Goal: Task Accomplishment & Management: Use online tool/utility

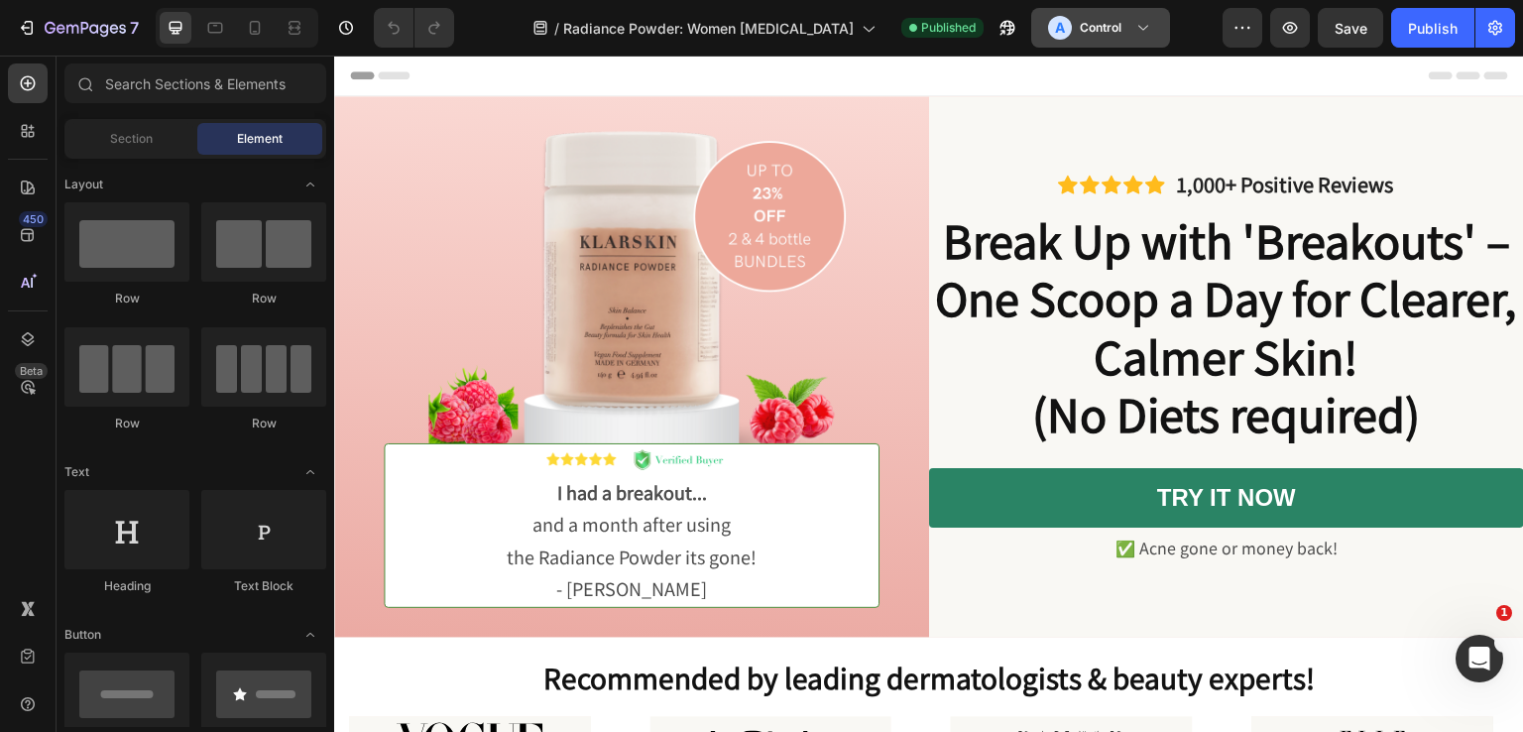
click at [1134, 29] on icon at bounding box center [1144, 28] width 20 height 20
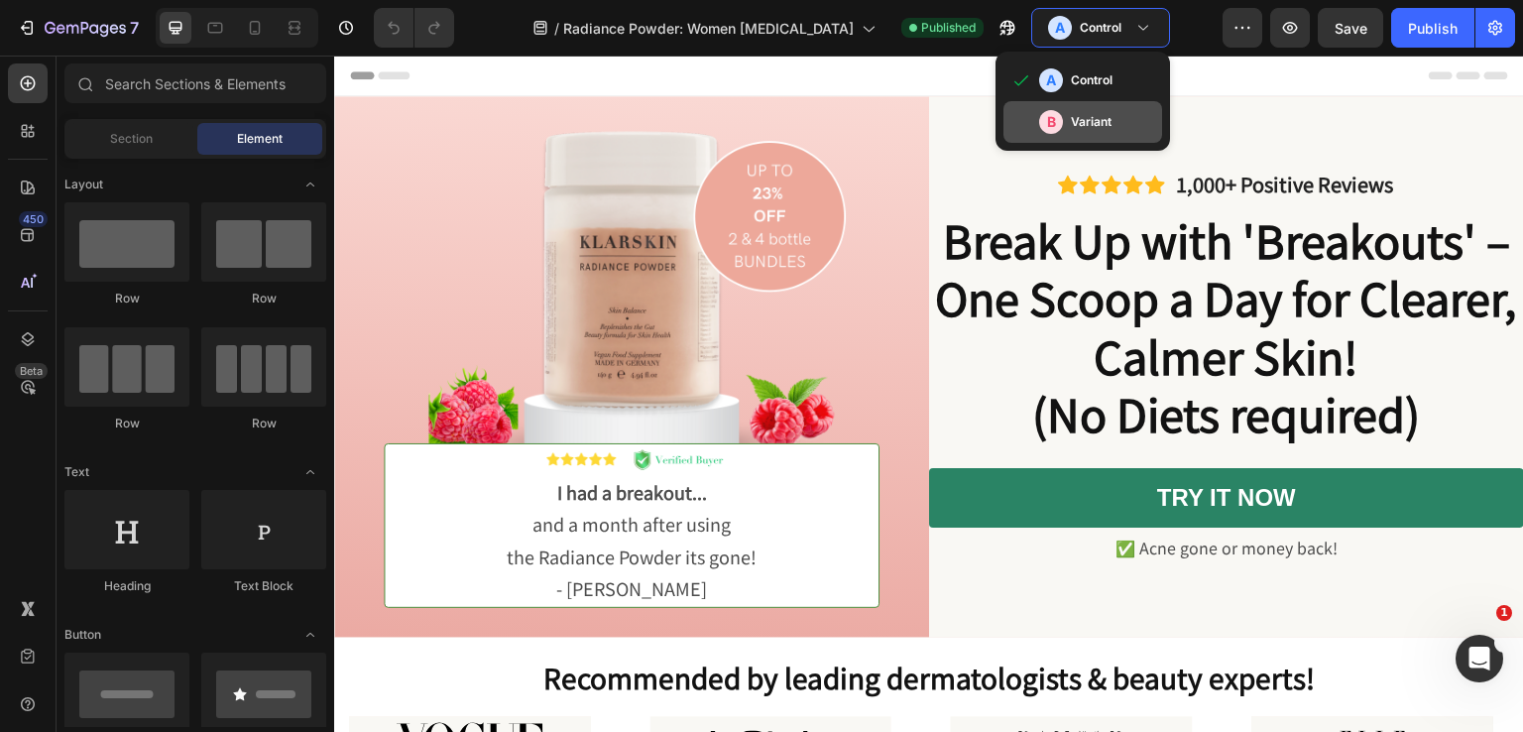
click at [1042, 120] on div "B" at bounding box center [1051, 122] width 24 height 24
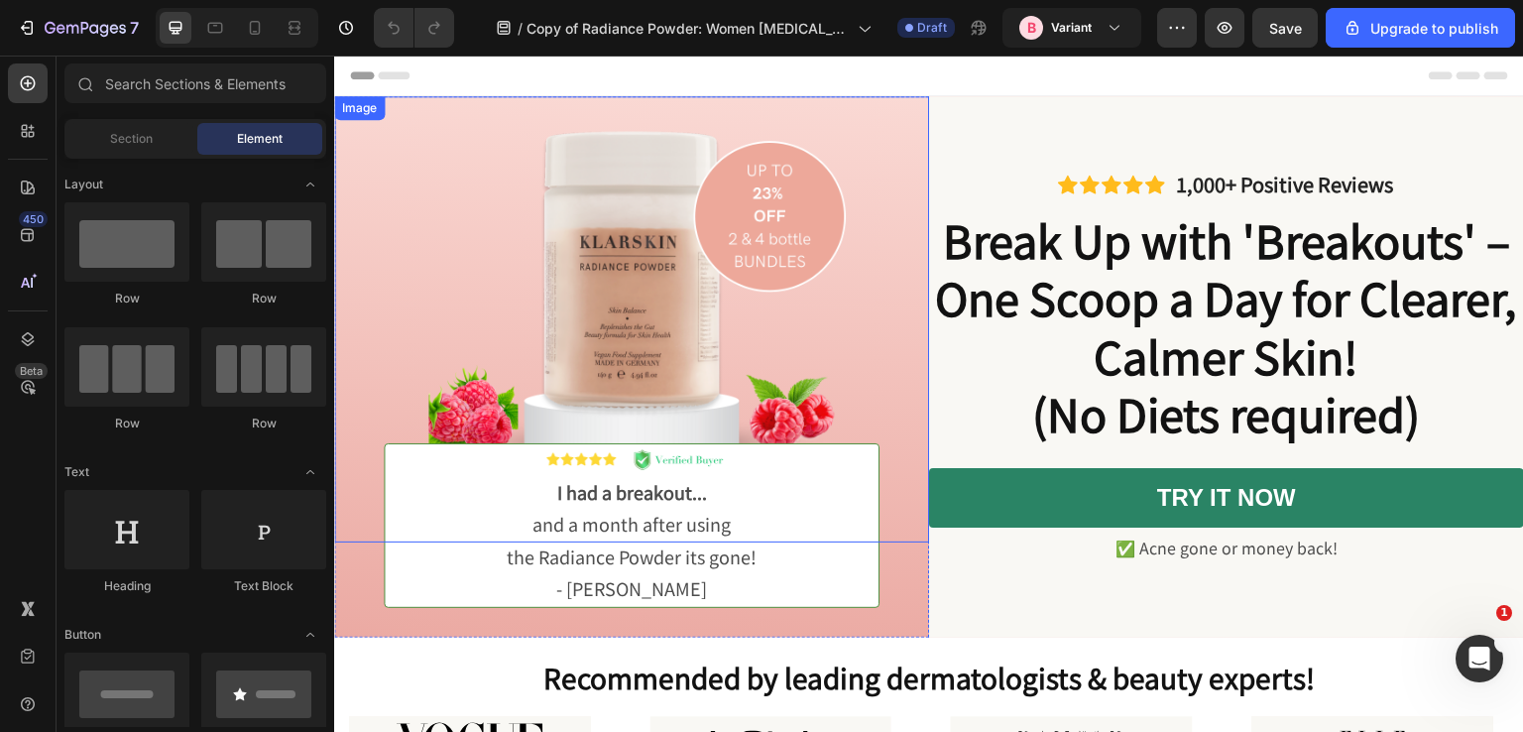
click at [578, 289] on img at bounding box center [631, 319] width 595 height 446
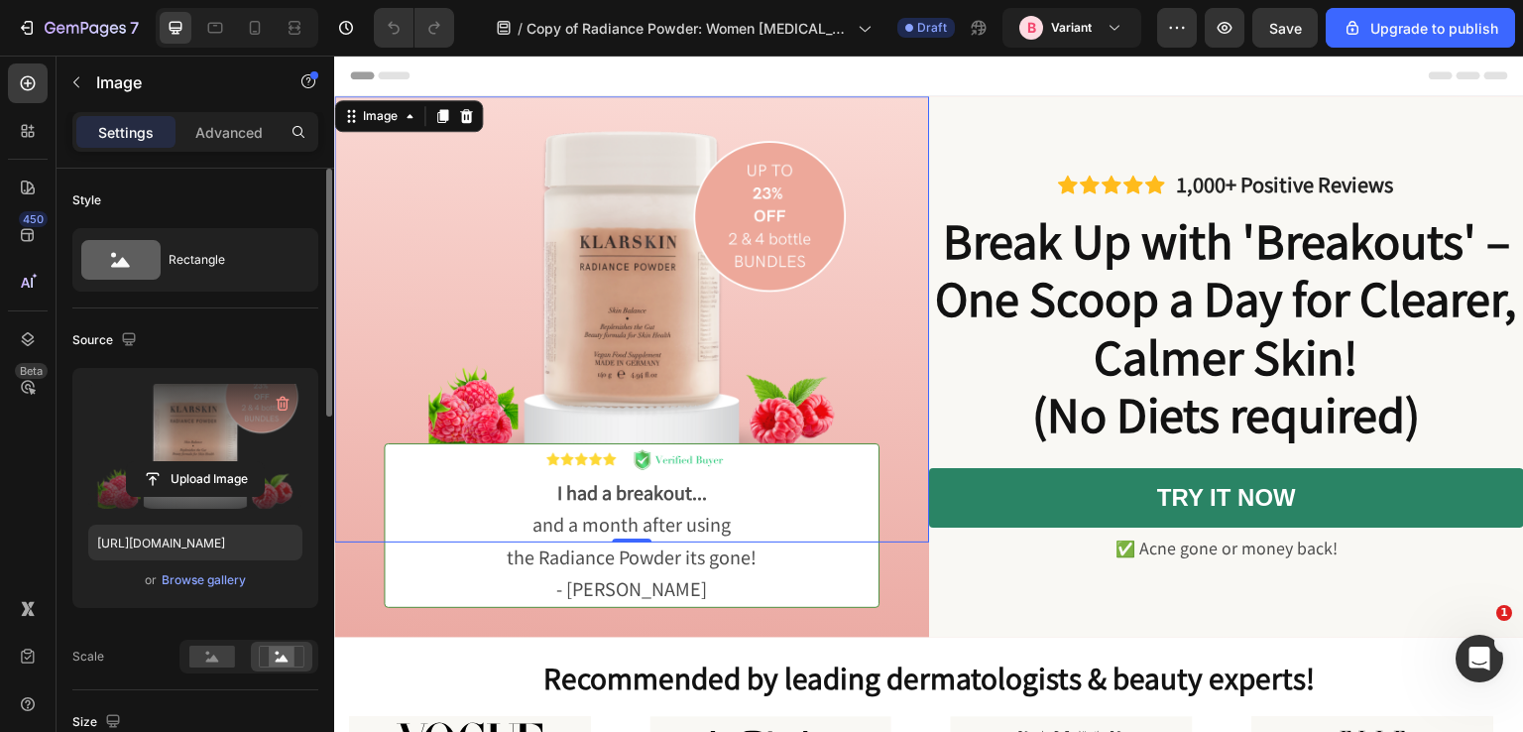
click at [196, 409] on label at bounding box center [195, 446] width 214 height 125
click at [196, 462] on input "file" at bounding box center [195, 479] width 137 height 34
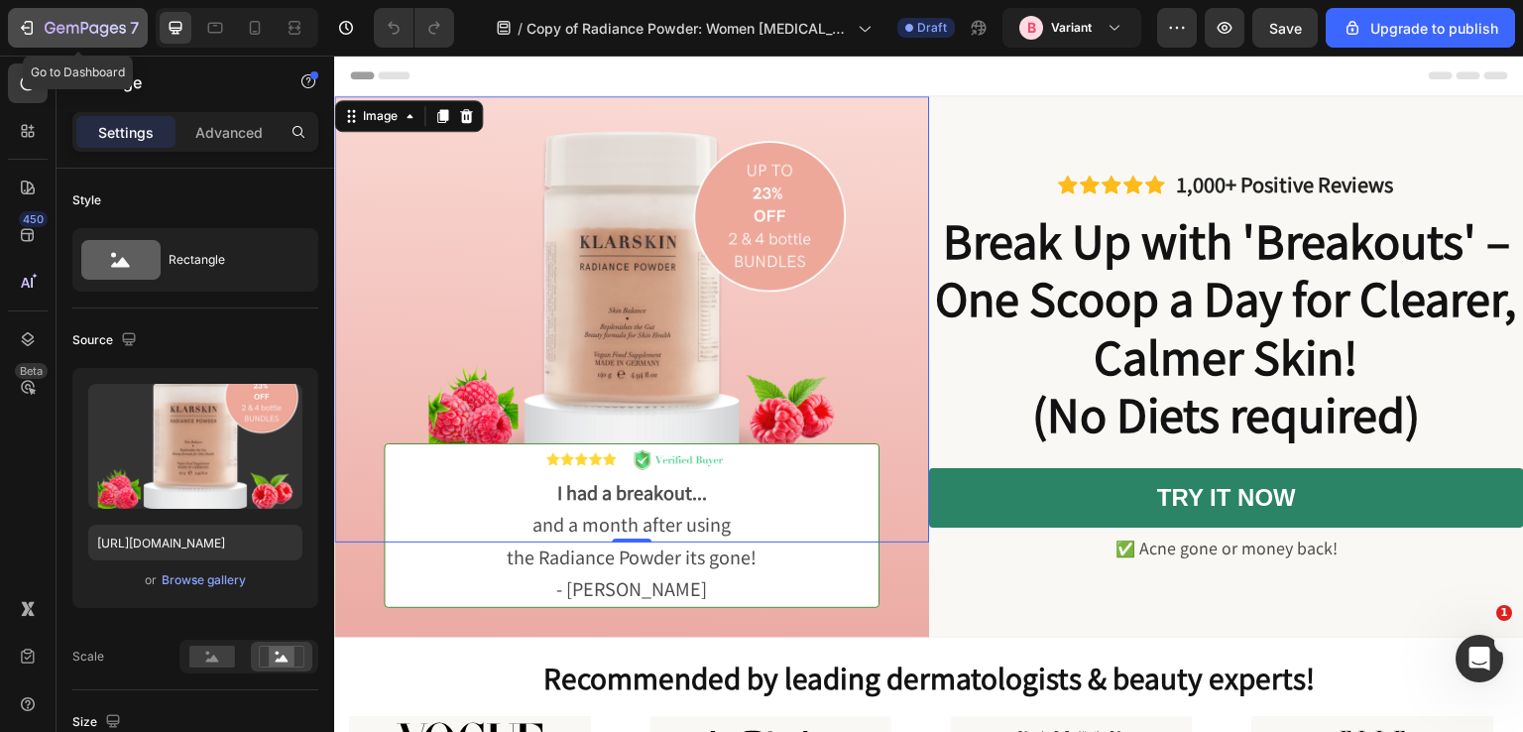
drag, startPoint x: 73, startPoint y: 17, endPoint x: 42, endPoint y: 22, distance: 32.1
click at [43, 22] on div "7" at bounding box center [78, 28] width 122 height 24
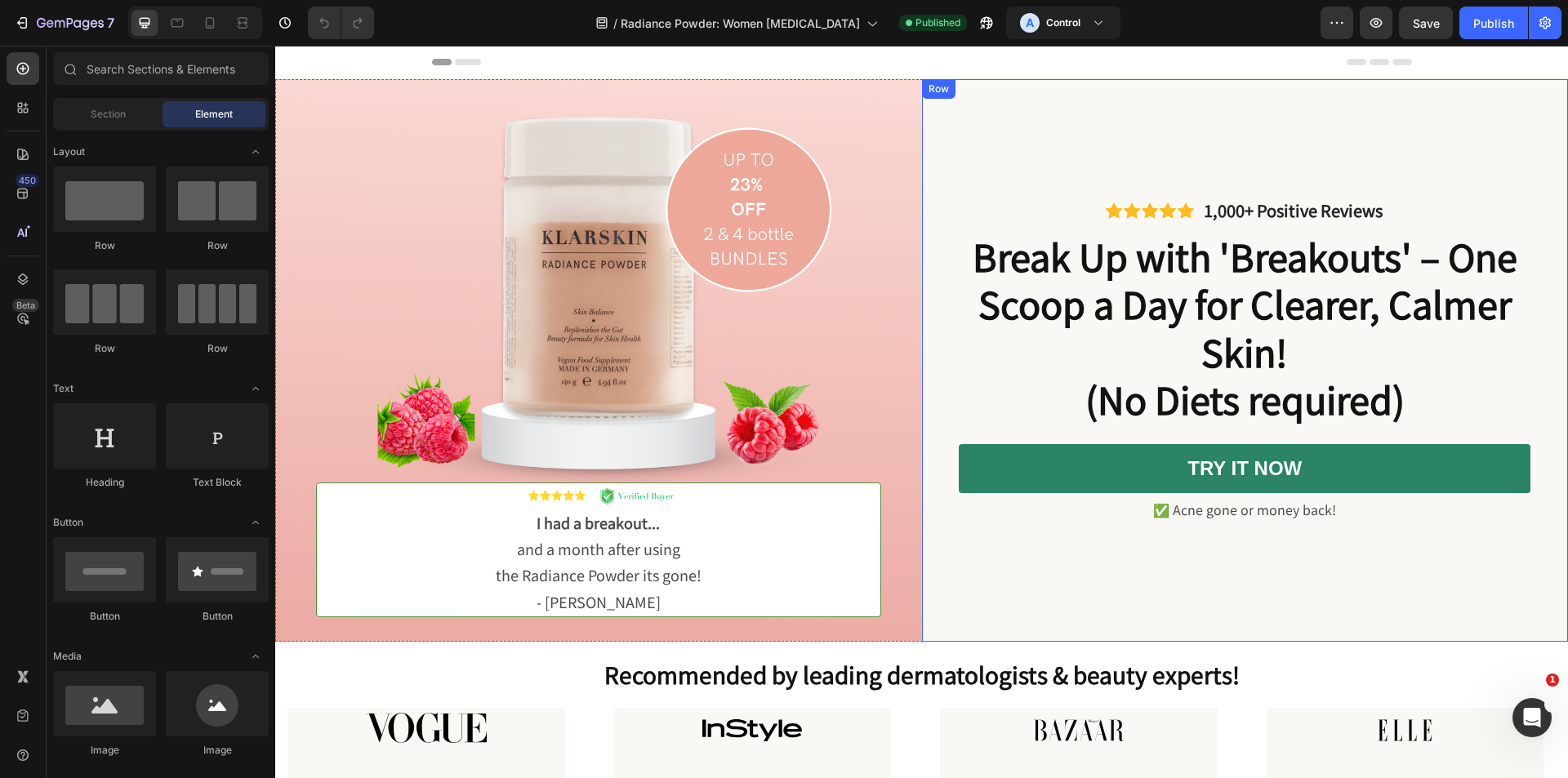
click at [864, 111] on img at bounding box center [599, 321] width 647 height 485
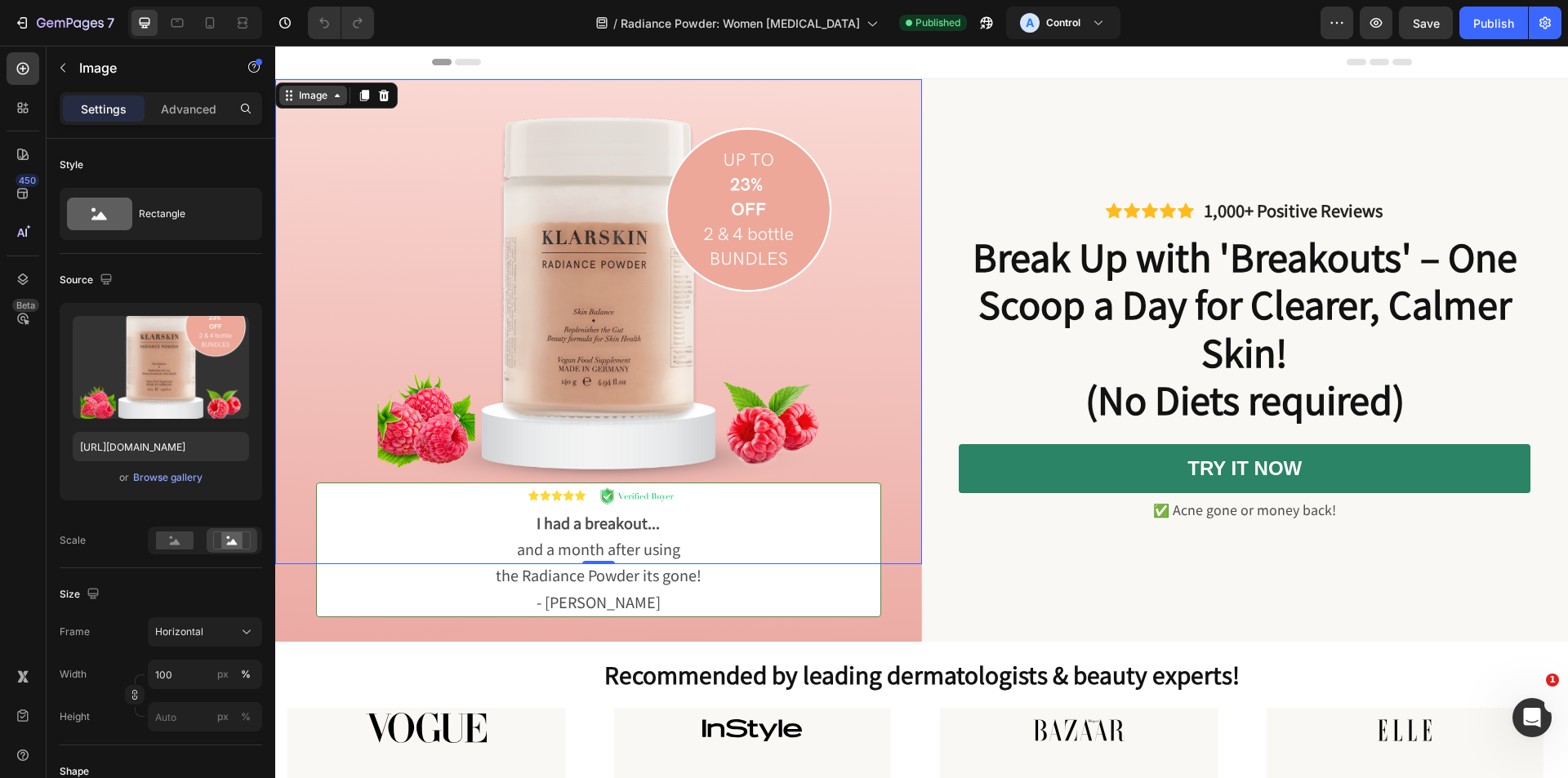
click at [334, 101] on icon at bounding box center [338, 96] width 13 height 13
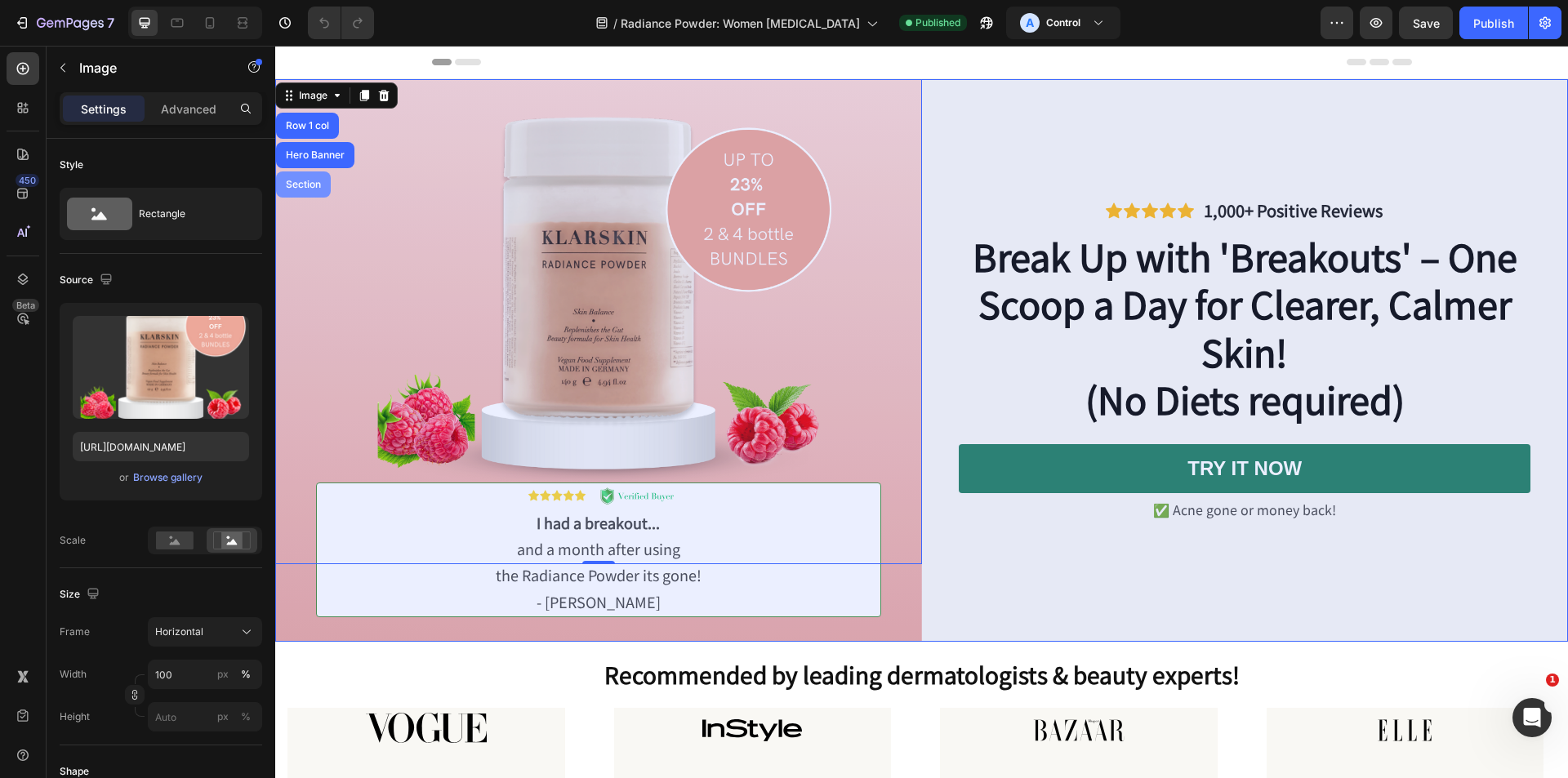
click at [303, 185] on div "Section" at bounding box center [303, 184] width 42 height 10
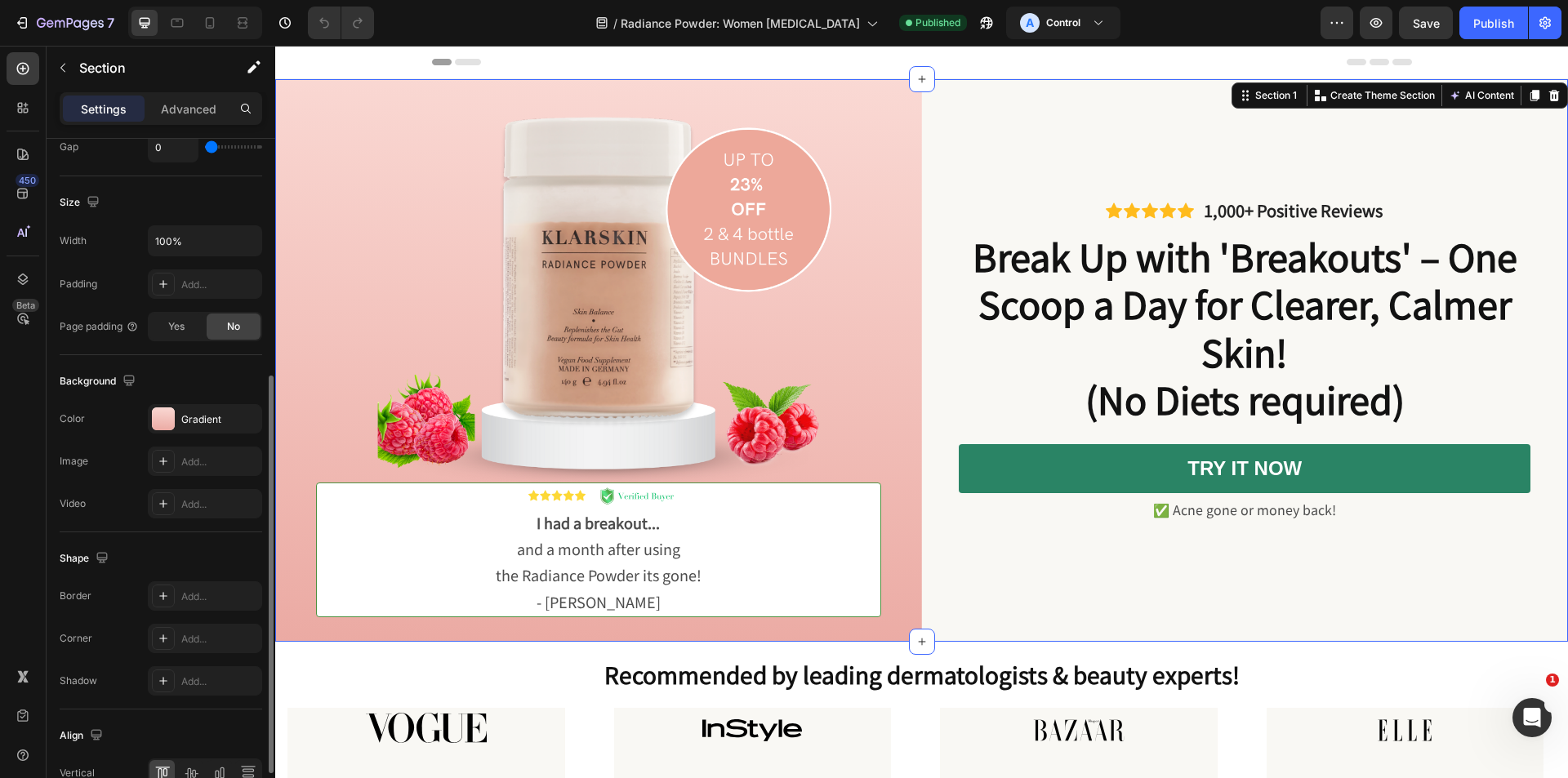
scroll to position [490, 0]
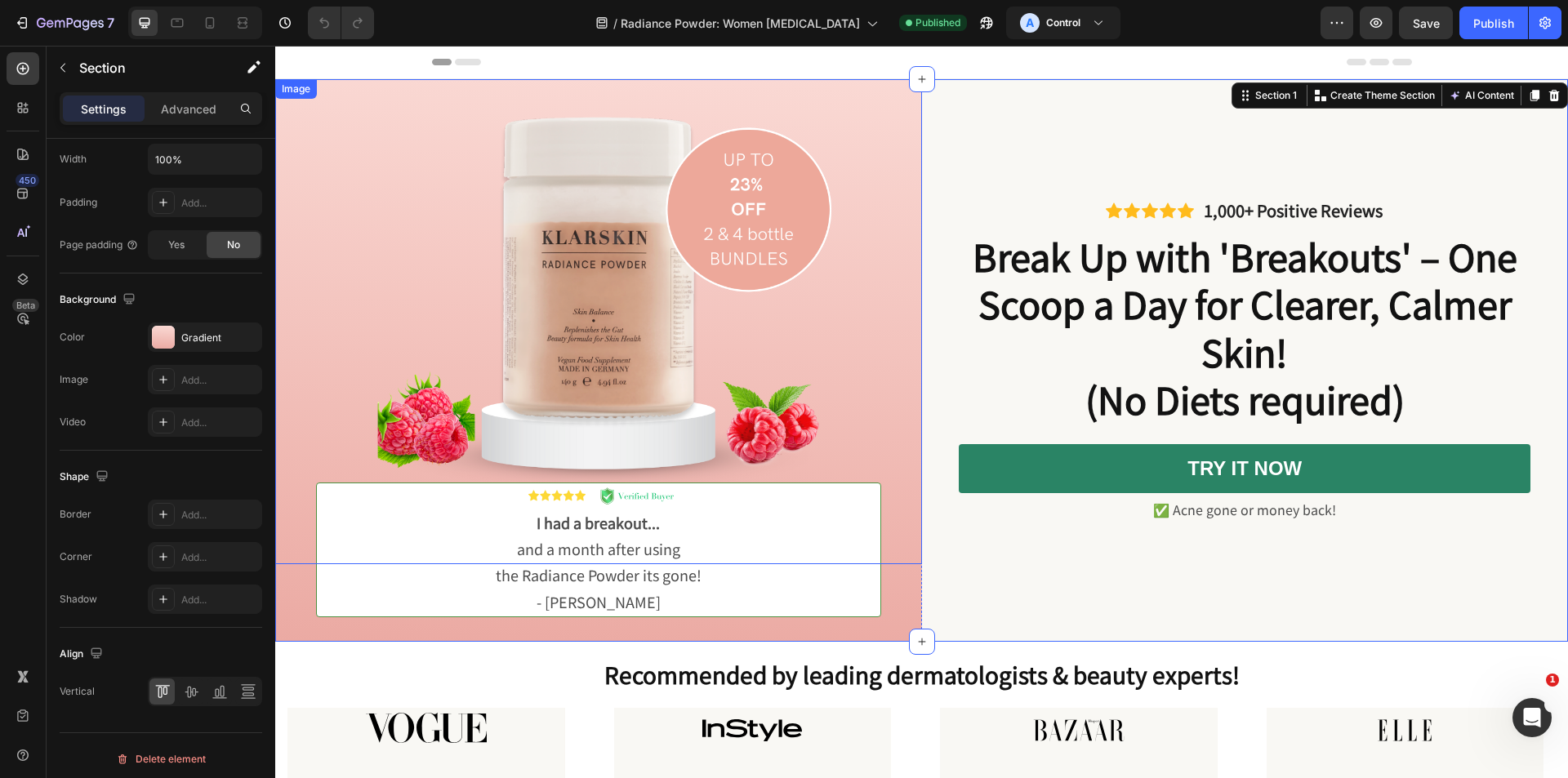
click at [912, 137] on img at bounding box center [599, 321] width 647 height 485
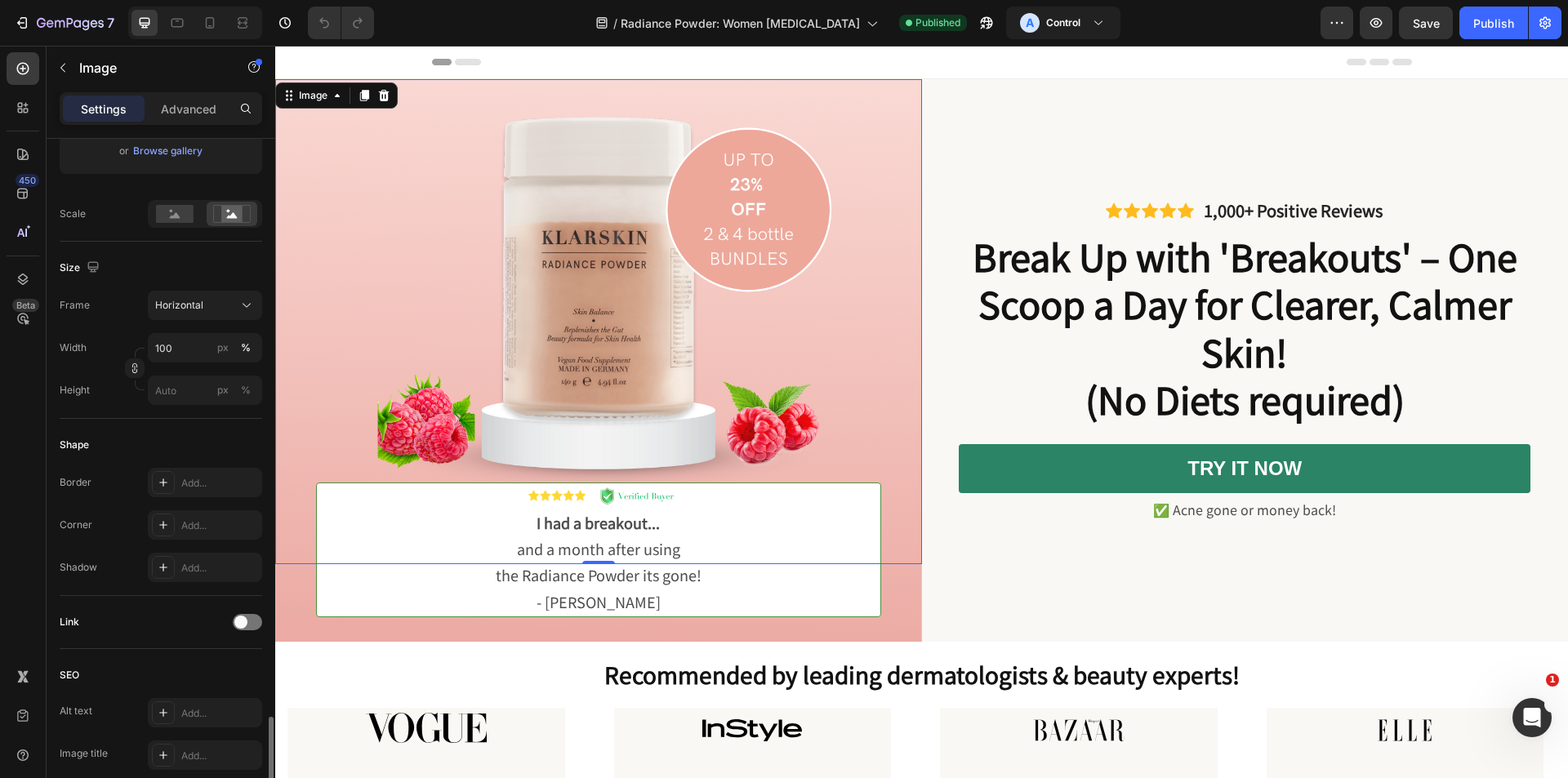
scroll to position [588, 0]
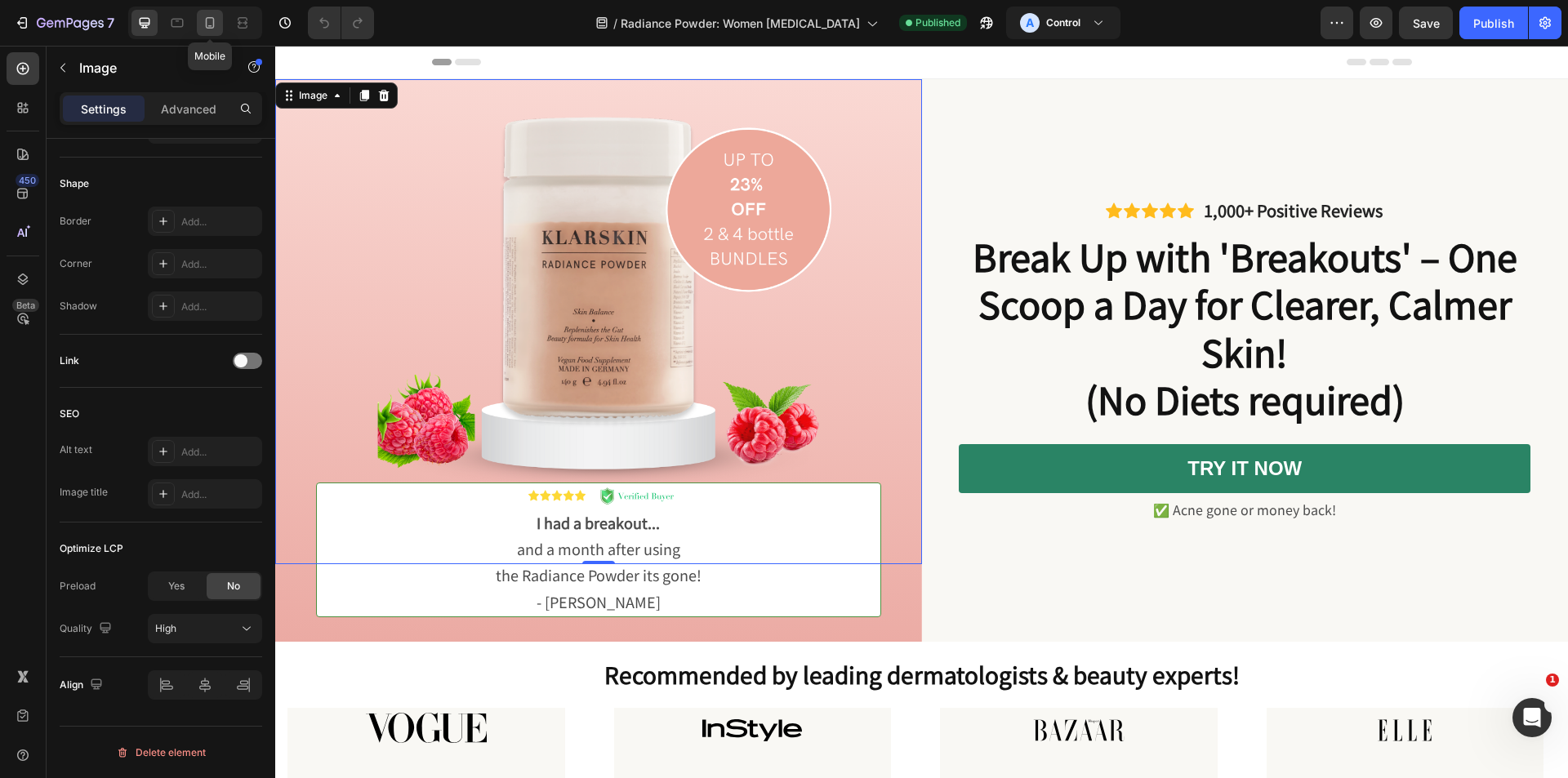
drag, startPoint x: 214, startPoint y: 22, endPoint x: 22, endPoint y: 83, distance: 201.5
click at [214, 22] on icon at bounding box center [210, 23] width 9 height 12
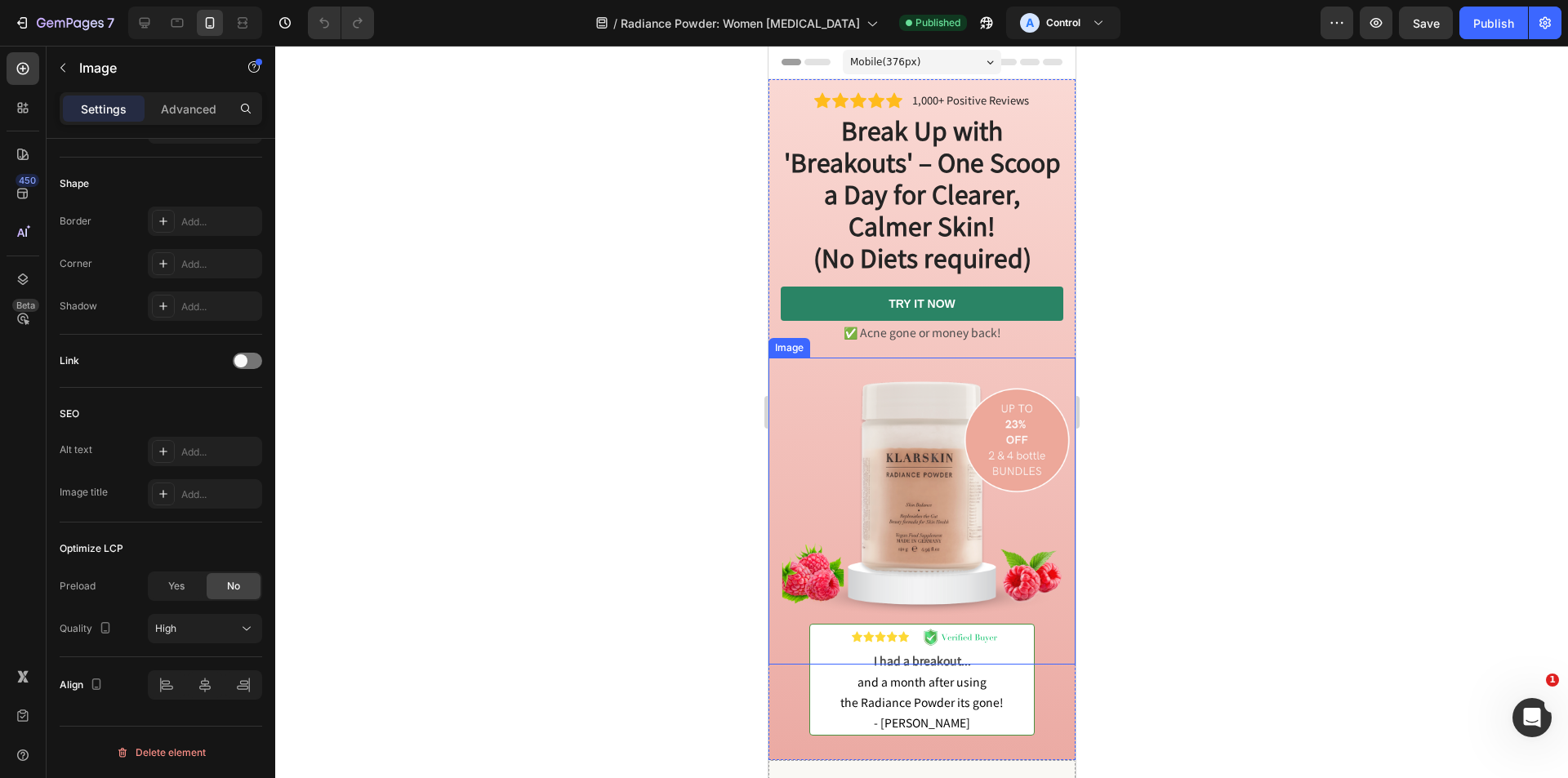
click at [809, 424] on img at bounding box center [921, 510] width 307 height 307
click at [1090, 26] on icon at bounding box center [1099, 23] width 16 height 16
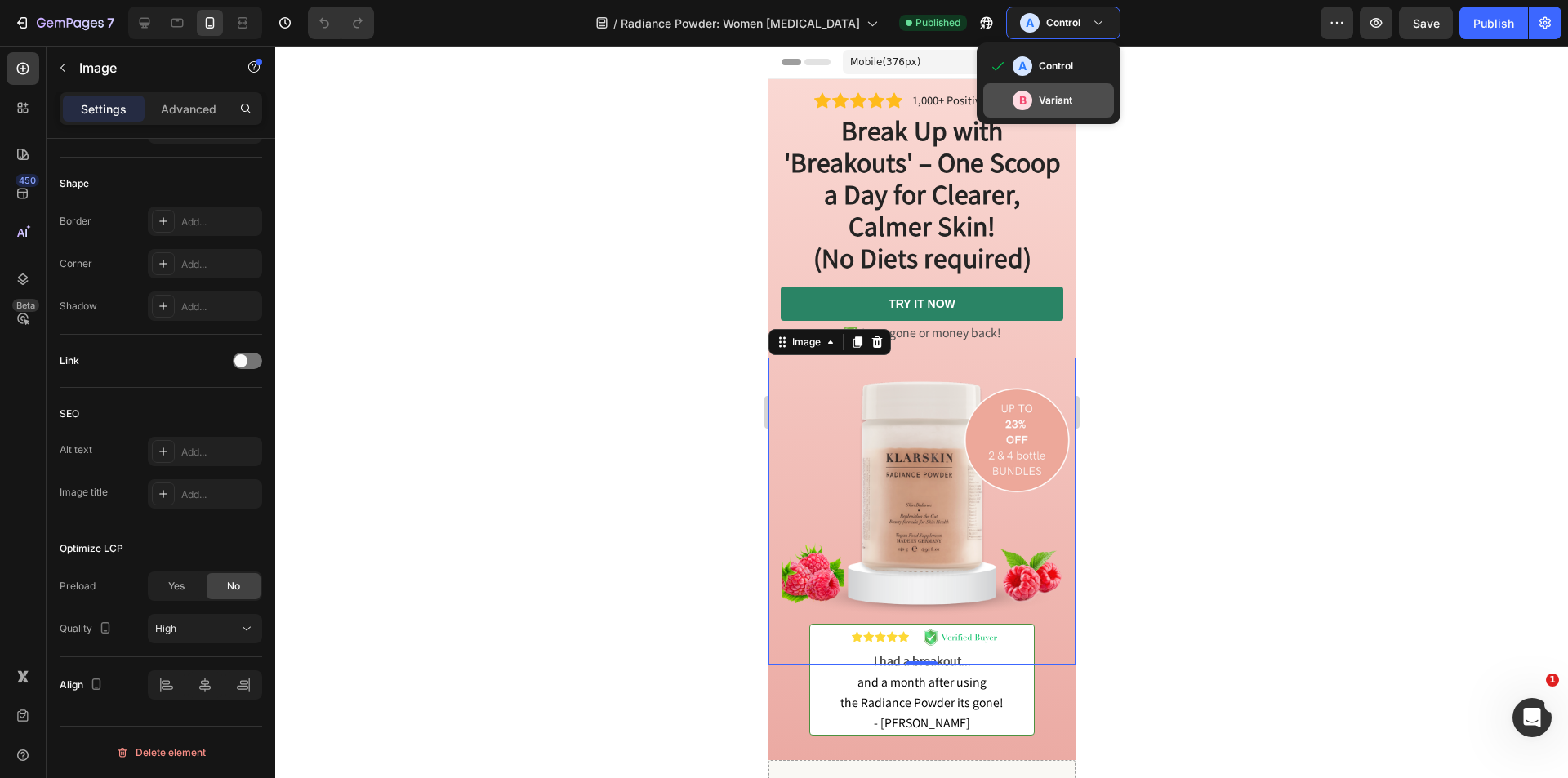
drag, startPoint x: 1036, startPoint y: 102, endPoint x: 163, endPoint y: 16, distance: 877.2
click at [1039, 102] on h3 "Variant" at bounding box center [1056, 100] width 34 height 16
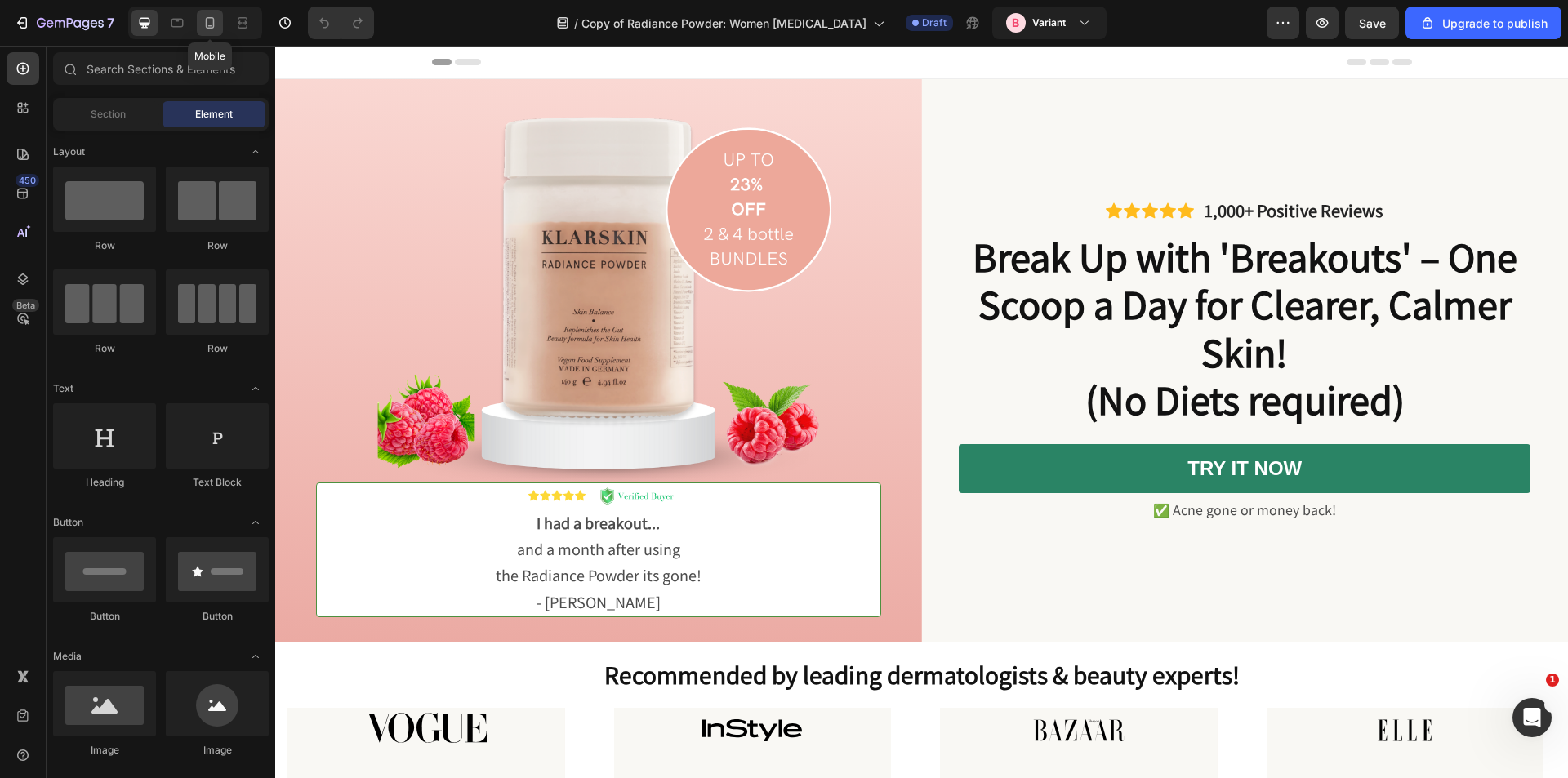
click at [216, 21] on icon at bounding box center [210, 23] width 16 height 16
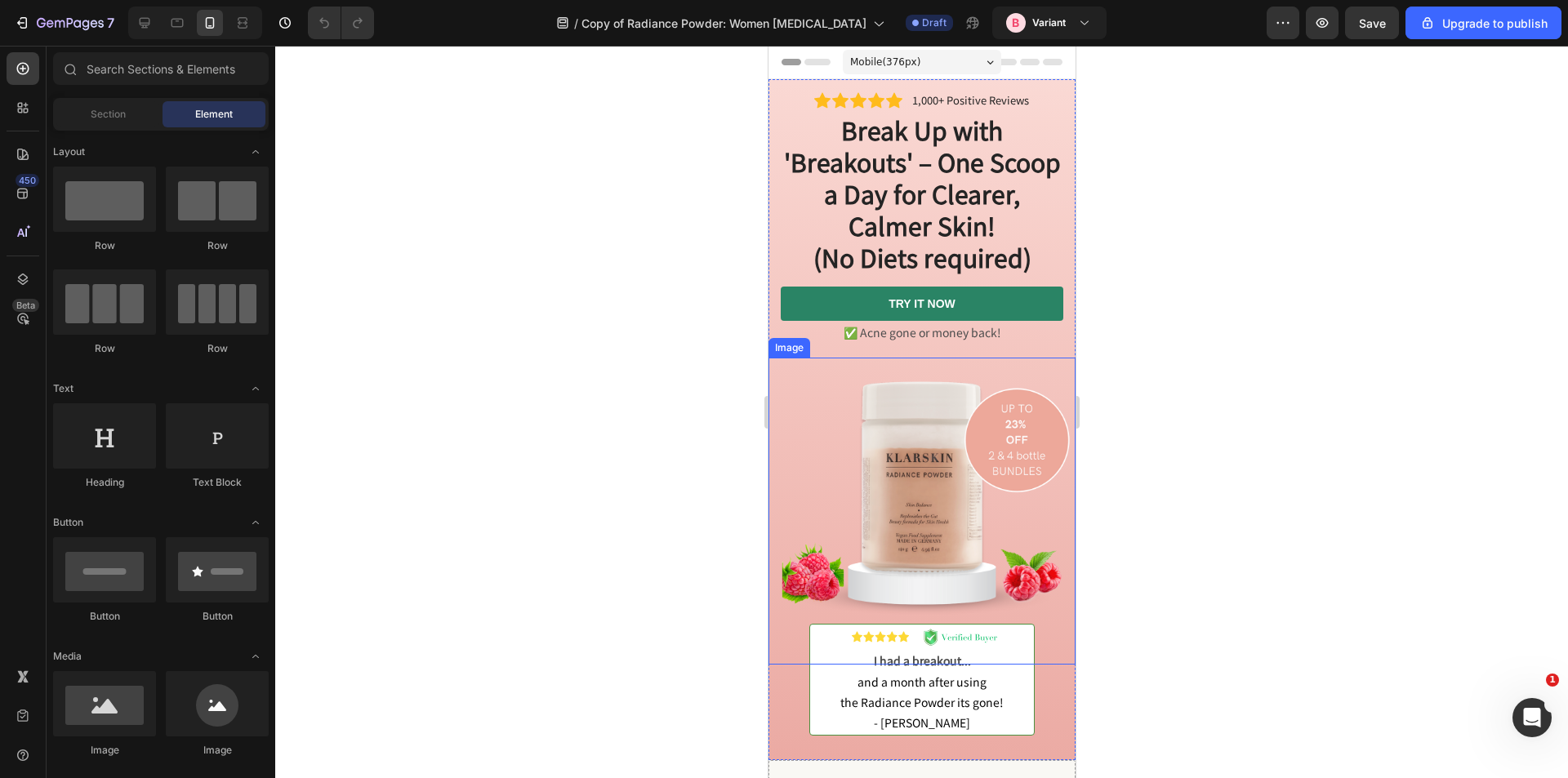
click at [880, 475] on img at bounding box center [921, 510] width 307 height 307
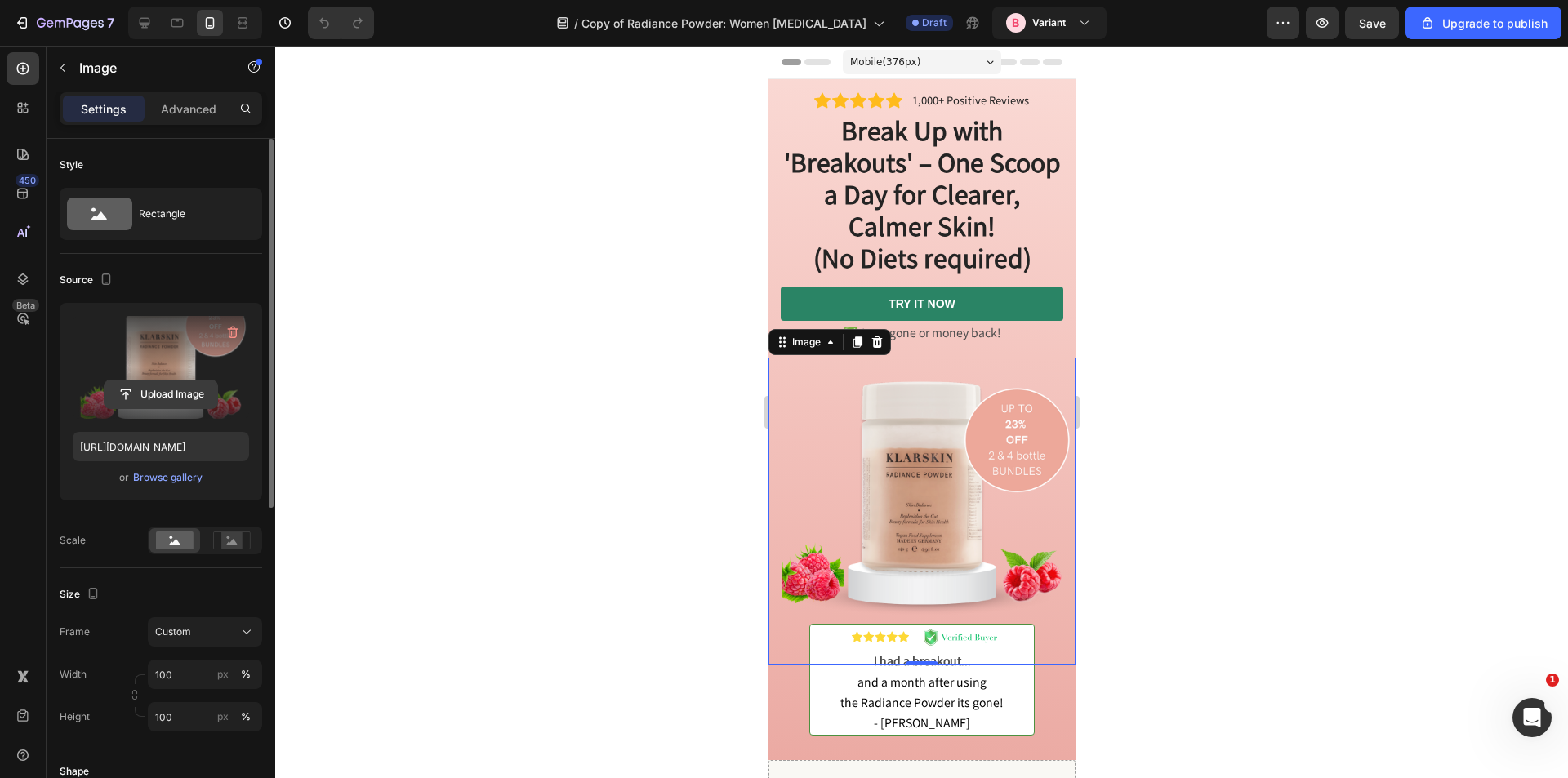
click at [159, 389] on input "file" at bounding box center [161, 394] width 113 height 28
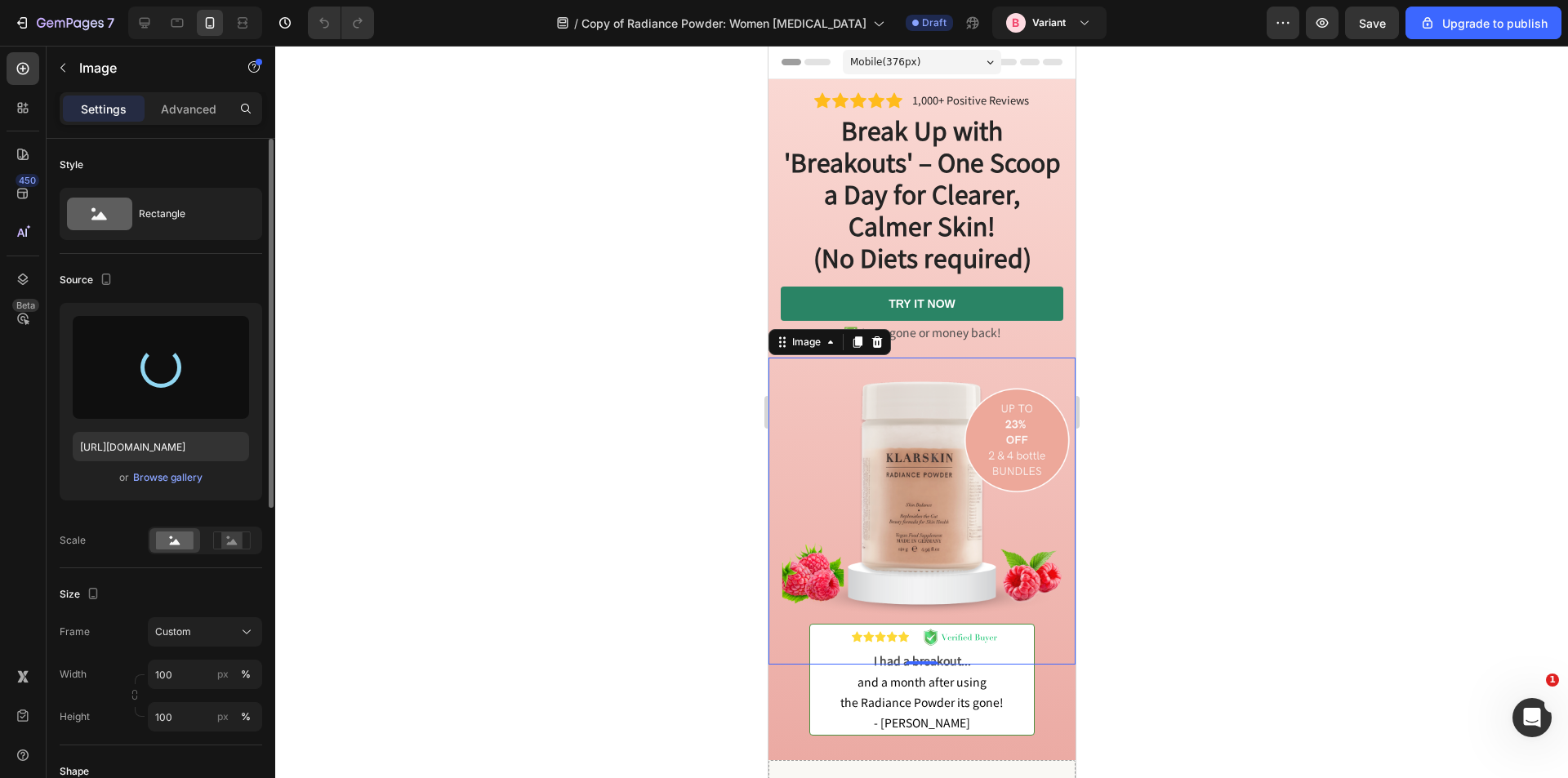
type input "[URL][DOMAIN_NAME]"
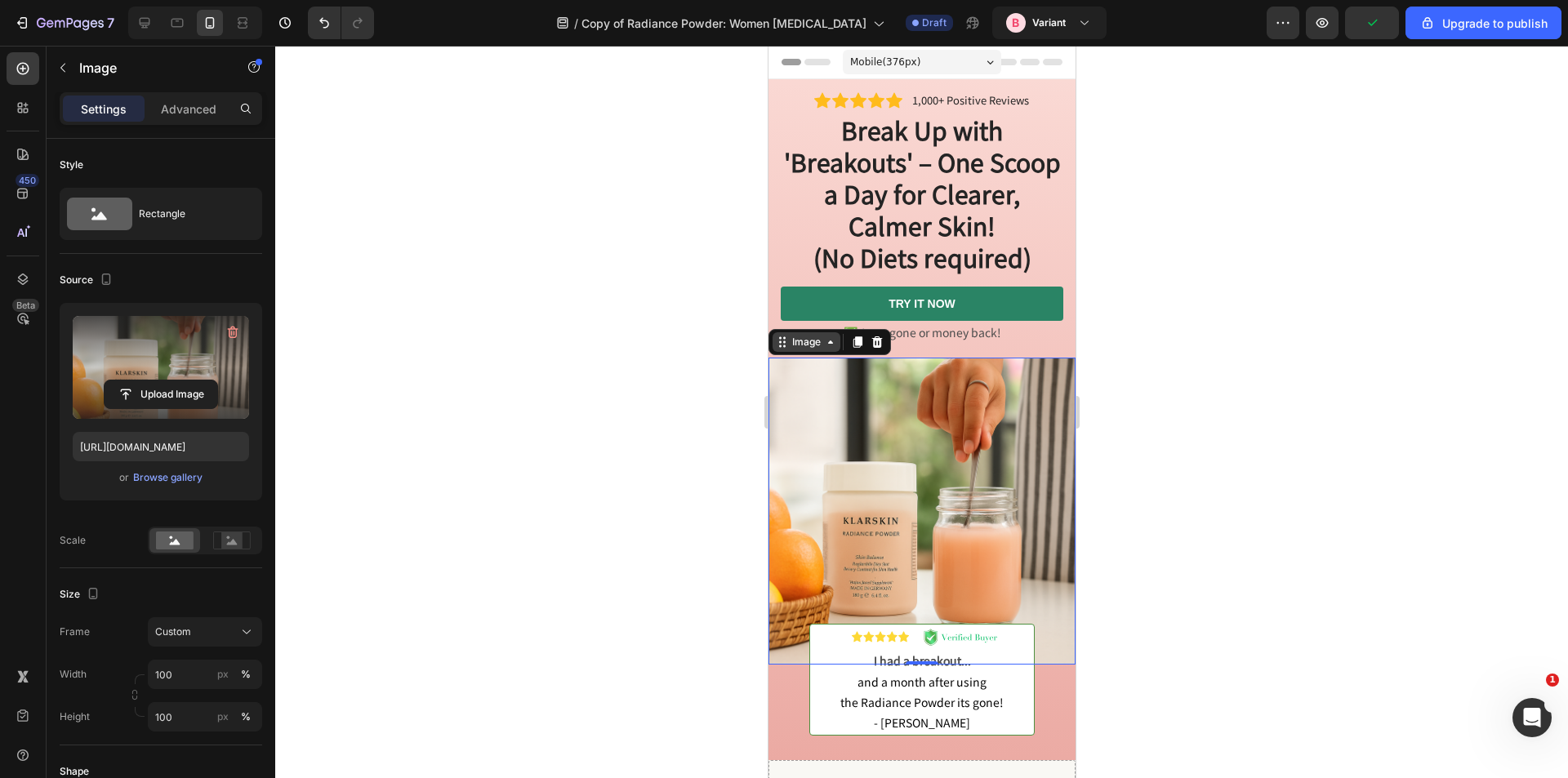
click at [824, 346] on icon at bounding box center [830, 342] width 13 height 13
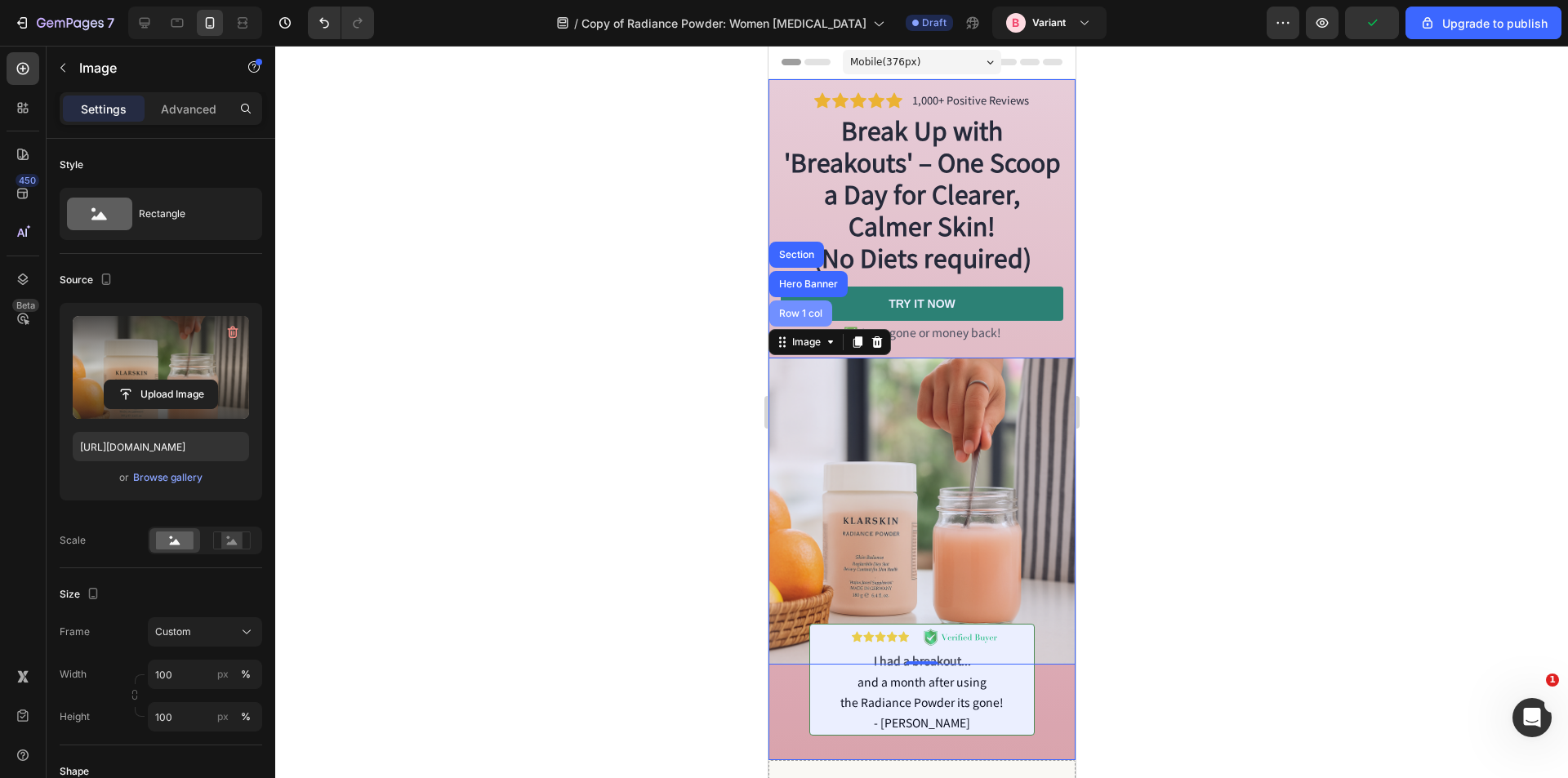
click at [801, 310] on div "Row 1 col" at bounding box center [800, 314] width 50 height 10
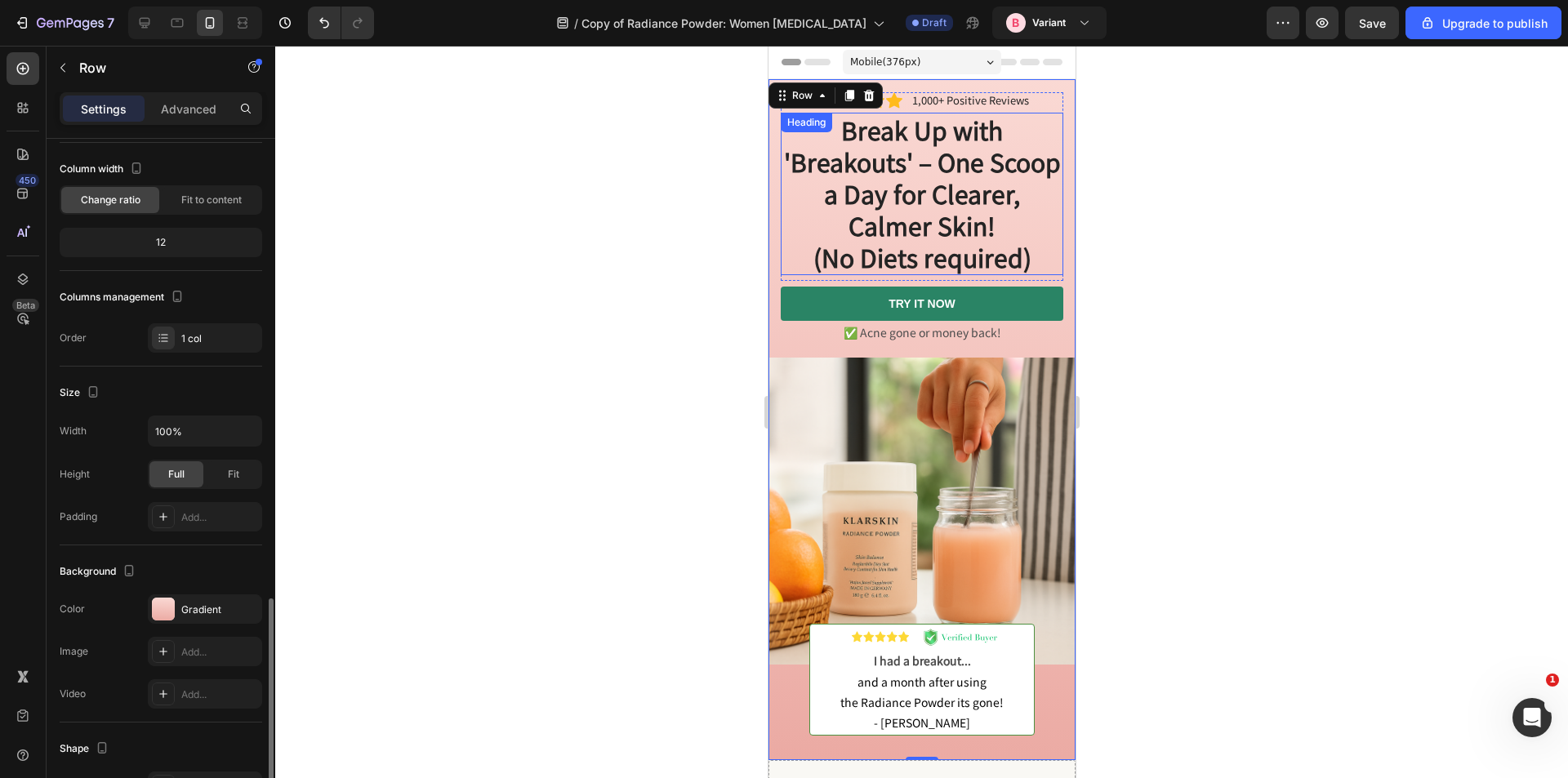
scroll to position [327, 0]
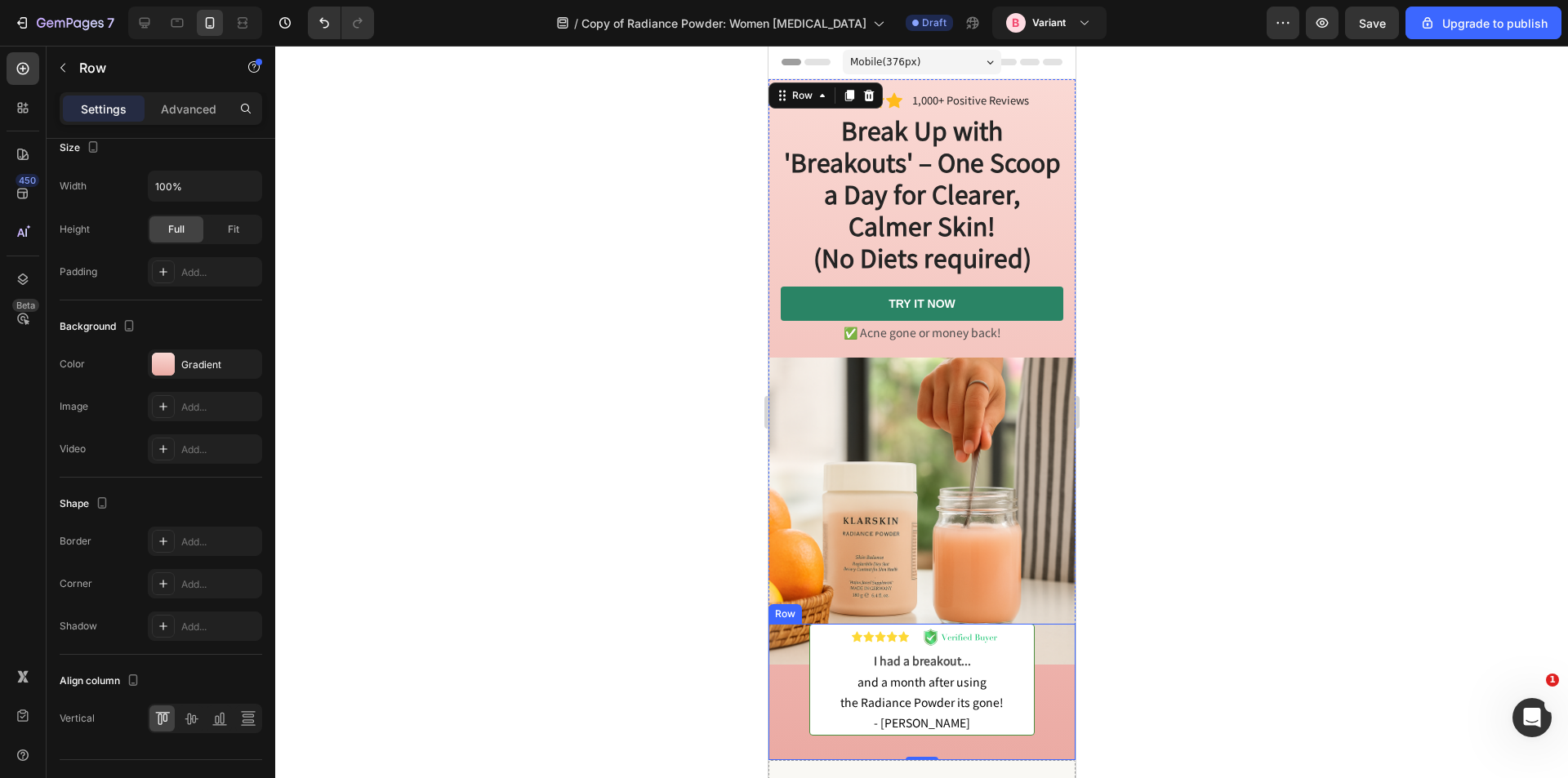
click at [787, 686] on div "Image I had a breakout... and a month after using the Radiance Powder its gone!…" at bounding box center [921, 692] width 307 height 137
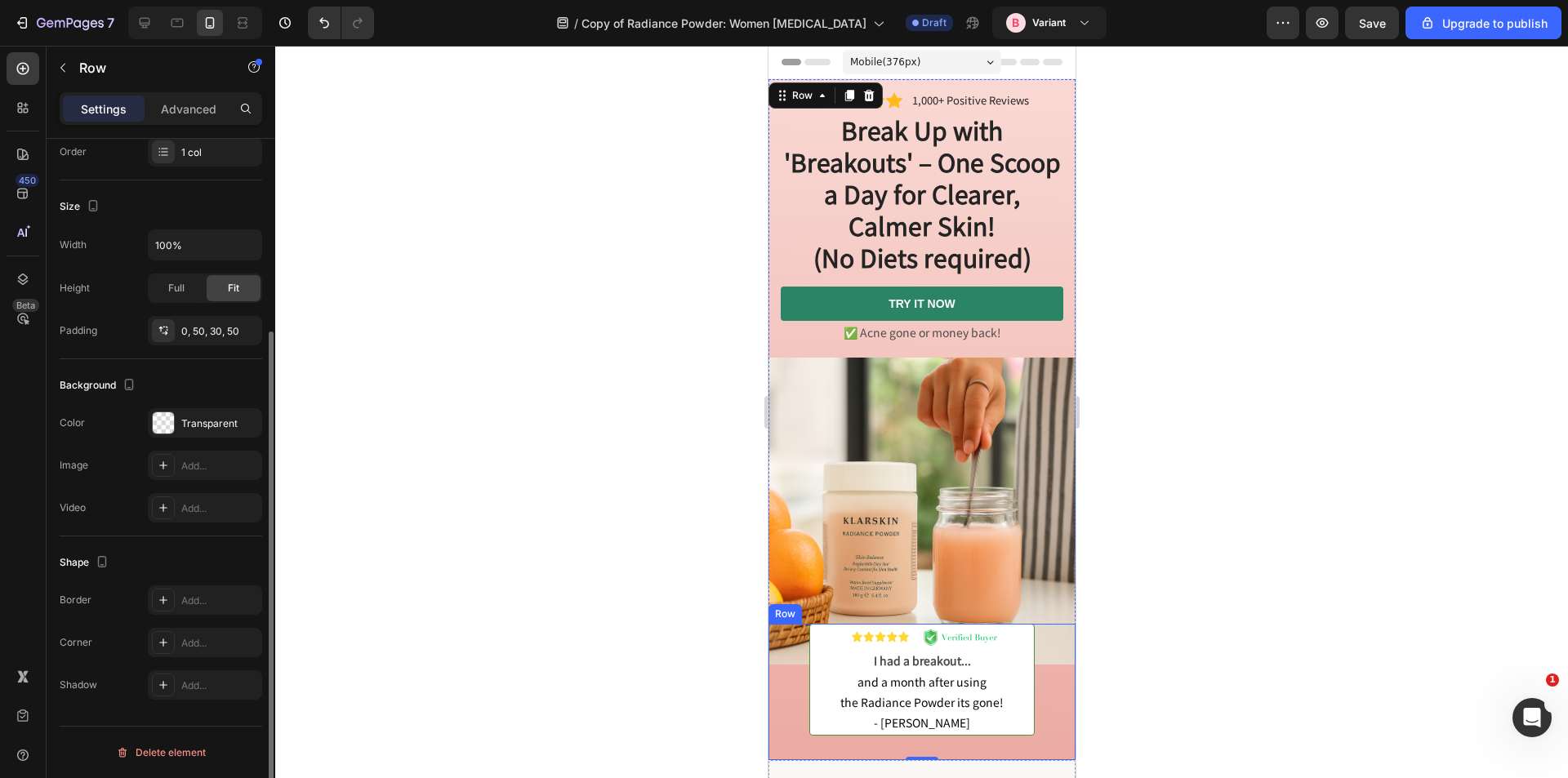
scroll to position [268, 0]
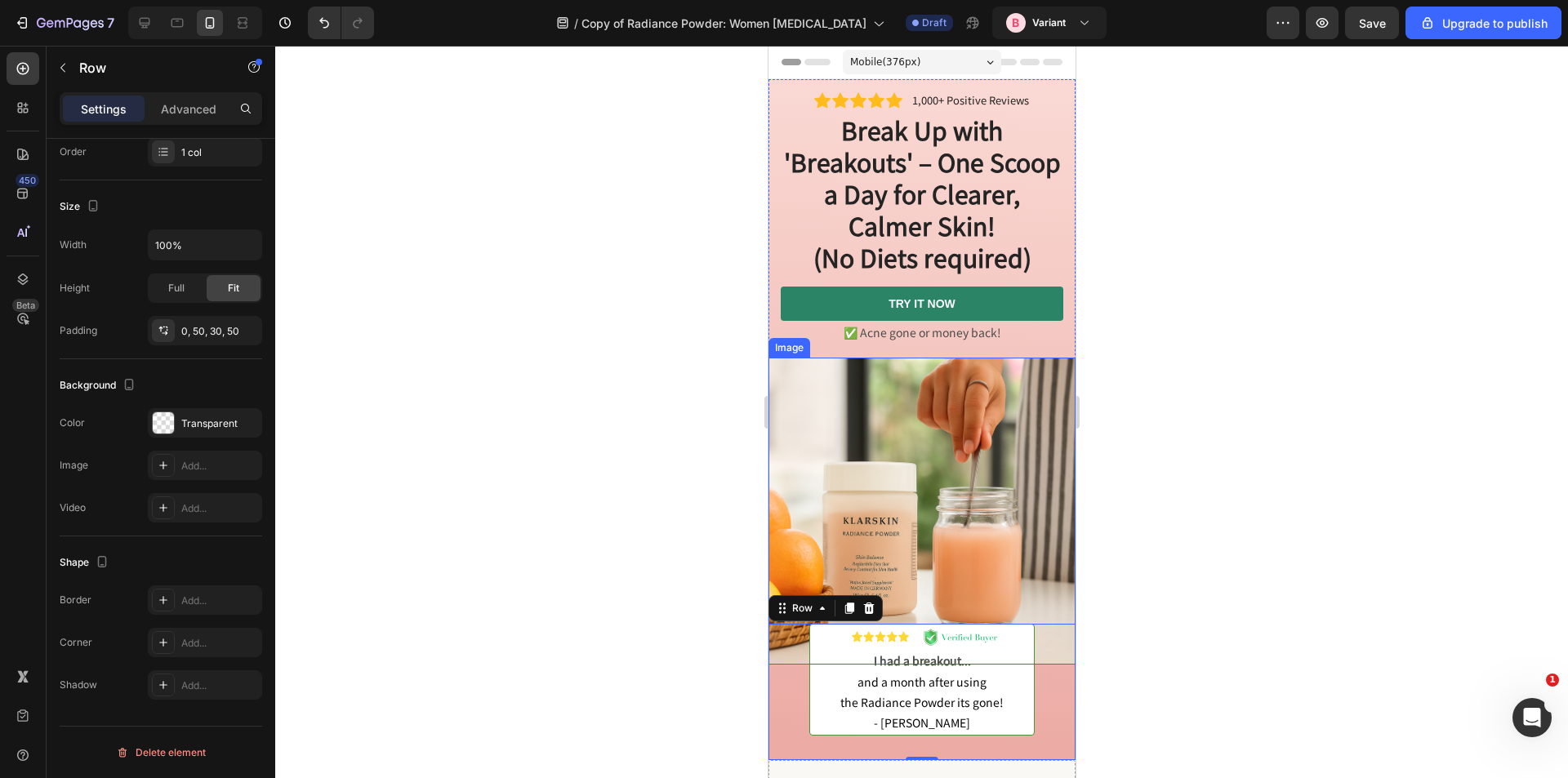
click at [848, 428] on img at bounding box center [921, 510] width 307 height 307
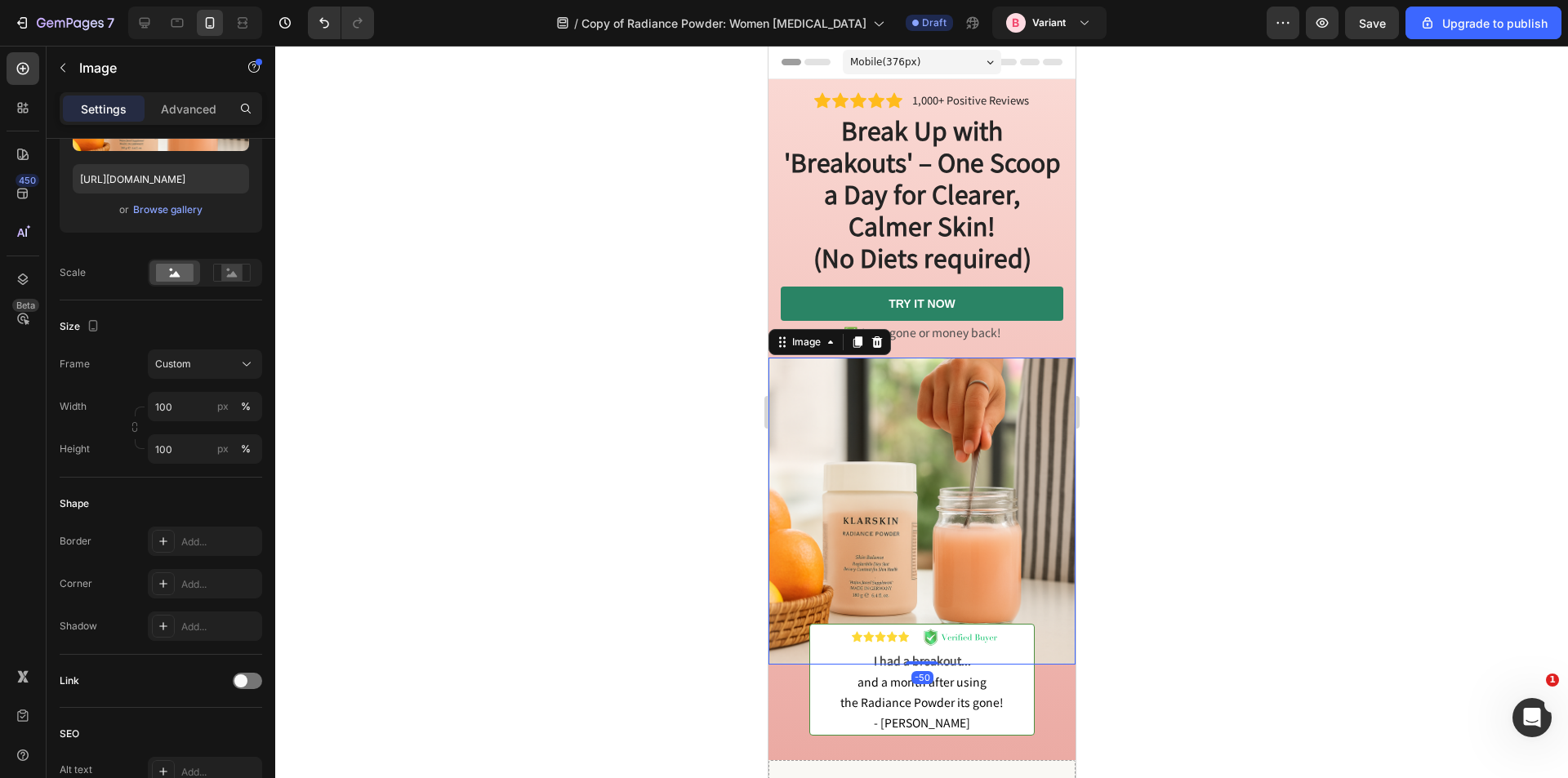
scroll to position [0, 0]
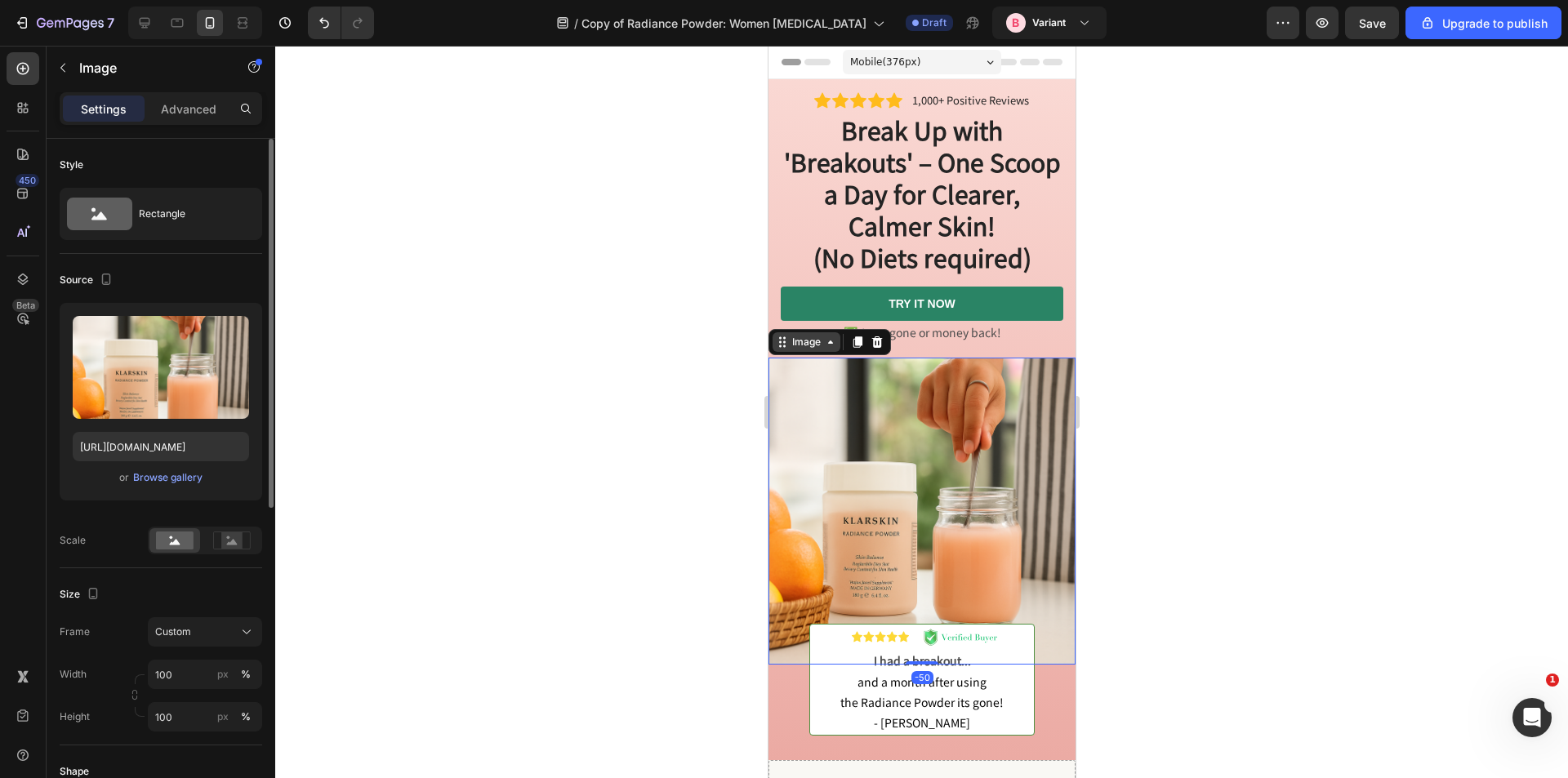
click at [808, 347] on div "Image" at bounding box center [805, 342] width 35 height 15
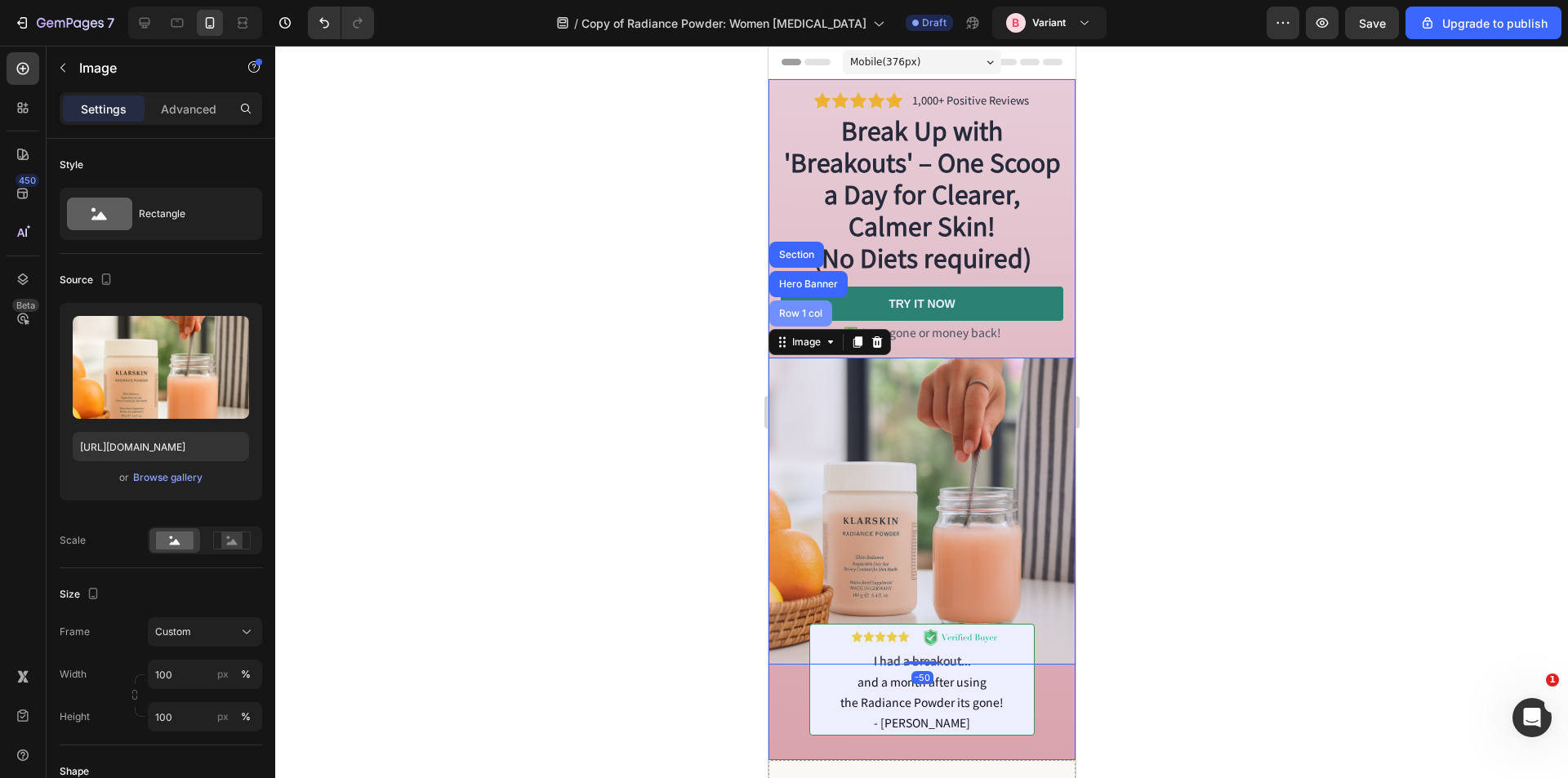
click at [800, 312] on div "Row 1 col" at bounding box center [800, 314] width 50 height 10
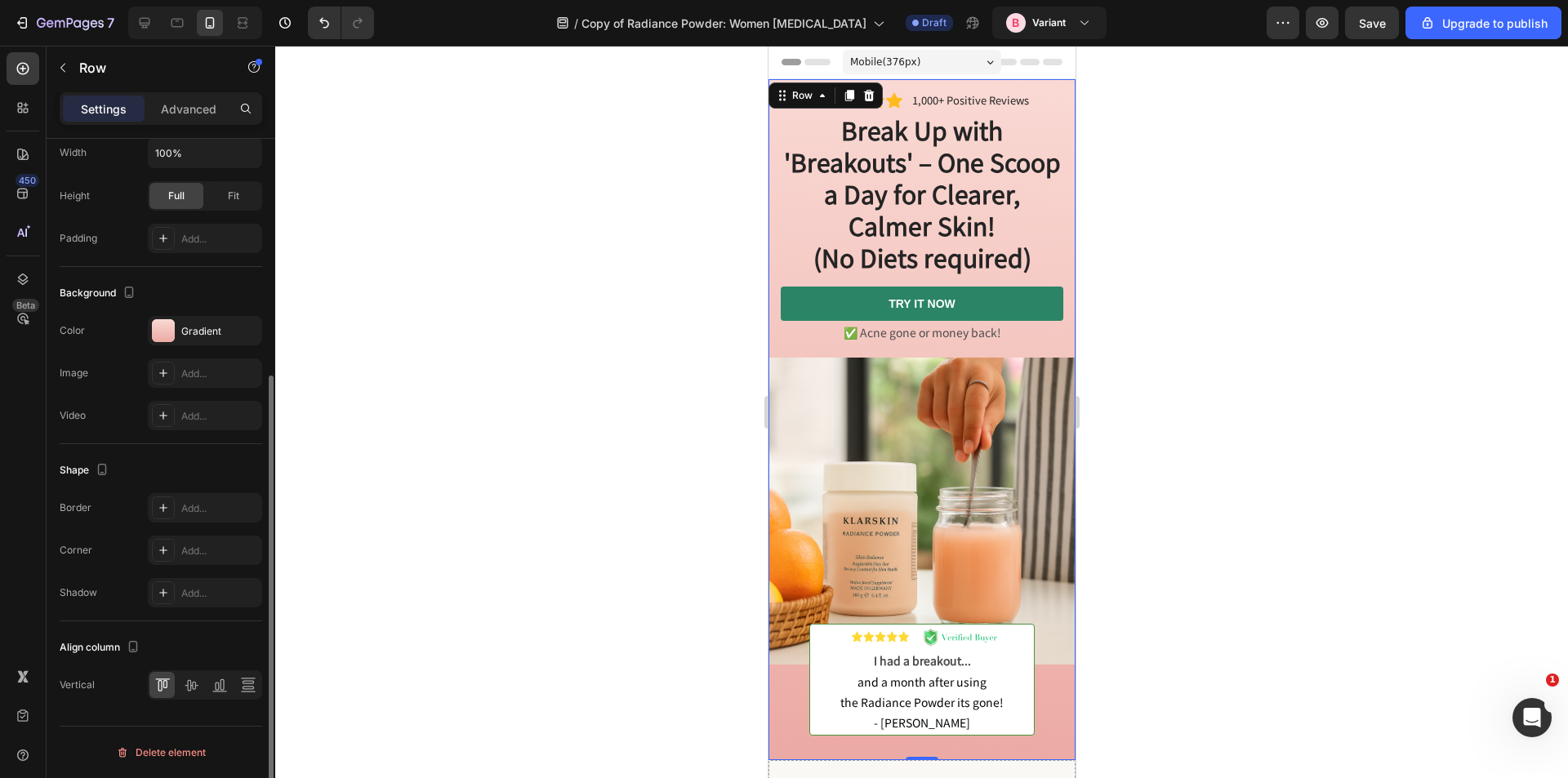
scroll to position [197, 0]
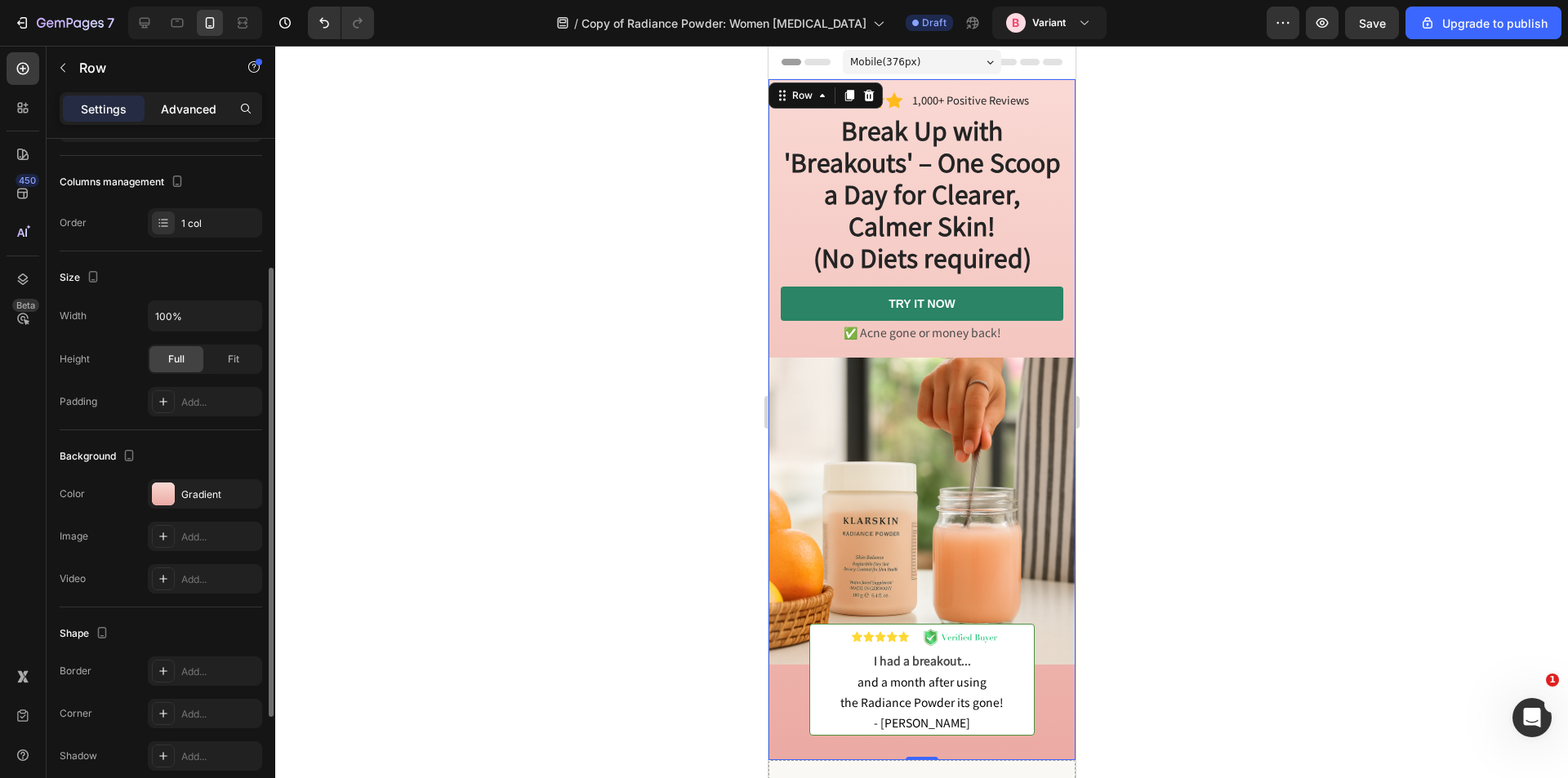
click at [198, 115] on p "Advanced" at bounding box center [188, 109] width 55 height 17
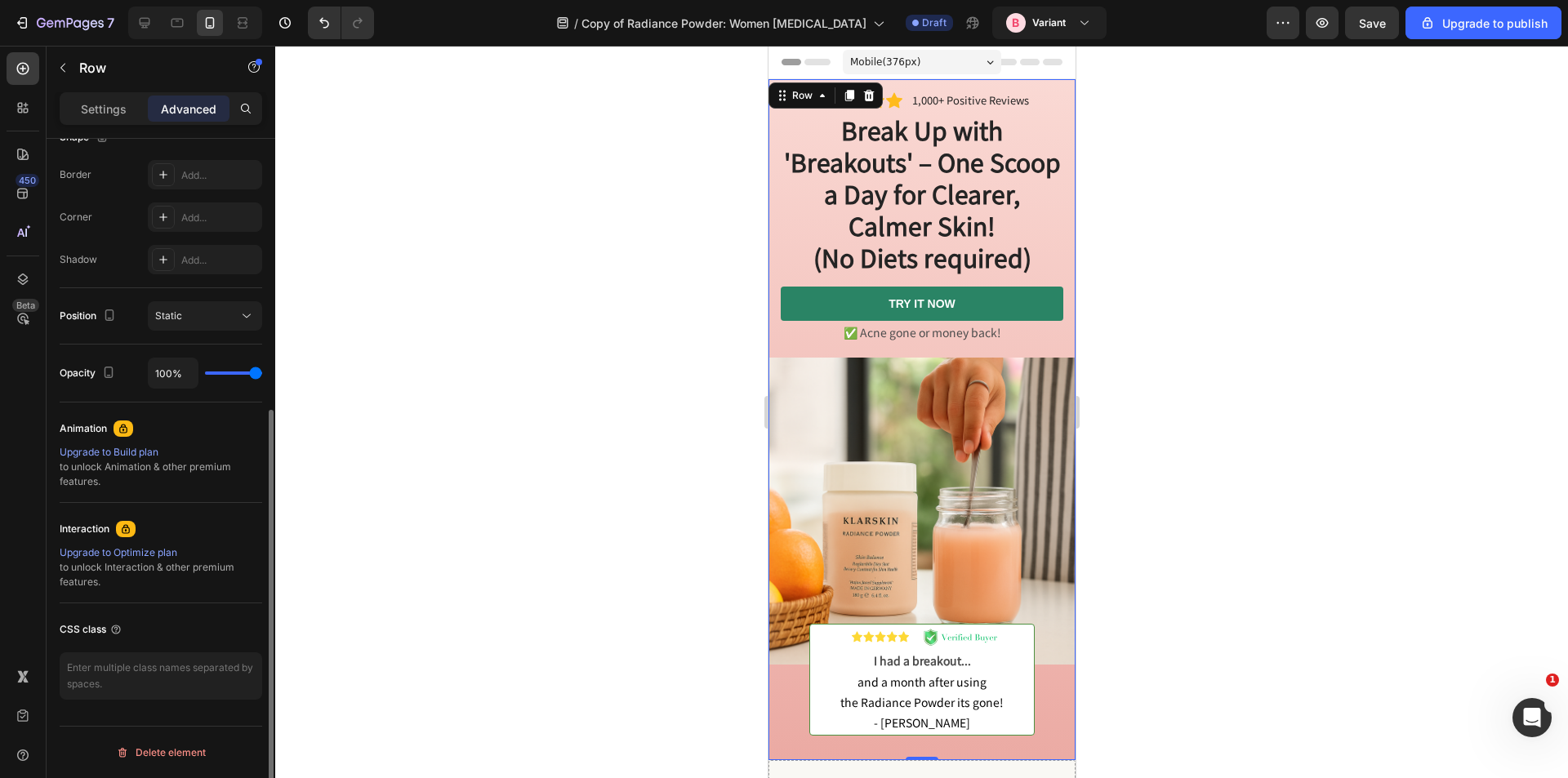
scroll to position [203, 0]
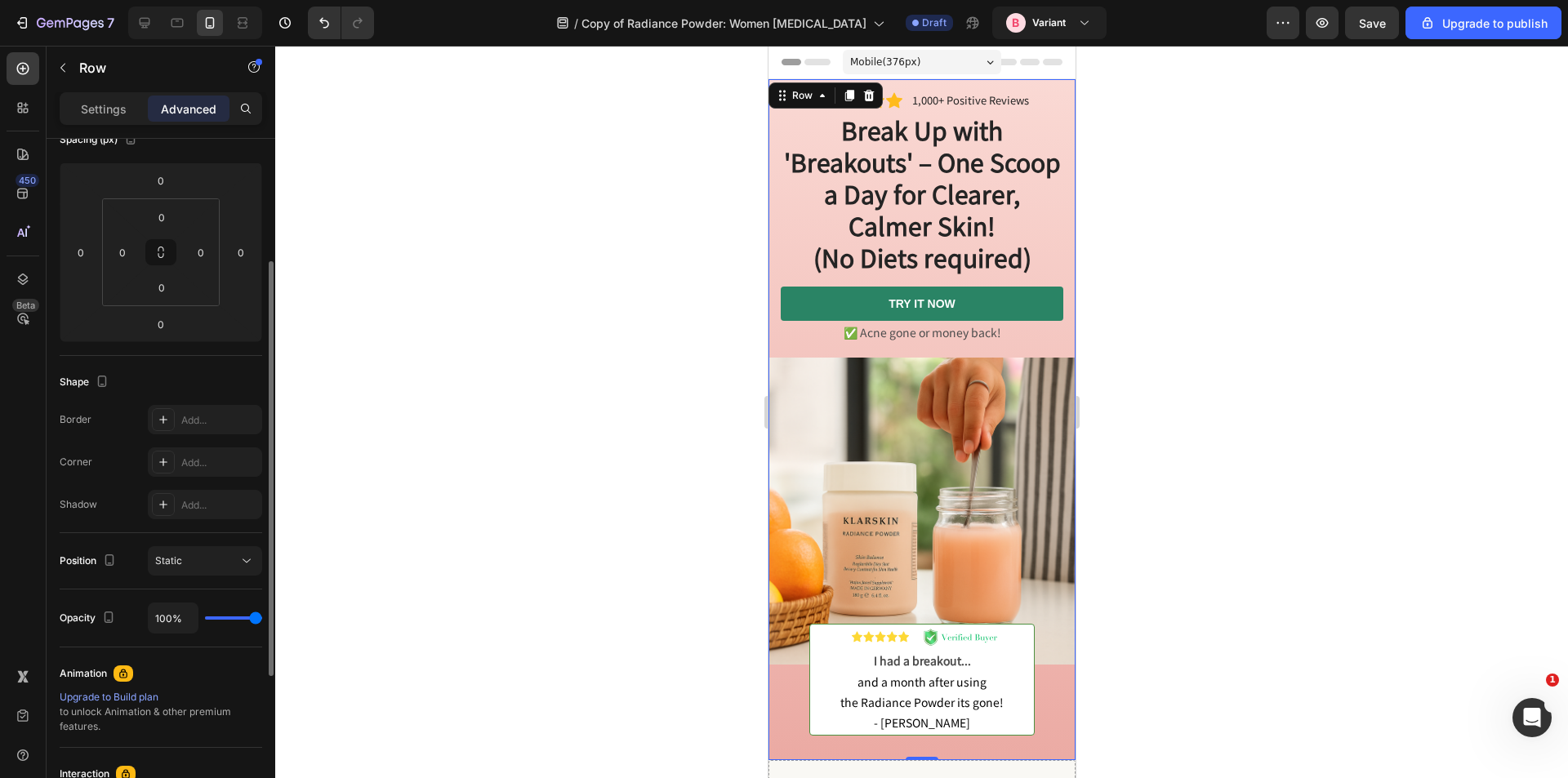
click at [112, 124] on div "Settings Advanced" at bounding box center [161, 109] width 203 height 33
click at [109, 115] on p "Settings" at bounding box center [104, 109] width 46 height 17
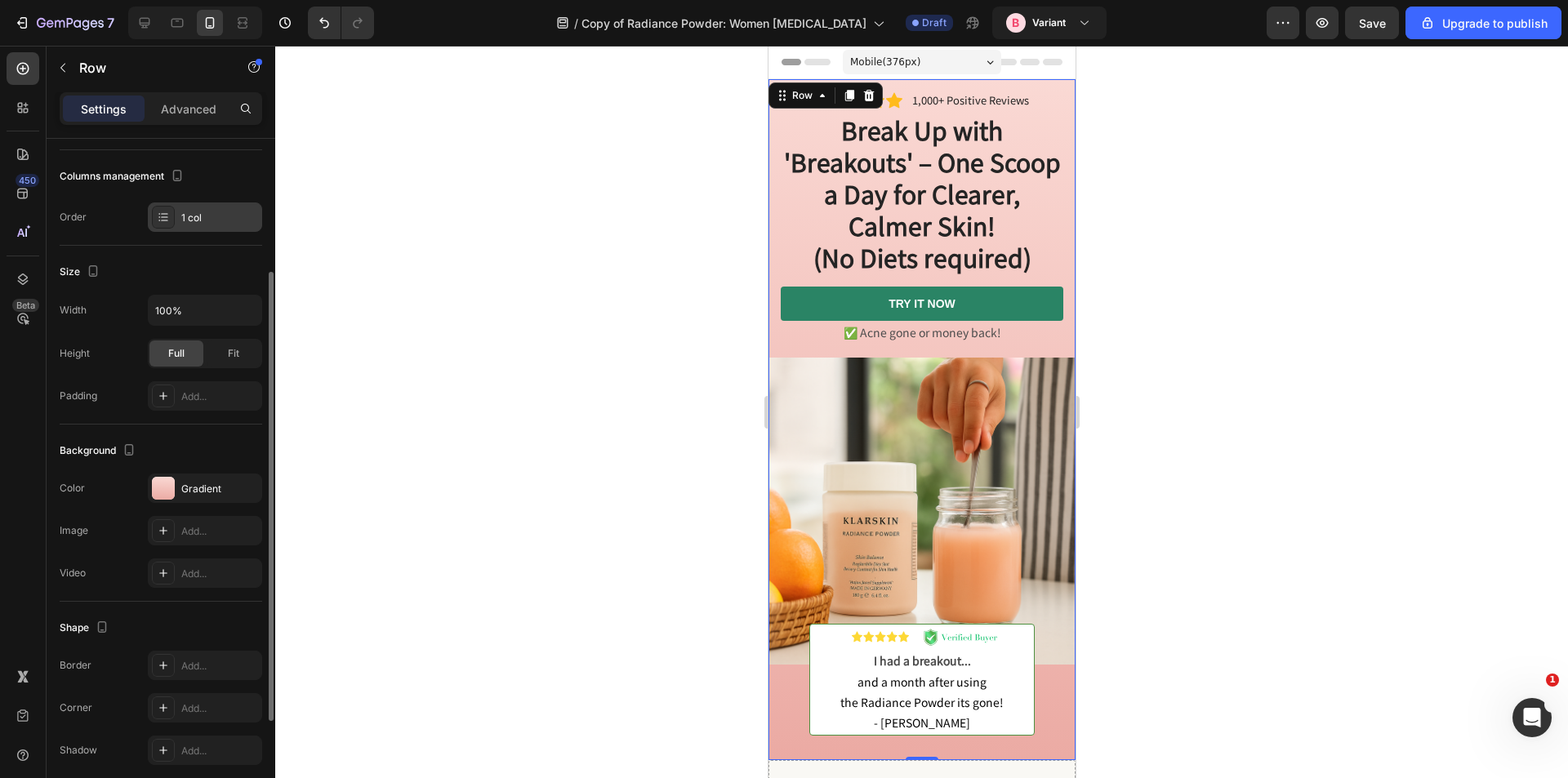
click at [186, 211] on div "1 col" at bounding box center [219, 218] width 77 height 15
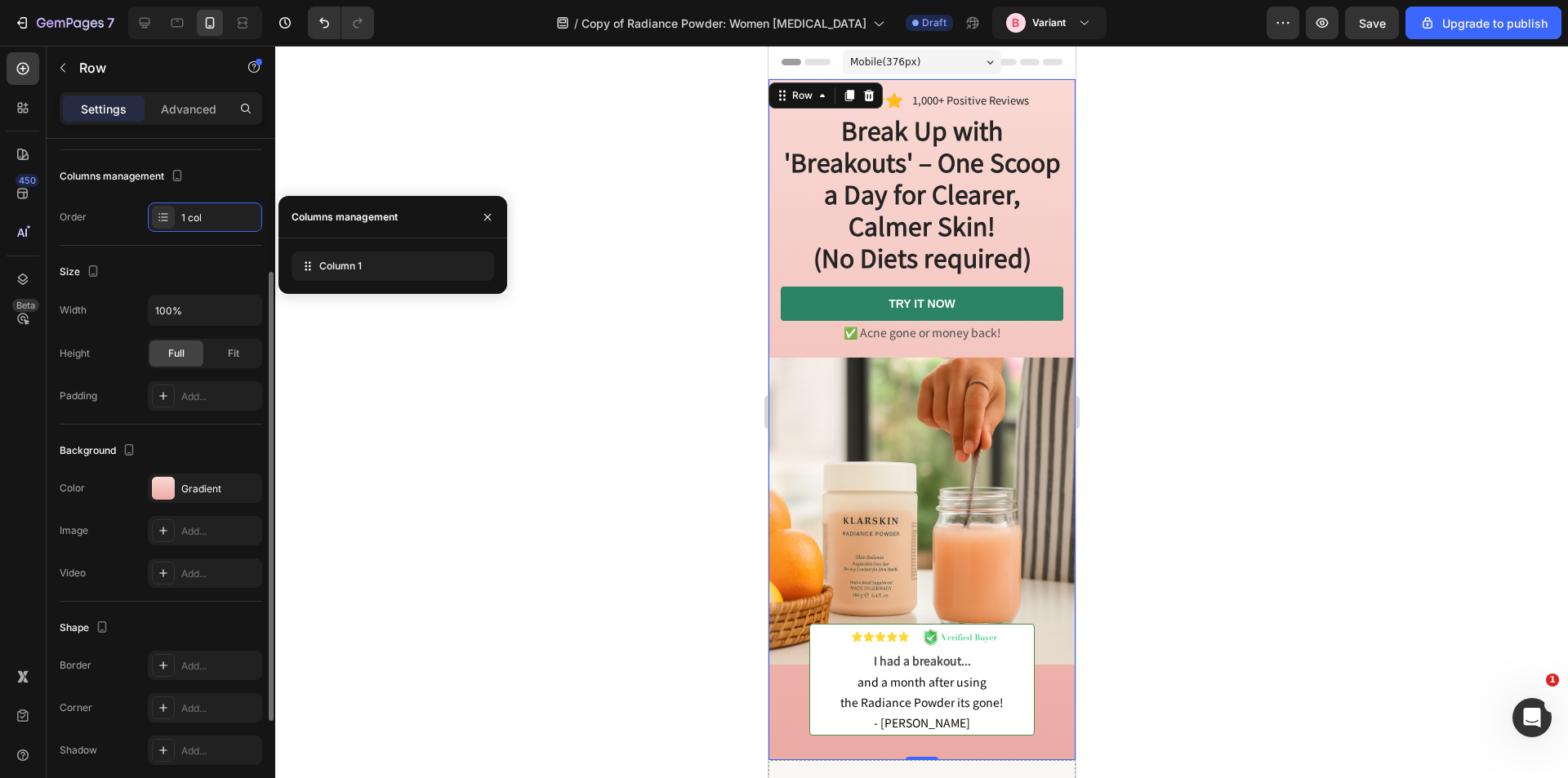
click at [141, 257] on div "Size Width 100% Height Full Fit Padding Add..." at bounding box center [161, 335] width 203 height 179
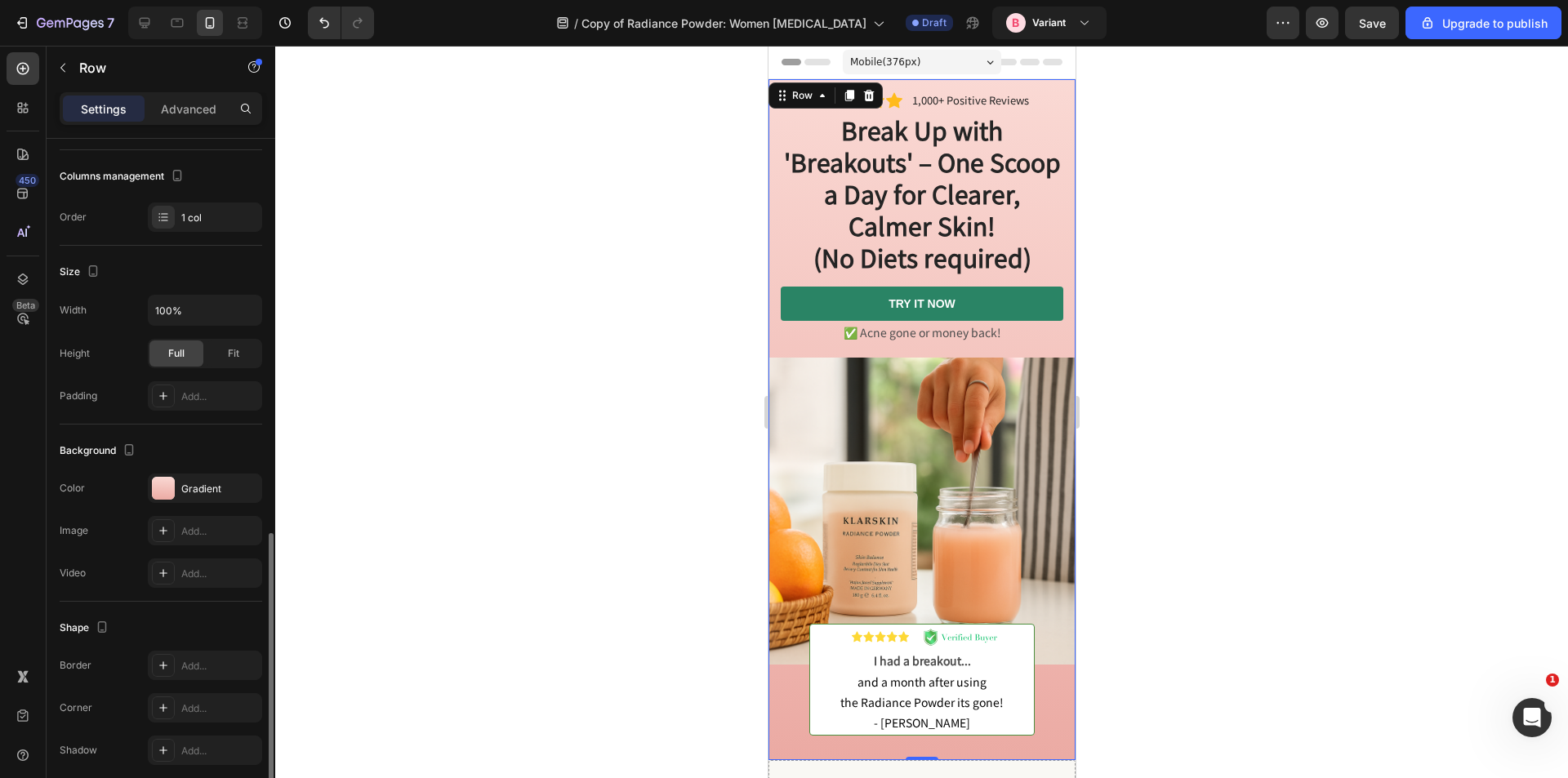
scroll to position [360, 0]
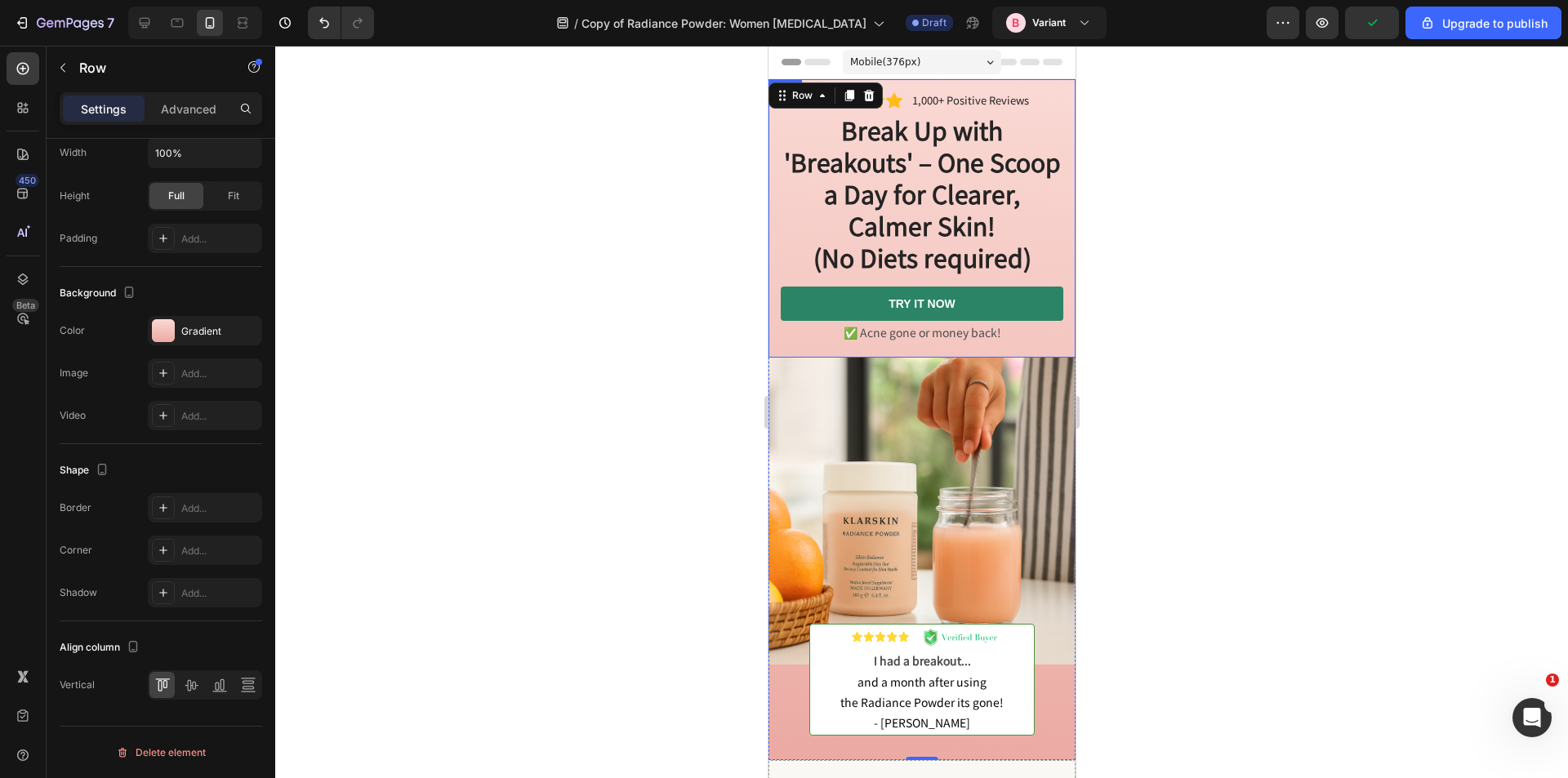
click at [773, 217] on div "Icon Icon Icon Icon Icon Icon List 1,000+ Positive Reviews Text Block Row Break…" at bounding box center [921, 218] width 307 height 278
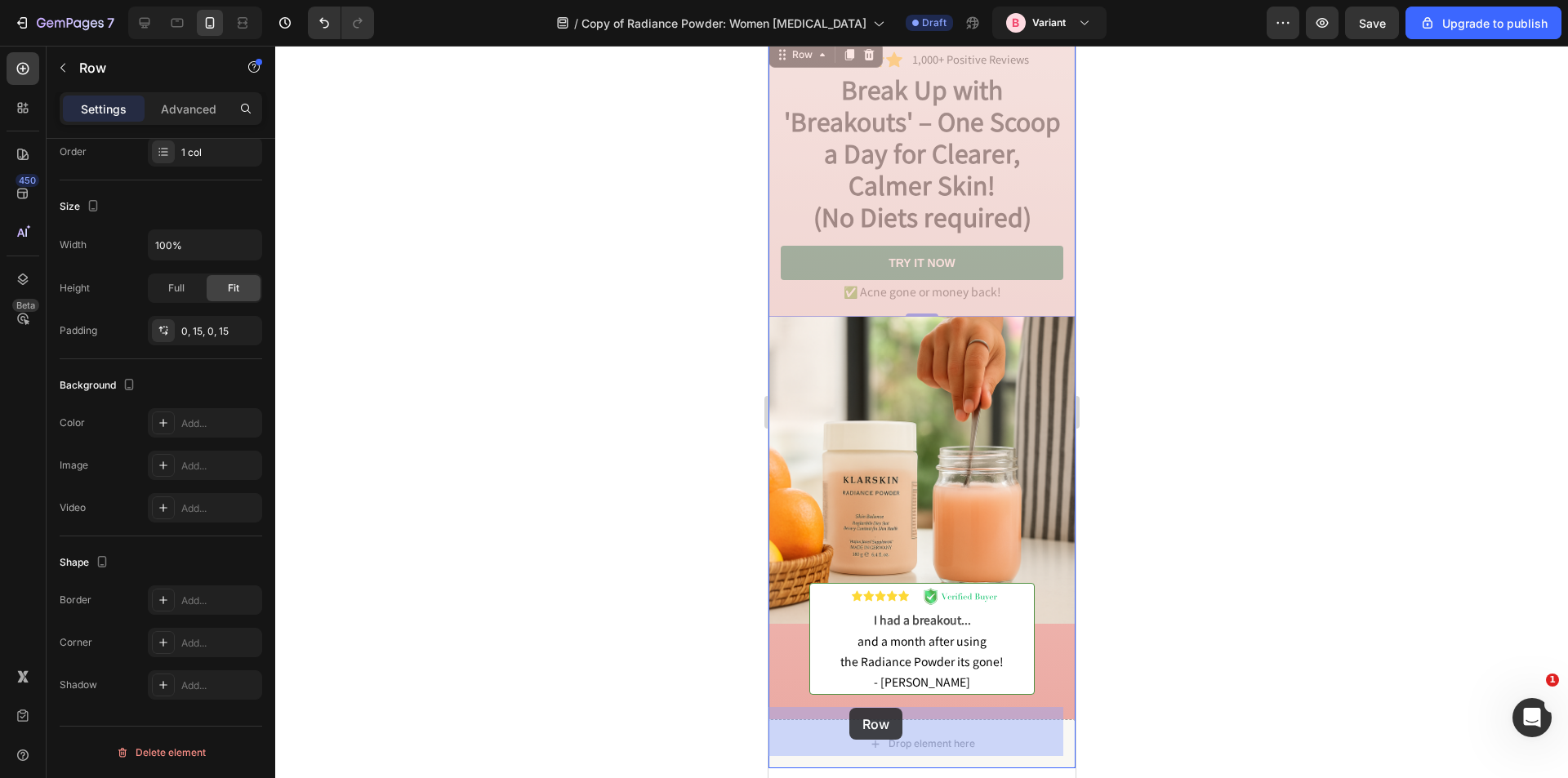
scroll to position [57, 0]
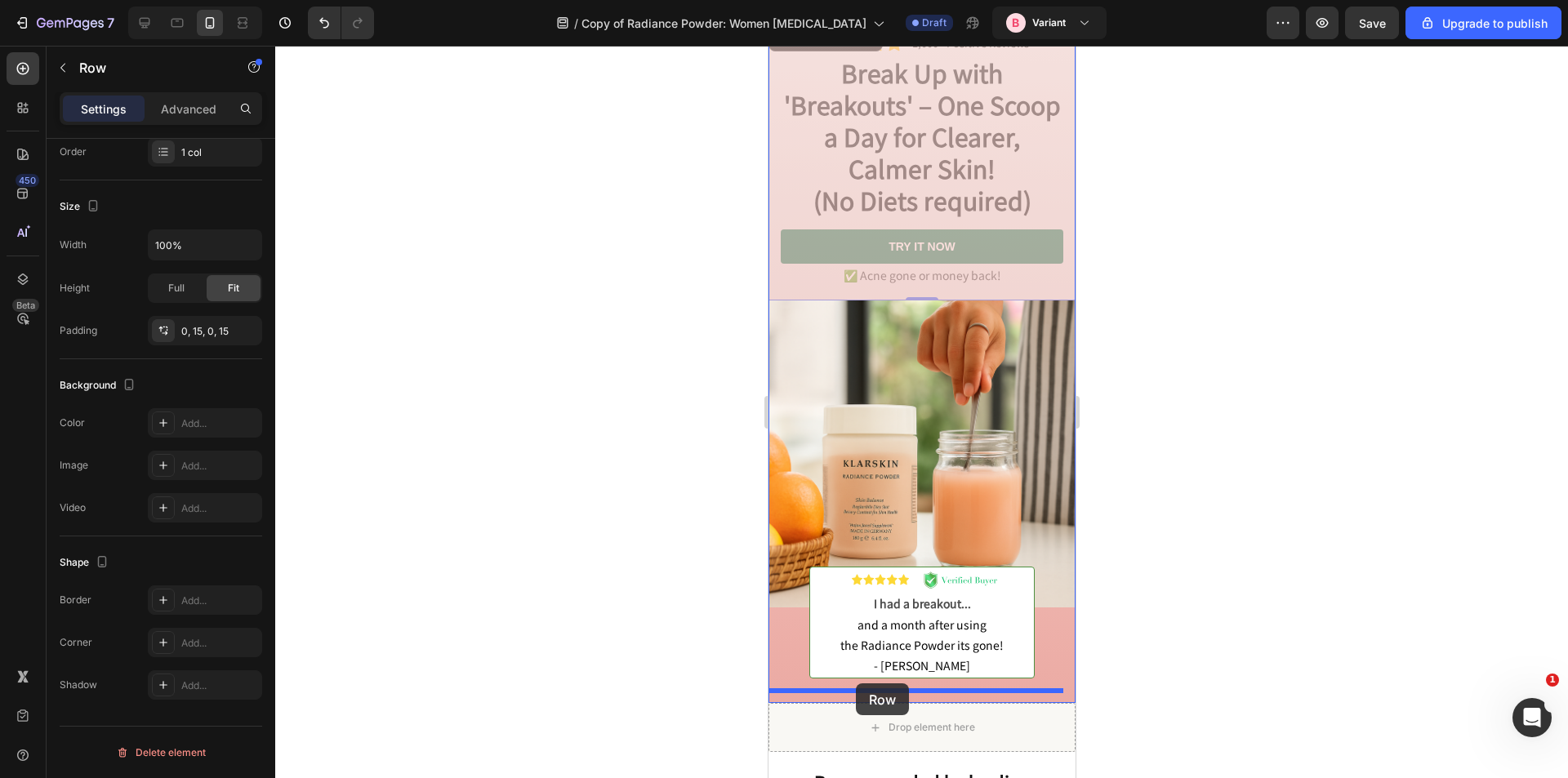
drag, startPoint x: 772, startPoint y: 216, endPoint x: 855, endPoint y: 683, distance: 474.3
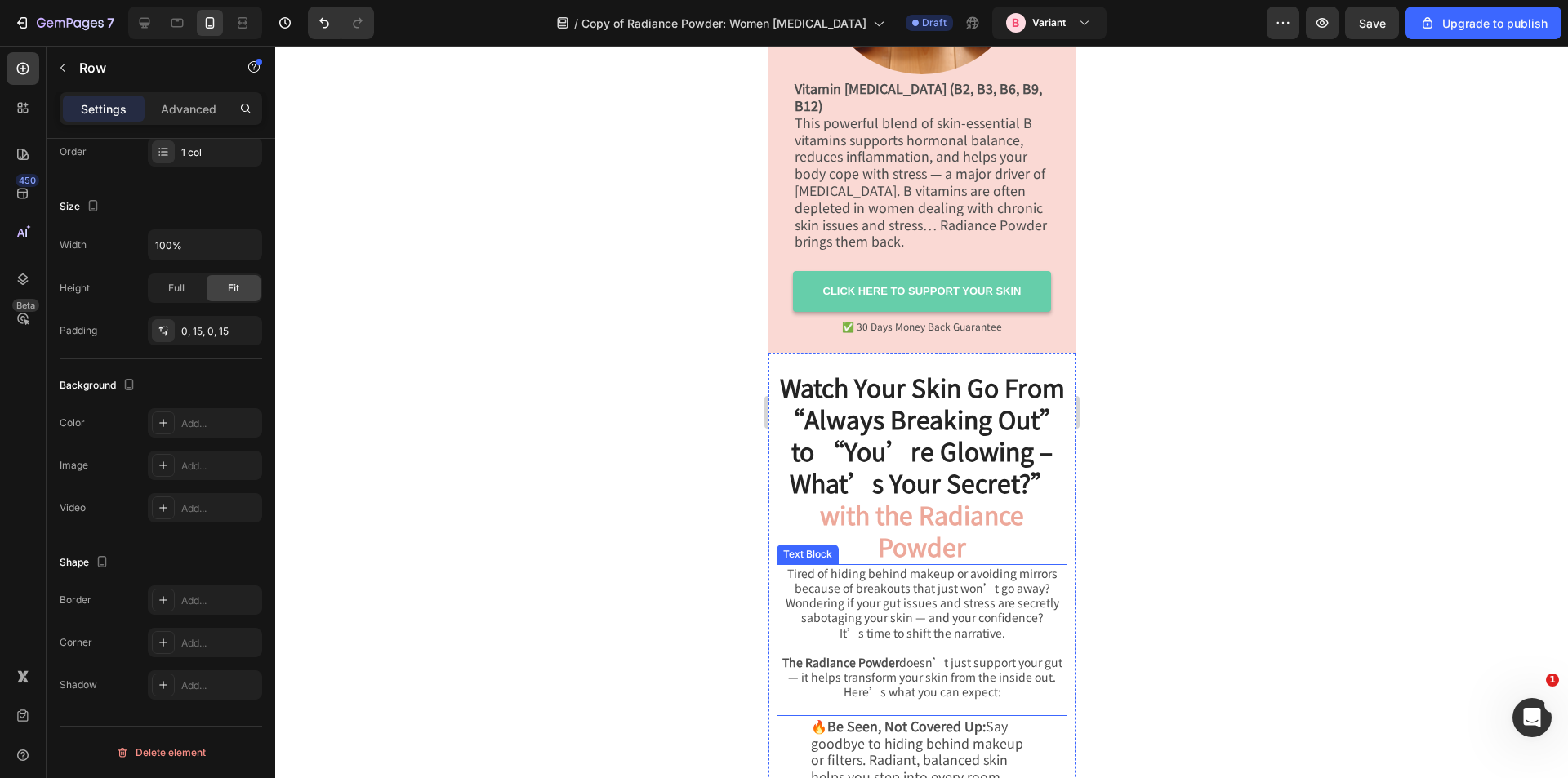
scroll to position [6940, 0]
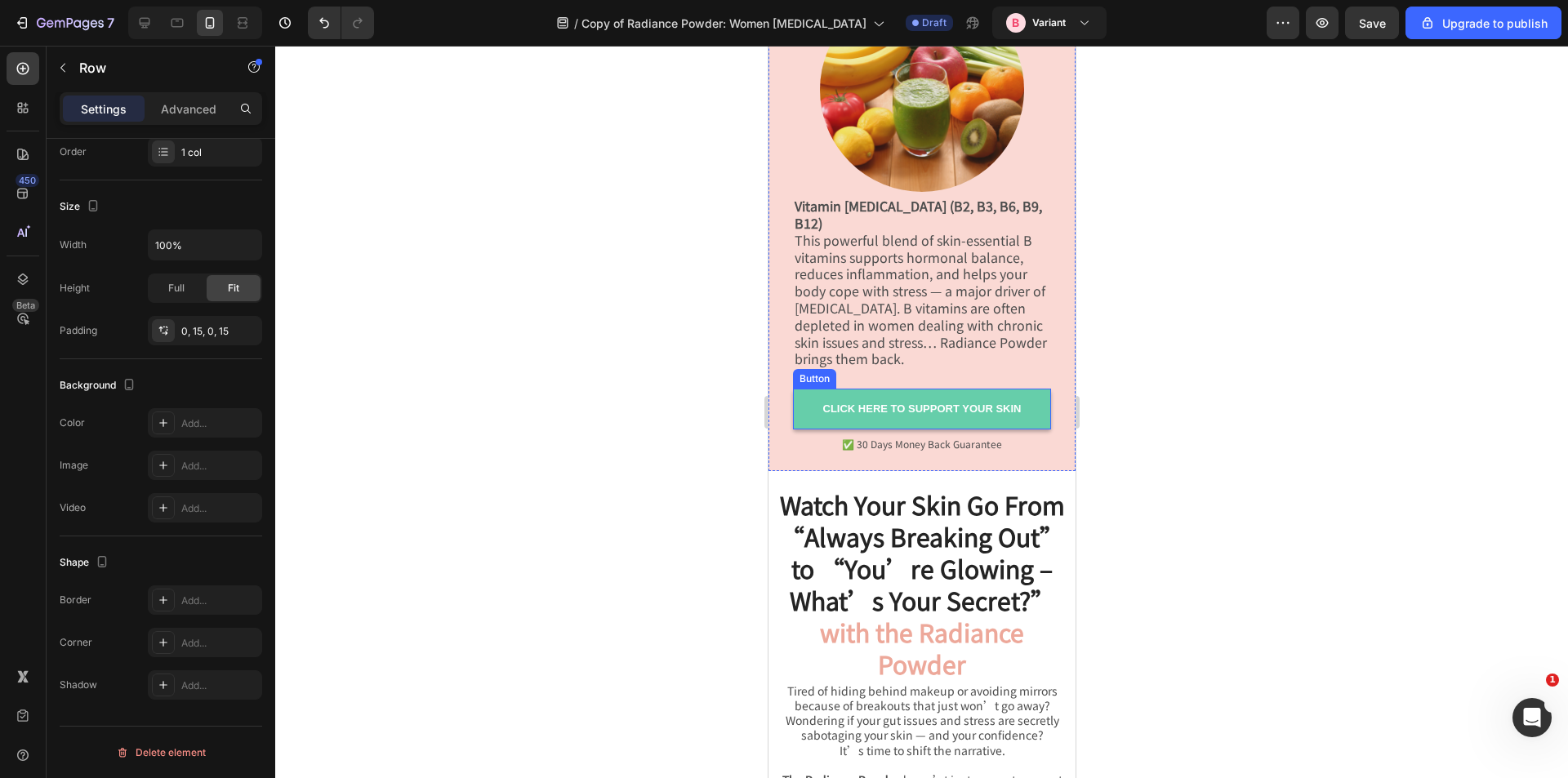
click at [805, 399] on link "CLICK HERE TO SUPPORT YOUR SKIN" at bounding box center [921, 409] width 258 height 41
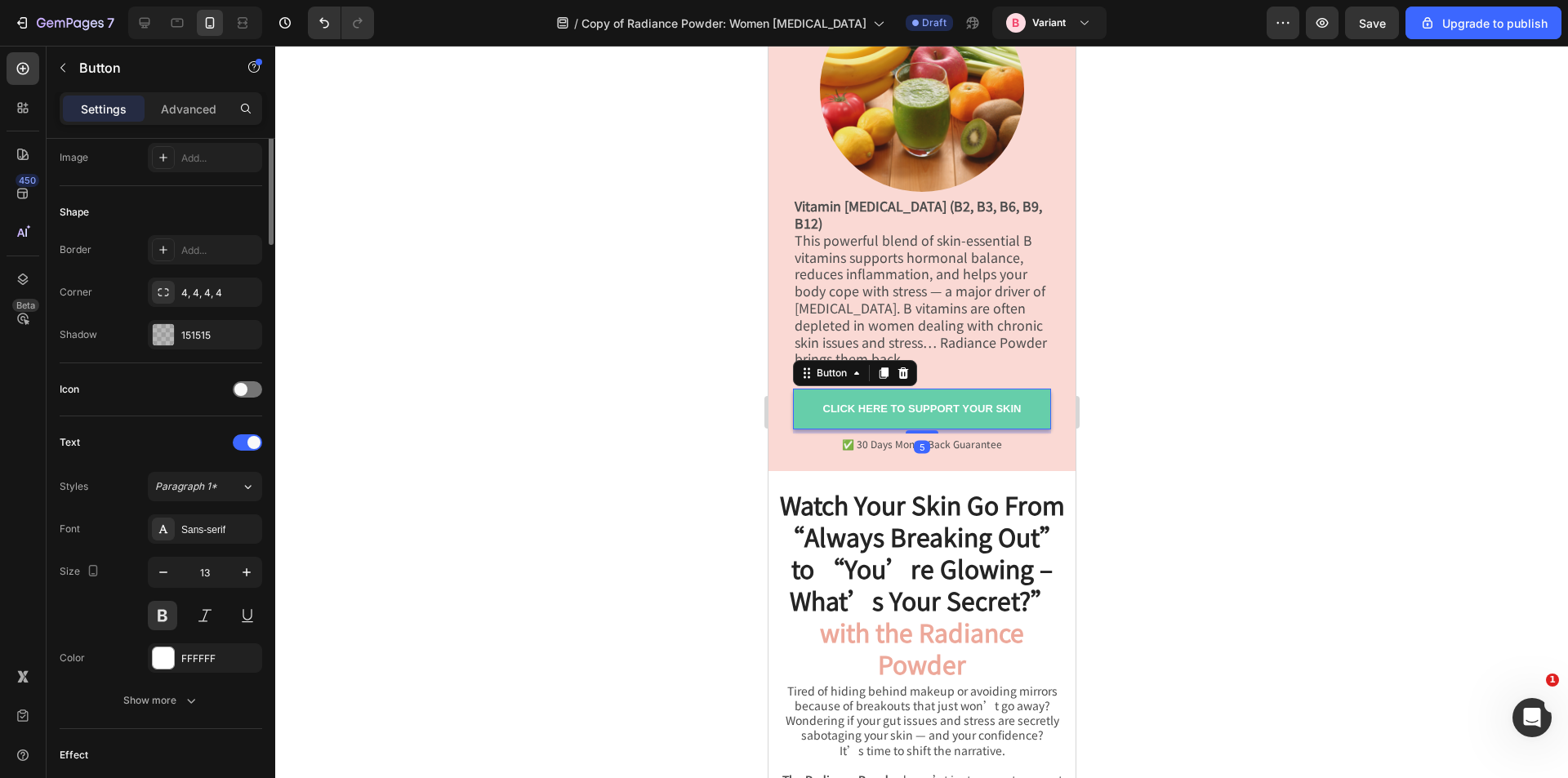
scroll to position [0, 0]
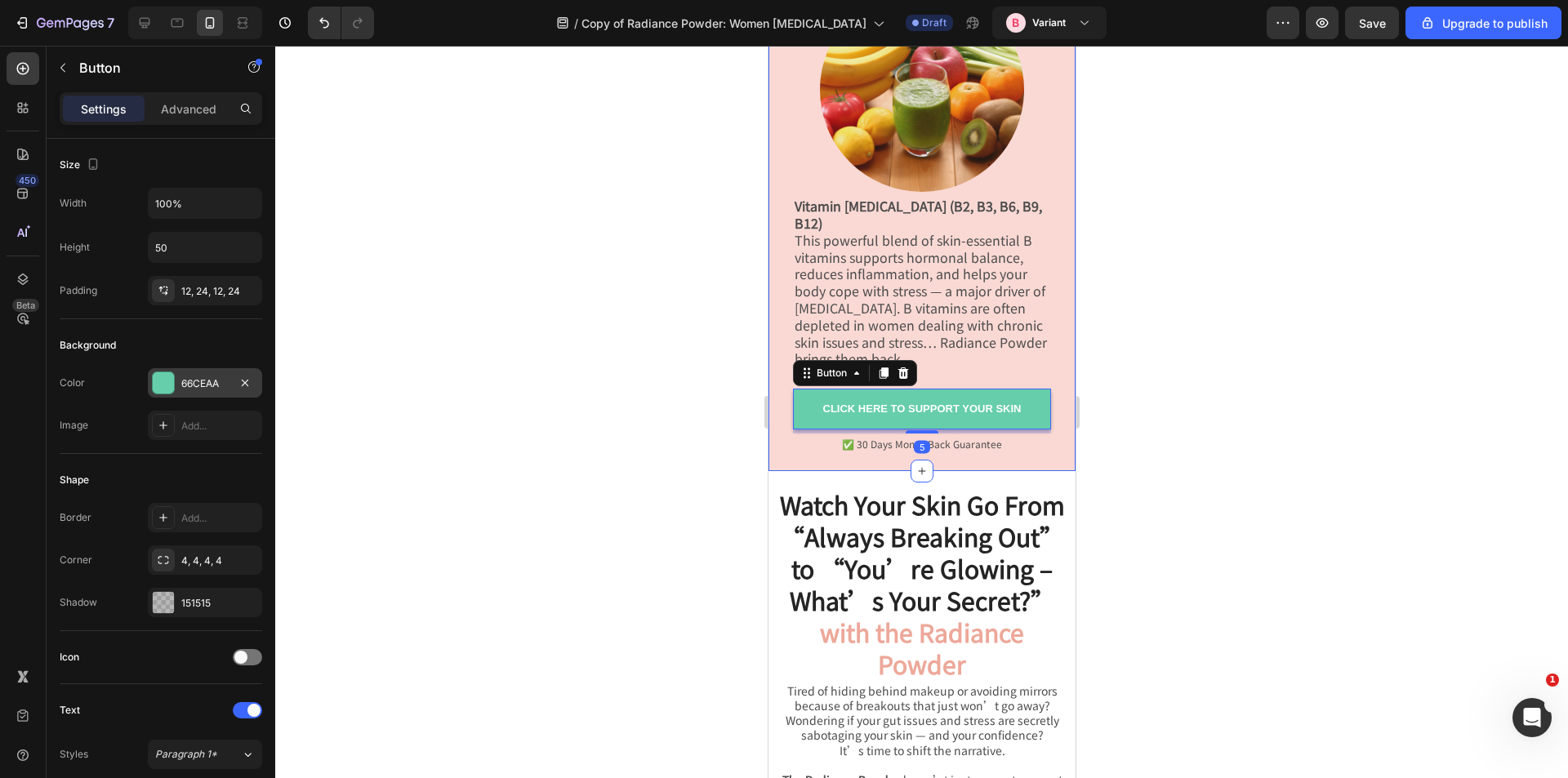
click at [194, 384] on div "66CEAA" at bounding box center [205, 384] width 48 height 15
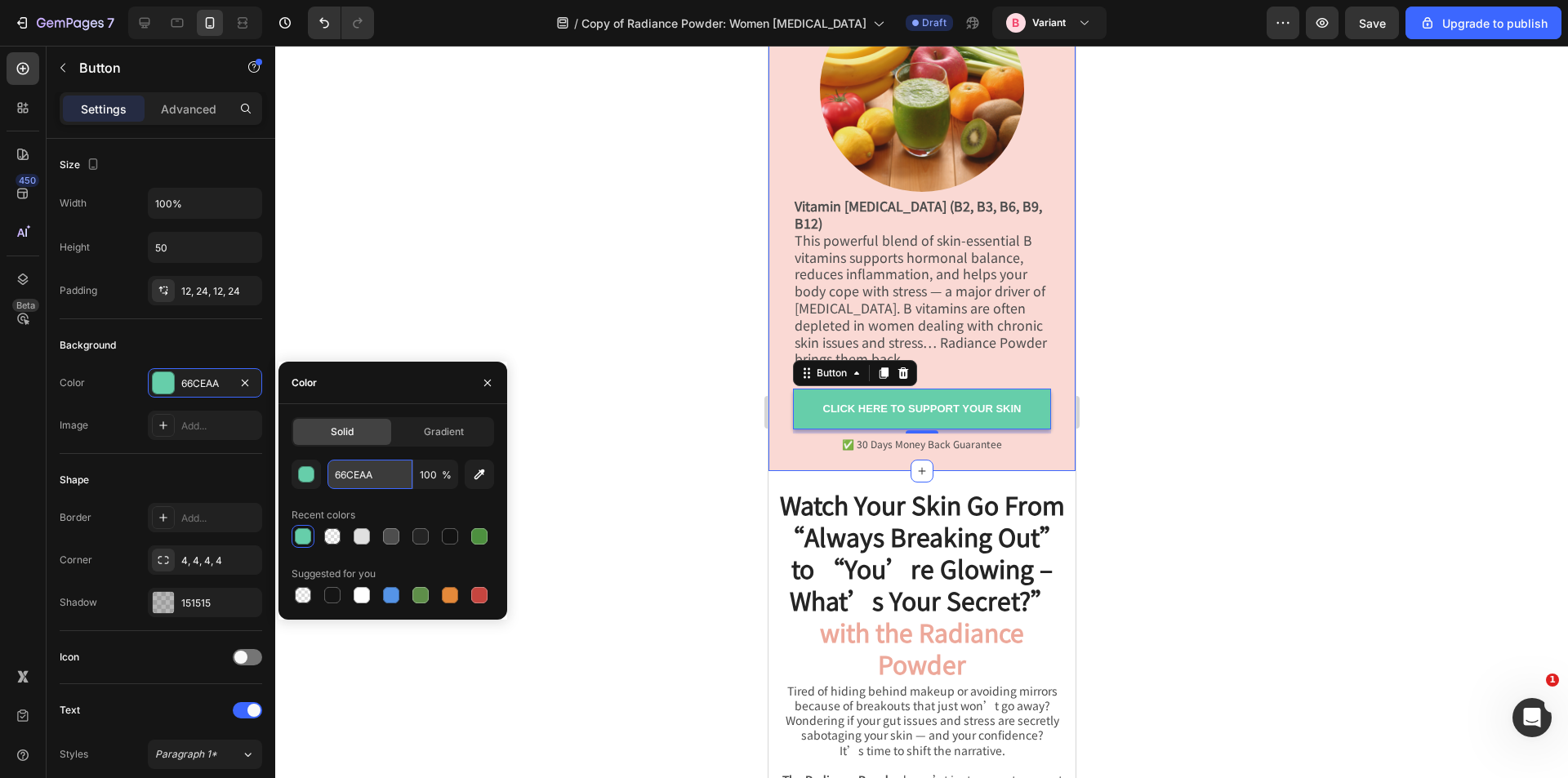
click at [366, 482] on input "66CEAA" at bounding box center [370, 474] width 85 height 30
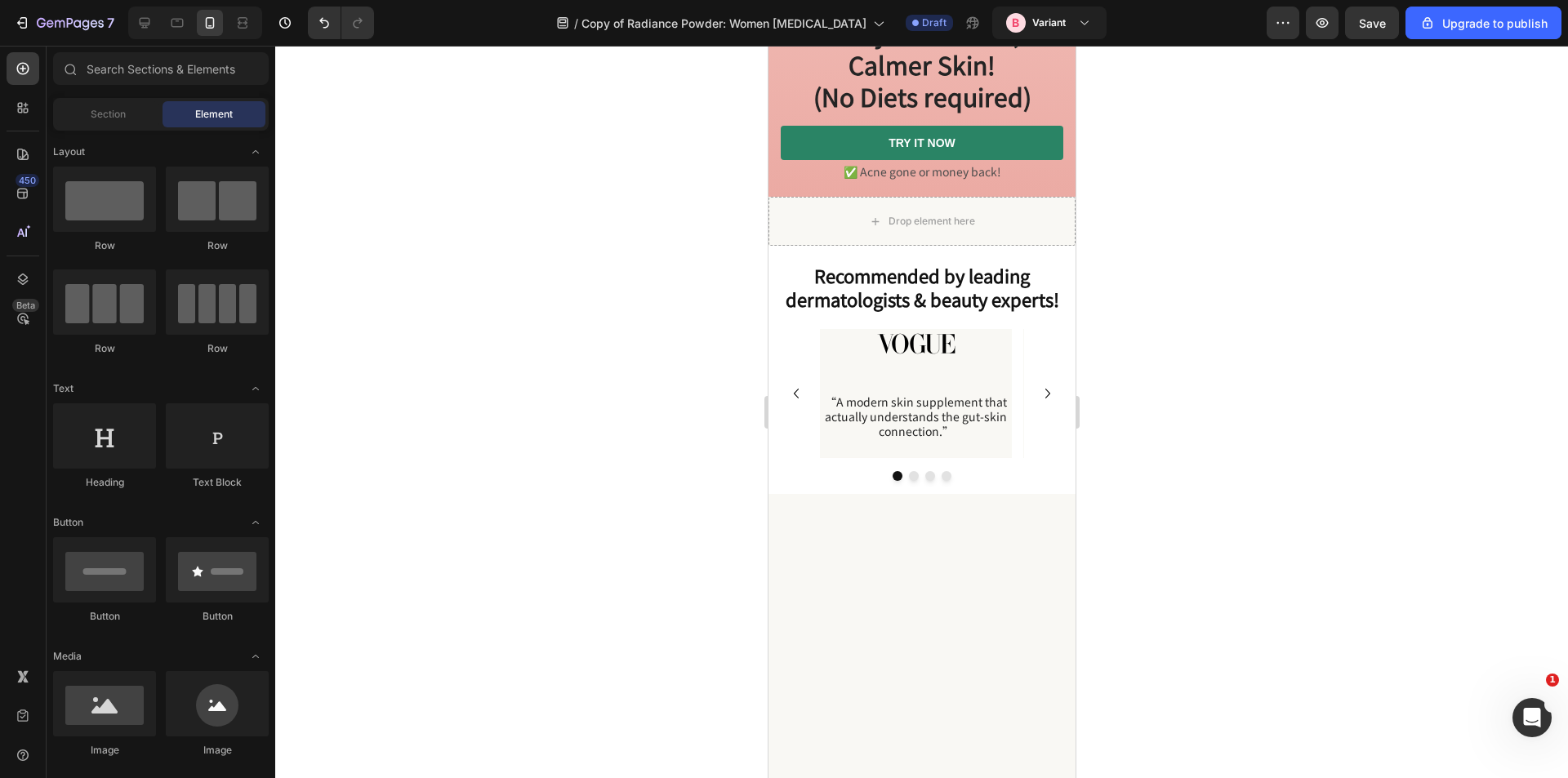
scroll to position [102, 0]
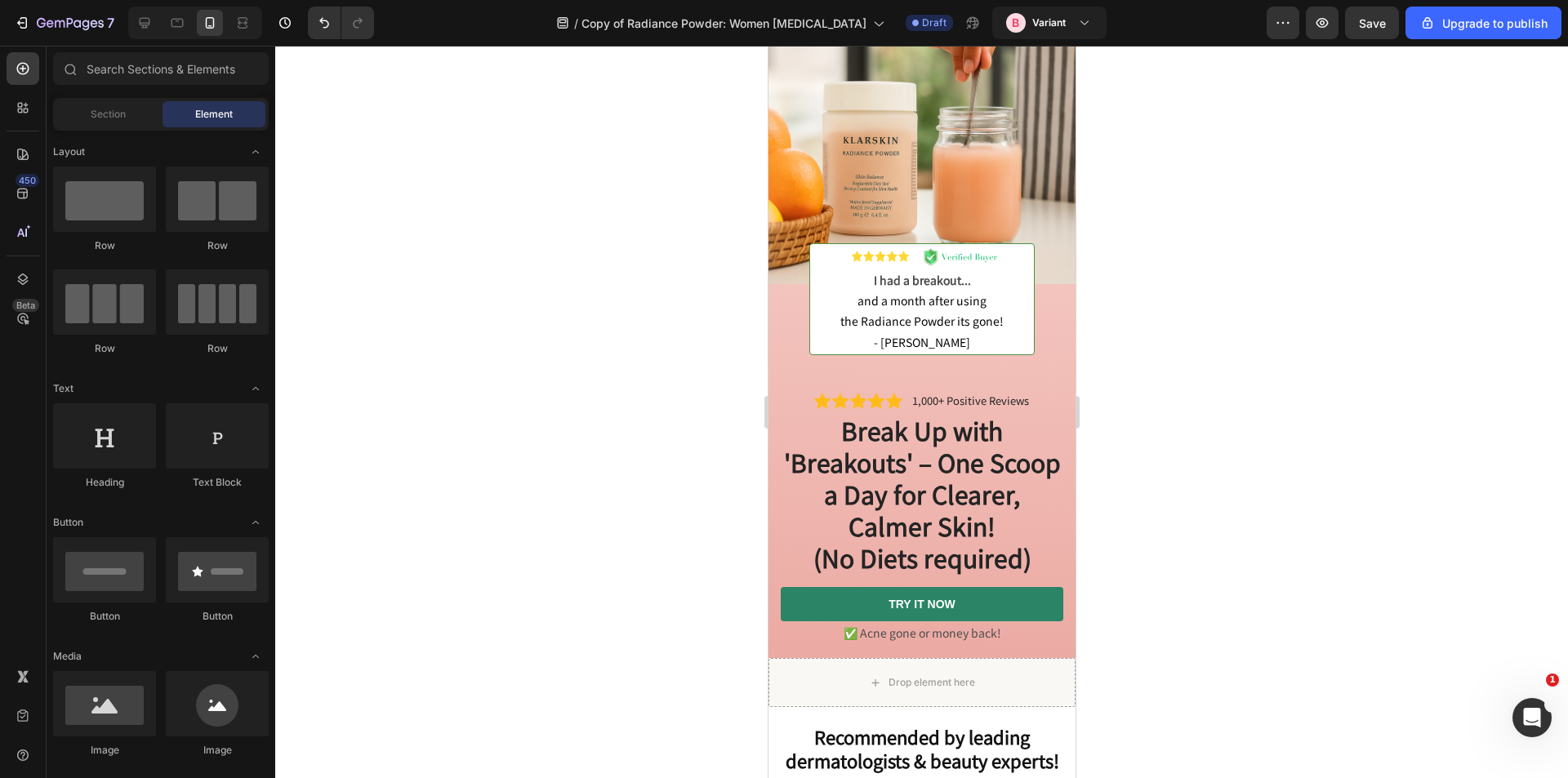
drag, startPoint x: 1069, startPoint y: 389, endPoint x: 1816, endPoint y: 57, distance: 817.5
click at [775, 588] on div "Icon Icon Icon Icon Icon Icon List 1,000+ Positive Reviews Text Block Row Break…" at bounding box center [921, 519] width 307 height 278
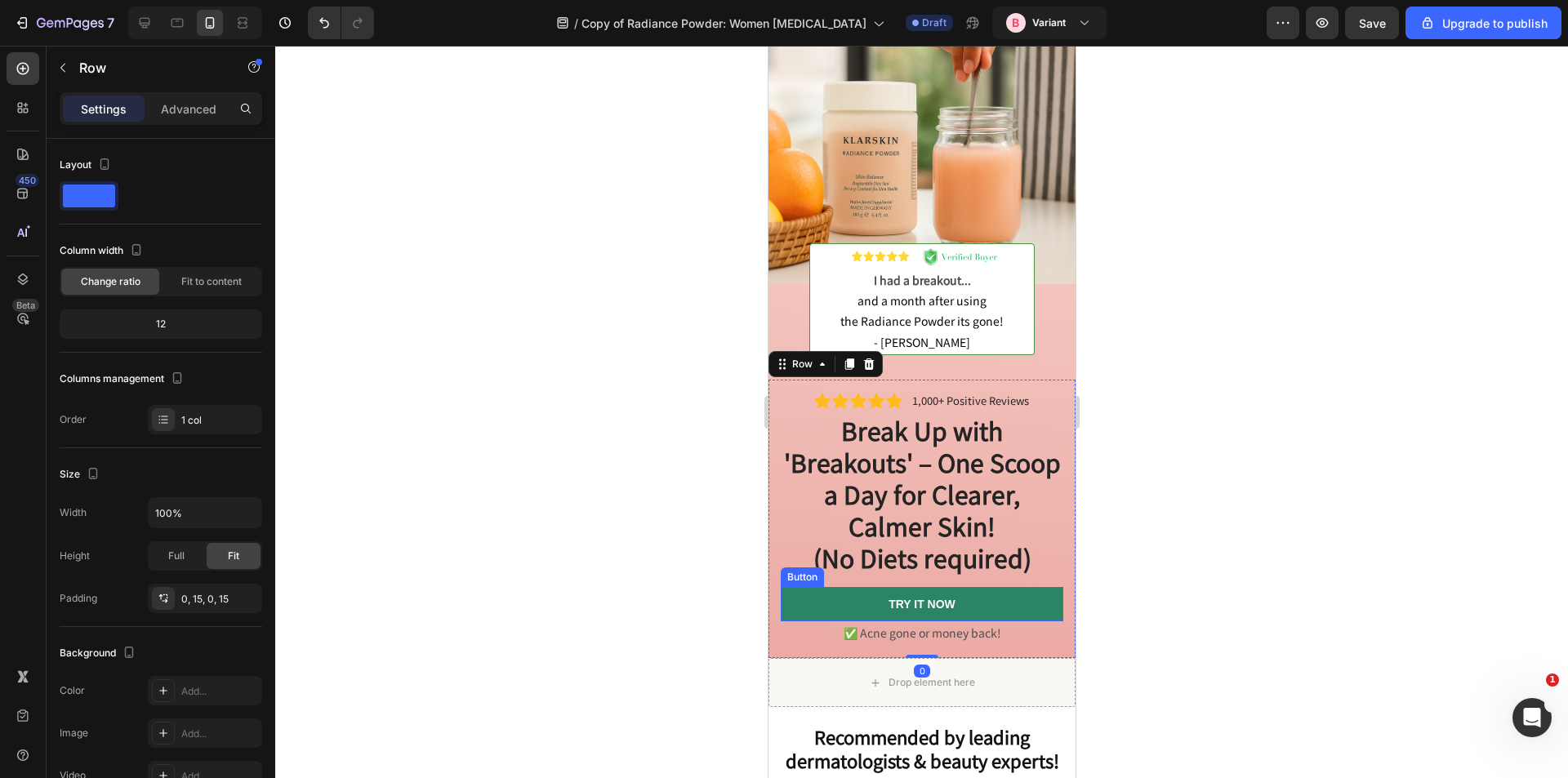
click at [800, 592] on link "TRY IT NOW" at bounding box center [921, 604] width 282 height 35
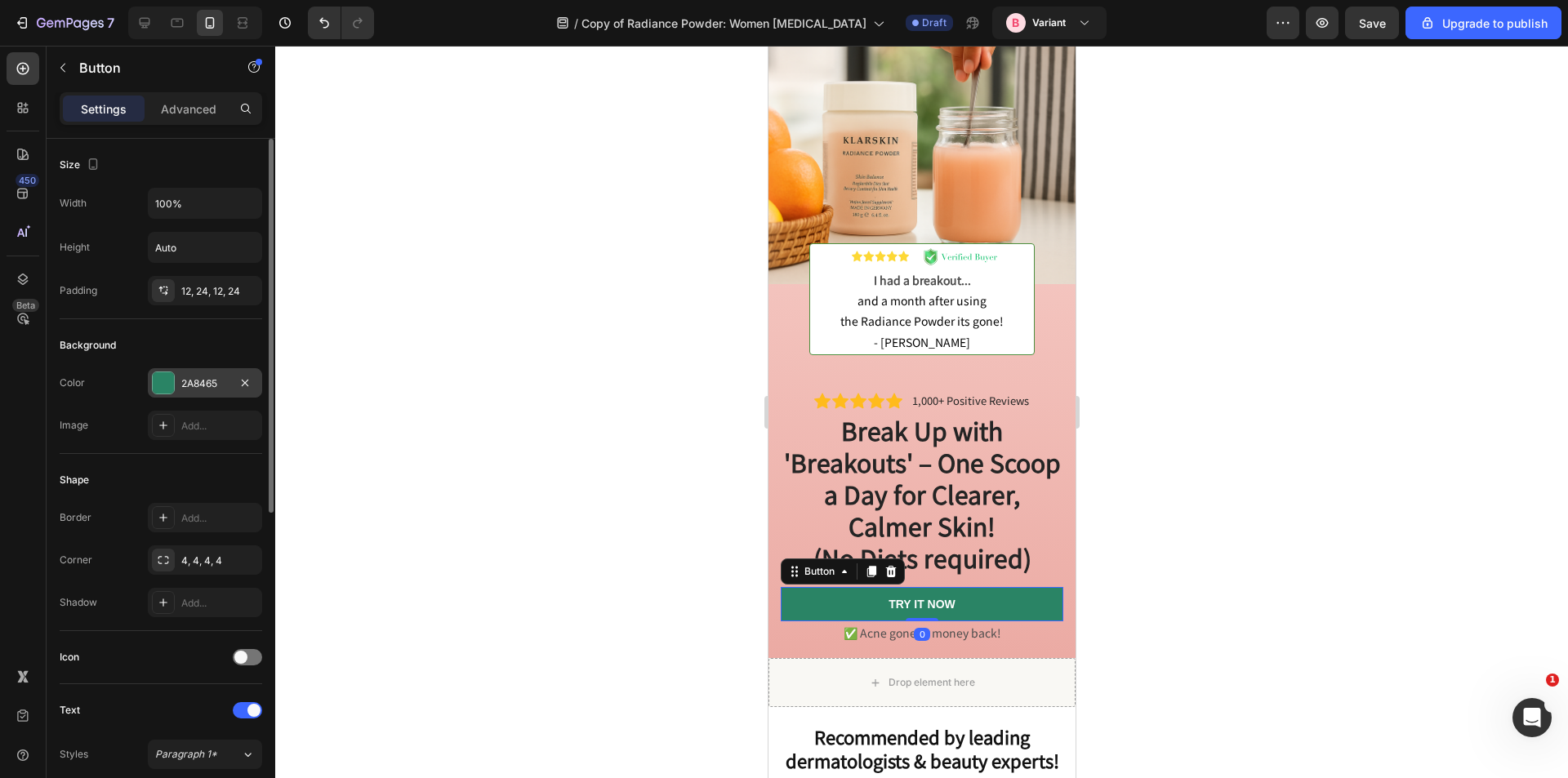
click at [187, 381] on div "2A8465" at bounding box center [205, 384] width 48 height 15
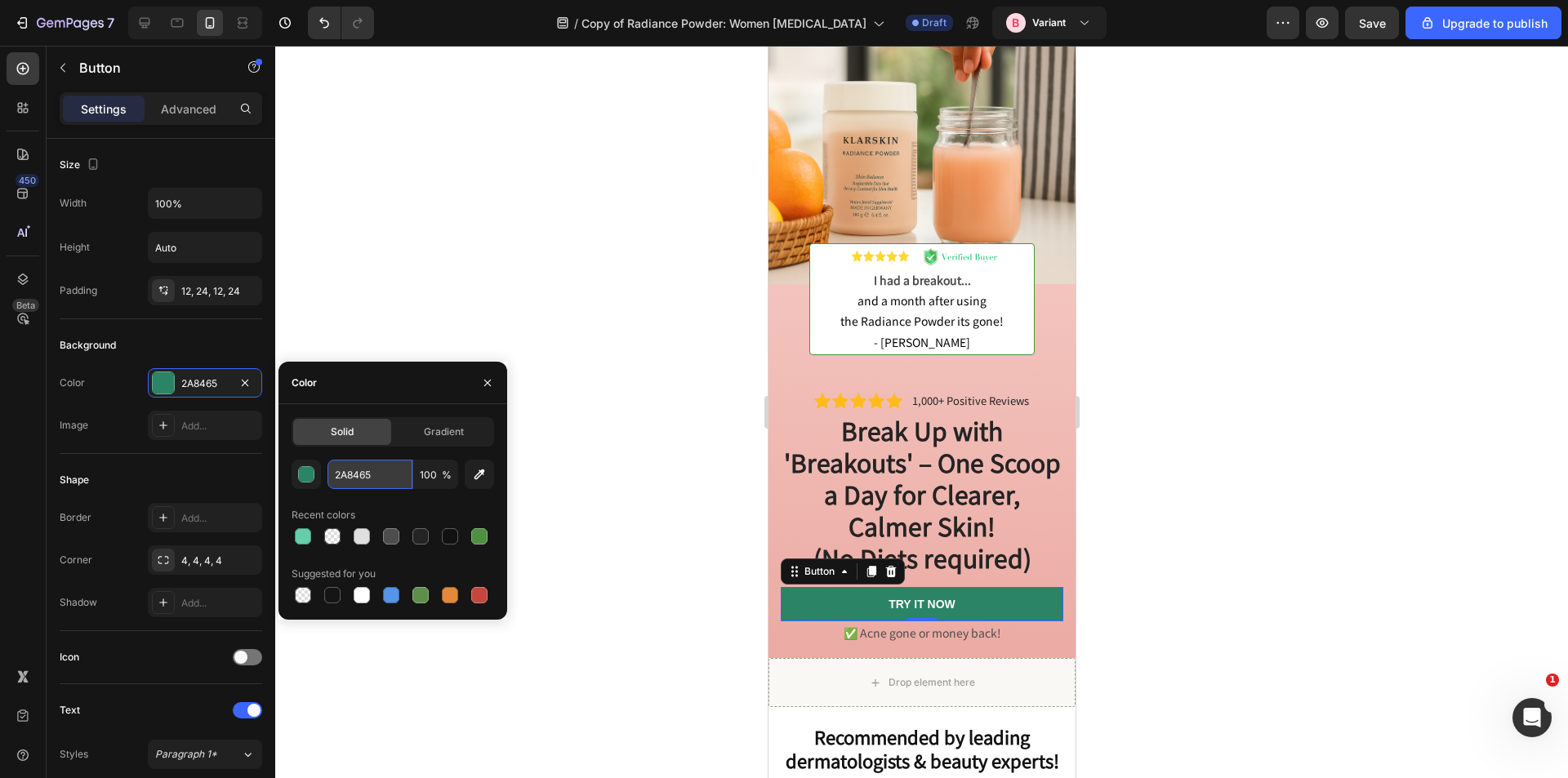
click at [358, 472] on input "2A8465" at bounding box center [370, 474] width 85 height 30
paste input "66CEAA"
type input "66CEAA"
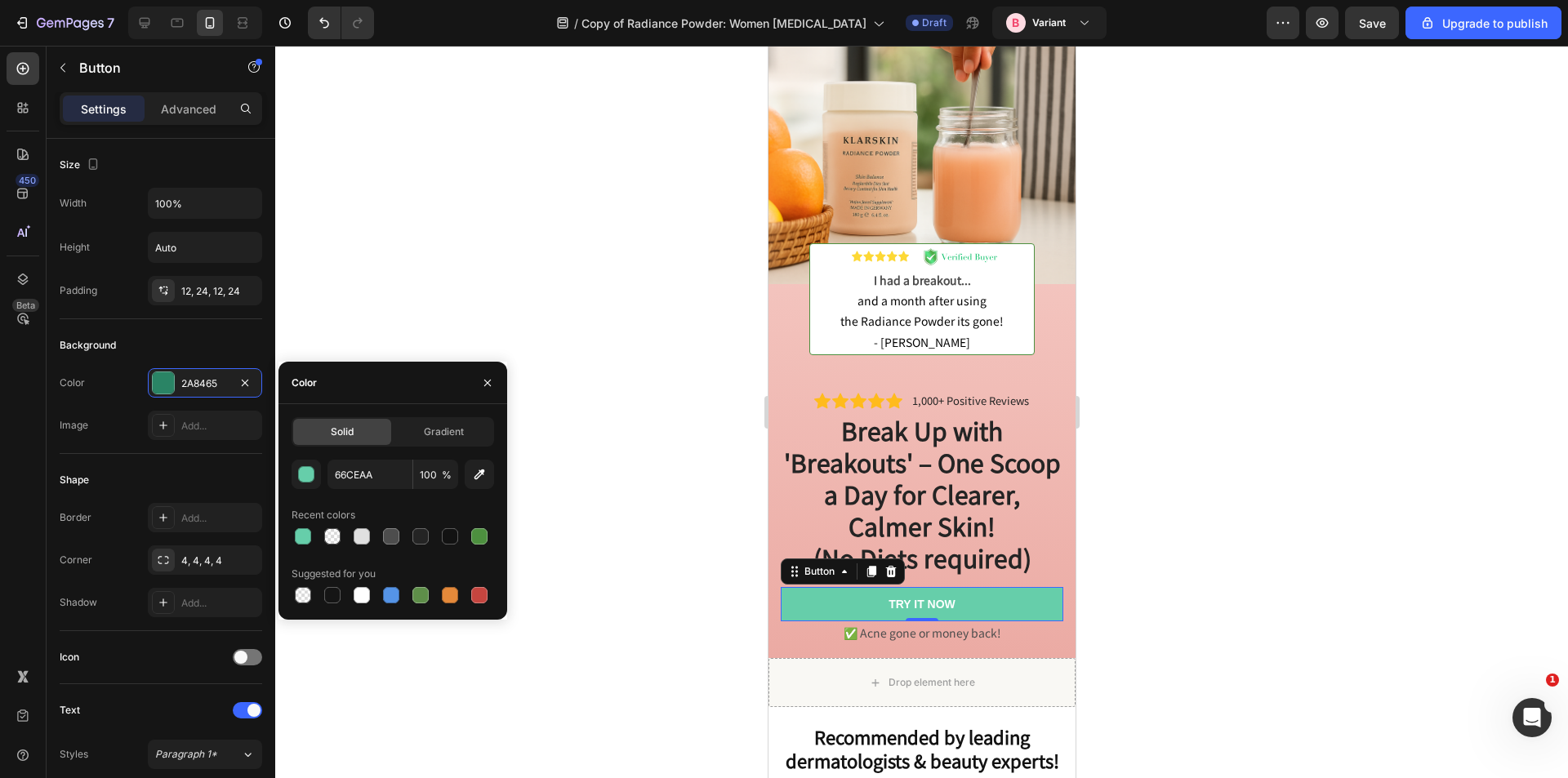
click at [614, 538] on div at bounding box center [922, 412] width 1293 height 733
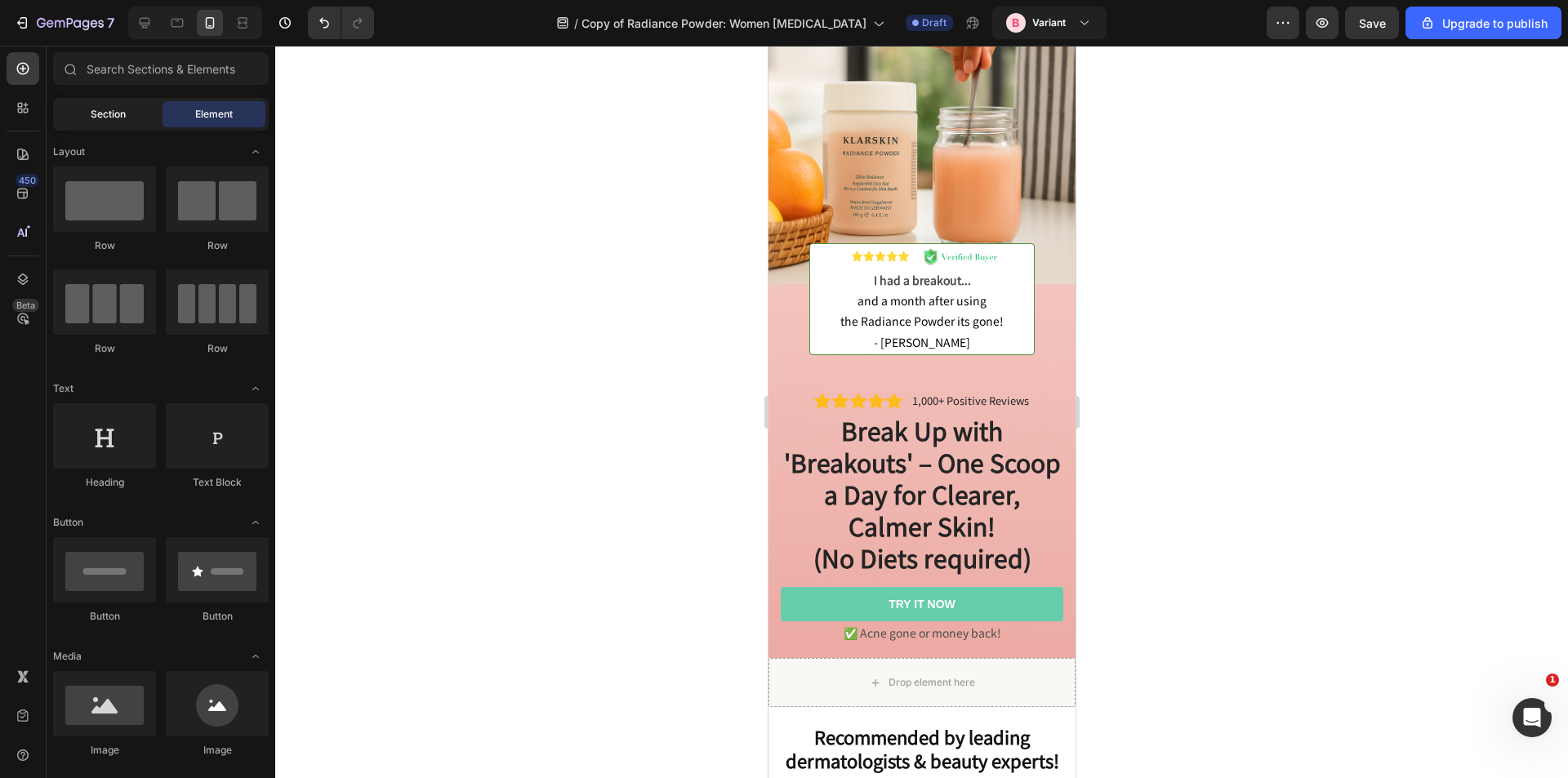
click at [121, 115] on span "Section" at bounding box center [108, 114] width 35 height 15
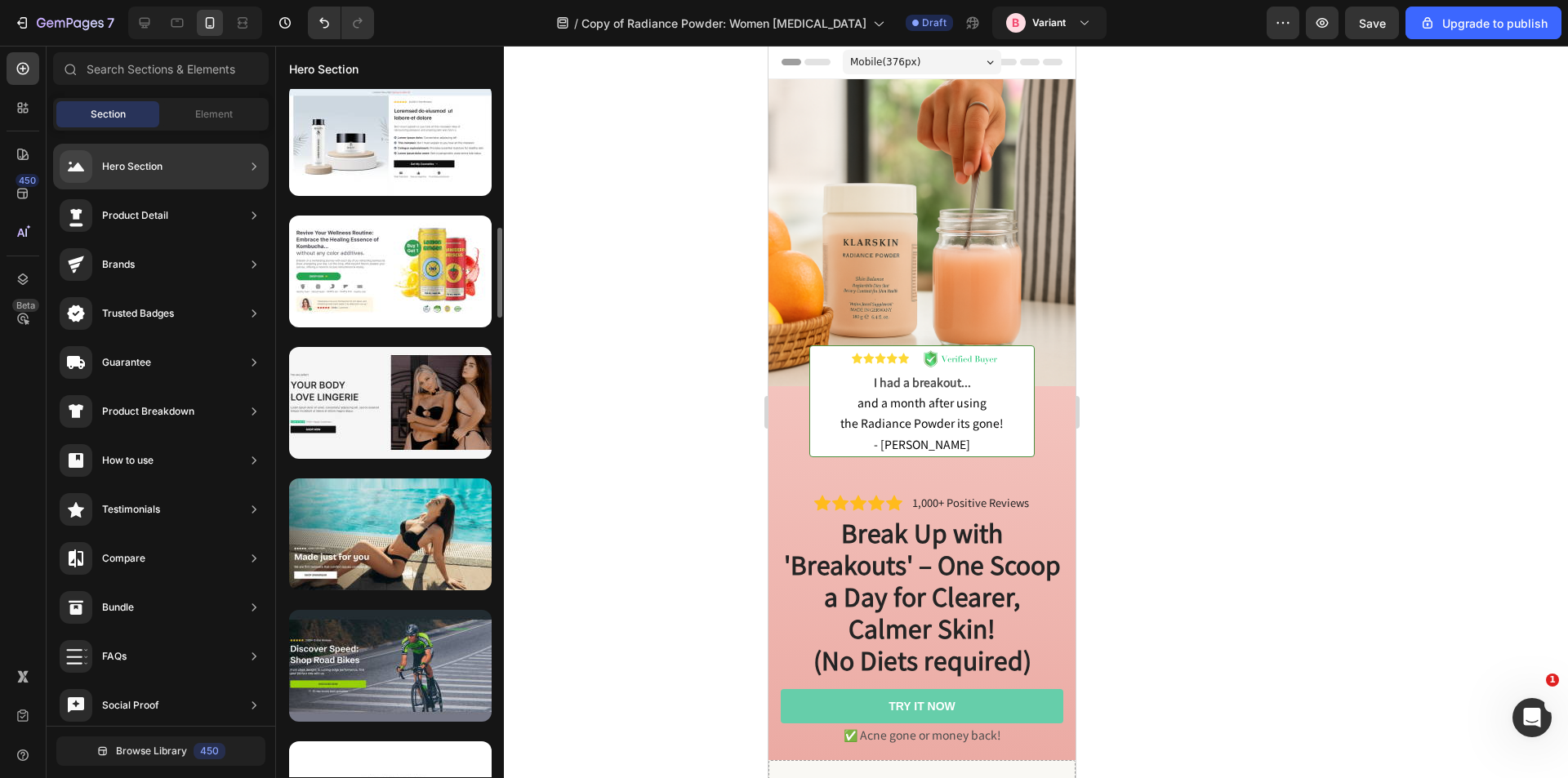
scroll to position [817, 0]
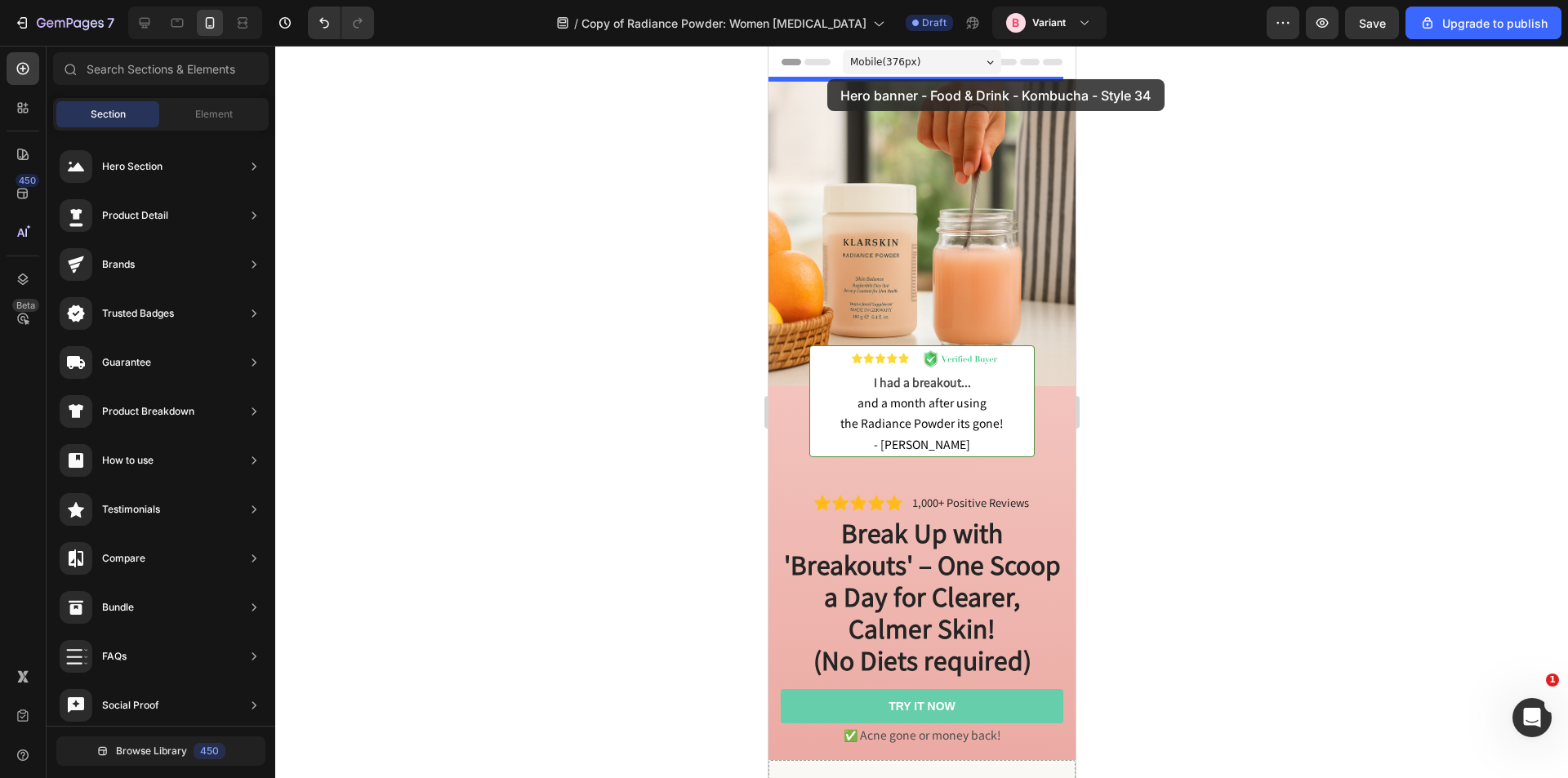
drag, startPoint x: 1149, startPoint y: 572, endPoint x: 827, endPoint y: 79, distance: 588.8
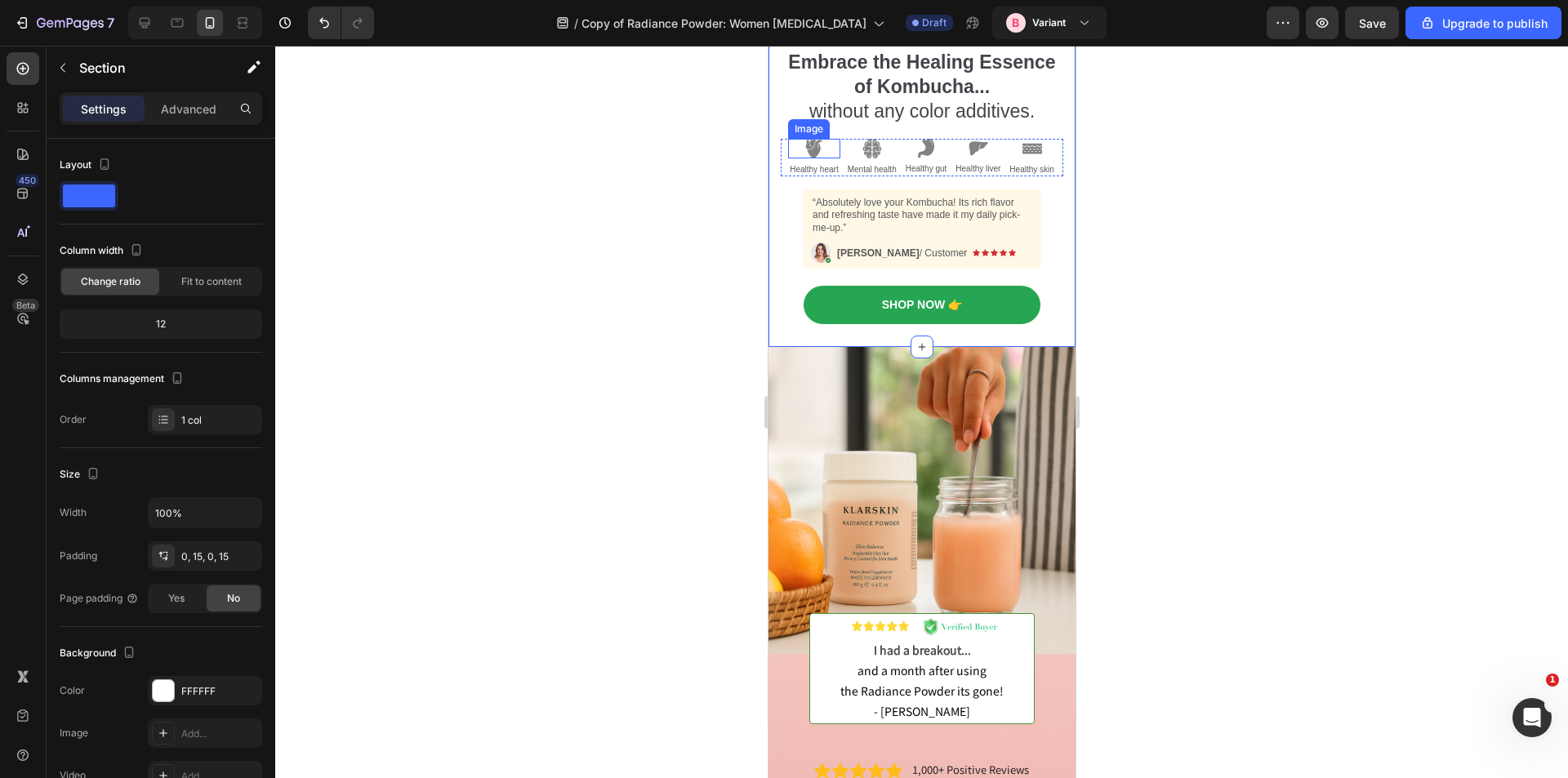
scroll to position [0, 0]
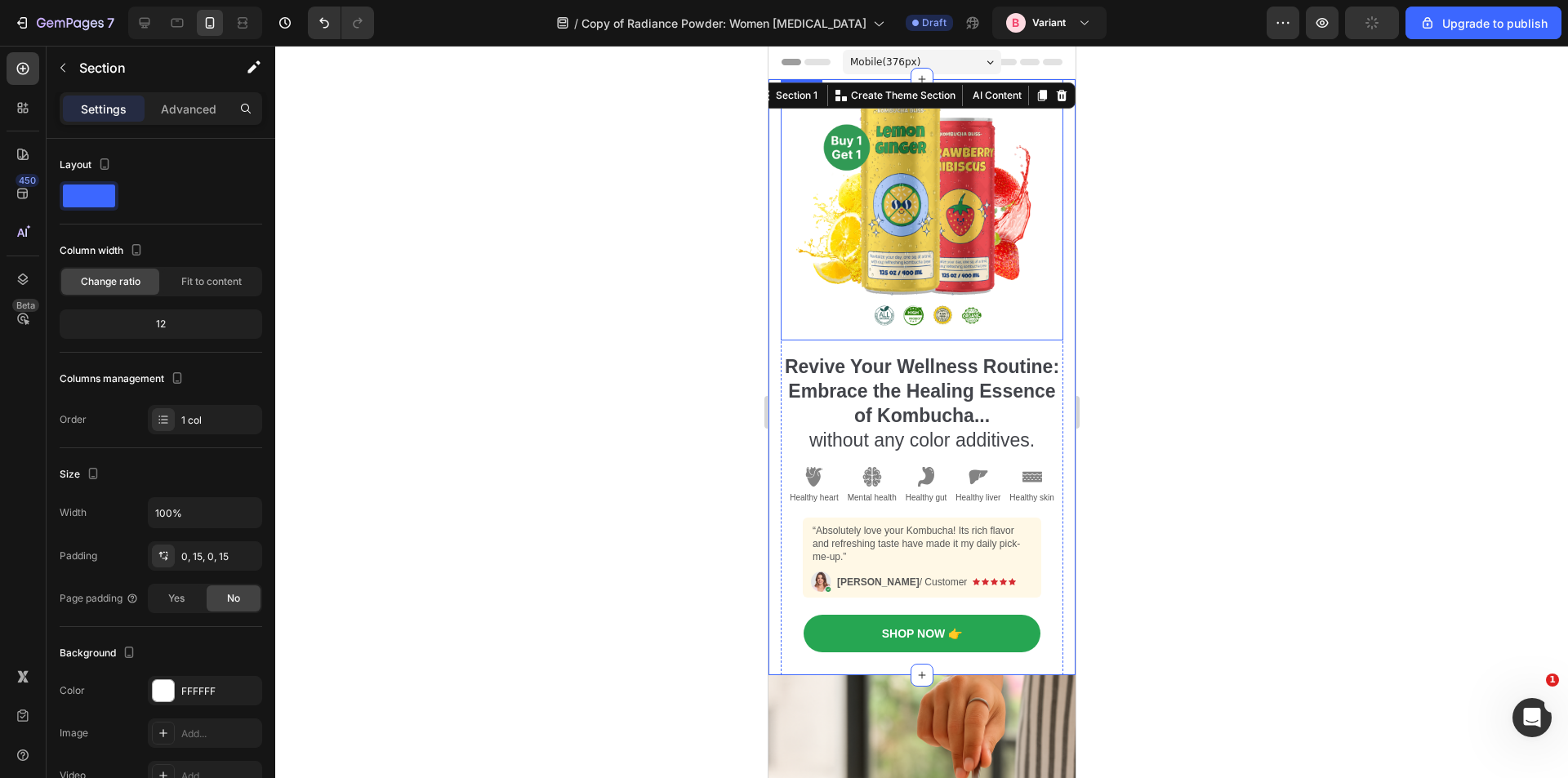
click at [917, 206] on img at bounding box center [921, 209] width 254 height 261
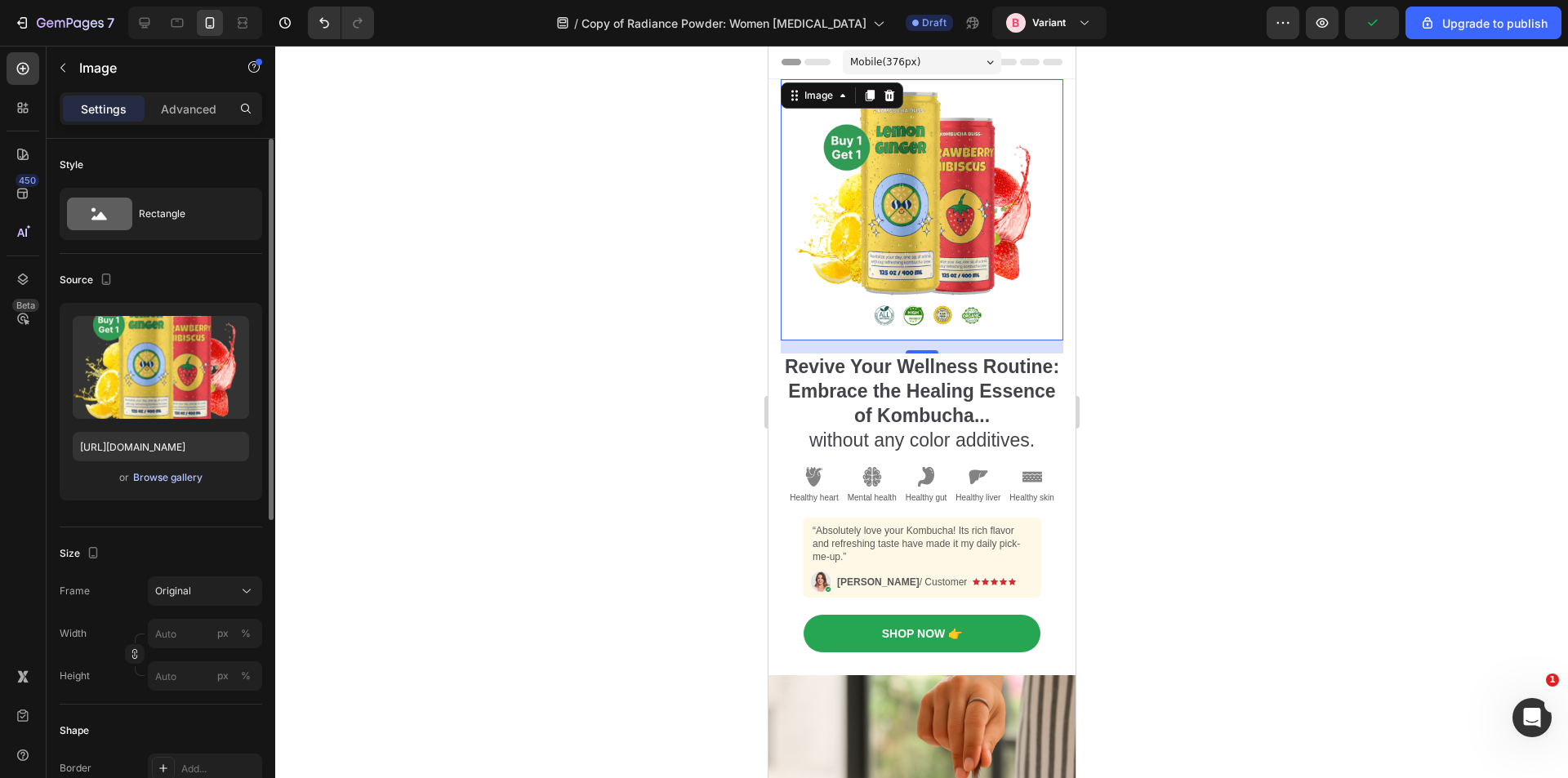
click at [170, 482] on div "Browse gallery" at bounding box center [168, 478] width 69 height 15
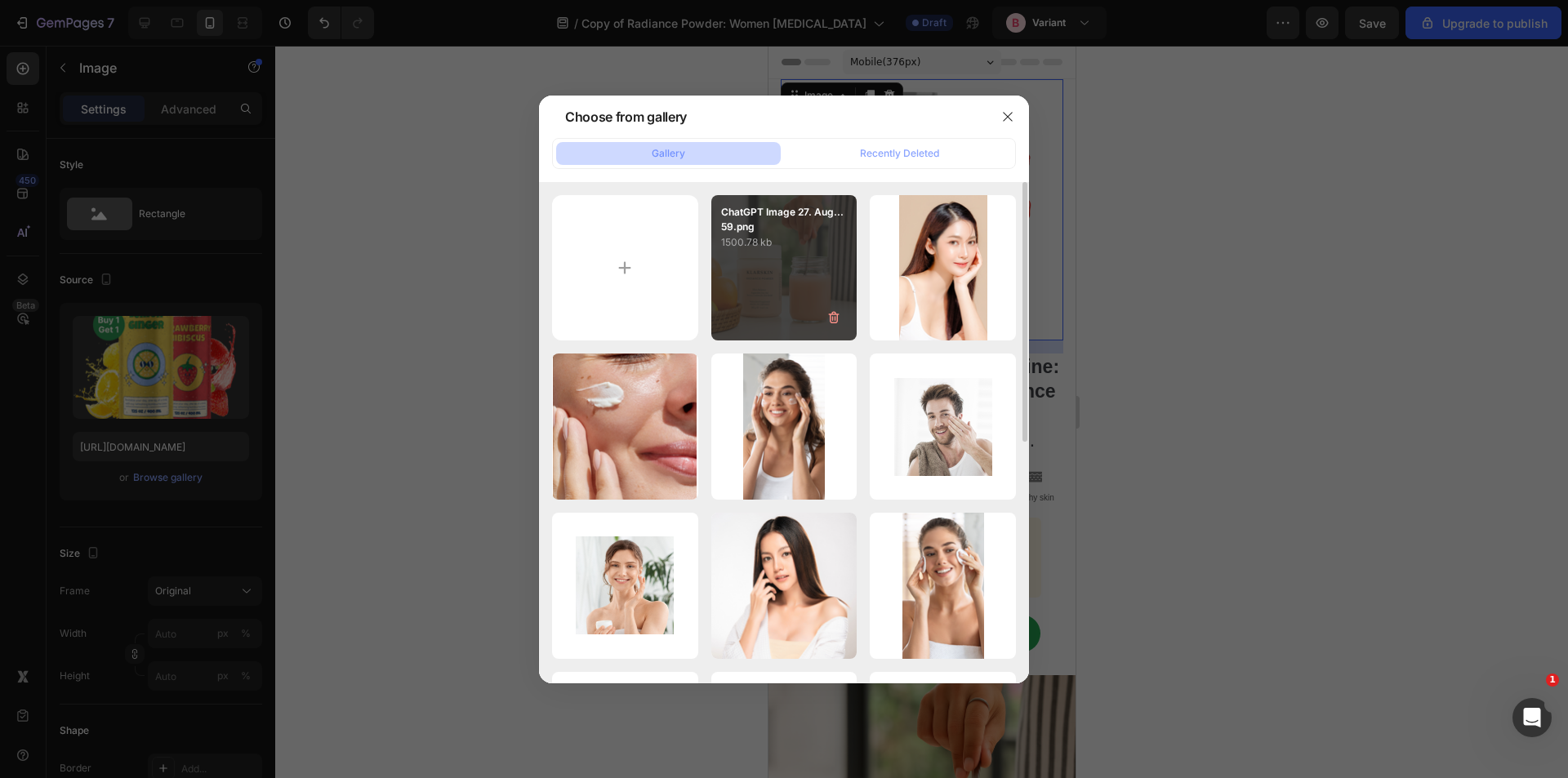
click at [807, 266] on div "ChatGPT Image 27. Aug...59.png 1500.78 kb" at bounding box center [785, 268] width 147 height 147
type input "https://cdn.shopify.com/s/files/1/0074/7785/4279/files/gempages_549322974801429…"
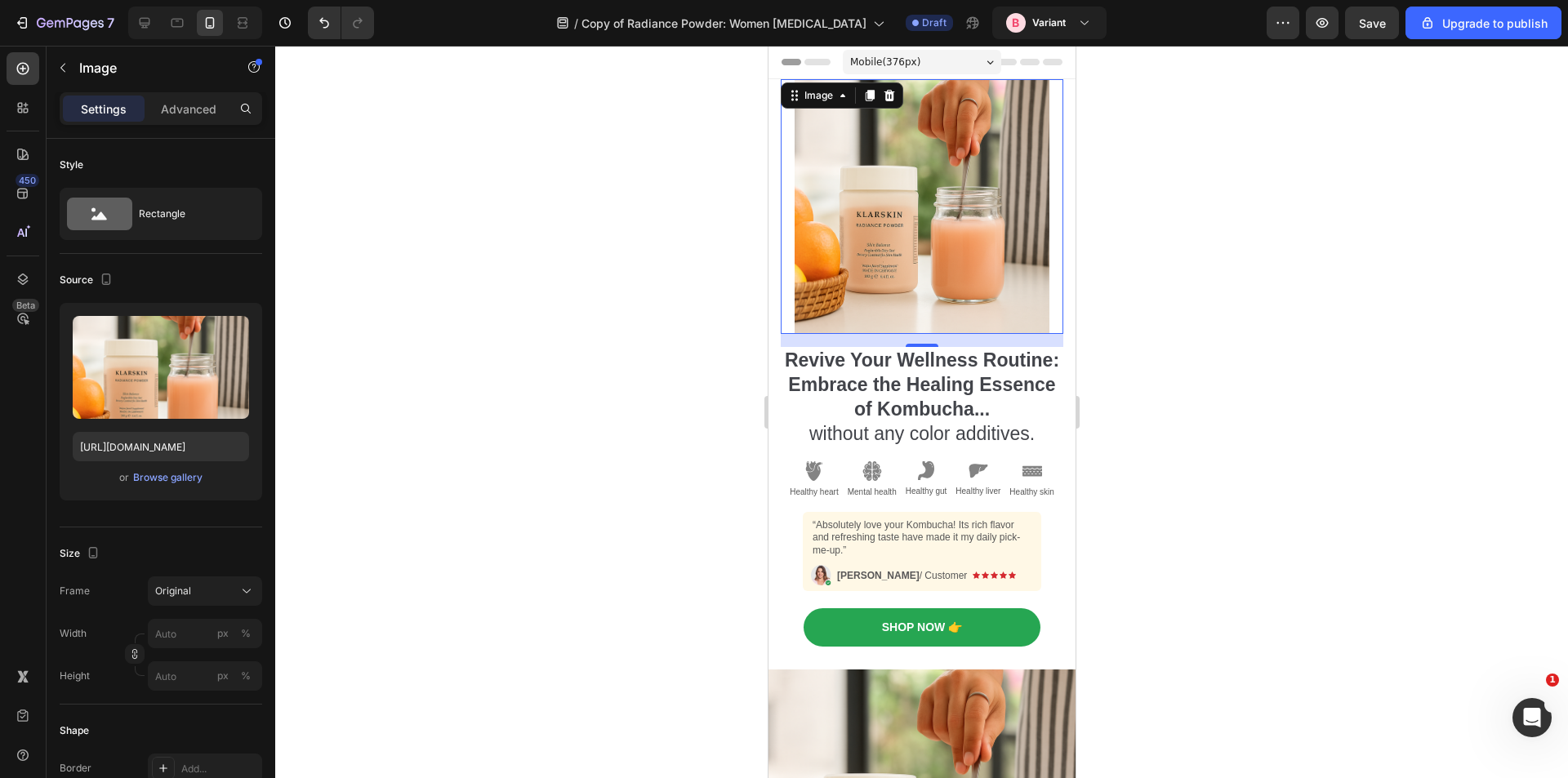
click at [1189, 331] on div at bounding box center [922, 412] width 1293 height 733
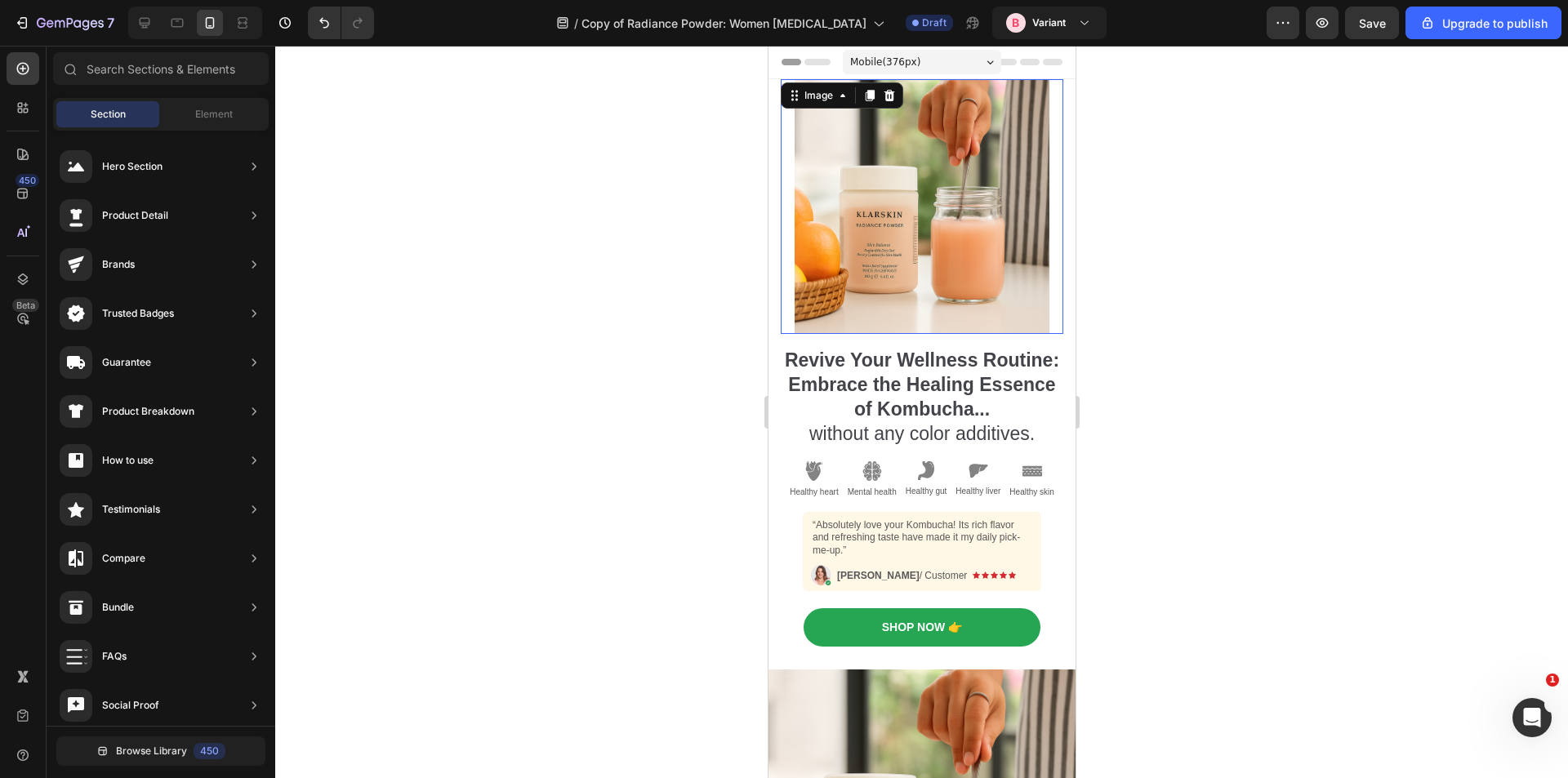
click at [848, 214] on img at bounding box center [921, 206] width 254 height 254
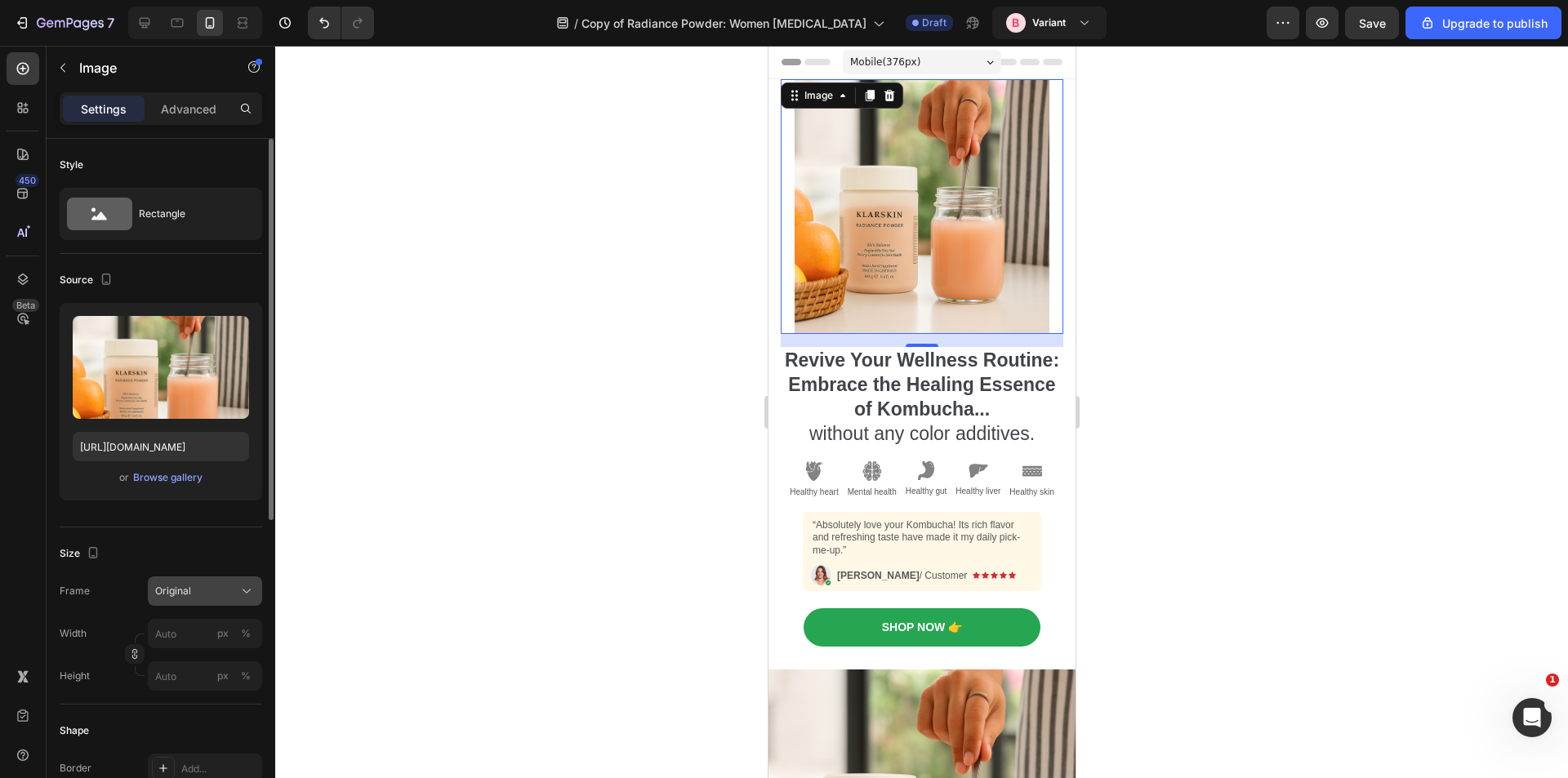
click at [211, 588] on div "Original" at bounding box center [194, 591] width 80 height 15
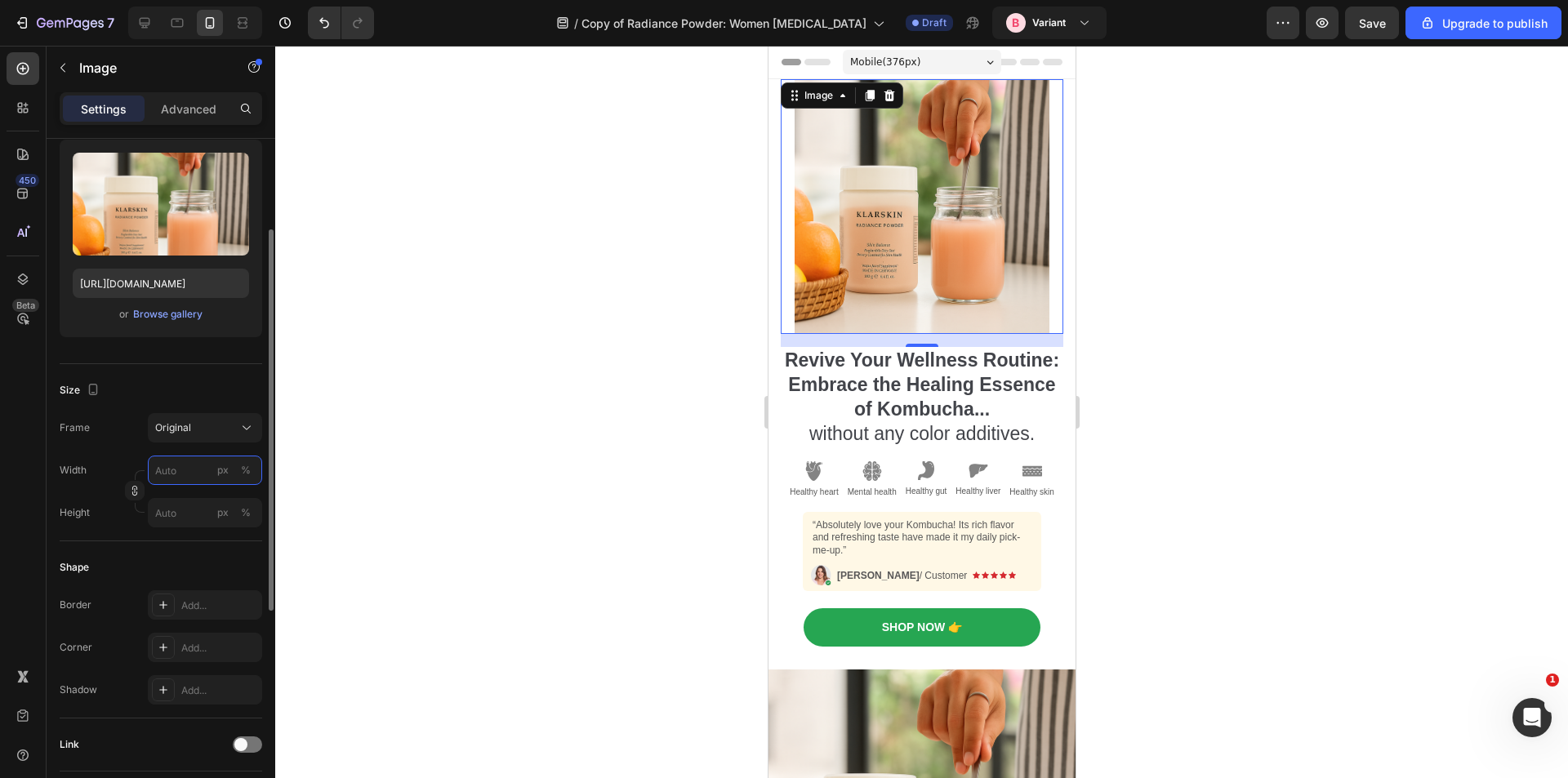
click at [186, 469] on input "px %" at bounding box center [205, 470] width 114 height 30
click at [167, 509] on span "Full" at bounding box center [162, 510] width 16 height 15
type input "100"
click at [182, 506] on input "px %" at bounding box center [205, 513] width 114 height 30
click at [169, 550] on span "Full" at bounding box center [162, 552] width 16 height 15
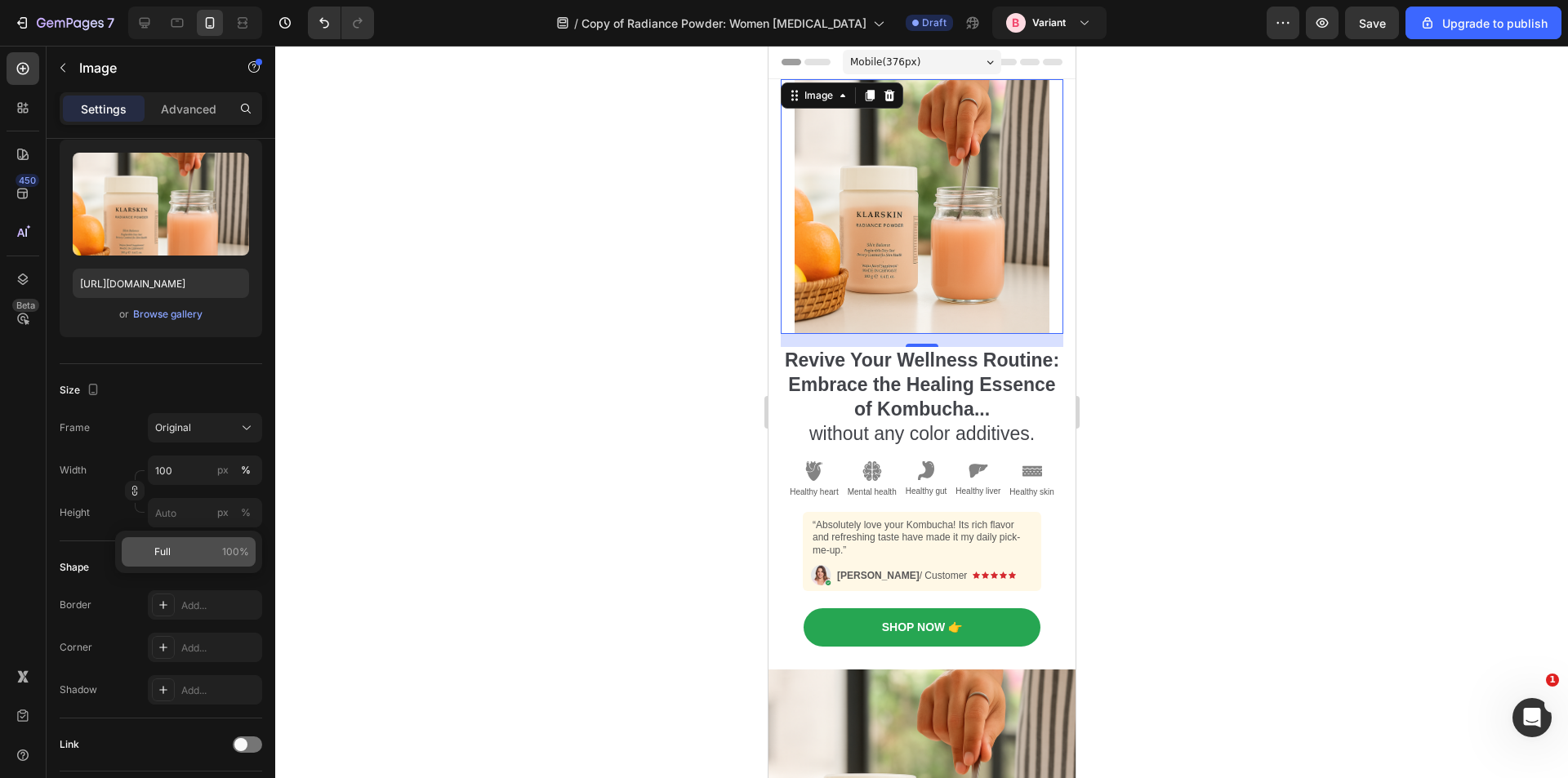
type input "100"
click at [880, 246] on img at bounding box center [921, 206] width 254 height 254
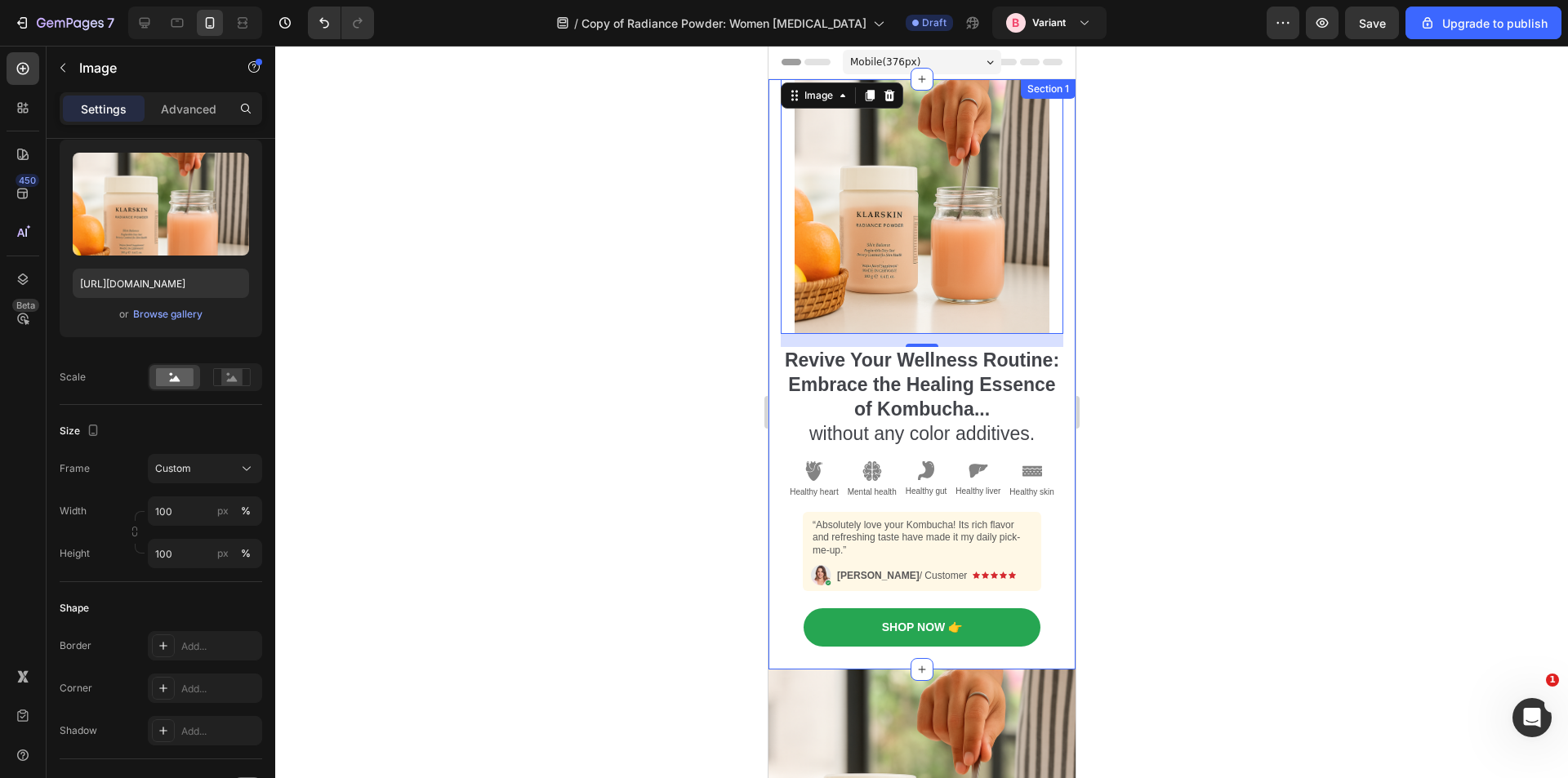
click at [1052, 209] on div "Revive Your Wellness Routine: Embrace the Healing Essence of Kombucha... withou…" at bounding box center [921, 374] width 307 height 590
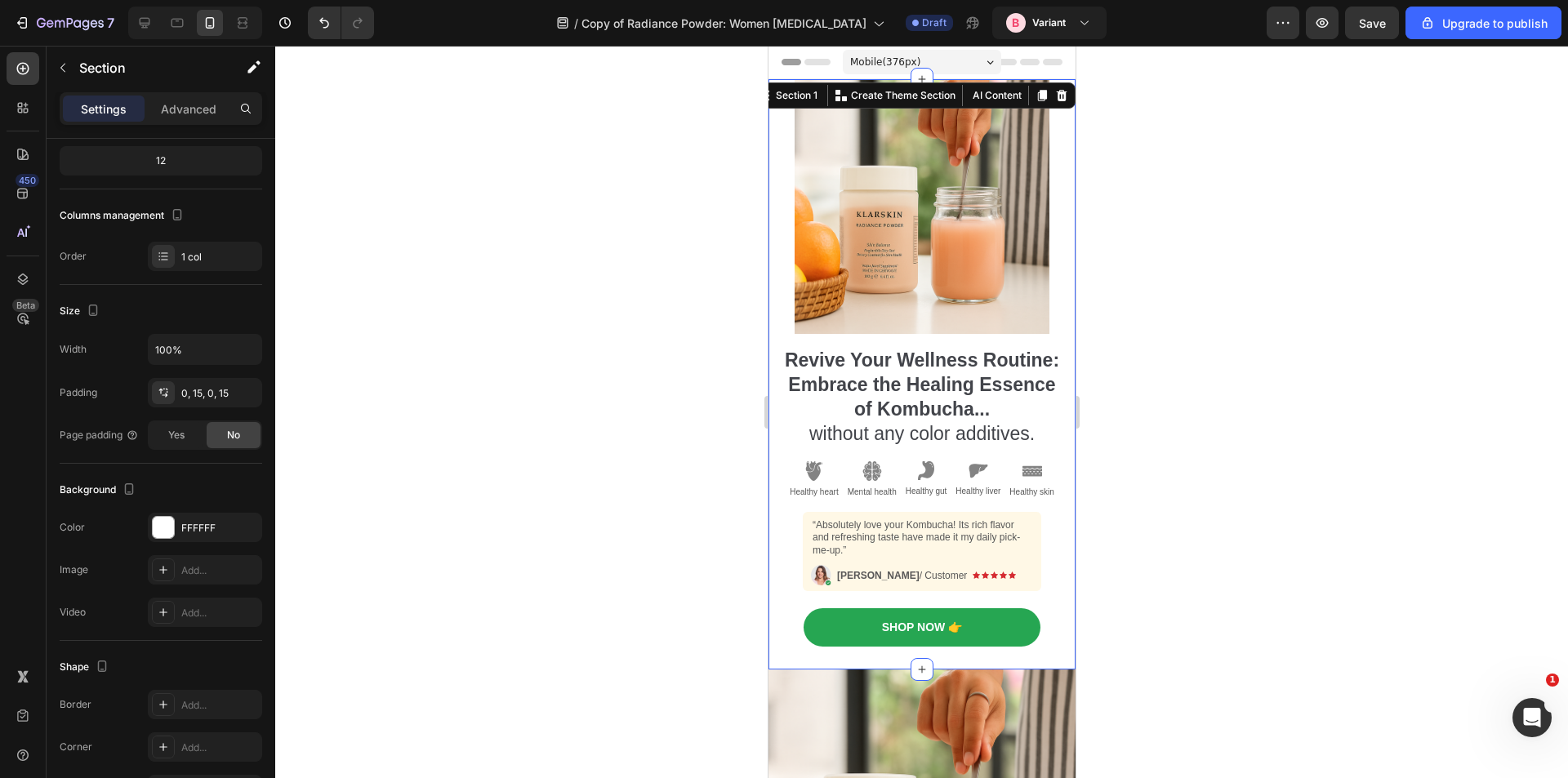
scroll to position [0, 0]
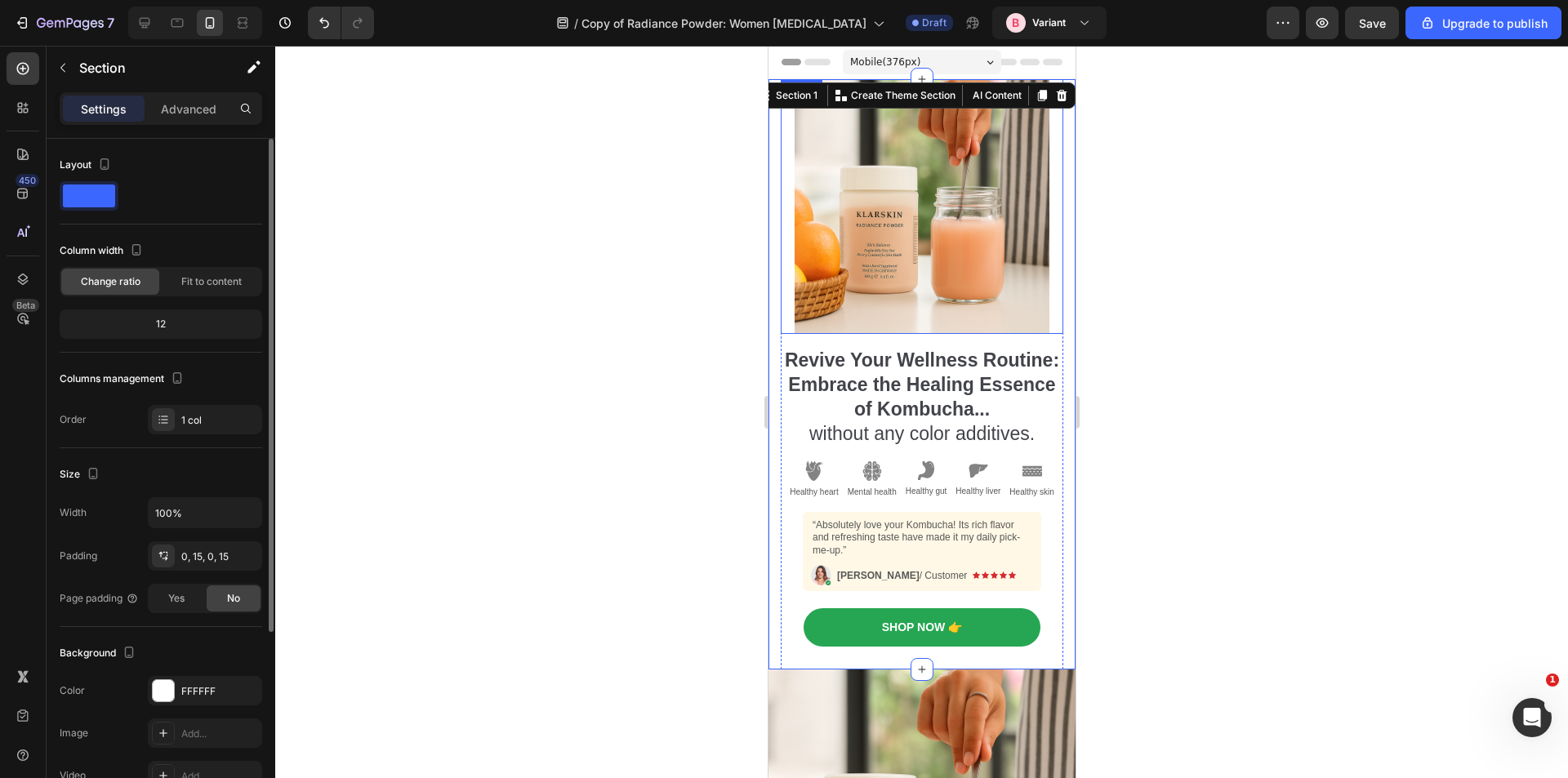
click at [996, 210] on img at bounding box center [921, 206] width 254 height 254
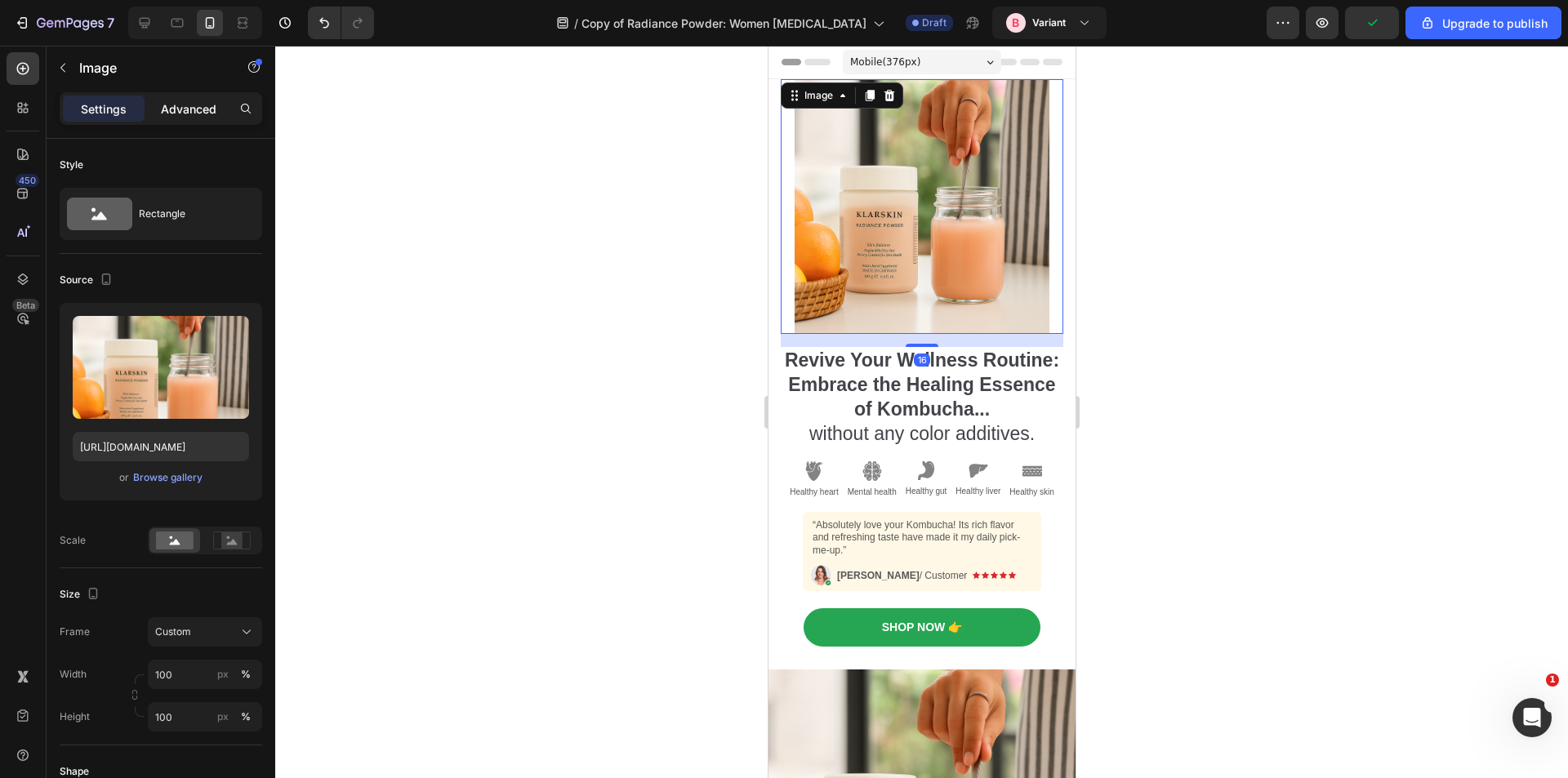
click at [171, 113] on p "Advanced" at bounding box center [188, 109] width 55 height 17
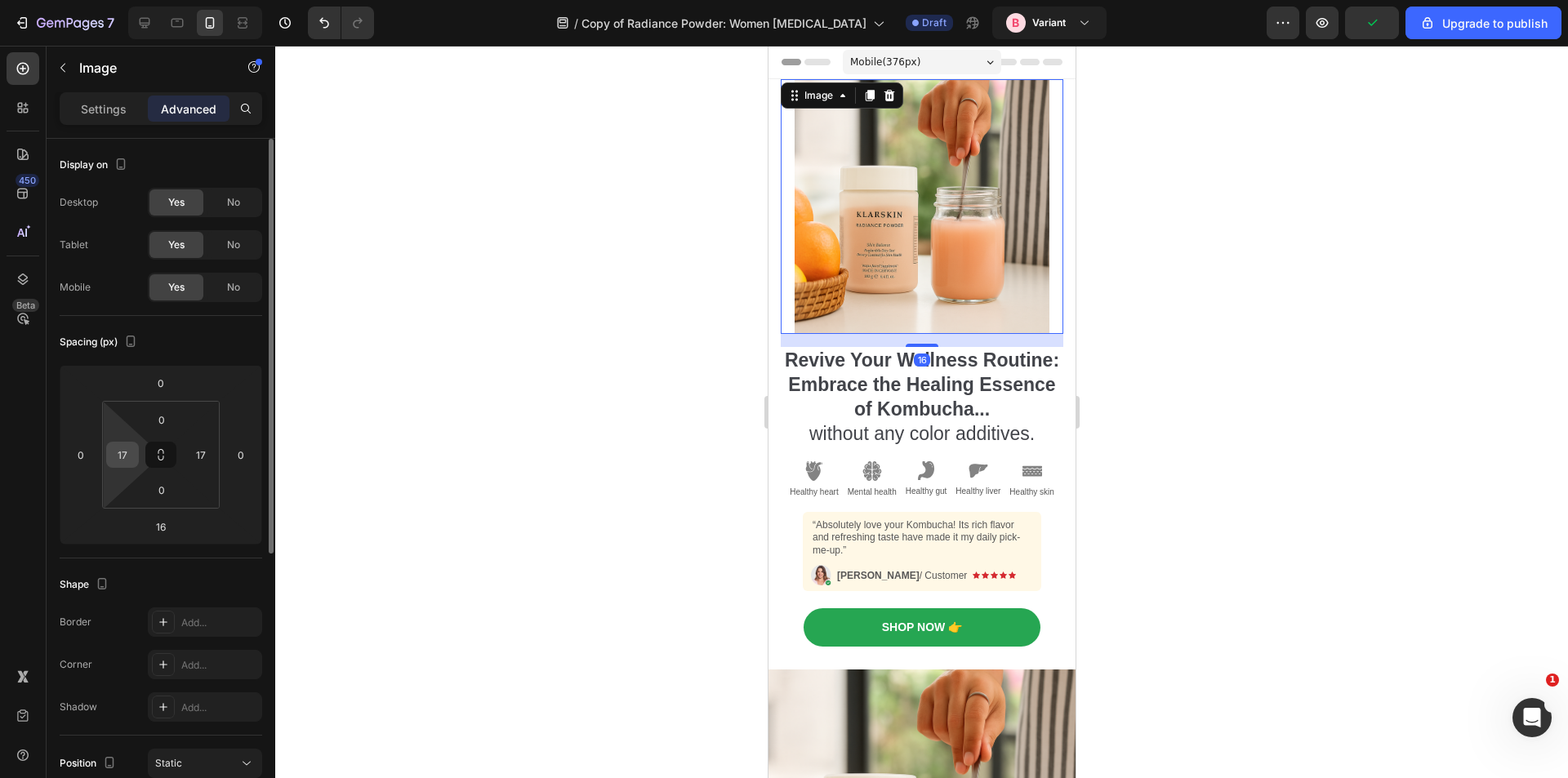
click at [125, 455] on input "17" at bounding box center [123, 455] width 25 height 25
type input "0"
click at [201, 450] on input "17" at bounding box center [201, 455] width 25 height 25
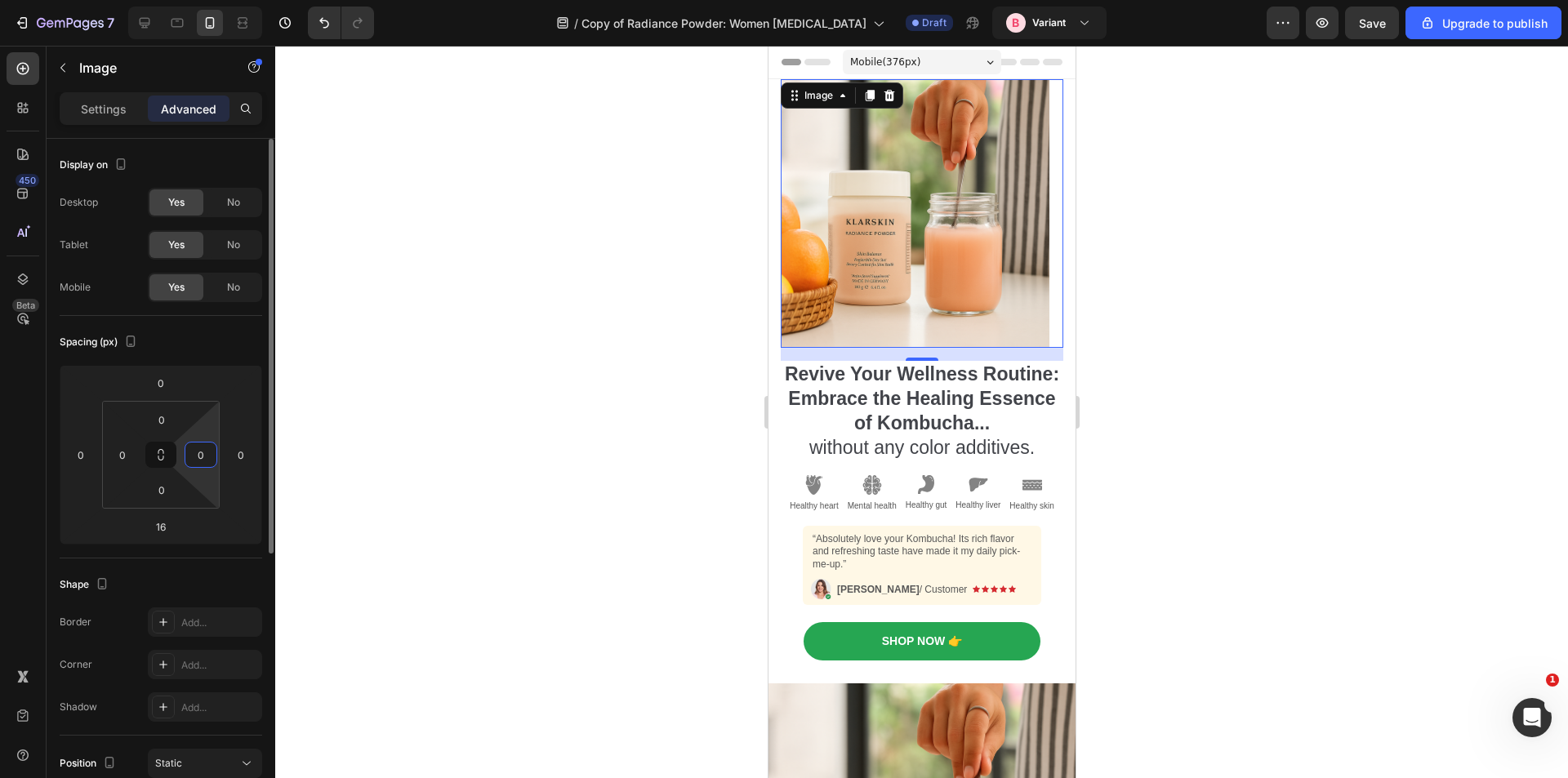
type input "0"
click at [217, 558] on div "Shape Border Add... Corner Add... Shadow Add..." at bounding box center [161, 646] width 203 height 177
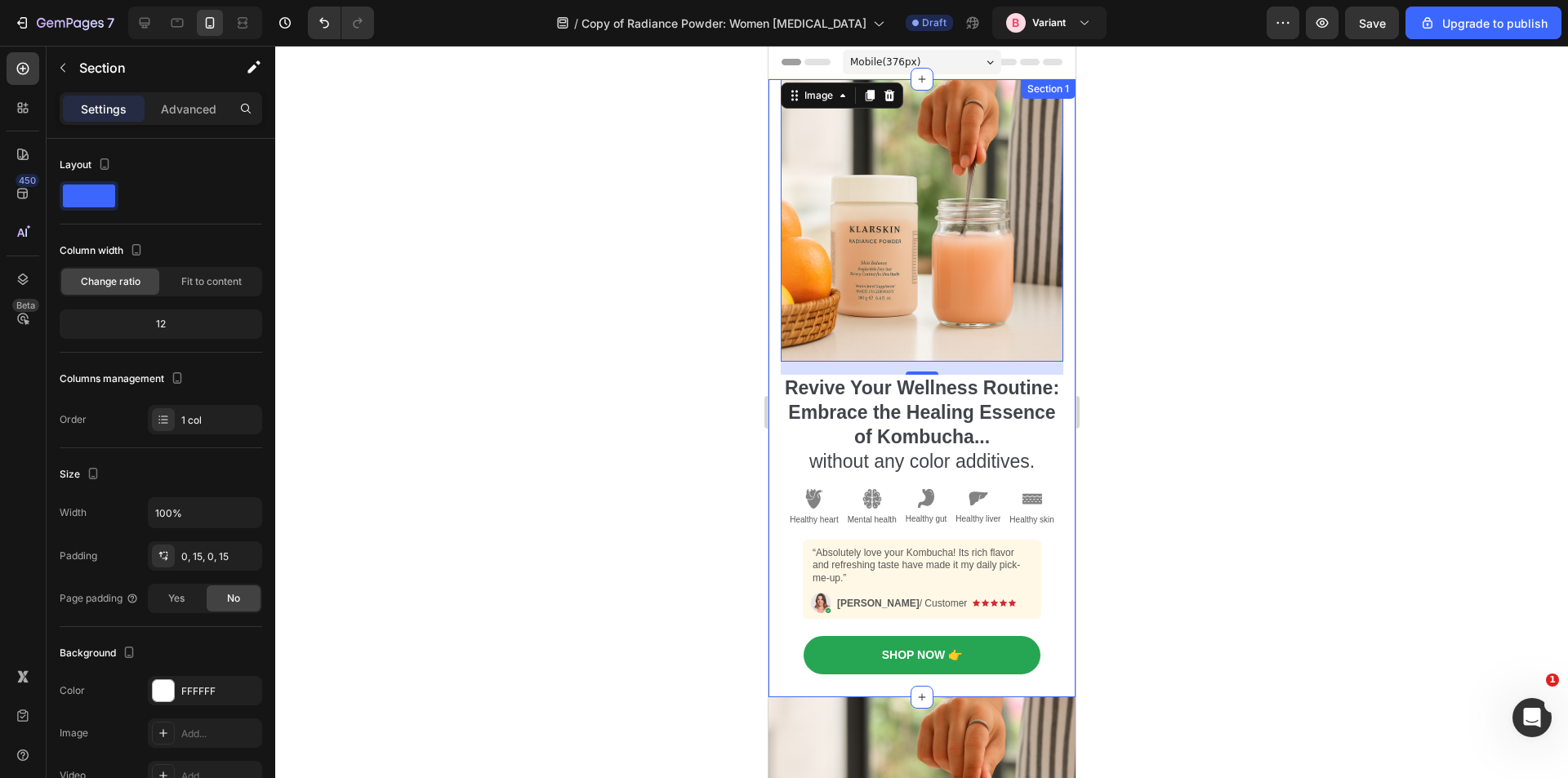
click at [771, 148] on div "Revive Your Wellness Routine: Embrace the Healing Essence of Kombucha... withou…" at bounding box center [921, 388] width 307 height 618
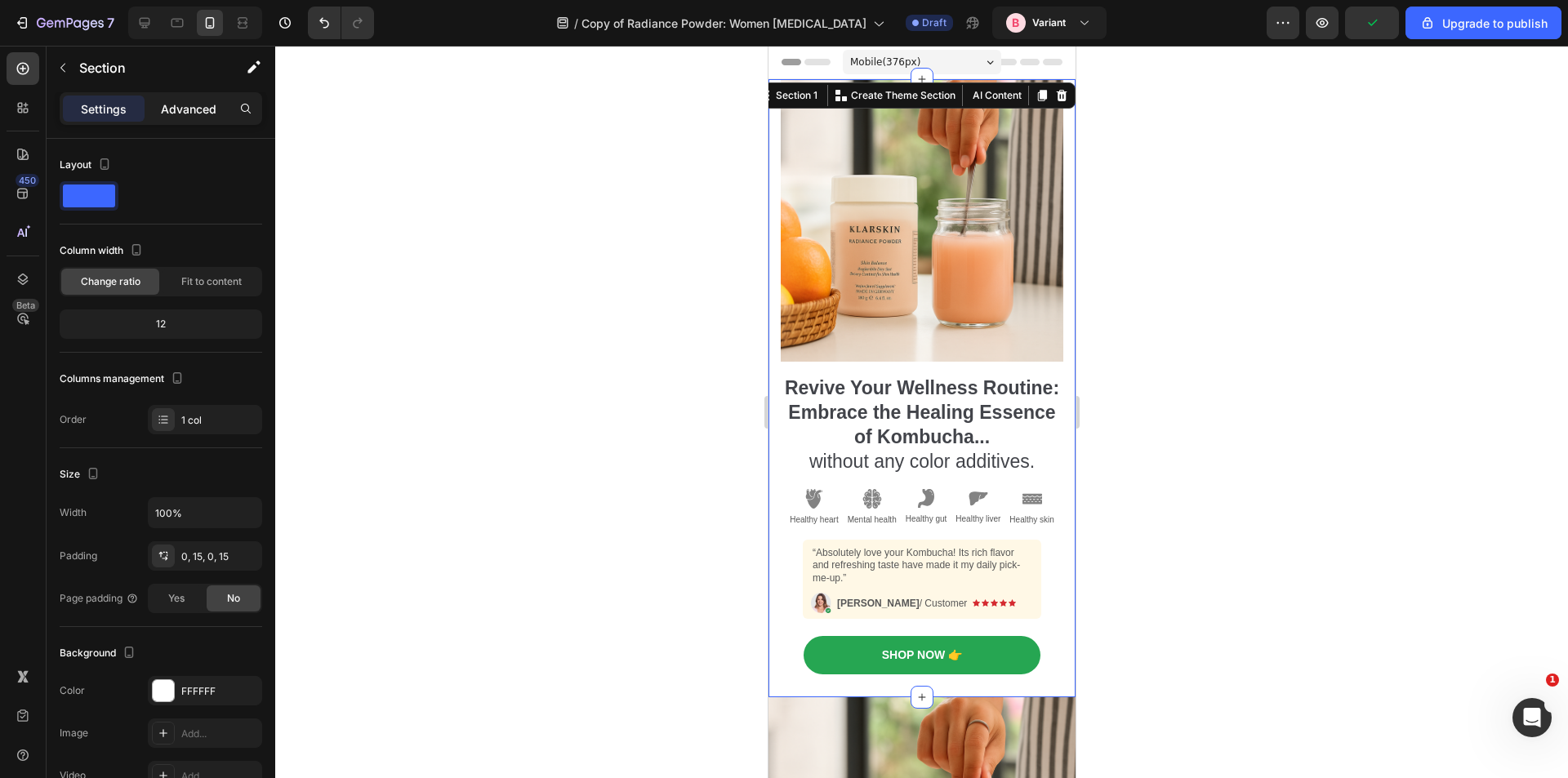
click at [194, 118] on div "Advanced" at bounding box center [189, 109] width 82 height 26
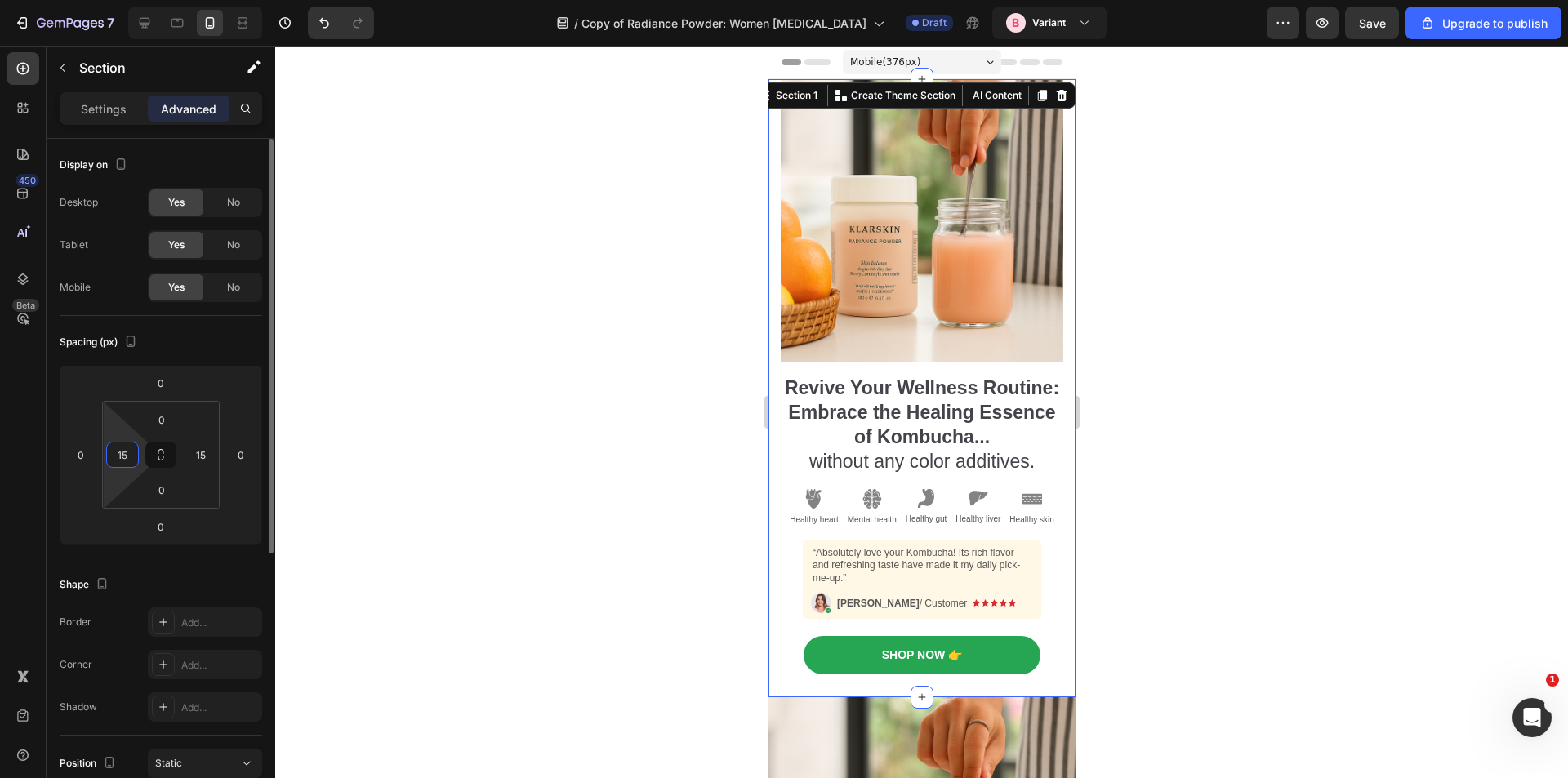
click at [122, 464] on input "15" at bounding box center [123, 455] width 25 height 25
type input "0"
click at [198, 457] on input "15" at bounding box center [201, 455] width 25 height 25
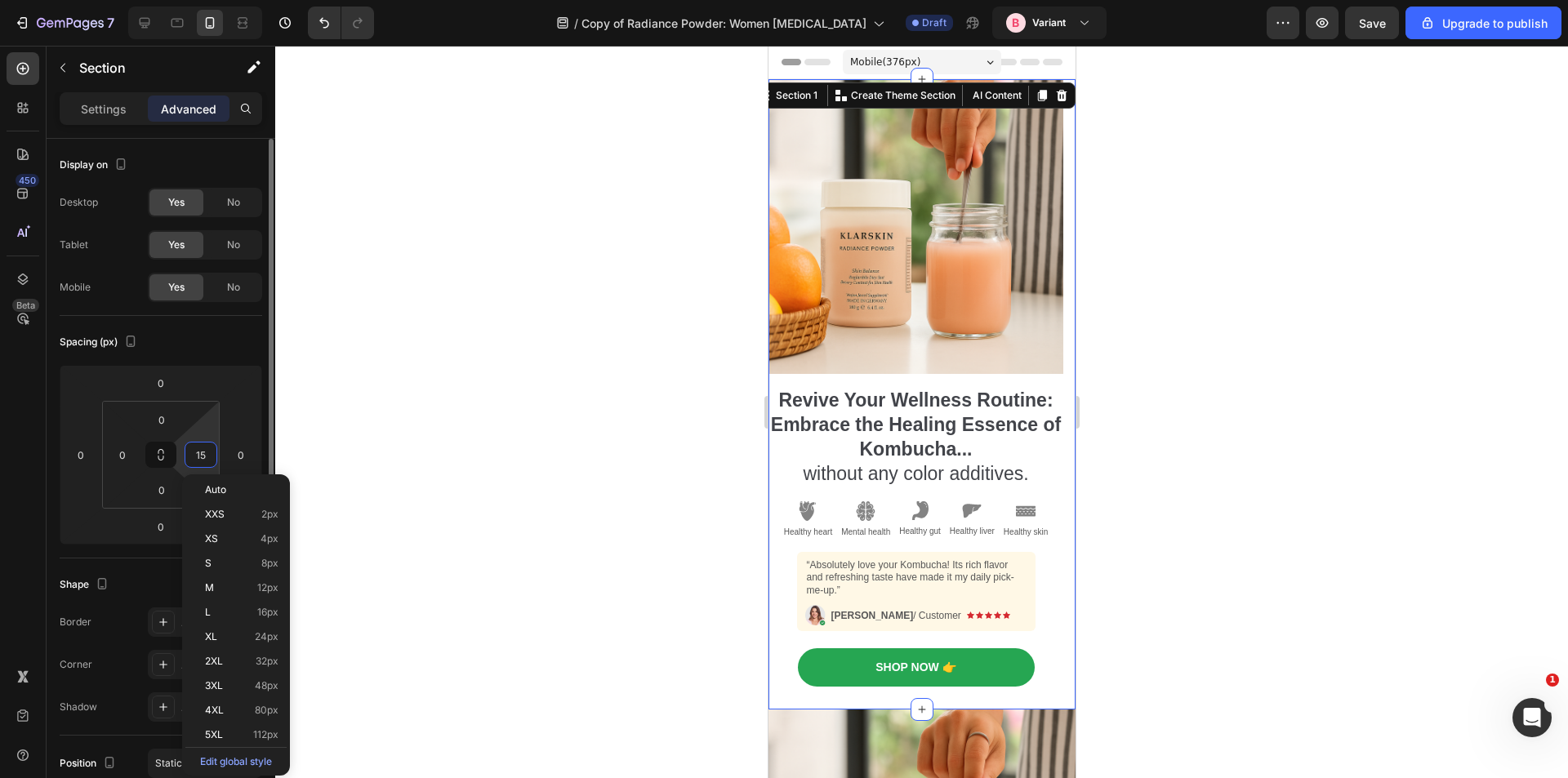
type input "0"
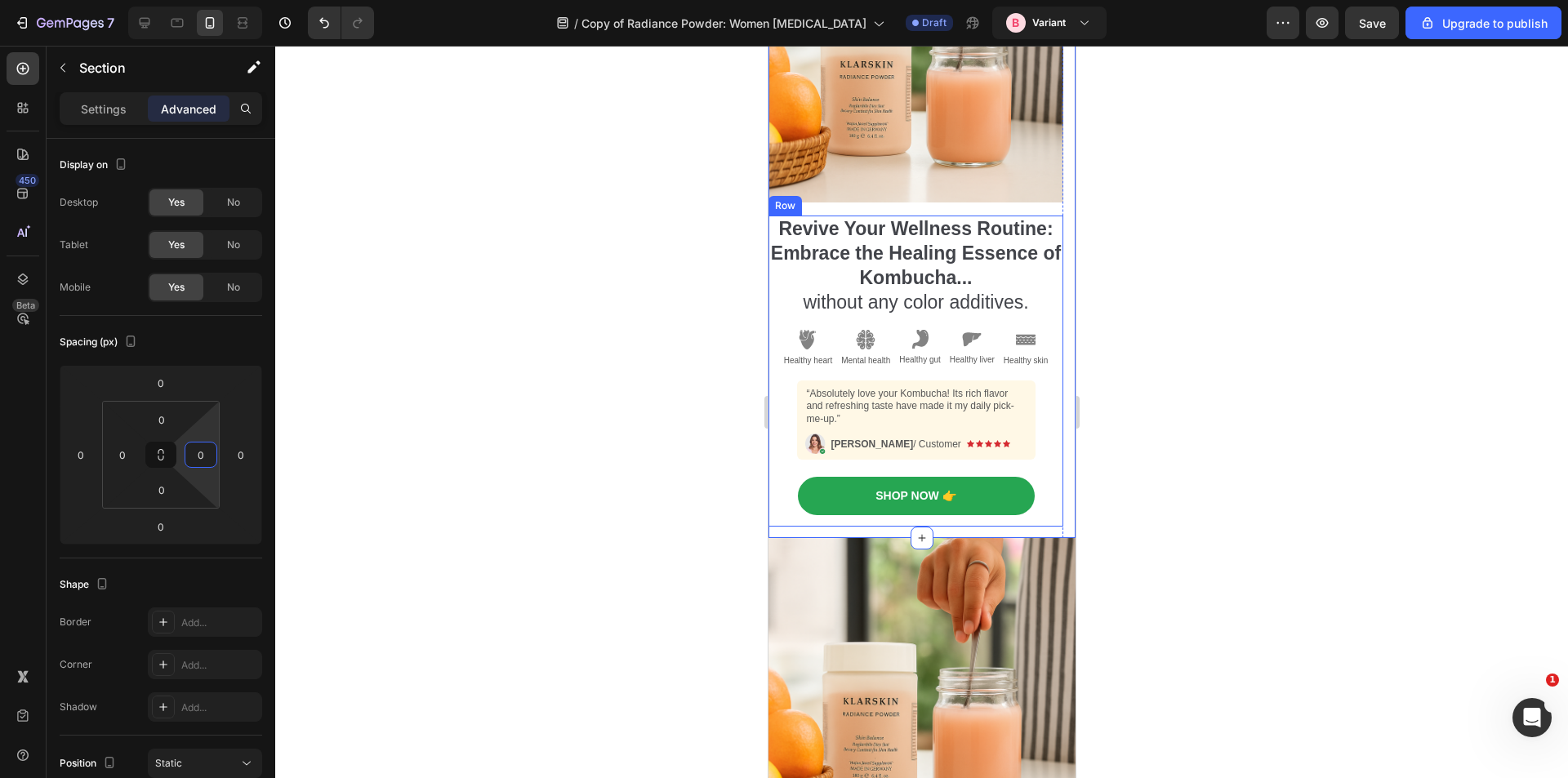
scroll to position [327, 0]
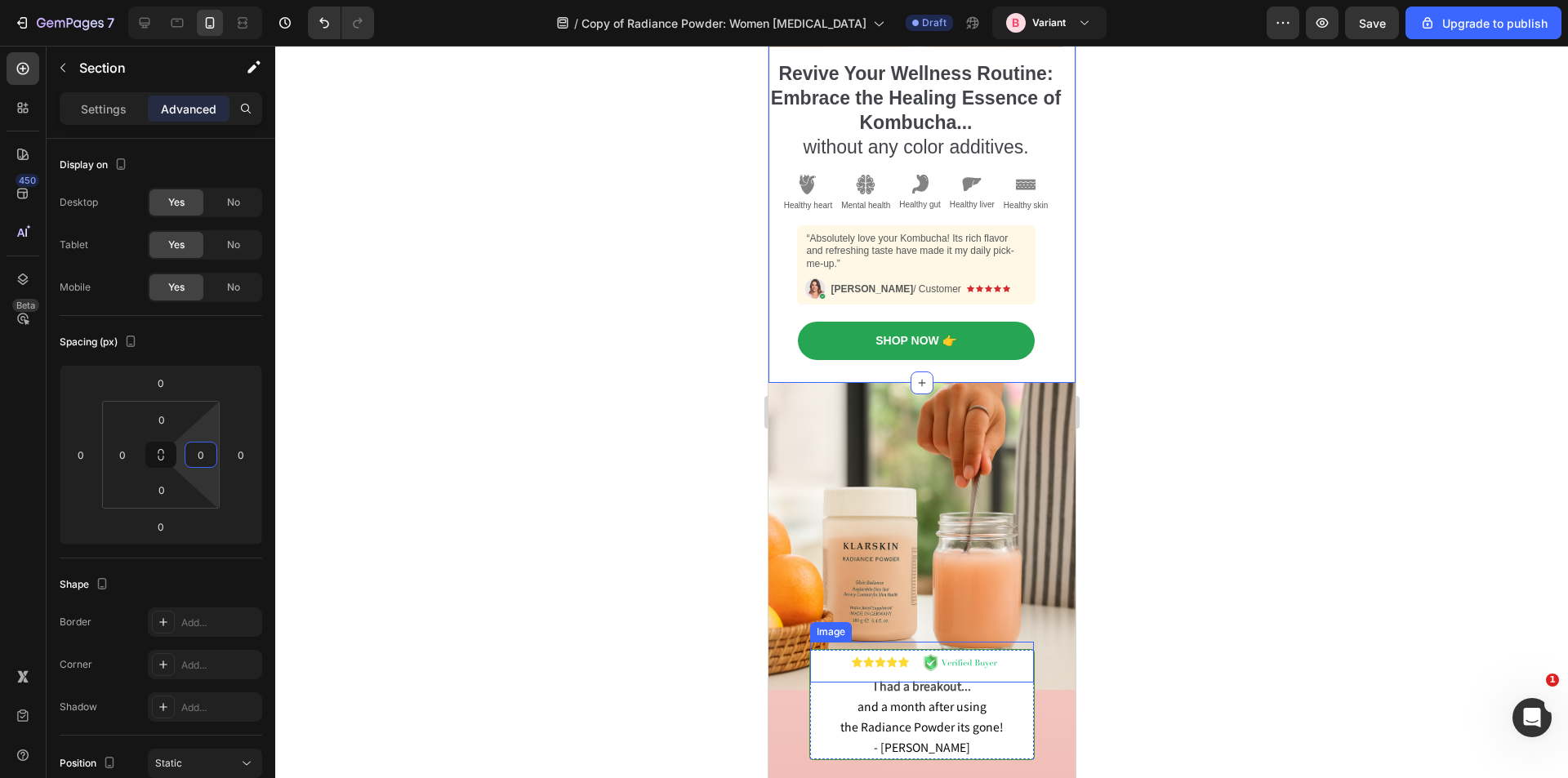
click at [824, 642] on img at bounding box center [922, 663] width 204 height 41
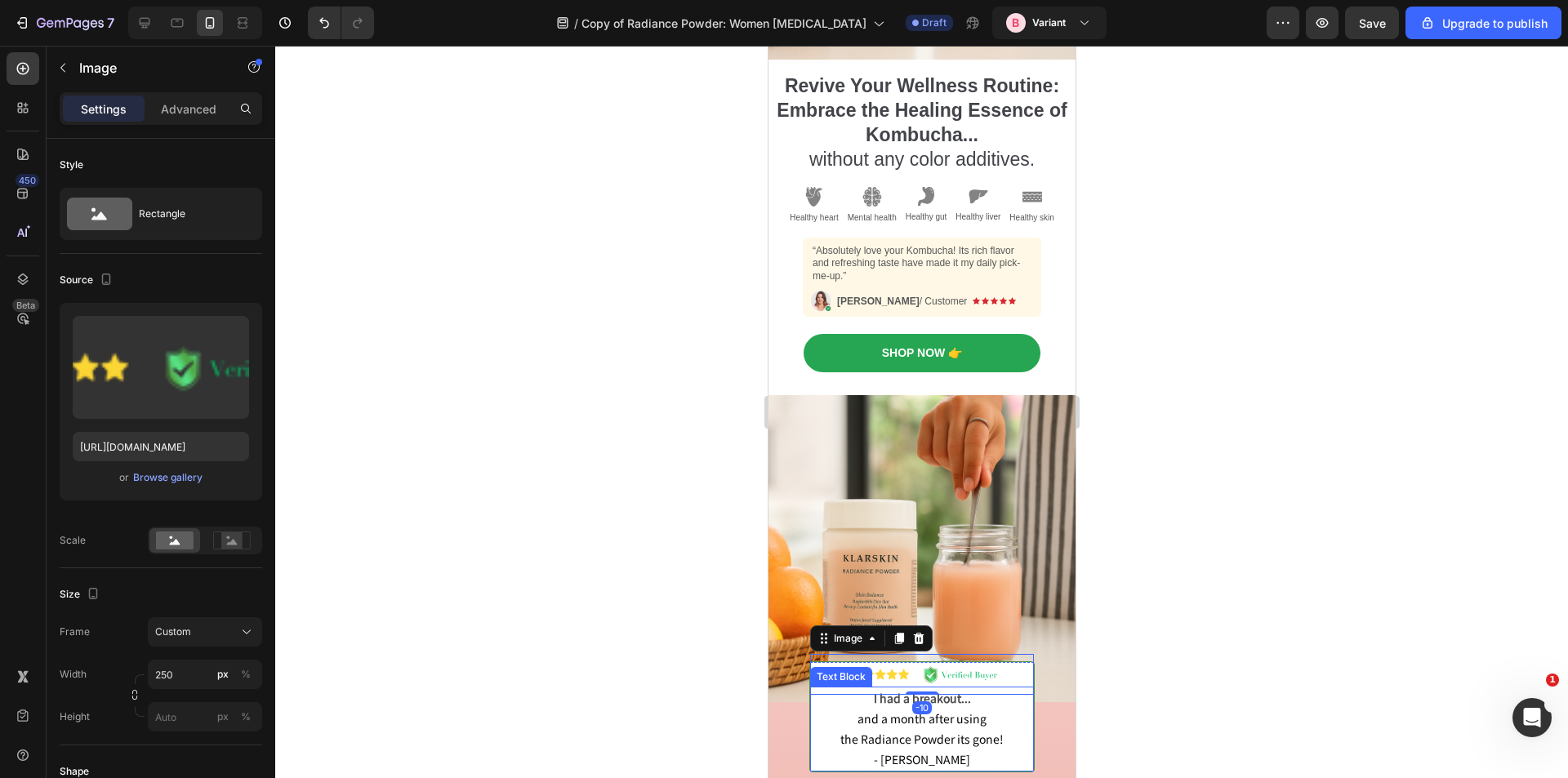
click at [811, 709] on p "and a month after using the Radiance Powder its gone! - Analiza C." at bounding box center [922, 739] width 221 height 62
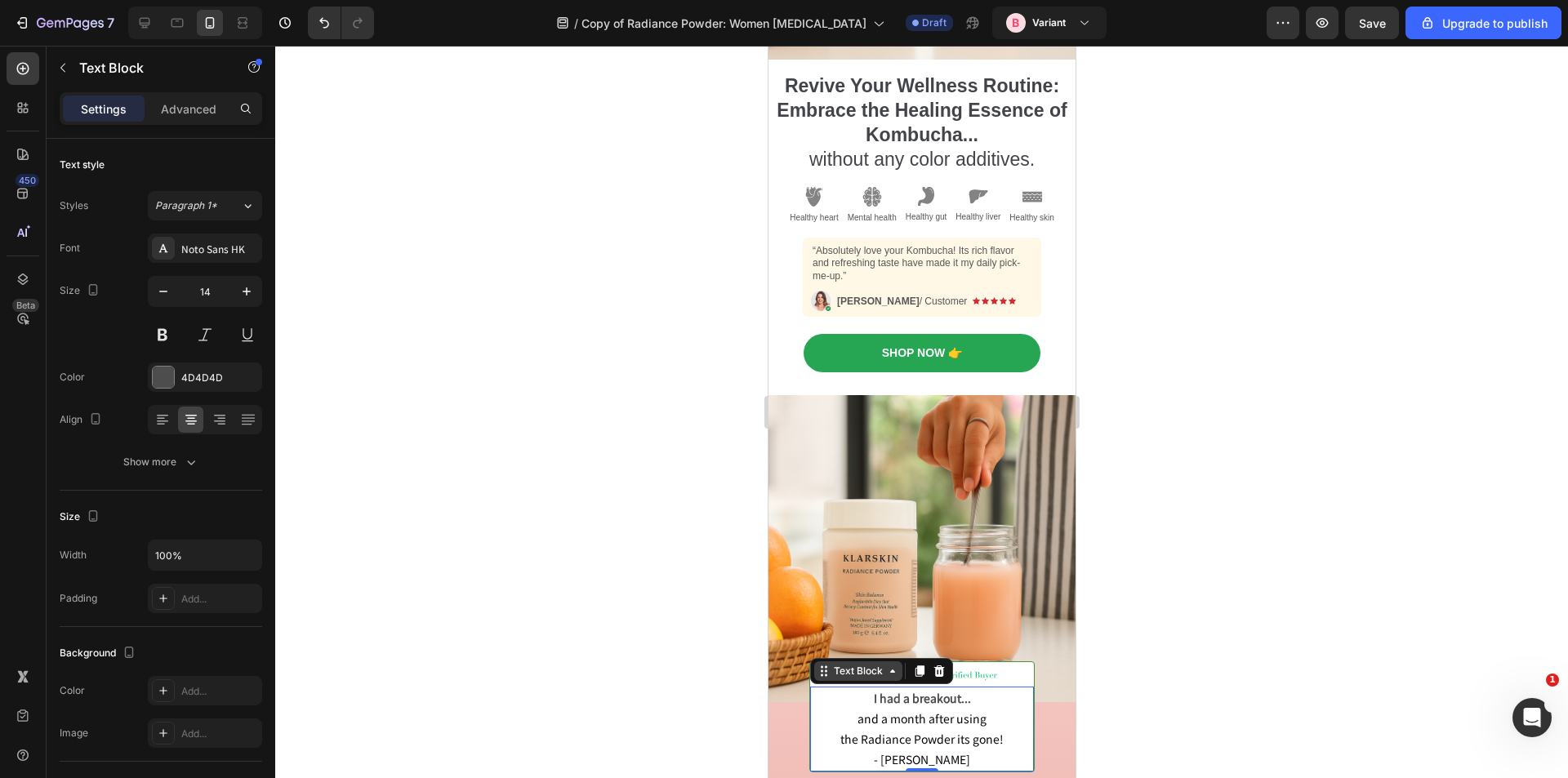
click at [860, 664] on div "Text Block" at bounding box center [857, 671] width 55 height 15
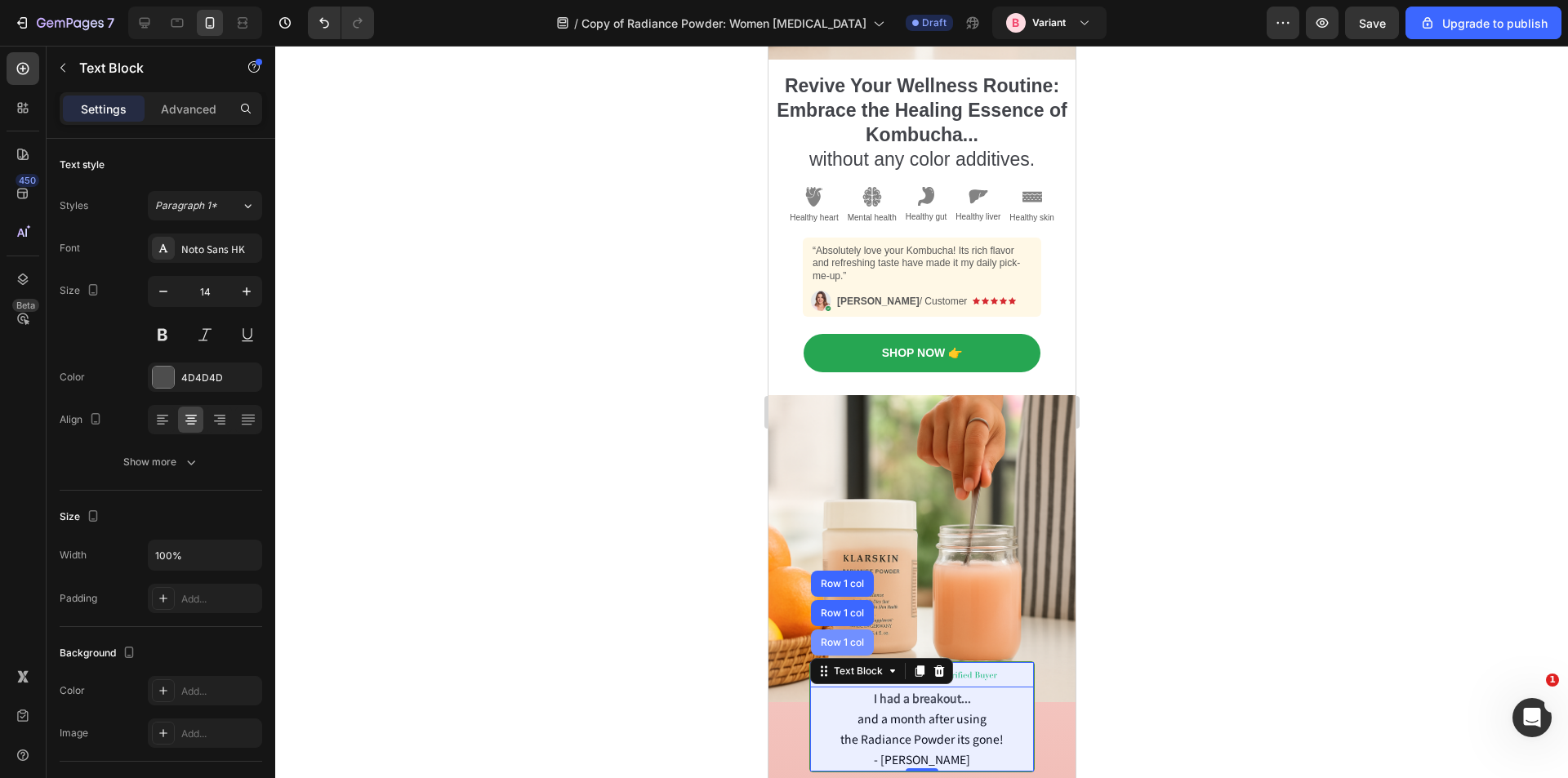
click at [853, 630] on div "Row 1 col" at bounding box center [842, 643] width 63 height 26
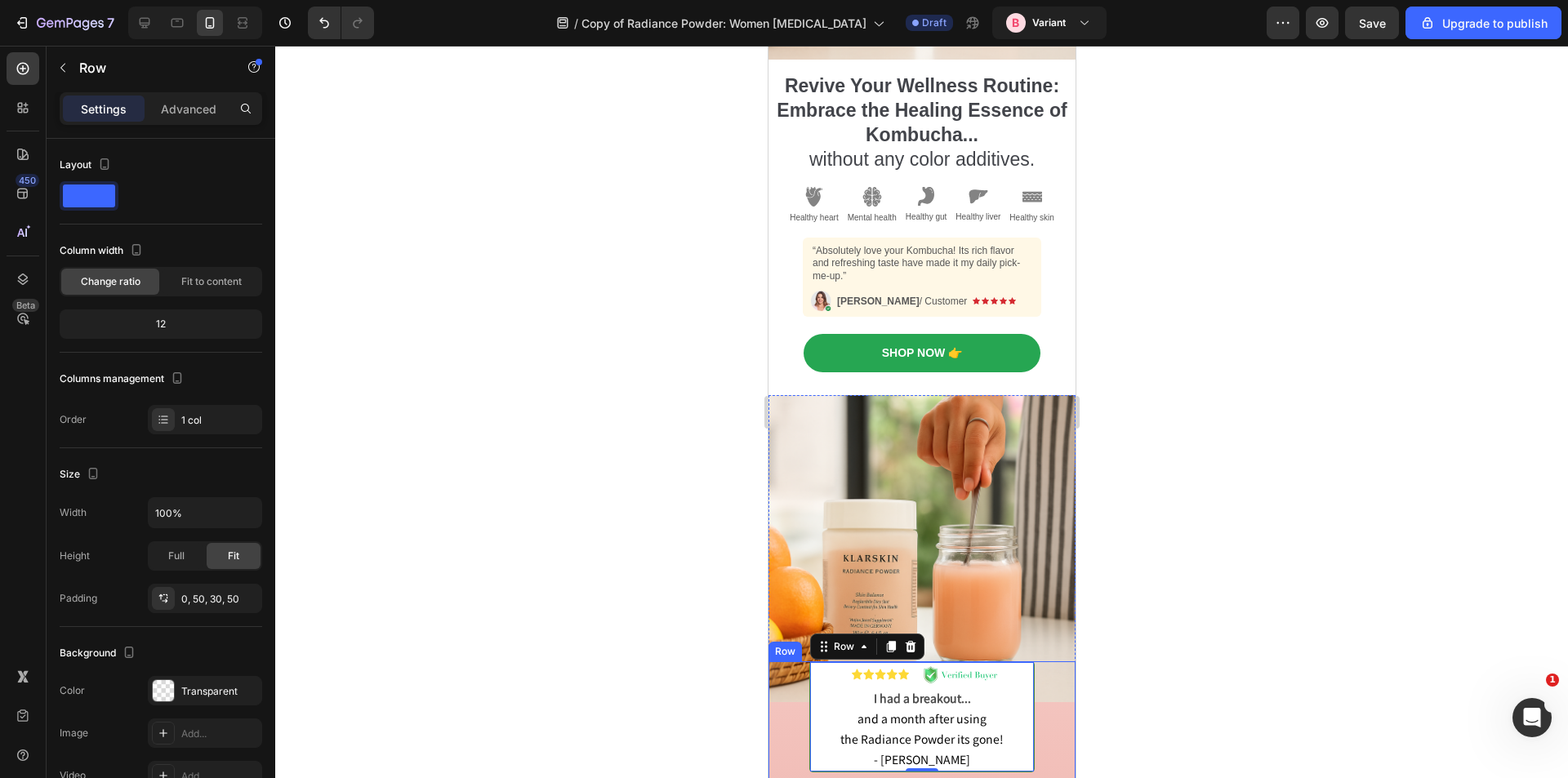
click at [1029, 671] on div "Image I had a breakout... and a month after using the Radiance Powder its gone!…" at bounding box center [921, 729] width 307 height 137
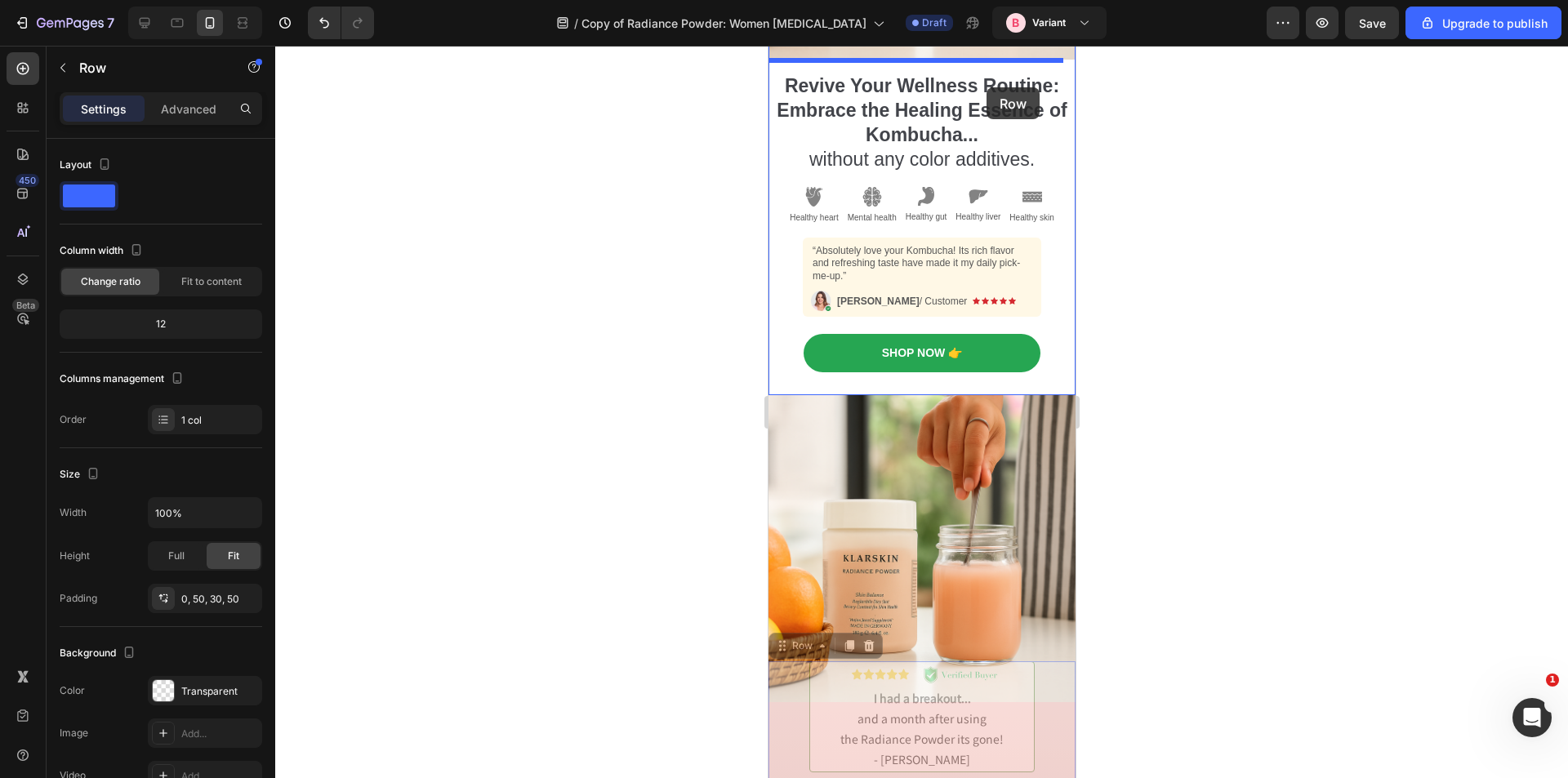
scroll to position [220, 0]
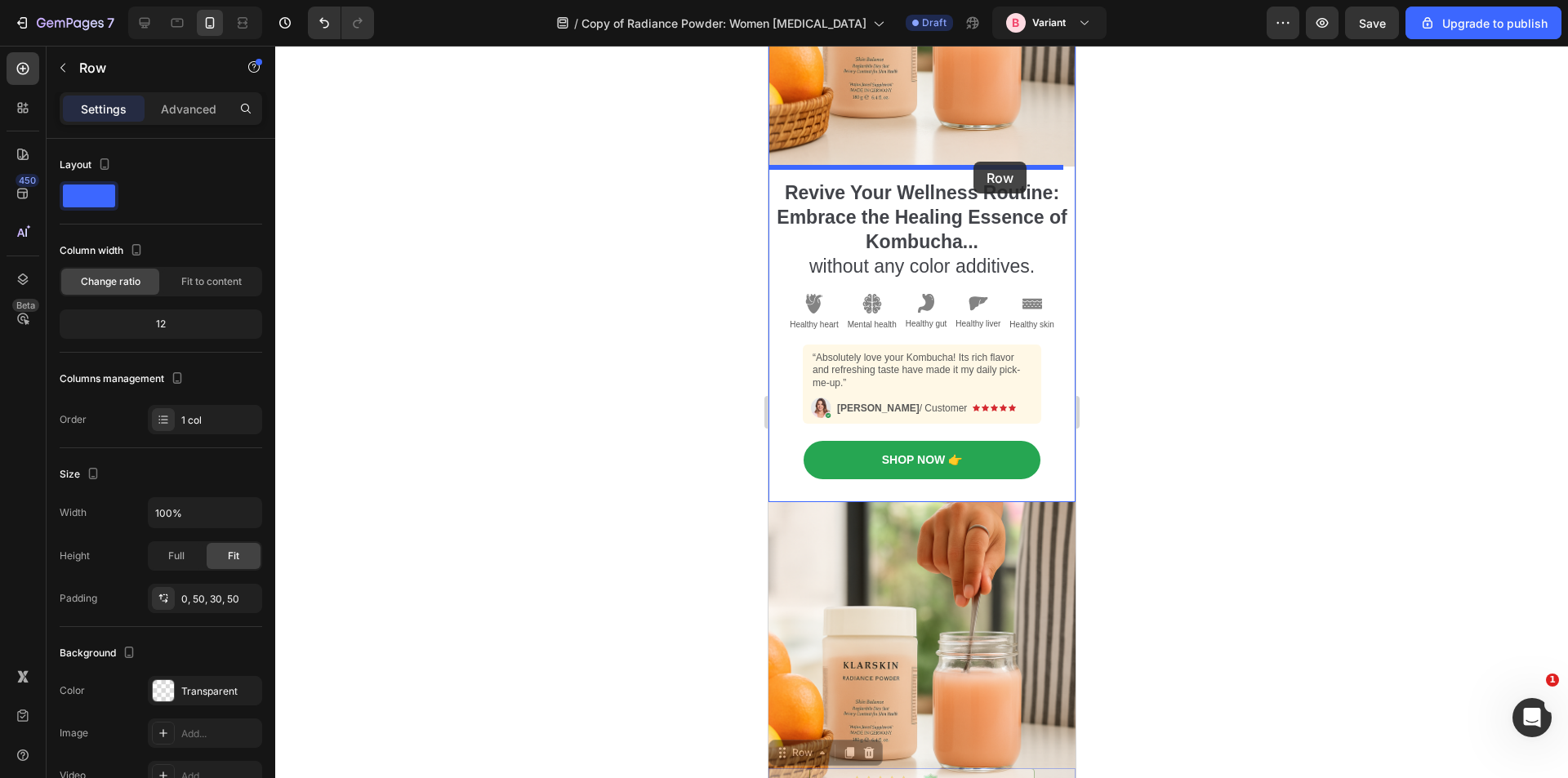
drag, startPoint x: 1035, startPoint y: 666, endPoint x: 973, endPoint y: 162, distance: 507.8
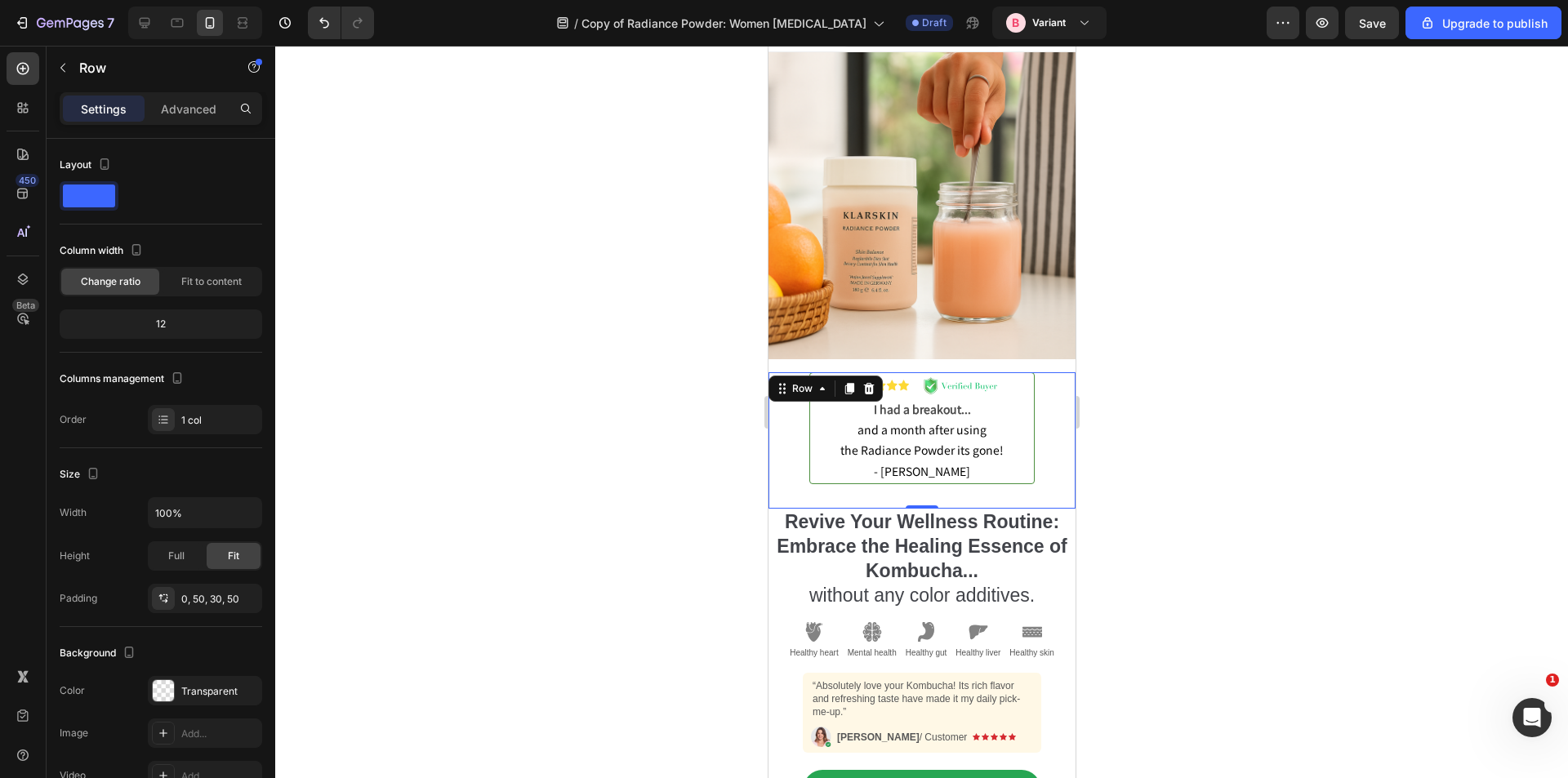
scroll to position [0, 0]
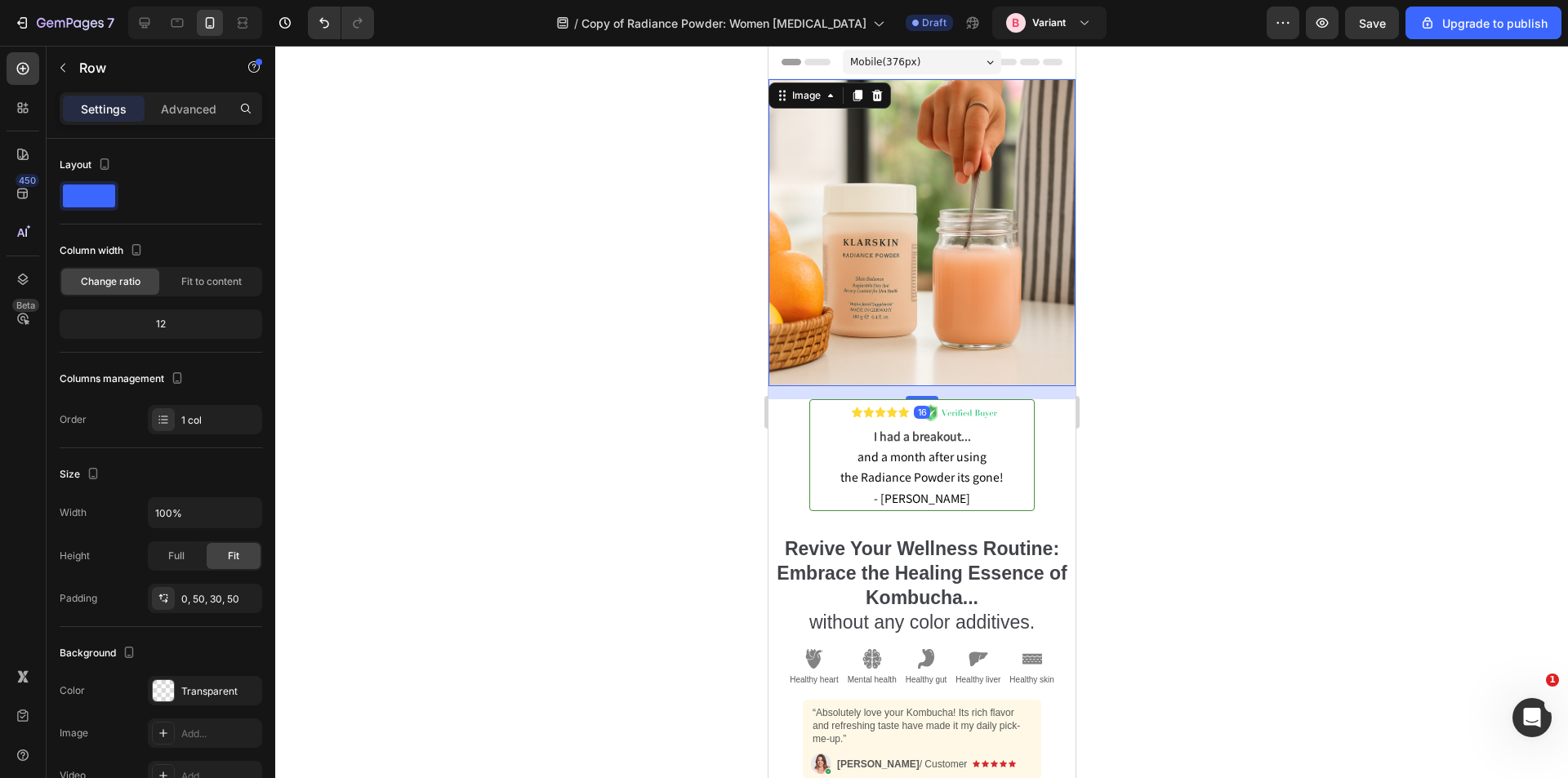
click at [857, 338] on img at bounding box center [921, 232] width 307 height 307
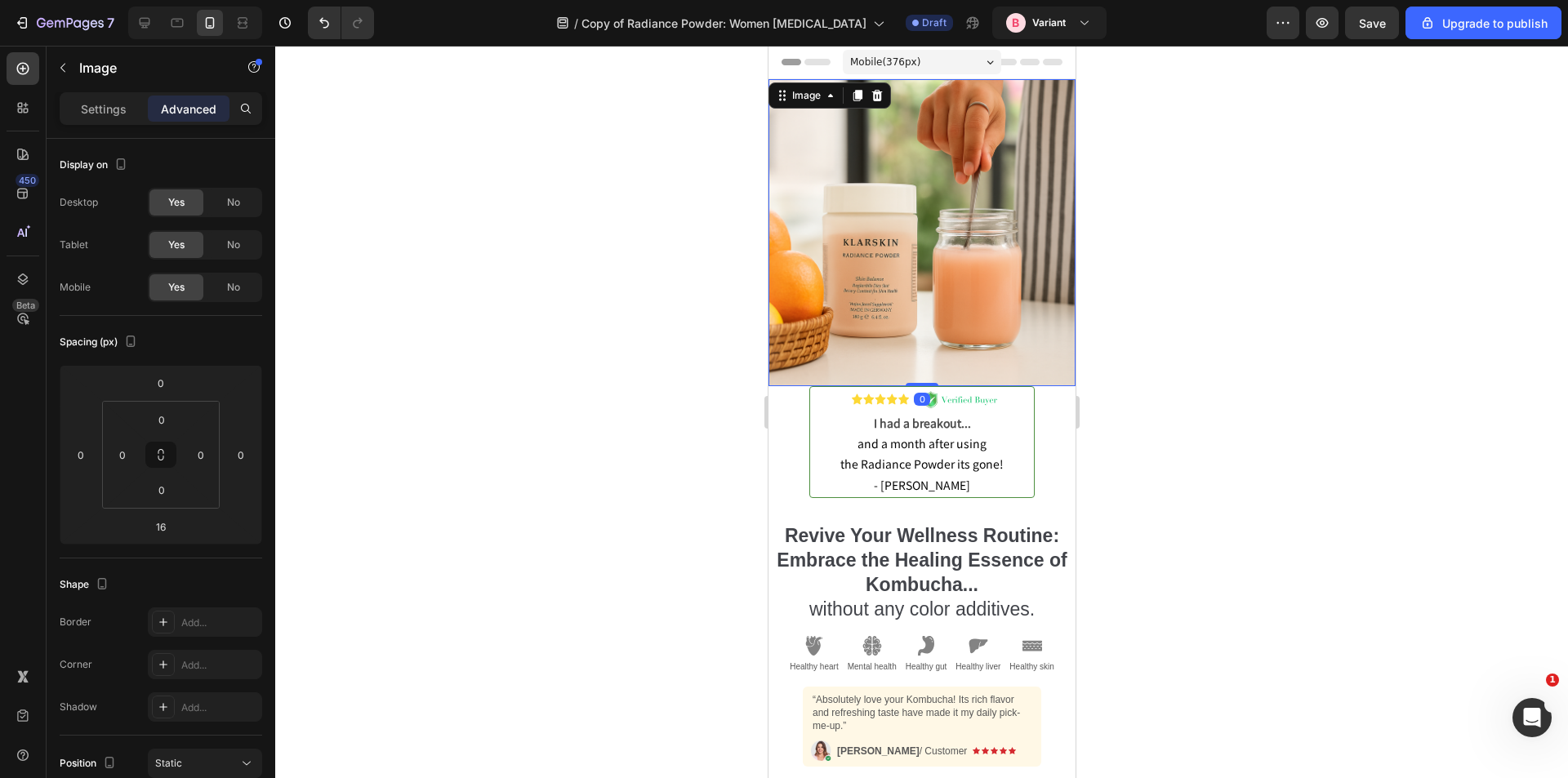
drag, startPoint x: 912, startPoint y: 384, endPoint x: 917, endPoint y: 353, distance: 31.4
click at [917, 353] on div "Image 0" at bounding box center [921, 232] width 307 height 307
type input "0"
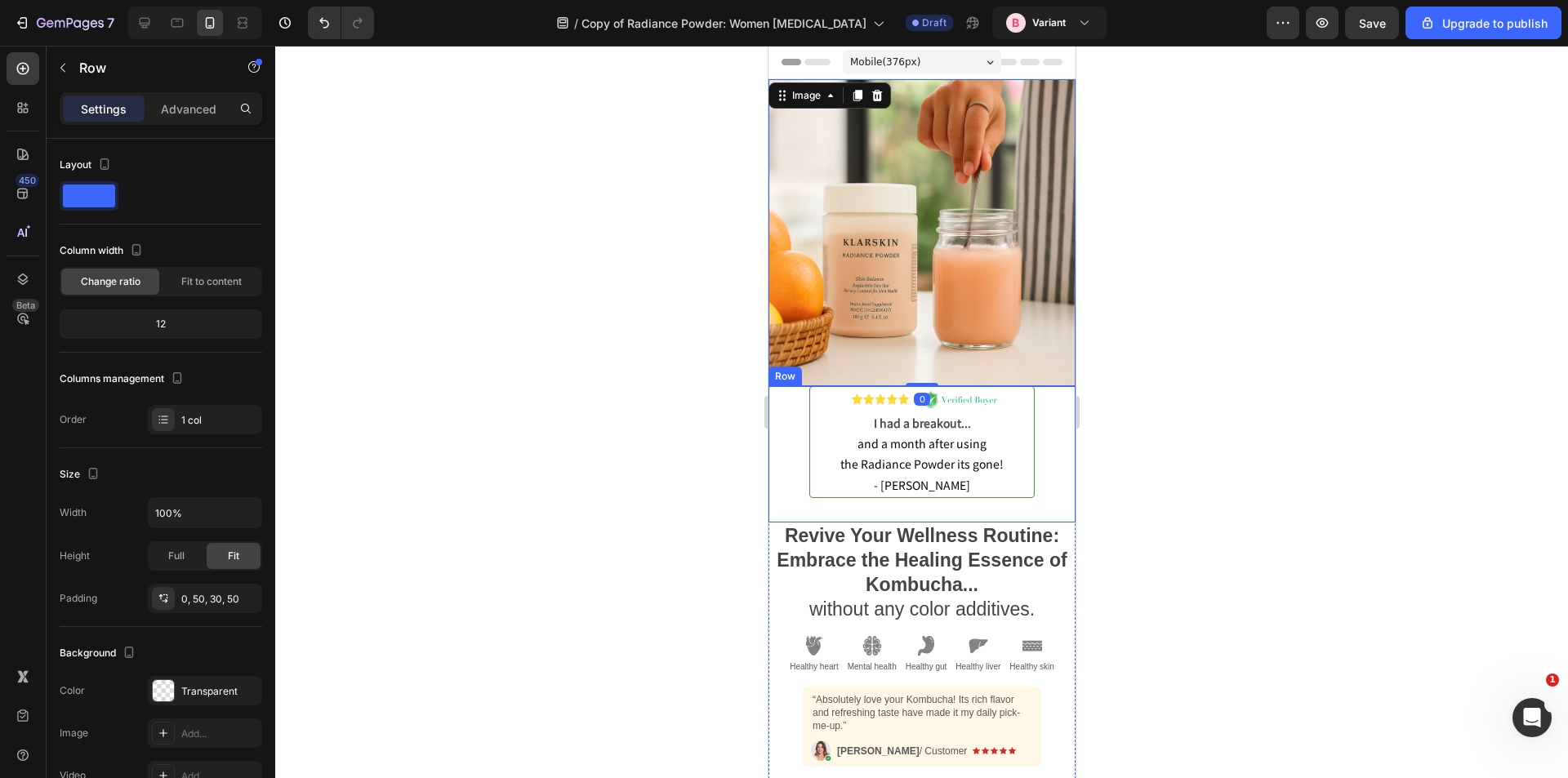
click at [791, 415] on div "Image I had a breakout... and a month after using the Radiance Powder its gone!…" at bounding box center [921, 454] width 307 height 137
click at [200, 112] on p "Advanced" at bounding box center [188, 109] width 55 height 17
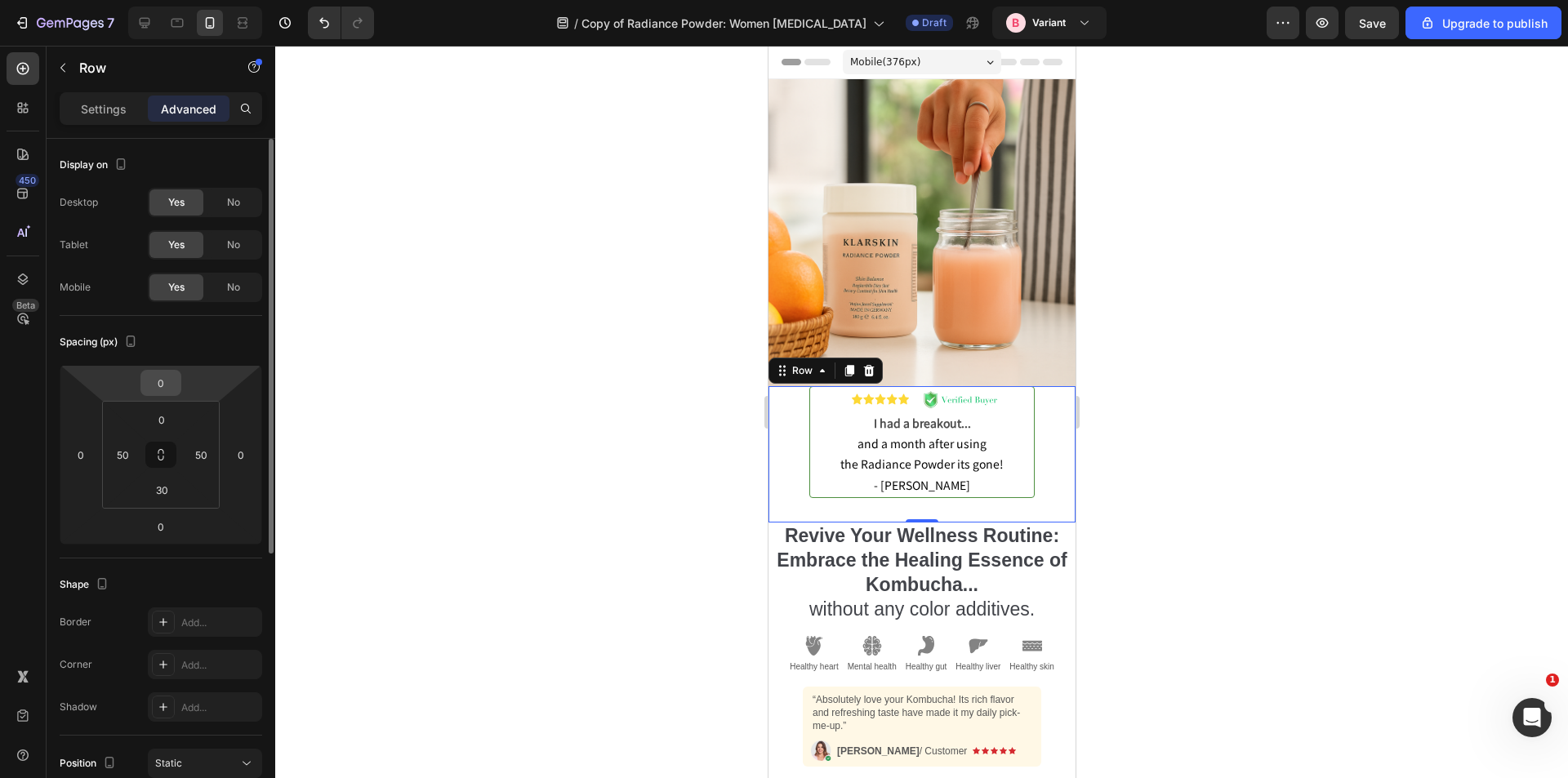
click at [165, 393] on input "0" at bounding box center [161, 383] width 33 height 25
click at [173, 383] on input "-1" at bounding box center [161, 383] width 33 height 25
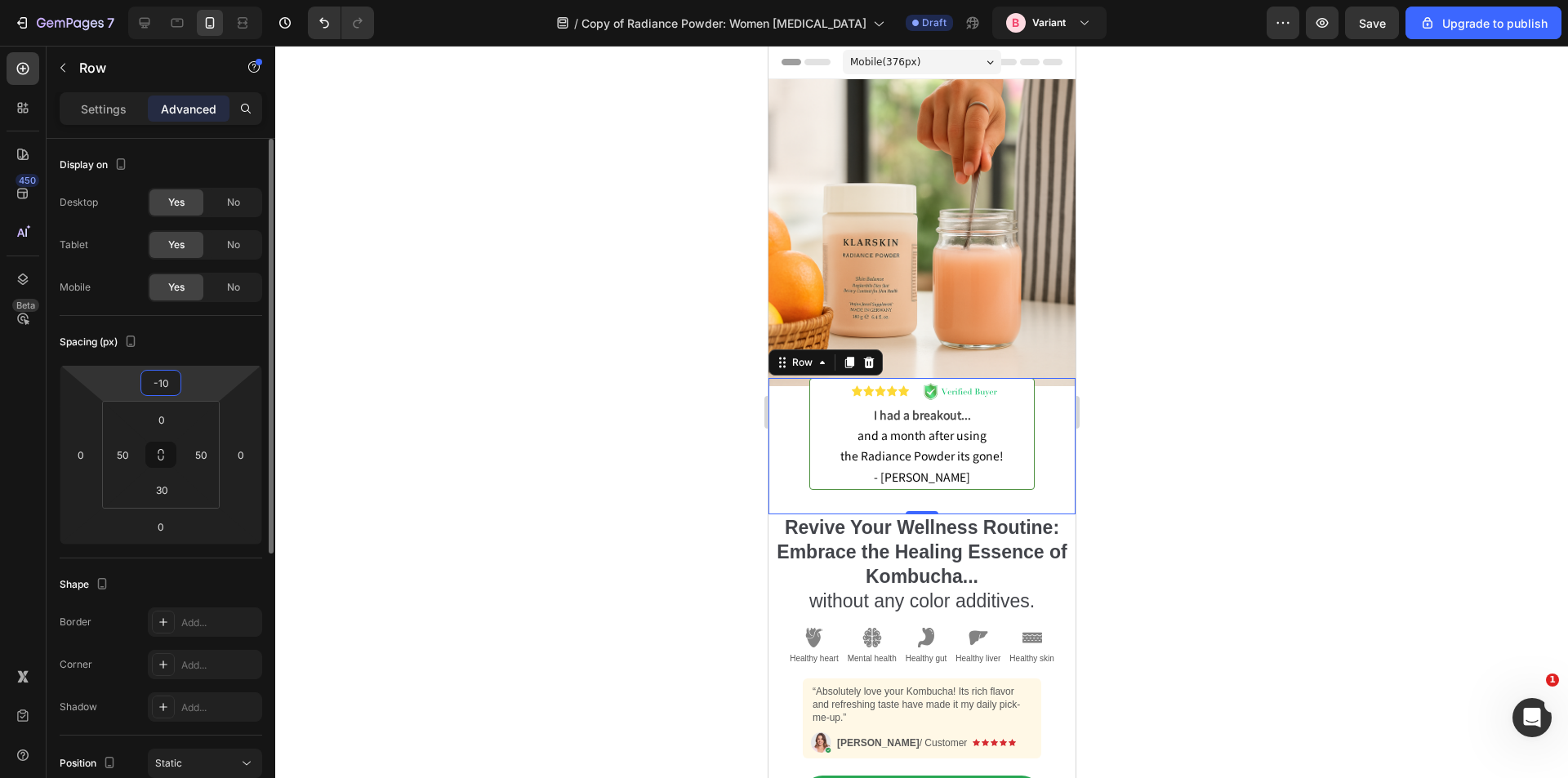
click at [173, 383] on input "-10" at bounding box center [161, 383] width 33 height 25
type input "-1"
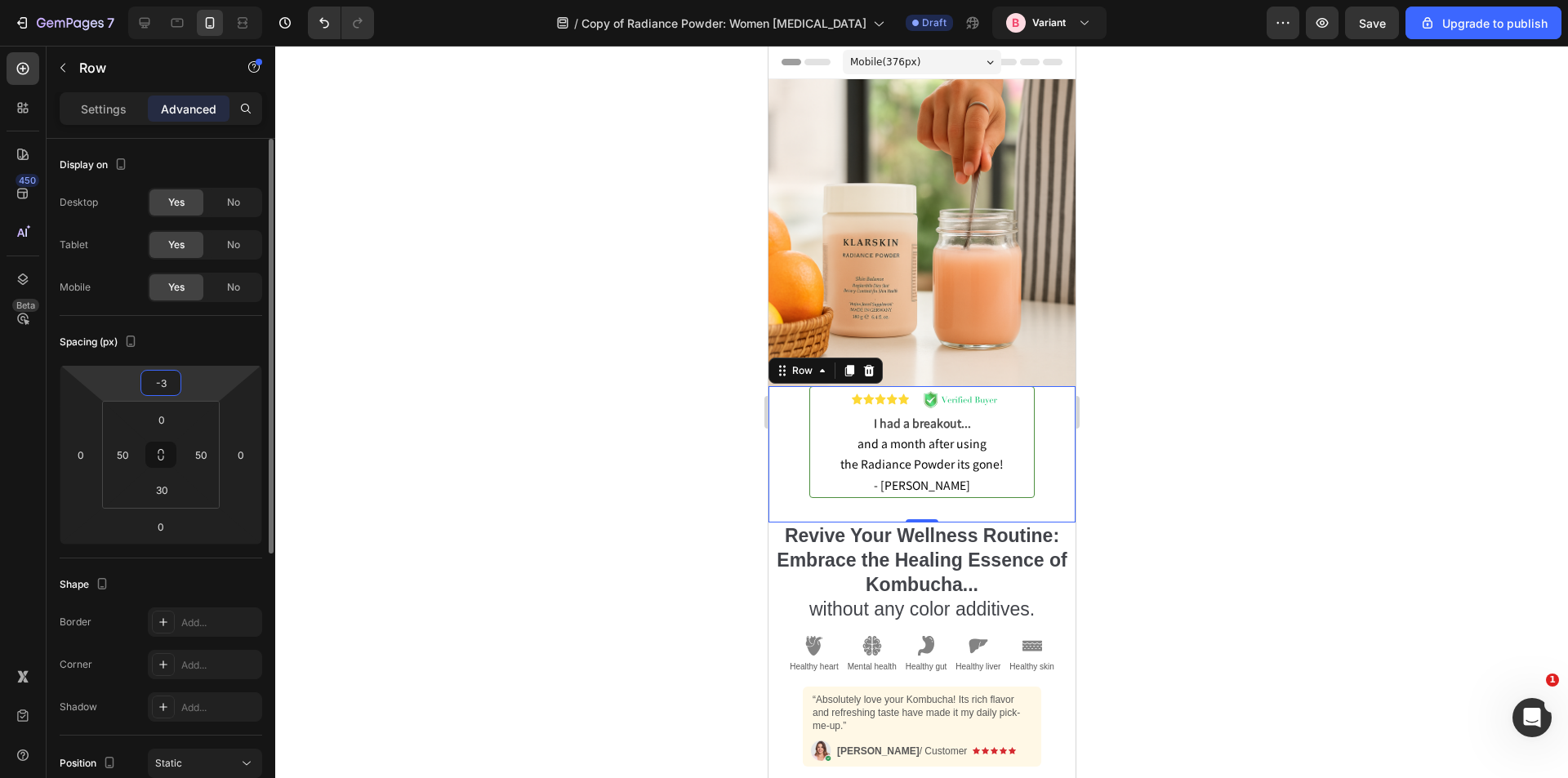
type input "-30"
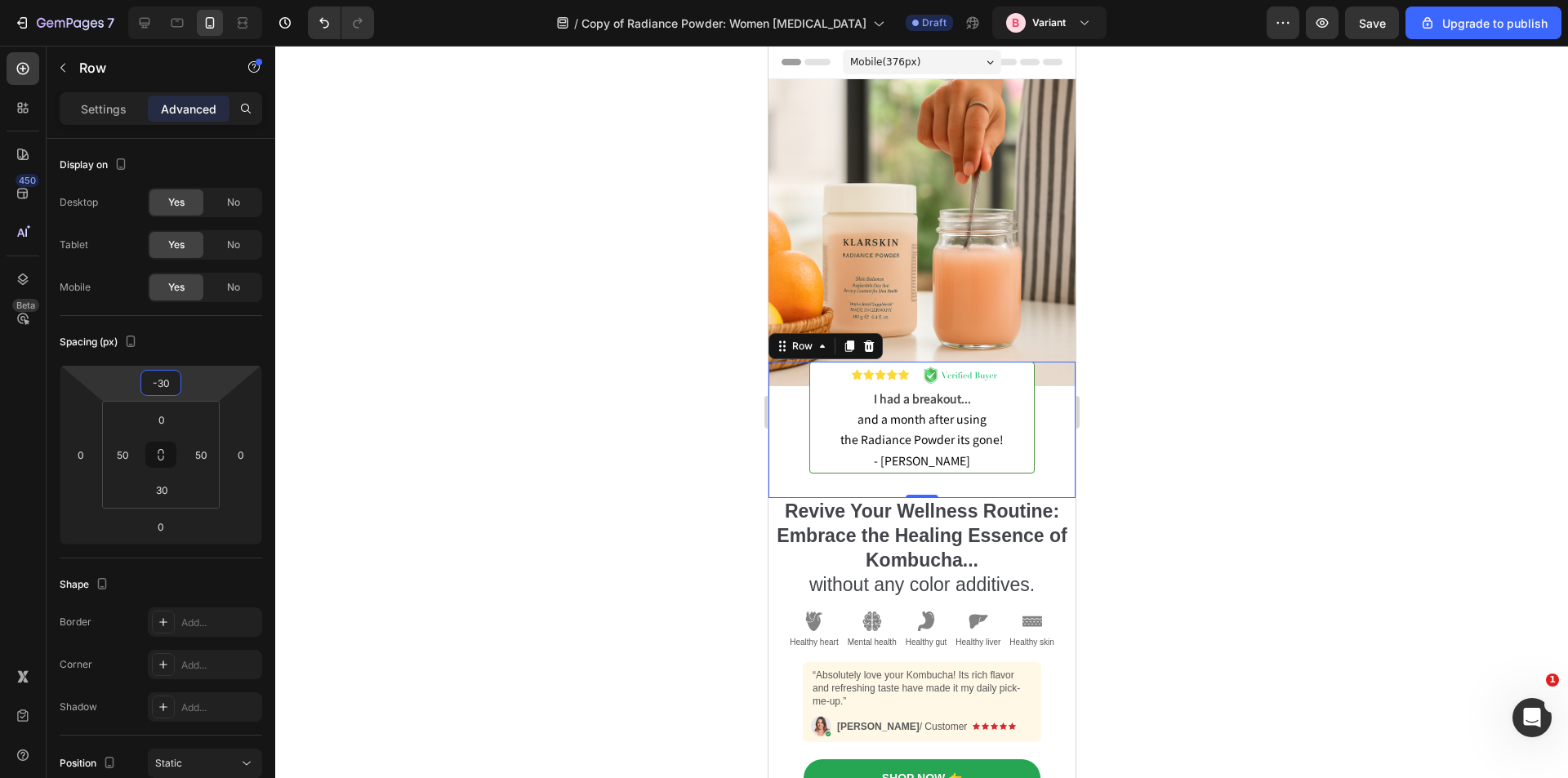
click at [644, 506] on div at bounding box center [922, 412] width 1293 height 733
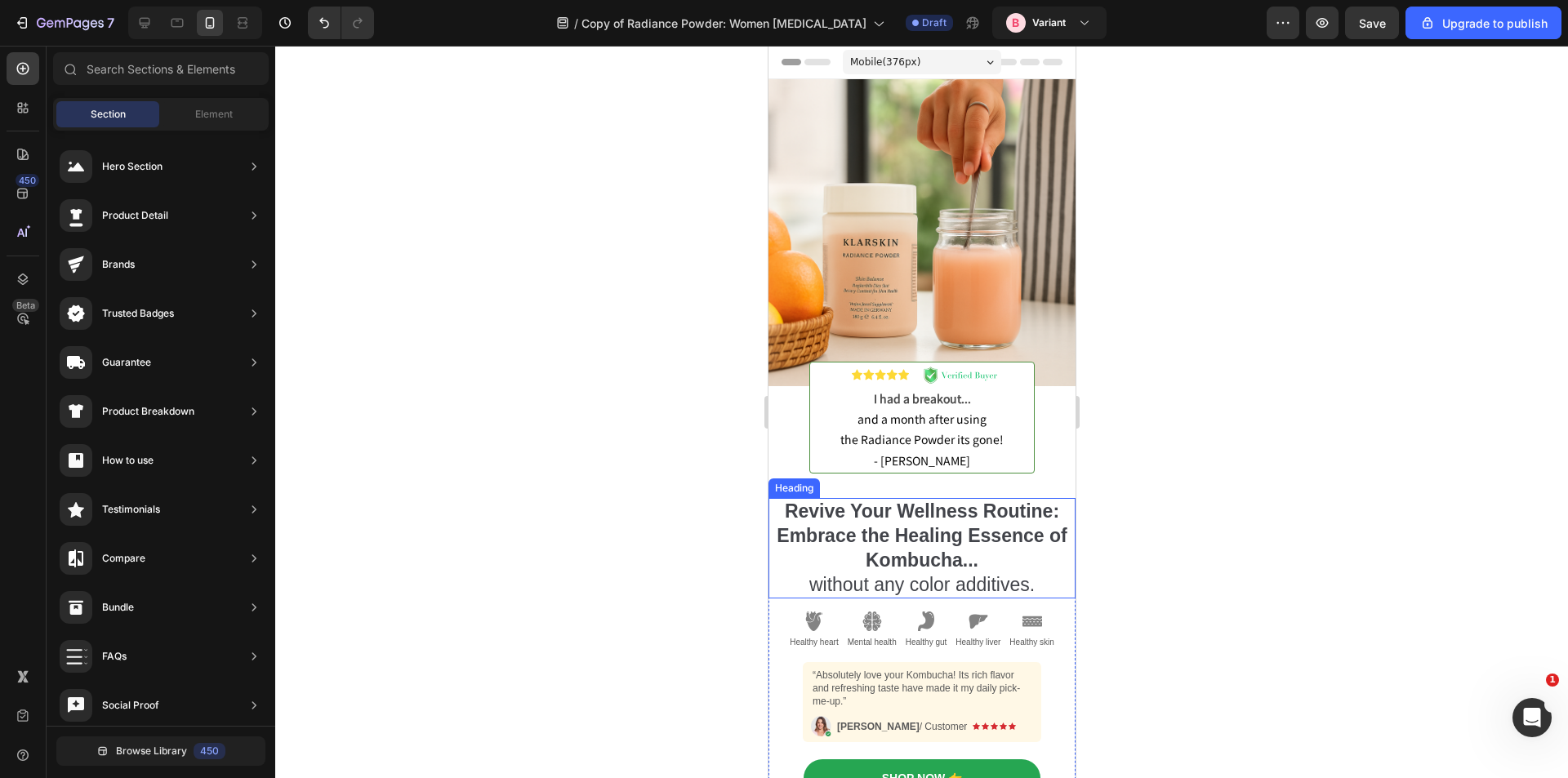
scroll to position [163, 0]
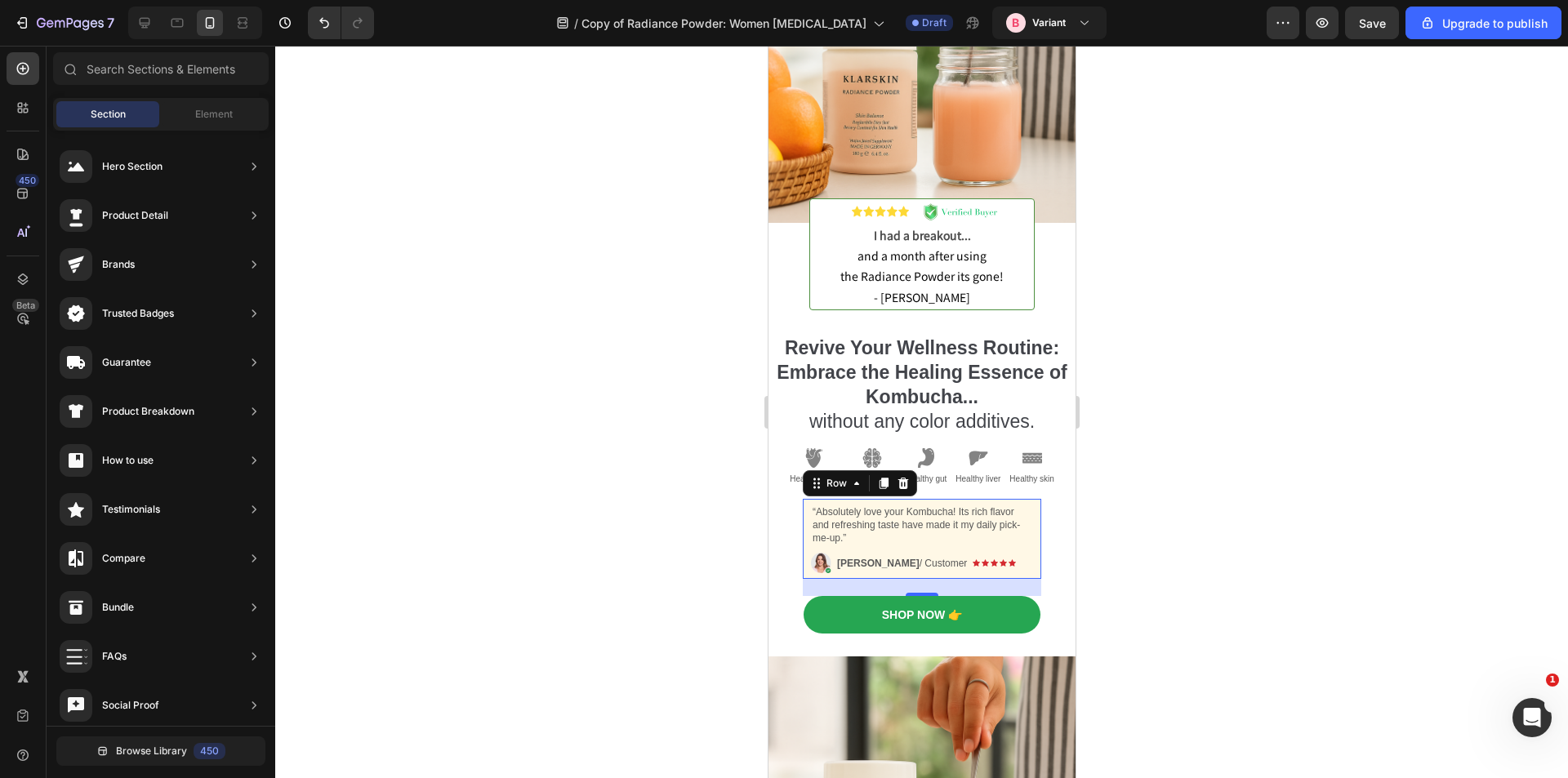
click at [1032, 499] on div "Image “Absolutely love your Kombucha! Its rich flavor and refreshing taste have…" at bounding box center [922, 538] width 239 height 80
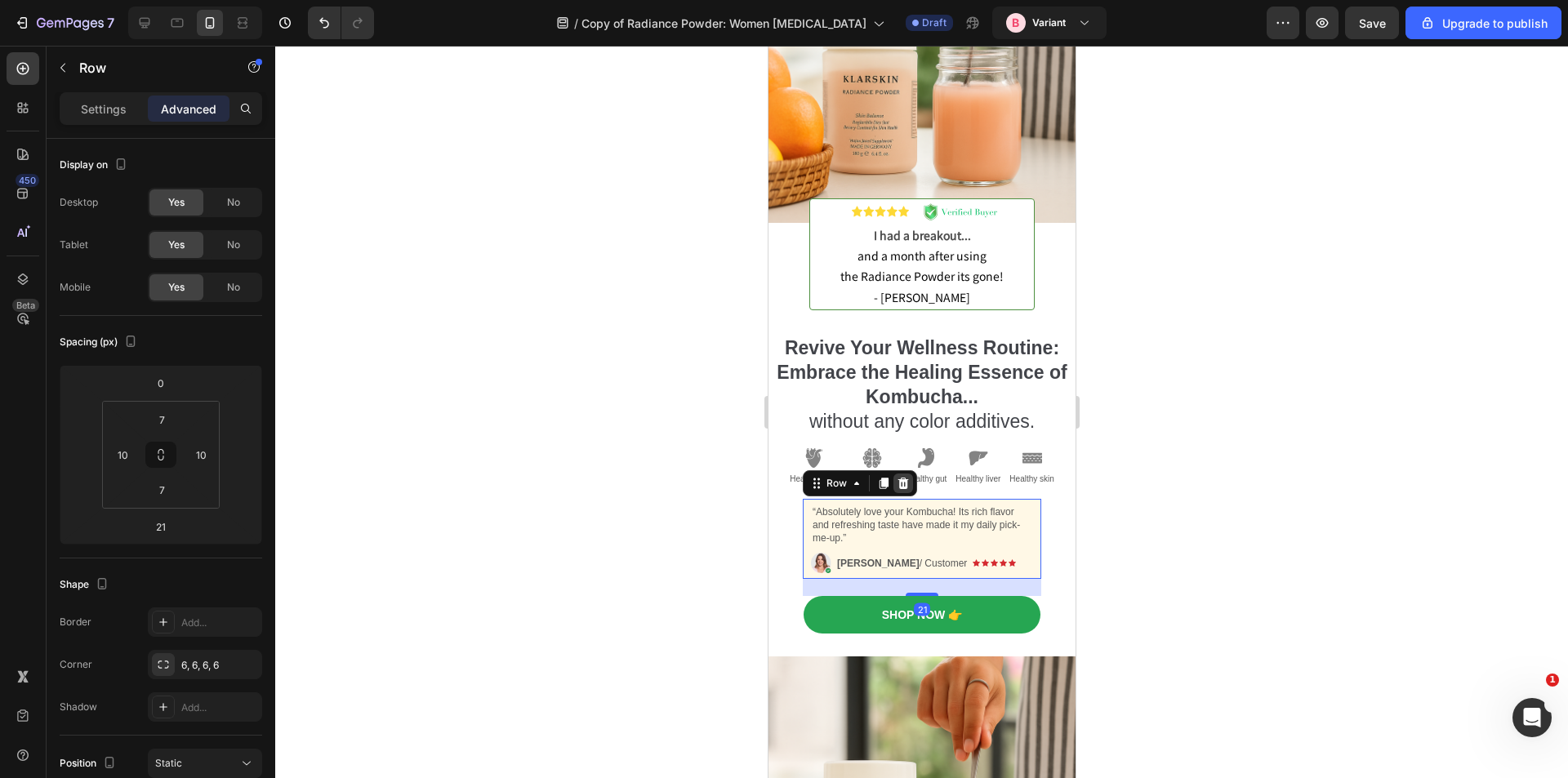
click at [902, 477] on icon at bounding box center [903, 483] width 13 height 13
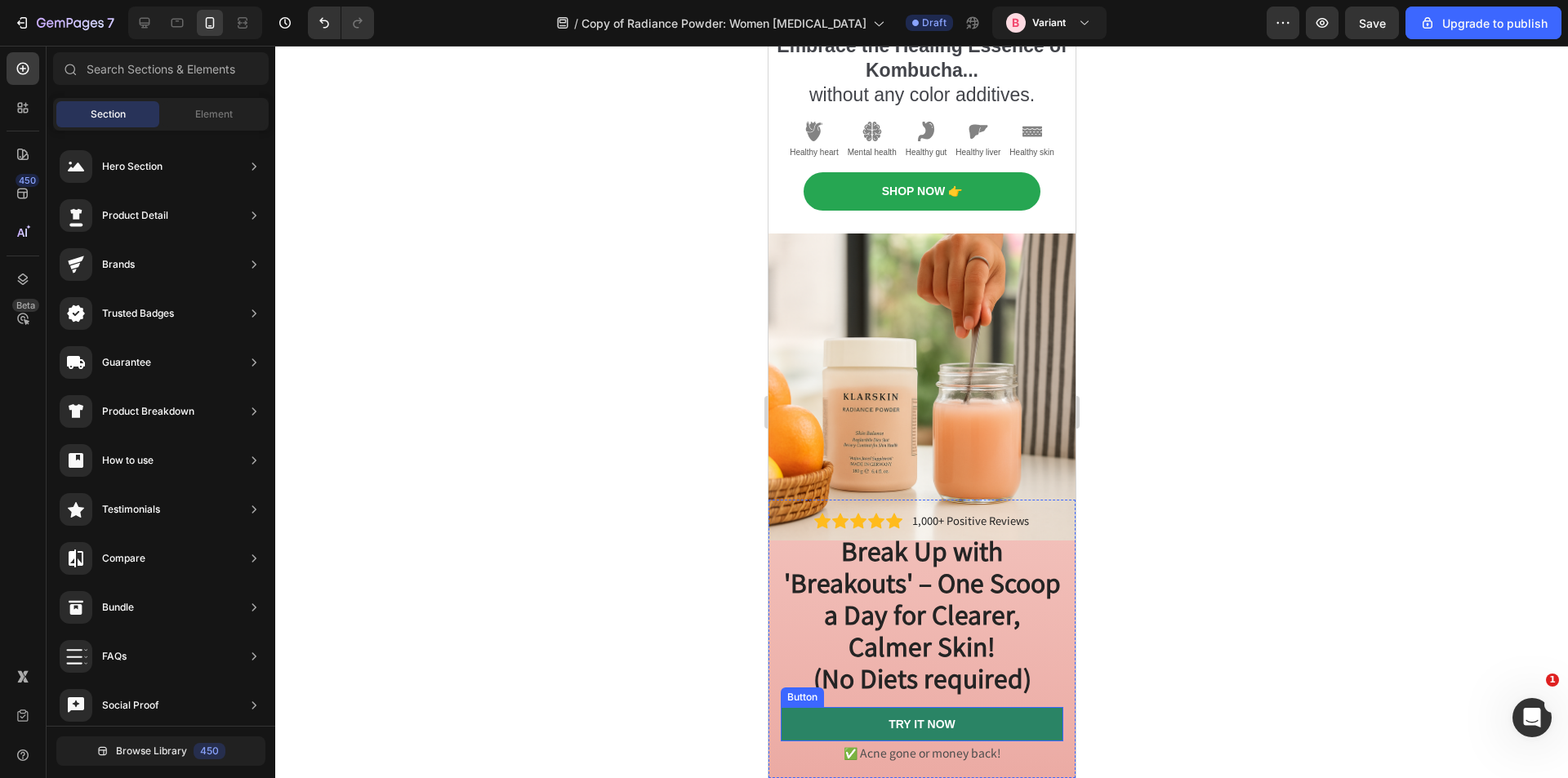
scroll to position [571, 0]
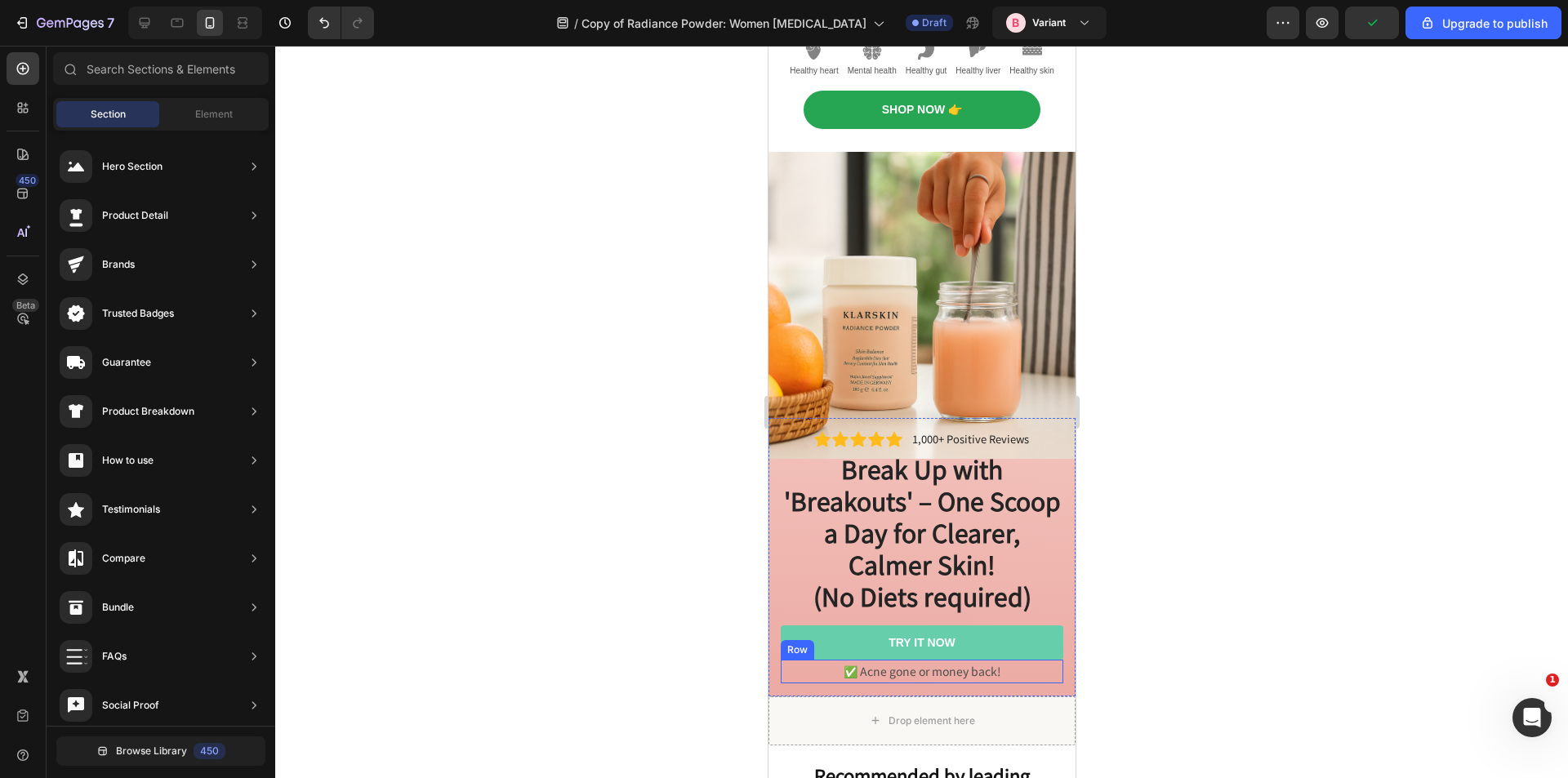
click at [1017, 659] on div "✅ Acne gone or money back! Text Block Row" at bounding box center [921, 671] width 282 height 24
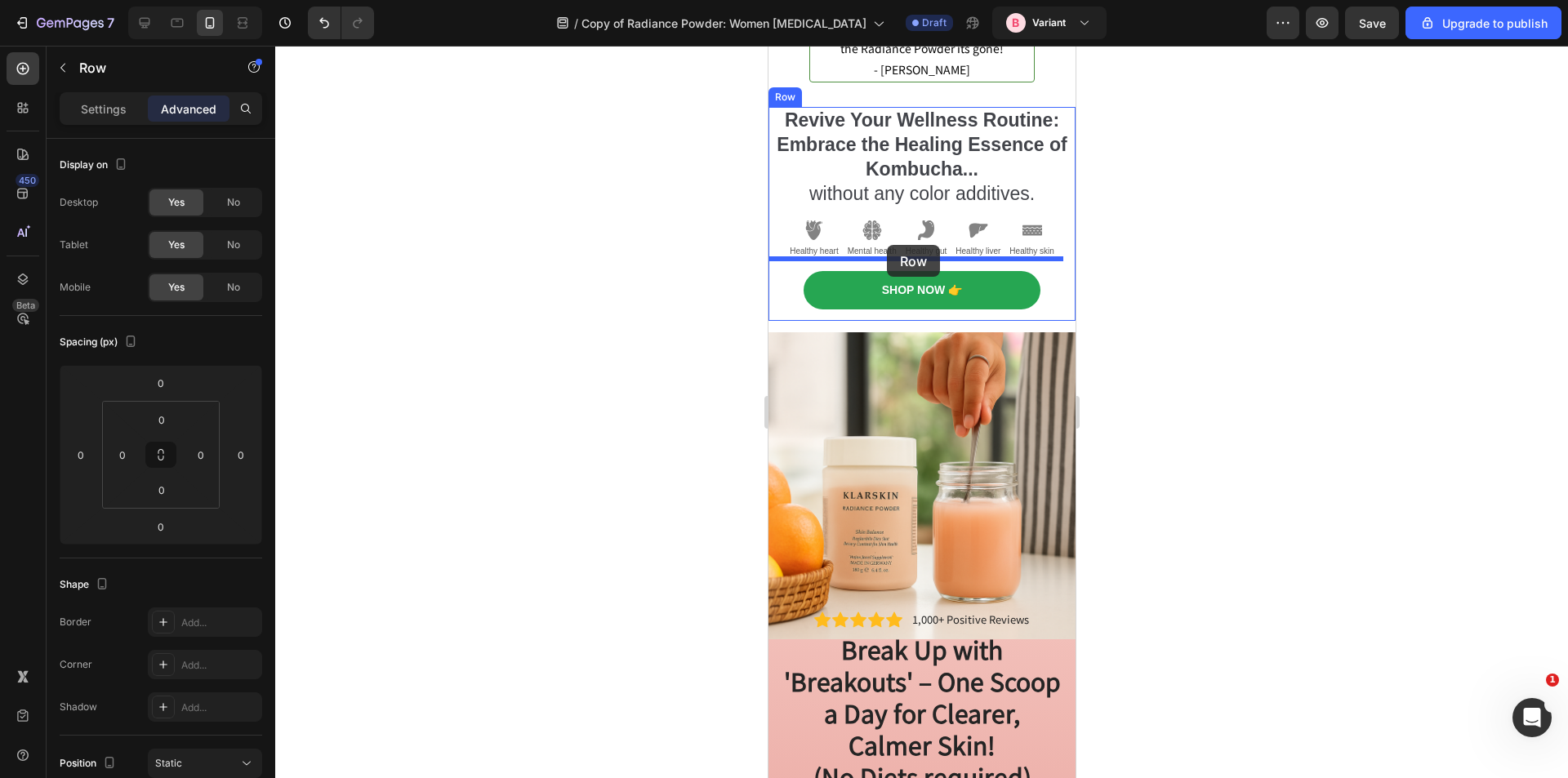
scroll to position [376, 0]
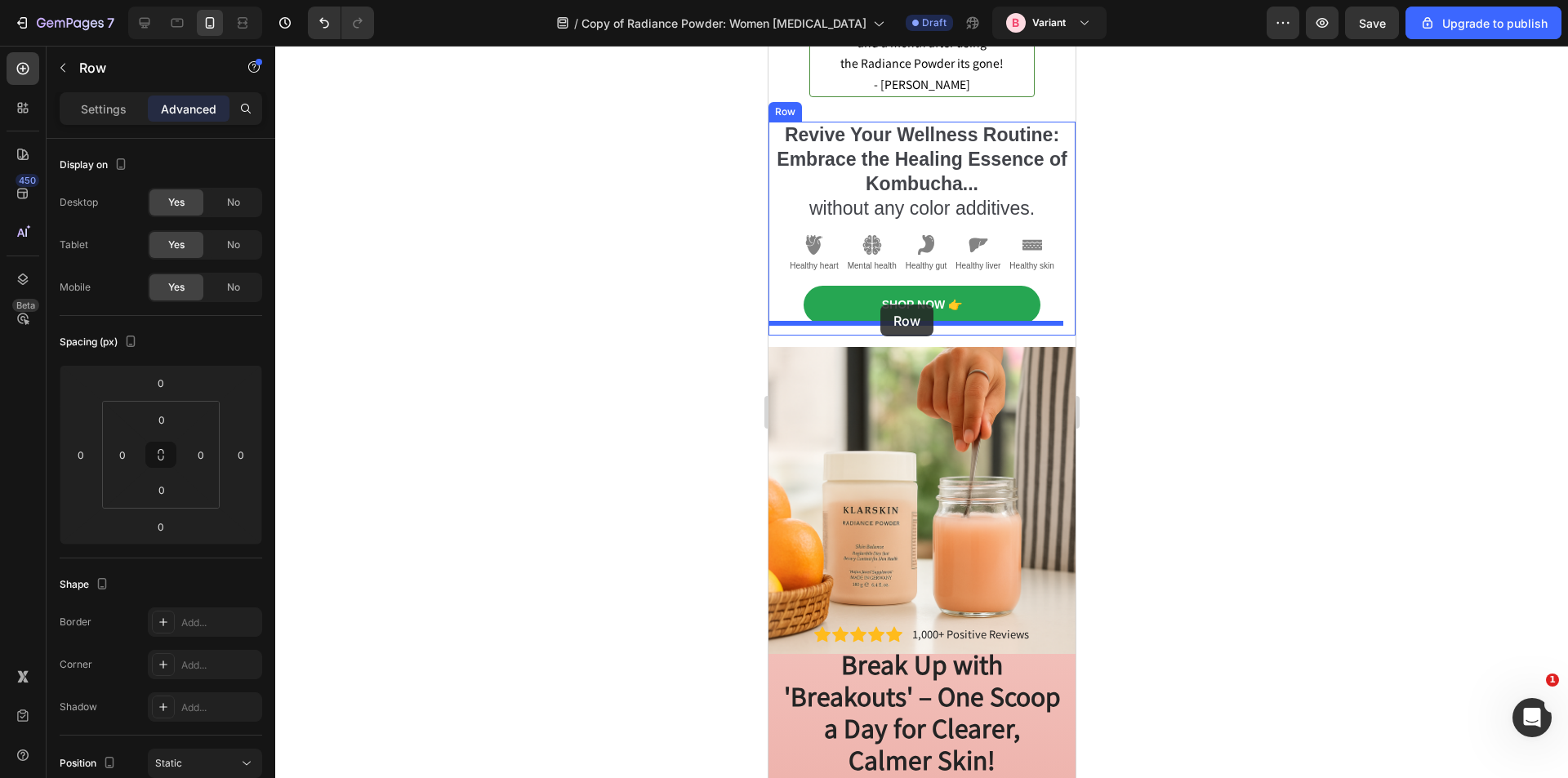
drag, startPoint x: 1029, startPoint y: 633, endPoint x: 880, endPoint y: 305, distance: 360.3
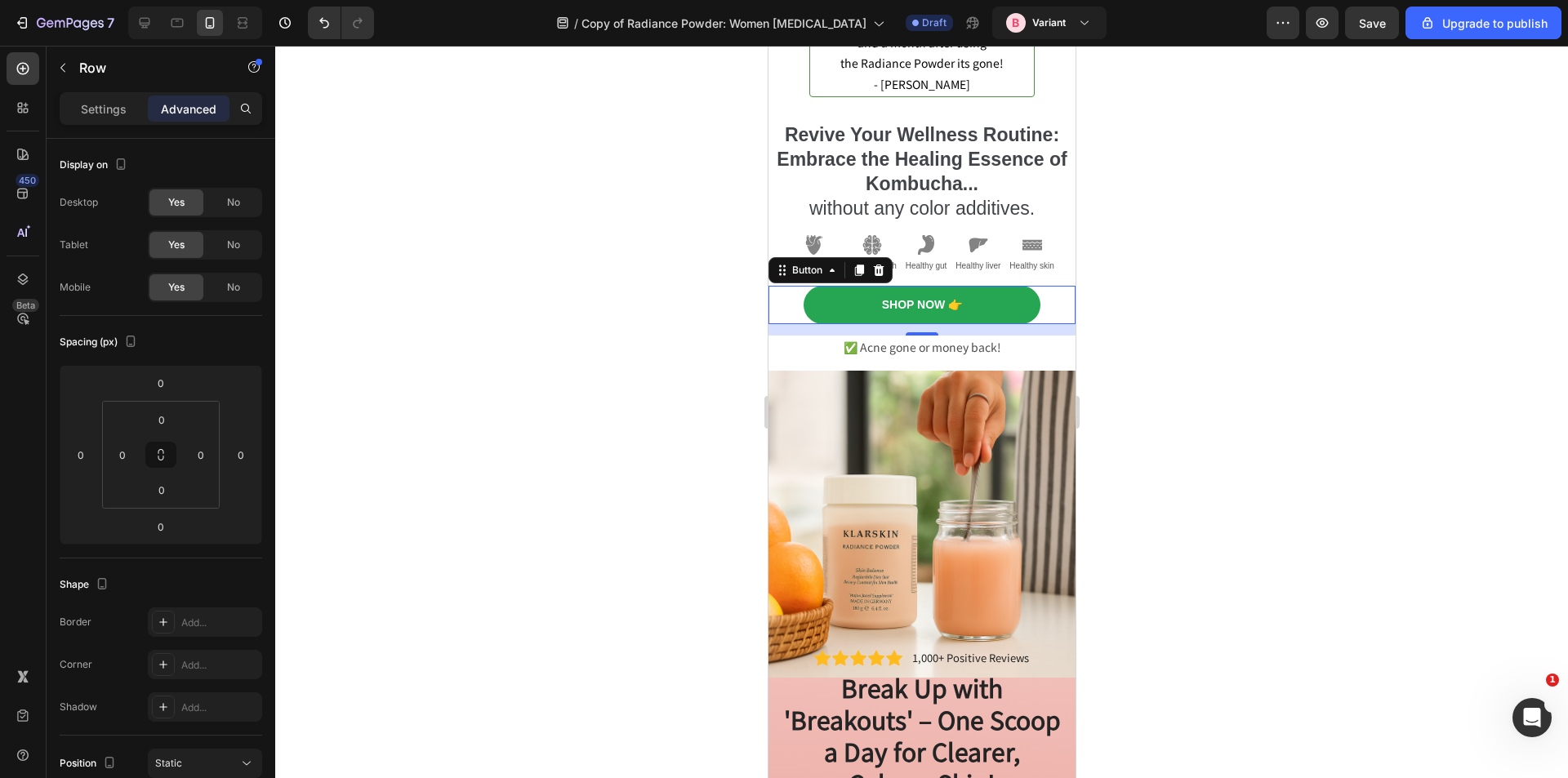
click at [1052, 296] on div "Shop Now 👉 Button 0" at bounding box center [921, 305] width 307 height 38
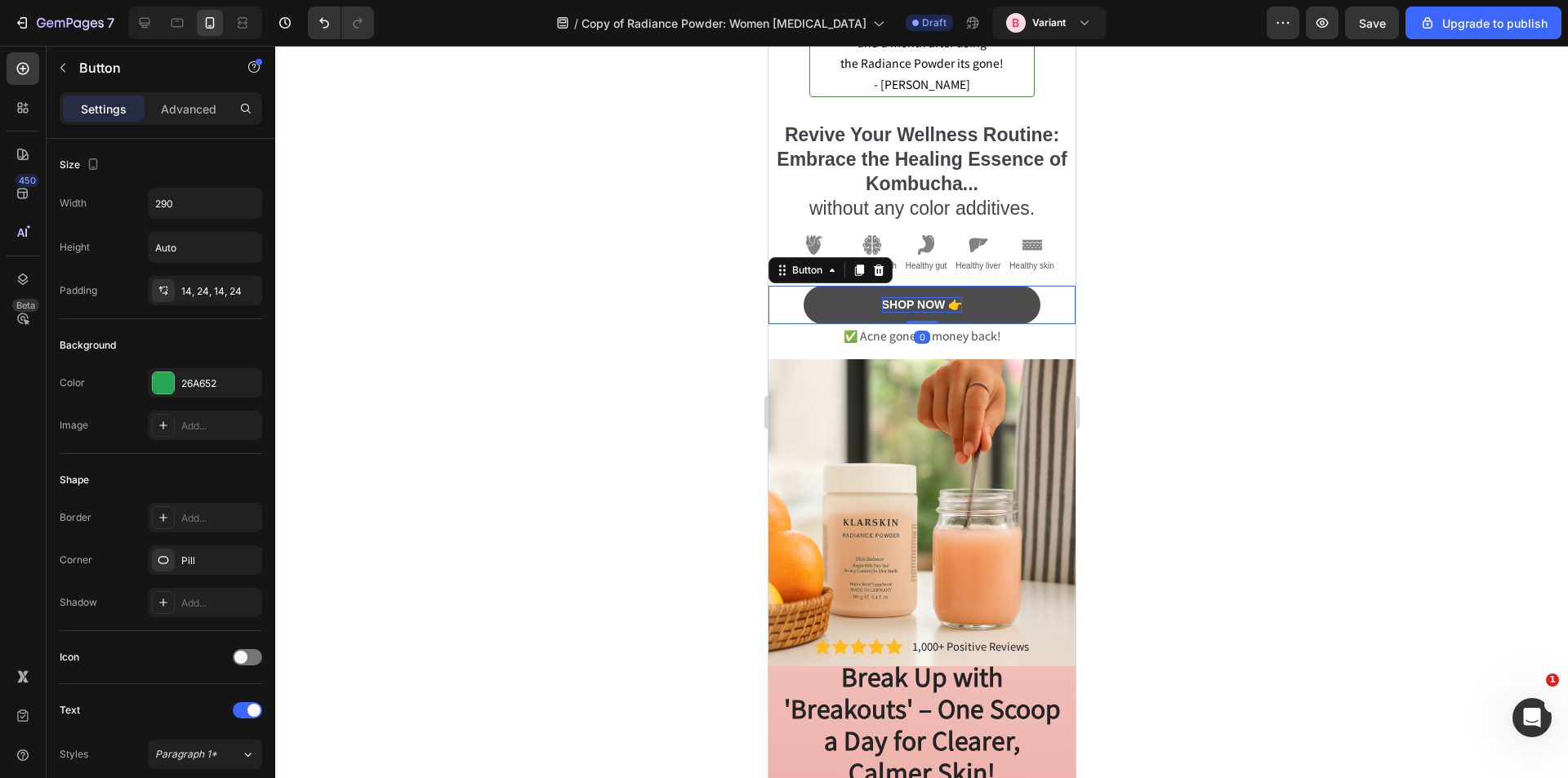
drag, startPoint x: 910, startPoint y: 322, endPoint x: 916, endPoint y: 300, distance: 22.8
click at [916, 300] on div "Shop Now 👉 Button 0" at bounding box center [921, 305] width 307 height 38
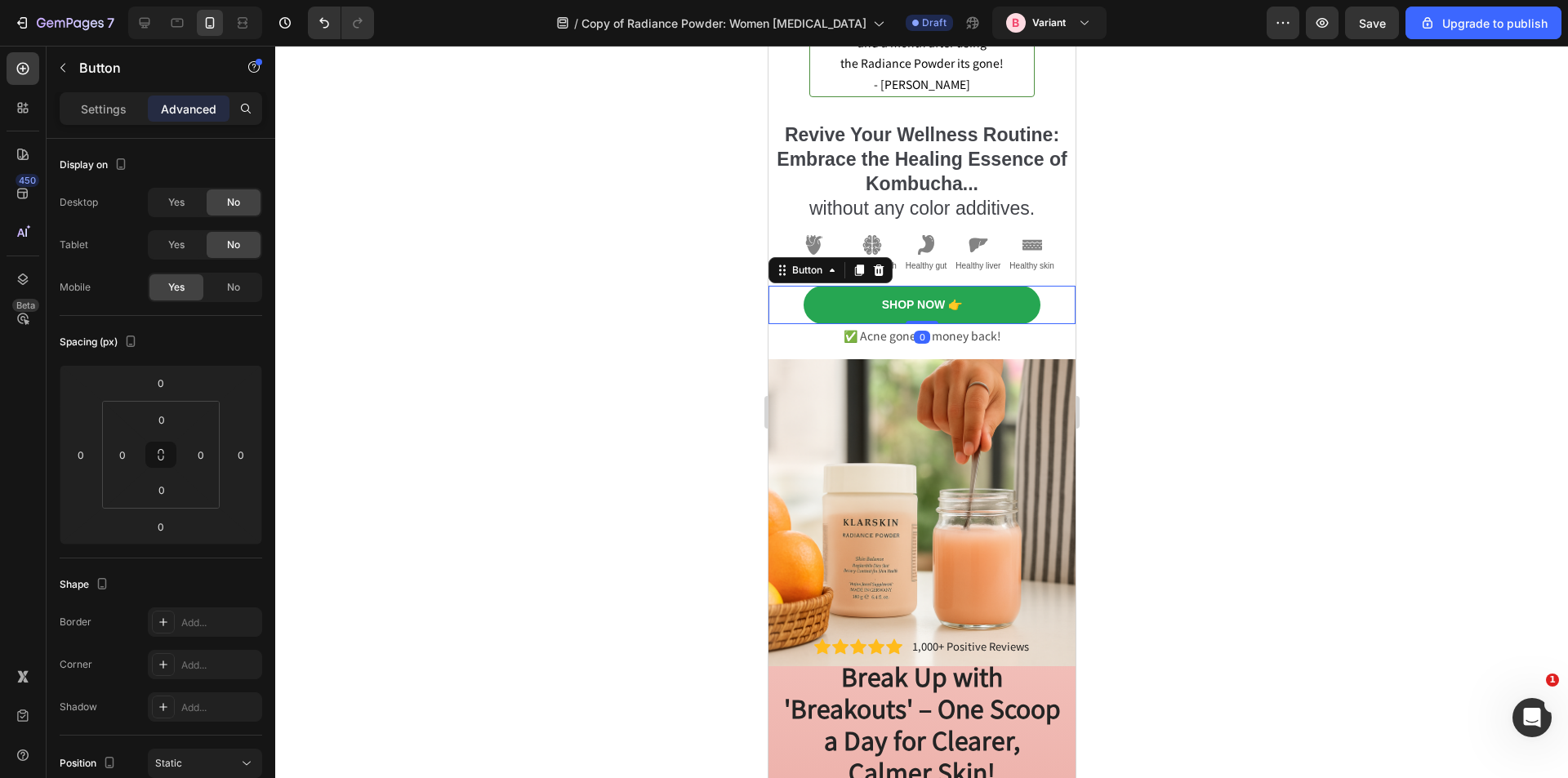
click at [1265, 327] on div at bounding box center [922, 412] width 1293 height 733
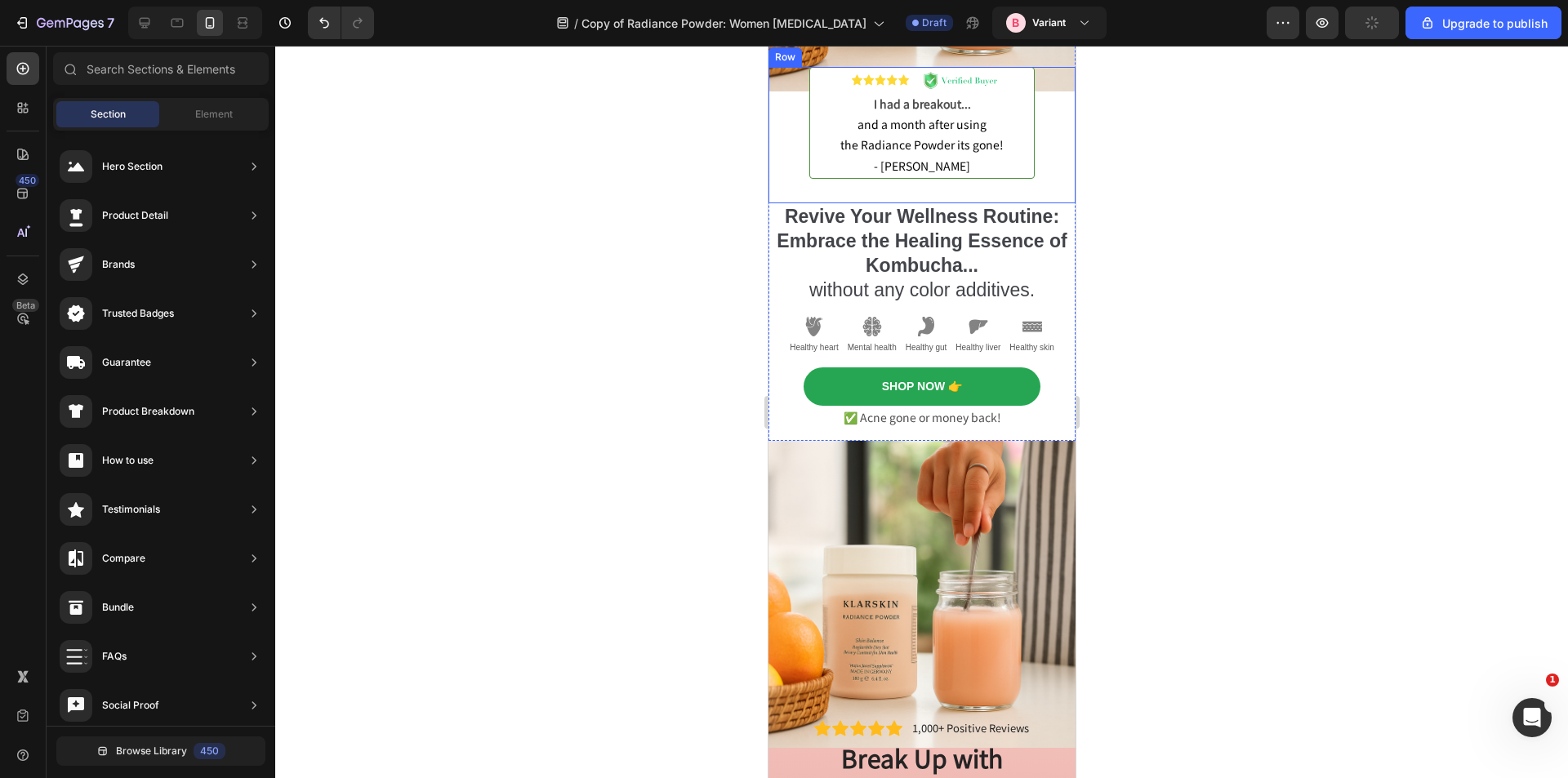
scroll to position [540, 0]
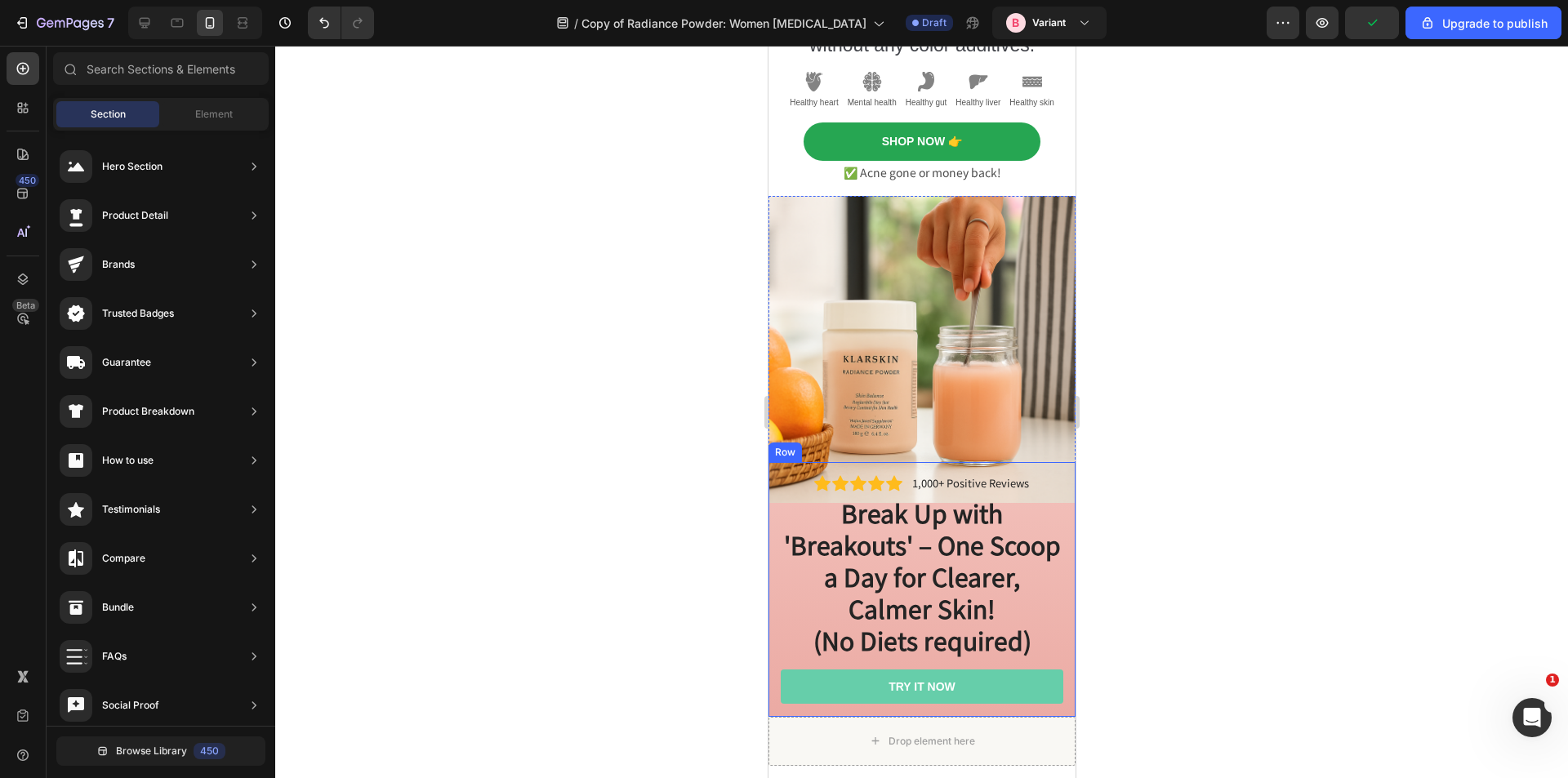
click at [772, 526] on div "Icon Icon Icon Icon Icon Icon List 1,000+ Positive Reviews Text Block Row Break…" at bounding box center [921, 589] width 307 height 254
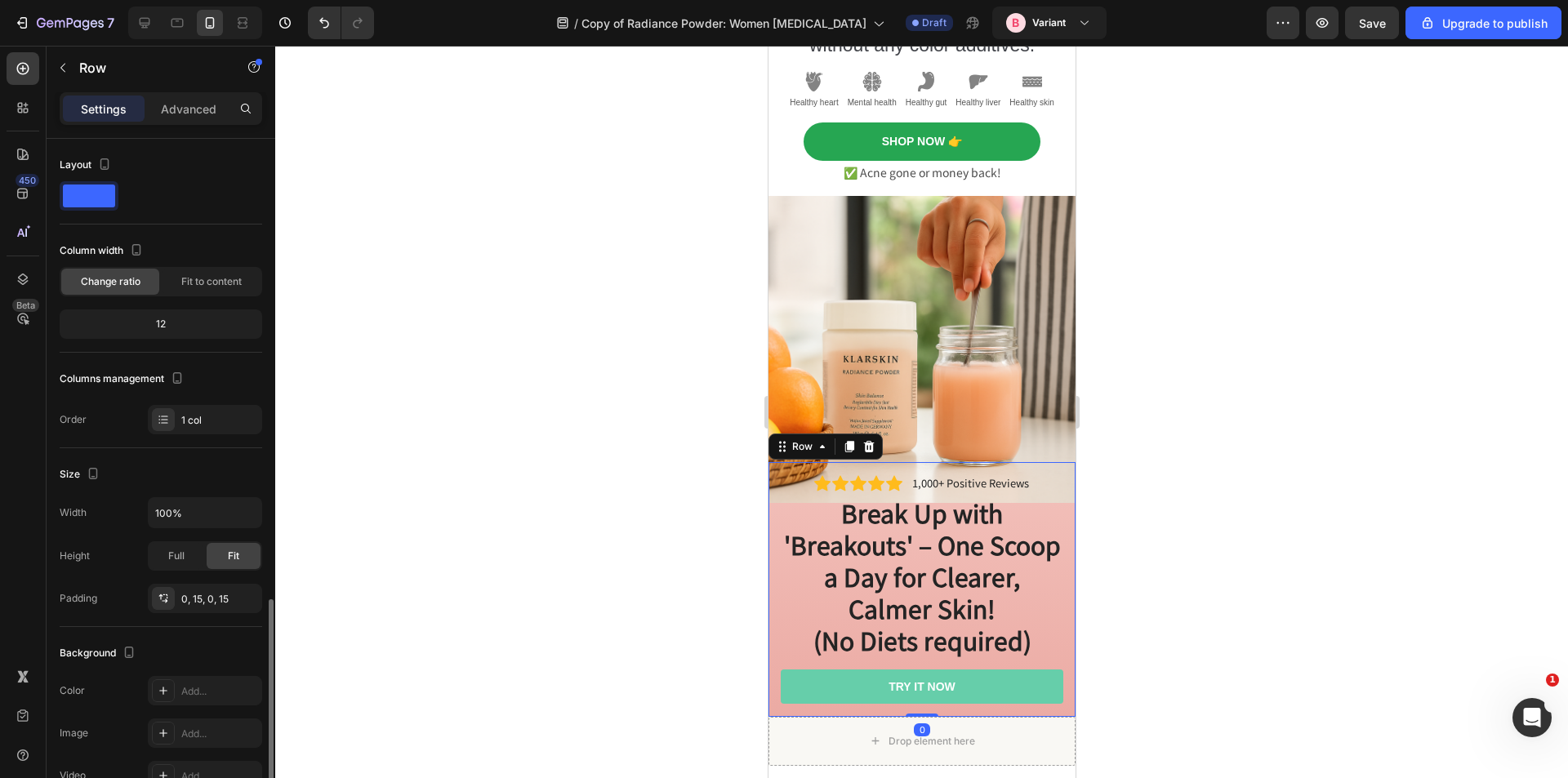
scroll to position [268, 0]
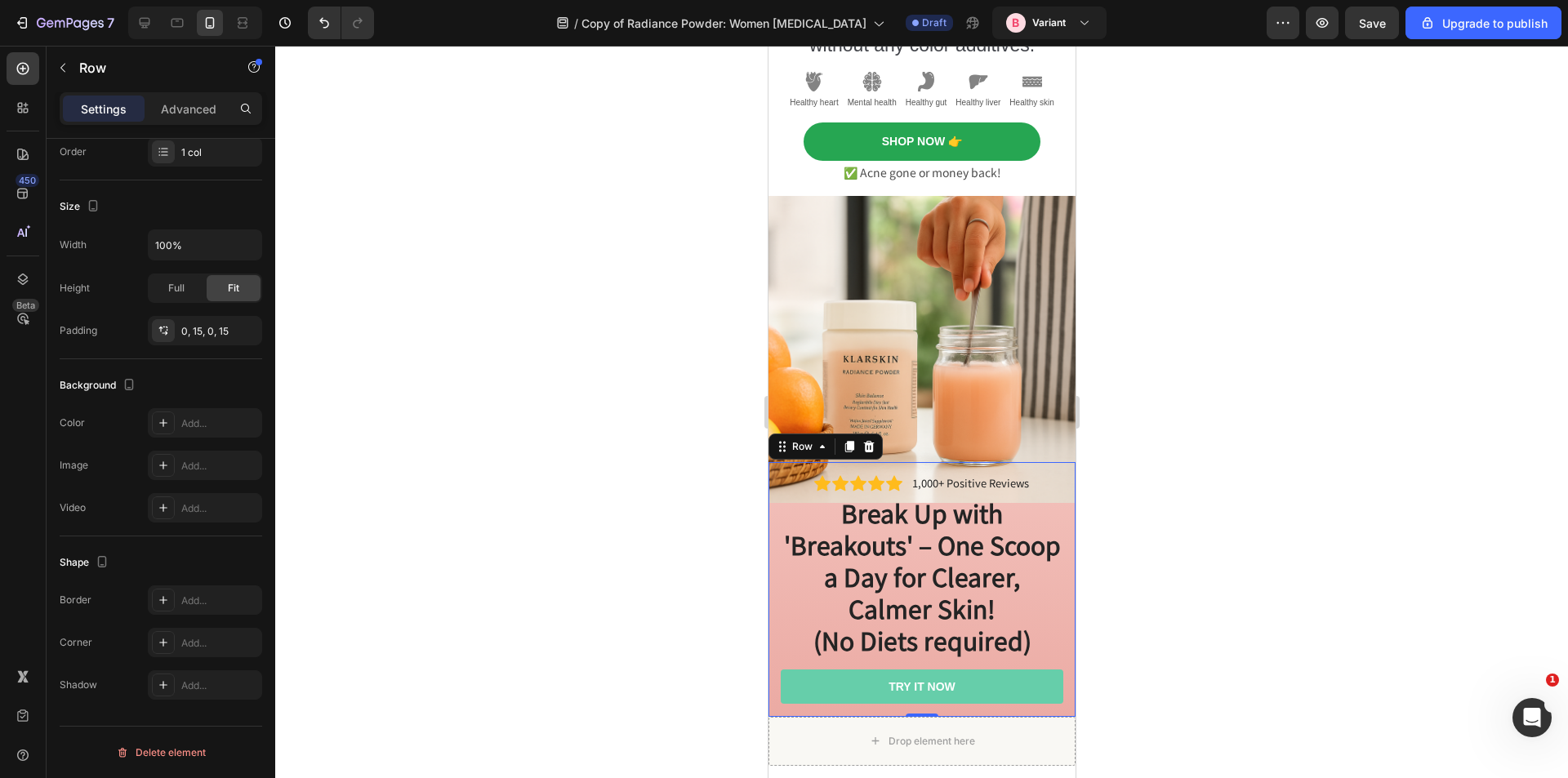
click at [102, 113] on p "Settings" at bounding box center [104, 109] width 46 height 17
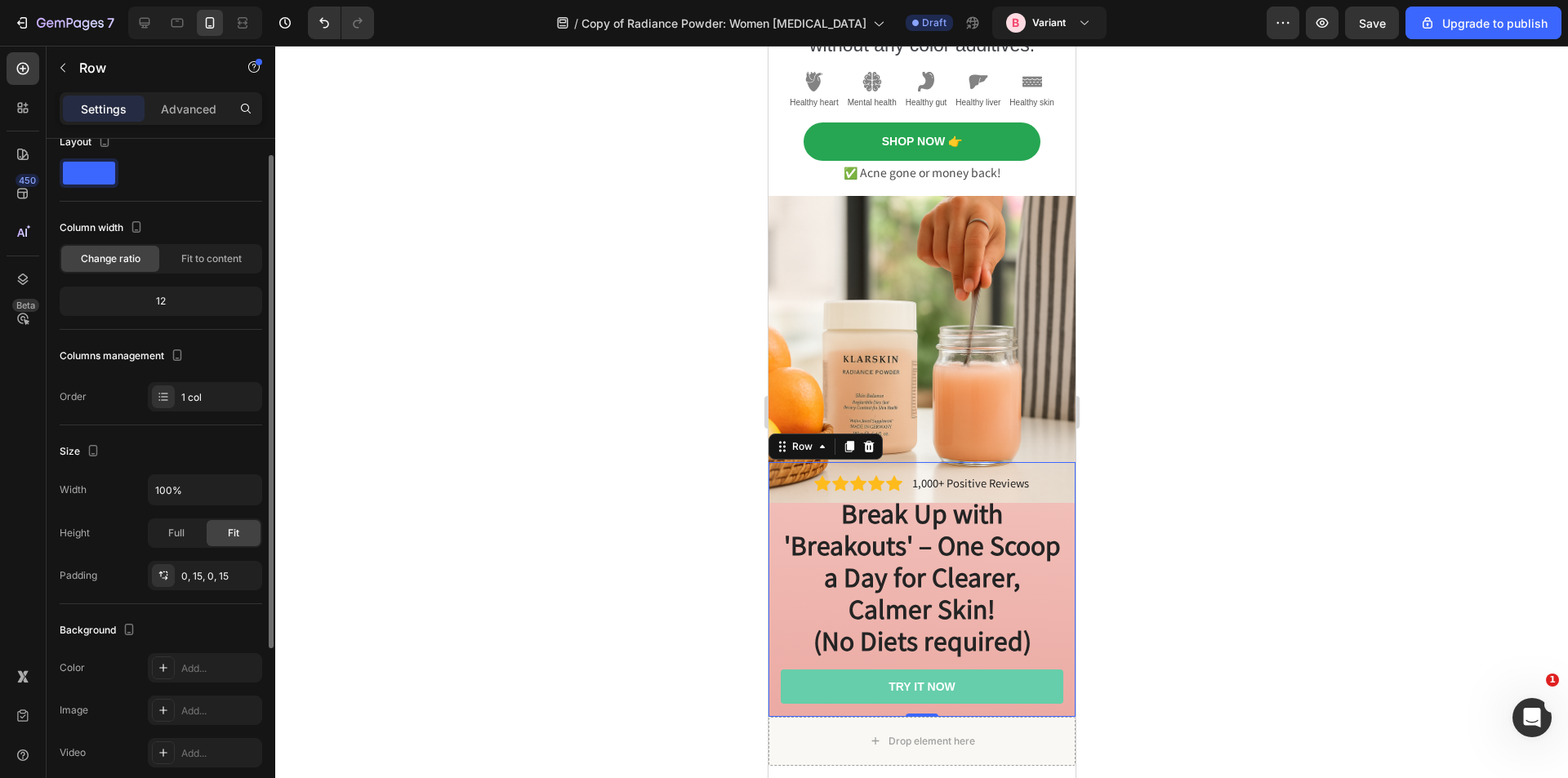
scroll to position [0, 0]
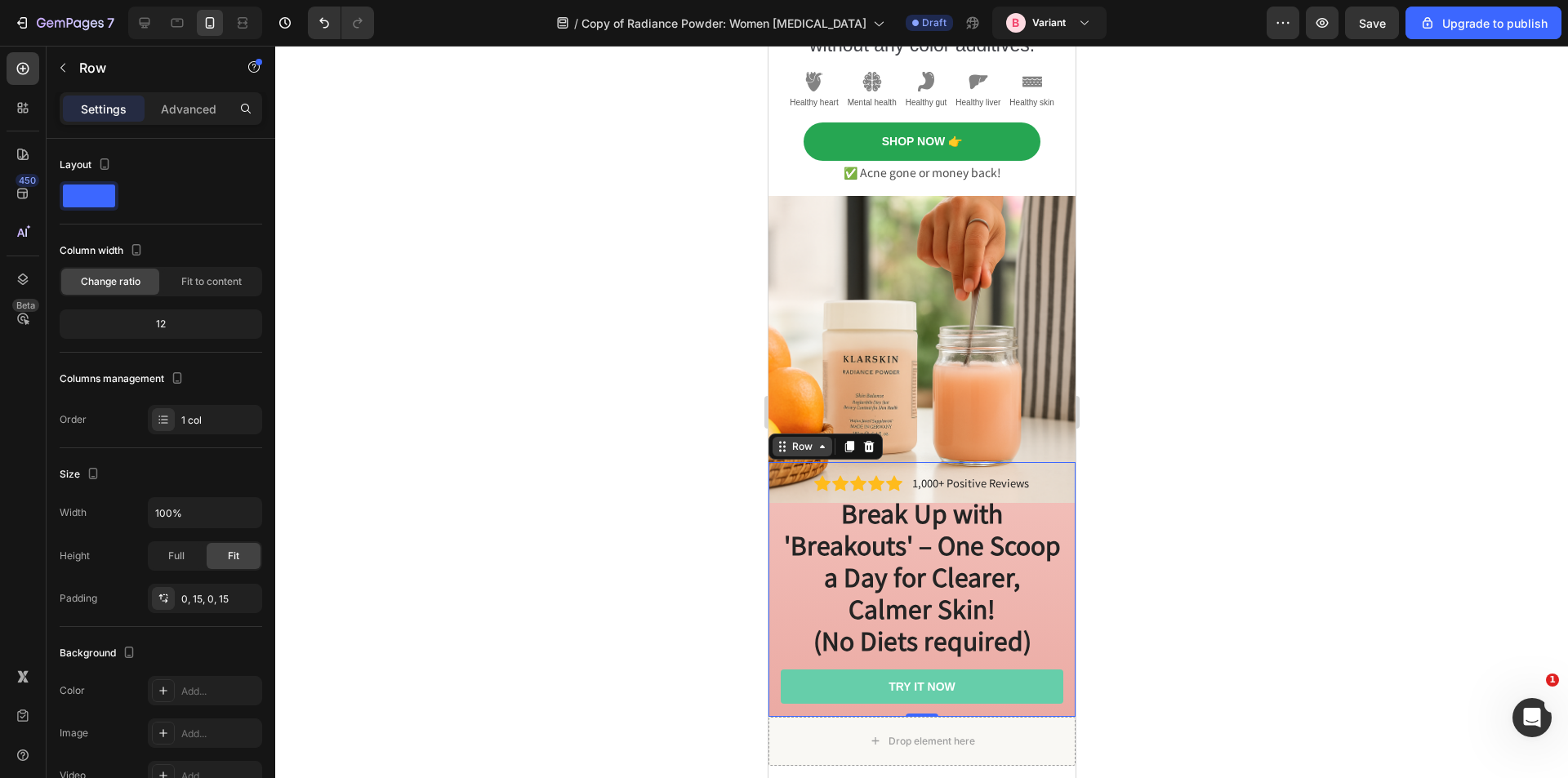
click at [807, 440] on div "Row" at bounding box center [801, 447] width 27 height 15
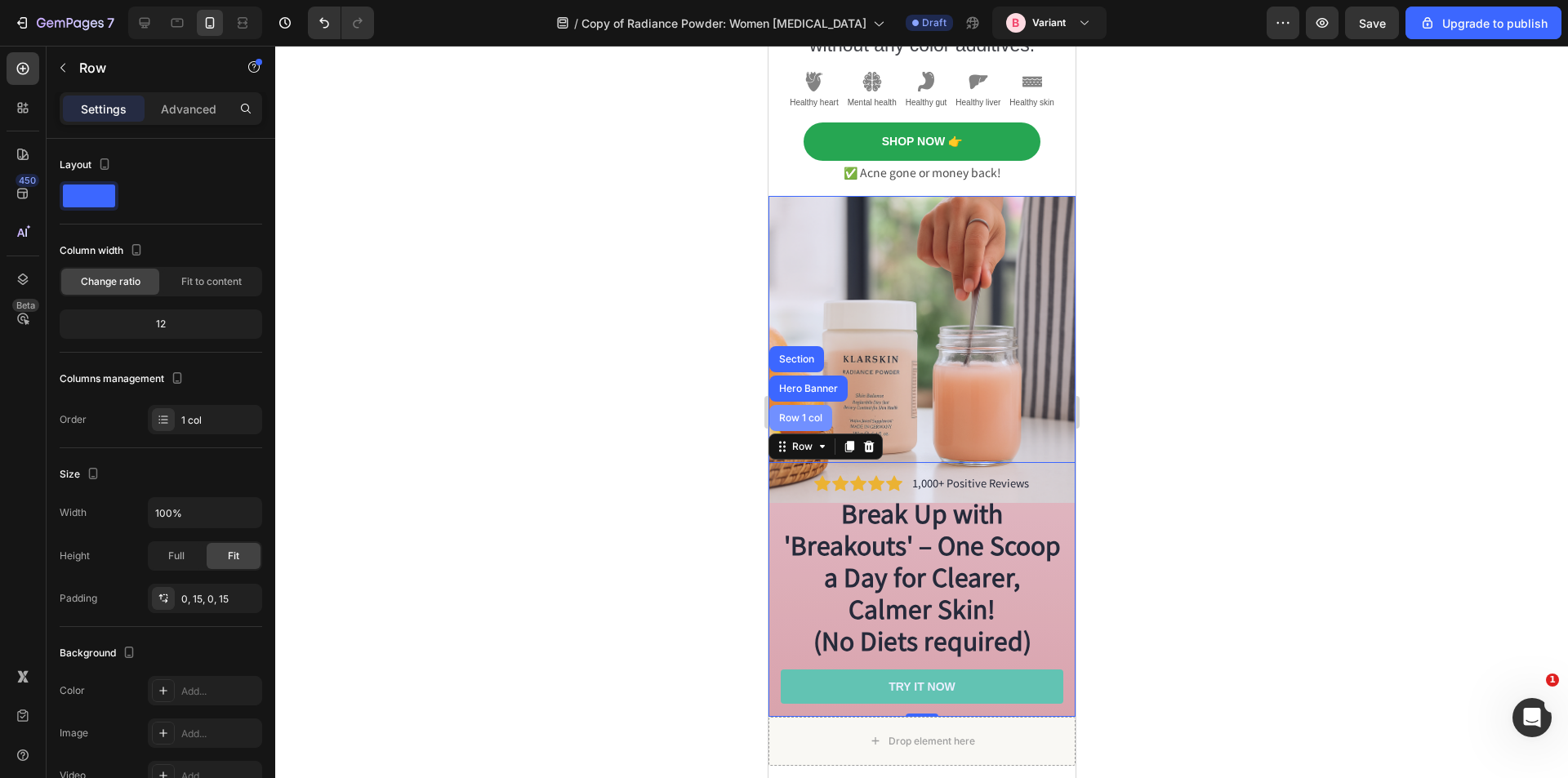
click at [807, 405] on div "Row 1 col" at bounding box center [800, 418] width 63 height 26
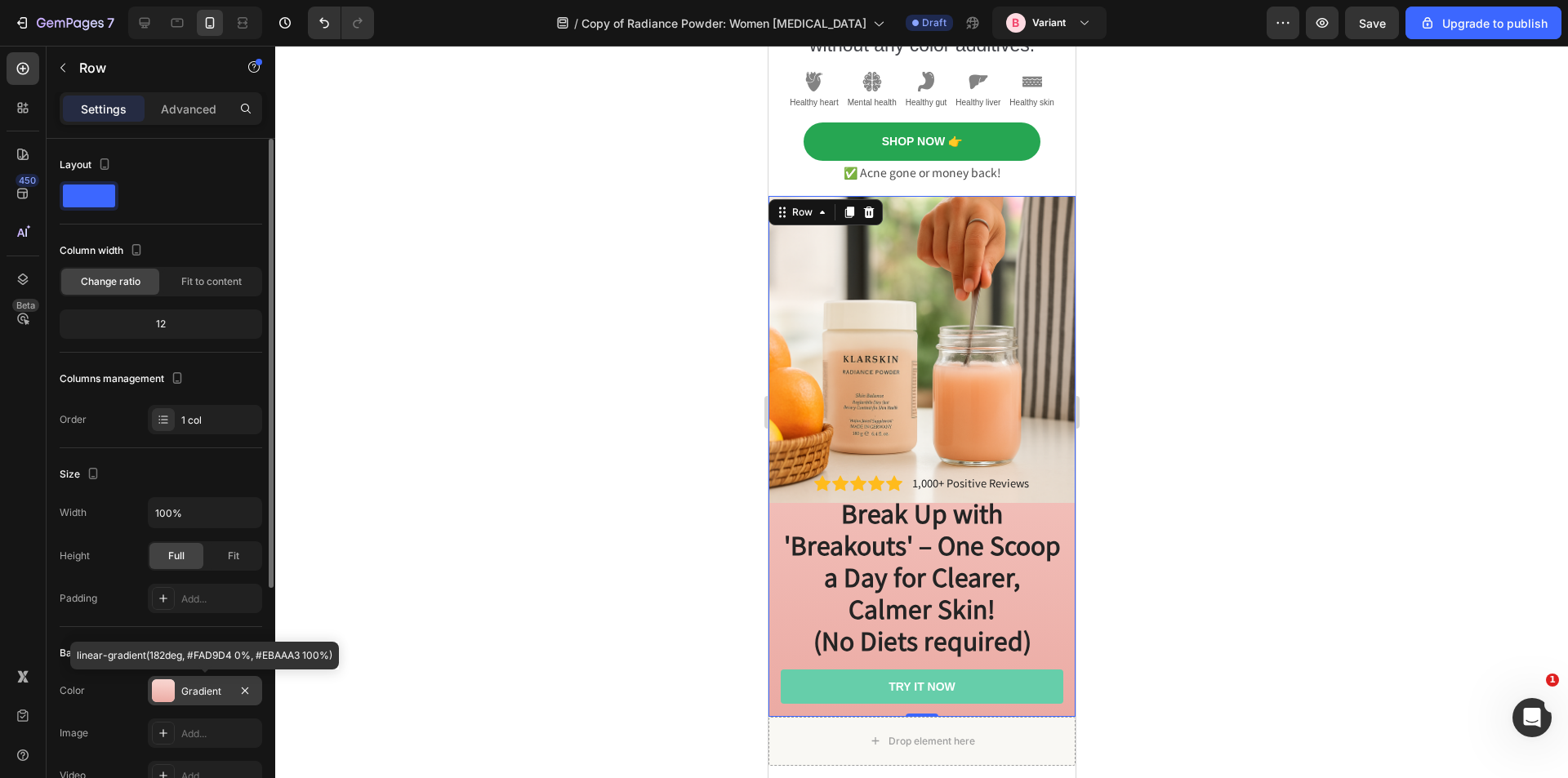
click at [194, 684] on div "Gradient" at bounding box center [205, 692] width 48 height 15
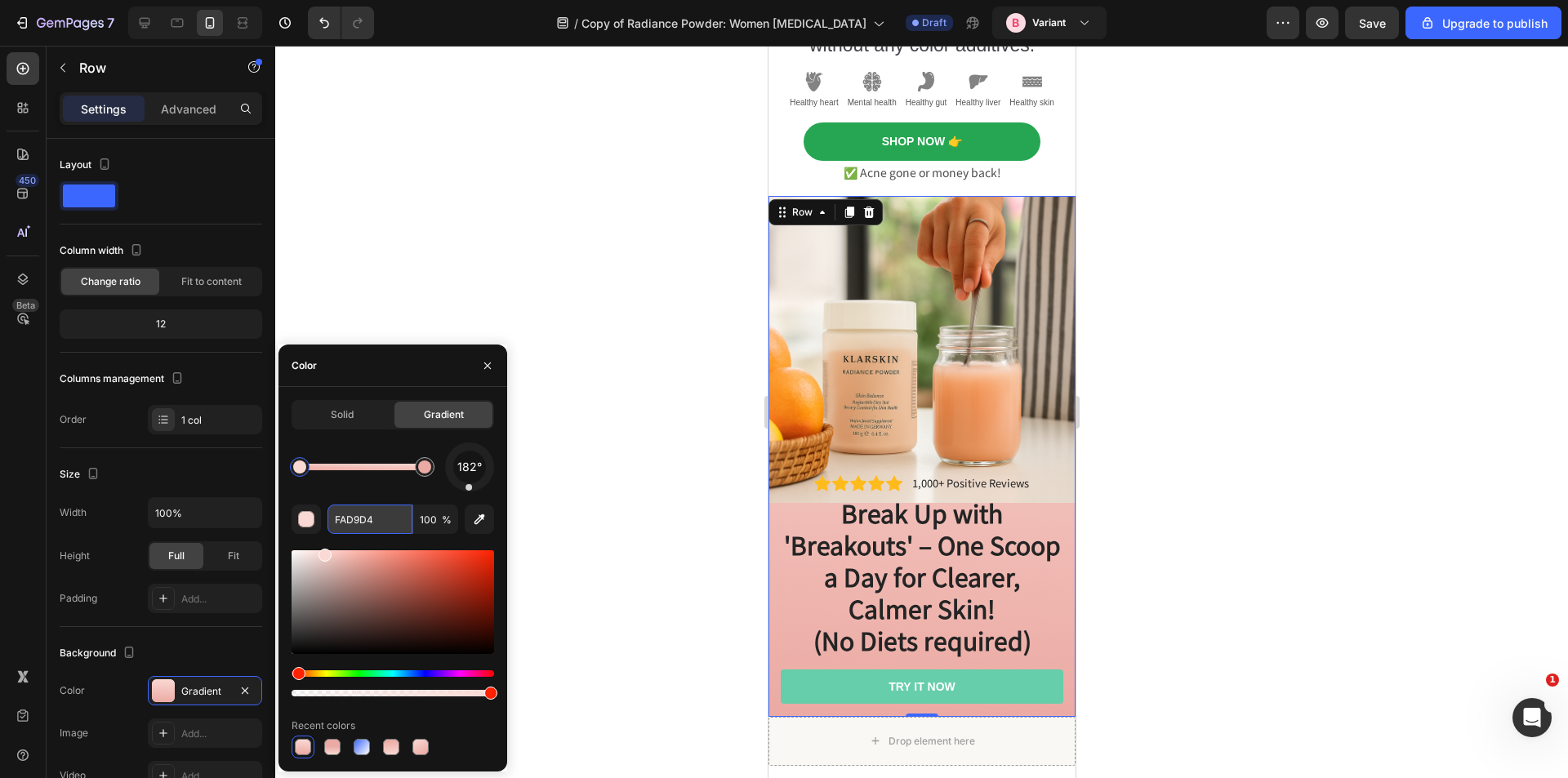
click at [361, 518] on input "FAD9D4" at bounding box center [370, 519] width 85 height 30
click at [432, 468] on div at bounding box center [425, 467] width 20 height 20
type input "FAD9D4"
click at [296, 465] on div at bounding box center [300, 467] width 13 height 13
click at [359, 519] on input "FAD9D4" at bounding box center [370, 519] width 85 height 30
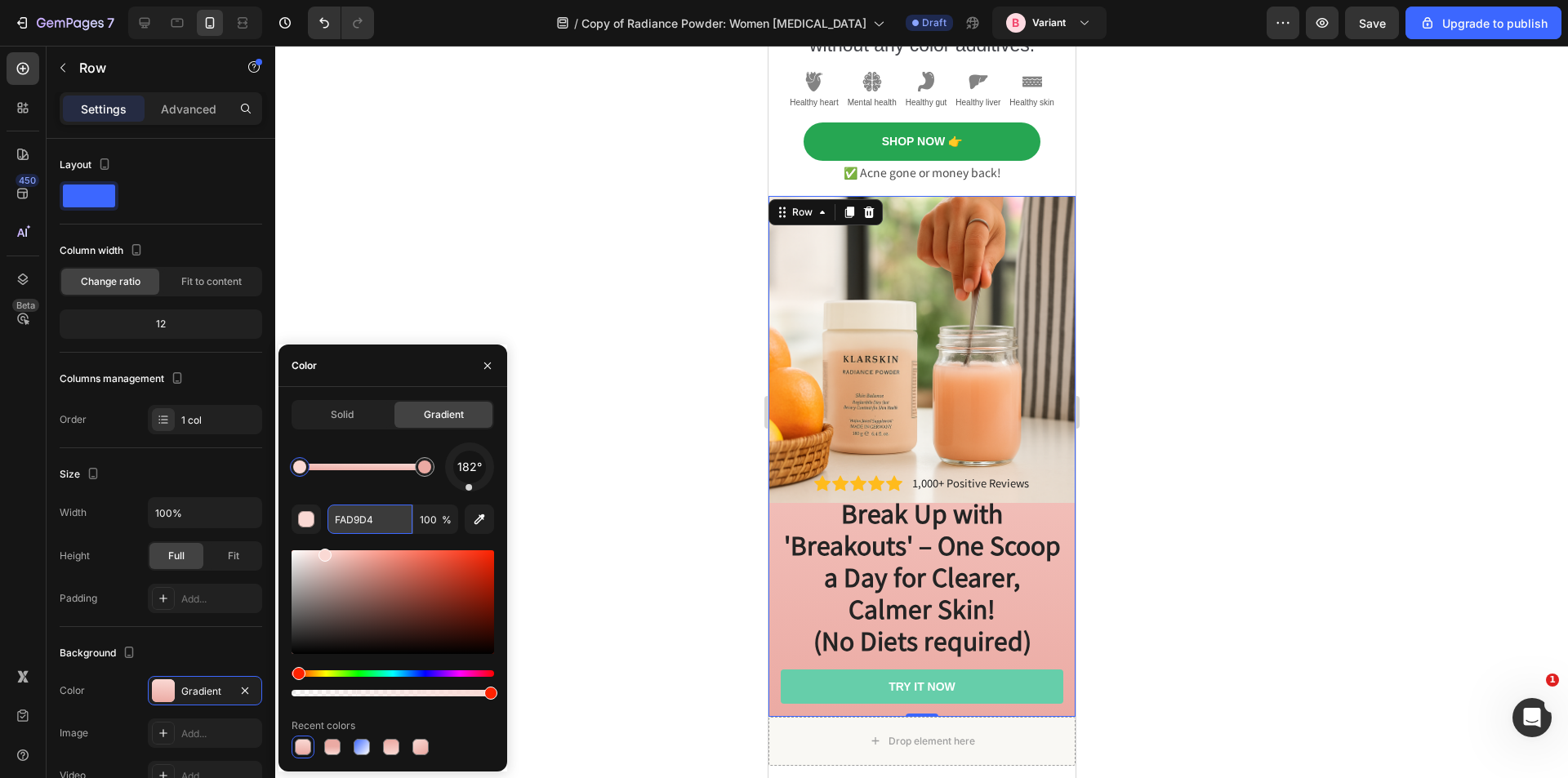
click at [359, 519] on input "FAD9D4" at bounding box center [370, 519] width 85 height 30
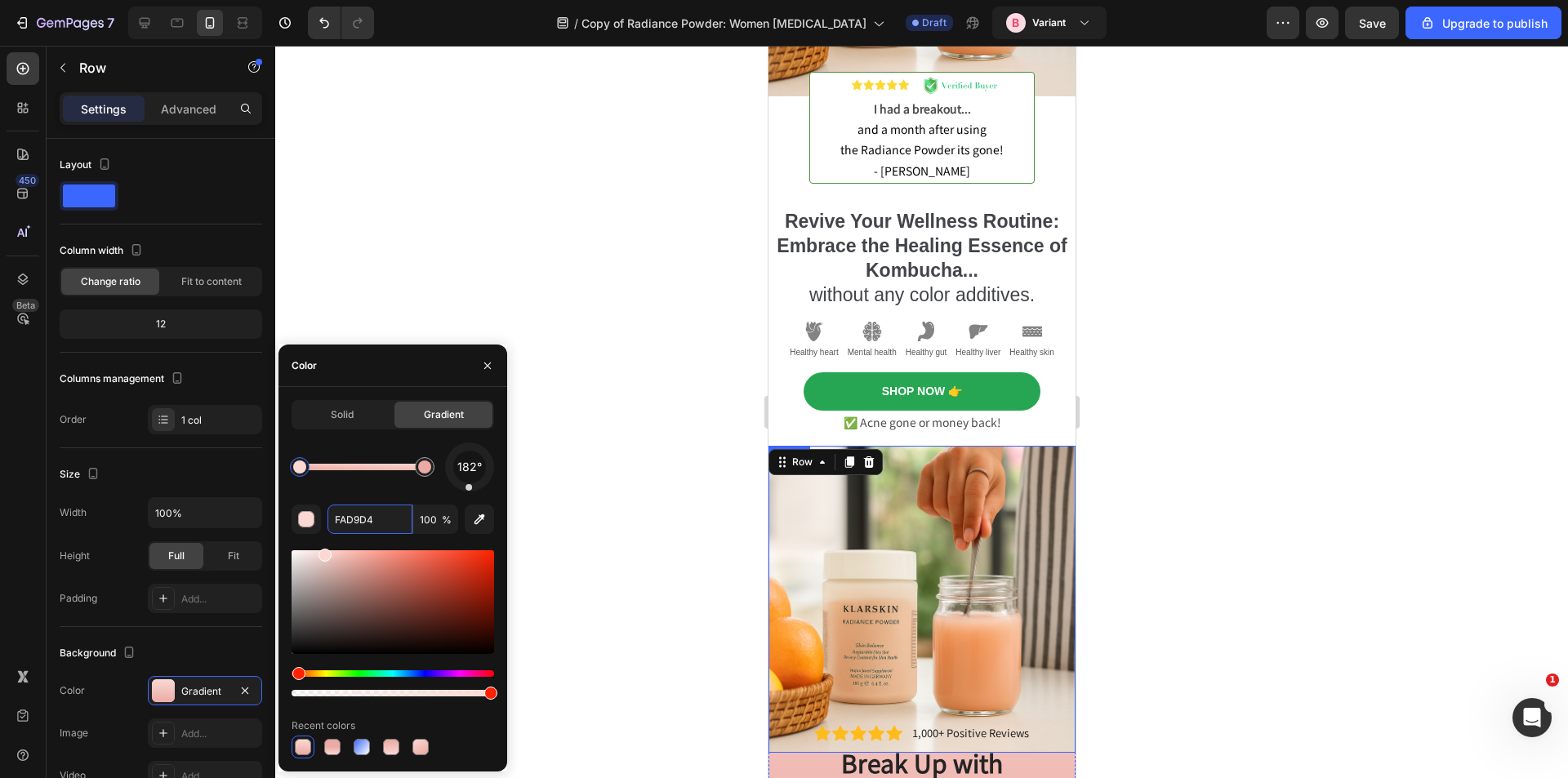
scroll to position [132, 0]
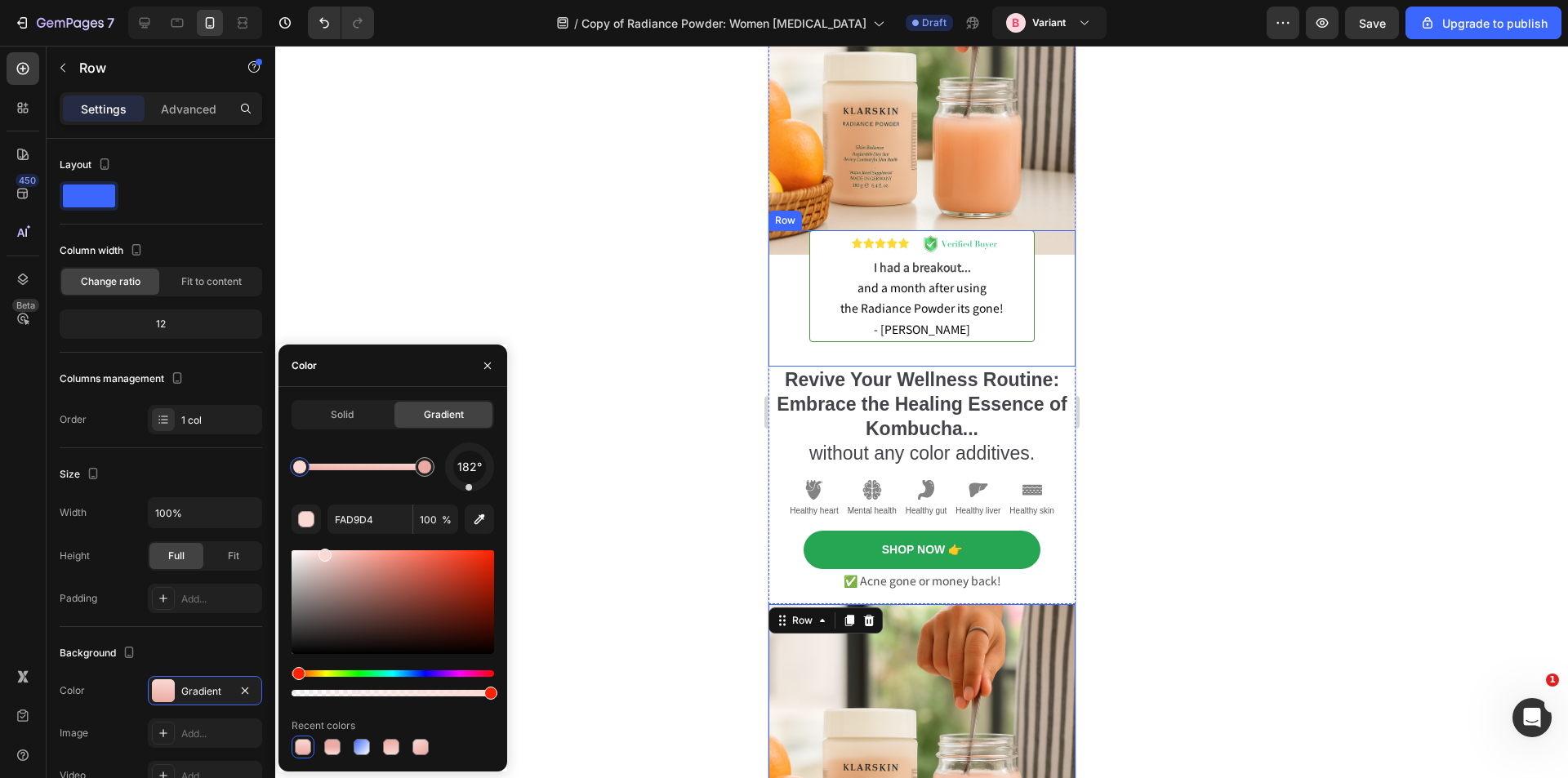
click at [778, 289] on div "Image I had a breakout... and a month after using the Radiance Powder its gone!…" at bounding box center [921, 299] width 307 height 137
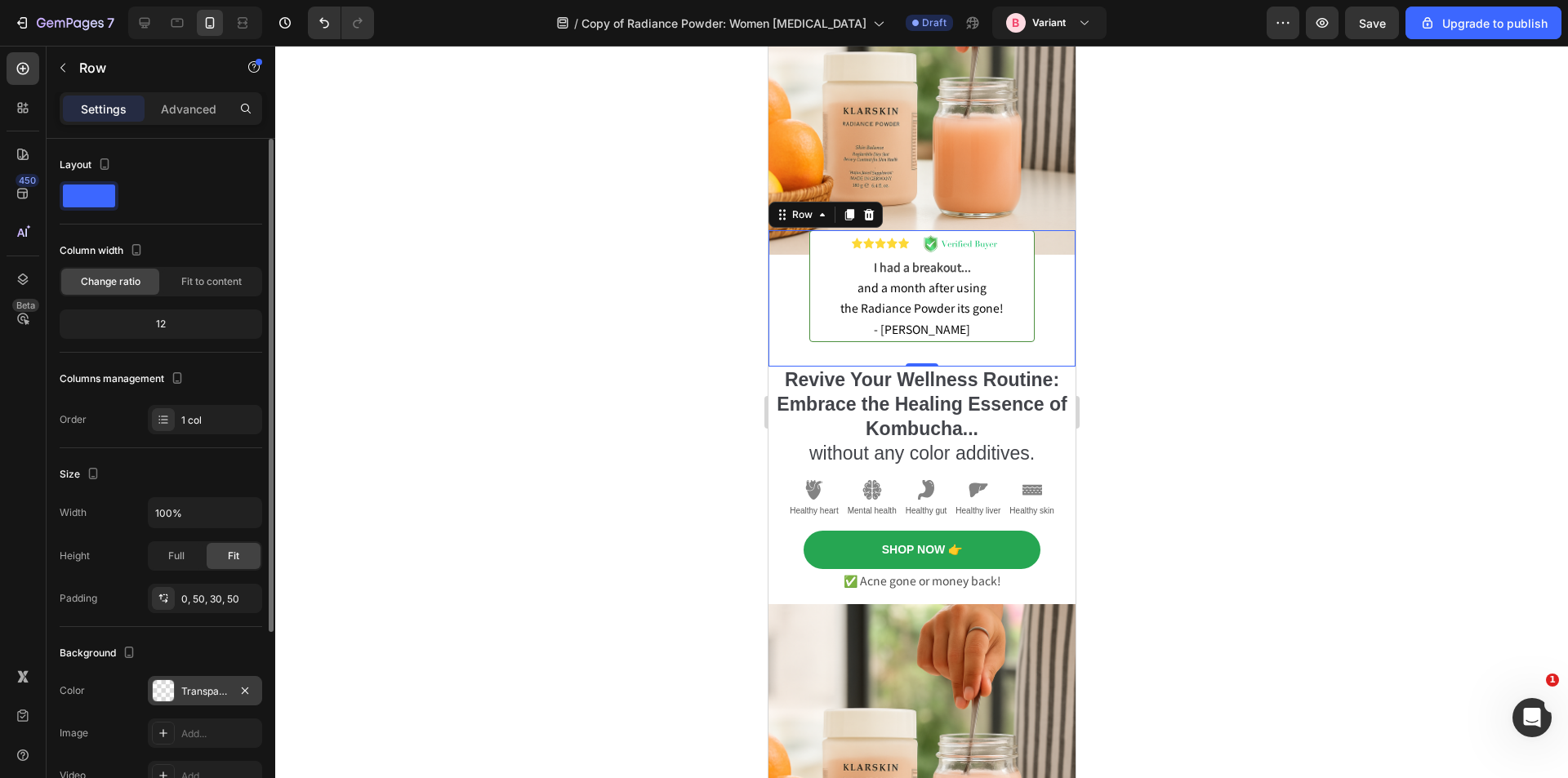
click at [205, 686] on div "Transparent" at bounding box center [205, 692] width 48 height 15
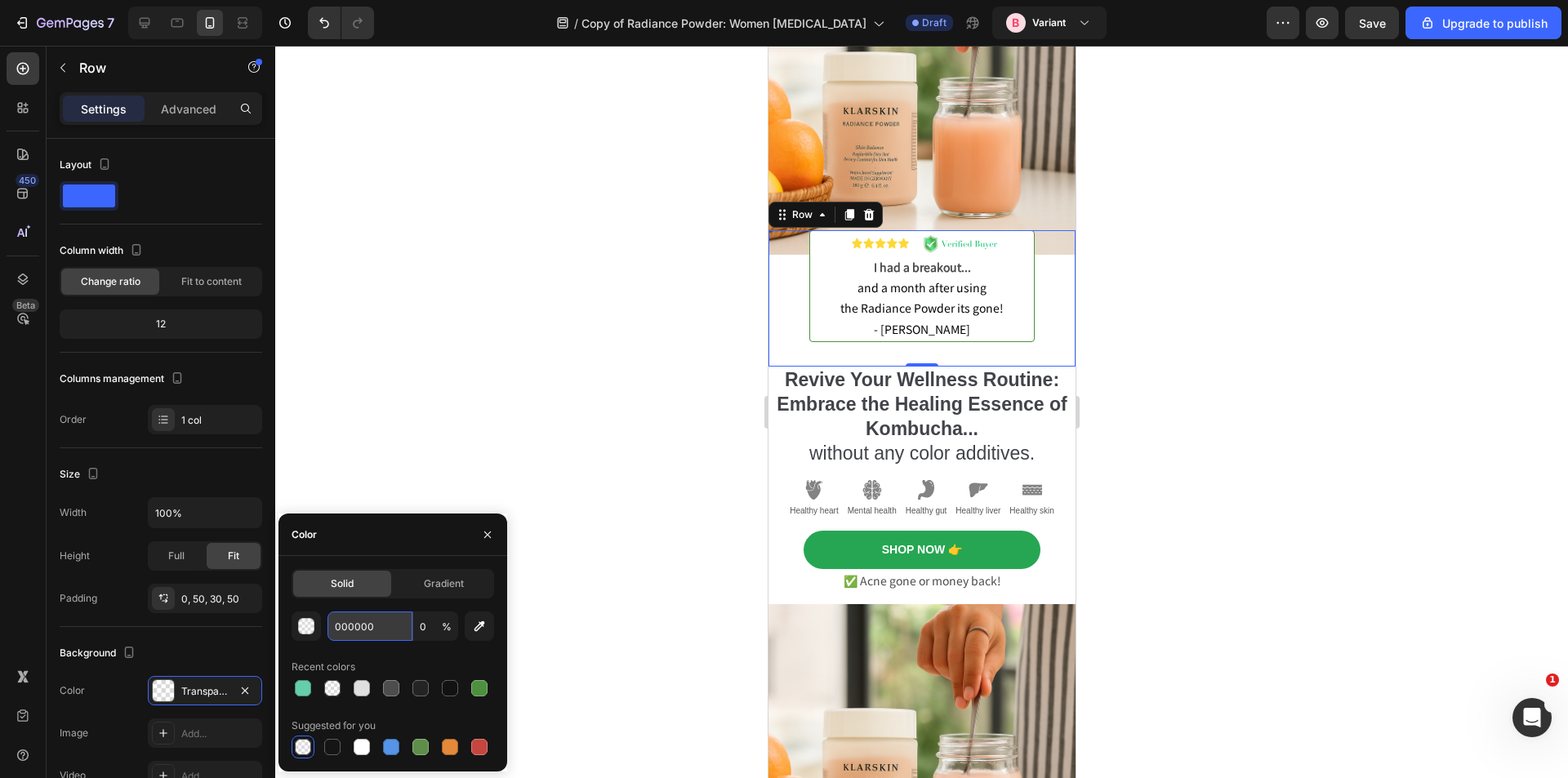
click at [362, 627] on input "000000" at bounding box center [370, 627] width 85 height 30
paste input "FAD9D4"
type input "FAD9D4"
click at [564, 529] on div at bounding box center [922, 412] width 1293 height 733
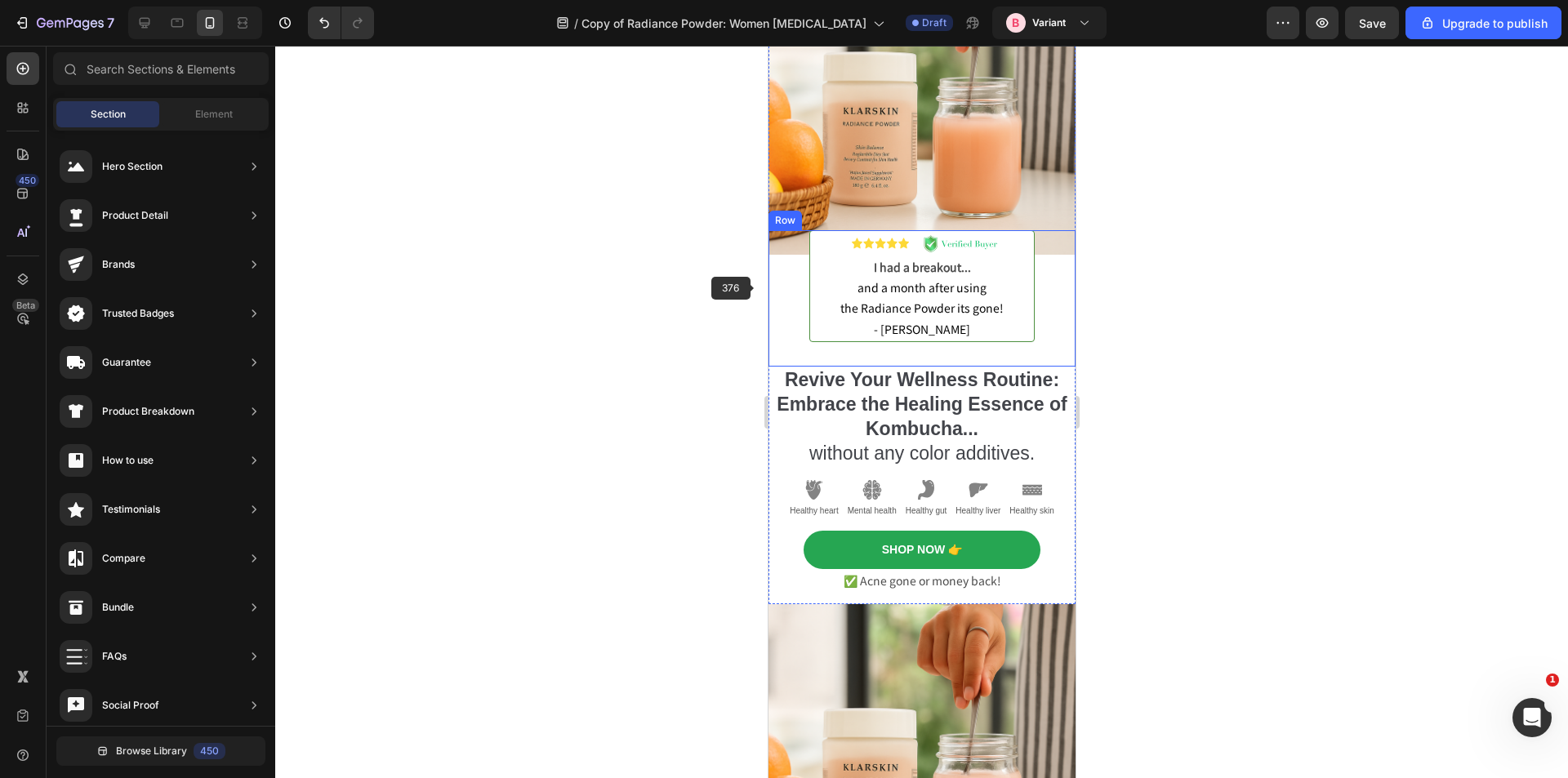
click at [772, 285] on div "Image I had a breakout... and a month after using the Radiance Powder its gone!…" at bounding box center [921, 299] width 307 height 137
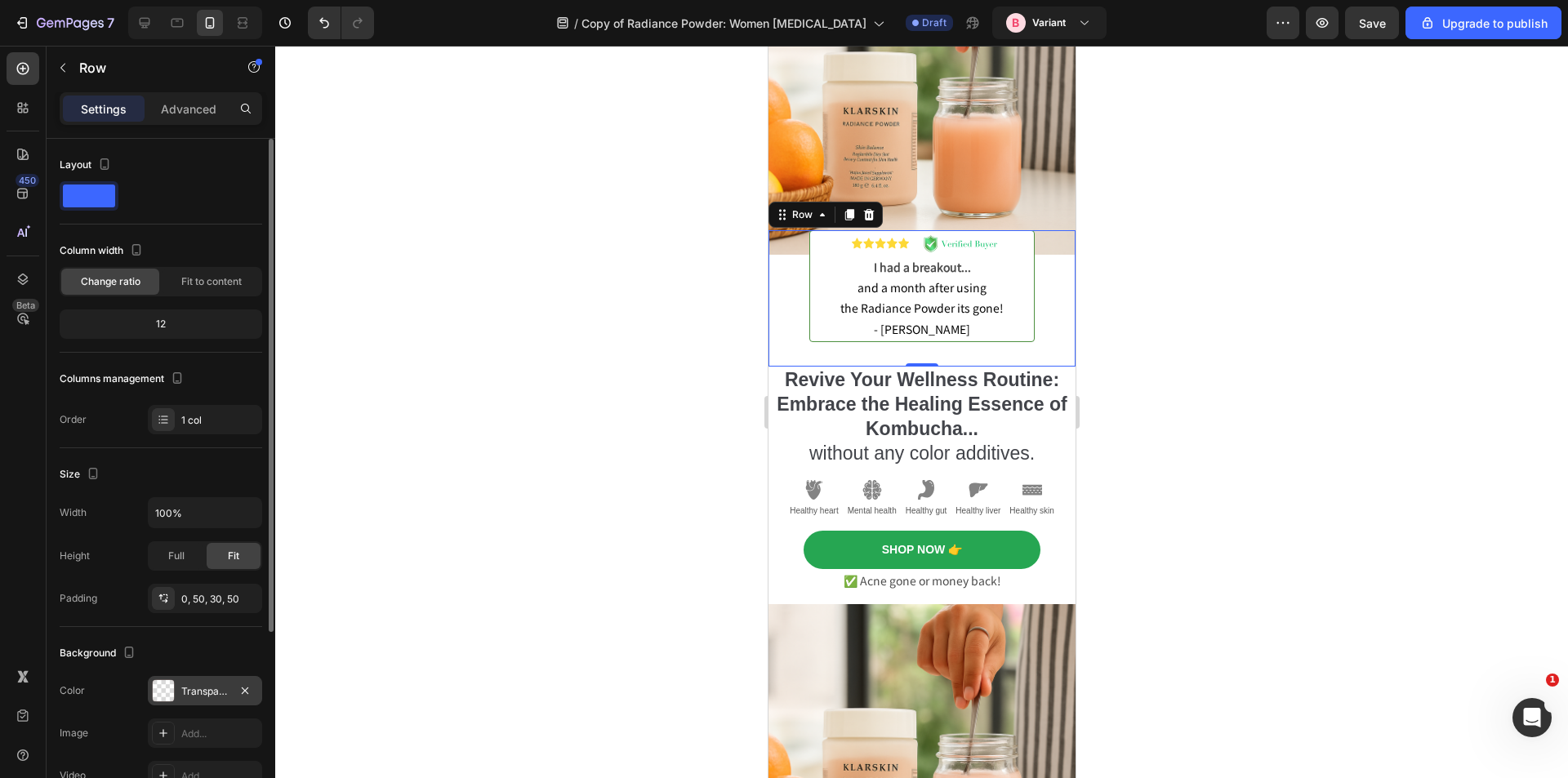
click at [203, 696] on div "Transparent" at bounding box center [205, 692] width 48 height 15
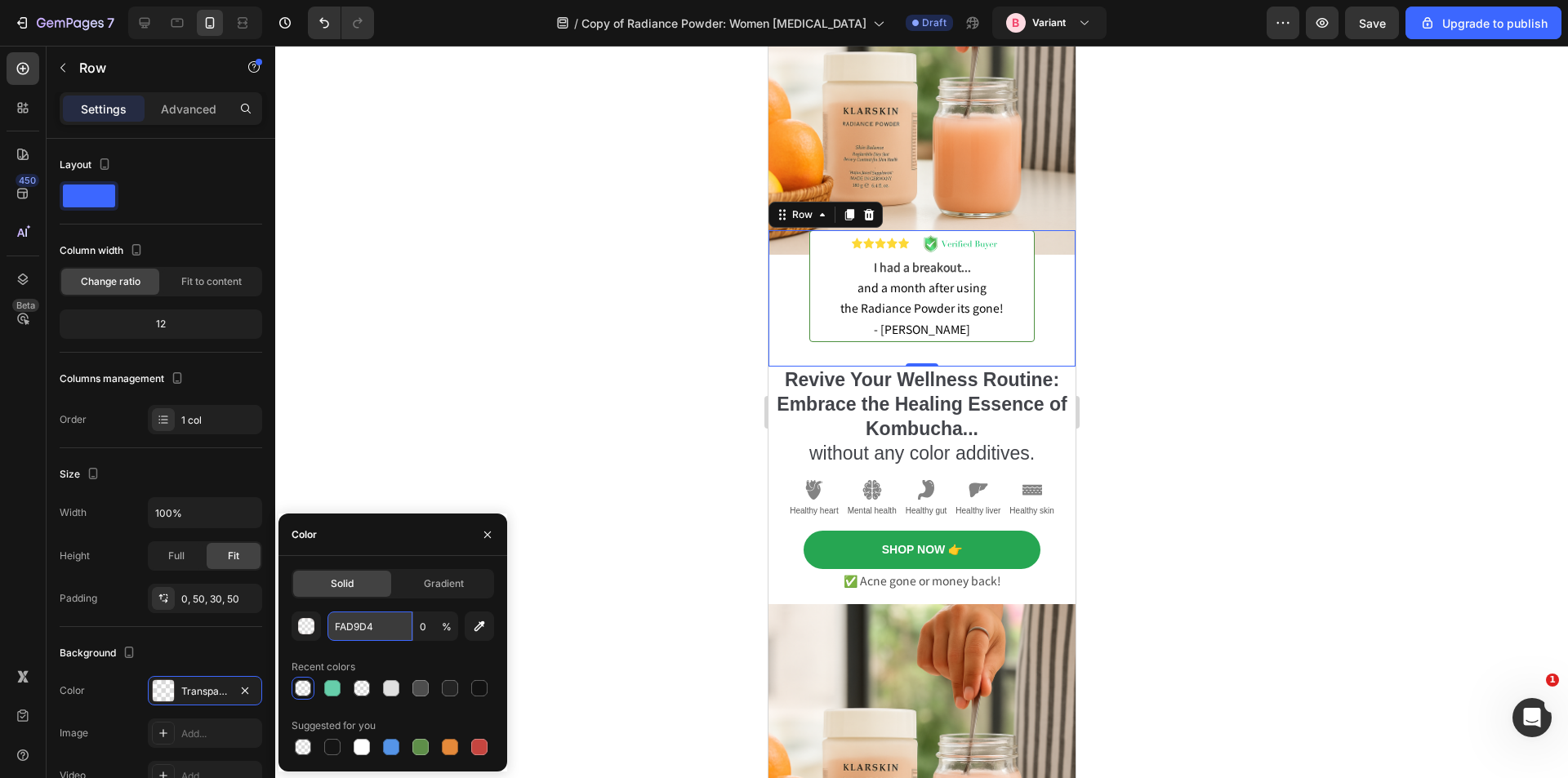
click at [355, 622] on input "FAD9D4" at bounding box center [370, 627] width 85 height 30
click at [425, 624] on input "0" at bounding box center [436, 627] width 45 height 30
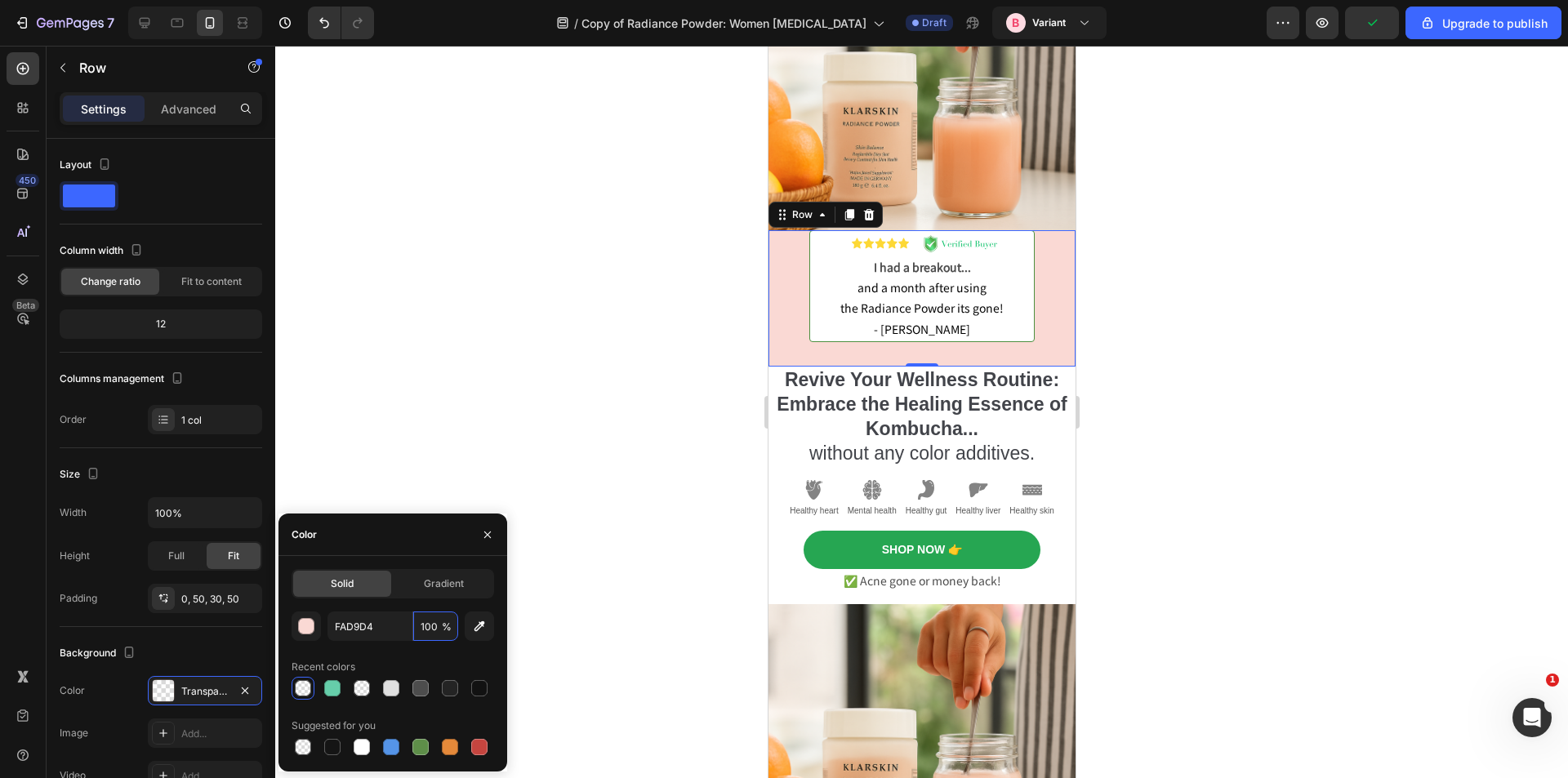
type input "100"
click at [401, 660] on div "Recent colors" at bounding box center [393, 667] width 203 height 26
click at [658, 343] on div at bounding box center [922, 412] width 1293 height 733
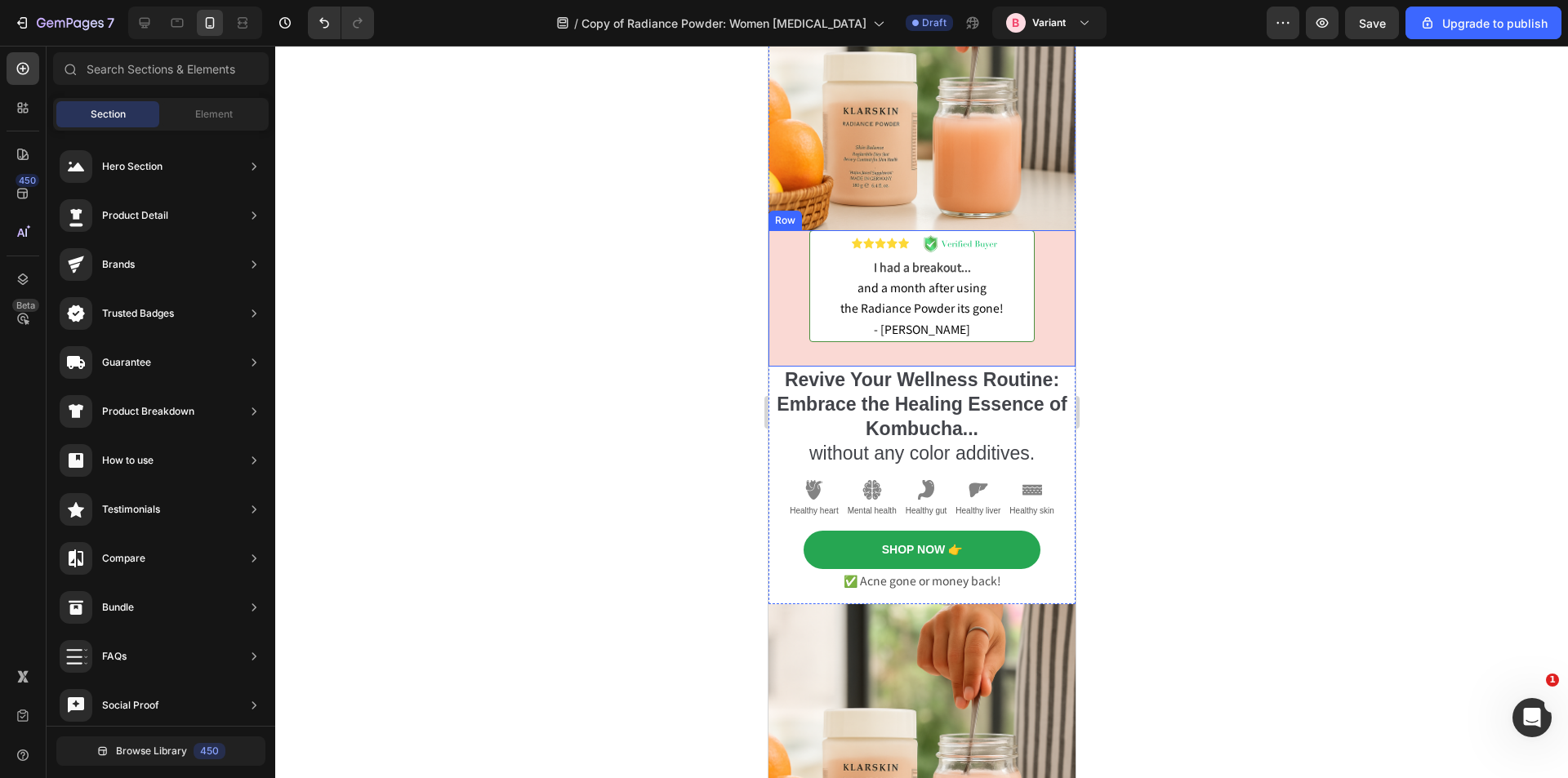
click at [779, 275] on div "Image I had a breakout... and a month after using the Radiance Powder its gone!…" at bounding box center [921, 299] width 307 height 137
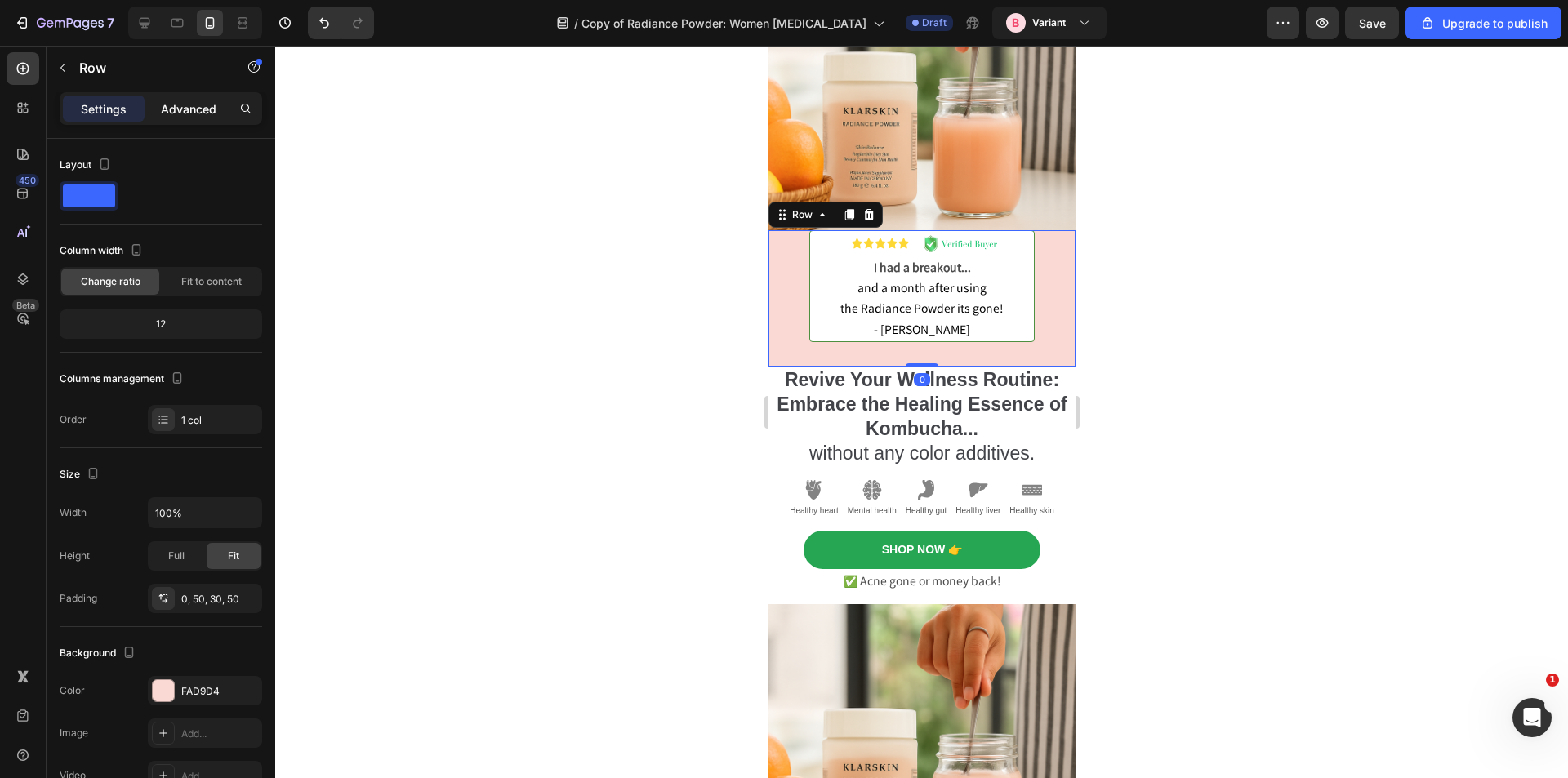
click at [198, 111] on p "Advanced" at bounding box center [188, 109] width 55 height 17
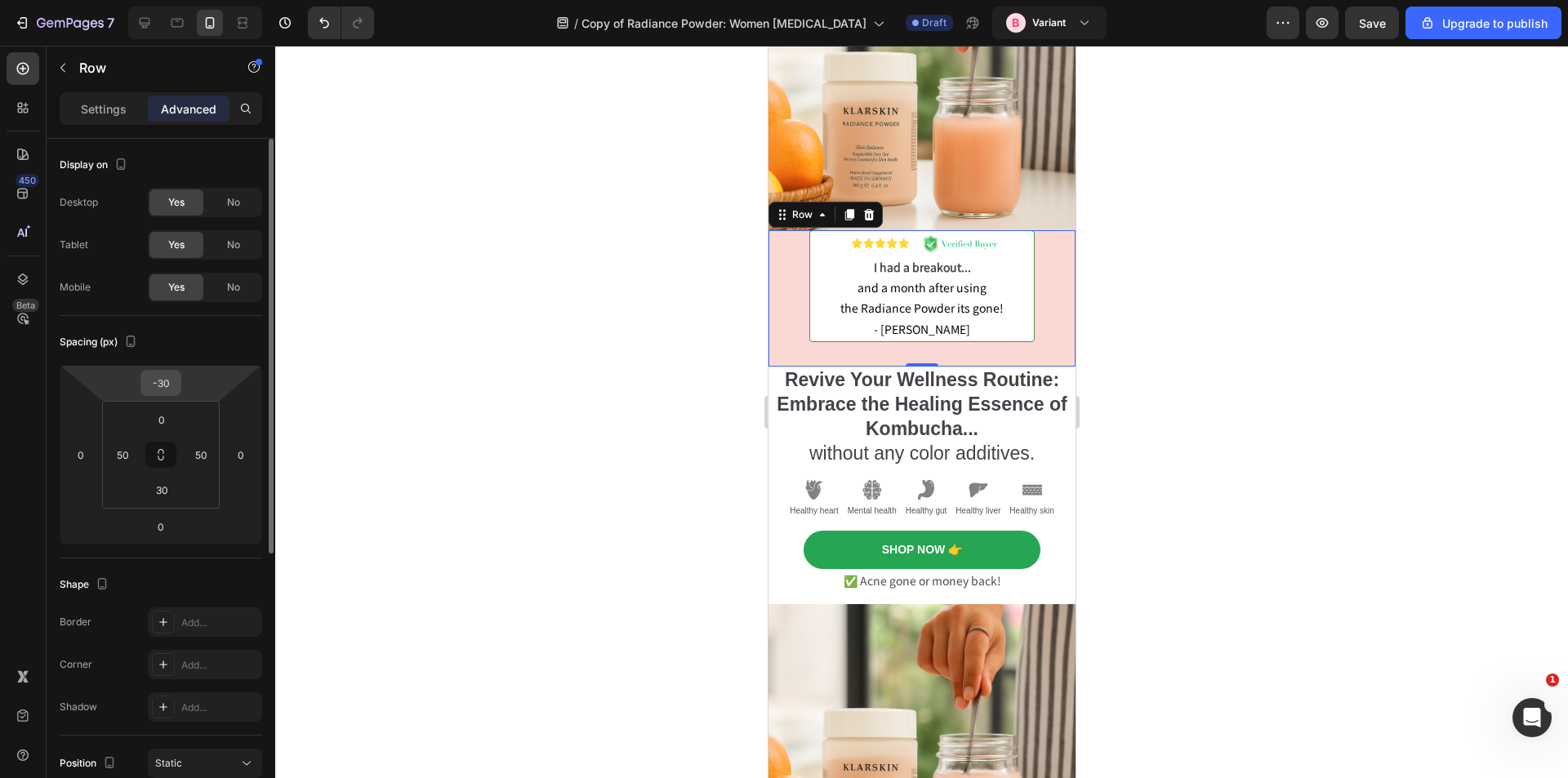
click at [160, 384] on input "-30" at bounding box center [161, 383] width 33 height 25
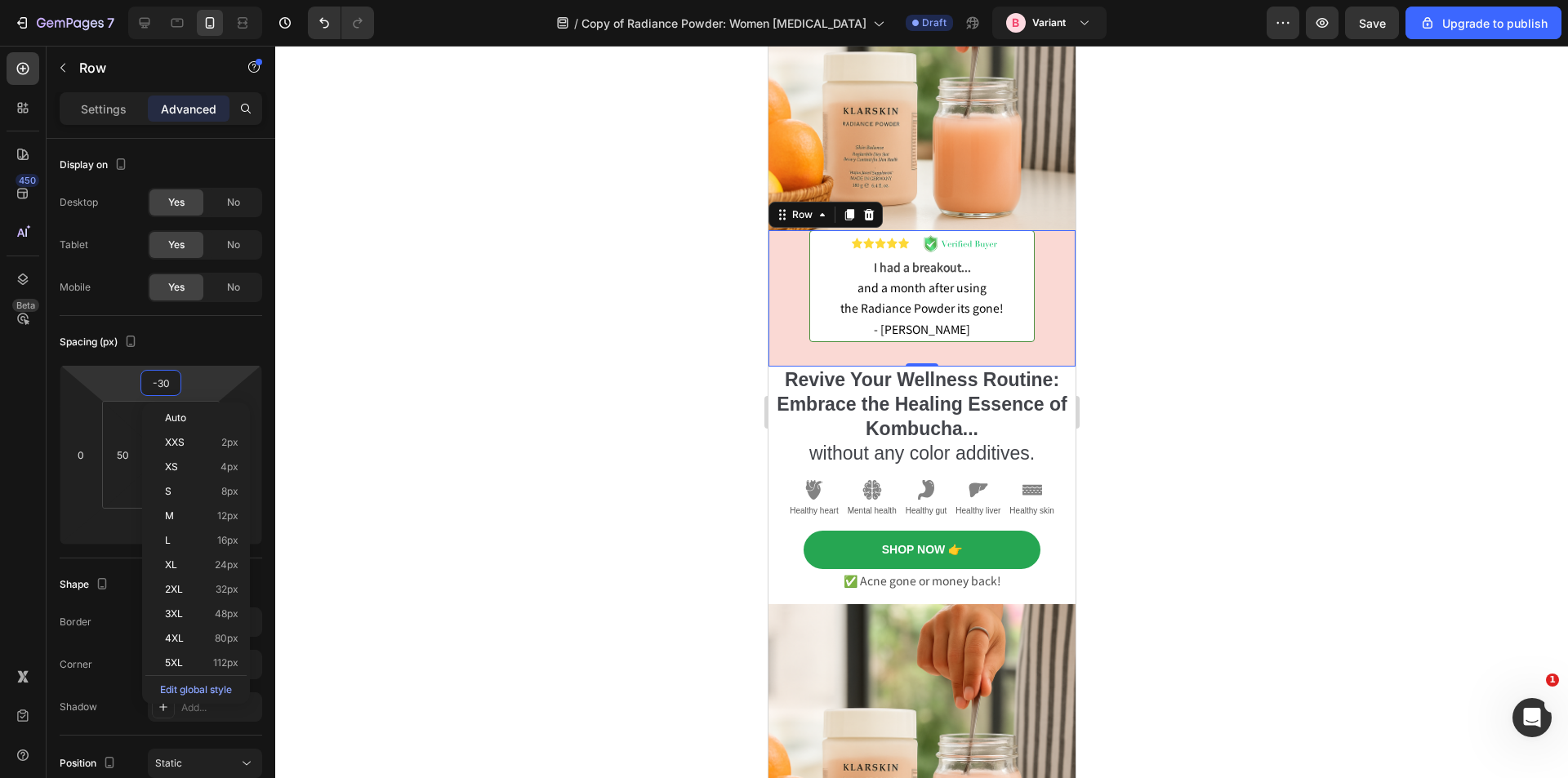
click at [638, 343] on div at bounding box center [922, 412] width 1293 height 733
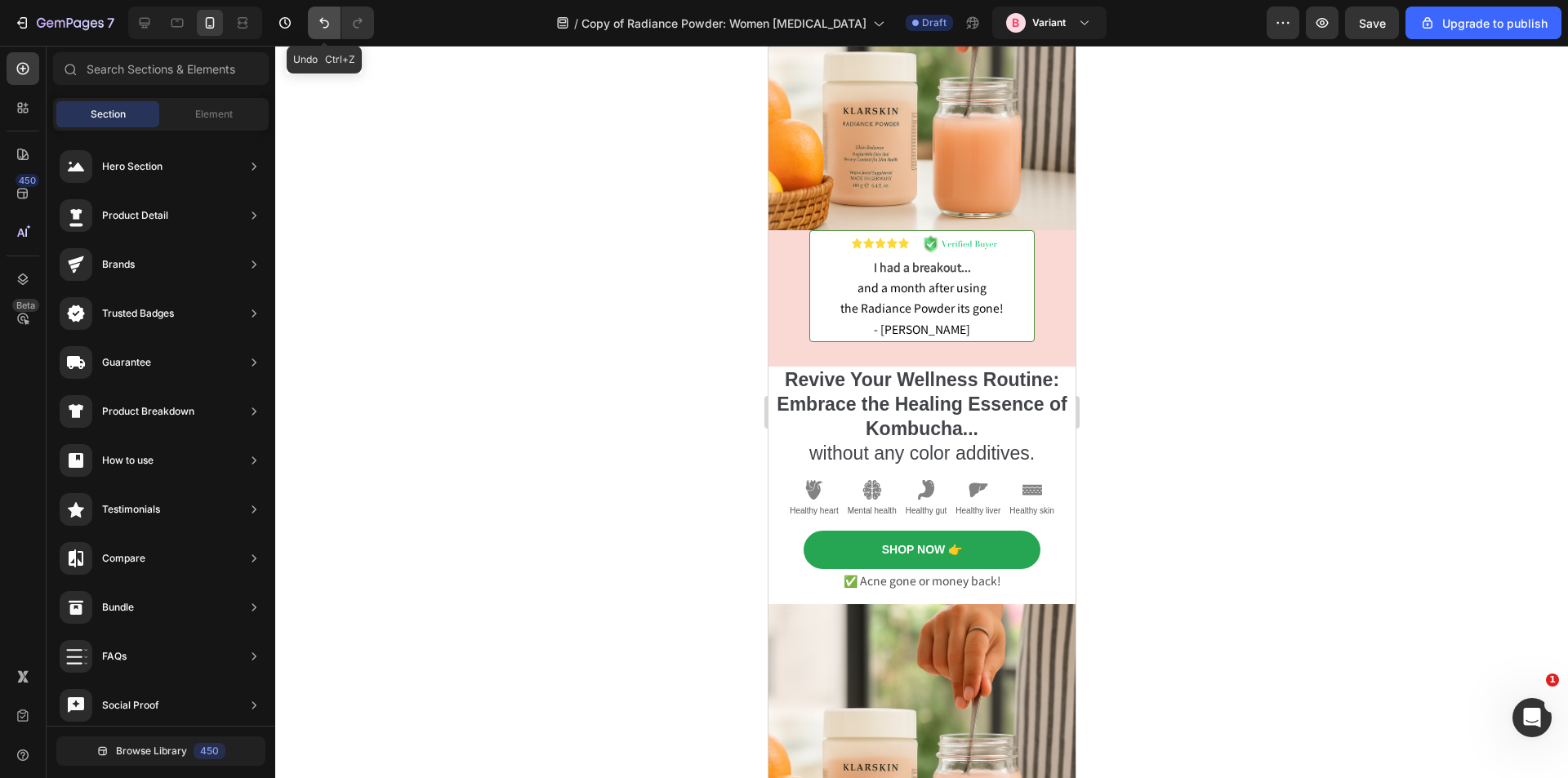
click at [315, 20] on button "Undo/Redo" at bounding box center [324, 23] width 33 height 33
click at [319, 24] on icon "Undo/Redo" at bounding box center [324, 23] width 16 height 16
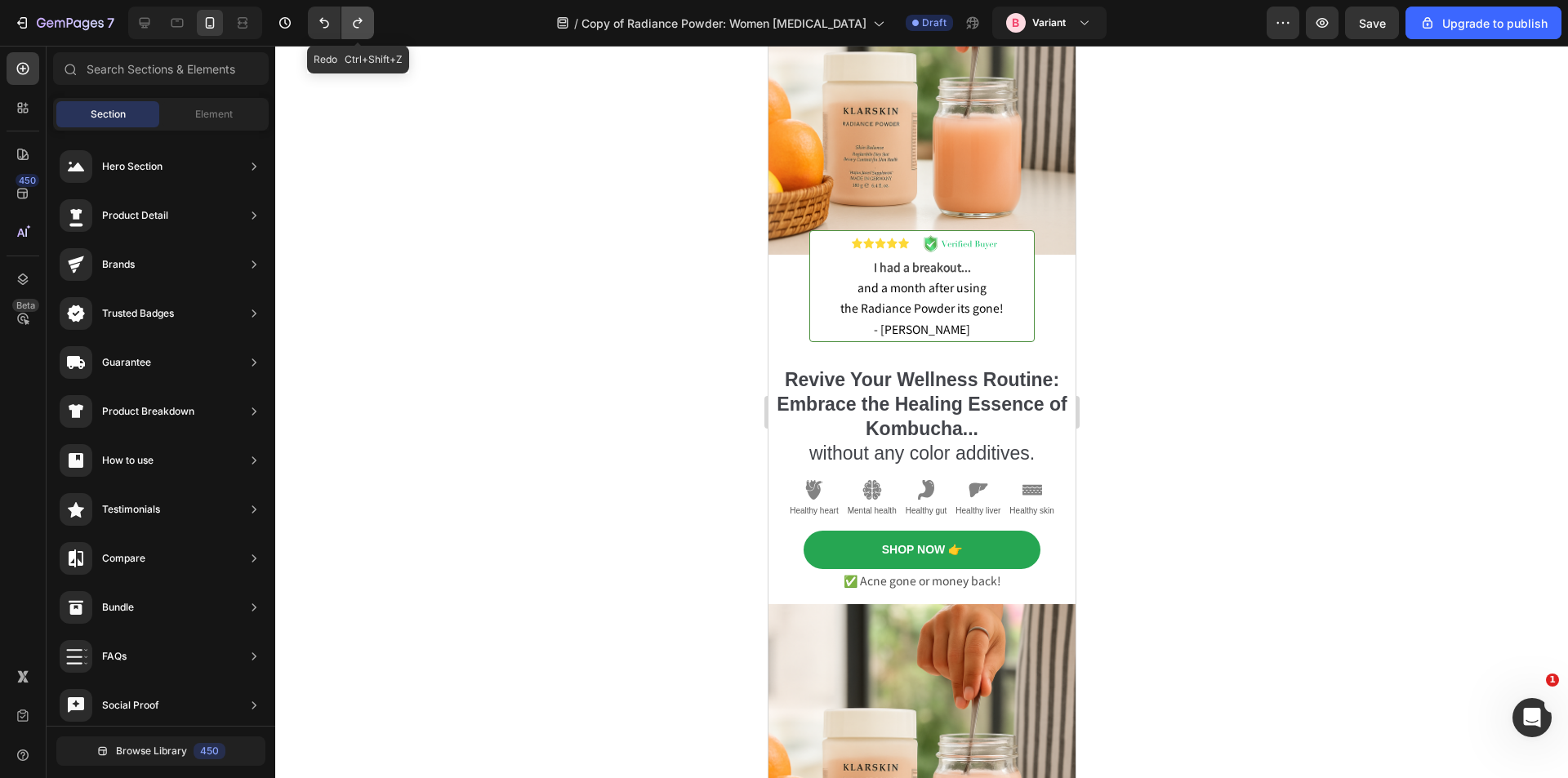
click at [360, 24] on icon "Undo/Redo" at bounding box center [357, 23] width 16 height 16
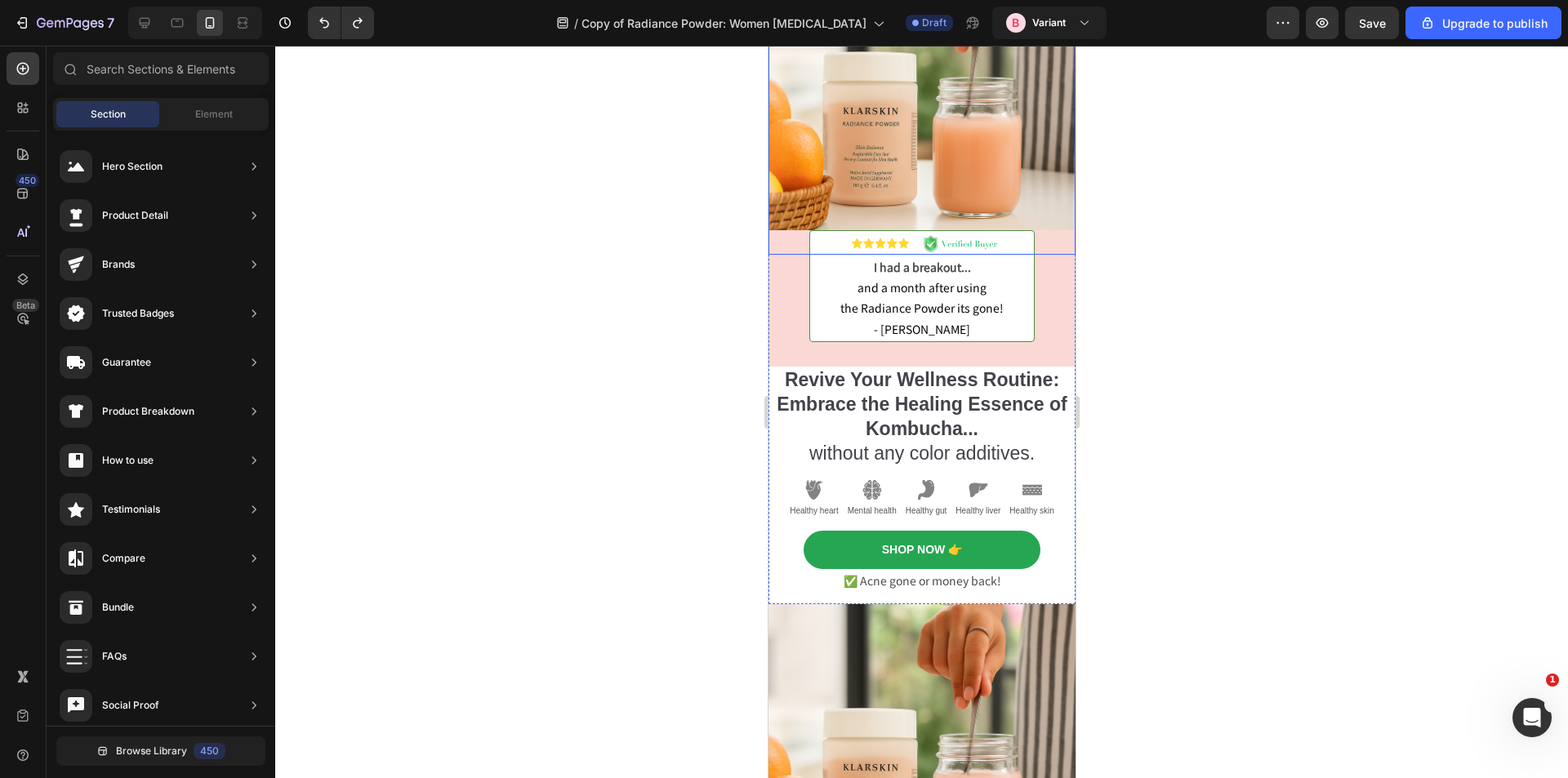
click at [871, 174] on img at bounding box center [921, 101] width 307 height 307
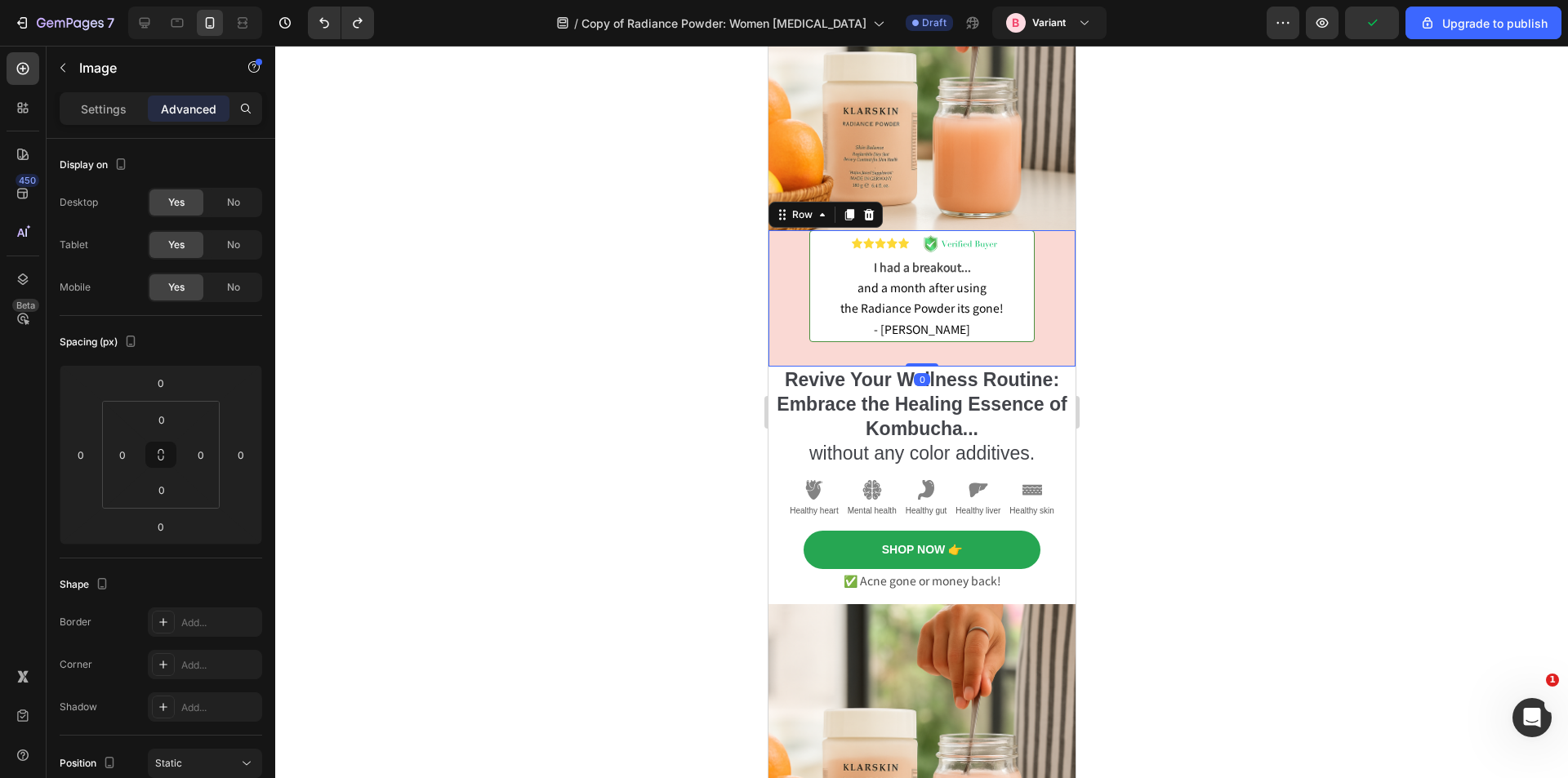
click at [795, 279] on div "Image I had a breakout... and a month after using the Radiance Powder its gone!…" at bounding box center [921, 299] width 307 height 137
click at [688, 276] on div at bounding box center [922, 412] width 1293 height 733
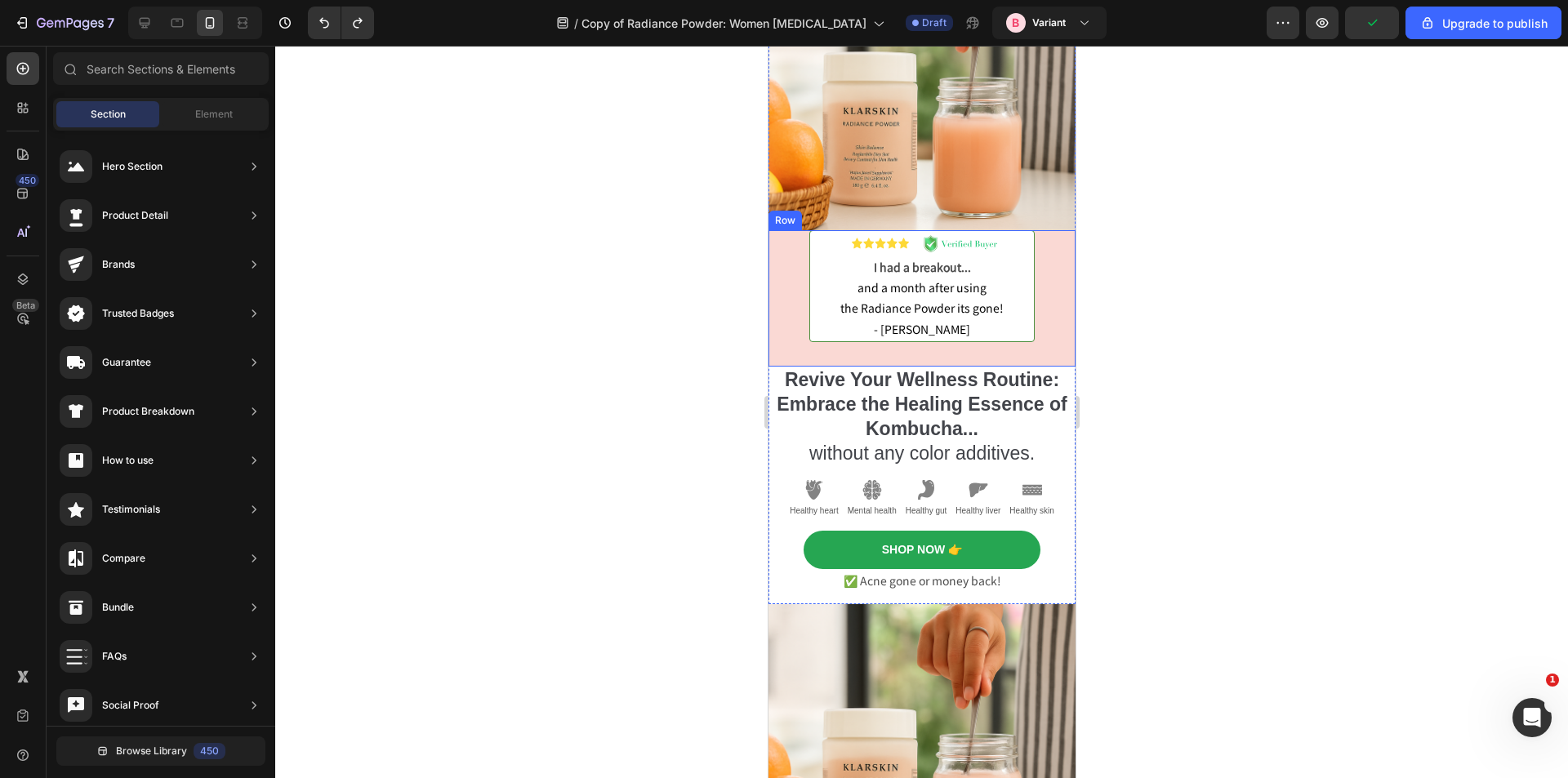
click at [777, 263] on div "Image I had a breakout... and a month after using the Radiance Powder its gone!…" at bounding box center [921, 299] width 307 height 137
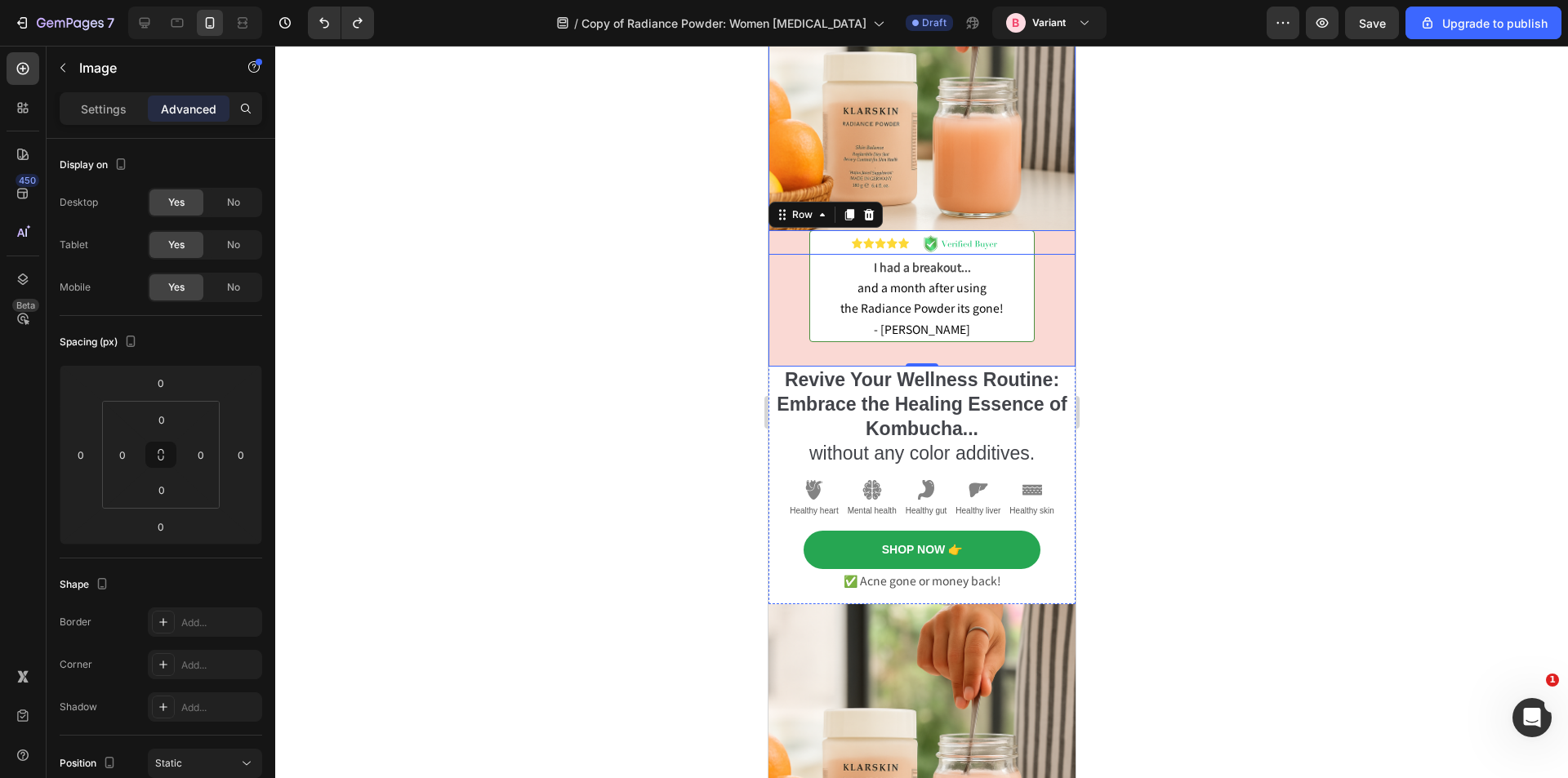
click at [908, 183] on img at bounding box center [921, 101] width 307 height 307
click at [325, 26] on icon "Undo/Redo" at bounding box center [324, 23] width 16 height 16
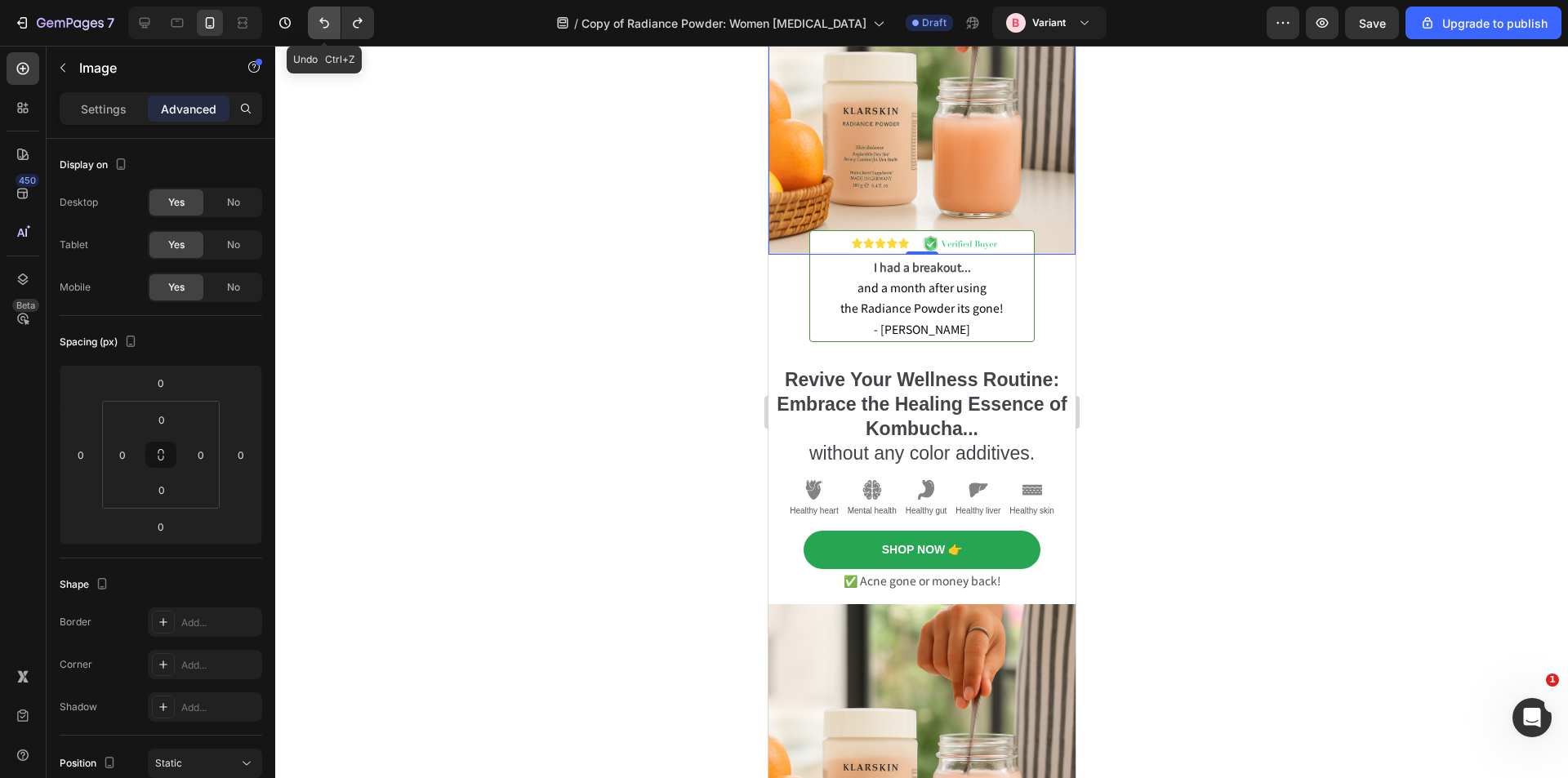
click at [325, 26] on icon "Undo/Redo" at bounding box center [324, 23] width 16 height 16
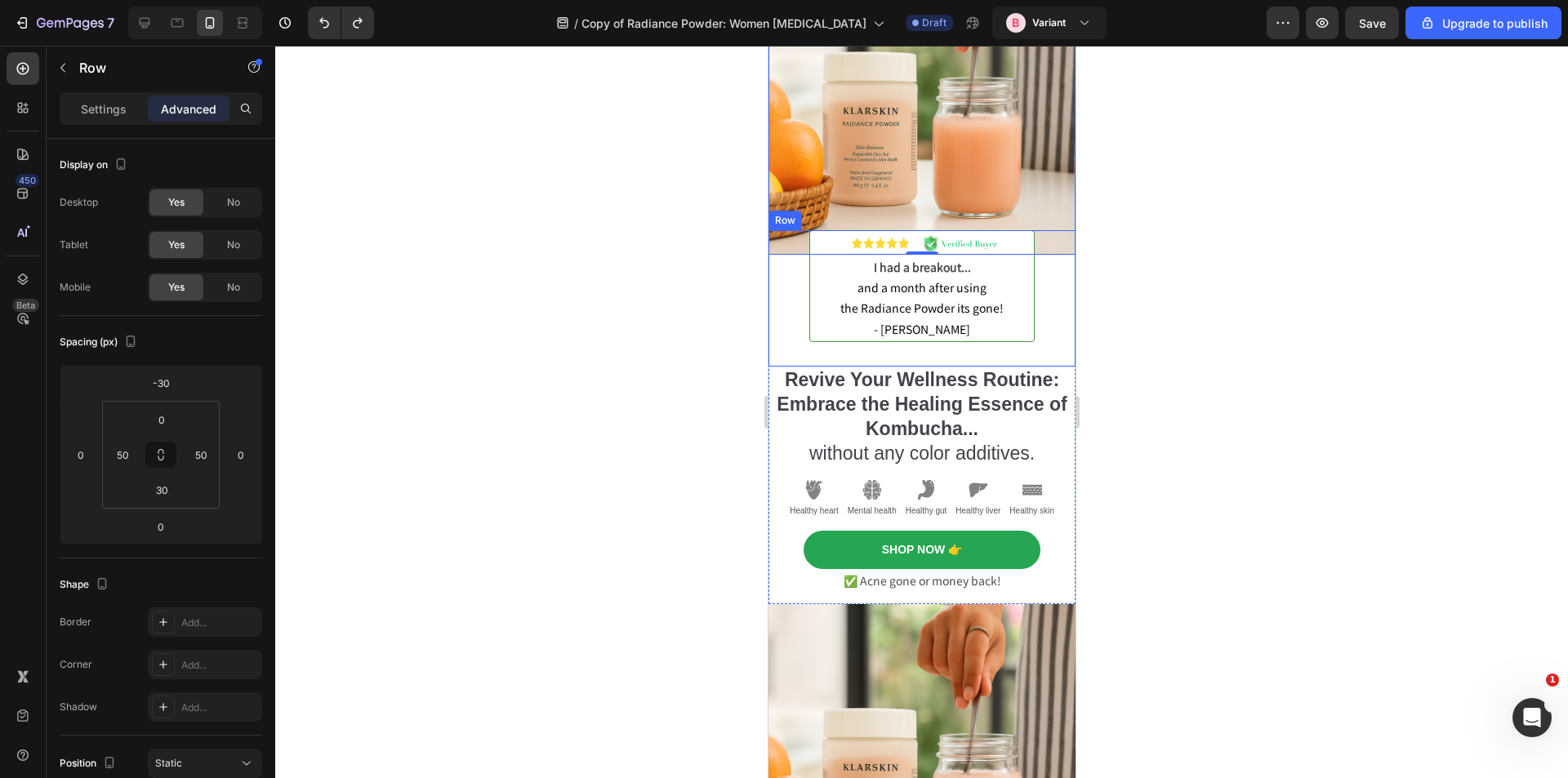
click at [786, 253] on div "Image I had a breakout... and a month after using the Radiance Powder its gone!…" at bounding box center [921, 299] width 307 height 137
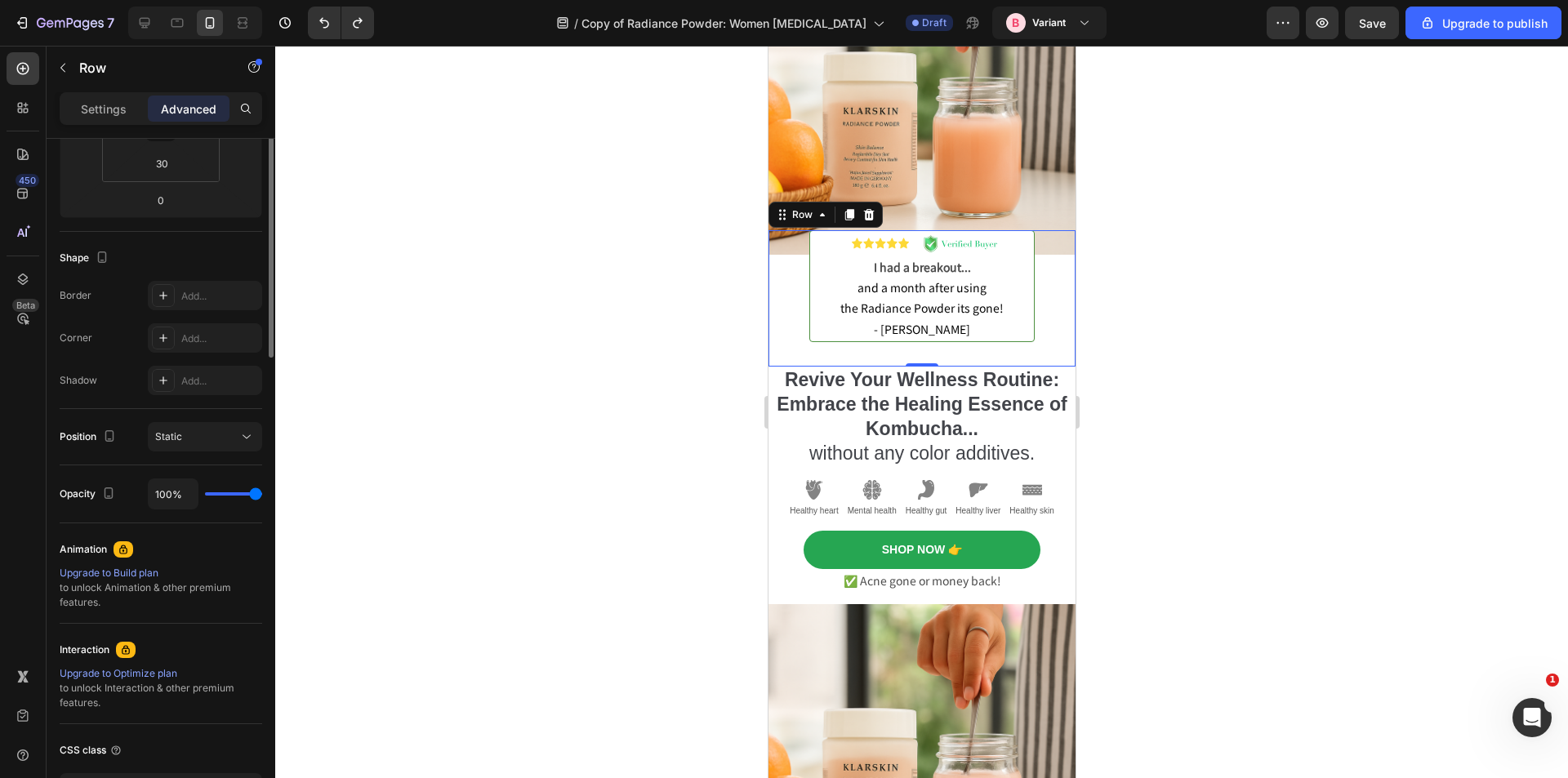
scroll to position [82, 0]
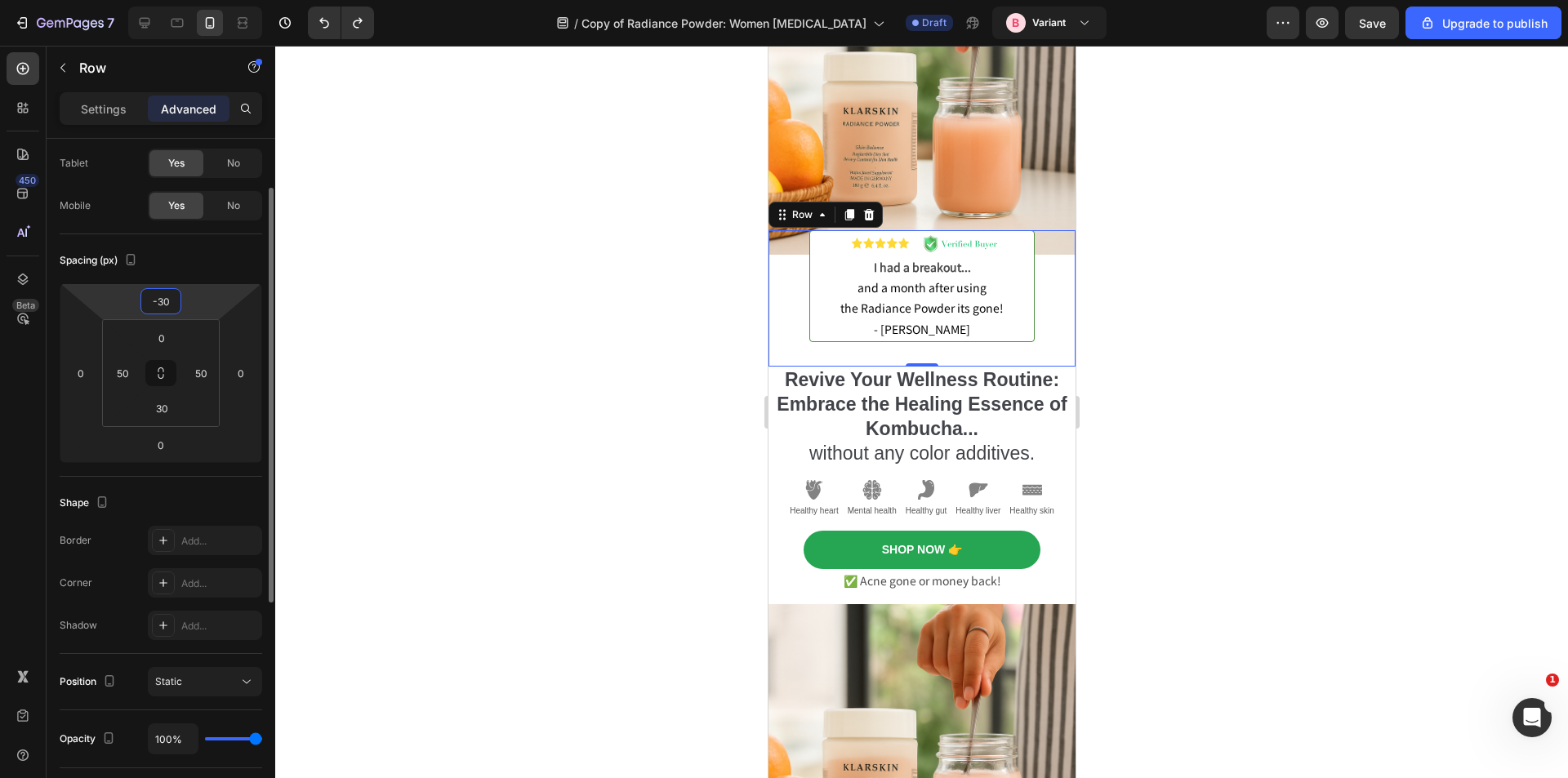
click at [161, 308] on input "-30" at bounding box center [161, 301] width 33 height 25
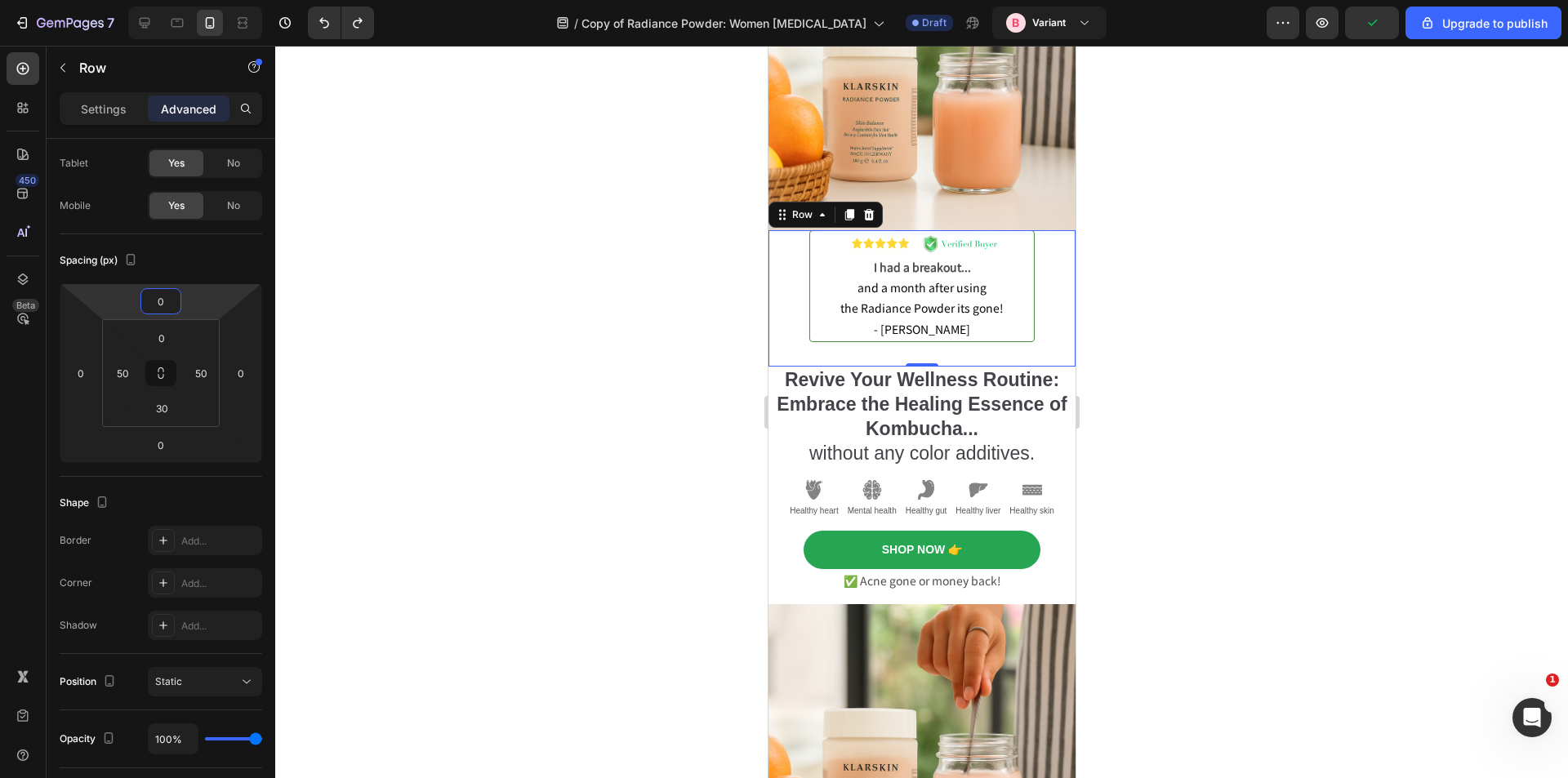
type input "0"
click at [828, 238] on div "Text Block" at bounding box center [840, 246] width 62 height 20
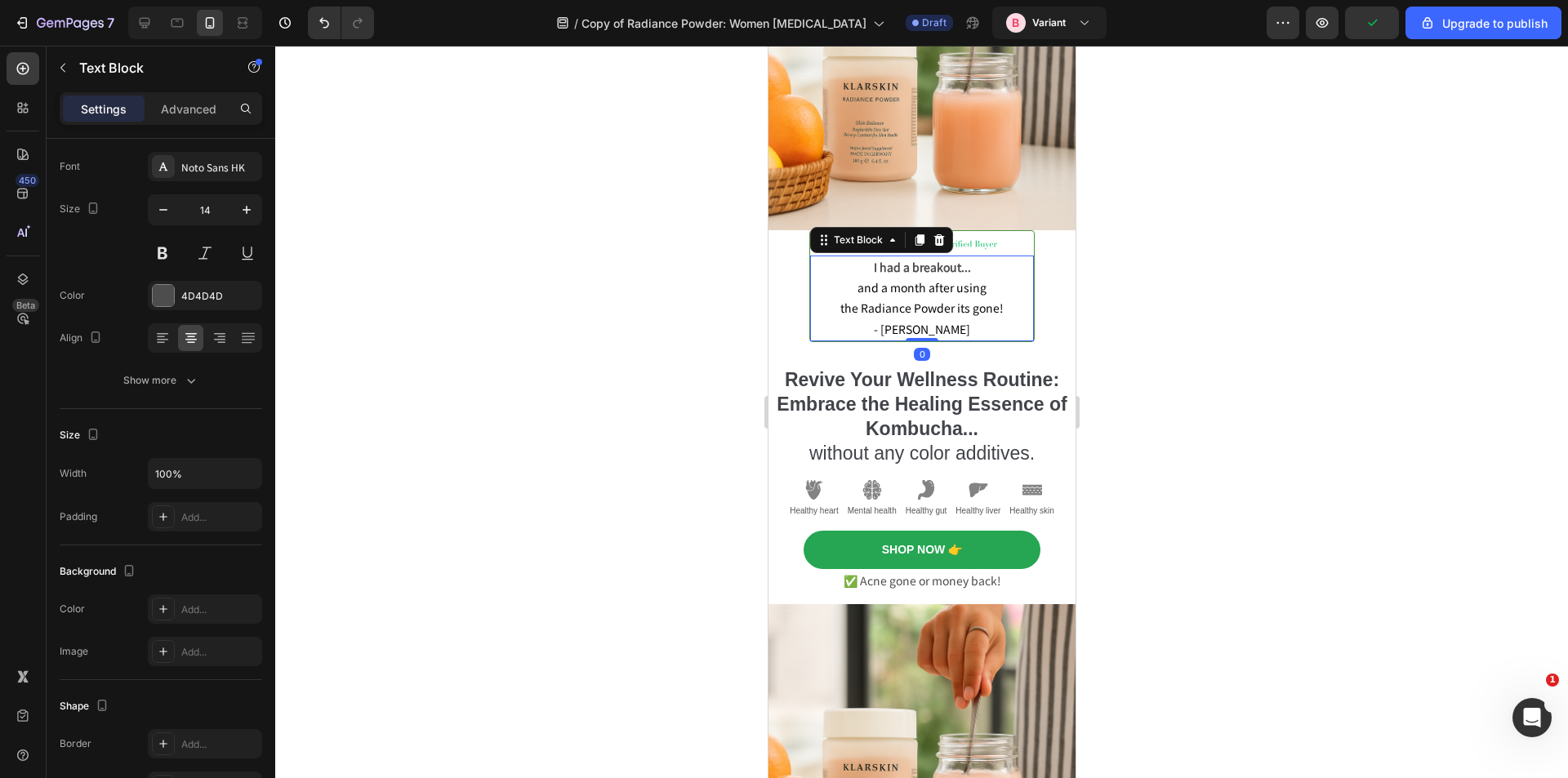
scroll to position [0, 0]
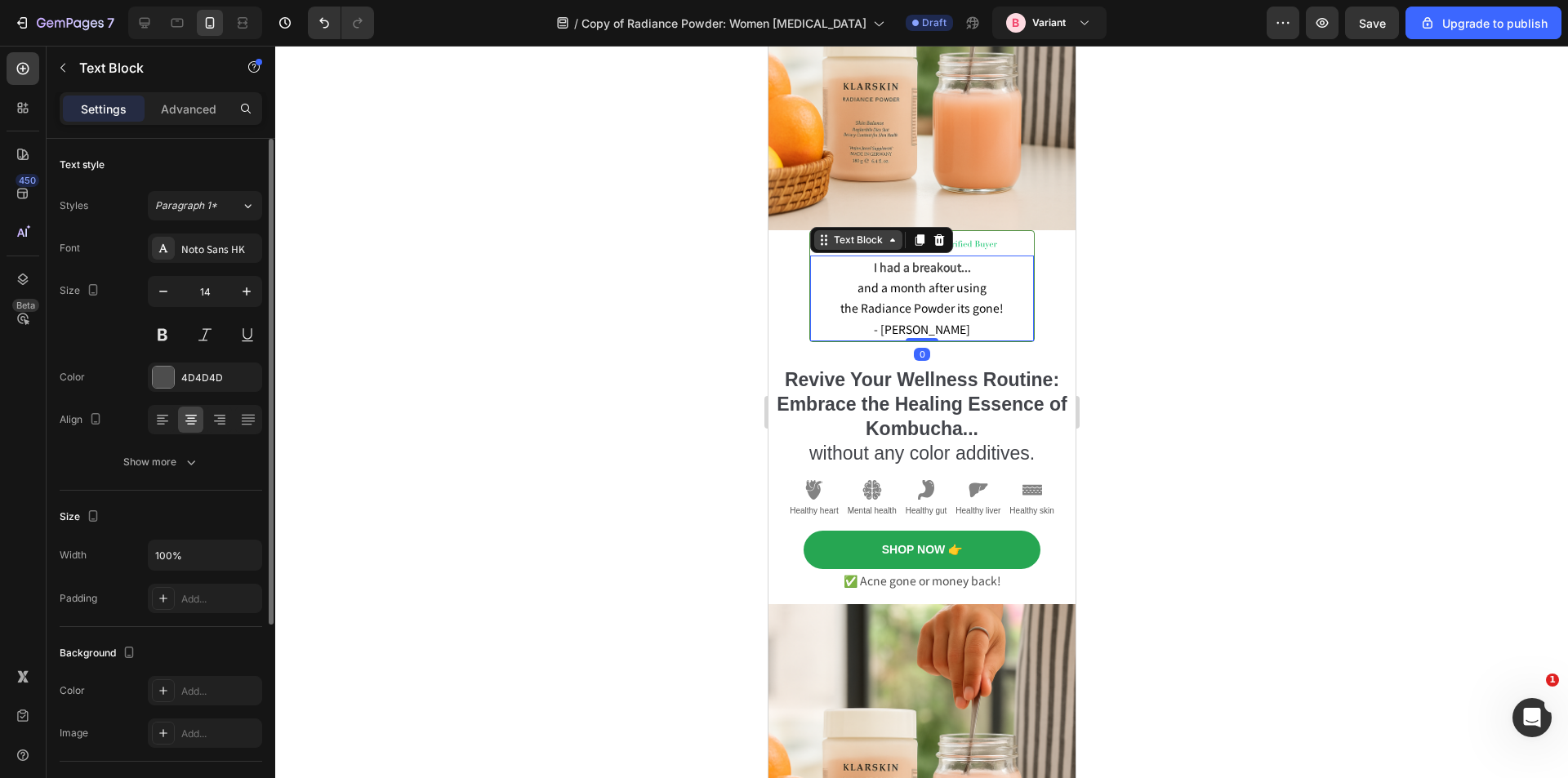
click at [832, 233] on div "Text Block" at bounding box center [857, 240] width 55 height 15
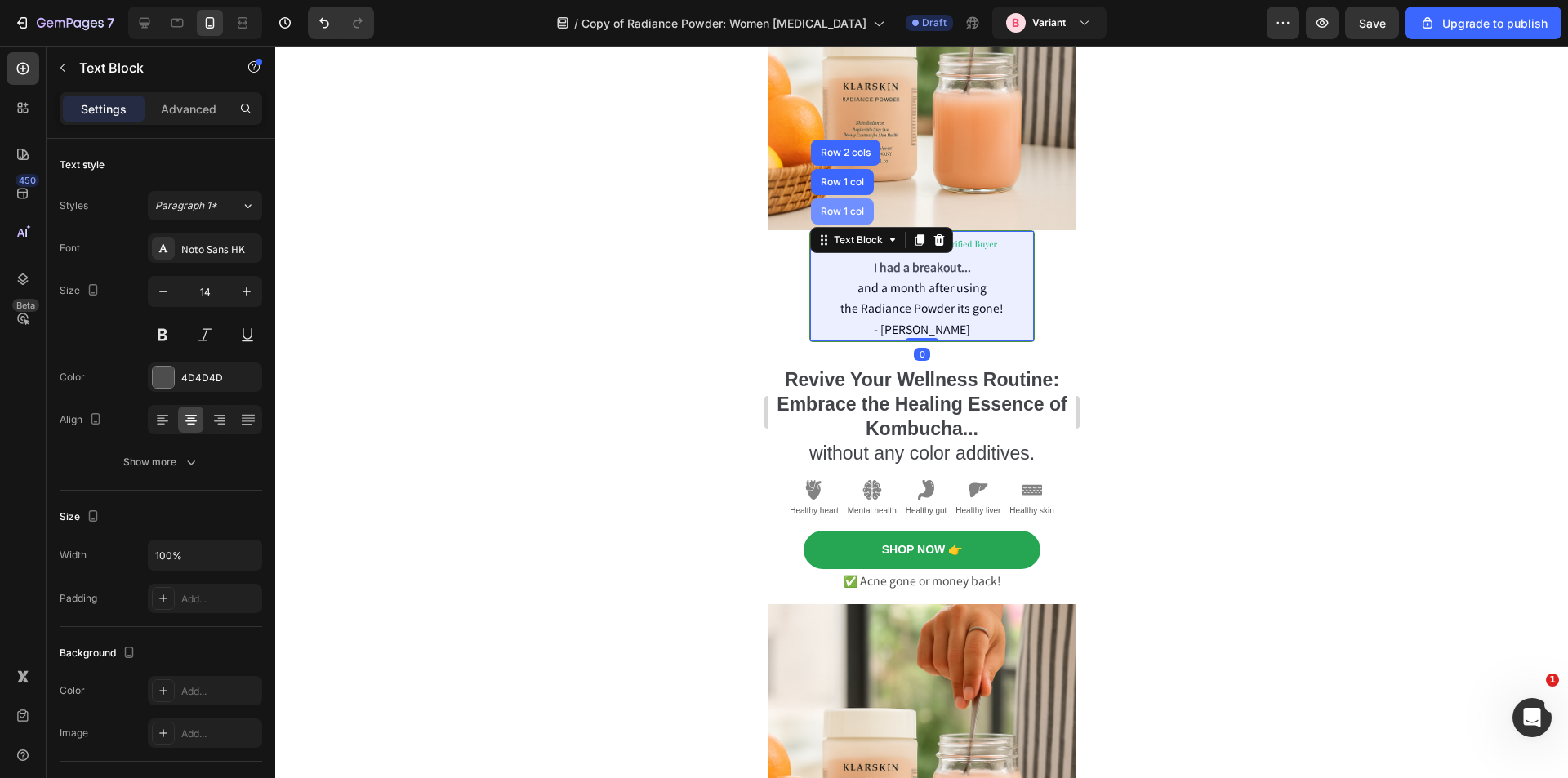
click at [849, 211] on div "Row 1 col" at bounding box center [842, 212] width 63 height 26
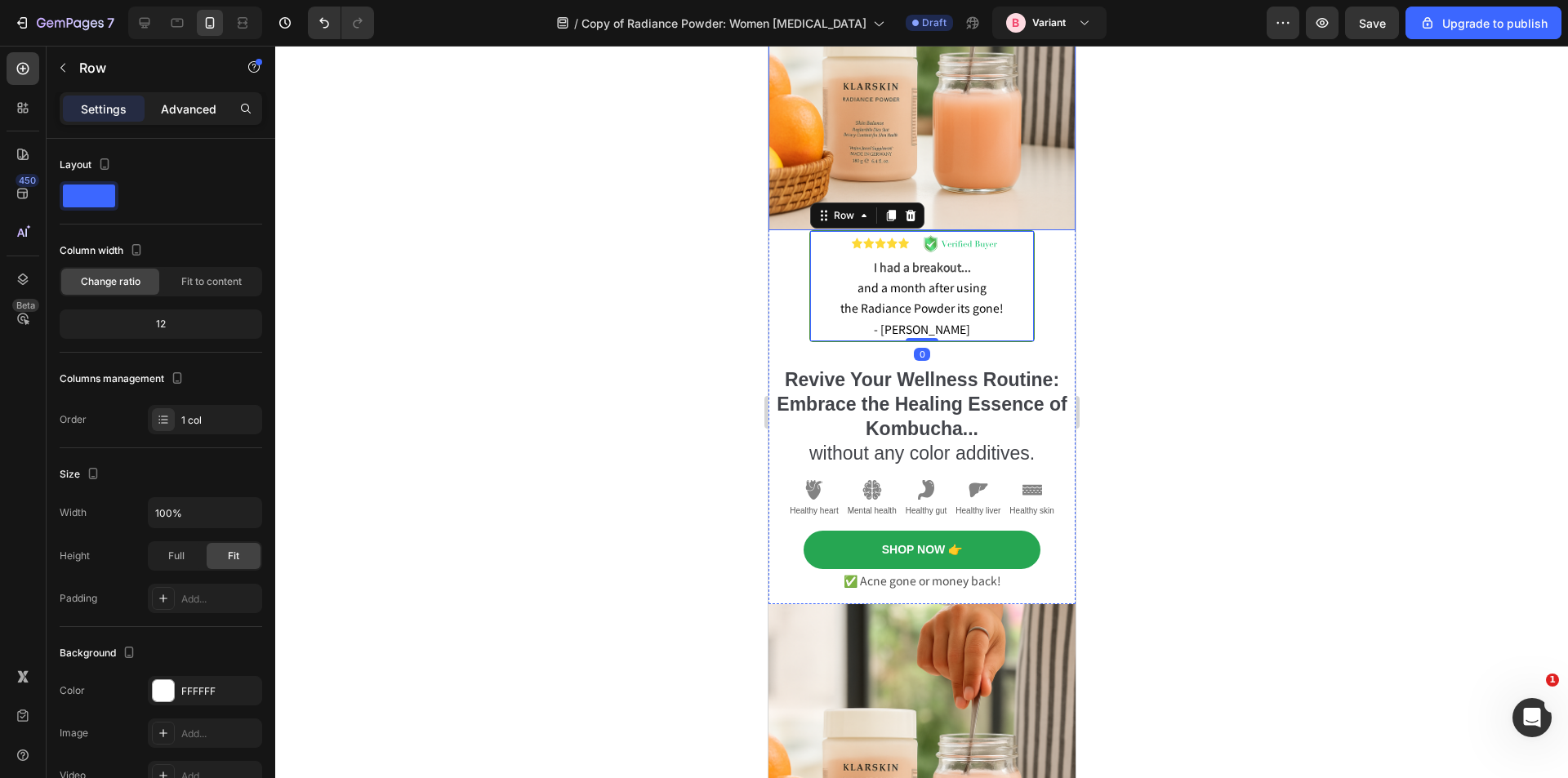
click at [182, 115] on p "Advanced" at bounding box center [188, 109] width 55 height 17
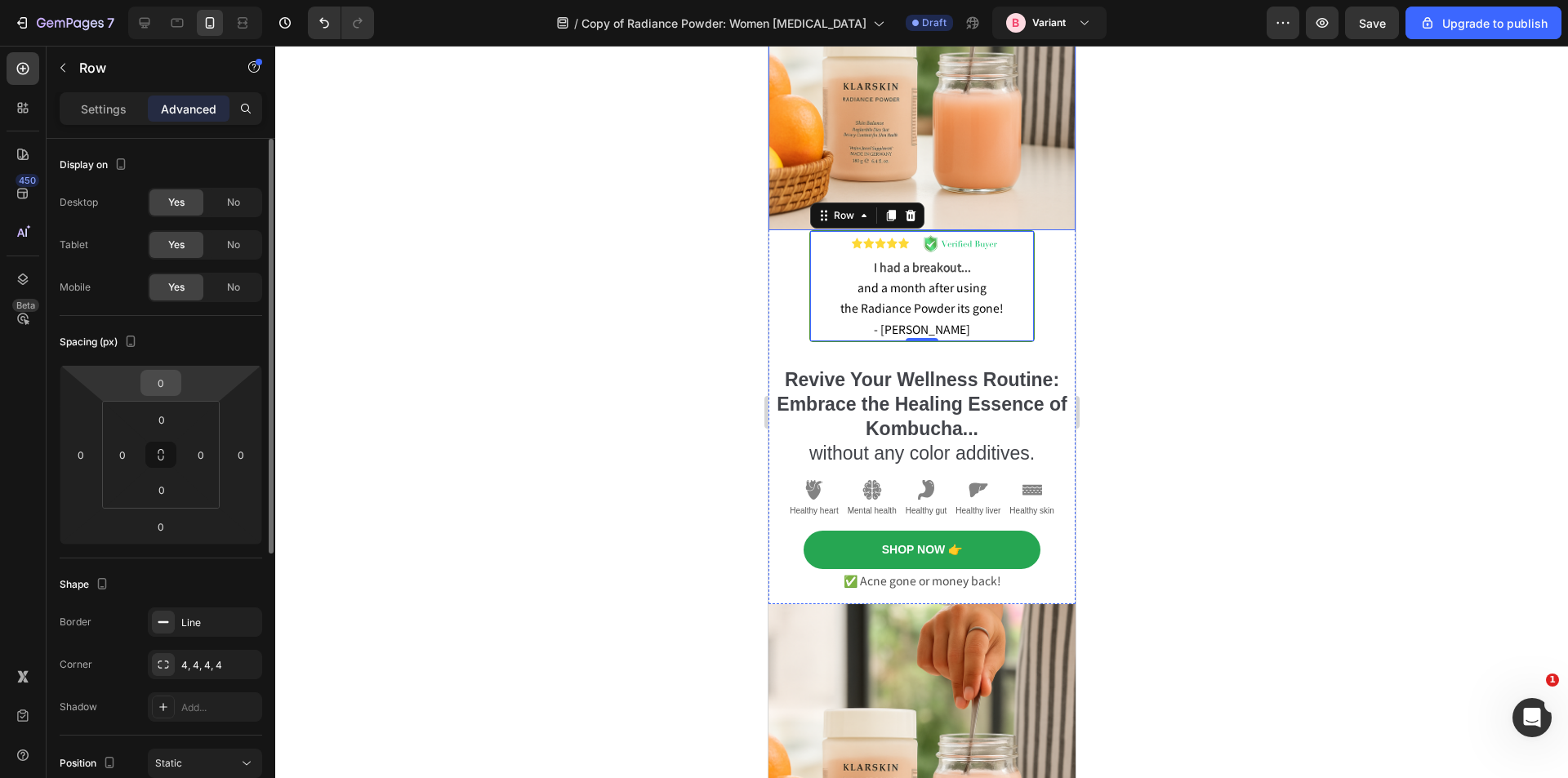
click at [158, 378] on input "0" at bounding box center [161, 383] width 33 height 25
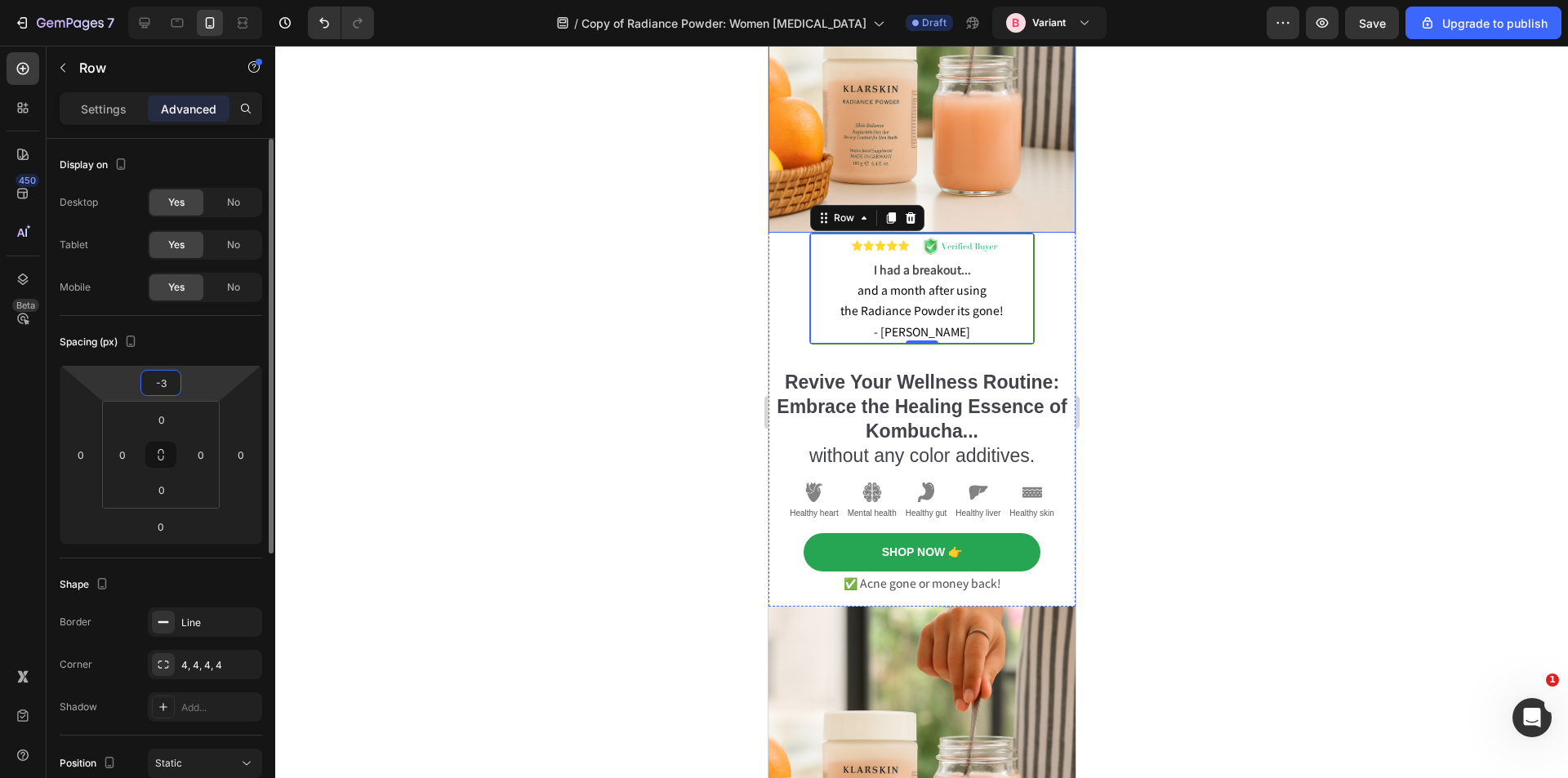
type input "-30"
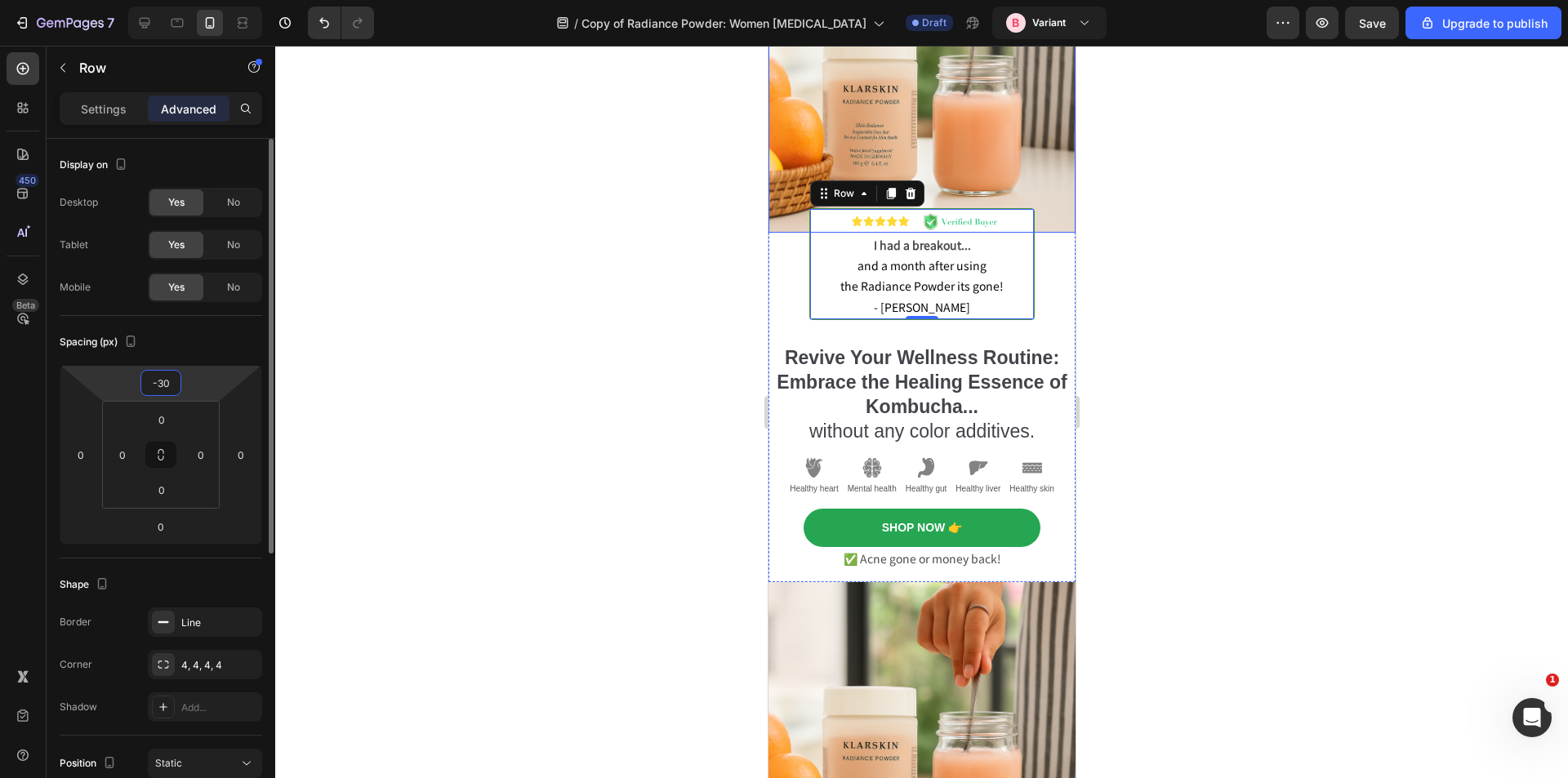
scroll to position [132, 0]
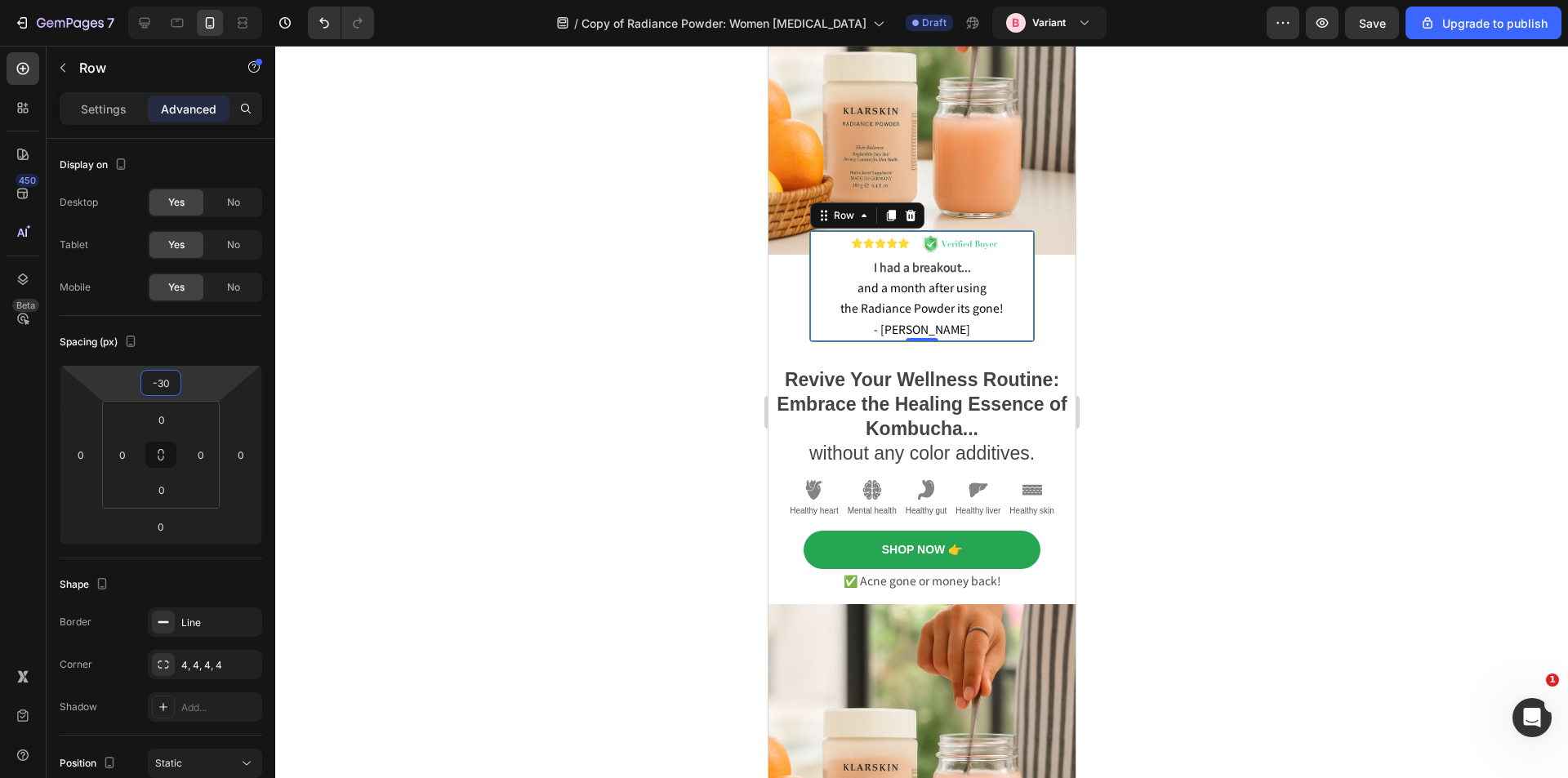
click at [629, 273] on div at bounding box center [922, 412] width 1293 height 733
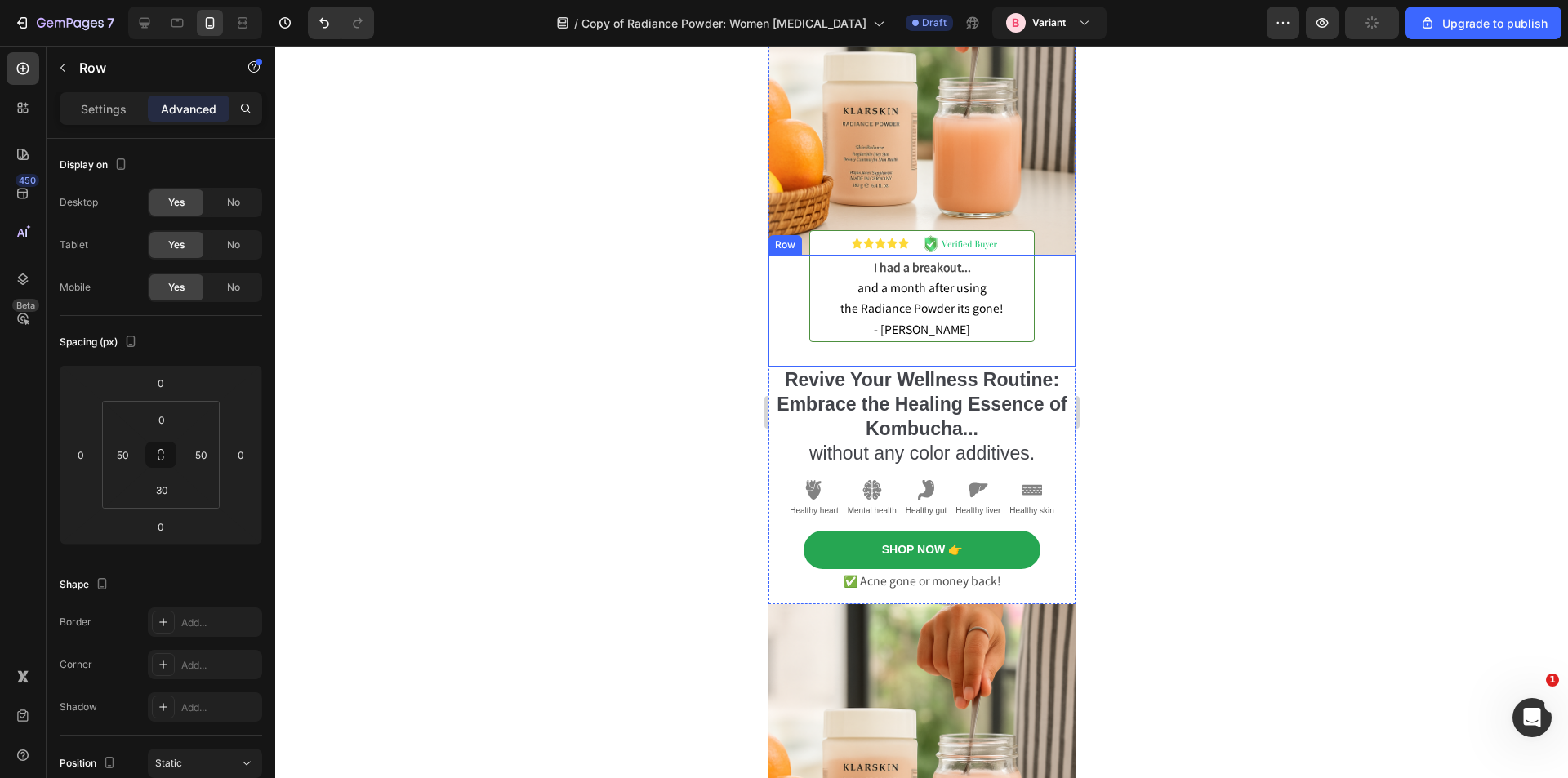
click at [783, 290] on div "Image I had a breakout... and a month after using the Radiance Powder its gone!…" at bounding box center [921, 310] width 307 height 112
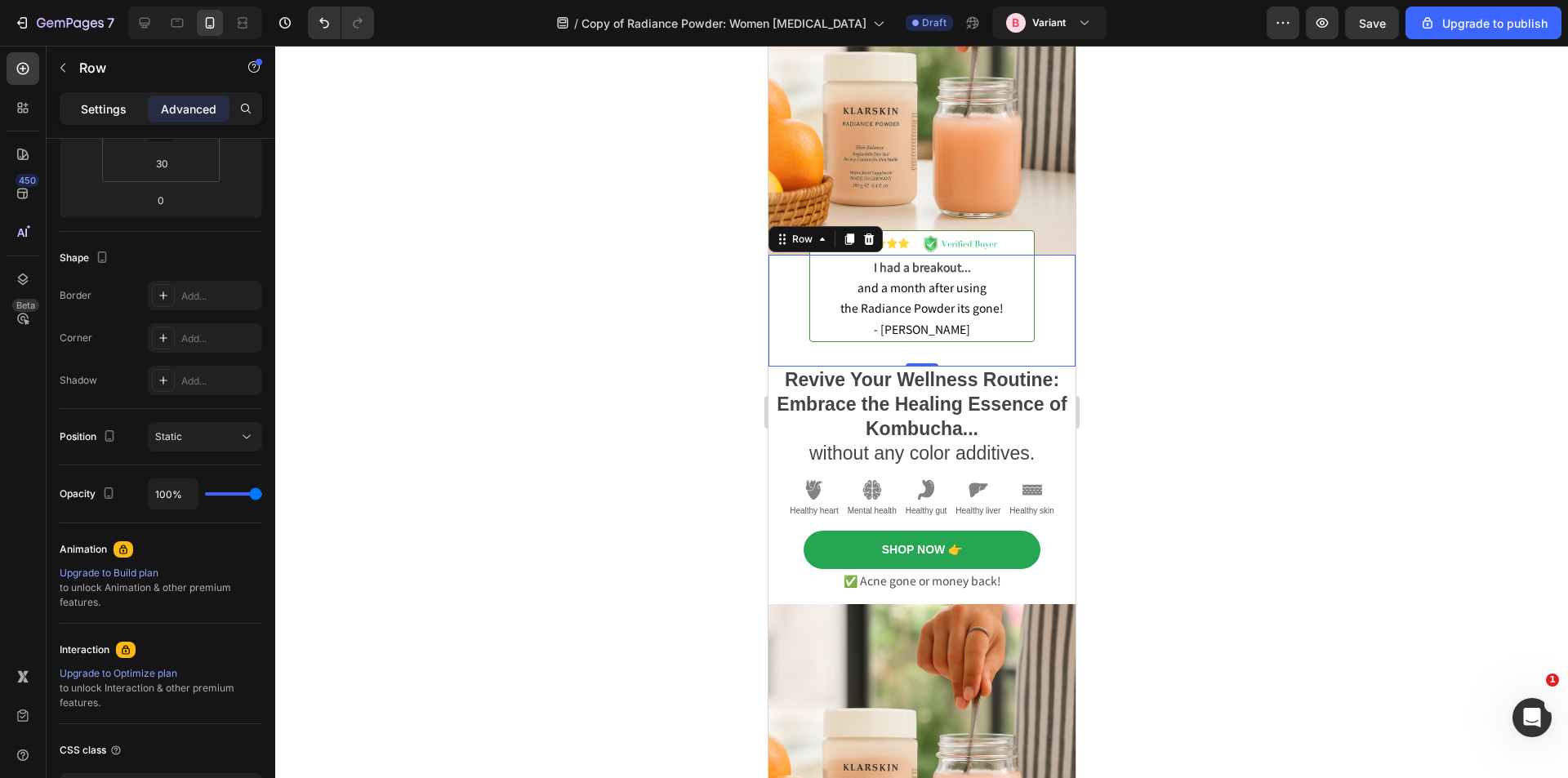
click at [110, 103] on p "Settings" at bounding box center [104, 109] width 46 height 17
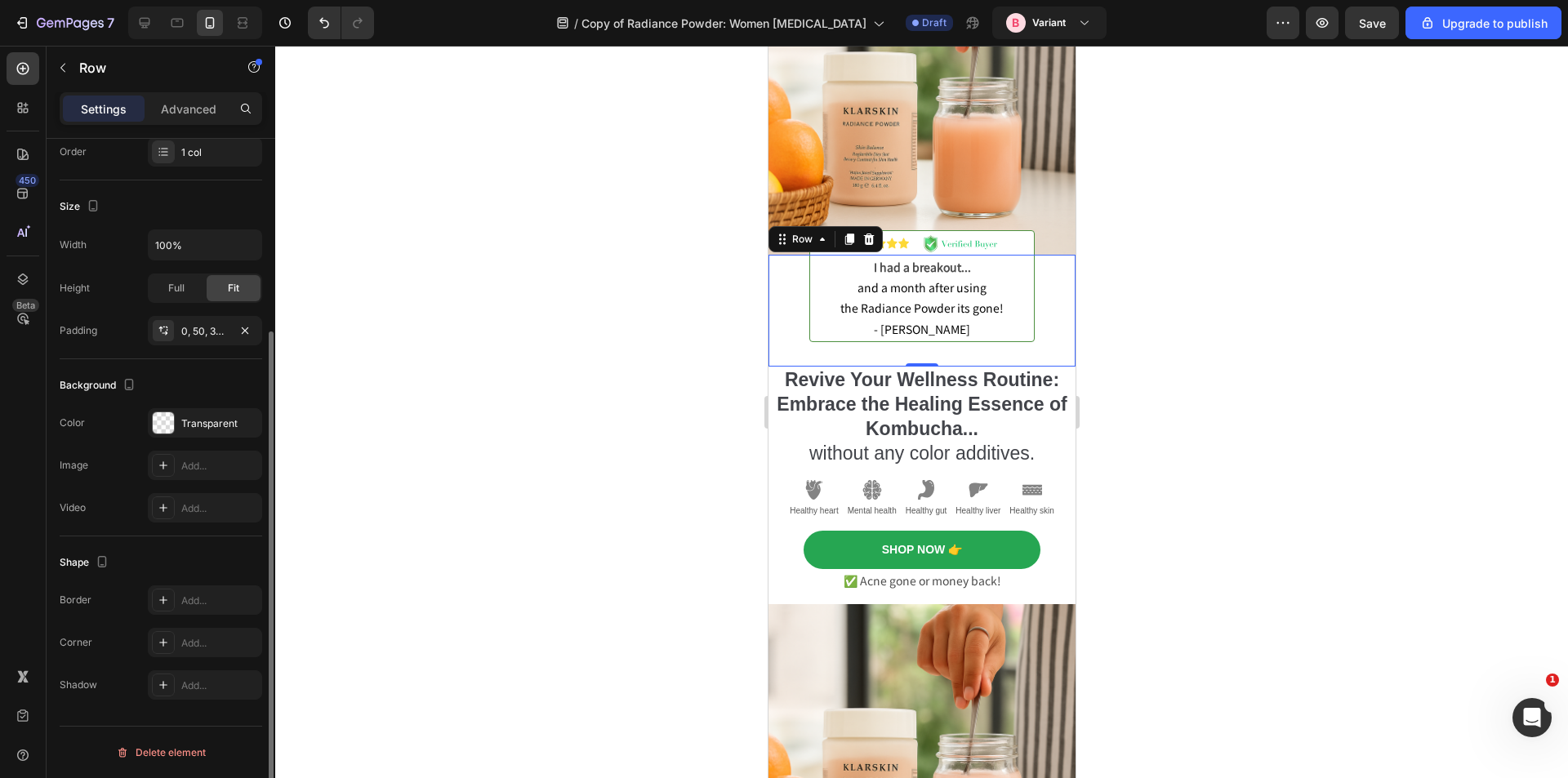
scroll to position [268, 0]
click at [207, 417] on div "Transparent" at bounding box center [205, 424] width 48 height 15
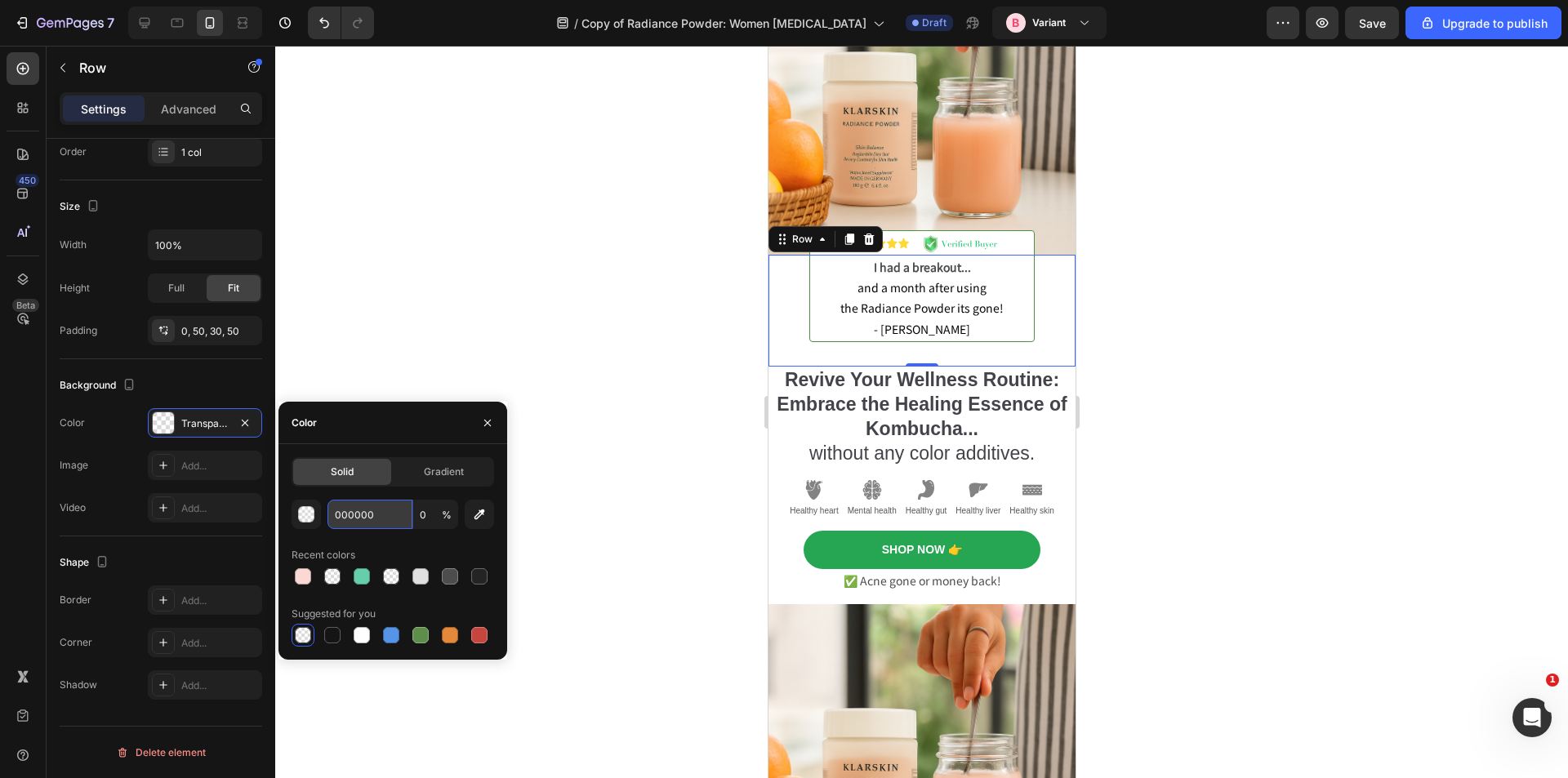
click at [368, 512] on input "000000" at bounding box center [370, 515] width 85 height 30
paste input "FAD9D4"
type input "FAD9D4"
click at [418, 515] on input "0" at bounding box center [436, 515] width 45 height 30
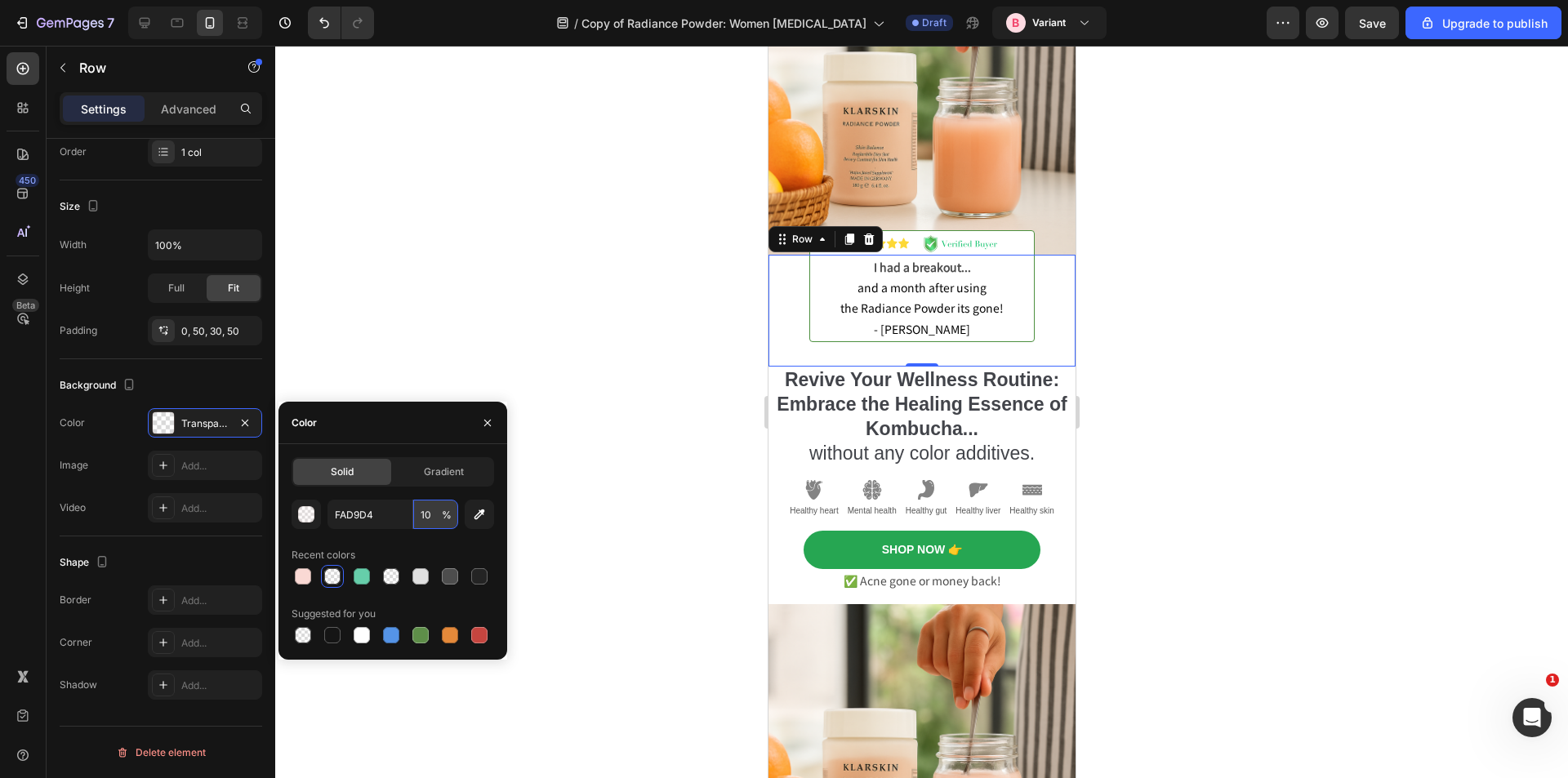
type input "100"
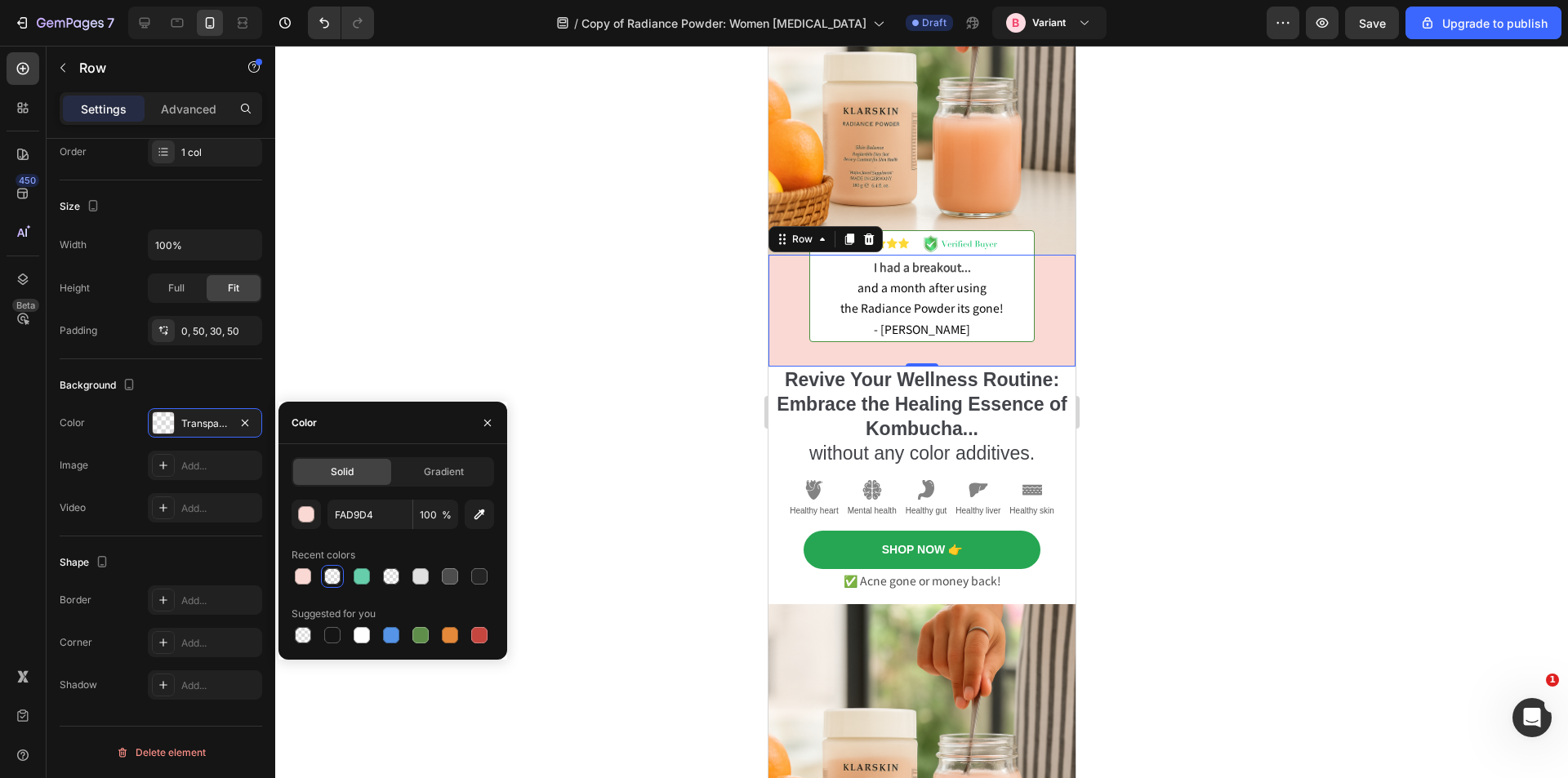
click at [686, 350] on div at bounding box center [922, 412] width 1293 height 733
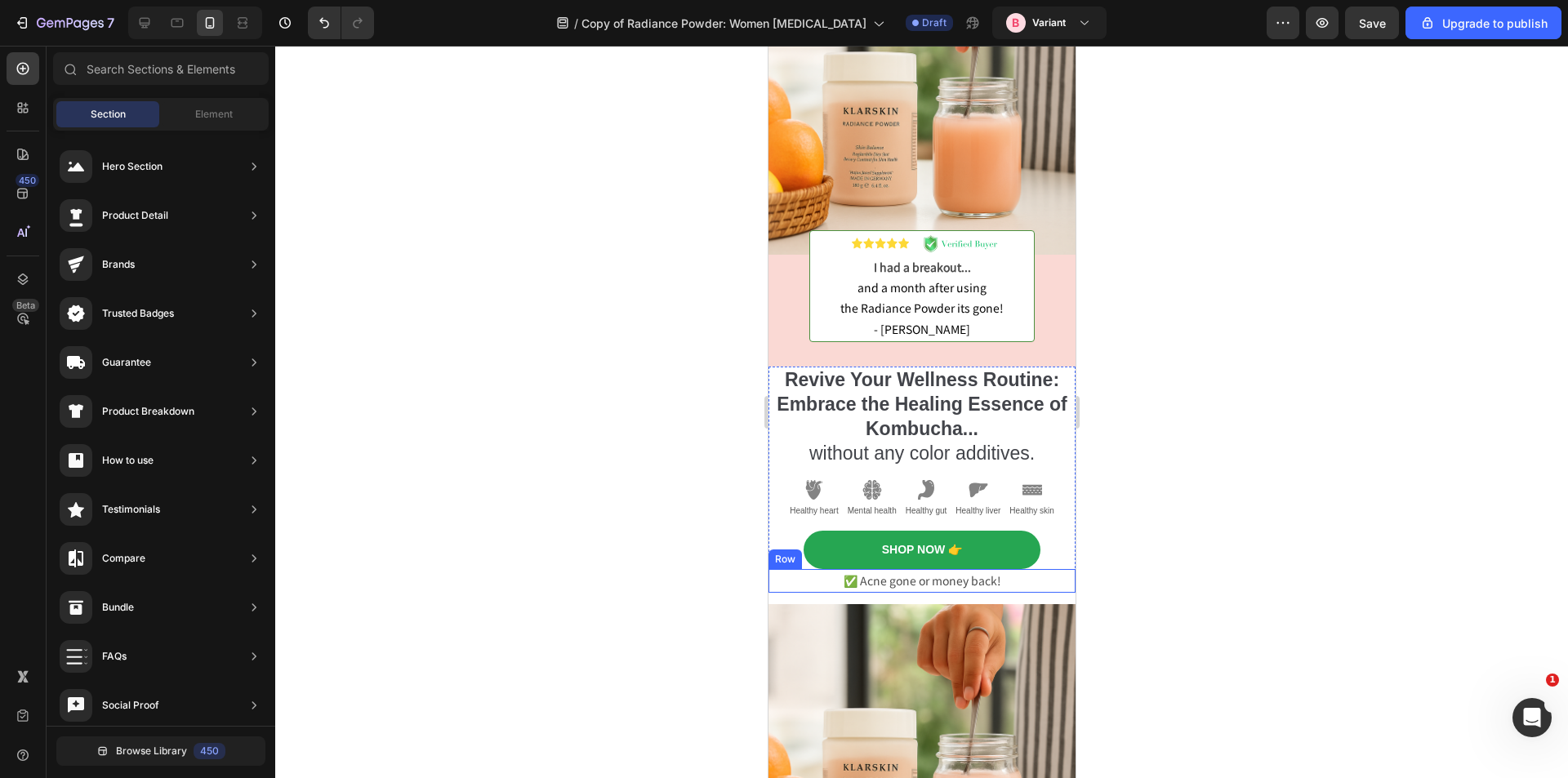
click at [785, 569] on div "✅ Acne gone or money back! Text Block Row" at bounding box center [921, 580] width 307 height 24
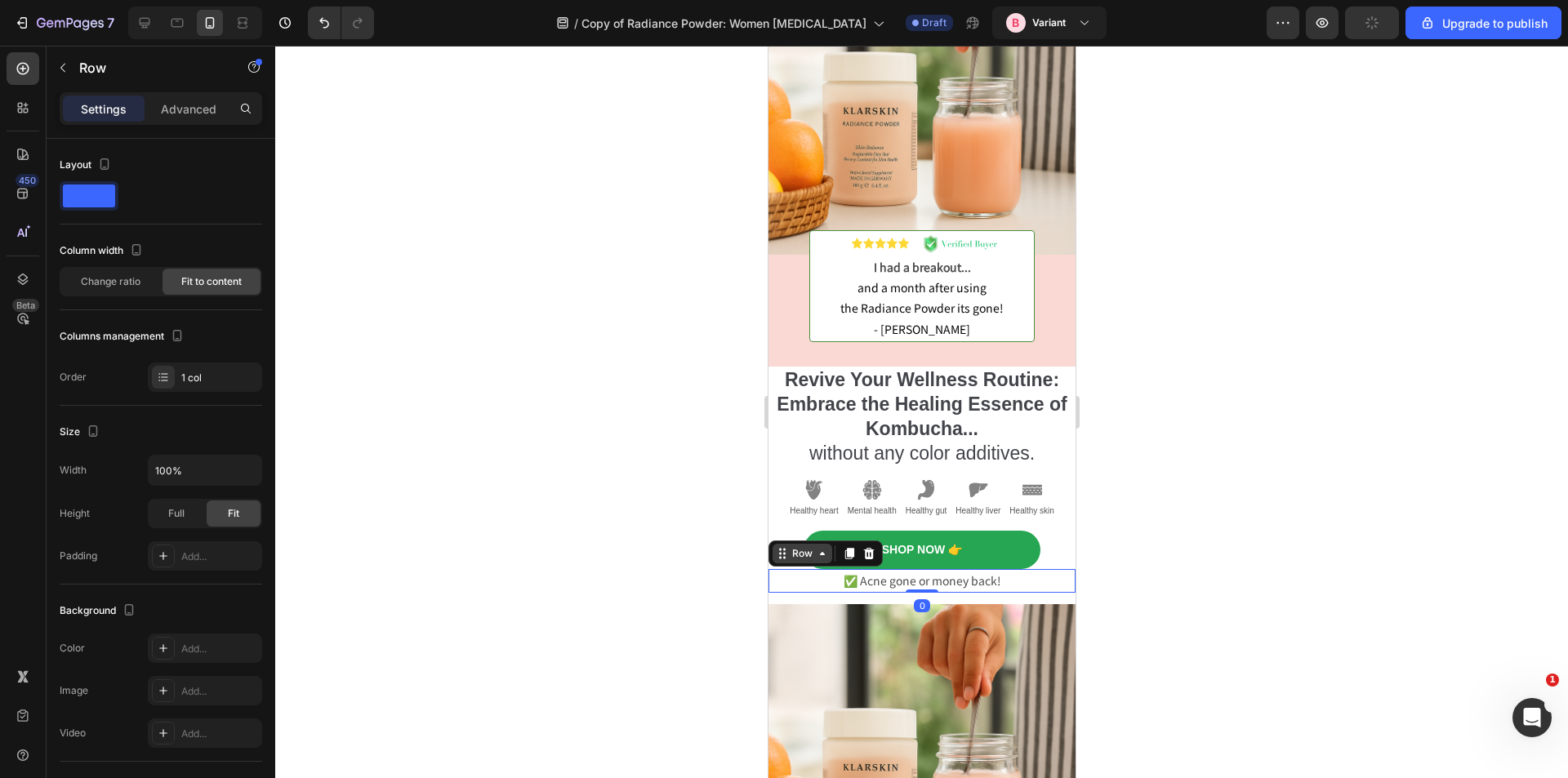
click at [803, 548] on div "Row" at bounding box center [801, 554] width 59 height 20
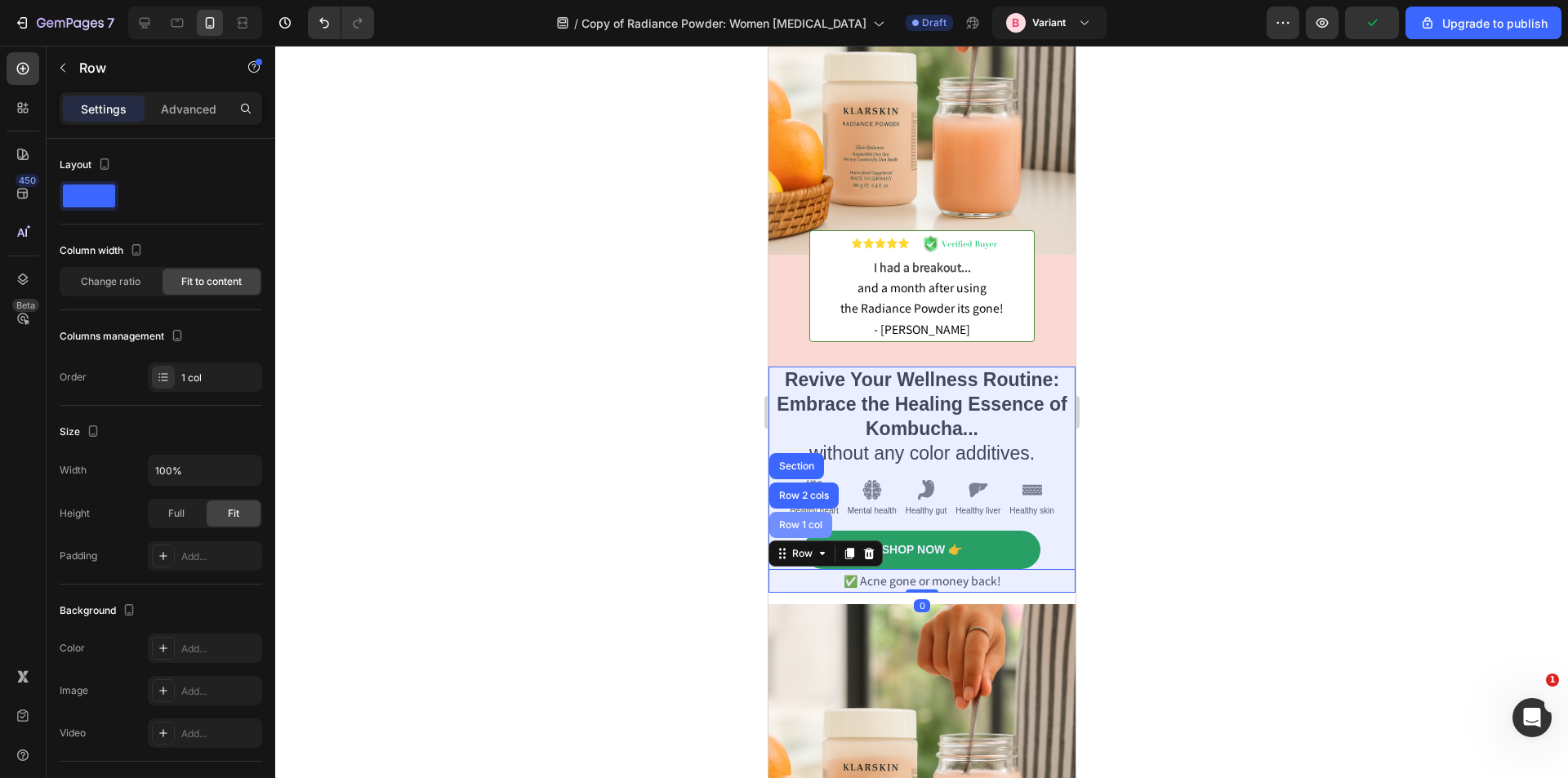
click at [801, 518] on div "Row 1 col" at bounding box center [800, 525] width 63 height 26
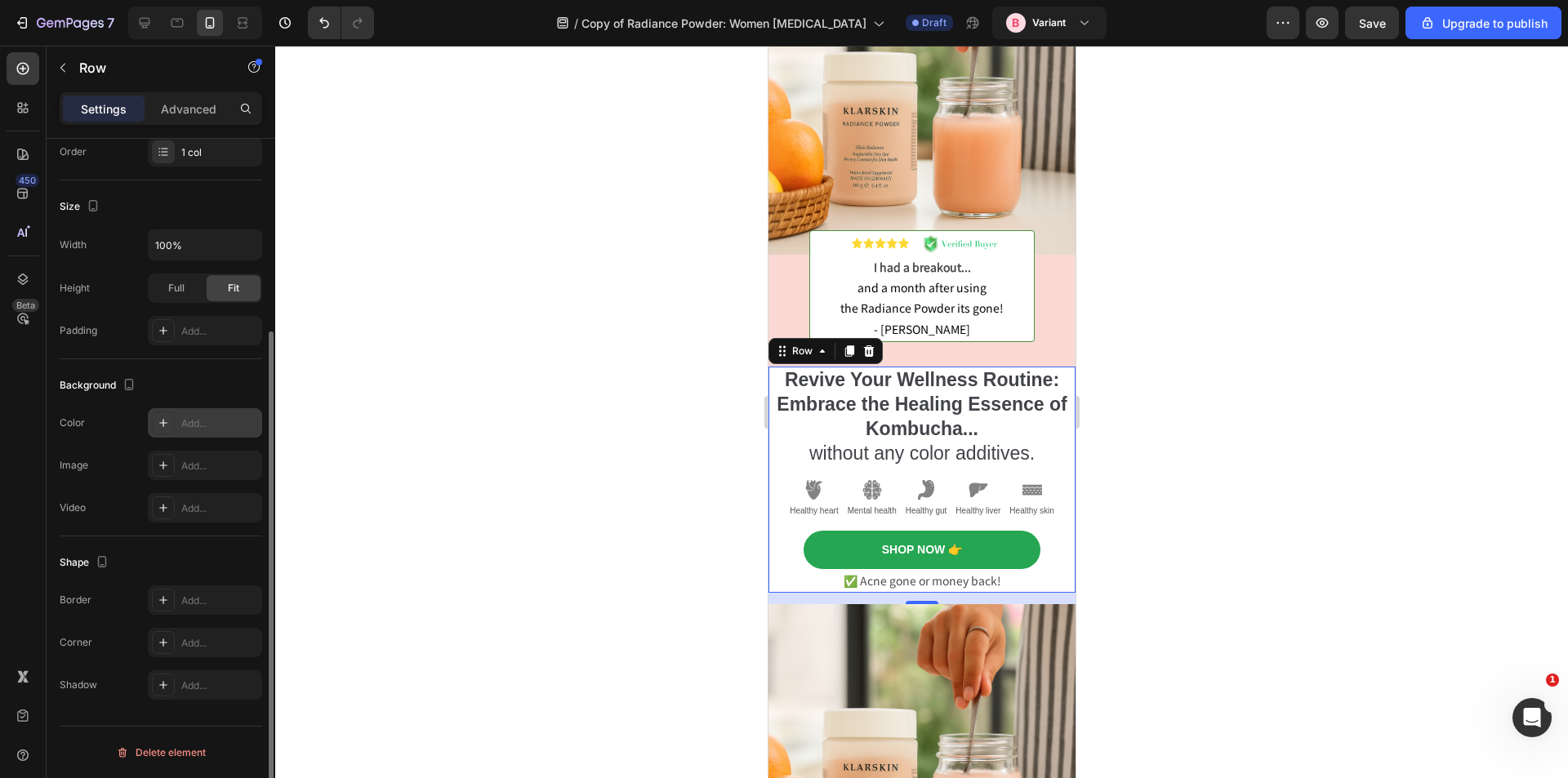
click at [194, 422] on div "Add..." at bounding box center [219, 424] width 77 height 15
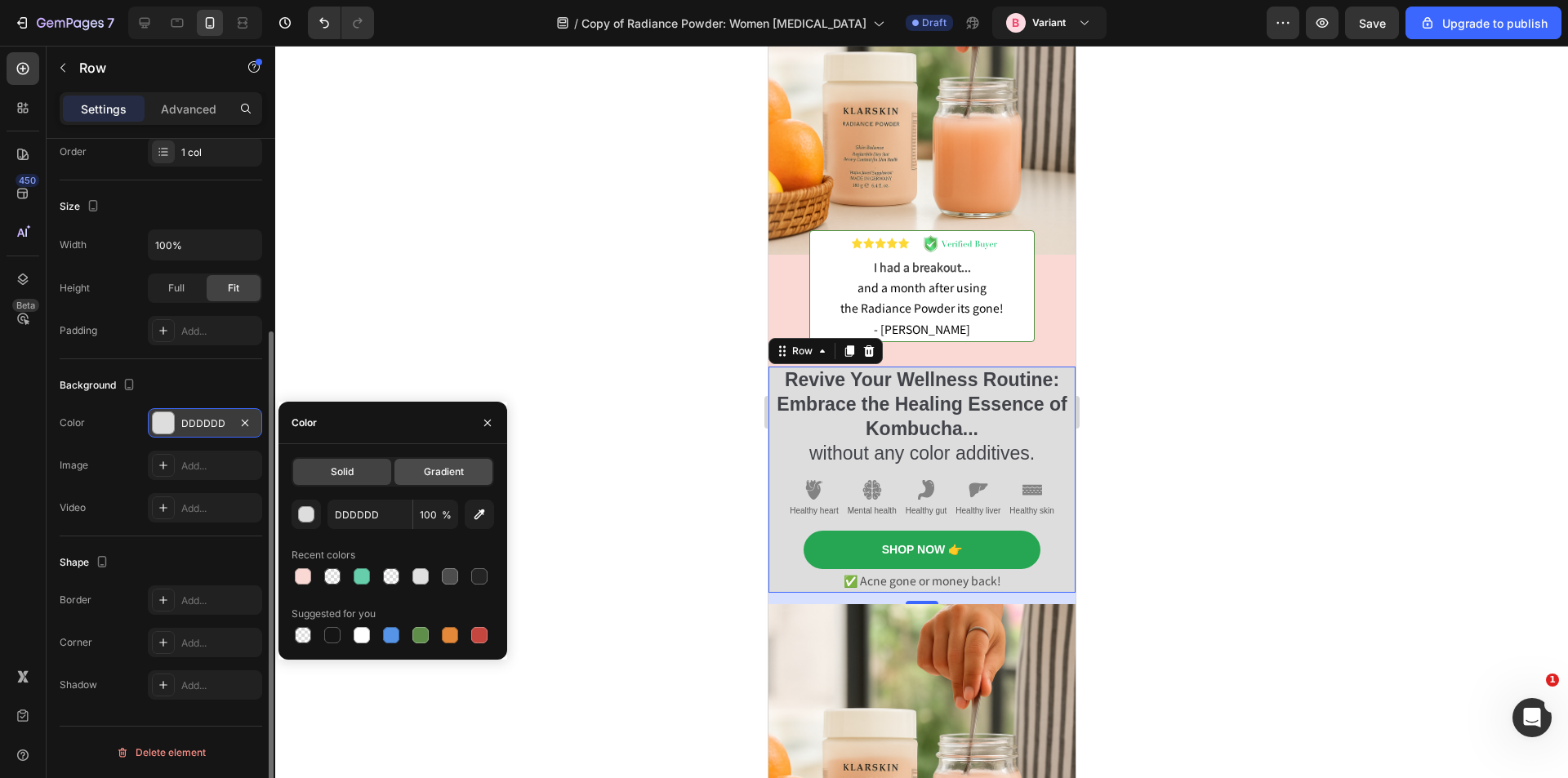
click at [449, 484] on div "Gradient" at bounding box center [443, 472] width 98 height 26
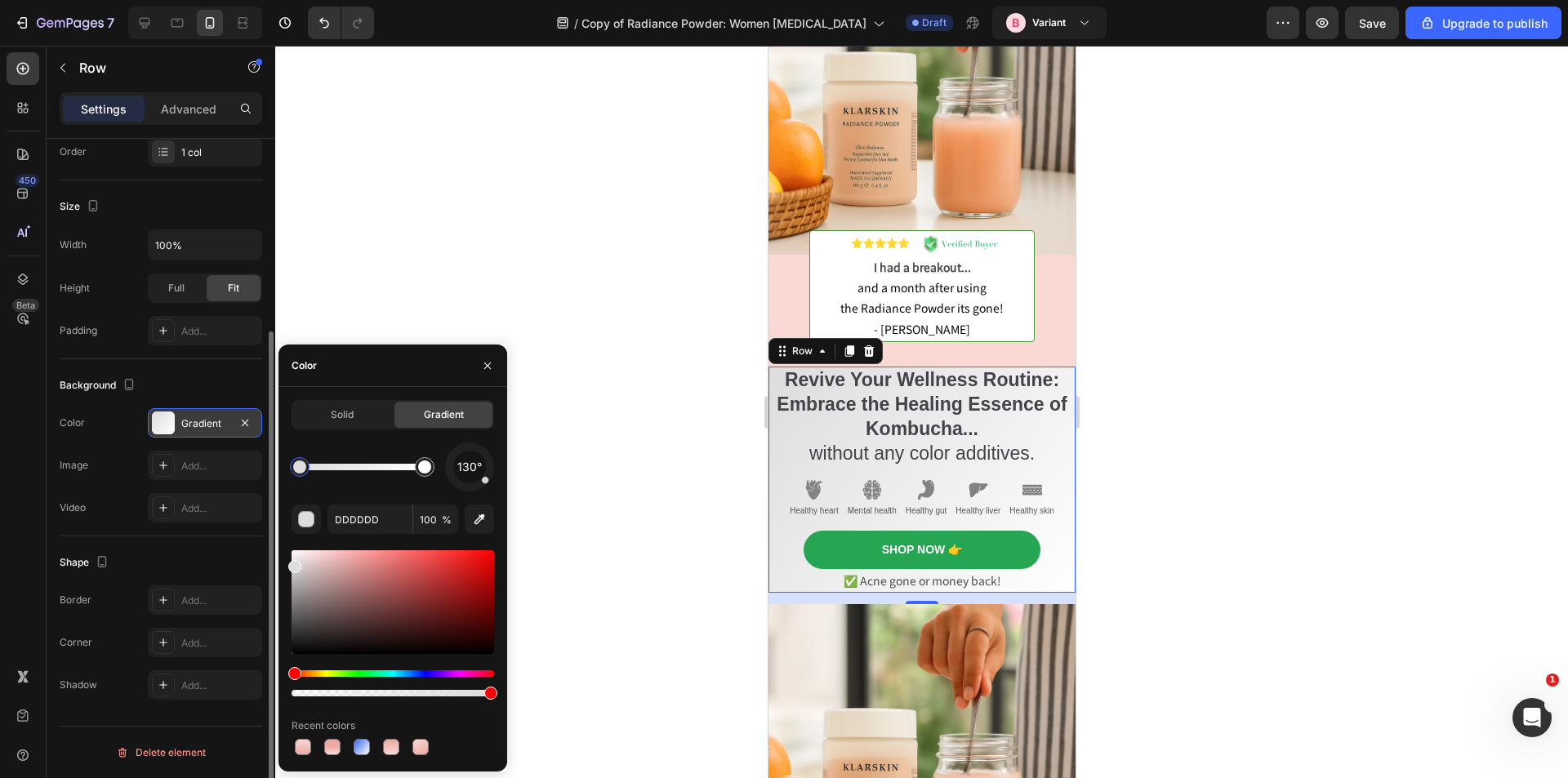
click at [304, 478] on div at bounding box center [300, 467] width 30 height 30
click at [352, 513] on input "DDDDDD" at bounding box center [370, 519] width 85 height 30
paste input "FAD9D4"
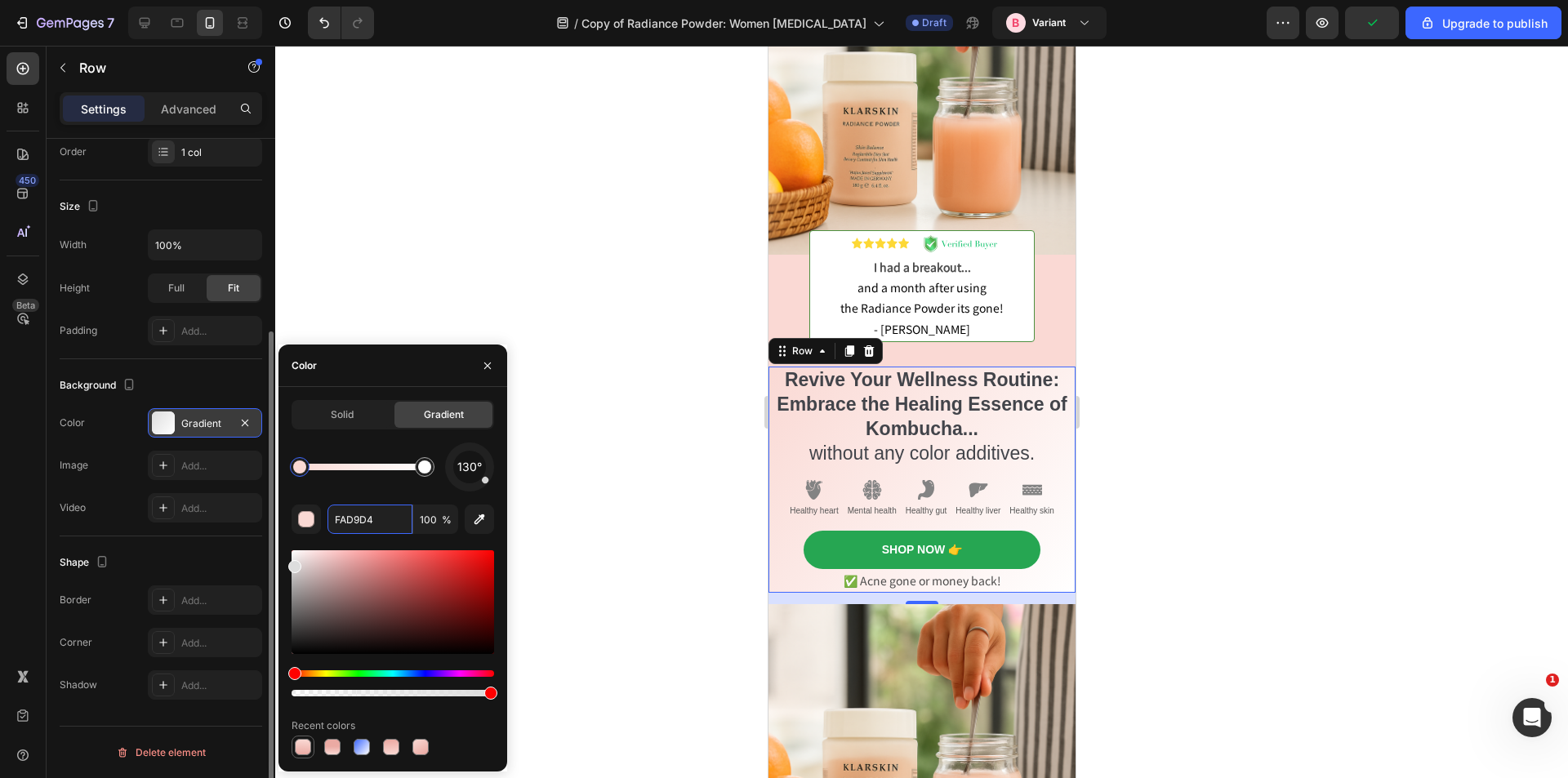
type input "FAD9D4"
click at [304, 748] on div at bounding box center [303, 748] width 16 height 16
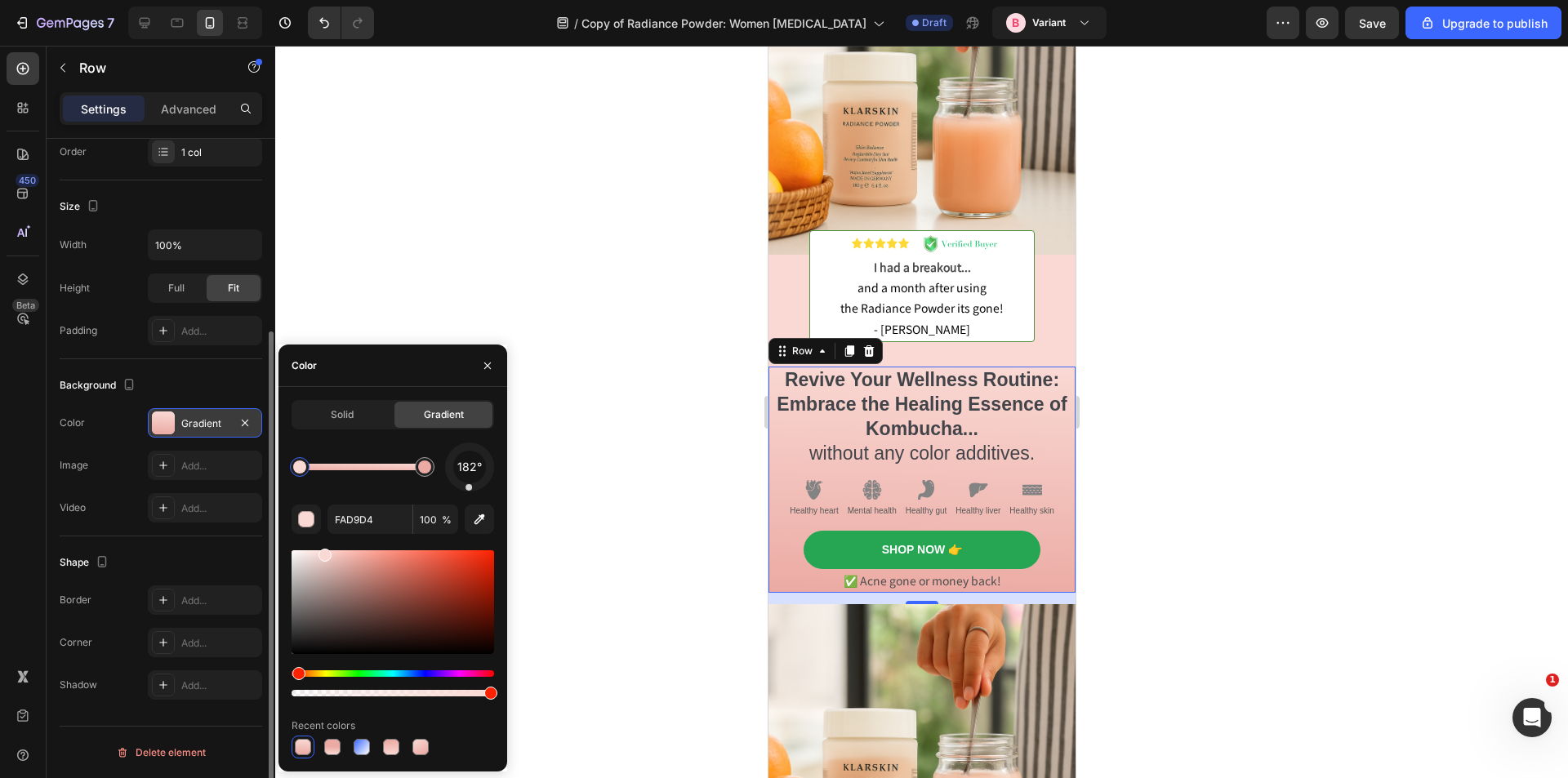
click at [388, 490] on div "182°" at bounding box center [393, 468] width 203 height 49
click at [638, 499] on div at bounding box center [922, 412] width 1293 height 733
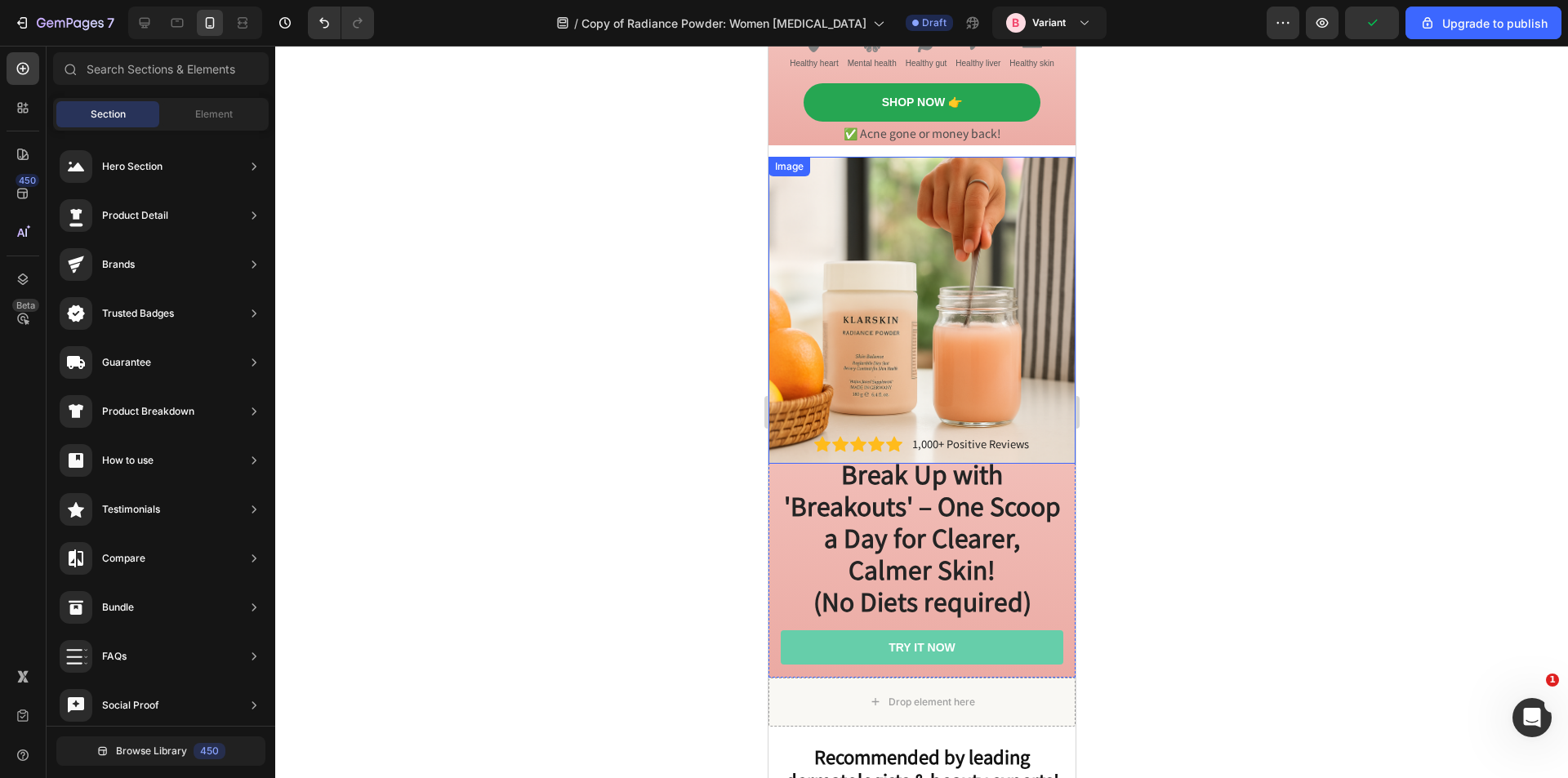
scroll to position [559, 0]
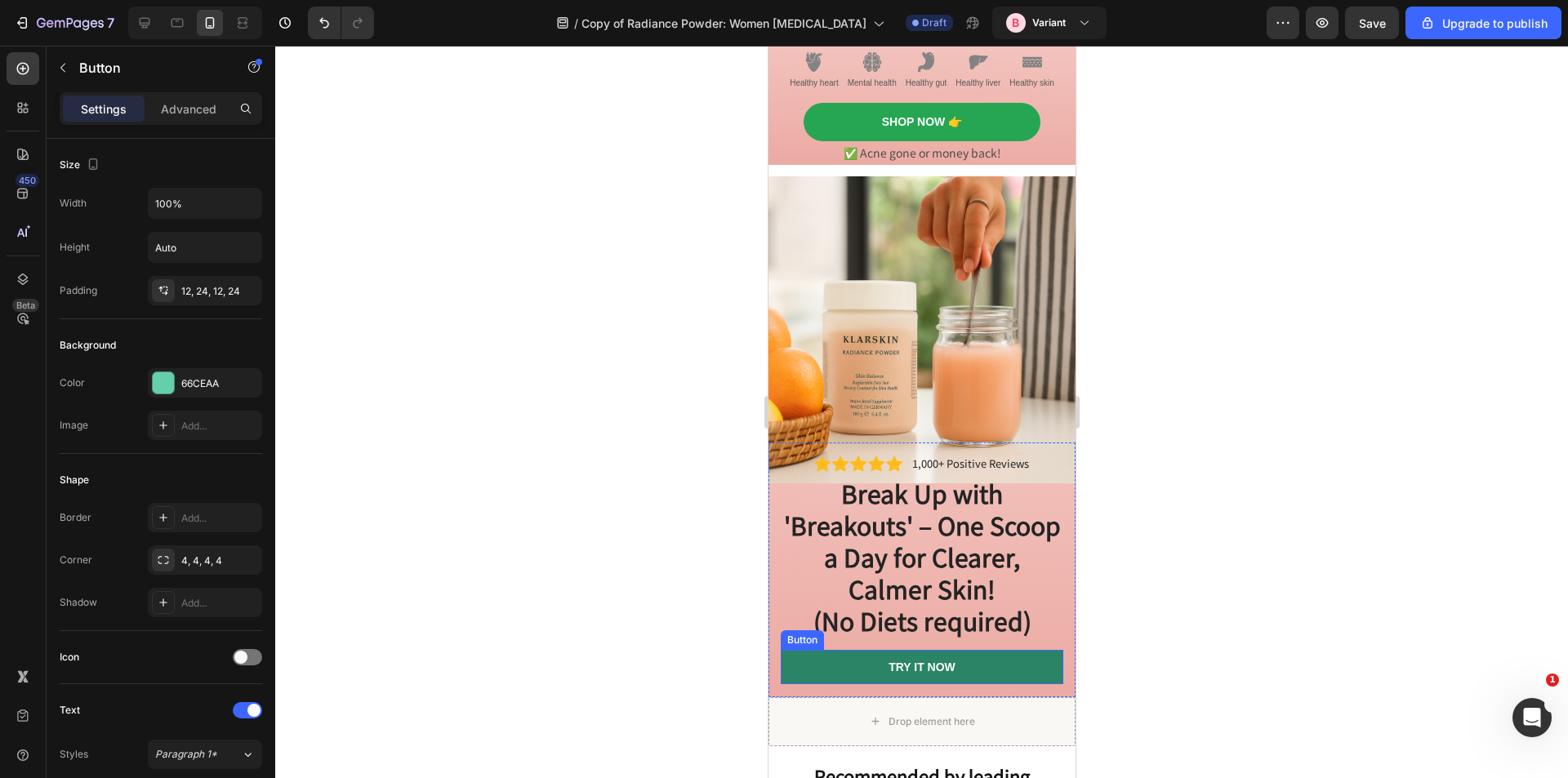
click at [1009, 650] on link "TRY IT NOW" at bounding box center [921, 667] width 282 height 35
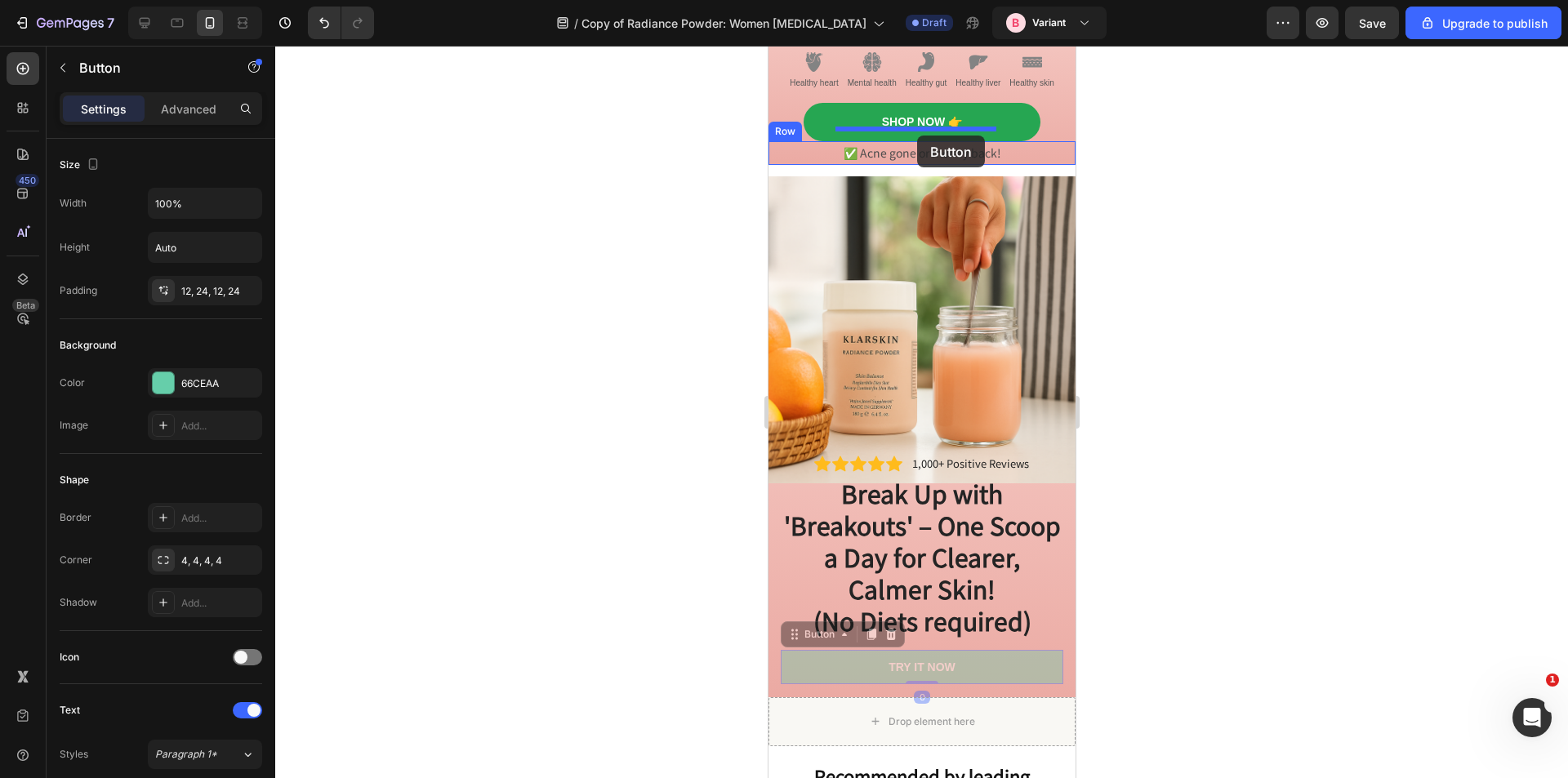
drag, startPoint x: 1018, startPoint y: 639, endPoint x: 917, endPoint y: 136, distance: 513.0
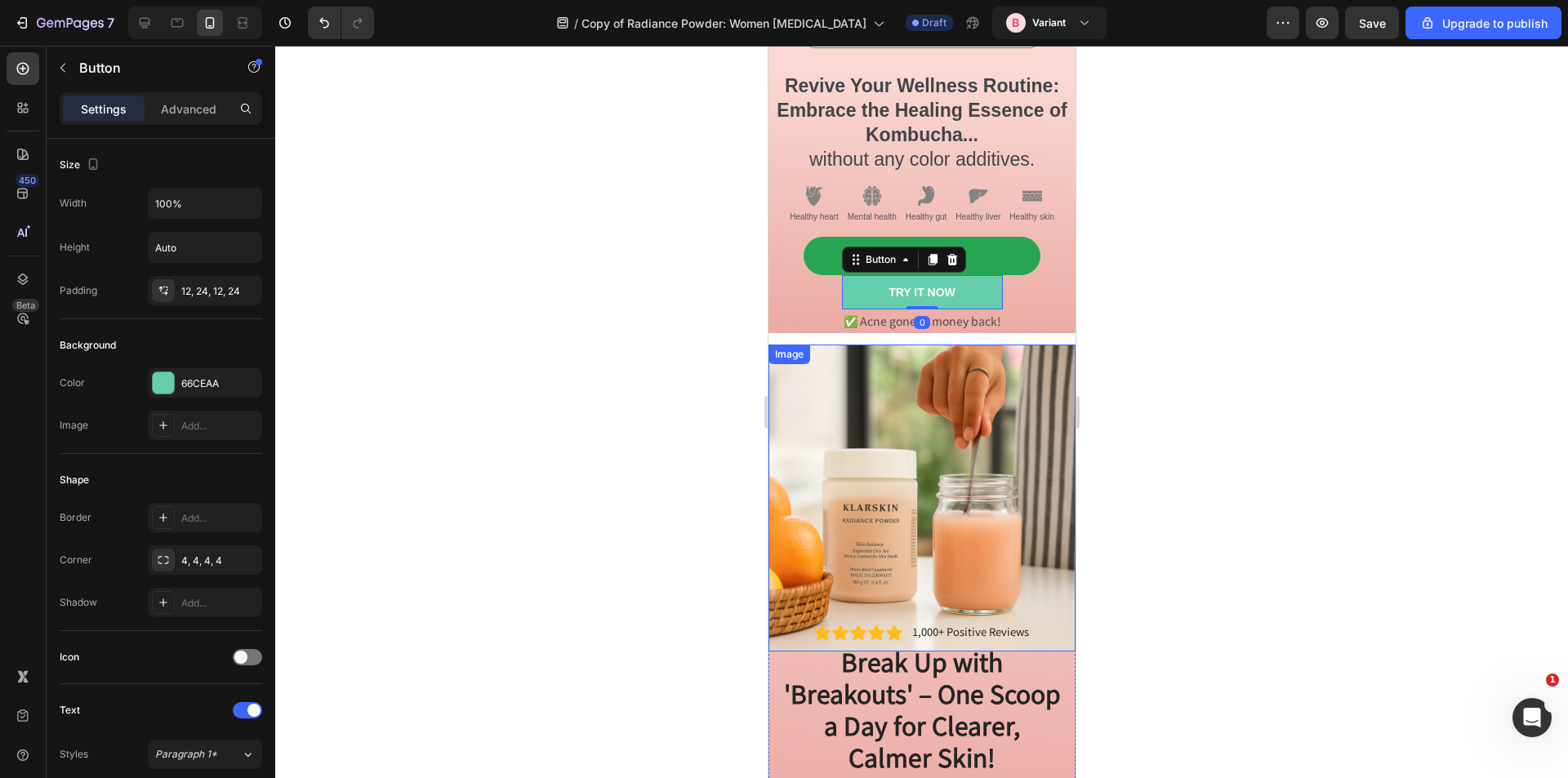
scroll to position [314, 0]
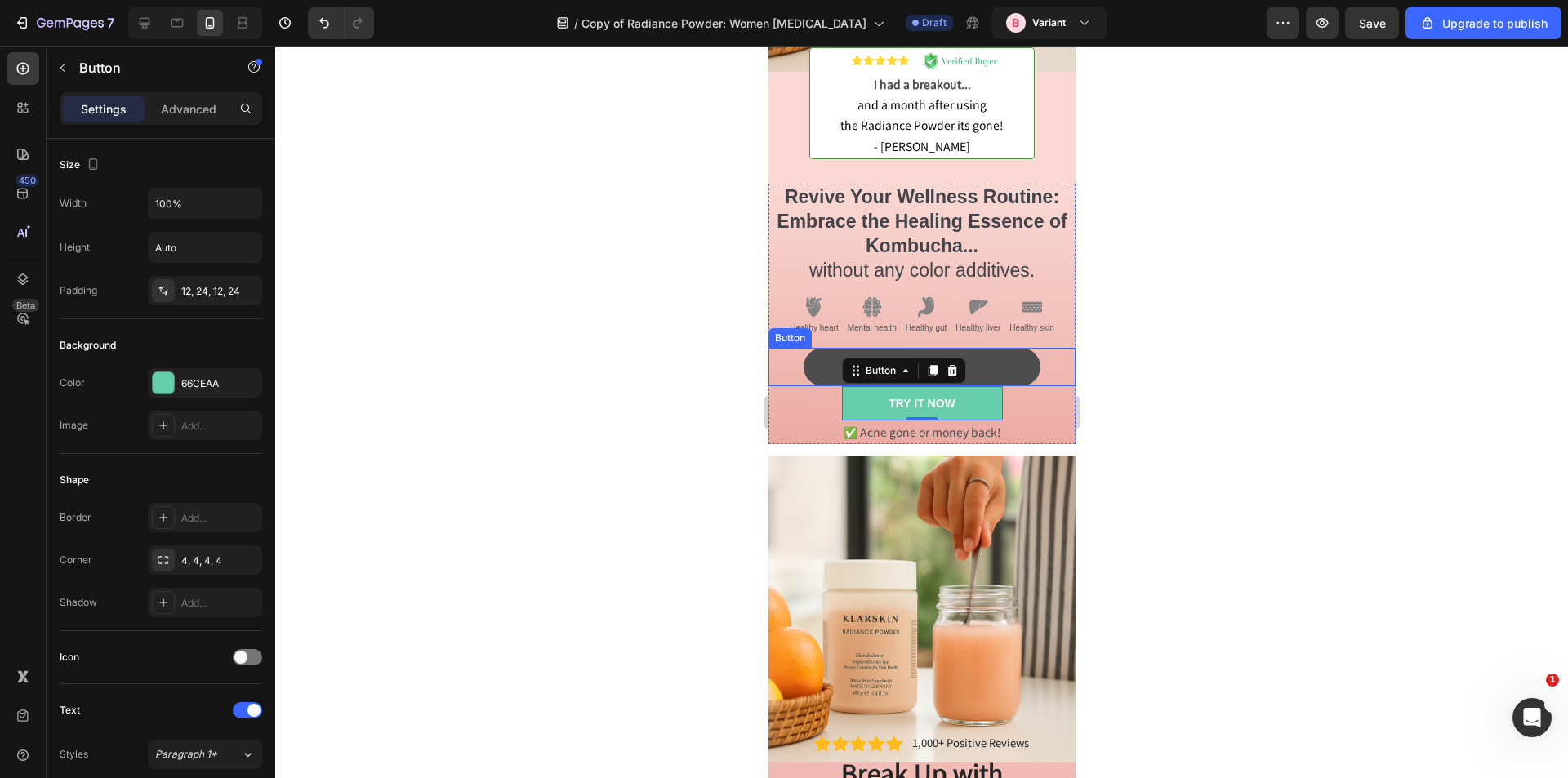
click at [1001, 349] on button "Shop Now 👉" at bounding box center [922, 367] width 237 height 38
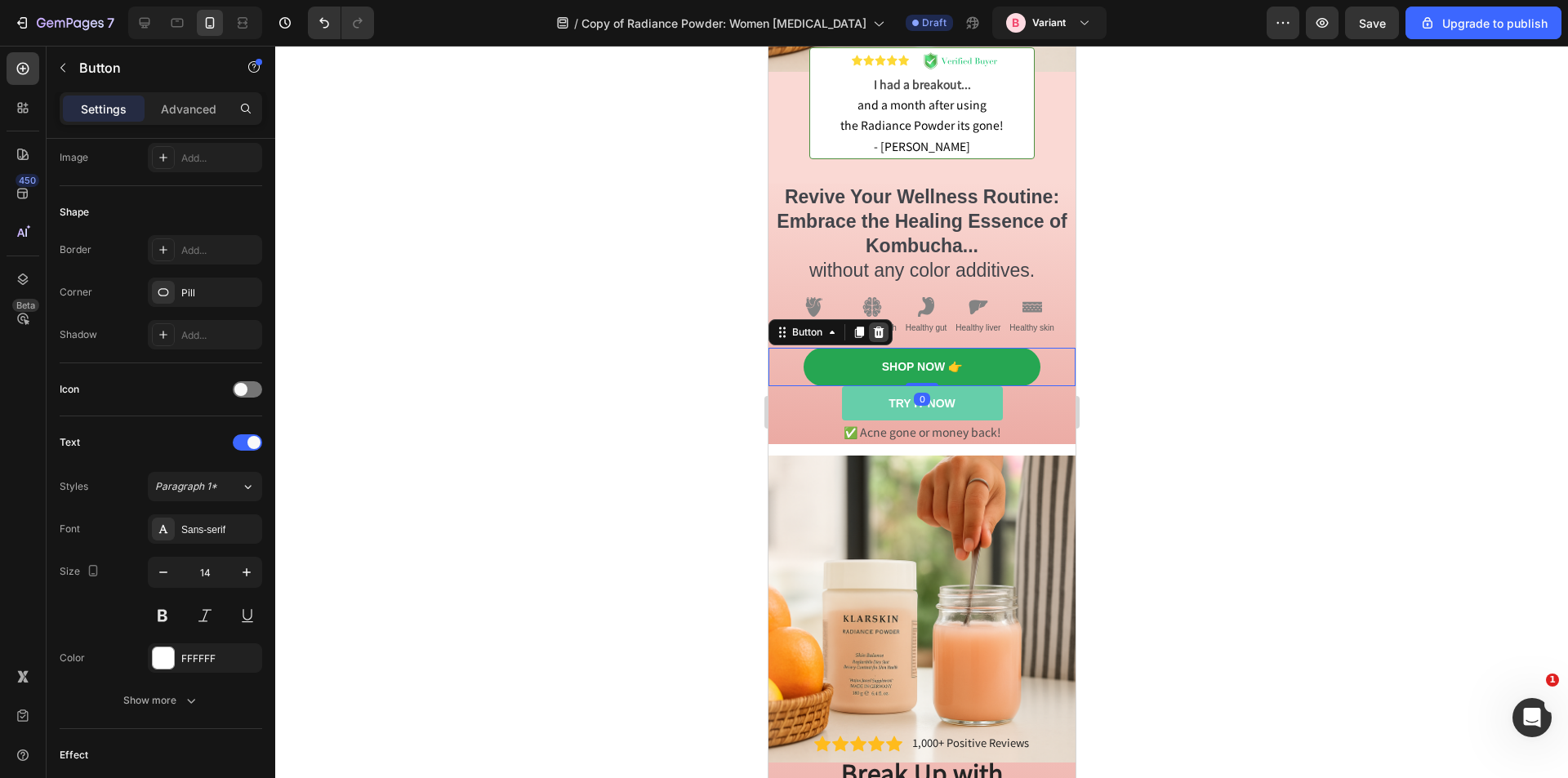
click at [878, 327] on icon at bounding box center [878, 333] width 11 height 12
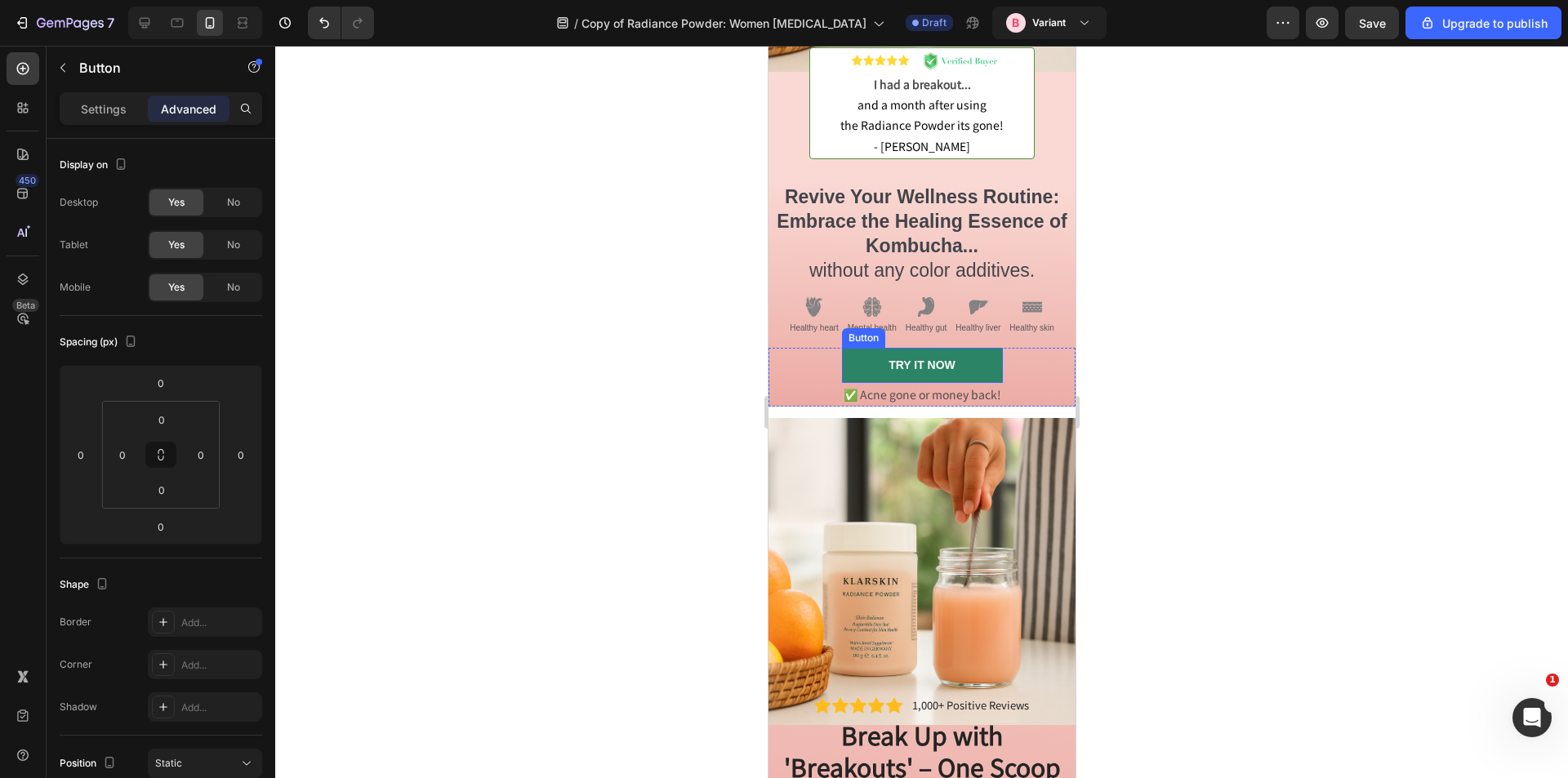
click at [989, 351] on link "TRY IT NOW" at bounding box center [922, 366] width 161 height 35
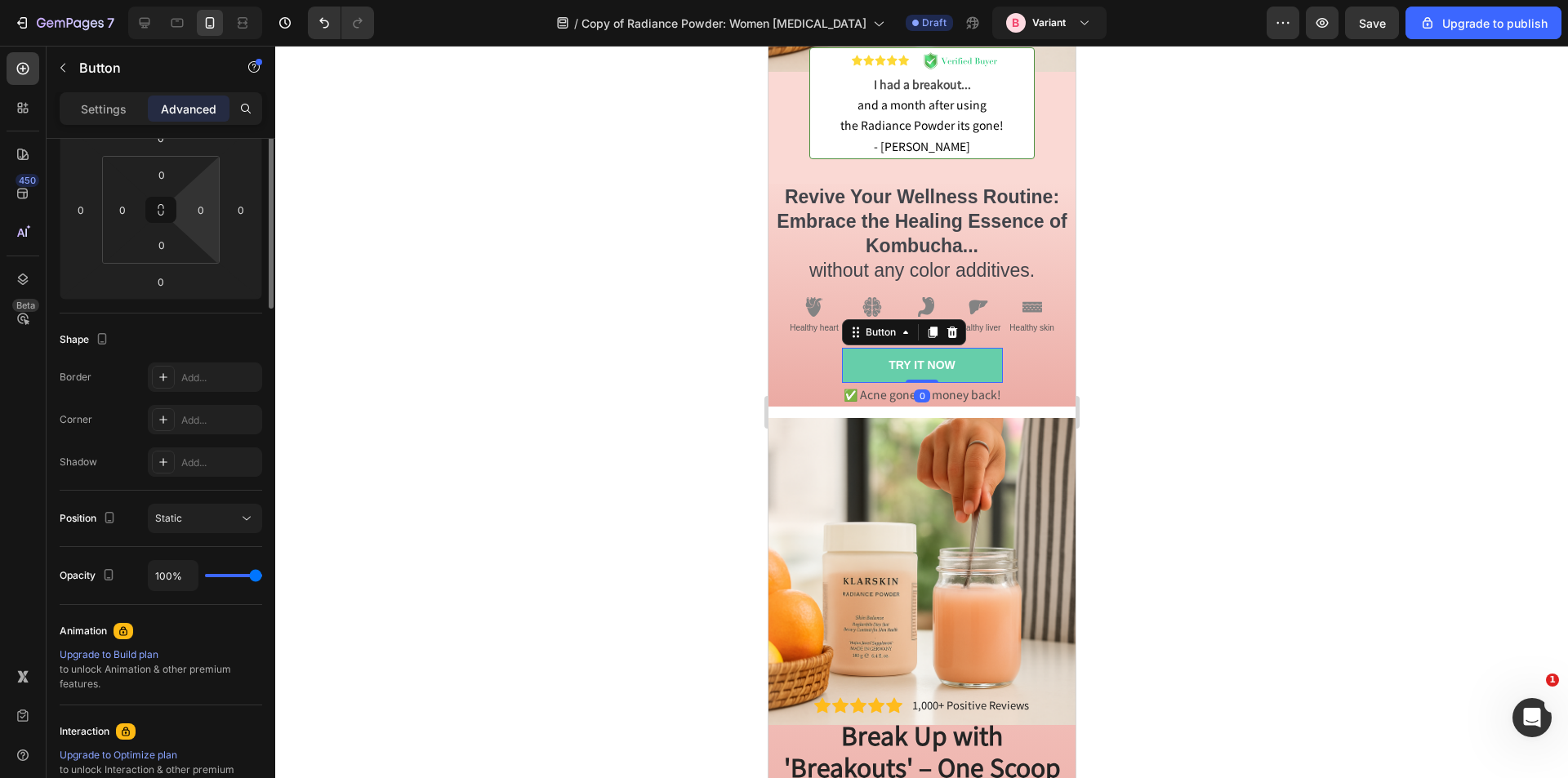
scroll to position [0, 0]
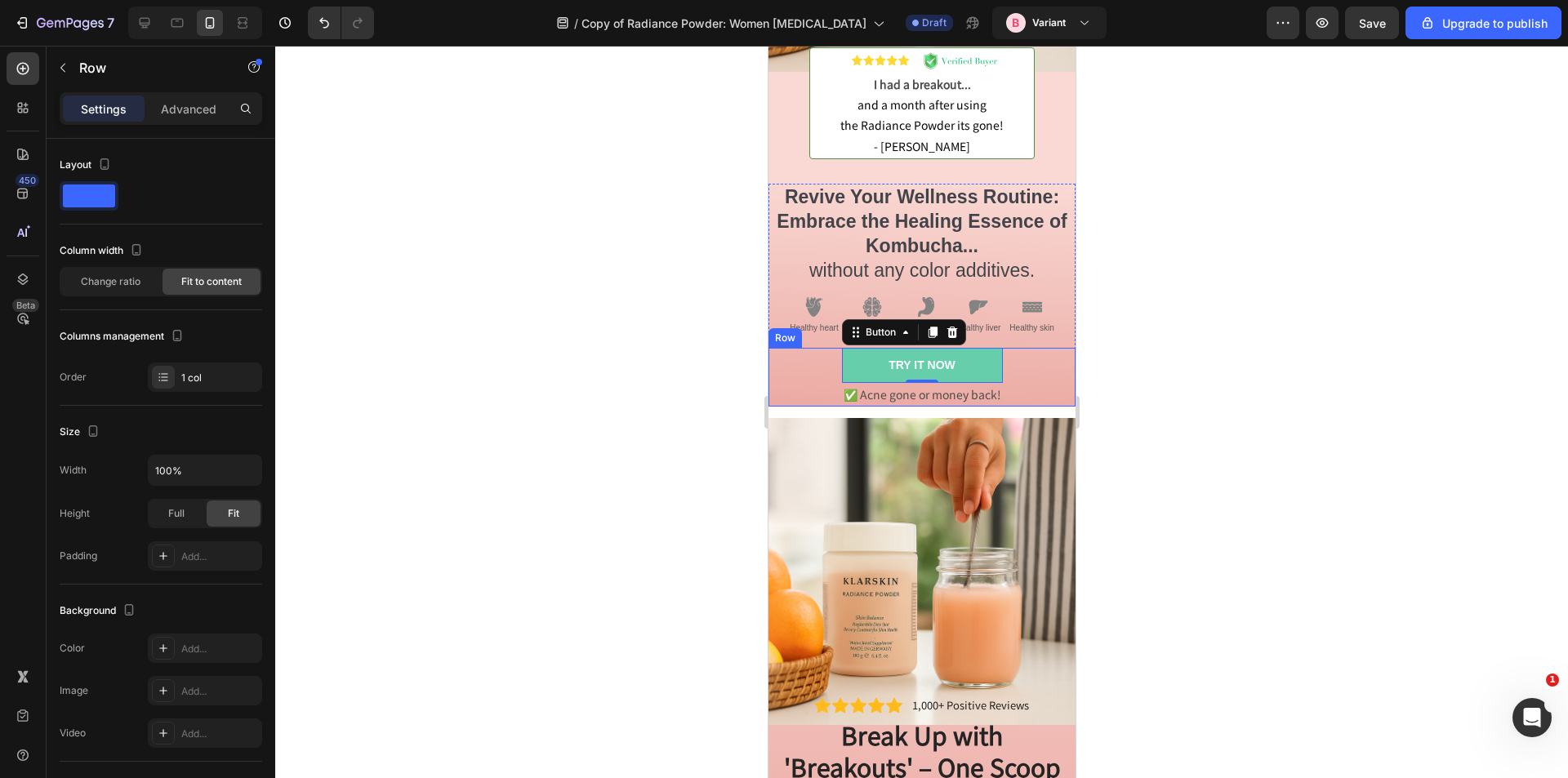
click at [799, 348] on div "TRY IT NOW Button 0 ✅ Acne gone or money back! Text Block Row" at bounding box center [921, 377] width 307 height 58
click at [194, 116] on p "Advanced" at bounding box center [188, 109] width 55 height 17
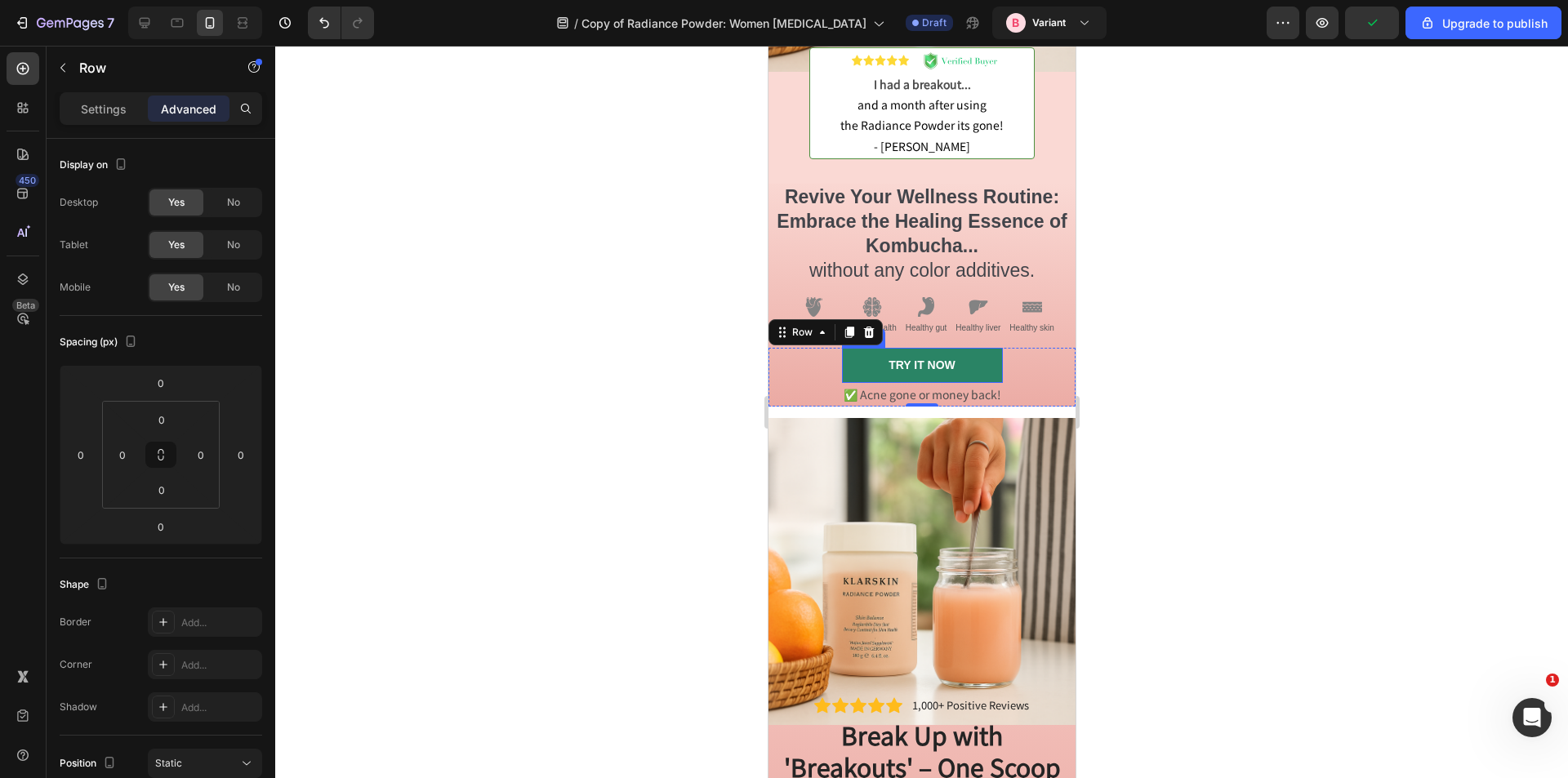
click at [850, 352] on link "TRY IT NOW" at bounding box center [922, 366] width 161 height 35
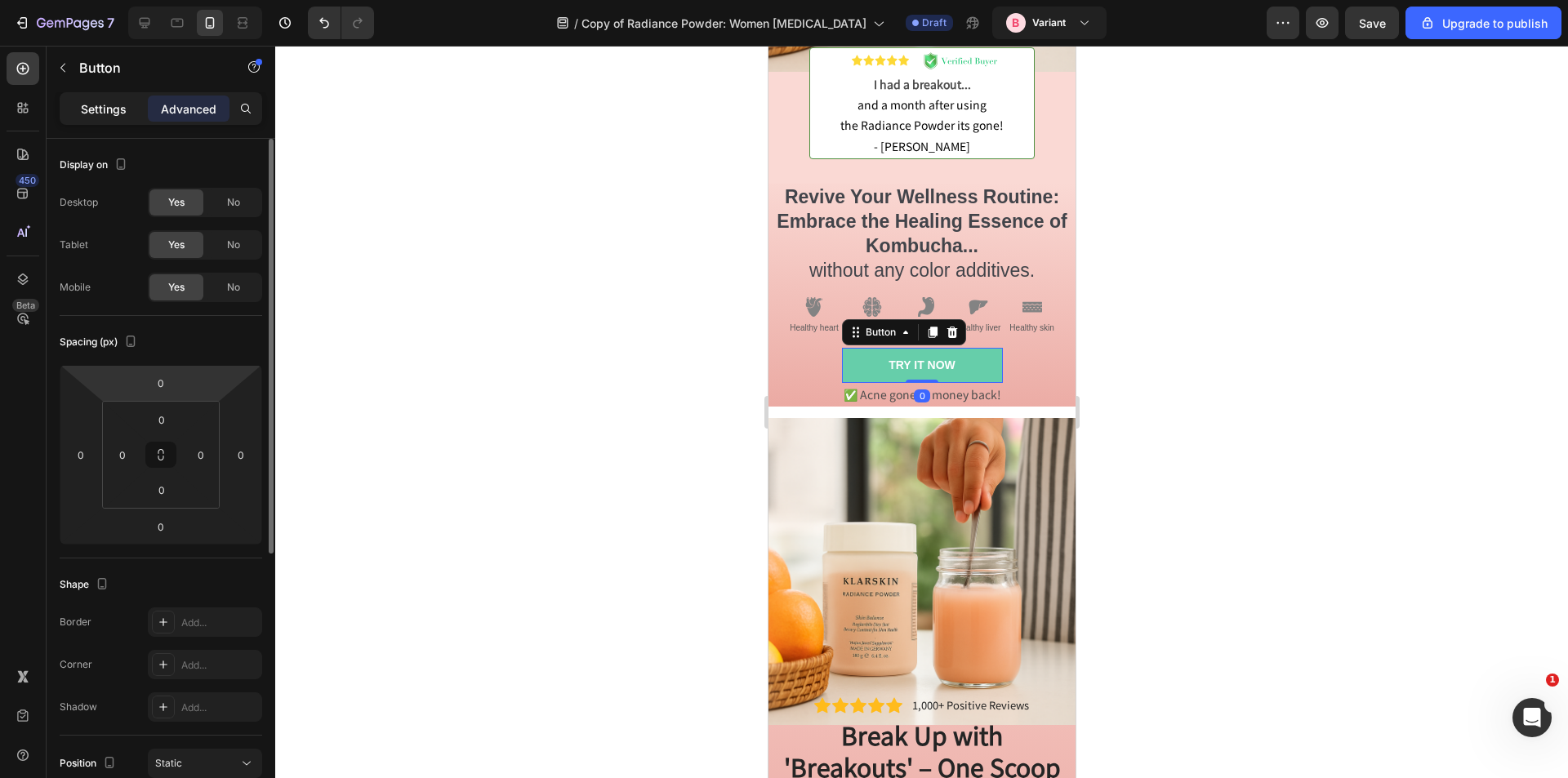
click at [117, 110] on p "Settings" at bounding box center [104, 109] width 46 height 17
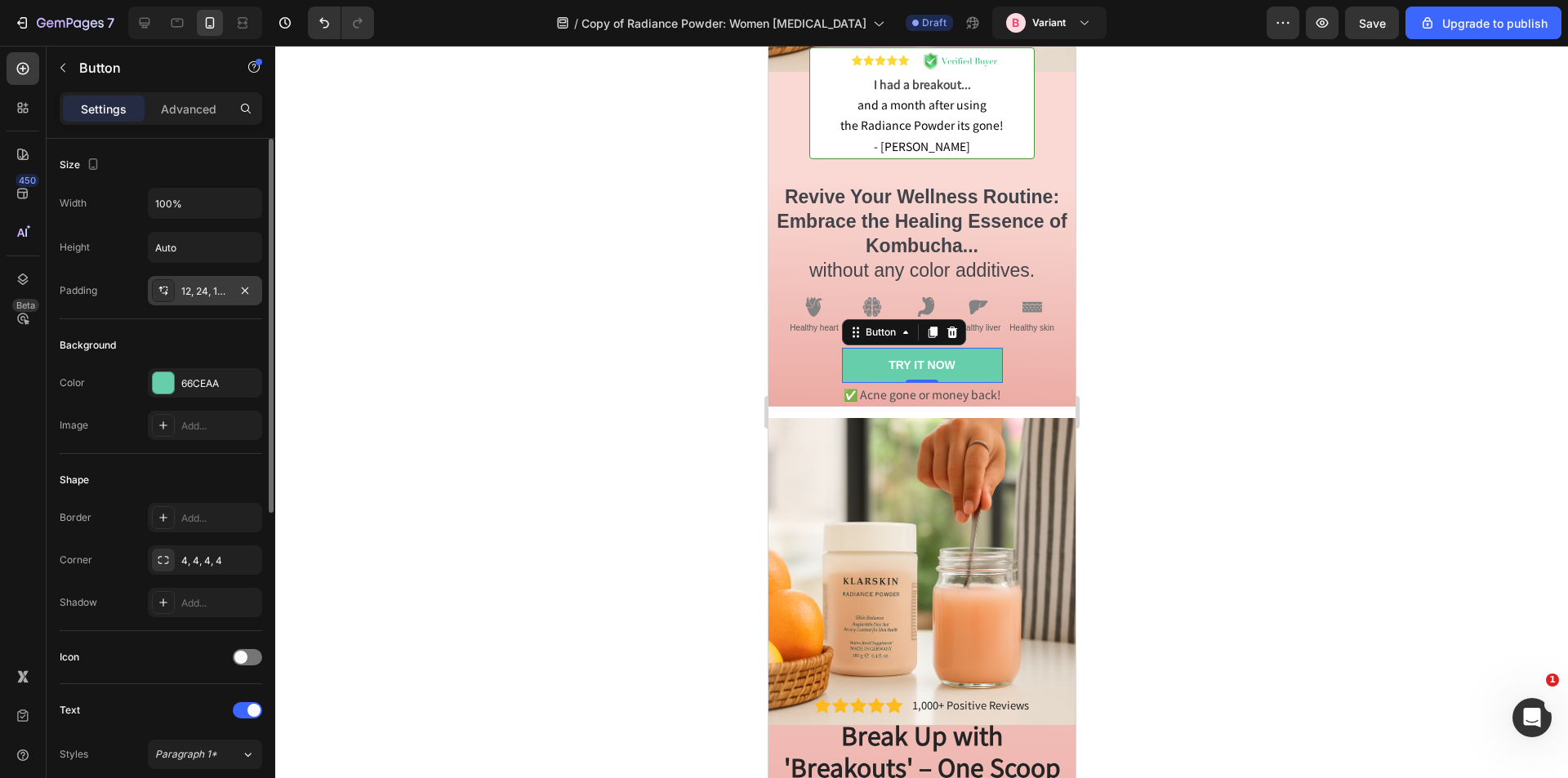
click at [192, 291] on div "12, 24, 12, 24" at bounding box center [205, 291] width 48 height 15
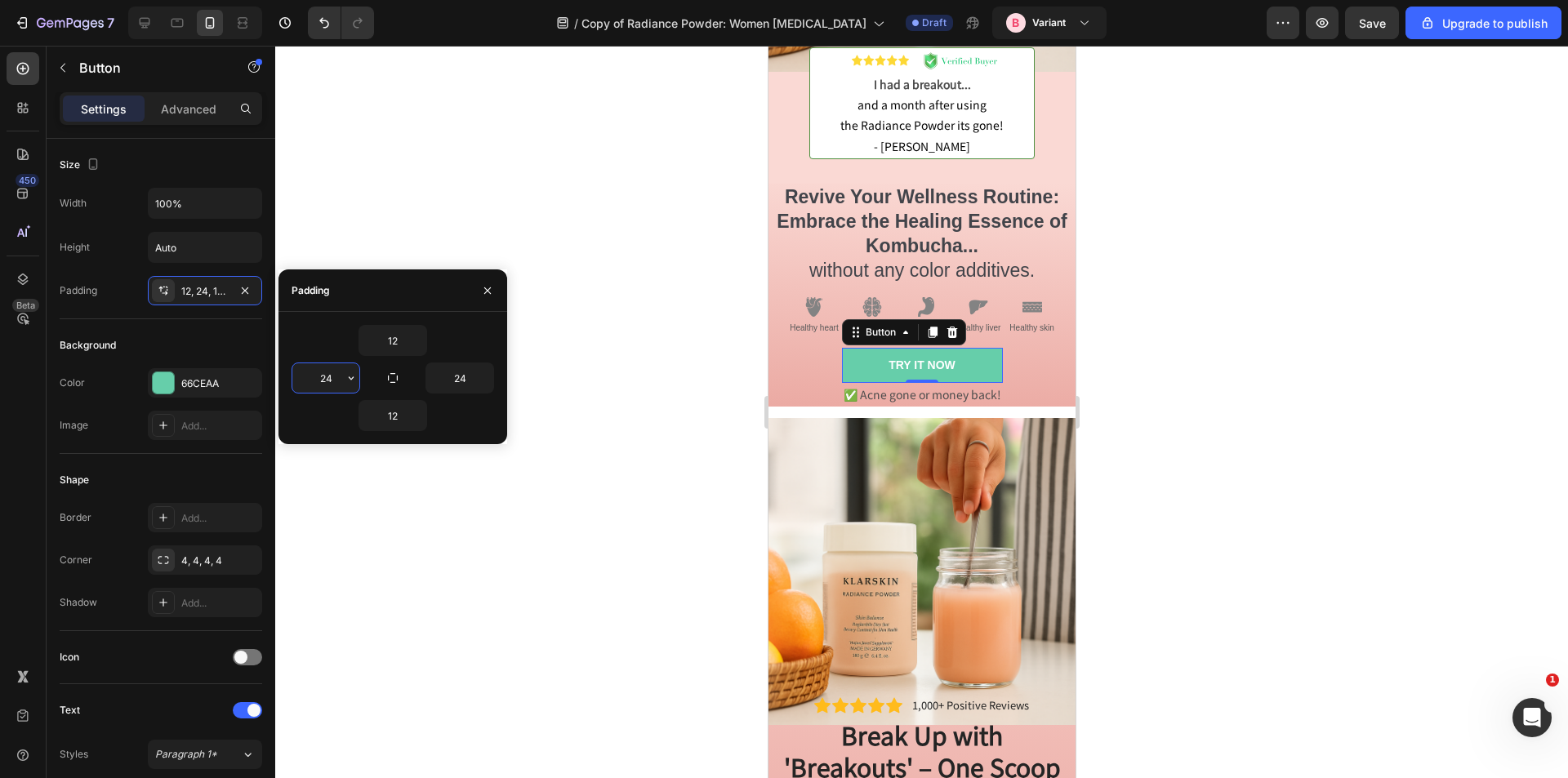
click at [331, 384] on input "24" at bounding box center [325, 378] width 67 height 30
type input "10"
click at [458, 376] on input "24" at bounding box center [460, 378] width 67 height 30
type input "10"
click at [450, 334] on div "12" at bounding box center [393, 341] width 203 height 31
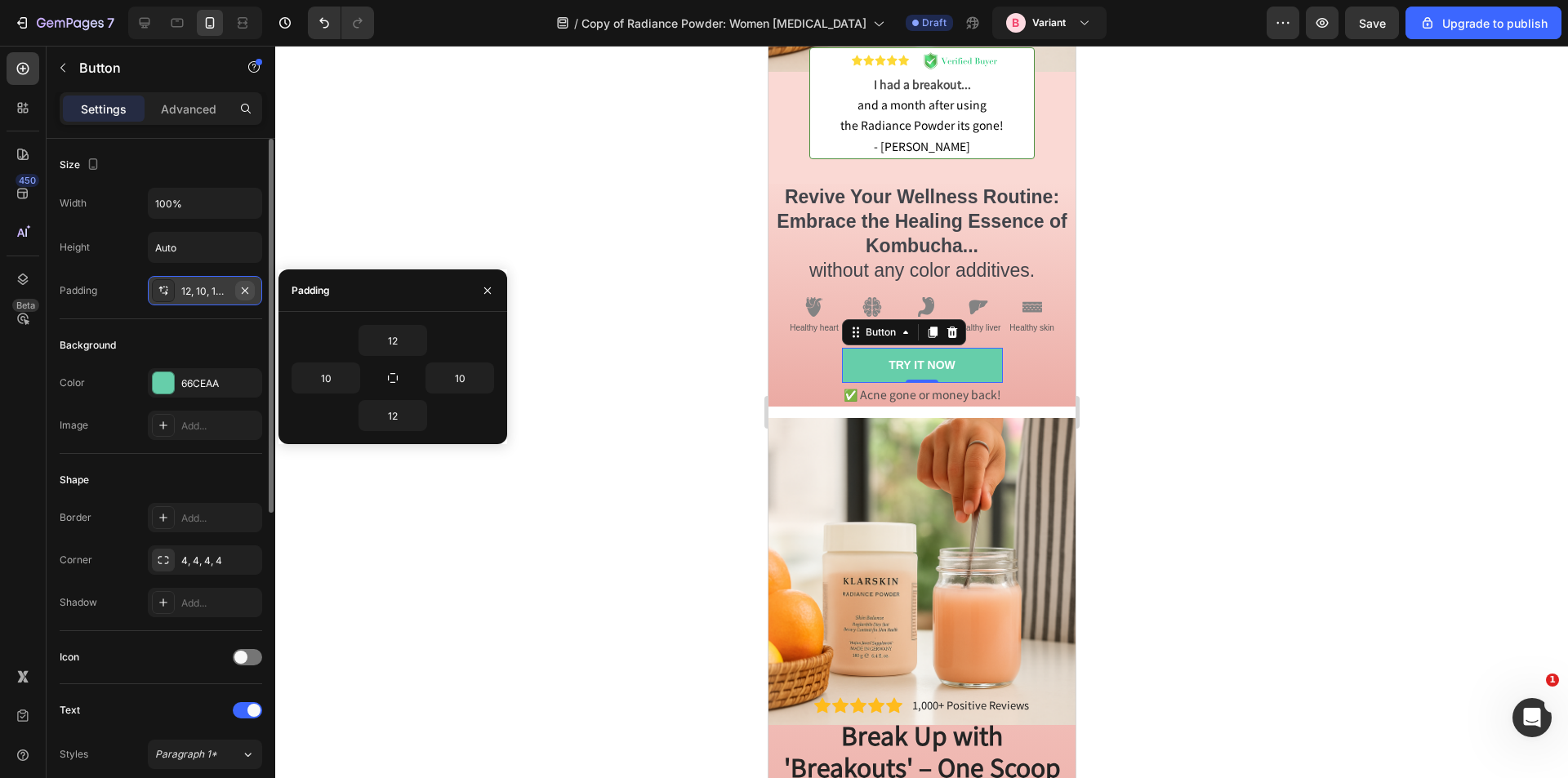
click at [250, 293] on icon "button" at bounding box center [245, 291] width 13 height 13
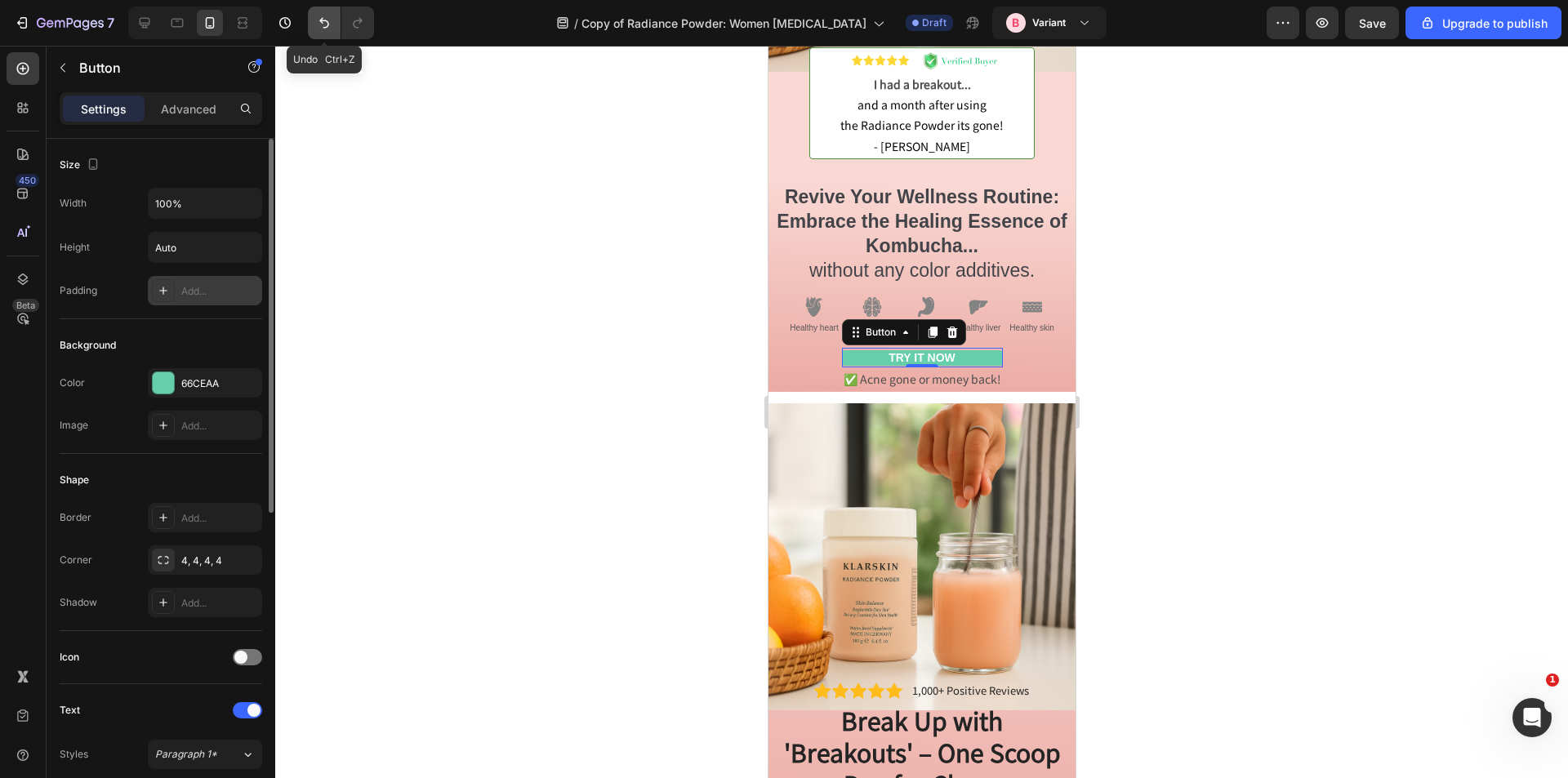
click at [318, 23] on icon "Undo/Redo" at bounding box center [324, 23] width 16 height 16
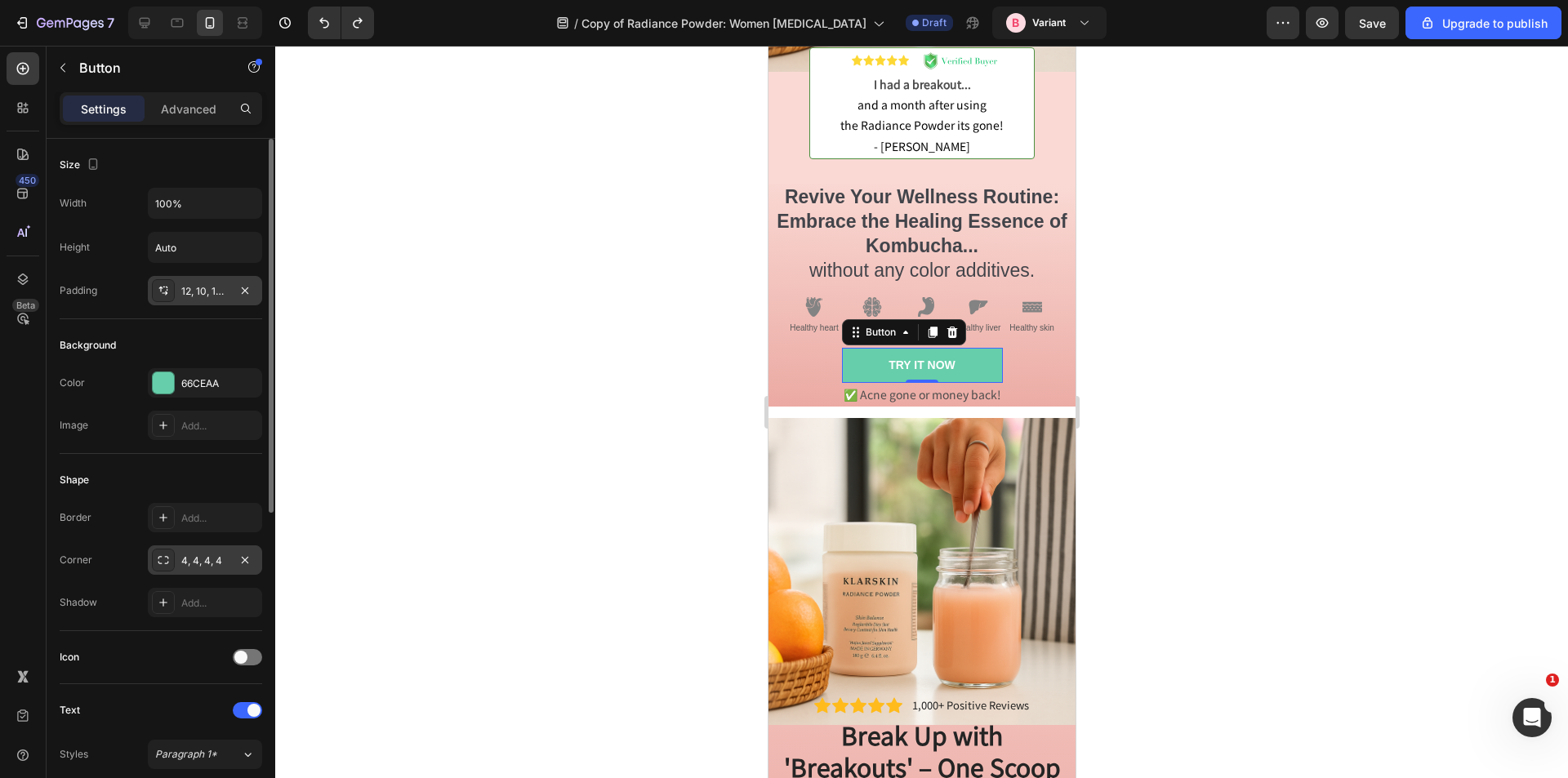
click at [209, 565] on div "4, 4, 4, 4" at bounding box center [205, 561] width 48 height 15
click at [201, 562] on div "4, 4, 4, 4" at bounding box center [205, 561] width 48 height 15
click at [205, 100] on p "Advanced" at bounding box center [188, 109] width 55 height 17
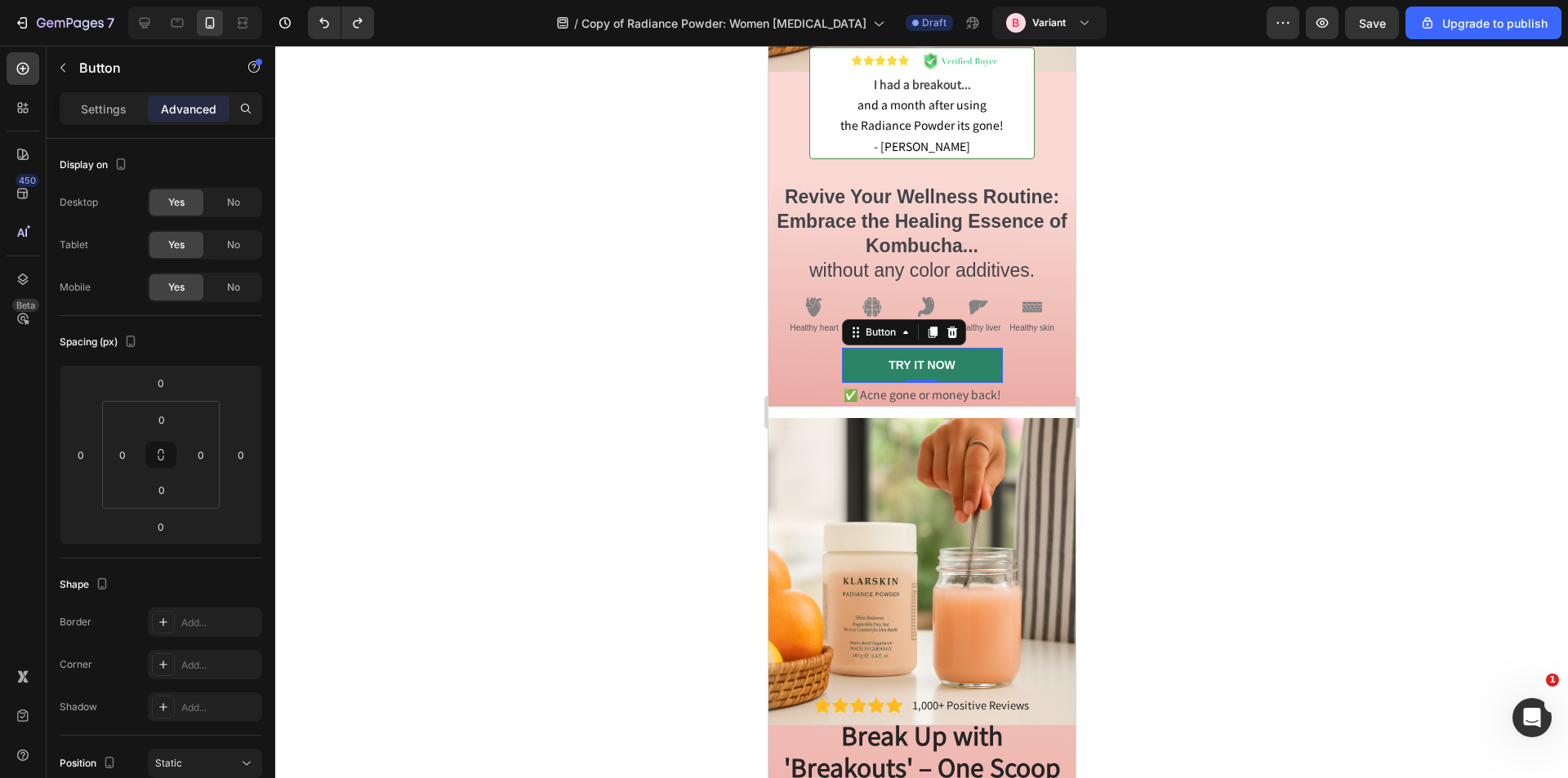
click at [993, 348] on link "TRY IT NOW" at bounding box center [922, 366] width 161 height 35
click at [821, 352] on div "TRY IT NOW Button 0 ✅ Acne gone or money back! Text Block Row" at bounding box center [921, 377] width 307 height 58
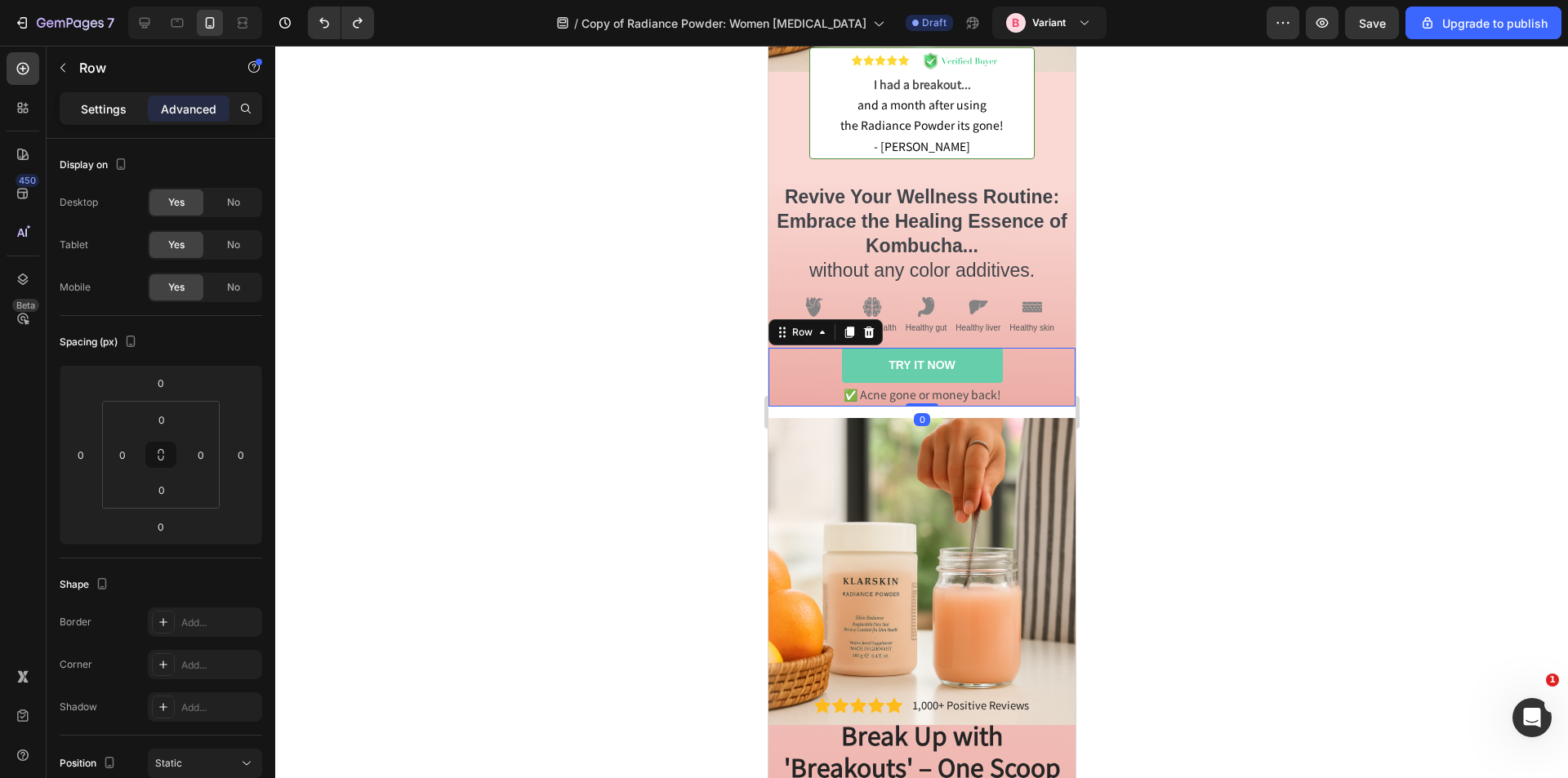
click at [113, 120] on div "Settings" at bounding box center [103, 109] width 82 height 26
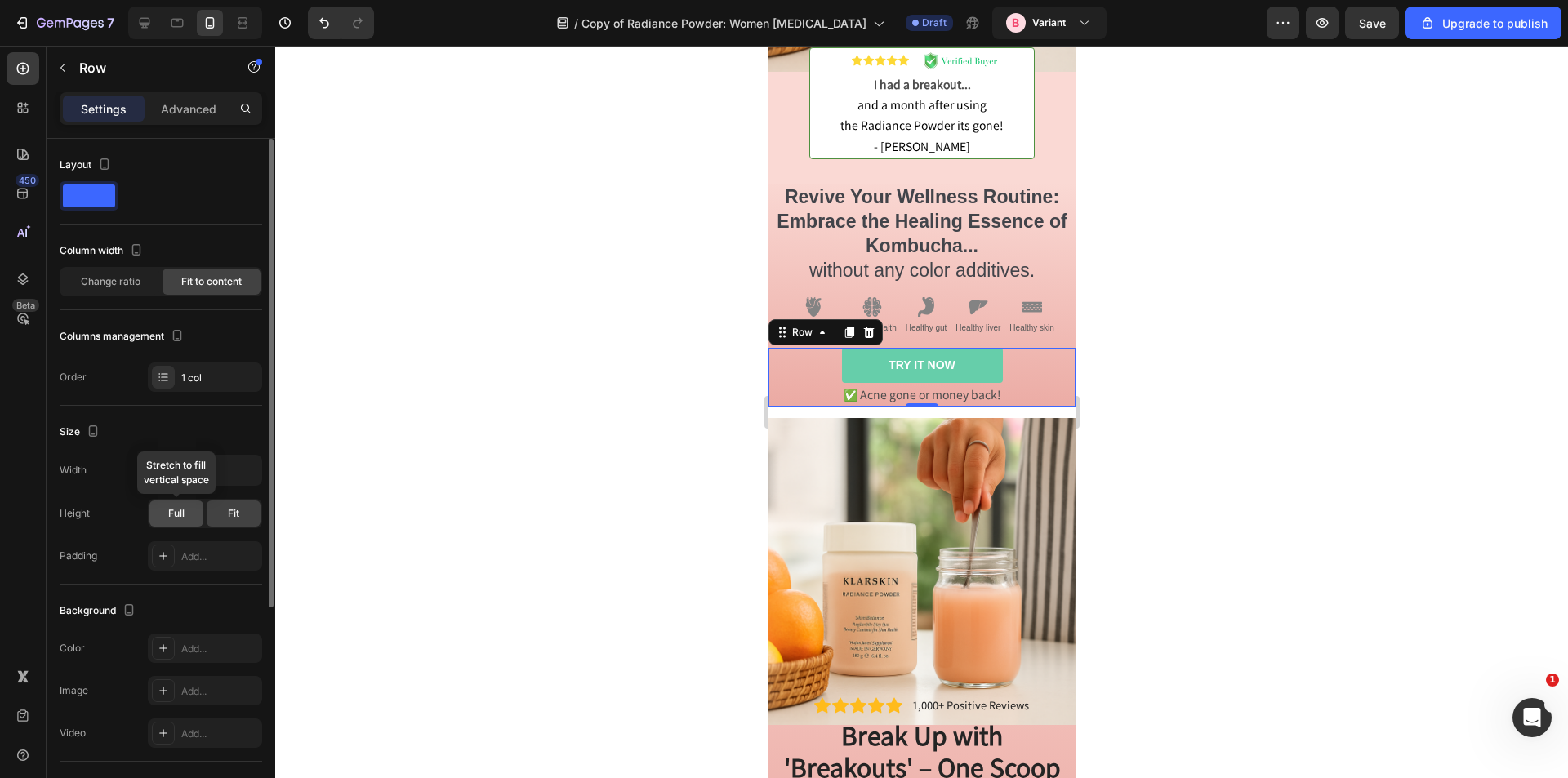
click at [183, 510] on span "Full" at bounding box center [176, 514] width 16 height 15
click at [168, 473] on input "100%" at bounding box center [205, 470] width 113 height 30
click at [268, 466] on div at bounding box center [268, 363] width 9 height 449
click at [250, 468] on icon "button" at bounding box center [247, 470] width 16 height 16
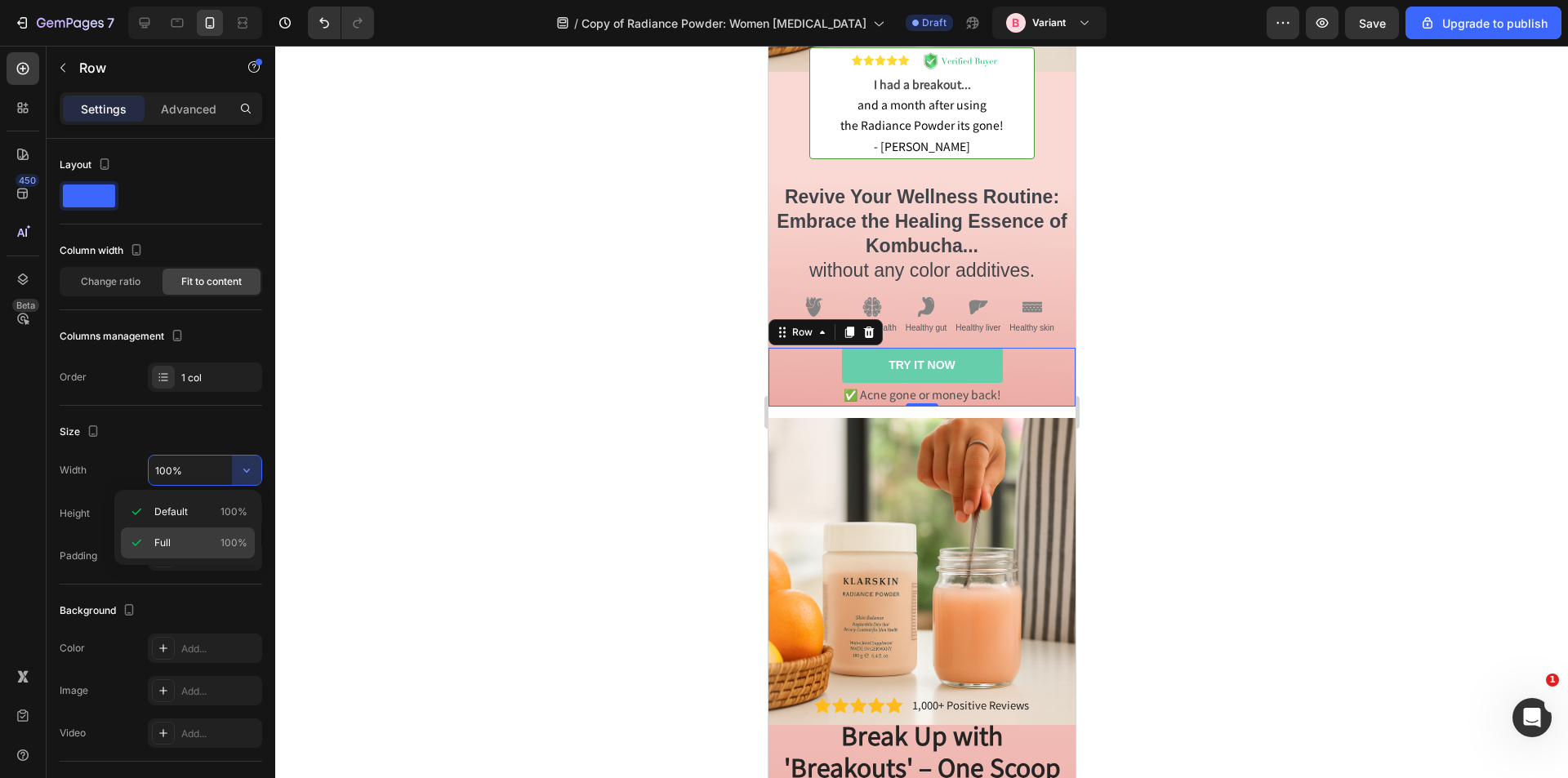
click at [166, 541] on span "Full" at bounding box center [162, 543] width 16 height 15
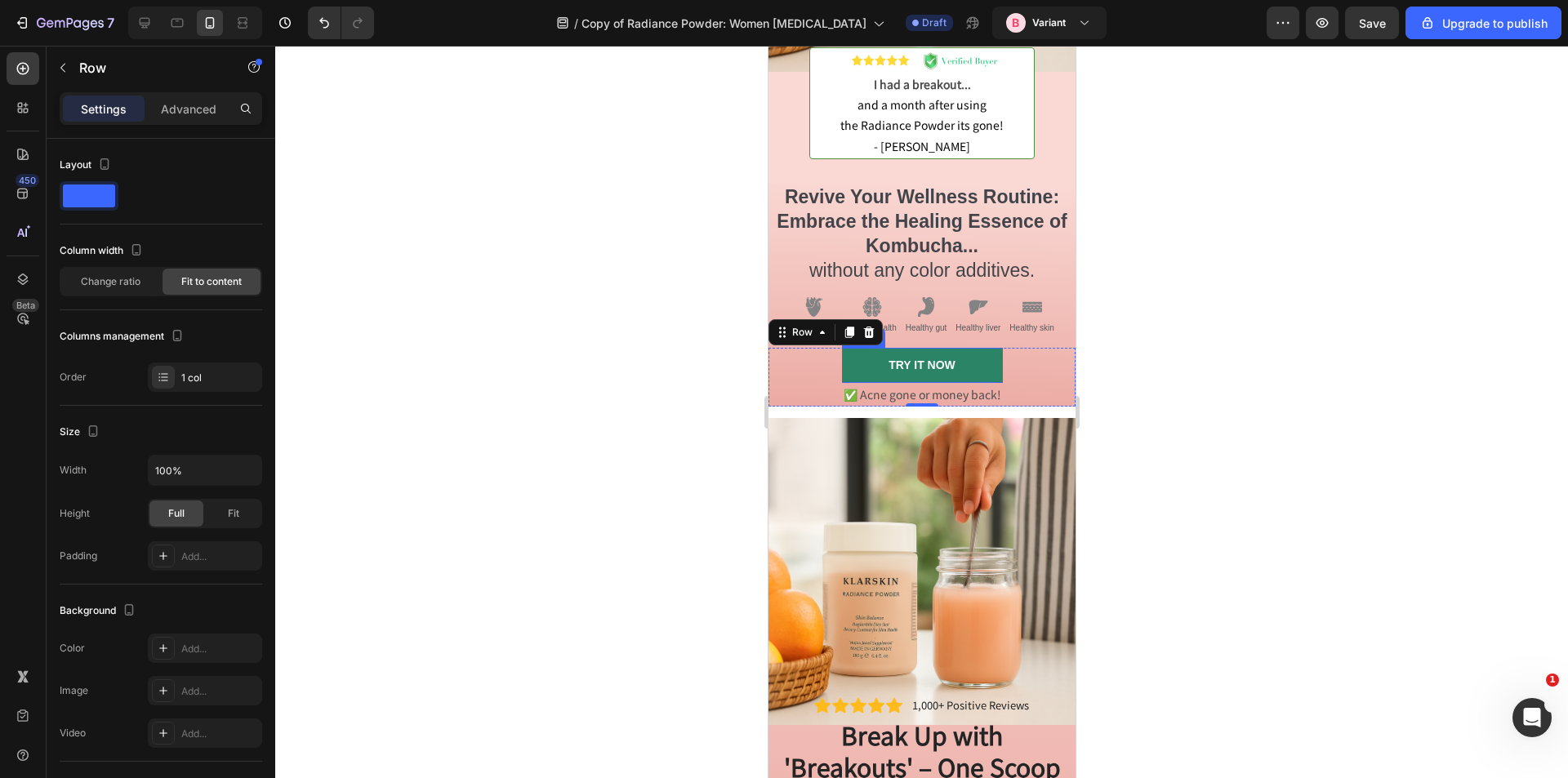
click at [861, 348] on link "TRY IT NOW" at bounding box center [922, 366] width 161 height 35
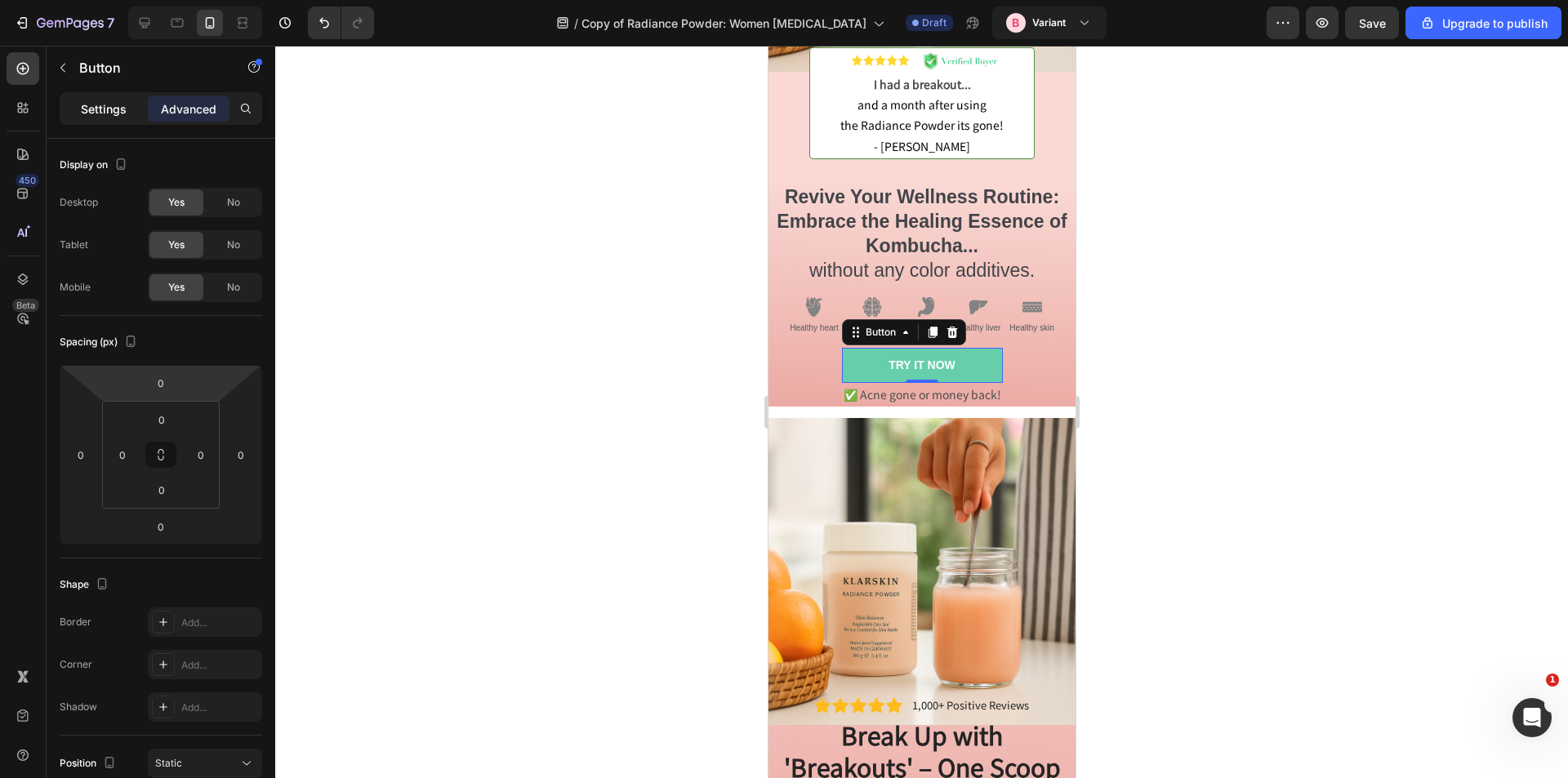
click at [102, 112] on p "Settings" at bounding box center [104, 109] width 46 height 17
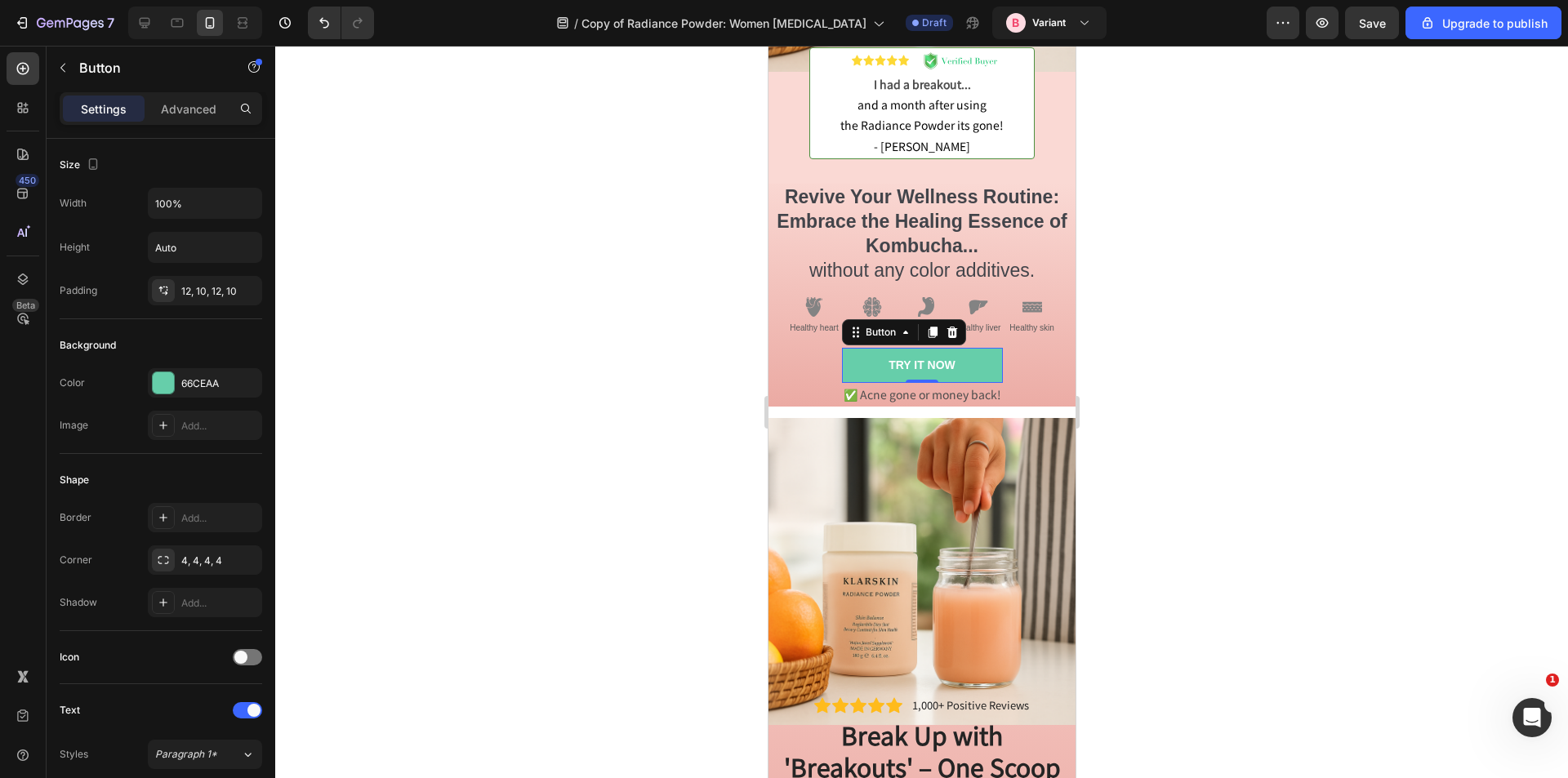
click at [172, 454] on div "Size Width 100% Height Auto Padding 12, 10, 12, 10" at bounding box center [161, 542] width 203 height 177
click at [178, 196] on input "100%" at bounding box center [205, 203] width 113 height 30
click at [255, 201] on button "button" at bounding box center [247, 203] width 30 height 30
click at [175, 245] on span "Fit content" at bounding box center [179, 245] width 49 height 15
click at [246, 208] on icon "button" at bounding box center [247, 203] width 16 height 16
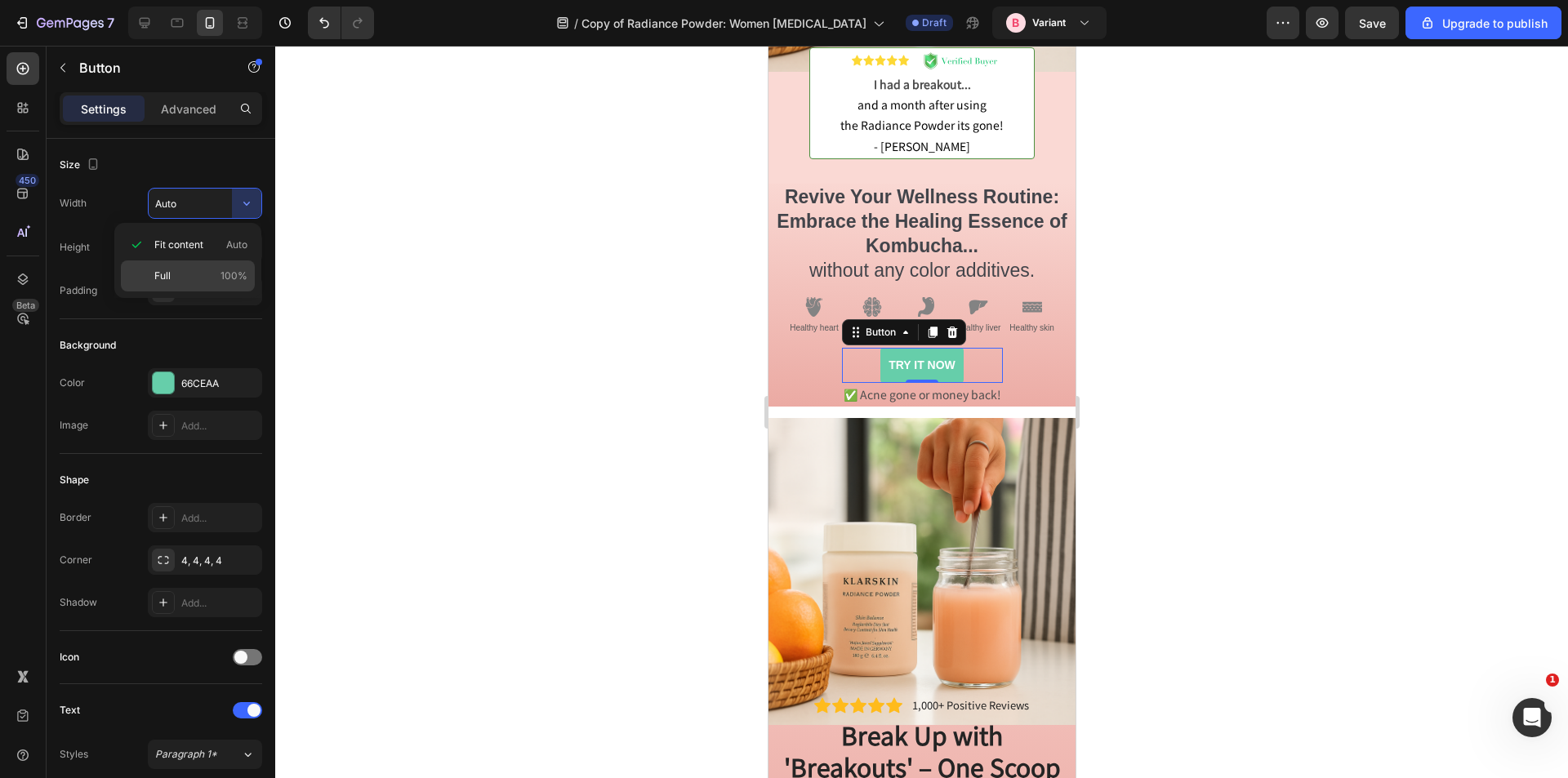
click at [177, 271] on p "Full 100%" at bounding box center [200, 276] width 93 height 15
type input "100%"
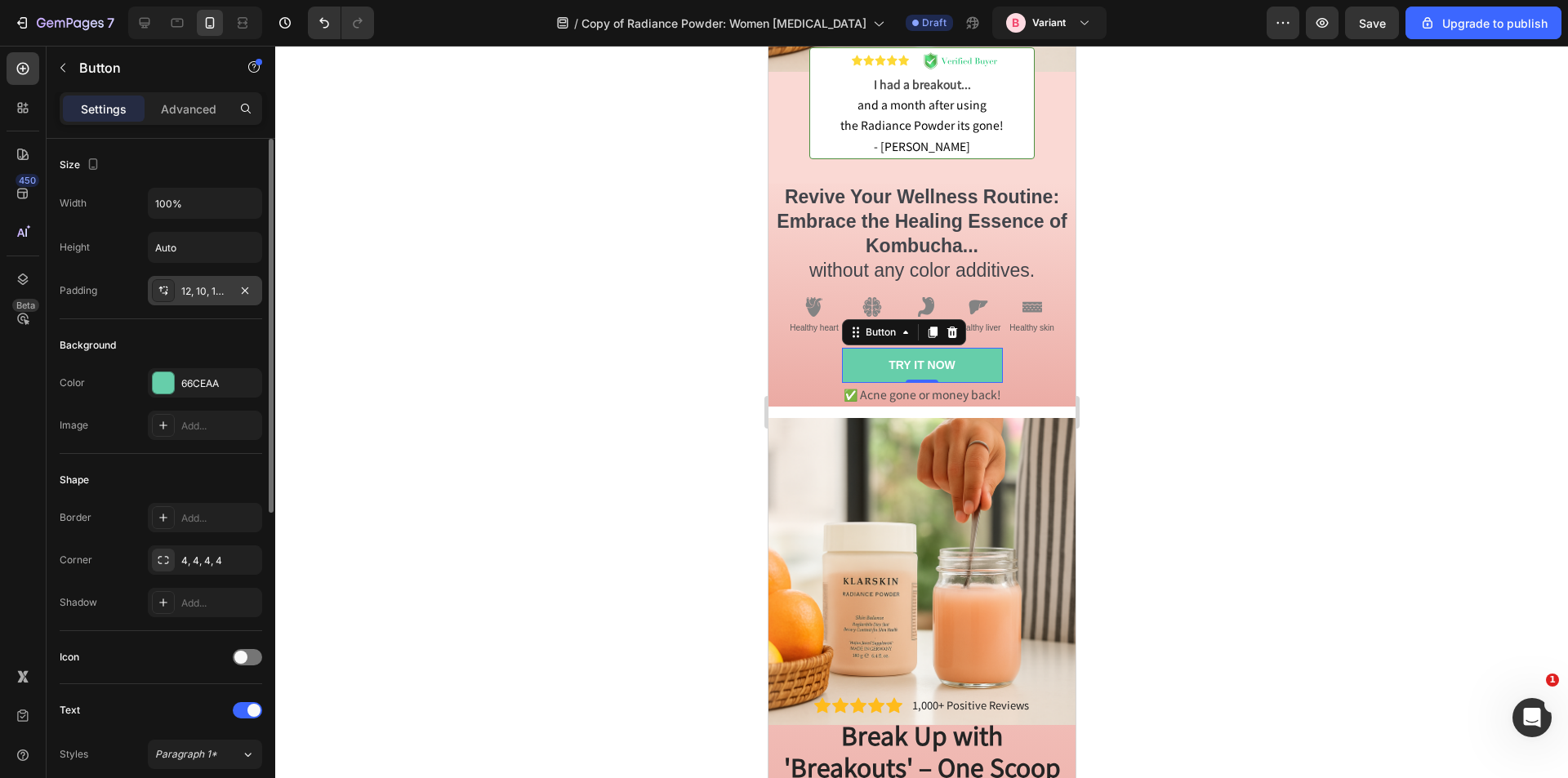
click at [228, 290] on div "12, 10, 12, 10" at bounding box center [205, 291] width 48 height 15
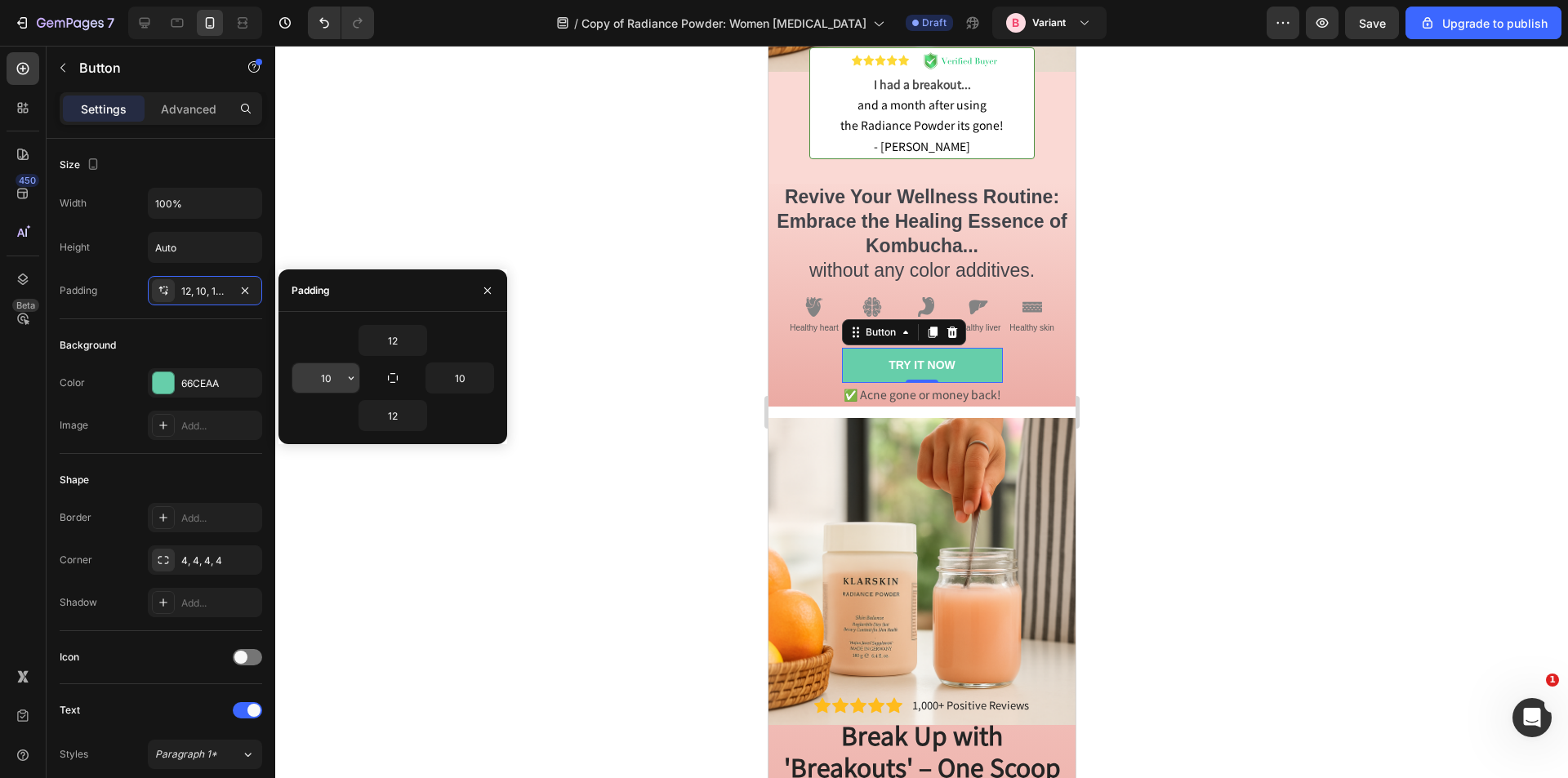
click at [328, 376] on input "10" at bounding box center [325, 378] width 67 height 30
type input "2"
type input "1"
type input "0"
click at [443, 384] on input "10" at bounding box center [460, 378] width 67 height 30
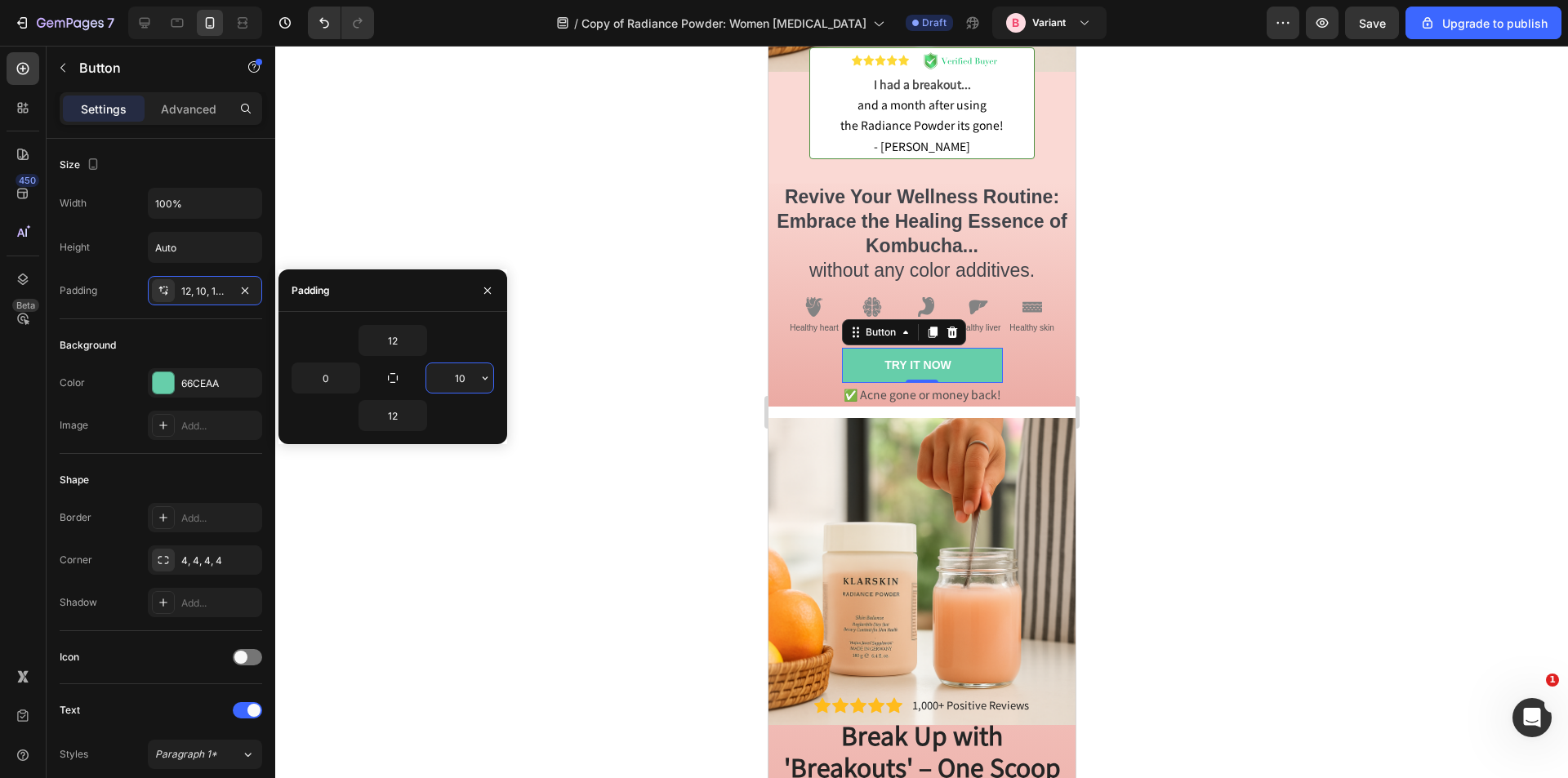
click at [443, 384] on input "10" at bounding box center [460, 378] width 67 height 30
type input "0"
click at [193, 107] on p "Advanced" at bounding box center [188, 109] width 55 height 17
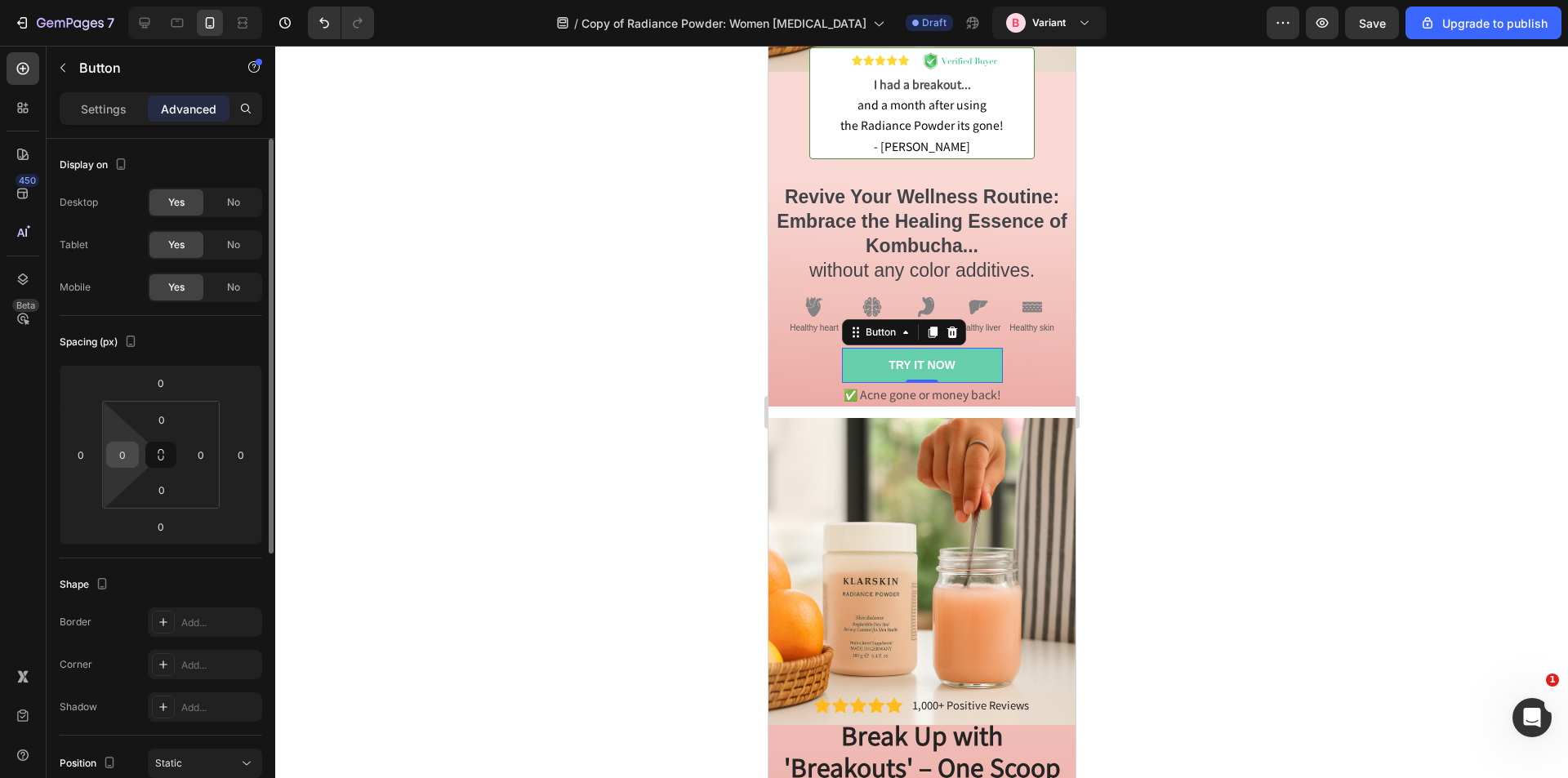
click at [131, 456] on input "0" at bounding box center [123, 455] width 25 height 25
type input "2"
click at [77, 455] on input "0" at bounding box center [81, 455] width 25 height 25
type input "0"
type input "1"
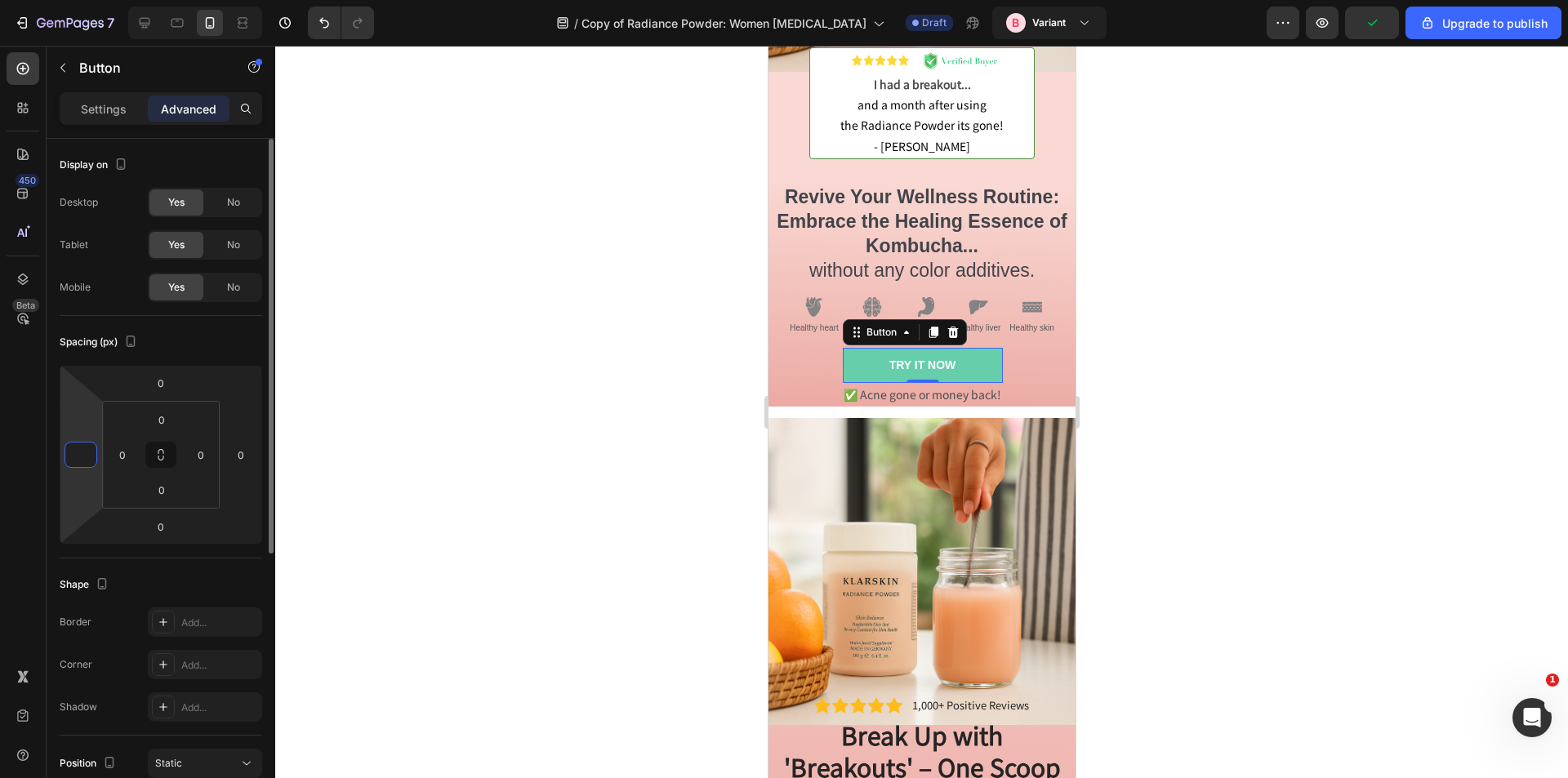
click at [105, 300] on div "Mobile Yes No" at bounding box center [161, 287] width 203 height 30
type input "0"
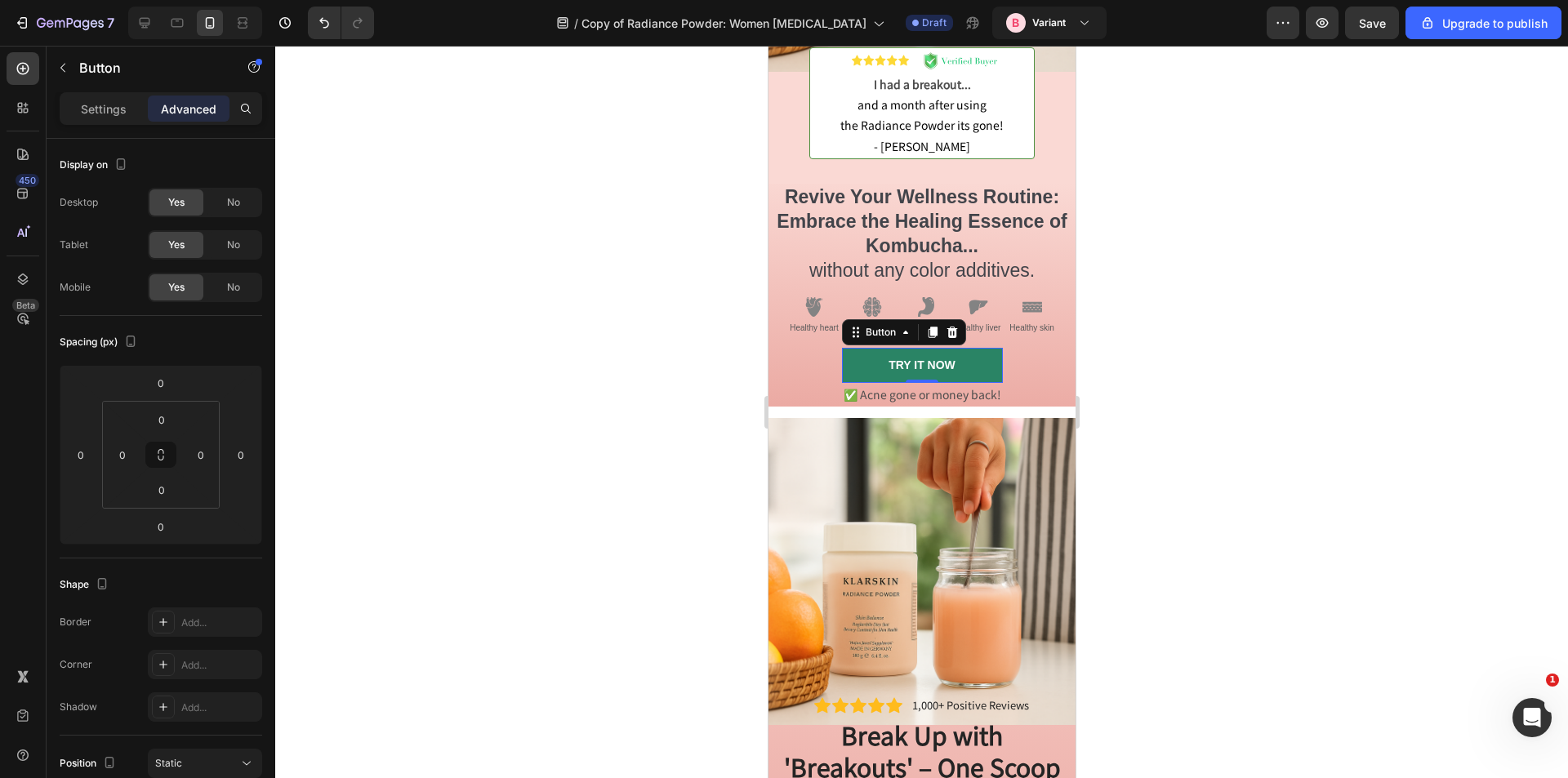
click at [875, 348] on link "TRY IT NOW" at bounding box center [922, 366] width 161 height 35
click at [82, 98] on div "Settings" at bounding box center [103, 109] width 82 height 26
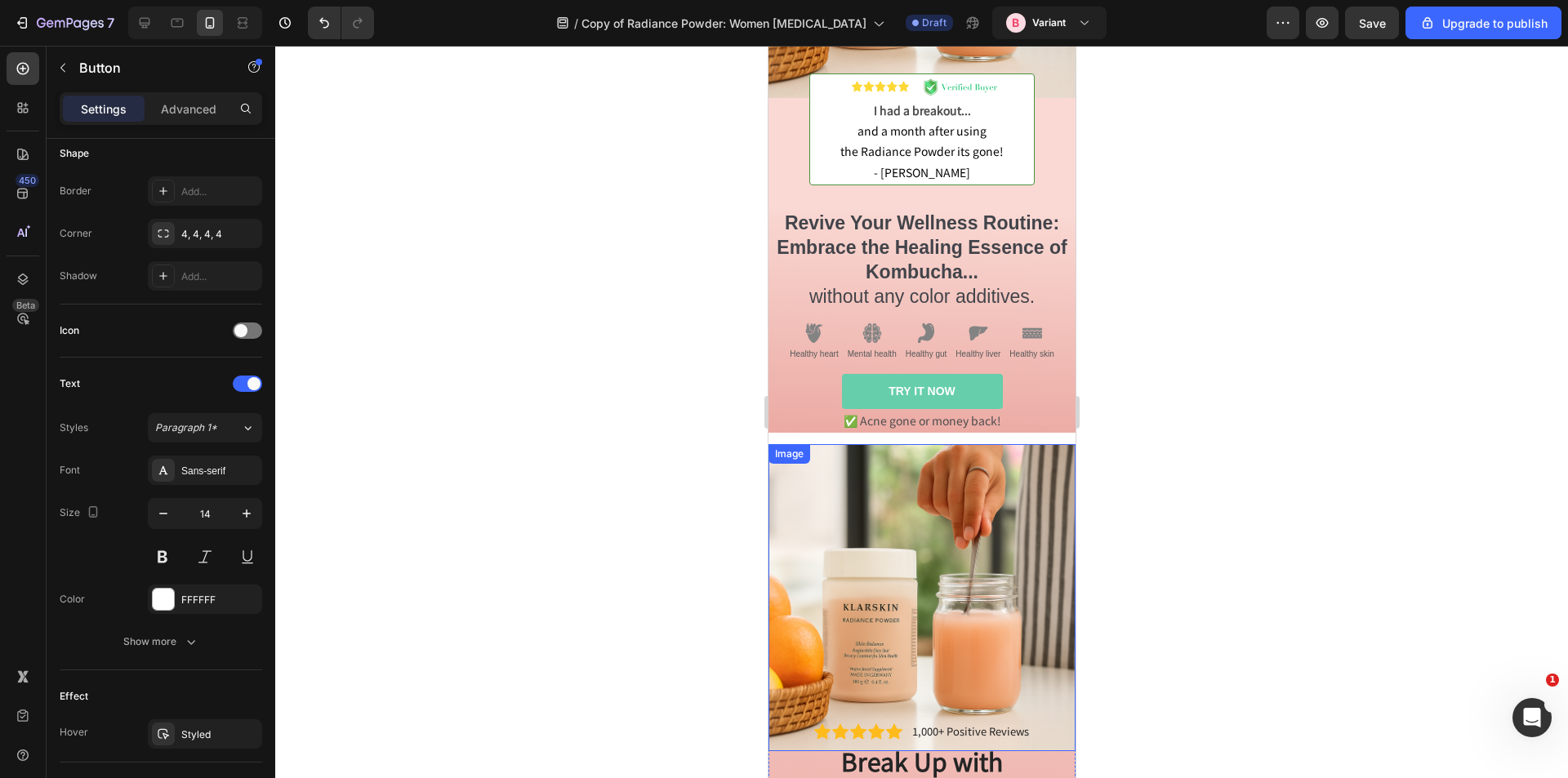
scroll to position [151, 0]
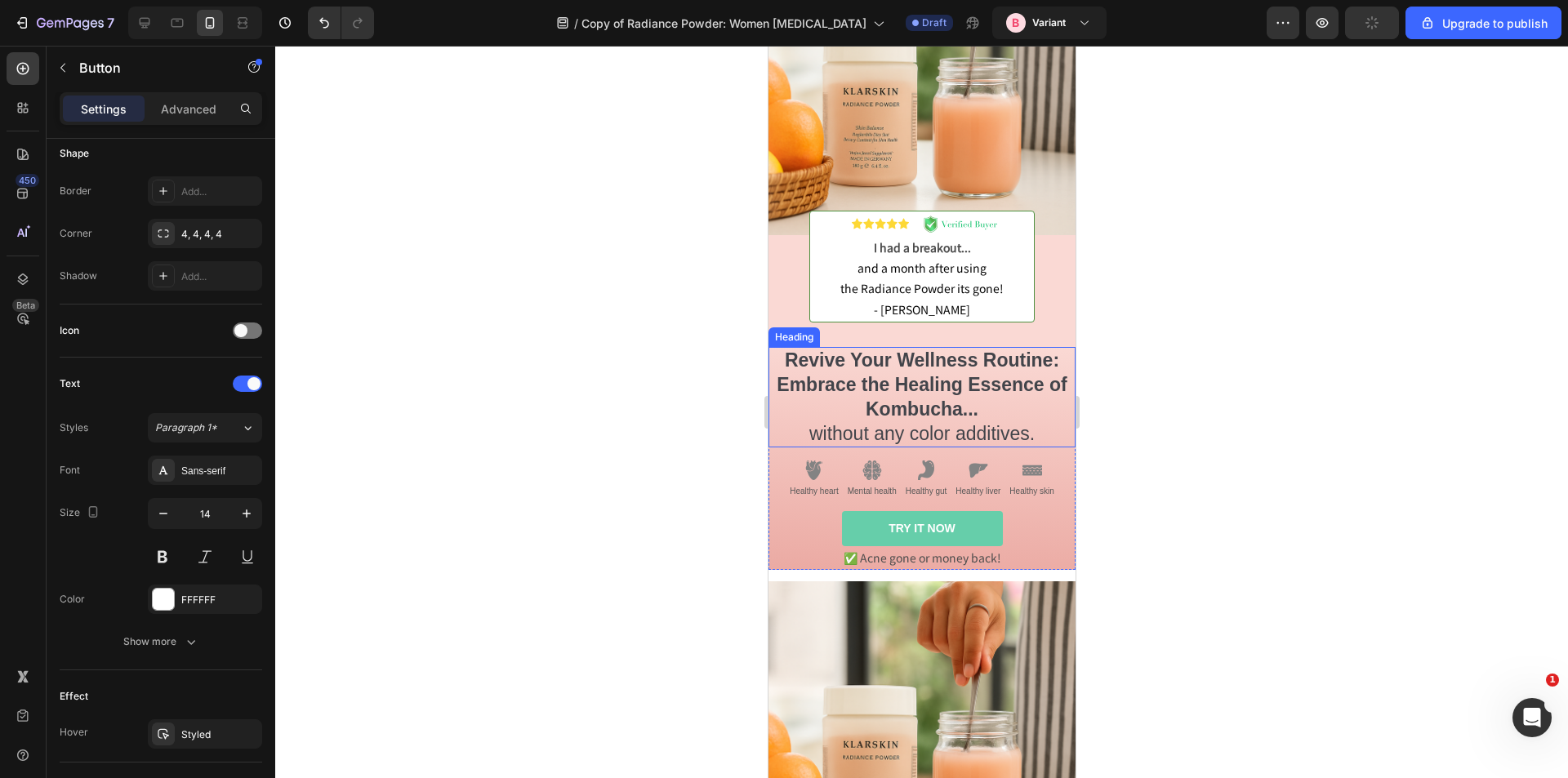
click at [819, 372] on strong "Revive Your Wellness Routine: Embrace the Healing Essence of Kombucha..." at bounding box center [921, 384] width 290 height 70
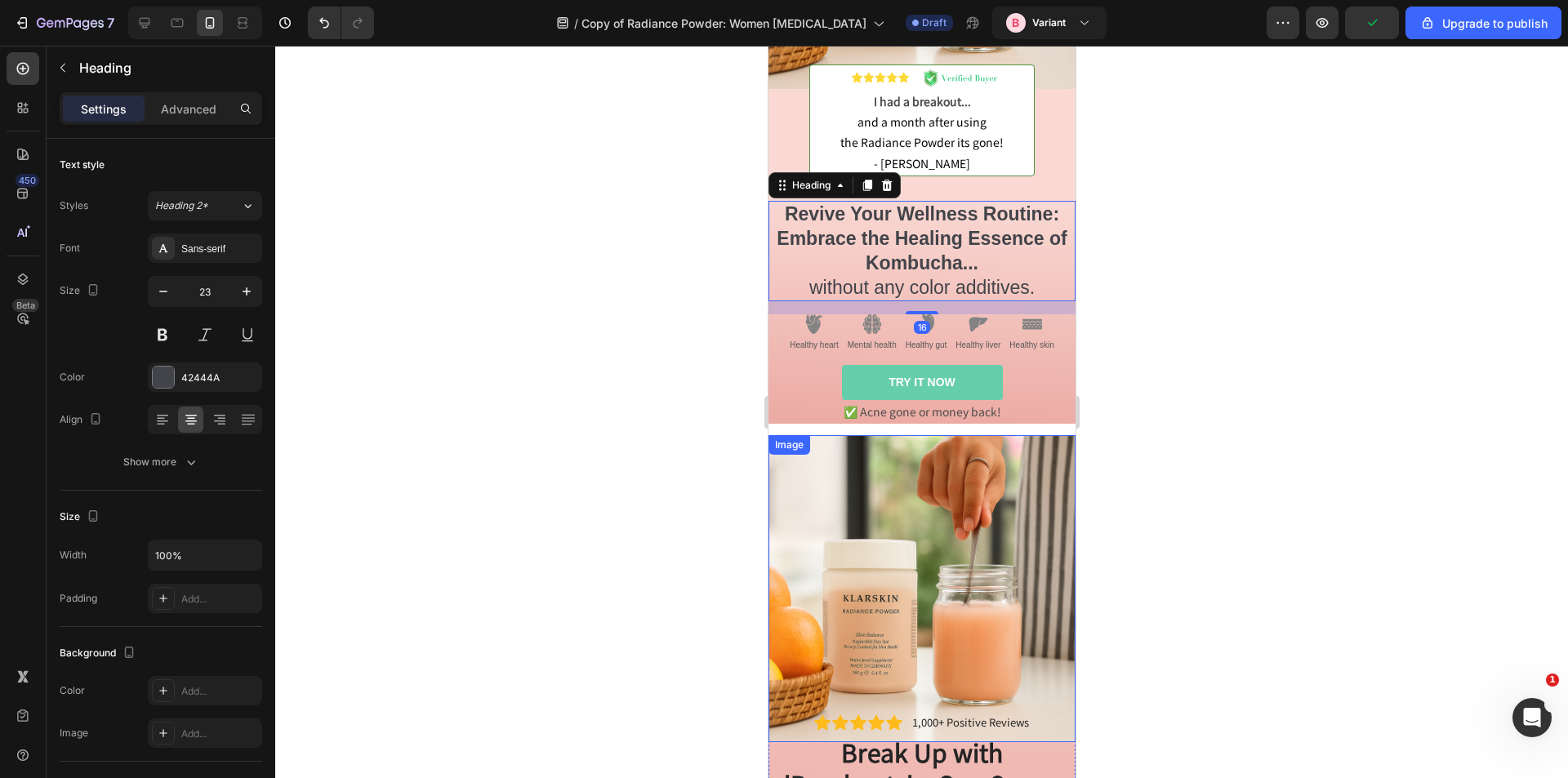
scroll to position [396, 0]
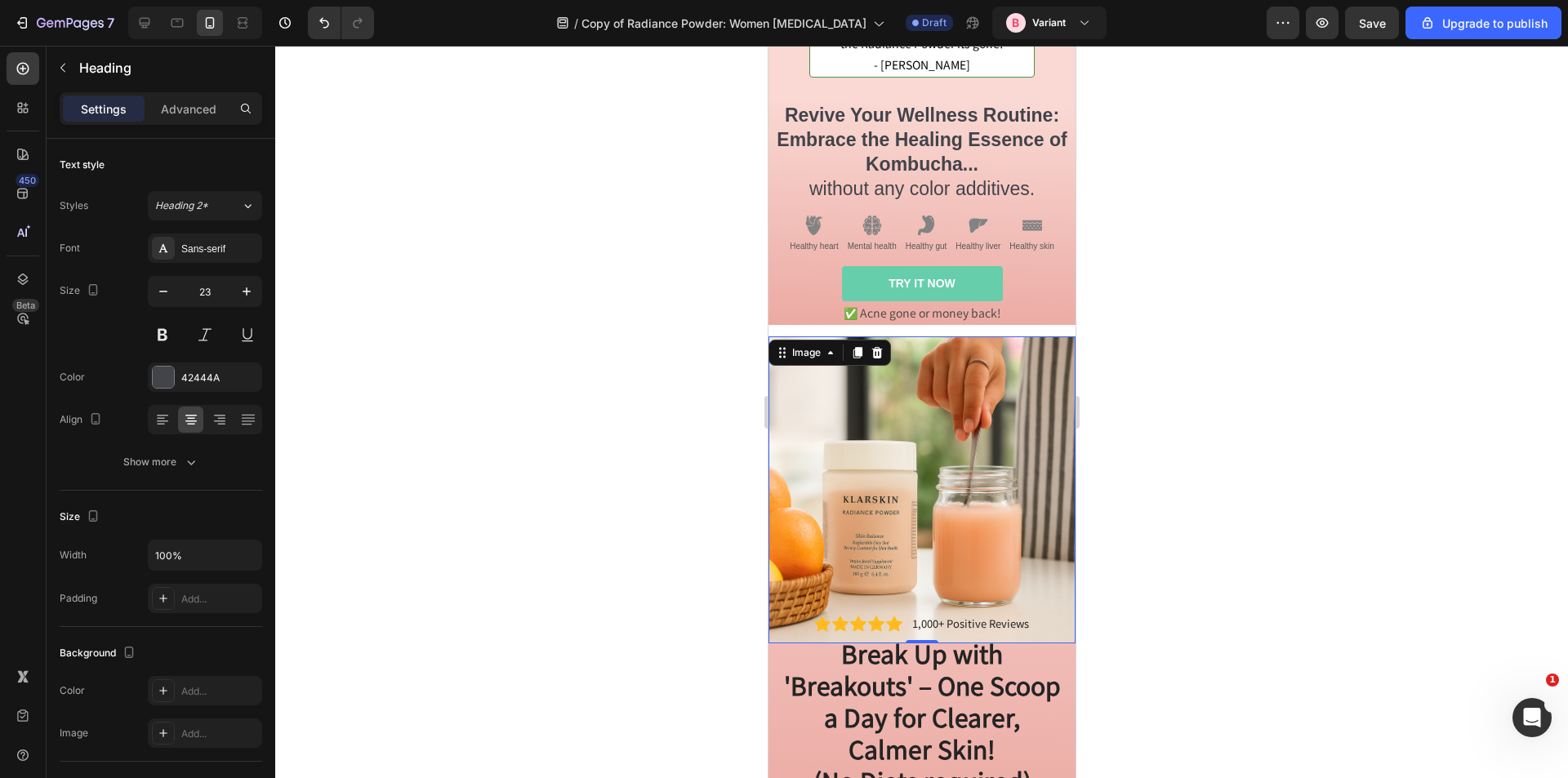
click at [895, 430] on img at bounding box center [921, 490] width 307 height 307
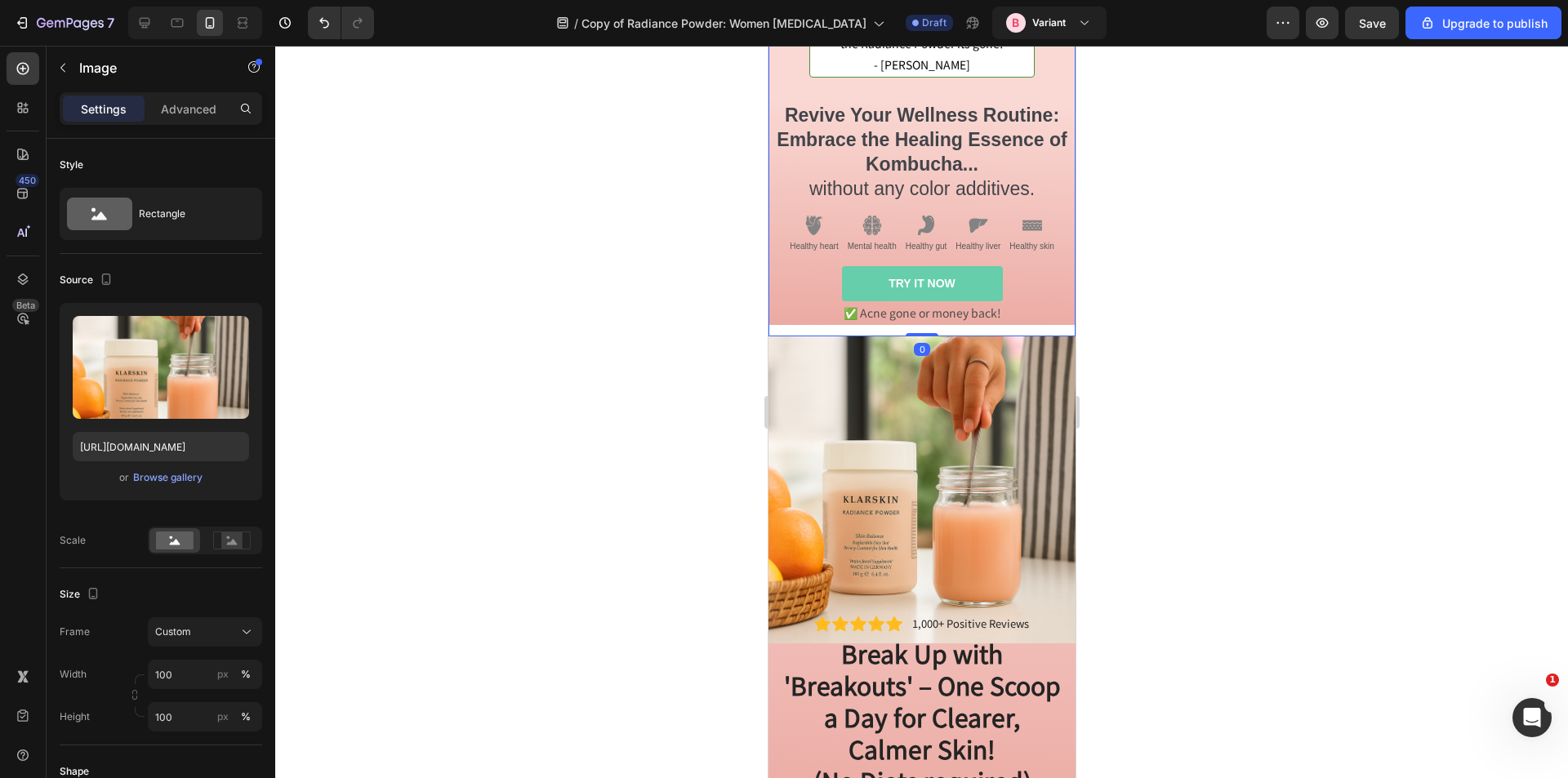
click at [787, 316] on div "Revive Your Wellness Routine: Embrace the Healing Essence of Kombucha... withou…" at bounding box center [921, 219] width 307 height 235
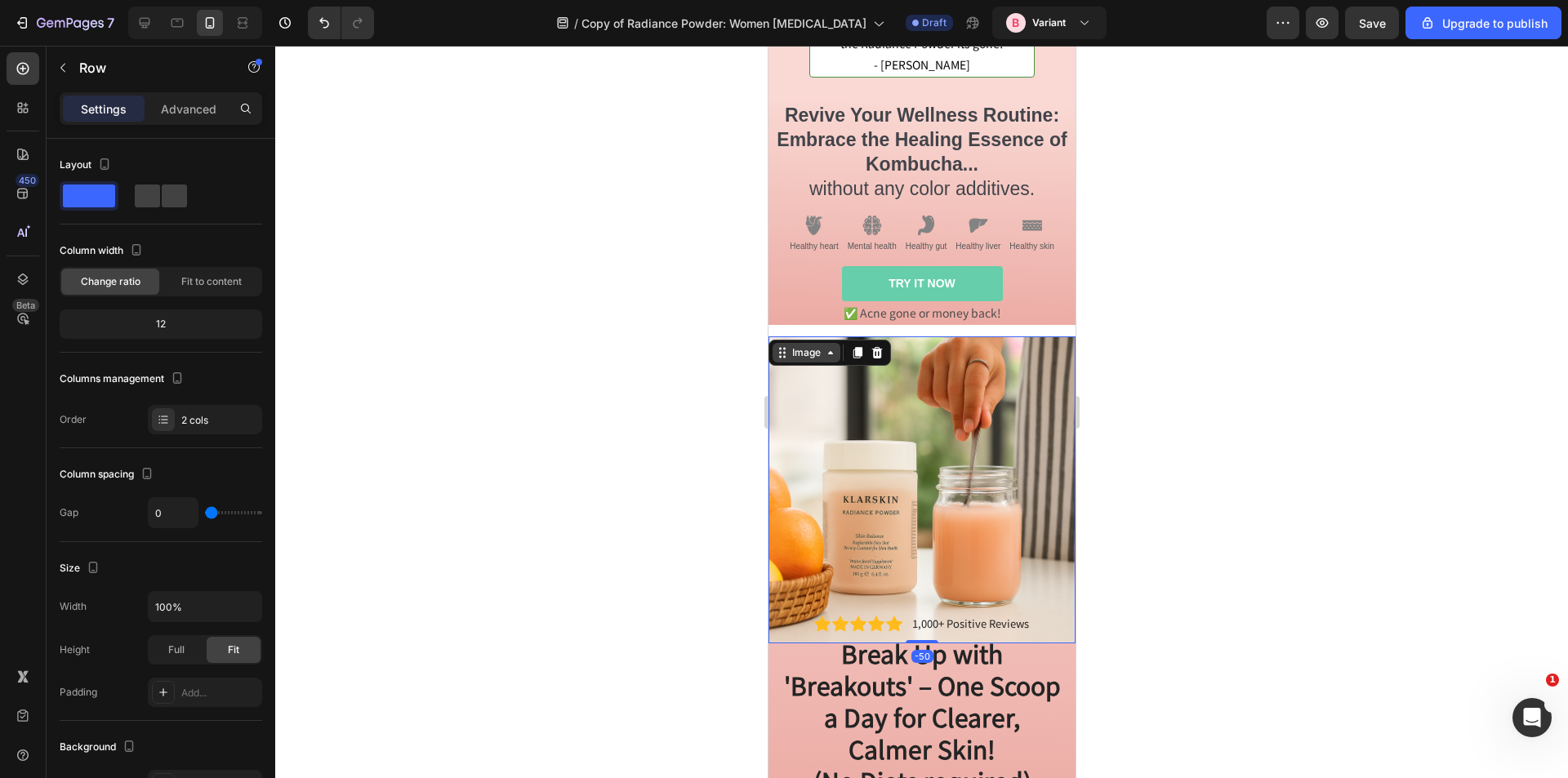
click at [795, 346] on div "Image" at bounding box center [805, 353] width 35 height 15
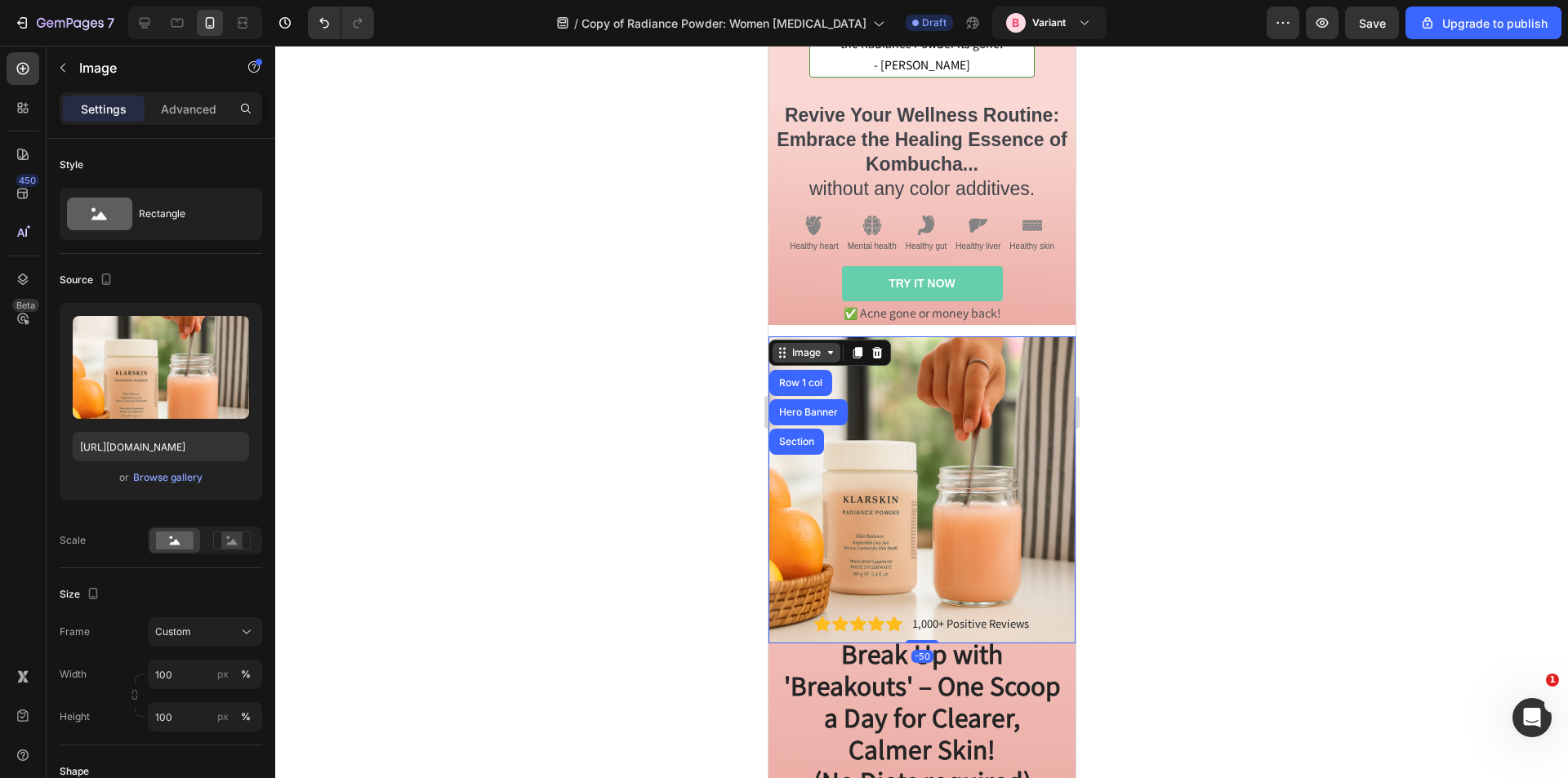
click at [824, 347] on icon at bounding box center [830, 353] width 13 height 13
click at [822, 347] on div "Image" at bounding box center [805, 353] width 35 height 15
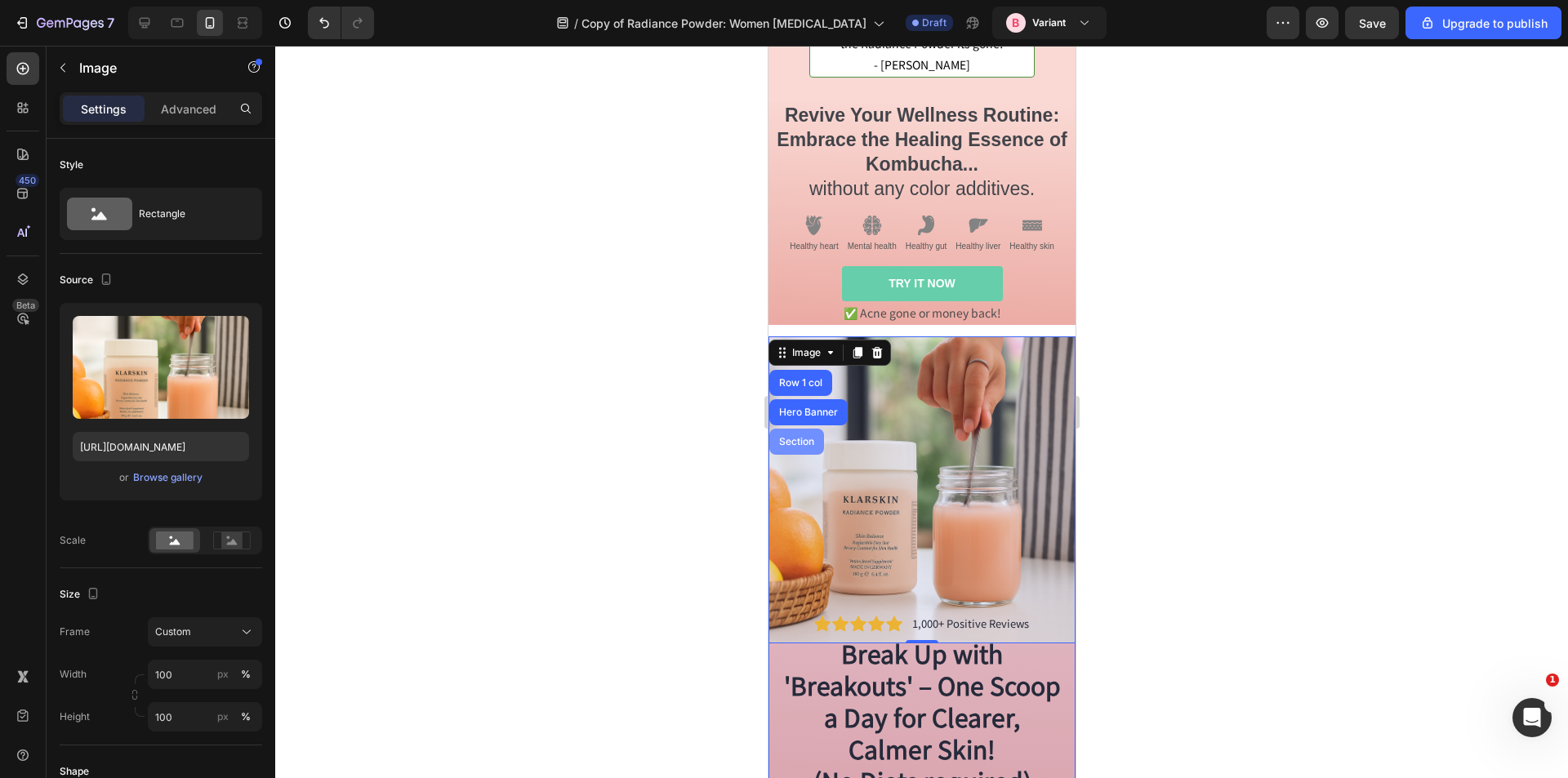
click at [802, 429] on div "Section" at bounding box center [796, 442] width 54 height 26
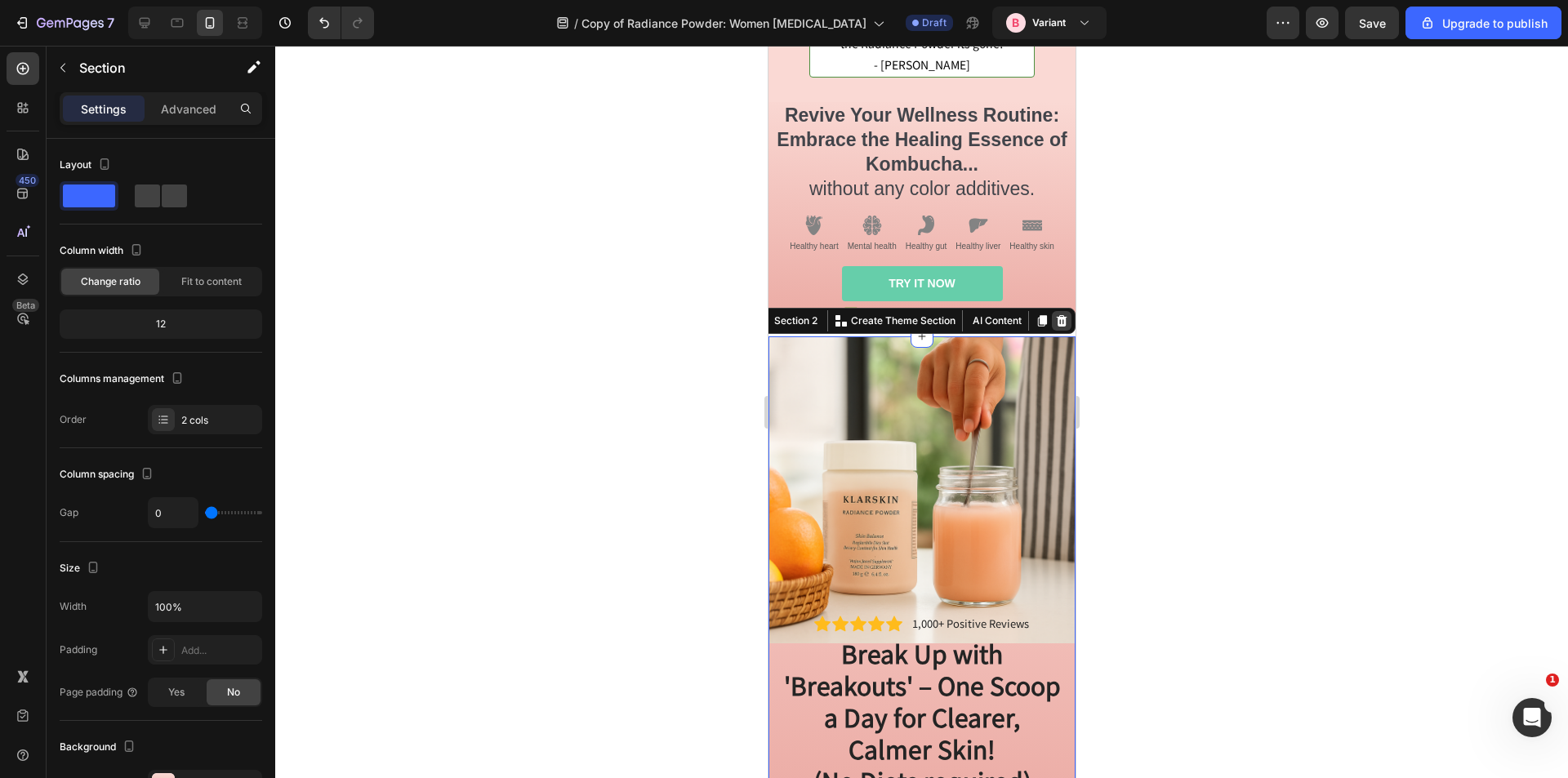
click at [1054, 314] on icon at bounding box center [1061, 321] width 13 height 13
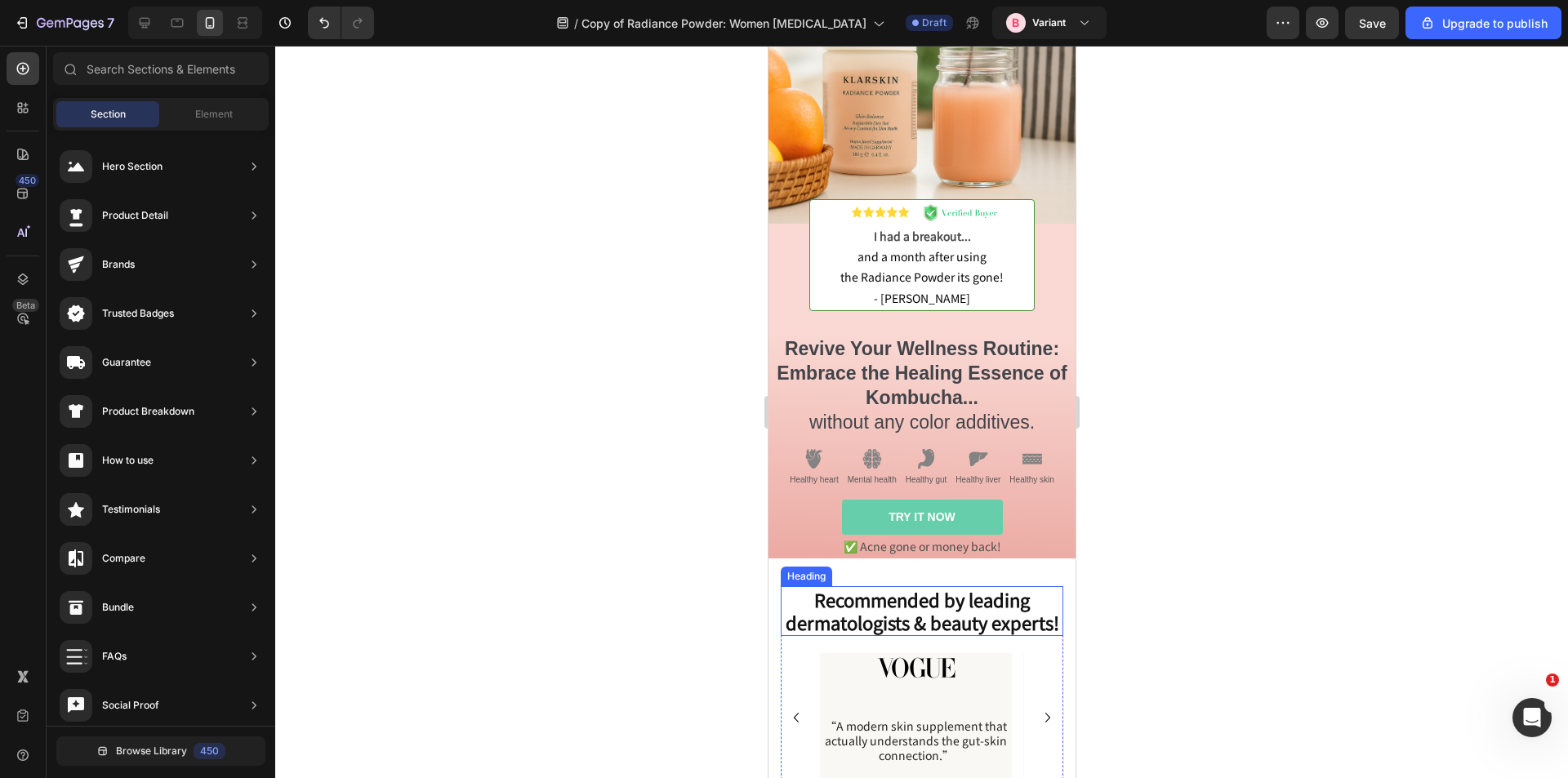
scroll to position [0, 0]
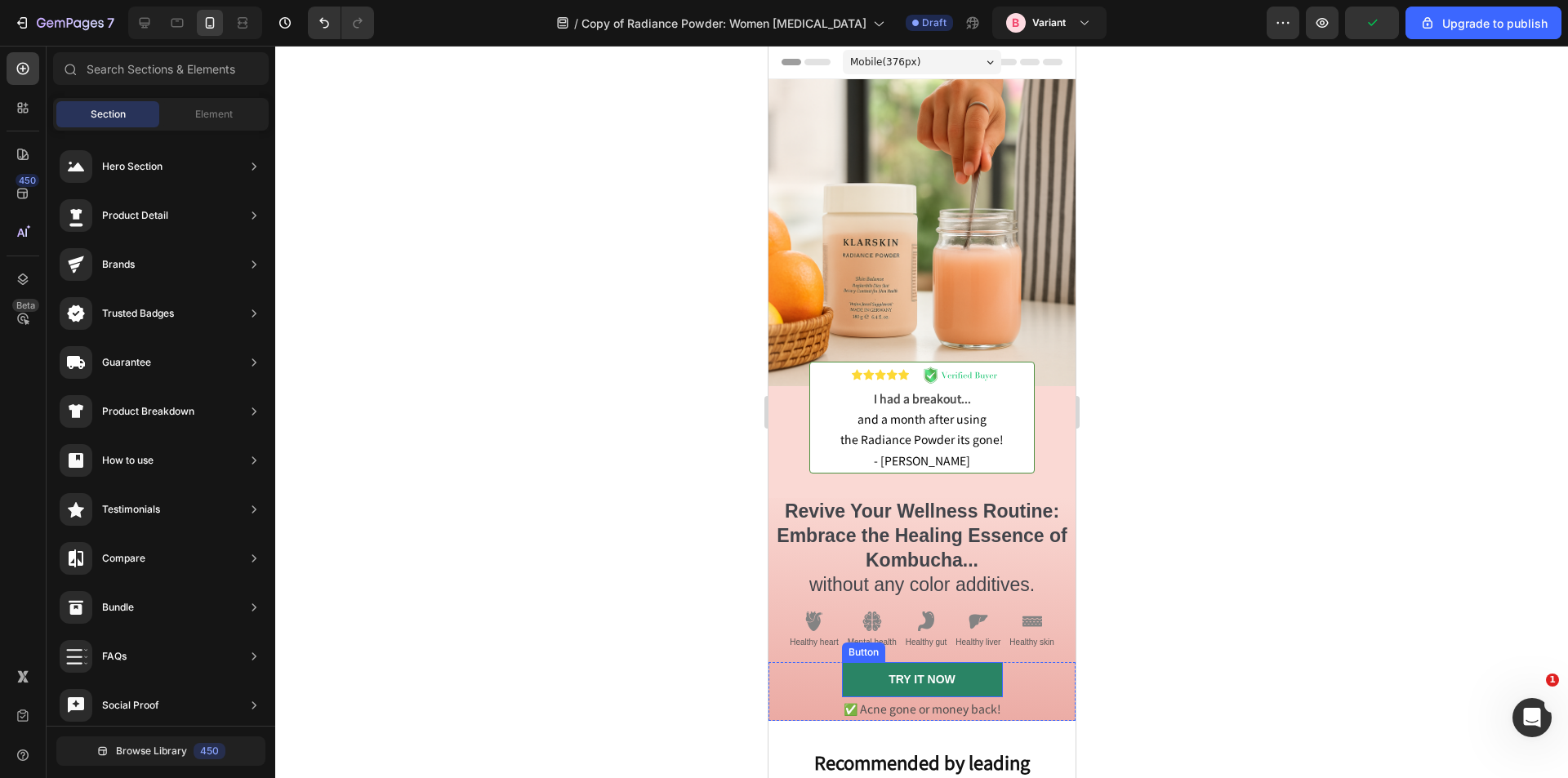
click at [842, 664] on link "TRY IT NOW" at bounding box center [922, 679] width 161 height 35
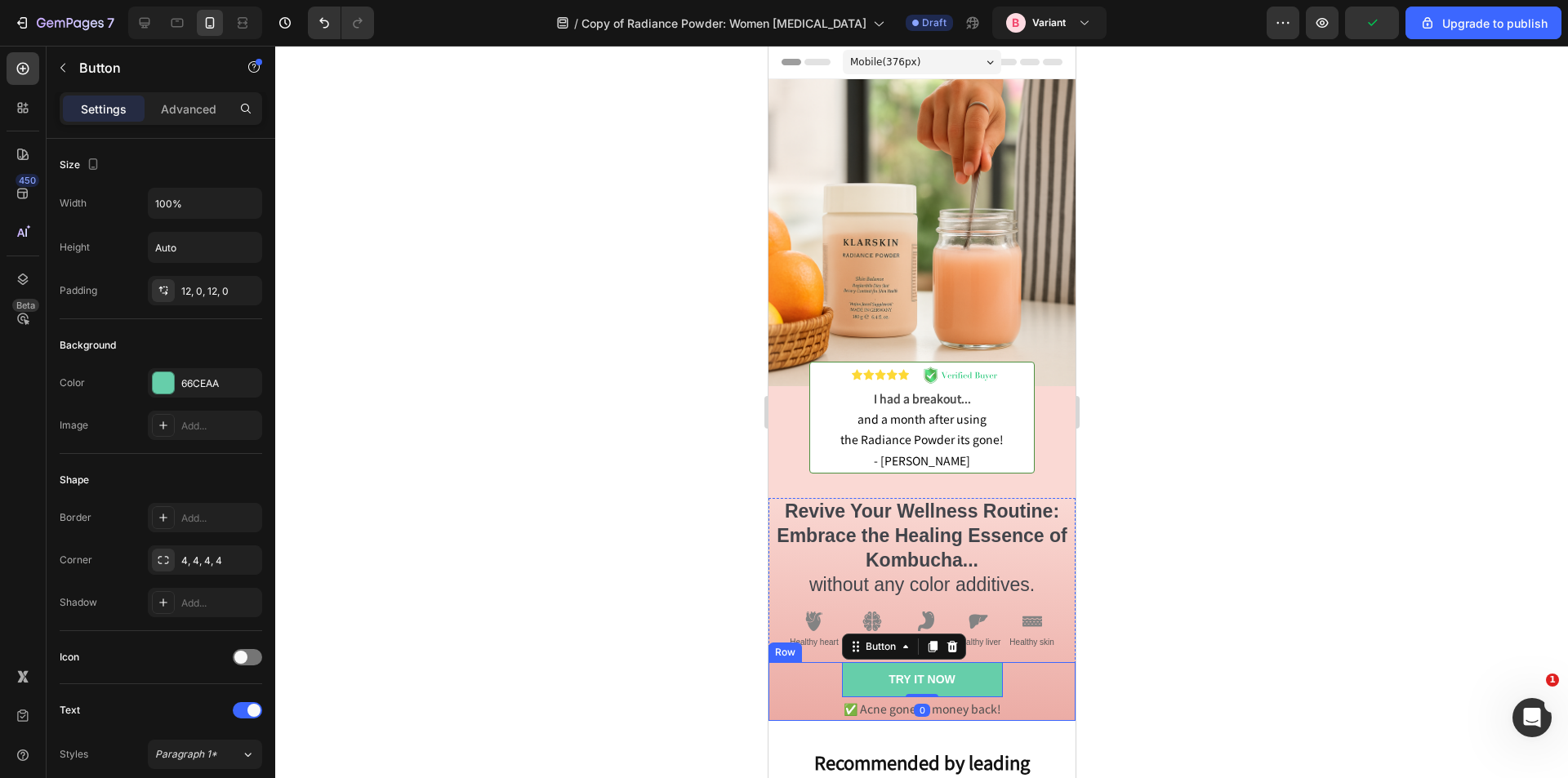
click at [798, 664] on div "TRY IT NOW Button 0 ✅ Acne gone or money back! Text Block Row" at bounding box center [921, 691] width 307 height 58
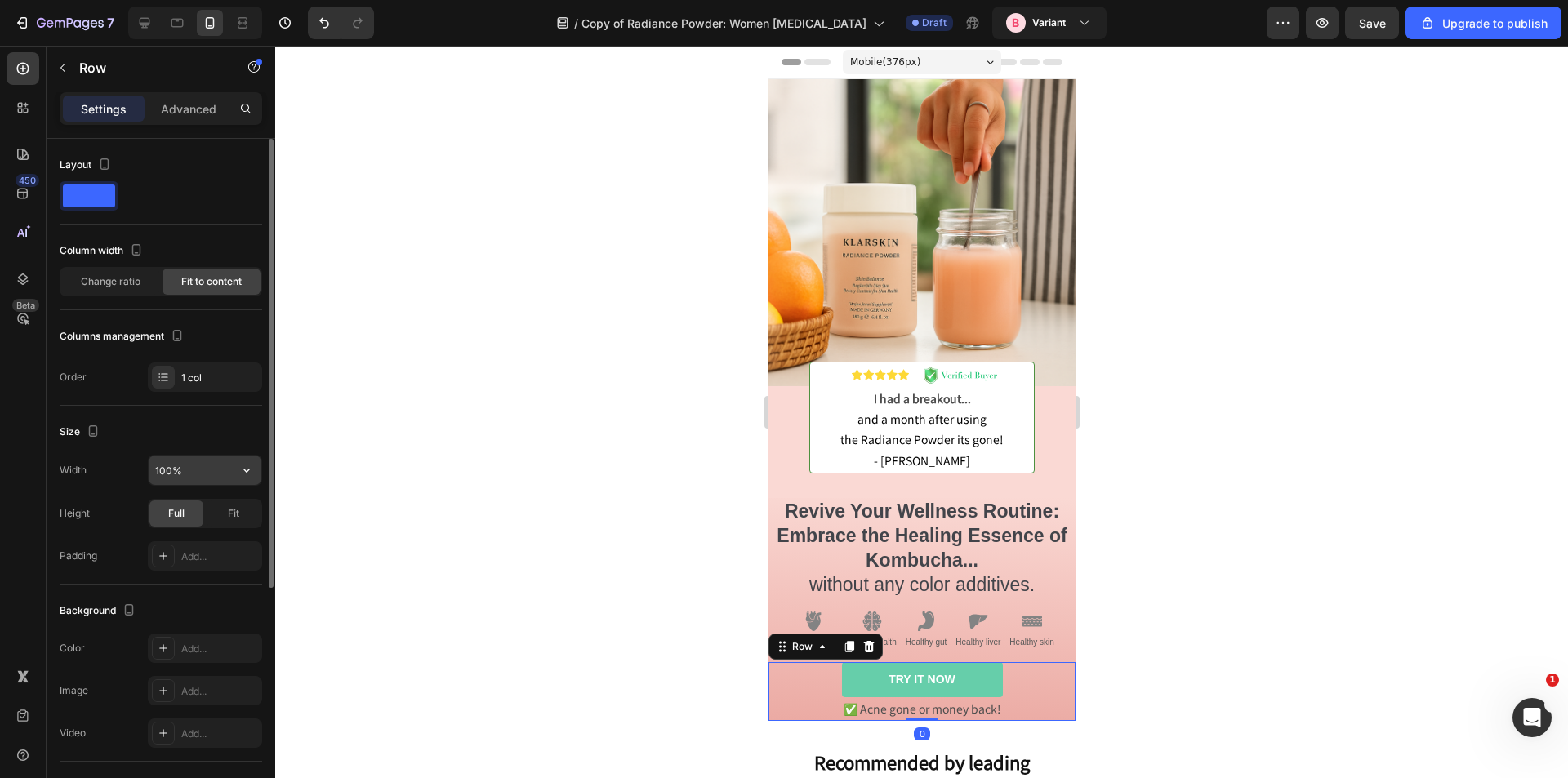
click at [181, 464] on input "100%" at bounding box center [205, 470] width 113 height 30
click at [247, 469] on icon "button" at bounding box center [247, 470] width 16 height 16
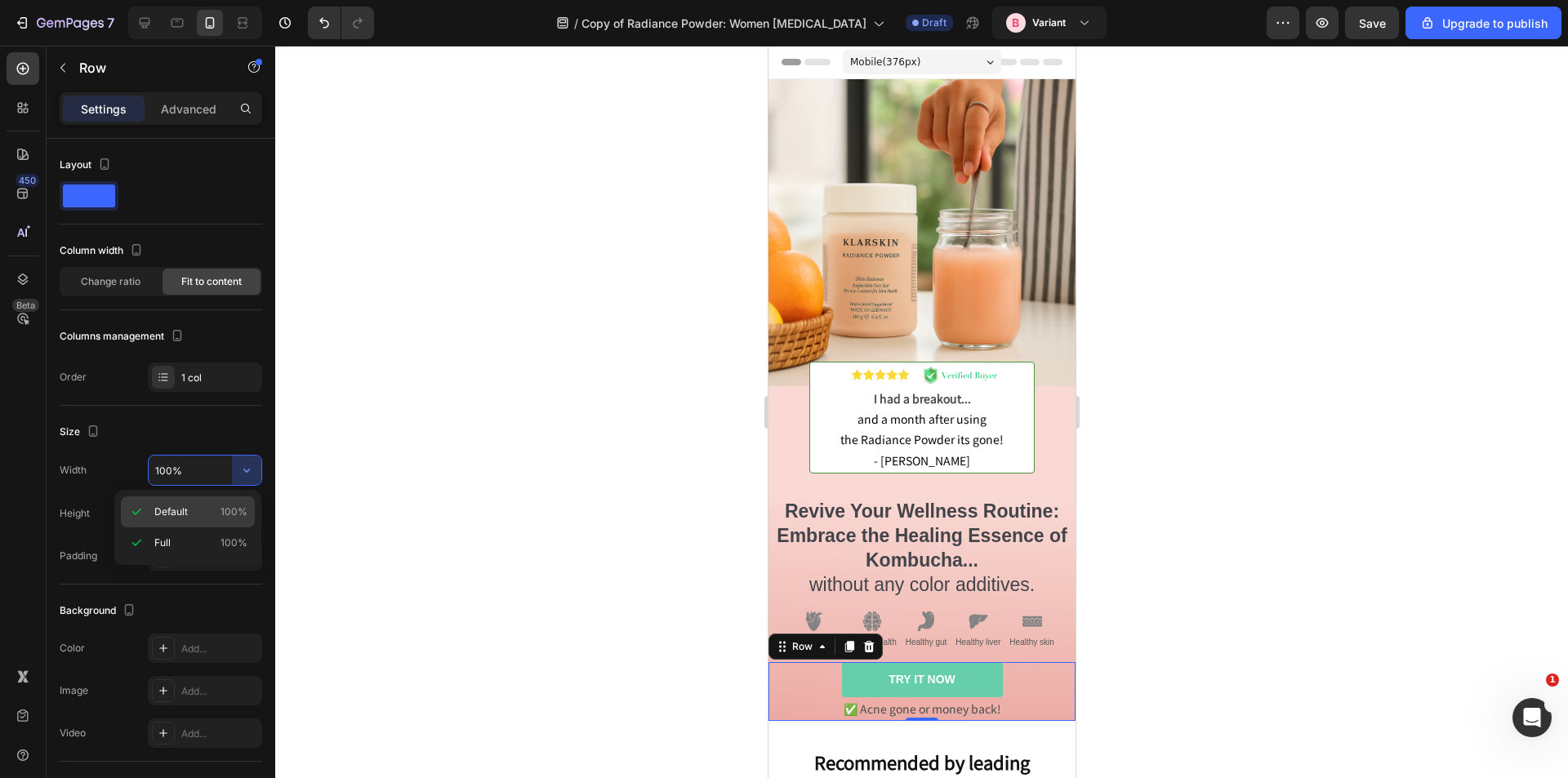
click at [136, 506] on icon at bounding box center [137, 512] width 16 height 16
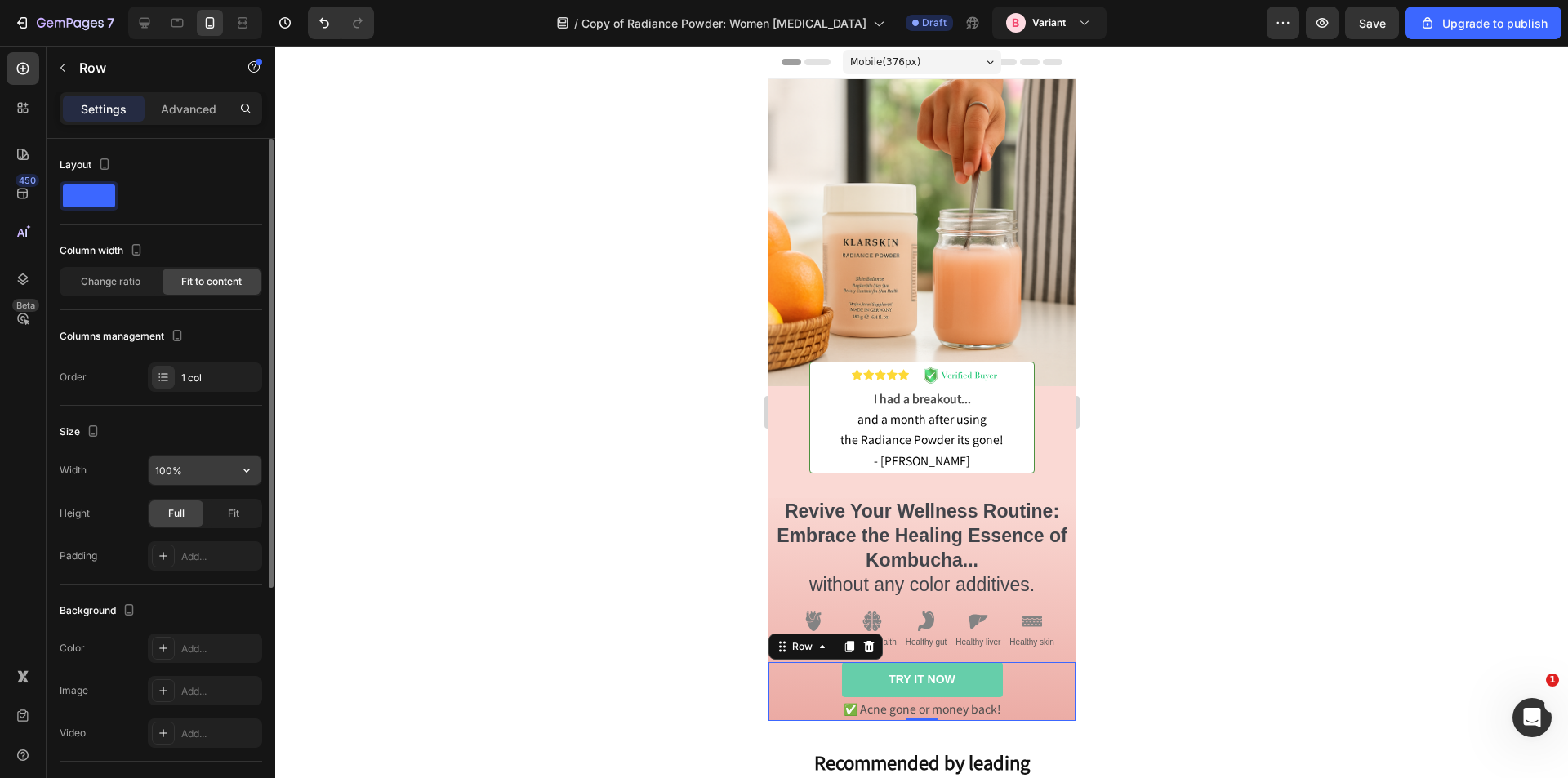
click at [212, 479] on input "100%" at bounding box center [205, 470] width 113 height 30
click at [247, 473] on icon "button" at bounding box center [247, 470] width 7 height 4
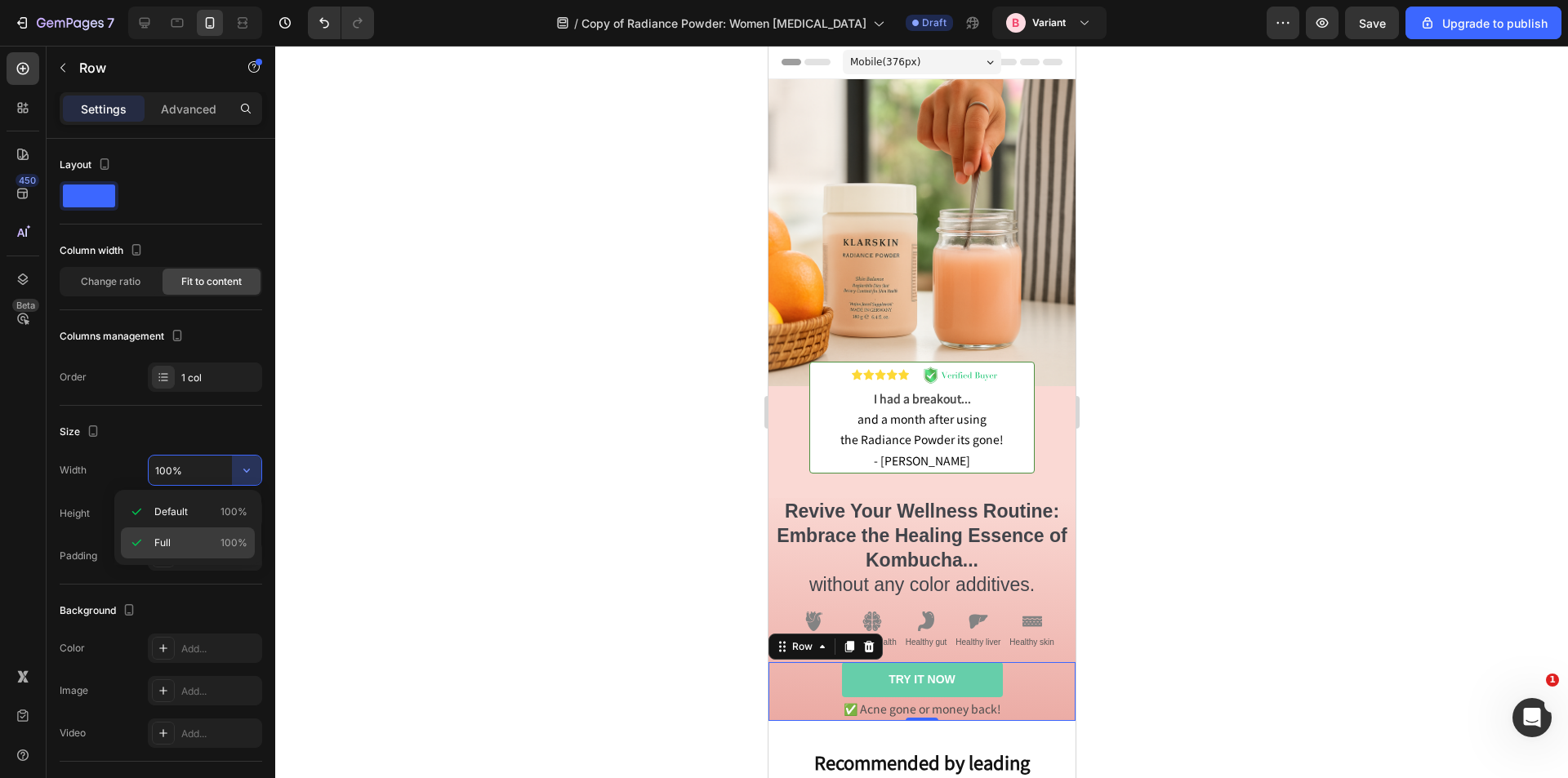
click at [171, 539] on p "Full 100%" at bounding box center [200, 543] width 93 height 15
click at [237, 512] on span "Fit" at bounding box center [234, 514] width 12 height 15
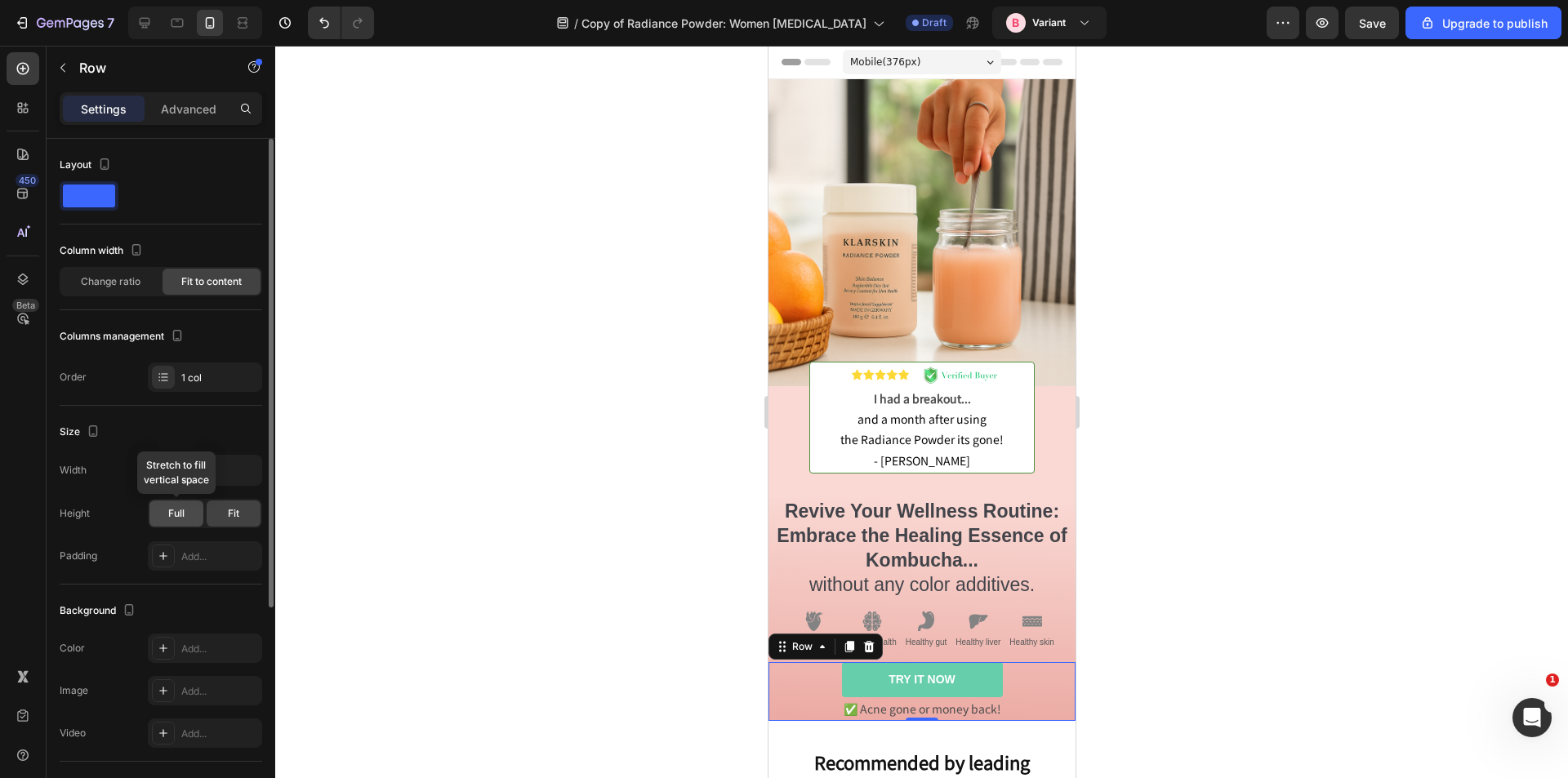
click at [174, 513] on span "Full" at bounding box center [176, 514] width 16 height 15
click at [119, 473] on div "Width 100%" at bounding box center [161, 470] width 203 height 31
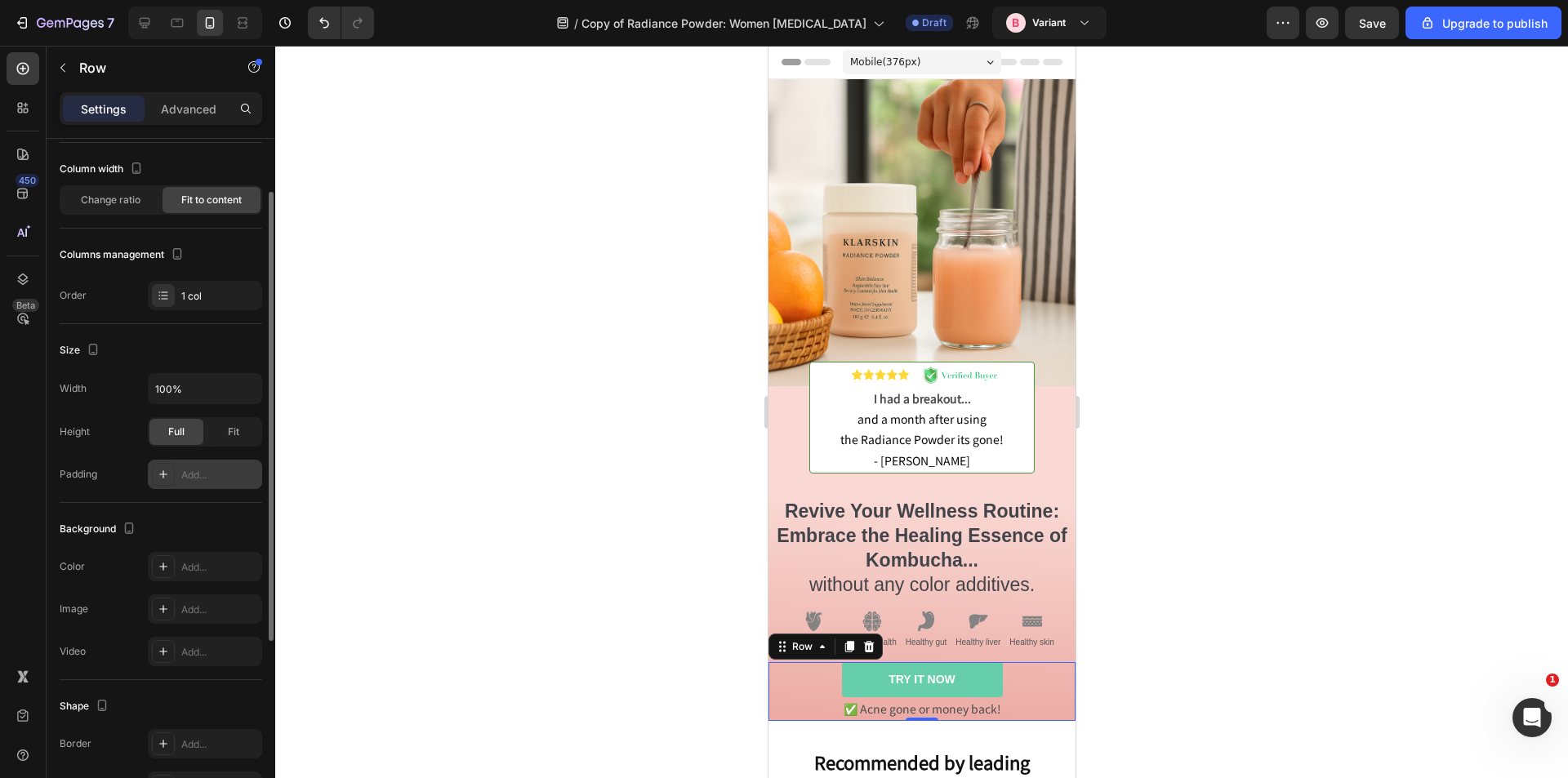
click at [206, 468] on div "Add..." at bounding box center [219, 475] width 77 height 15
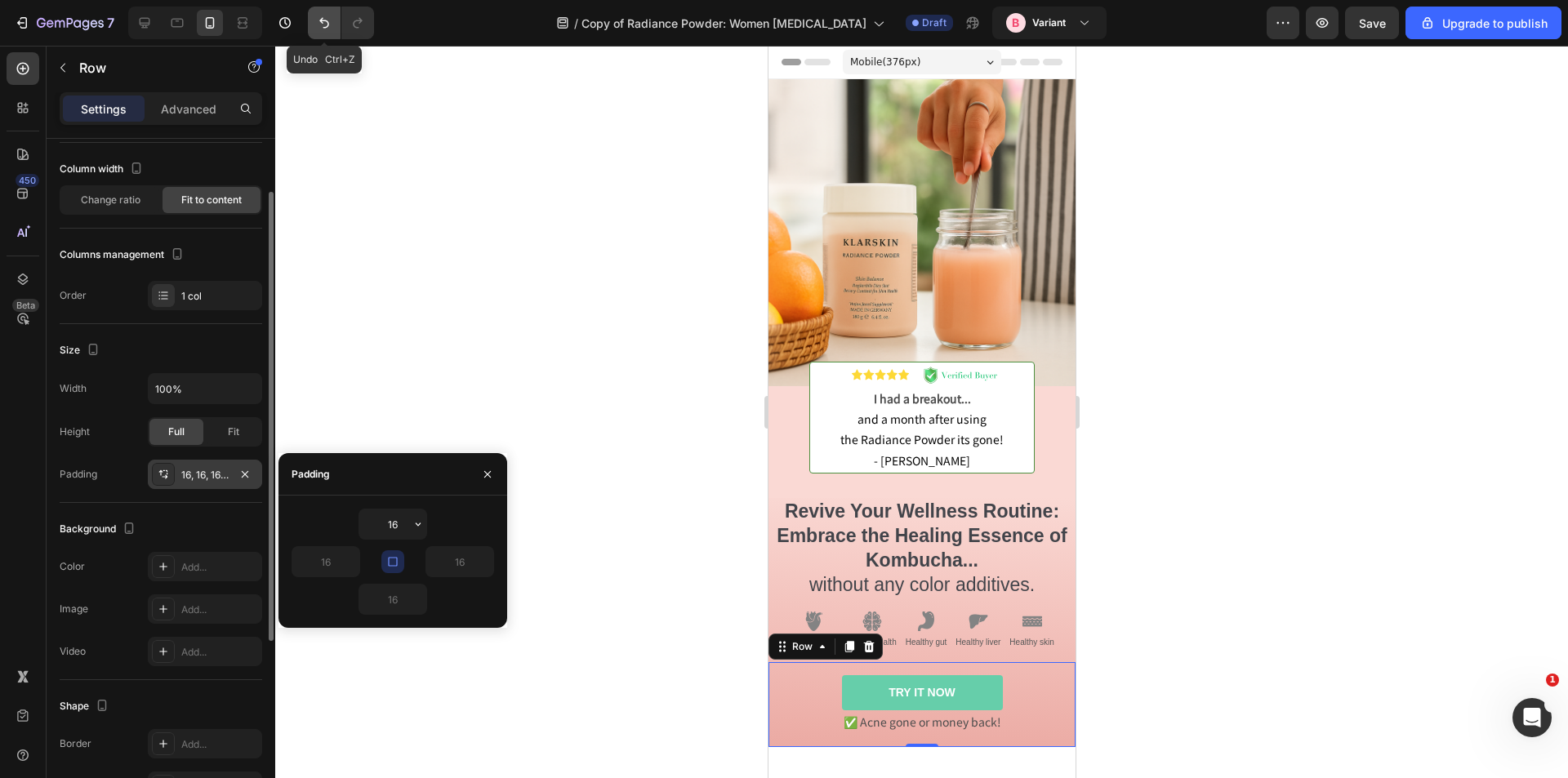
click at [317, 21] on icon "Undo/Redo" at bounding box center [324, 23] width 16 height 16
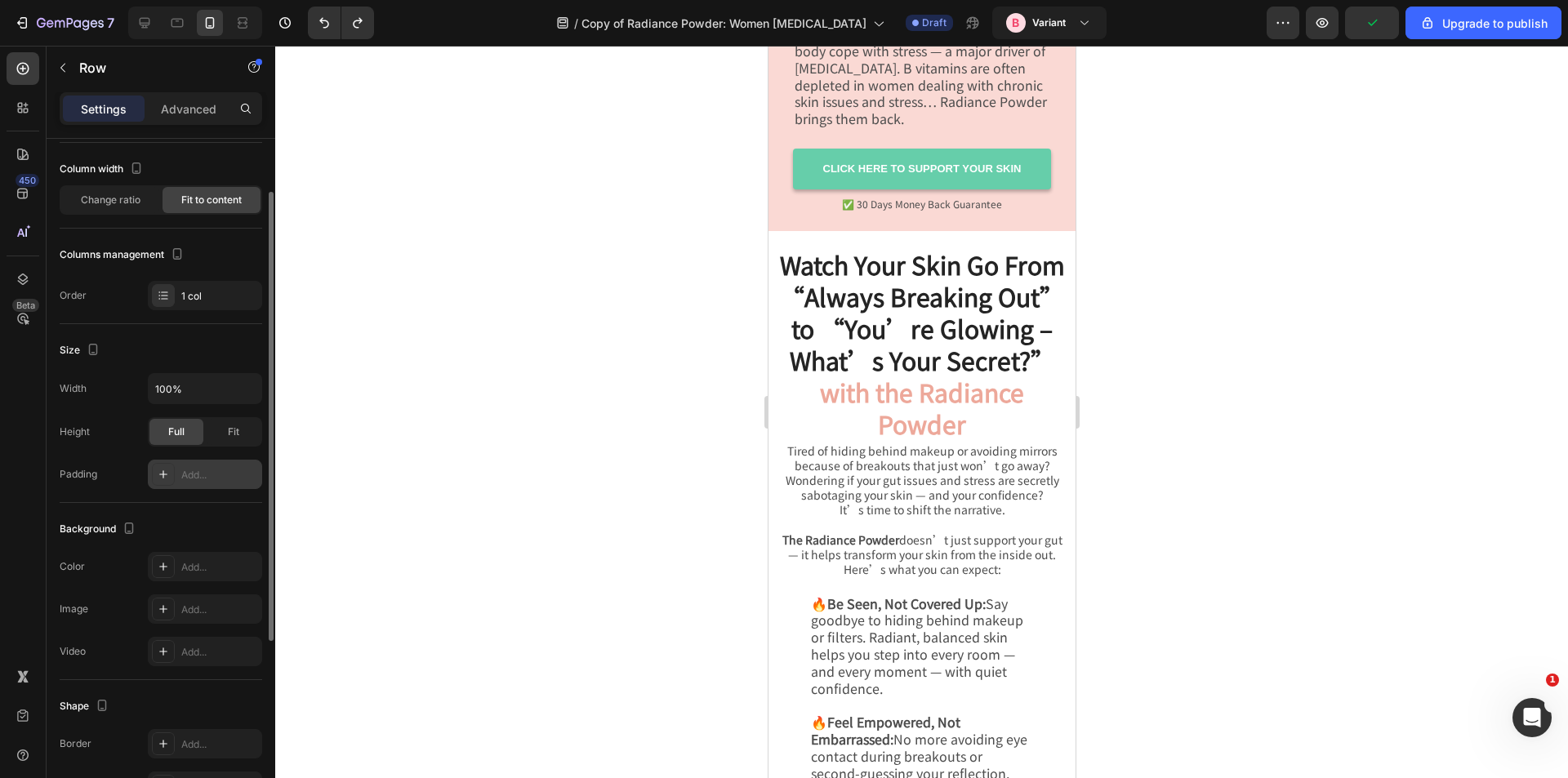
scroll to position [6777, 0]
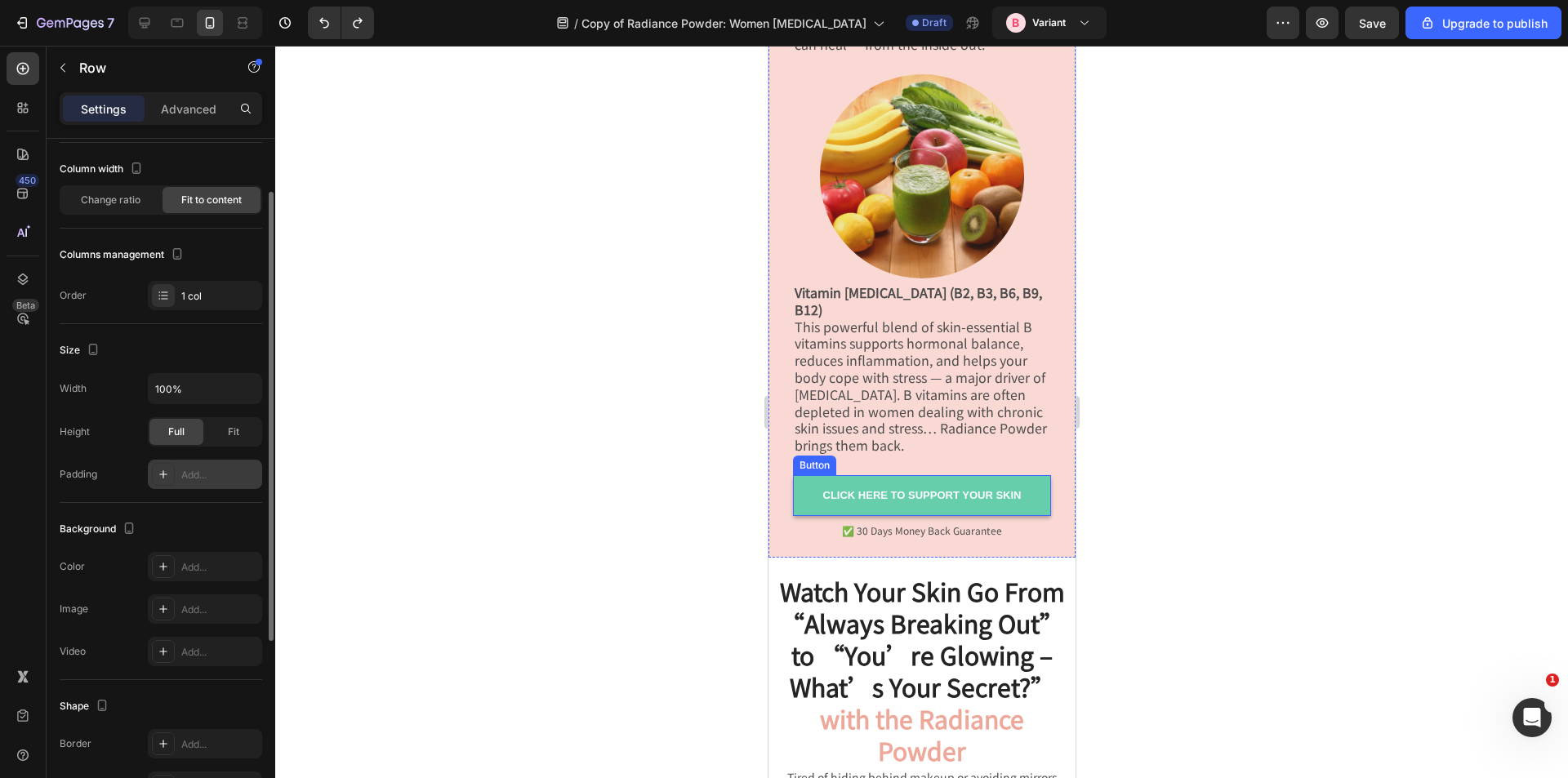
click at [1026, 495] on link "CLICK HERE TO SUPPORT YOUR SKIN" at bounding box center [921, 496] width 258 height 41
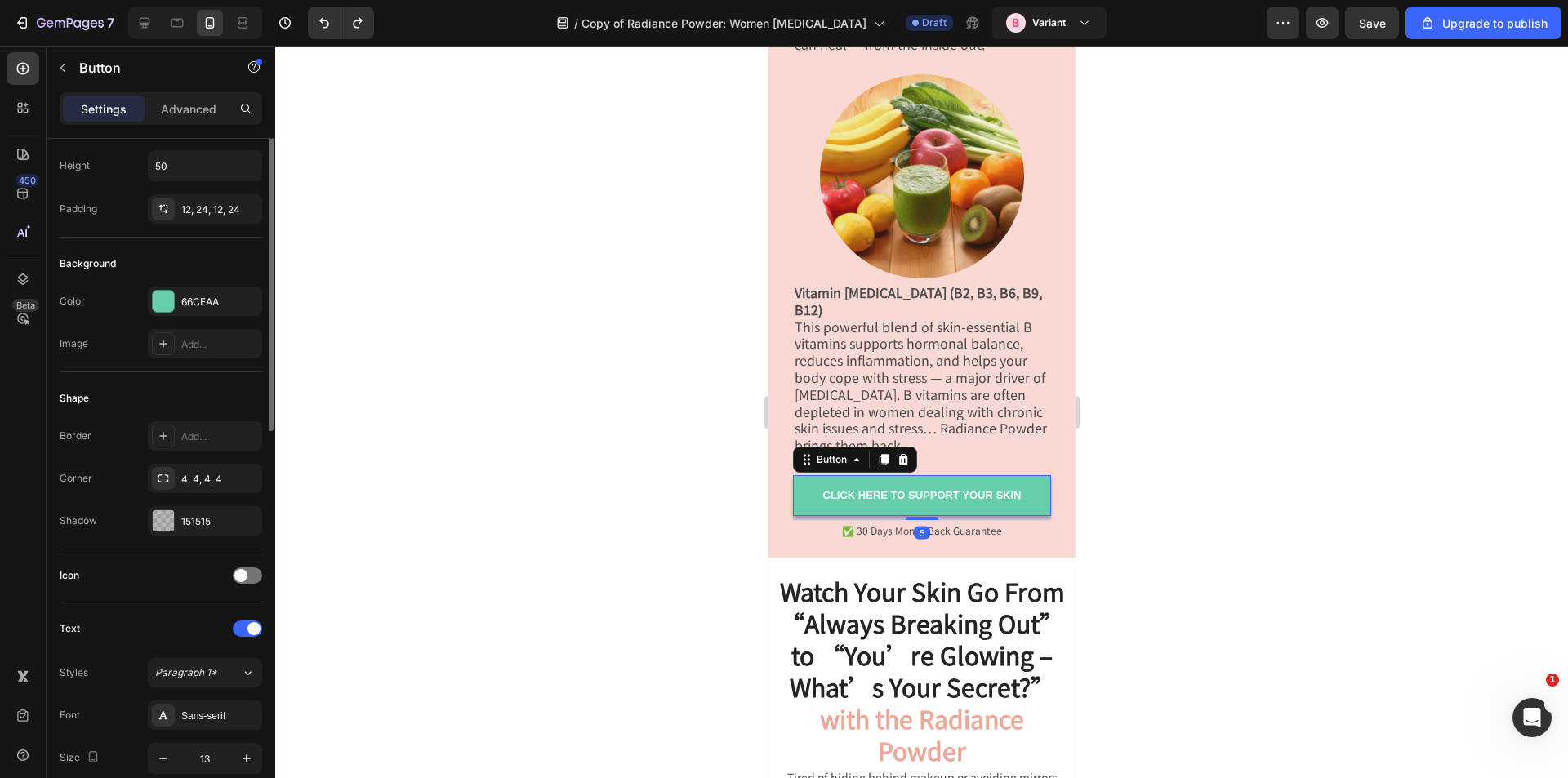
scroll to position [0, 0]
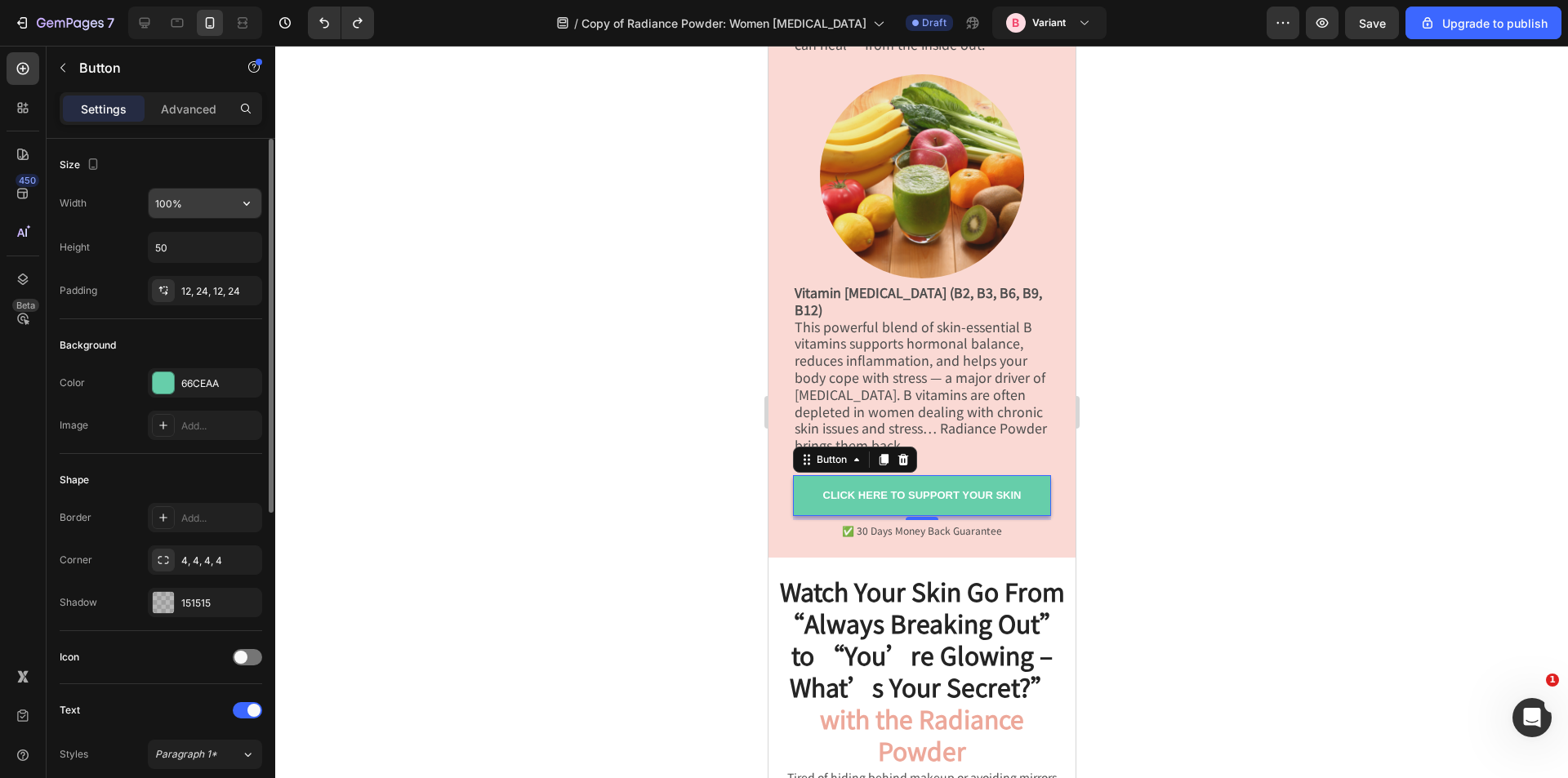
click at [248, 194] on button "button" at bounding box center [247, 203] width 30 height 30
click at [200, 111] on p "Advanced" at bounding box center [188, 109] width 55 height 17
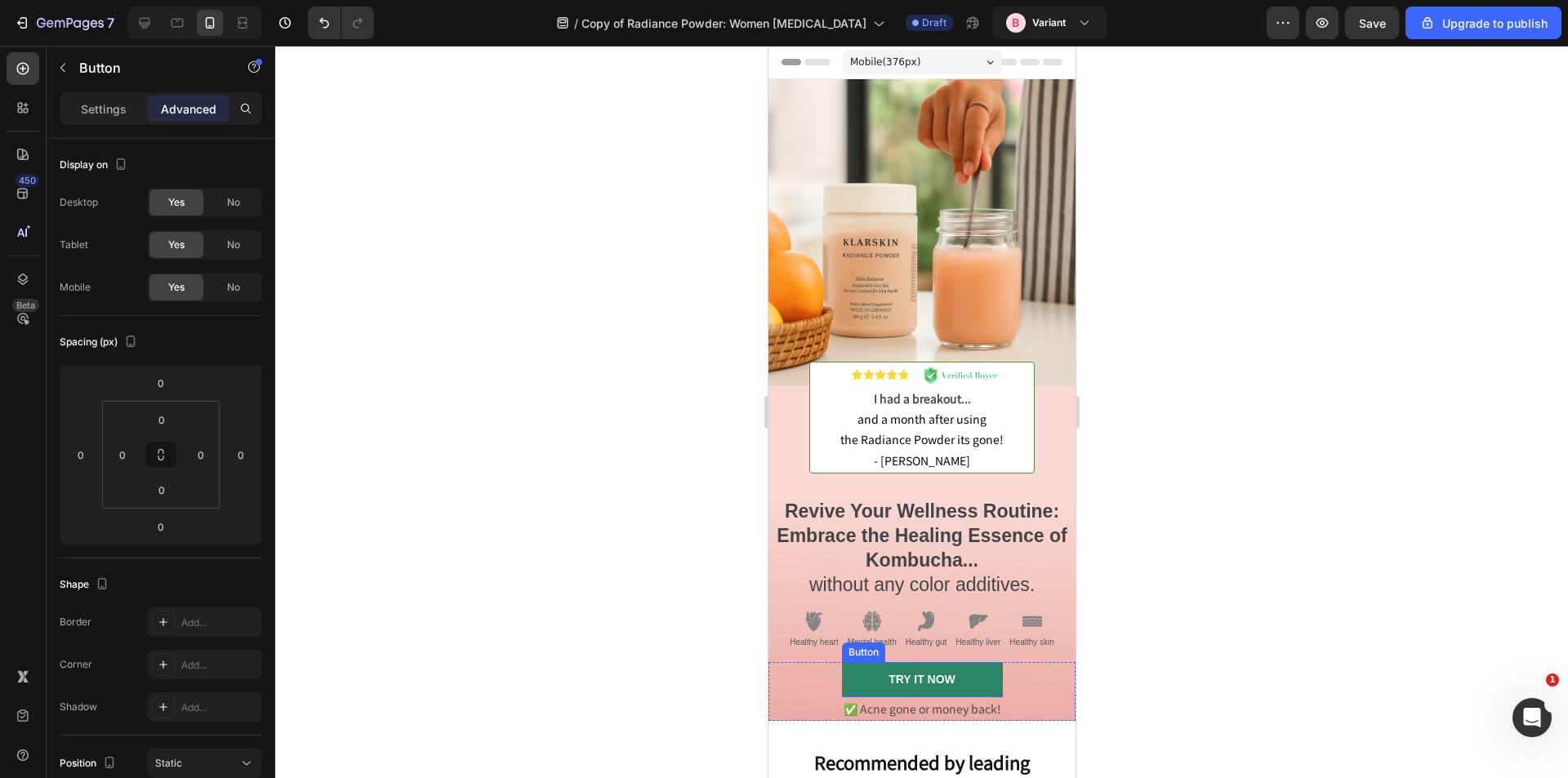
click at [991, 672] on link "TRY IT NOW" at bounding box center [922, 679] width 161 height 35
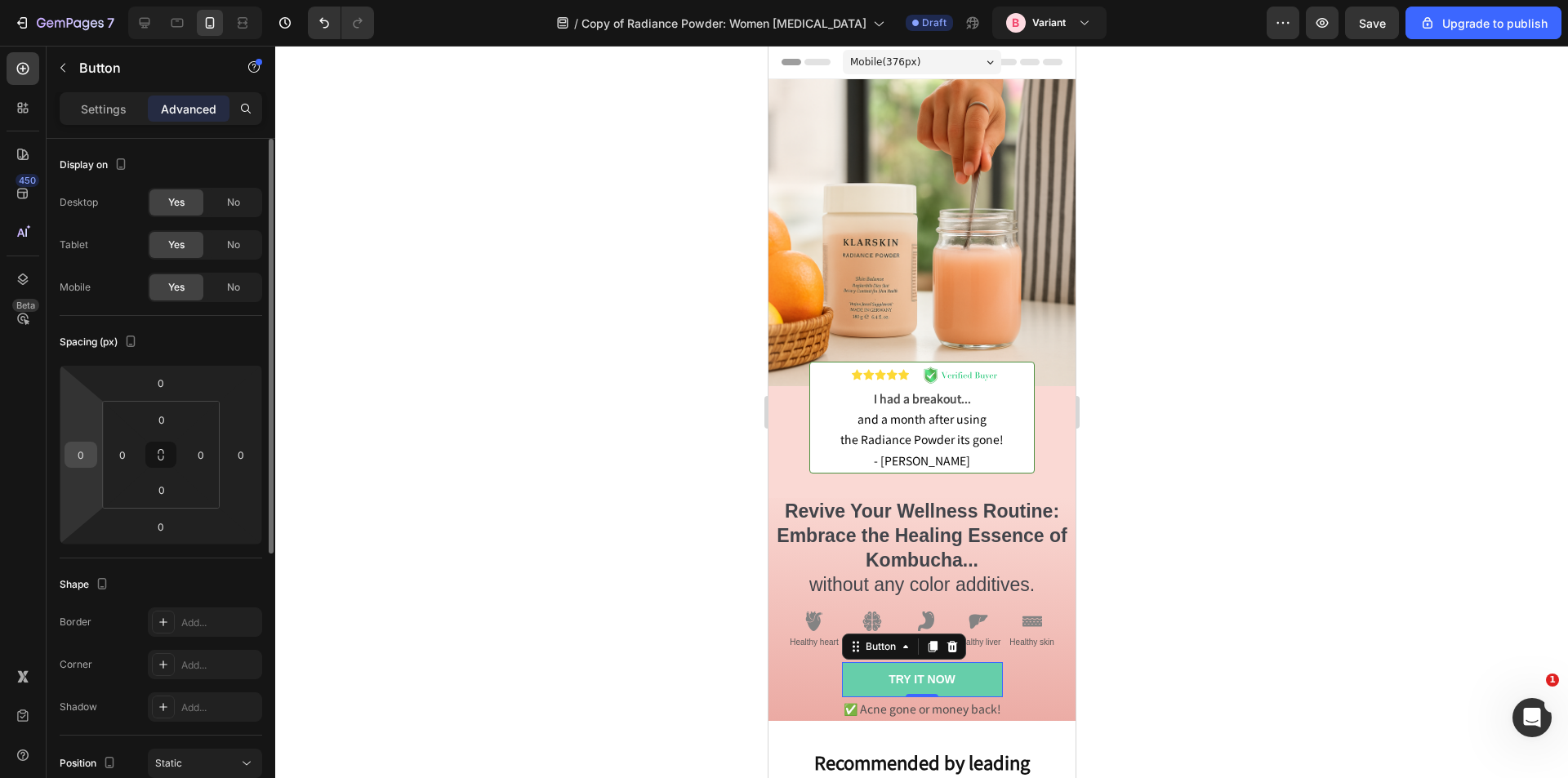
click at [87, 457] on input "0" at bounding box center [81, 455] width 25 height 25
type input "20"
click at [229, 456] on input "0" at bounding box center [241, 455] width 25 height 25
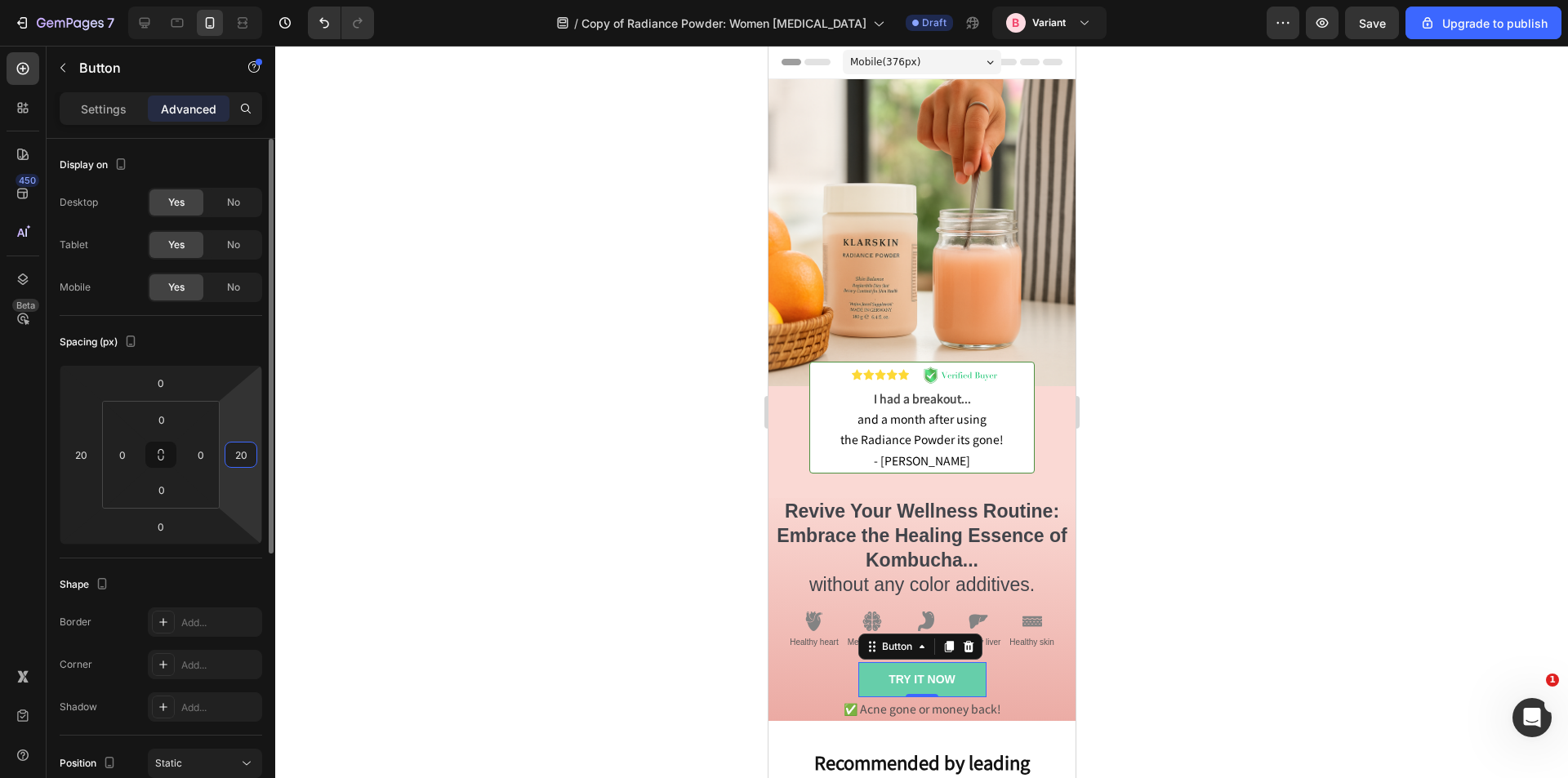
type input "20"
click at [214, 579] on div "Shape" at bounding box center [161, 585] width 203 height 26
click at [105, 101] on p "Settings" at bounding box center [104, 109] width 46 height 17
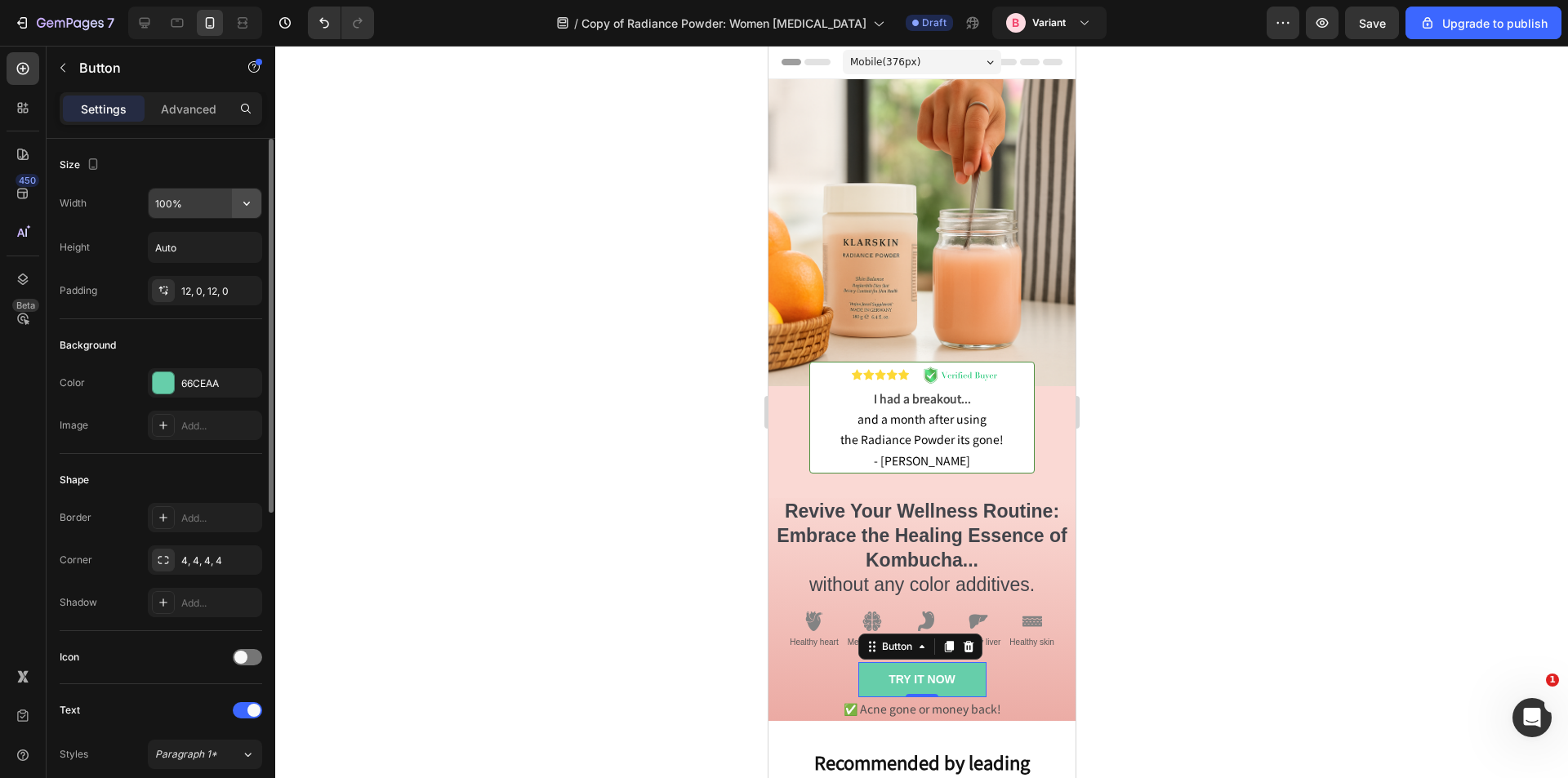
click at [241, 202] on icon "button" at bounding box center [247, 203] width 16 height 16
click at [110, 454] on div "Size Width 100% Height Auto Padding 12, 0, 12, 0" at bounding box center [161, 542] width 203 height 177
click at [797, 662] on div "TRY IT NOW Button 0 ✅ Acne gone or money back! Text Block Row" at bounding box center [921, 691] width 307 height 58
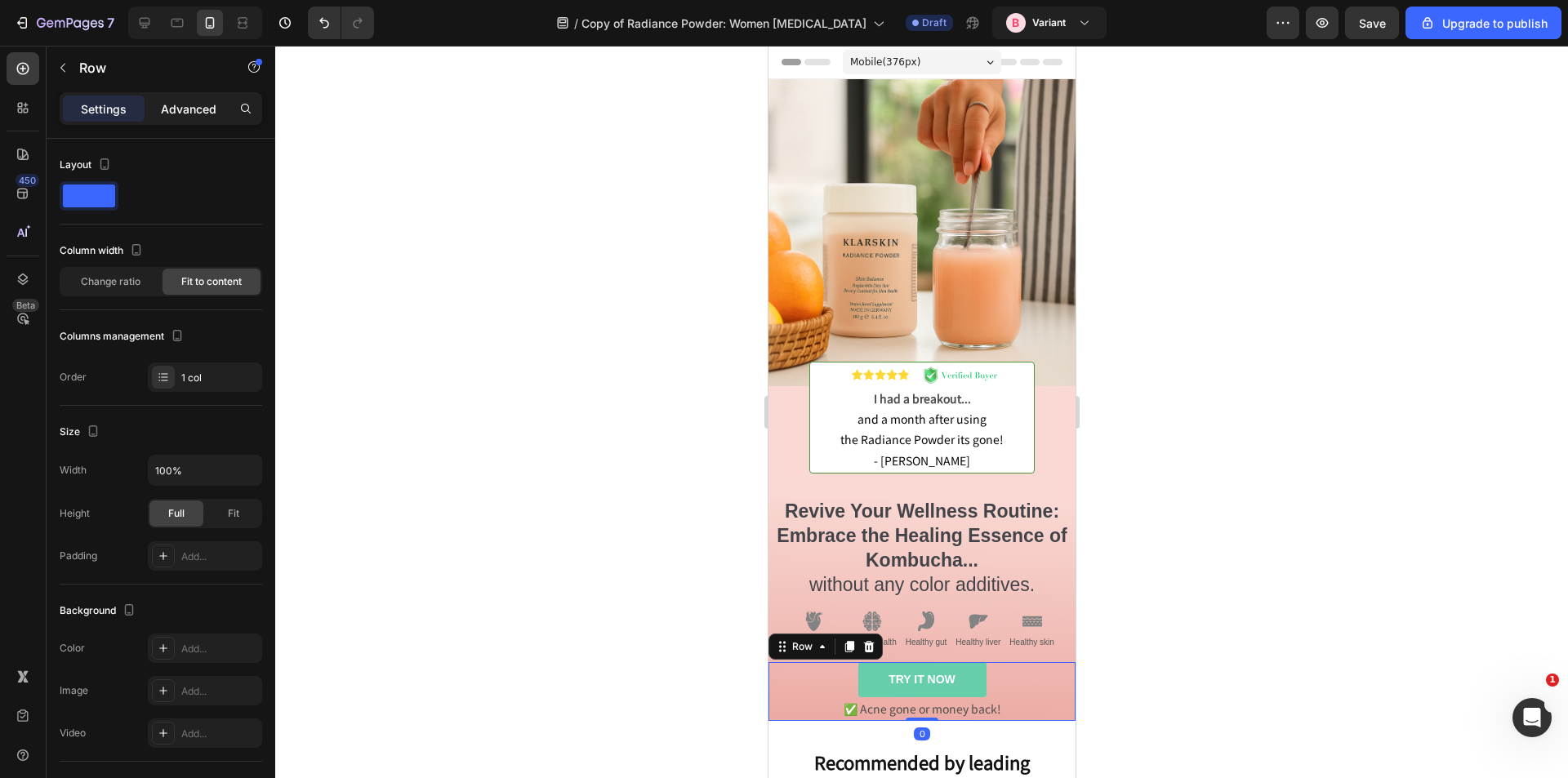
click at [198, 116] on p "Advanced" at bounding box center [188, 109] width 55 height 17
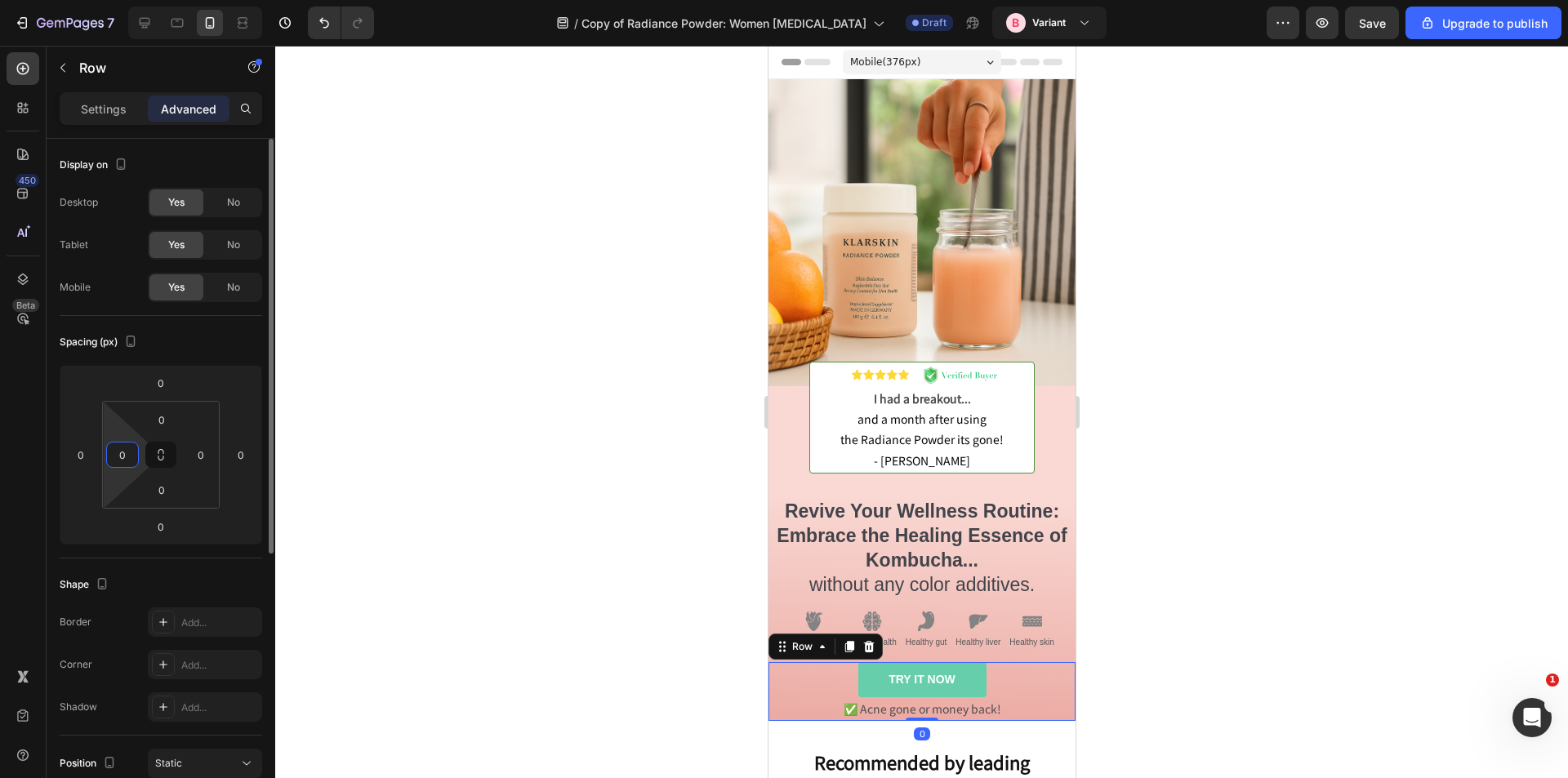
click at [123, 463] on input "0" at bounding box center [123, 455] width 25 height 25
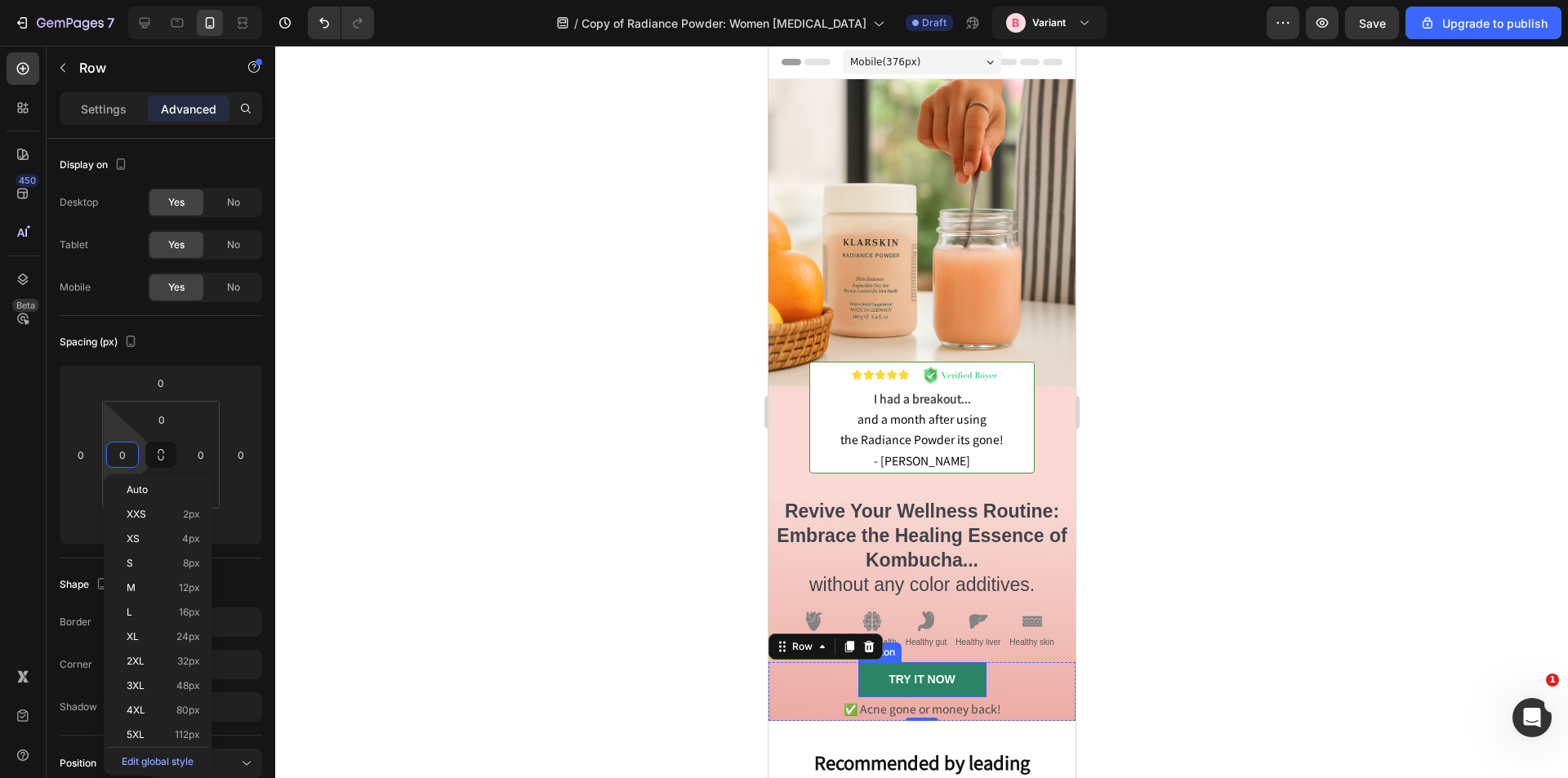
click at [968, 669] on link "TRY IT NOW" at bounding box center [922, 679] width 128 height 35
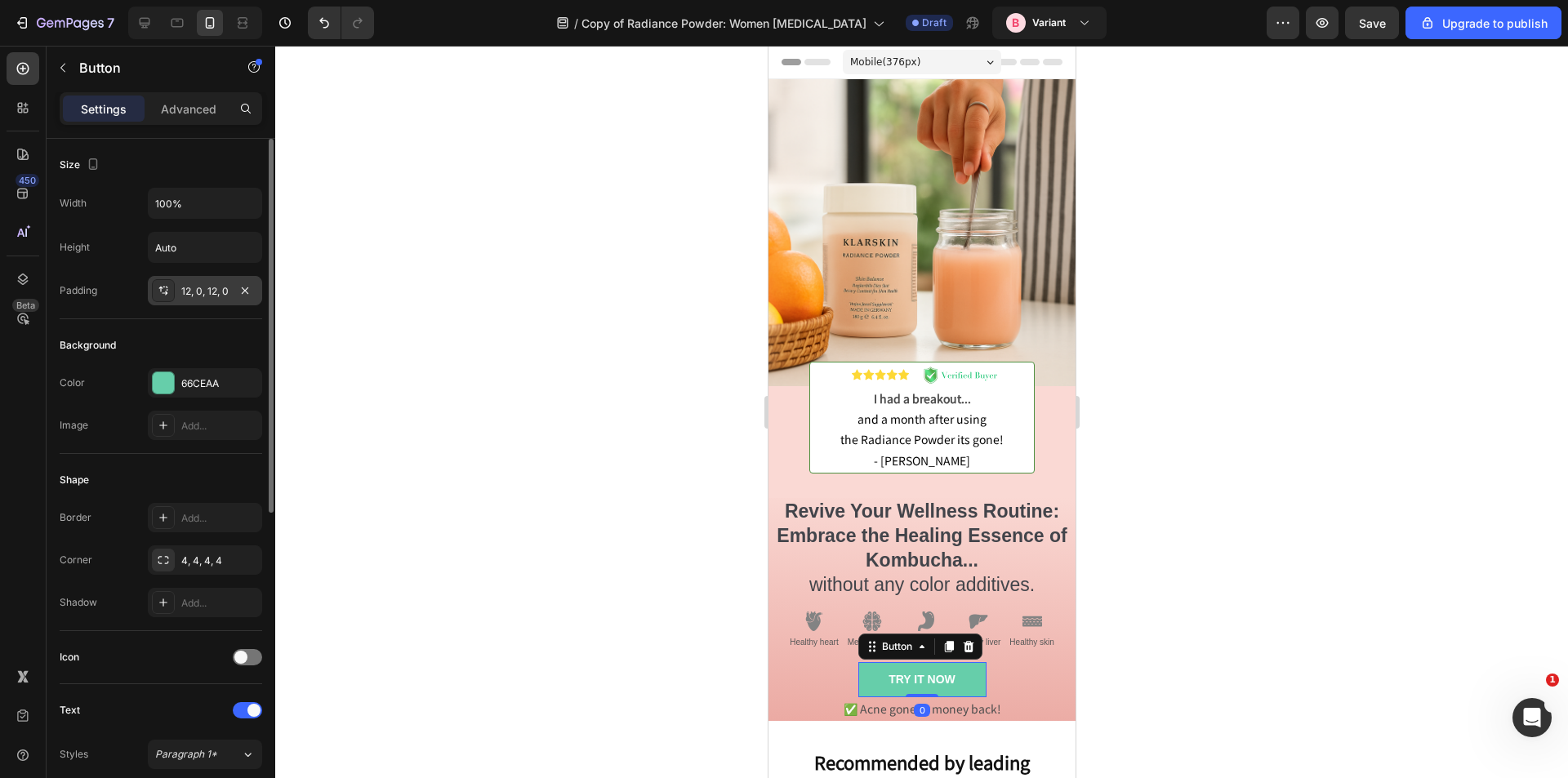
click at [218, 296] on div "12, 0, 12, 0" at bounding box center [205, 291] width 48 height 15
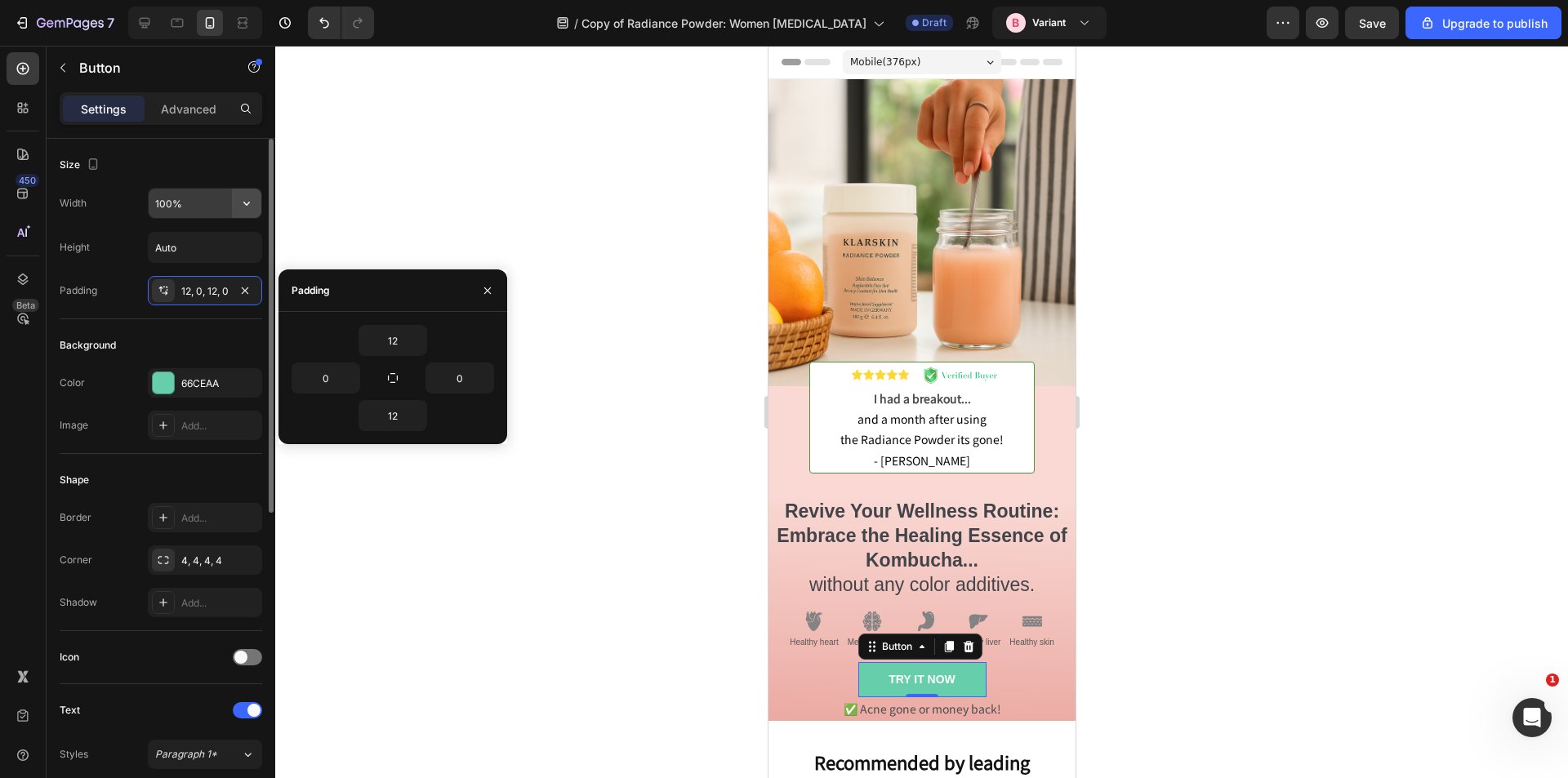
click at [248, 205] on icon "button" at bounding box center [247, 203] width 7 height 4
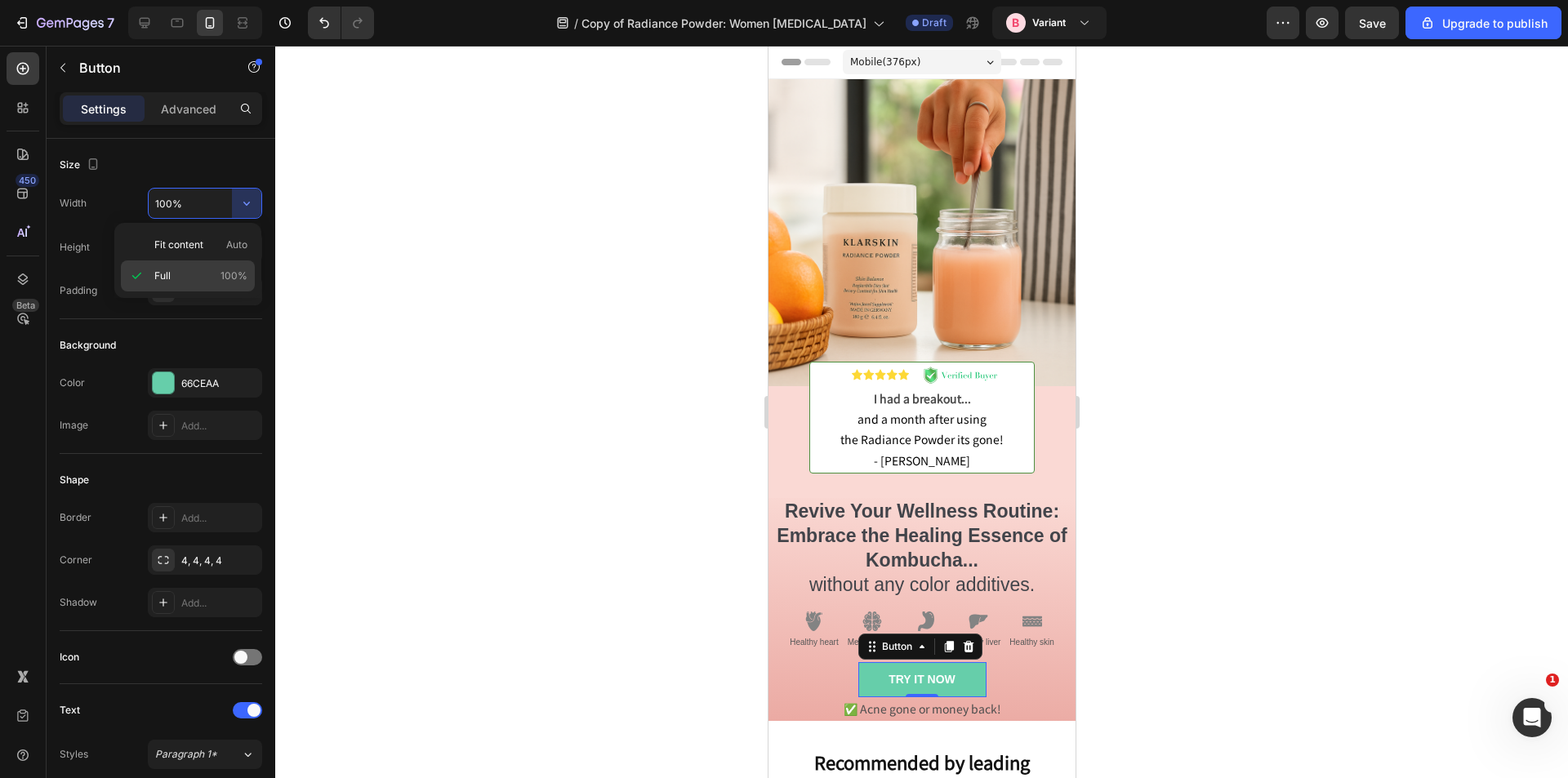
click at [142, 276] on icon at bounding box center [137, 276] width 16 height 16
click at [247, 212] on button "button" at bounding box center [247, 203] width 30 height 30
click at [167, 275] on span "Full" at bounding box center [162, 276] width 16 height 15
click at [188, 199] on input "100%" at bounding box center [205, 203] width 113 height 30
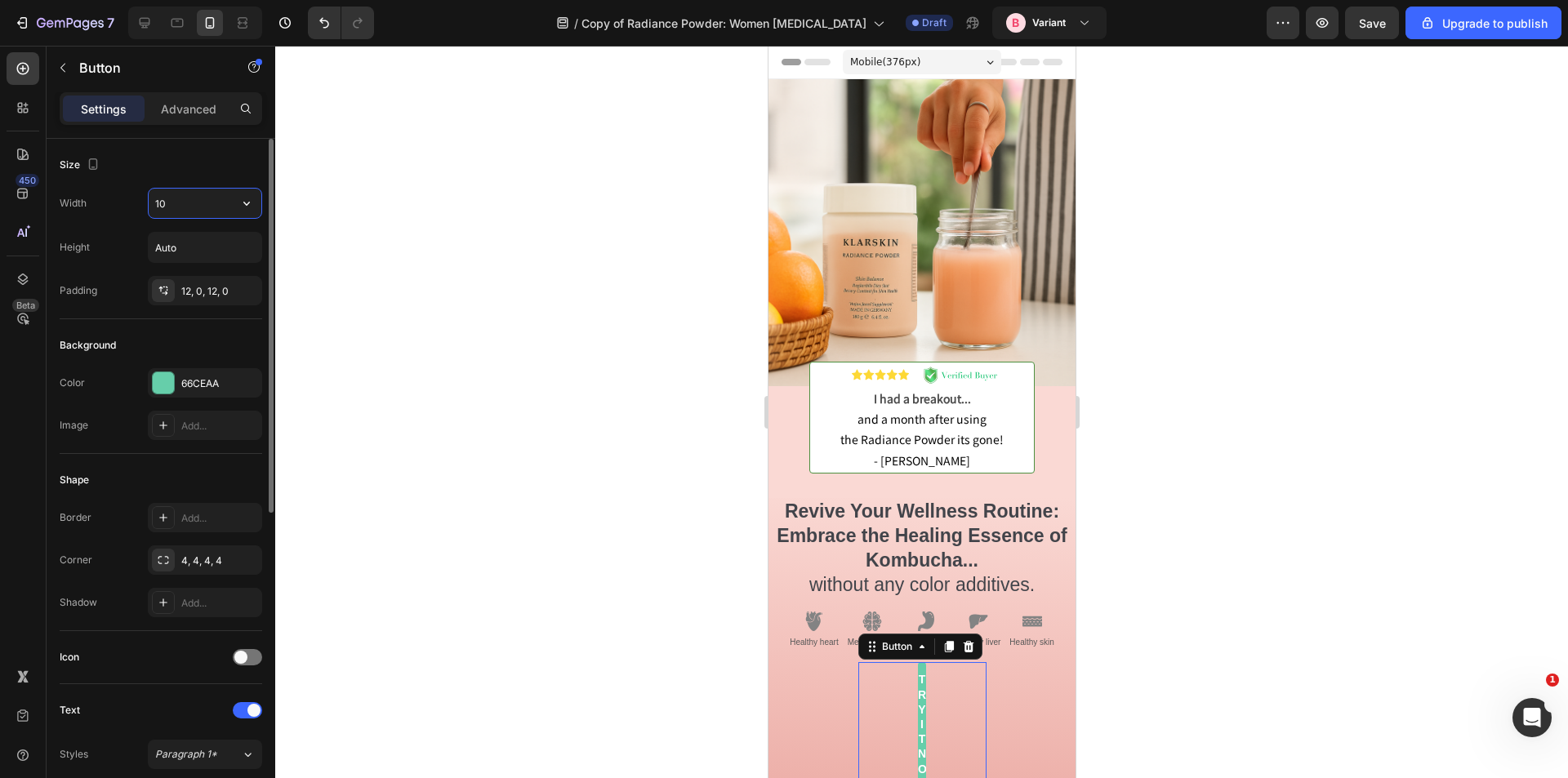
type input "1"
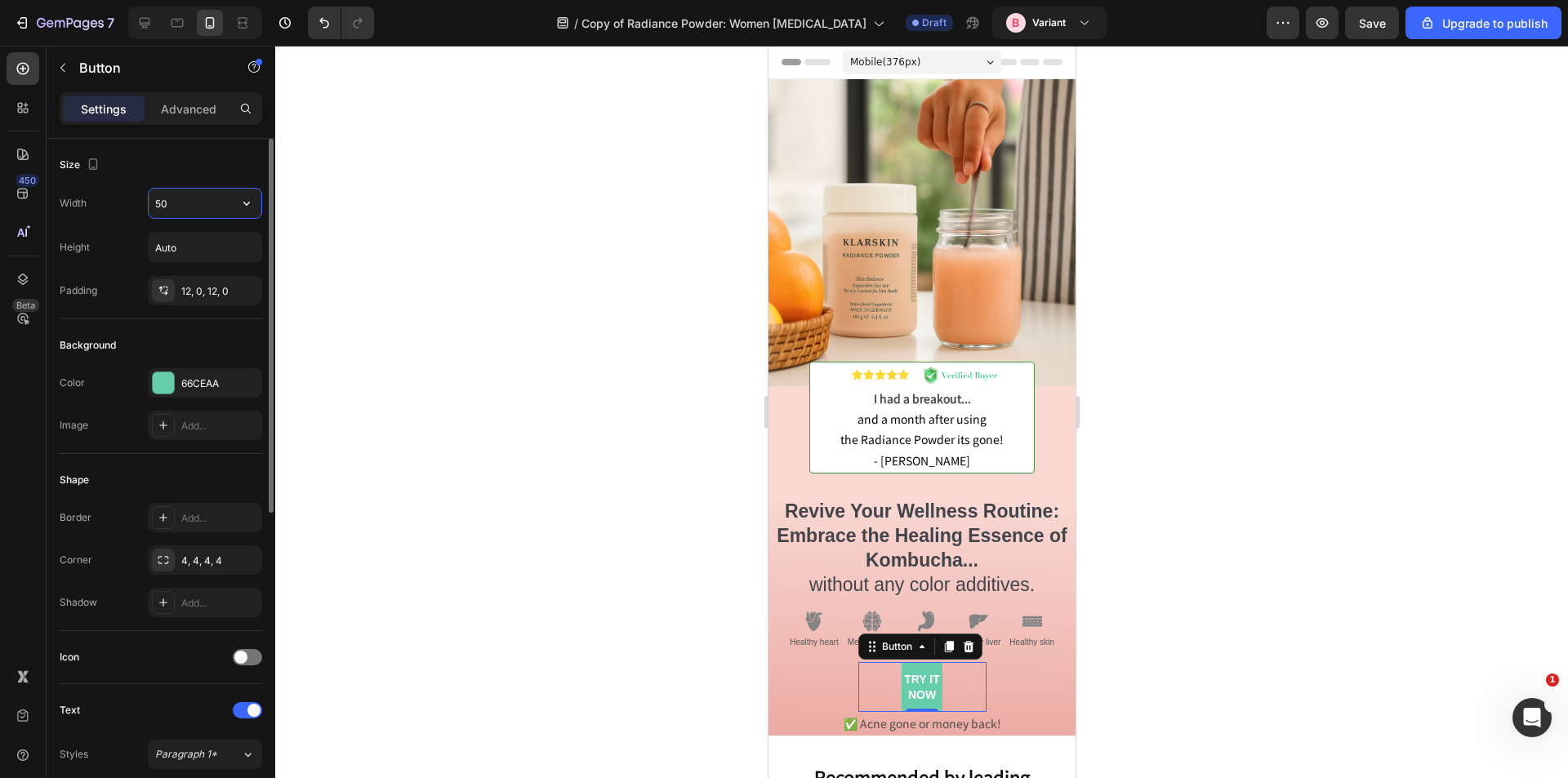
type input "5"
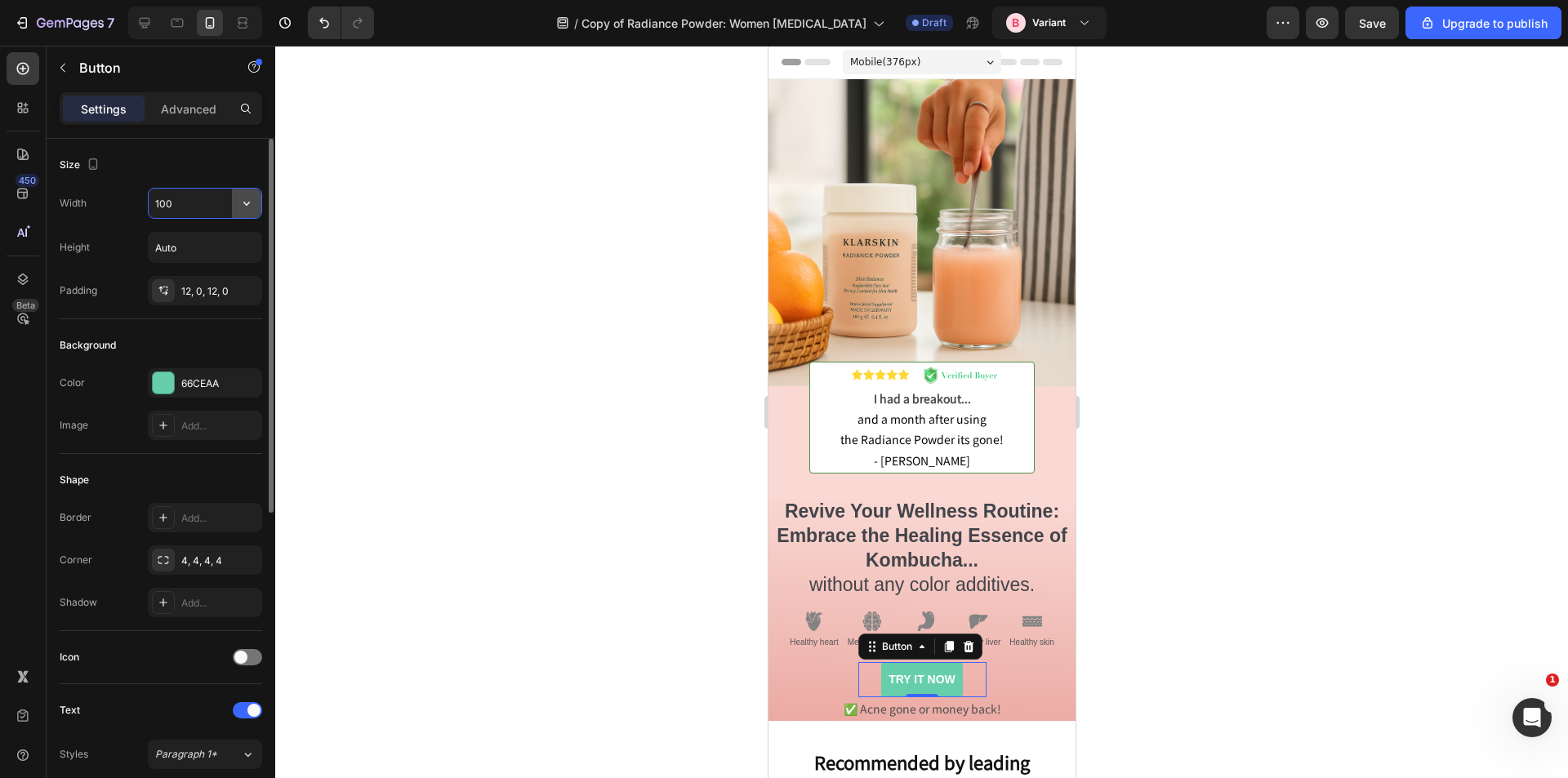
click at [236, 203] on button "button" at bounding box center [247, 203] width 30 height 30
click at [173, 282] on p "Full 100%" at bounding box center [200, 276] width 93 height 15
type input "100%"
click at [889, 640] on div "Button" at bounding box center [896, 647] width 37 height 15
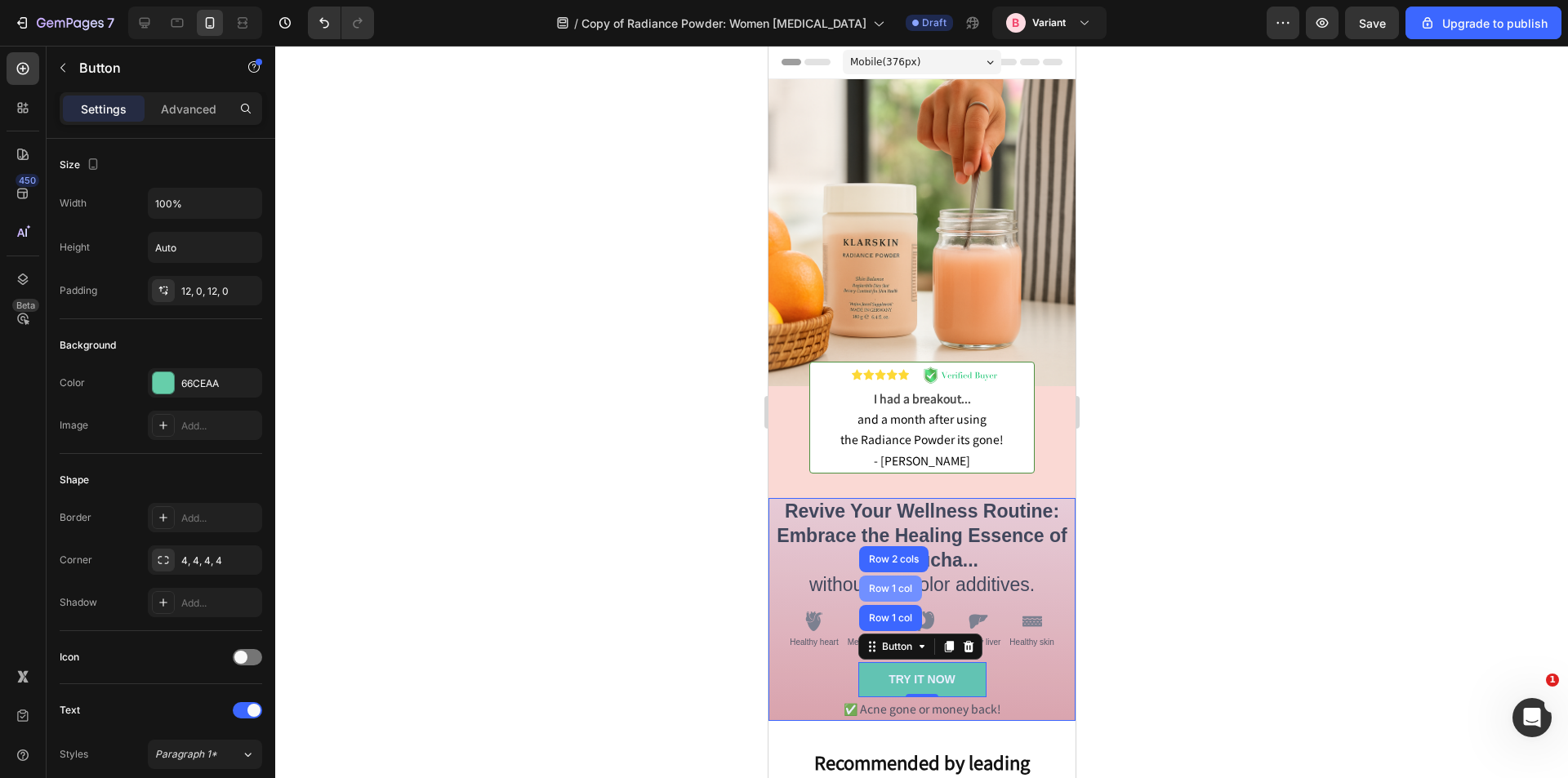
click at [883, 584] on div "Row 1 col" at bounding box center [889, 589] width 50 height 10
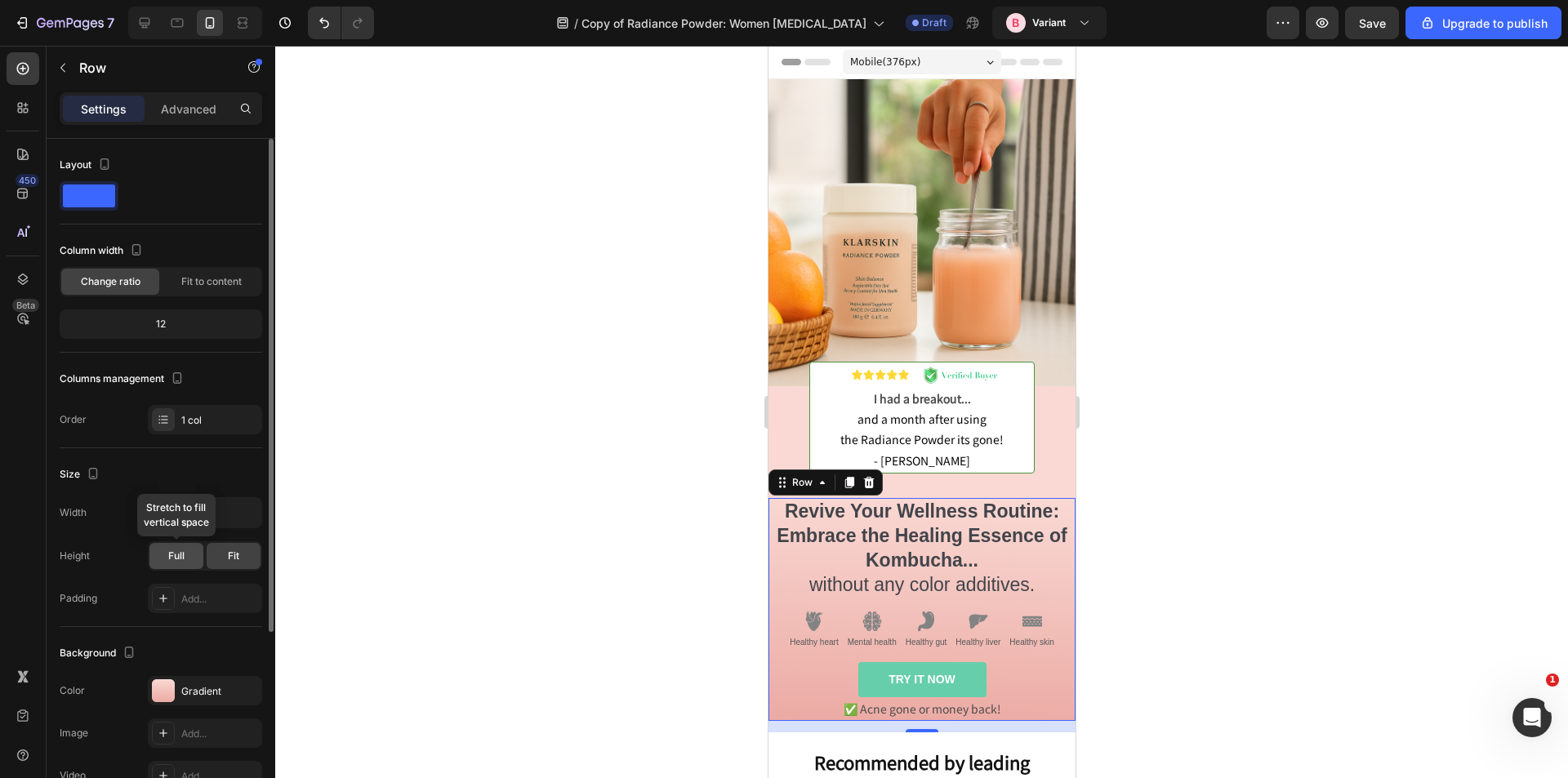
click at [185, 553] on div "Full" at bounding box center [176, 557] width 54 height 26
click at [216, 553] on div "Fit" at bounding box center [233, 557] width 54 height 26
click at [179, 500] on input "100%" at bounding box center [205, 513] width 113 height 30
click at [180, 100] on p "Advanced" at bounding box center [188, 109] width 55 height 17
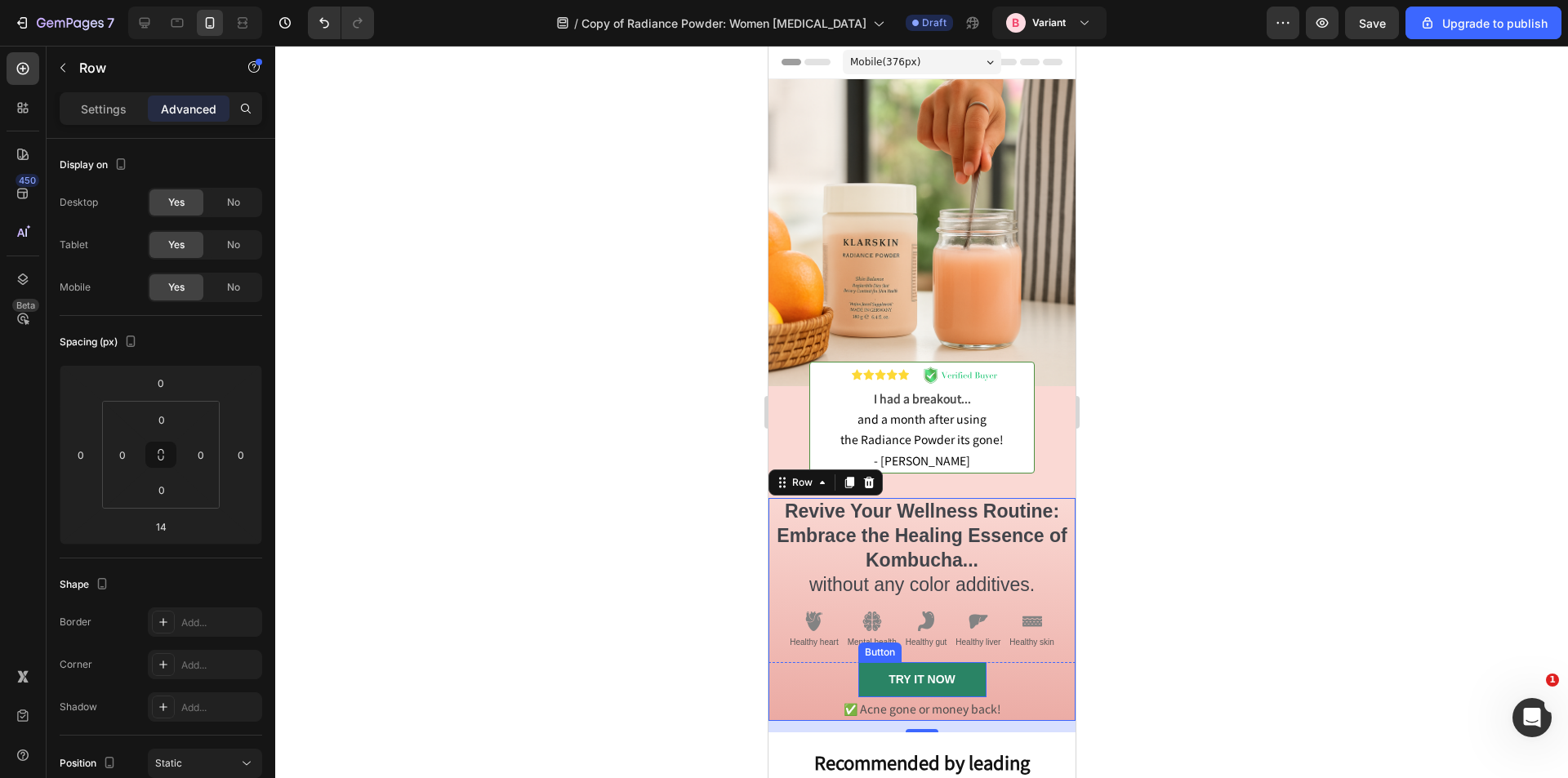
click at [866, 662] on link "TRY IT NOW" at bounding box center [922, 679] width 128 height 35
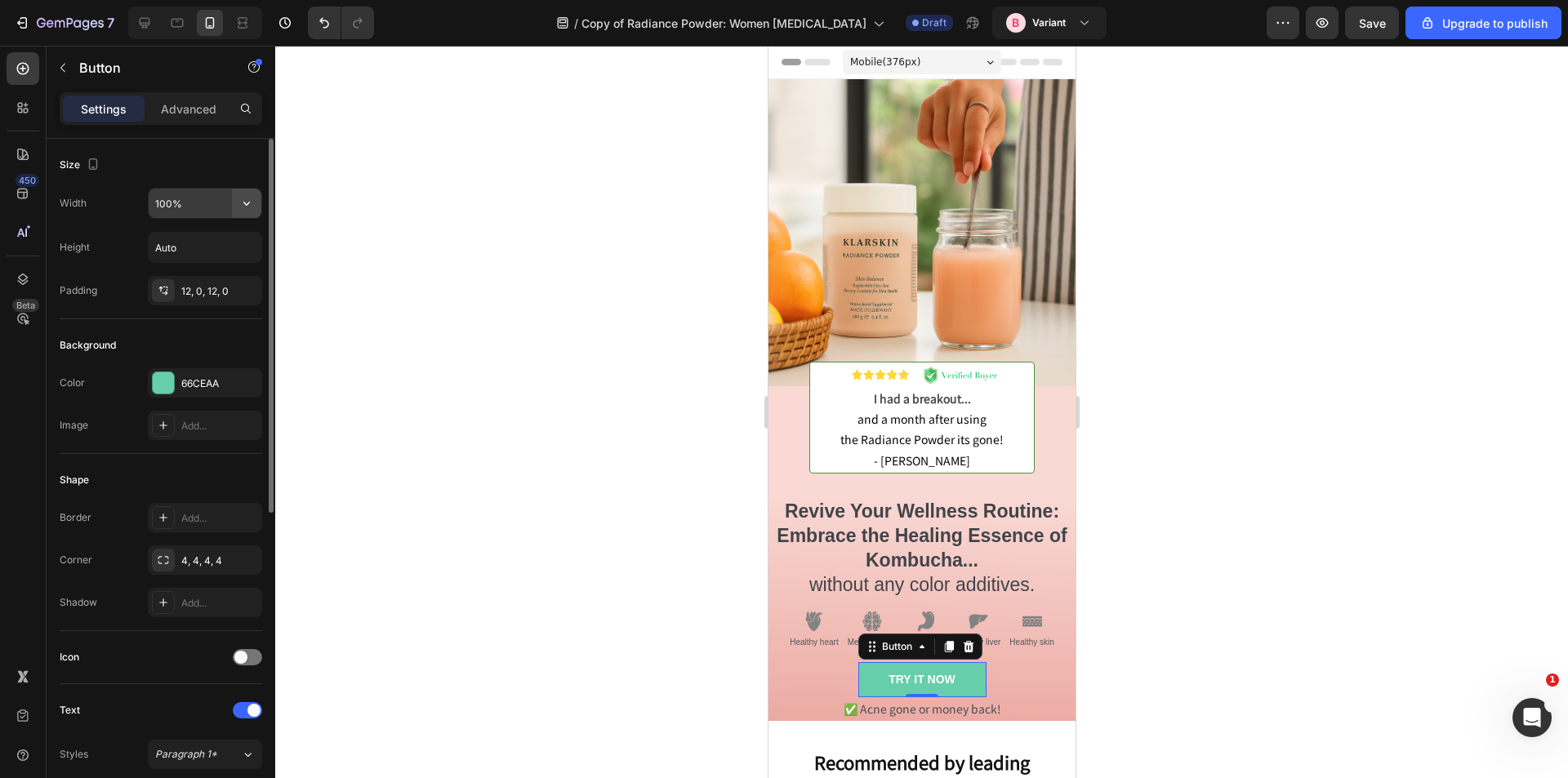
click at [257, 203] on button "button" at bounding box center [247, 203] width 30 height 30
click at [184, 273] on p "Full 100%" at bounding box center [200, 276] width 93 height 15
click at [230, 203] on input "100%" at bounding box center [205, 203] width 113 height 30
click at [261, 206] on div "100%" at bounding box center [205, 203] width 114 height 31
click at [245, 208] on icon "button" at bounding box center [247, 203] width 16 height 16
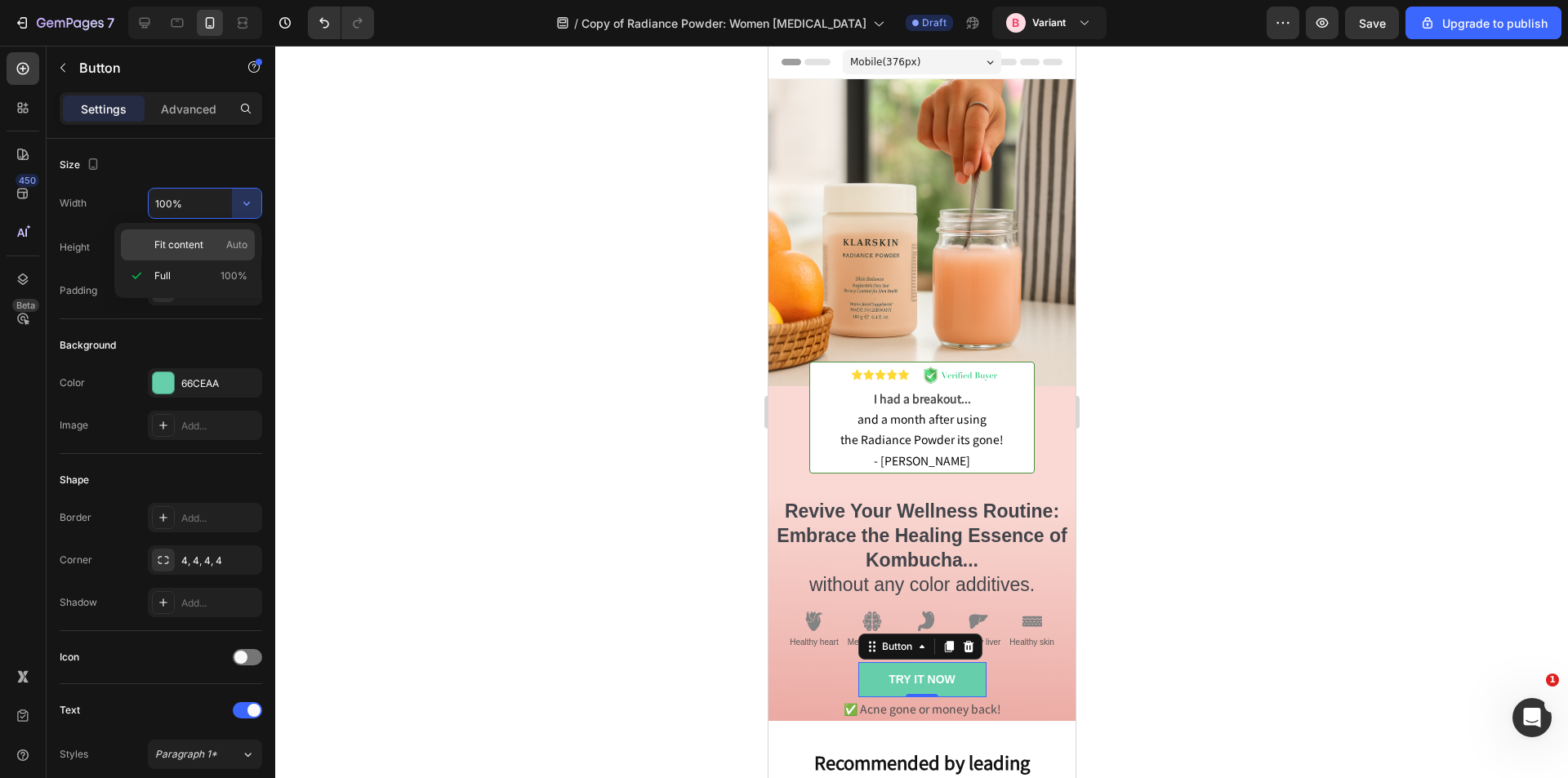
click at [194, 247] on span "Fit content" at bounding box center [179, 245] width 49 height 15
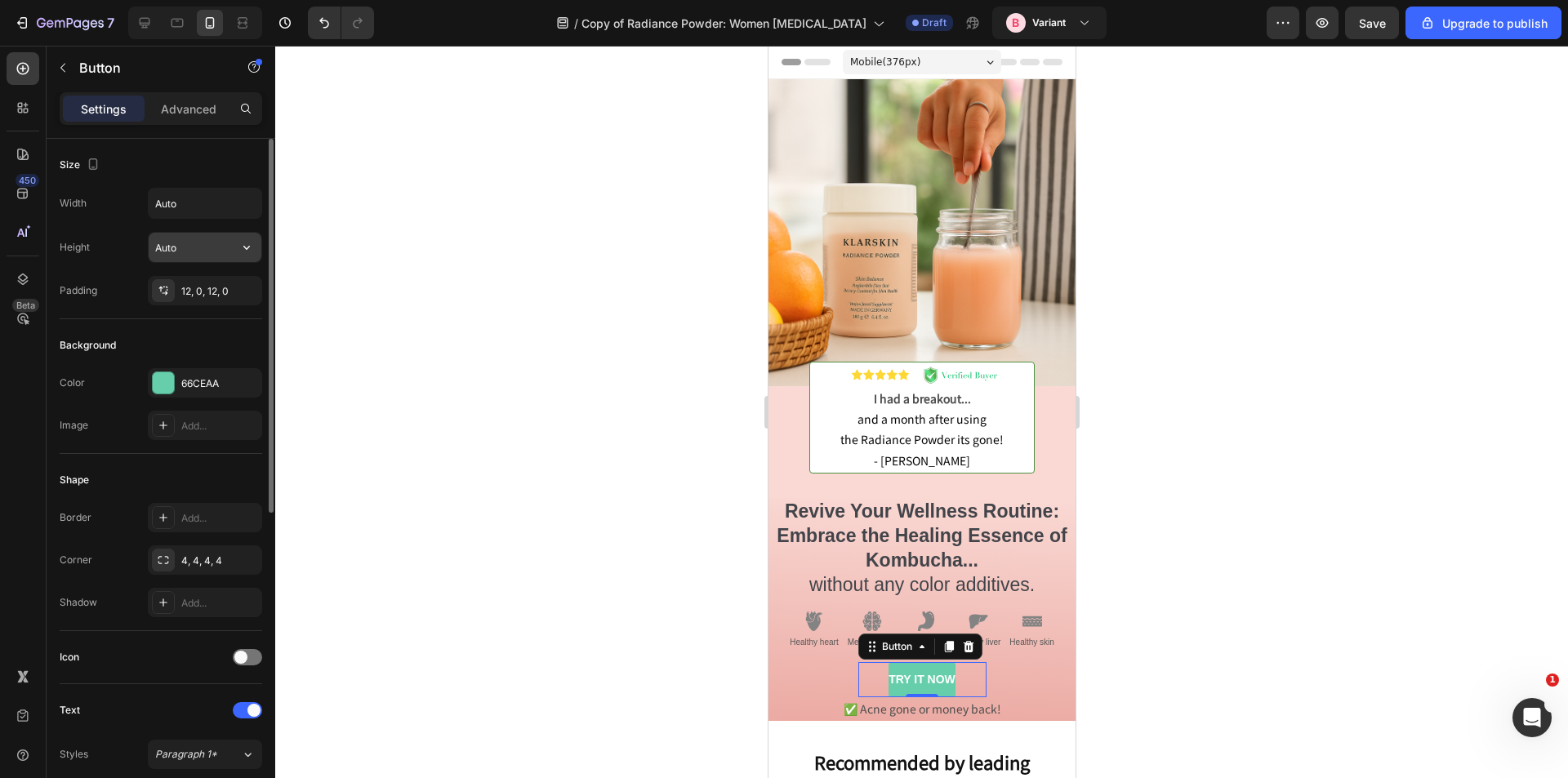
click at [250, 251] on icon "button" at bounding box center [247, 248] width 16 height 16
click at [207, 287] on p "Fit content Auto" at bounding box center [200, 289] width 93 height 15
click at [237, 204] on button "button" at bounding box center [247, 203] width 30 height 30
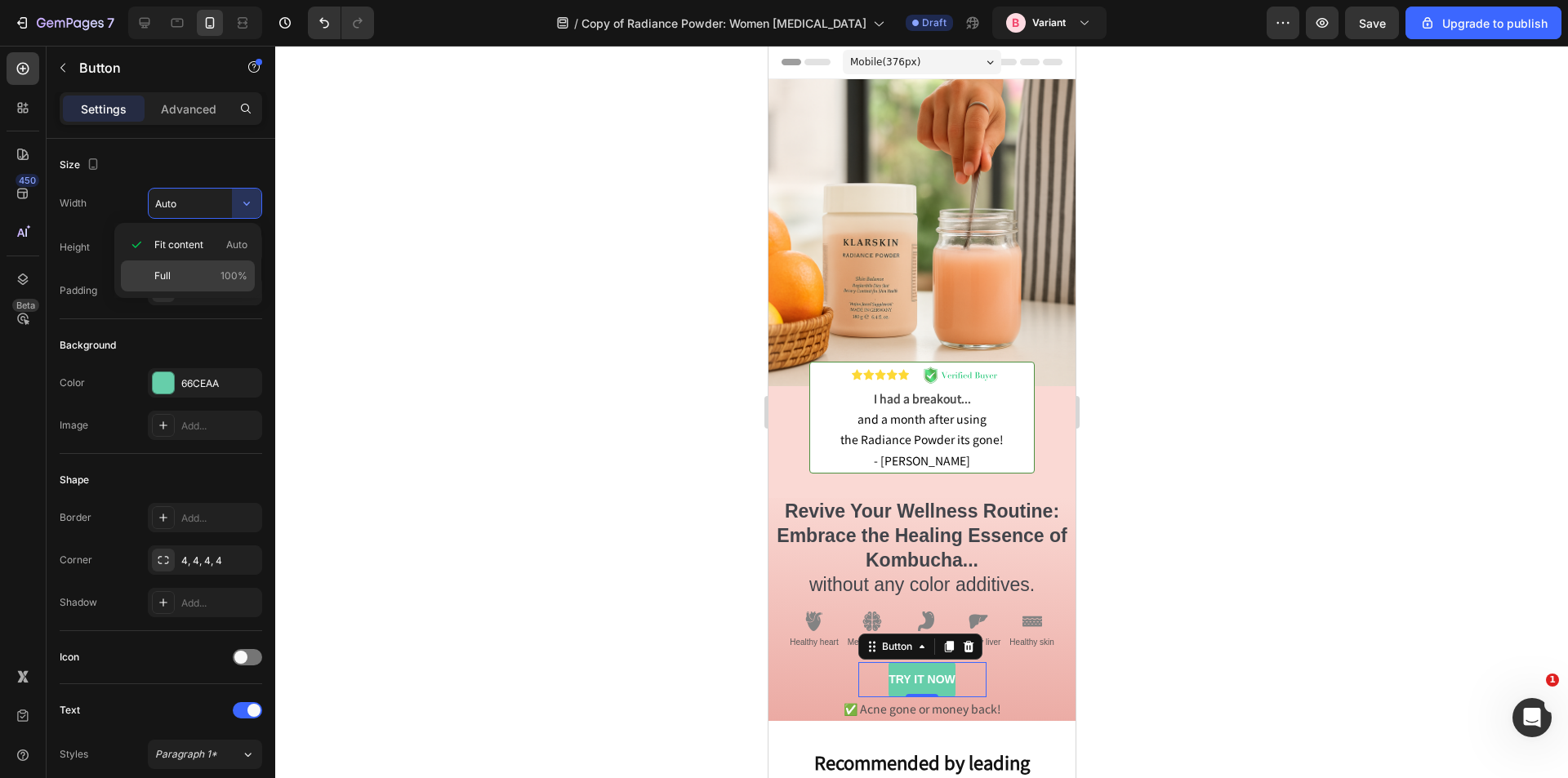
click at [171, 270] on p "Full 100%" at bounding box center [200, 276] width 93 height 15
type input "100%"
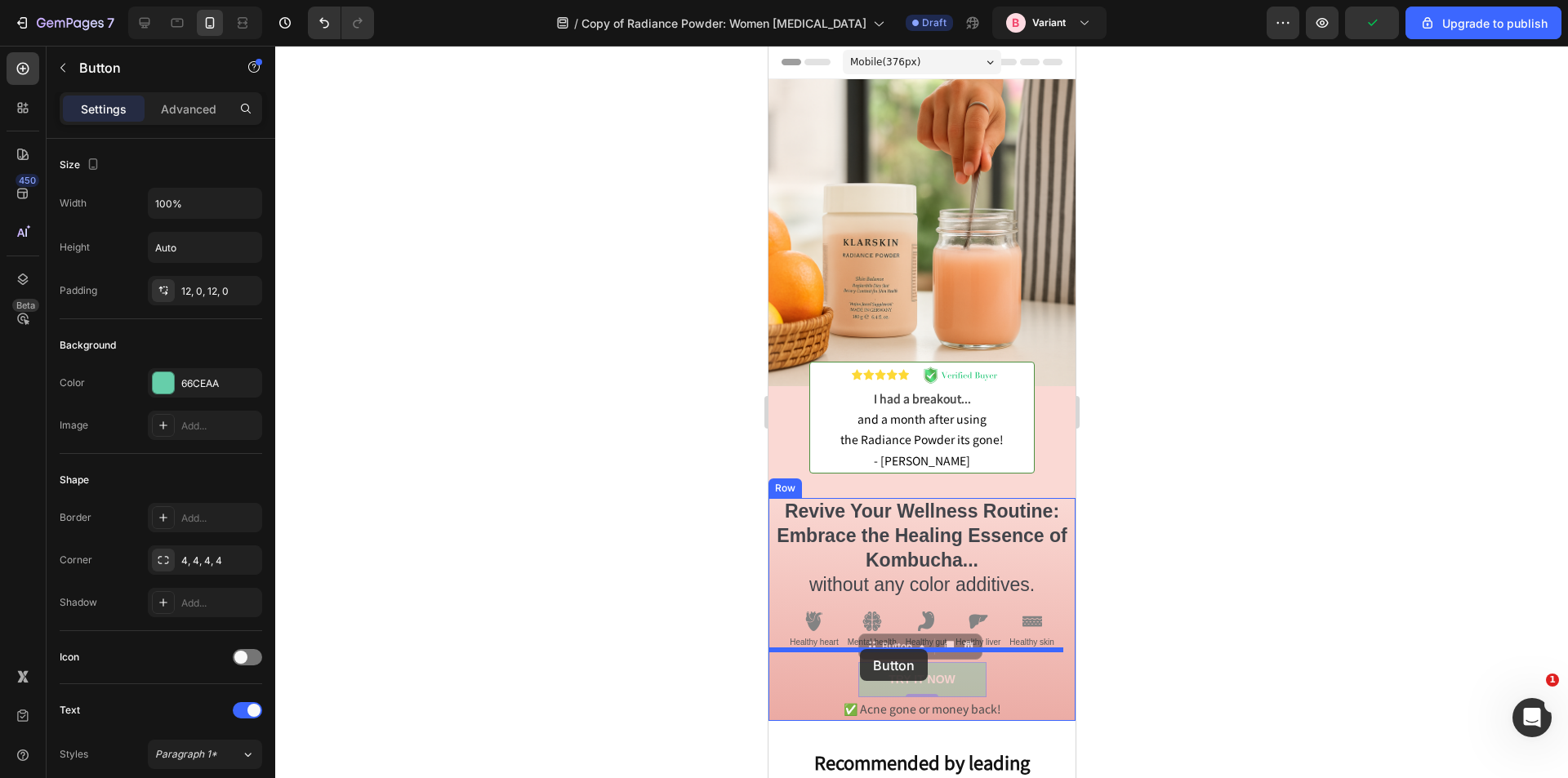
drag, startPoint x: 857, startPoint y: 663, endPoint x: 859, endPoint y: 649, distance: 14.1
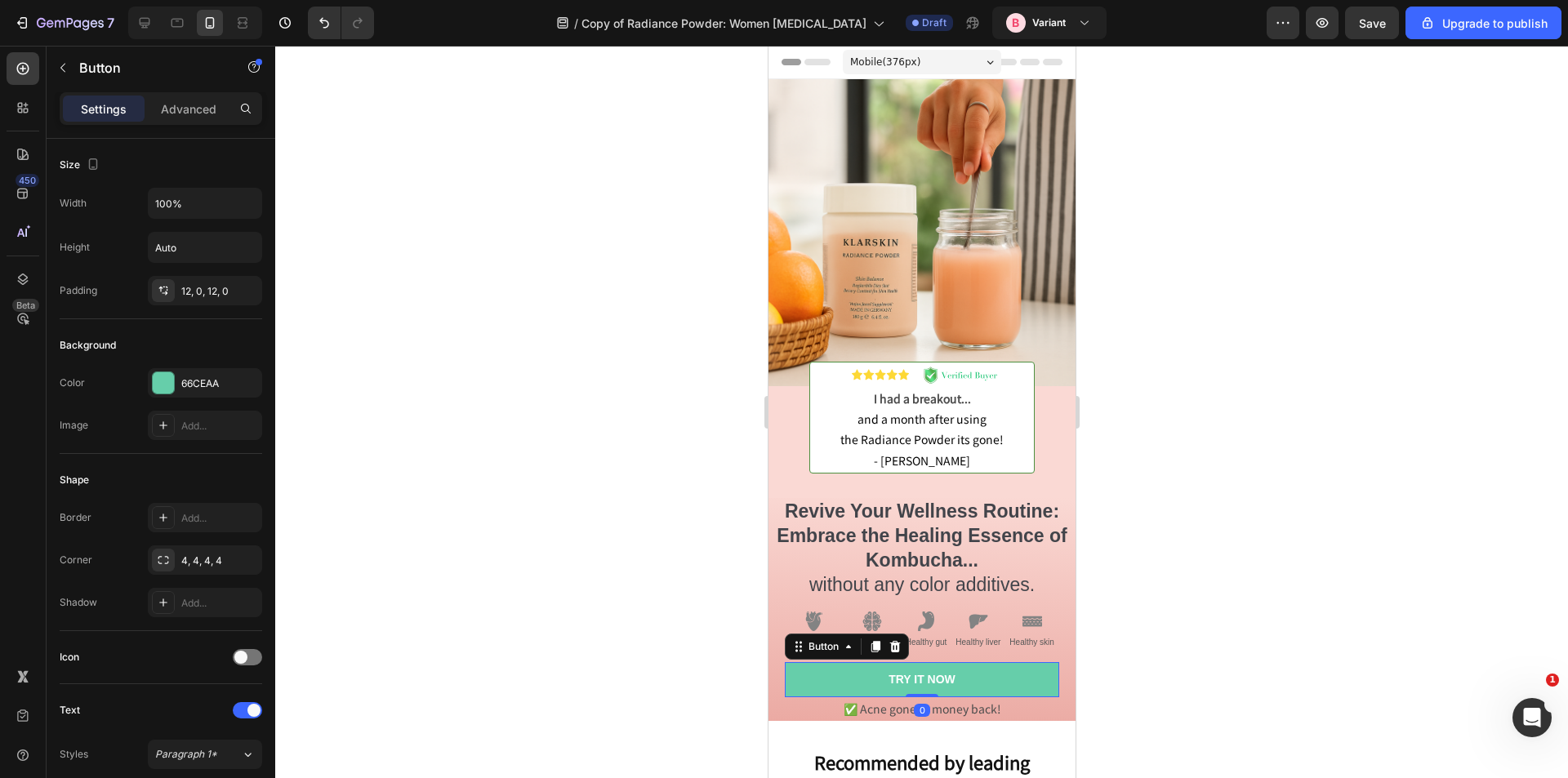
click at [1323, 617] on div at bounding box center [922, 412] width 1293 height 733
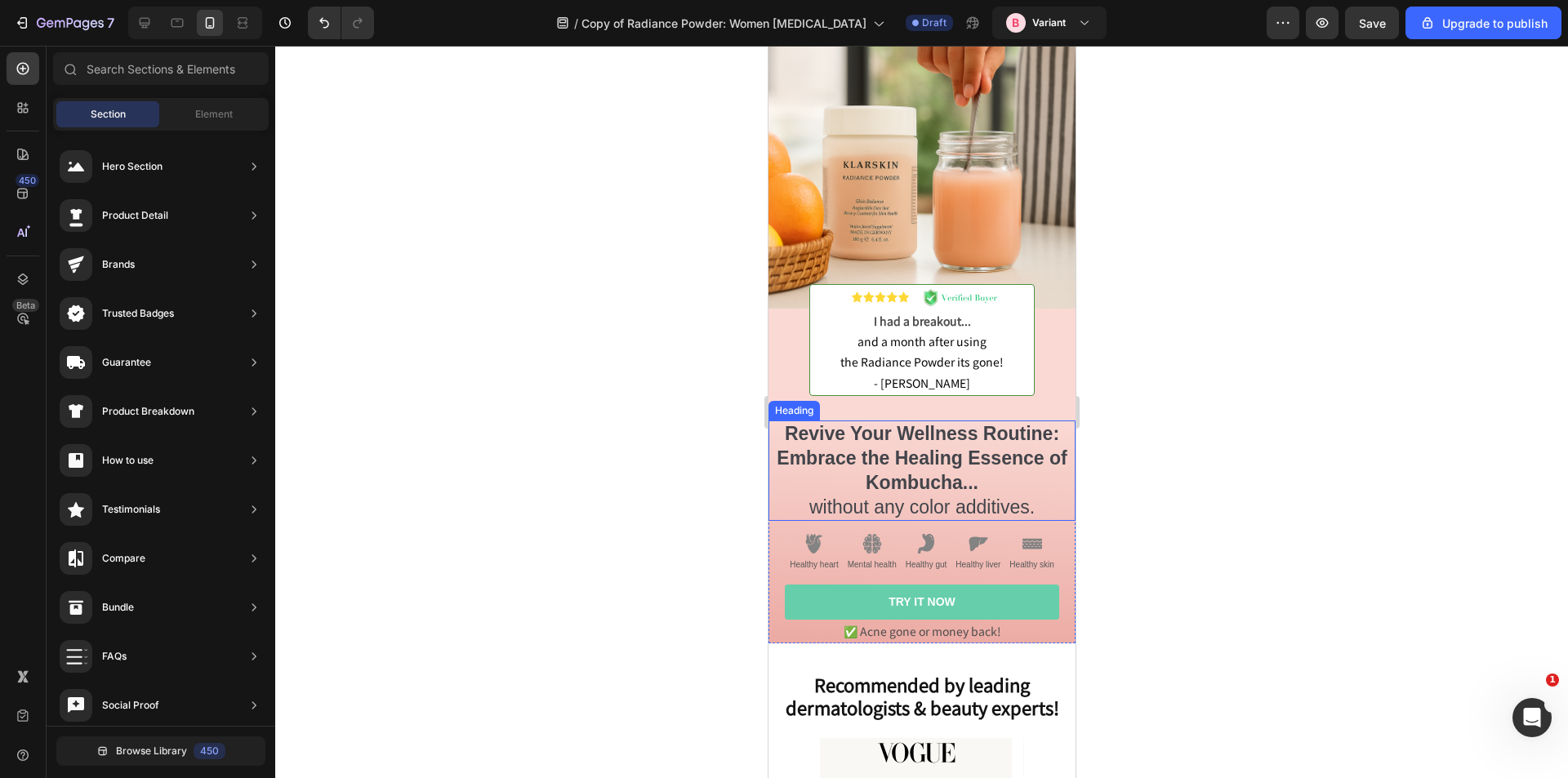
scroll to position [163, 0]
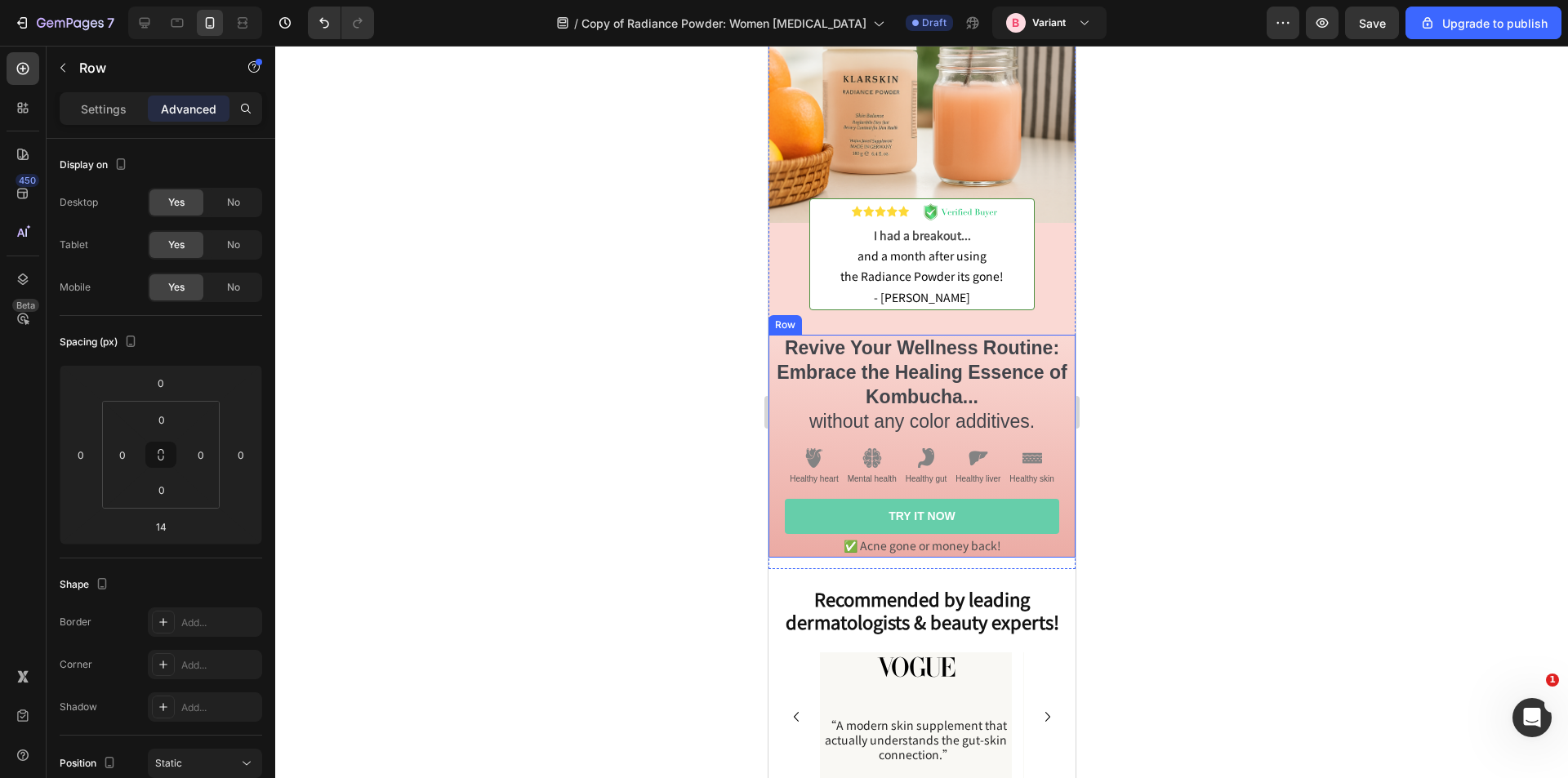
click at [1057, 499] on div "TRY IT NOW Button" at bounding box center [921, 516] width 307 height 35
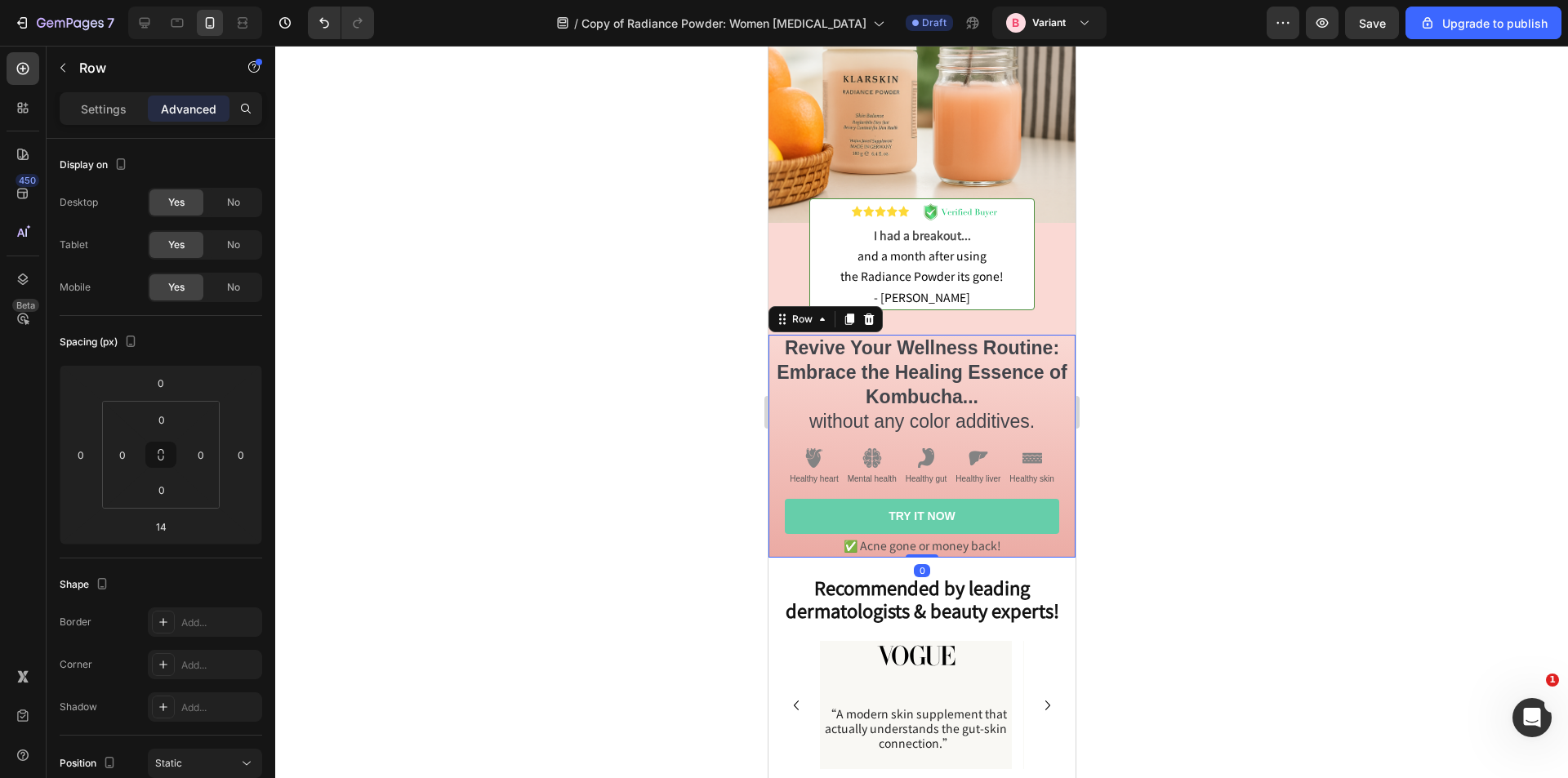
drag, startPoint x: 914, startPoint y: 552, endPoint x: 914, endPoint y: 538, distance: 14.0
click at [914, 538] on div "Revive Your Wellness Routine: Embrace the Healing Essence of Kombucha... withou…" at bounding box center [921, 446] width 307 height 223
type input "0"
click at [166, 500] on input "0" at bounding box center [162, 490] width 33 height 25
type input "10"
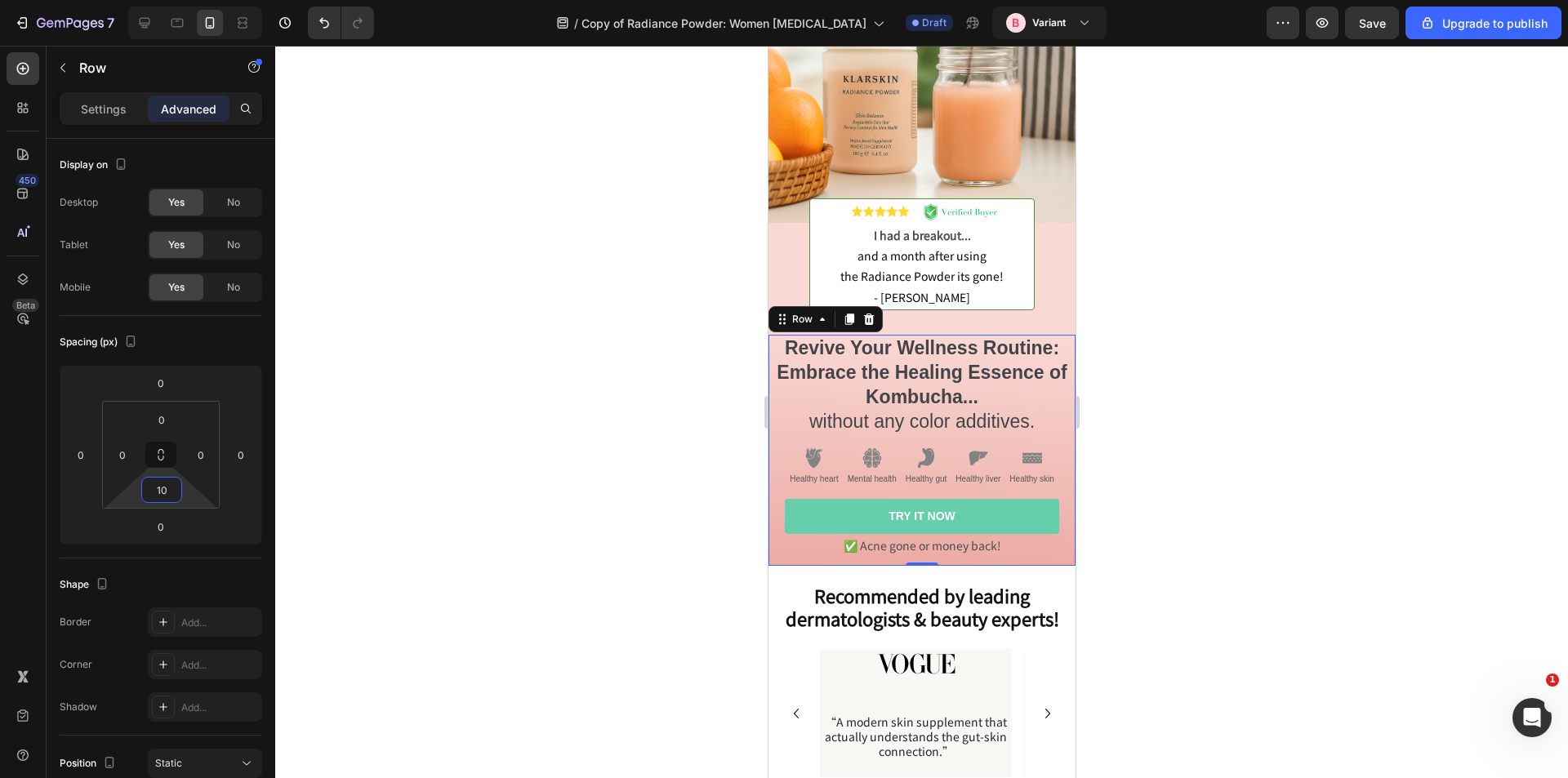
click at [507, 550] on div at bounding box center [922, 412] width 1293 height 733
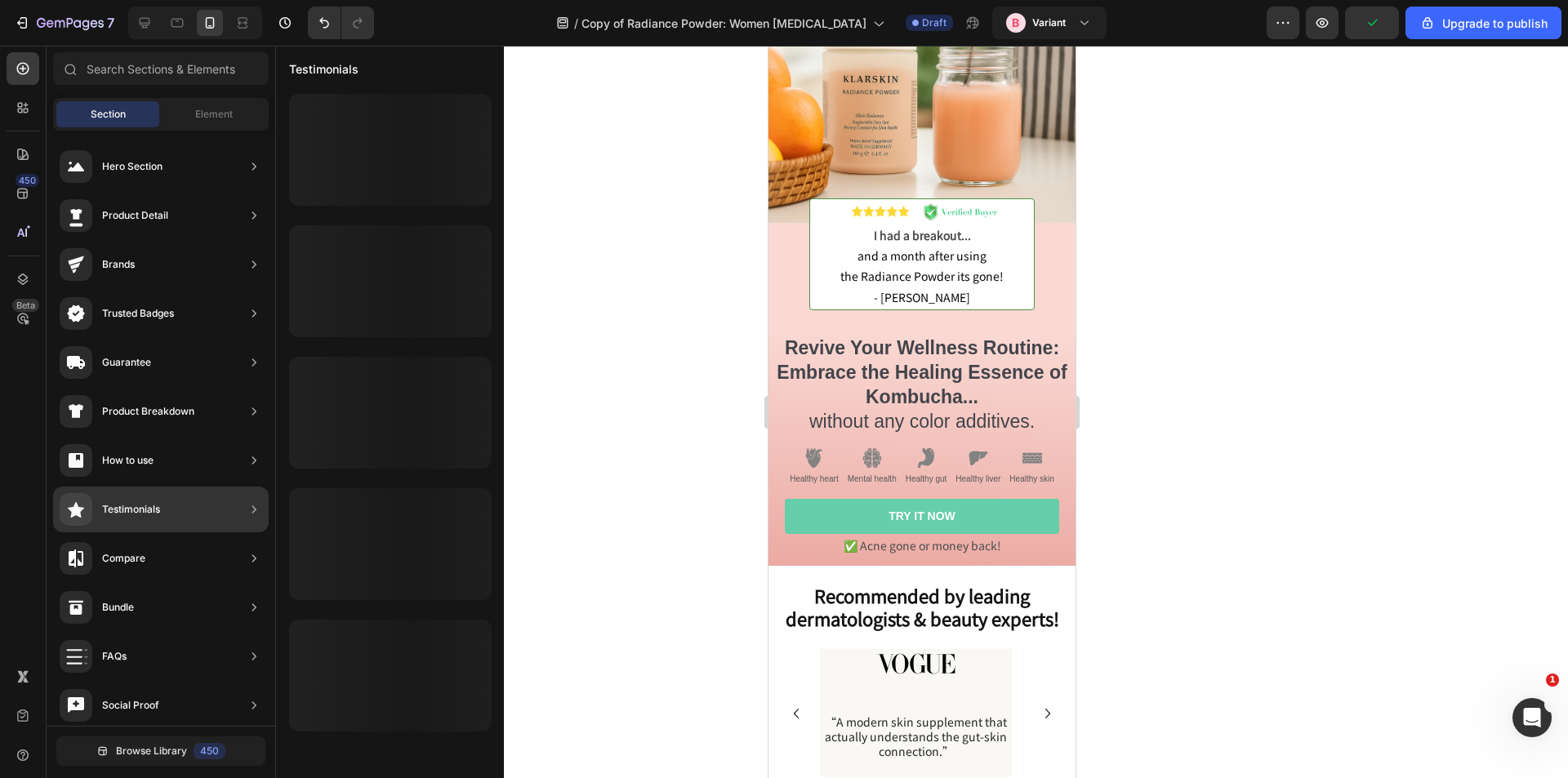
scroll to position [0, 0]
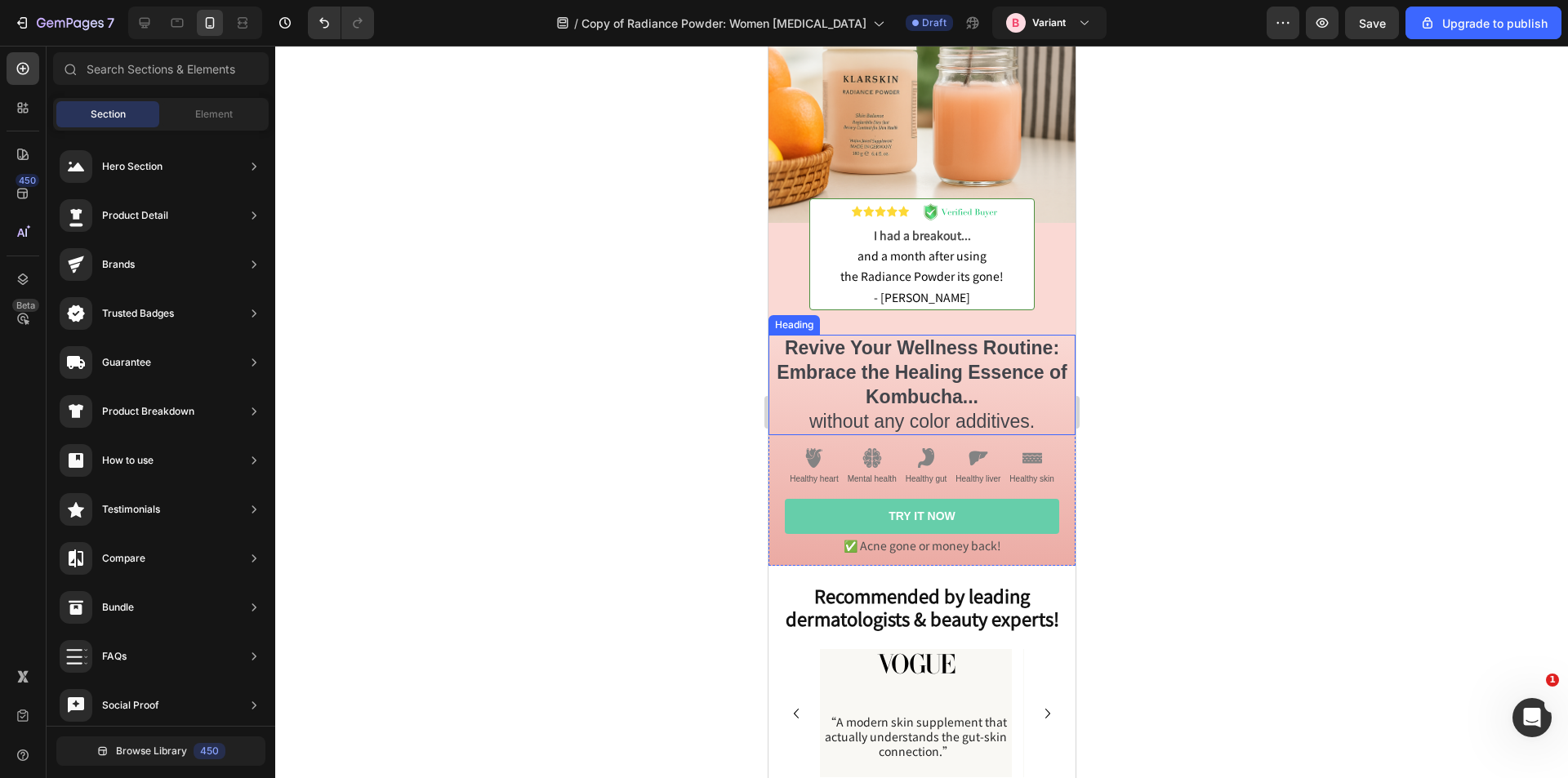
click at [890, 347] on h2 "Revive Your Wellness Routine: Embrace the Healing Essence of Kombucha... withou…" at bounding box center [921, 385] width 307 height 101
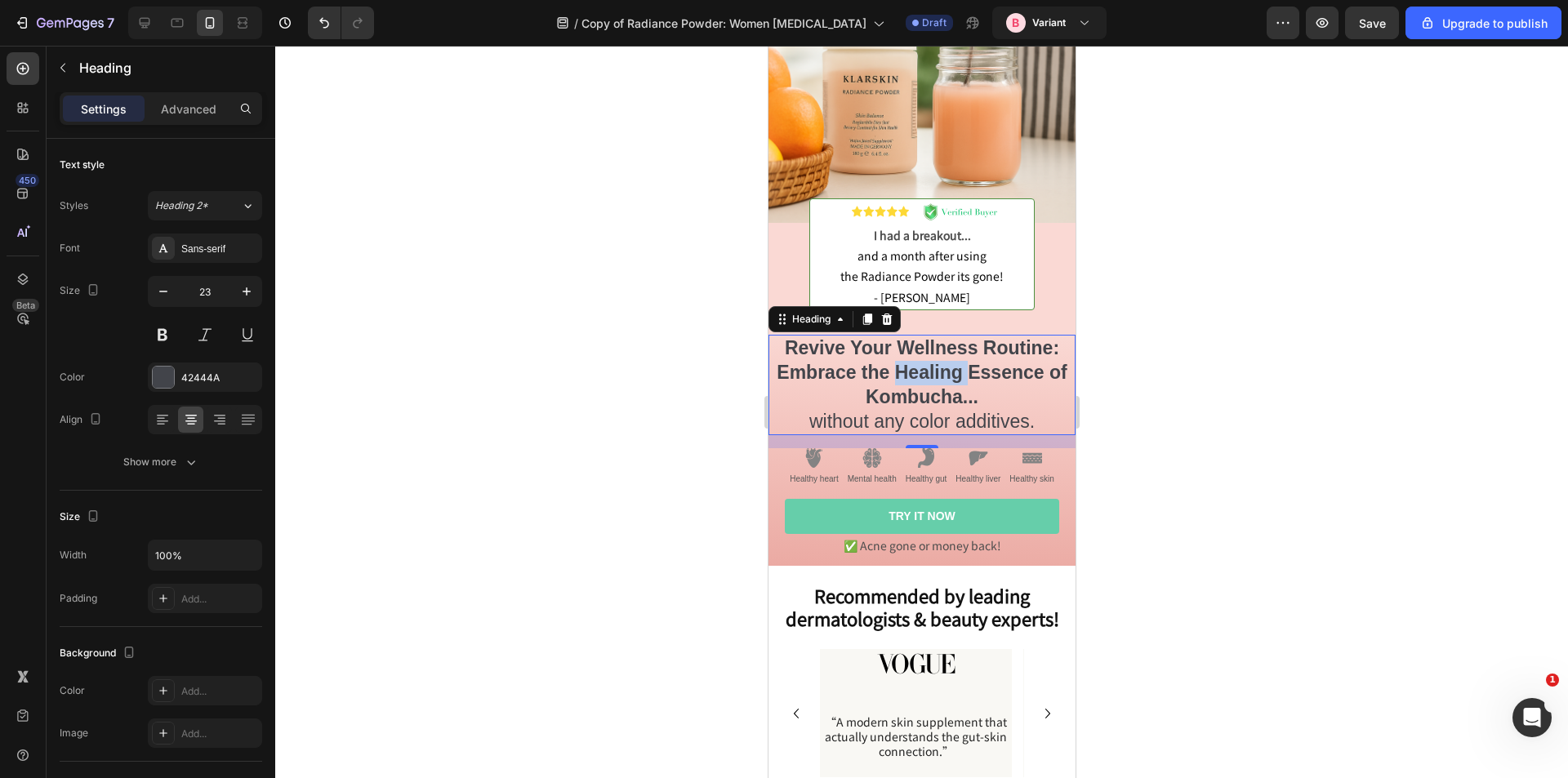
click at [889, 350] on strong "Revive Your Wellness Routine: Embrace the Healing Essence of Kombucha..." at bounding box center [921, 372] width 290 height 70
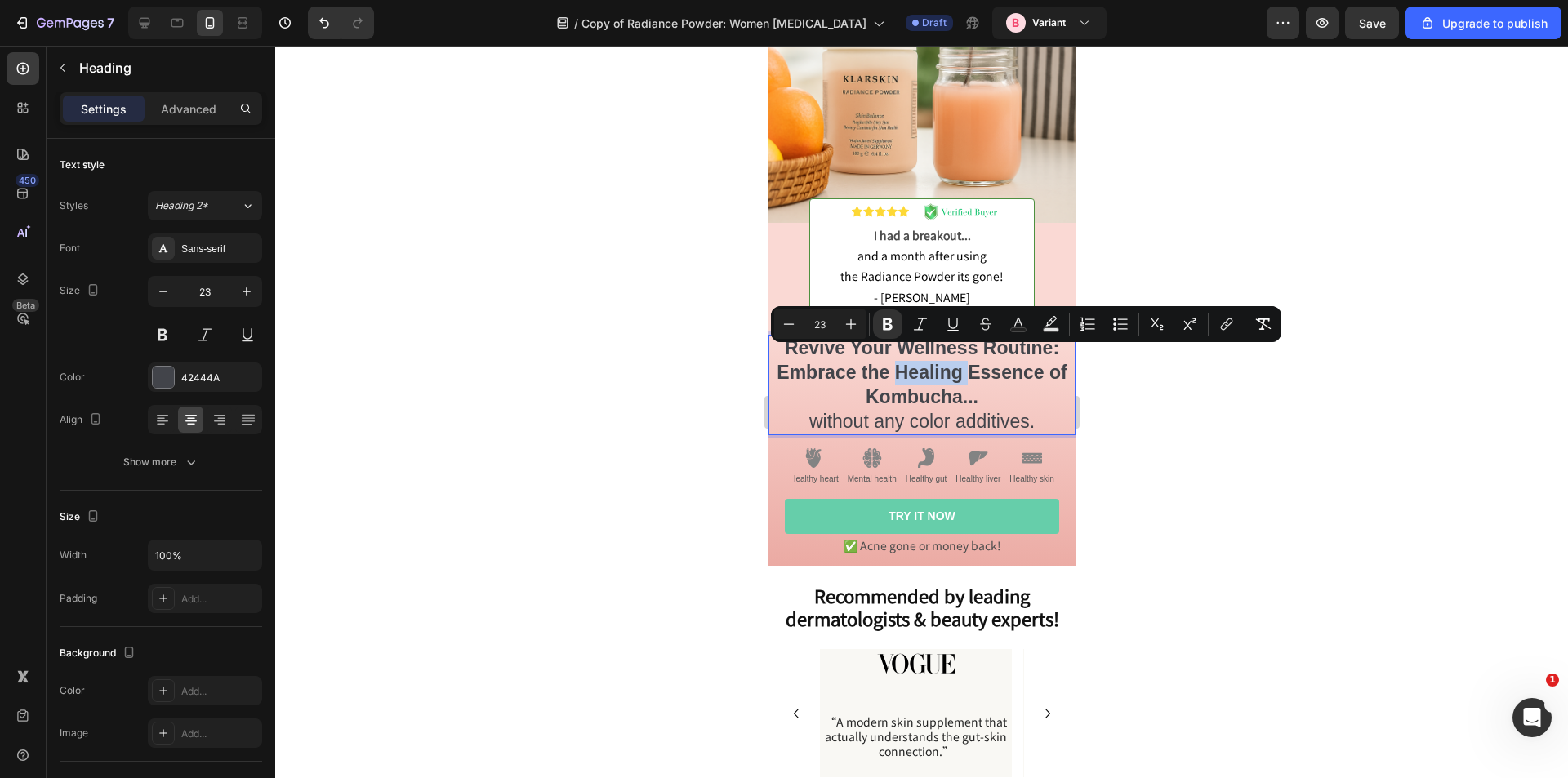
click at [933, 370] on p "Revive Your Wellness Routine: Embrace the Healing Essence of Kombucha... withou…" at bounding box center [921, 385] width 304 height 98
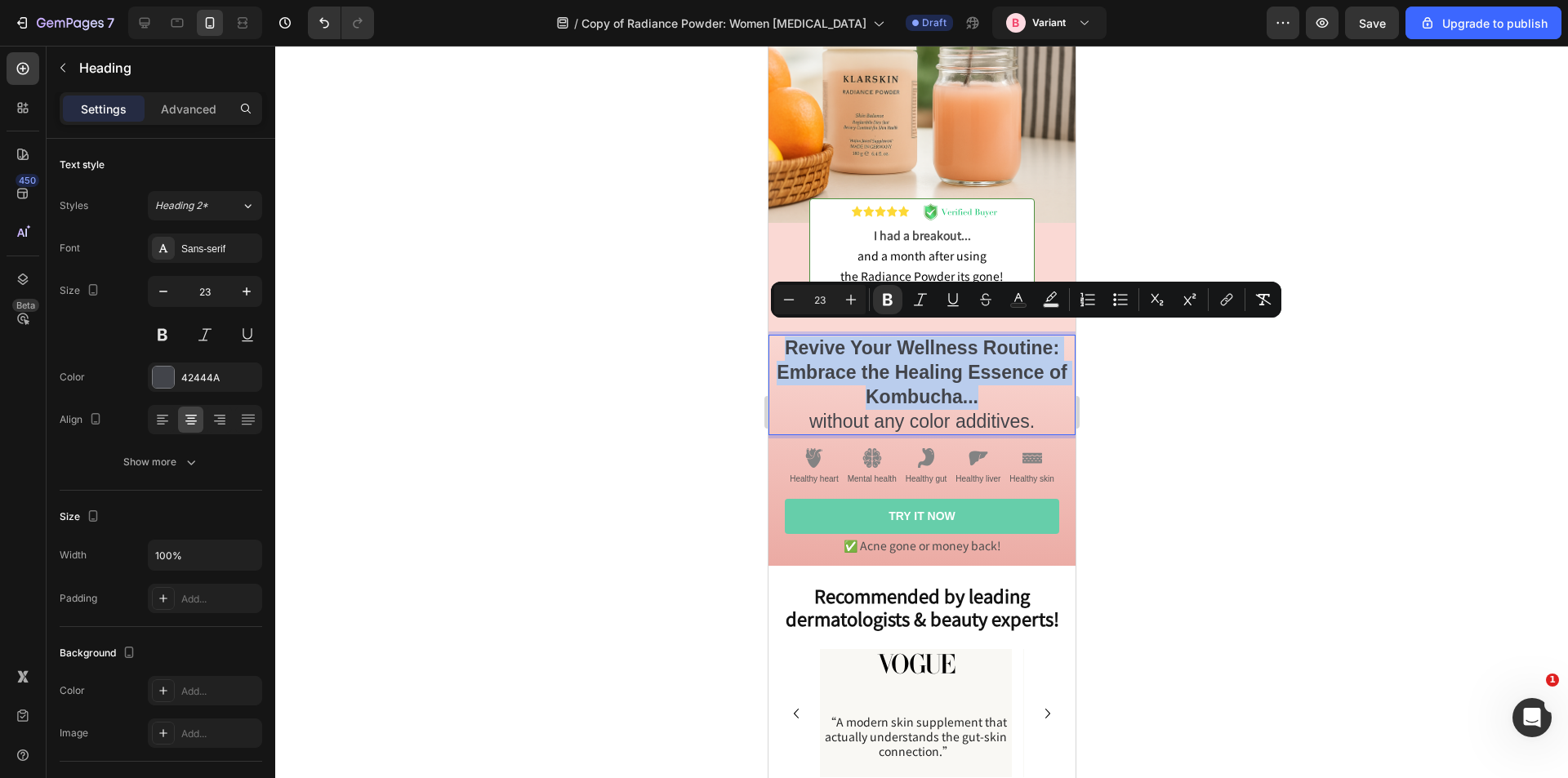
drag, startPoint x: 975, startPoint y: 390, endPoint x: 782, endPoint y: 337, distance: 200.1
click at [782, 337] on p "Revive Your Wellness Routine: Embrace the Healing Essence of Kombucha... withou…" at bounding box center [921, 385] width 304 height 98
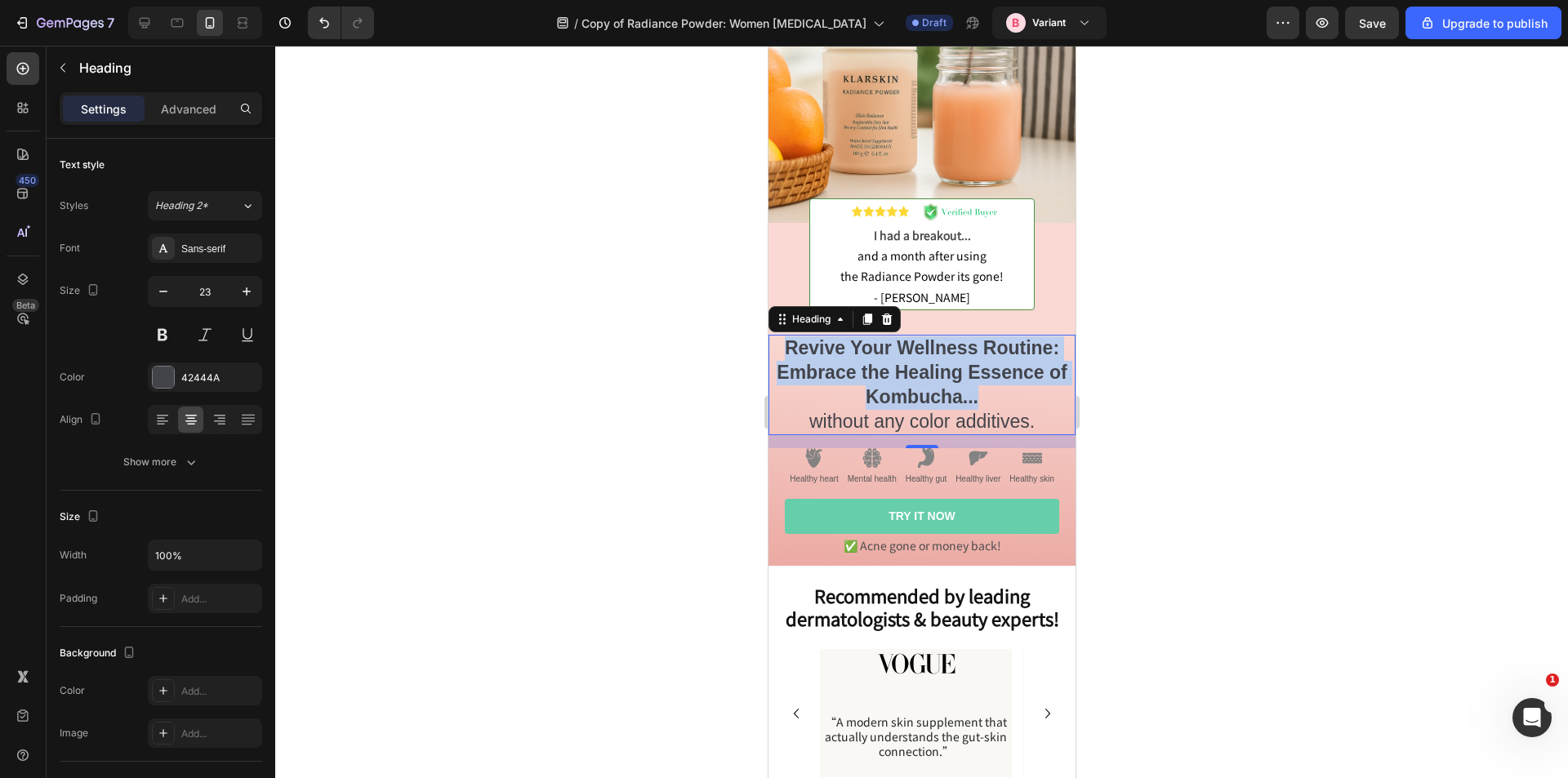
click at [856, 346] on strong "Revive Your Wellness Routine: Embrace the Healing Essence of Kombucha..." at bounding box center [921, 372] width 290 height 70
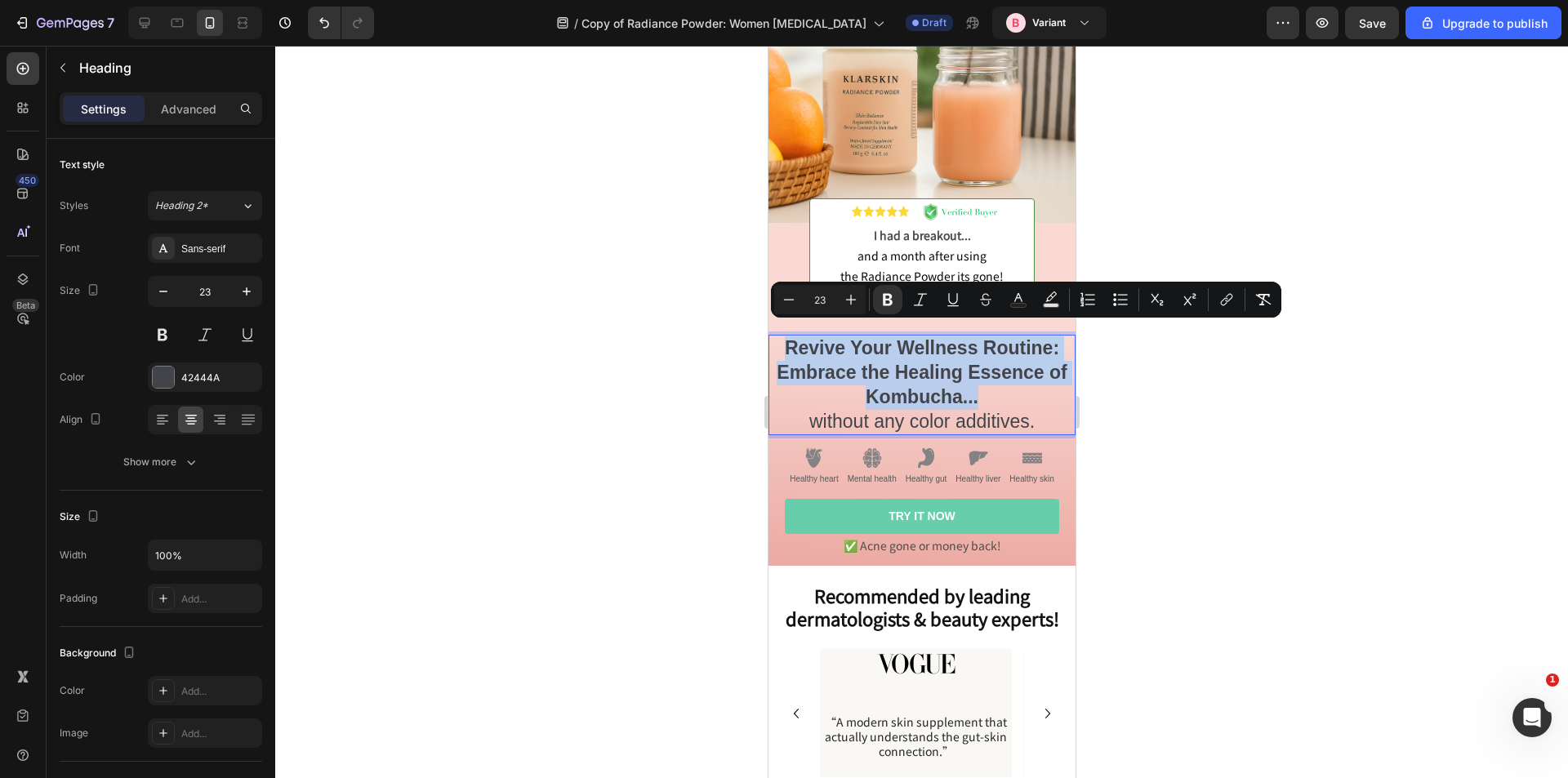
drag, startPoint x: 974, startPoint y: 379, endPoint x: 780, endPoint y: 339, distance: 198.1
click at [780, 339] on p "Revive Your Wellness Routine: Embrace the Healing Essence of Kombucha... withou…" at bounding box center [921, 385] width 304 height 98
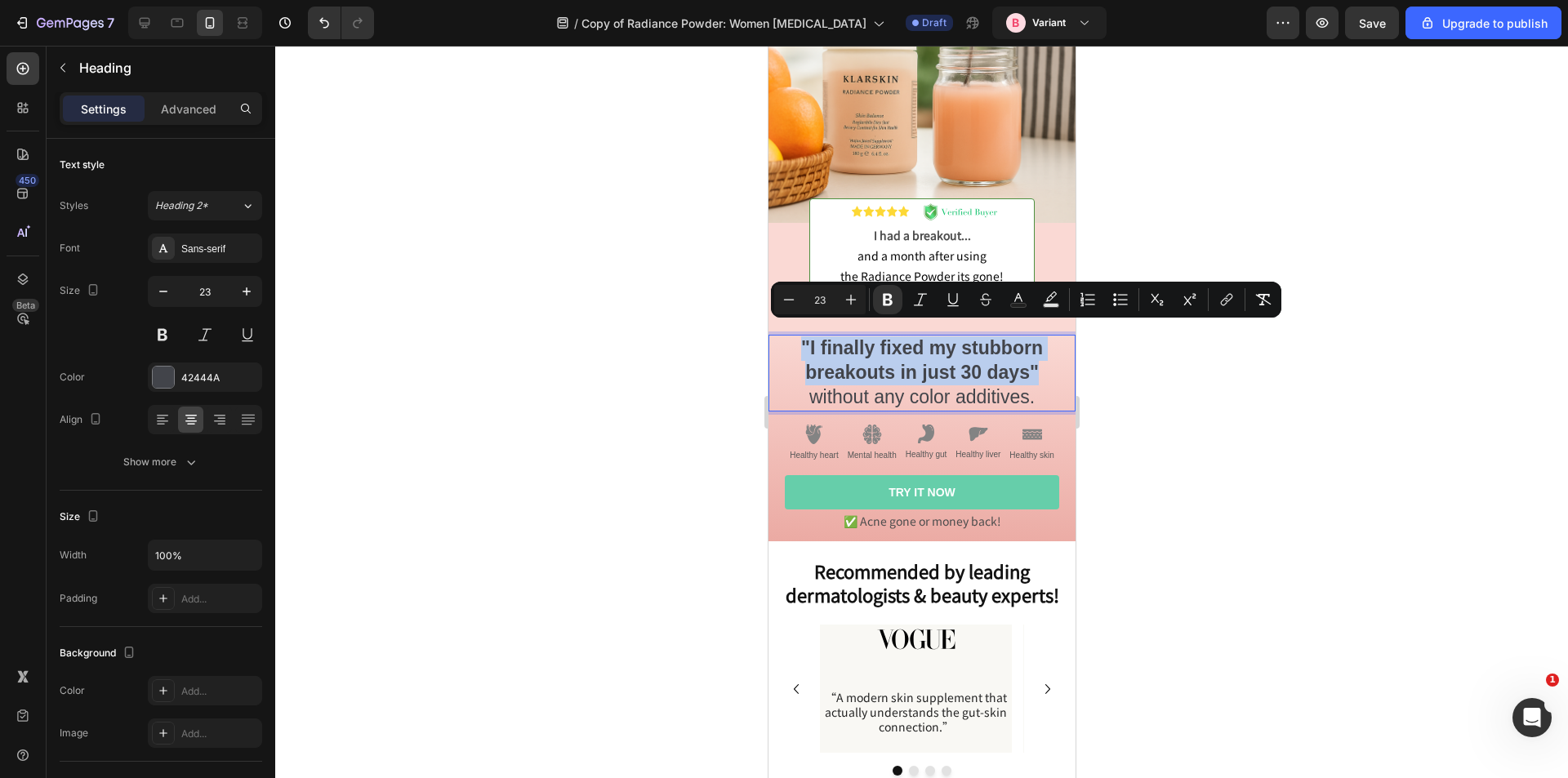
drag, startPoint x: 1038, startPoint y: 356, endPoint x: 790, endPoint y: 328, distance: 249.6
click at [790, 337] on p ""I finally fixed my stubborn breakouts in just 30 days" without any color addit…" at bounding box center [921, 373] width 304 height 73
click at [908, 298] on button "Italic" at bounding box center [921, 300] width 30 height 30
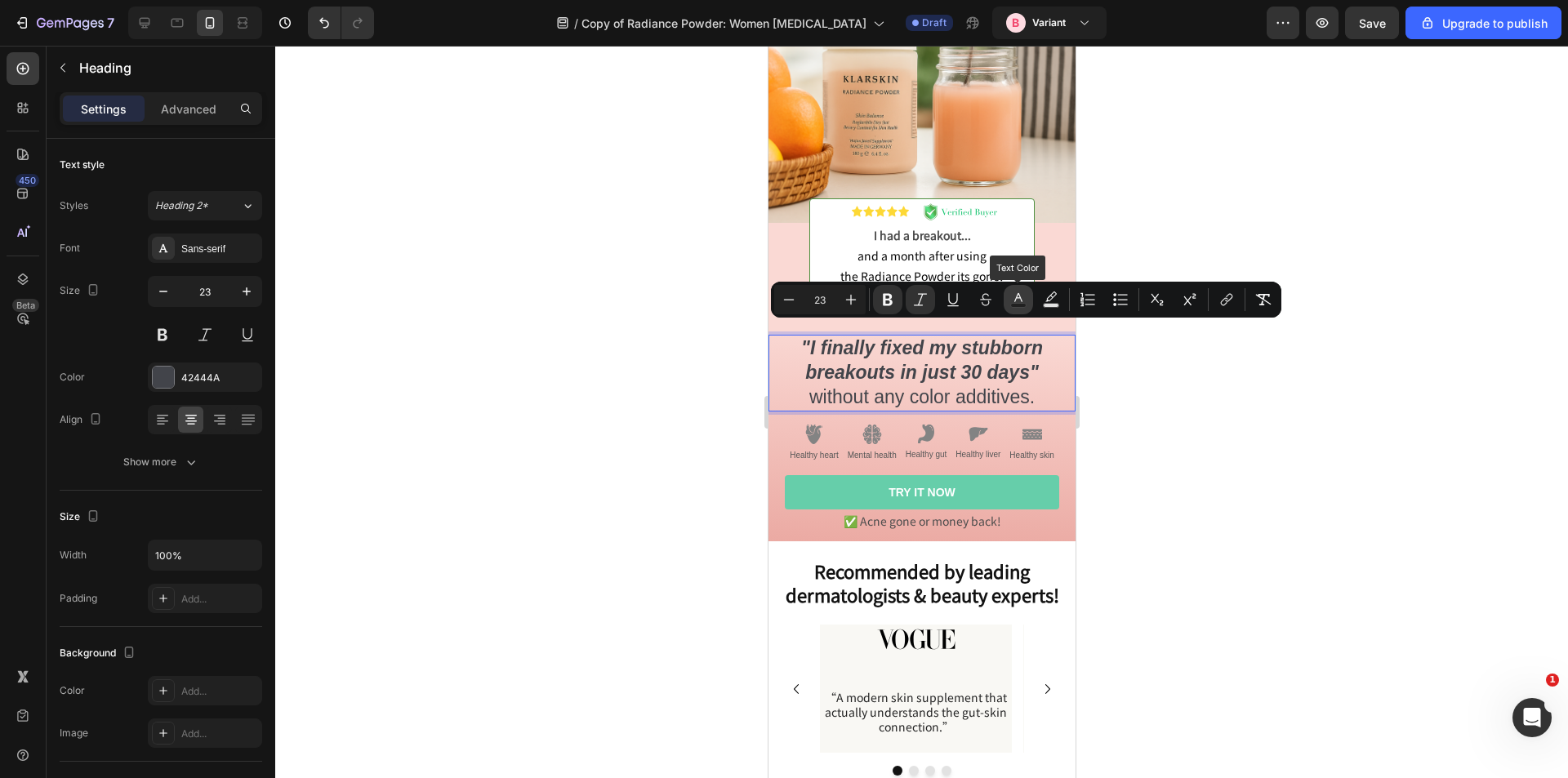
click at [1021, 298] on icon "Editor contextual toolbar" at bounding box center [1019, 297] width 8 height 9
type input "42444A"
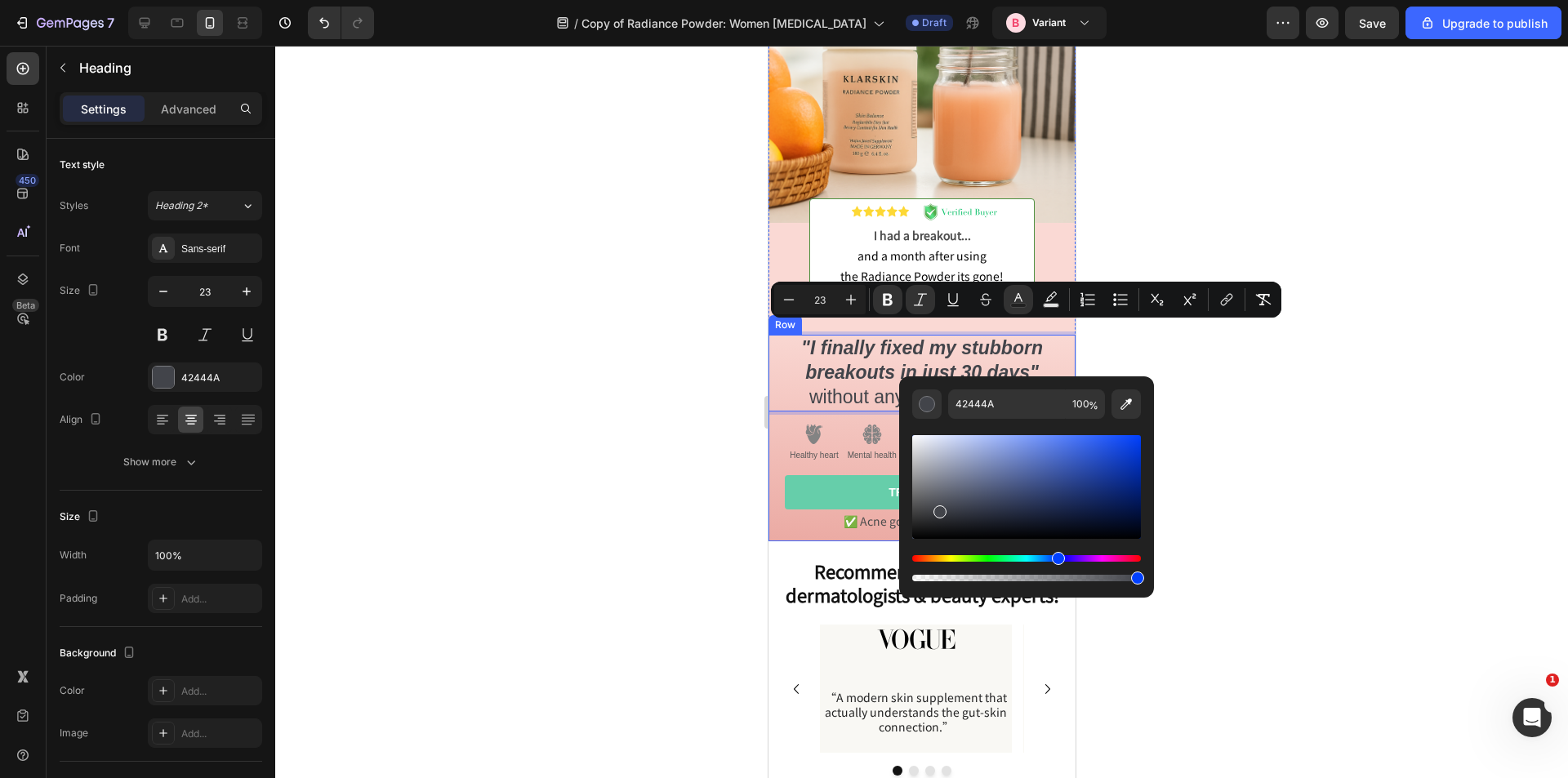
click at [663, 533] on div at bounding box center [922, 412] width 1293 height 733
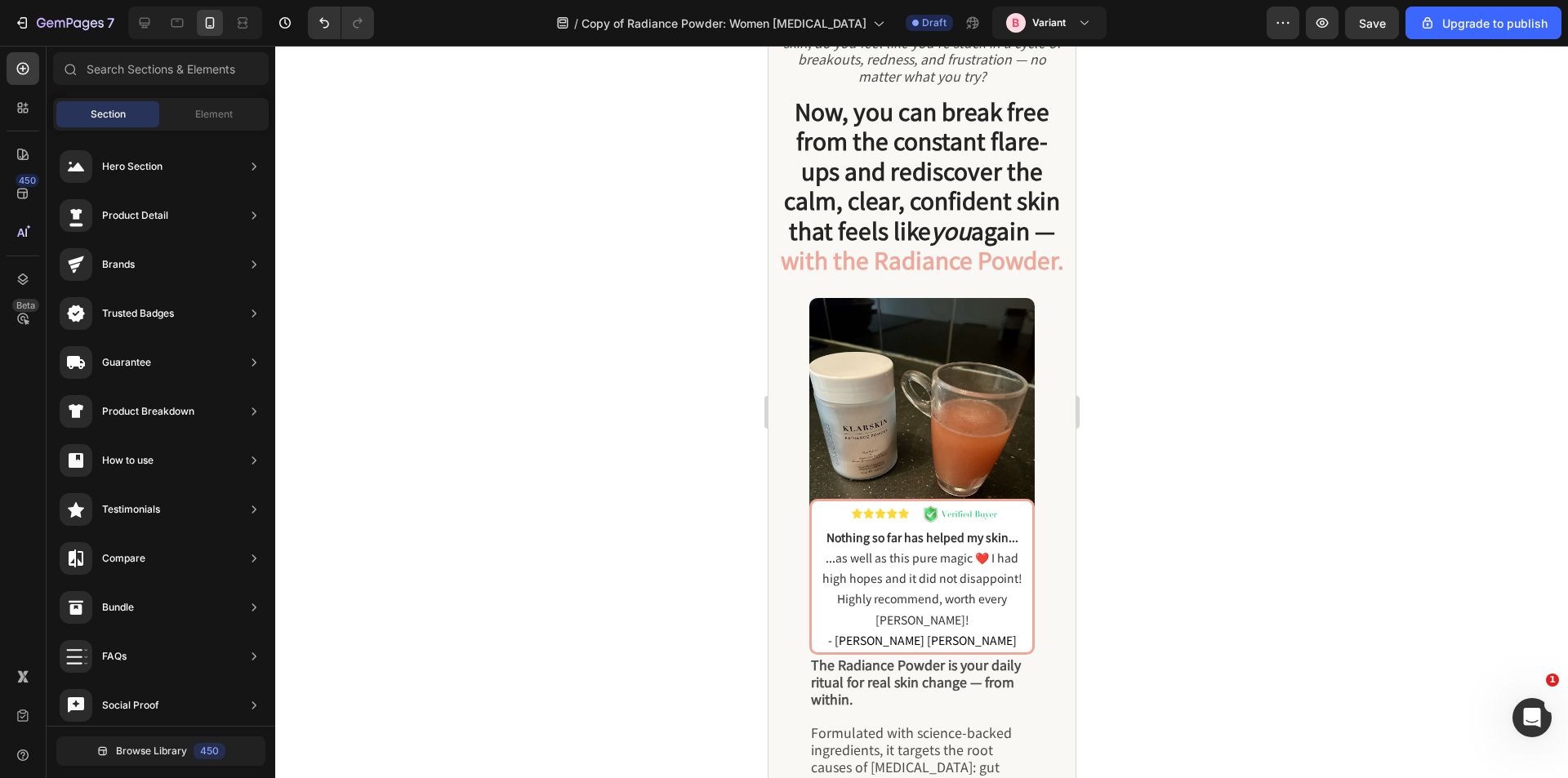
scroll to position [3266, 0]
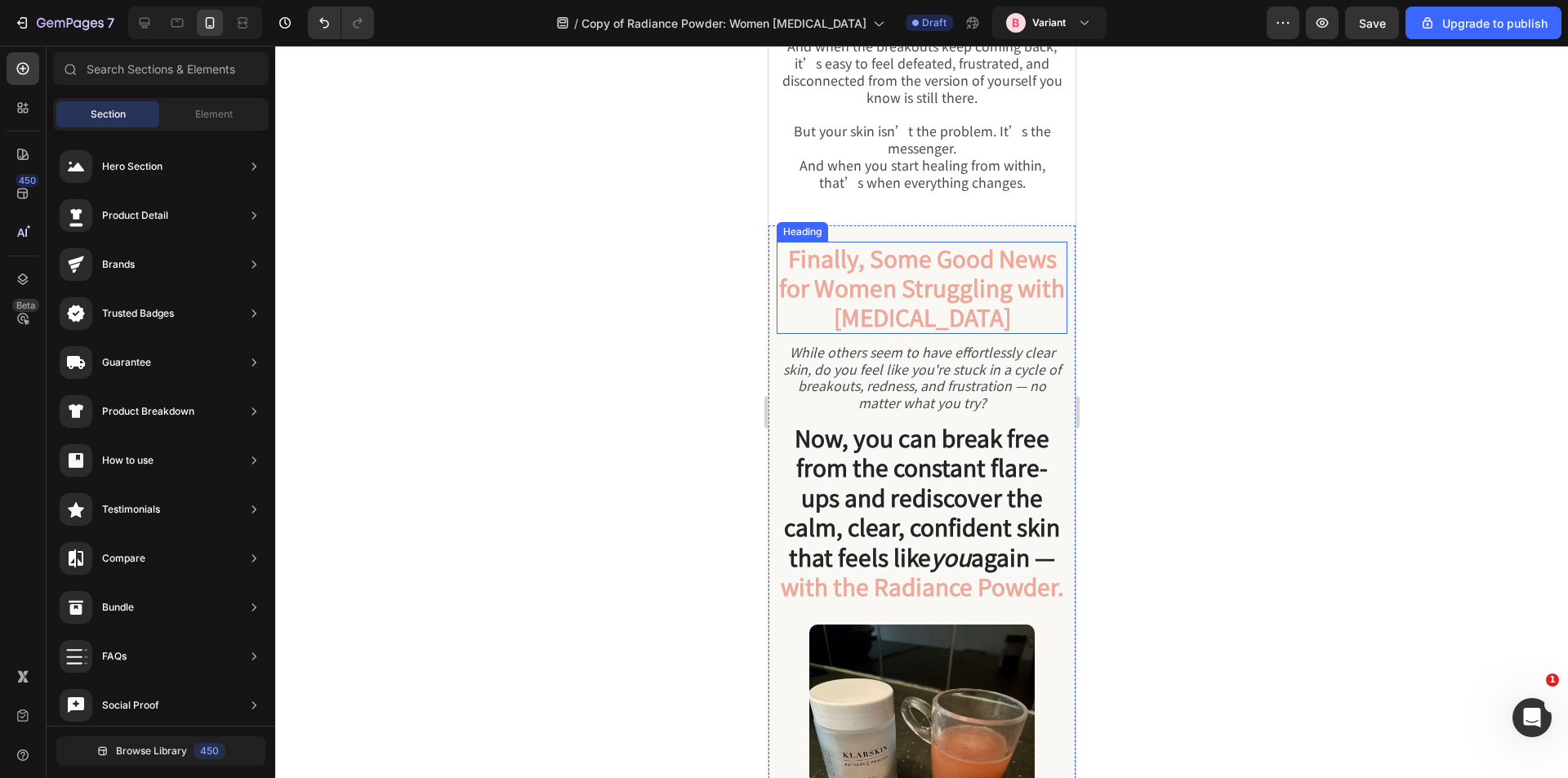
click at [889, 334] on strong "Finally, Some Good News for Women Struggling with Adult Acne" at bounding box center [921, 288] width 286 height 92
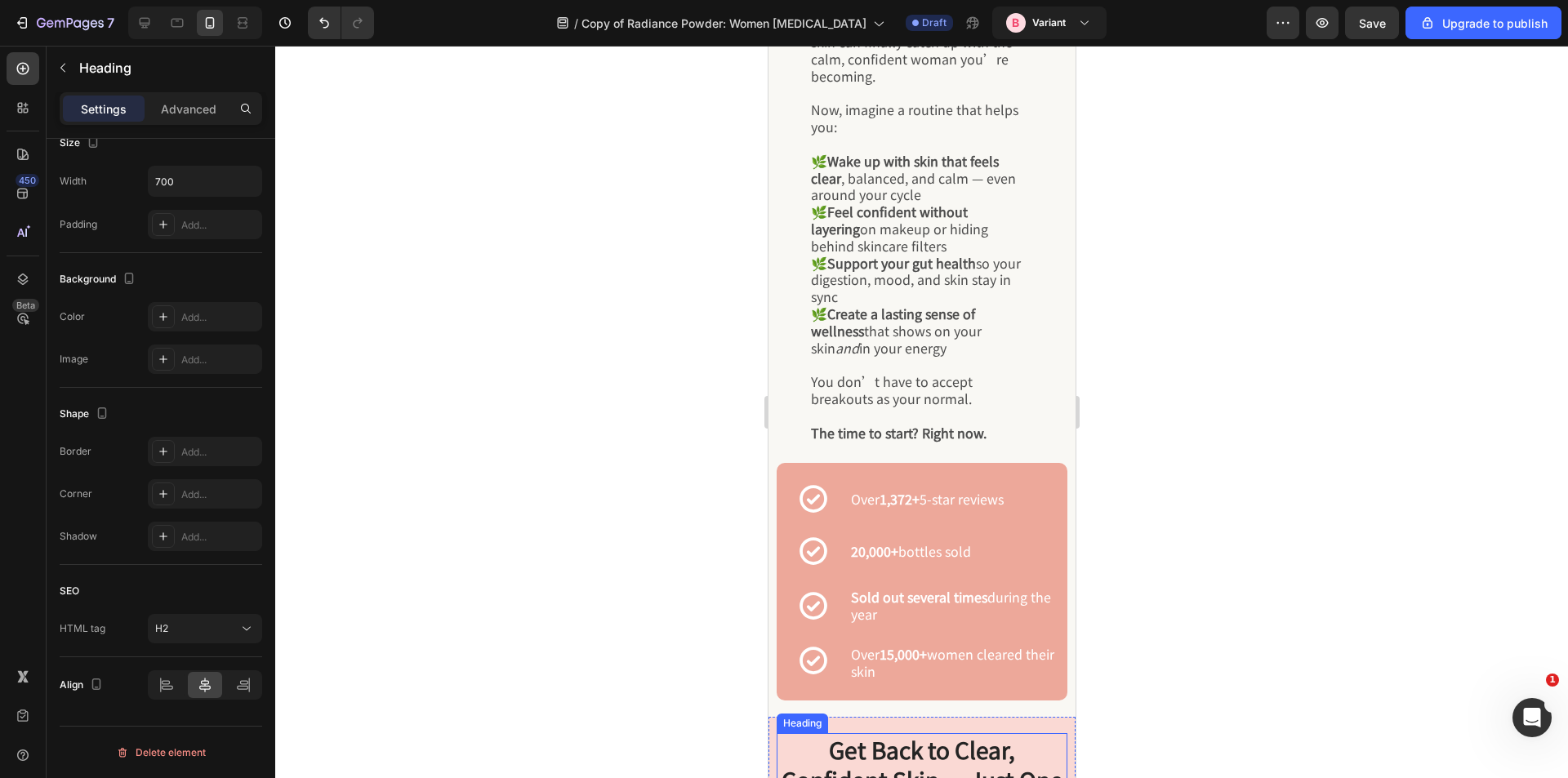
scroll to position [4736, 0]
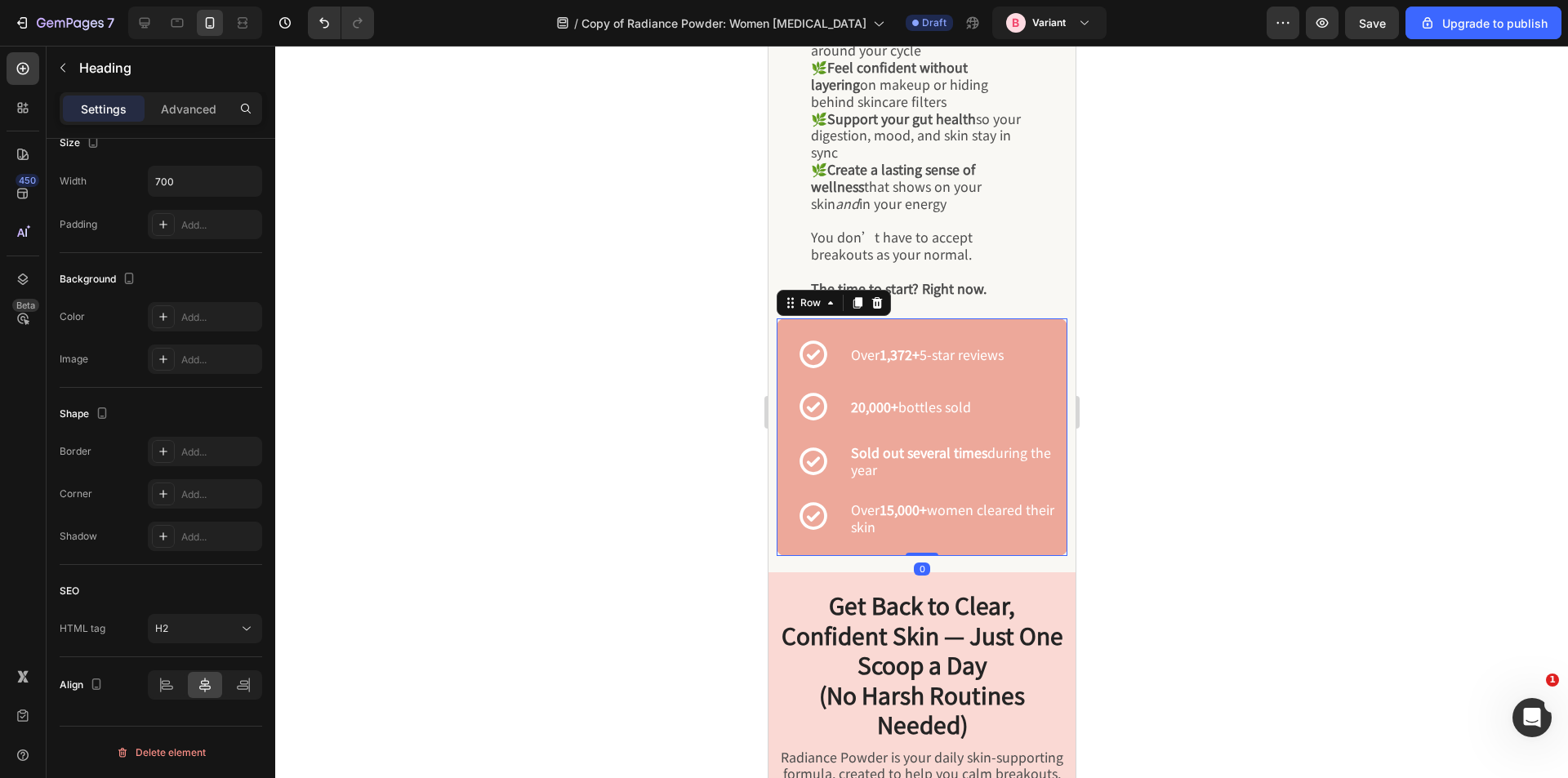
click at [1020, 349] on div "Icon Over 1,372+ 5-star reviews Text Block Row Icon 20,000+ bottles sold Text B…" at bounding box center [921, 370] width 291 height 105
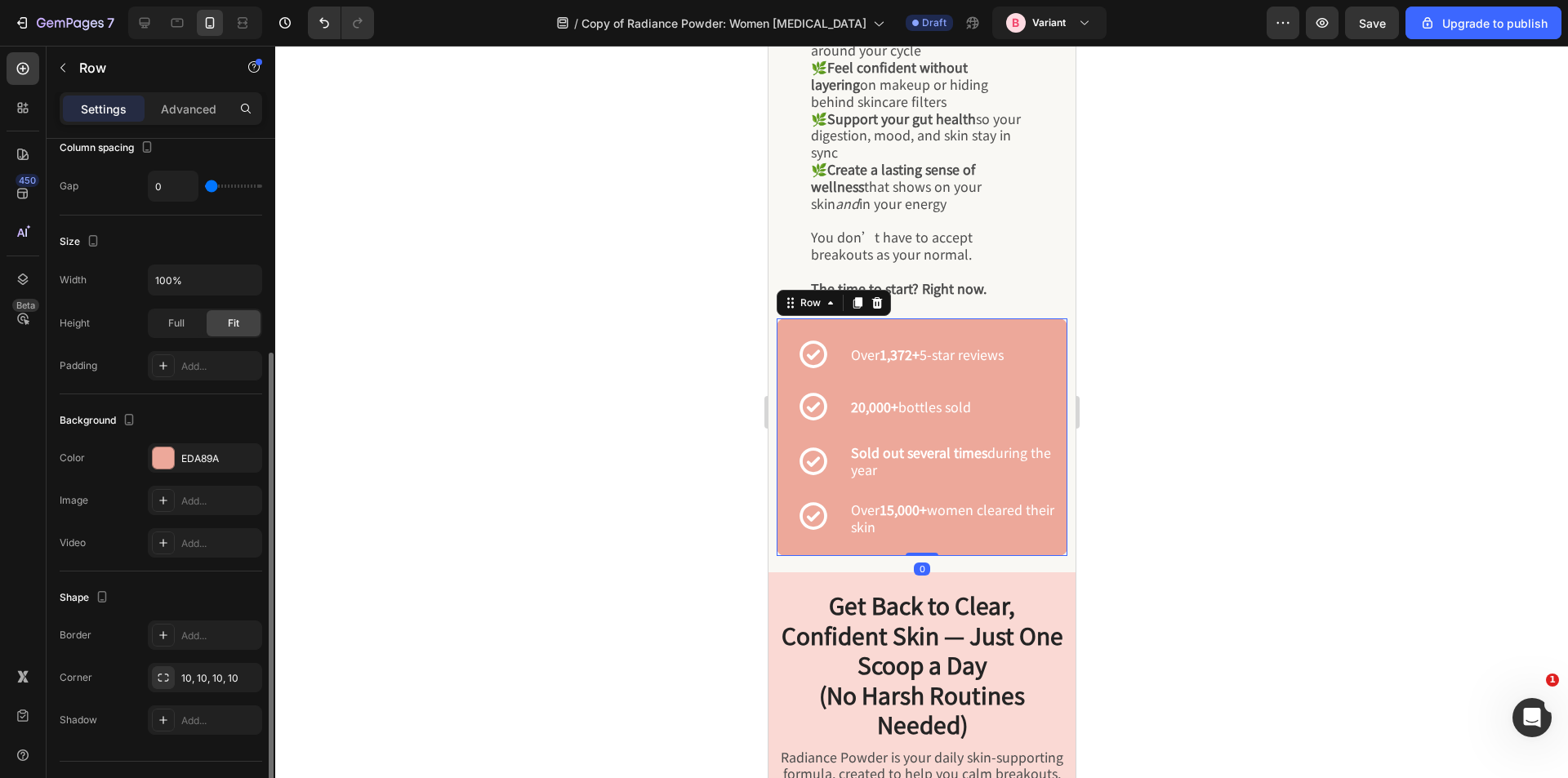
scroll to position [361, 0]
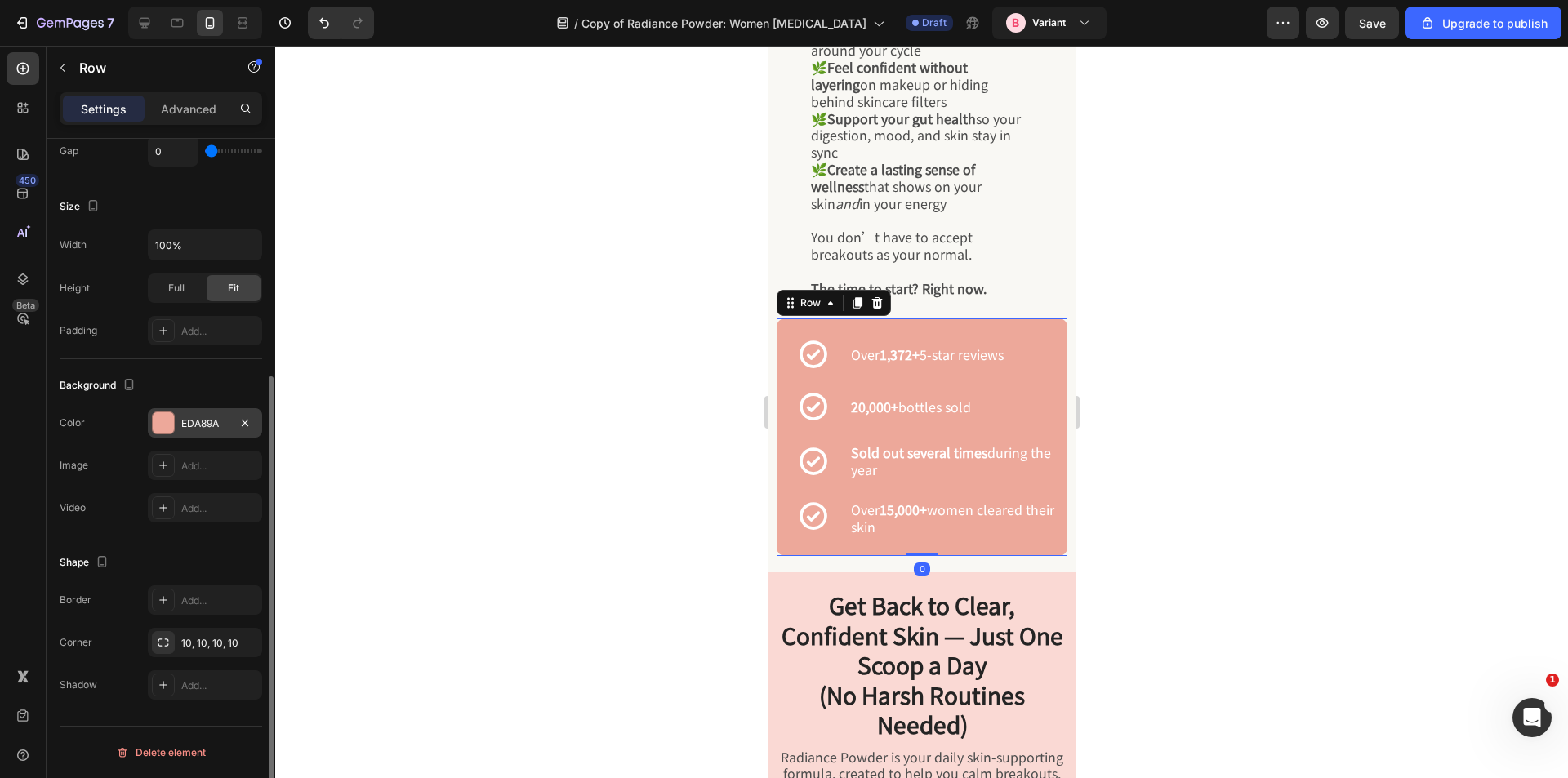
click at [185, 423] on div "EDA89A" at bounding box center [205, 424] width 48 height 15
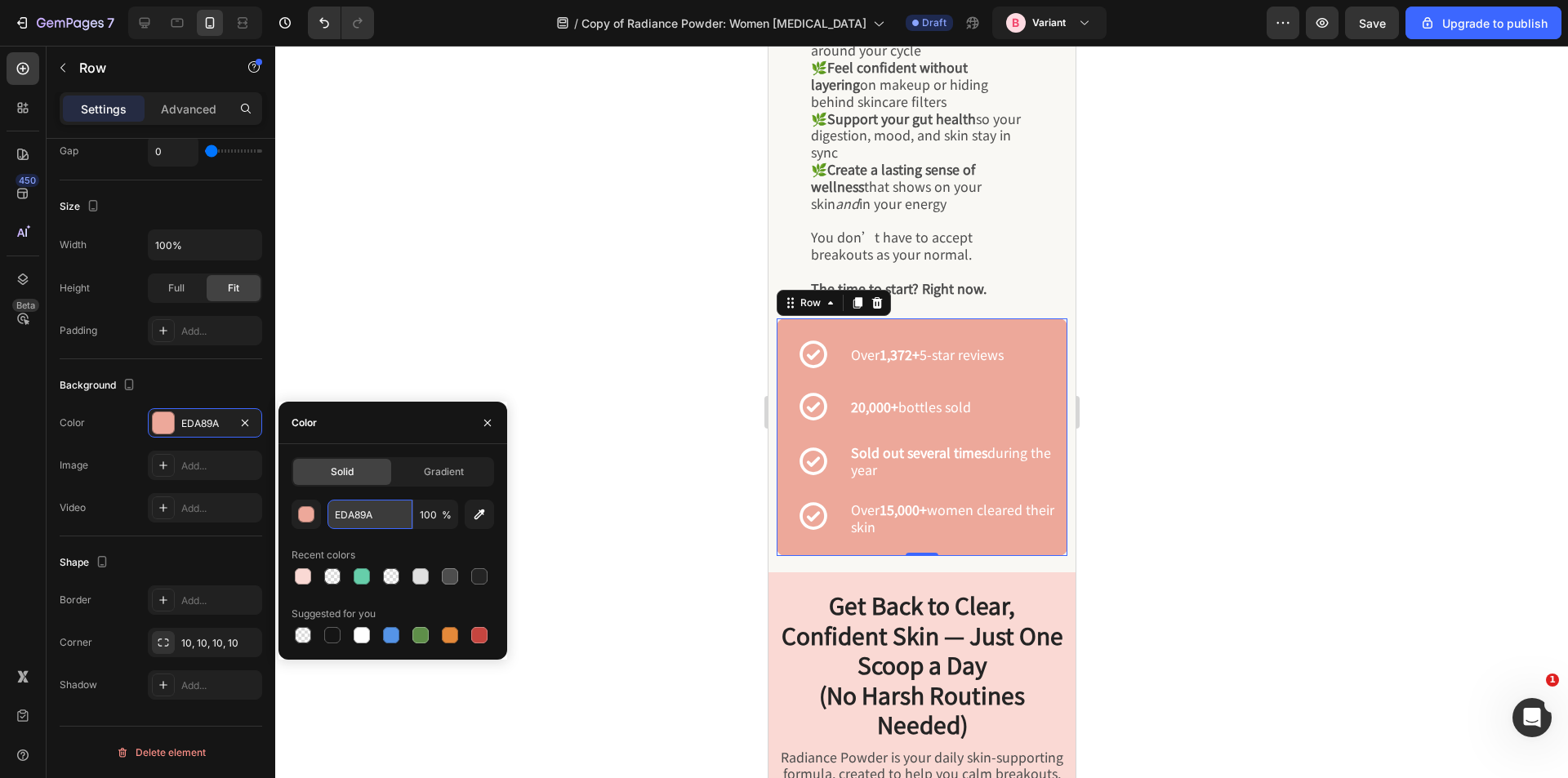
click at [348, 511] on input "EDA89A" at bounding box center [370, 515] width 85 height 30
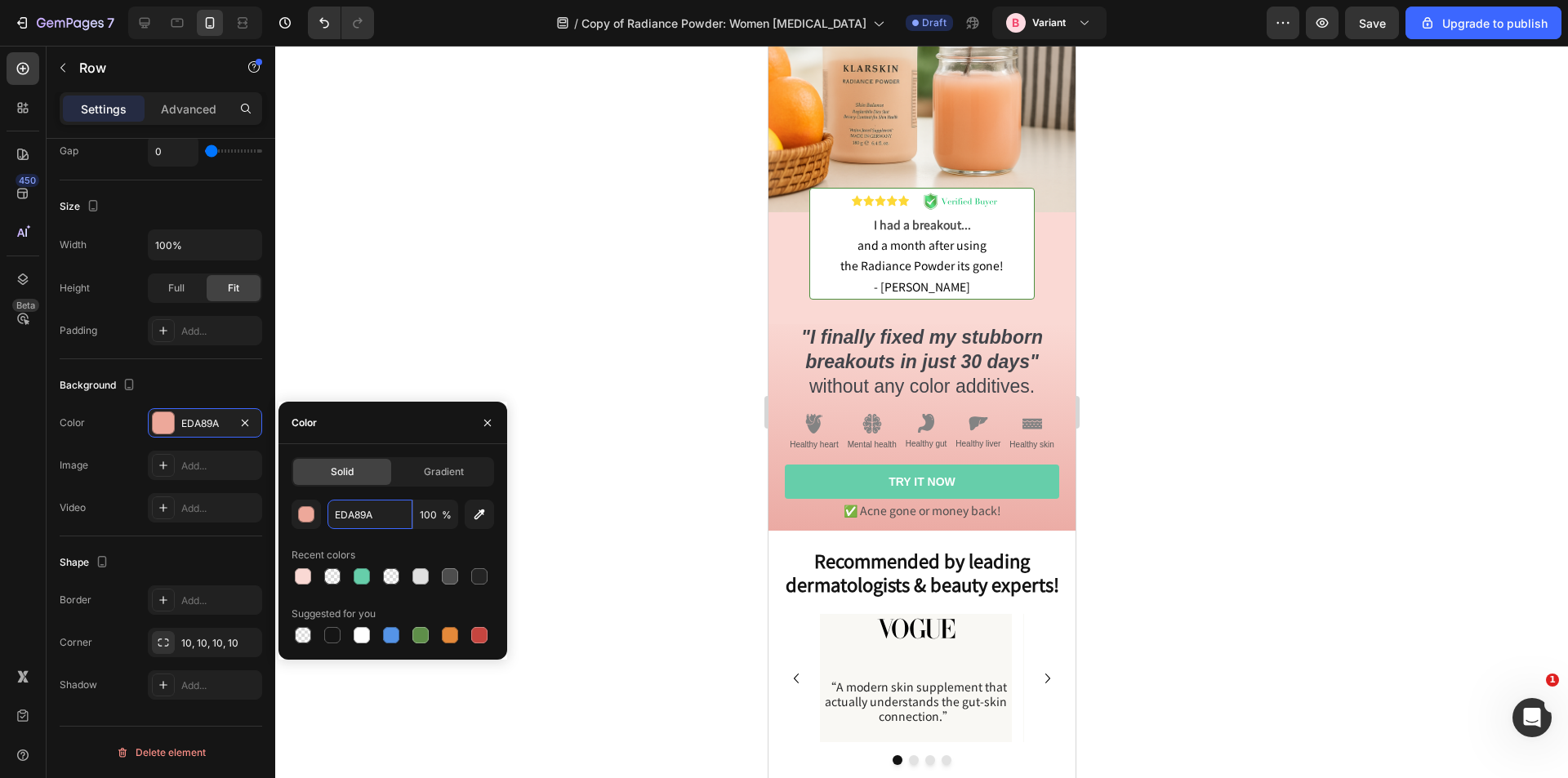
scroll to position [0, 0]
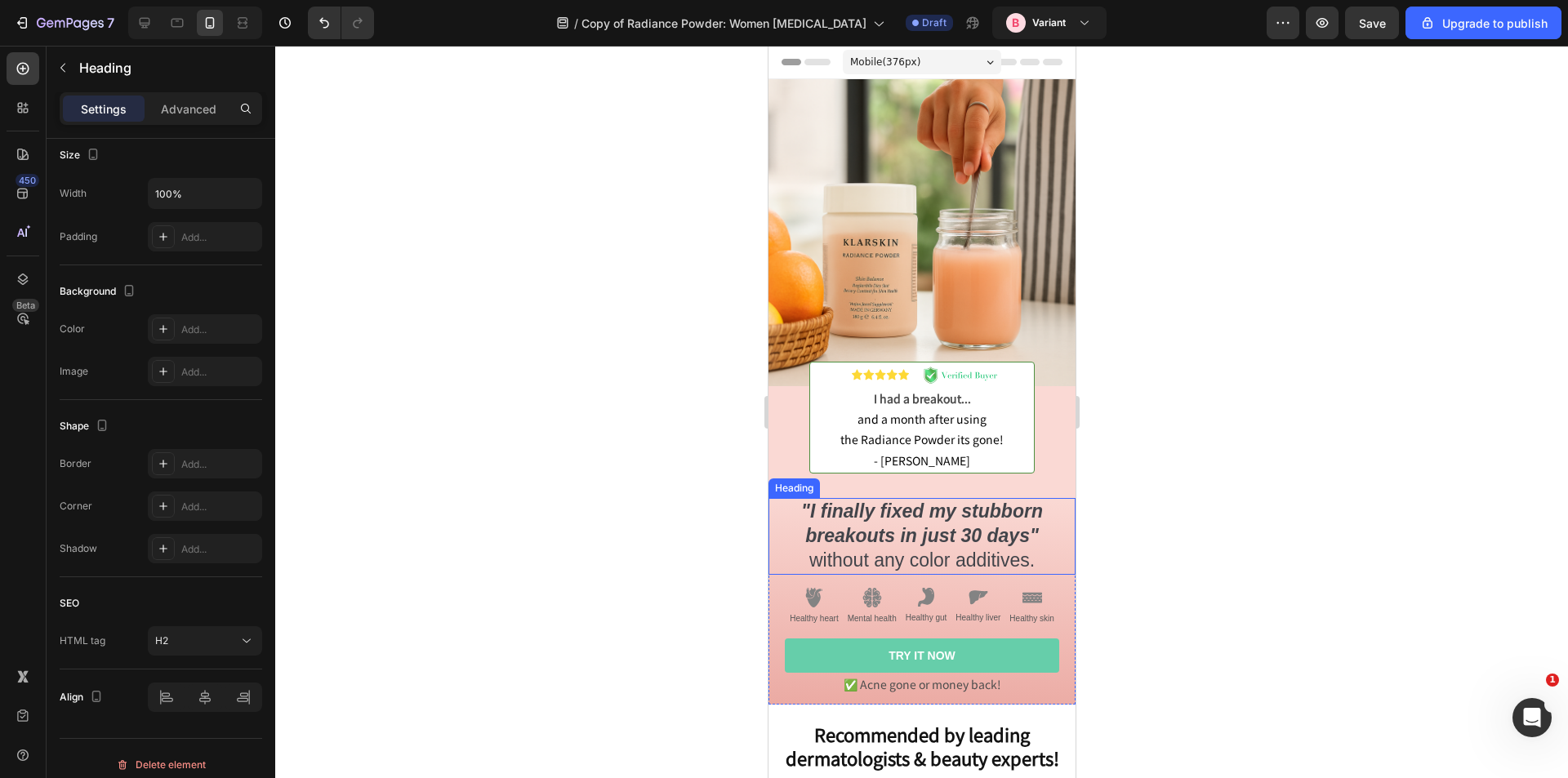
click at [867, 509] on strong ""I finally fixed my stubborn breakouts in just 30 days"" at bounding box center [922, 524] width 242 height 46
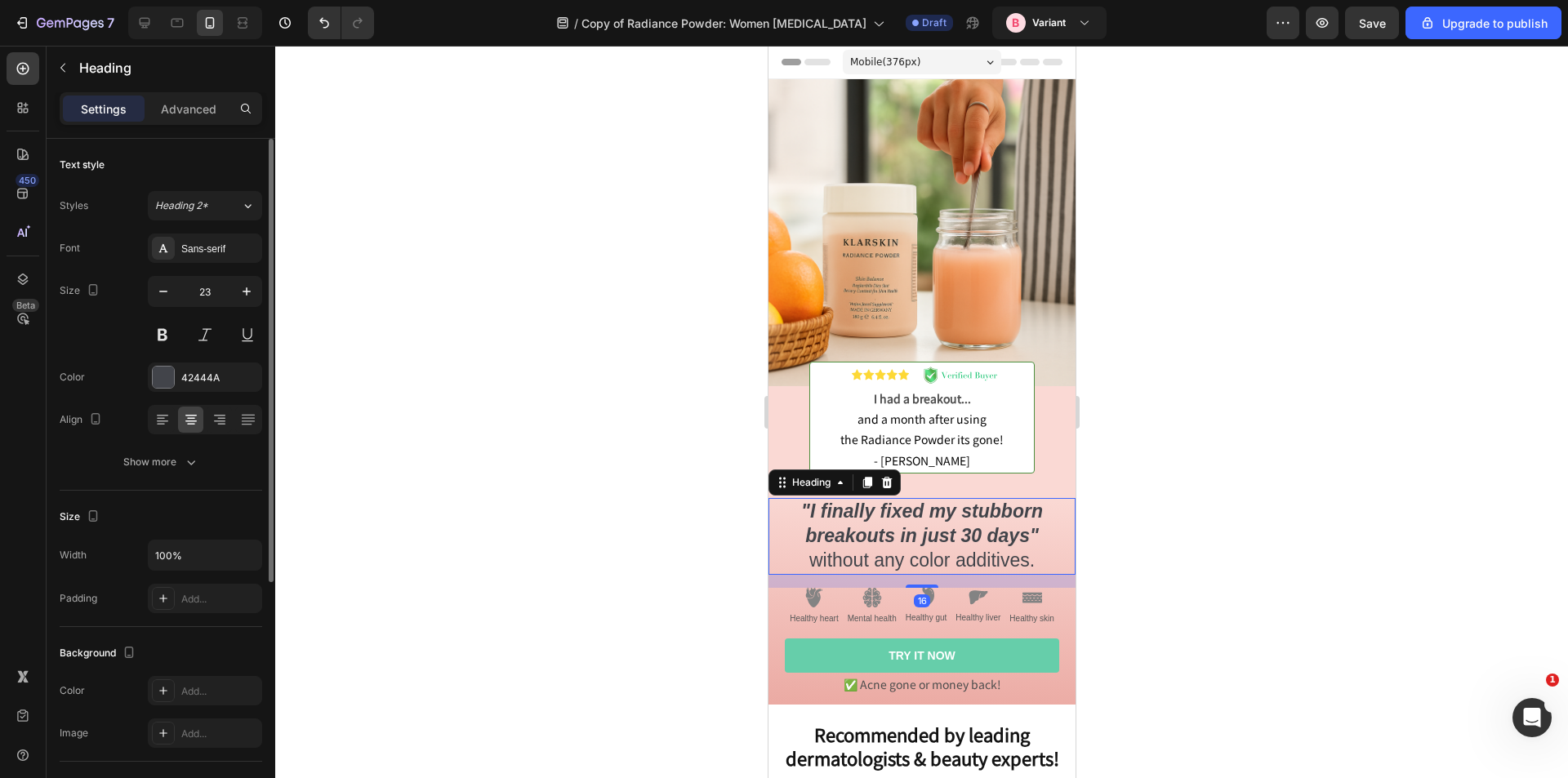
click at [991, 510] on h2 ""I finally fixed my stubborn breakouts in just 30 days" without any color addit…" at bounding box center [921, 536] width 307 height 77
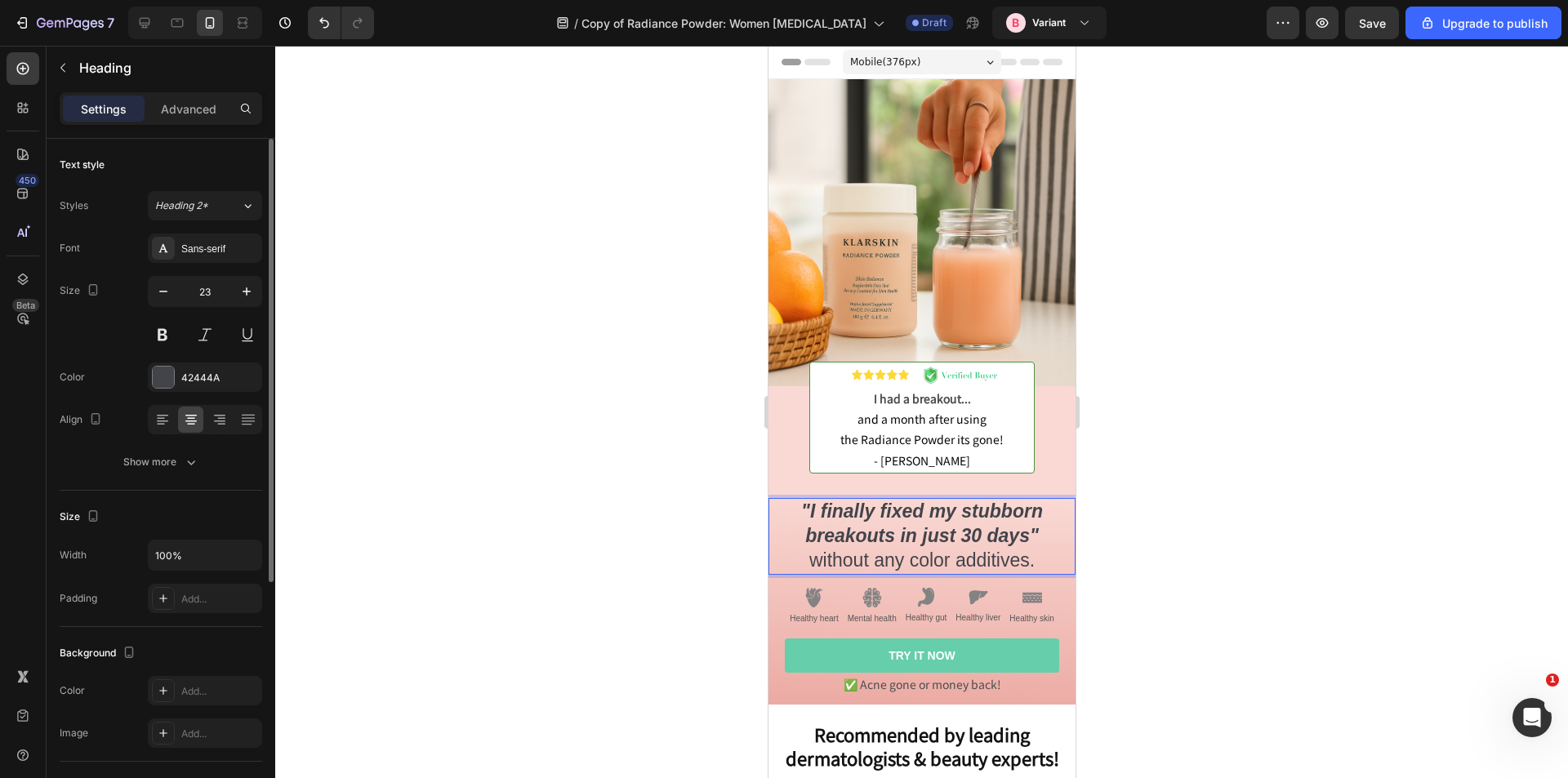
click at [991, 510] on p ""I finally fixed my stubborn breakouts in just 30 days" without any color addit…" at bounding box center [921, 536] width 304 height 73
click at [1029, 513] on strong ""I finally fixed my stubborn breakouts in just 30 days"" at bounding box center [922, 524] width 242 height 46
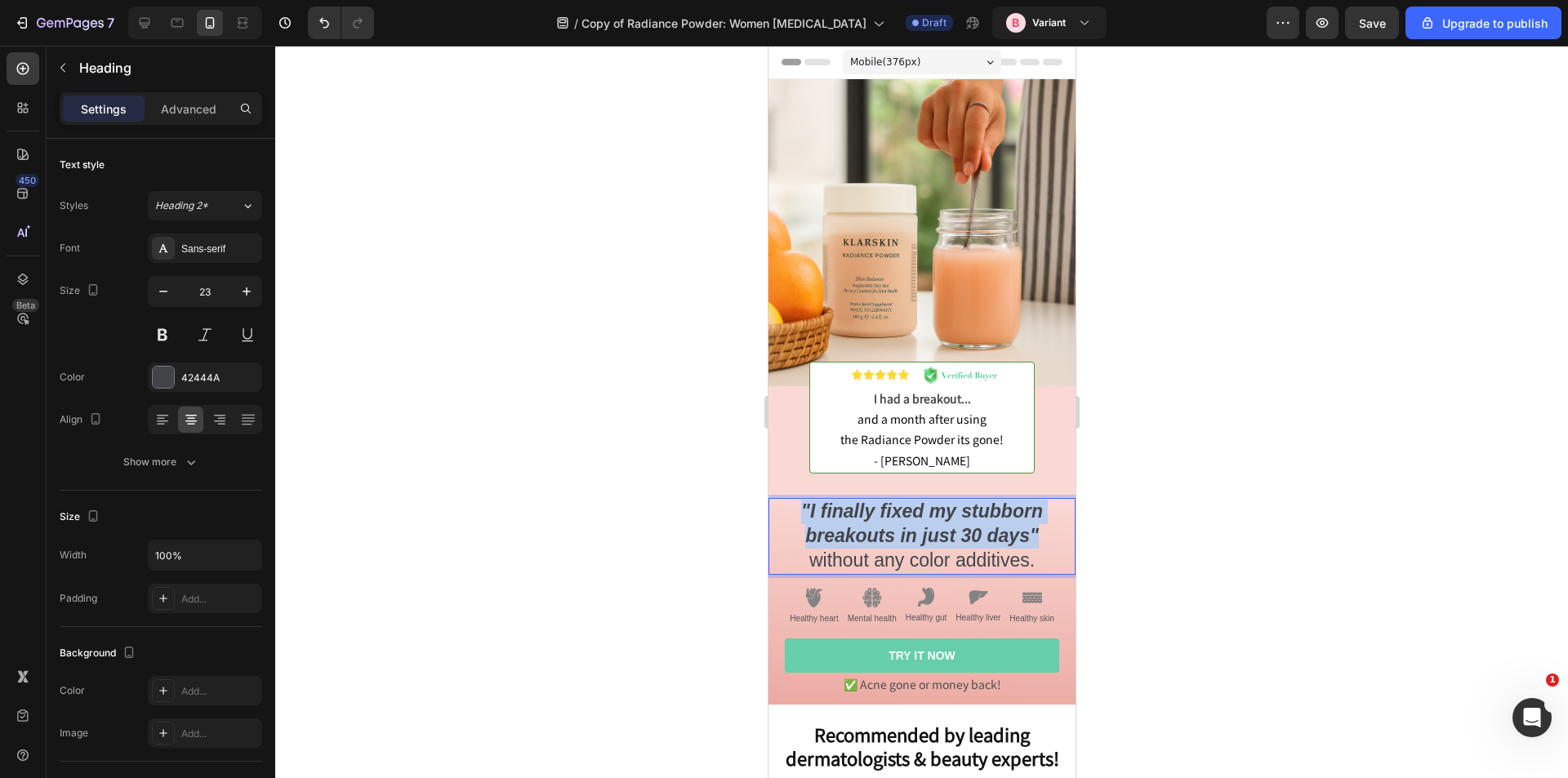
drag, startPoint x: 1032, startPoint y: 519, endPoint x: 786, endPoint y: 496, distance: 247.1
click at [786, 500] on p ""I finally fixed my stubborn breakouts in just 30 days" without any color addit…" at bounding box center [921, 536] width 304 height 73
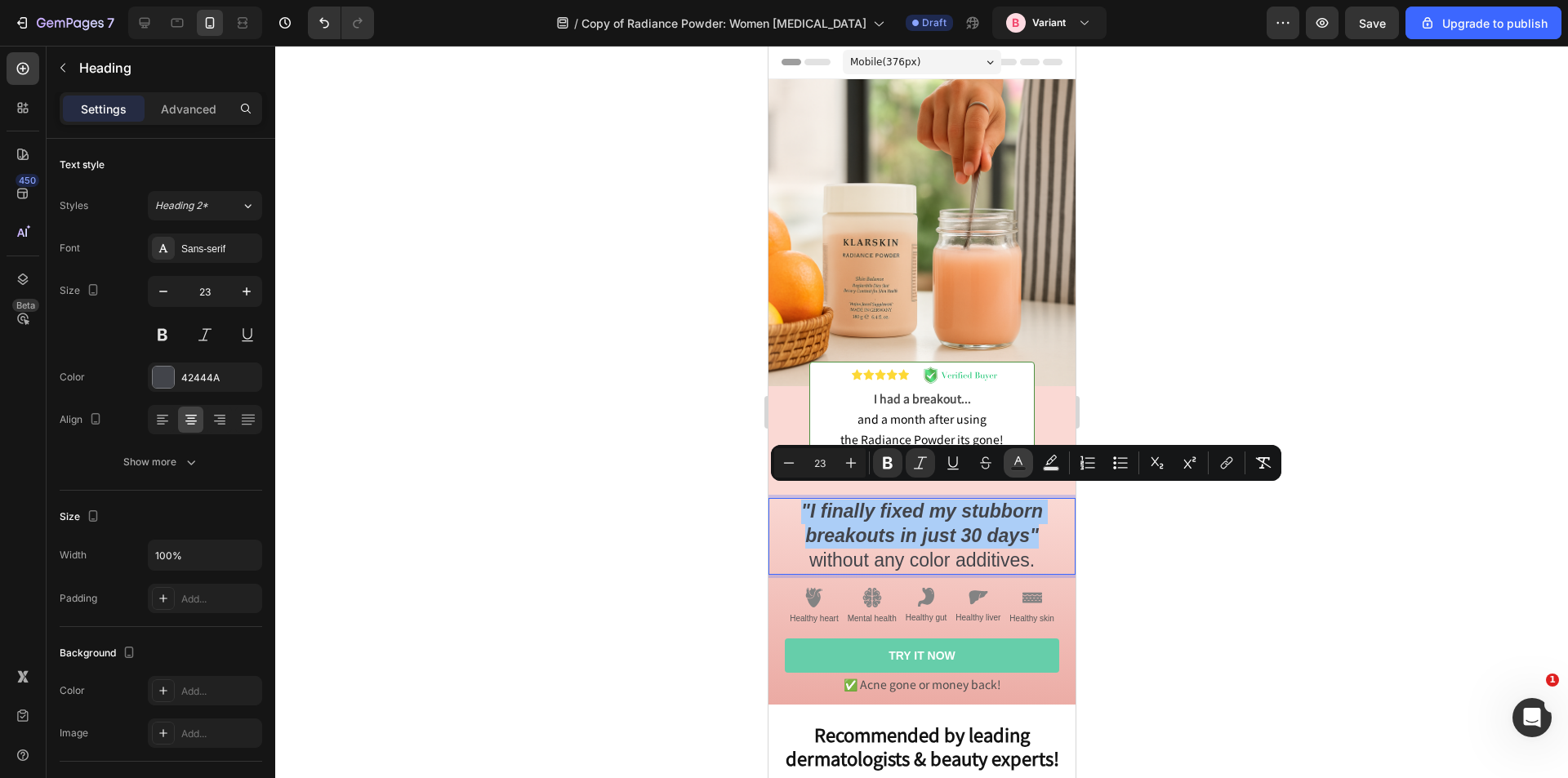
click at [1025, 466] on icon "Editor contextual toolbar" at bounding box center [1019, 463] width 16 height 16
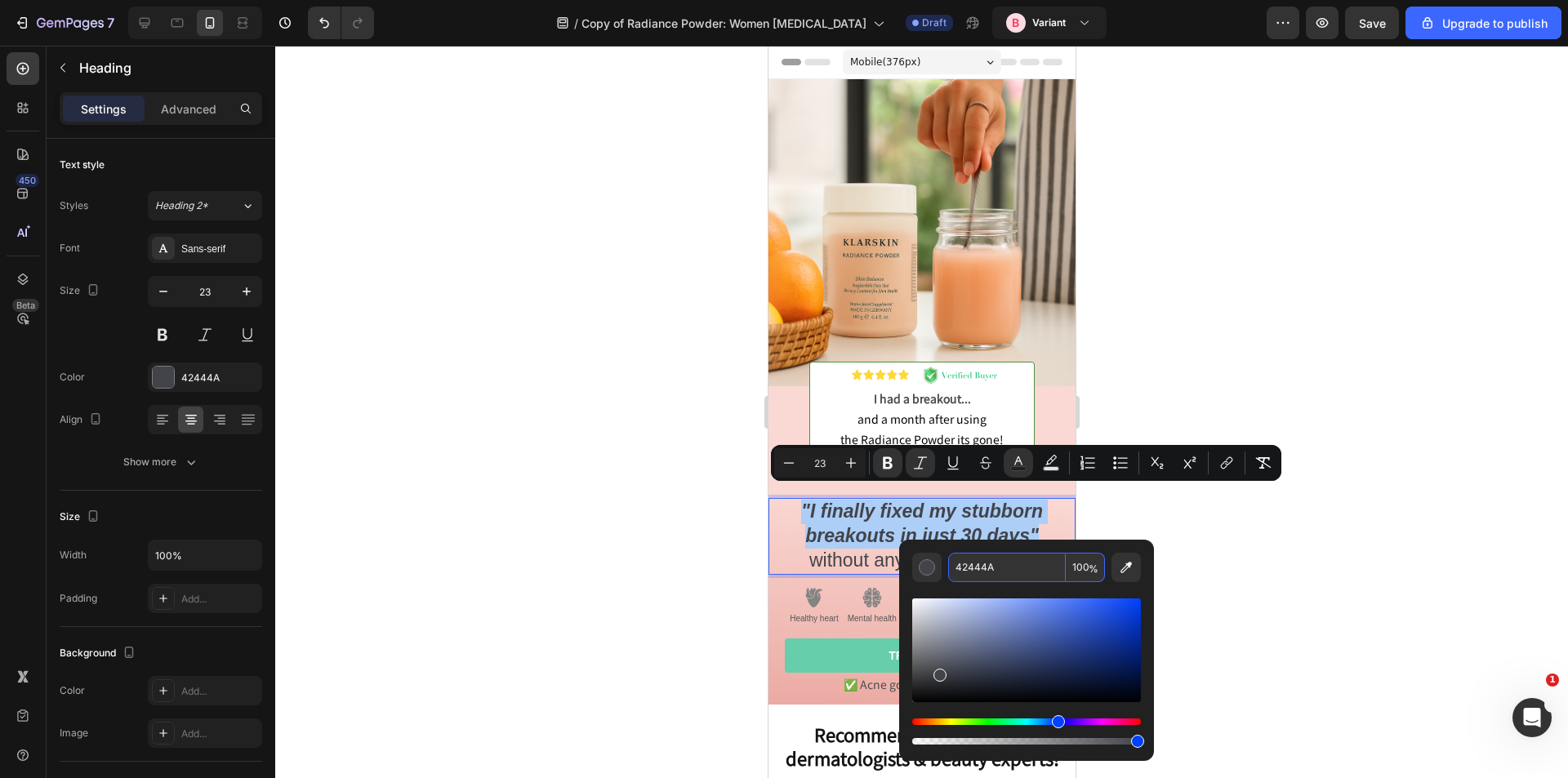
click at [987, 566] on input "42444A" at bounding box center [1006, 567] width 118 height 30
paste input "EDA89"
type input "EDA89A"
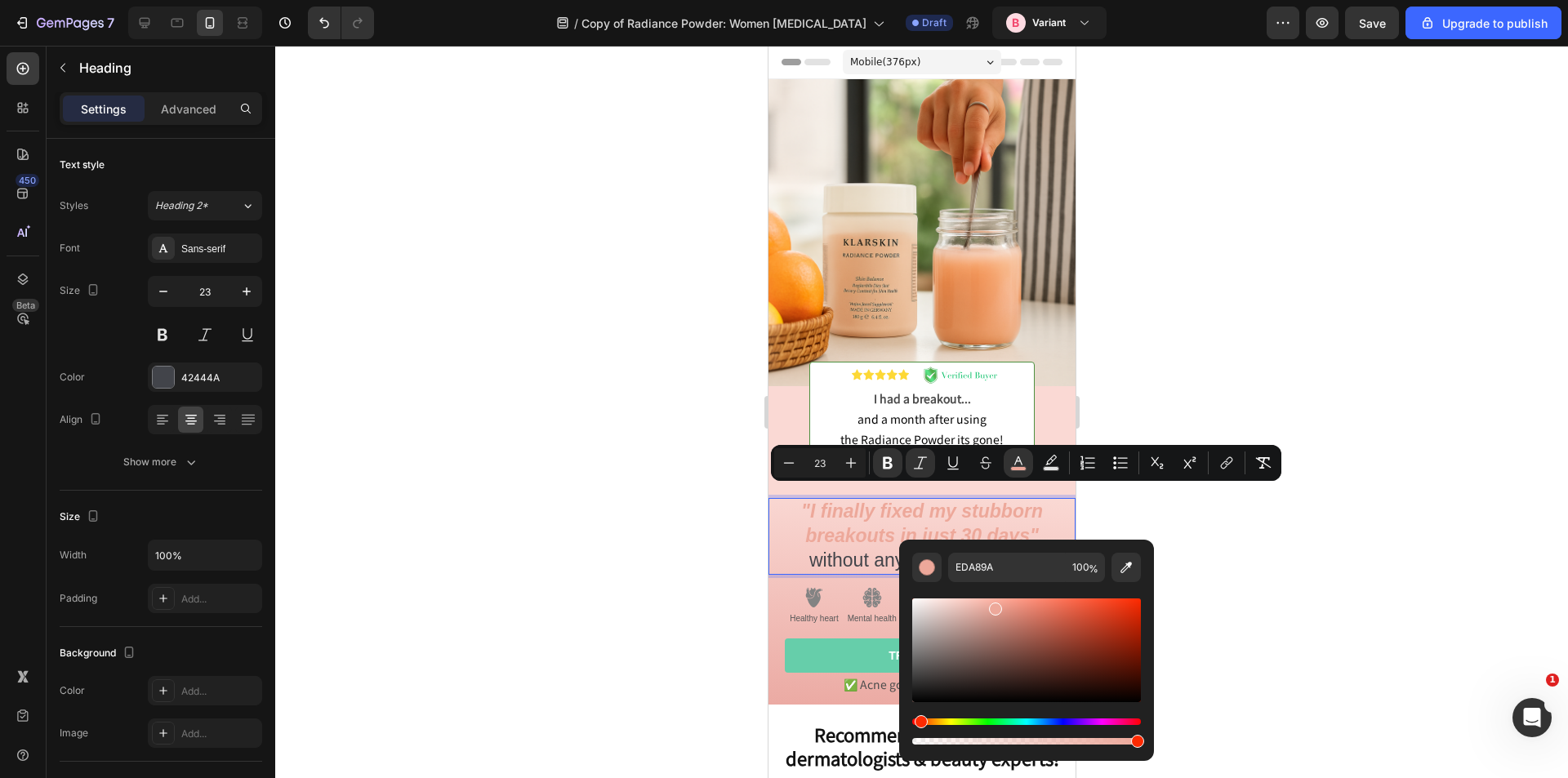
click at [601, 543] on div at bounding box center [922, 412] width 1293 height 733
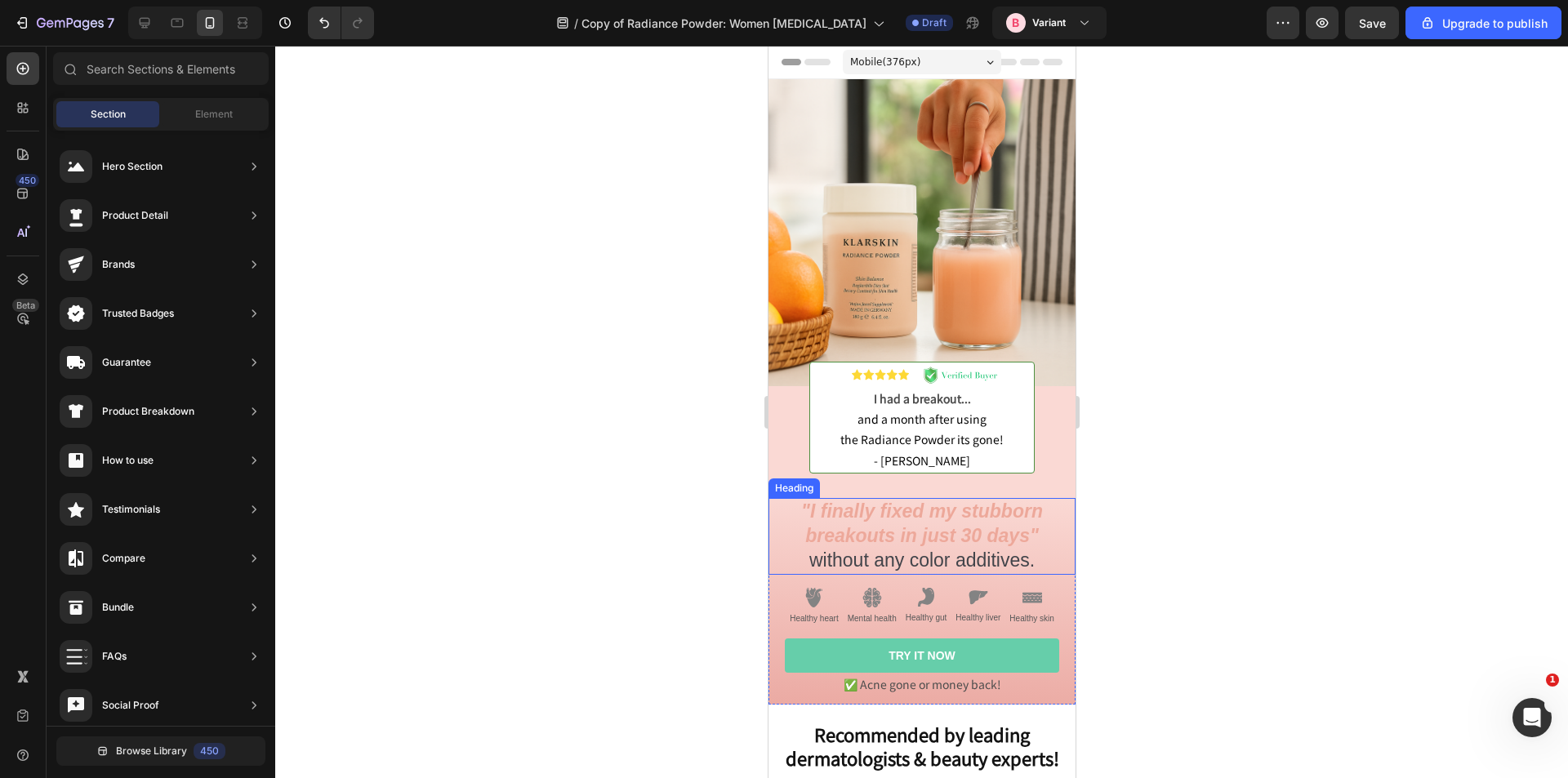
click at [980, 505] on strong ""I finally fixed my stubborn breakouts in just 30 days"" at bounding box center [922, 524] width 242 height 46
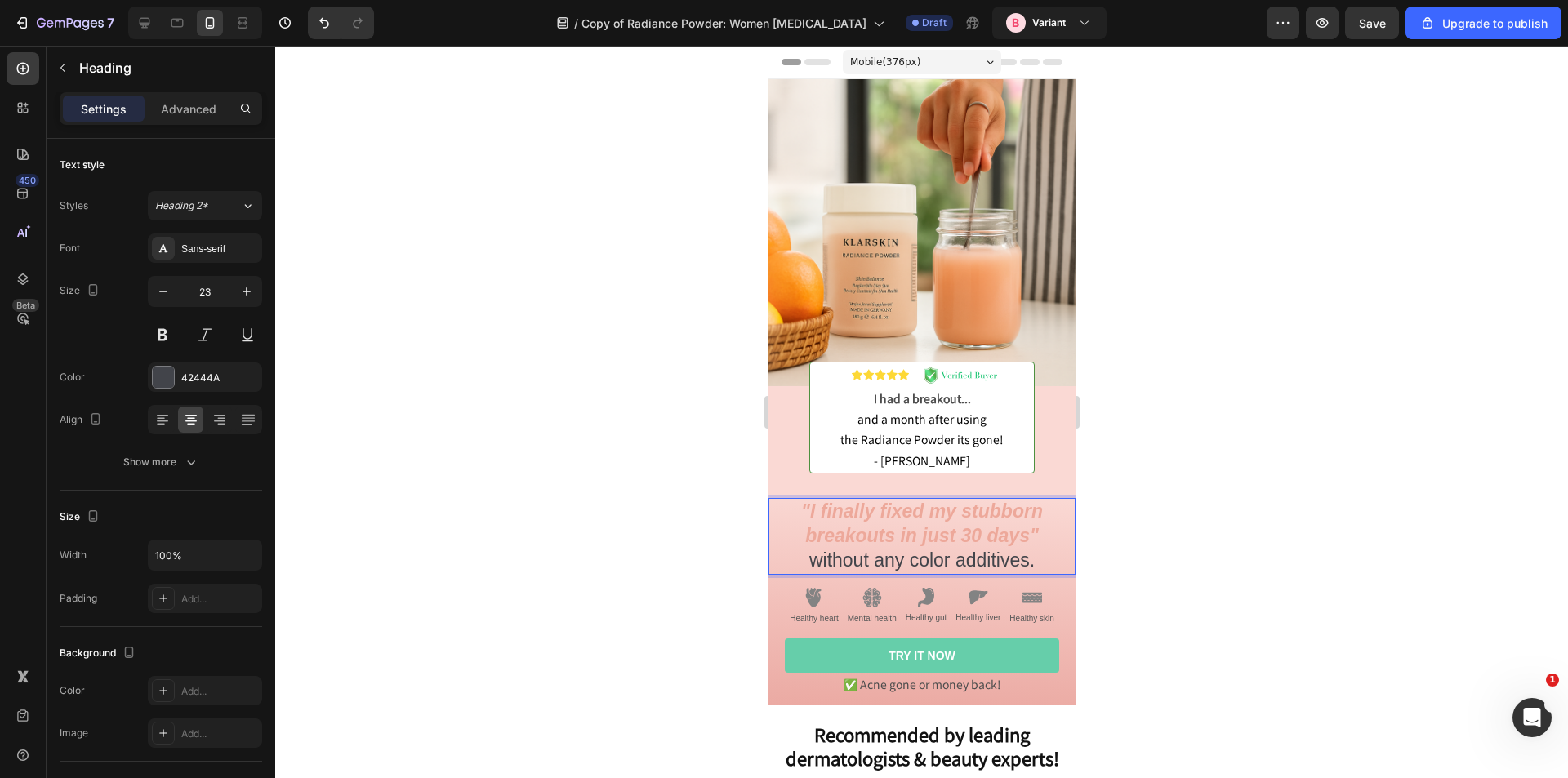
click at [1034, 524] on p ""I finally fixed my stubborn breakouts in just 30 days" without any color addit…" at bounding box center [921, 536] width 304 height 73
drag, startPoint x: 1041, startPoint y: 521, endPoint x: 796, endPoint y: 495, distance: 246.4
click at [796, 500] on p ""I finally fixed my stubborn breakouts in just 30 days" without any color addit…" at bounding box center [921, 536] width 304 height 73
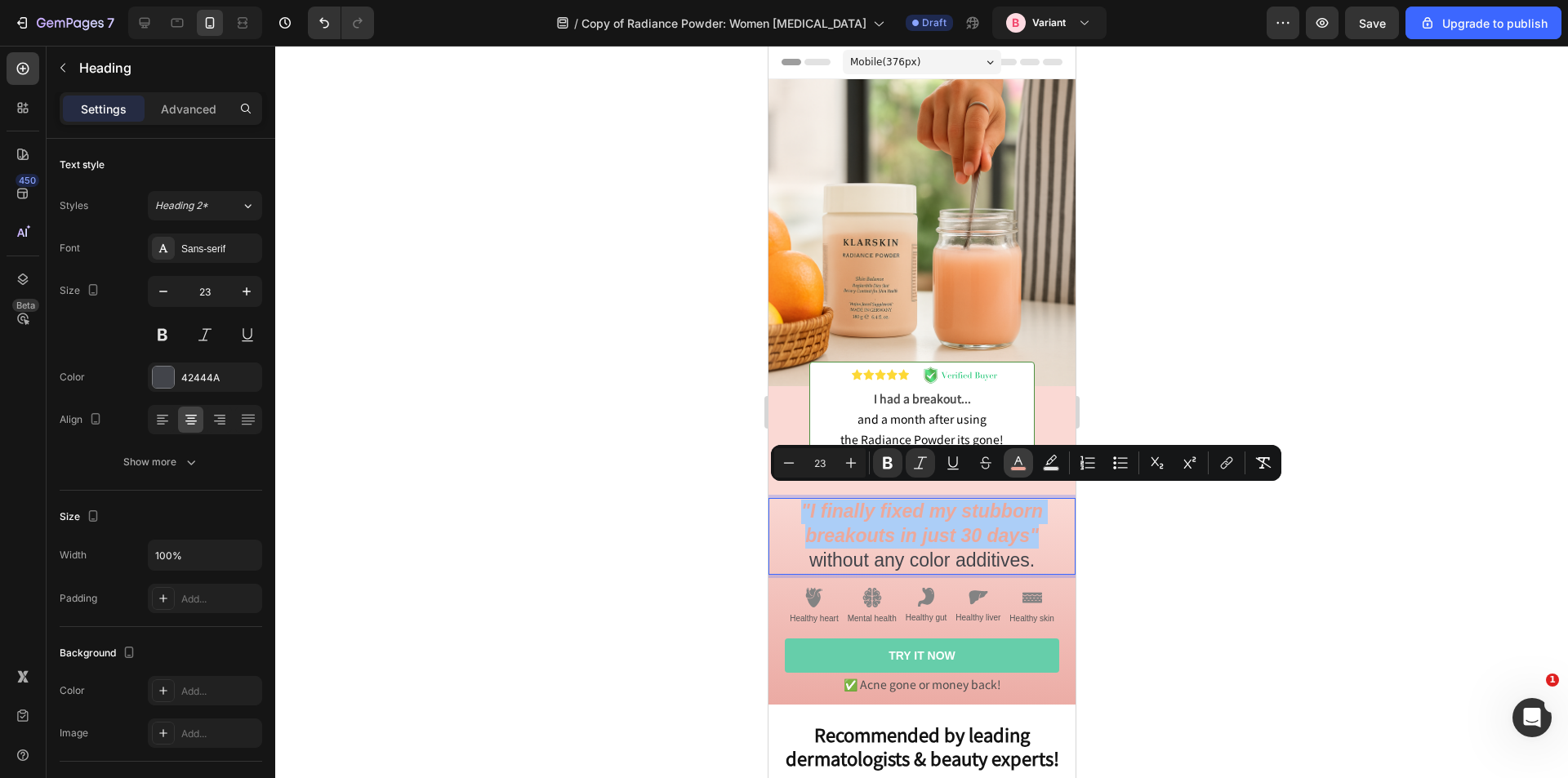
click at [1011, 462] on icon "Editor contextual toolbar" at bounding box center [1019, 463] width 16 height 16
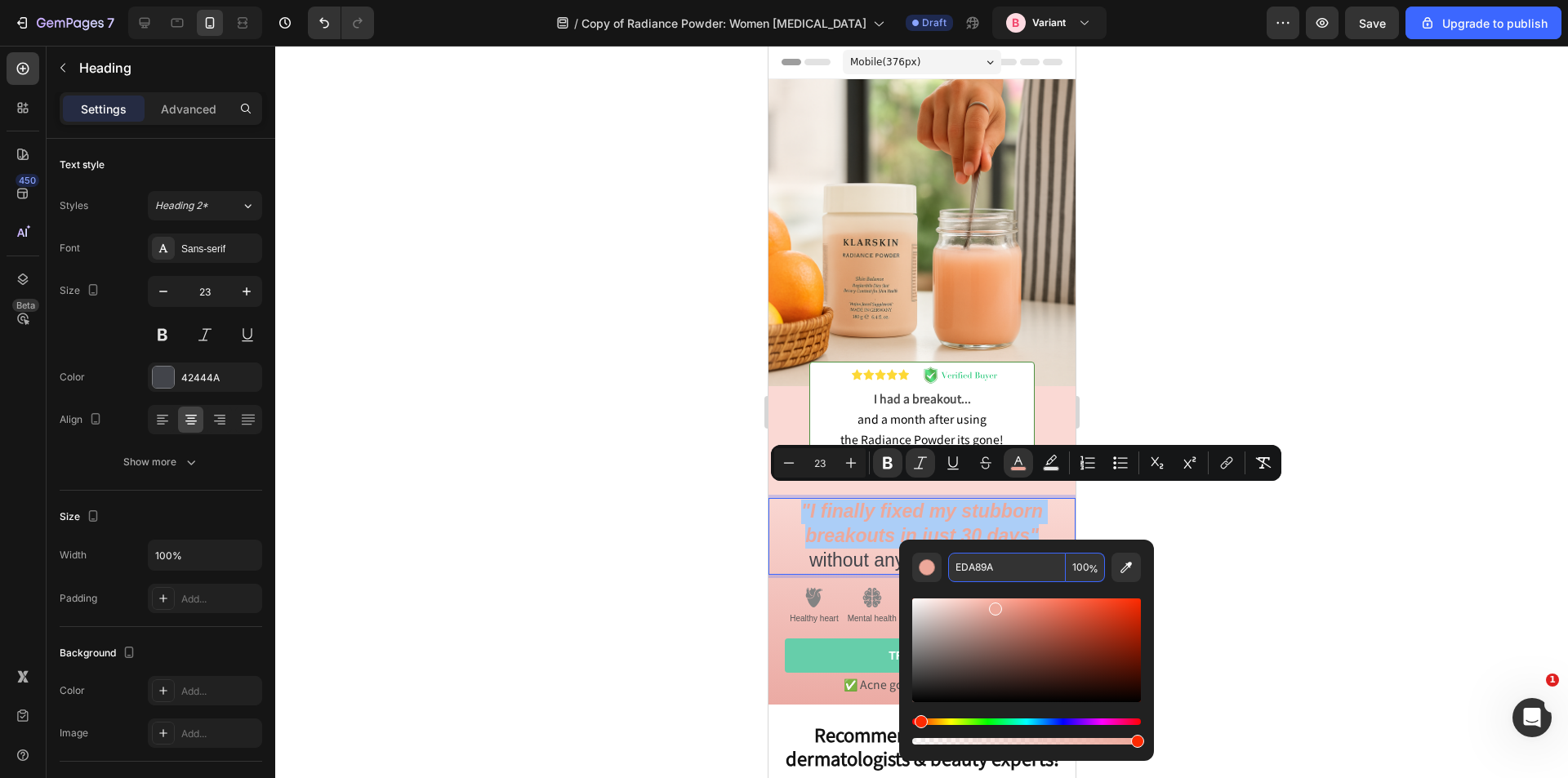
click at [973, 565] on input "EDA89A" at bounding box center [1006, 567] width 118 height 30
type input "FFFFFF"
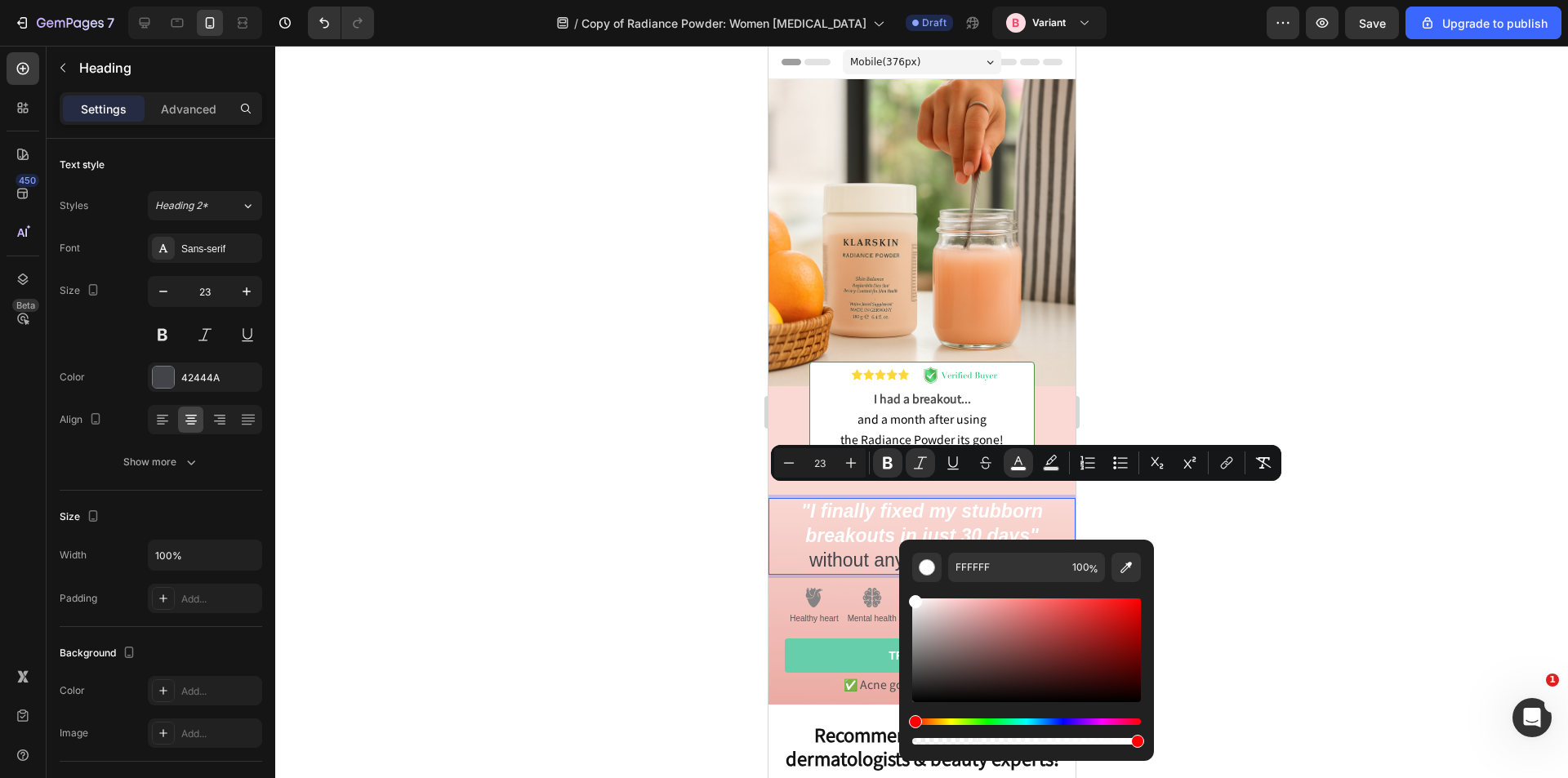
click at [1203, 501] on div at bounding box center [922, 412] width 1293 height 733
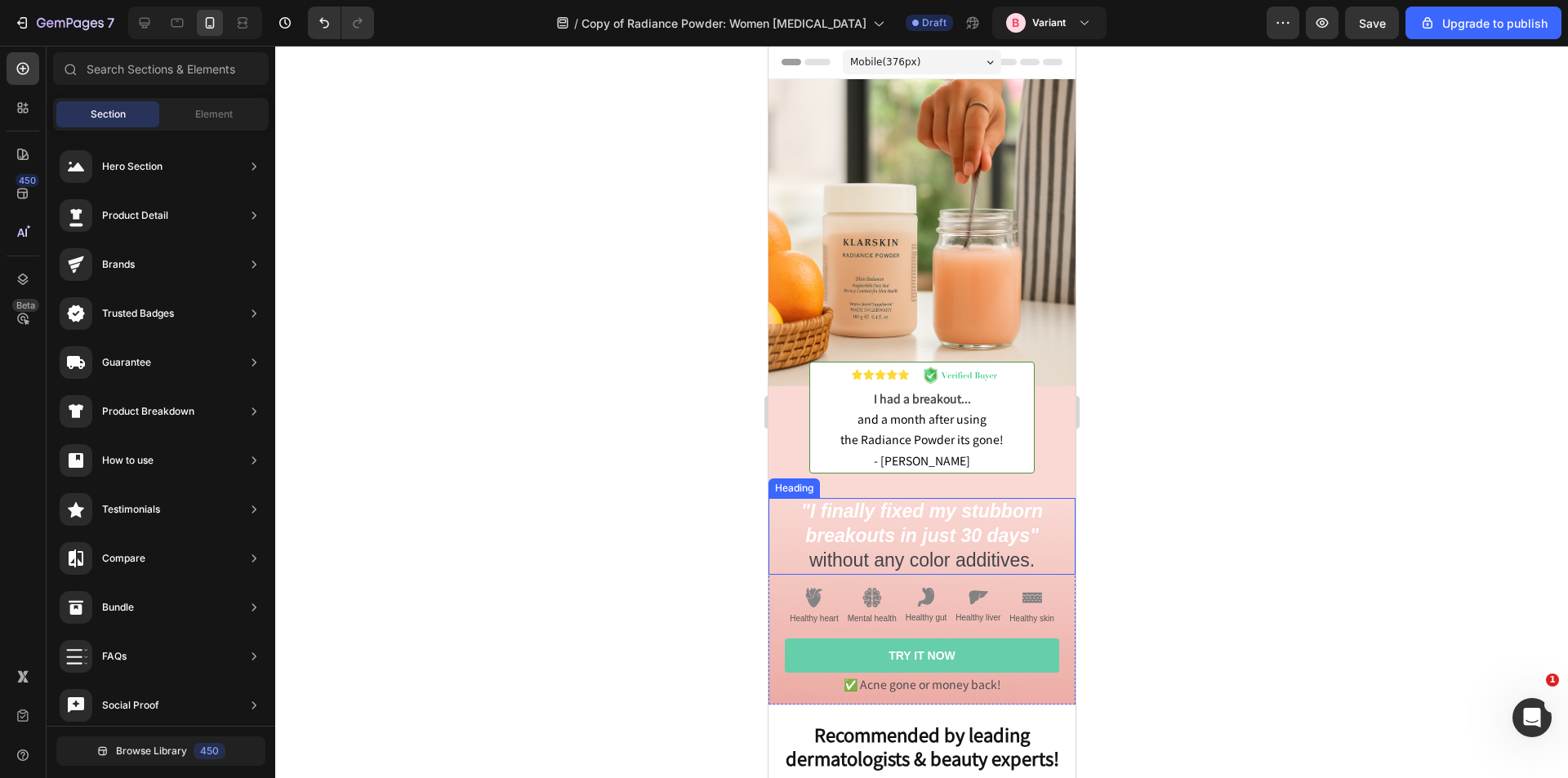
click at [1024, 530] on strong ""I finally fixed my stubborn breakouts in just 30 days"" at bounding box center [922, 524] width 242 height 46
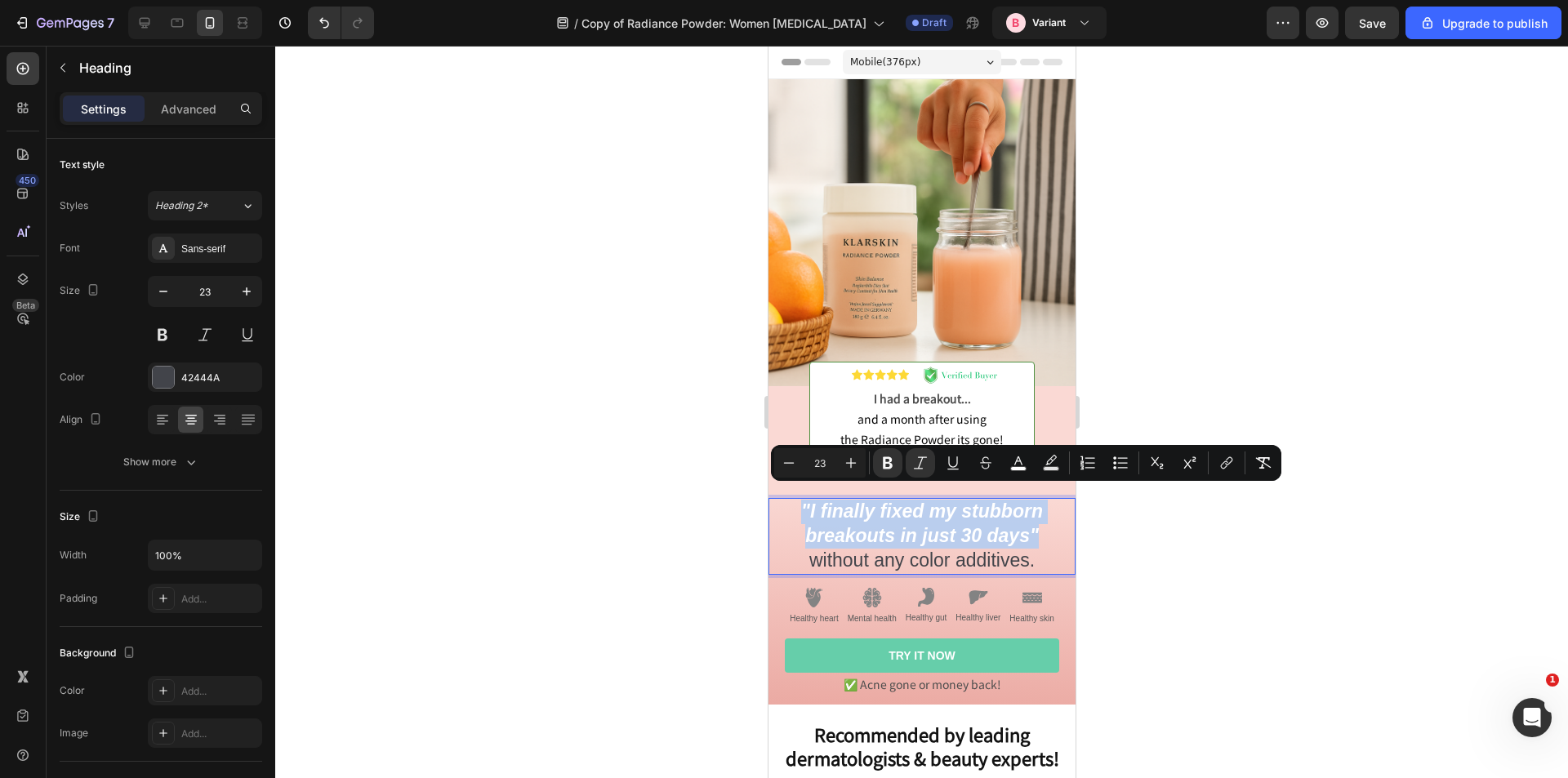
drag, startPoint x: 1036, startPoint y: 524, endPoint x: 792, endPoint y: 498, distance: 245.4
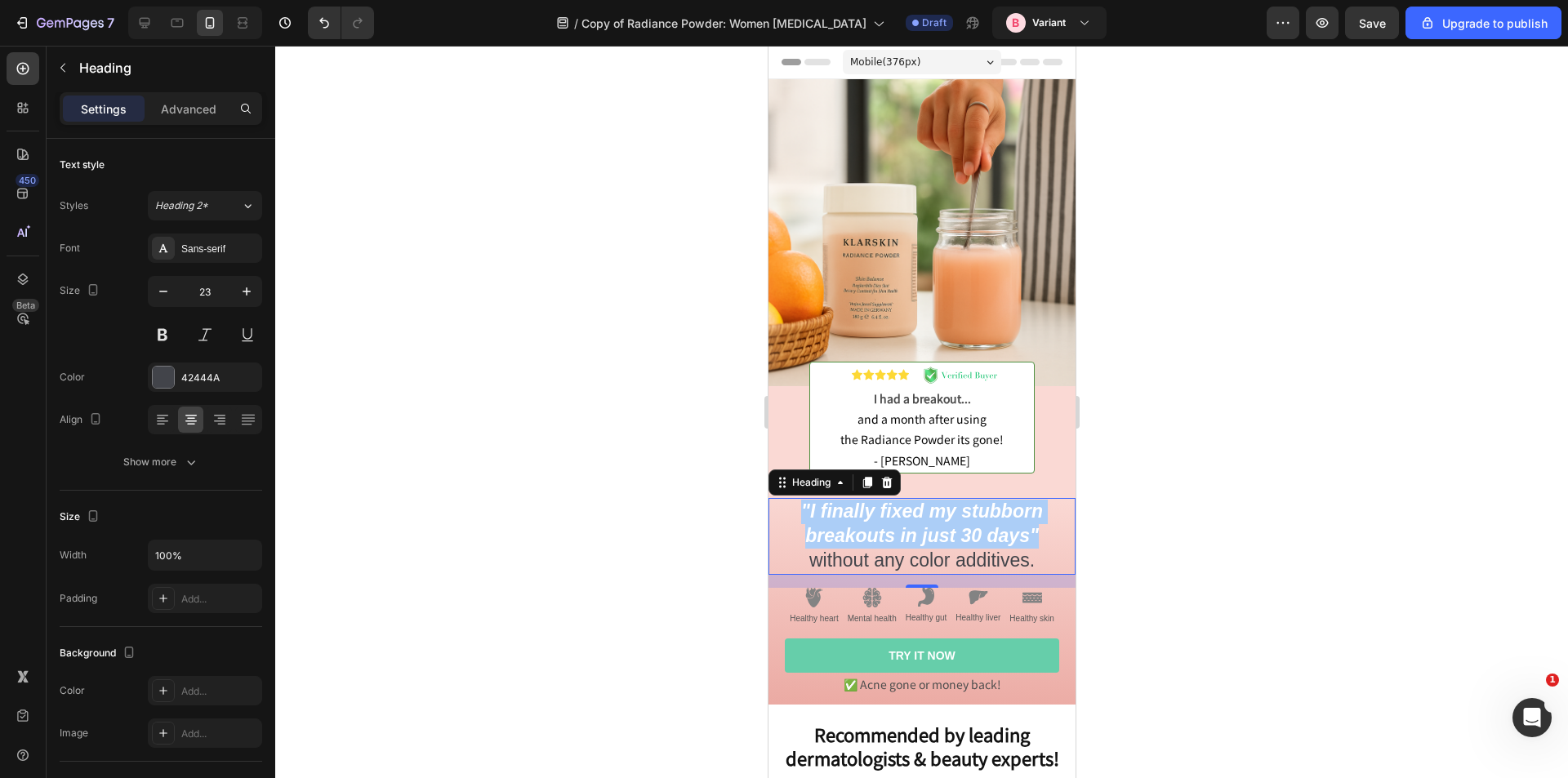
click at [713, 487] on div at bounding box center [922, 412] width 1293 height 733
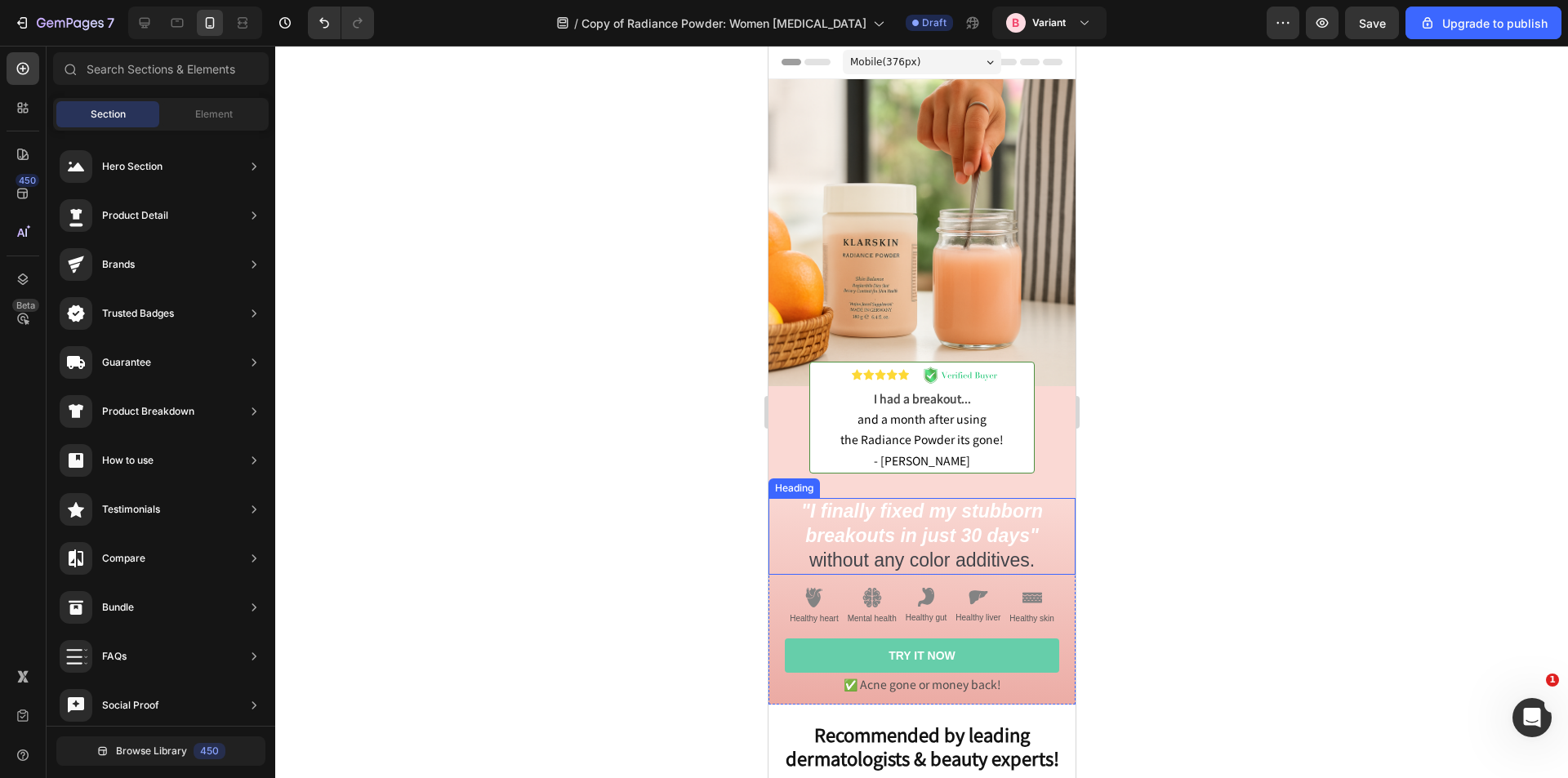
click at [892, 501] on strong ""I finally fixed my stubborn breakouts in just 30 days"" at bounding box center [922, 524] width 242 height 46
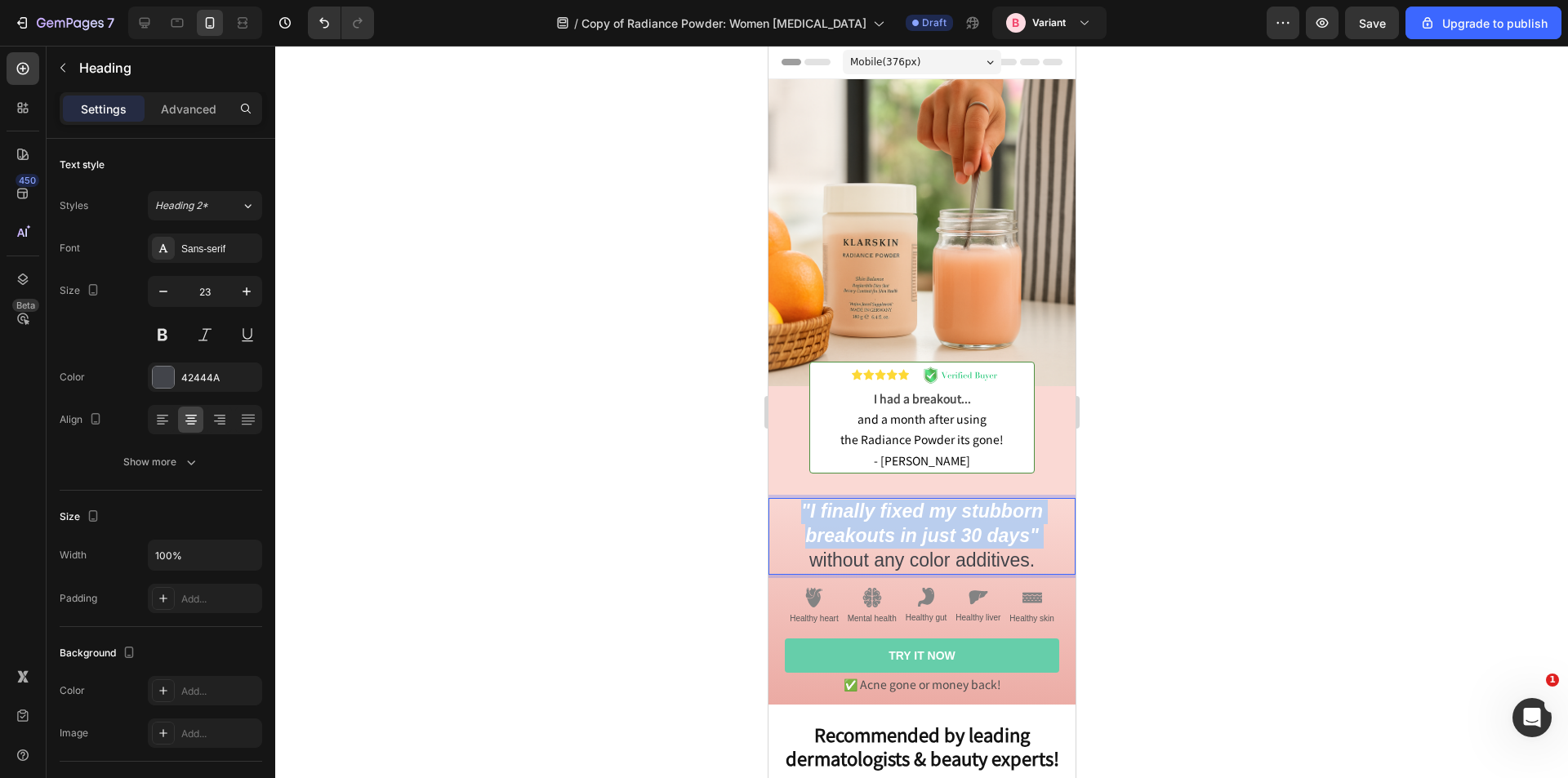
click at [1036, 526] on p ""I finally fixed my stubborn breakouts in just 30 days" without any color addit…" at bounding box center [921, 536] width 304 height 73
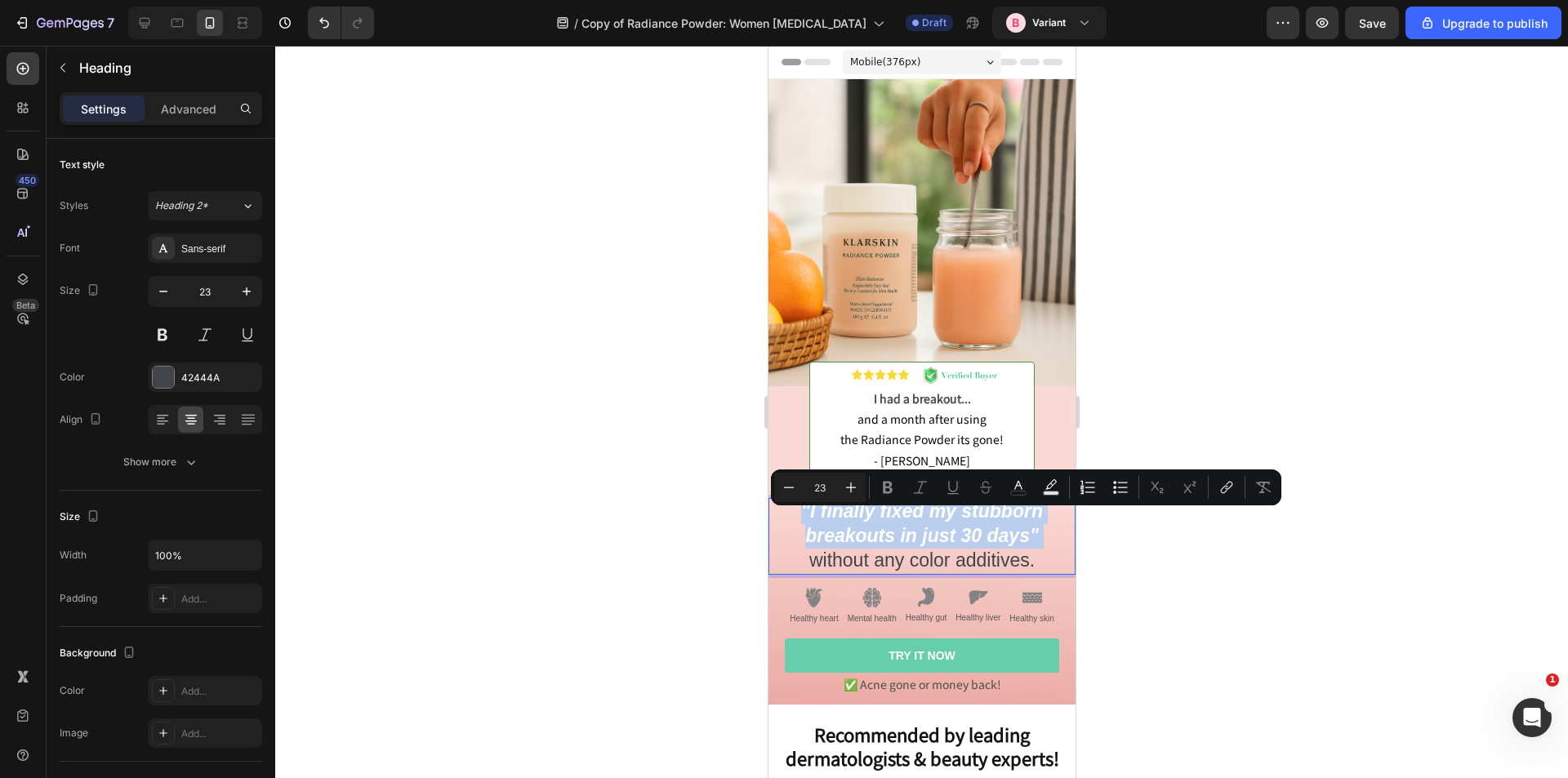
click at [1038, 525] on p ""I finally fixed my stubborn breakouts in just 30 days" without any color addit…" at bounding box center [921, 536] width 304 height 73
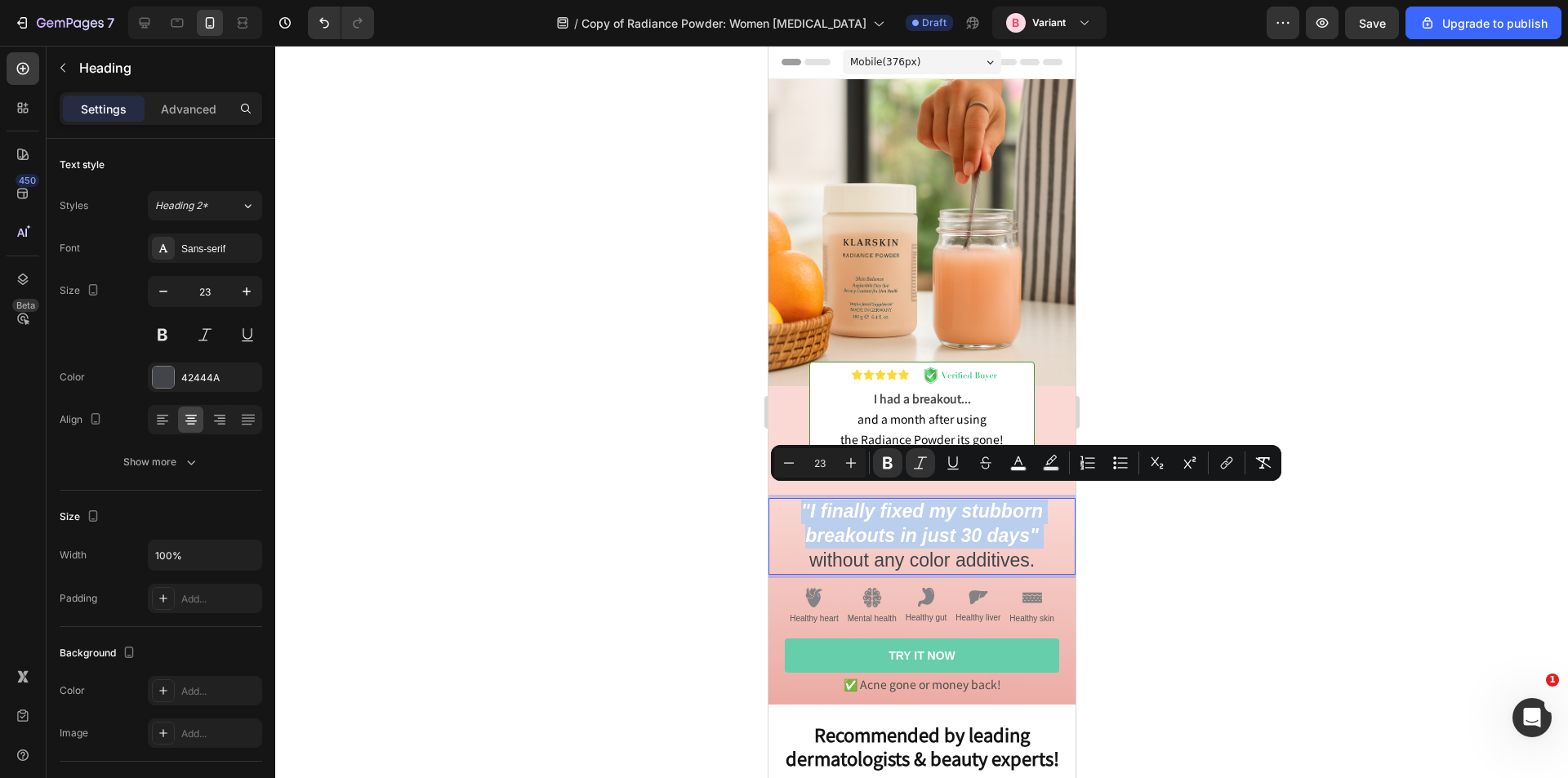
drag, startPoint x: 1038, startPoint y: 524, endPoint x: 795, endPoint y: 495, distance: 244.7
click at [795, 500] on p ""I finally fixed my stubborn breakouts in just 30 days" without any color addit…" at bounding box center [921, 536] width 304 height 73
click at [1010, 466] on button "color" at bounding box center [1019, 464] width 30 height 30
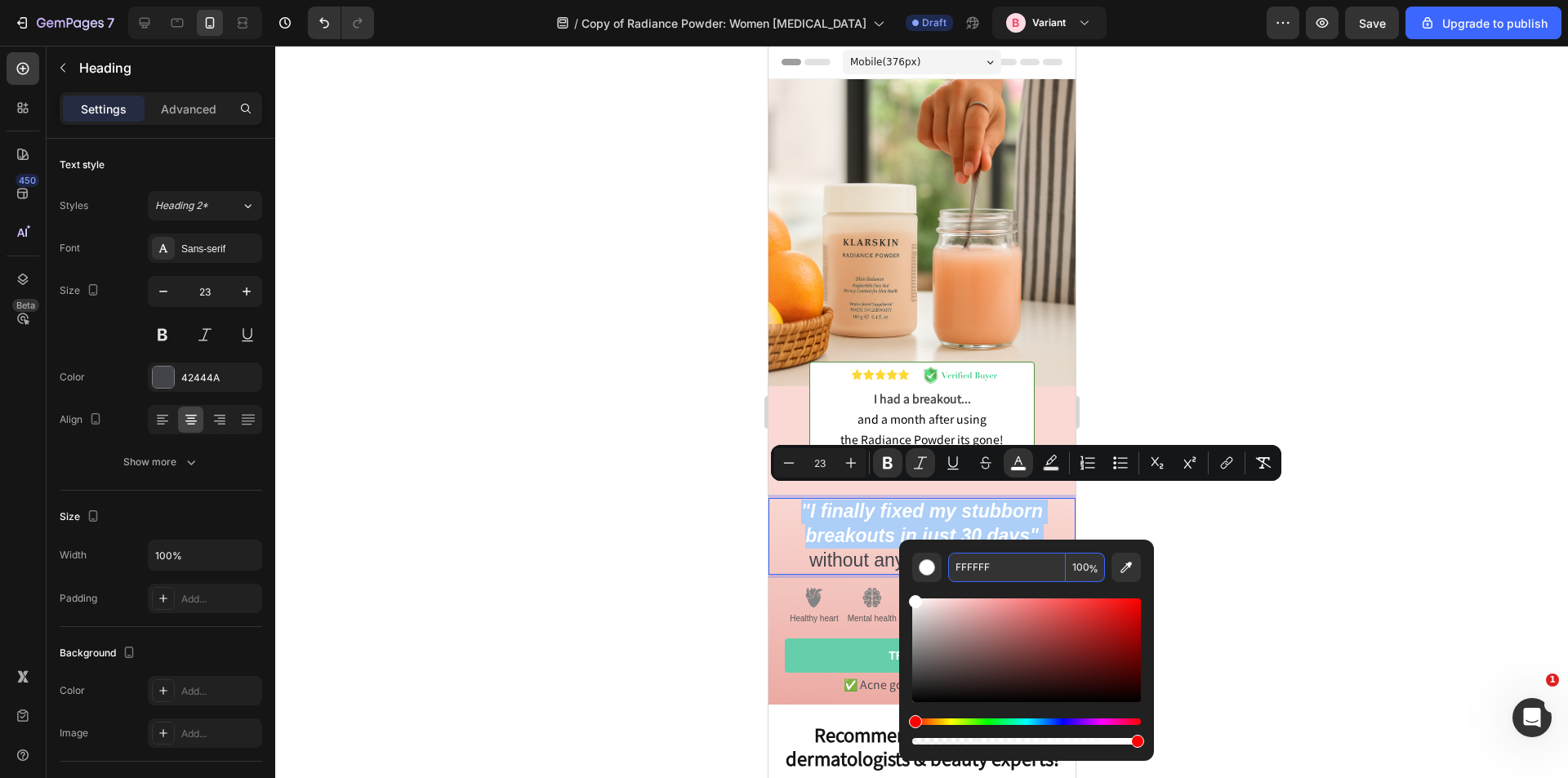
click at [981, 562] on input "FFFFFF" at bounding box center [1006, 567] width 118 height 30
paste input "#D26A5C"
type input "D26A5C"
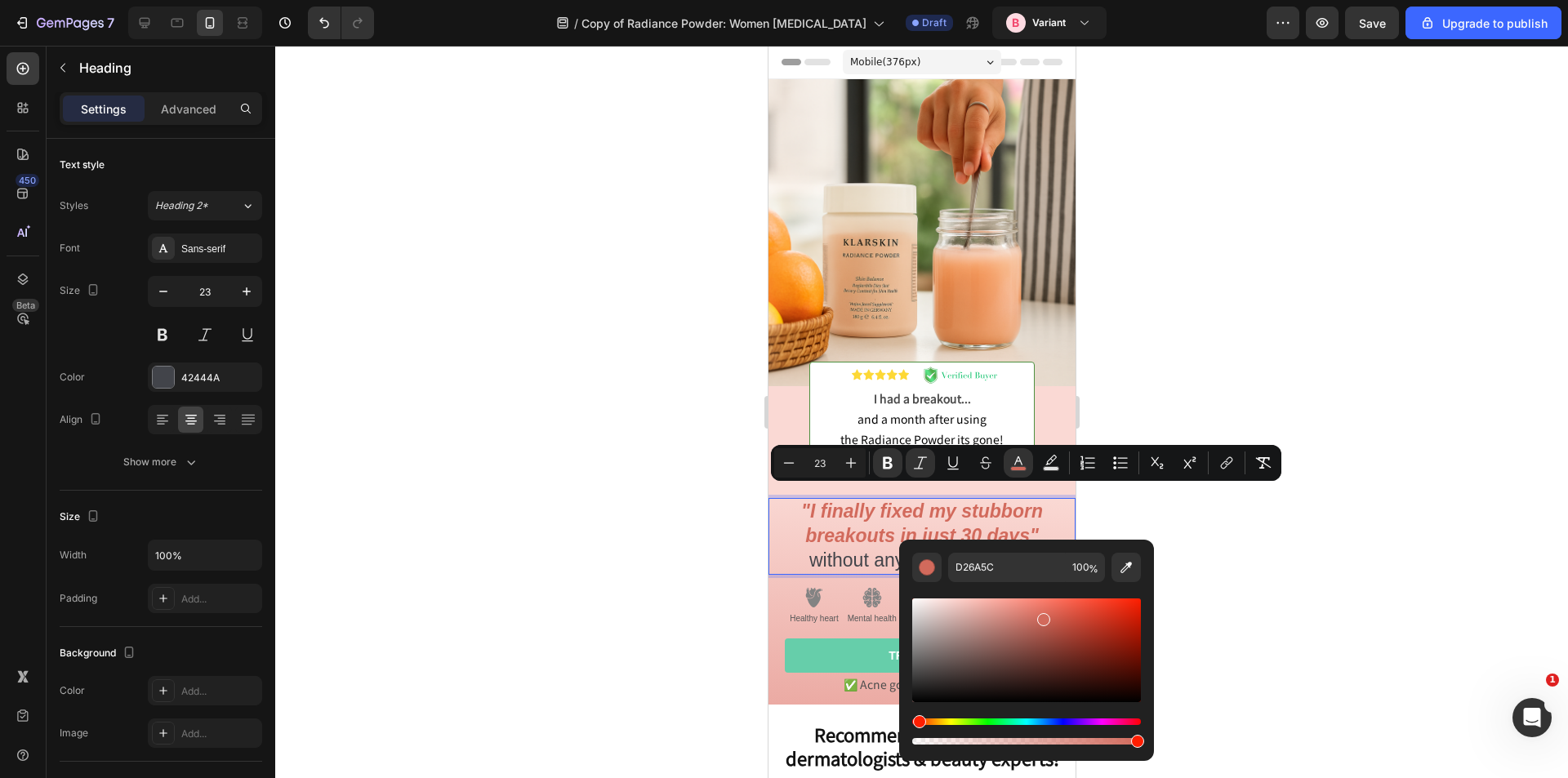
click at [609, 499] on div at bounding box center [922, 412] width 1293 height 733
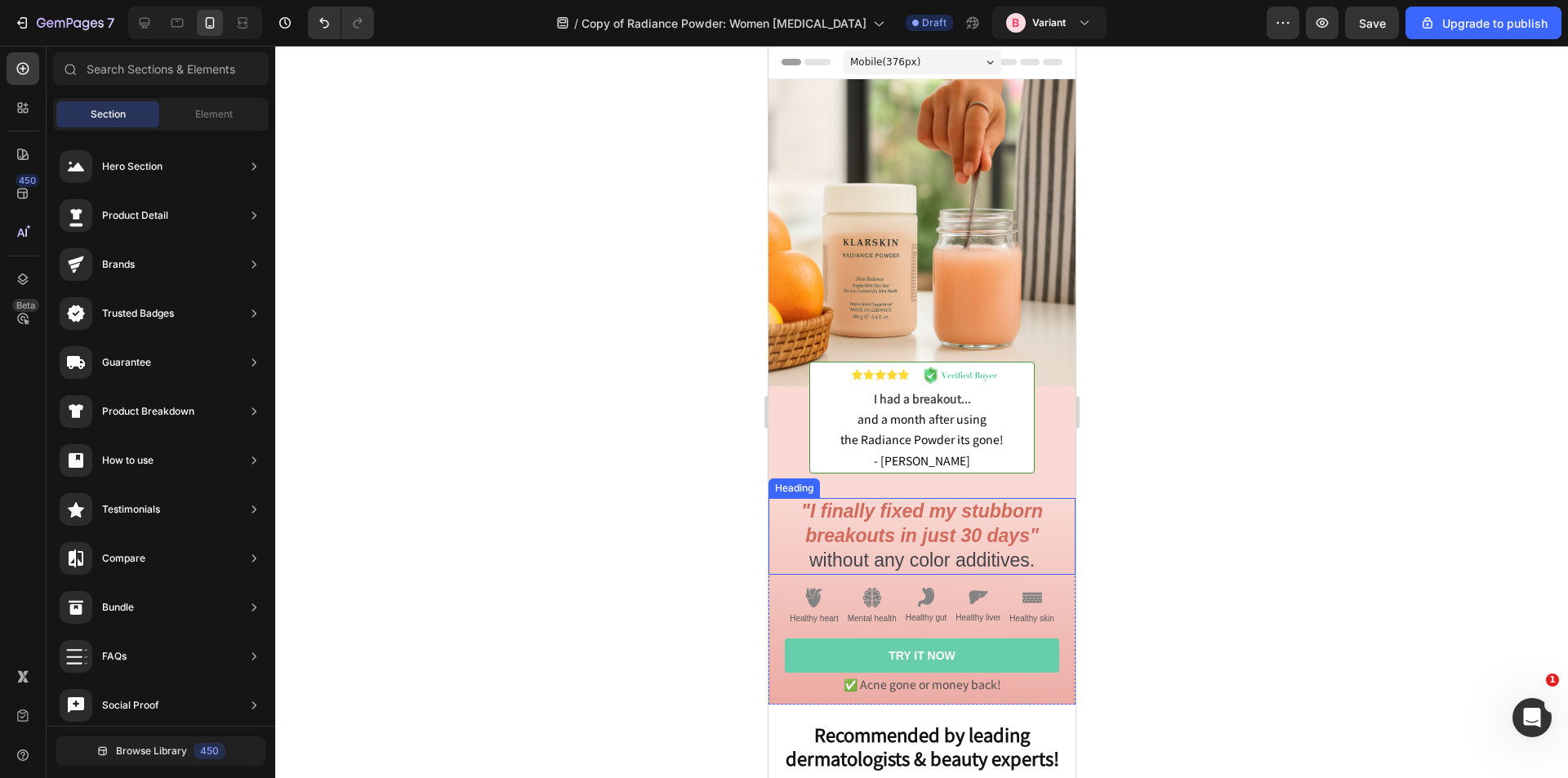
click at [923, 552] on p "⁠⁠⁠⁠⁠⁠⁠ "I finally fixed my stubborn breakouts in just 30 days" without any col…" at bounding box center [921, 536] width 304 height 73
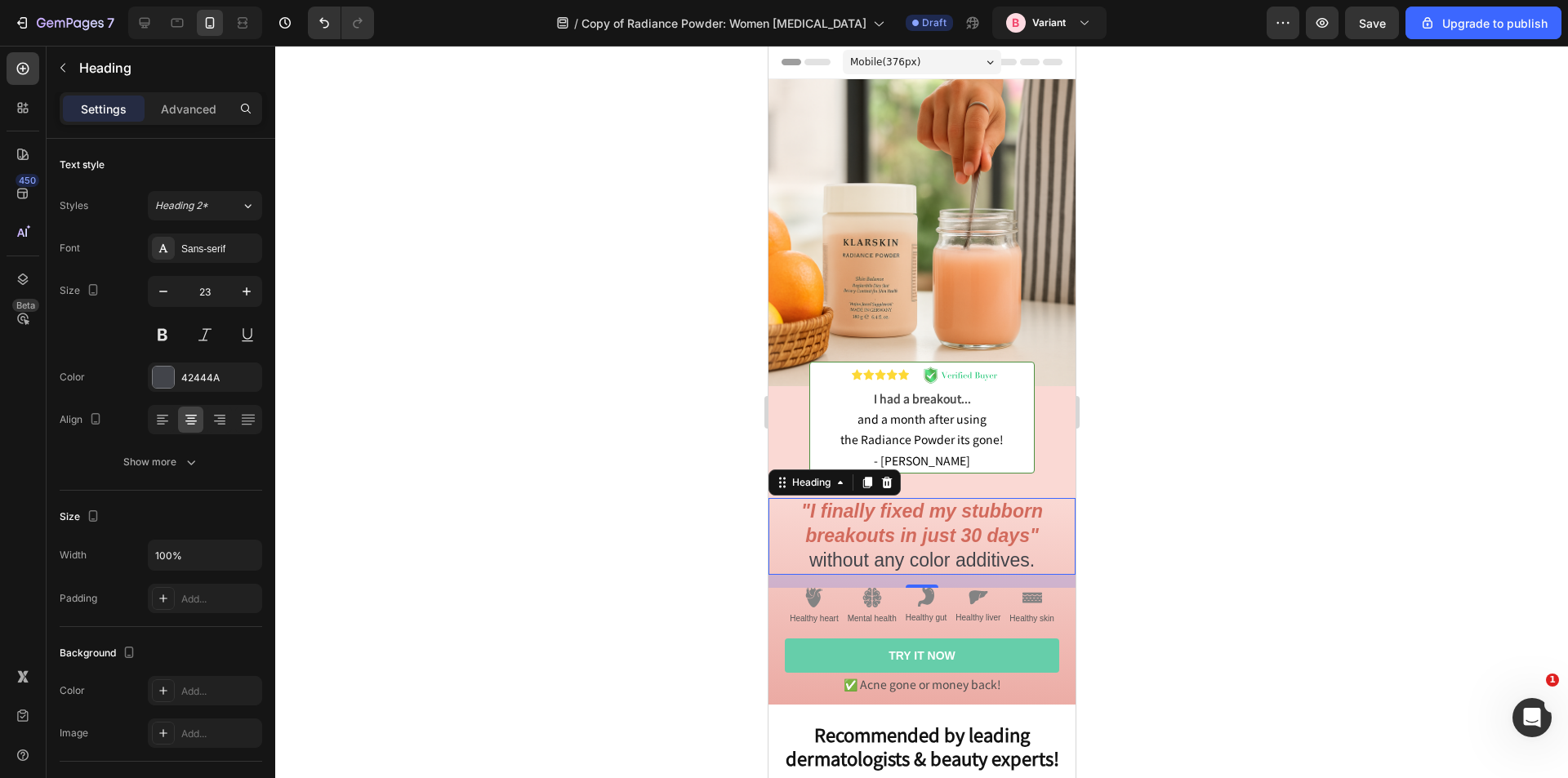
click at [917, 548] on p ""I finally fixed my stubborn breakouts in just 30 days" without any color addit…" at bounding box center [921, 536] width 304 height 73
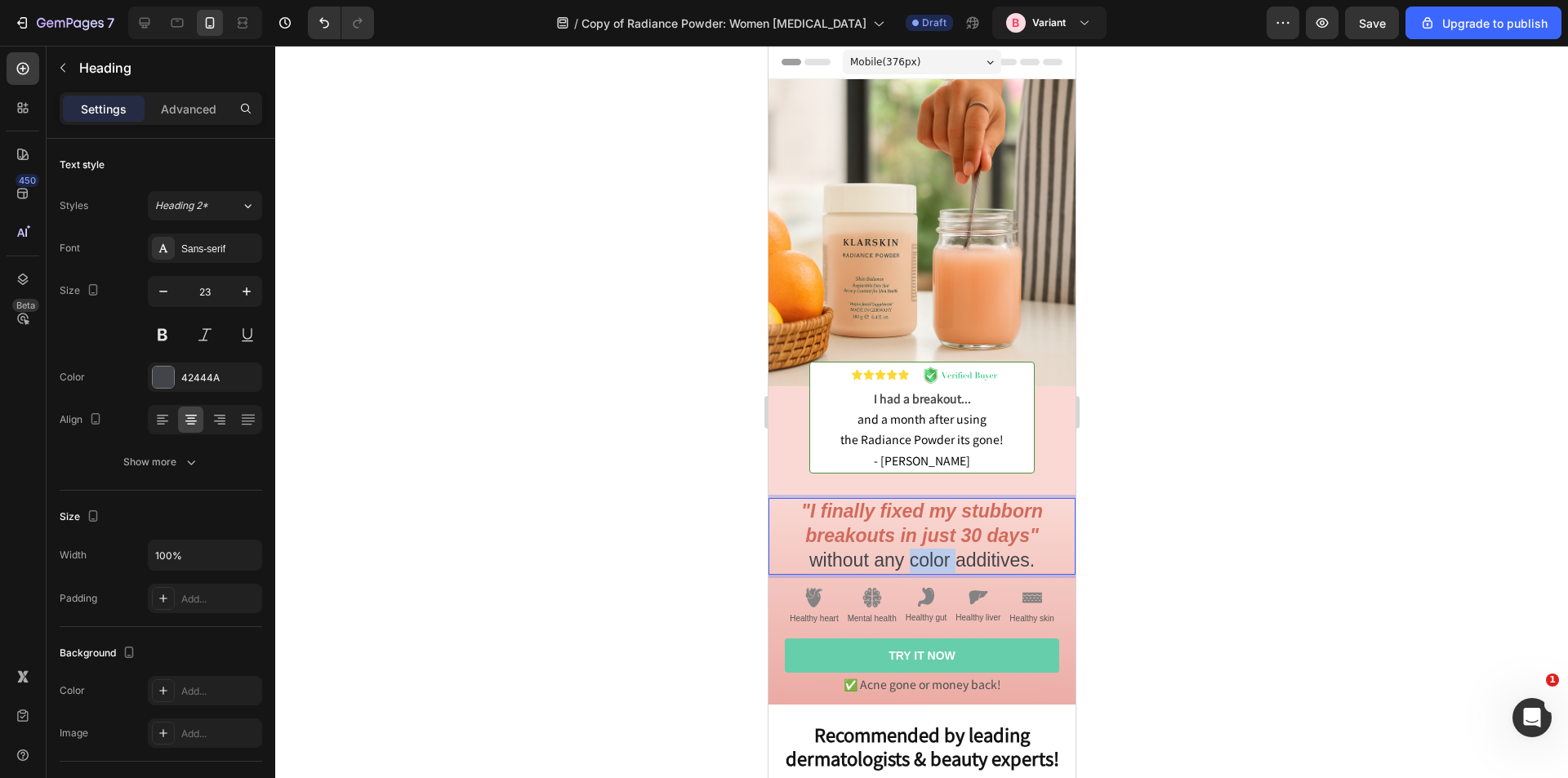
click at [917, 548] on p ""I finally fixed my stubborn breakouts in just 30 days" without any color addit…" at bounding box center [921, 536] width 304 height 73
click at [987, 545] on p ""I finally fixed my stubborn breakouts in just 30 days" without any color addit…" at bounding box center [921, 536] width 304 height 73
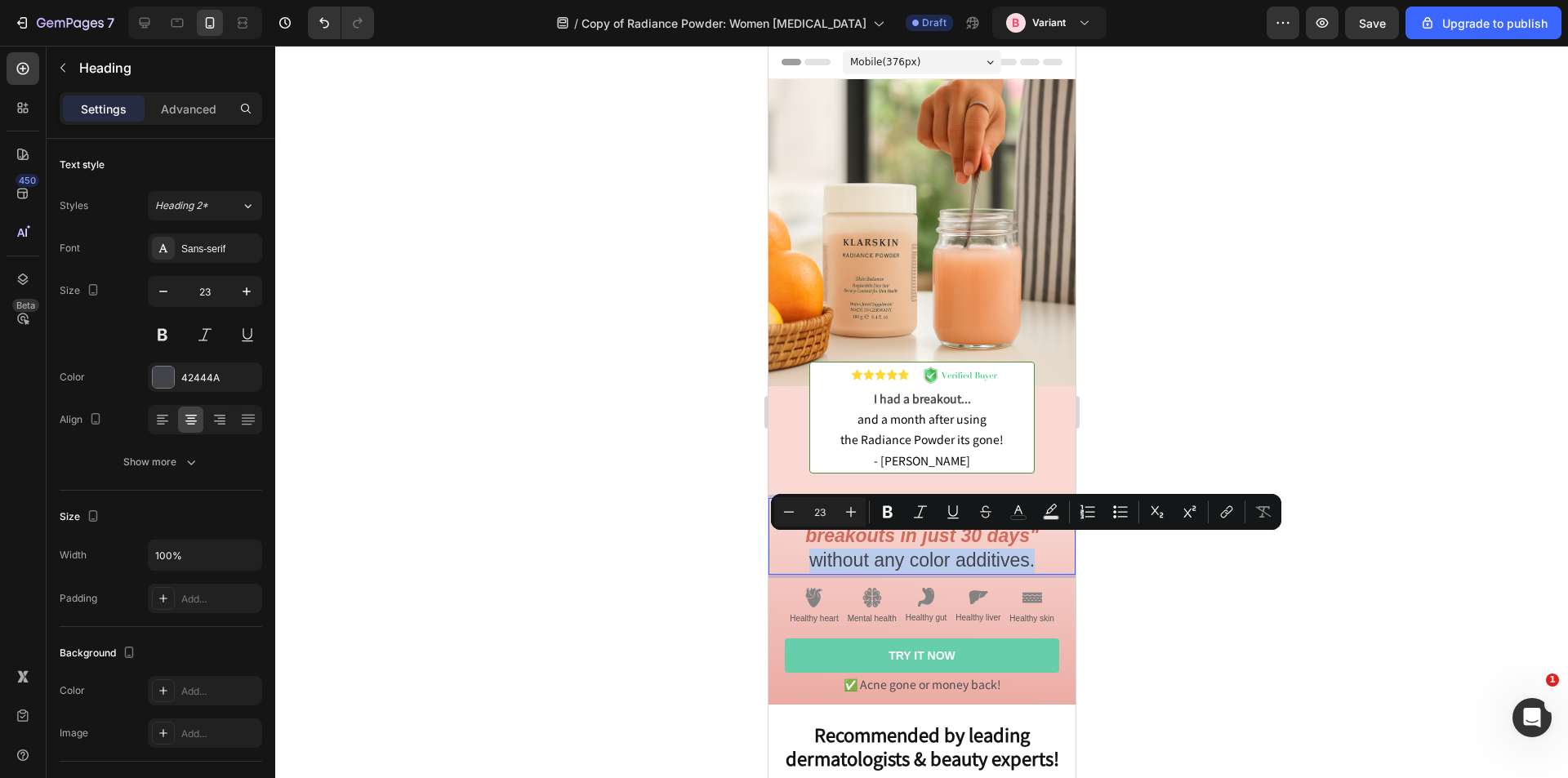
drag, startPoint x: 1029, startPoint y: 548, endPoint x: 805, endPoint y: 546, distance: 224.0
click at [805, 546] on p ""I finally fixed my stubborn breakouts in just 30 days" without any color addit…" at bounding box center [921, 536] width 304 height 73
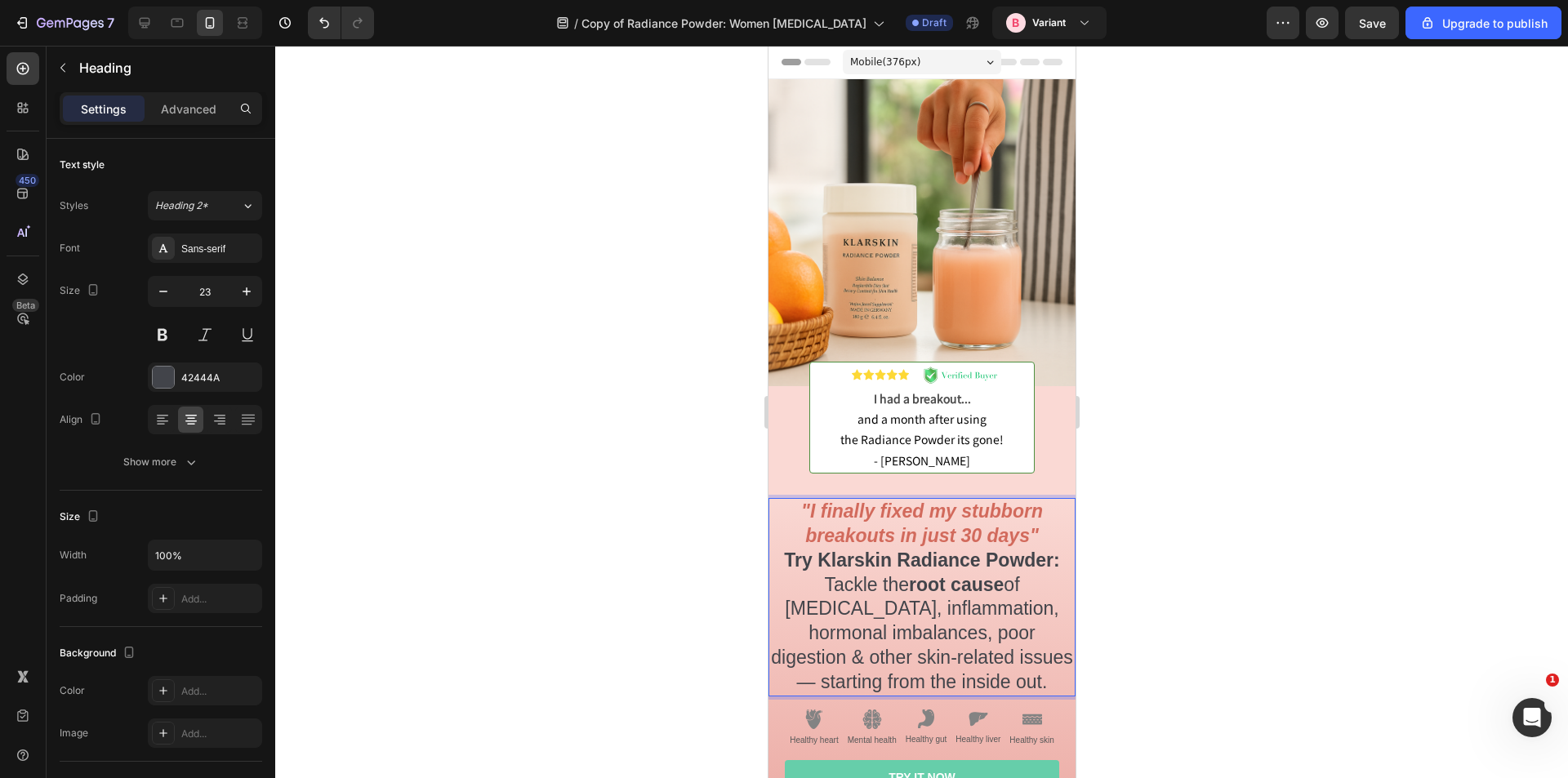
click at [932, 549] on strong "Try Klarskin Radiance Powder:" at bounding box center [921, 560] width 275 height 21
click at [894, 506] on strong ""I finally fixed my stubborn breakouts in just 30 days"" at bounding box center [922, 524] width 242 height 46
click at [1040, 533] on p ""I finally fixed my stubborn breakouts in just 30 days" Try Klarskin Radiance P…" at bounding box center [921, 597] width 304 height 195
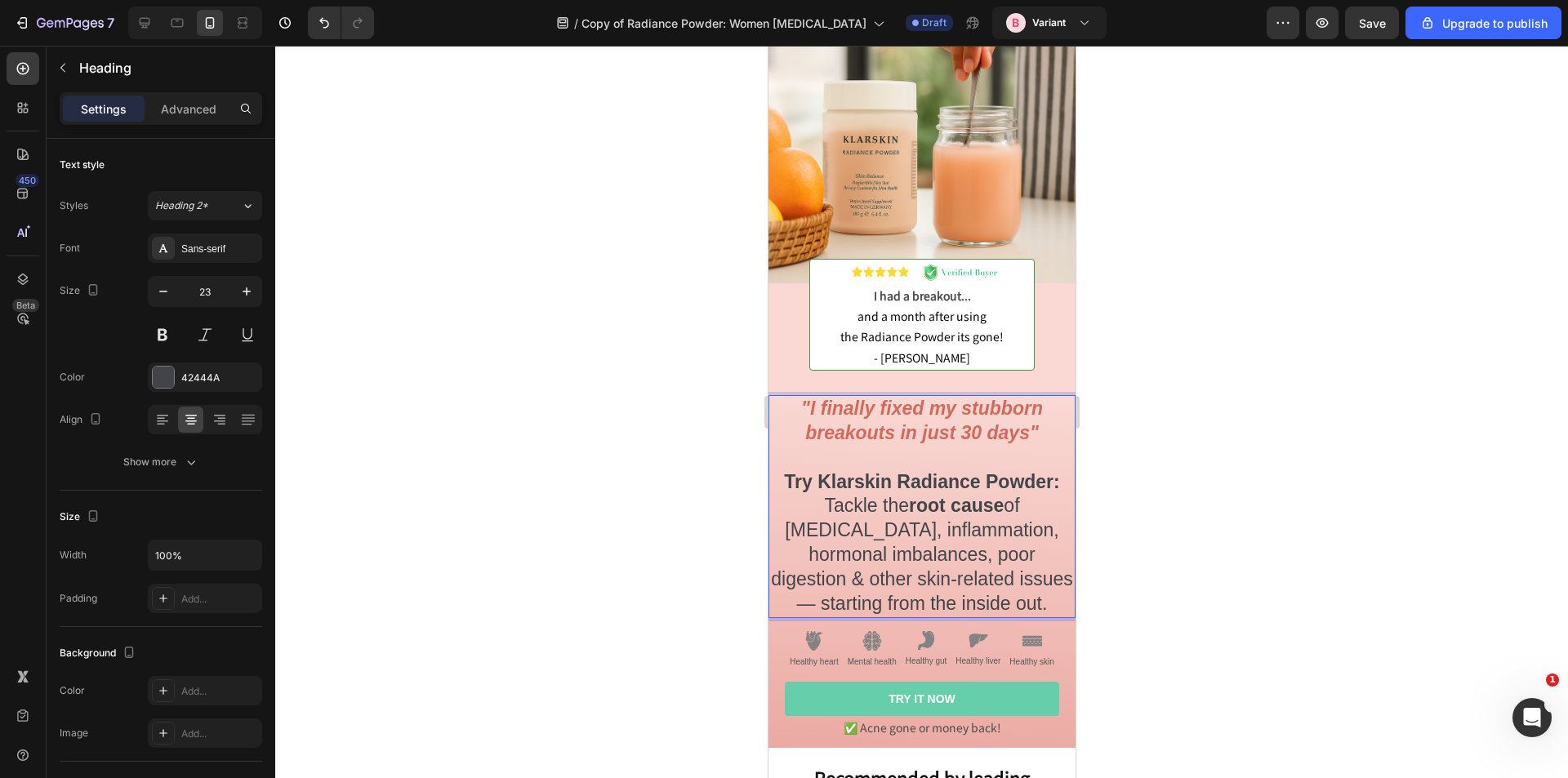
scroll to position [163, 0]
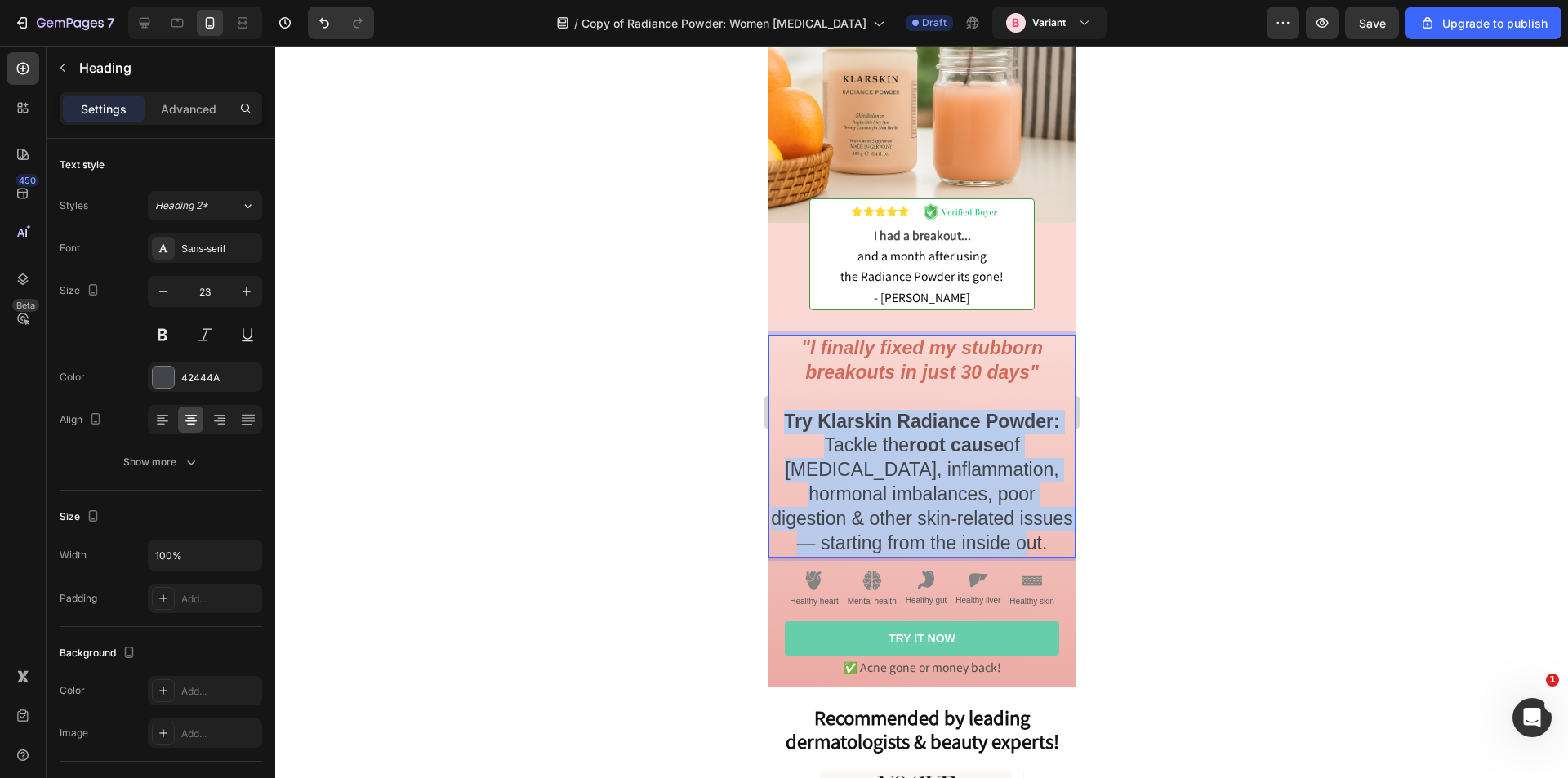
drag, startPoint x: 979, startPoint y: 533, endPoint x: 778, endPoint y: 407, distance: 237.2
click at [778, 407] on p ""I finally fixed my stubborn breakouts in just 30 days" Try Klarskin Radiance P…" at bounding box center [921, 446] width 304 height 220
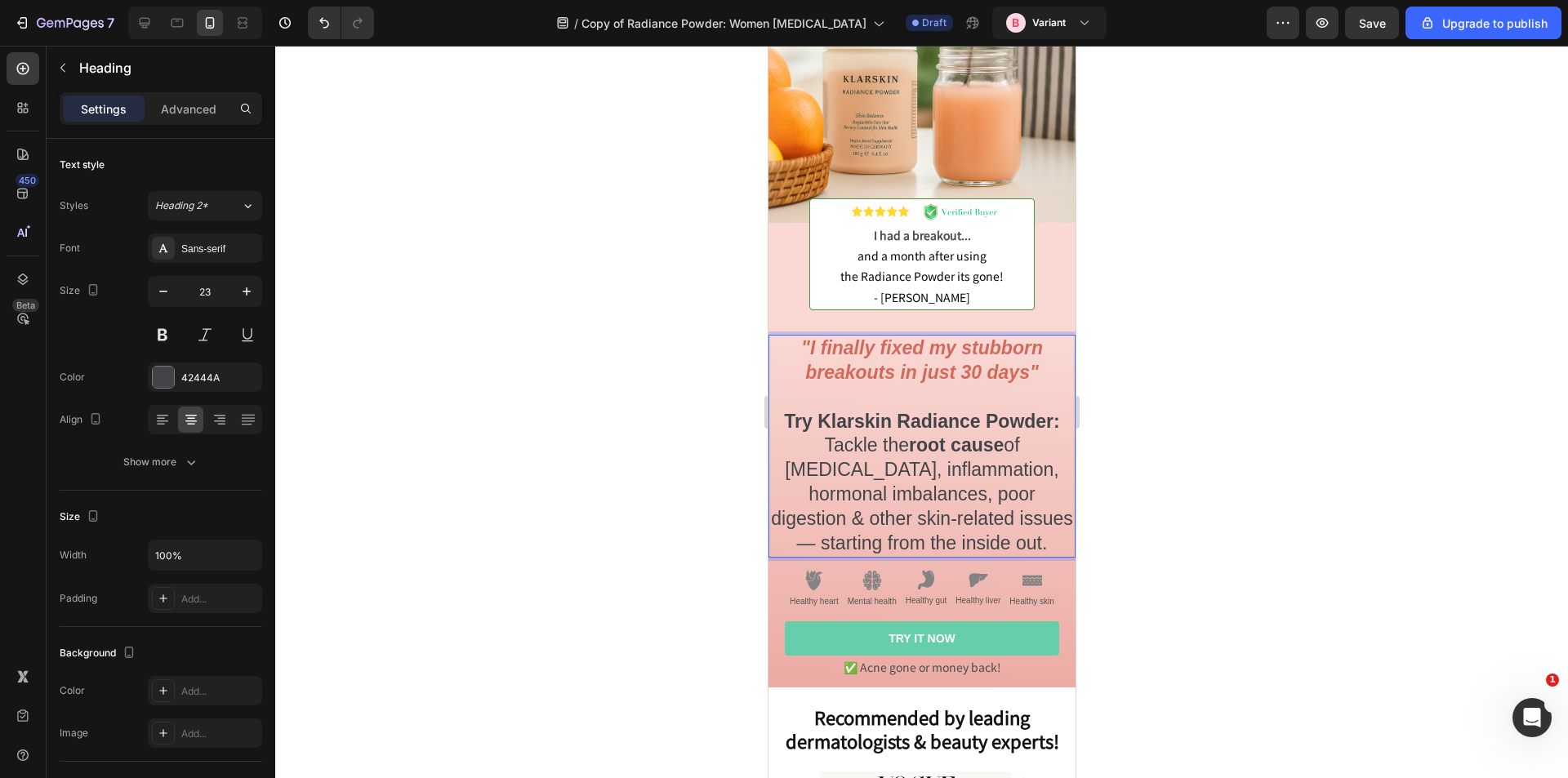
click at [874, 338] on strong ""I finally fixed my stubborn breakouts in just 30 days"" at bounding box center [922, 361] width 242 height 46
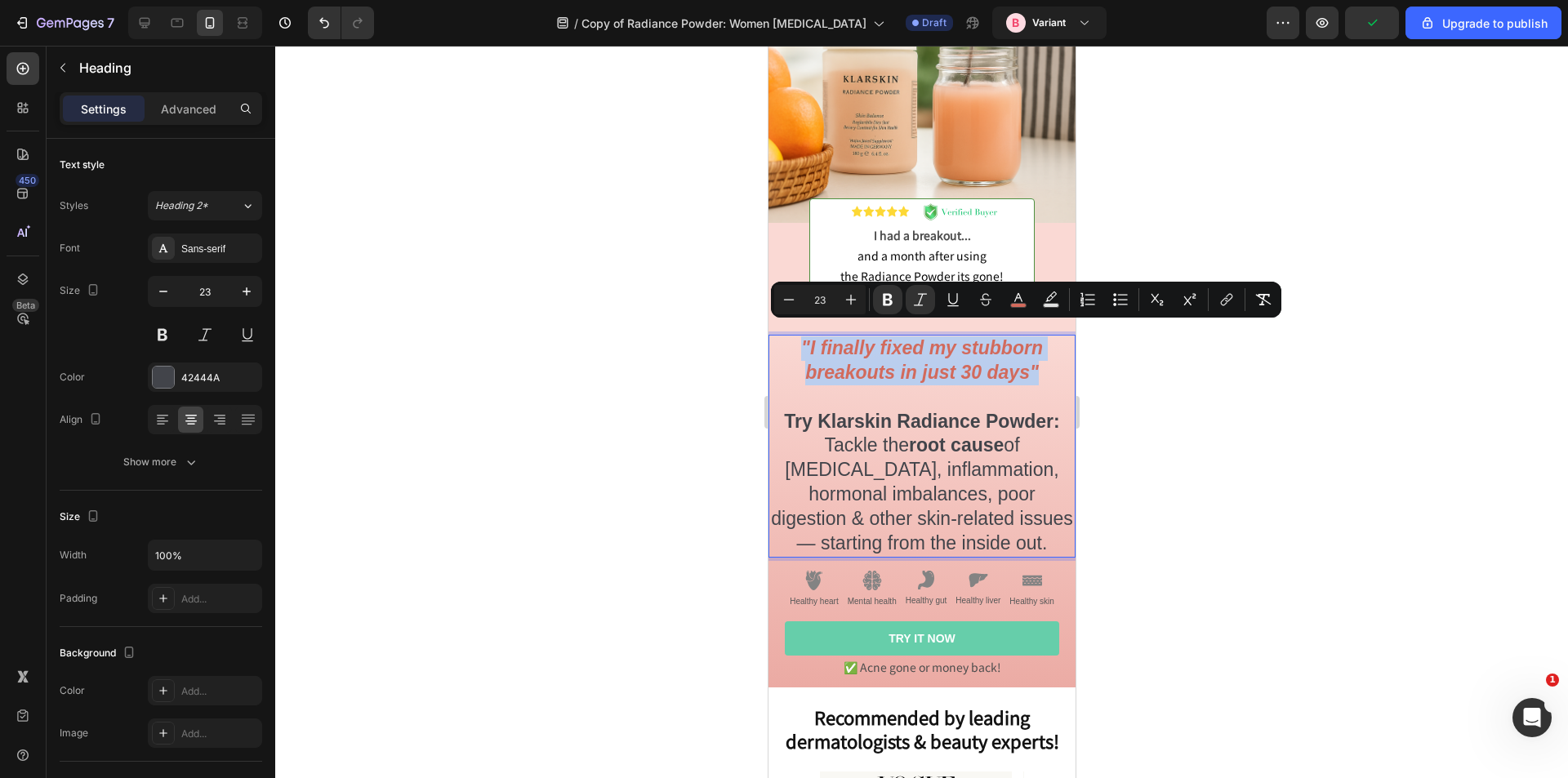
drag, startPoint x: 1041, startPoint y: 354, endPoint x: 796, endPoint y: 331, distance: 246.1
click at [796, 337] on p ""I finally fixed my stubborn breakouts in just 30 days" Try Klarskin Radiance P…" at bounding box center [921, 446] width 304 height 220
click at [851, 300] on icon "Editor contextual toolbar" at bounding box center [852, 300] width 11 height 11
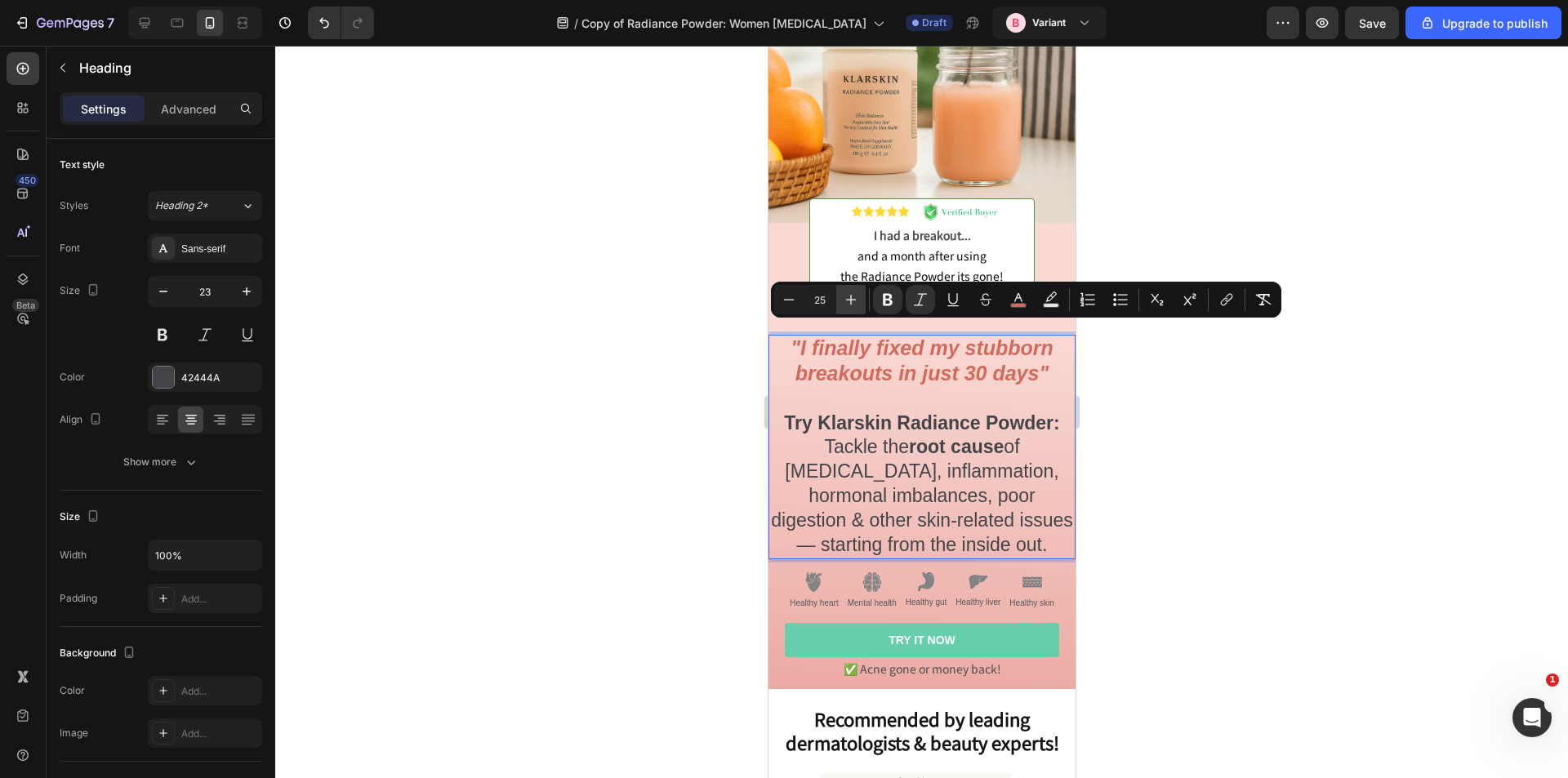
click at [851, 300] on icon "Editor contextual toolbar" at bounding box center [852, 300] width 11 height 11
click at [789, 297] on icon "Editor contextual toolbar" at bounding box center [789, 300] width 16 height 16
type input "25"
click at [933, 482] on p ""I finally fixed my stubborn breakouts in just 30 days" Try Klarskin Radiance P…" at bounding box center [921, 447] width 304 height 221
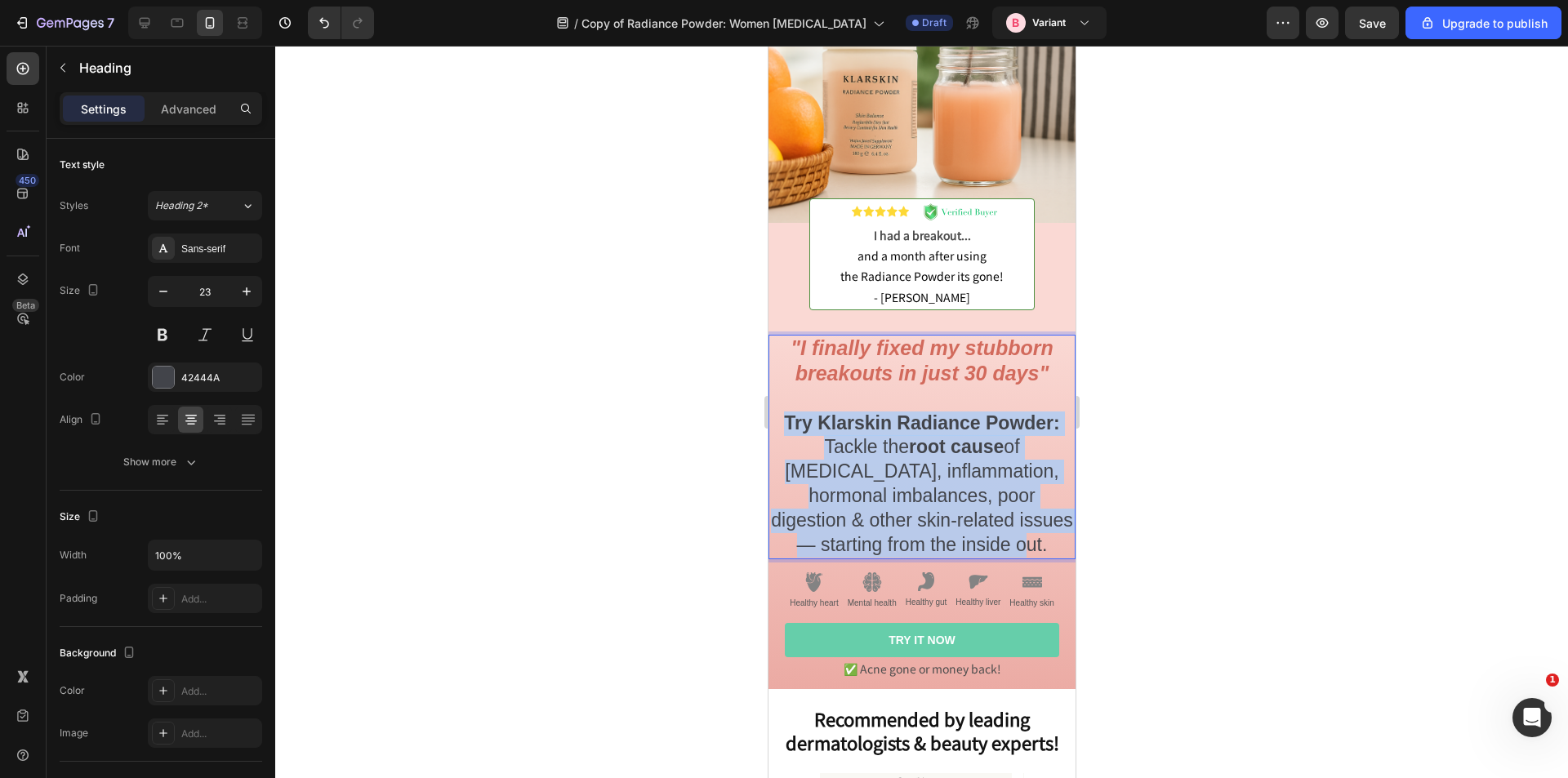
drag, startPoint x: 1015, startPoint y: 533, endPoint x: 781, endPoint y: 408, distance: 265.3
click at [781, 408] on p ""I finally fixed my stubborn breakouts in just 30 days" Try Klarskin Radiance P…" at bounding box center [921, 447] width 304 height 221
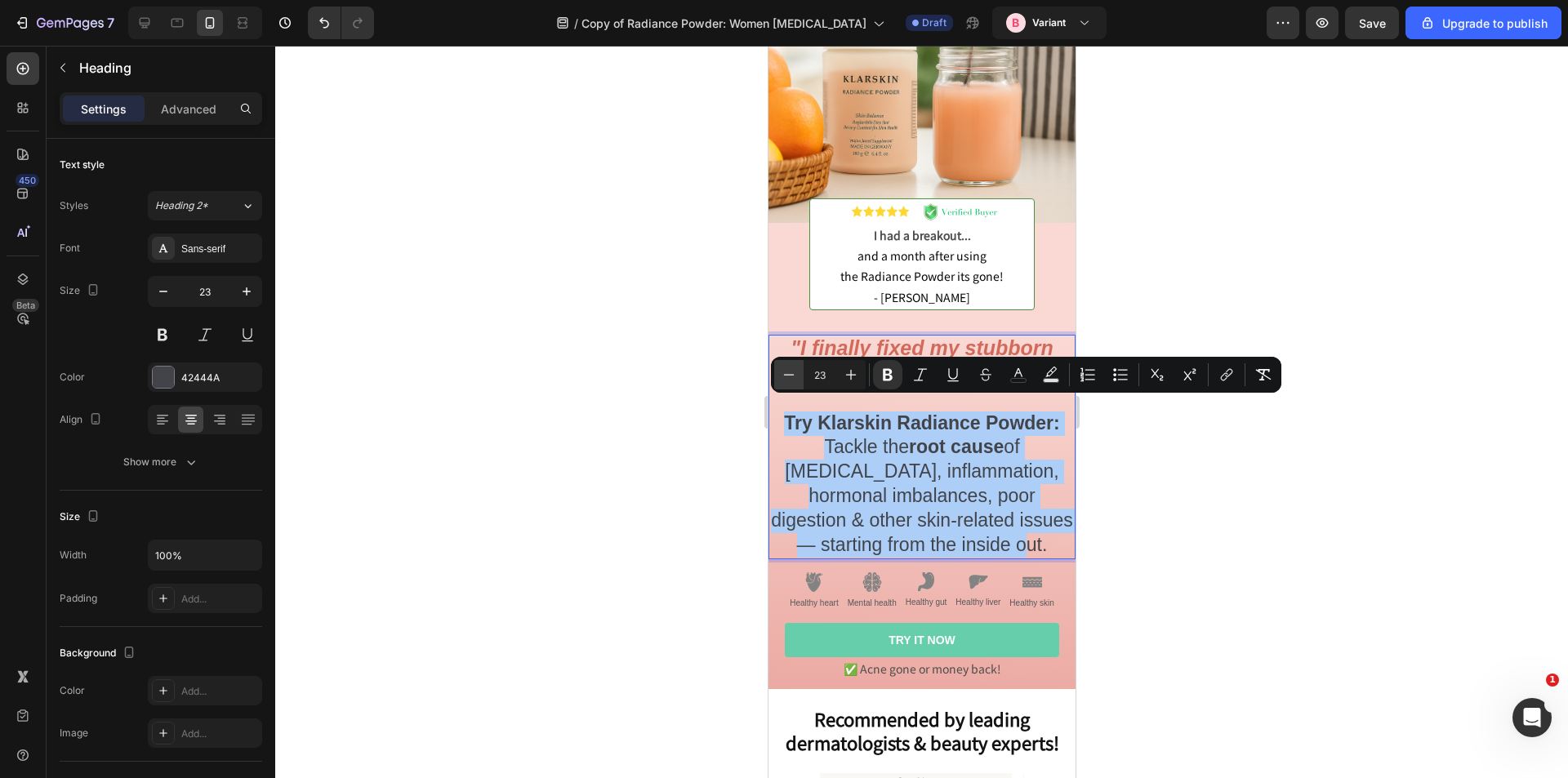
click at [789, 377] on icon "Editor contextual toolbar" at bounding box center [789, 375] width 16 height 16
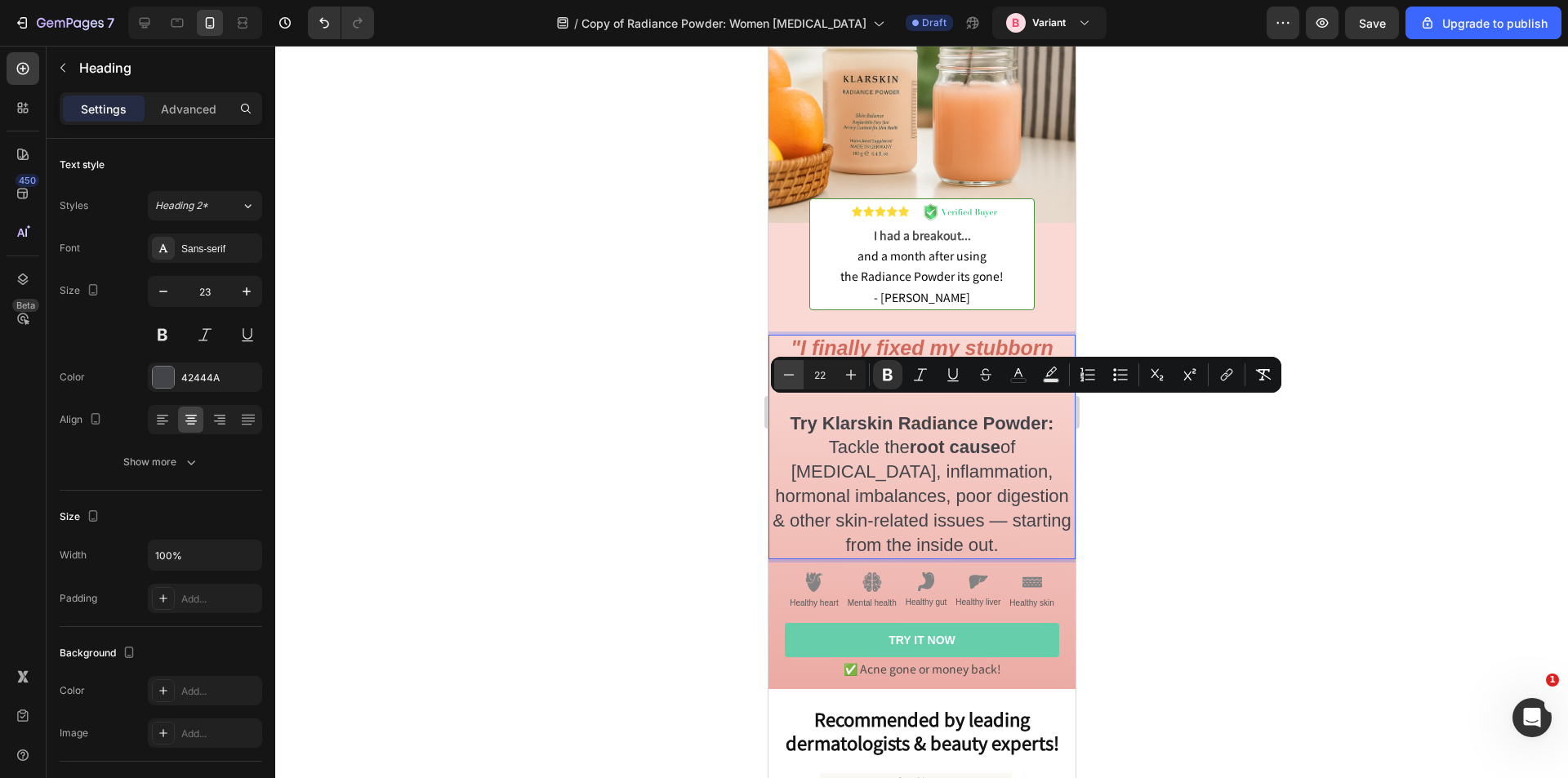
click at [789, 377] on icon "Editor contextual toolbar" at bounding box center [789, 375] width 16 height 16
type input "21"
click at [888, 456] on span "Tackle the root cause of adult acne, inflammation, hormonal imbalances, poor di…" at bounding box center [921, 496] width 296 height 117
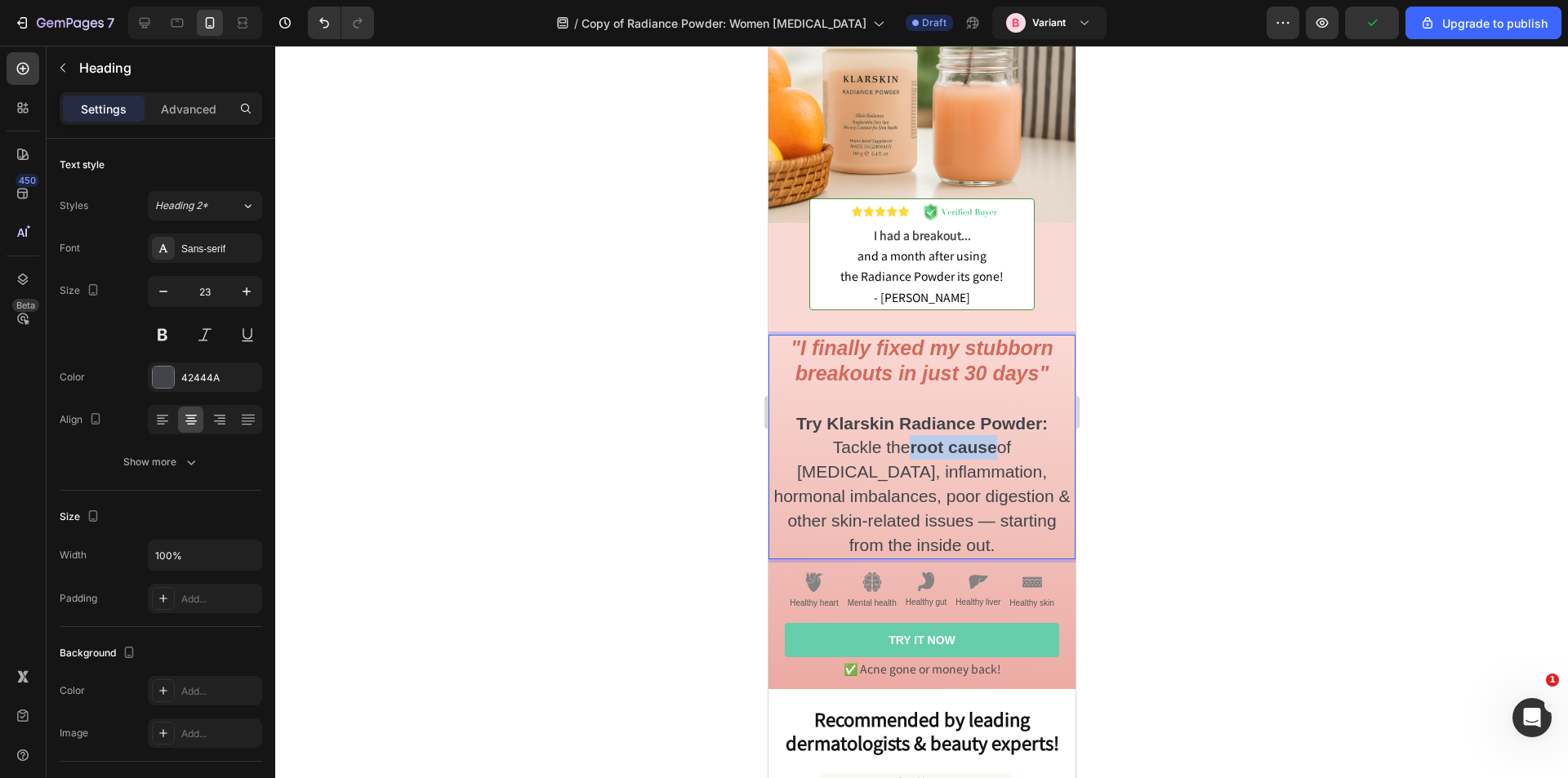
drag, startPoint x: 857, startPoint y: 435, endPoint x: 945, endPoint y: 435, distance: 88.0
click at [945, 438] on span "Tackle the root cause of adult acne, inflammation, hormonal imbalances, poor di…" at bounding box center [921, 496] width 296 height 117
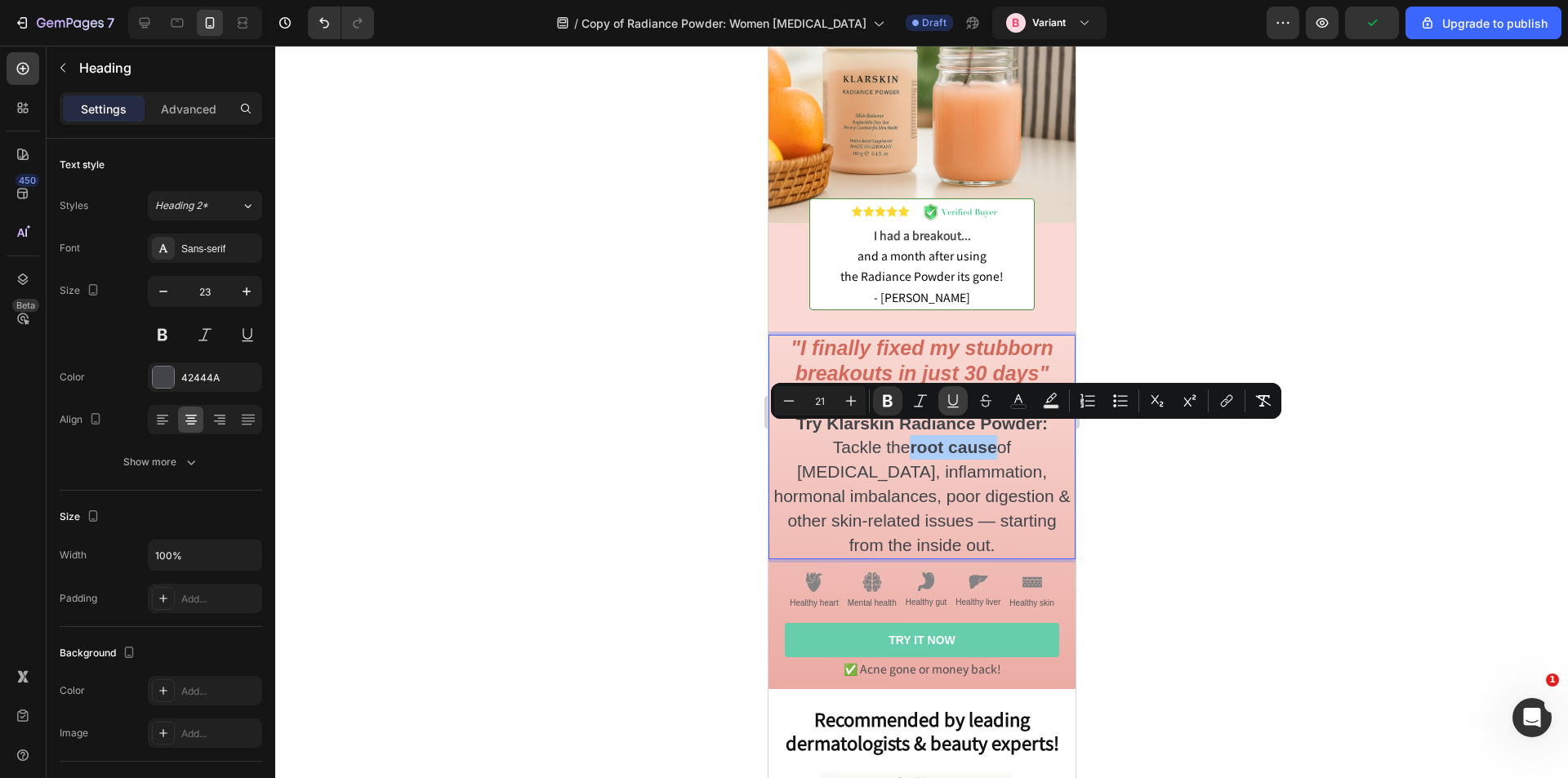
click at [955, 405] on icon "Editor contextual toolbar" at bounding box center [954, 401] width 16 height 16
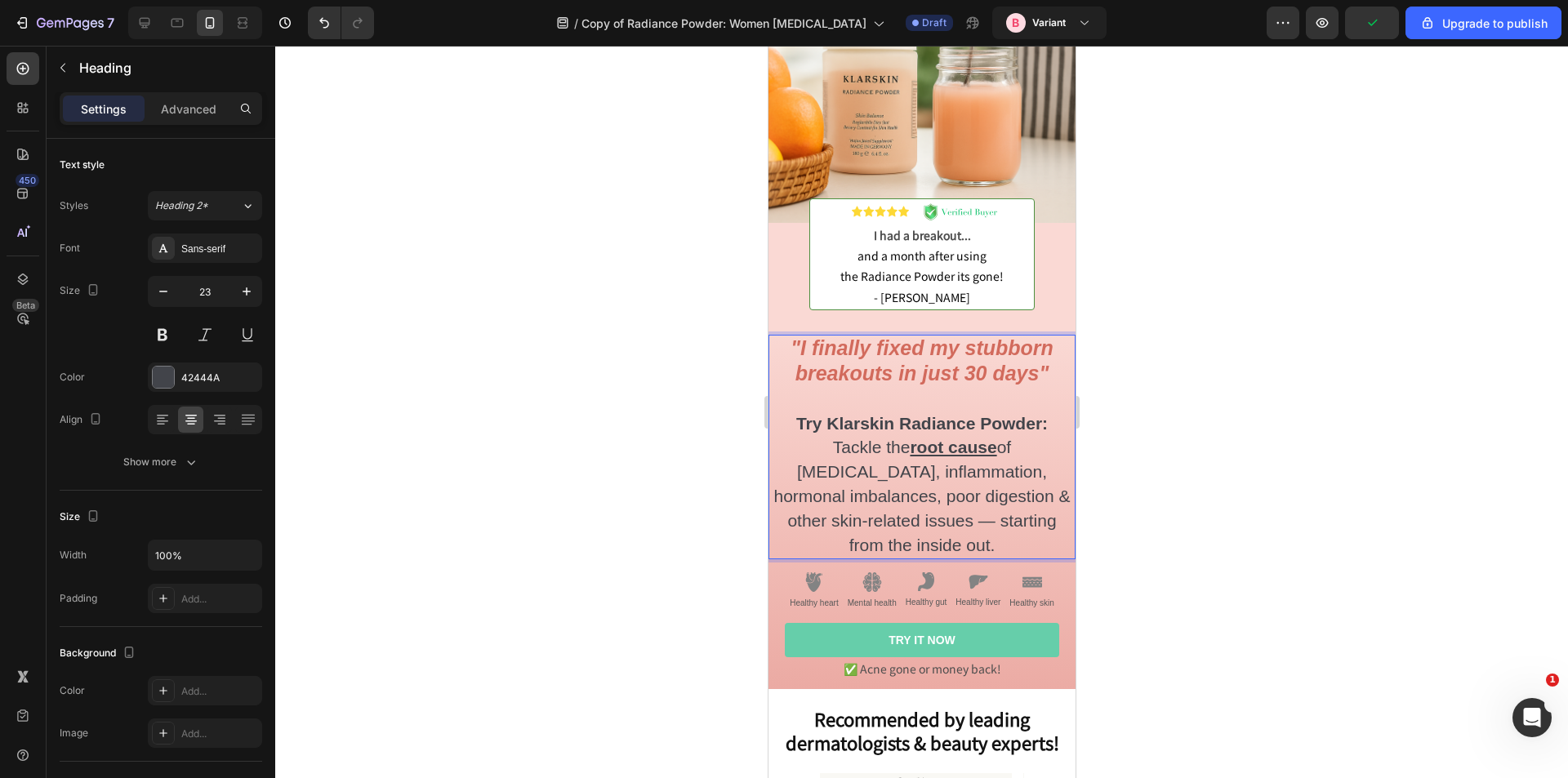
click at [914, 460] on span "Tackle the root cause of adult acne, inflammation, hormonal imbalances, poor di…" at bounding box center [921, 496] width 296 height 117
click at [890, 455] on span "Tackle the root cause of adult acne, inflammation, hormonal imbalances, poor di…" at bounding box center [921, 496] width 296 height 117
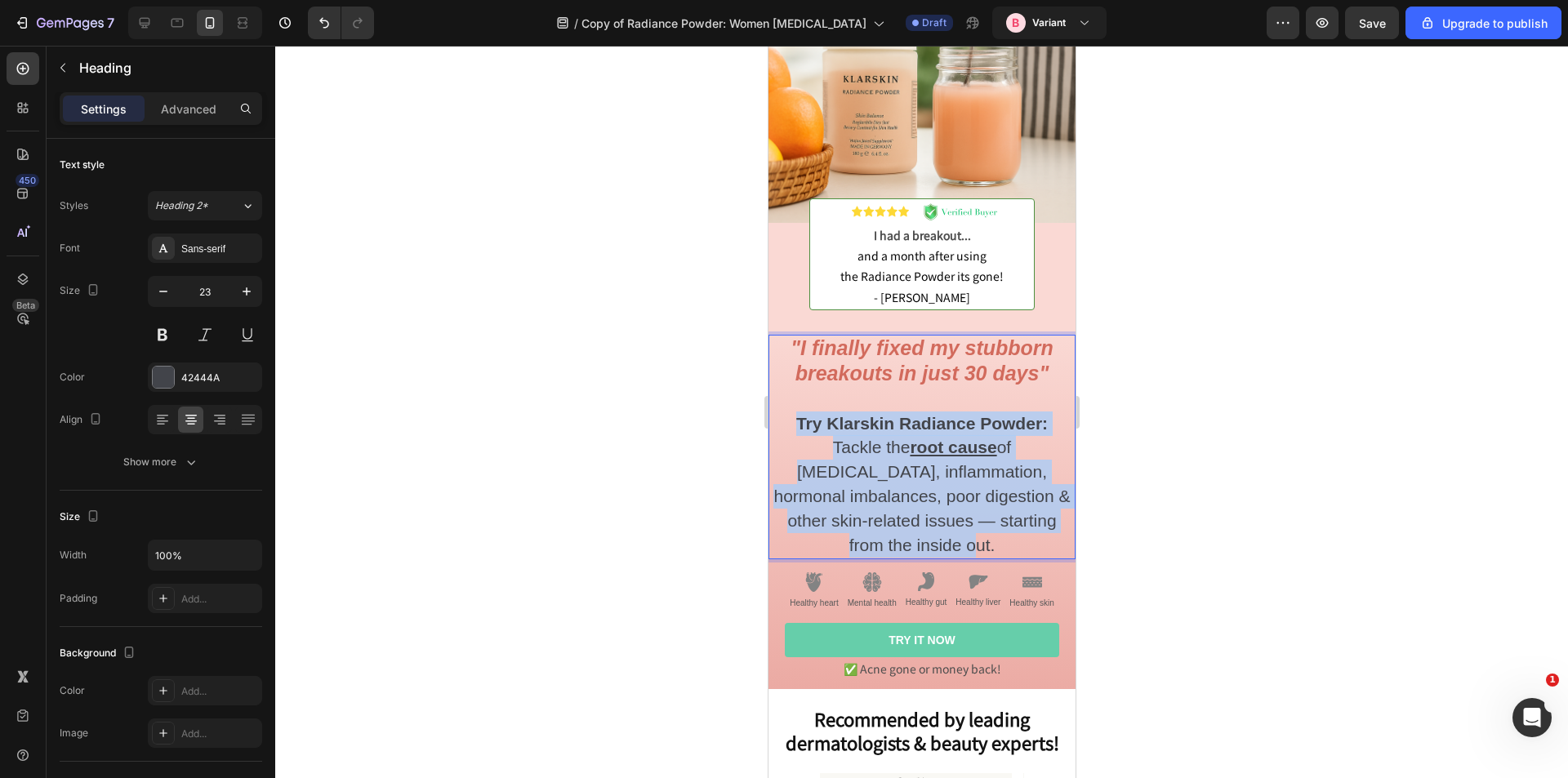
drag, startPoint x: 1057, startPoint y: 511, endPoint x: 1522, endPoint y: 449, distance: 469.1
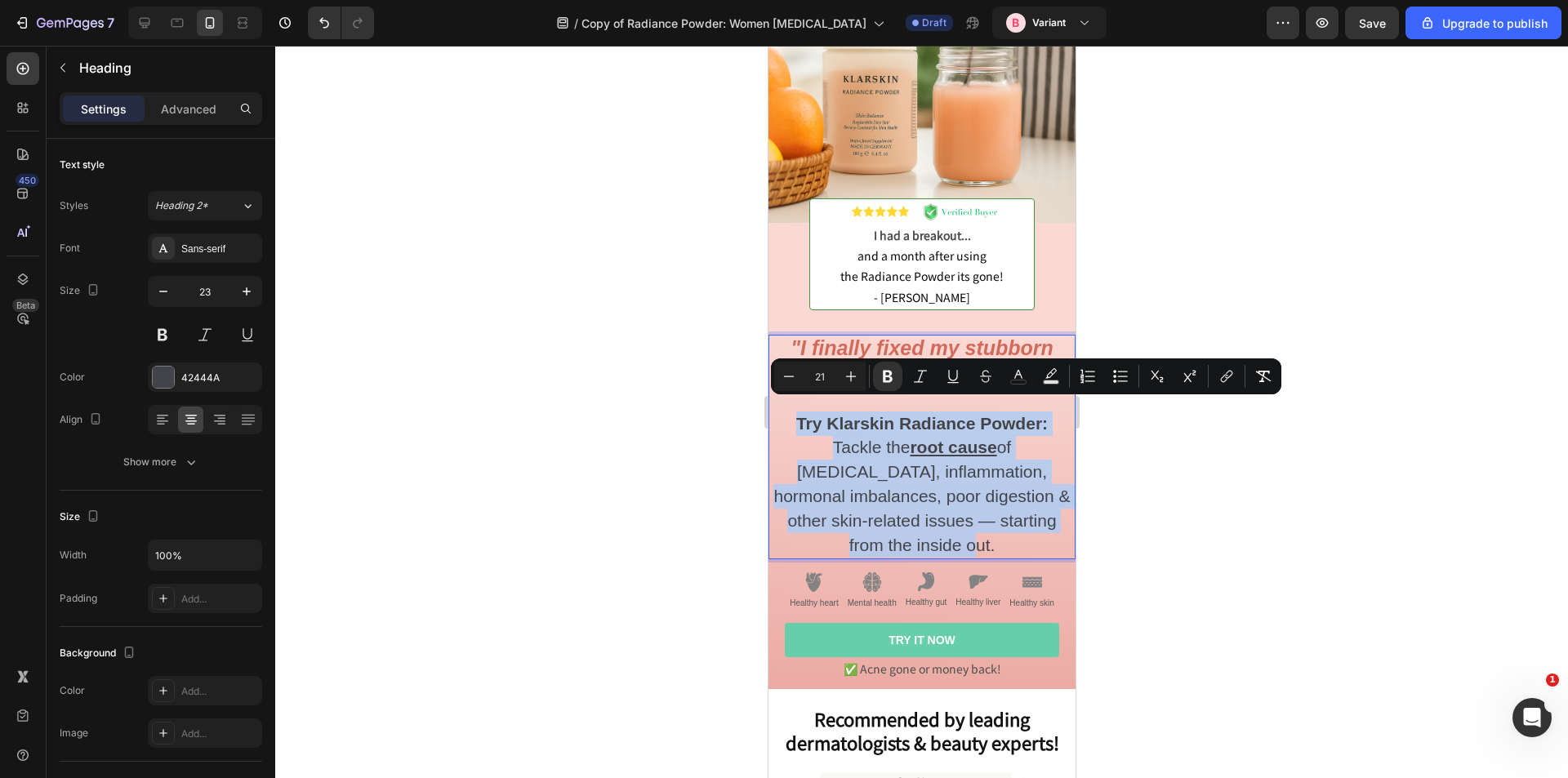
click at [877, 416] on strong "Try Klarskin Radiance Powder:" at bounding box center [921, 423] width 251 height 19
drag, startPoint x: 1055, startPoint y: 510, endPoint x: 795, endPoint y: 416, distance: 276.5
click at [795, 416] on p ""I finally fixed my stubborn breakouts in just 30 days" Try Klarskin Radiance P…" at bounding box center [921, 447] width 304 height 221
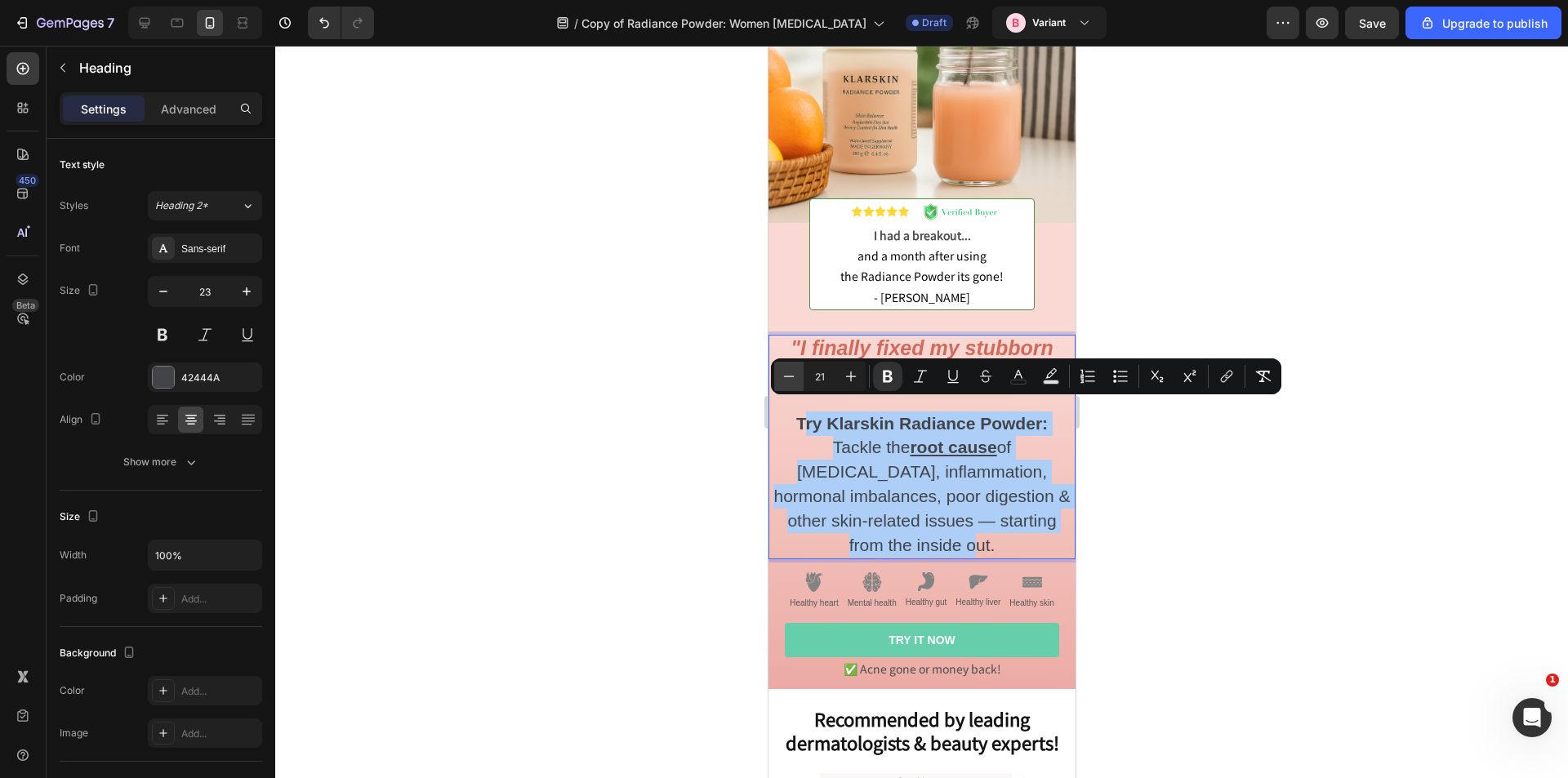
click at [789, 375] on icon "Editor contextual toolbar" at bounding box center [789, 376] width 16 height 16
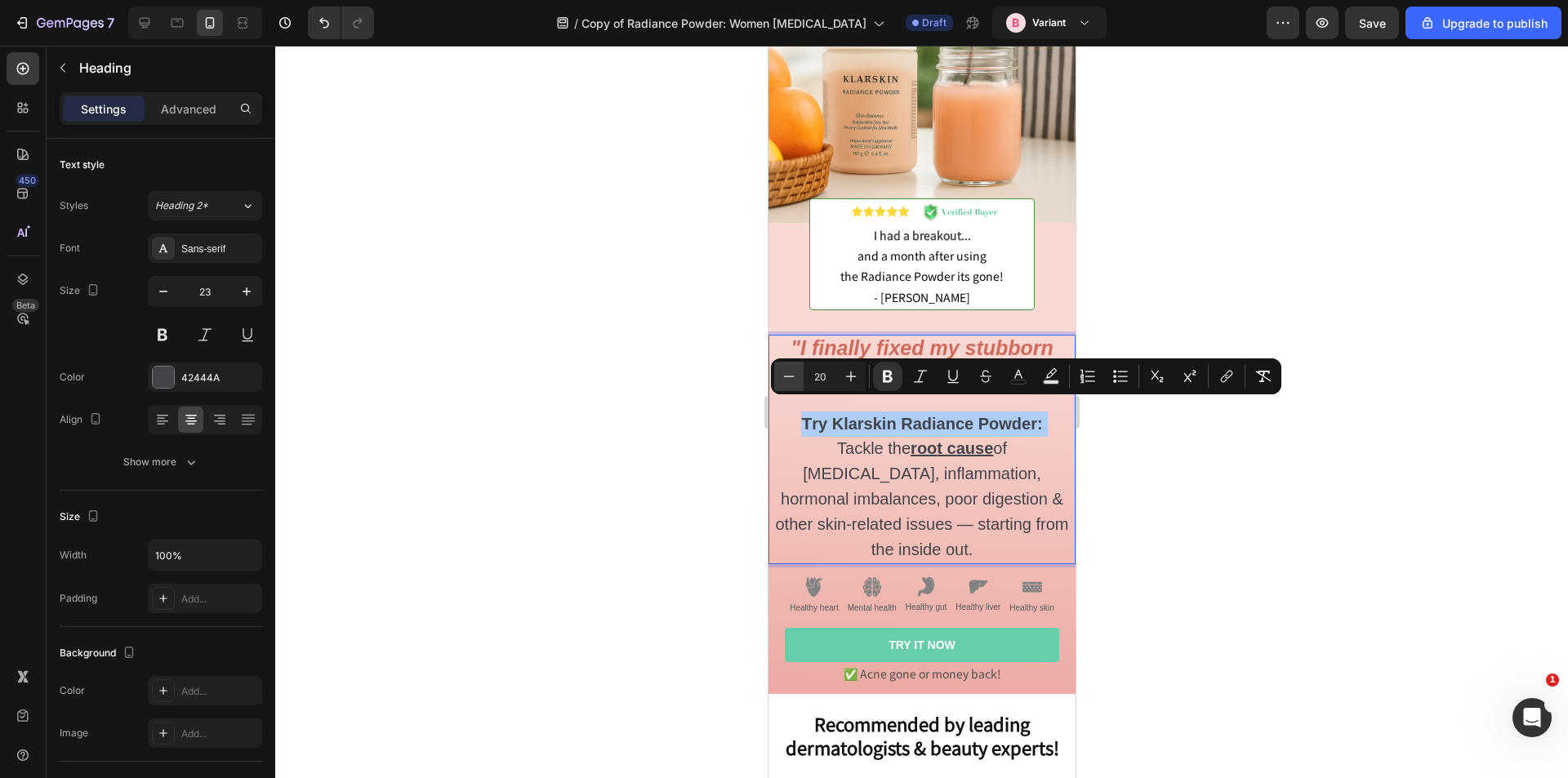
click at [789, 375] on icon "Editor contextual toolbar" at bounding box center [789, 376] width 16 height 16
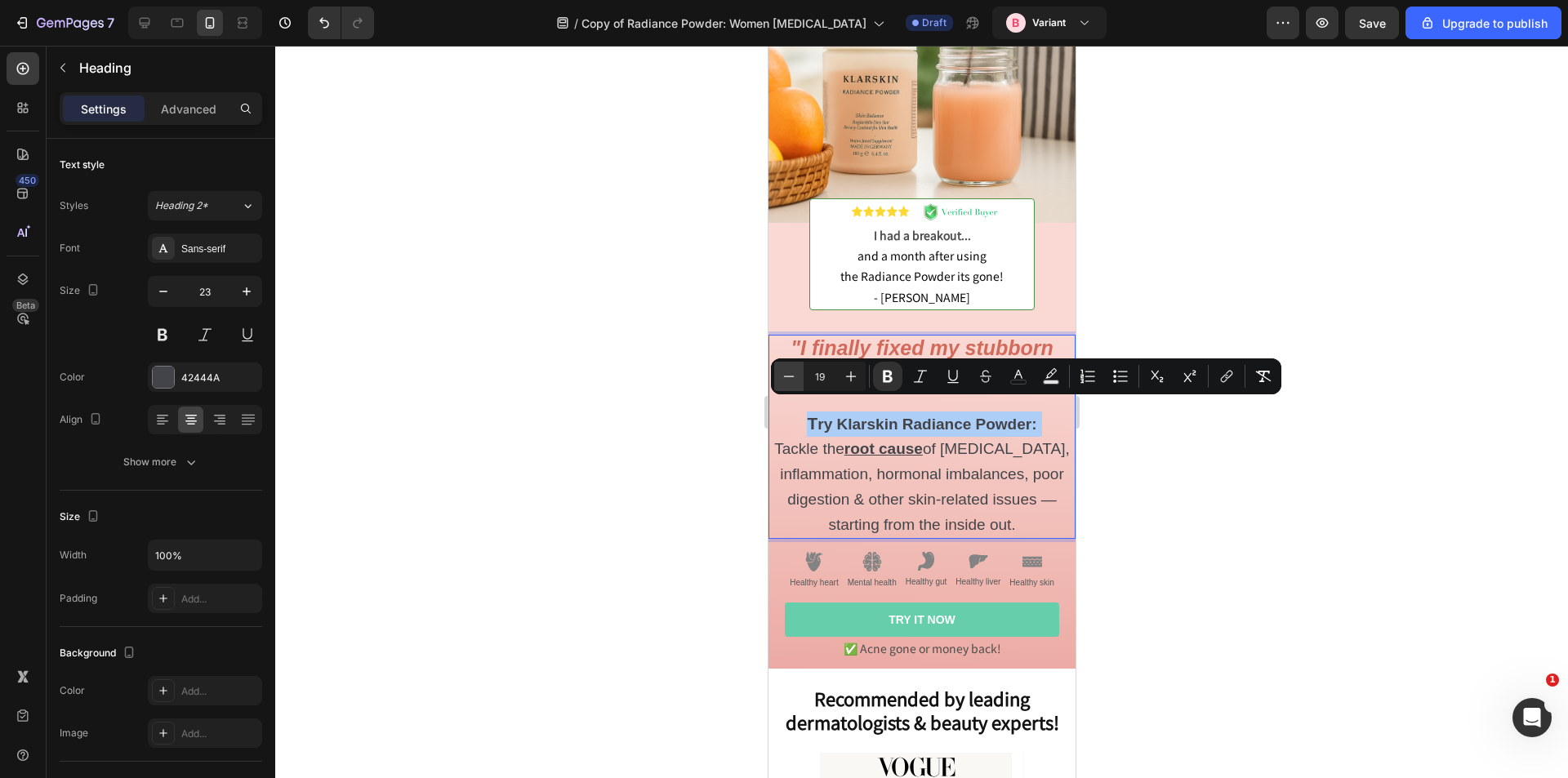
click at [789, 375] on icon "Editor contextual toolbar" at bounding box center [789, 376] width 16 height 16
type input "18"
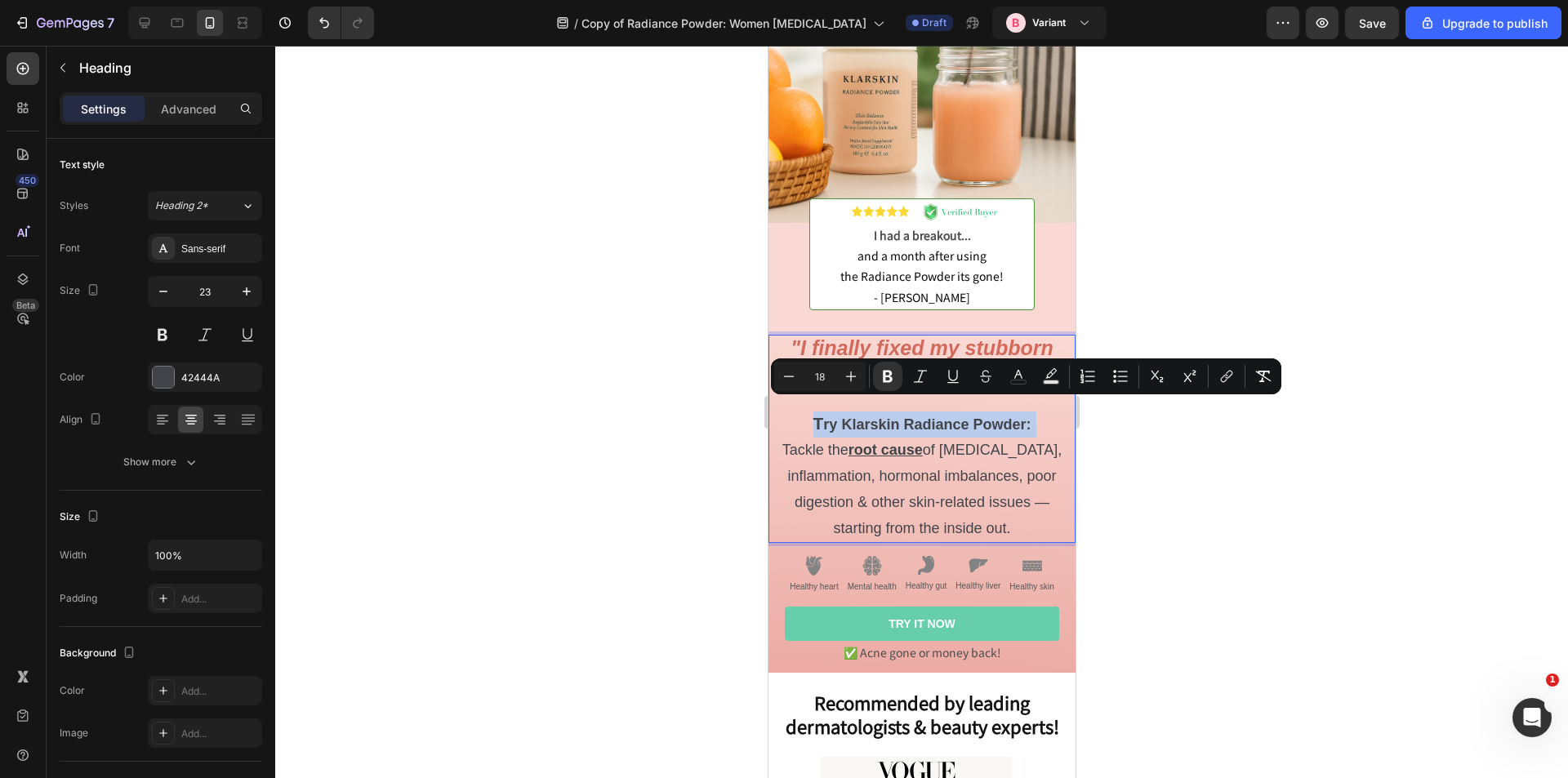
click at [833, 417] on strong "ry Klarskin Radiance Powder:" at bounding box center [926, 425] width 208 height 16
click at [1029, 503] on p ""I finally fixed my stubborn breakouts in just 30 days" T ry Klarskin Radiance …" at bounding box center [921, 439] width 304 height 205
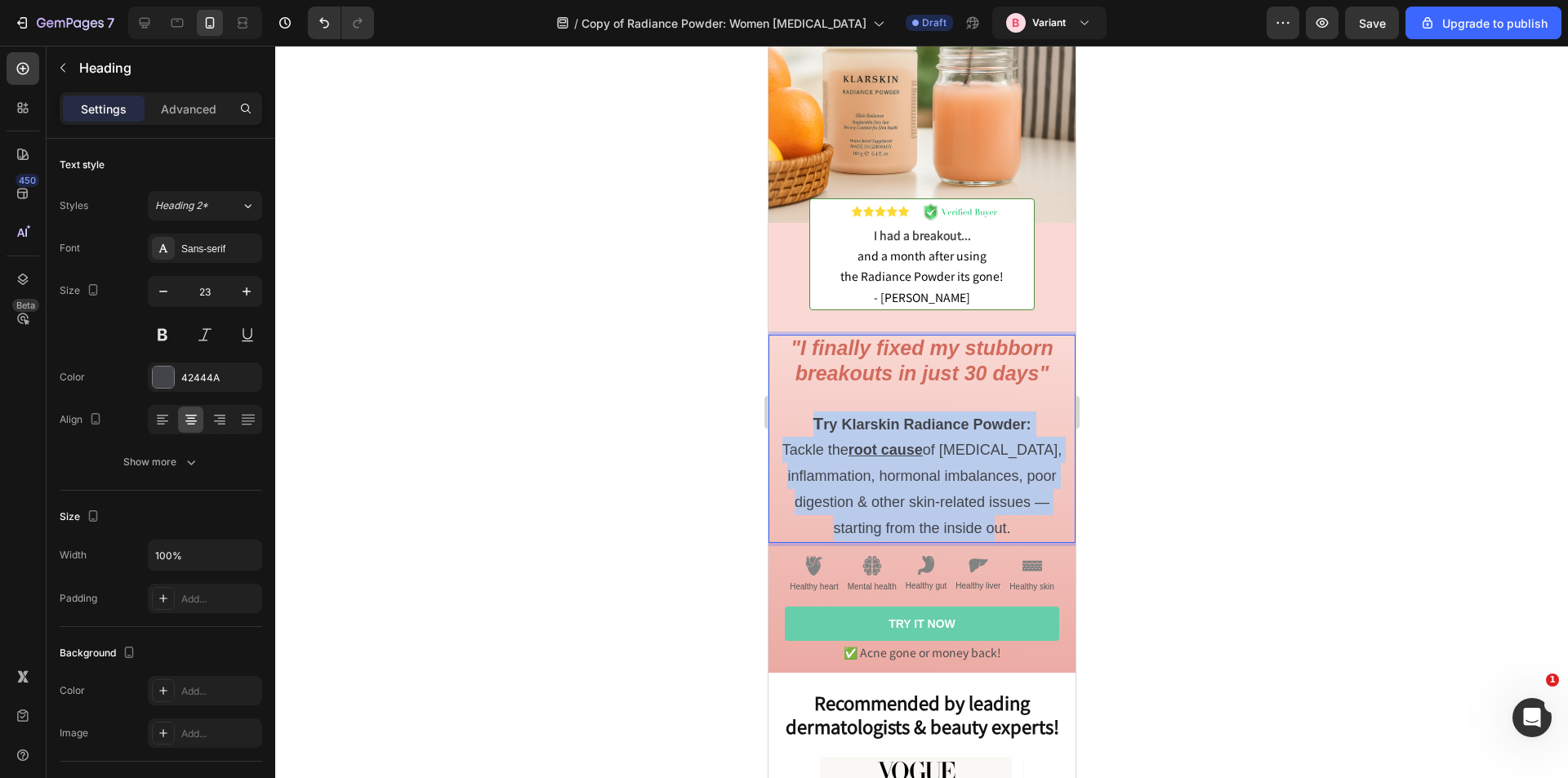
drag, startPoint x: 989, startPoint y: 509, endPoint x: 809, endPoint y: 414, distance: 203.5
click at [809, 414] on p ""I finally fixed my stubborn breakouts in just 30 days" T ry Klarskin Radiance …" at bounding box center [921, 439] width 304 height 205
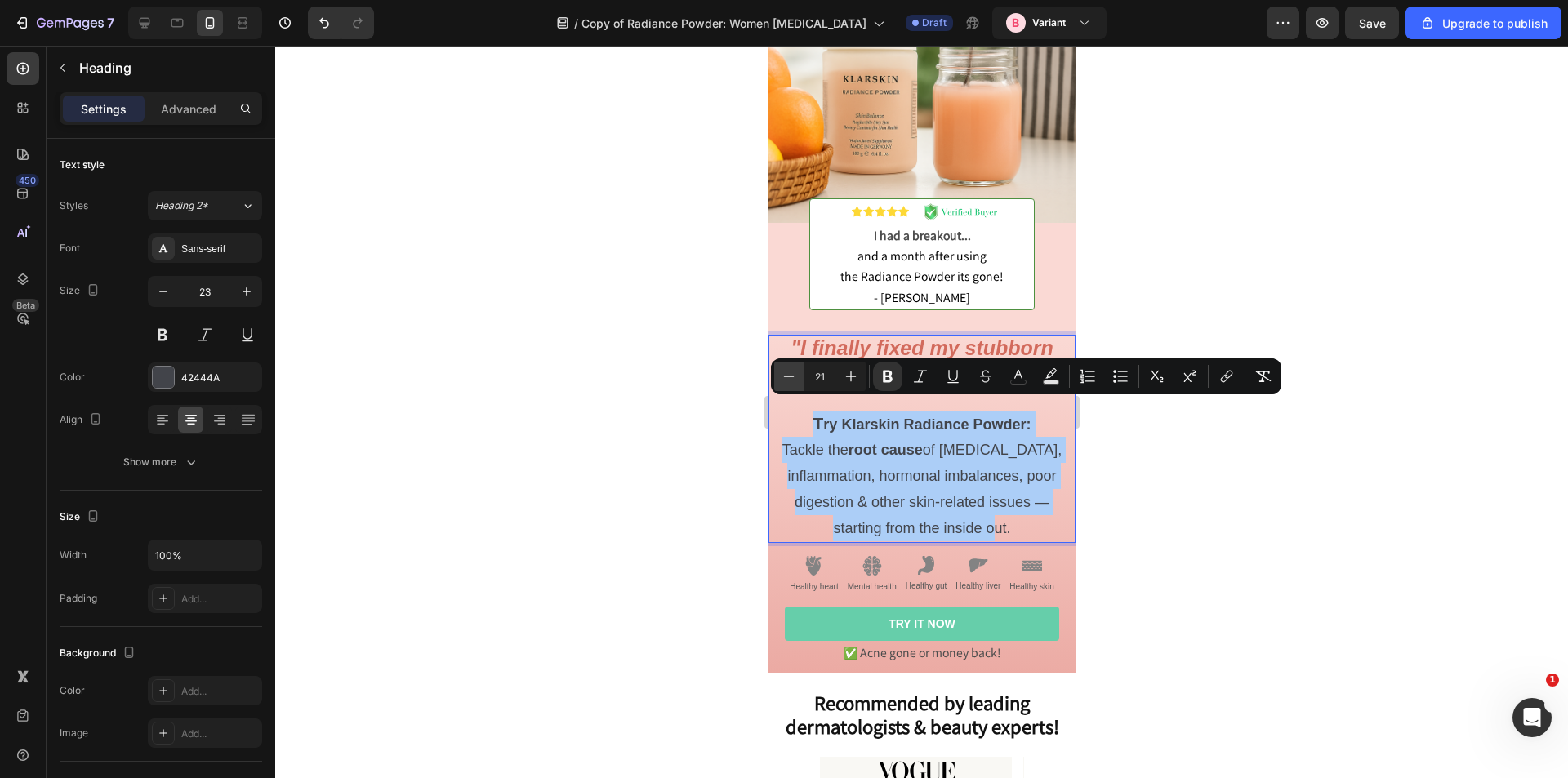
click at [797, 380] on button "Minus" at bounding box center [789, 376] width 30 height 30
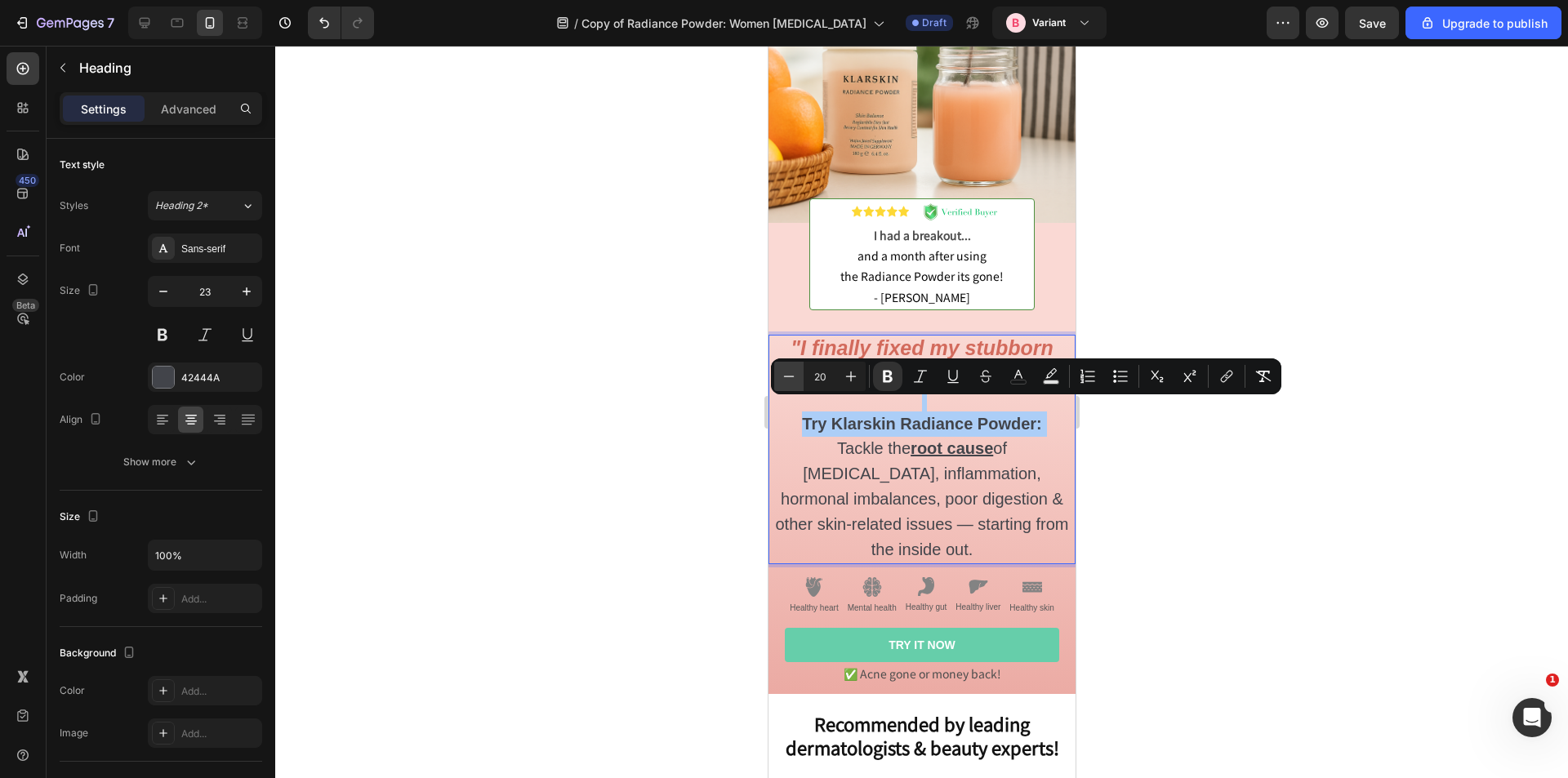
click at [797, 380] on button "Minus" at bounding box center [789, 376] width 30 height 30
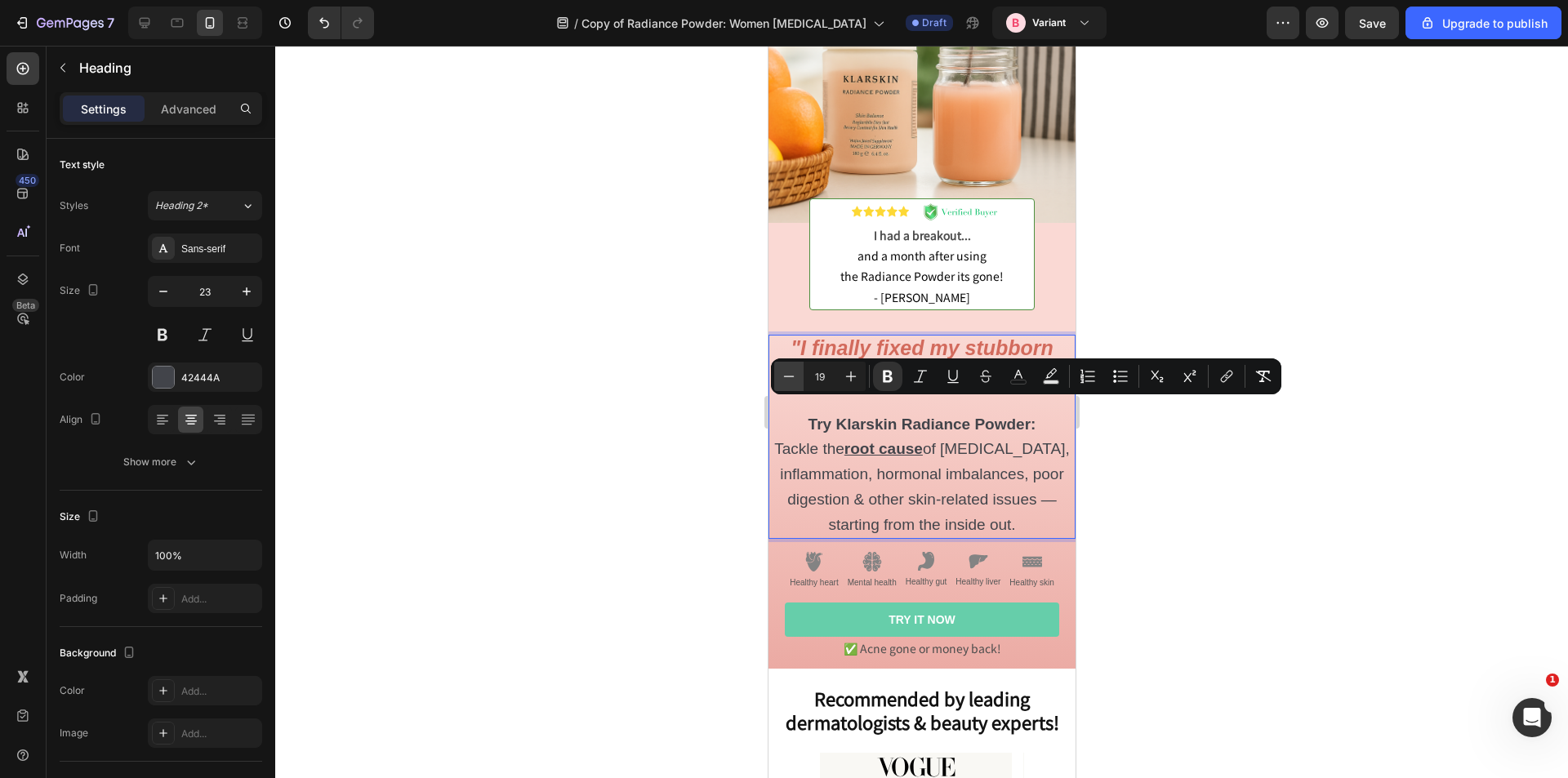
click at [797, 380] on button "Minus" at bounding box center [789, 376] width 30 height 30
type input "18"
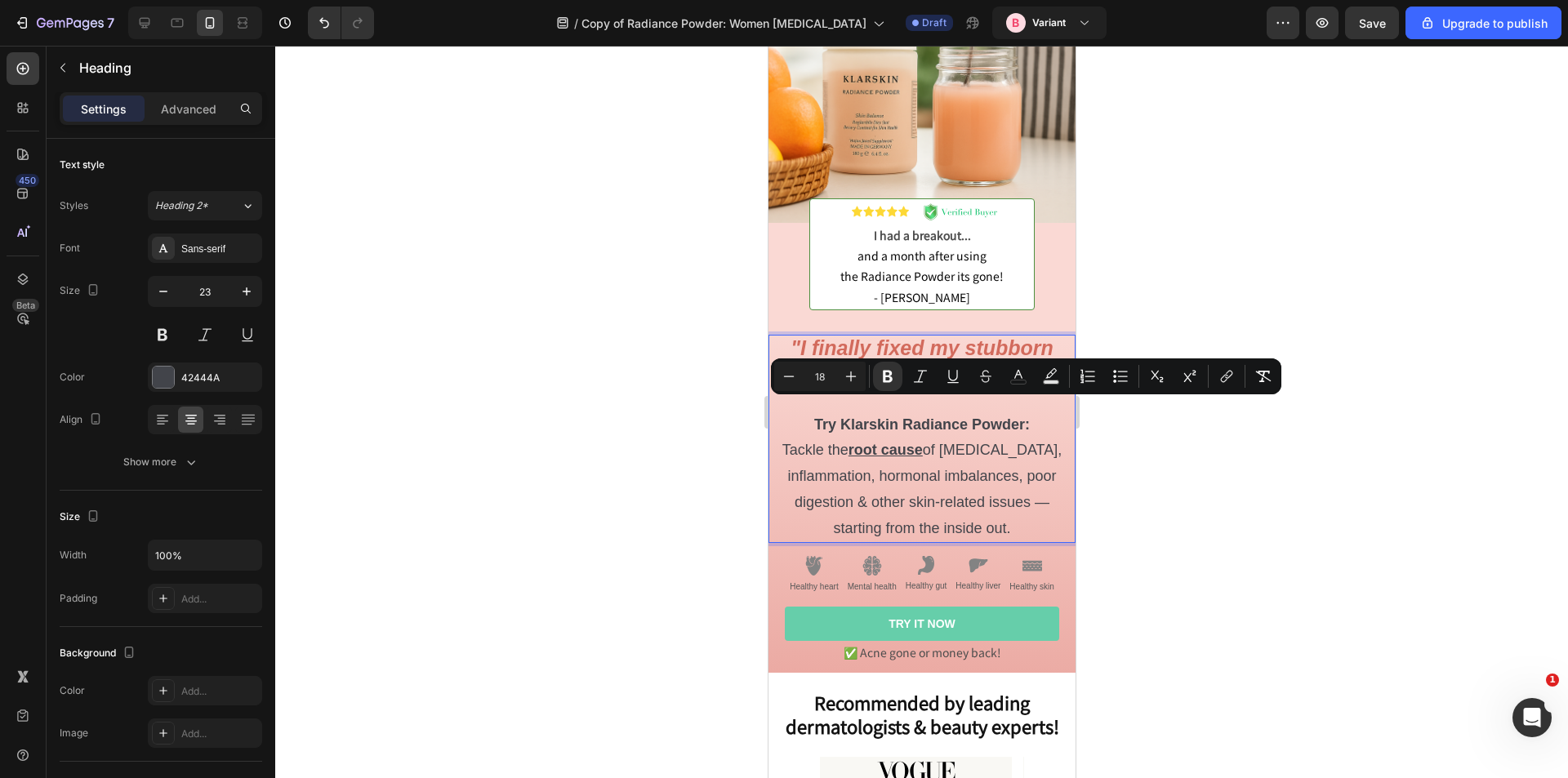
click at [577, 411] on div at bounding box center [922, 412] width 1293 height 733
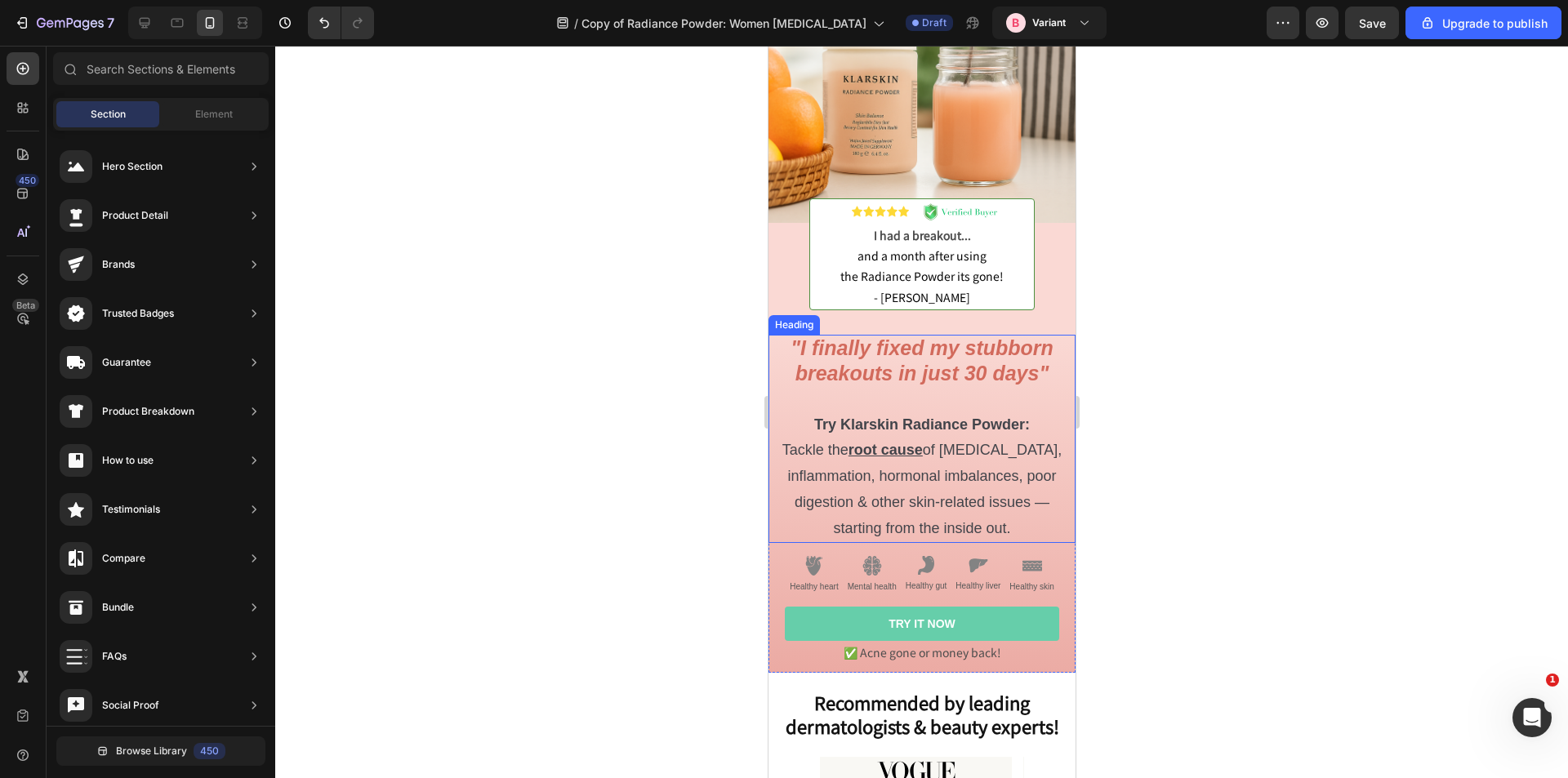
click at [966, 488] on span "Tackle the root cause of adult acne, inflammation, hormonal imbalances, poor di…" at bounding box center [921, 489] width 279 height 95
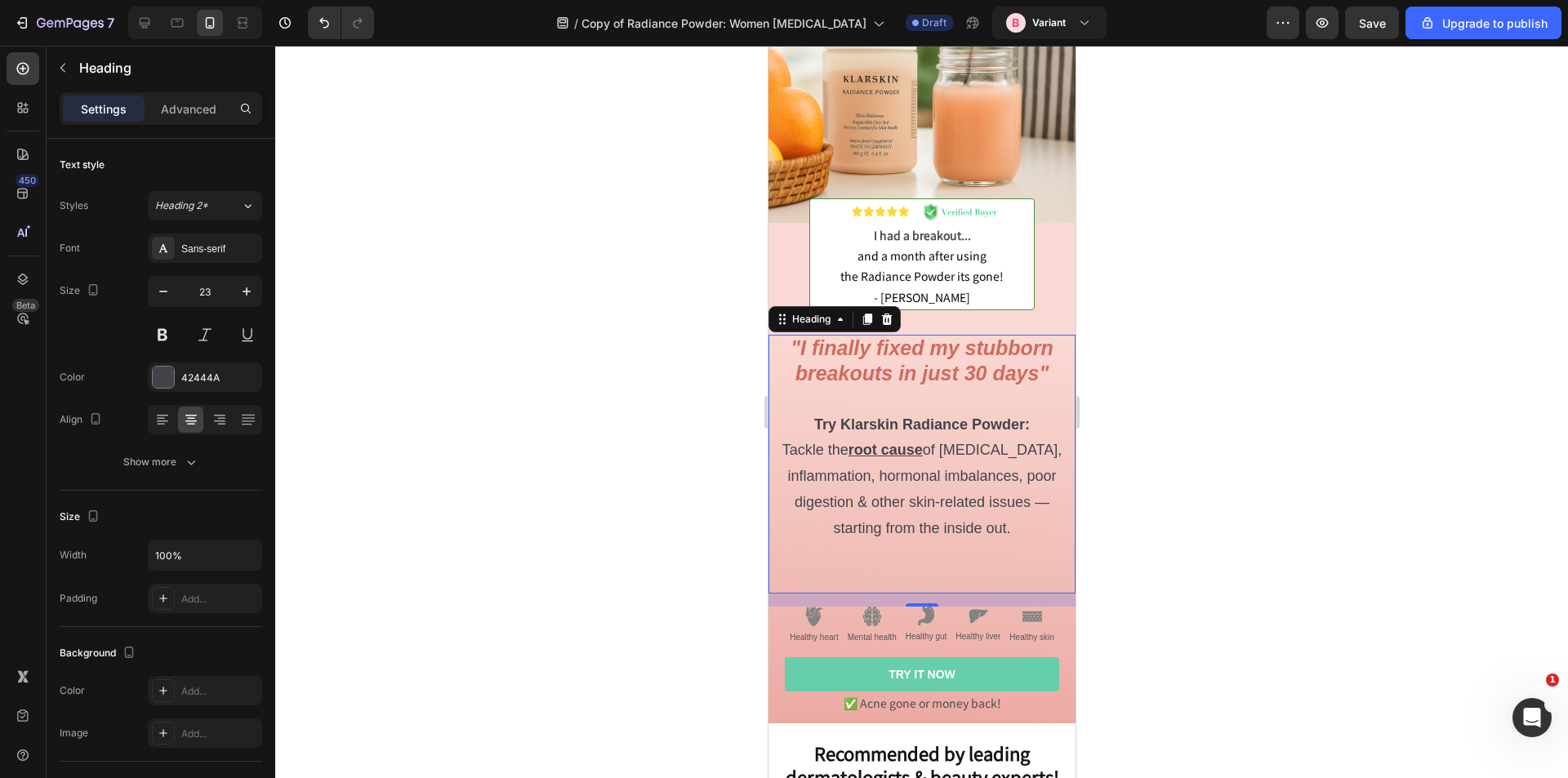
click at [911, 562] on p ""I finally fixed my stubborn breakouts in just 30 days" Try Klarskin Radiance P…" at bounding box center [921, 464] width 304 height 255
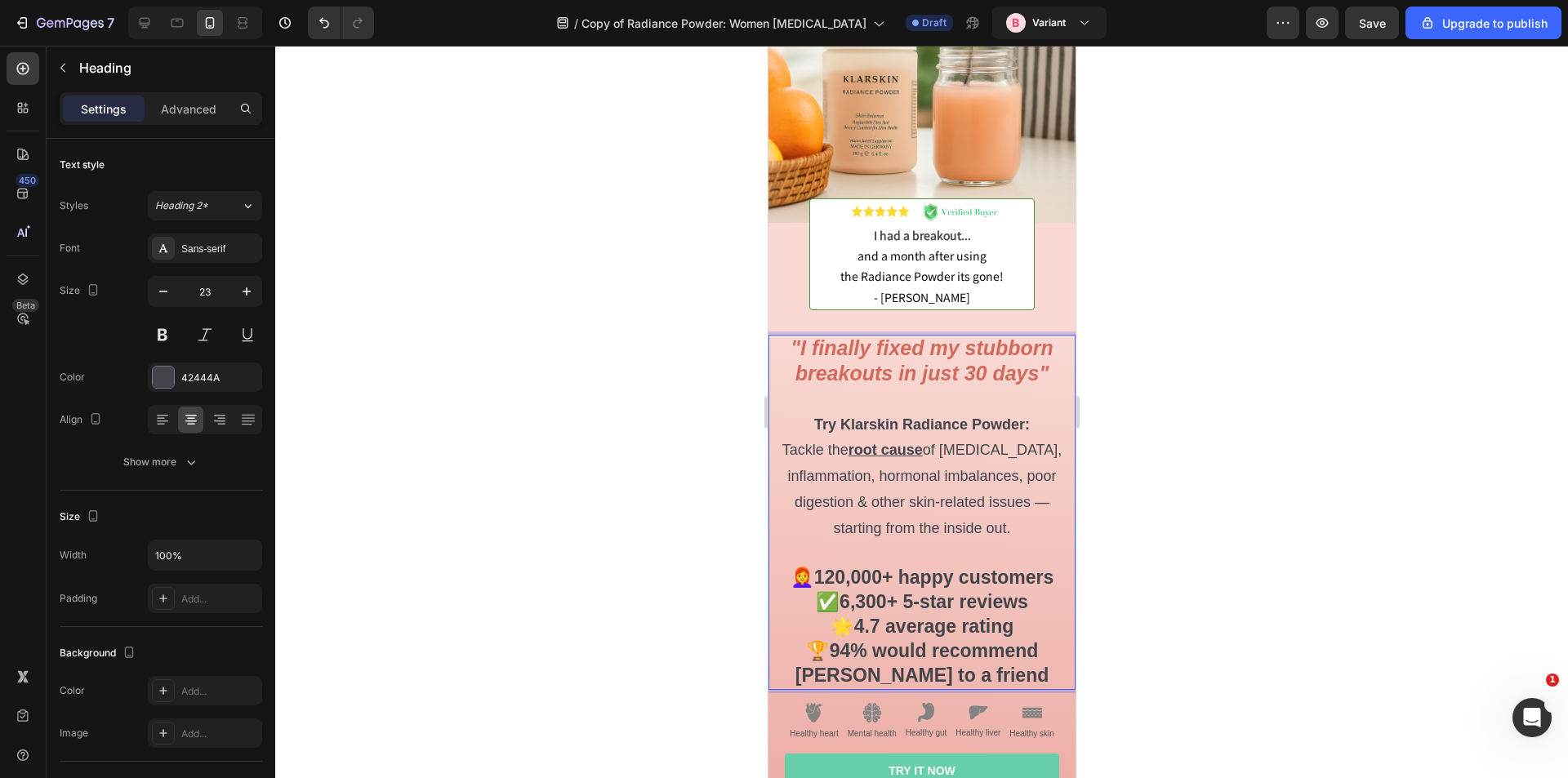
click at [954, 509] on span "Tackle the root cause of adult acne, inflammation, hormonal imbalances, poor di…" at bounding box center [921, 489] width 279 height 95
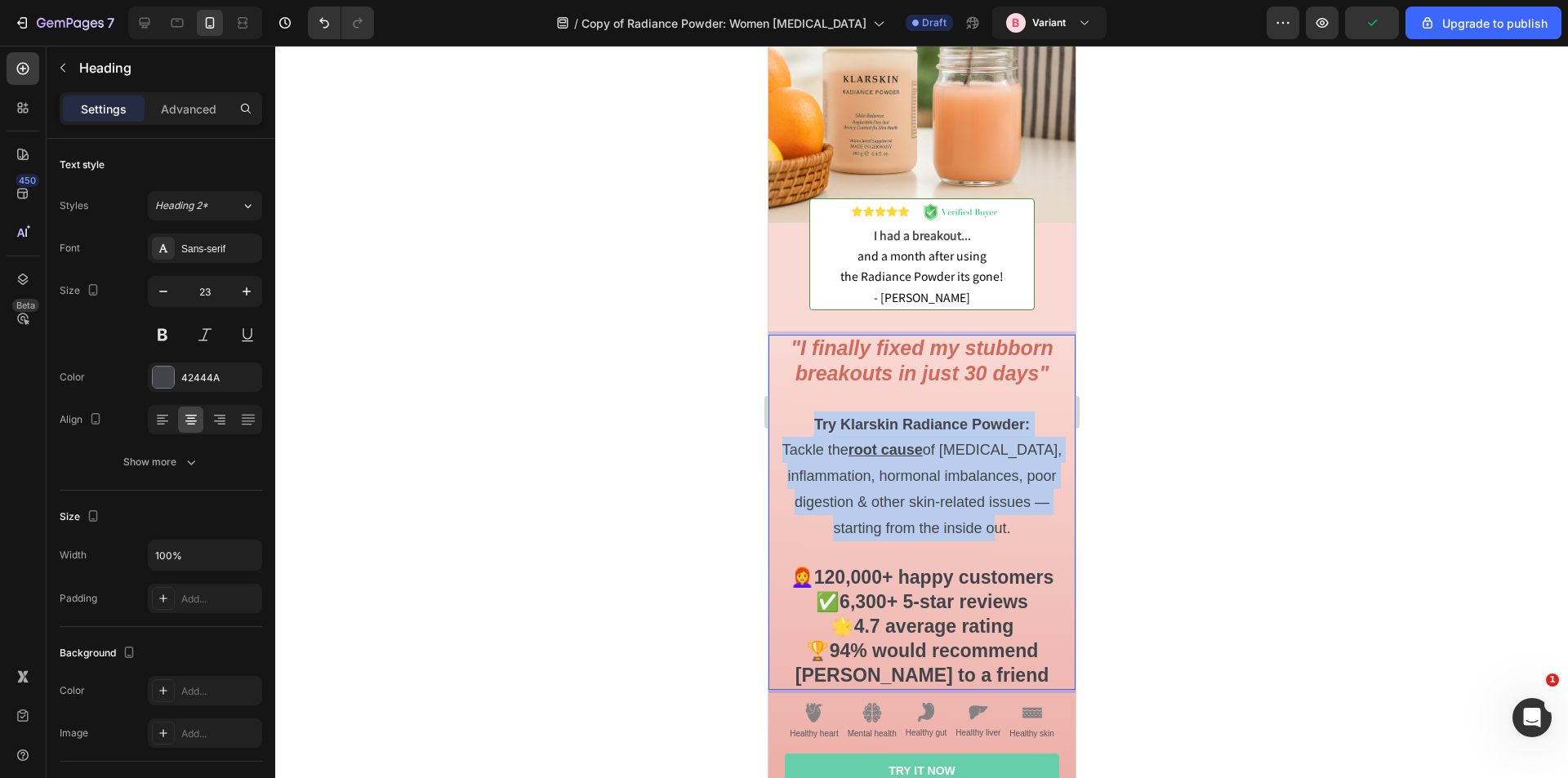
drag, startPoint x: 1024, startPoint y: 515, endPoint x: 790, endPoint y: 417, distance: 253.7
click at [790, 417] on p ""I finally fixed my stubborn breakouts in just 30 days" Try Klarskin Radiance P…" at bounding box center [921, 512] width 304 height 352
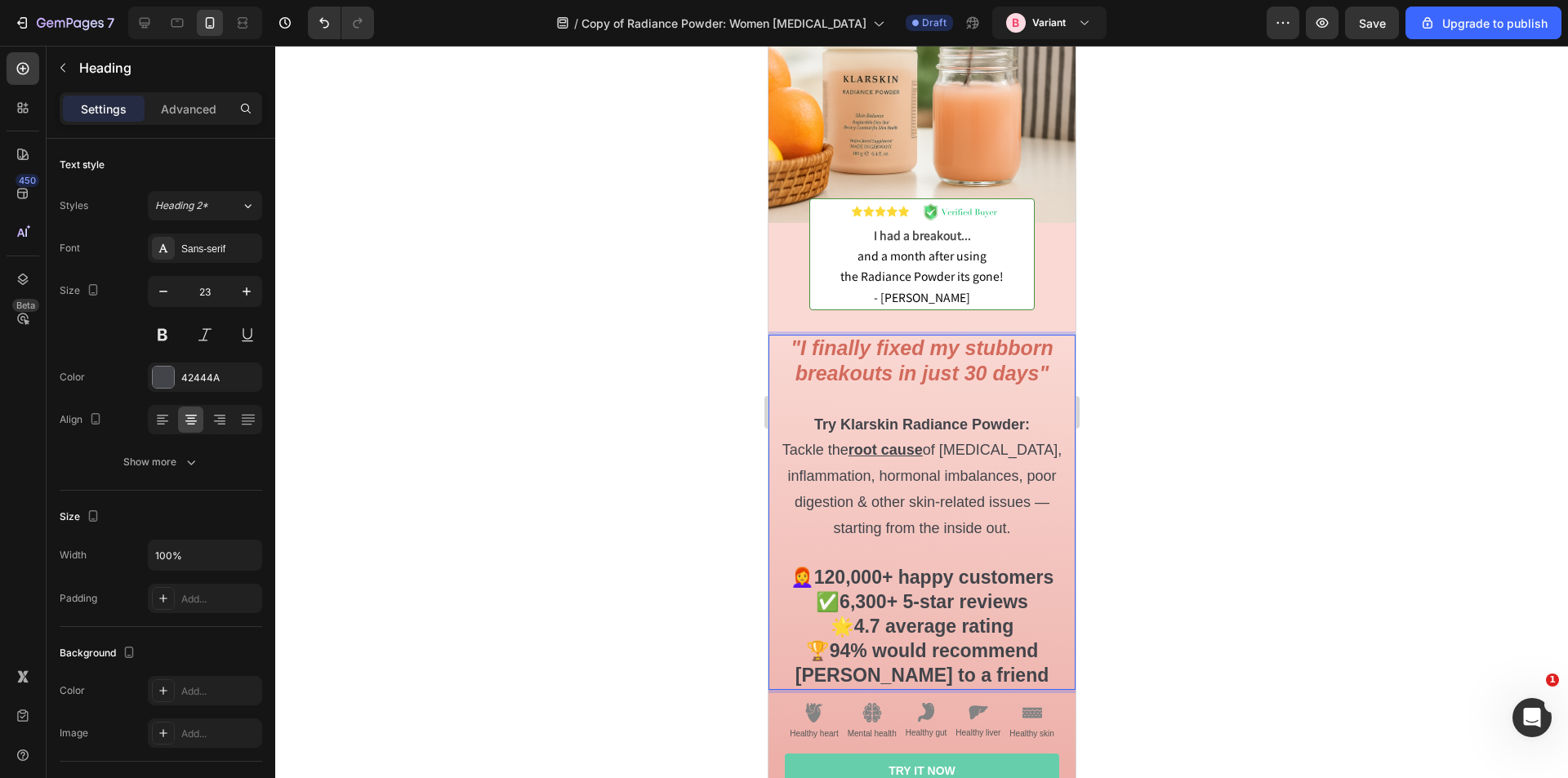
click at [919, 591] on strong "6,300+ 5-star reviews" at bounding box center [933, 602] width 189 height 21
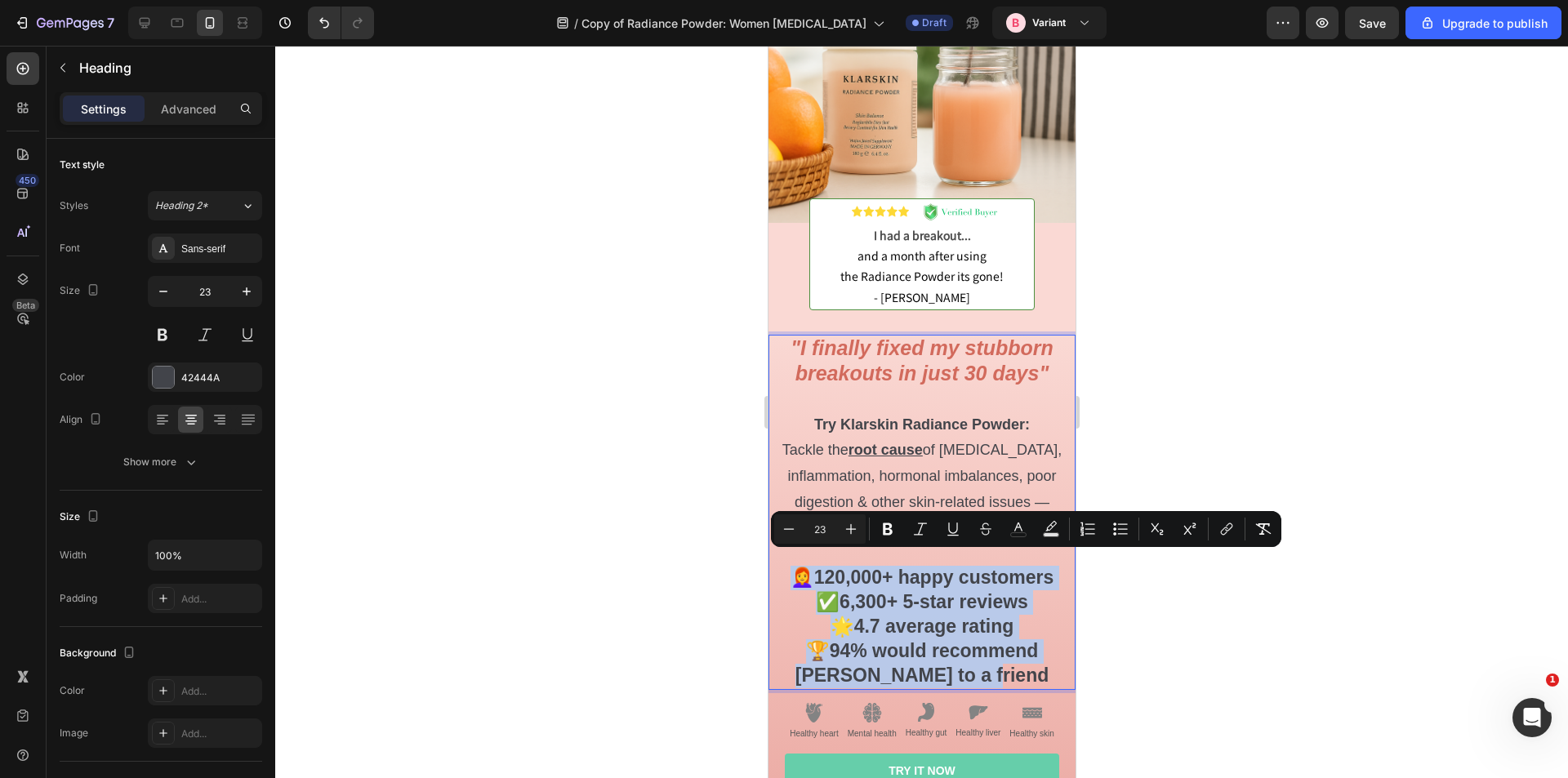
drag, startPoint x: 1009, startPoint y: 659, endPoint x: 789, endPoint y: 556, distance: 242.9
click at [789, 556] on p ""I finally fixed my stubborn breakouts in just 30 days" Try Klarskin Radiance P…" at bounding box center [921, 512] width 304 height 352
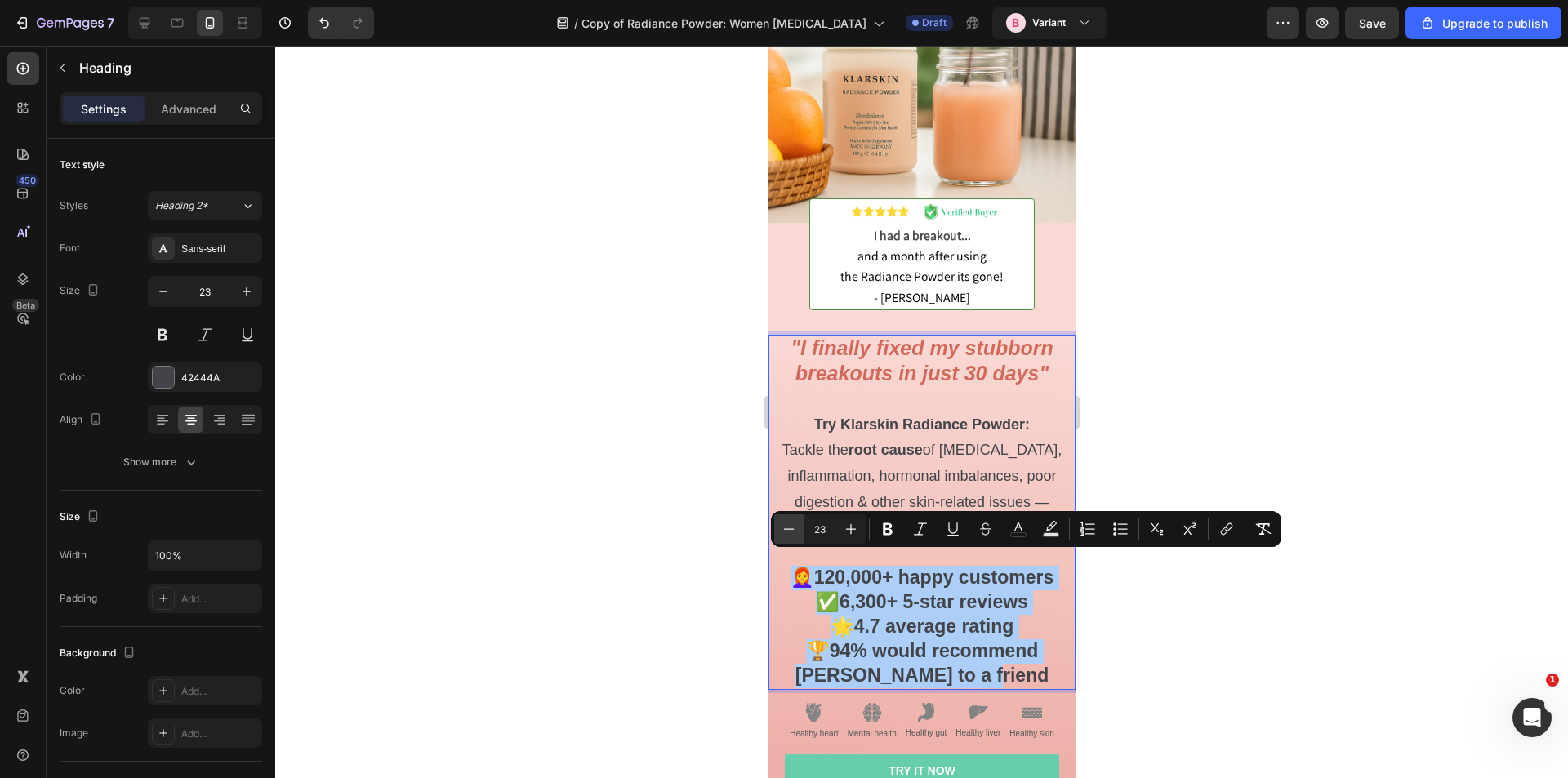
click at [796, 530] on icon "Editor contextual toolbar" at bounding box center [789, 529] width 16 height 16
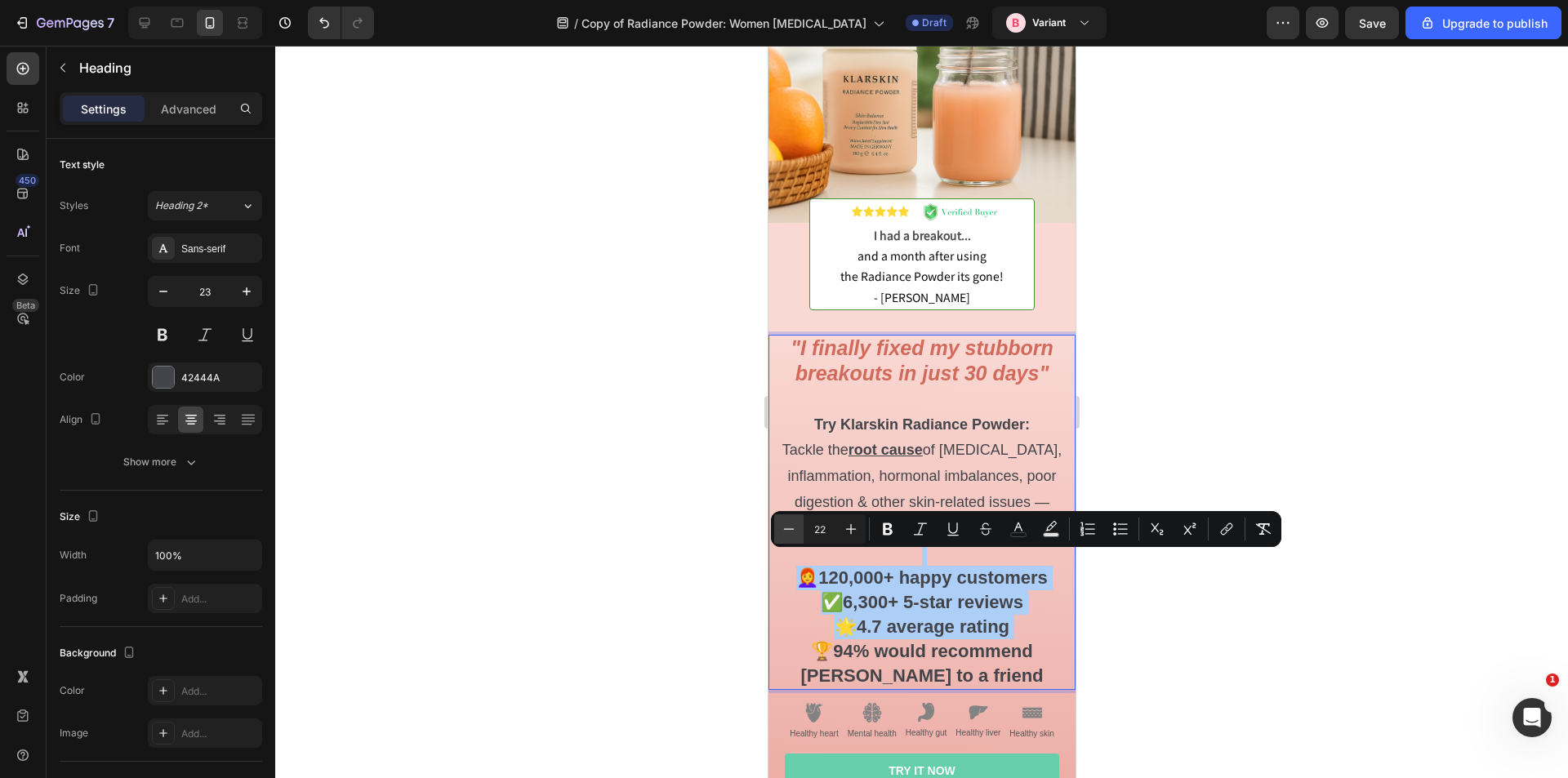
click at [796, 530] on icon "Editor contextual toolbar" at bounding box center [789, 529] width 16 height 16
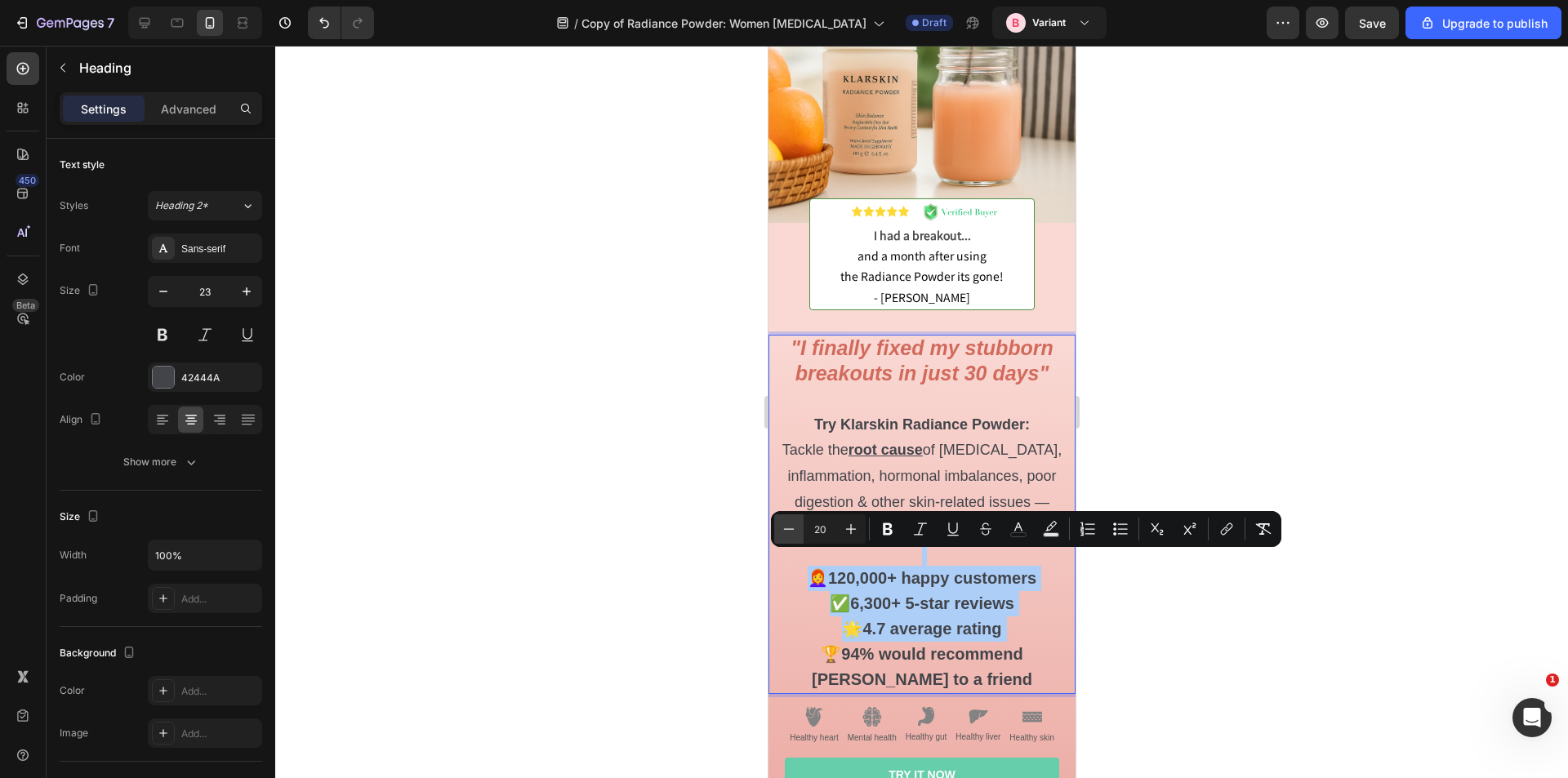
click at [796, 530] on icon "Editor contextual toolbar" at bounding box center [789, 529] width 16 height 16
type input "18"
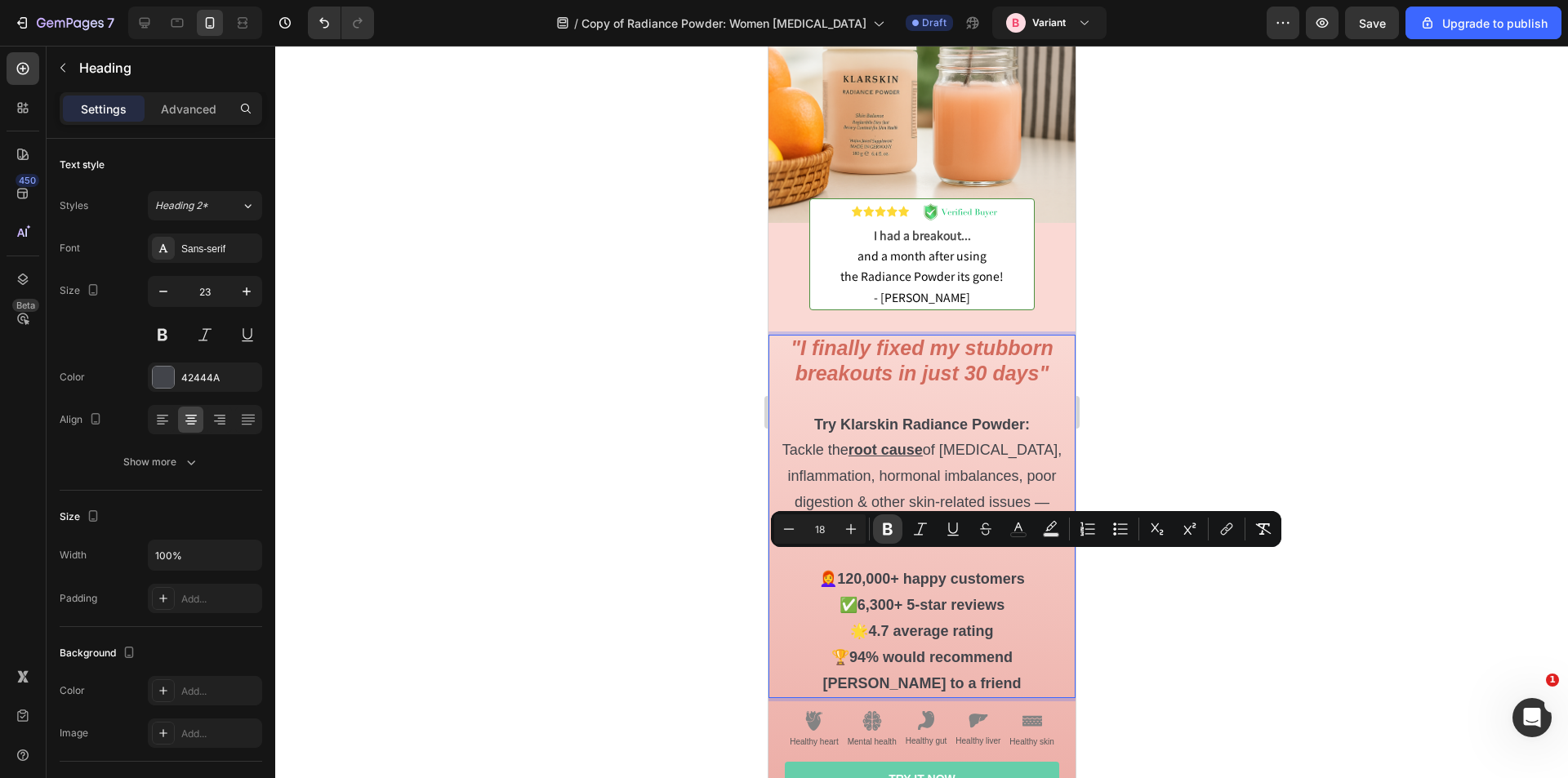
click at [889, 530] on icon "Editor contextual toolbar" at bounding box center [888, 529] width 10 height 12
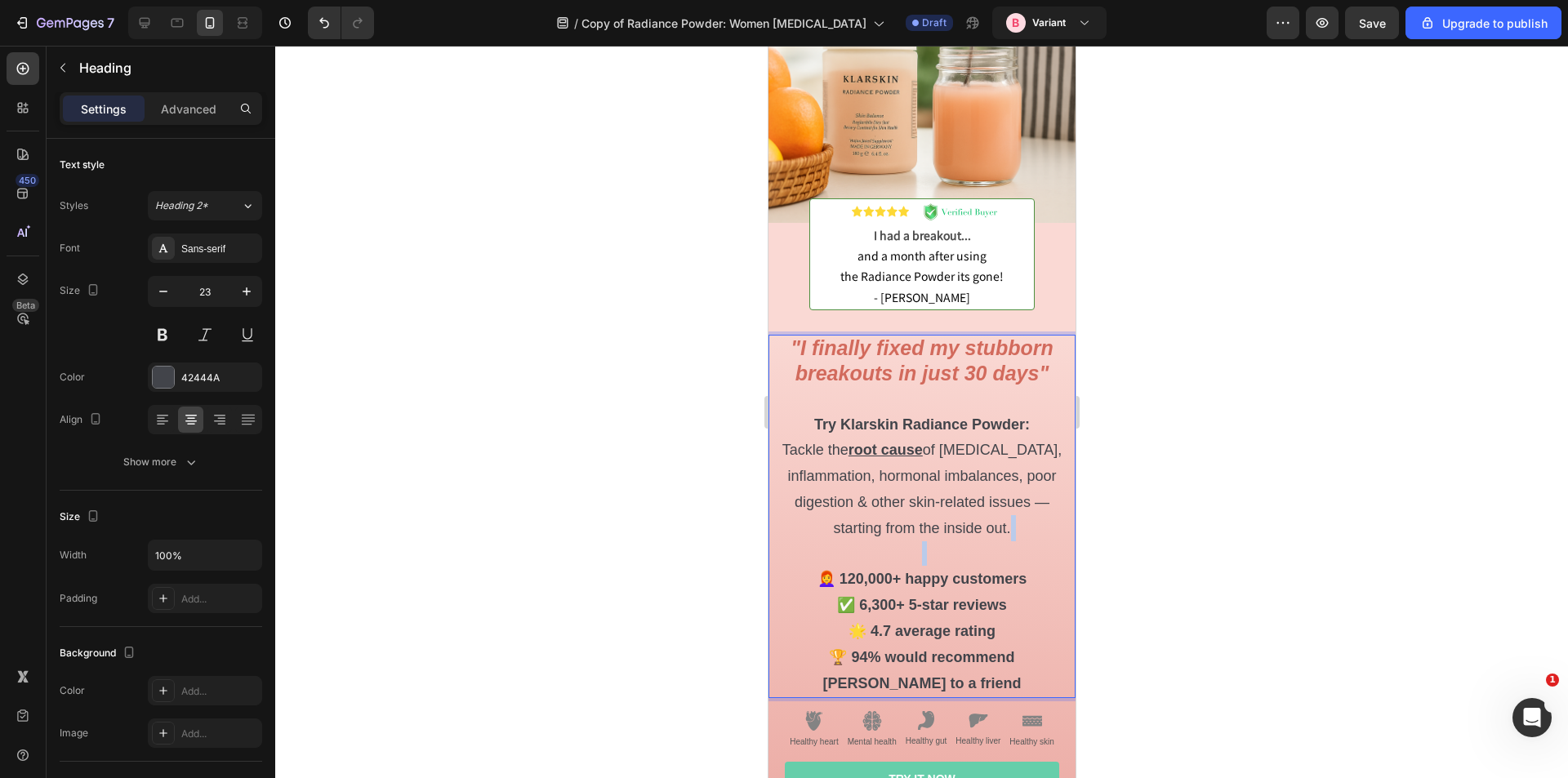
click at [888, 530] on p ""I finally fixed my stubborn breakouts in just 30 days" Try Klarskin Radiance P…" at bounding box center [921, 516] width 304 height 360
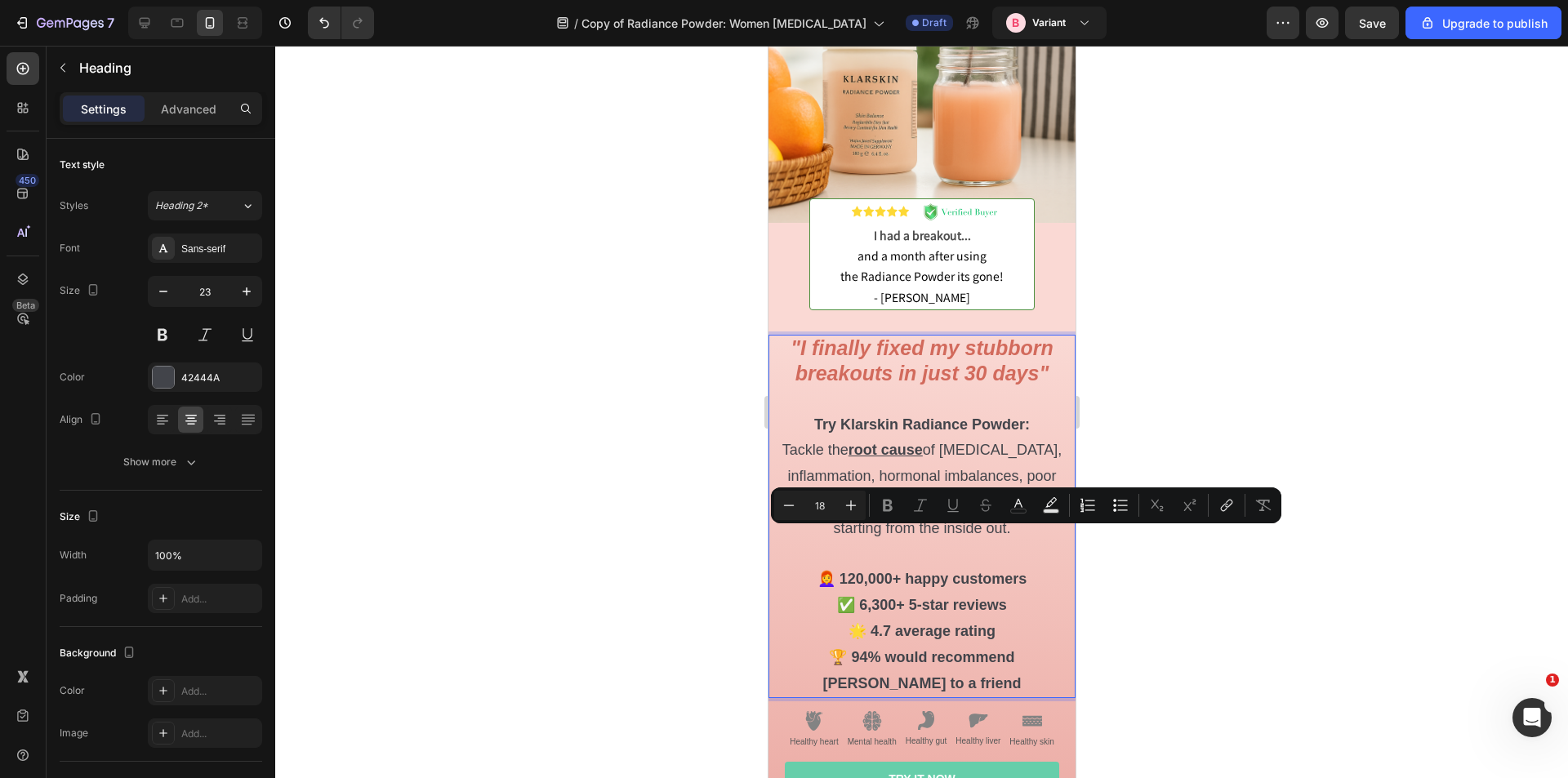
click at [915, 597] on strong "✅ 6,300+ 5-star reviews" at bounding box center [922, 605] width 170 height 16
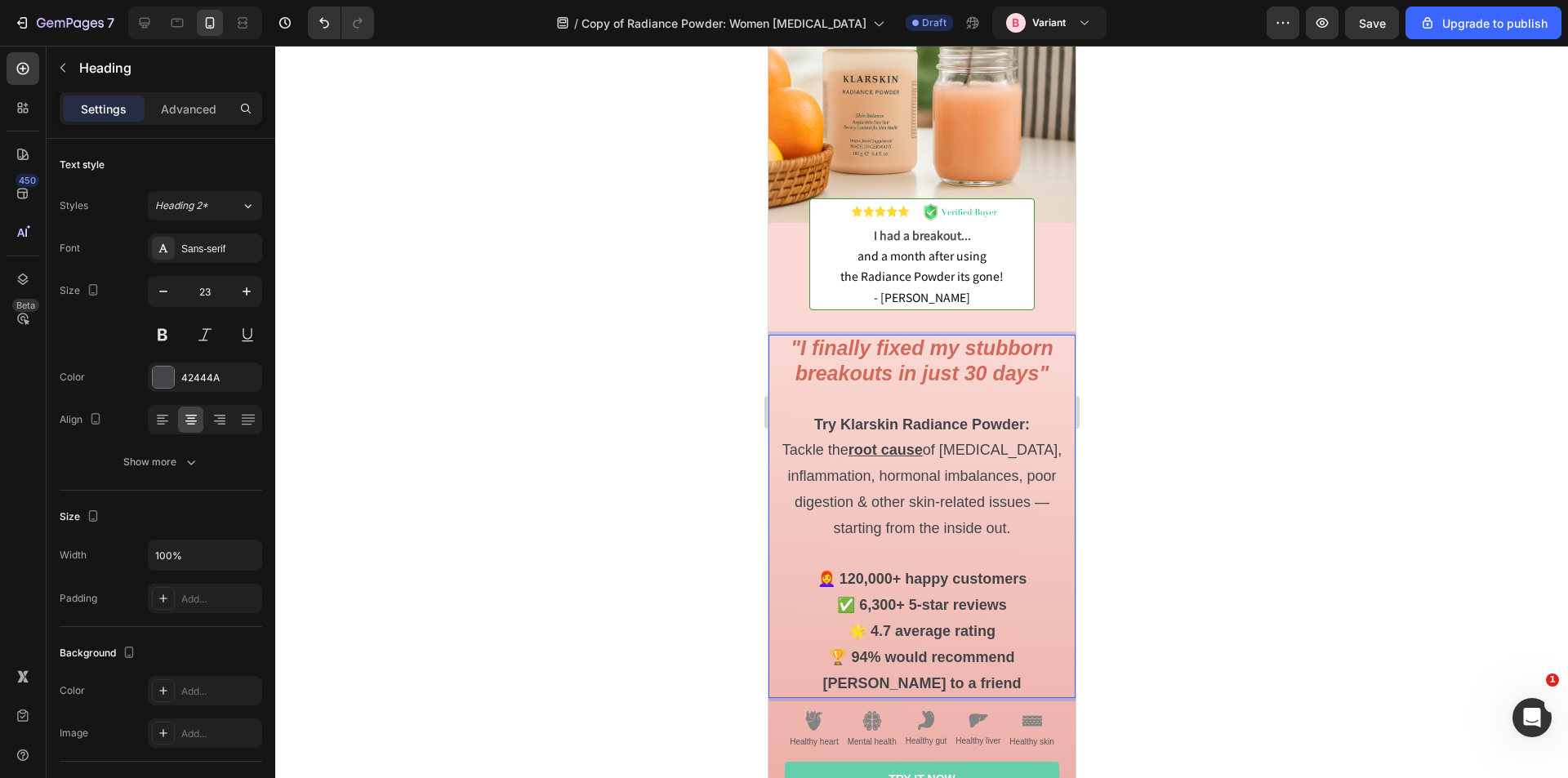
click at [928, 487] on span "Tackle the root cause of adult acne, inflammation, hormonal imbalances, poor di…" at bounding box center [921, 489] width 279 height 95
click at [973, 572] on strong "👩‍🦰 120,000+ happy customers" at bounding box center [922, 579] width 210 height 16
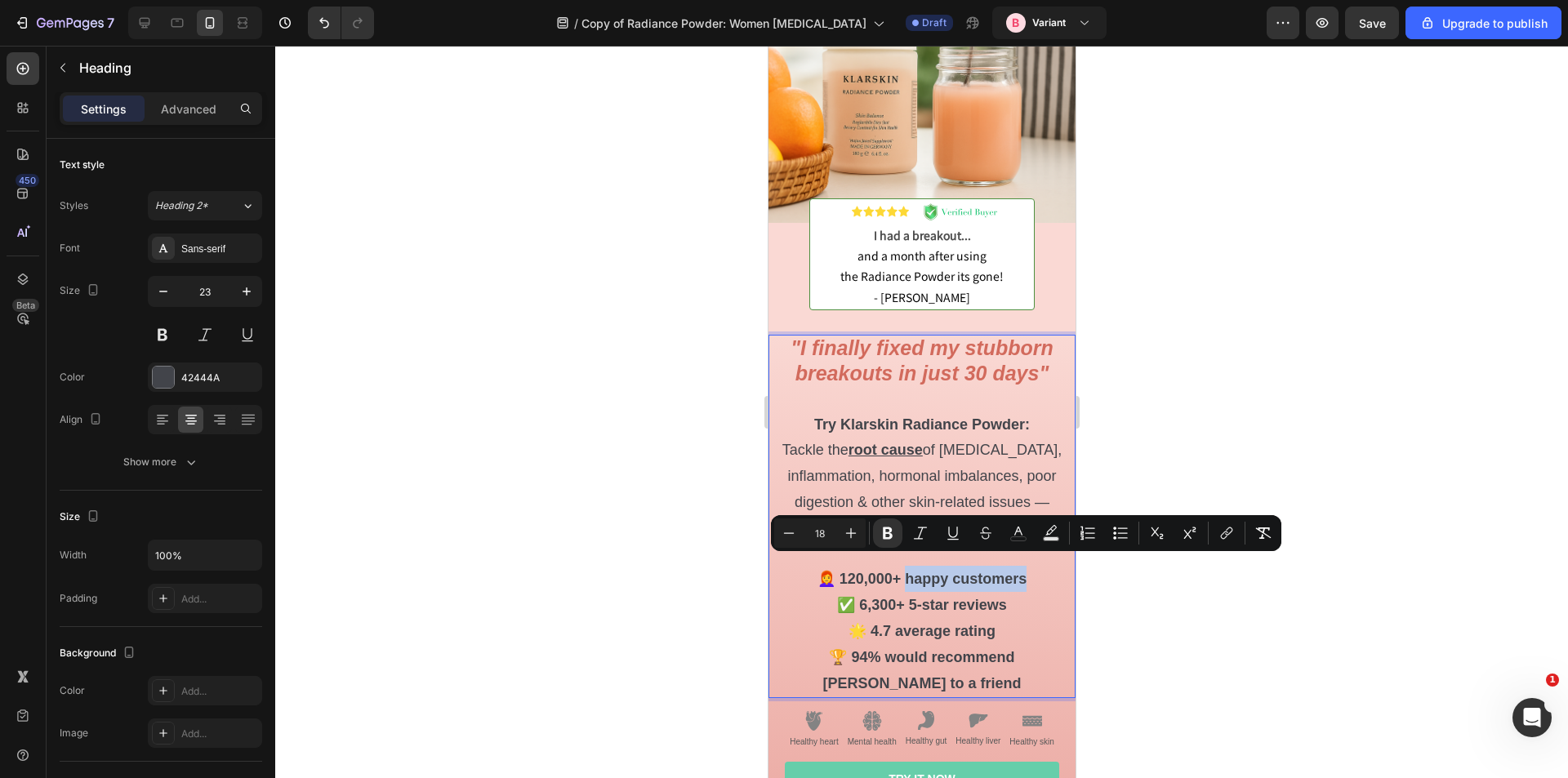
drag, startPoint x: 1020, startPoint y: 567, endPoint x: 896, endPoint y: 557, distance: 124.4
click at [896, 557] on p ""I finally fixed my stubborn breakouts in just 30 days" Try Klarskin Radiance P…" at bounding box center [921, 516] width 304 height 360
click at [894, 539] on icon "Editor contextual toolbar" at bounding box center [888, 533] width 16 height 16
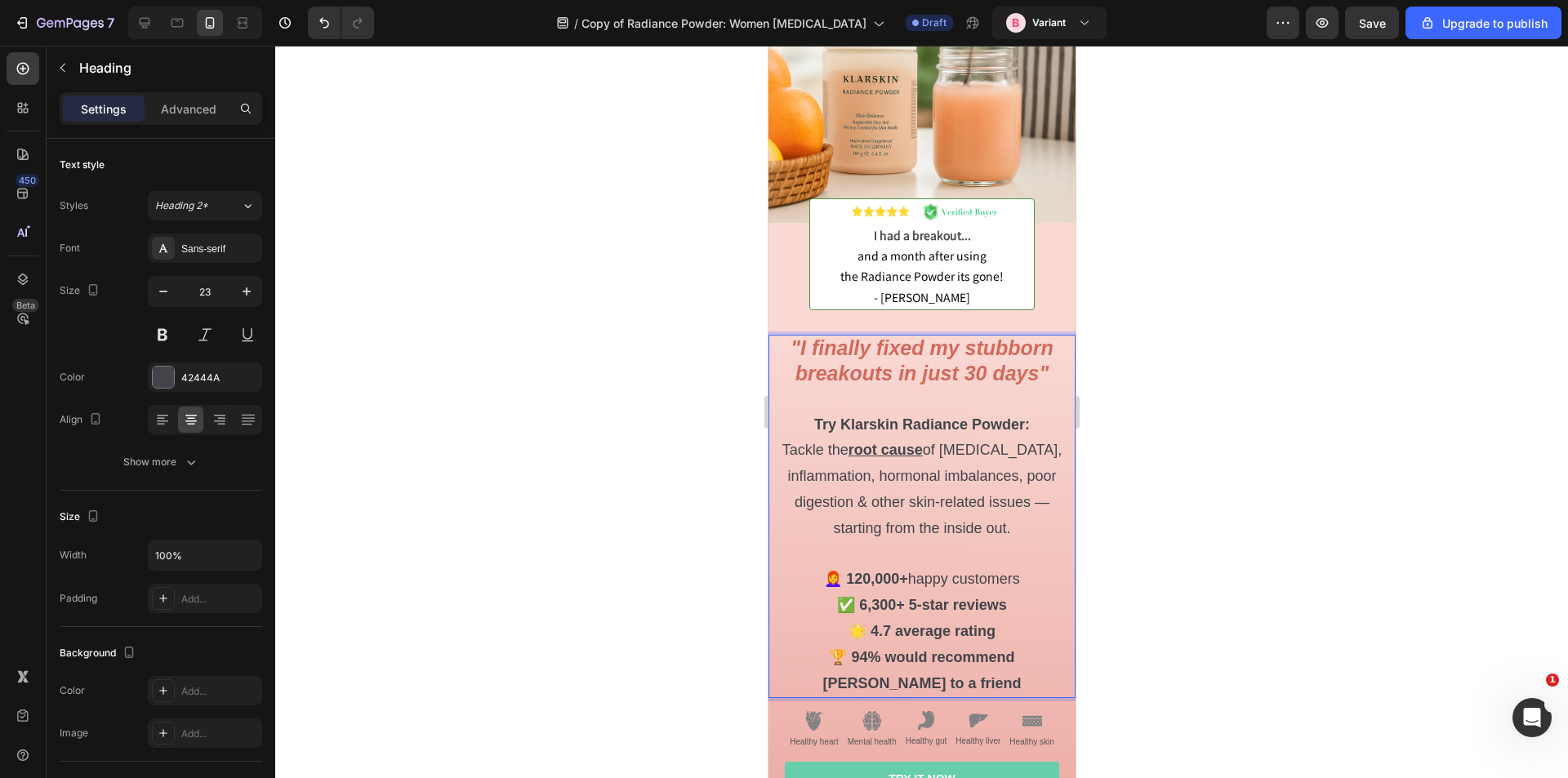
click at [982, 597] on strong "✅ 6,300+ 5-star reviews" at bounding box center [922, 605] width 170 height 16
drag, startPoint x: 1005, startPoint y: 594, endPoint x: 905, endPoint y: 588, distance: 100.2
click at [905, 588] on p ""I finally fixed my stubborn breakouts in just 30 days" Try Klarskin Radiance P…" at bounding box center [921, 516] width 304 height 360
click at [993, 600] on strong "✅ 6,300+ 5-star reviews" at bounding box center [922, 605] width 170 height 16
drag, startPoint x: 1008, startPoint y: 594, endPoint x: 903, endPoint y: 593, distance: 105.0
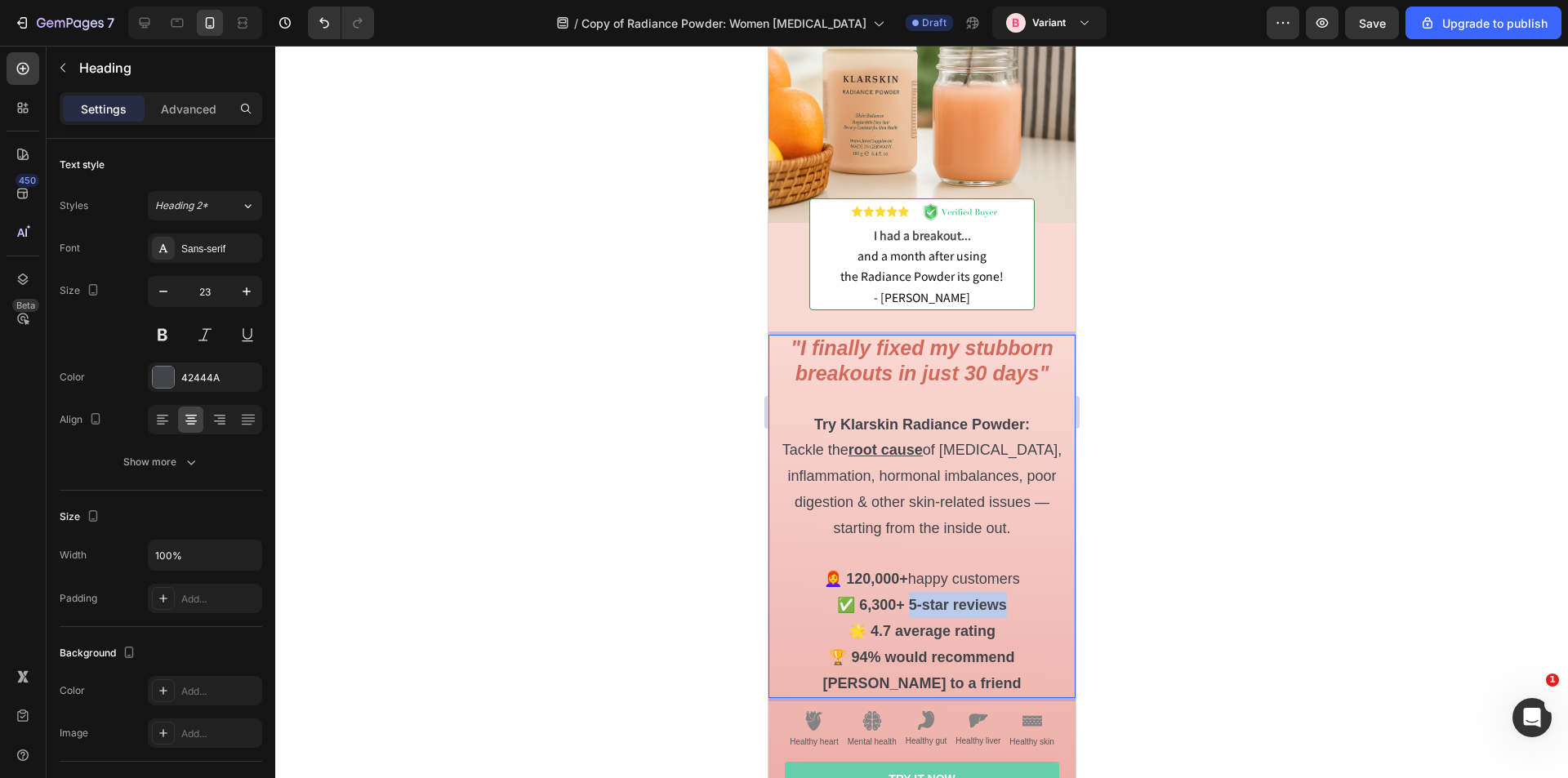
click at [902, 593] on p ""I finally fixed my stubborn breakouts in just 30 days" Try Klarskin Radiance P…" at bounding box center [921, 516] width 304 height 360
click at [926, 597] on strong "✅ 6,300+ 5-star reviews" at bounding box center [922, 605] width 170 height 16
click at [908, 597] on strong "✅ 6,300+ 5-star reviews" at bounding box center [922, 605] width 170 height 16
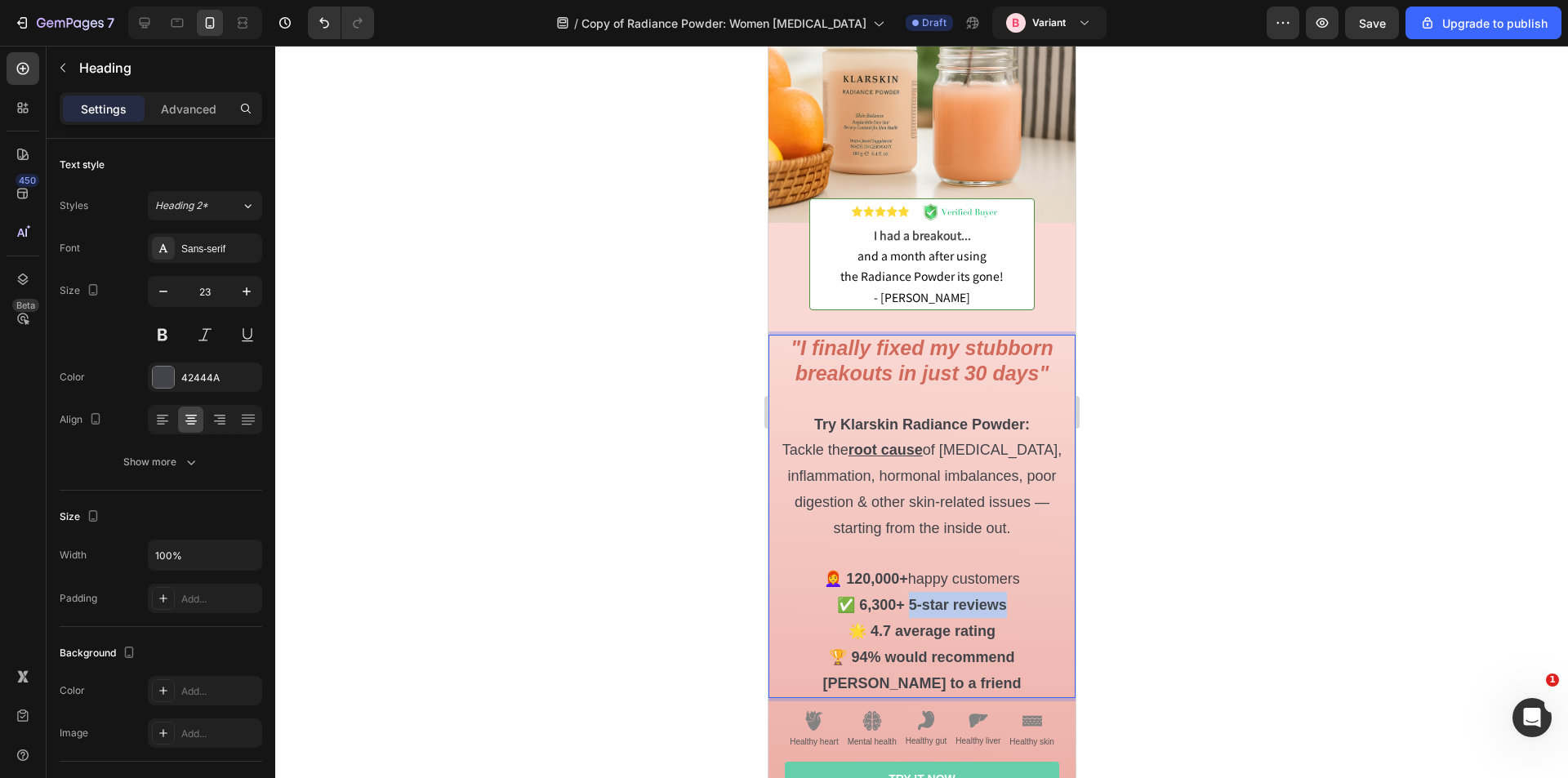
drag, startPoint x: 906, startPoint y: 594, endPoint x: 984, endPoint y: 590, distance: 78.1
click at [984, 597] on strong "✅ 6,300+ 5-star reviews" at bounding box center [922, 605] width 170 height 16
click at [1006, 628] on p ""I finally fixed my stubborn breakouts in just 30 days" Try Klarskin Radiance P…" at bounding box center [921, 516] width 304 height 360
drag, startPoint x: 1000, startPoint y: 626, endPoint x: 886, endPoint y: 619, distance: 114.2
click at [886, 619] on p ""I finally fixed my stubborn breakouts in just 30 days" Try Klarskin Radiance P…" at bounding box center [921, 516] width 304 height 360
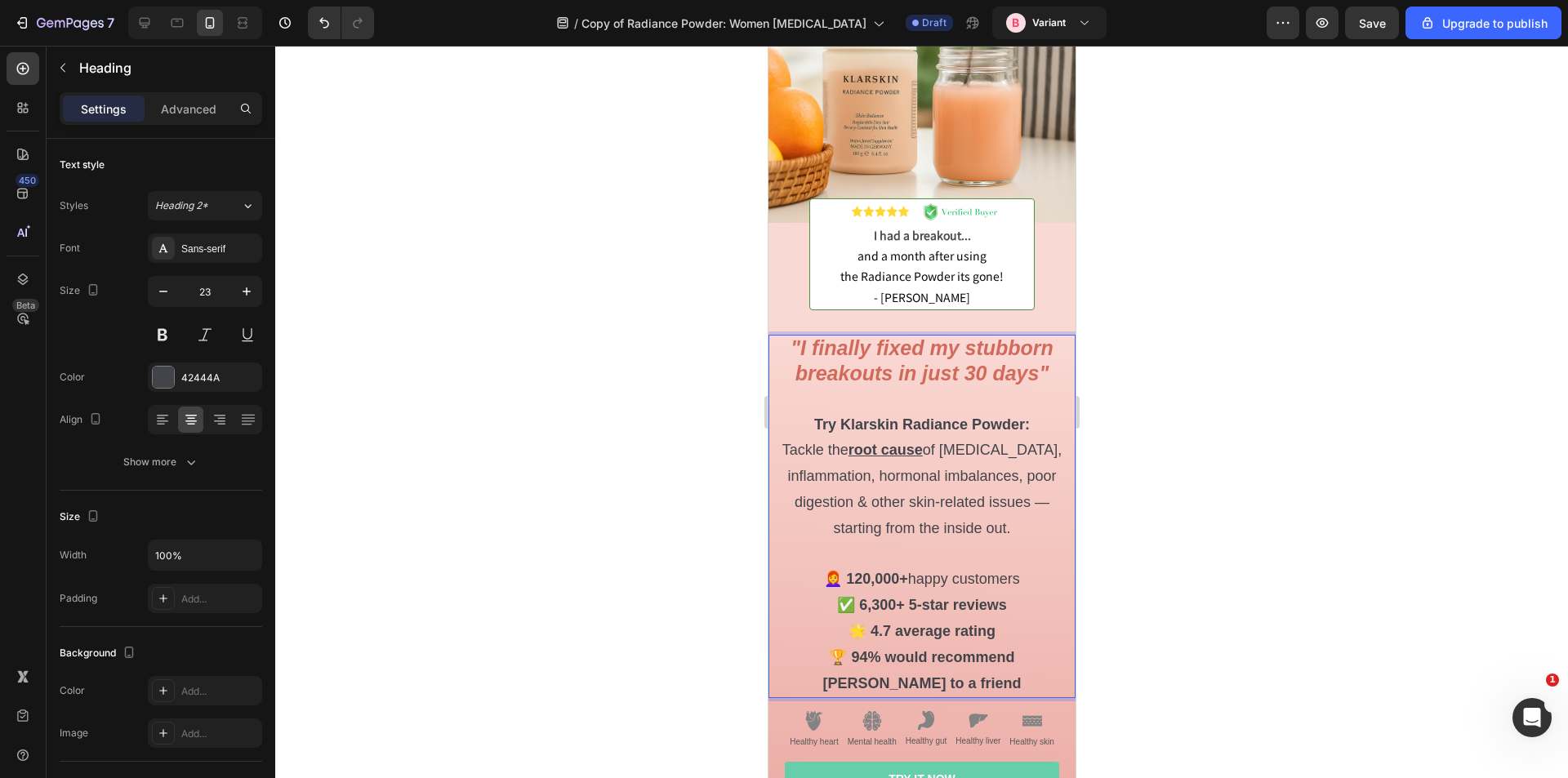
click at [968, 597] on strong "✅ 6,300+ 5-star reviews" at bounding box center [922, 605] width 170 height 16
drag, startPoint x: 1002, startPoint y: 592, endPoint x: 903, endPoint y: 589, distance: 99.0
click at [903, 589] on p ""I finally fixed my stubborn breakouts in just 30 days" Try Klarskin Radiance P…" at bounding box center [921, 516] width 304 height 360
drag, startPoint x: 943, startPoint y: 591, endPoint x: 926, endPoint y: 591, distance: 17.0
click at [926, 597] on strong "✅ 6,300+ 5-star reviews" at bounding box center [922, 605] width 170 height 16
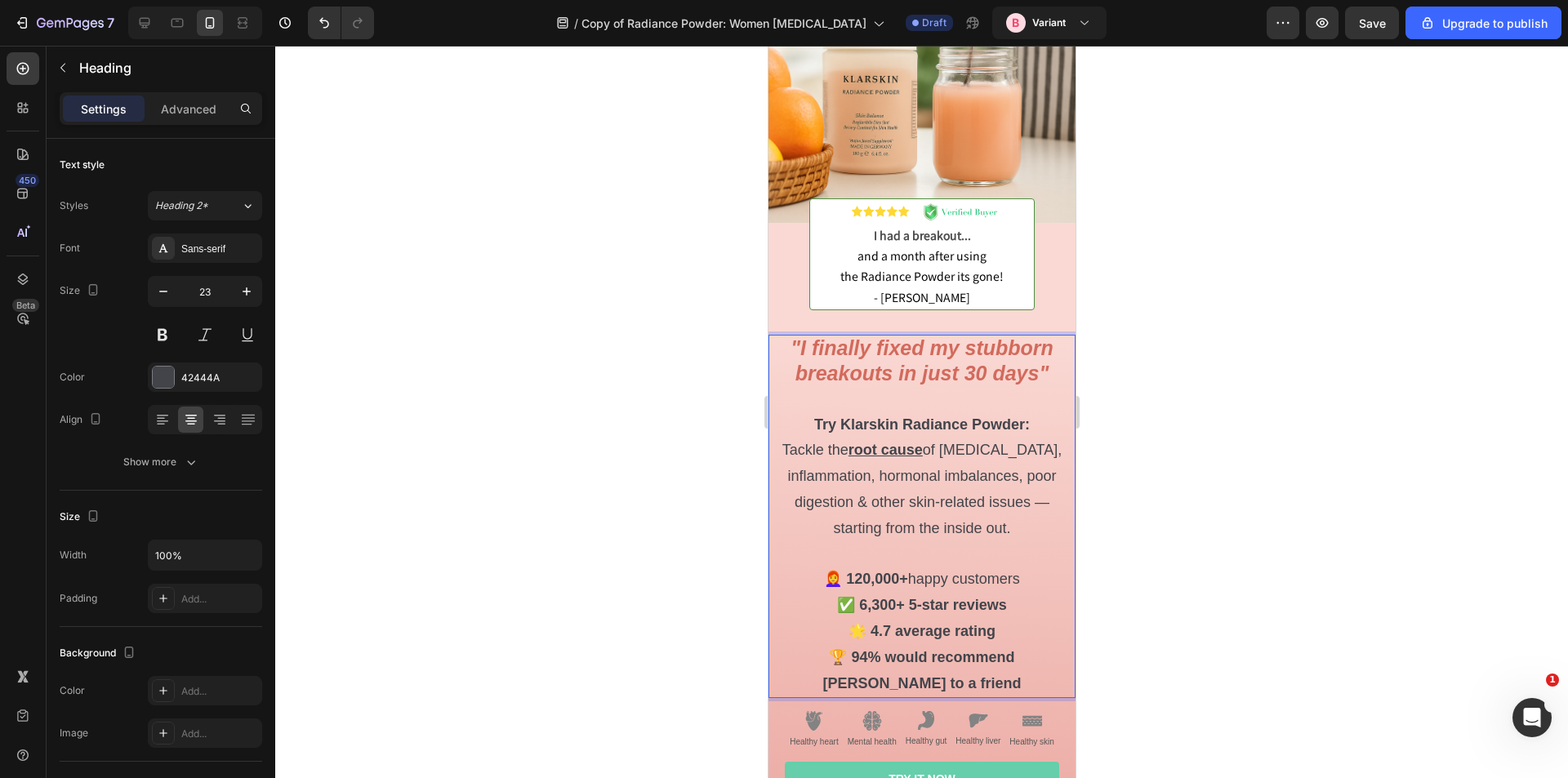
click at [926, 597] on strong "✅ 6,300+ 5-star reviews" at bounding box center [922, 605] width 170 height 16
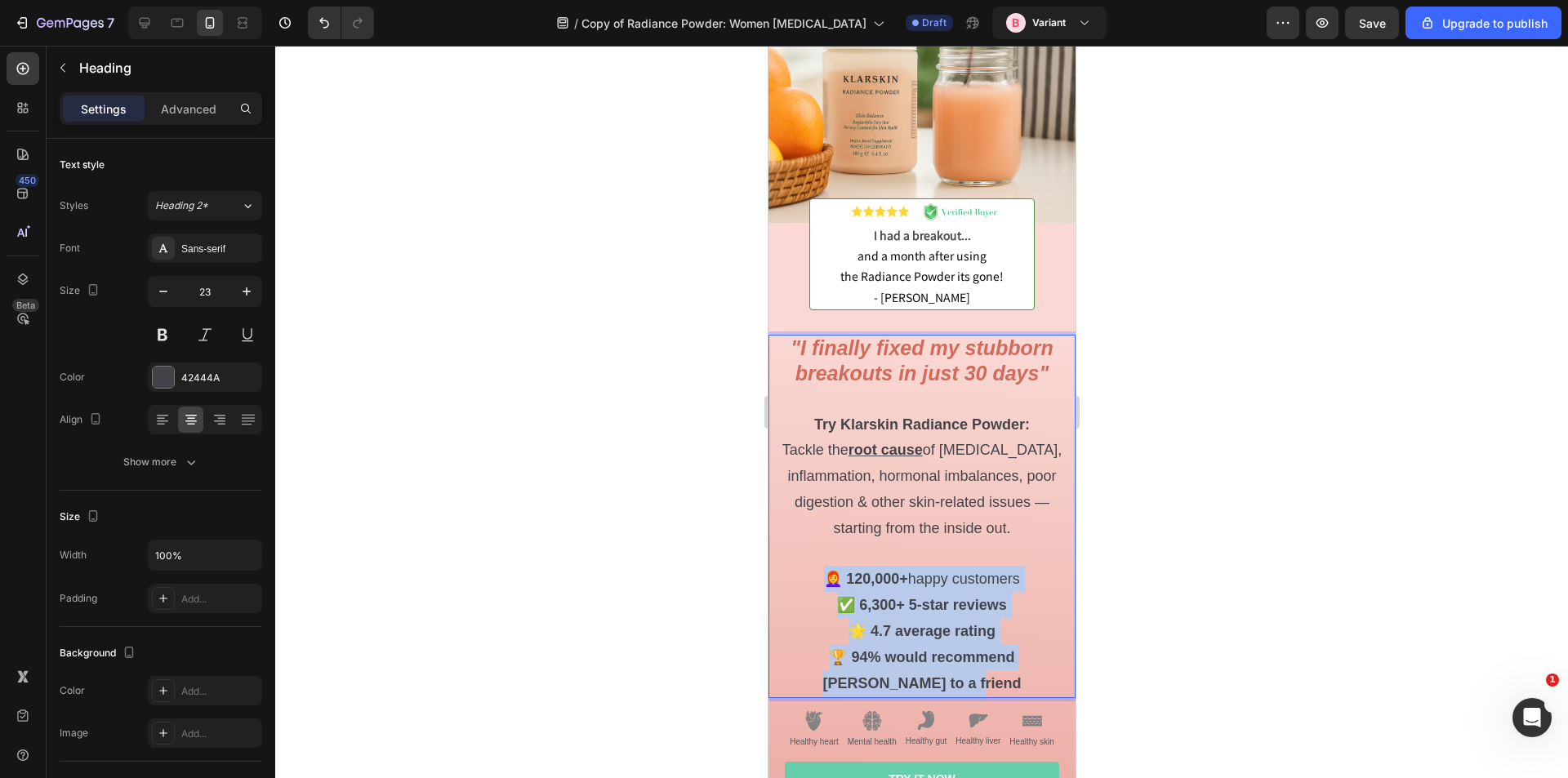
drag, startPoint x: 948, startPoint y: 673, endPoint x: 1052, endPoint y: 352, distance: 337.4
click at [818, 566] on p ""I finally fixed my stubborn breakouts in just 30 days" Try Klarskin Radiance P…" at bounding box center [921, 516] width 304 height 360
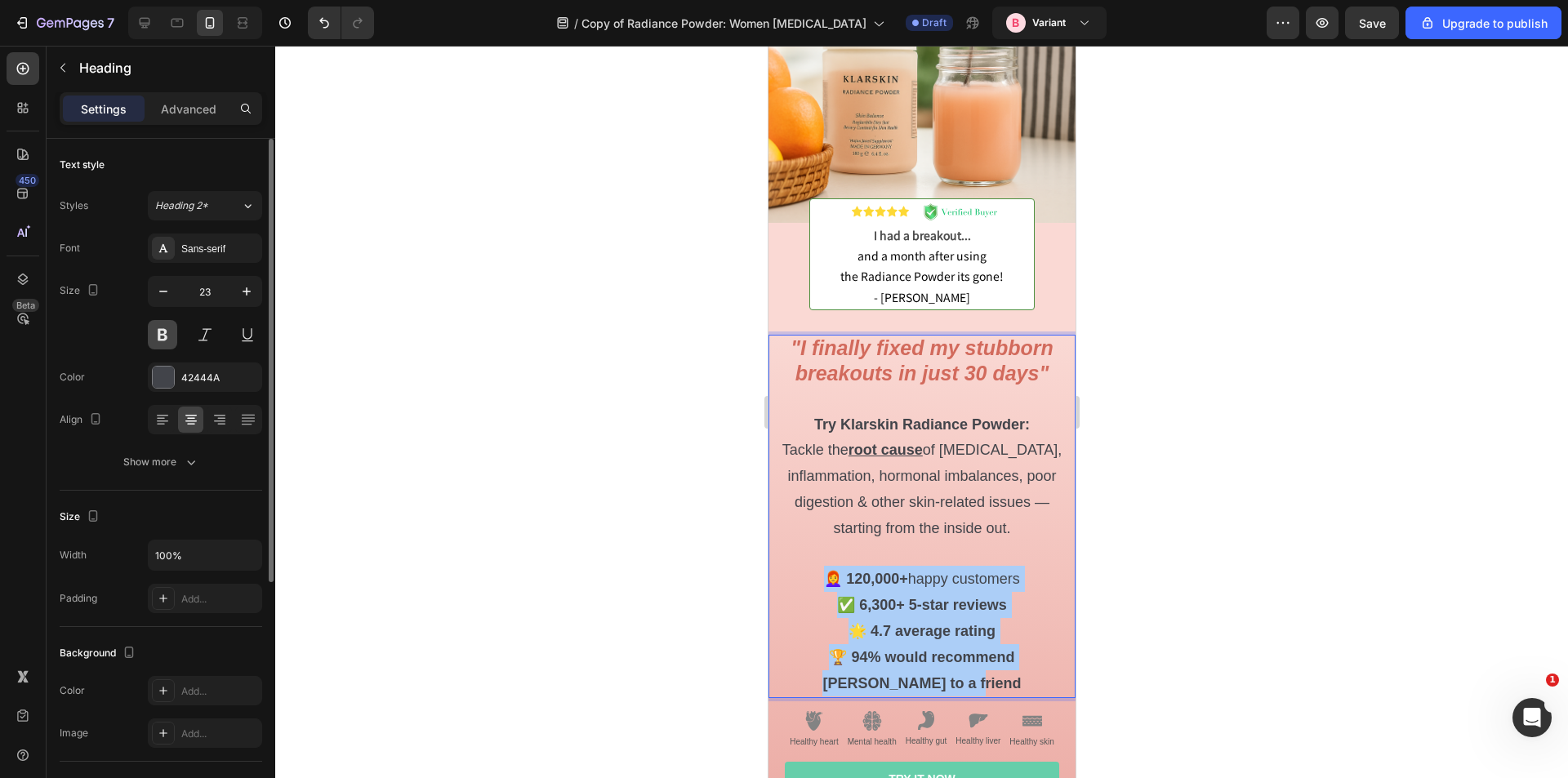
click at [161, 333] on button at bounding box center [163, 335] width 30 height 30
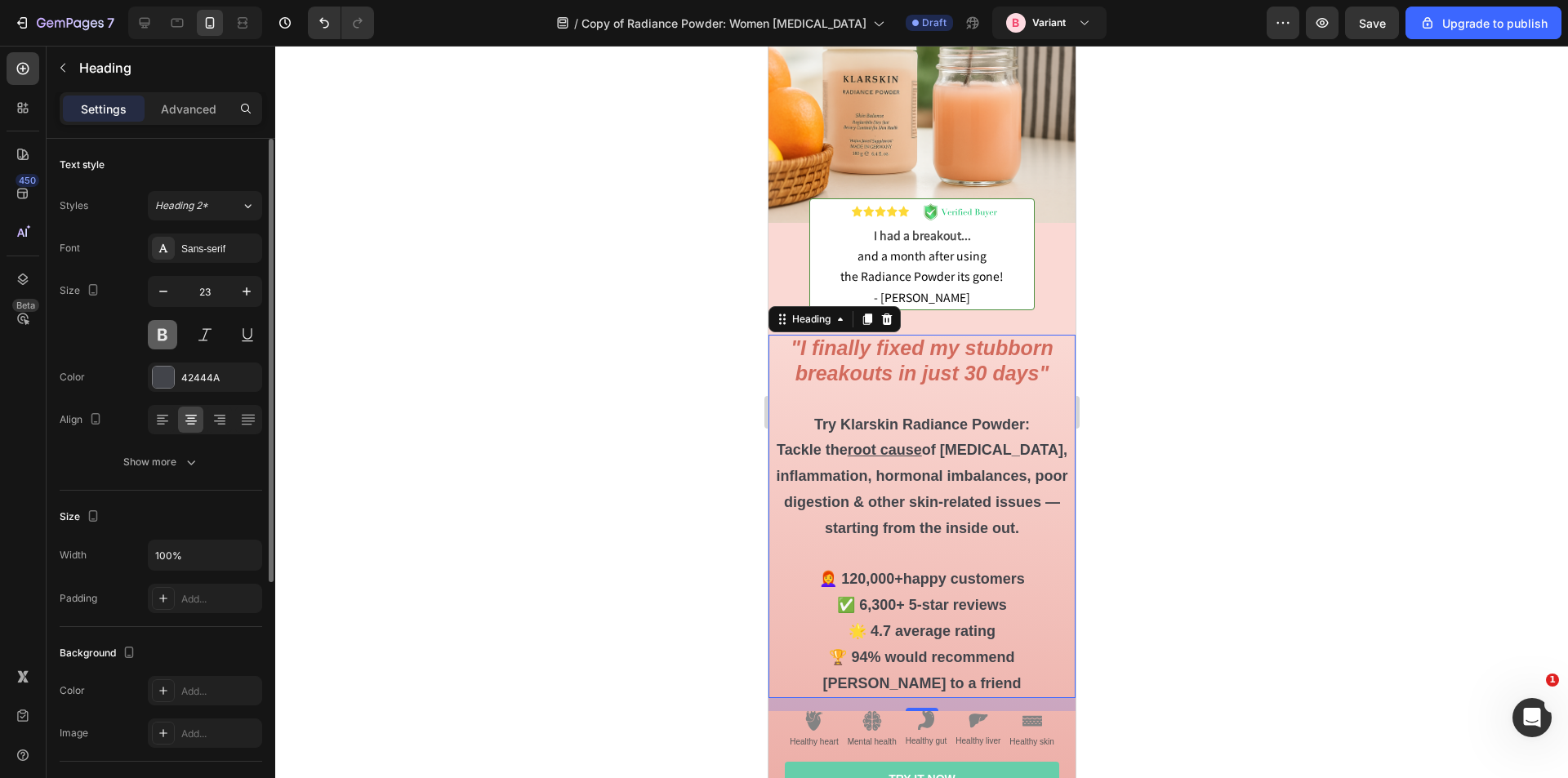
click at [155, 327] on button at bounding box center [163, 335] width 30 height 30
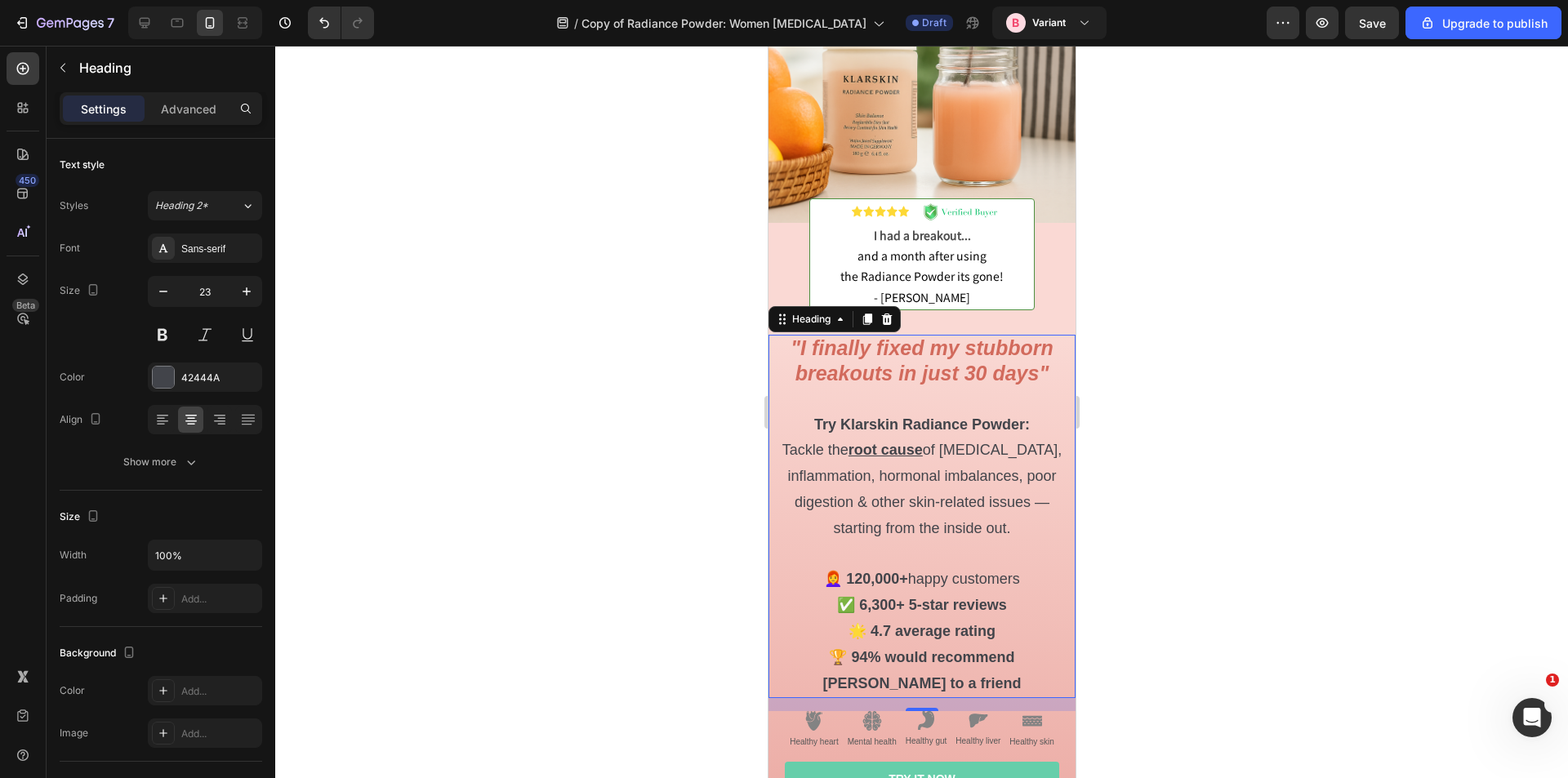
click at [962, 459] on span "Tackle the root cause of adult acne, inflammation, hormonal imbalances, poor di…" at bounding box center [921, 489] width 279 height 95
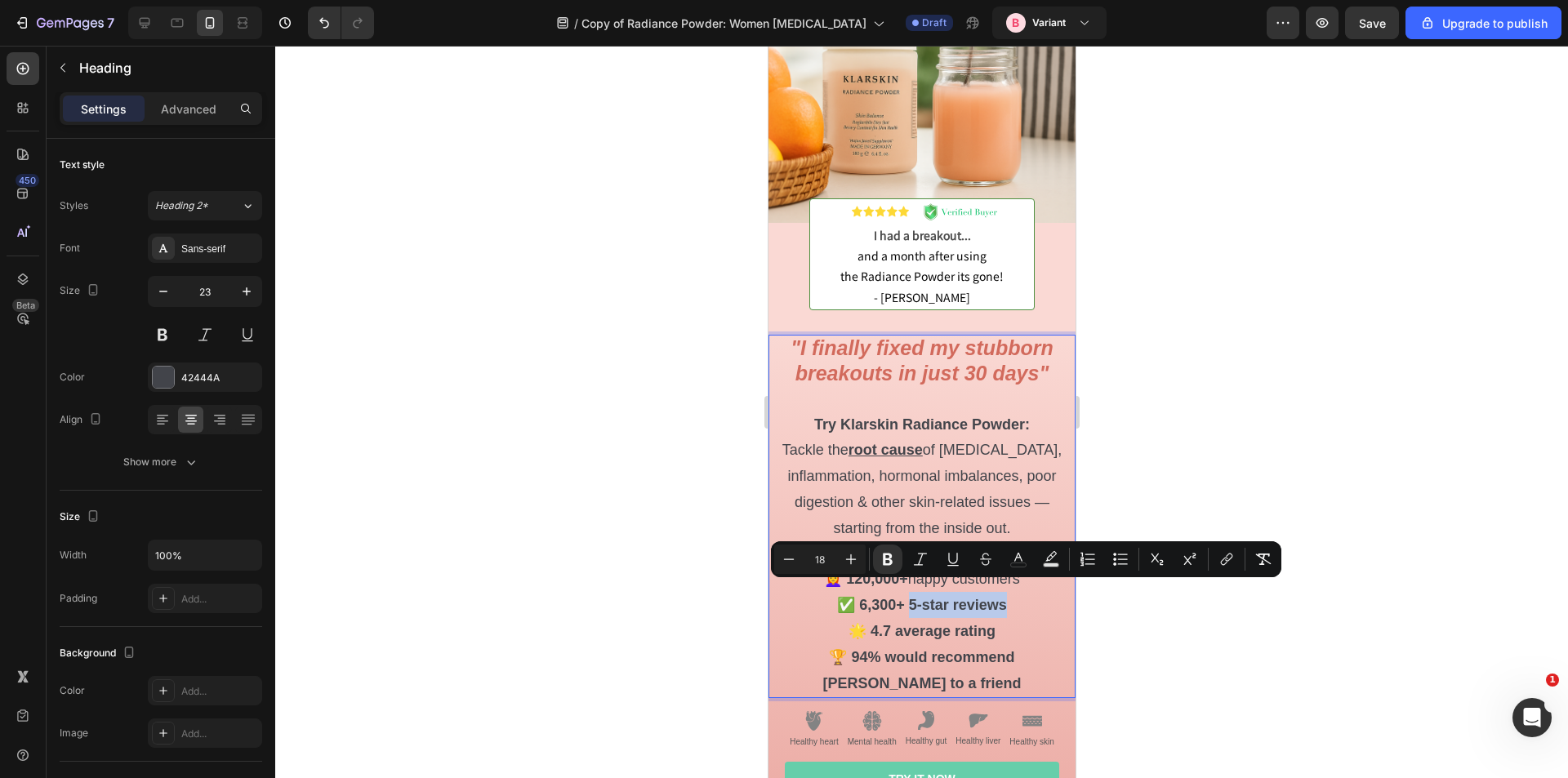
drag, startPoint x: 1014, startPoint y: 594, endPoint x: 904, endPoint y: 595, distance: 110.0
click at [904, 595] on p ""I finally fixed my stubborn breakouts in just 30 days" Try Klarskin Radiance P…" at bounding box center [921, 516] width 304 height 360
click at [898, 561] on button "Bold" at bounding box center [888, 560] width 30 height 30
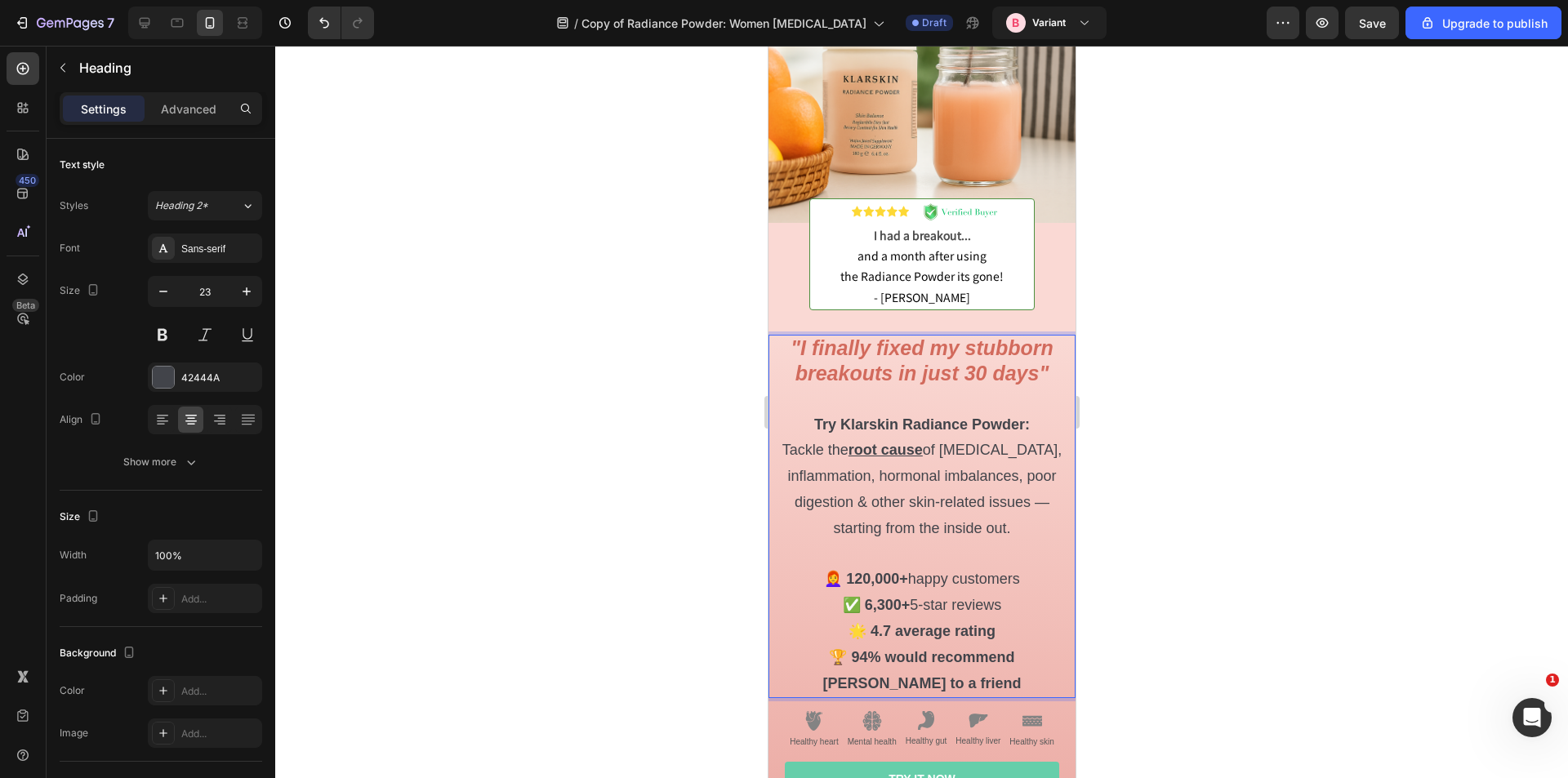
click at [1001, 618] on p ""I finally fixed my stubborn breakouts in just 30 days" Try Klarskin Radiance P…" at bounding box center [921, 516] width 304 height 360
drag, startPoint x: 997, startPoint y: 618, endPoint x: 890, endPoint y: 619, distance: 107.0
click at [890, 619] on p ""I finally fixed my stubborn breakouts in just 30 days" Try Klarskin Radiance P…" at bounding box center [921, 516] width 304 height 360
click at [946, 660] on p ""I finally fixed my stubborn breakouts in just 30 days" Try Klarskin Radiance P…" at bounding box center [921, 516] width 304 height 360
drag, startPoint x: 940, startPoint y: 672, endPoint x: 833, endPoint y: 649, distance: 109.4
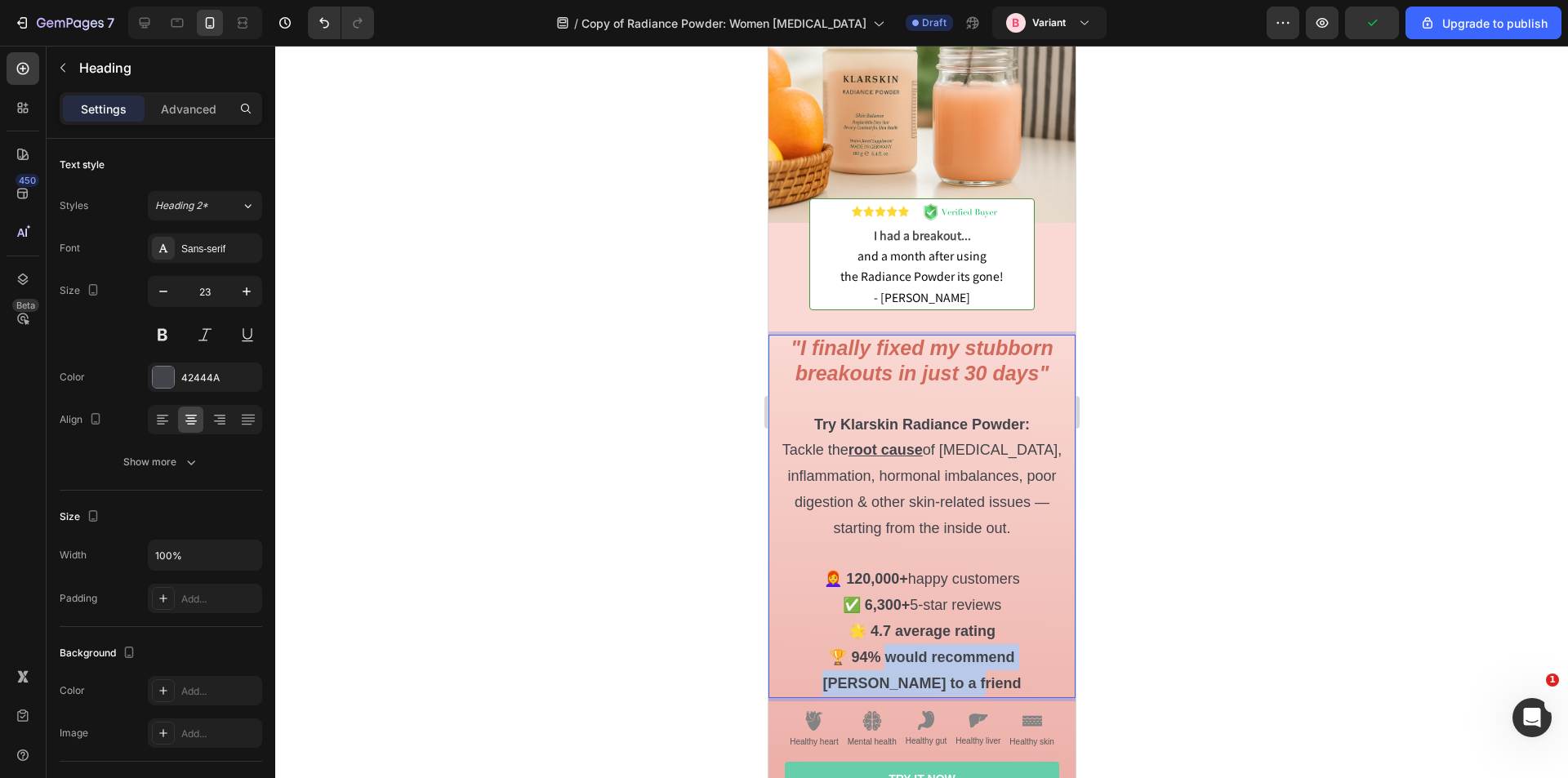
click at [833, 649] on p ""I finally fixed my stubborn breakouts in just 30 days" Try Klarskin Radiance P…" at bounding box center [921, 516] width 304 height 360
click at [898, 649] on strong "🏆 94% would recommend Klarskin to a friend" at bounding box center [921, 670] width 198 height 43
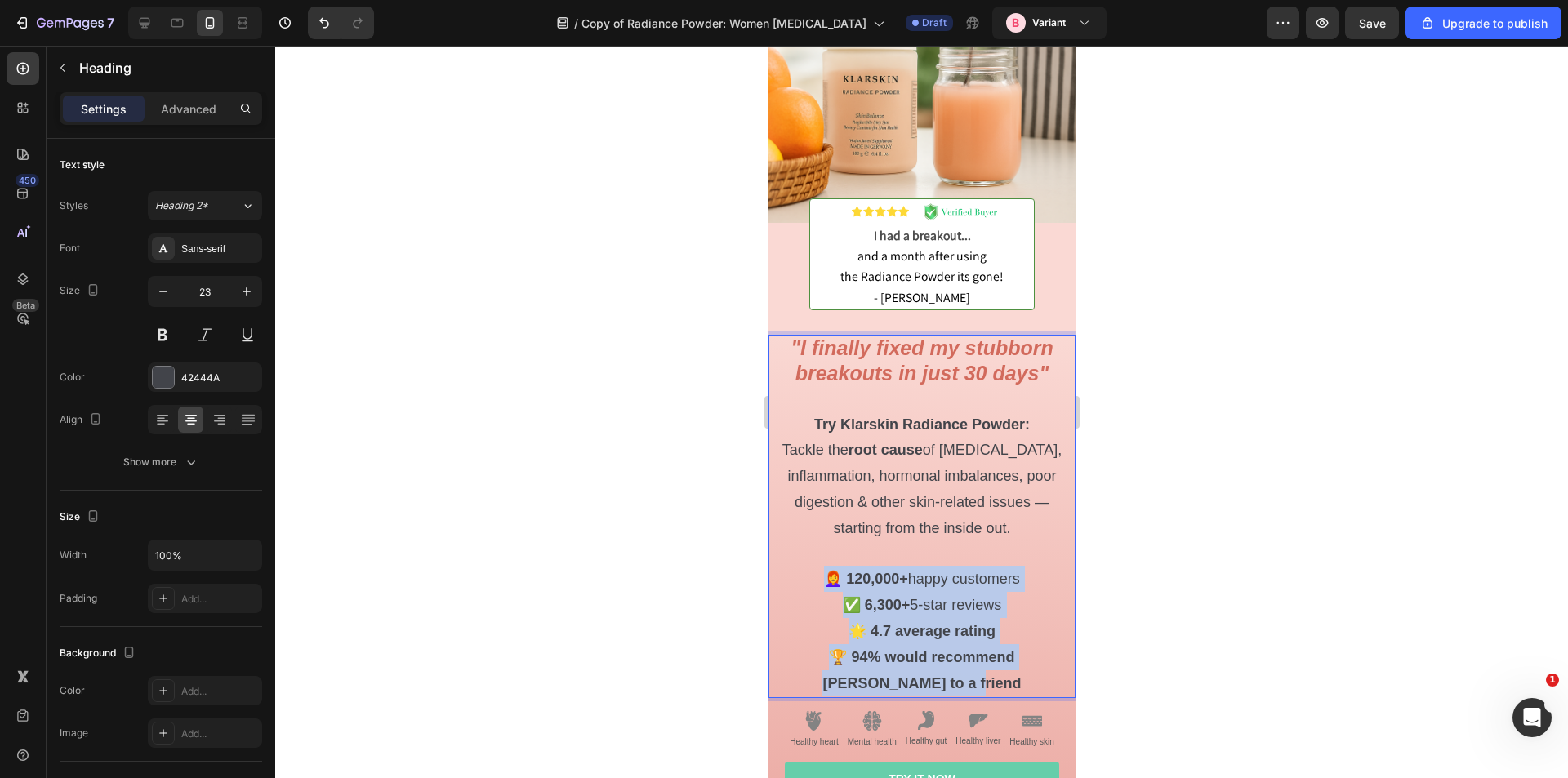
drag, startPoint x: 940, startPoint y: 672, endPoint x: 807, endPoint y: 568, distance: 168.8
click at [807, 568] on p ""I finally fixed my stubborn breakouts in just 30 days" Try Klarskin Radiance P…" at bounding box center [921, 516] width 304 height 360
drag, startPoint x: 932, startPoint y: 594, endPoint x: 890, endPoint y: 579, distance: 44.6
click at [890, 579] on p ""I finally fixed my stubborn breakouts in just 30 days" Try Klarskin Radiance P…" at bounding box center [921, 516] width 304 height 360
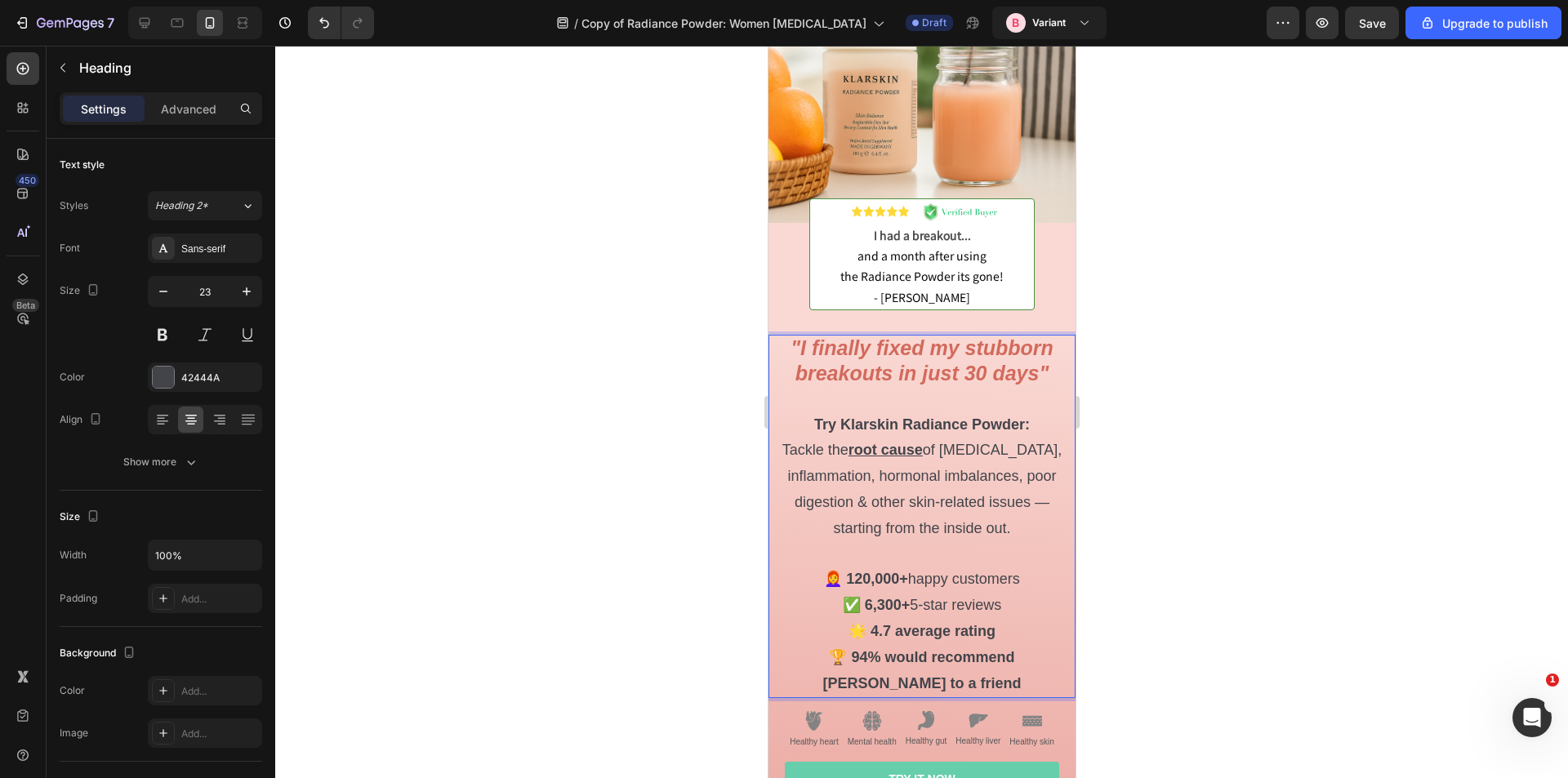
click at [890, 579] on p ""I finally fixed my stubborn breakouts in just 30 days" Try Klarskin Radiance P…" at bounding box center [921, 516] width 304 height 360
click at [929, 659] on p ""I finally fixed my stubborn breakouts in just 30 days" Try Klarskin Radiance P…" at bounding box center [921, 516] width 304 height 360
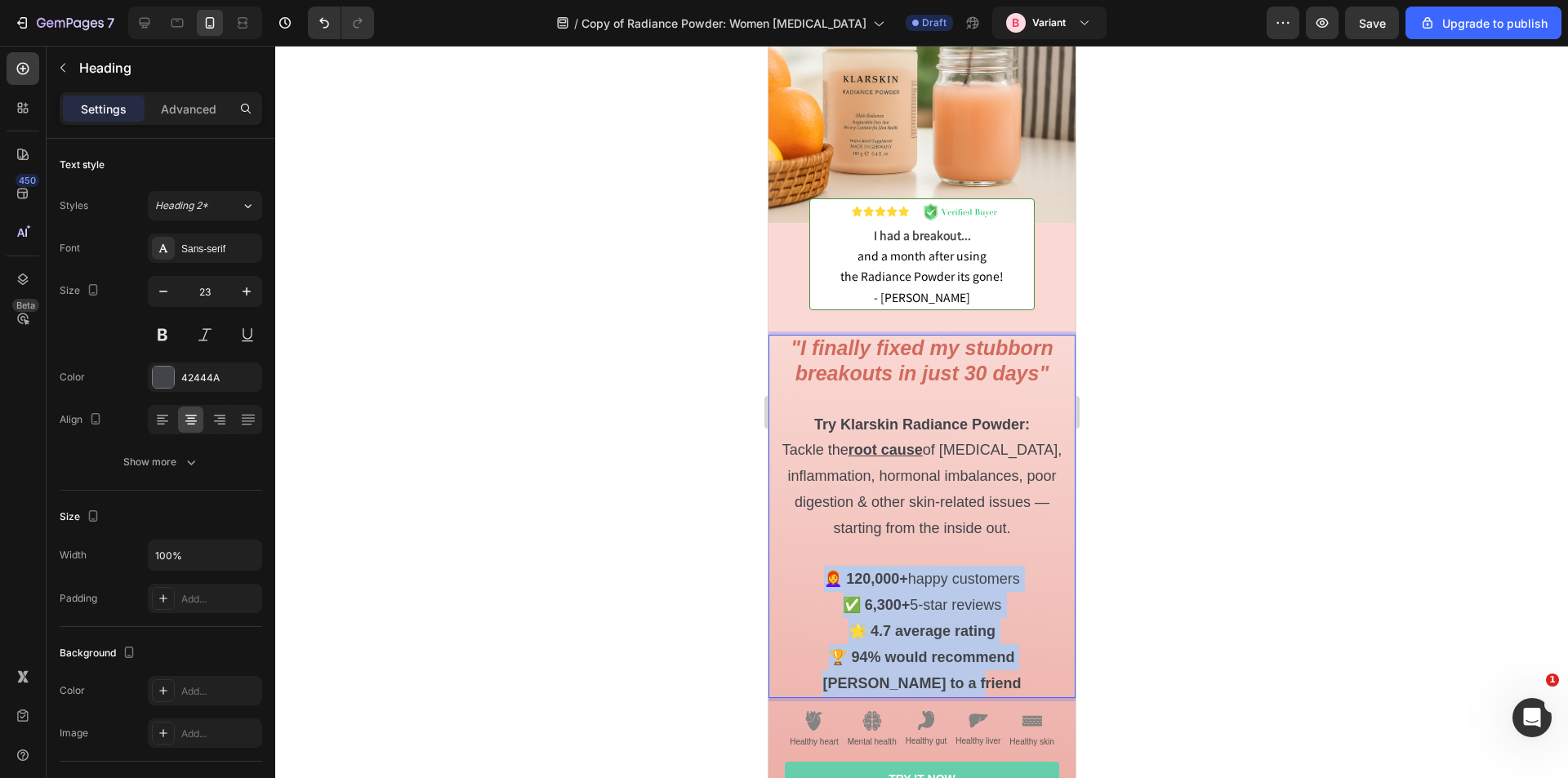
drag, startPoint x: 948, startPoint y: 677, endPoint x: 816, endPoint y: 556, distance: 179.1
click at [816, 556] on p ""I finally fixed my stubborn breakouts in just 30 days" Try Klarskin Radiance P…" at bounding box center [921, 516] width 304 height 360
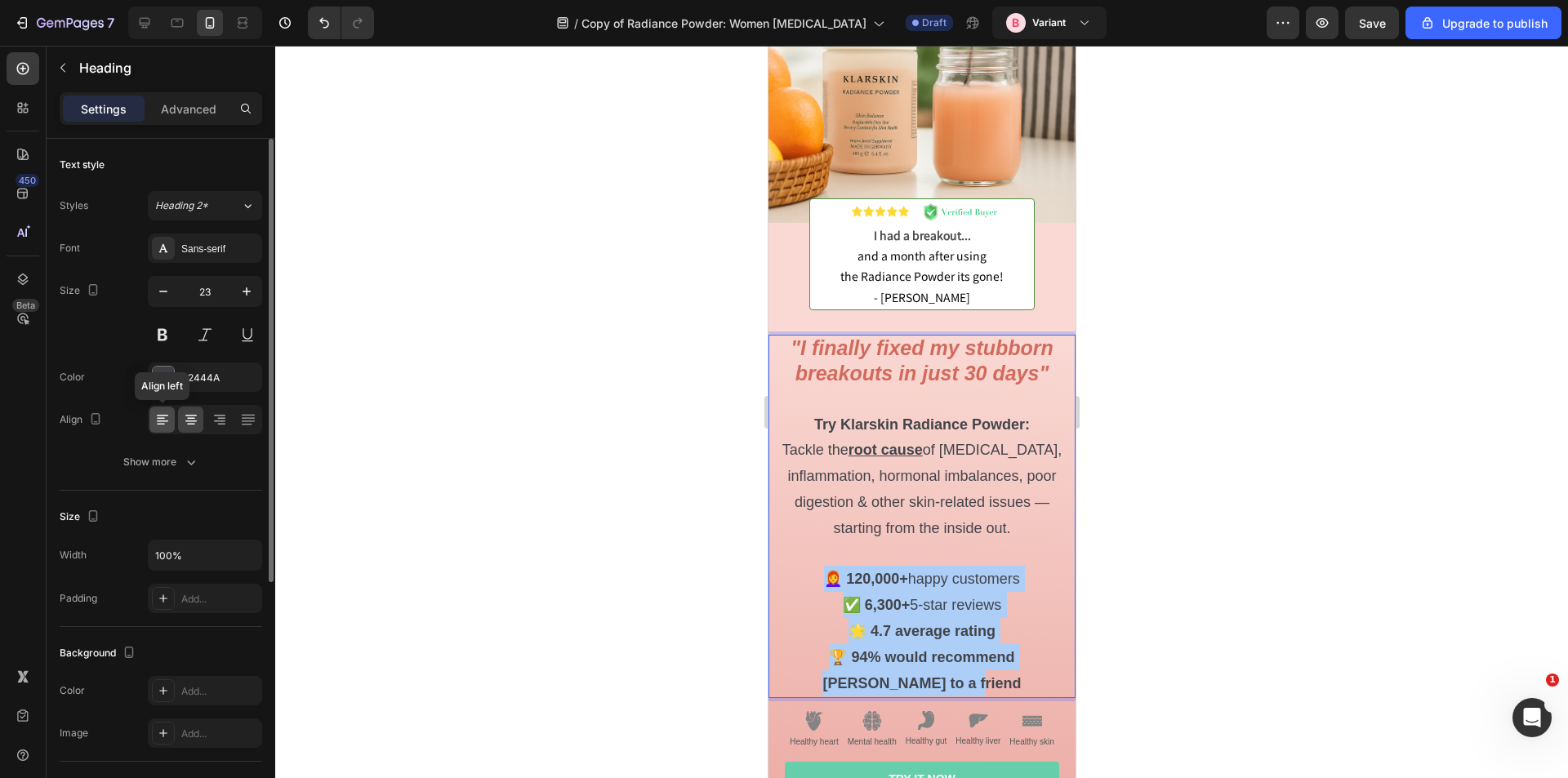
click at [164, 414] on icon at bounding box center [162, 420] width 16 height 16
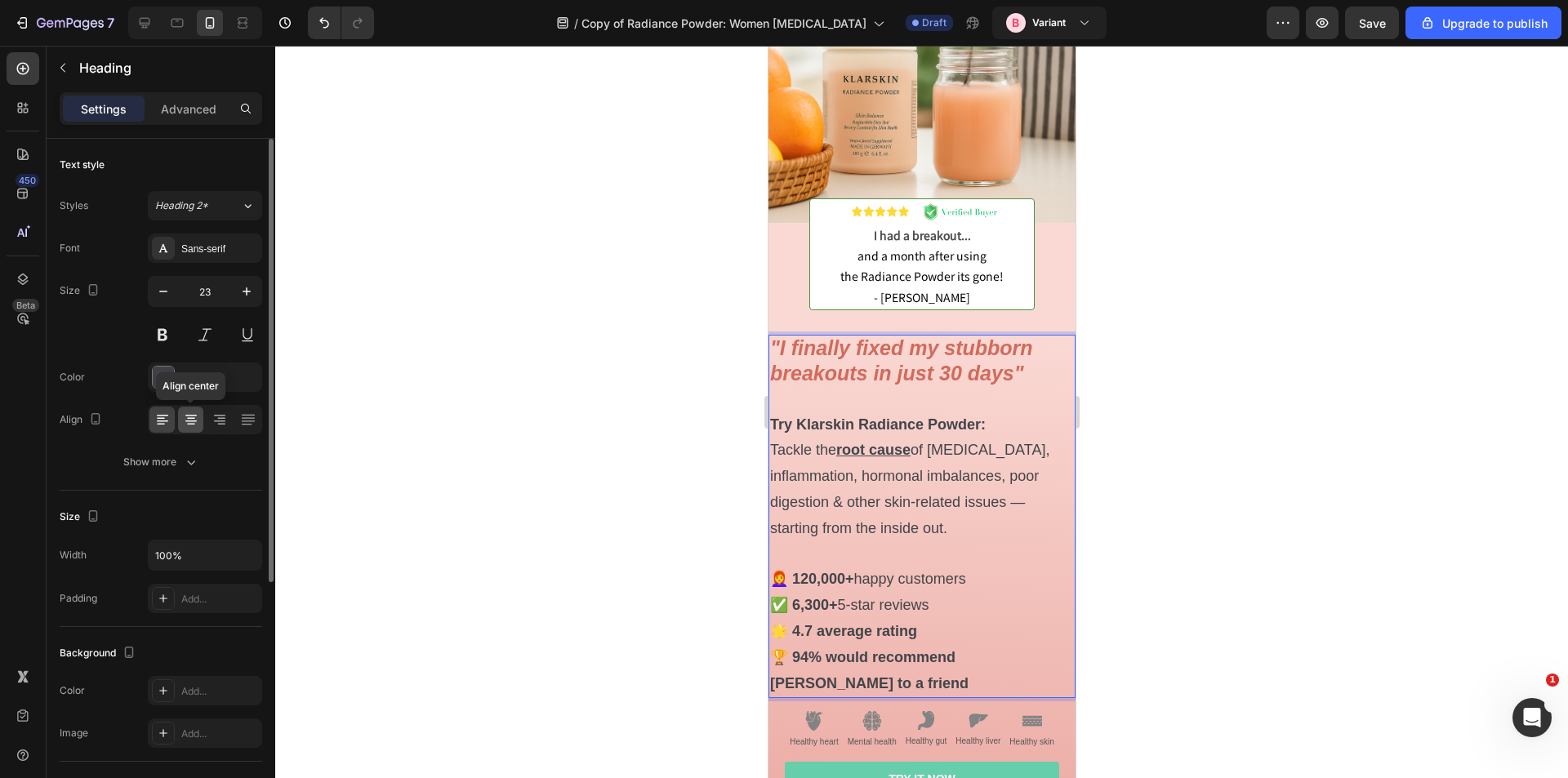
click at [186, 419] on icon at bounding box center [191, 420] width 16 height 16
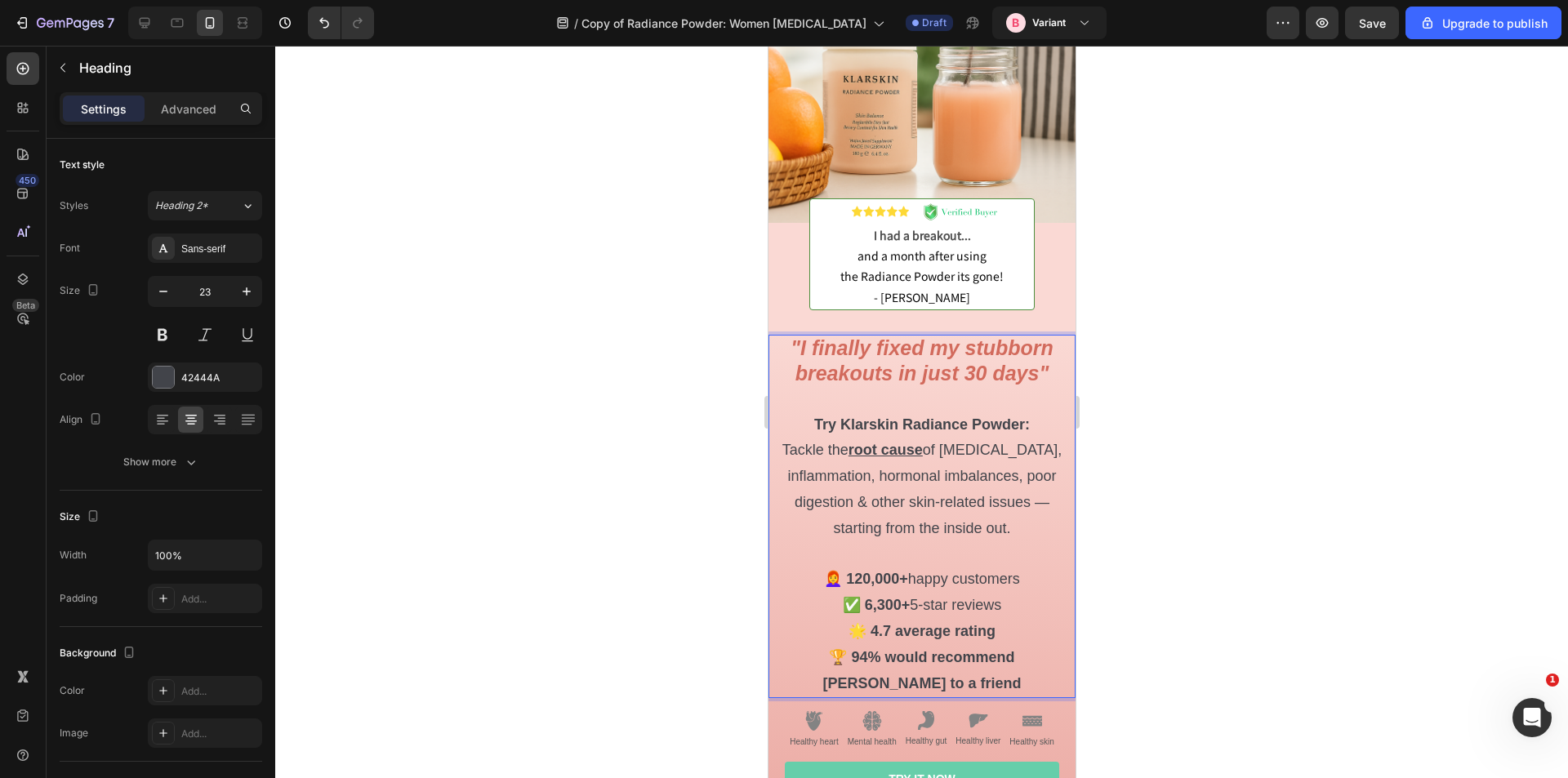
click at [948, 659] on p ""I finally fixed my stubborn breakouts in just 30 days" Try Klarskin Radiance P…" at bounding box center [921, 516] width 304 height 360
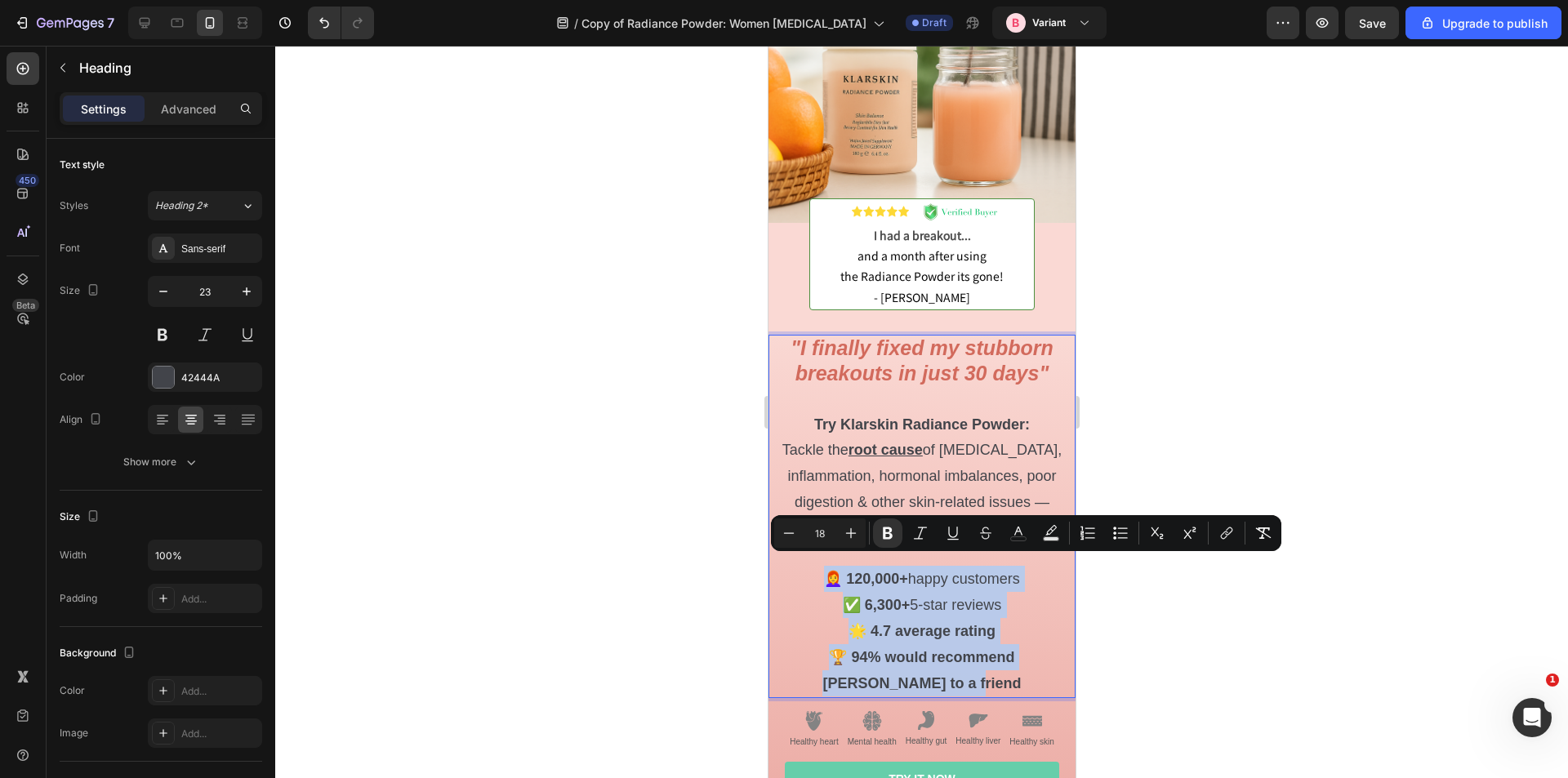
drag, startPoint x: 942, startPoint y: 675, endPoint x: 819, endPoint y: 562, distance: 167.0
click at [819, 562] on p ""I finally fixed my stubborn breakouts in just 30 days" Try Klarskin Radiance P…" at bounding box center [921, 516] width 304 height 360
click at [905, 576] on p ""I finally fixed my stubborn breakouts in just 30 days" Try Klarskin Radiance P…" at bounding box center [921, 516] width 304 height 360
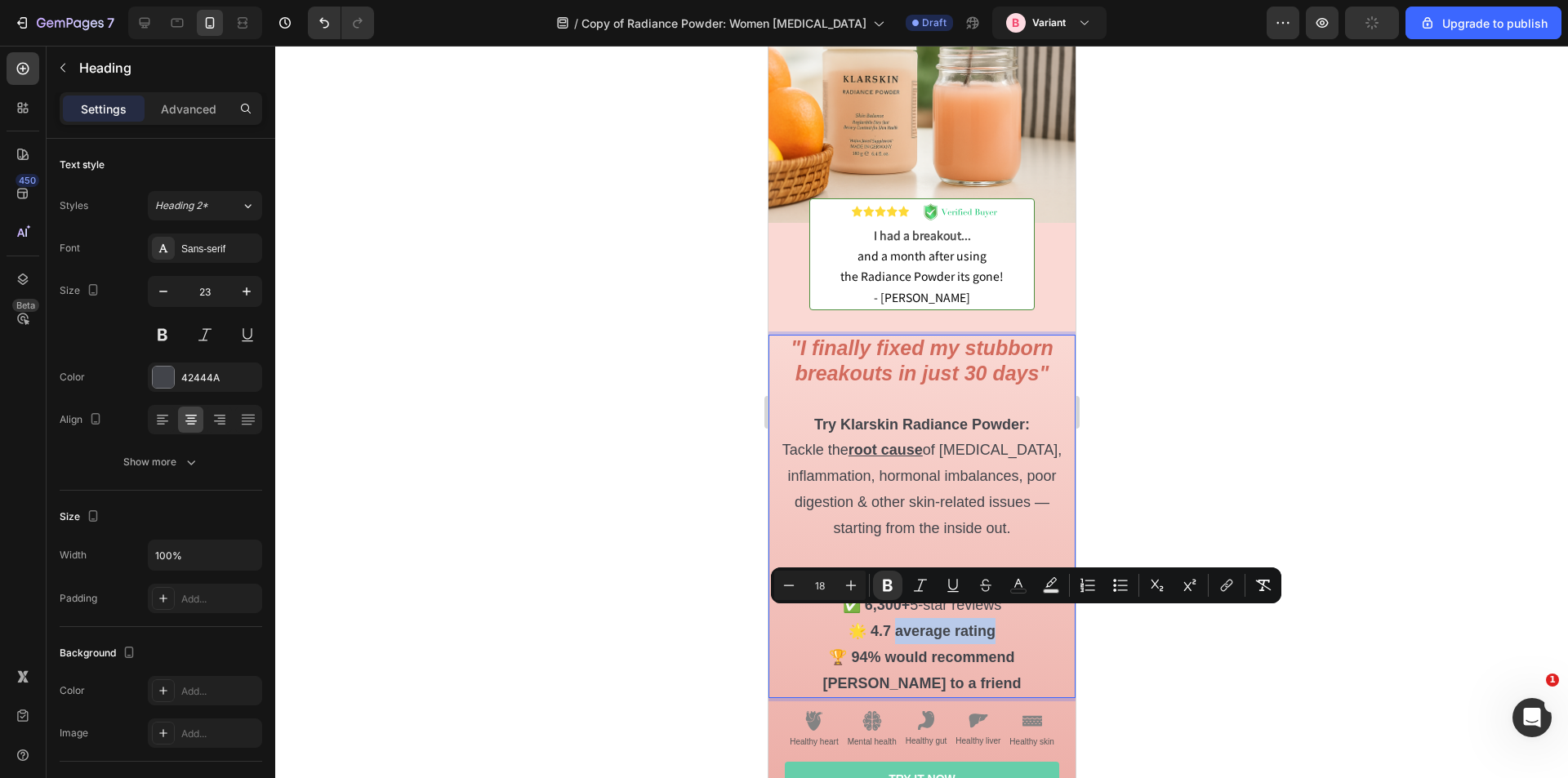
drag, startPoint x: 1007, startPoint y: 621, endPoint x: 888, endPoint y: 618, distance: 119.0
click at [888, 618] on p ""I finally fixed my stubborn breakouts in just 30 days" Try Klarskin Radiance P…" at bounding box center [921, 516] width 304 height 360
click at [886, 591] on icon "Editor contextual toolbar" at bounding box center [888, 585] width 10 height 12
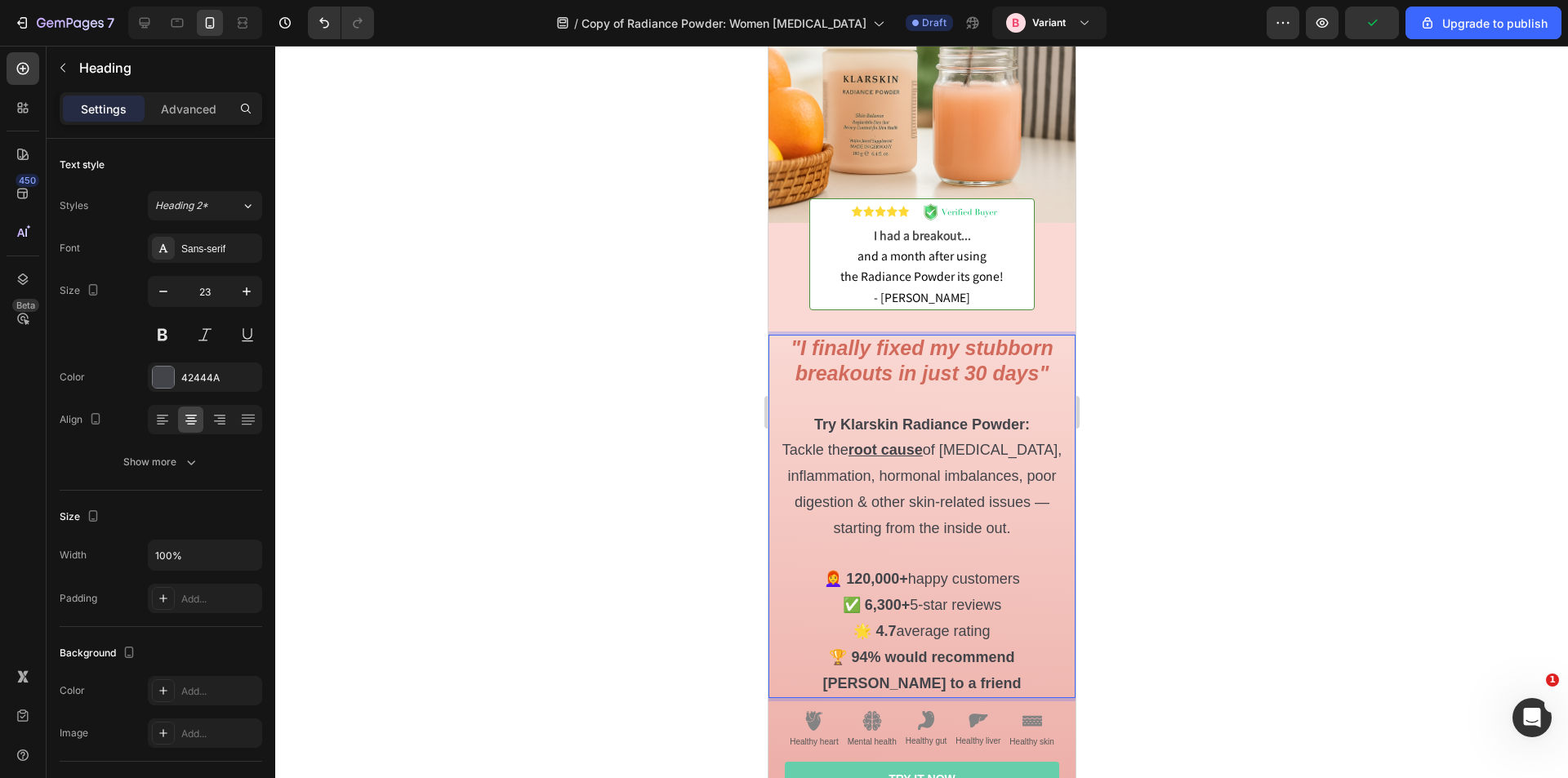
click at [945, 649] on strong "🏆 94% would recommend Klarskin to a friend" at bounding box center [921, 670] width 198 height 43
drag, startPoint x: 955, startPoint y: 669, endPoint x: 802, endPoint y: 641, distance: 155.5
click at [802, 641] on p ""I finally fixed my stubborn breakouts in just 30 days" Try Klarskin Radiance P…" at bounding box center [921, 516] width 304 height 360
click at [897, 649] on strong "🏆 94% would recommend Klarskin to a friend" at bounding box center [921, 670] width 198 height 43
drag, startPoint x: 984, startPoint y: 627, endPoint x: 828, endPoint y: 566, distance: 167.5
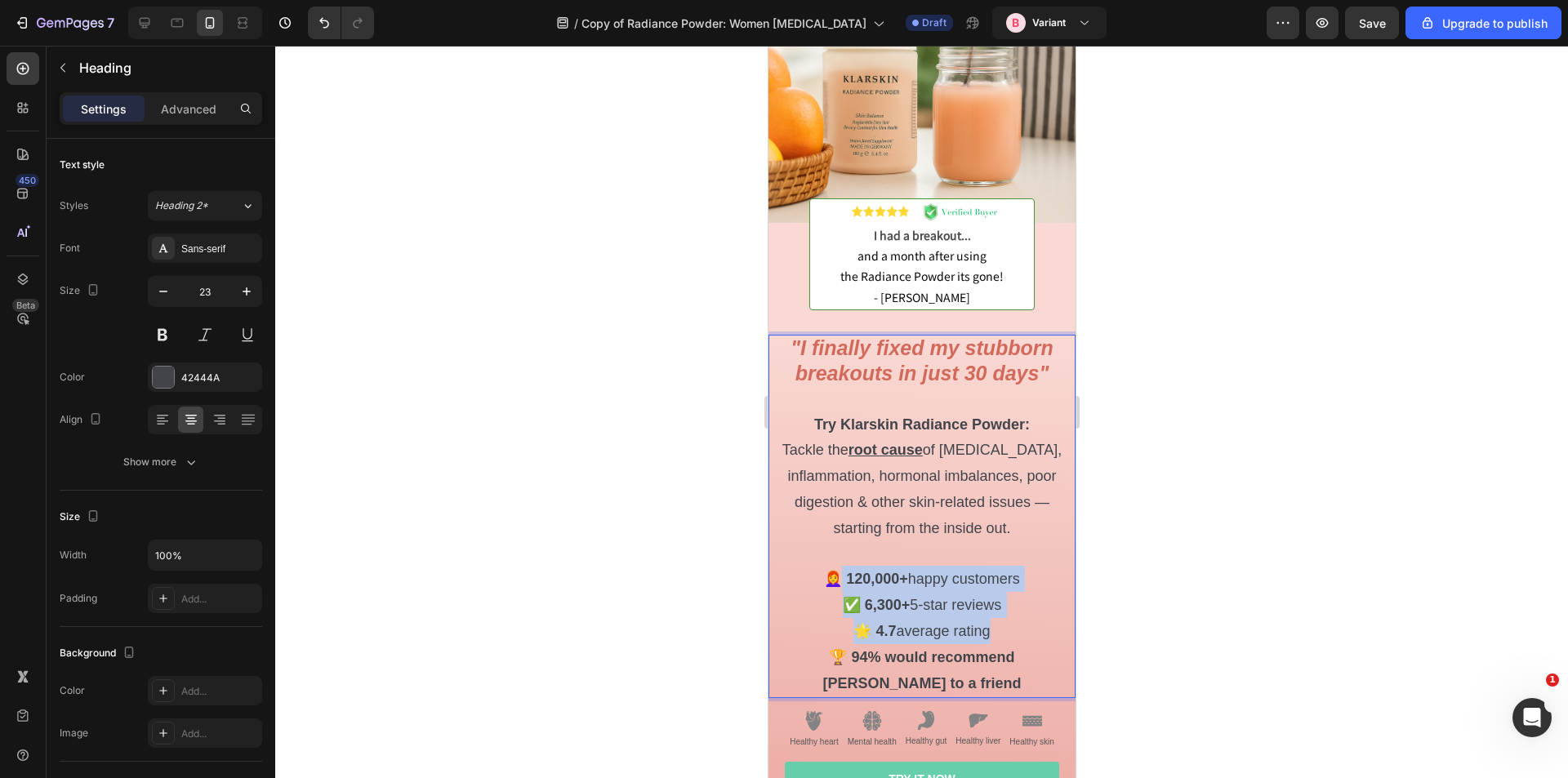
click at [828, 566] on p ""I finally fixed my stubborn breakouts in just 30 days" Try Klarskin Radiance P…" at bounding box center [921, 516] width 304 height 360
drag, startPoint x: 809, startPoint y: 566, endPoint x: 976, endPoint y: 664, distance: 193.6
click at [976, 664] on p ""I finally fixed my stubborn breakouts in just 30 days" Try Klarskin Radiance P…" at bounding box center [921, 516] width 304 height 360
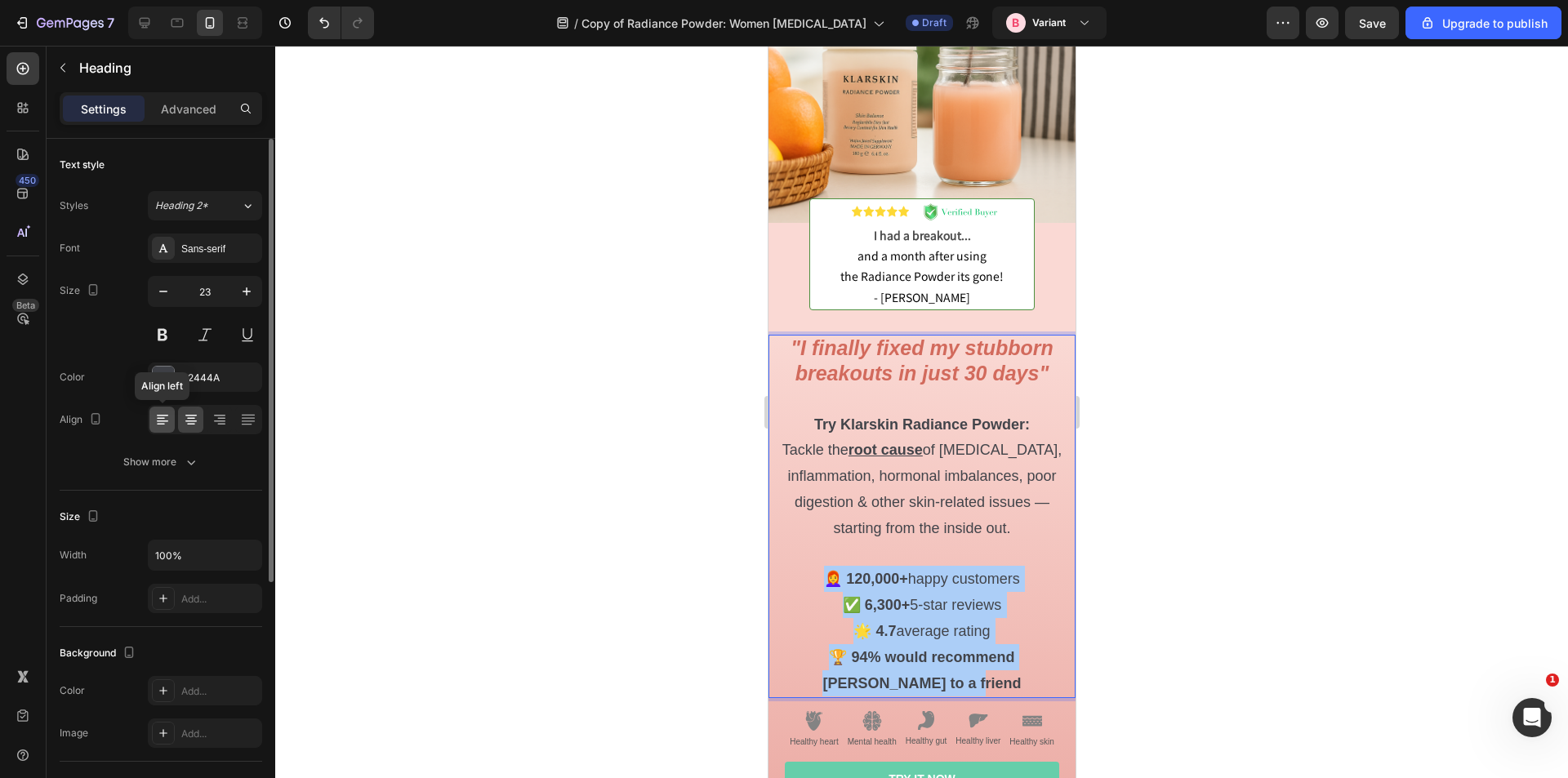
click at [162, 421] on icon at bounding box center [162, 422] width 12 height 2
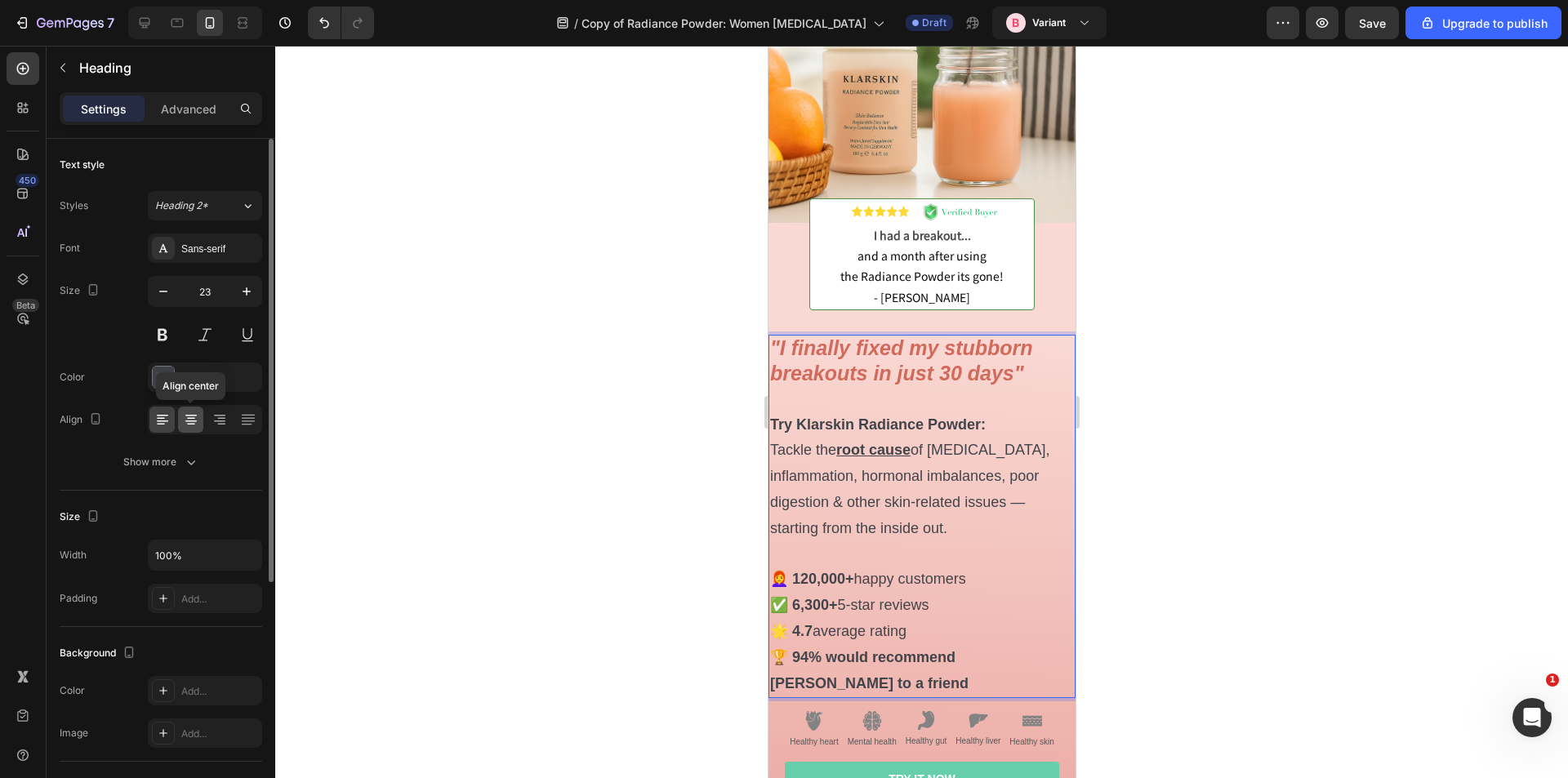
click at [181, 422] on div at bounding box center [190, 420] width 26 height 26
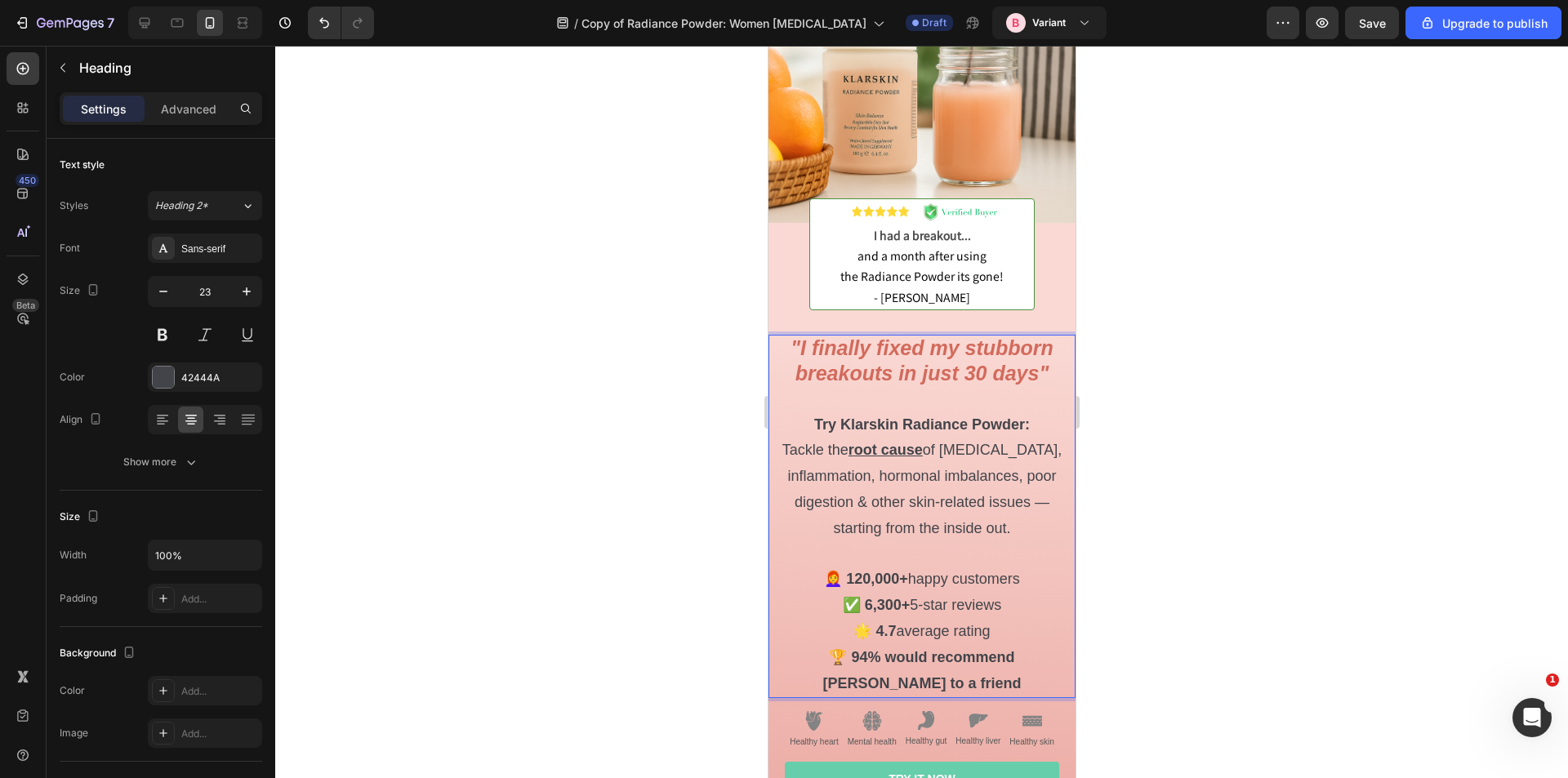
click at [907, 481] on p ""I finally fixed my stubborn breakouts in just 30 days" Try Klarskin Radiance P…" at bounding box center [921, 516] width 304 height 360
click at [941, 602] on p ""I finally fixed my stubborn breakouts in just 30 days" Try Klarskin Radiance P…" at bounding box center [921, 516] width 304 height 360
click at [974, 674] on p ""I finally fixed my stubborn breakouts in just 30 days" Try Klarskin Radiance P…" at bounding box center [921, 516] width 304 height 360
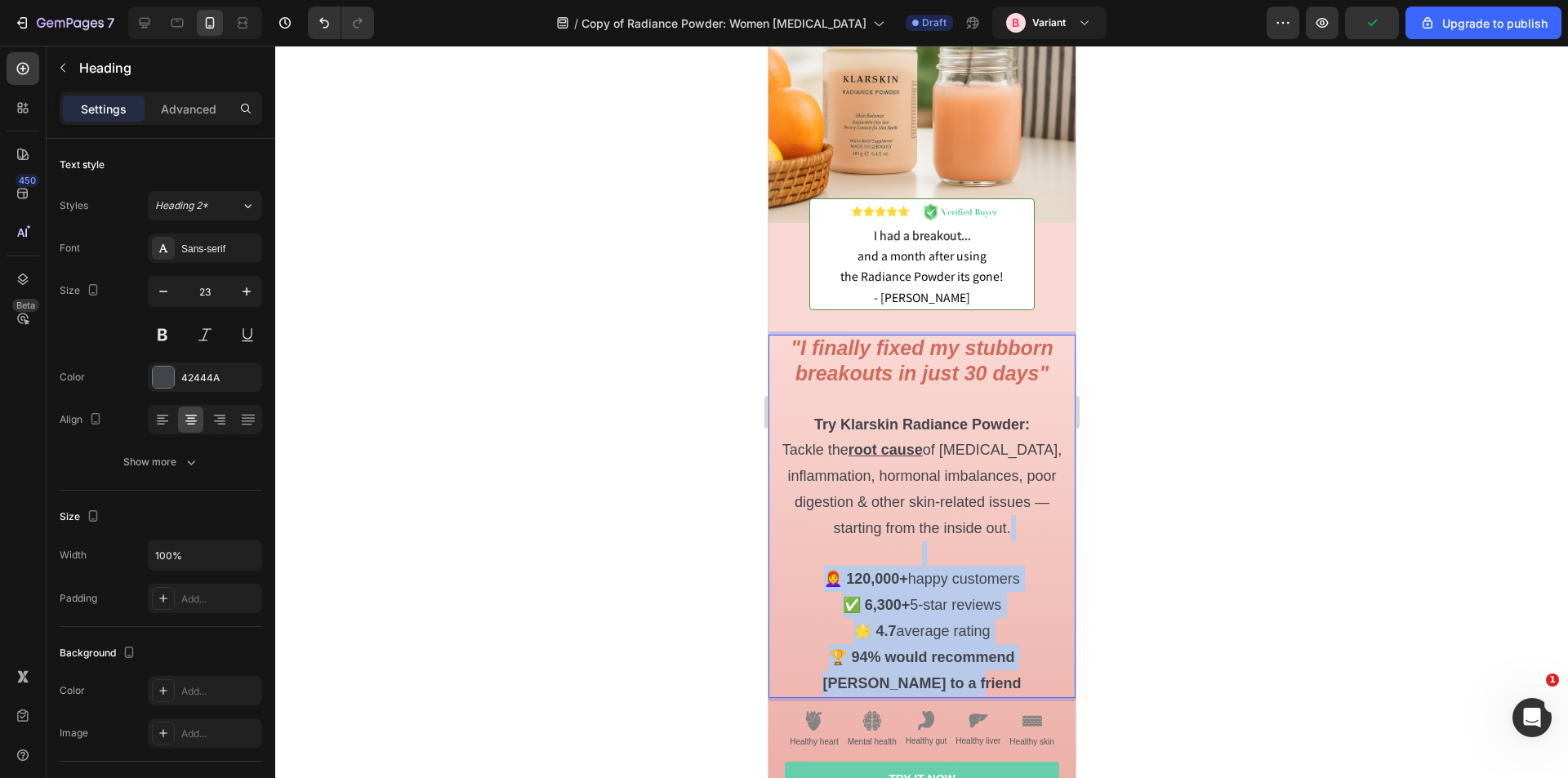
drag, startPoint x: 973, startPoint y: 673, endPoint x: 805, endPoint y: 547, distance: 210.0
click at [805, 547] on p ""I finally fixed my stubborn breakouts in just 30 days" Try Klarskin Radiance P…" at bounding box center [921, 516] width 304 height 360
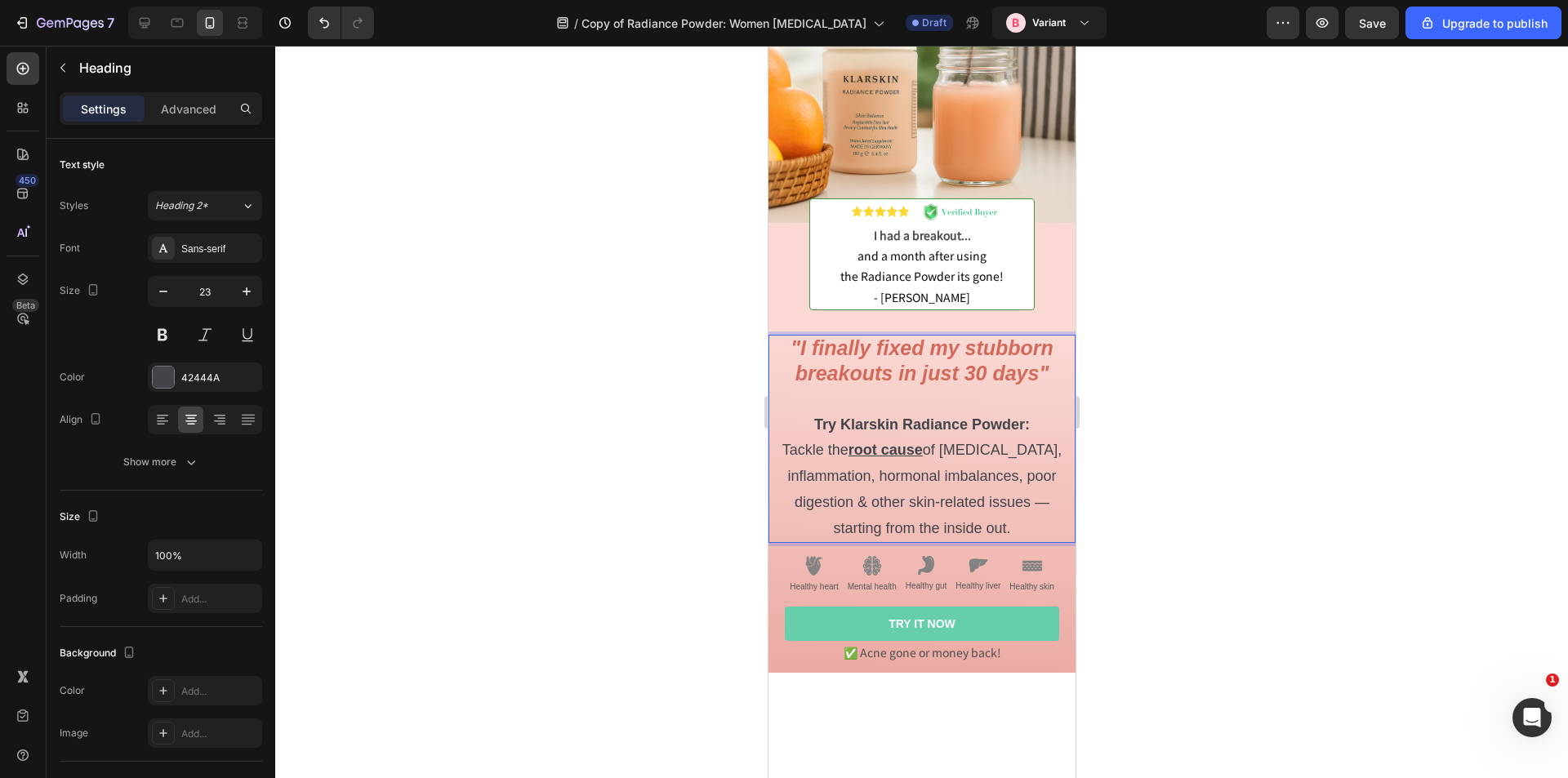
click at [1194, 482] on div at bounding box center [922, 412] width 1293 height 733
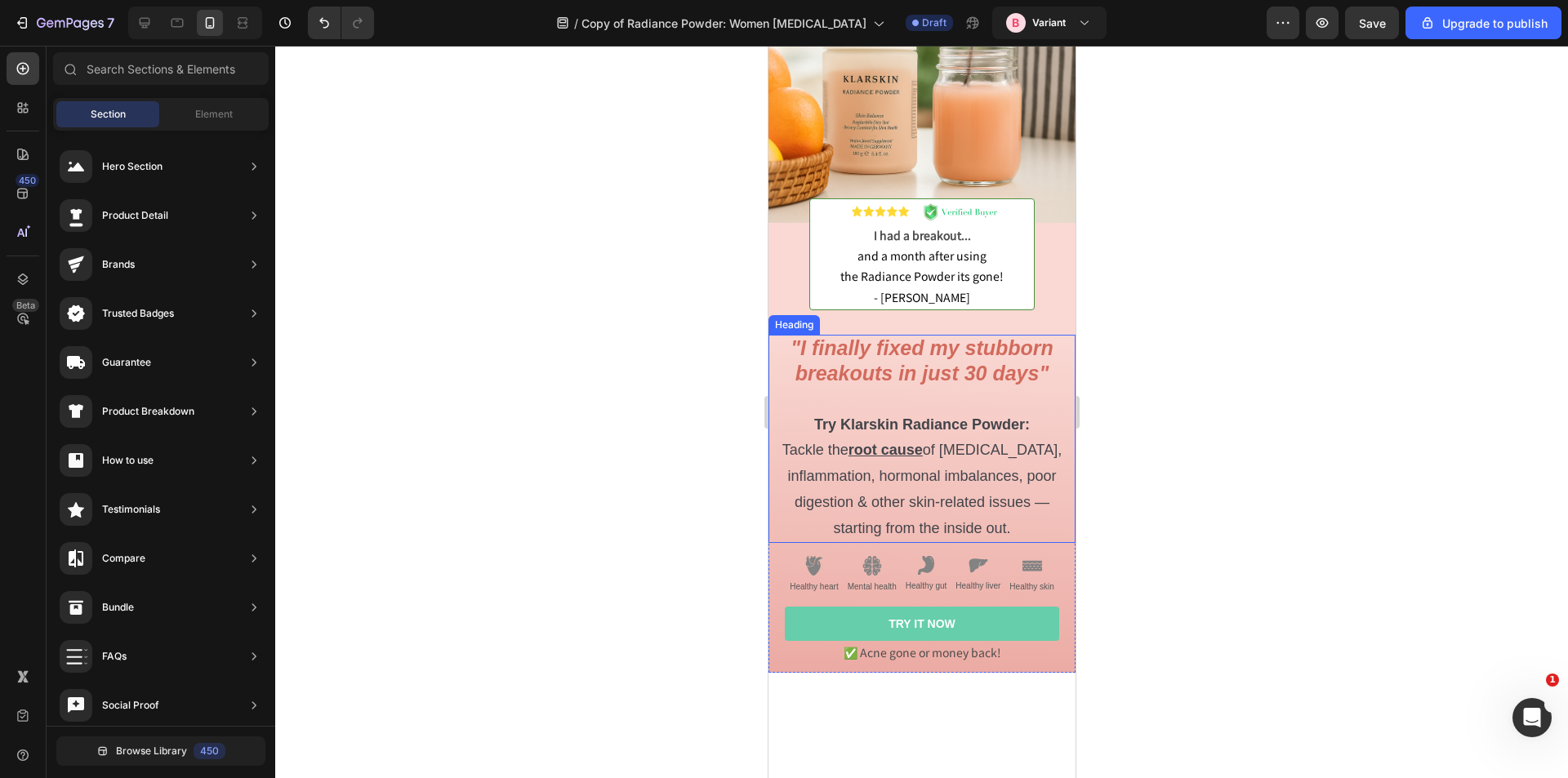
click at [1008, 444] on span "Tackle the root cause of adult acne, inflammation, hormonal imbalances, poor di…" at bounding box center [921, 489] width 279 height 95
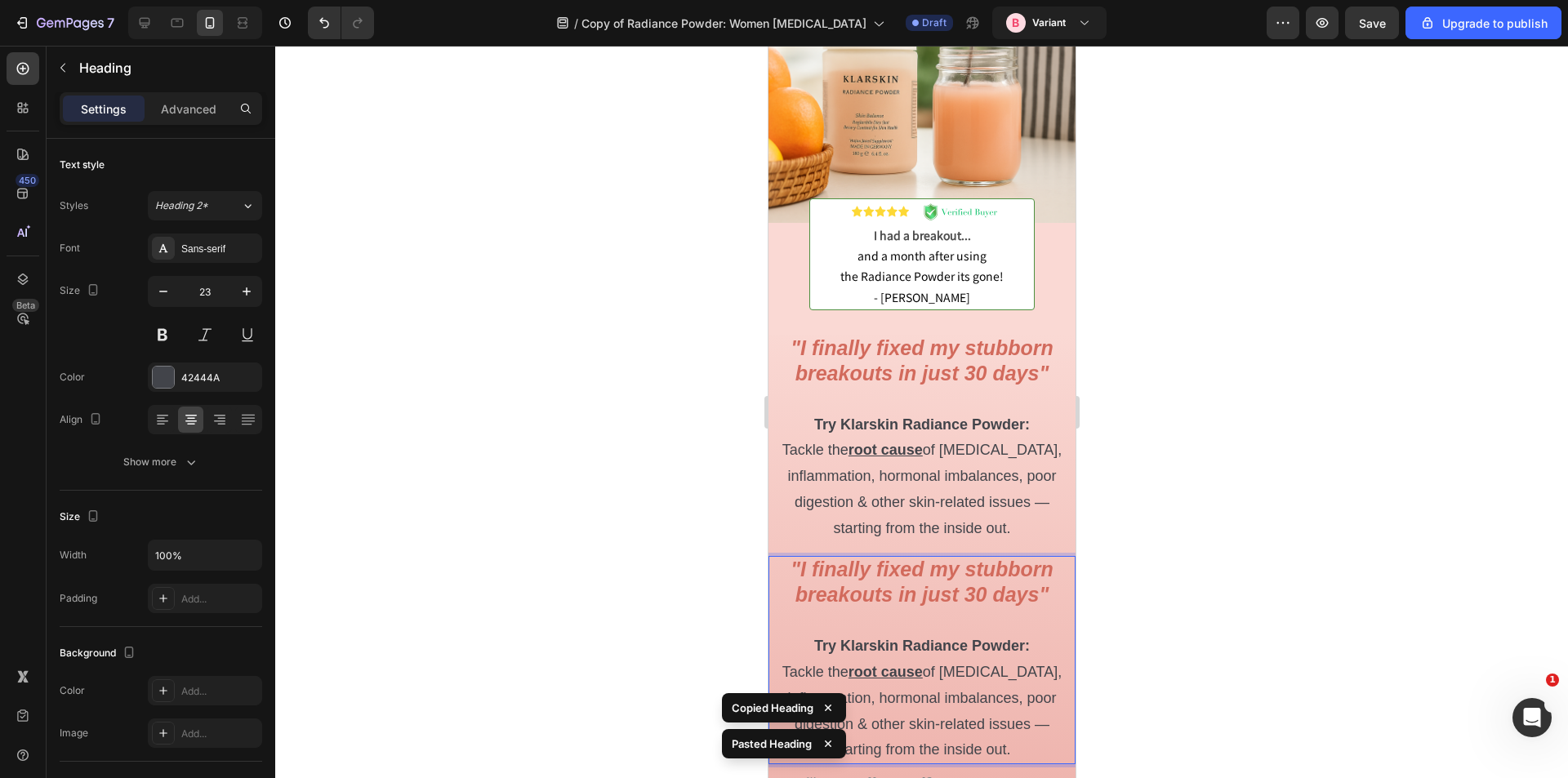
click at [1018, 584] on strong ""I finally fixed my stubborn breakouts in just 30 days"" at bounding box center [921, 581] width 263 height 49
click at [1044, 589] on p ""I finally fixed my stubborn breakouts in just 30 days" Try Klarskin Radiance P…" at bounding box center [921, 659] width 304 height 205
drag, startPoint x: 1045, startPoint y: 589, endPoint x: 789, endPoint y: 548, distance: 259.3
click at [789, 557] on p ""I finally fixed my stubborn breakouts in just 30 days" Try Klarskin Radiance P…" at bounding box center [921, 659] width 304 height 205
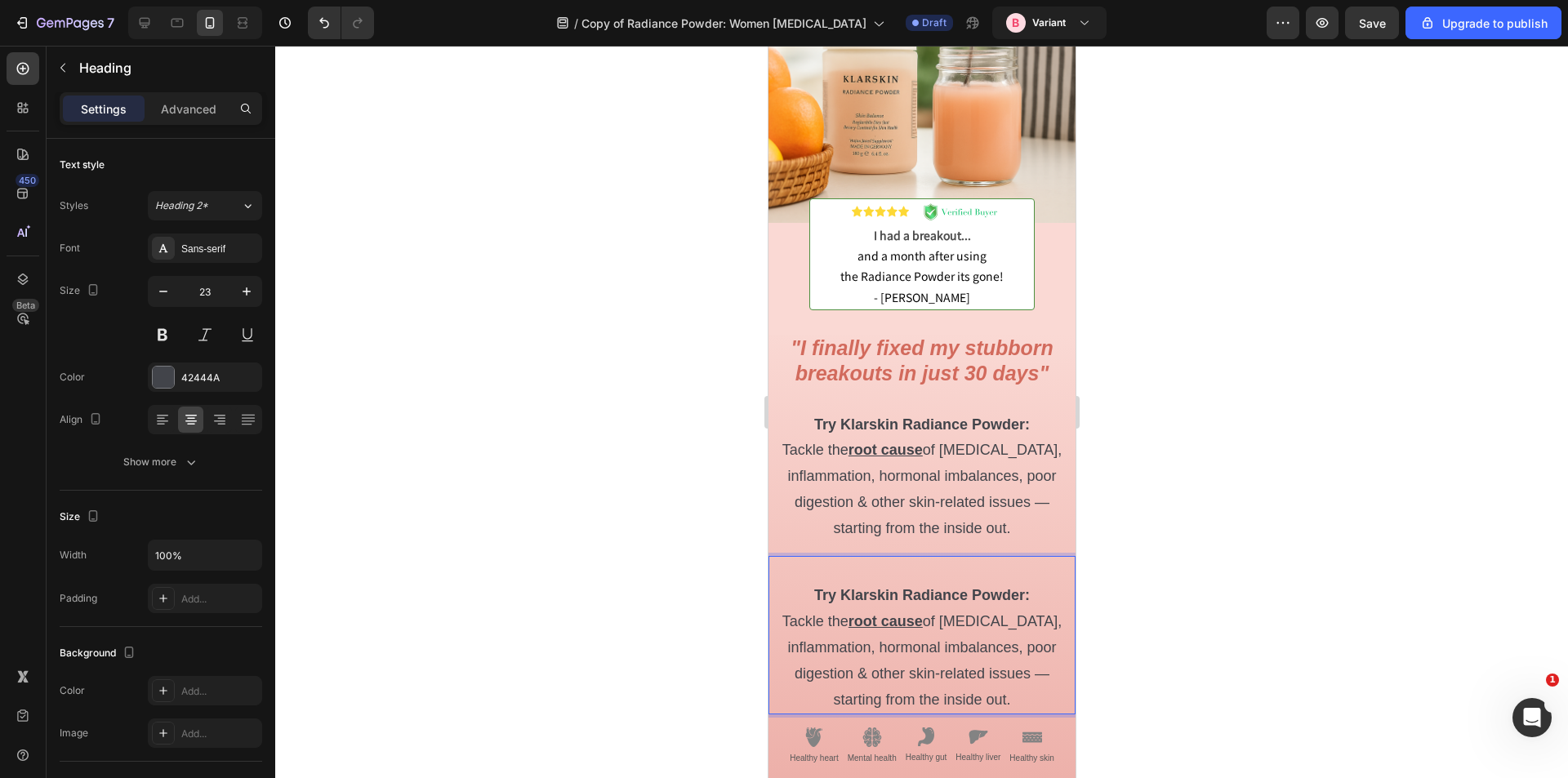
click at [1239, 563] on div at bounding box center [922, 412] width 1293 height 733
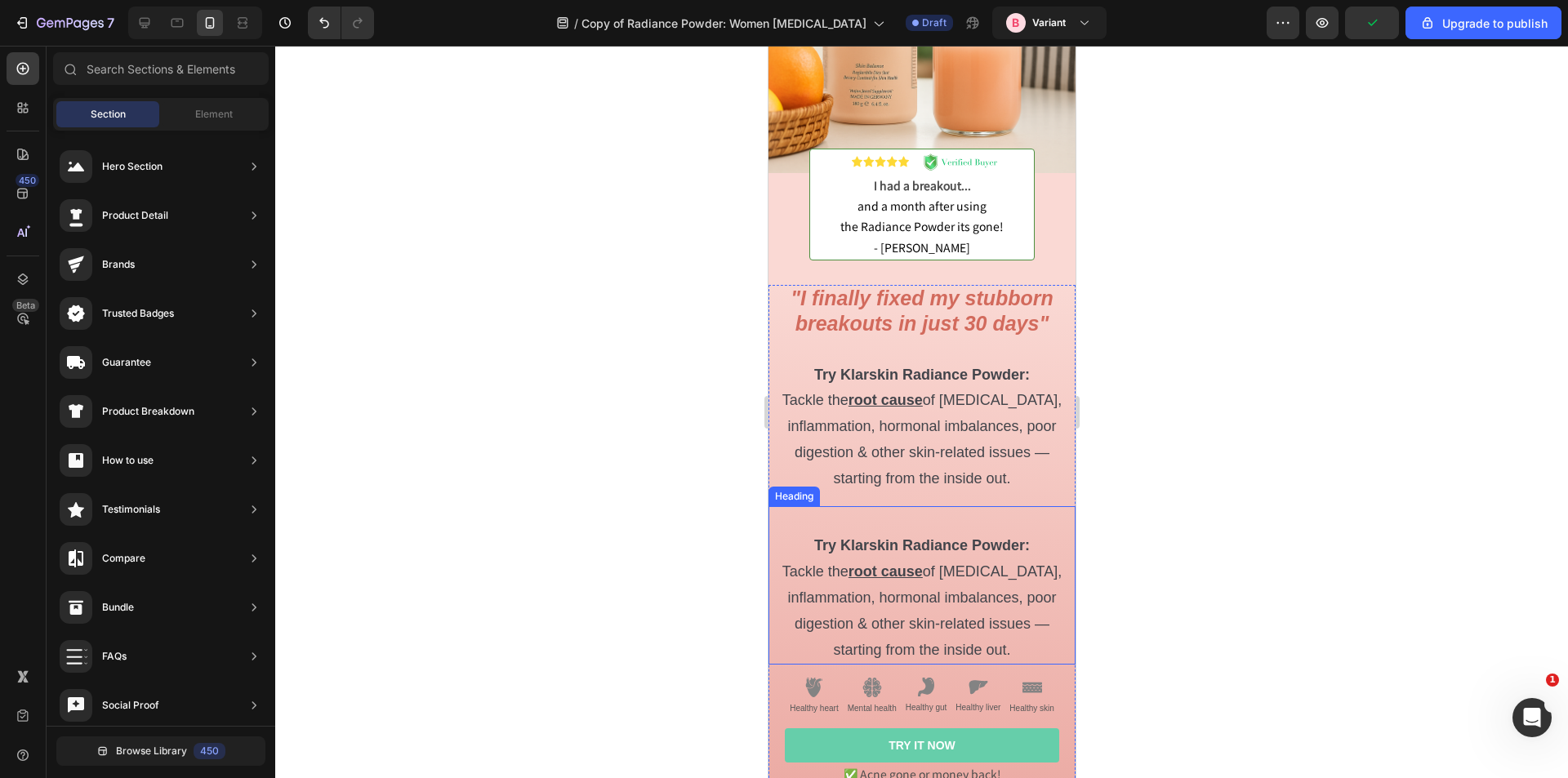
scroll to position [327, 0]
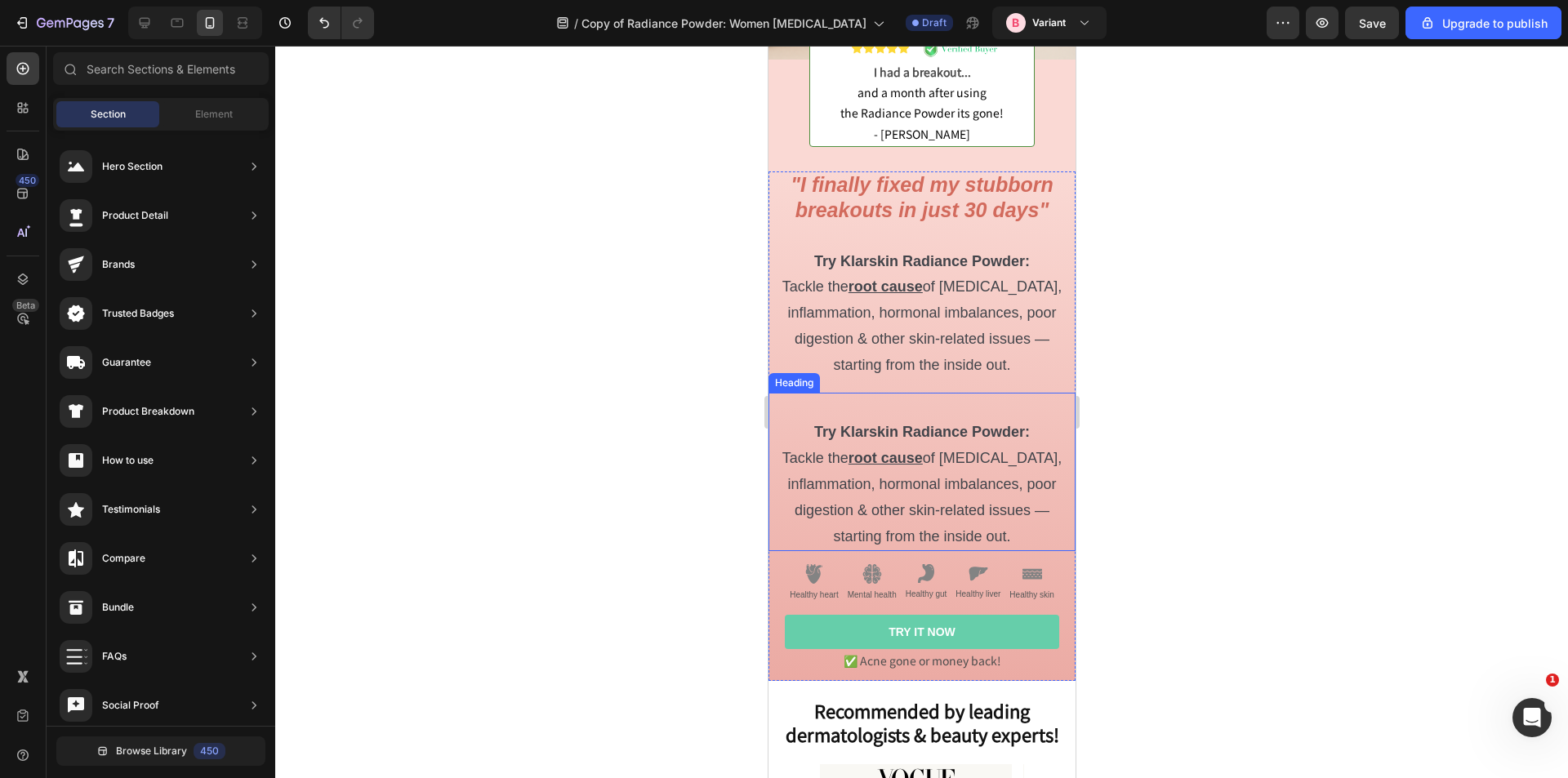
drag, startPoint x: 889, startPoint y: 458, endPoint x: 1001, endPoint y: 500, distance: 119.6
click at [889, 458] on p "⁠⁠⁠⁠⁠⁠⁠ Try Klarskin Radiance Powder: Tackle the root cause of adult acne, infl…" at bounding box center [921, 471] width 304 height 154
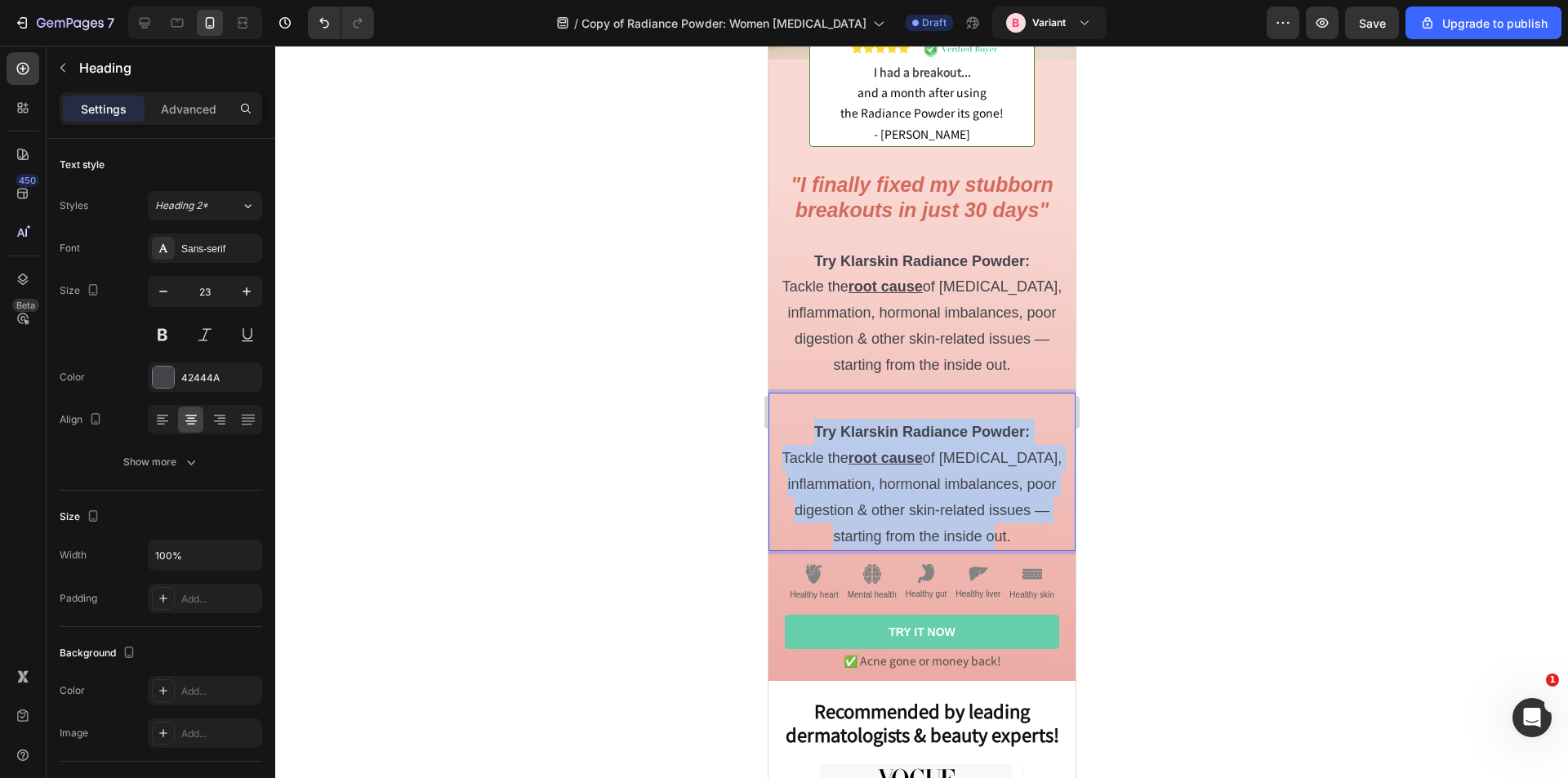
drag, startPoint x: 1018, startPoint y: 521, endPoint x: 806, endPoint y: 419, distance: 235.3
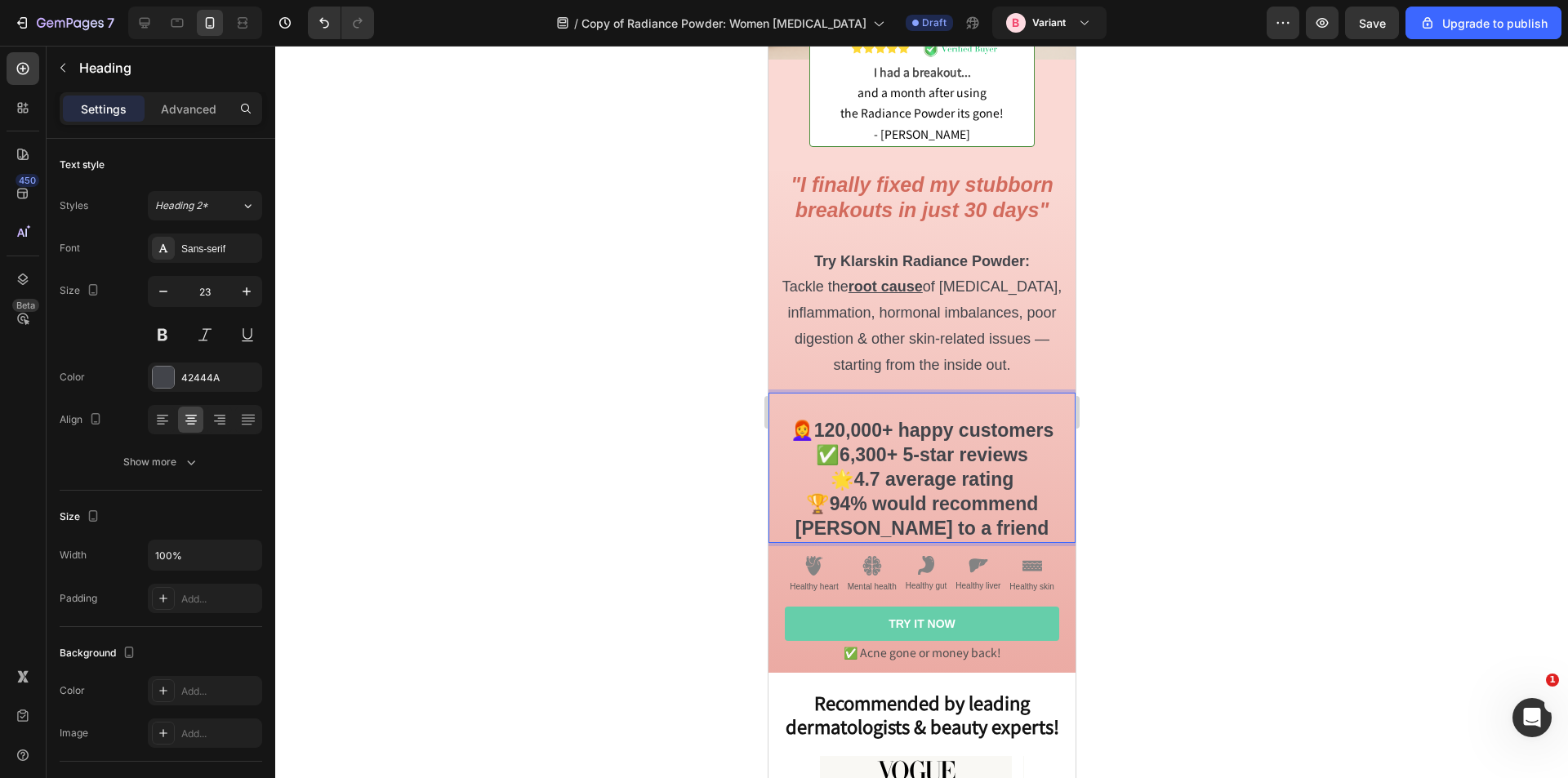
click at [971, 468] on strong "4.7 average rating" at bounding box center [933, 479] width 160 height 21
click at [1181, 443] on div at bounding box center [922, 412] width 1293 height 733
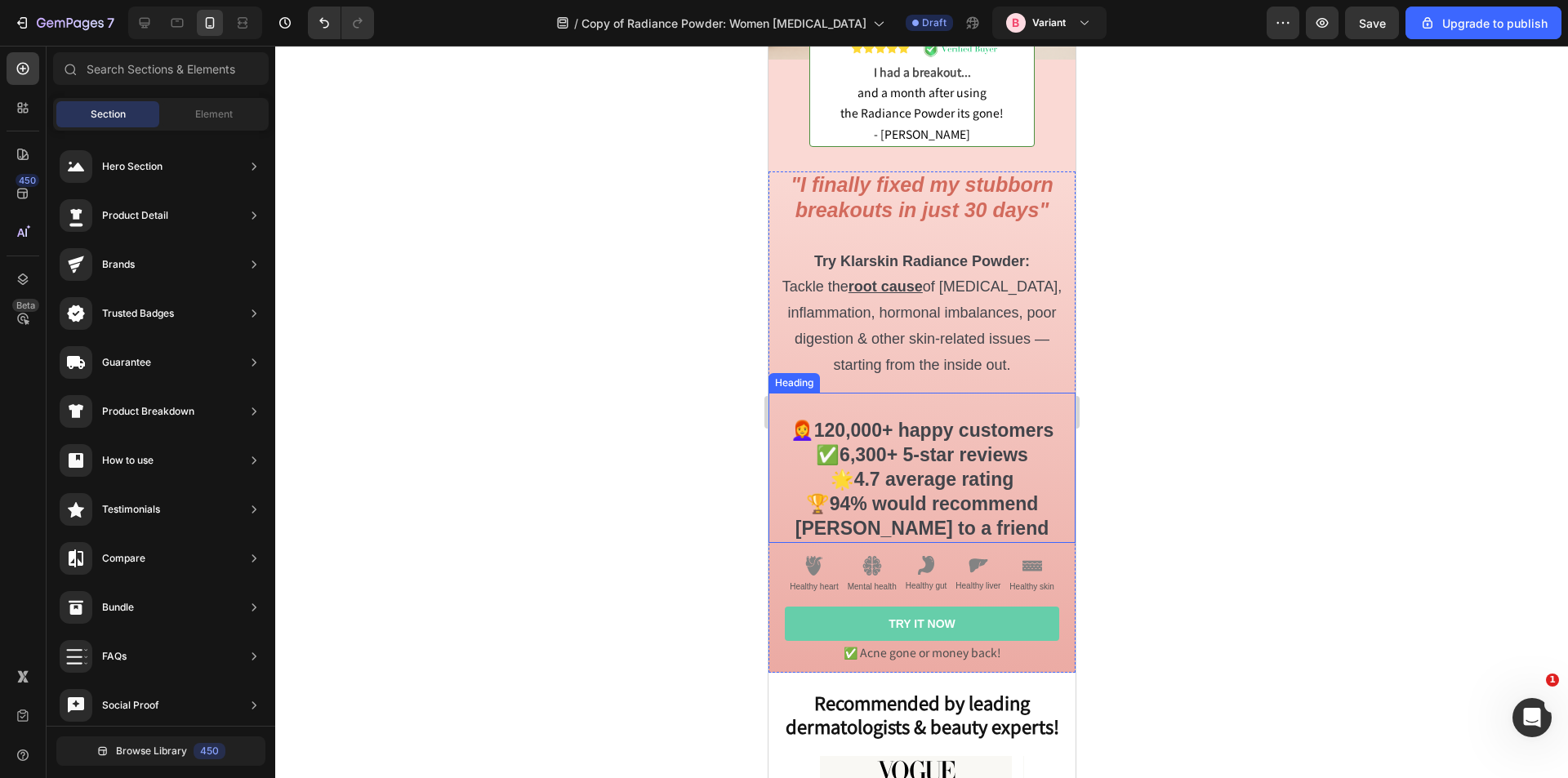
click at [998, 445] on strong "6,300+ 5-star reviews" at bounding box center [933, 455] width 189 height 21
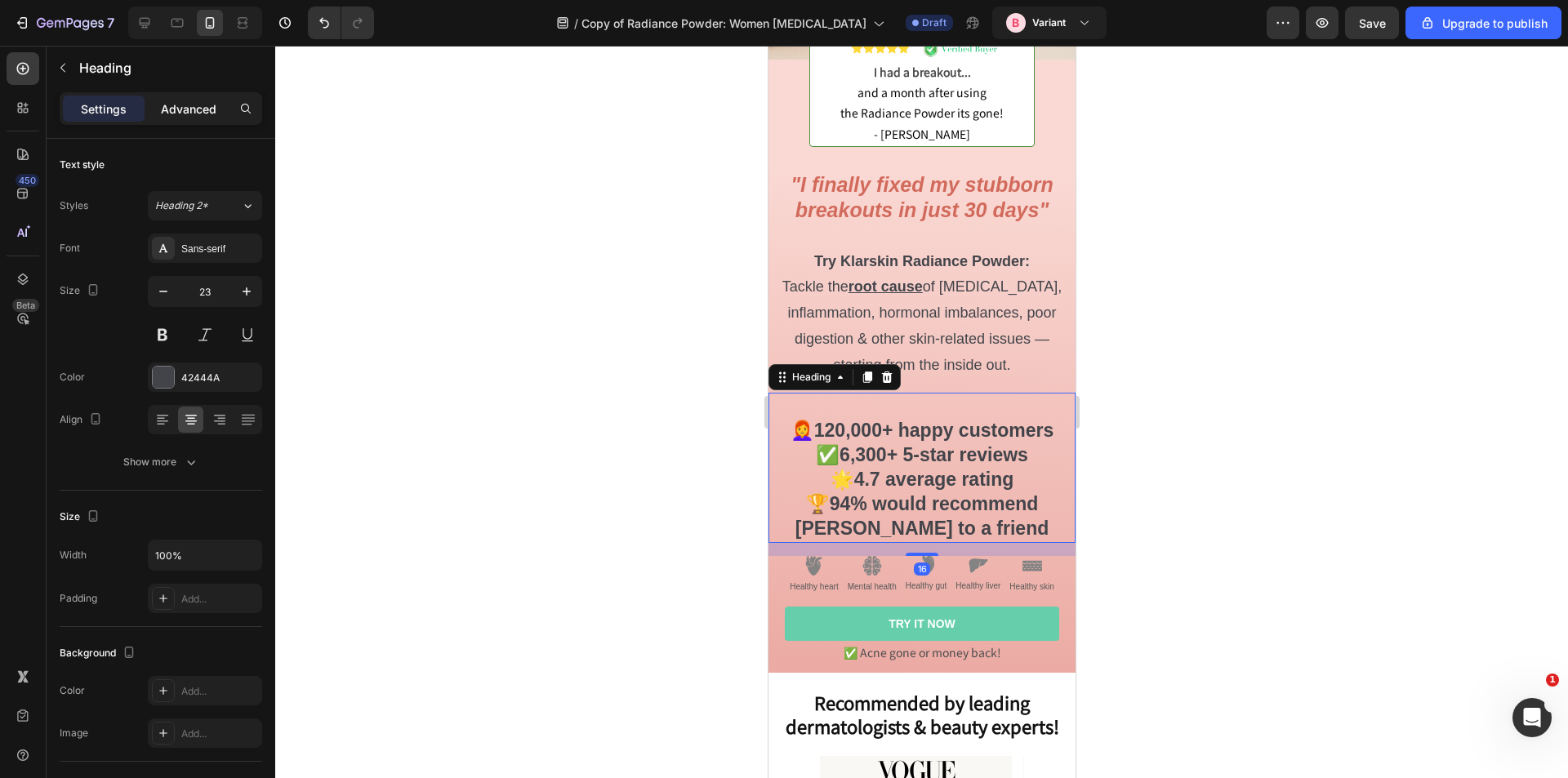
click at [184, 111] on p "Advanced" at bounding box center [188, 109] width 55 height 17
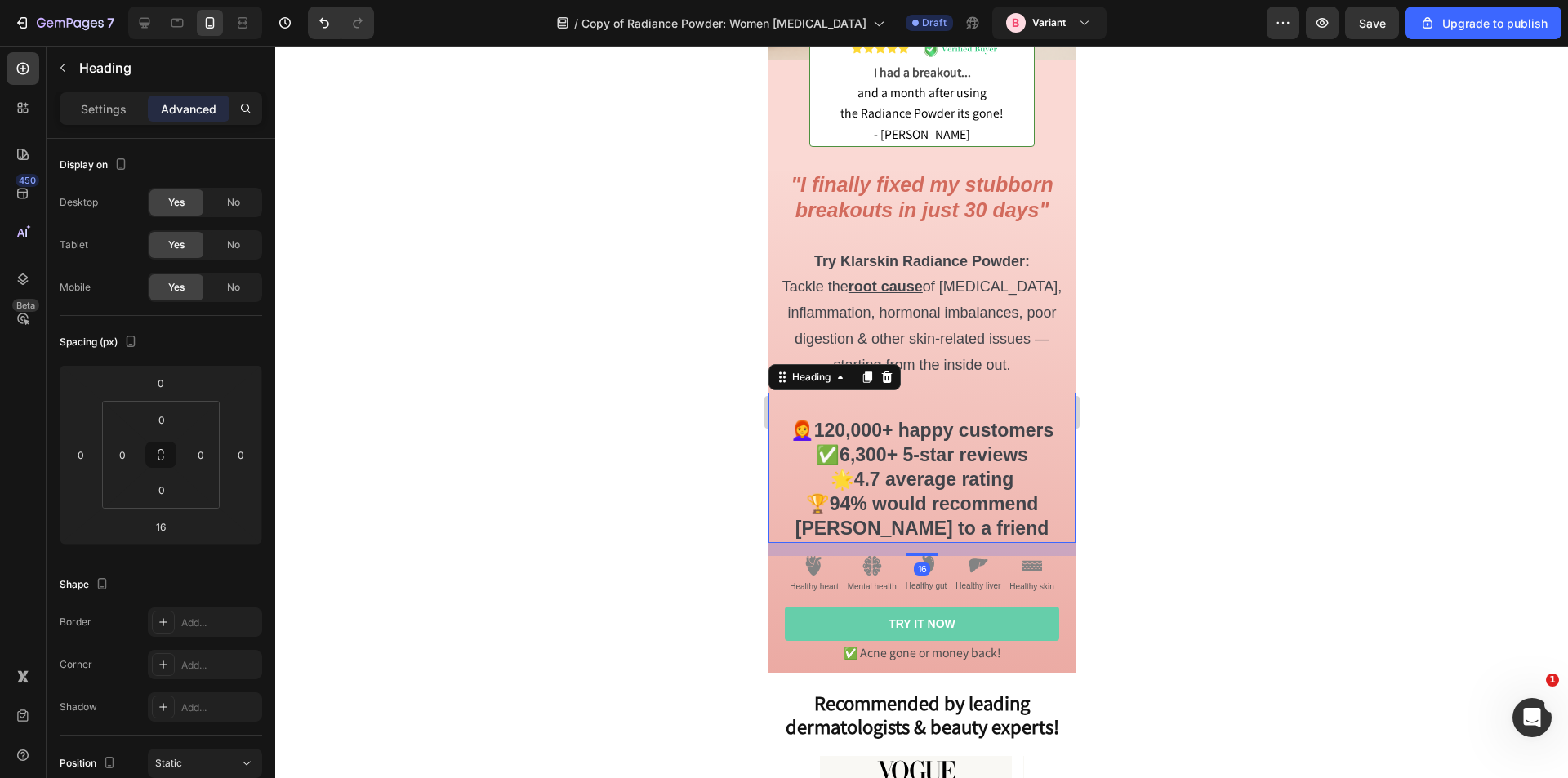
click at [908, 397] on p "⁠⁠⁠⁠⁠⁠⁠ 👩‍🦰 120,000+ happy customers ✅ 6,300+ 5-star reviews 🌟 4.7 average rati…" at bounding box center [921, 468] width 304 height 147
click at [908, 395] on p "⁠⁠⁠⁠⁠⁠⁠ 👩‍🦰 120,000+ happy customers ✅ 6,300+ 5-star reviews 🌟 4.7 average rati…" at bounding box center [921, 468] width 304 height 147
click at [941, 405] on p "⁠⁠⁠⁠⁠⁠⁠ 👩‍🦰 120,000+ happy customers ✅ 6,300+ 5-star reviews 🌟 4.7 average rati…" at bounding box center [921, 468] width 304 height 147
click at [904, 394] on p "⁠⁠⁠⁠⁠⁠⁠ 👩‍🦰 120,000+ happy customers ✅ 6,300+ 5-star reviews 🌟 4.7 average rati…" at bounding box center [921, 468] width 304 height 147
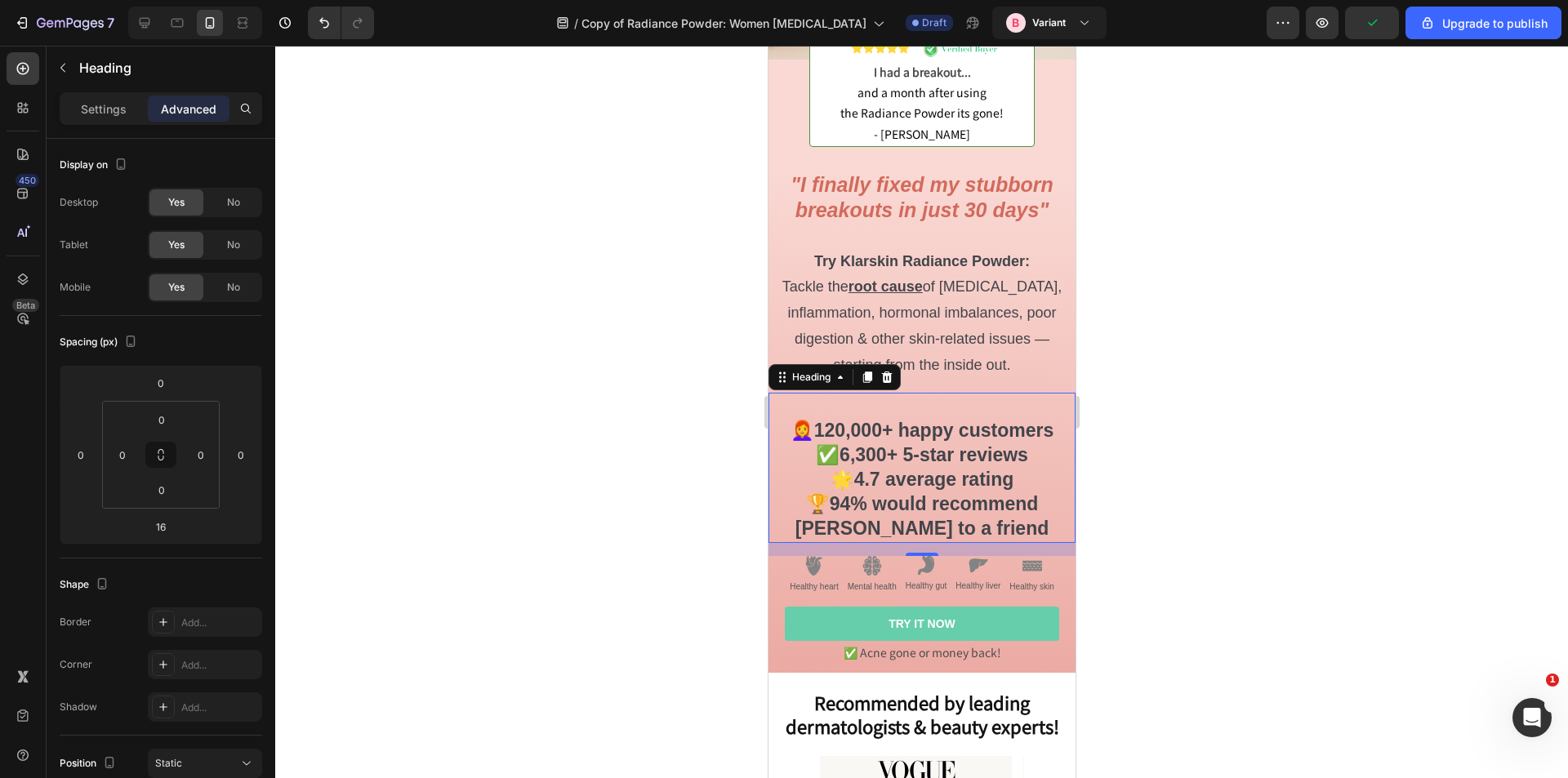
click at [777, 413] on p "⁠⁠⁠⁠⁠⁠⁠ 👩‍🦰 120,000+ happy customers ✅ 6,300+ 5-star reviews 🌟 4.7 average rati…" at bounding box center [921, 468] width 304 height 147
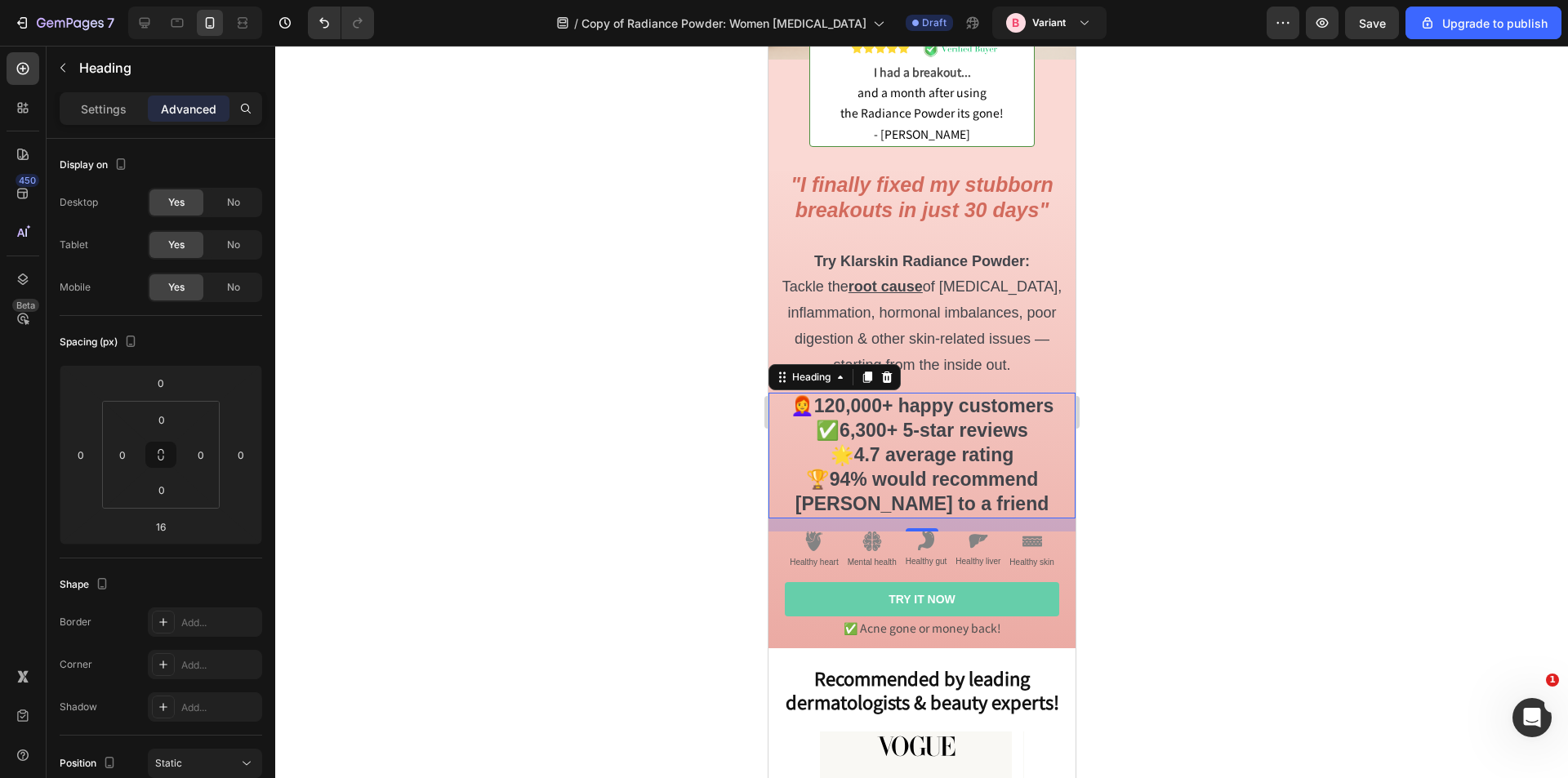
click at [944, 420] on strong "6,300+ 5-star reviews" at bounding box center [933, 431] width 189 height 21
click at [1221, 417] on div at bounding box center [922, 412] width 1293 height 733
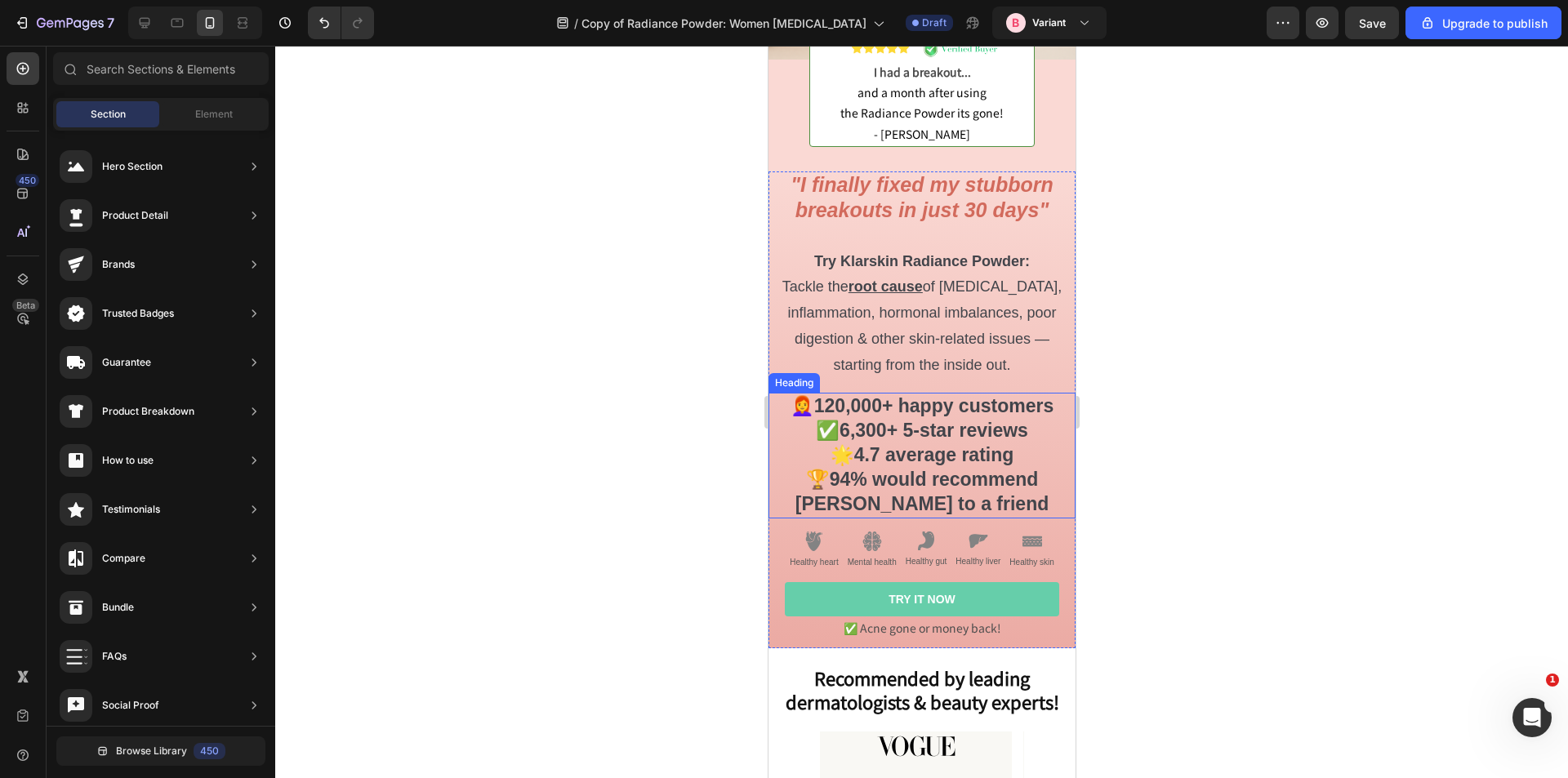
click at [996, 468] on strong "94% would recommend Klarskin to a friend" at bounding box center [922, 491] width 254 height 46
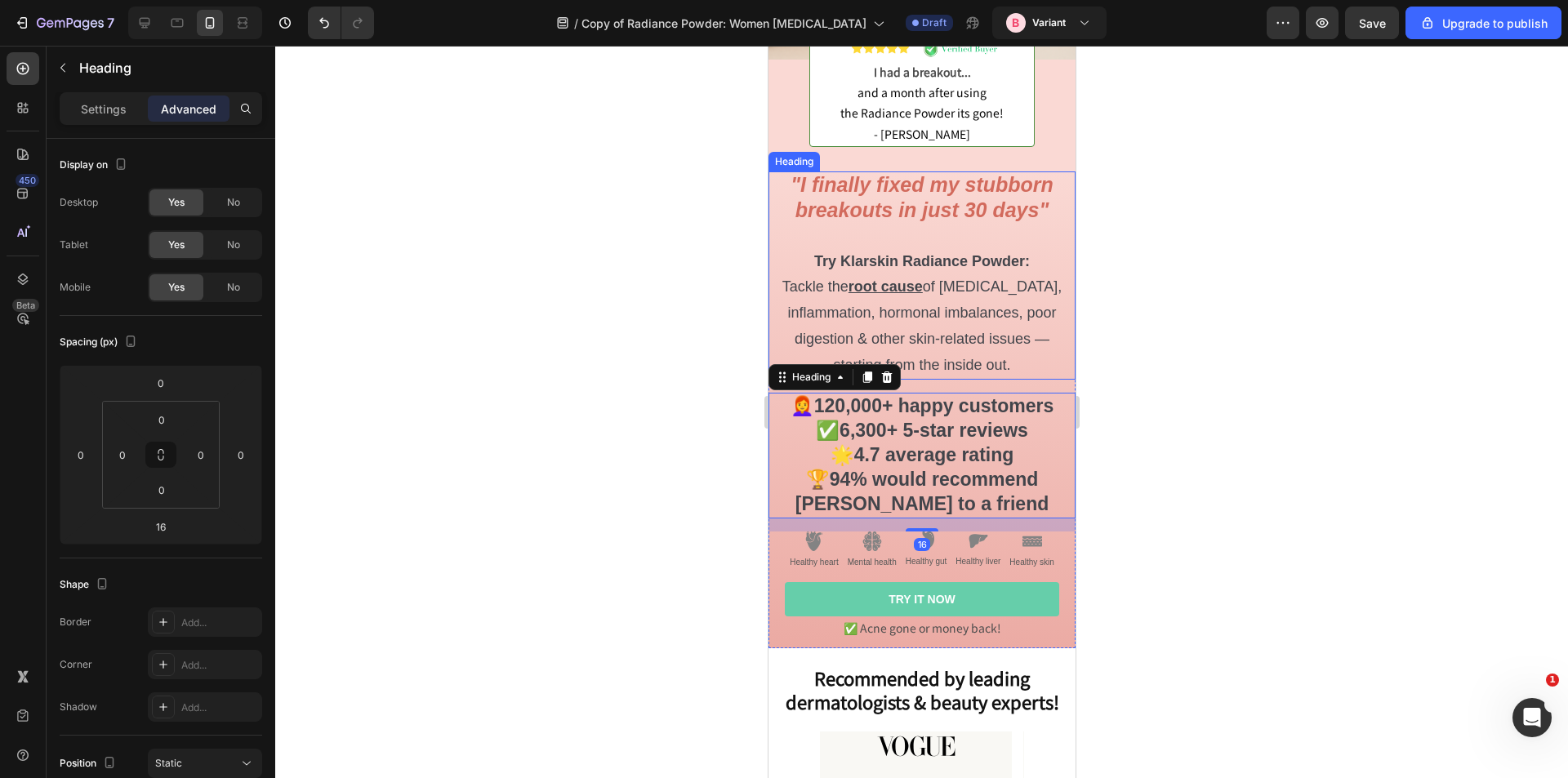
click at [902, 278] on u "root cause" at bounding box center [885, 287] width 74 height 16
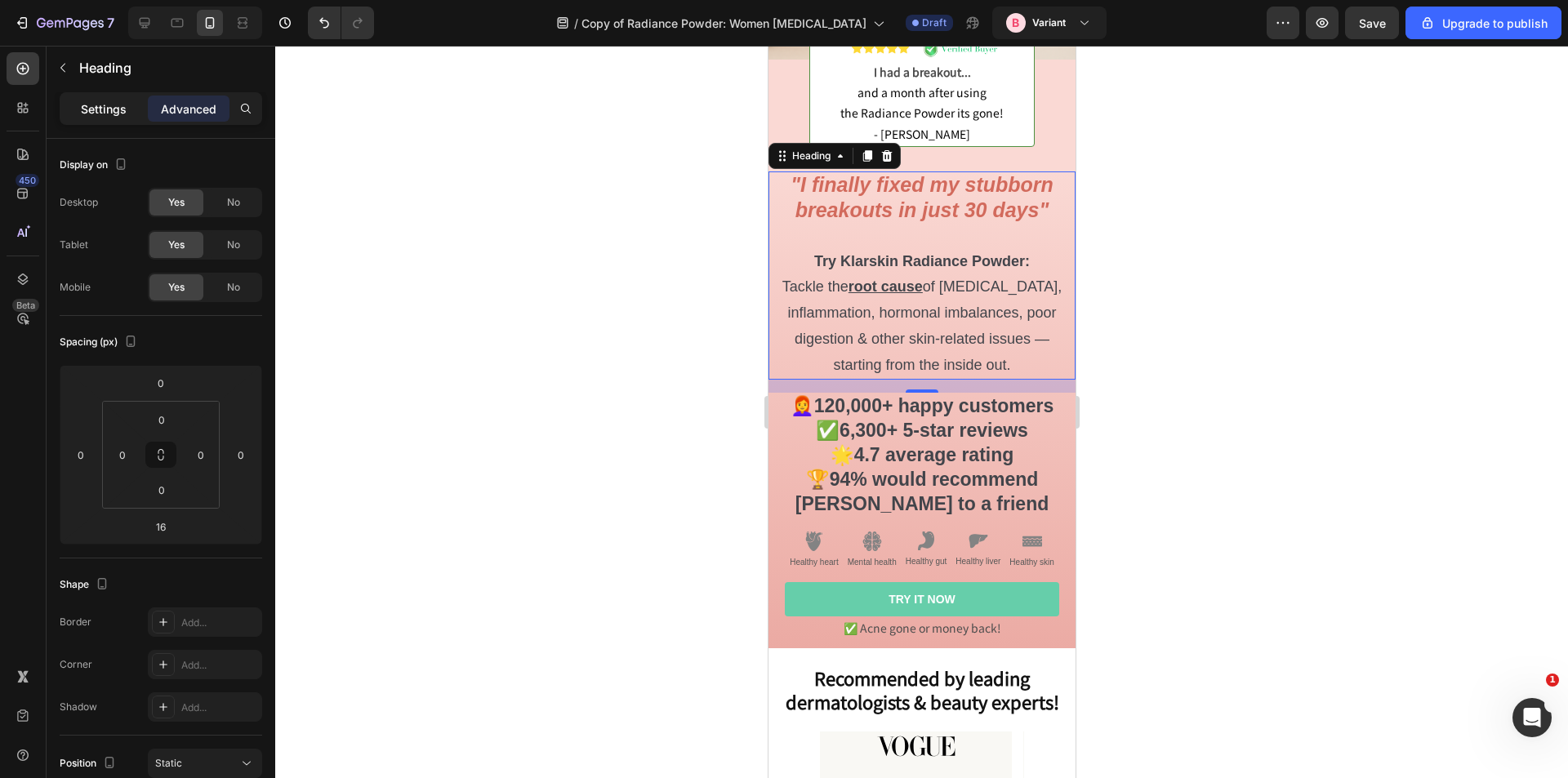
click at [105, 116] on p "Settings" at bounding box center [104, 109] width 46 height 17
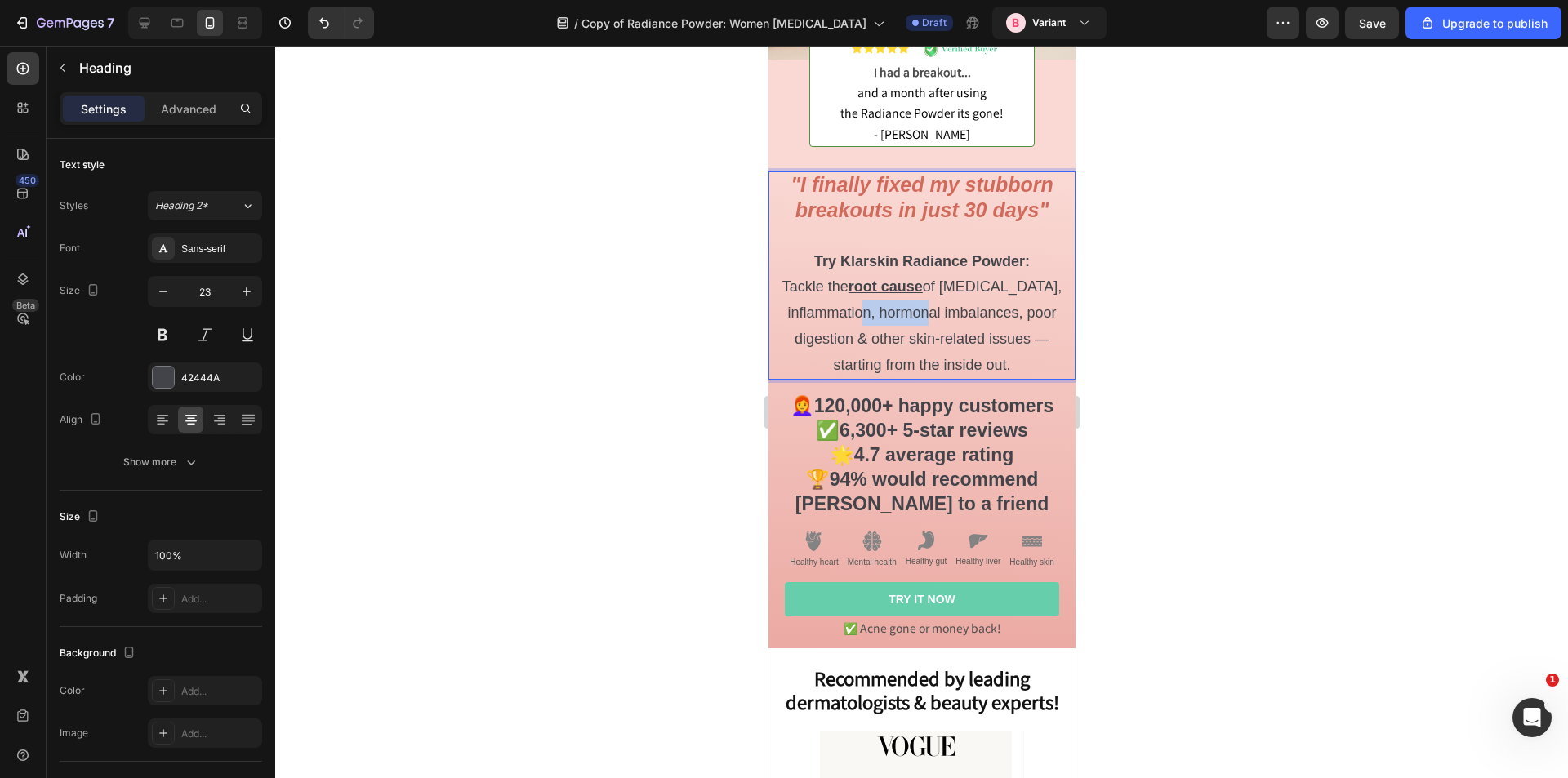
click at [887, 295] on span "Tackle the root cause of adult acne, inflammation, hormonal imbalances, poor di…" at bounding box center [921, 325] width 279 height 95
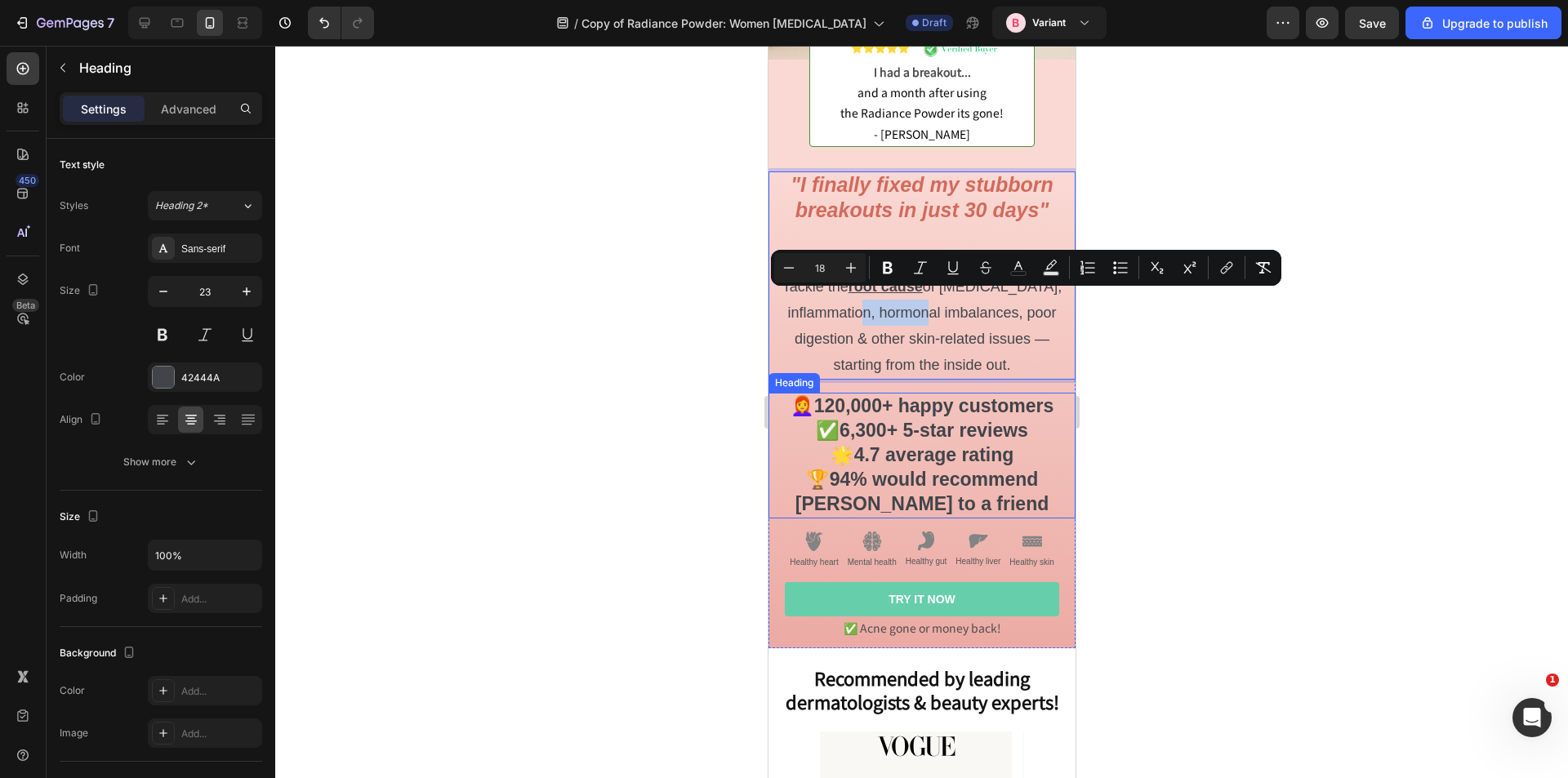
click at [904, 403] on strong "120,000+ happy customers" at bounding box center [933, 406] width 240 height 21
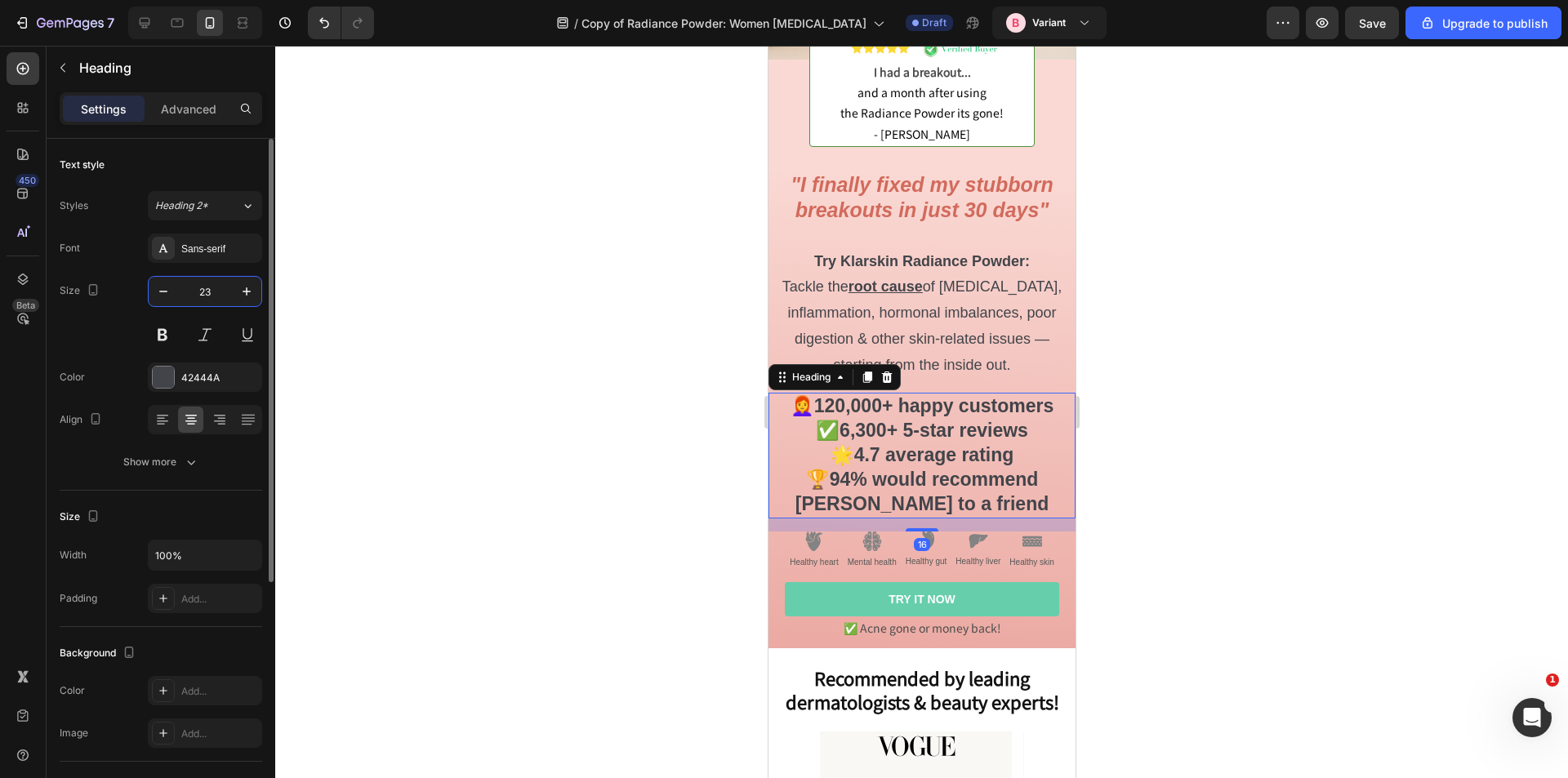
click at [213, 300] on input "23" at bounding box center [204, 291] width 54 height 30
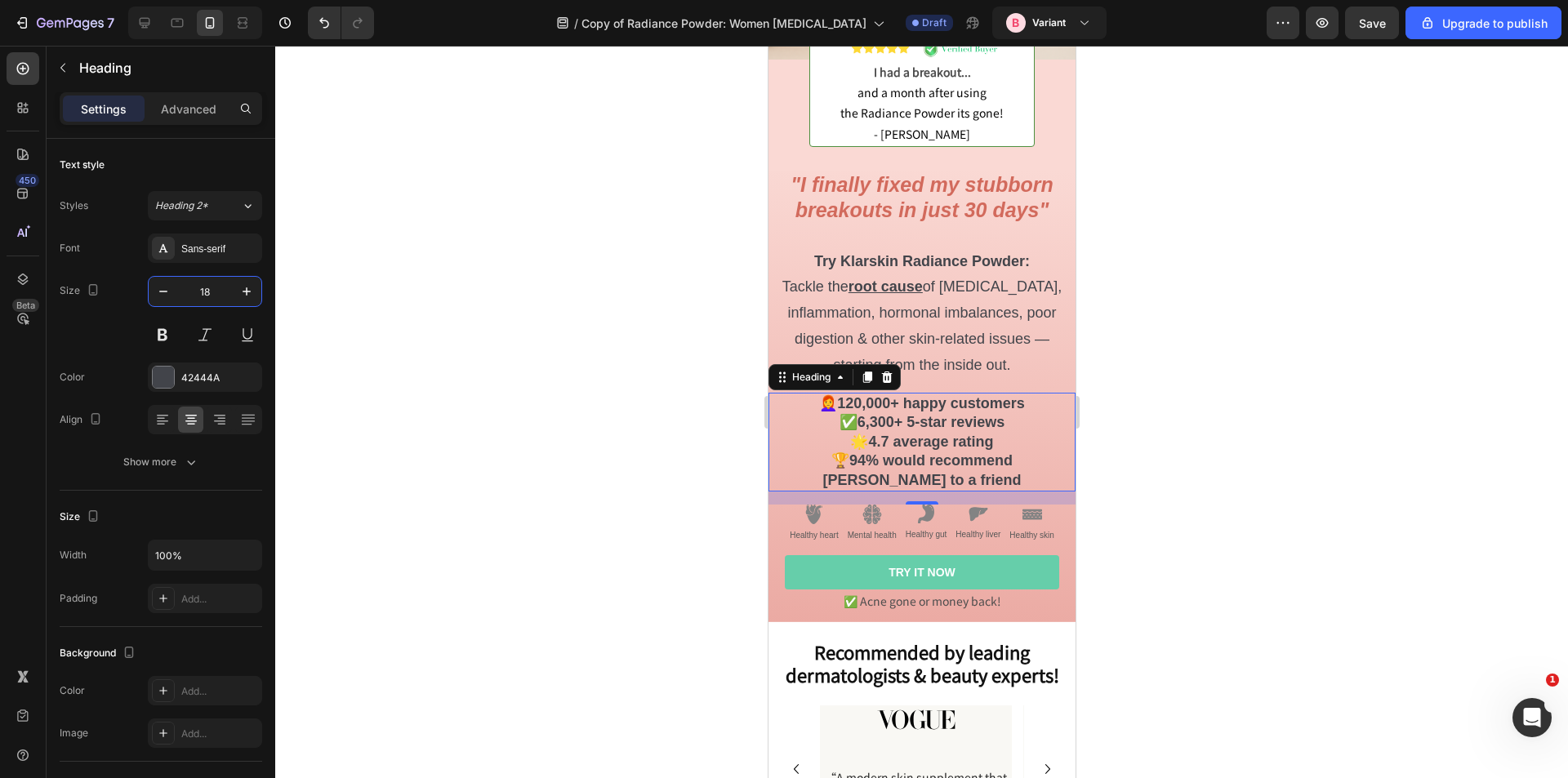
type input "18"
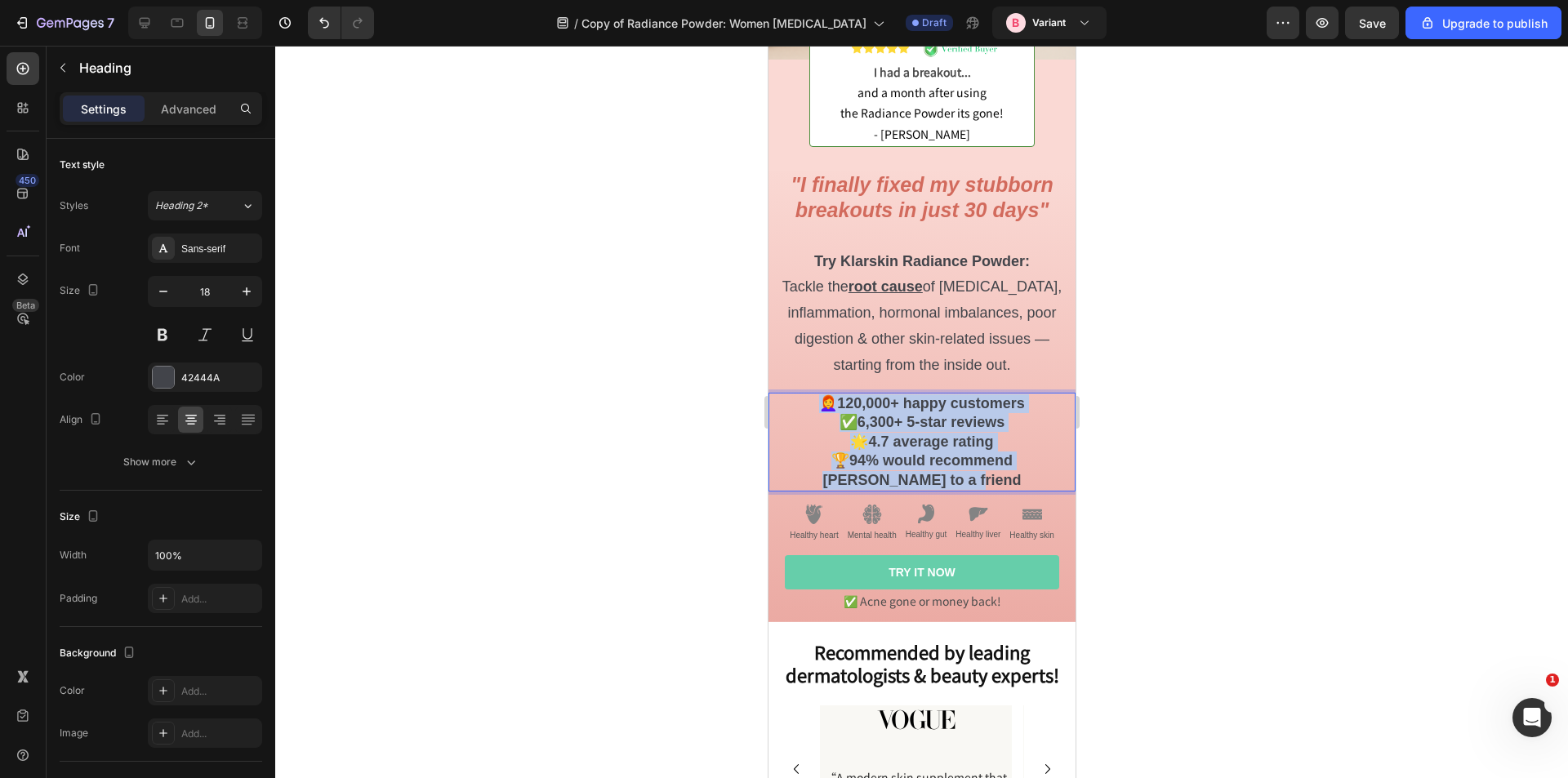
drag, startPoint x: 945, startPoint y: 461, endPoint x: 1332, endPoint y: 418, distance: 389.4
click at [809, 394] on p "👩‍🦰 120,000+ happy customers ✅ 6,300+ 5-star reviews 🌟 4.7 average rating 🏆 94%…" at bounding box center [921, 442] width 304 height 96
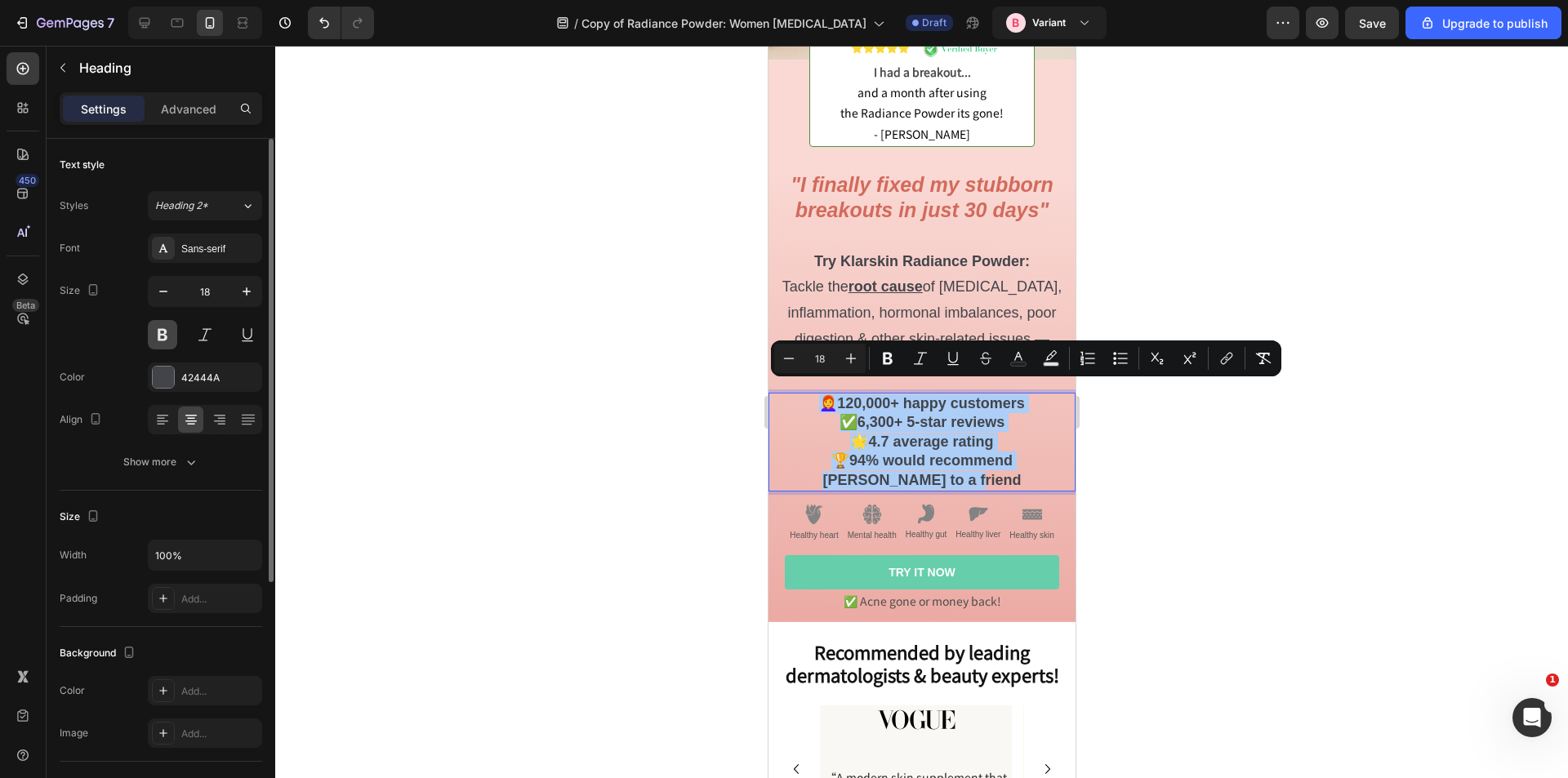
click at [161, 333] on button at bounding box center [163, 335] width 30 height 30
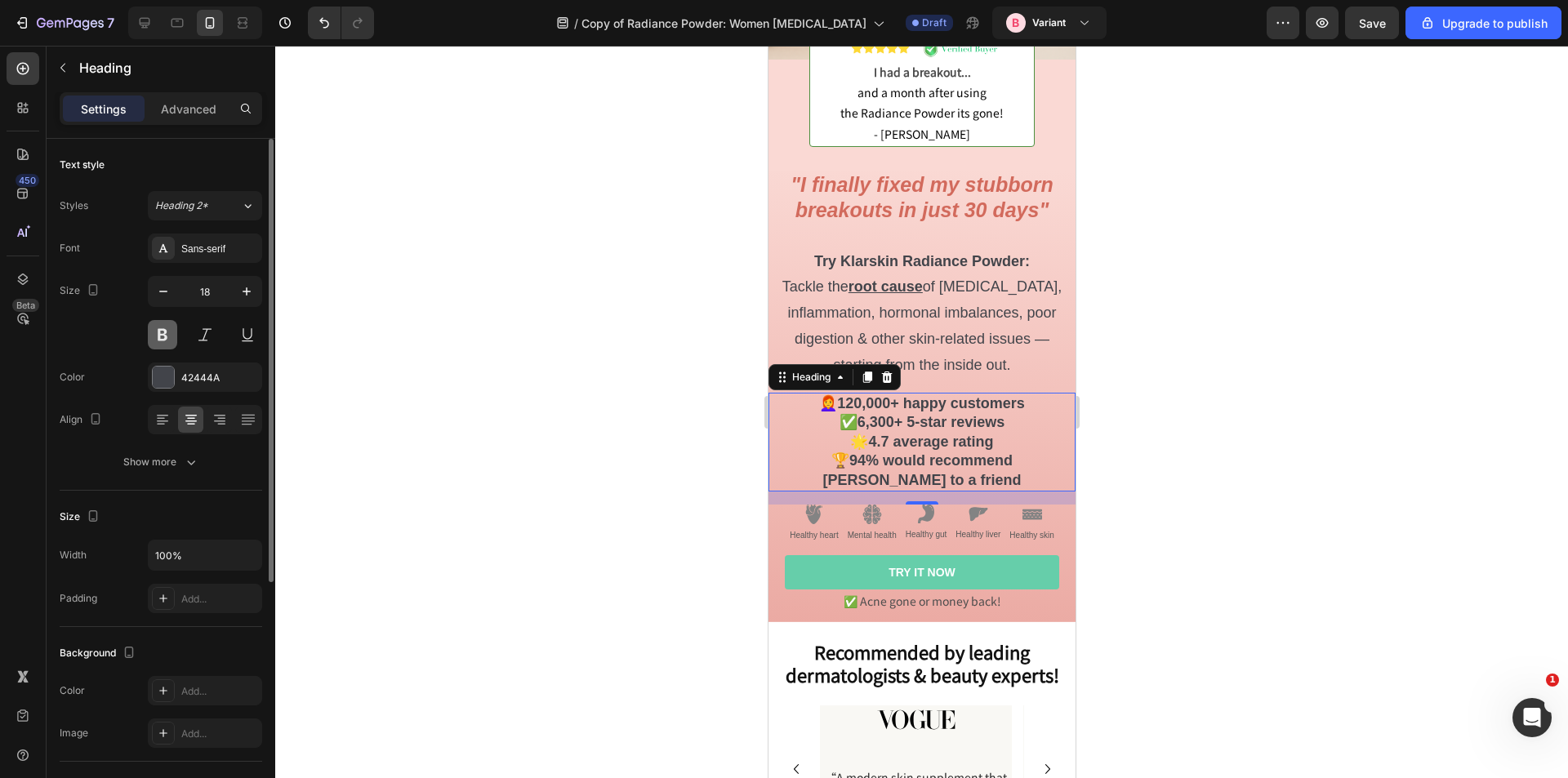
click at [160, 333] on button at bounding box center [163, 335] width 30 height 30
click at [976, 452] on strong "94% would recommend Klarskin to a friend" at bounding box center [921, 469] width 198 height 35
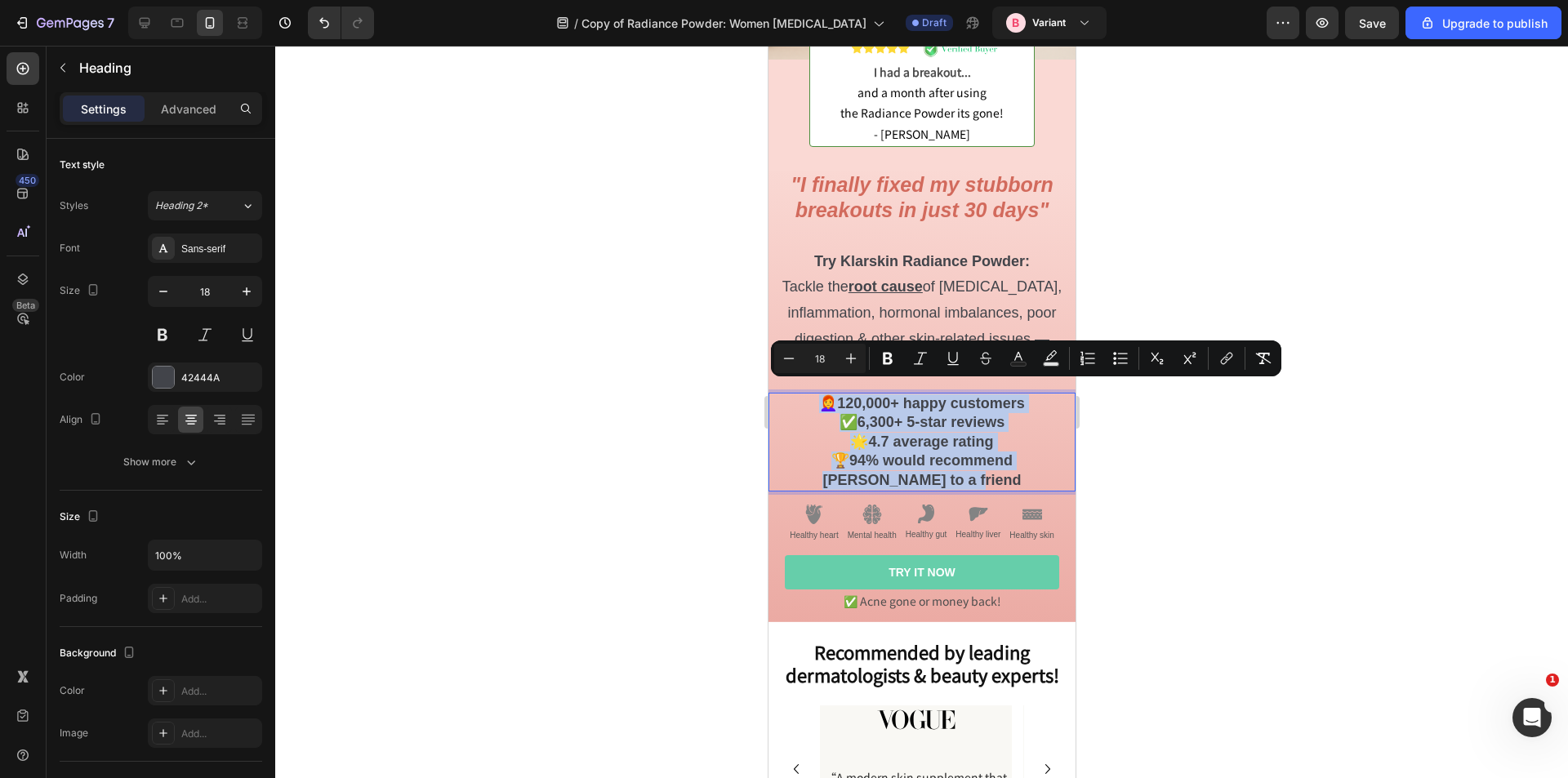
drag, startPoint x: 955, startPoint y: 465, endPoint x: 812, endPoint y: 384, distance: 164.3
click at [812, 394] on p "👩‍🦰 120,000+ happy customers ✅ 6,300+ 5-star reviews 🌟 4.7 average rating 🏆 94%…" at bounding box center [921, 442] width 304 height 96
click at [1261, 359] on icon "Editor contextual toolbar" at bounding box center [1263, 358] width 16 height 16
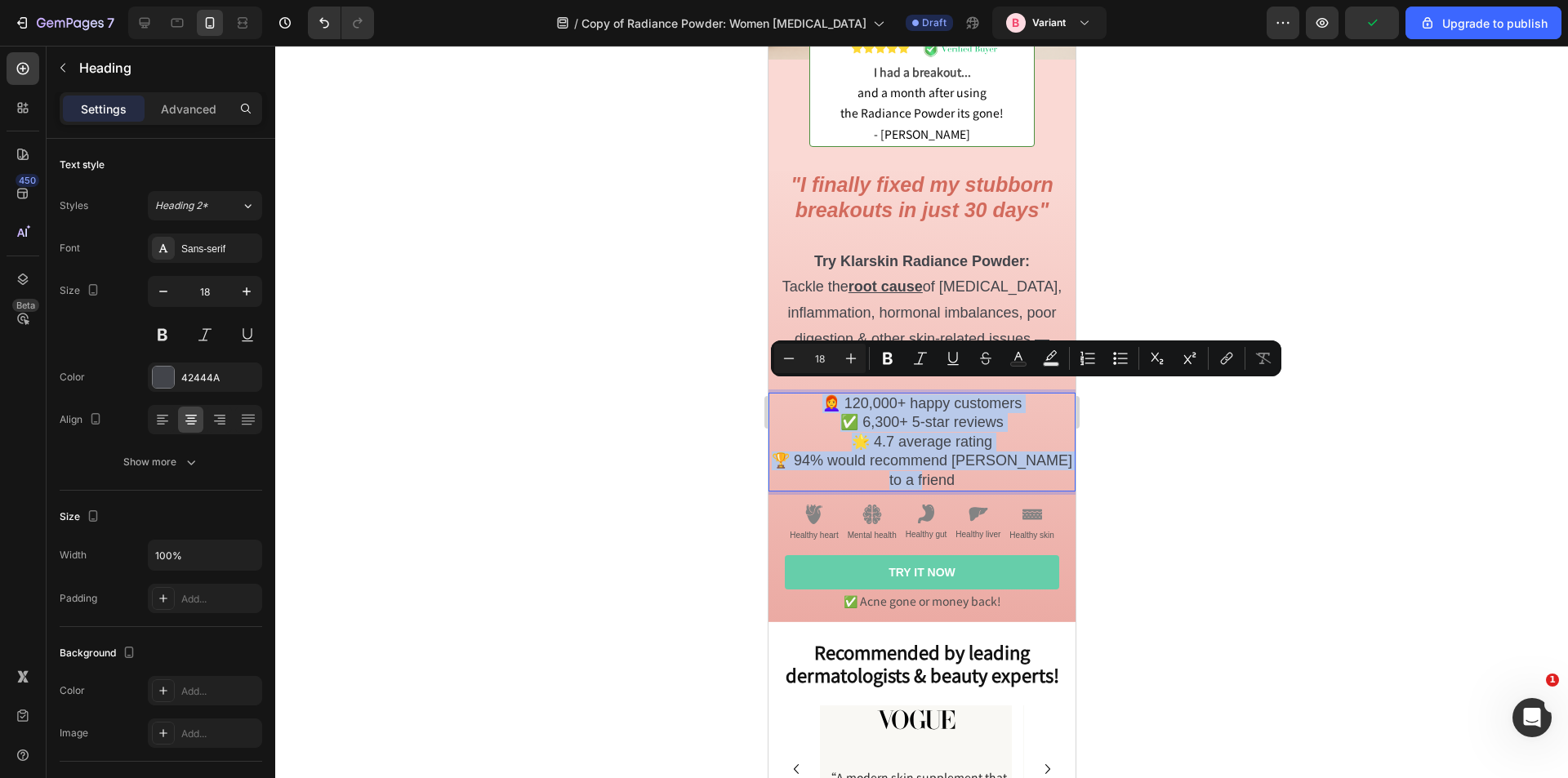
click at [906, 451] on p "👩‍🦰 120,000+ happy customers ✅ 6,300+ 5-star reviews 🌟 4.7 average rating 🏆 94%…" at bounding box center [921, 442] width 304 height 96
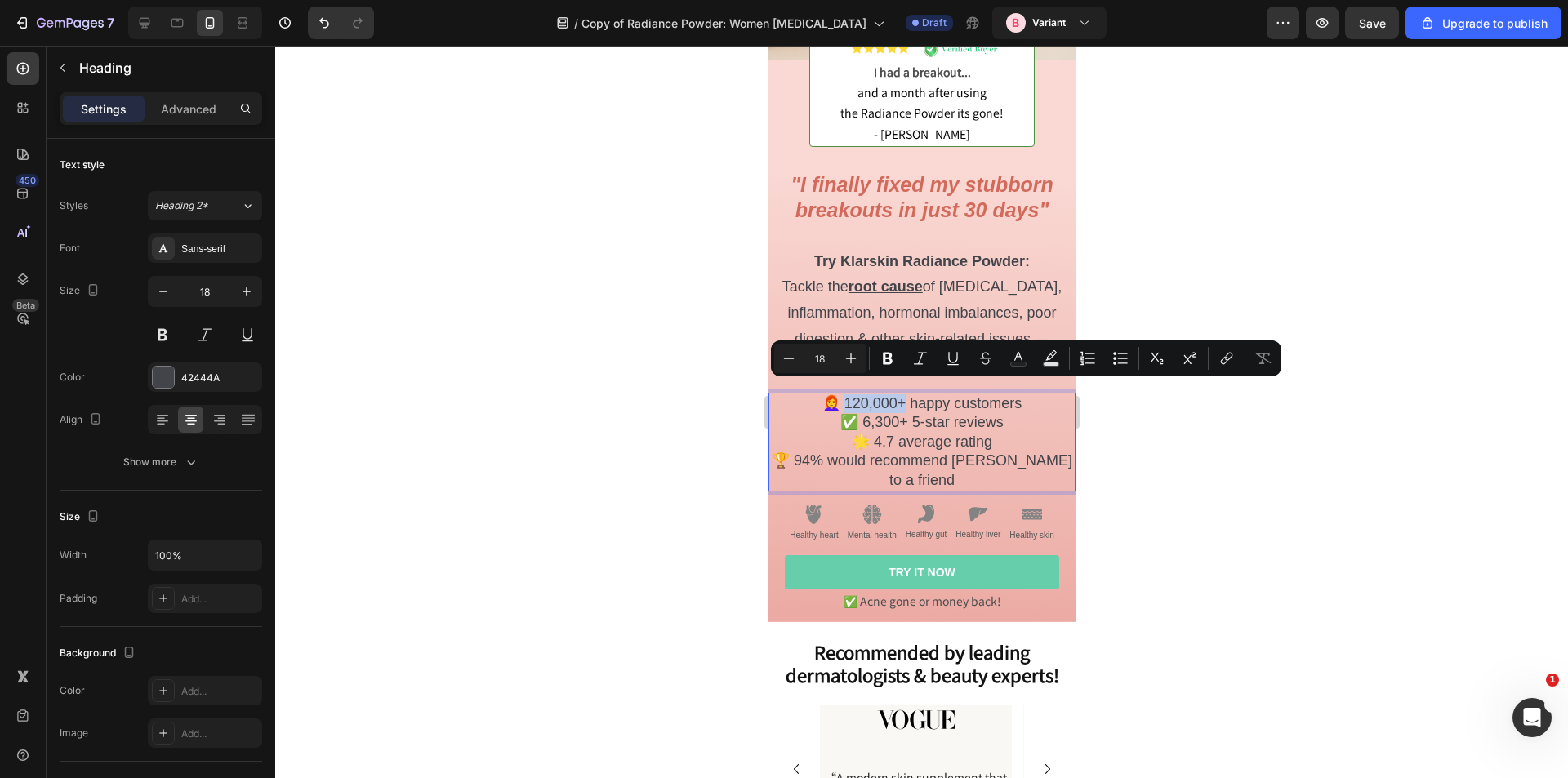
drag, startPoint x: 898, startPoint y: 392, endPoint x: 838, endPoint y: 394, distance: 60.0
click at [838, 394] on p "👩‍🦰 120,000+ happy customers ✅ 6,300+ 5-star reviews 🌟 4.7 average rating 🏆 94%…" at bounding box center [921, 442] width 304 height 96
click at [865, 394] on p "👩‍🦰 120,000+ happy customers ✅ 6,300+ 5-star reviews 🌟 4.7 average rating 🏆 94%…" at bounding box center [921, 442] width 304 height 96
drag, startPoint x: 889, startPoint y: 395, endPoint x: 837, endPoint y: 391, distance: 52.2
click at [837, 394] on p "👩‍🦰 120,000+ happy customers ✅ 6,300+ 5-star reviews 🌟 4.7 average rating 🏆 94%…" at bounding box center [921, 442] width 304 height 96
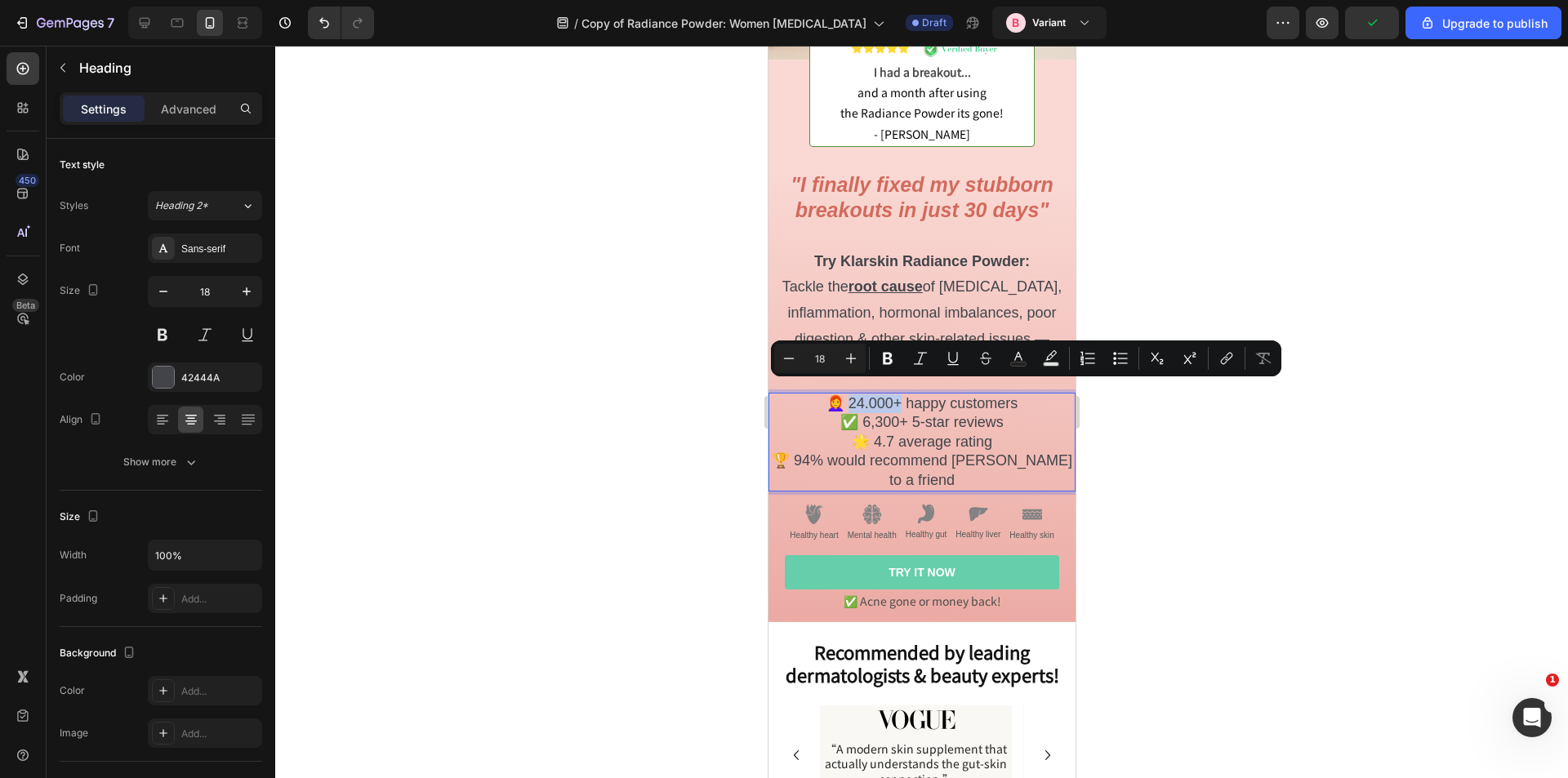
drag, startPoint x: 887, startPoint y: 389, endPoint x: 842, endPoint y: 387, distance: 45.0
click at [842, 394] on p "👩‍🦰 24.000+ happy customers ✅ 6,300+ 5-star reviews 🌟 4.7 average rating 🏆 94% …" at bounding box center [921, 442] width 304 height 96
click at [893, 356] on icon "Editor contextual toolbar" at bounding box center [888, 358] width 16 height 16
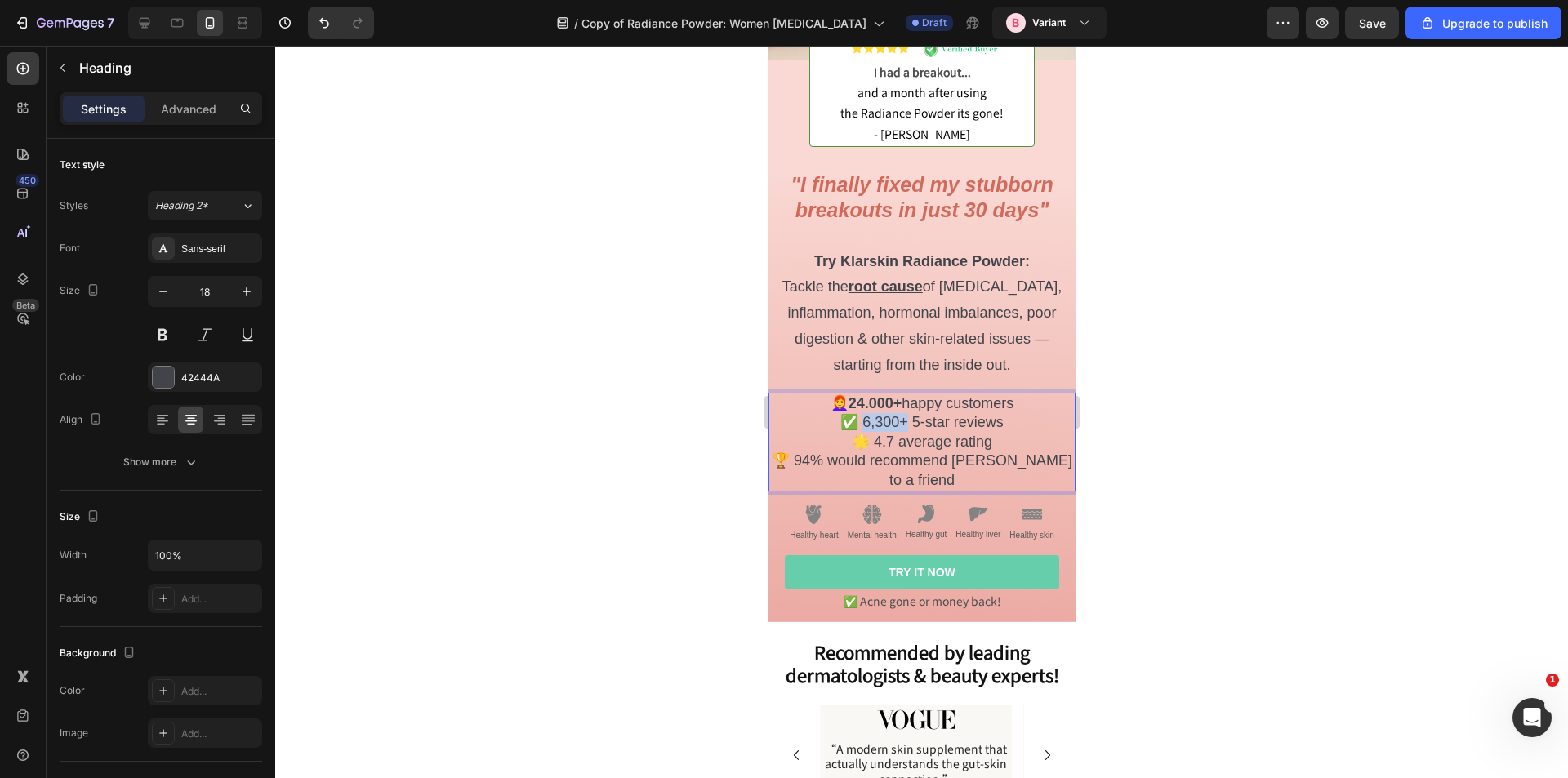
drag, startPoint x: 903, startPoint y: 412, endPoint x: 856, endPoint y: 409, distance: 47.1
click at [856, 409] on p "👩‍🦰 24.000+ happy customers ✅ 6,300+ 5-star reviews 🌟 4.7 average rating 🏆 94% …" at bounding box center [921, 442] width 304 height 96
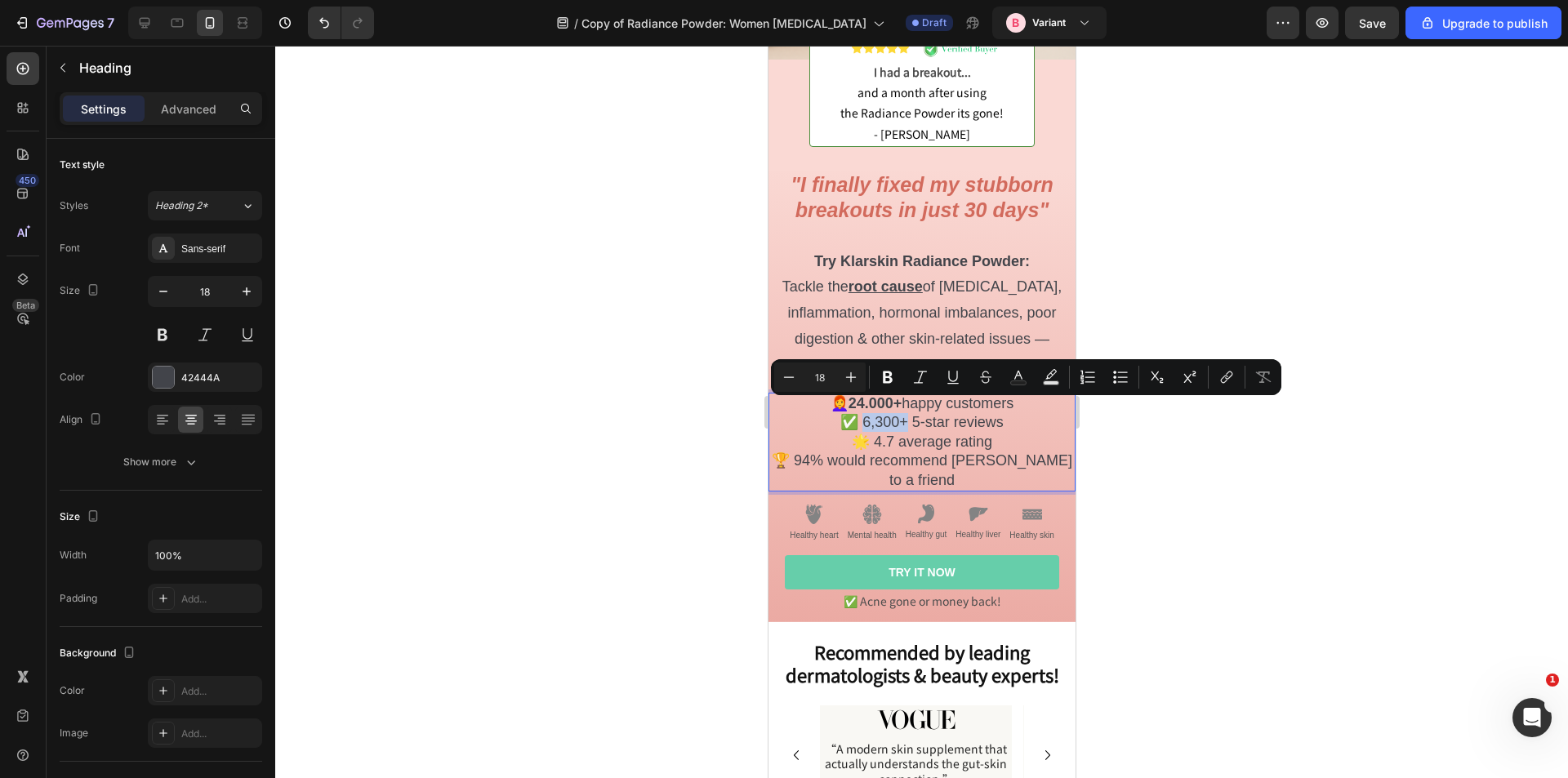
click at [864, 412] on p "👩‍🦰 24.000+ happy customers ✅ 6,300+ 5-star reviews 🌟 4.7 average rating 🏆 94% …" at bounding box center [921, 442] width 304 height 96
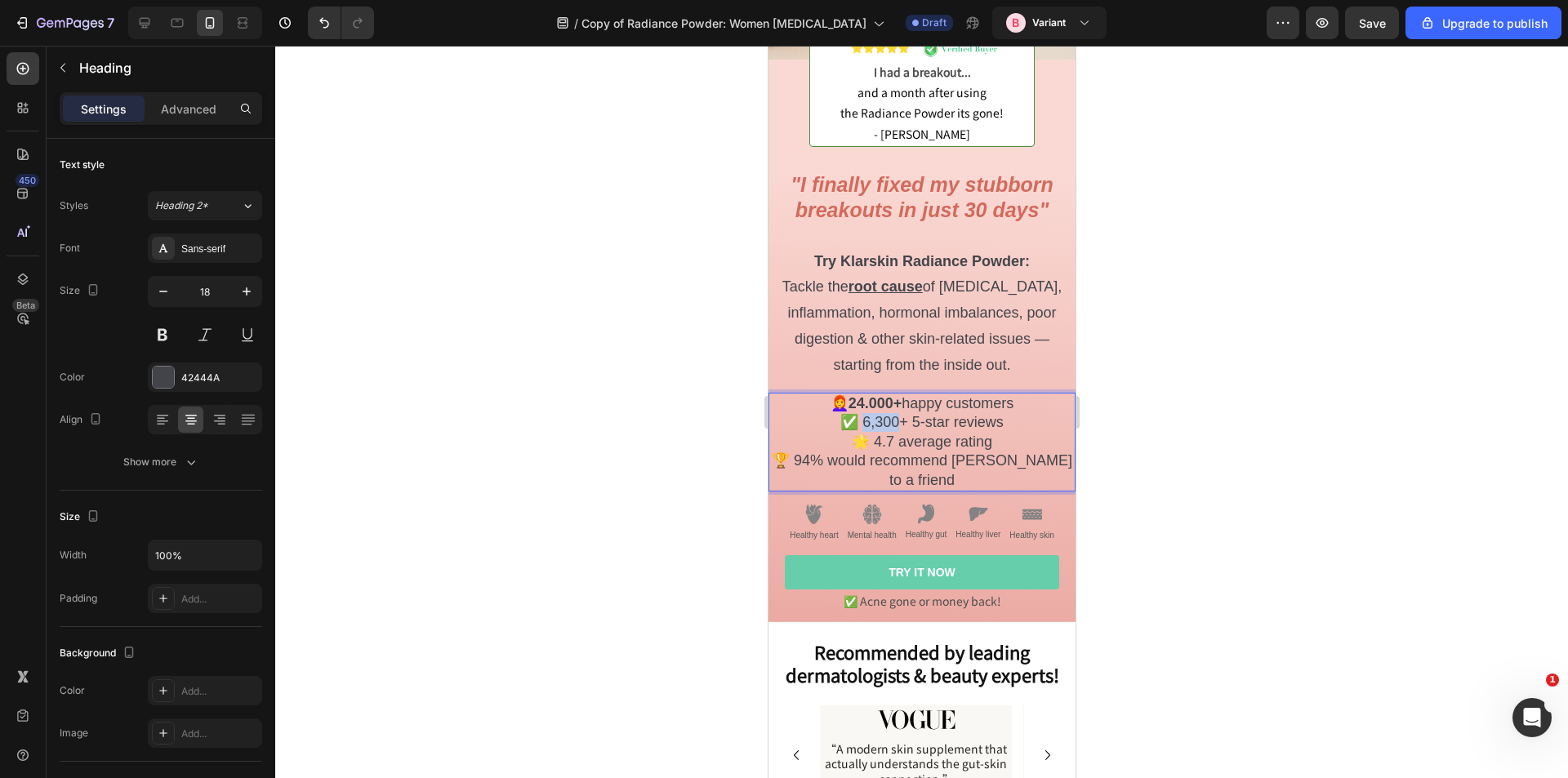
drag, startPoint x: 894, startPoint y: 409, endPoint x: 857, endPoint y: 405, distance: 37.2
click at [857, 405] on p "👩‍🦰 24.000+ happy customers ✅ 6,300+ 5-star reviews 🌟 4.7 average rating 🏆 94% …" at bounding box center [921, 442] width 304 height 96
click at [834, 394] on p "423.👩‍🦰 24.000+ happy customers ✅ 1+ 5-star reviews 🌟 4.7 average rating 🏆 94% …" at bounding box center [921, 442] width 304 height 96
click at [880, 410] on p "👩‍🦰 24.000+ happy customers ✅ 1+ 5-star reviews 🌟 4.7 average rating 🏆 94% woul…" at bounding box center [921, 442] width 304 height 96
click at [832, 394] on p "423👩‍🦰 24.000+ happy customers ✅ 1.+ 5-star reviews 🌟 4.7 average rating 🏆 94% …" at bounding box center [921, 442] width 304 height 96
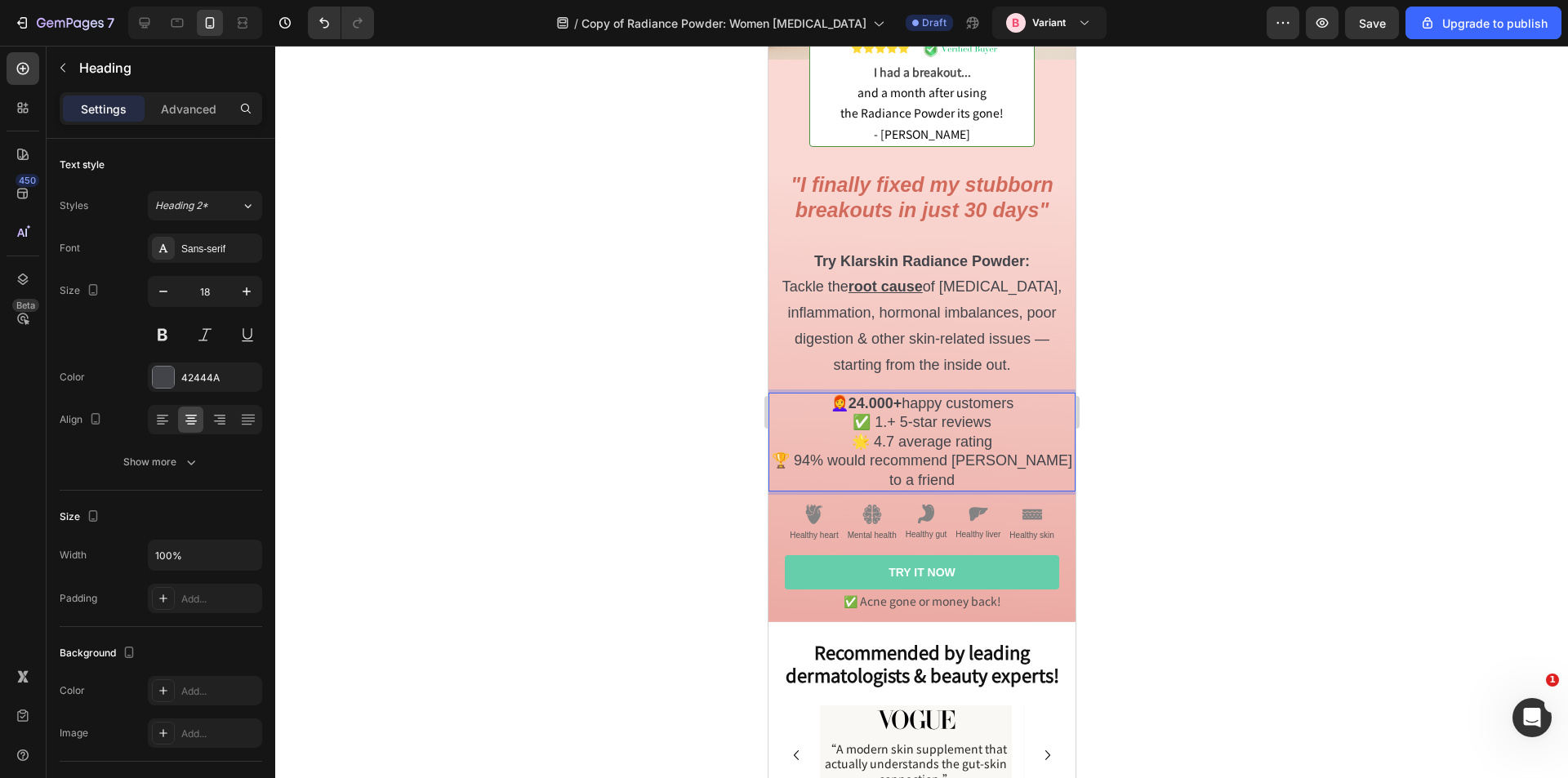
click at [882, 416] on p "👩‍🦰 24.000+ happy customers ✅ 1.+ 5-star reviews 🌟 4.7 average rating 🏆 94% wou…" at bounding box center [921, 442] width 304 height 96
click at [886, 415] on p "👩‍🦰 24.000+ happy customers ✅ 1.o+ 5-star reviews 🌟 4.7 average rating 🏆 94% wo…" at bounding box center [921, 442] width 304 height 96
click at [884, 411] on p "👩‍🦰 24.000+ happy customers ✅ 1.+ 5-star reviews 🌟 4.7 average rating 🏆 94% wou…" at bounding box center [921, 442] width 304 height 96
click at [884, 411] on p "👩‍🦰 24.000+ happy customers ✅ 1.3+ 5-star reviews 🌟 4.7 average rating 🏆 94% wo…" at bounding box center [921, 442] width 304 height 96
click at [891, 412] on p "👩‍🦰 24.000+ happy customers ✅ 1.32+ 5-star reviews 🌟 4.7 average rating 🏆 94% w…" at bounding box center [921, 442] width 304 height 96
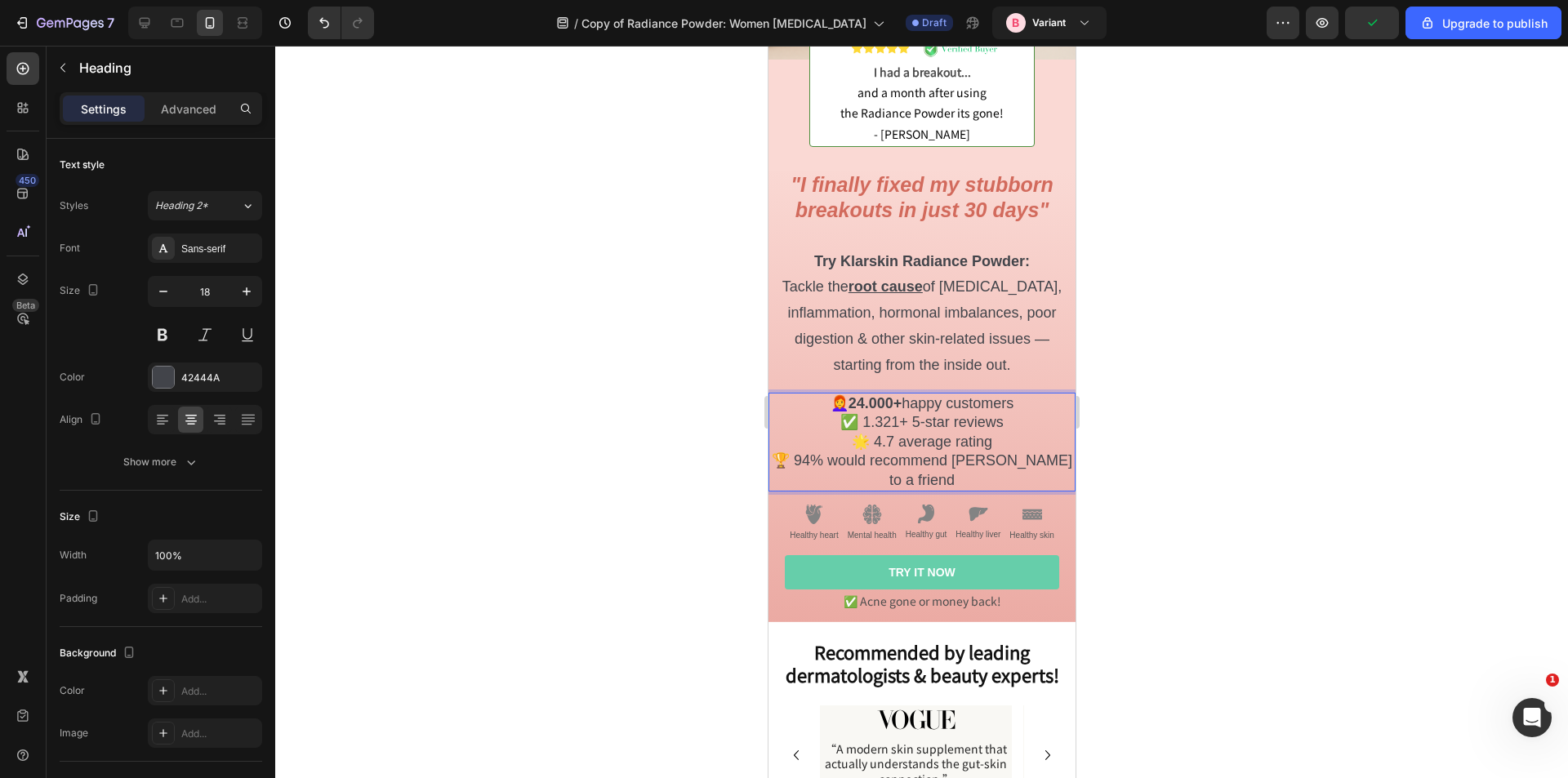
click at [891, 412] on p "👩‍🦰 24.000+ happy customers ✅ 1.321+ 5-star reviews 🌟 4.7 average rating 🏆 94% …" at bounding box center [921, 442] width 304 height 96
drag, startPoint x: 903, startPoint y: 407, endPoint x: 857, endPoint y: 406, distance: 46.0
click at [857, 406] on p "👩‍🦰 24.000+ happy customers ✅ 1.321+ 5-star reviews 🌟 4.7 average rating 🏆 94% …" at bounding box center [921, 442] width 304 height 96
click at [884, 413] on p "👩‍🦰 24.000+ happy customers ✅ 1.321+ 5-star reviews 🌟 4.7 average rating 🏆 94% …" at bounding box center [921, 442] width 304 height 96
click at [898, 413] on p "👩‍🦰 24.000+ happy customers ✅ 1.321+ 5-star reviews 🌟 4.7 average rating 🏆 94% …" at bounding box center [921, 442] width 304 height 96
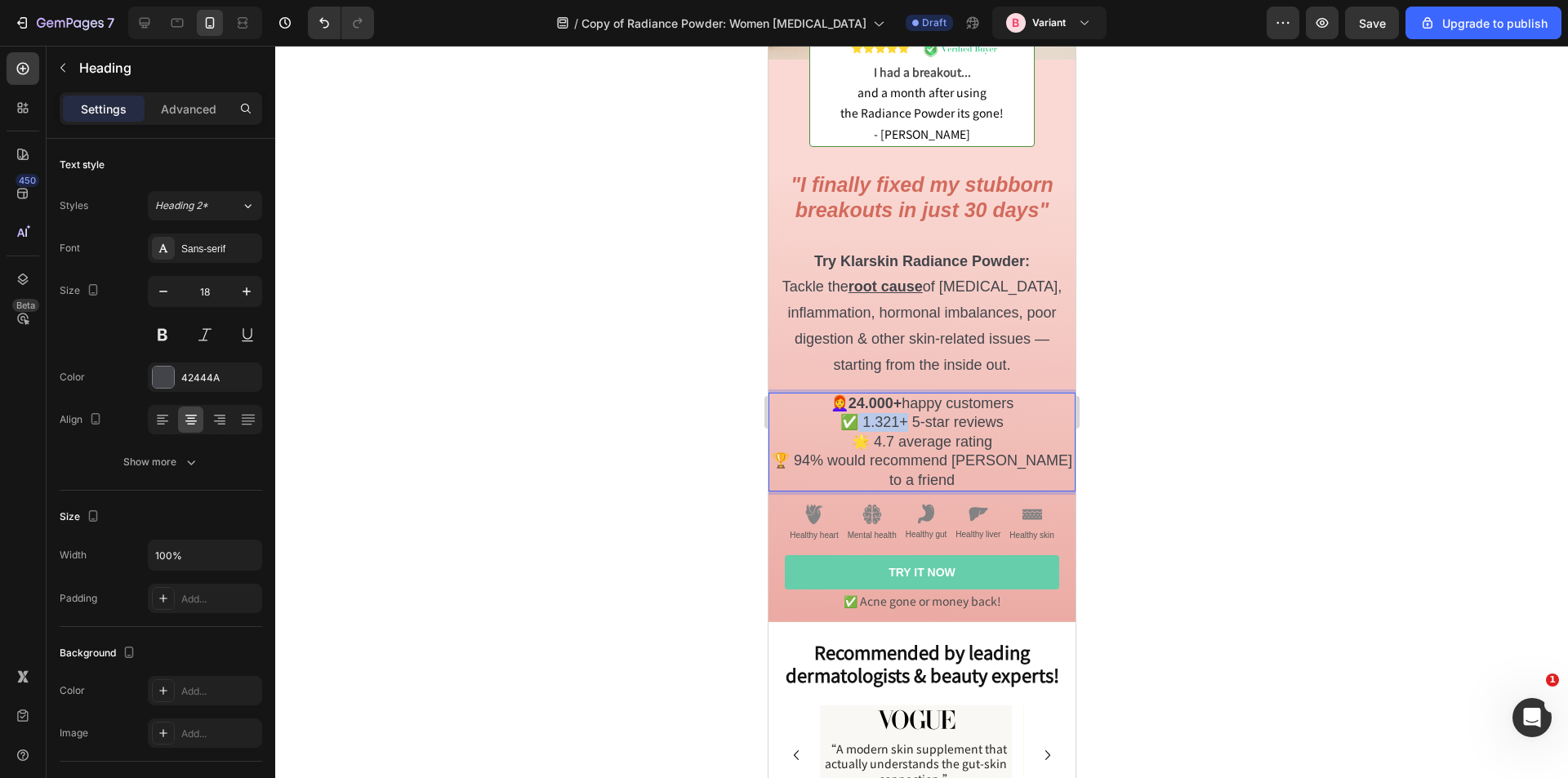
drag, startPoint x: 901, startPoint y: 411, endPoint x: 845, endPoint y: 407, distance: 56.1
click at [845, 407] on p "👩‍🦰 24.000+ happy customers ✅ 1.321+ 5-star reviews 🌟 4.7 average rating 🏆 94% …" at bounding box center [921, 442] width 304 height 96
click at [925, 348] on span "Tackle the root cause of adult acne, inflammation, hormonal imbalances, poor di…" at bounding box center [921, 325] width 279 height 95
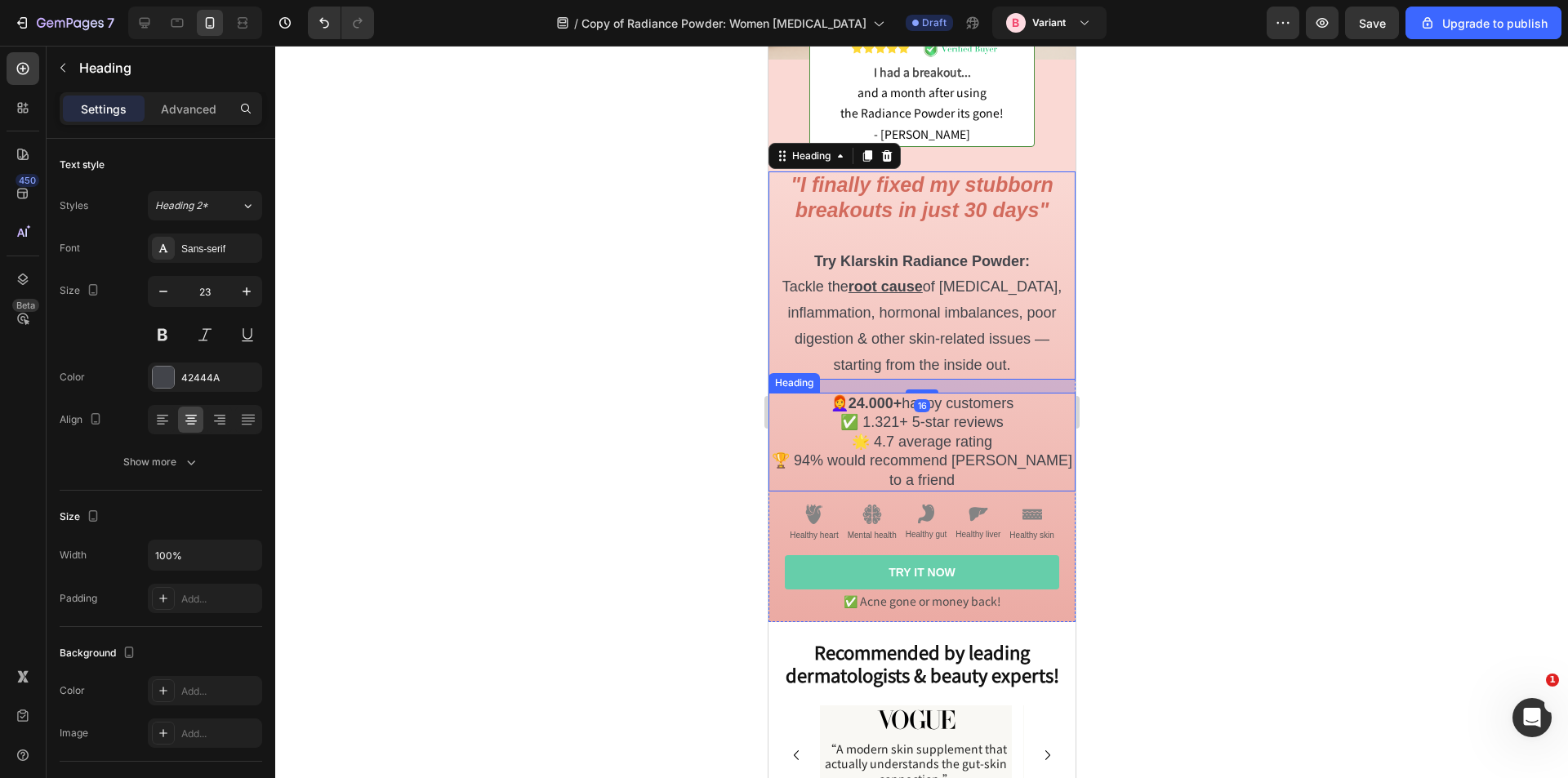
click at [892, 404] on p "👩‍🦰 24.000+ happy customers ✅ 1.321+ 5-star reviews 🌟 4.7 average rating 🏆 94% …" at bounding box center [921, 442] width 304 height 96
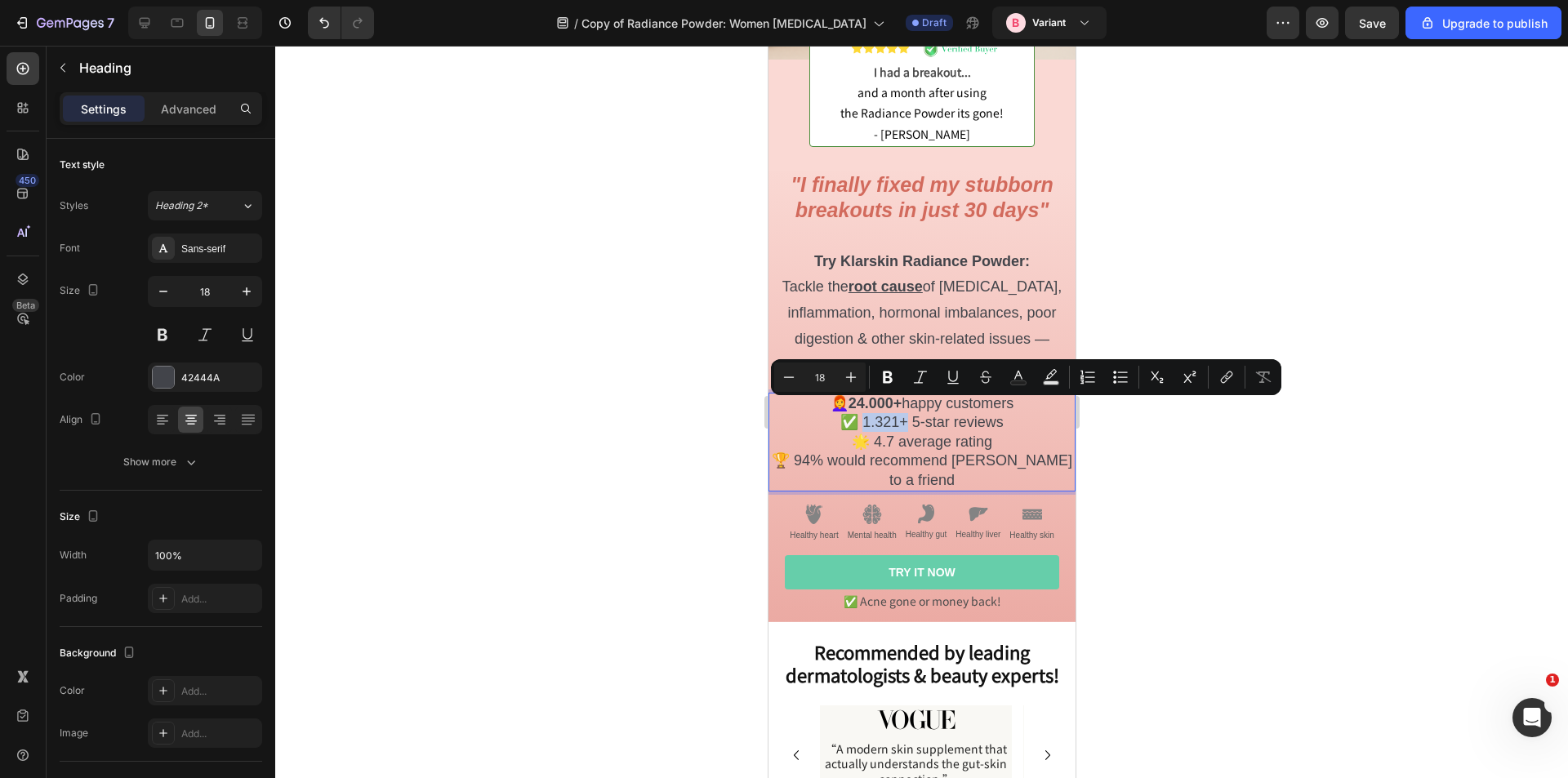
drag, startPoint x: 901, startPoint y: 409, endPoint x: 860, endPoint y: 408, distance: 41.0
click at [887, 382] on icon "Editor contextual toolbar" at bounding box center [888, 377] width 10 height 12
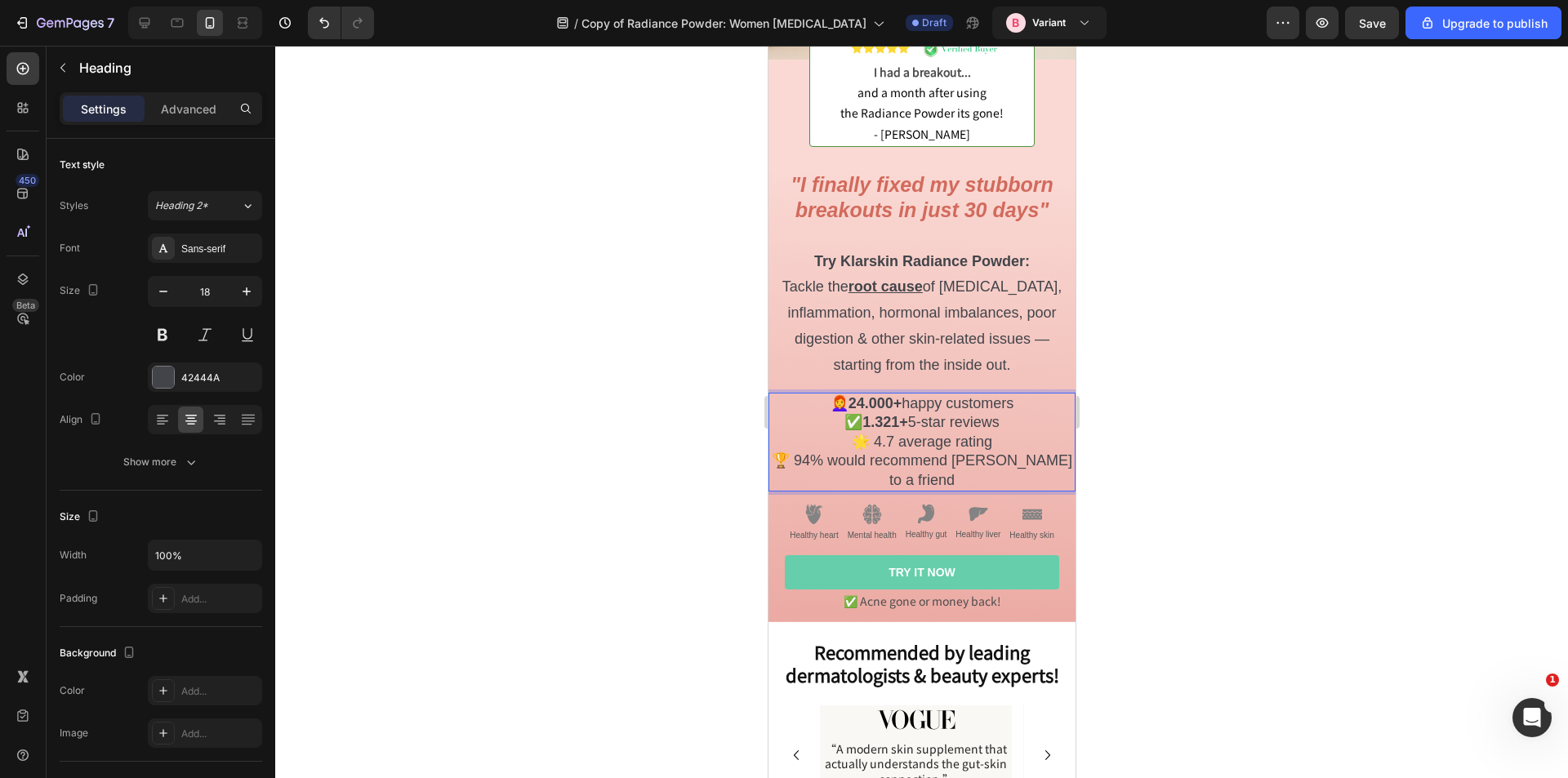
click at [896, 419] on p "👩‍🦰 24.000+ happy customers ✅ 1.321+ 5-star reviews 🌟 4.7 average rating 🏆 94% …" at bounding box center [921, 442] width 304 height 96
click at [884, 431] on p "👩‍🦰 24.000+ happy customers ✅ 1.321+ 5-star reviews 🌟 4.7 average rating 🏆 94% …" at bounding box center [921, 442] width 304 height 96
drag, startPoint x: 887, startPoint y: 431, endPoint x: 866, endPoint y: 428, distance: 21.2
click at [866, 428] on p "👩‍🦰 24.000+ happy customers ✅ 1.321+ 5-star reviews 🌟 4.7 average rating 🏆 94% …" at bounding box center [921, 442] width 304 height 96
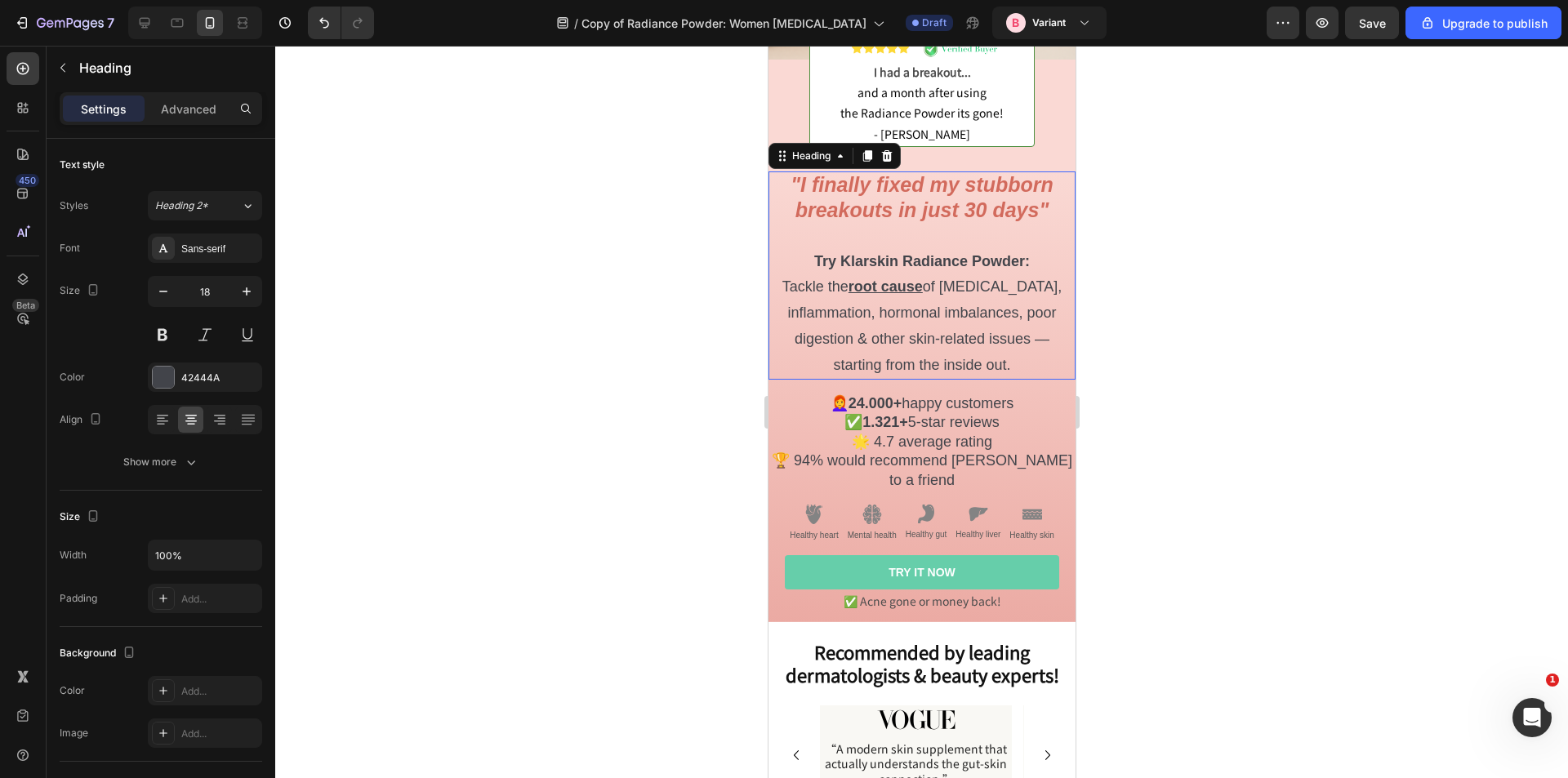
click at [884, 344] on p "⁠⁠⁠⁠⁠⁠⁠ "I finally fixed my stubborn breakouts in just 30 days" Try Klarskin Ra…" at bounding box center [921, 275] width 304 height 205
click at [883, 426] on p "👩‍🦰 24.000+ happy customers ✅ 1.321+ 5-star reviews 🌟 4.7 average rating 🏆 94% …" at bounding box center [921, 442] width 304 height 96
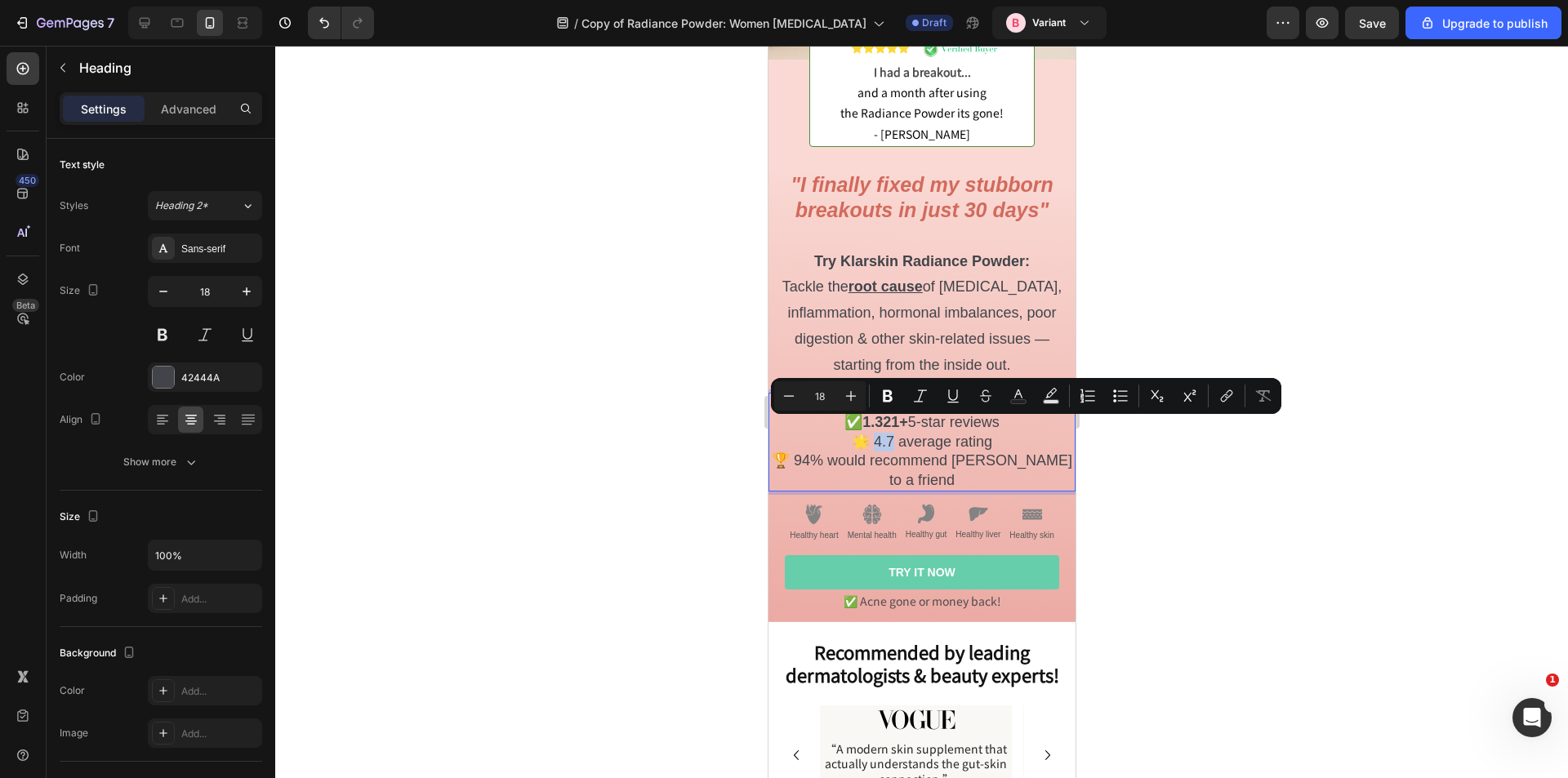
drag, startPoint x: 889, startPoint y: 429, endPoint x: 868, endPoint y: 426, distance: 21.2
click at [888, 396] on icon "Editor contextual toolbar" at bounding box center [888, 396] width 10 height 12
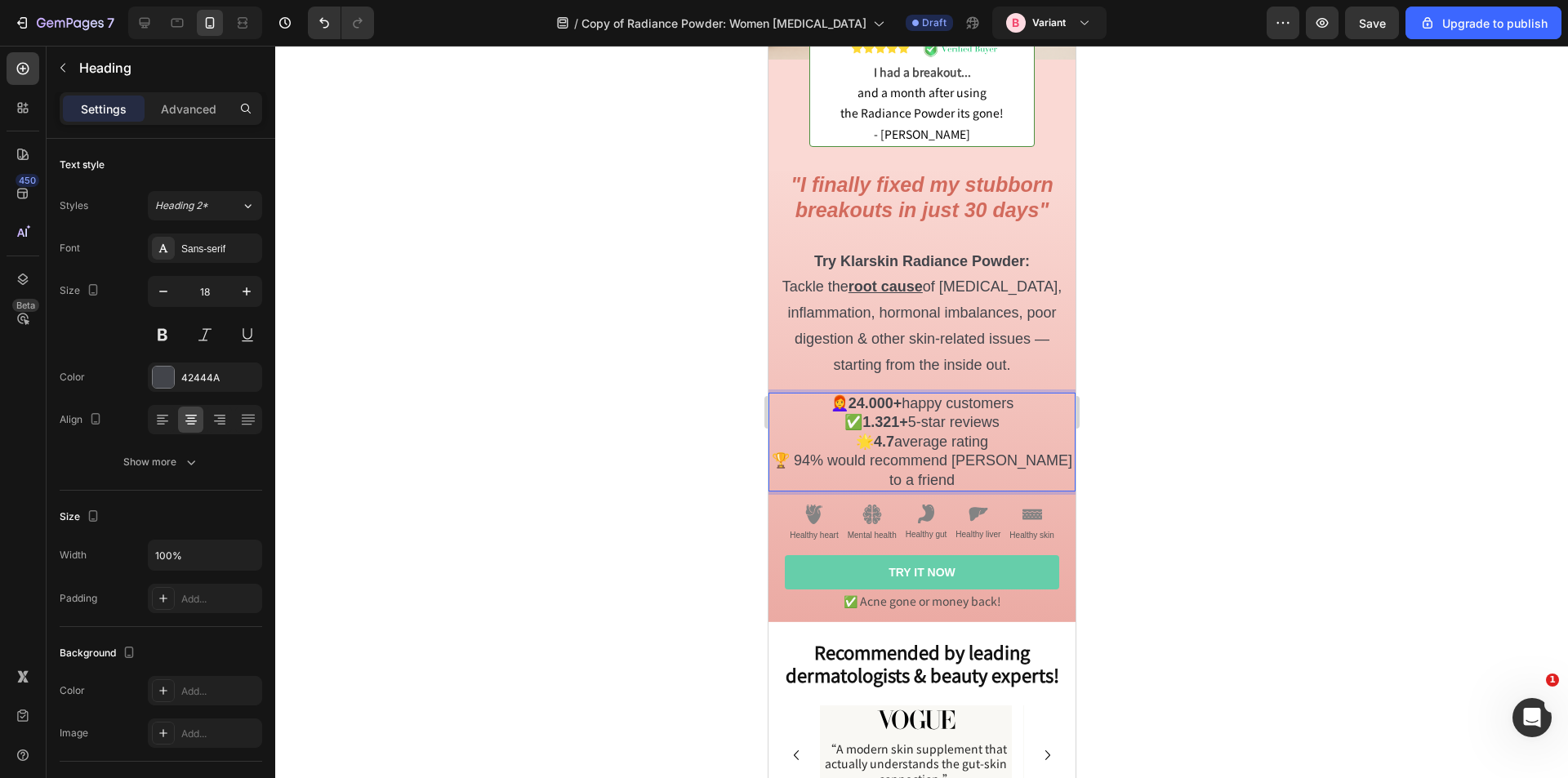
click at [904, 430] on p "👩‍🦰 24.000+ happy customers ✅ 1.321+ 5-star reviews 🌟 4.7 average rating 🏆 94% …" at bounding box center [921, 442] width 304 height 96
click at [737, 423] on div at bounding box center [922, 412] width 1293 height 733
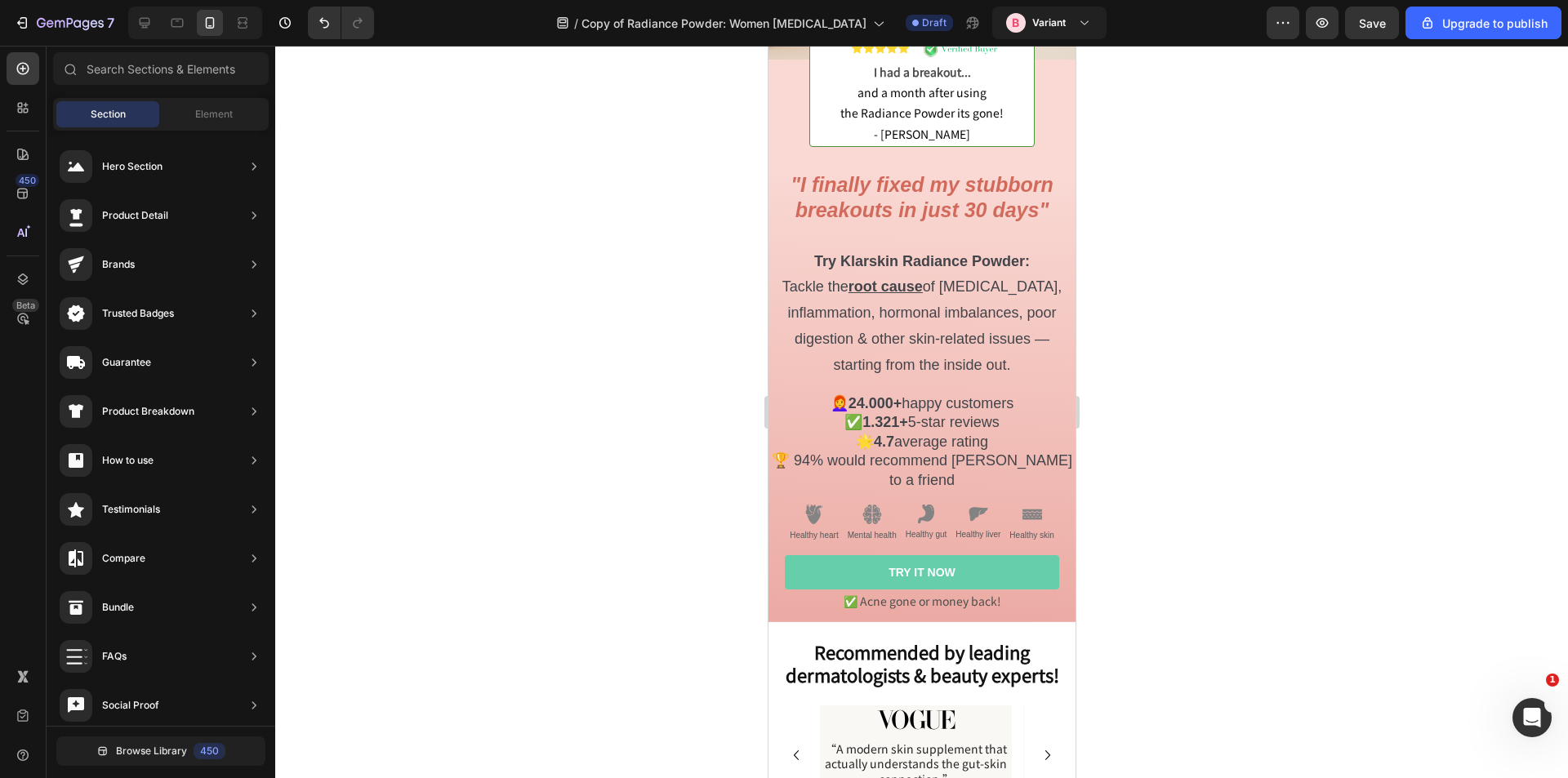
click at [861, 414] on strong "1.321+" at bounding box center [884, 422] width 46 height 16
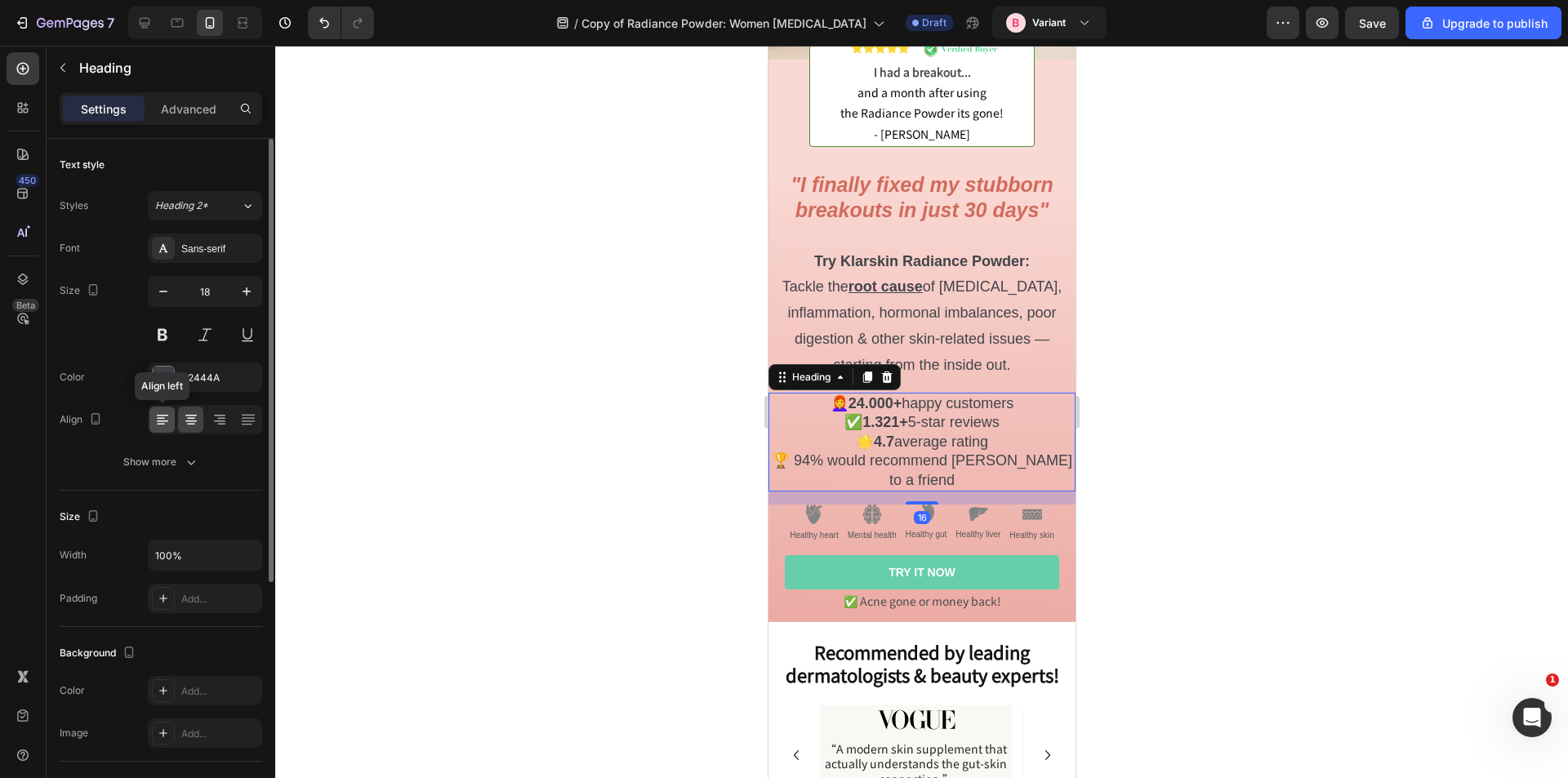
click at [169, 412] on icon at bounding box center [162, 420] width 16 height 16
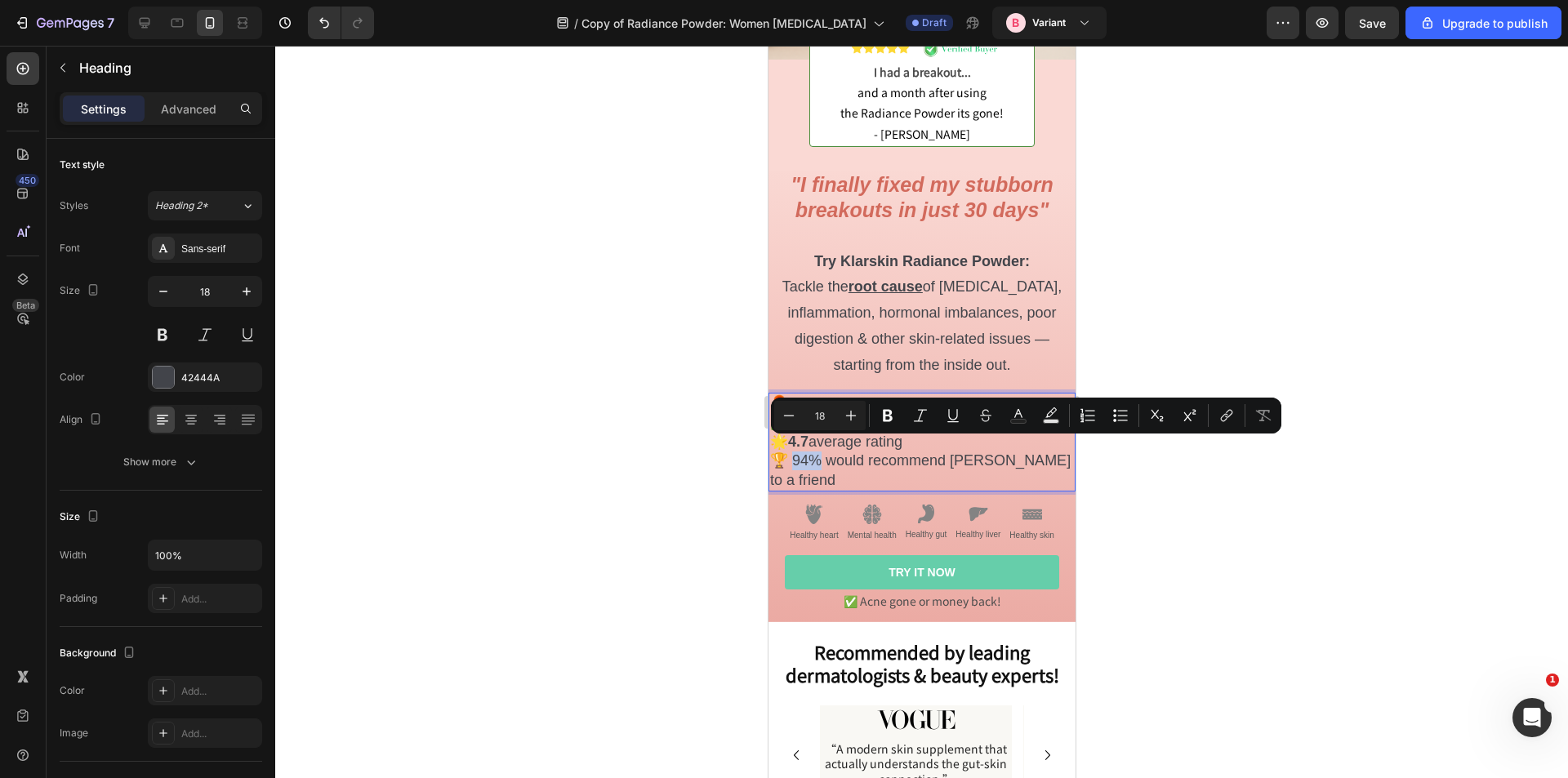
drag, startPoint x: 819, startPoint y: 450, endPoint x: 795, endPoint y: 446, distance: 24.3
click at [795, 446] on p "👩‍🦰 24.000+ happy customers ✅ 1.321+ 5-star reviews 🌟 4.7 average rating 🏆 94% …" at bounding box center [921, 442] width 304 height 96
click at [877, 411] on button "Bold" at bounding box center [888, 416] width 30 height 30
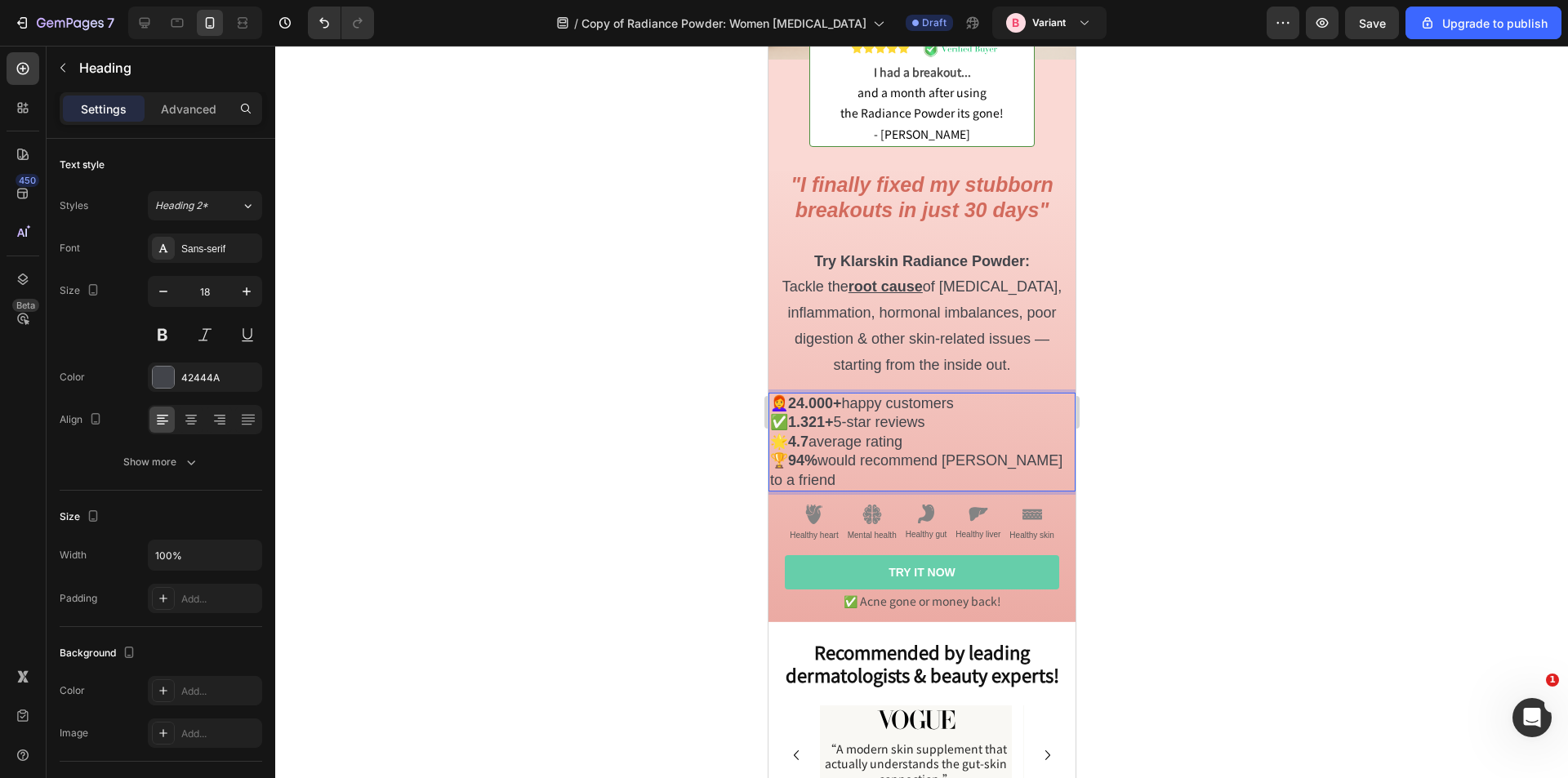
click at [679, 486] on div at bounding box center [922, 412] width 1293 height 733
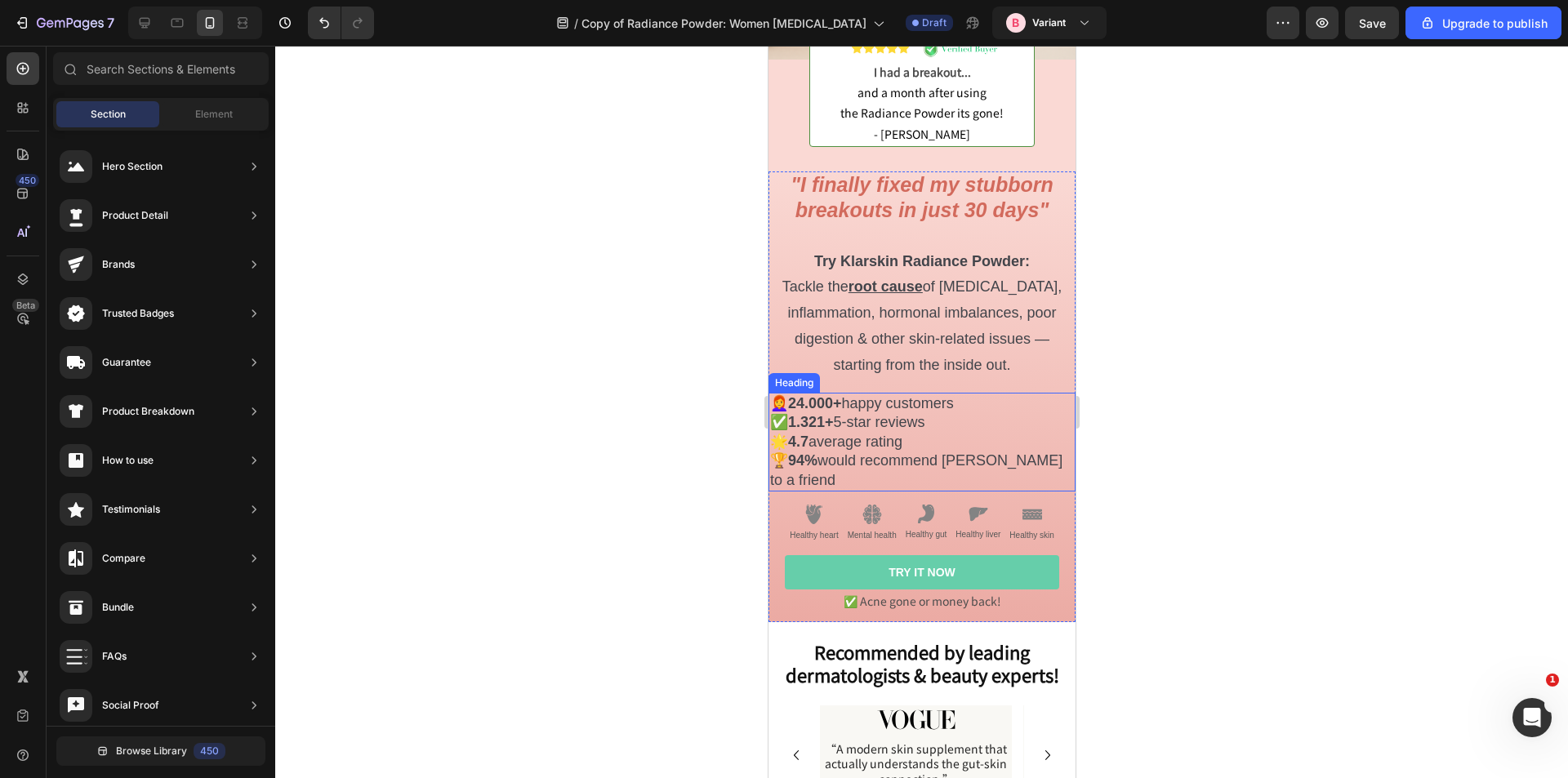
click at [912, 408] on p "👩‍🦰 24.000+ happy customers ✅ 1.321+ 5-star reviews 🌟 4.7 average rating 🏆 94% …" at bounding box center [921, 442] width 304 height 96
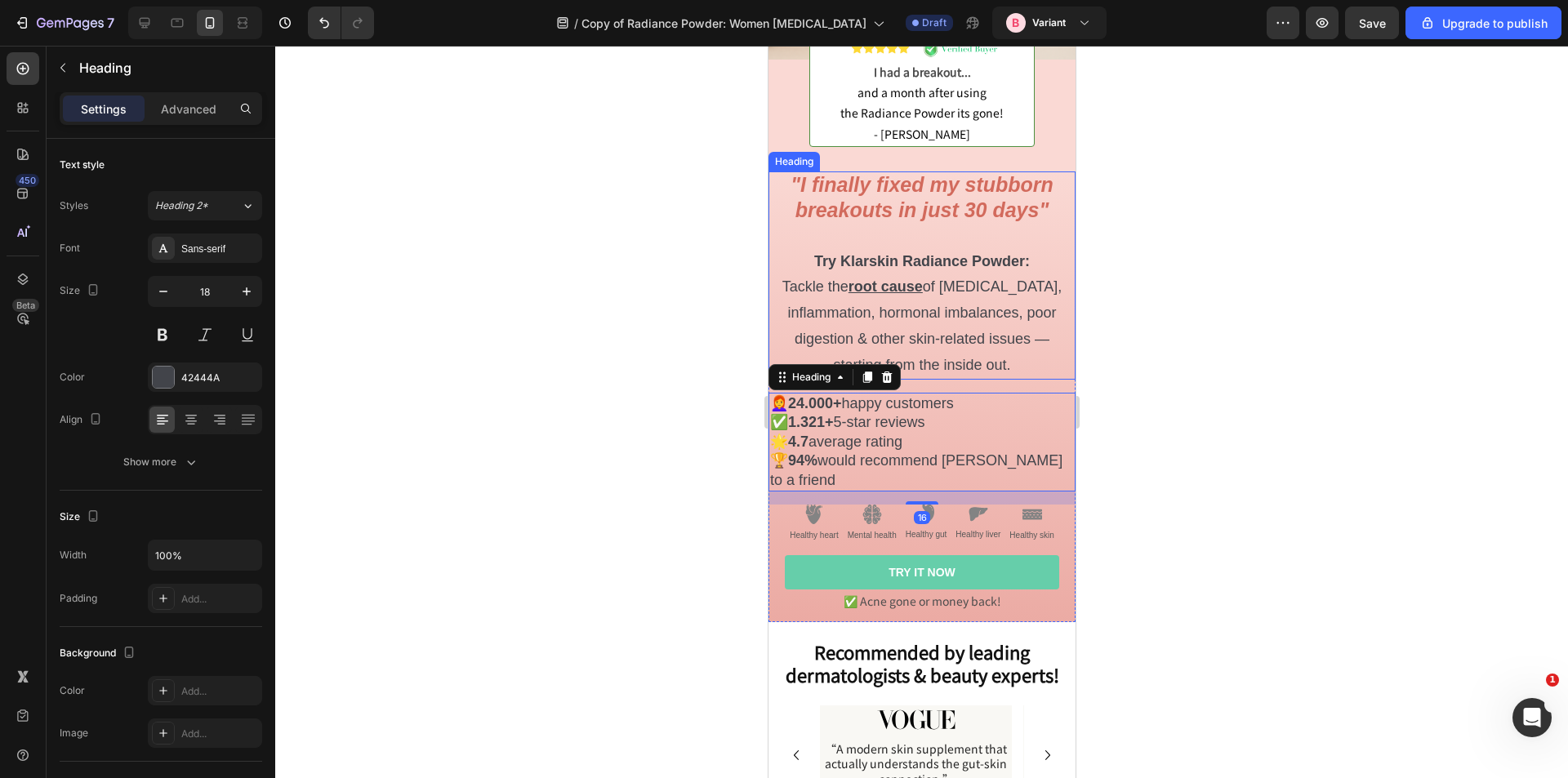
click at [795, 282] on p "⁠⁠⁠⁠⁠⁠⁠ "I finally fixed my stubborn breakouts in just 30 days" Try Klarskin Ra…" at bounding box center [921, 275] width 304 height 205
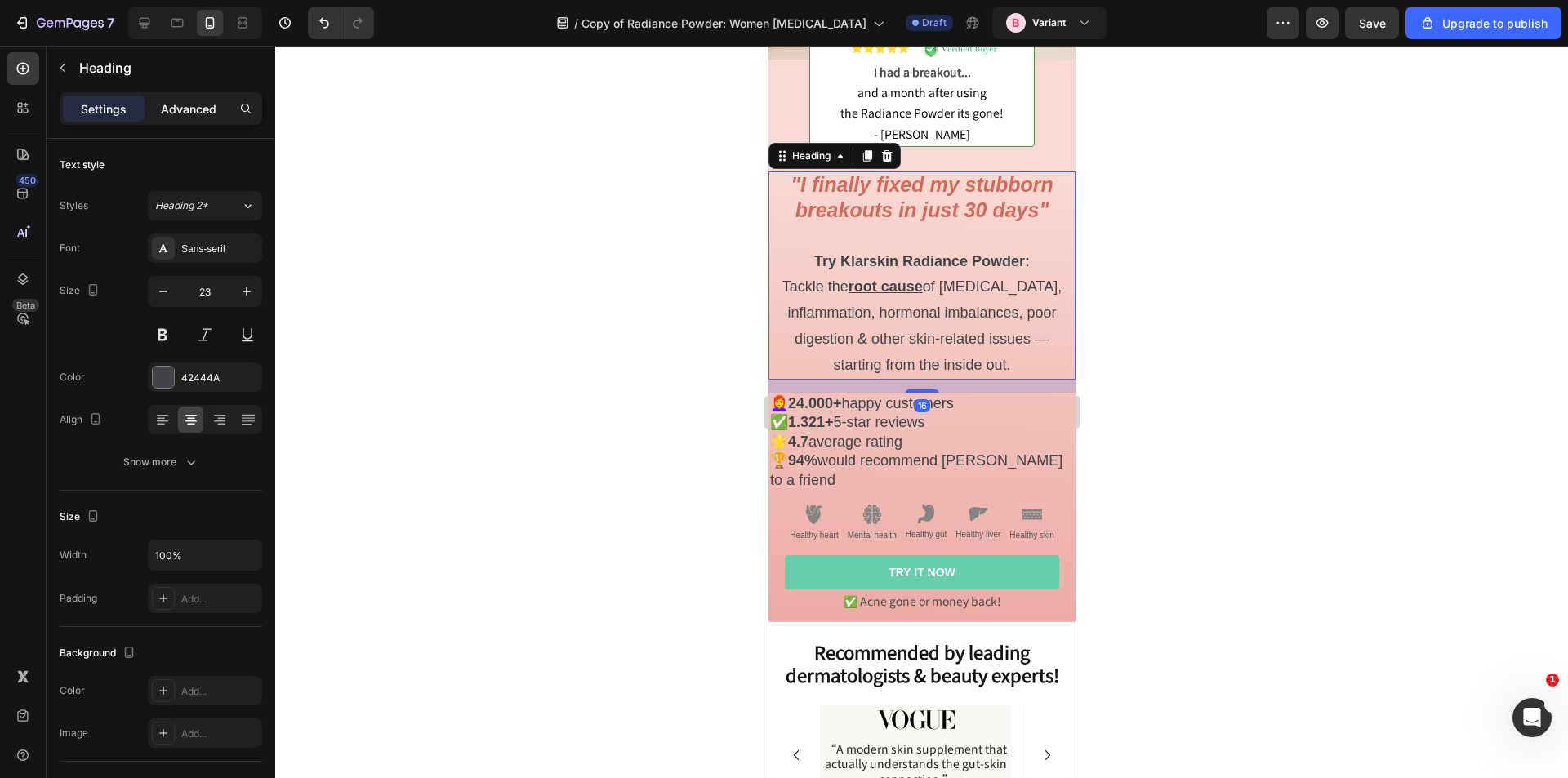
click at [198, 104] on p "Advanced" at bounding box center [188, 109] width 55 height 17
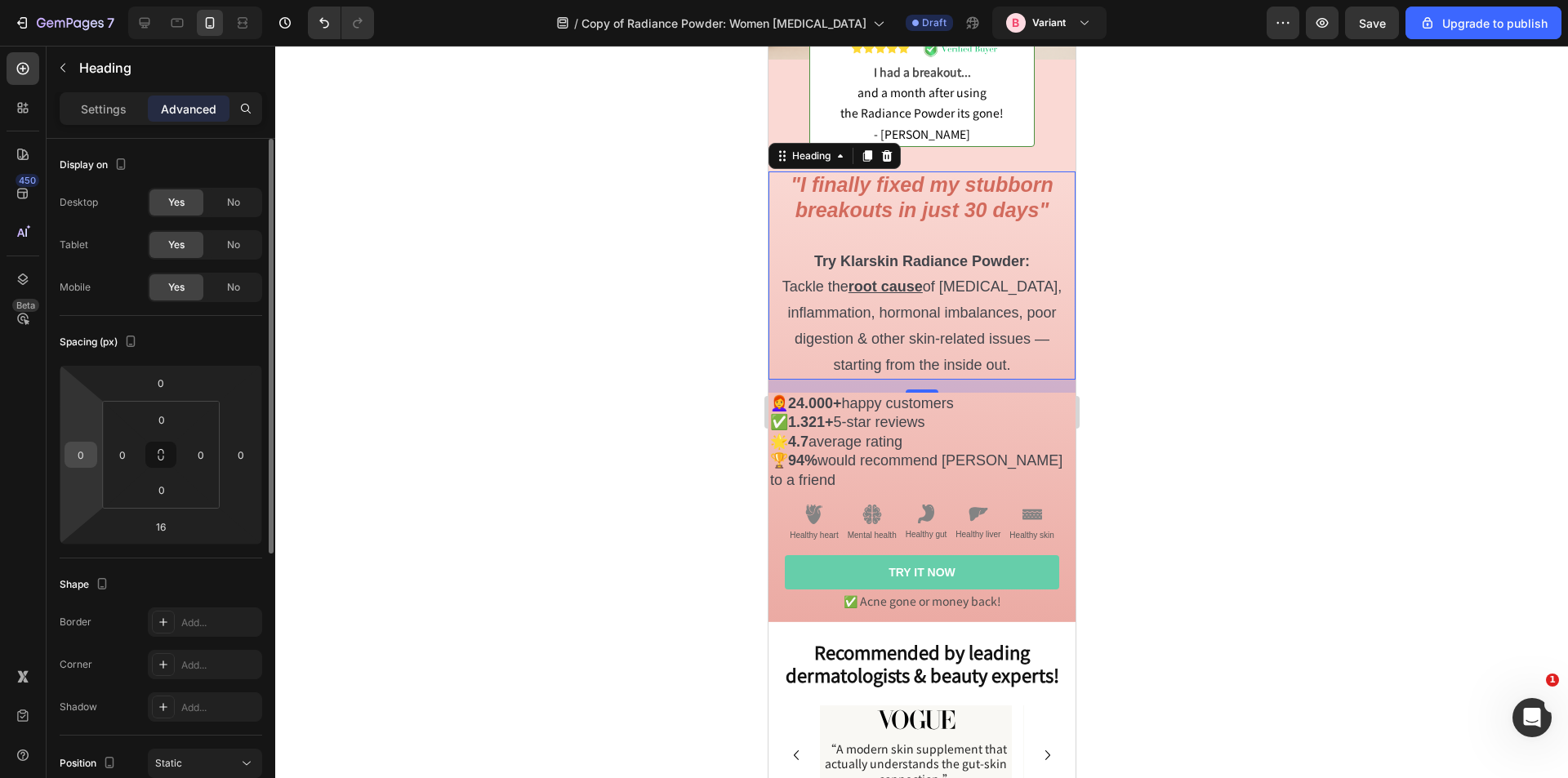
click at [86, 448] on input "0" at bounding box center [81, 455] width 25 height 25
type input "10"
click at [231, 464] on input "0" at bounding box center [241, 455] width 25 height 25
type input "10"
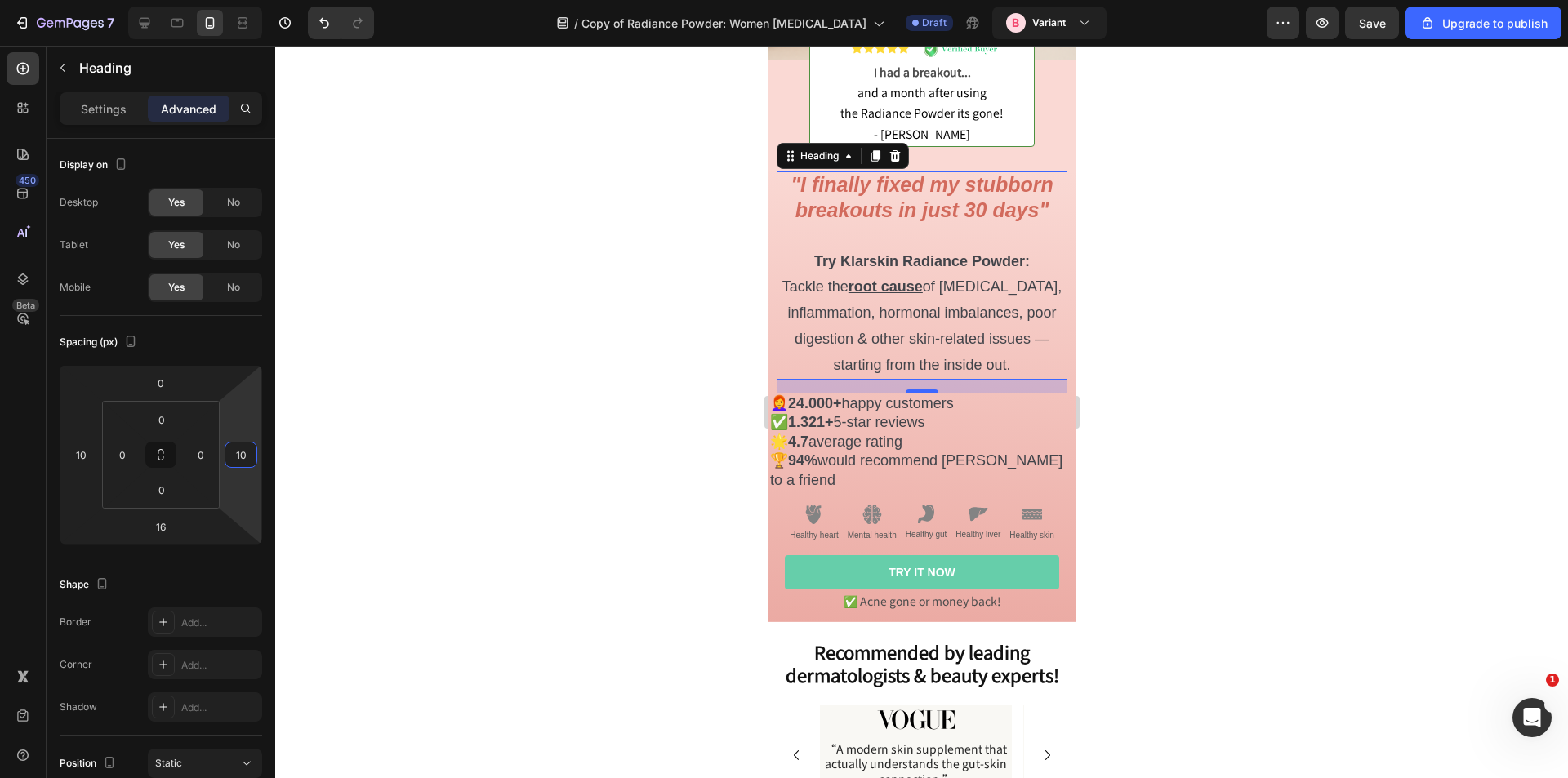
click at [638, 534] on div at bounding box center [922, 412] width 1293 height 733
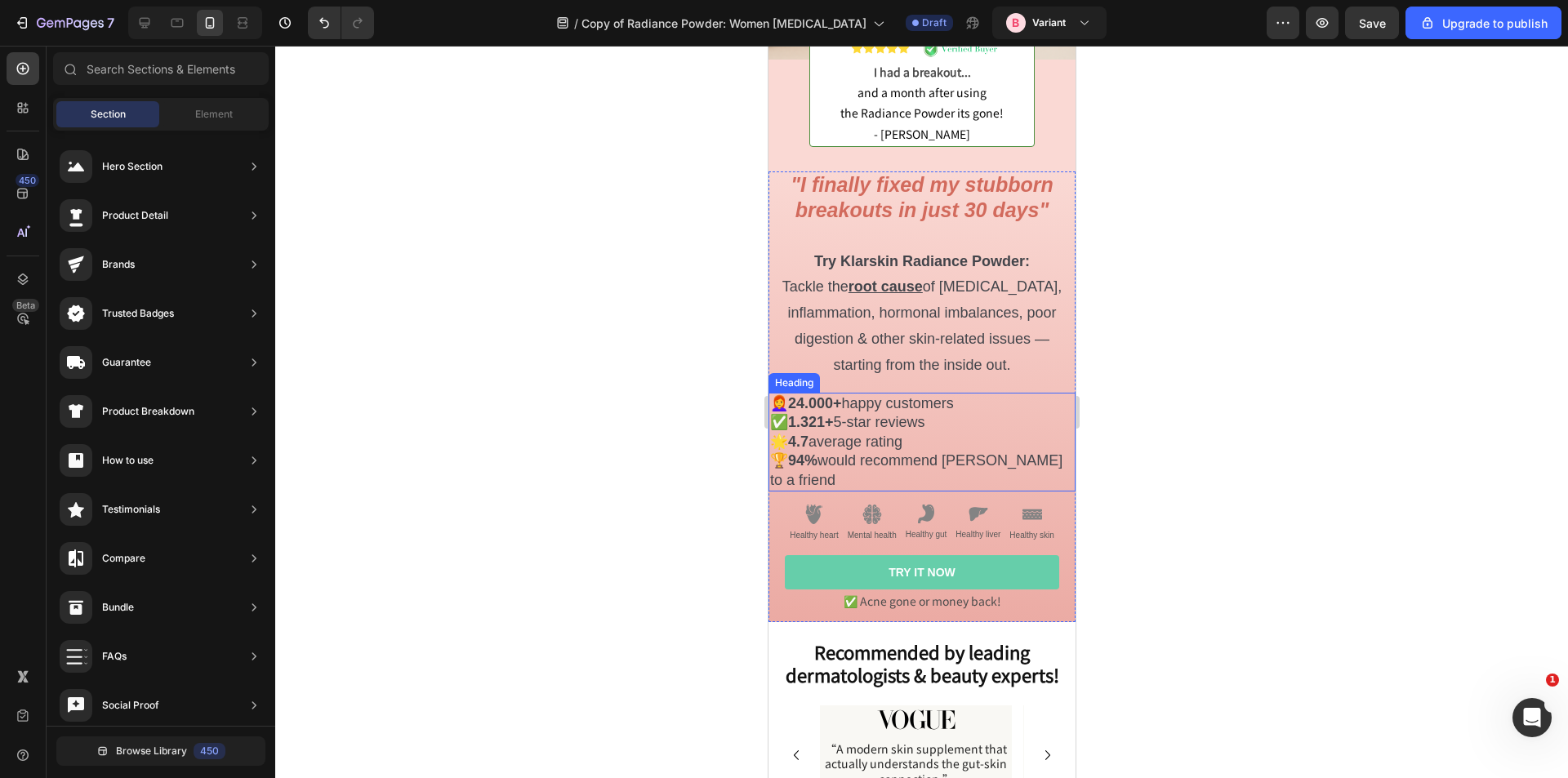
click at [824, 415] on strong "1.321+" at bounding box center [810, 422] width 46 height 16
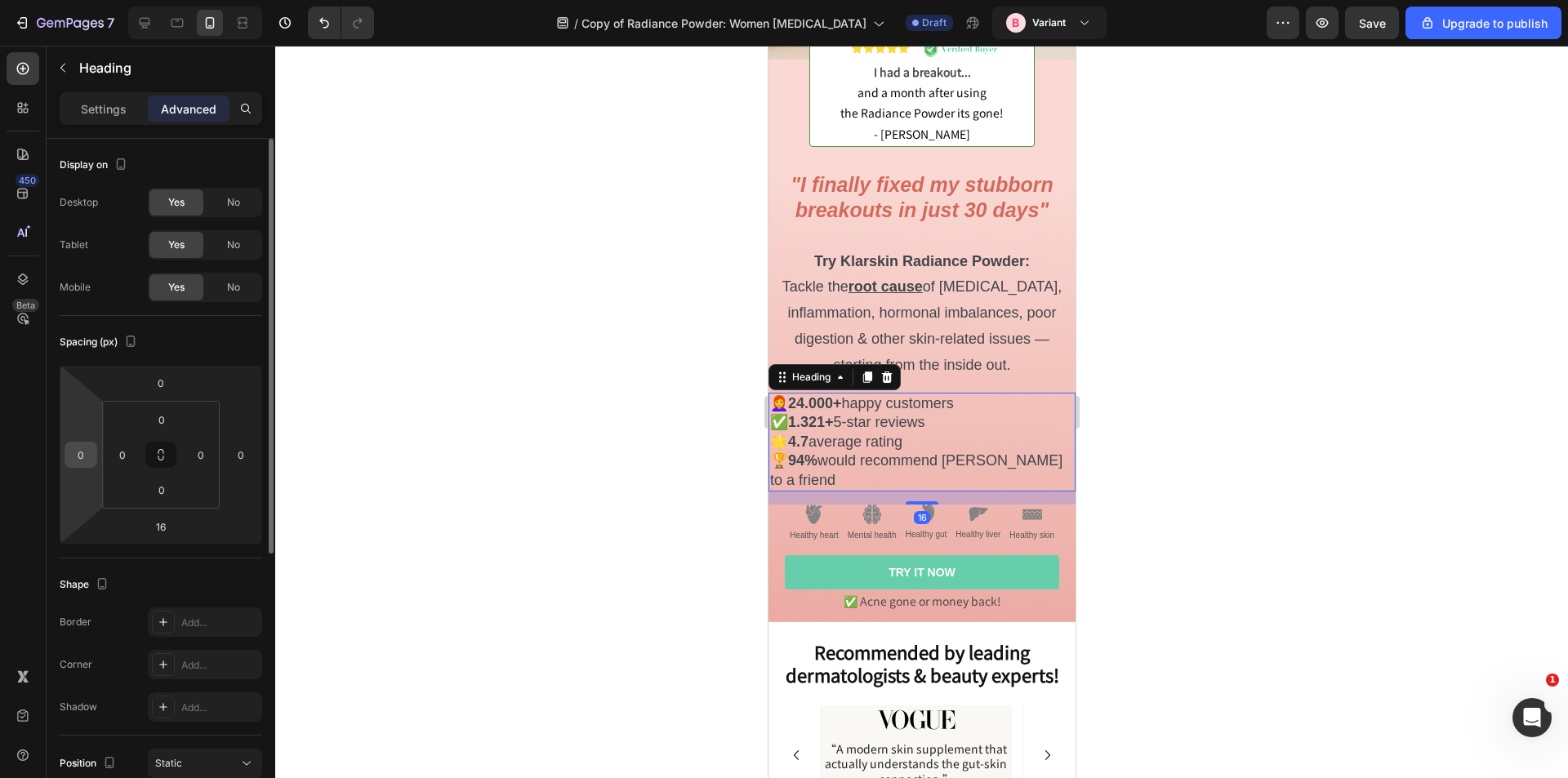
click at [78, 454] on input "0" at bounding box center [81, 455] width 25 height 25
type input "10"
click at [238, 0] on html "7 / Copy of Radiance Powder: Women Adult Acne Draft B Variant Preview Save Upgr…" at bounding box center [784, 0] width 1568 height 0
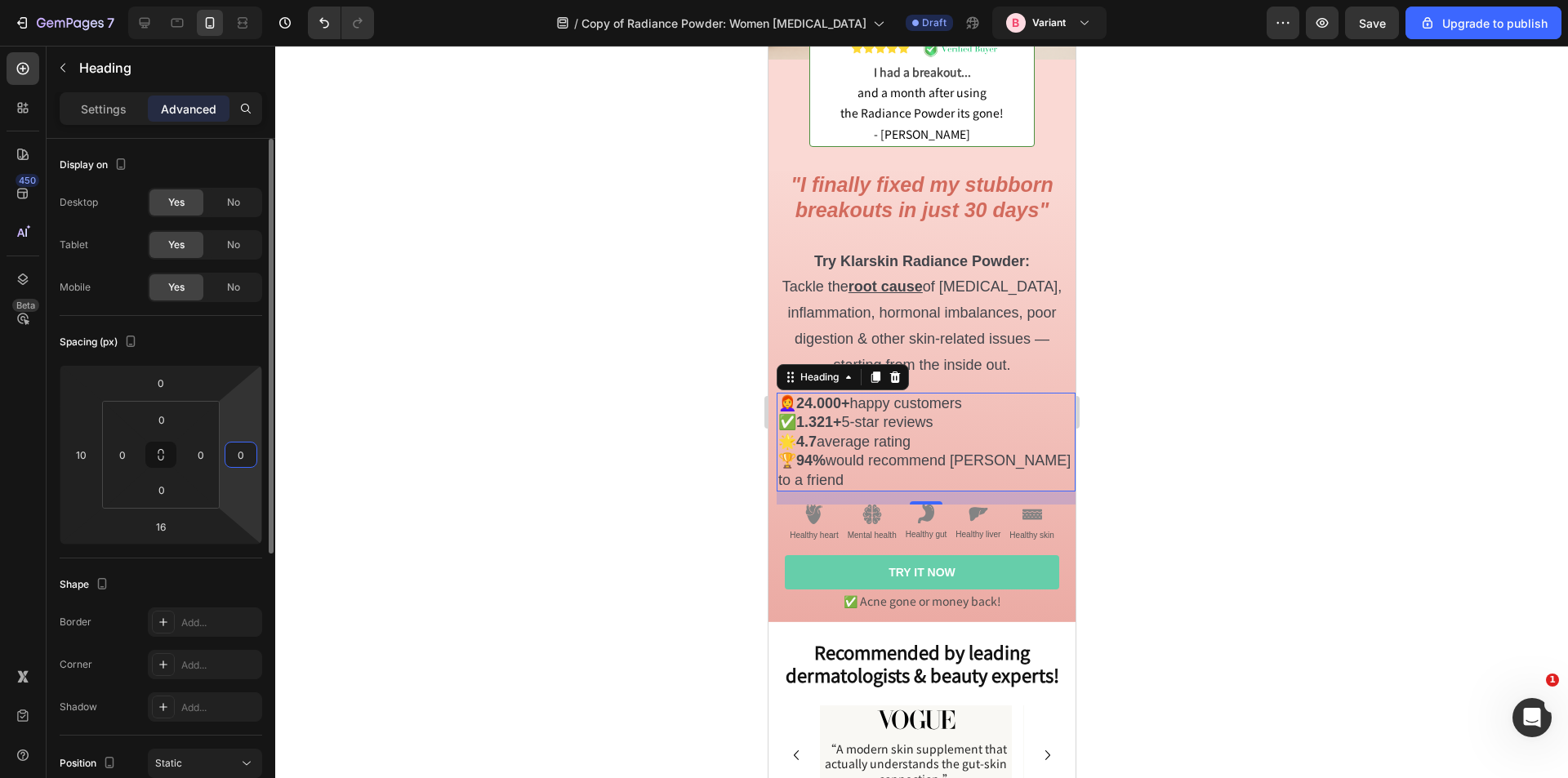
click at [241, 455] on input "0" at bounding box center [241, 455] width 25 height 25
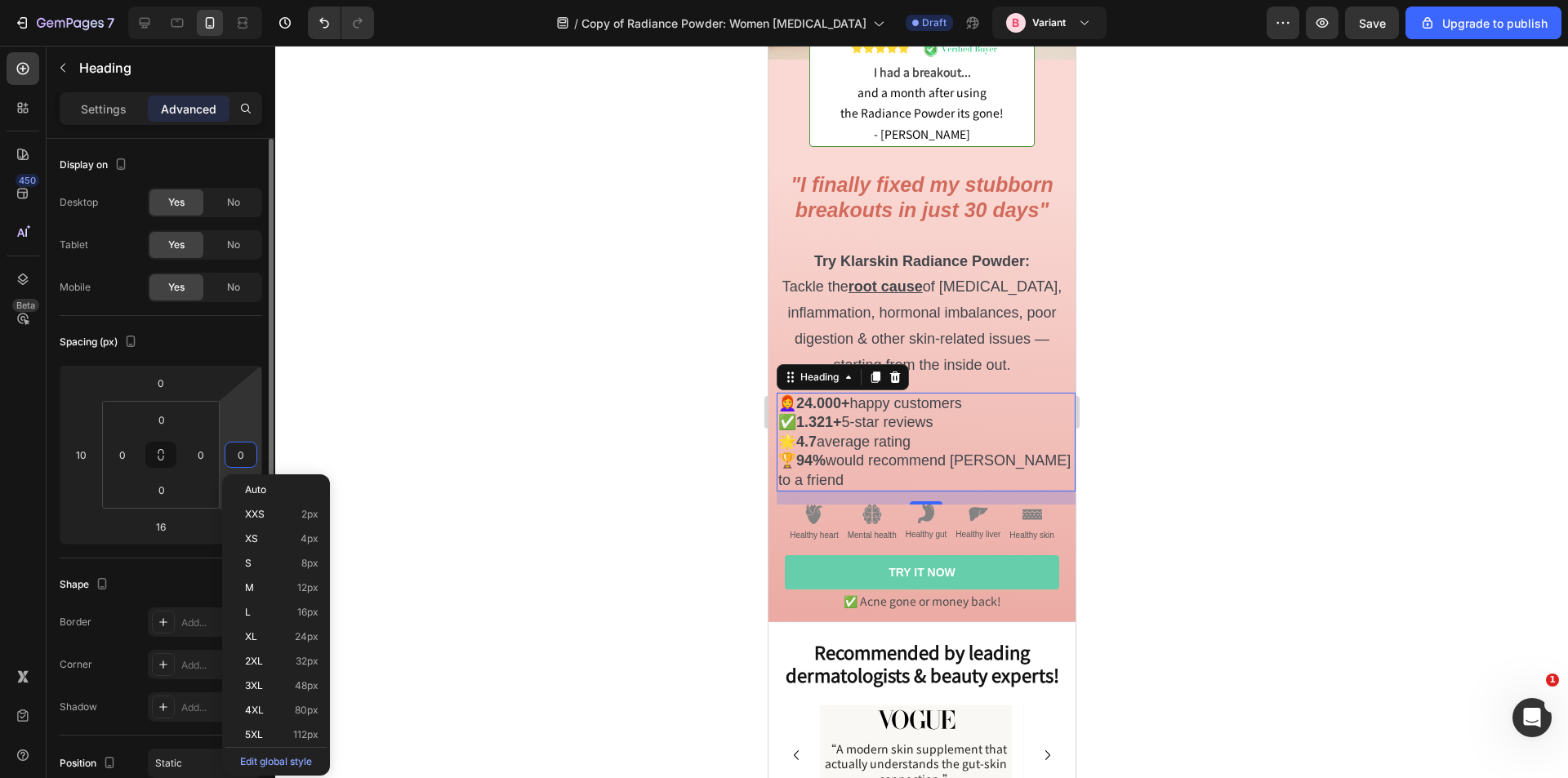
click at [241, 455] on input "0" at bounding box center [241, 455] width 25 height 25
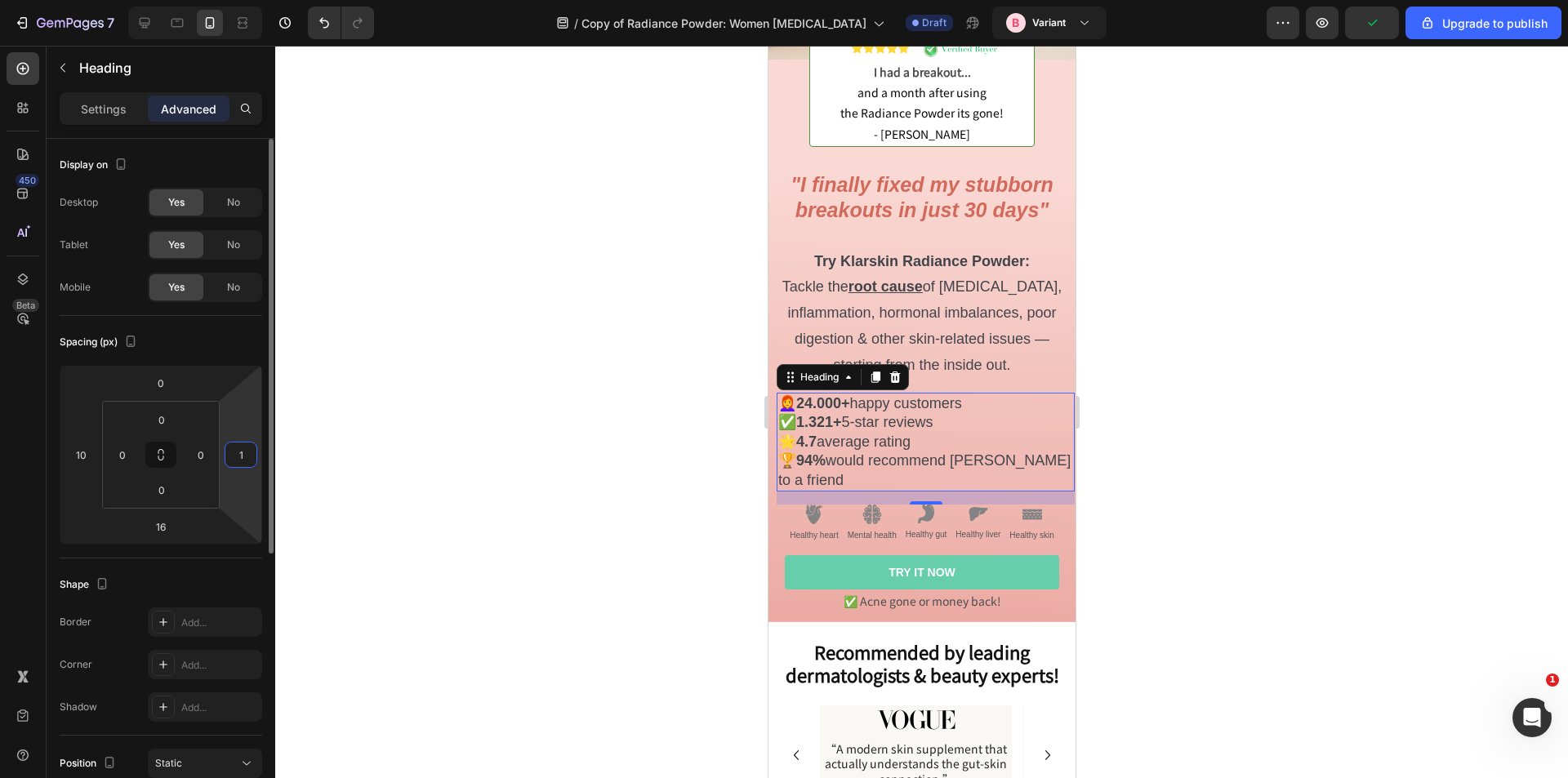
type input "10"
click at [549, 263] on div at bounding box center [922, 412] width 1293 height 733
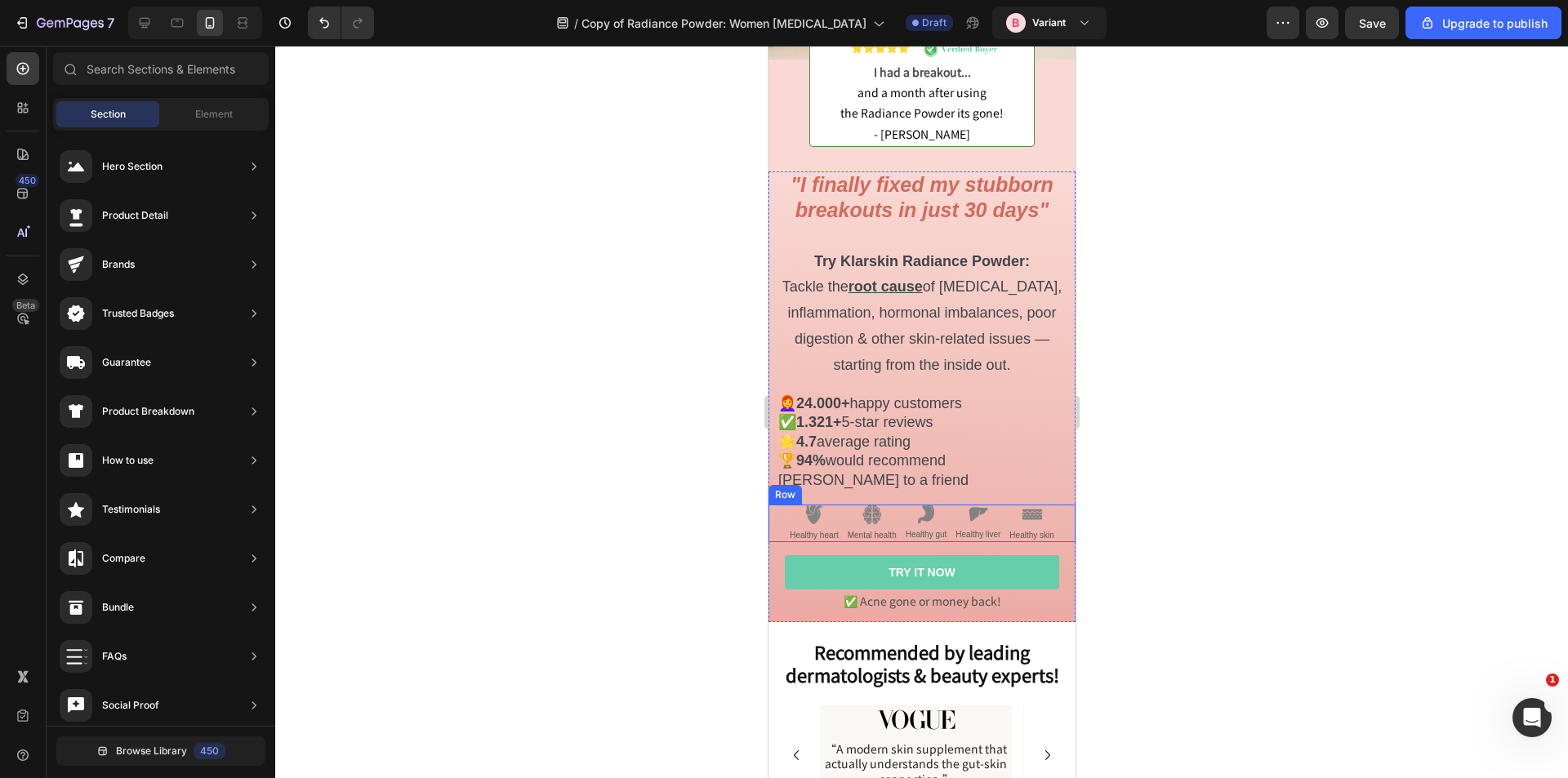
click at [776, 505] on div "Image Healthy heart Text Block Image Mental health Text Block Image Healthy gut…" at bounding box center [921, 524] width 307 height 38
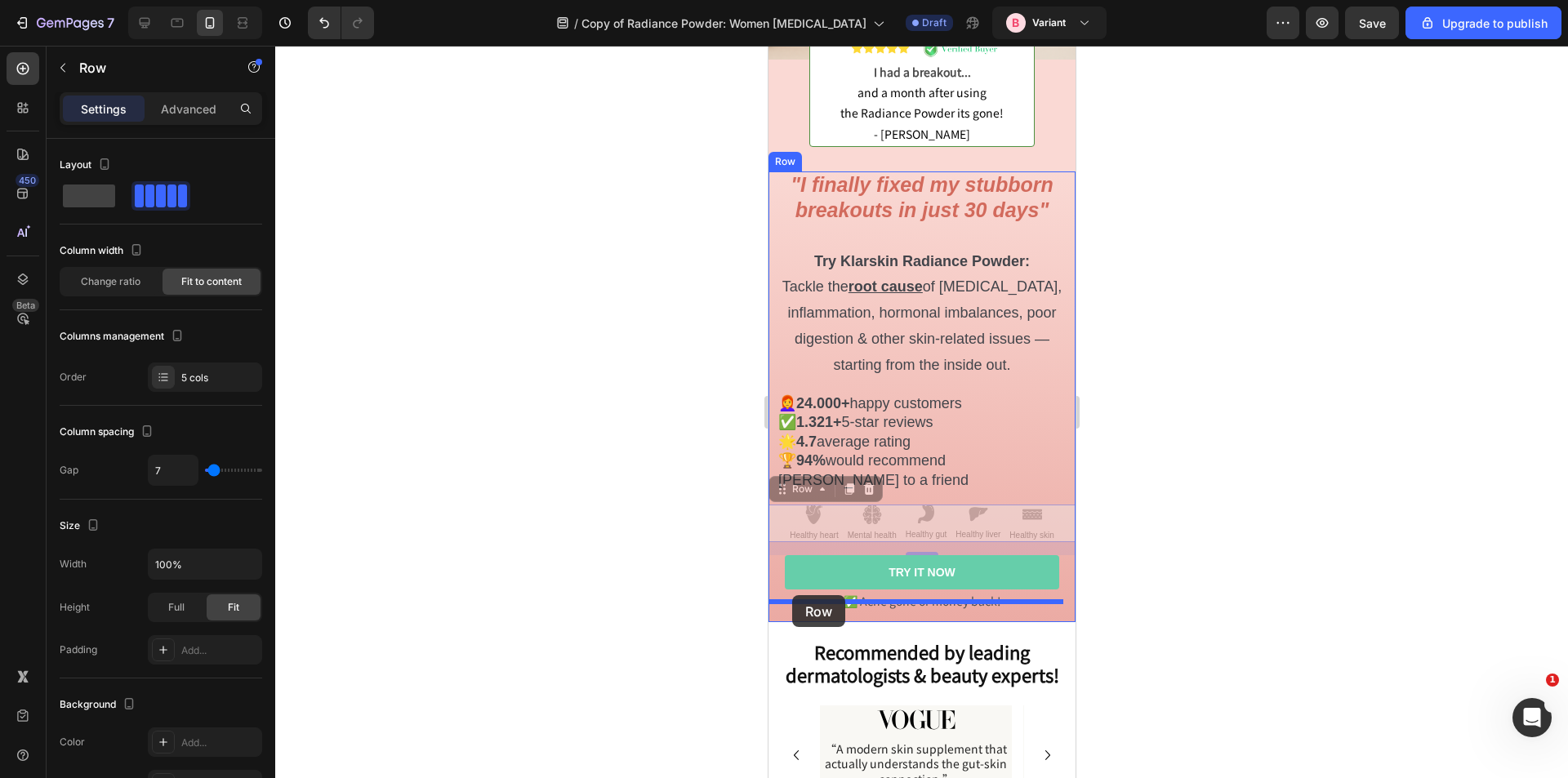
drag, startPoint x: 773, startPoint y: 496, endPoint x: 791, endPoint y: 595, distance: 100.6
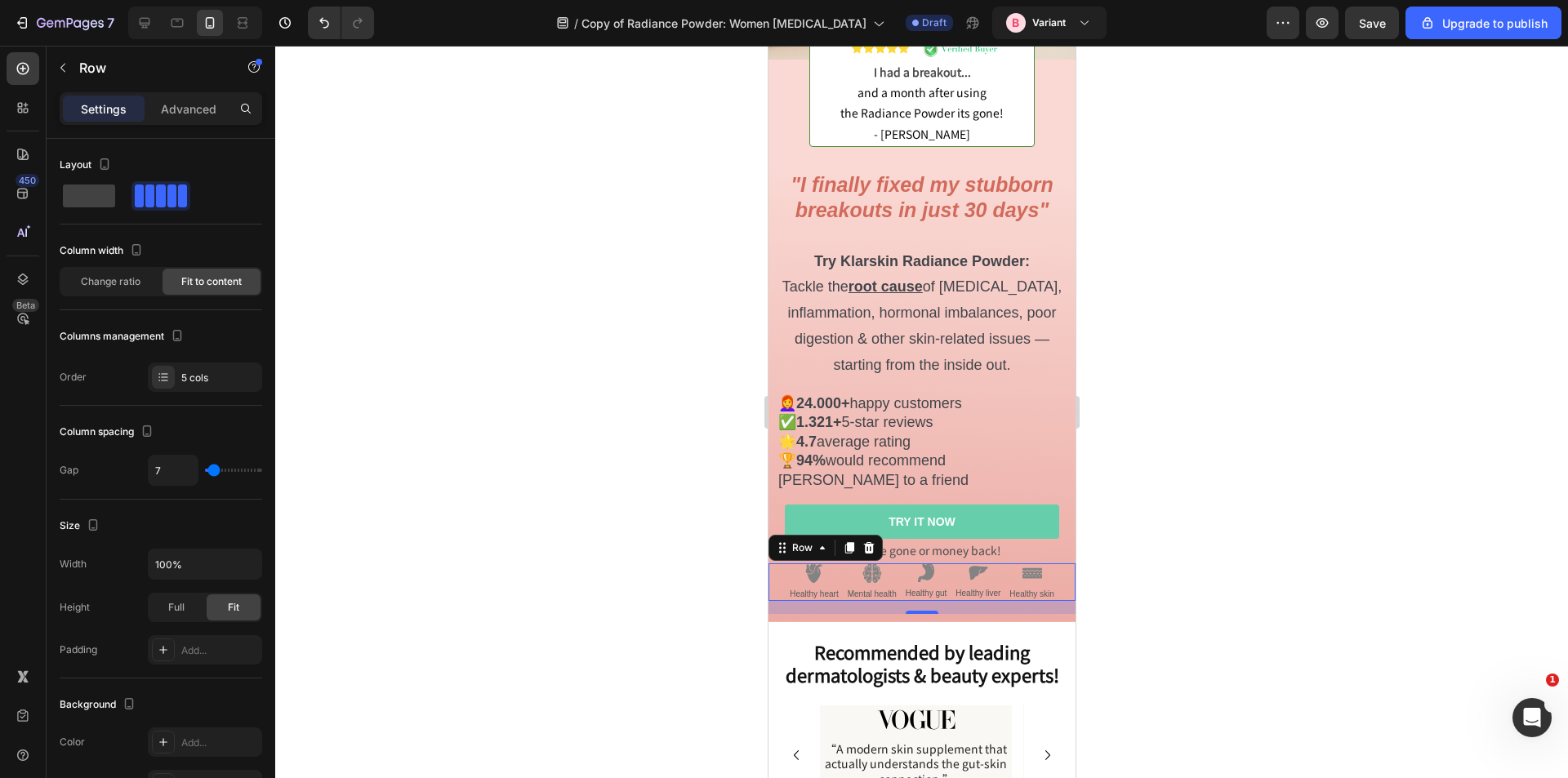
click at [1309, 449] on div at bounding box center [922, 412] width 1293 height 733
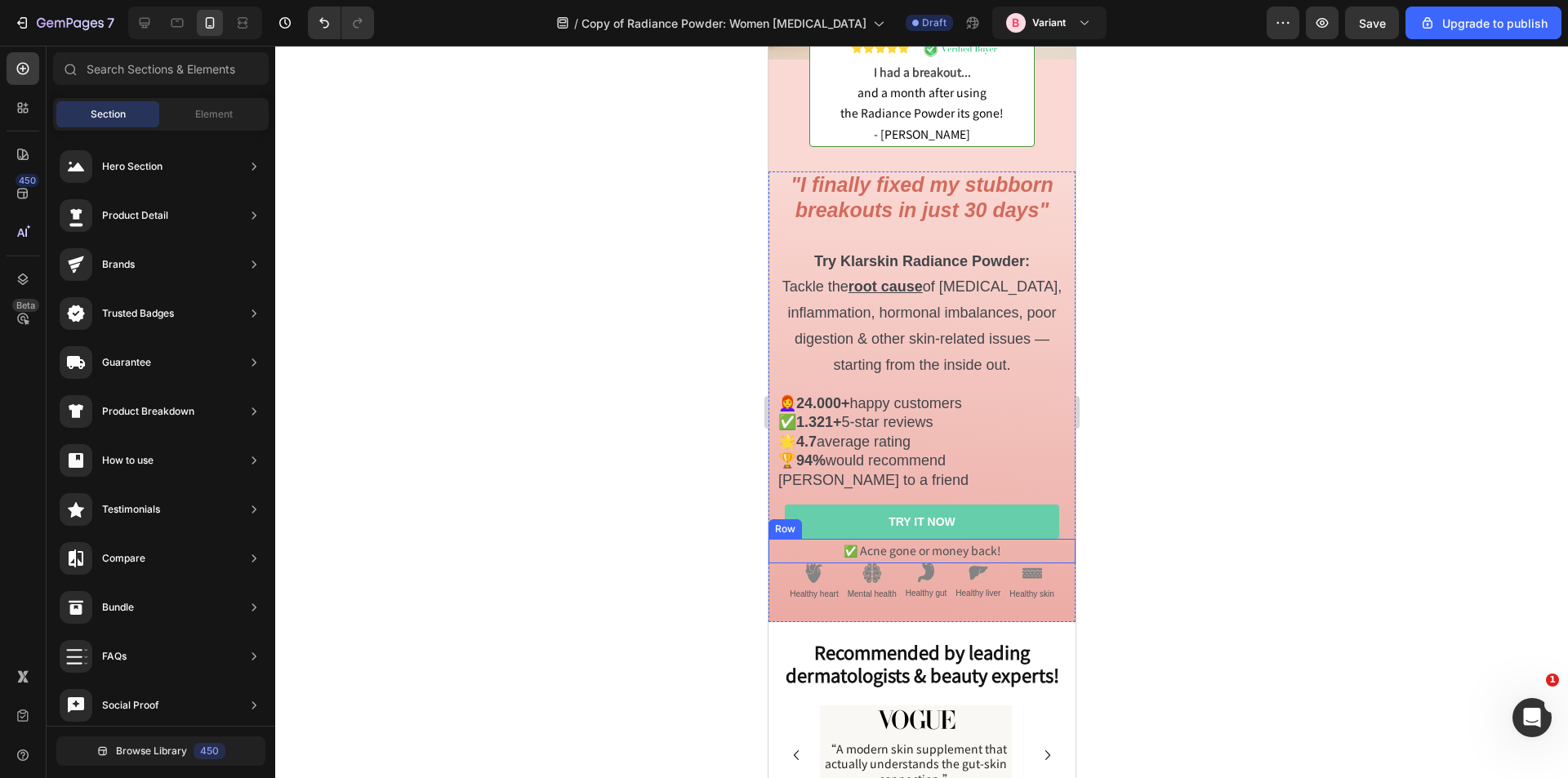
click at [1016, 544] on div "✅ Acne gone or money back! Text Block Row" at bounding box center [921, 551] width 307 height 24
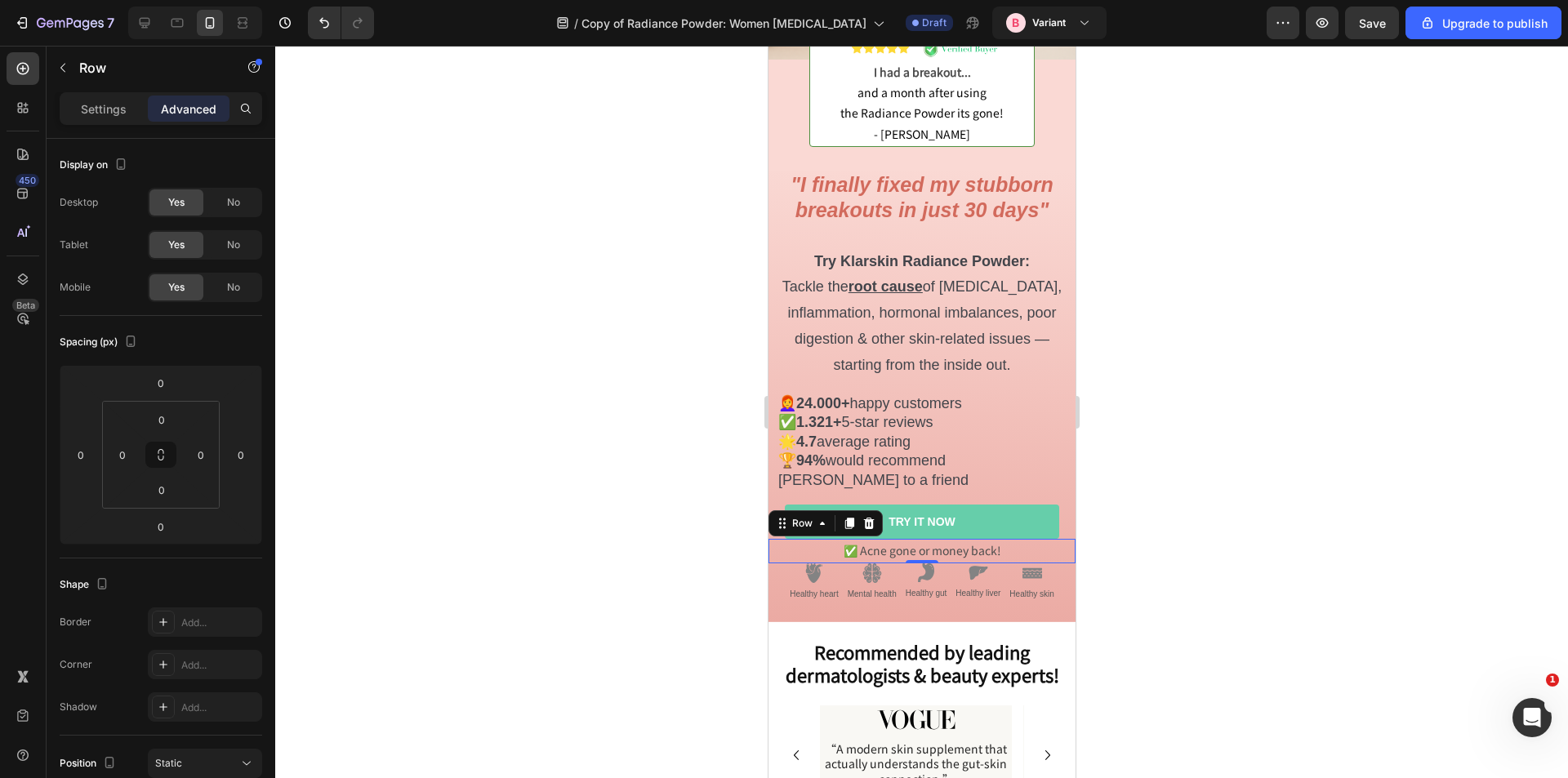
click at [649, 528] on div at bounding box center [922, 412] width 1293 height 733
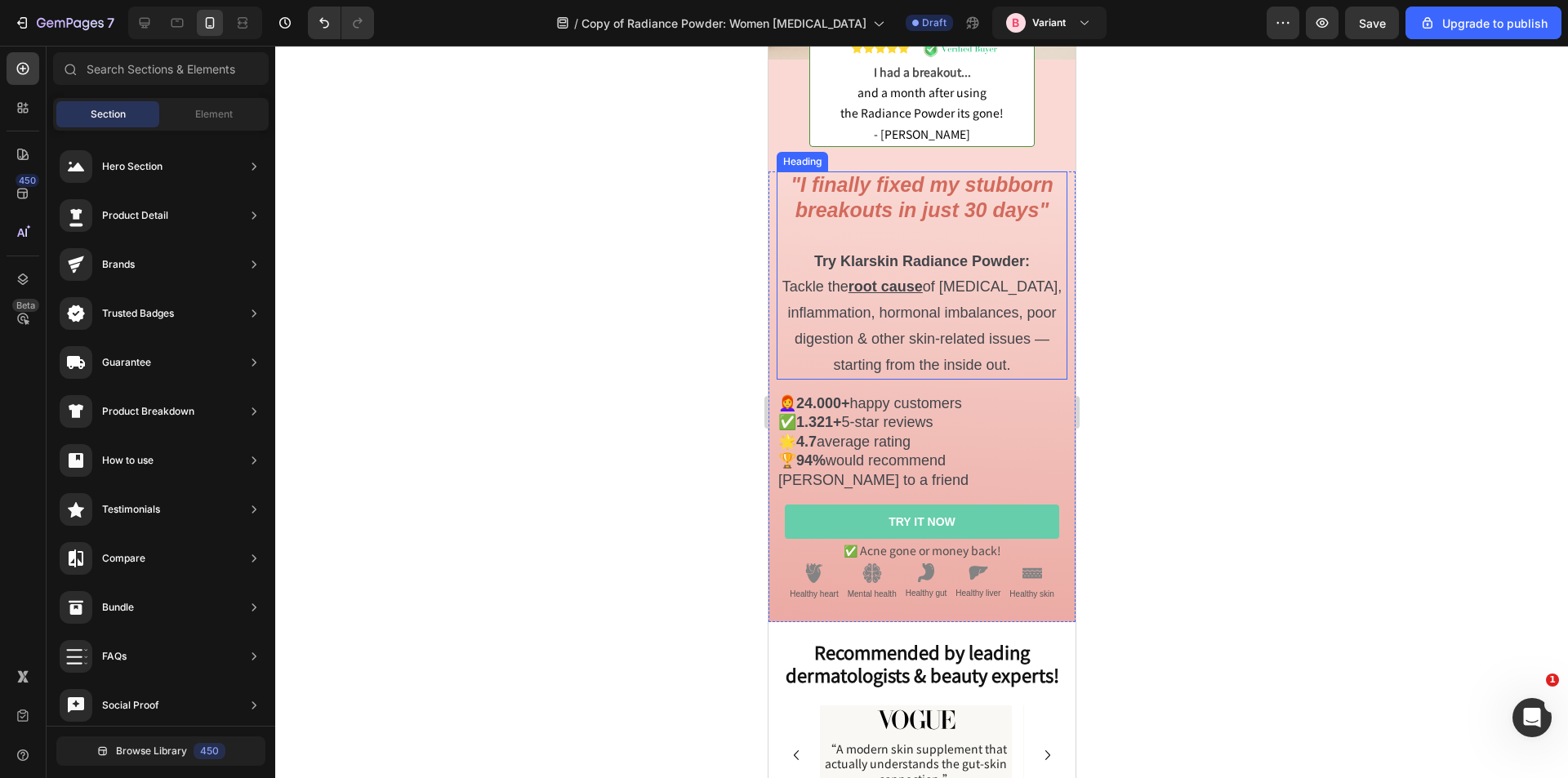
click at [912, 310] on p "⁠⁠⁠⁠⁠⁠⁠ "I finally fixed my stubborn breakouts in just 30 days" Try Klarskin Ra…" at bounding box center [921, 275] width 287 height 205
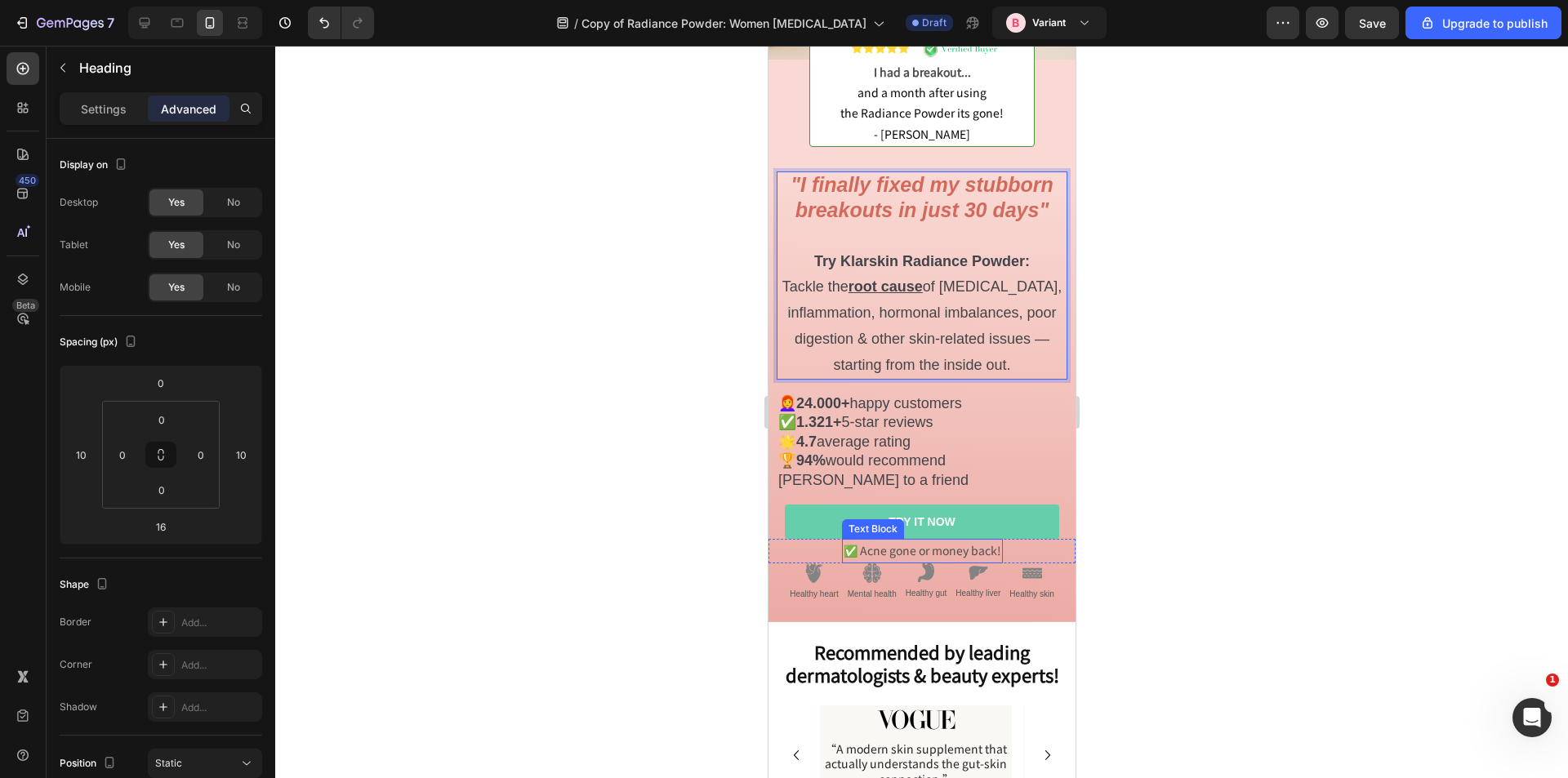
click at [892, 545] on p "✅ Acne gone or money back!" at bounding box center [922, 551] width 157 height 21
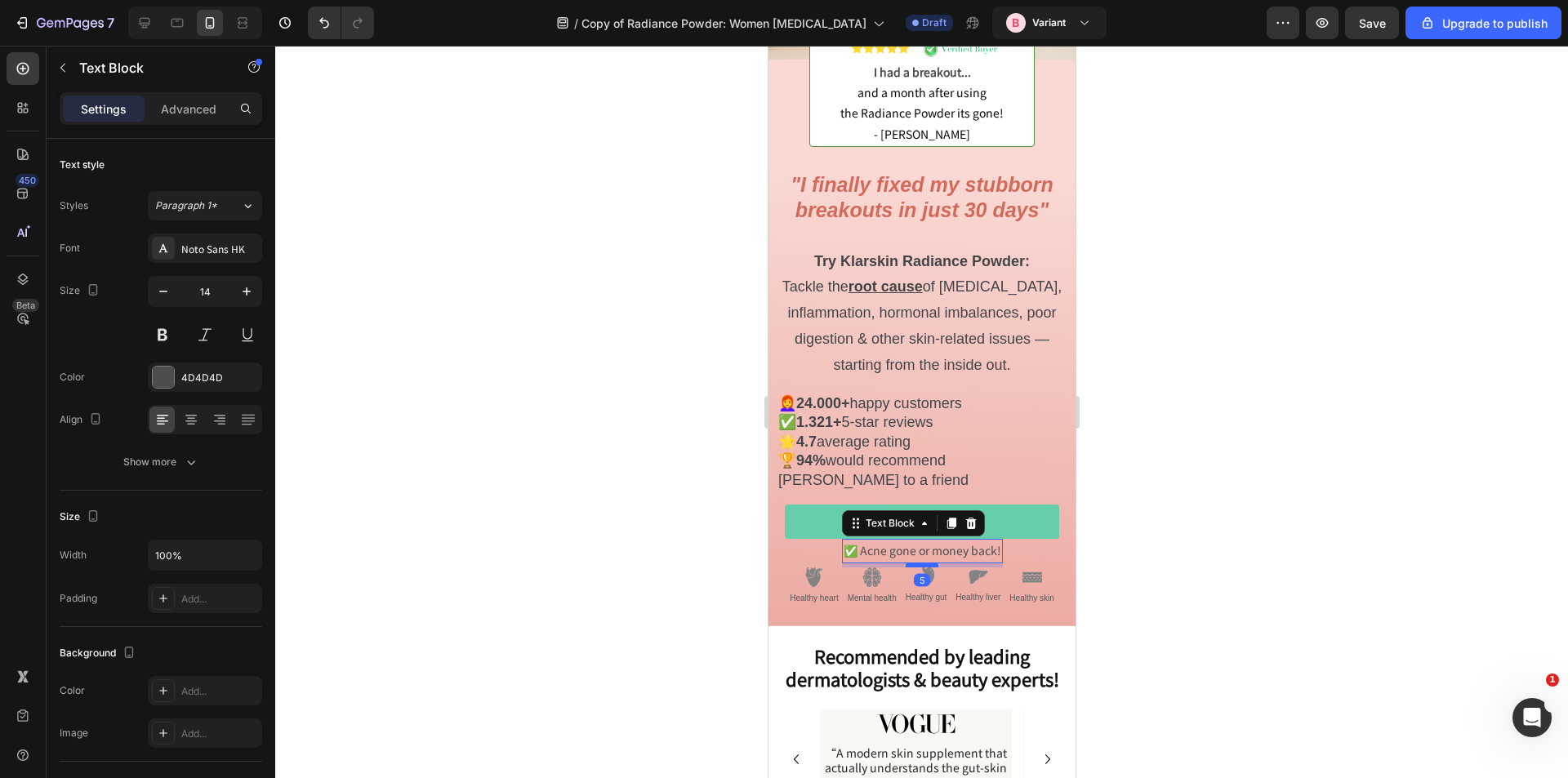
click at [909, 562] on div at bounding box center [922, 565] width 33 height 5
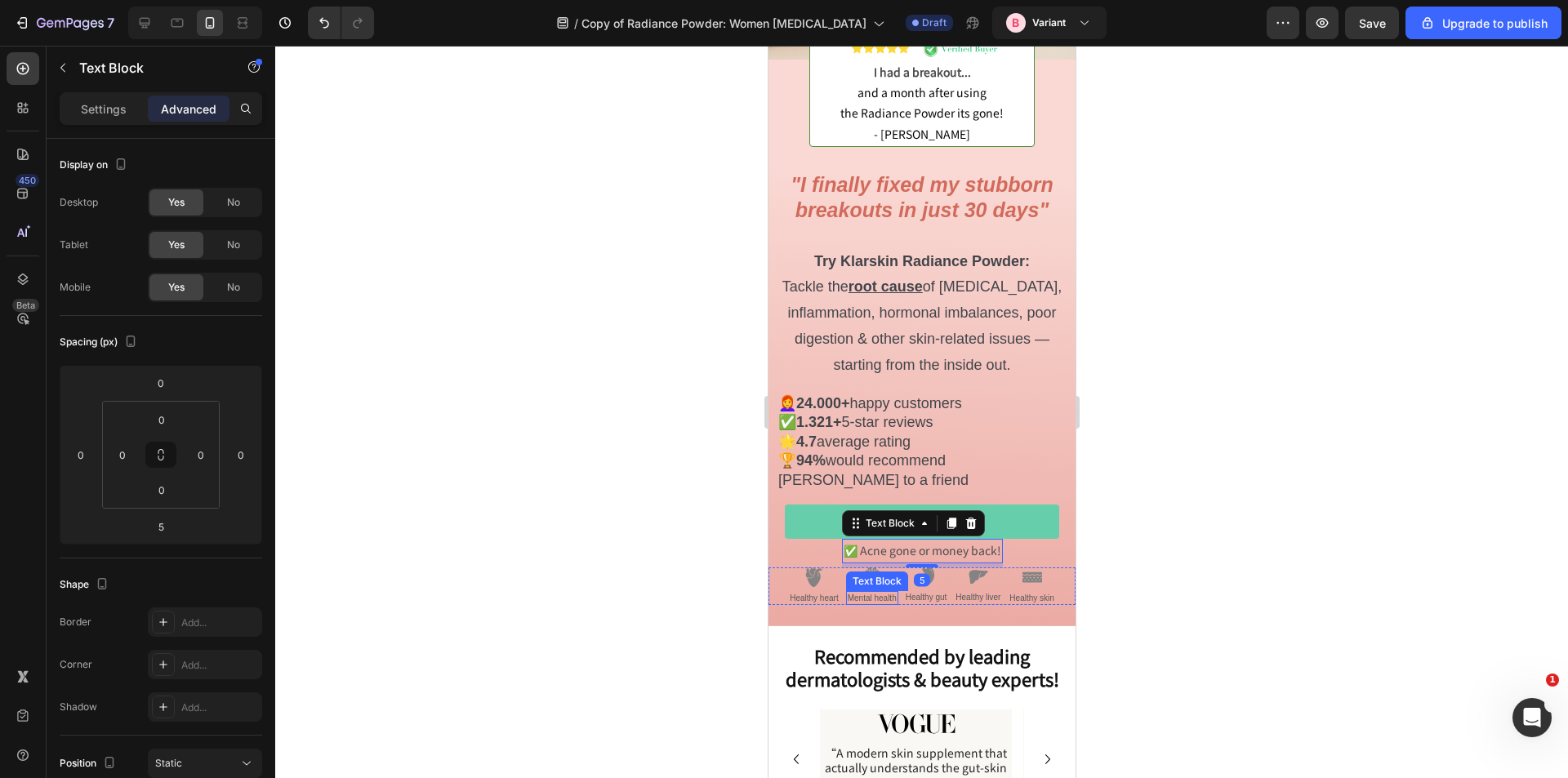
click at [877, 593] on p "Mental health" at bounding box center [872, 598] width 49 height 11
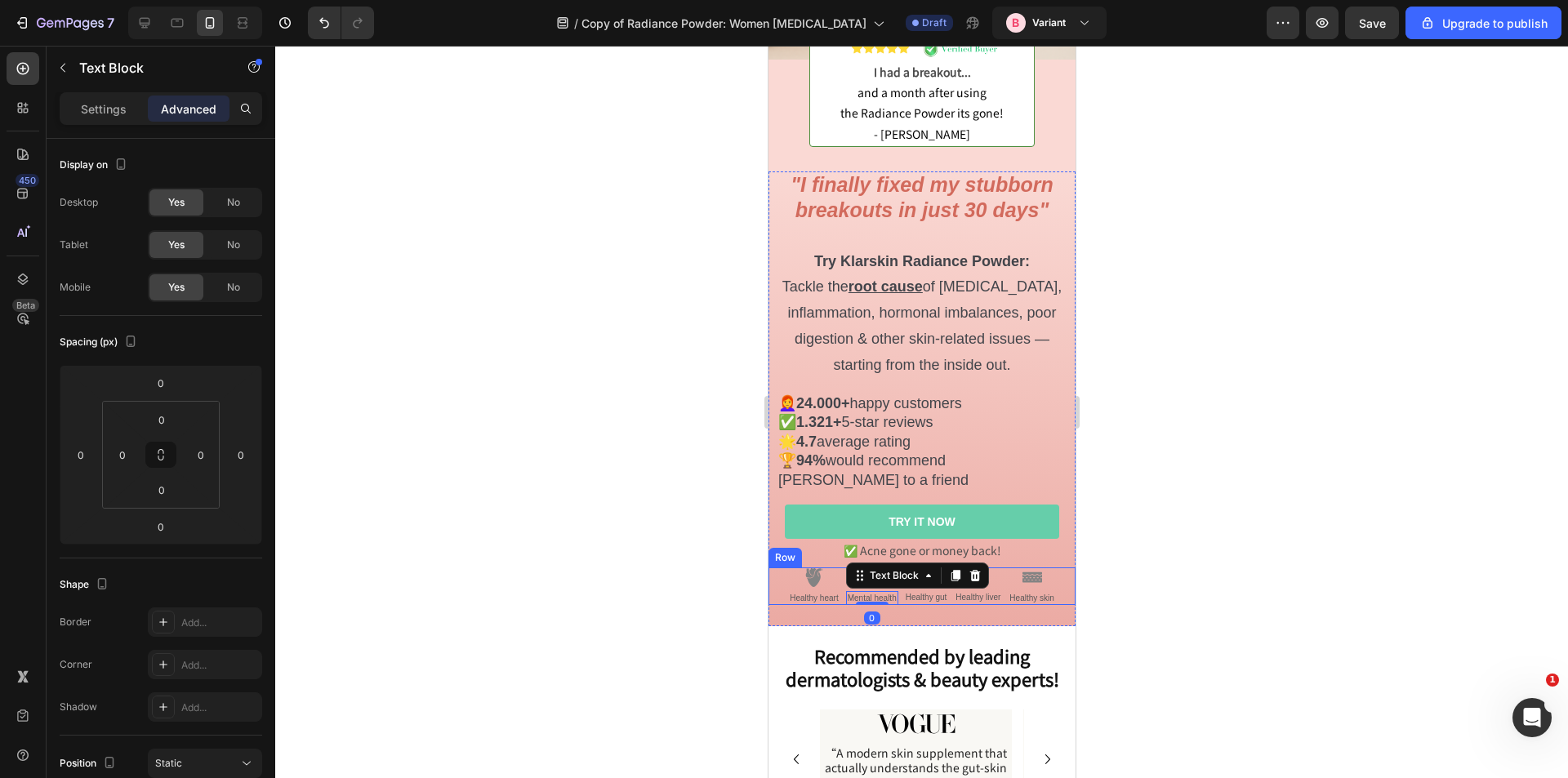
click at [773, 567] on div "Image Healthy heart Text Block Image Mental health Text Block 0 Image Healthy g…" at bounding box center [921, 586] width 307 height 38
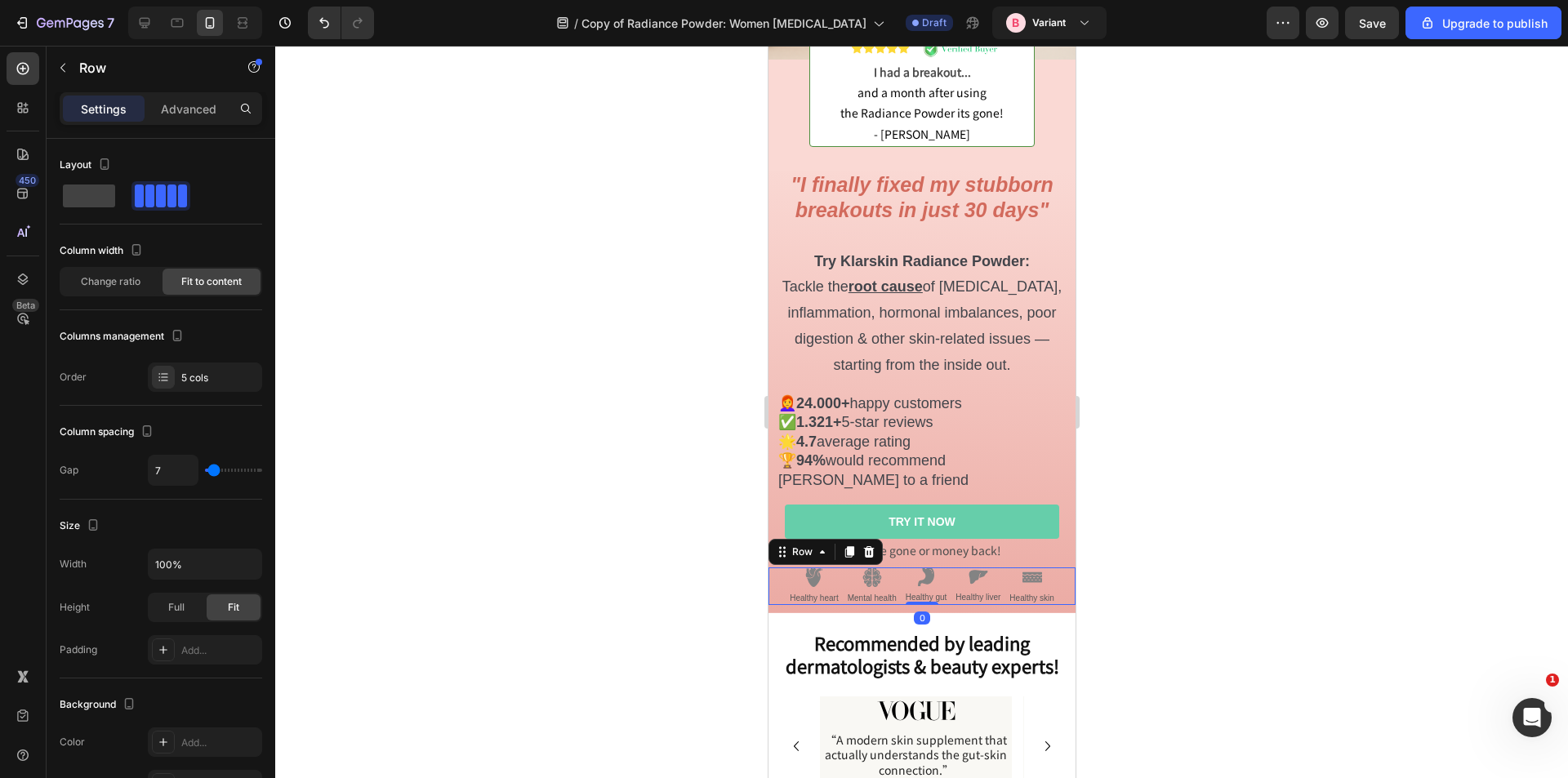
drag, startPoint x: 920, startPoint y: 603, endPoint x: 2001, endPoint y: 575, distance: 1081.4
click at [914, 586] on div "Image Healthy heart Text Block Image Mental health Text Block Image Healthy gut…" at bounding box center [921, 586] width 307 height 38
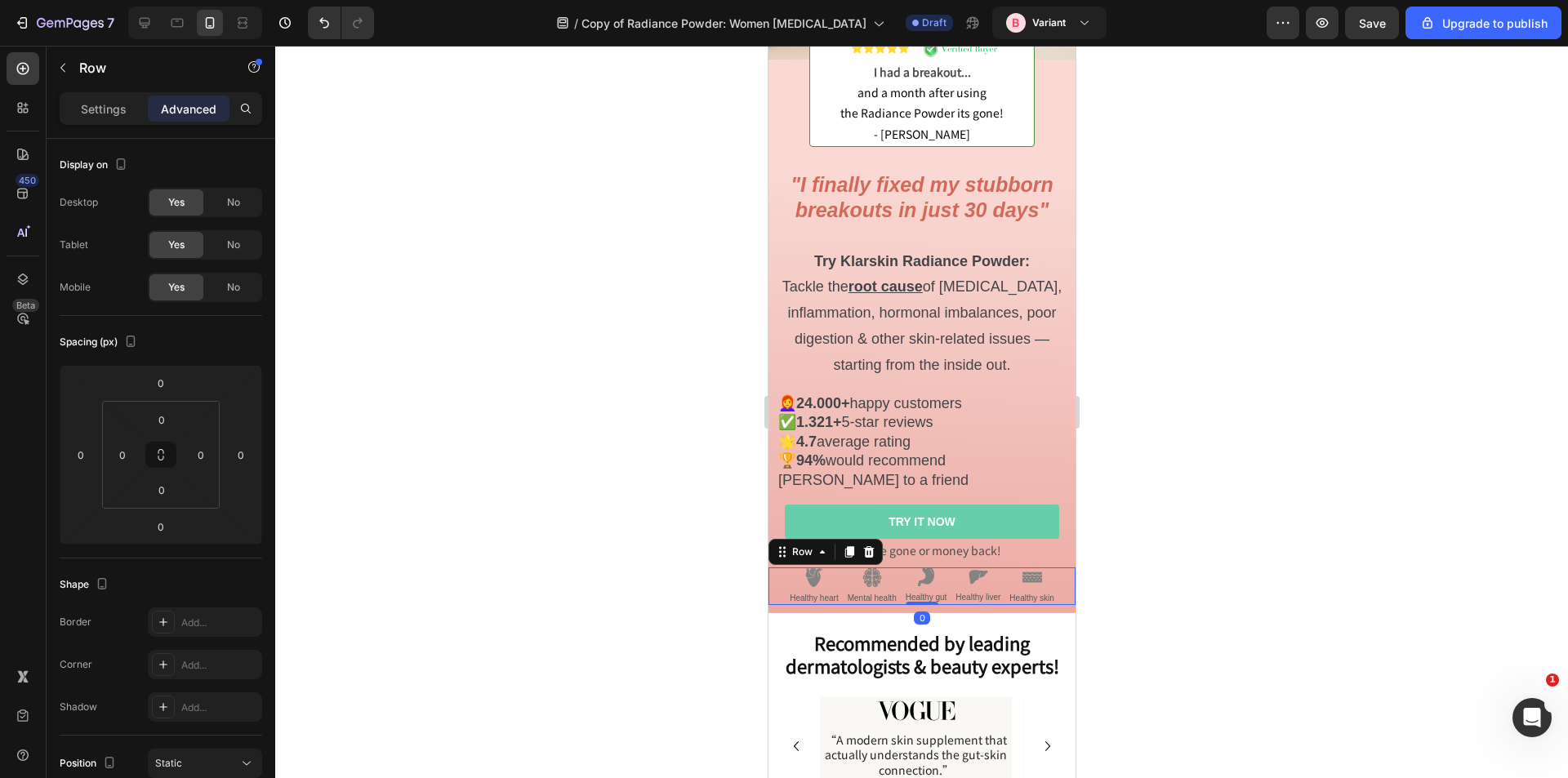
click at [1236, 529] on div at bounding box center [922, 412] width 1293 height 733
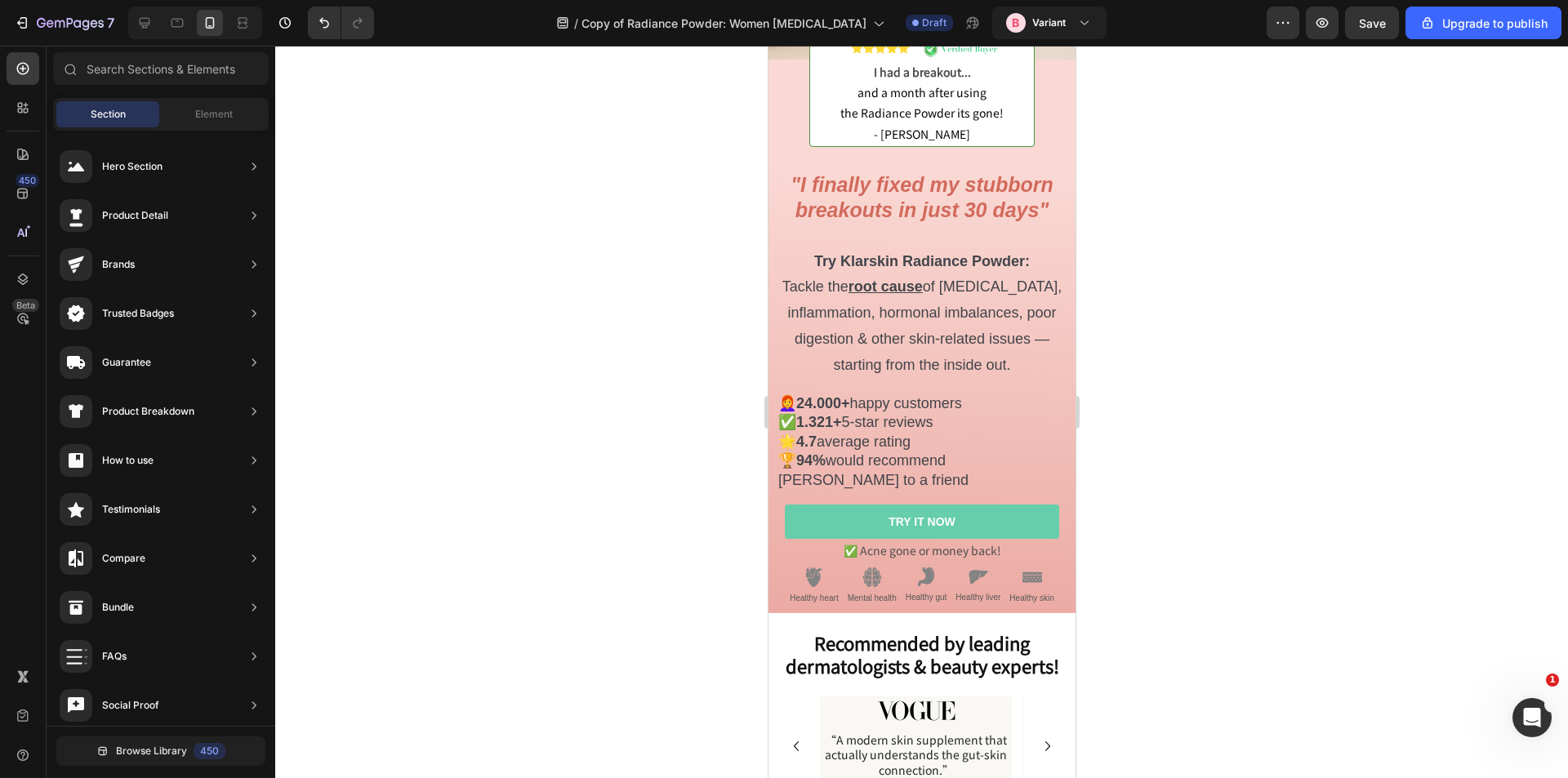
click at [1225, 470] on div at bounding box center [922, 412] width 1293 height 733
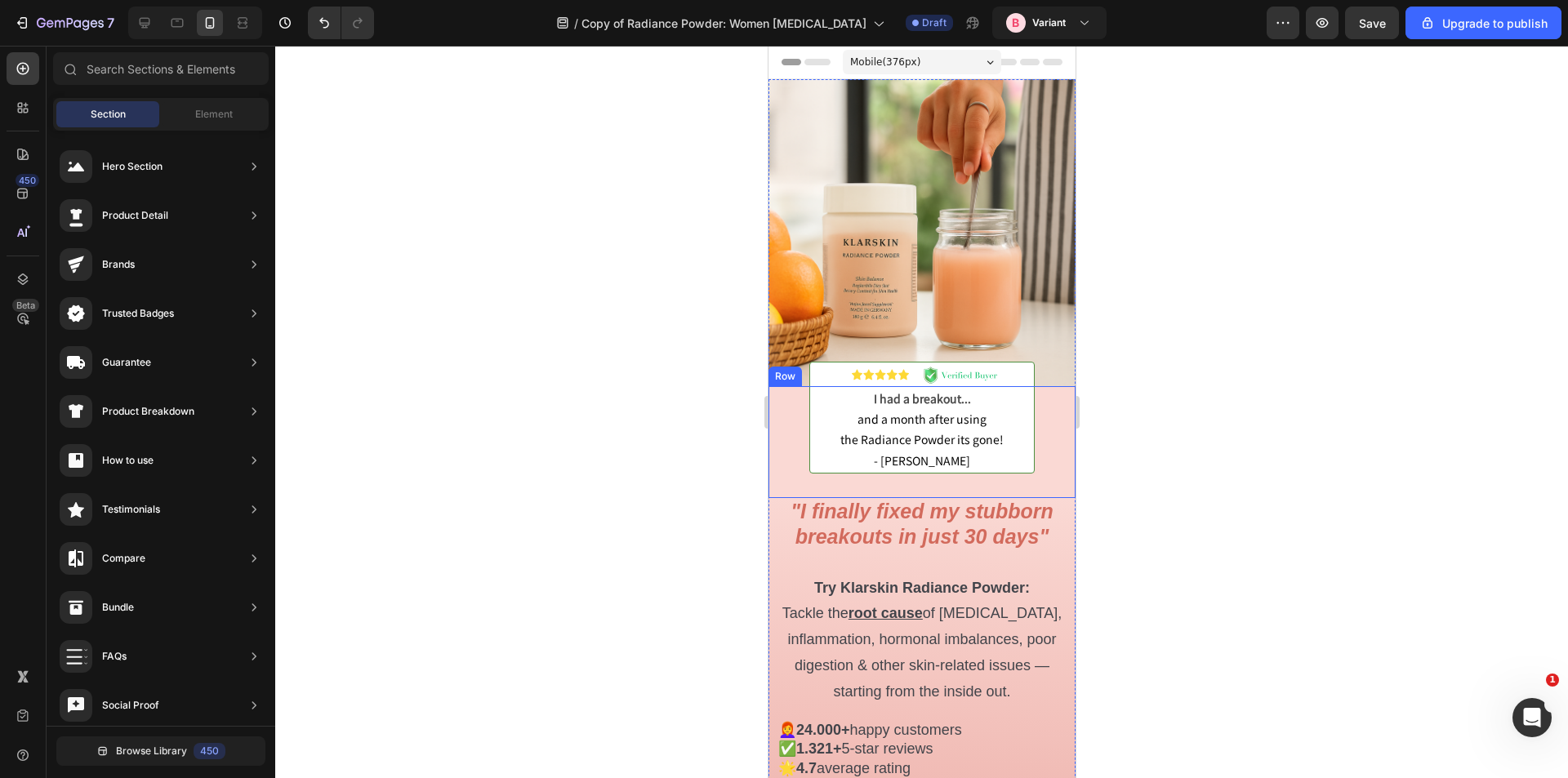
click at [856, 471] on div "Image I had a breakout... and a month after using the Radiance Powder its gone!…" at bounding box center [921, 442] width 307 height 112
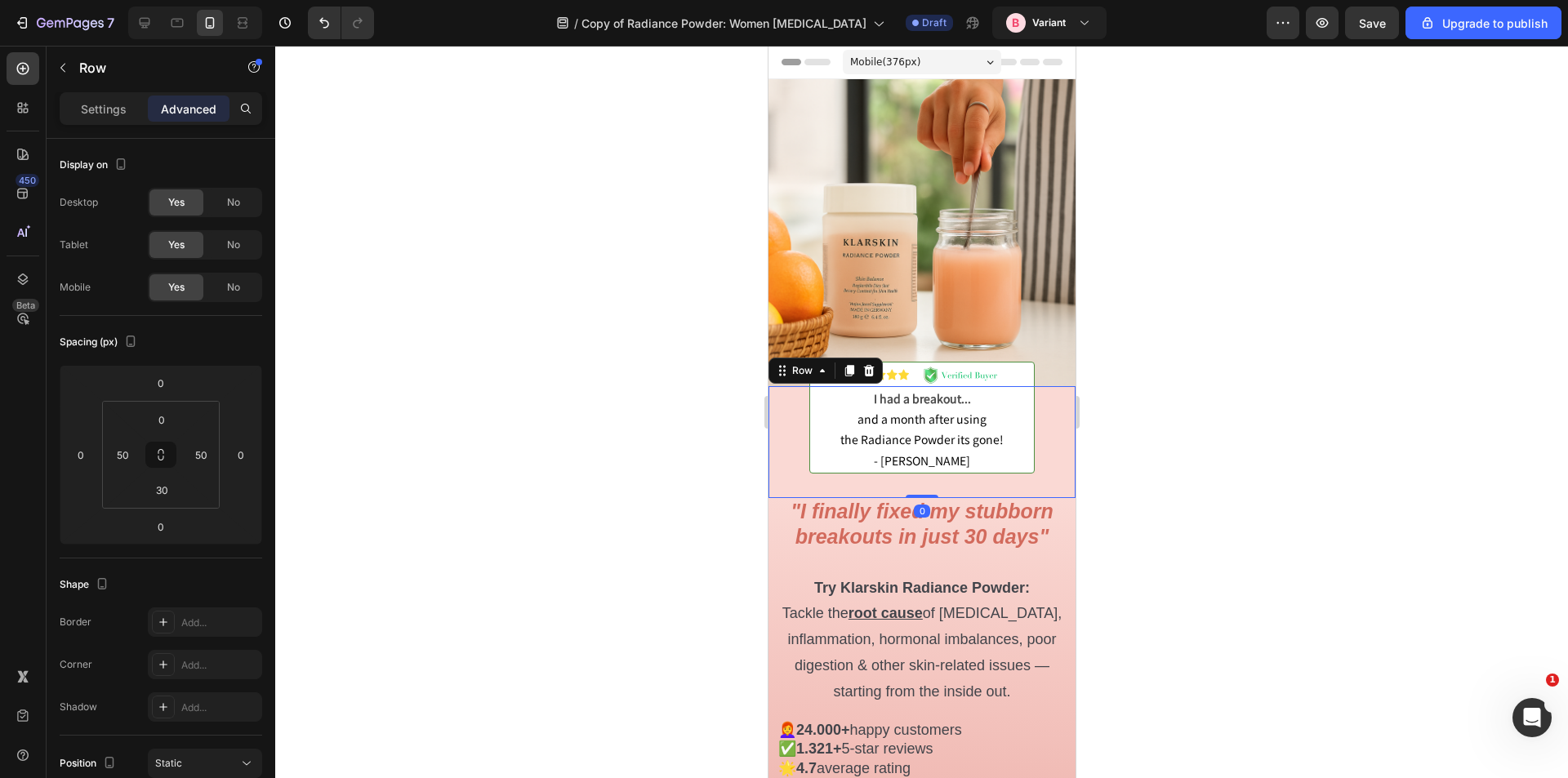
drag, startPoint x: 919, startPoint y: 482, endPoint x: 917, endPoint y: 465, distance: 17.1
click at [918, 465] on div "Image I had a breakout... and a month after using the Radiance Powder its gone!…" at bounding box center [921, 442] width 307 height 112
click at [634, 434] on div at bounding box center [922, 412] width 1293 height 733
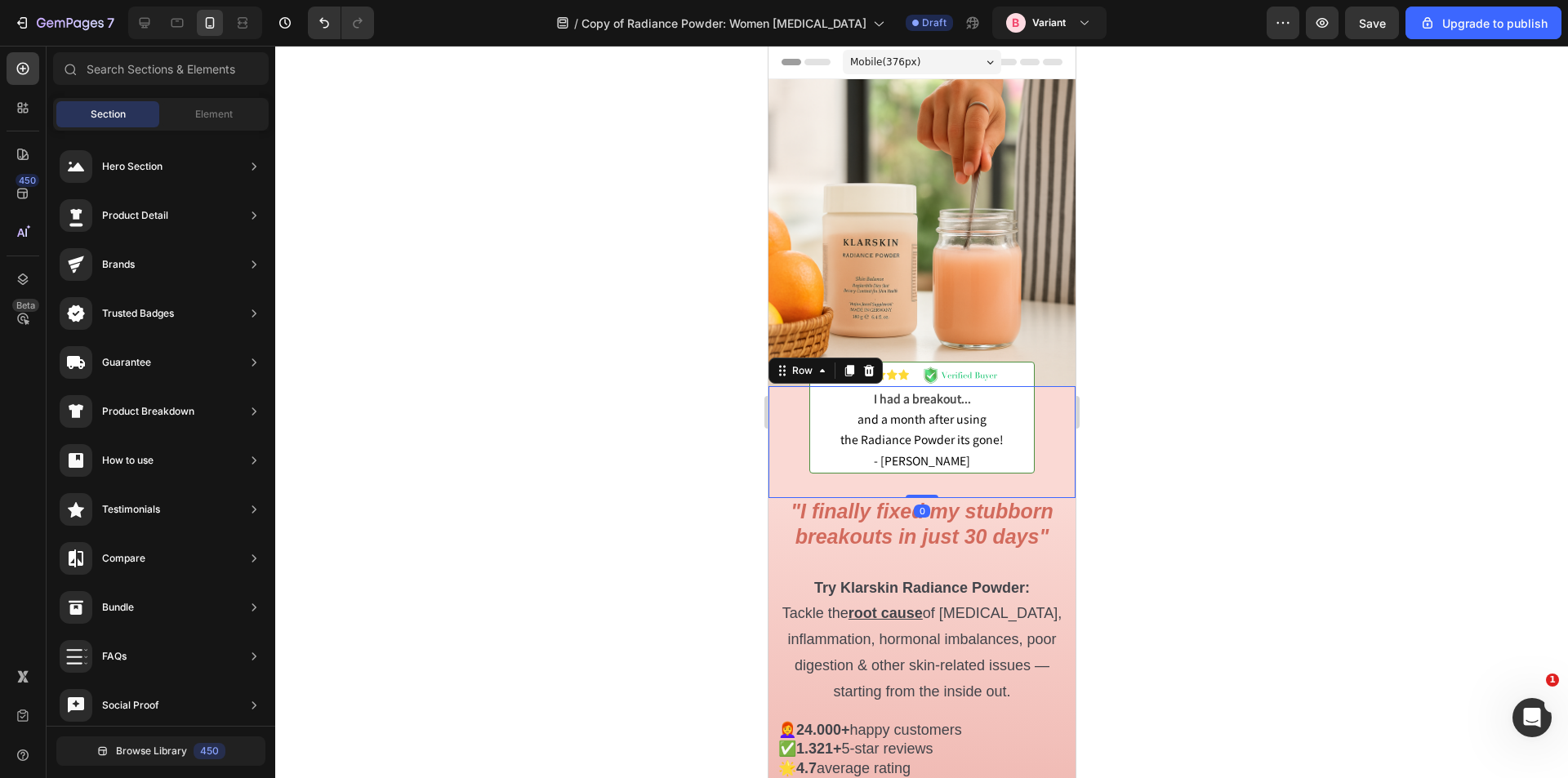
click at [783, 426] on div "Image I had a breakout... and a month after using the Radiance Powder its gone!…" at bounding box center [921, 442] width 307 height 112
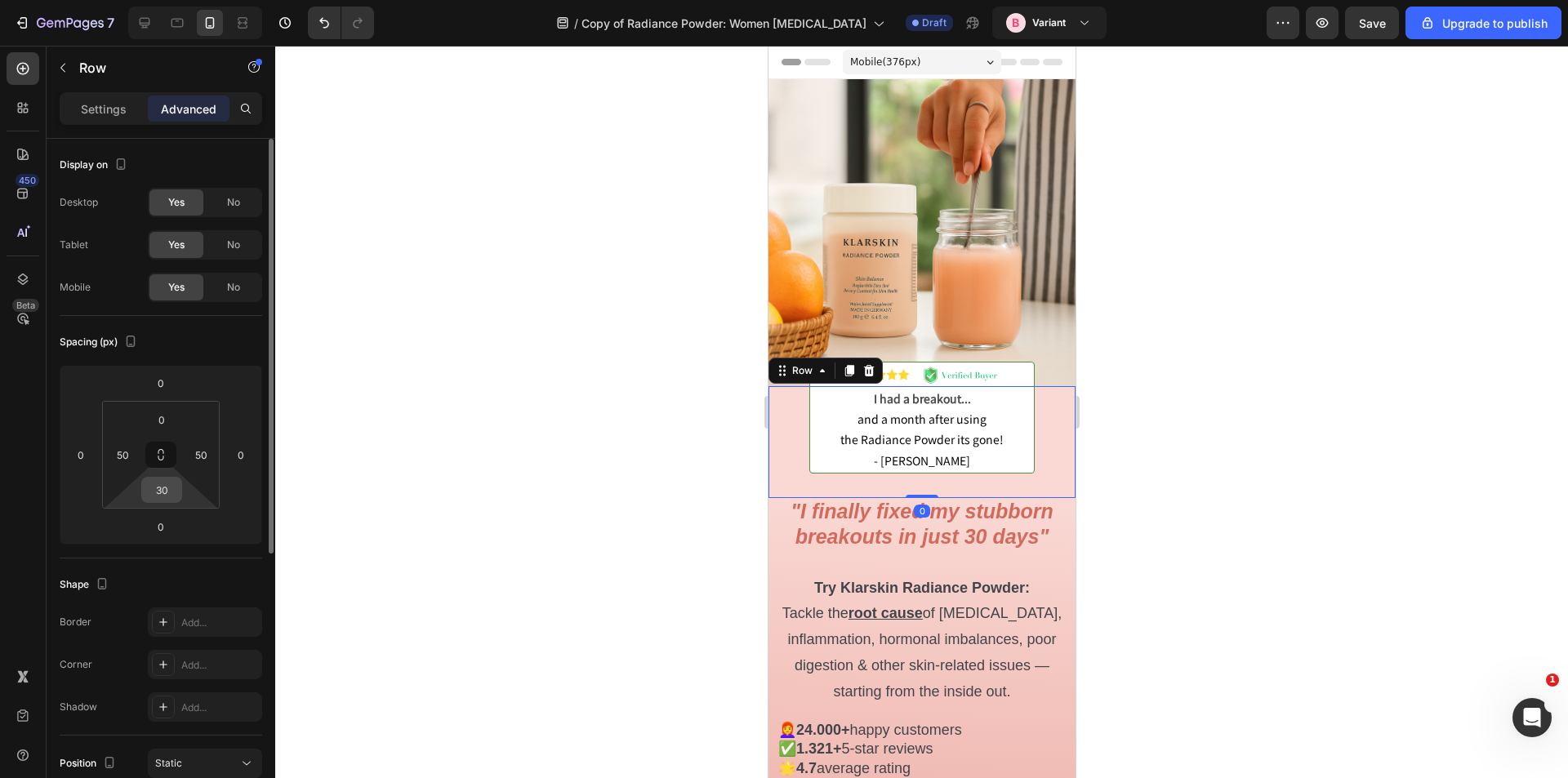
click at [147, 487] on input "30" at bounding box center [162, 490] width 33 height 25
type input "0"
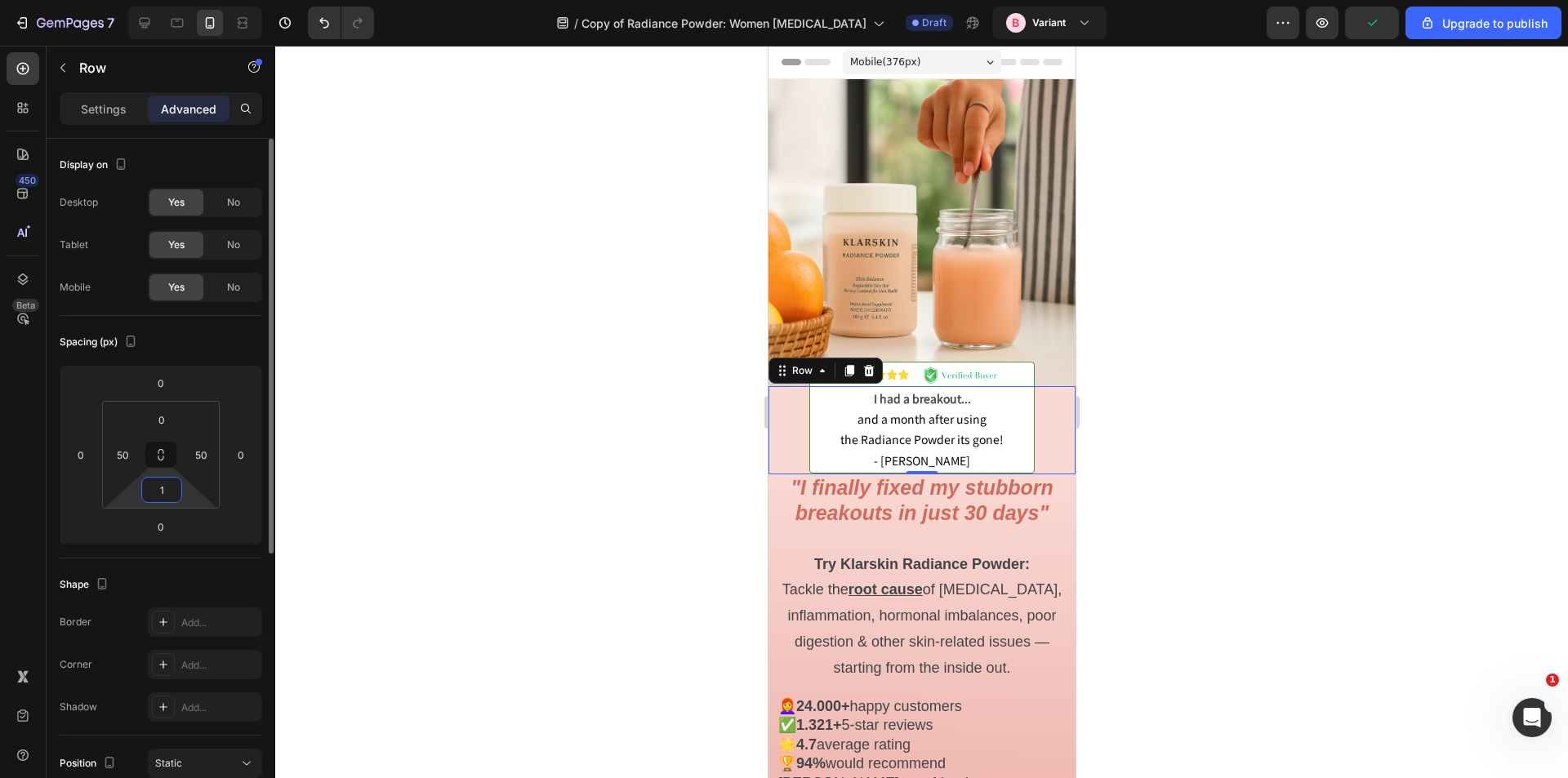
type input "10"
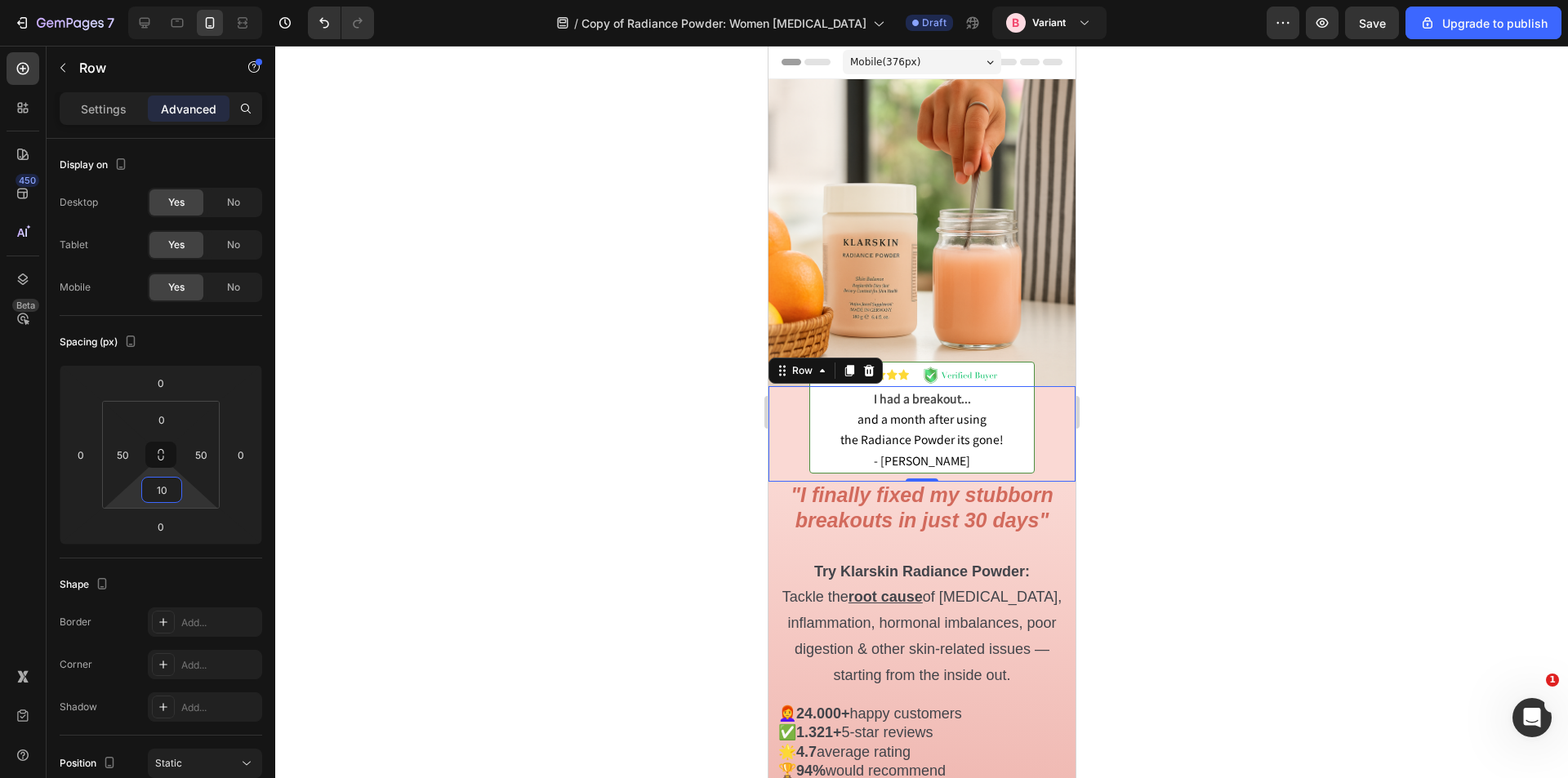
click at [676, 459] on div at bounding box center [922, 412] width 1293 height 733
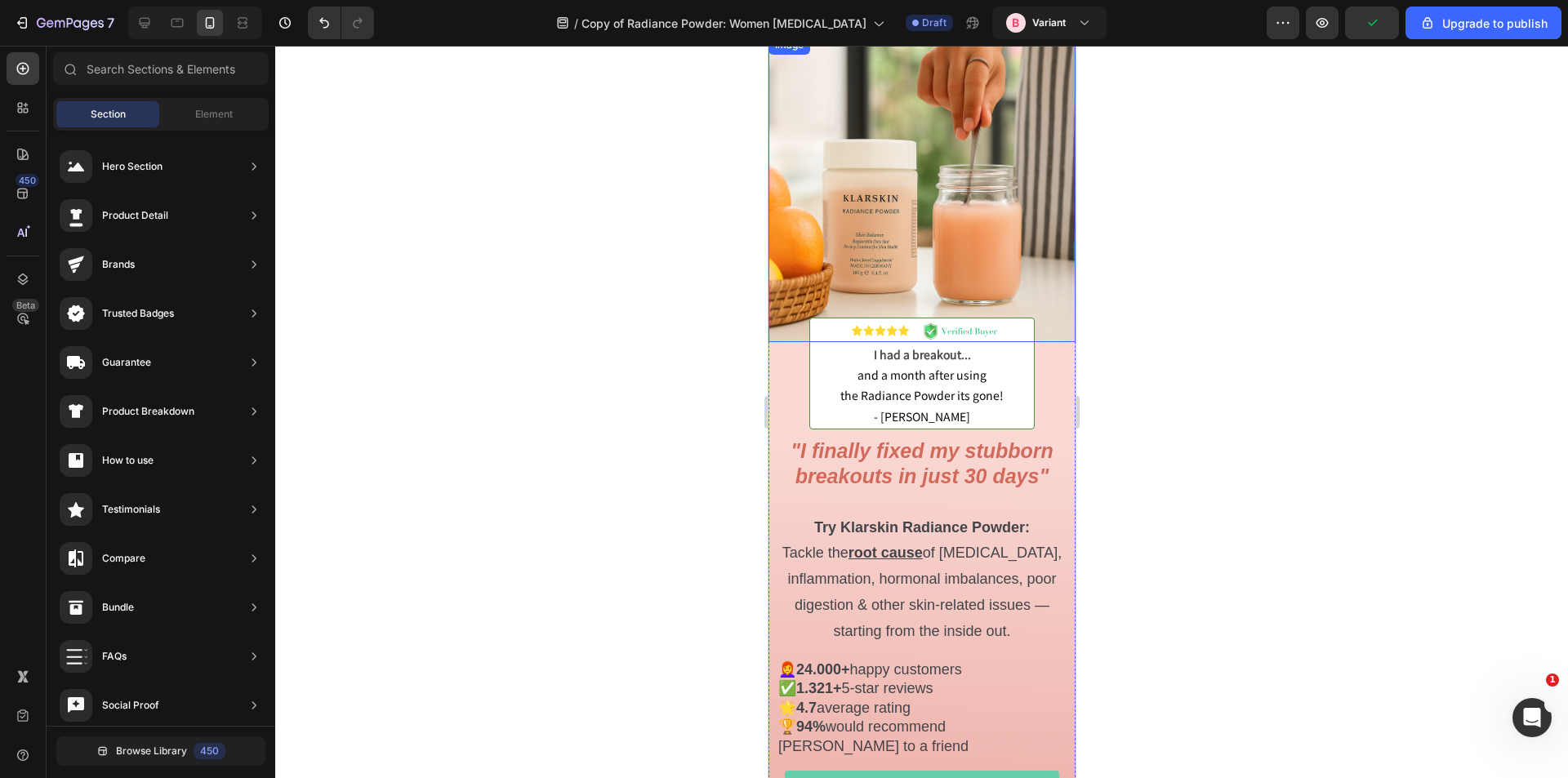
scroll to position [82, 0]
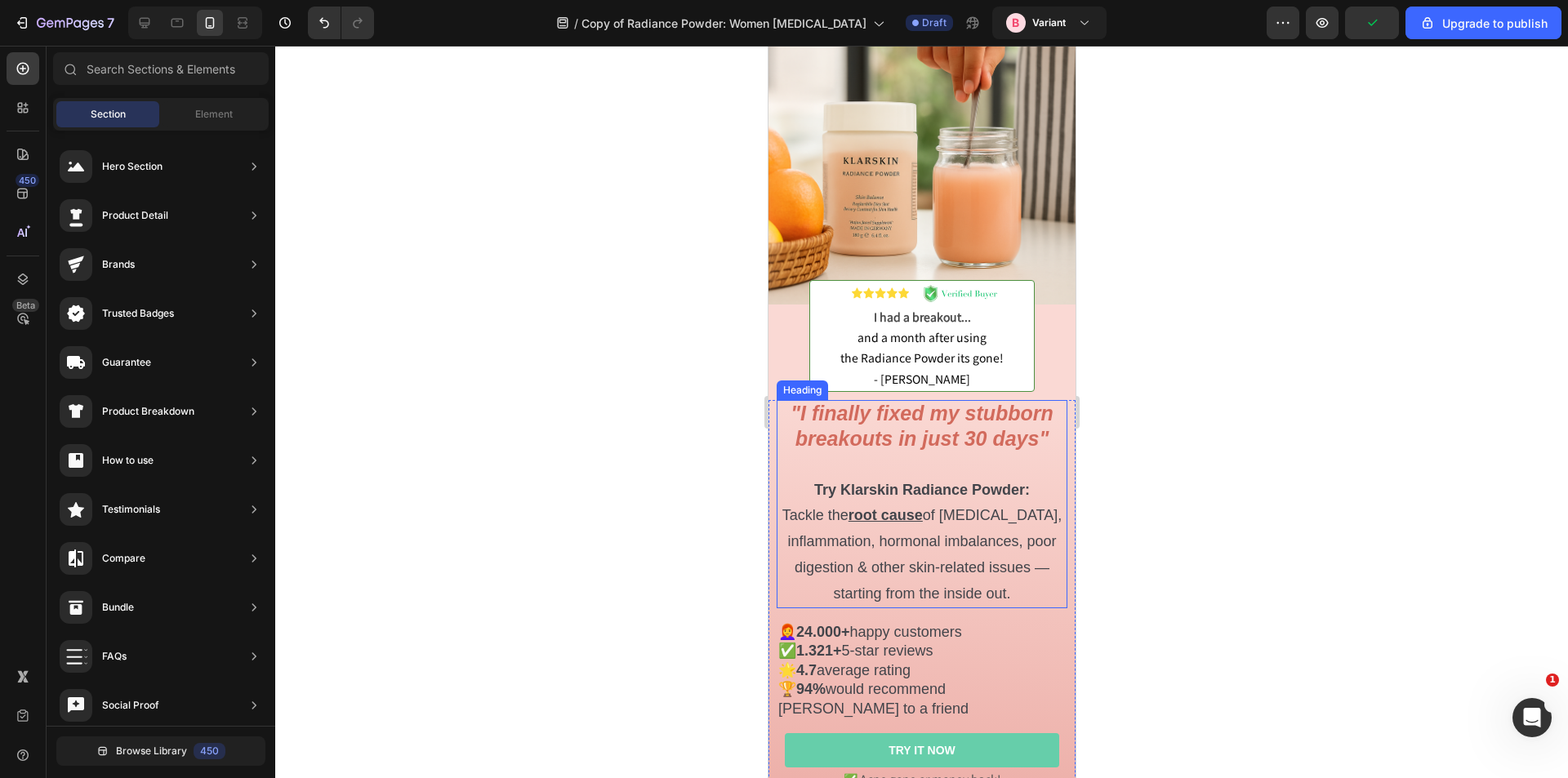
click at [879, 434] on strong ""I finally fixed my stubborn breakouts in just 30 days"" at bounding box center [921, 426] width 263 height 49
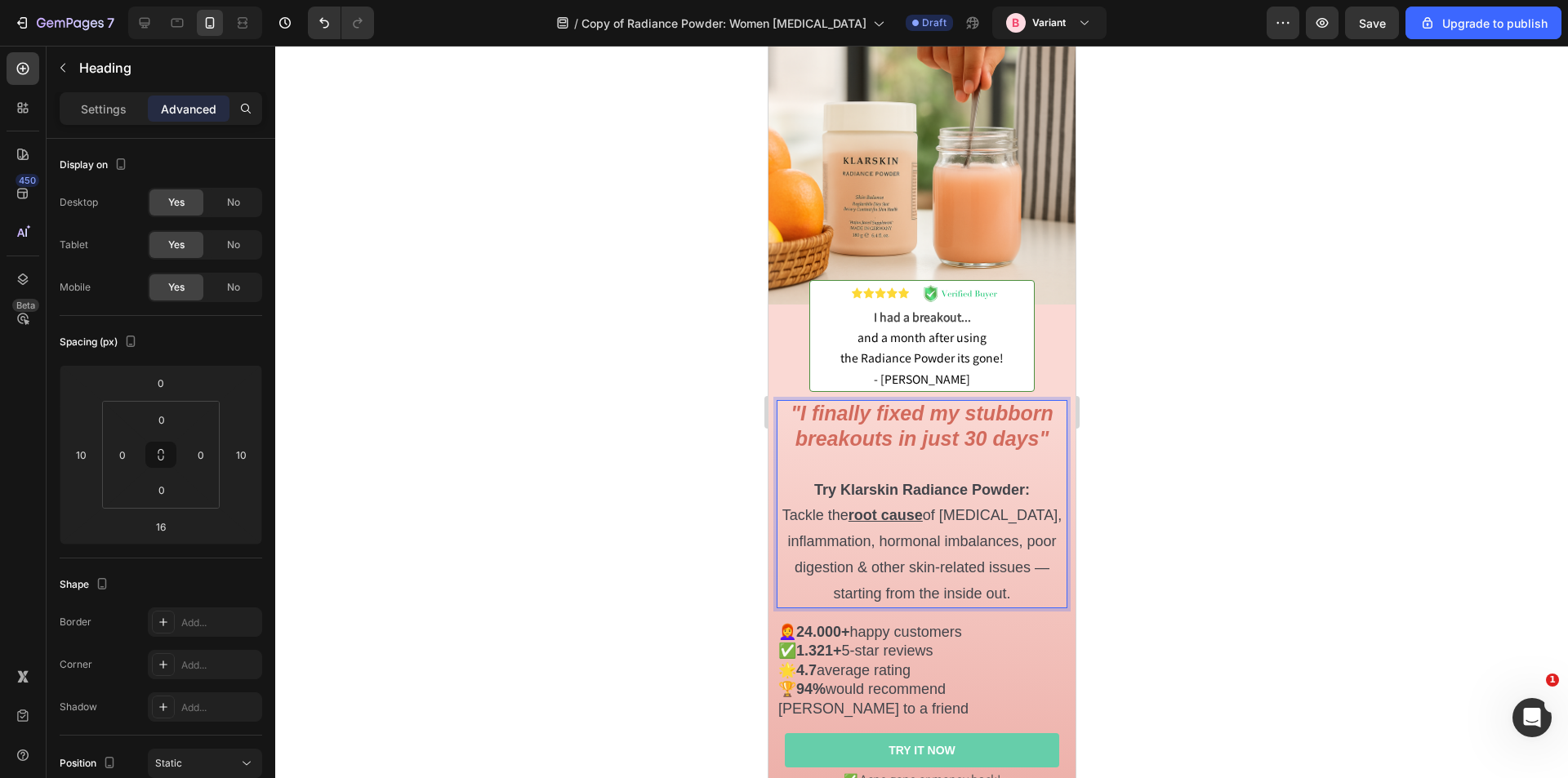
click at [869, 447] on p ""I finally fixed my stubborn breakouts in just 30 days" Try Klarskin Radiance P…" at bounding box center [921, 504] width 287 height 205
click at [918, 422] on strong ""I finally fixed my stubborn breakouts in just 30 days"" at bounding box center [921, 426] width 263 height 49
click at [584, 416] on div at bounding box center [922, 412] width 1293 height 733
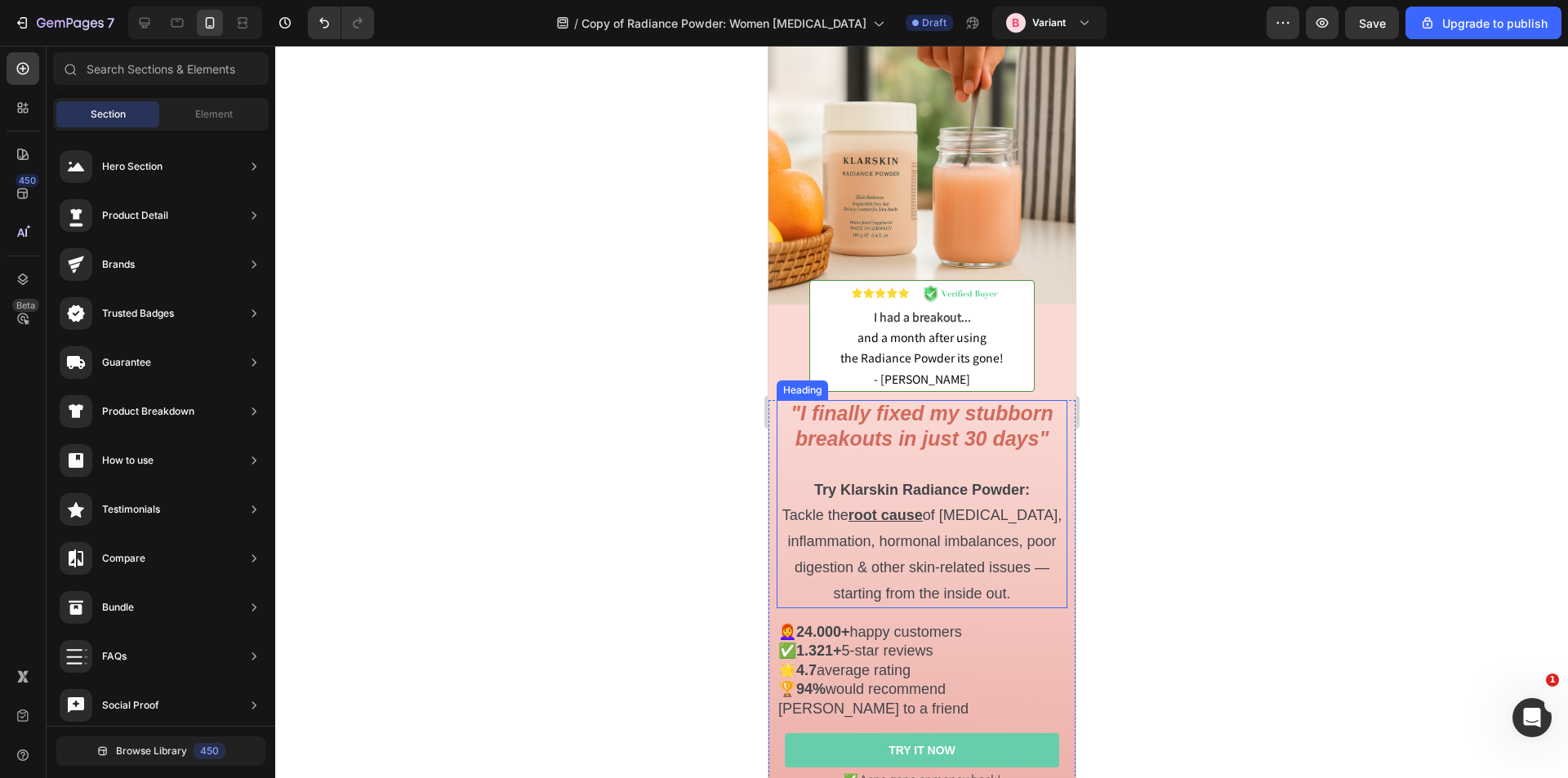
click at [883, 567] on p "⁠⁠⁠⁠⁠⁠⁠ "I finally fixed my stubborn breakouts in just 30 days" Try Klarskin Ra…" at bounding box center [921, 504] width 287 height 205
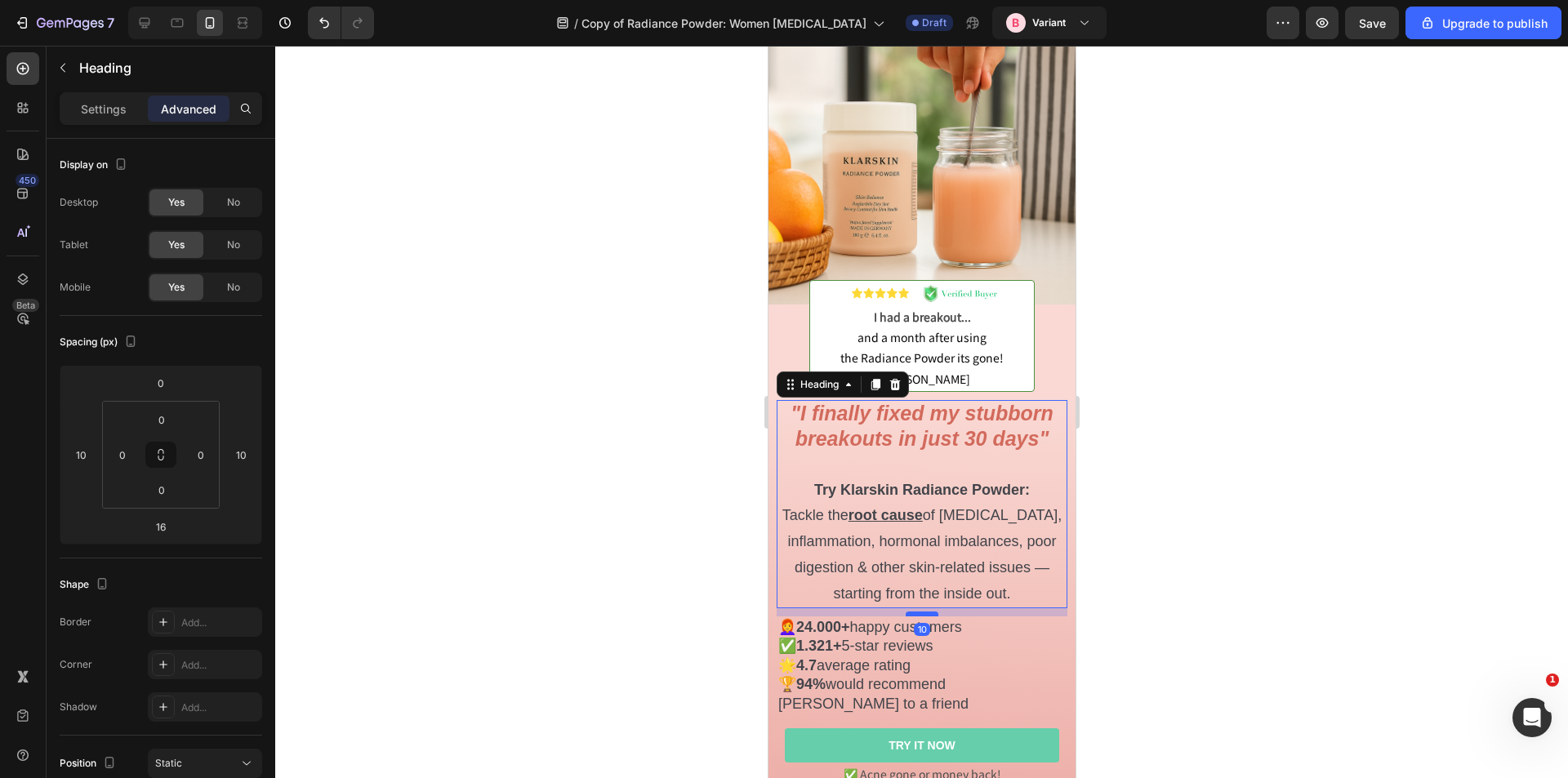
click at [917, 612] on div at bounding box center [922, 614] width 33 height 5
type input "10"
click at [1181, 551] on div at bounding box center [922, 412] width 1293 height 733
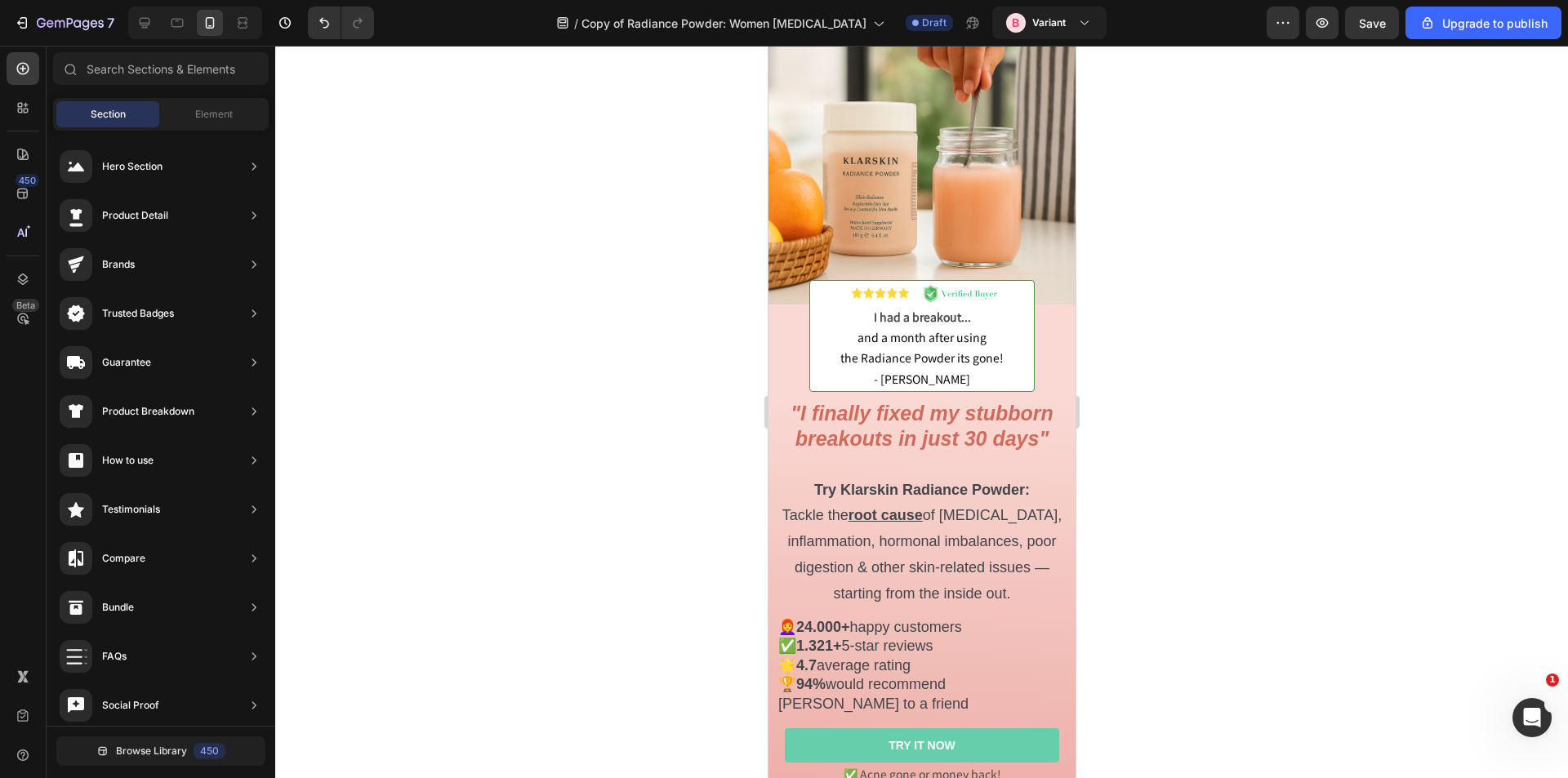
click at [552, 408] on div at bounding box center [922, 412] width 1293 height 733
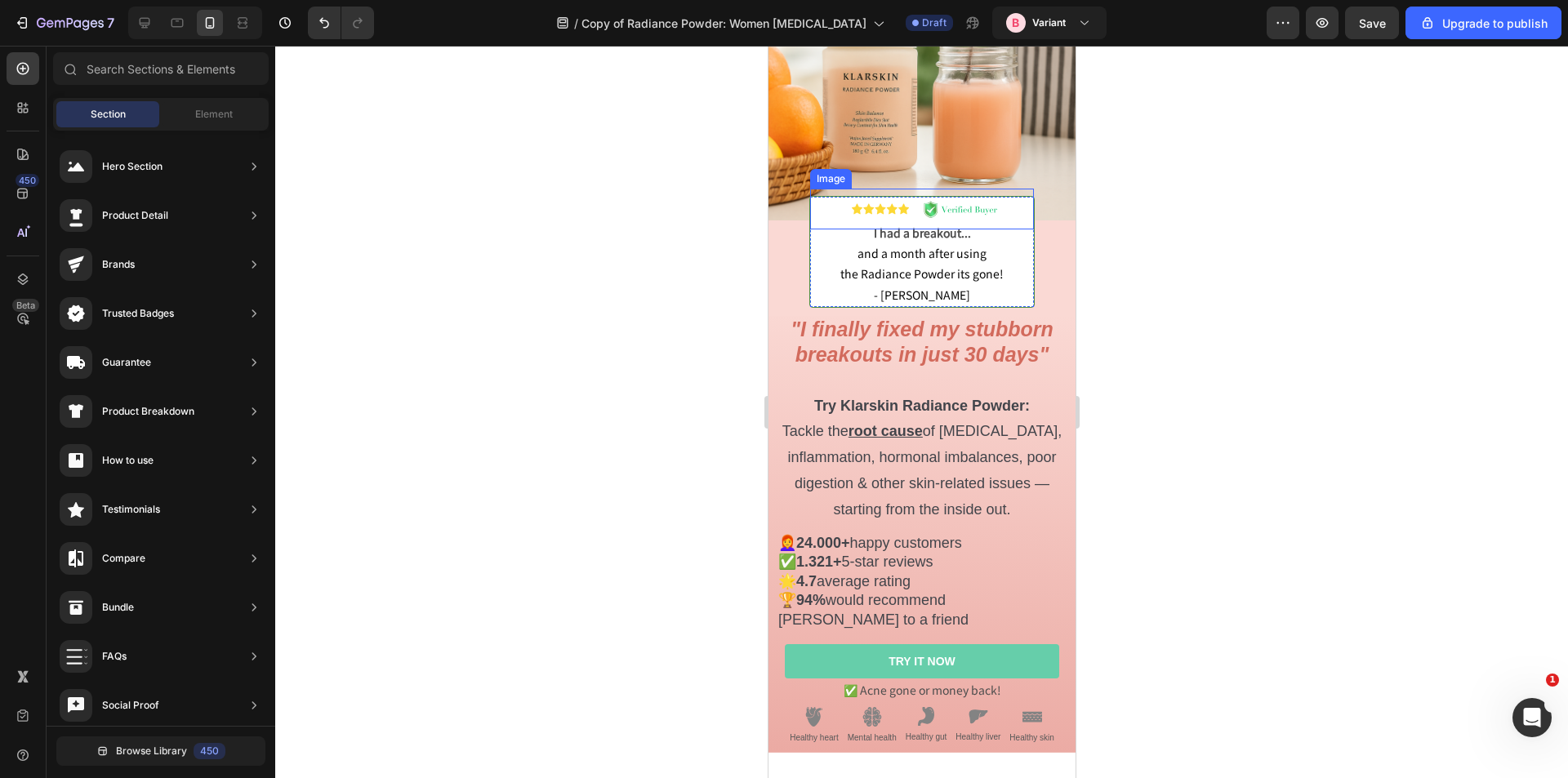
scroll to position [0, 0]
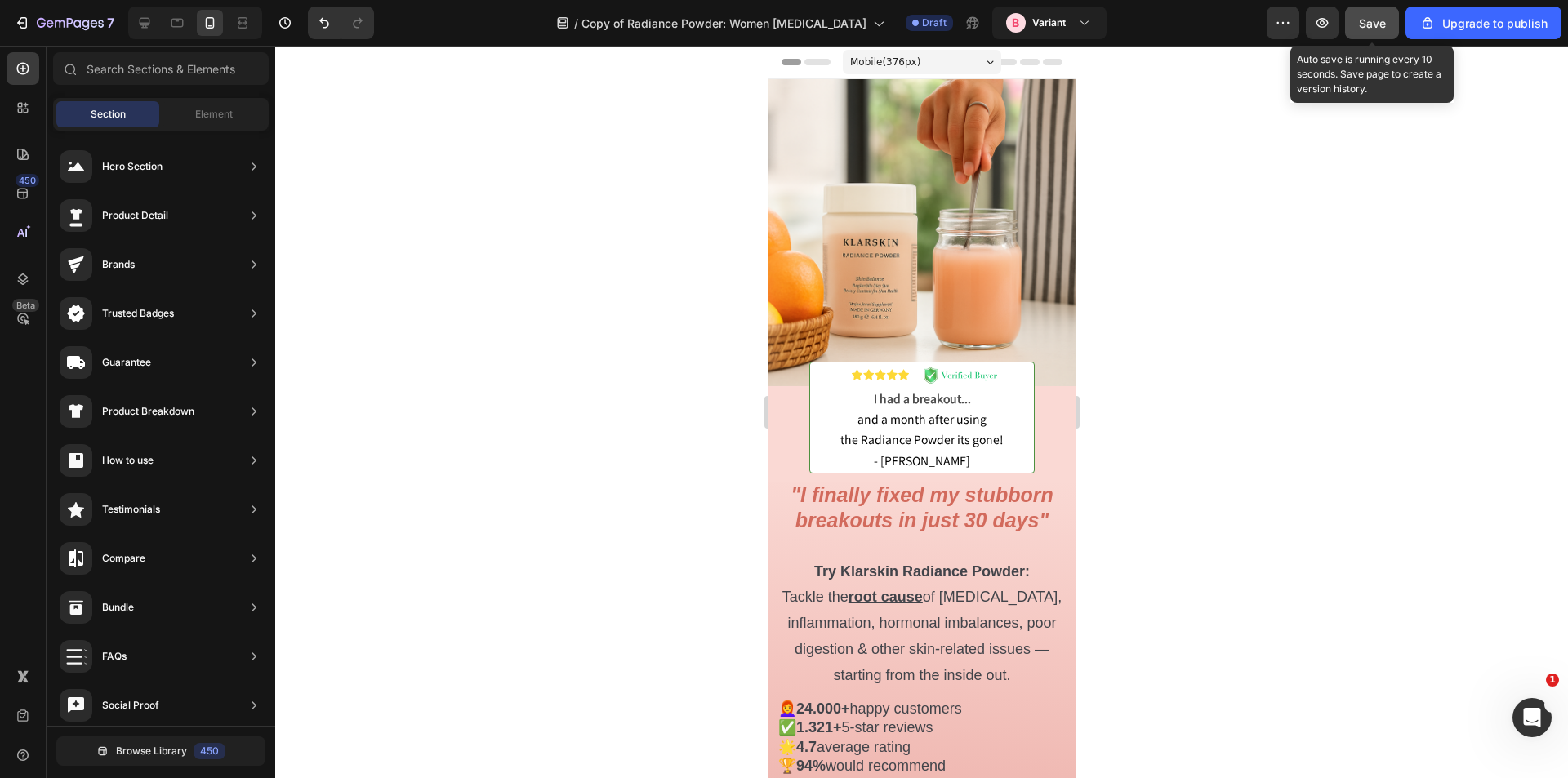
click at [1362, 24] on span "Save" at bounding box center [1372, 23] width 27 height 14
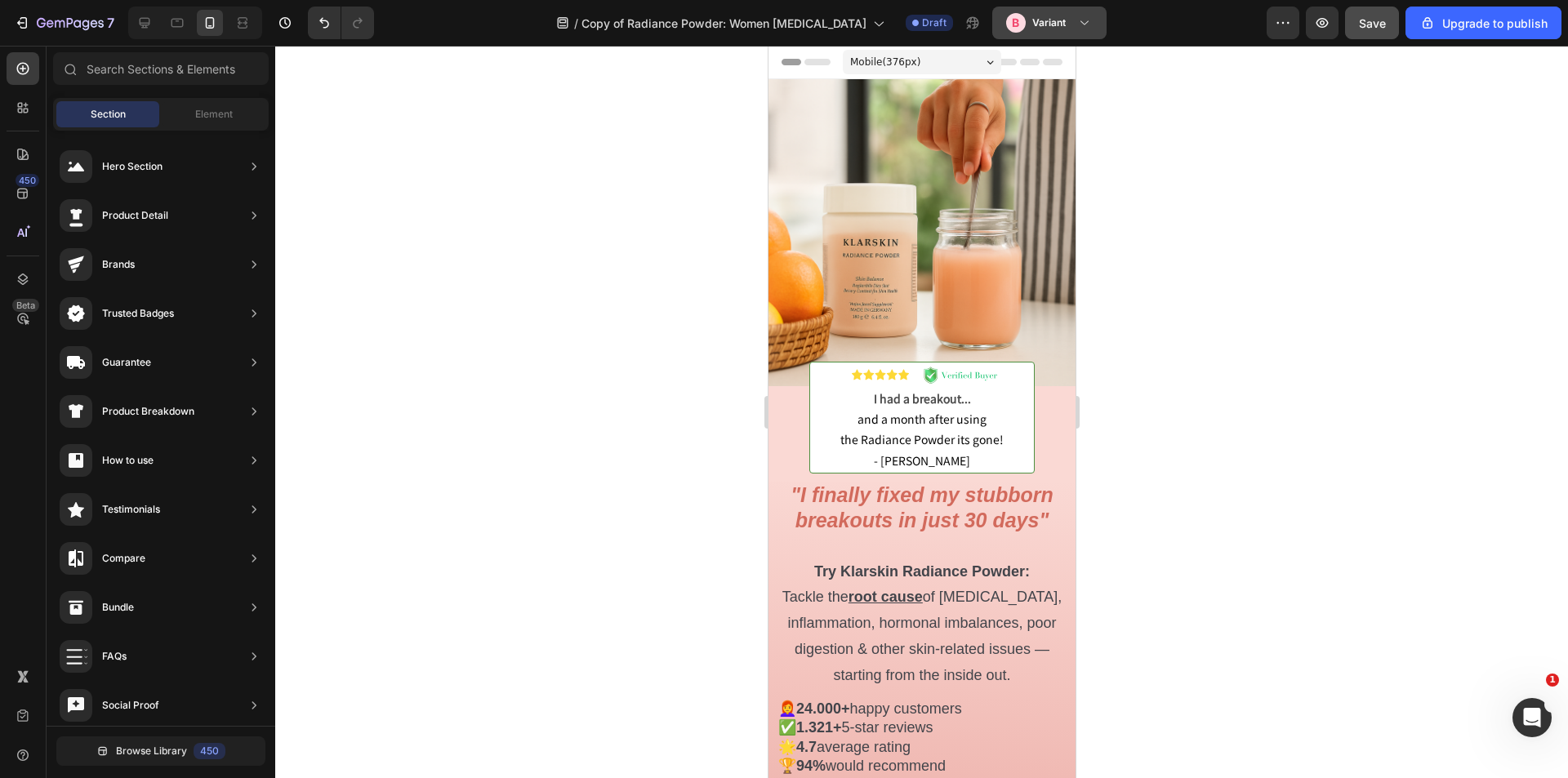
click at [1035, 22] on h3 "Variant" at bounding box center [1049, 23] width 34 height 16
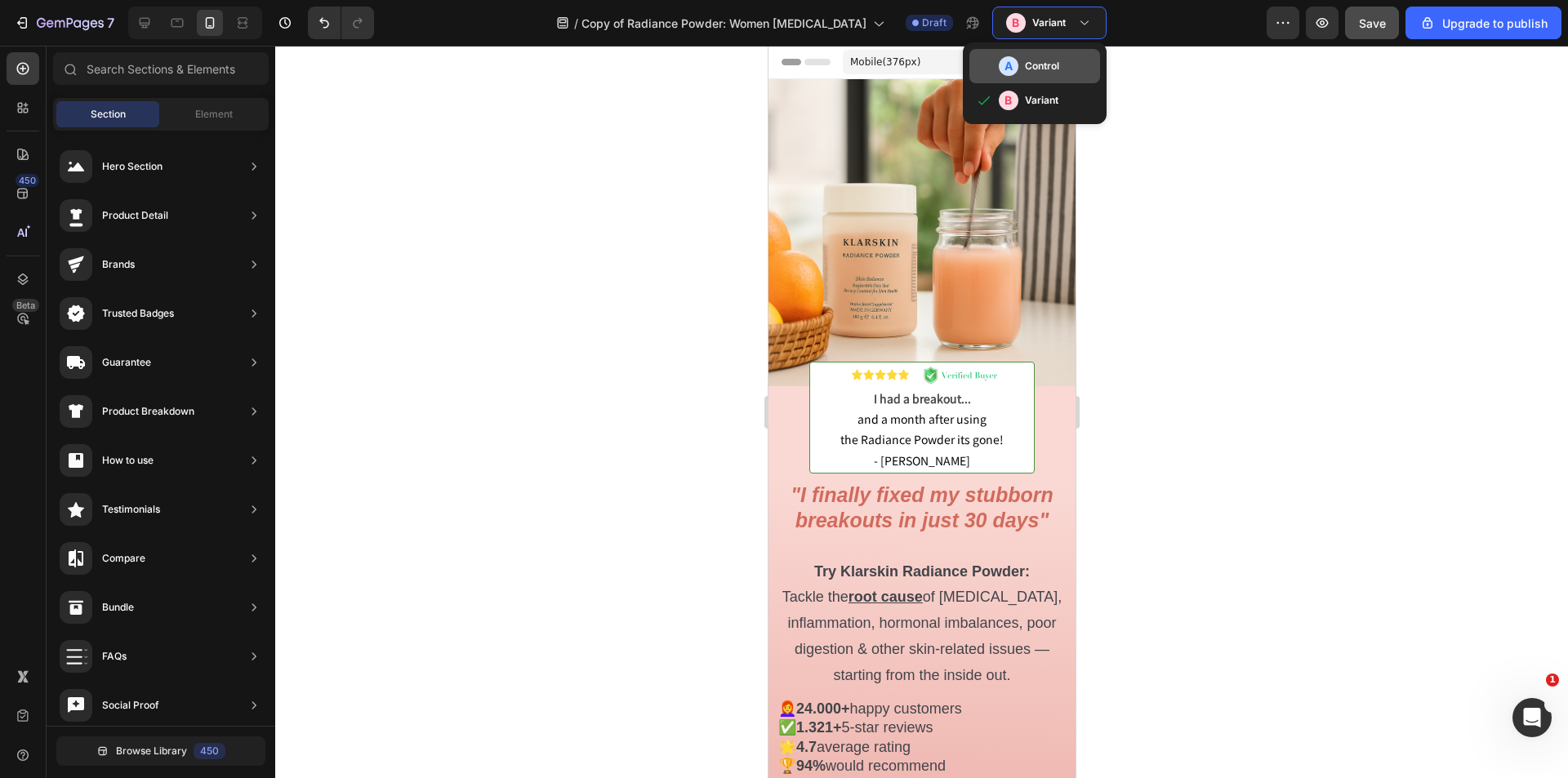
click at [1024, 53] on div "A Control" at bounding box center [1034, 67] width 131 height 35
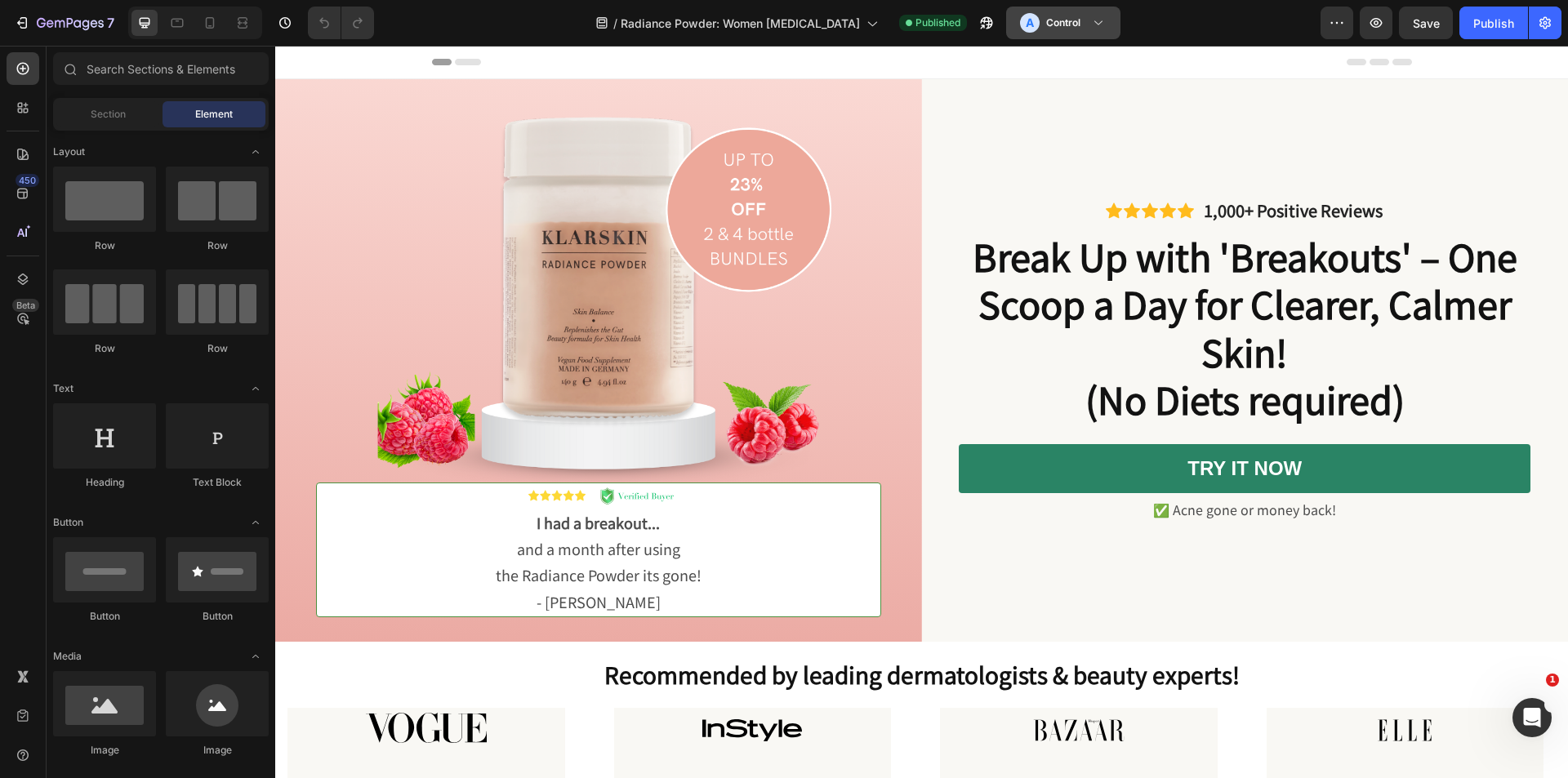
click at [1059, 15] on h3 "Control" at bounding box center [1064, 23] width 35 height 16
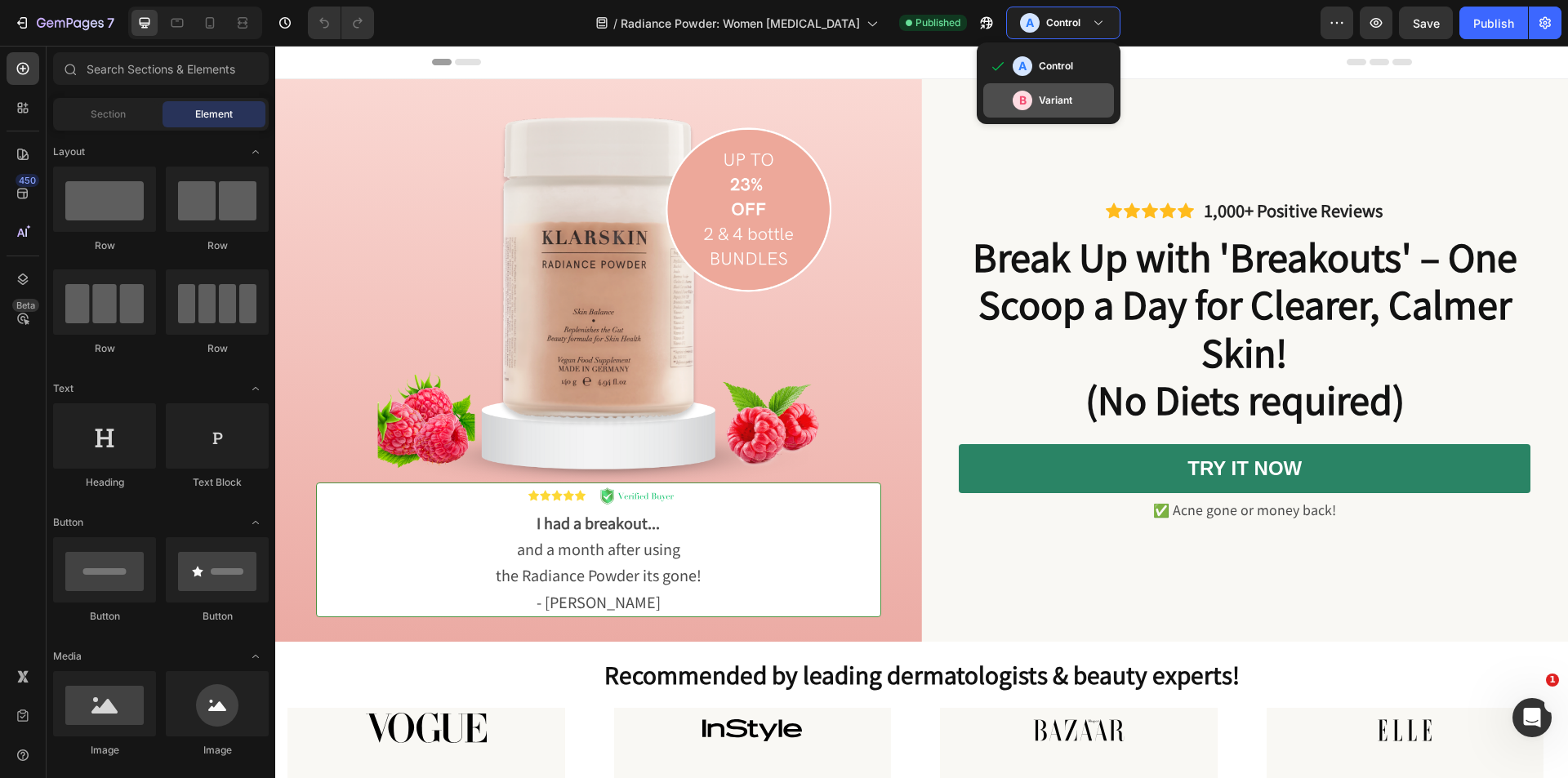
click at [1039, 107] on h3 "Variant" at bounding box center [1056, 100] width 34 height 16
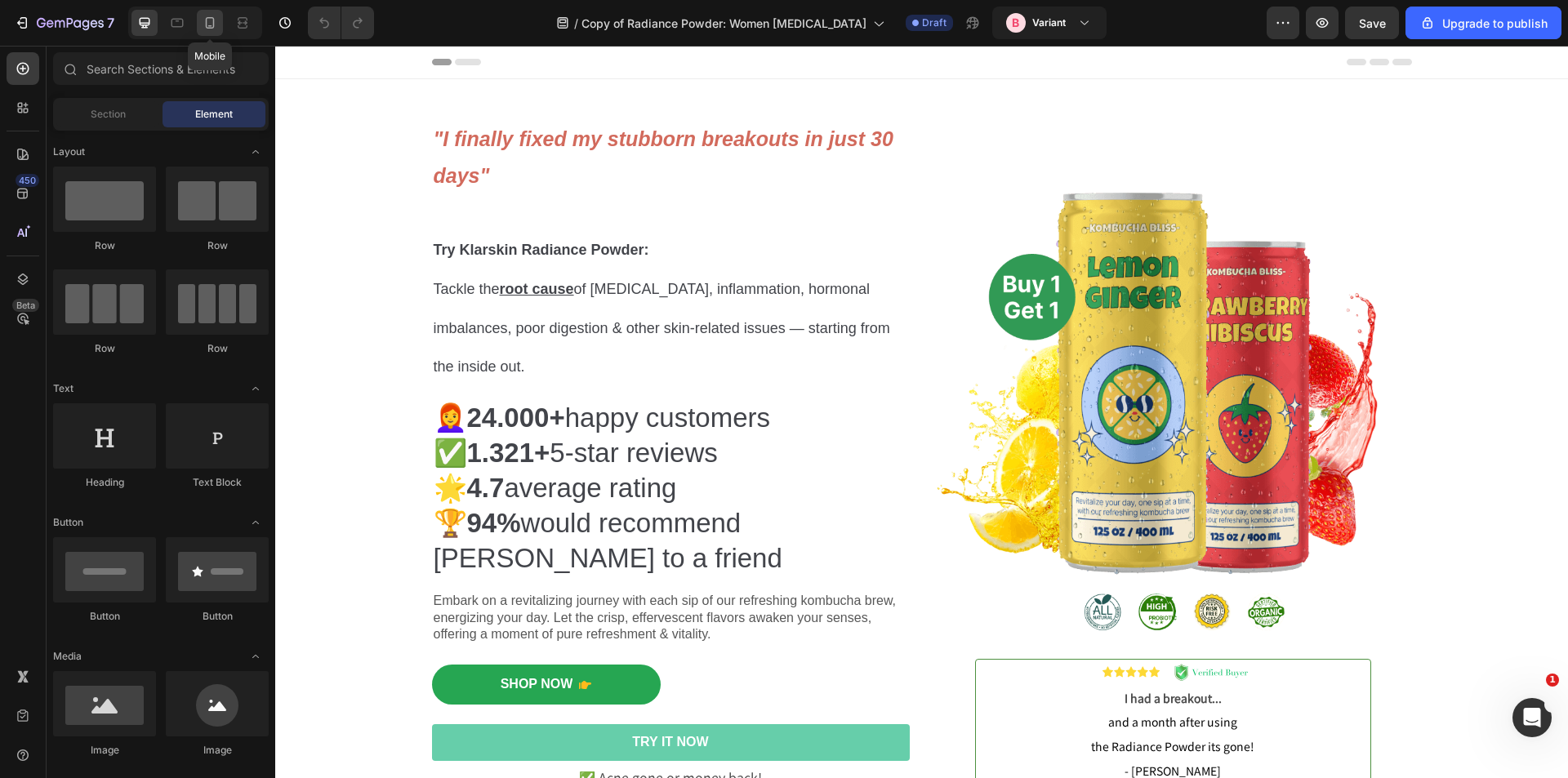
click at [219, 23] on div at bounding box center [210, 23] width 26 height 26
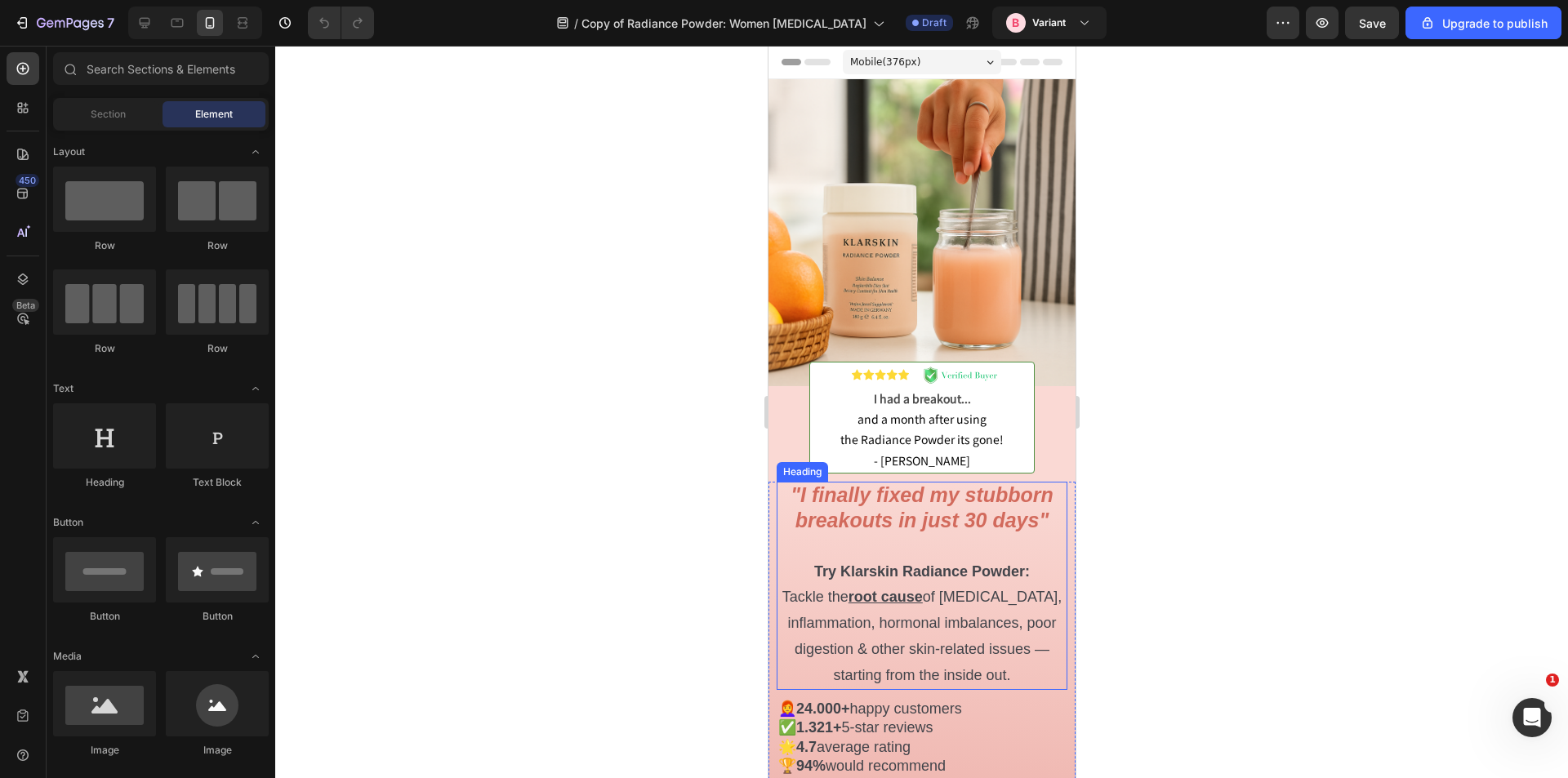
scroll to position [245, 0]
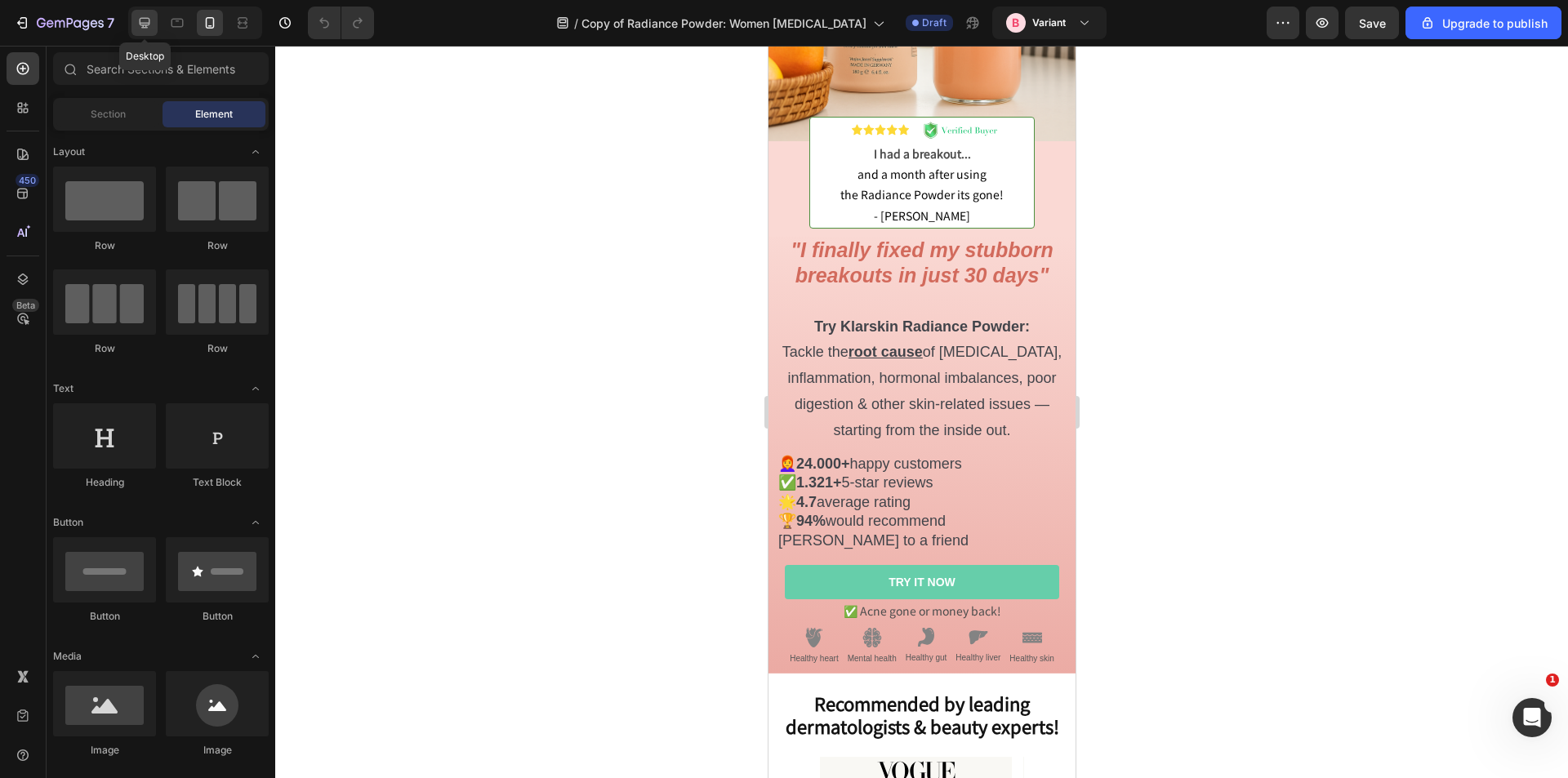
click at [136, 18] on div at bounding box center [145, 23] width 26 height 26
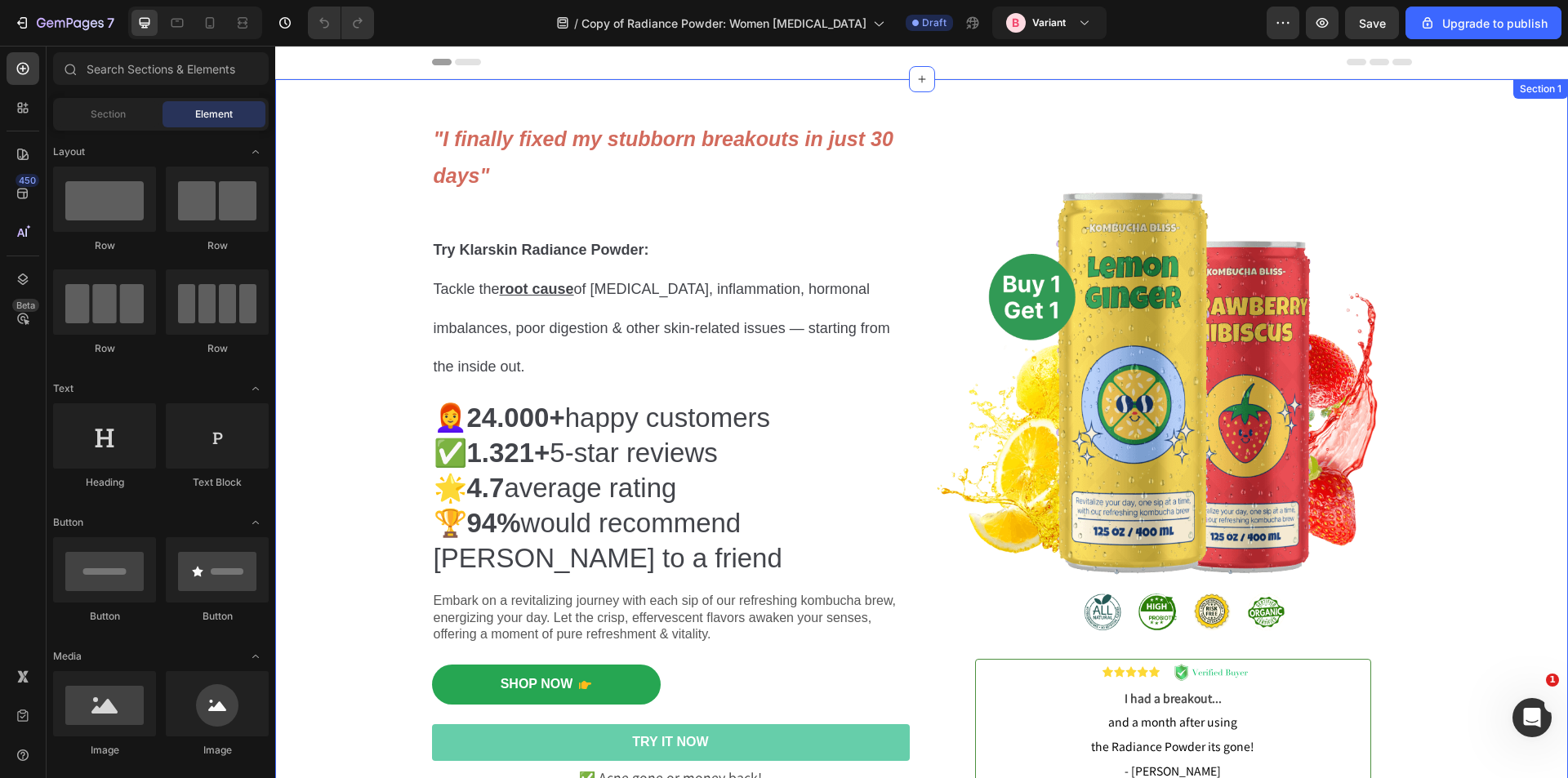
scroll to position [245, 0]
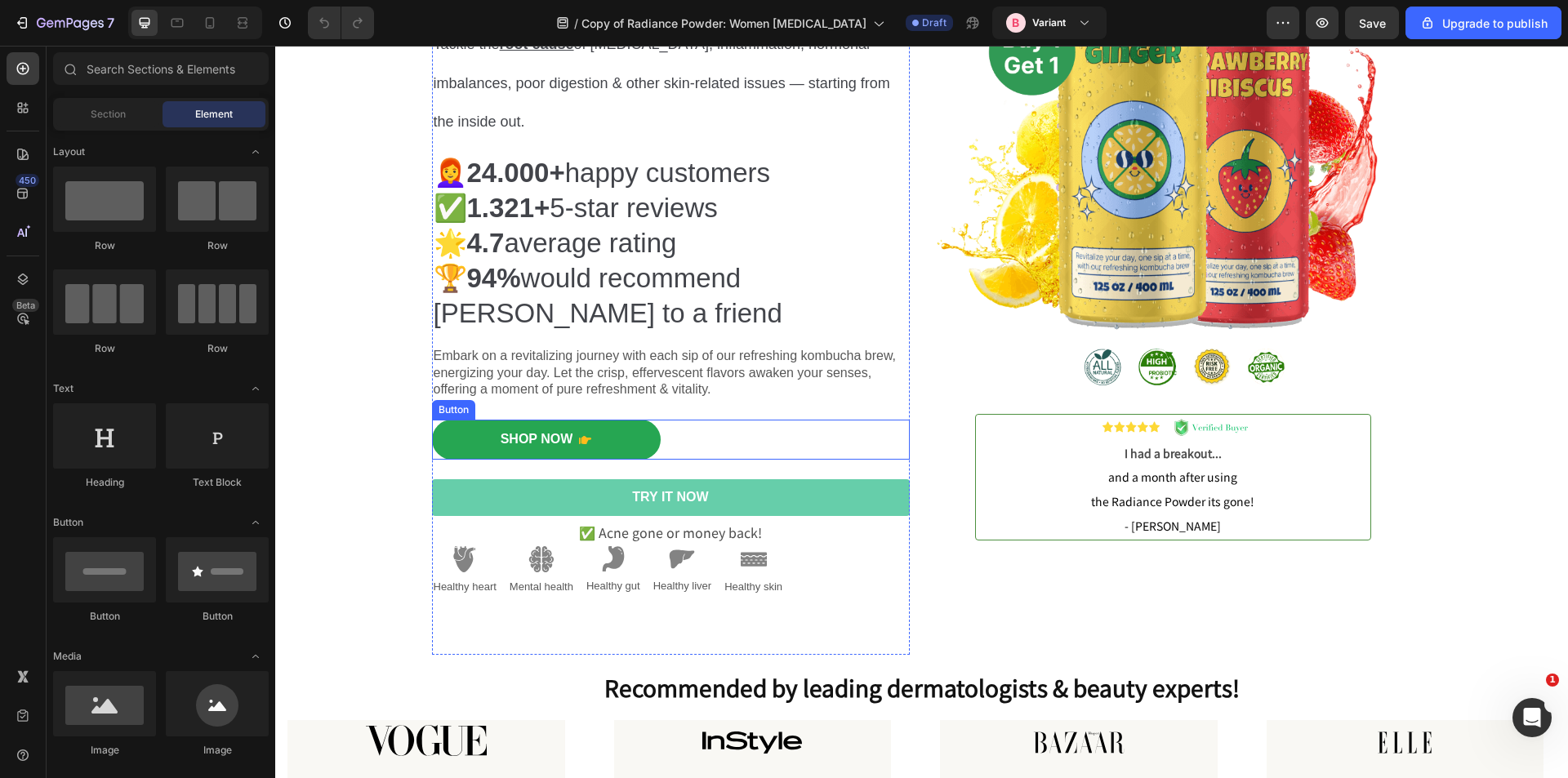
click at [743, 436] on div "Shop Now Button" at bounding box center [671, 440] width 478 height 40
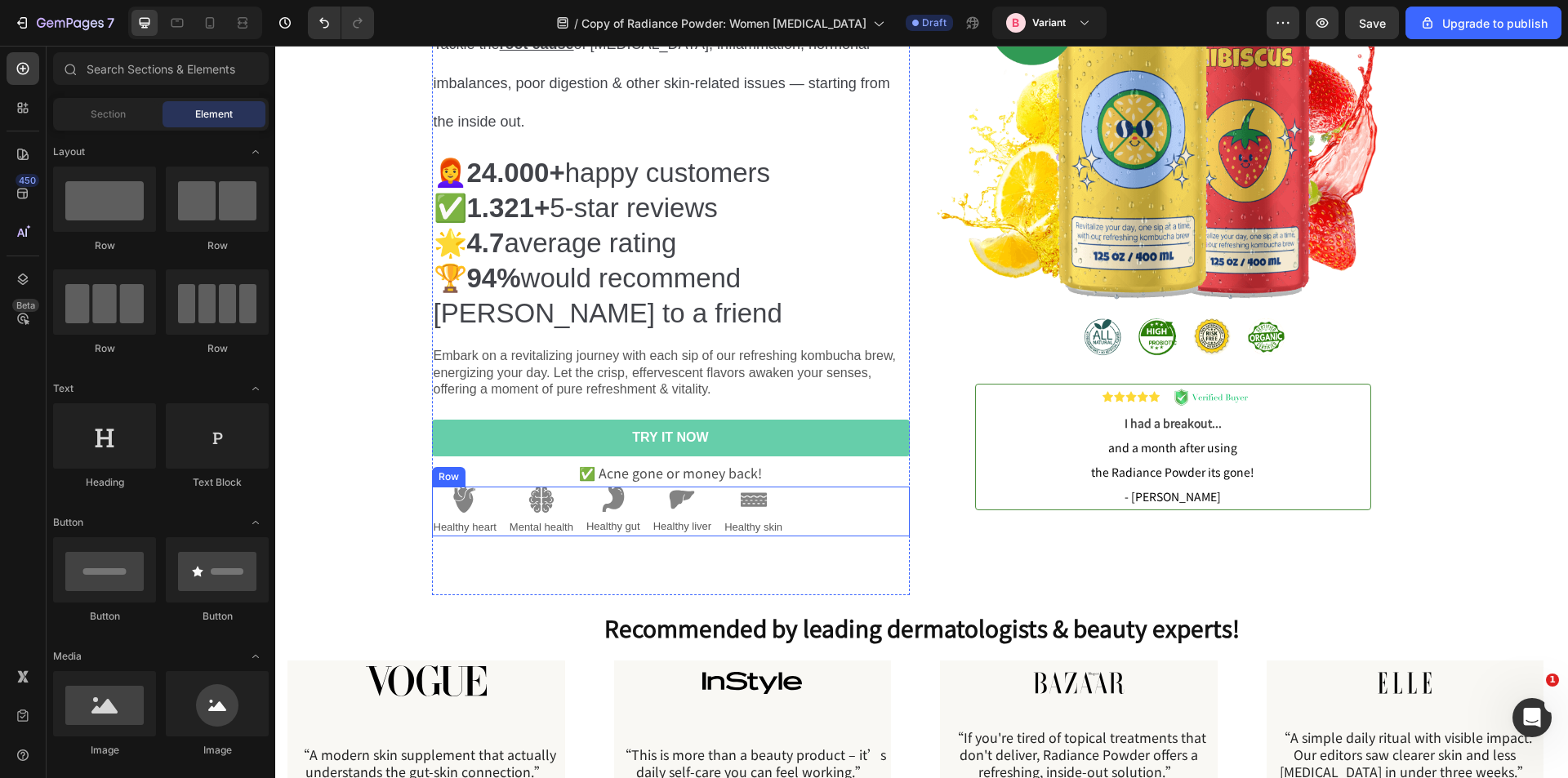
click at [813, 515] on div "Image Healthy heart Text Block Image Mental health Text Block Image Healthy gut…" at bounding box center [671, 511] width 478 height 50
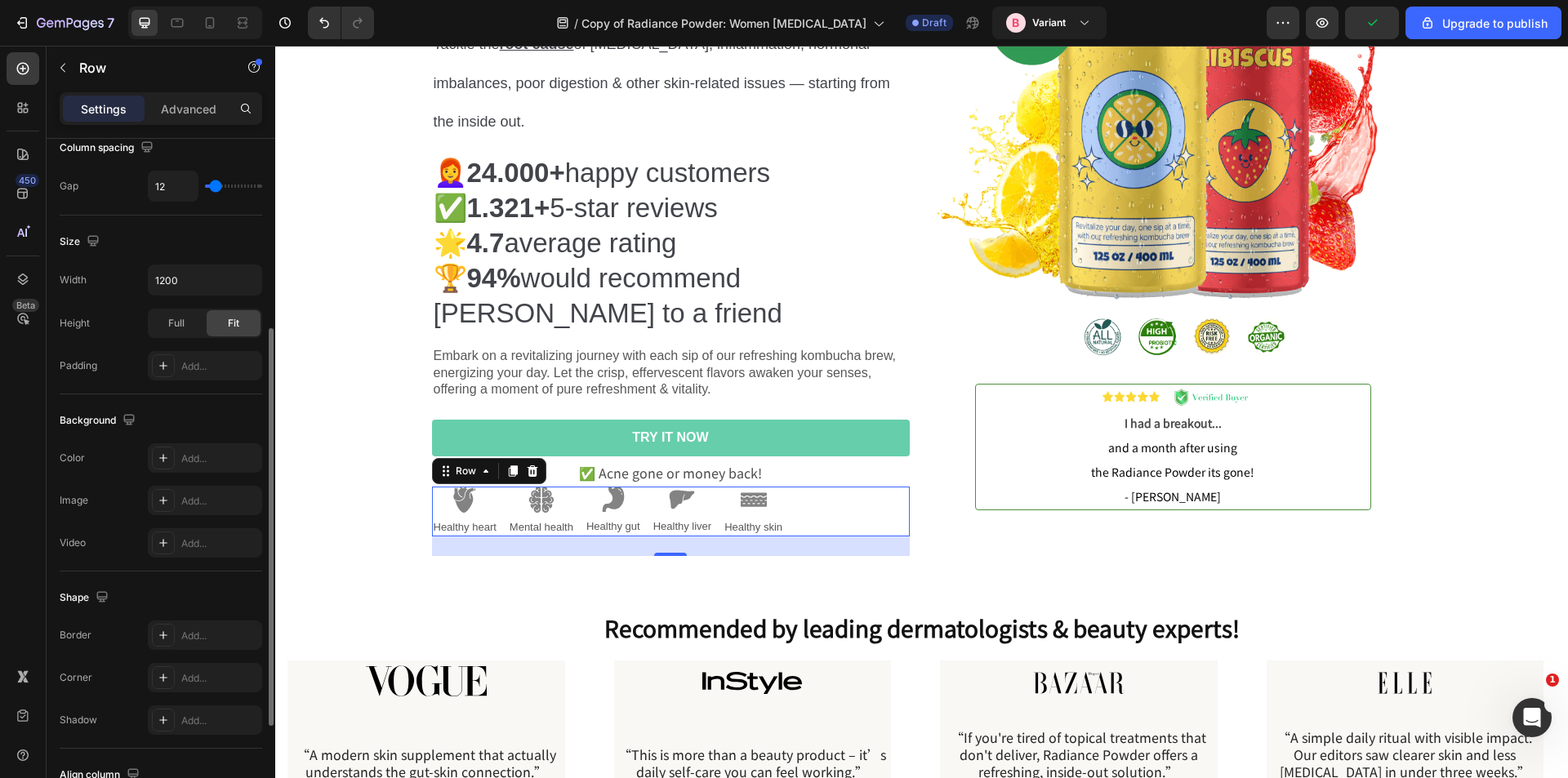
scroll to position [496, 0]
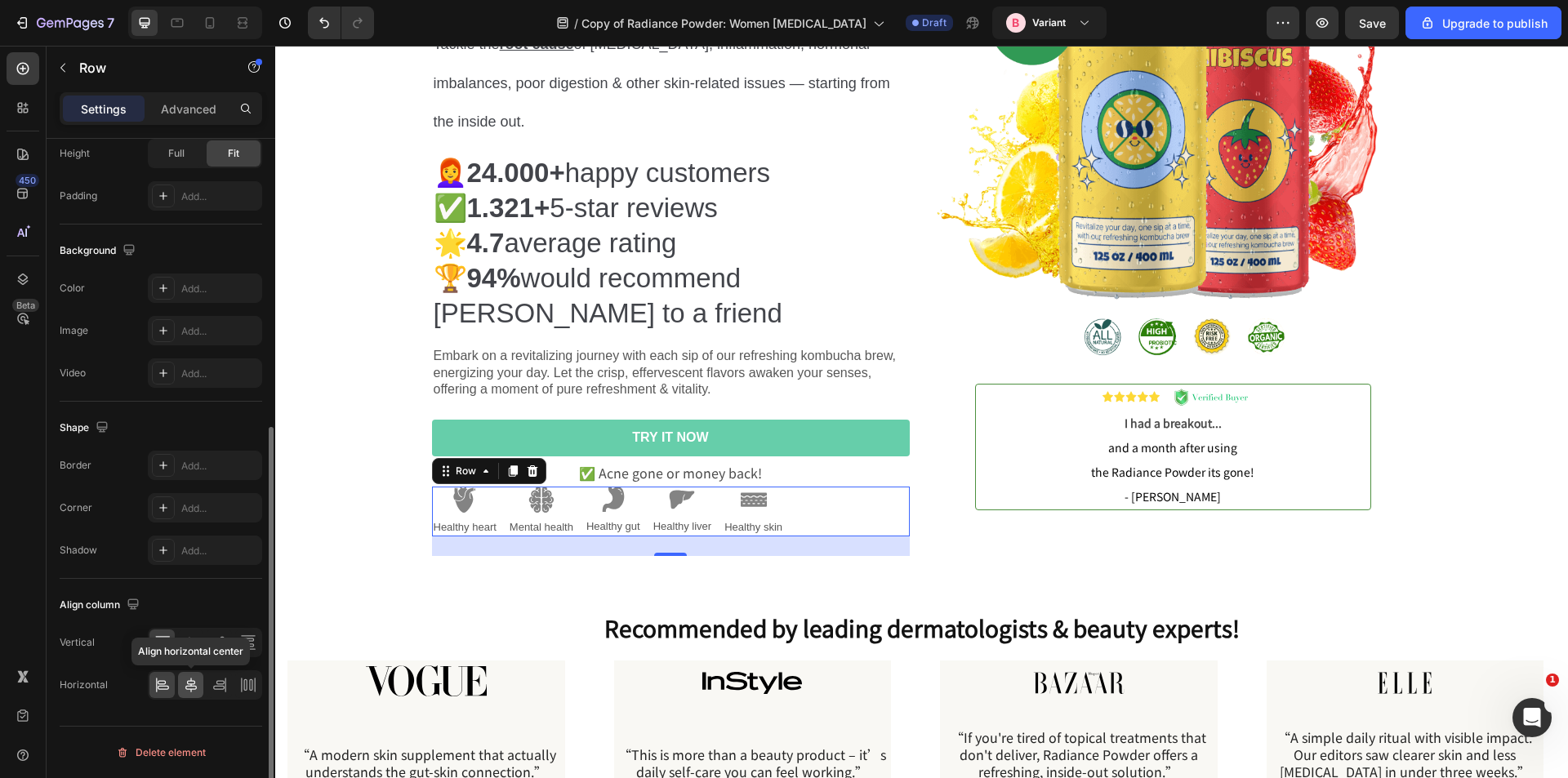
click at [190, 688] on icon at bounding box center [191, 685] width 16 height 16
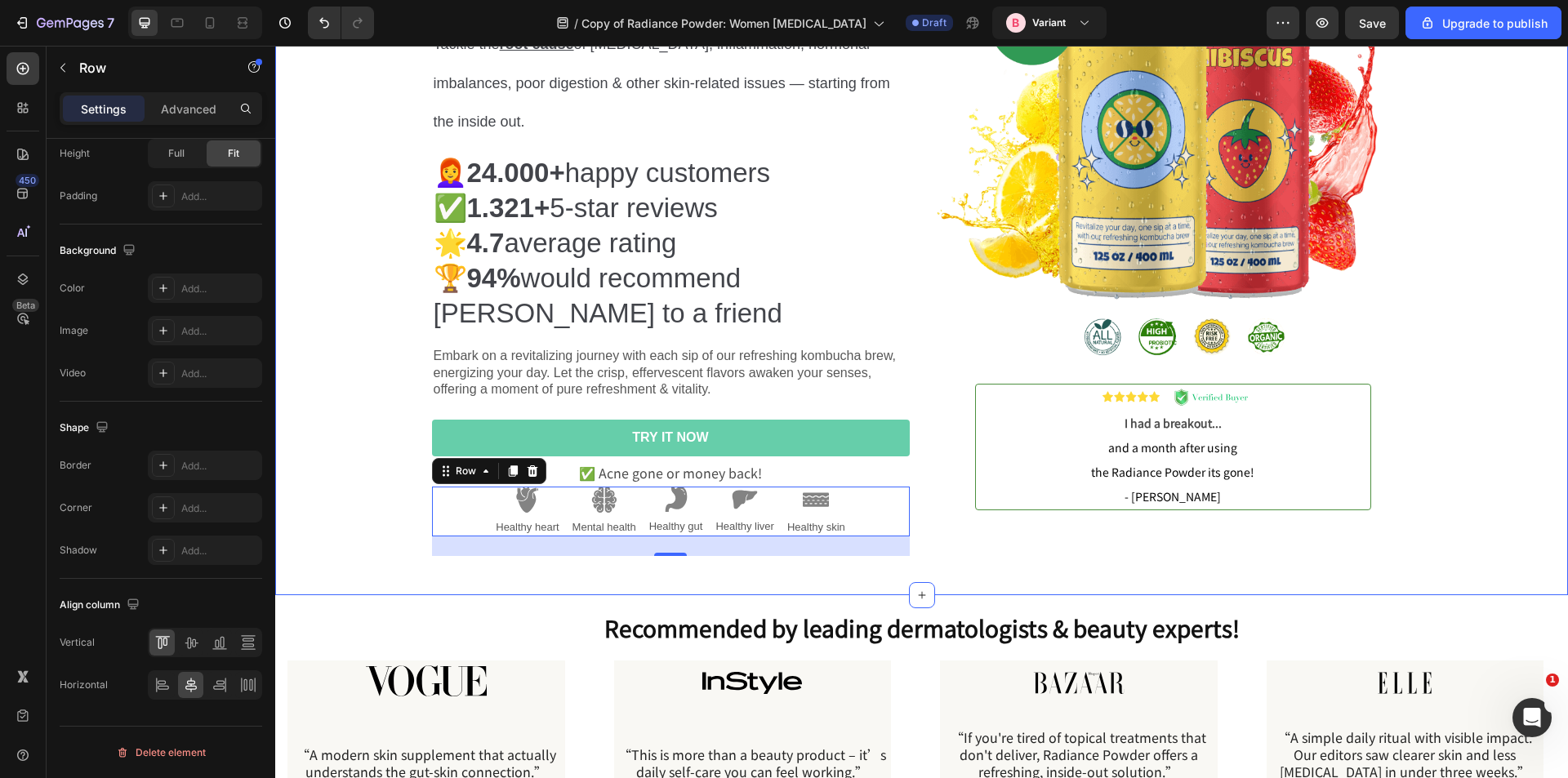
click at [419, 566] on div ""I finally fixed my stubborn breakouts in just 30 days" Try Klarskin Radiance P…" at bounding box center [922, 215] width 1268 height 761
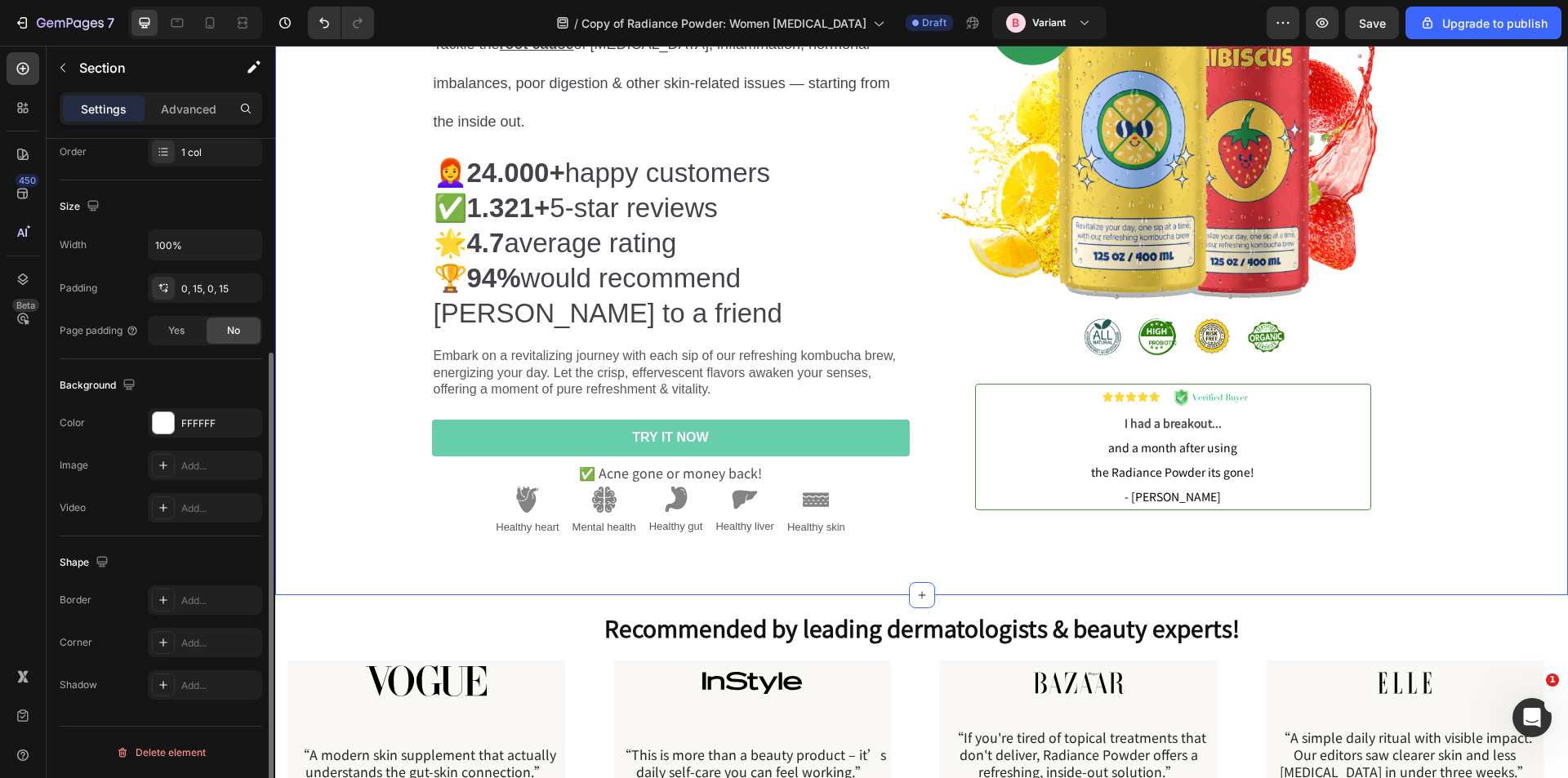
scroll to position [0, 0]
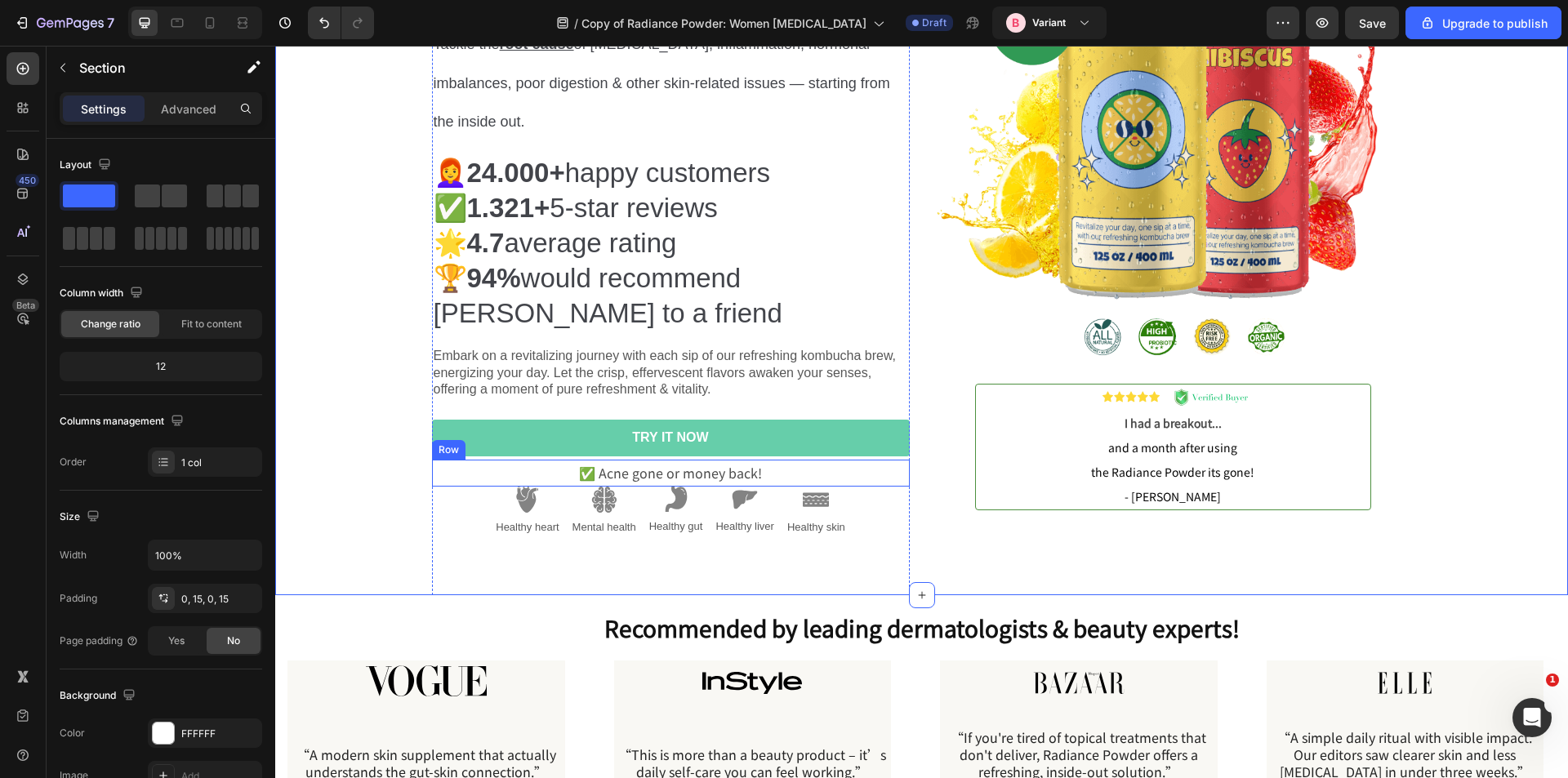
click at [790, 476] on div "✅ Acne gone or money back! Text Block Row" at bounding box center [671, 473] width 478 height 27
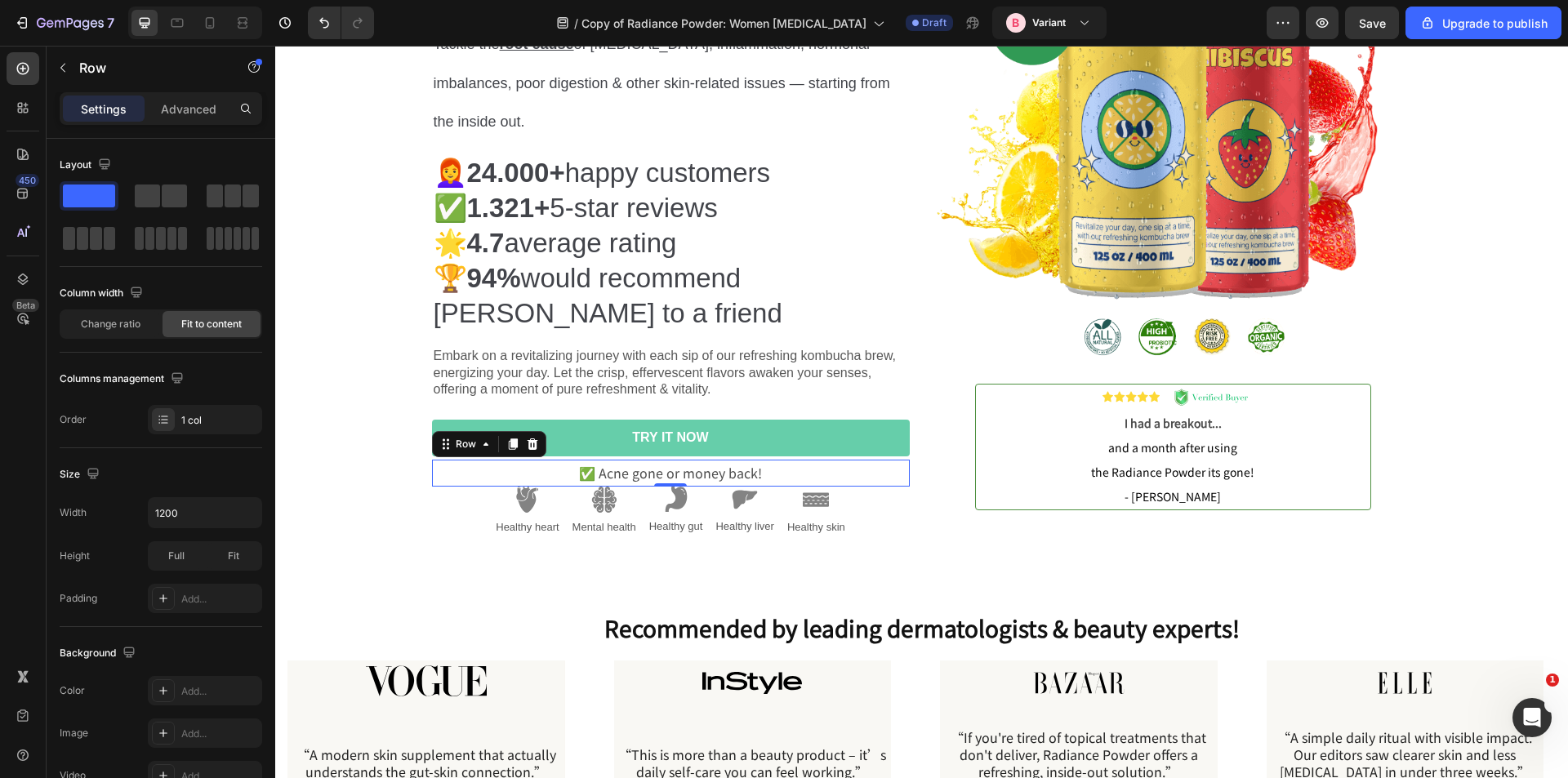
click at [811, 472] on div "✅ Acne gone or money back! Text Block Row 0" at bounding box center [671, 473] width 478 height 27
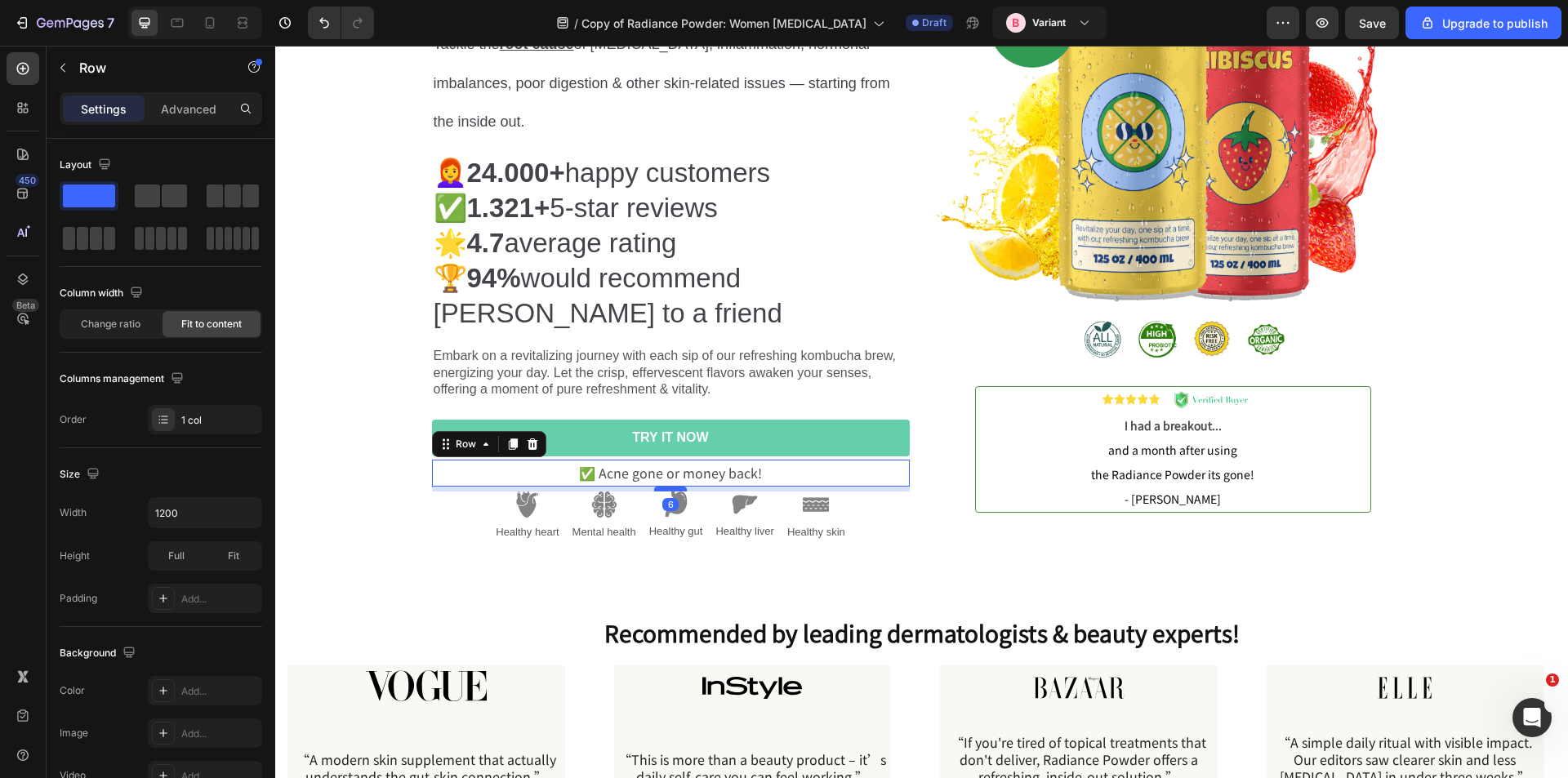
click at [664, 488] on div at bounding box center [670, 489] width 33 height 5
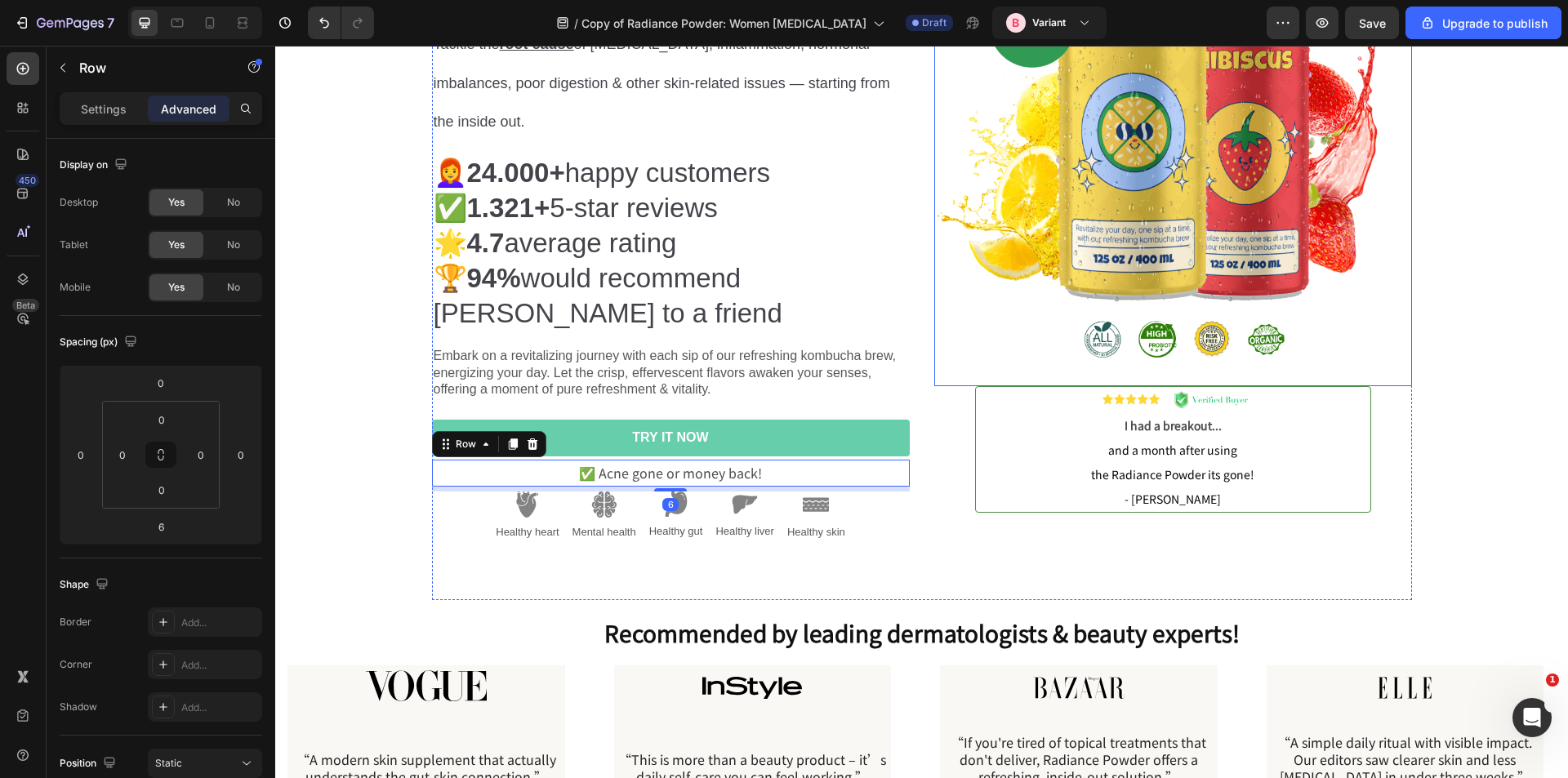
click at [1178, 258] on img at bounding box center [1174, 141] width 478 height 490
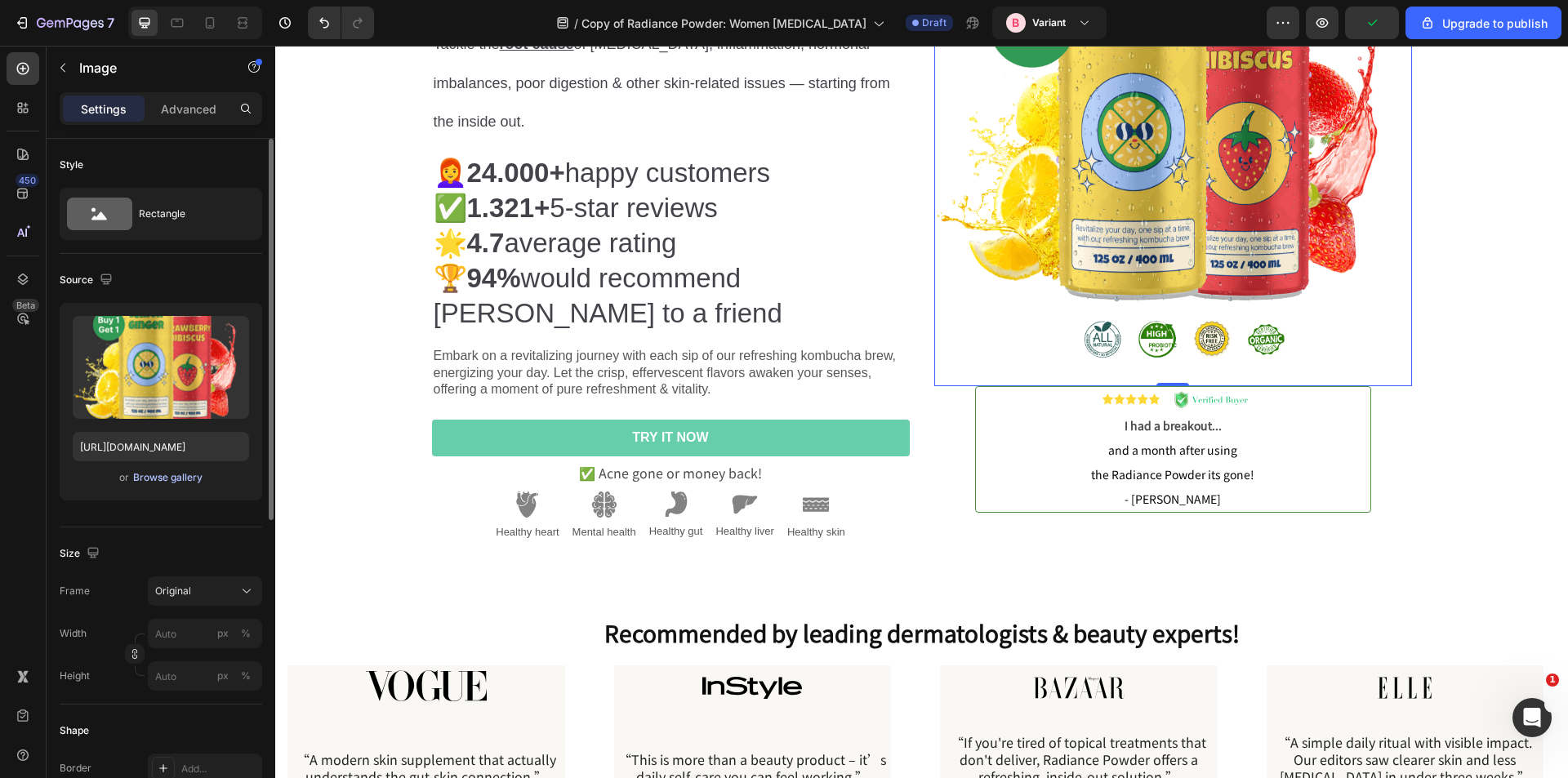
click at [161, 478] on div "Browse gallery" at bounding box center [168, 478] width 69 height 15
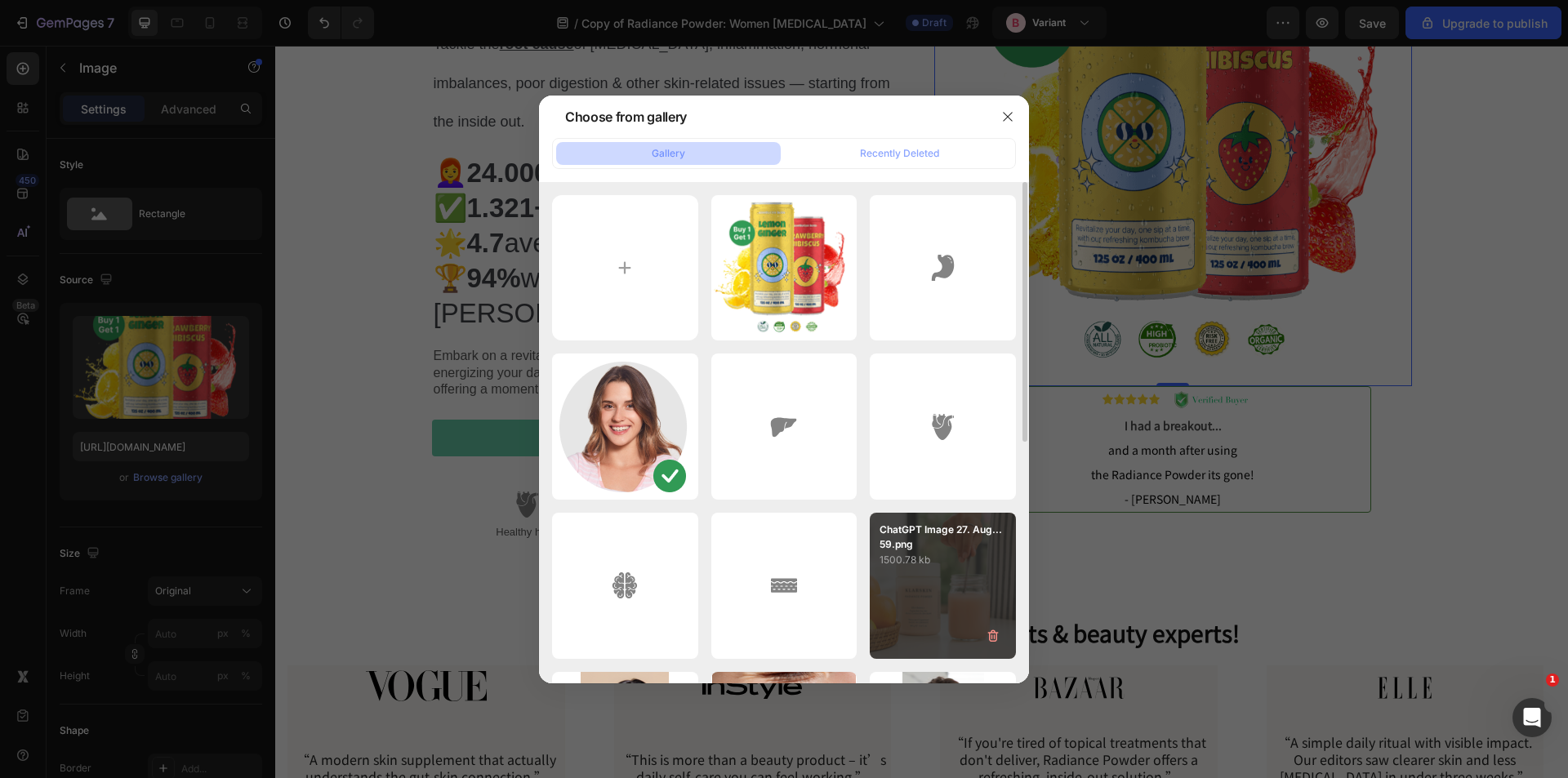
click at [918, 533] on p "ChatGPT Image 27. Aug...59.png" at bounding box center [943, 538] width 127 height 30
type input "https://cdn.shopify.com/s/files/1/0074/7785/4279/files/gempages_549322974801429…"
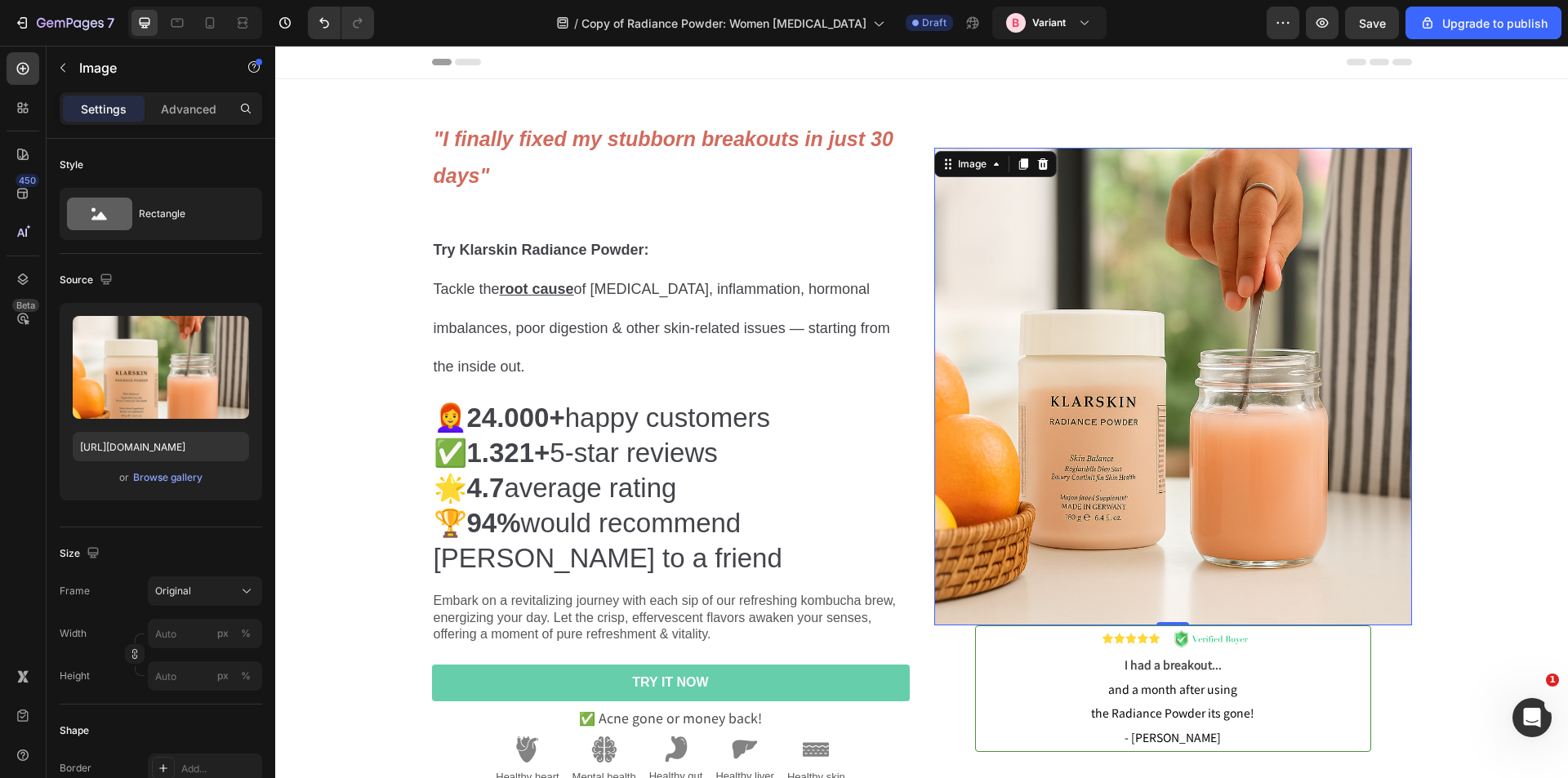
click at [1104, 238] on img at bounding box center [1174, 387] width 478 height 478
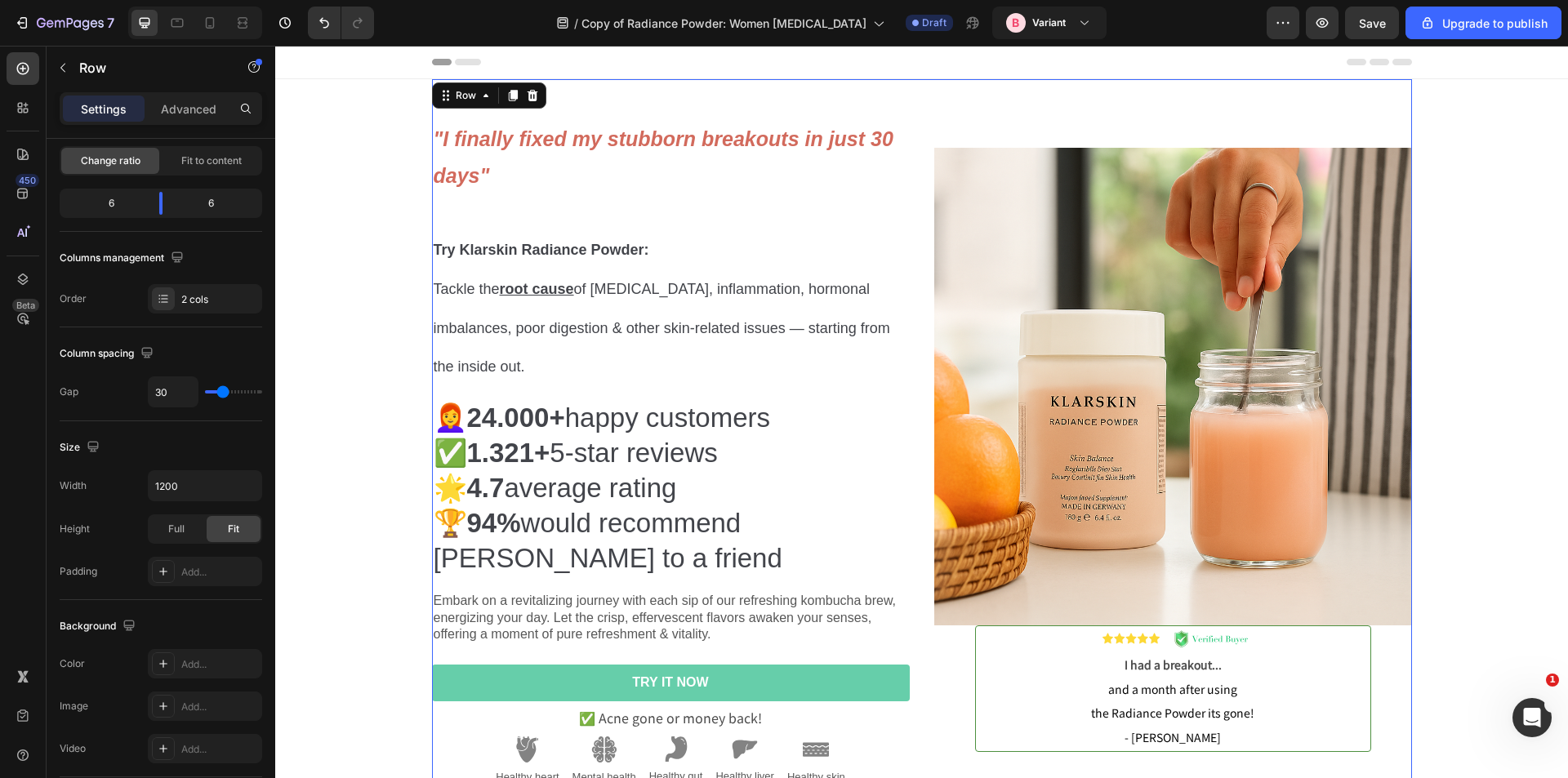
click at [904, 96] on div ""I finally fixed my stubborn breakouts in just 30 days" Try Klarskin Radiance P…" at bounding box center [922, 462] width 980 height 766
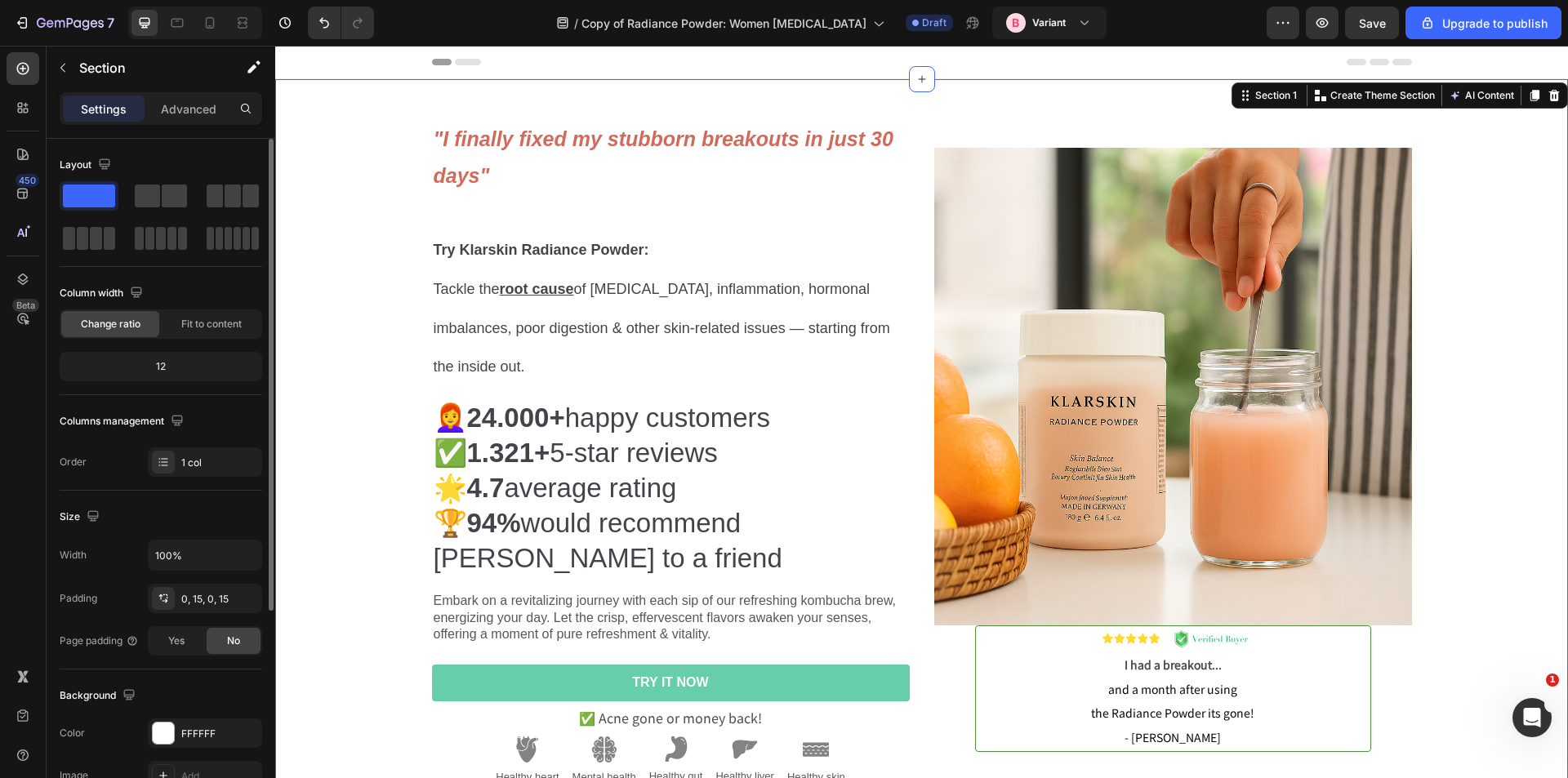
click at [374, 105] on div ""I finally fixed my stubborn breakouts in just 30 days" Try Klarskin Radiance P…" at bounding box center [922, 462] width 1268 height 766
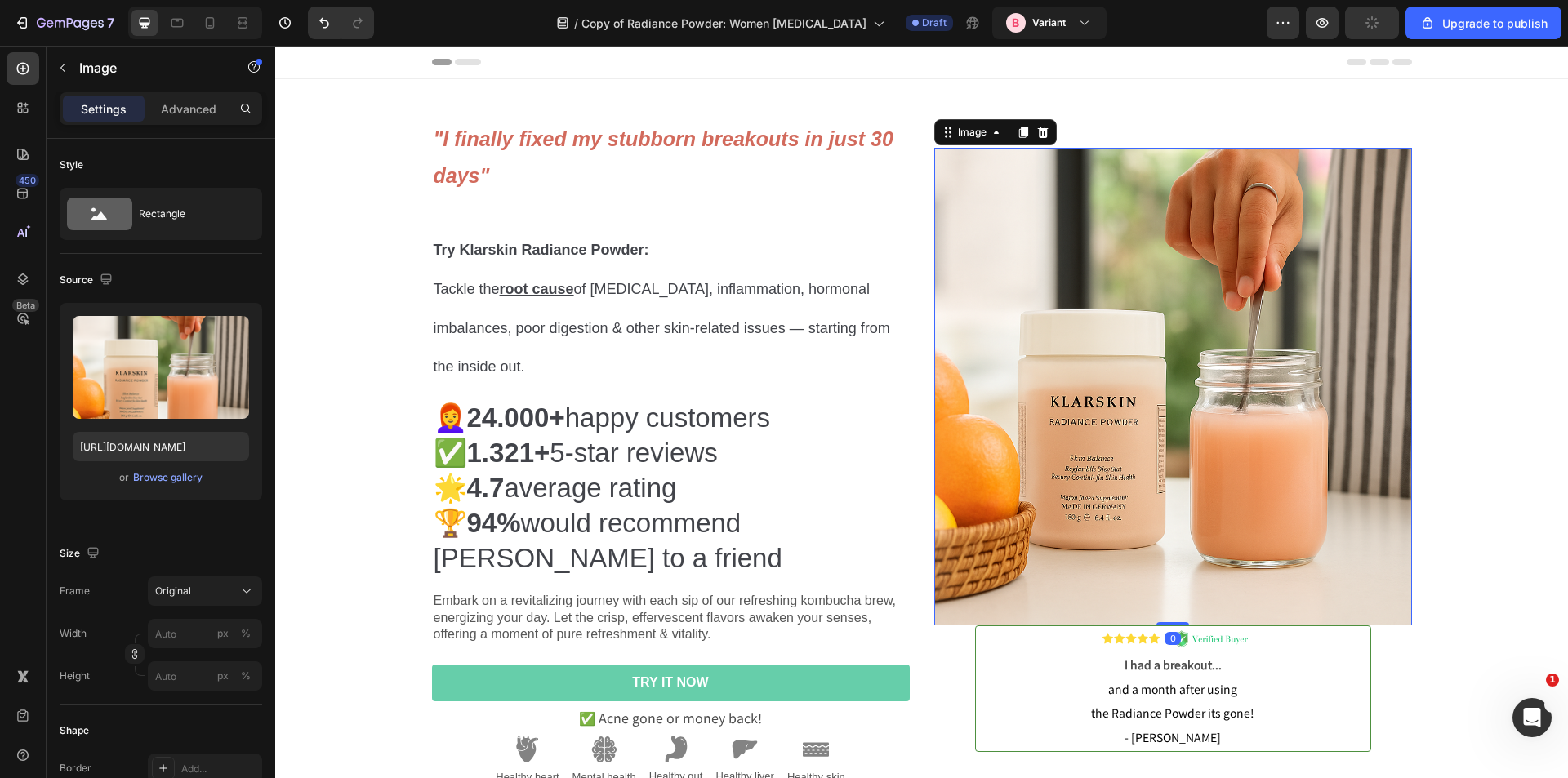
click at [1019, 175] on img at bounding box center [1174, 387] width 478 height 478
click at [964, 133] on div "Image" at bounding box center [972, 133] width 35 height 15
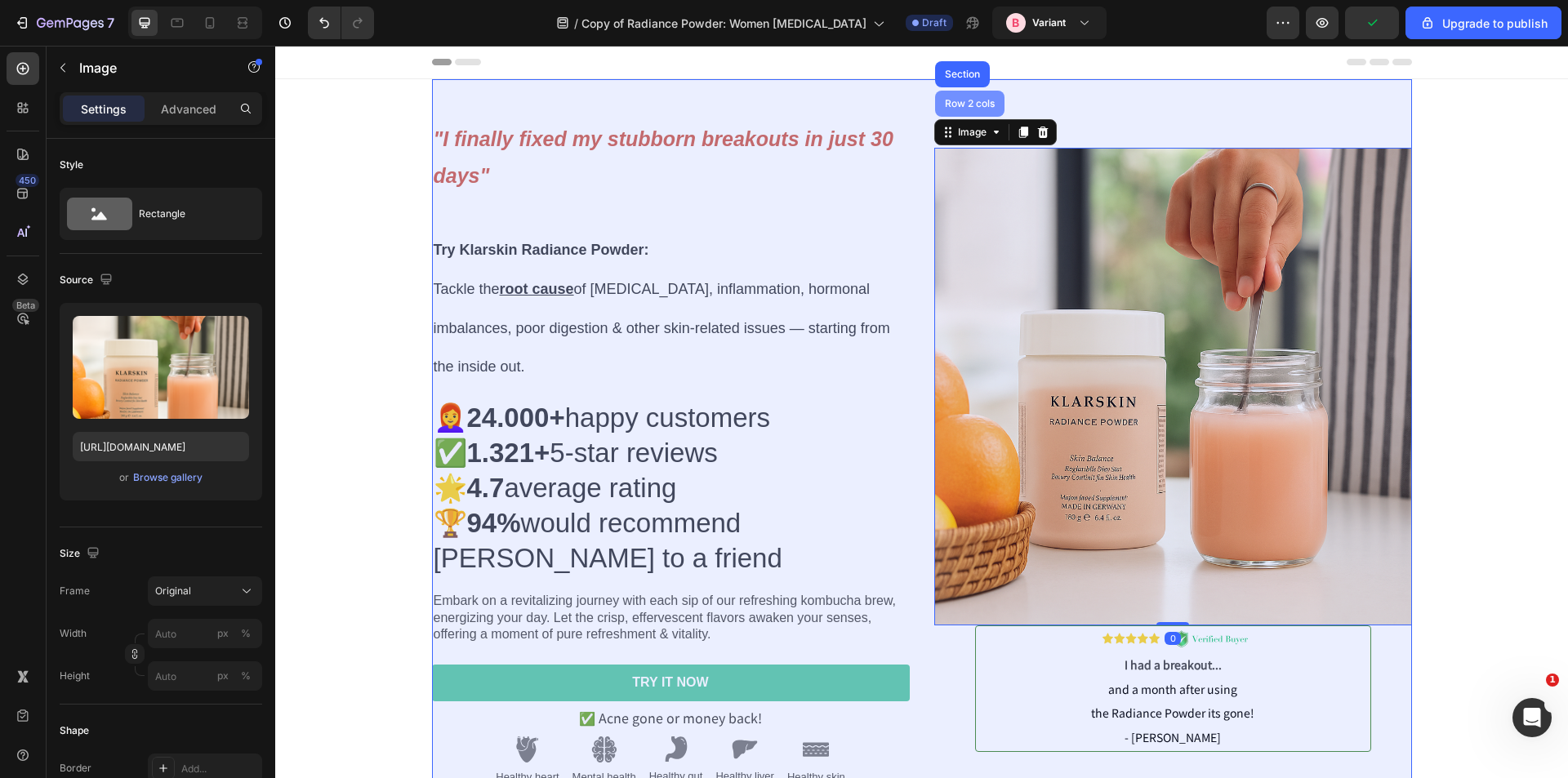
click at [968, 102] on div "Row 2 cols" at bounding box center [970, 104] width 56 height 10
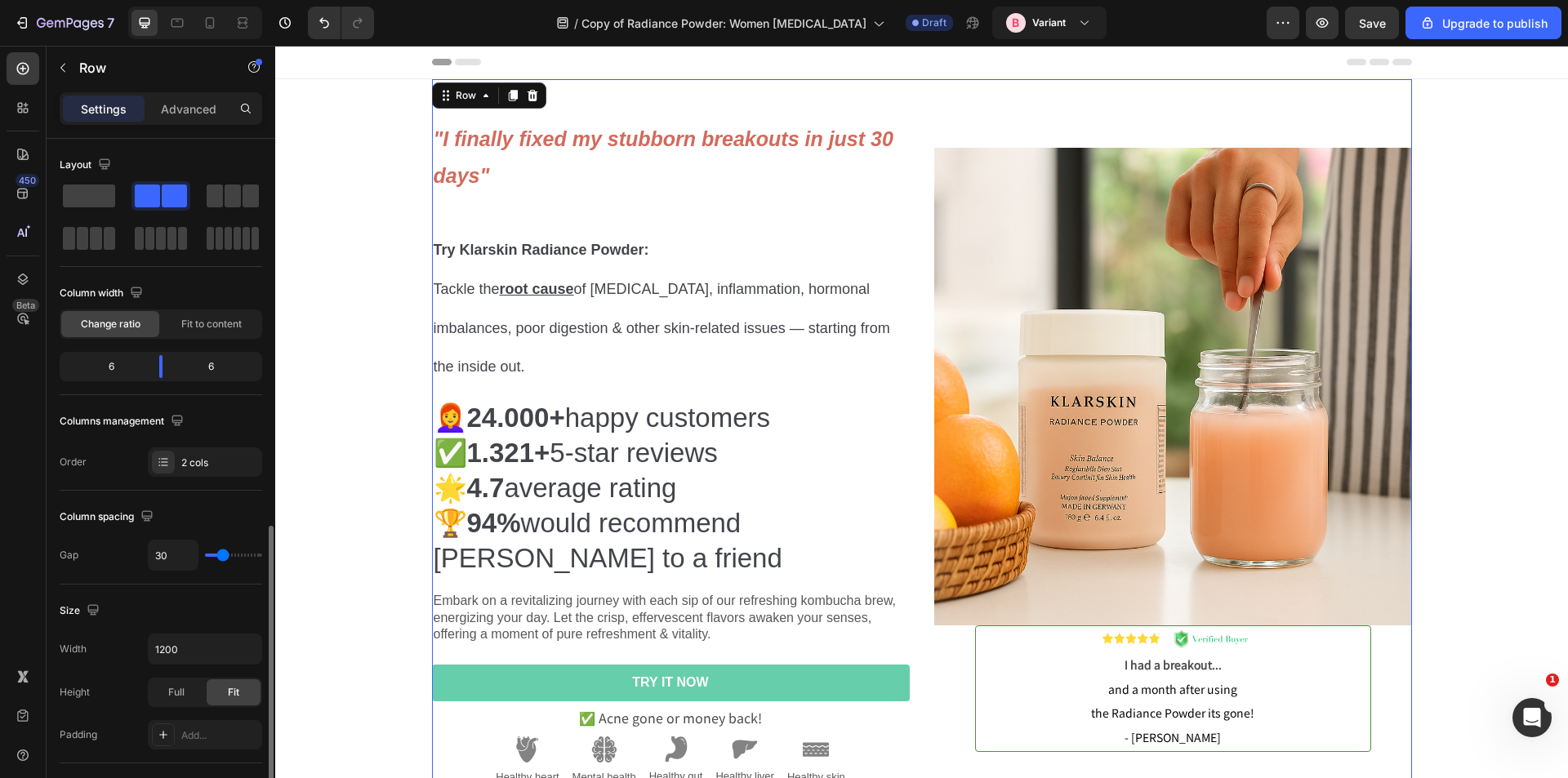
scroll to position [245, 0]
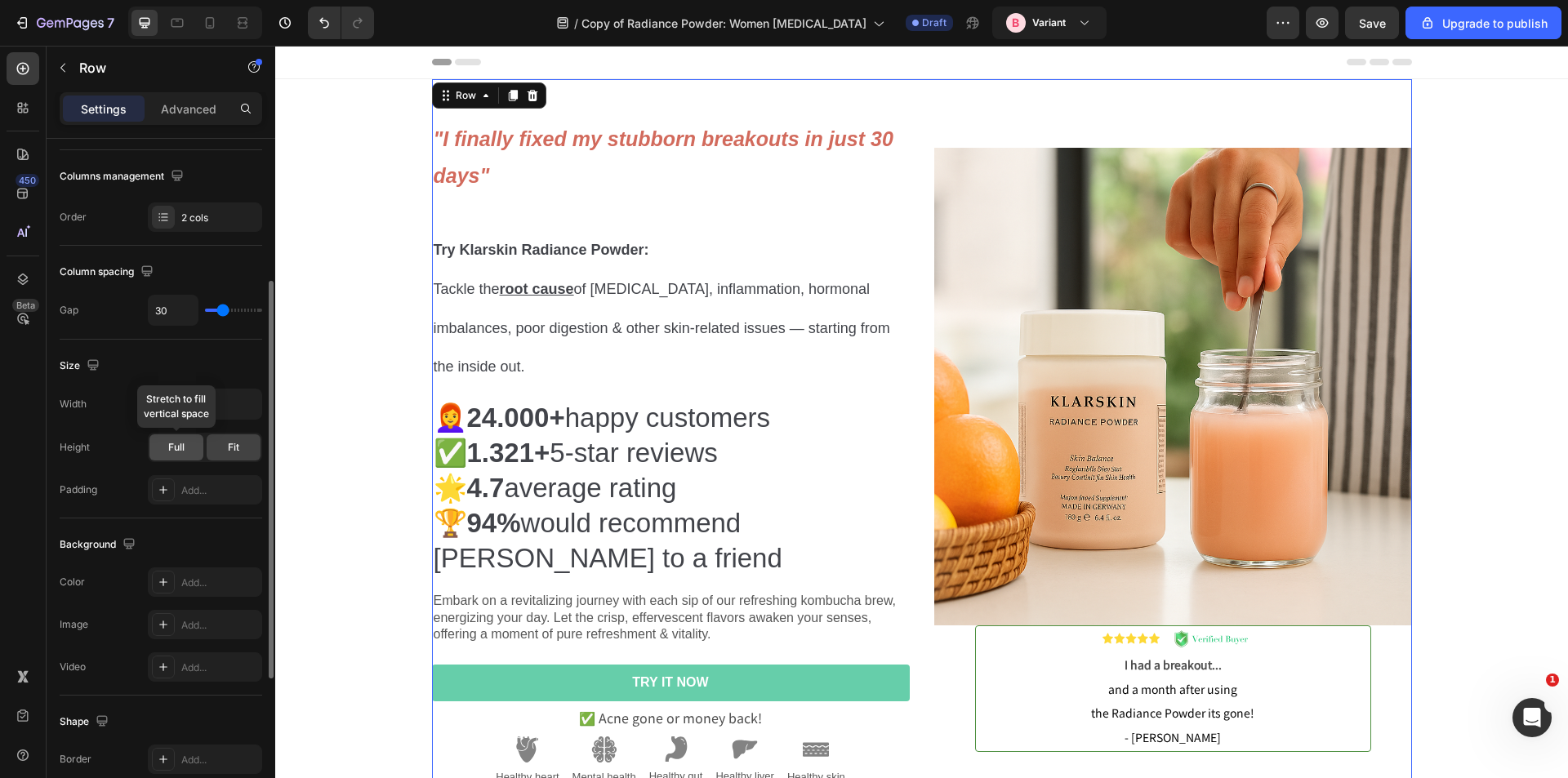
click at [175, 449] on span "Full" at bounding box center [176, 448] width 16 height 15
click at [218, 445] on div "Fit" at bounding box center [233, 448] width 54 height 26
click at [173, 403] on input "1200" at bounding box center [205, 404] width 113 height 30
click at [250, 401] on icon "button" at bounding box center [247, 404] width 16 height 16
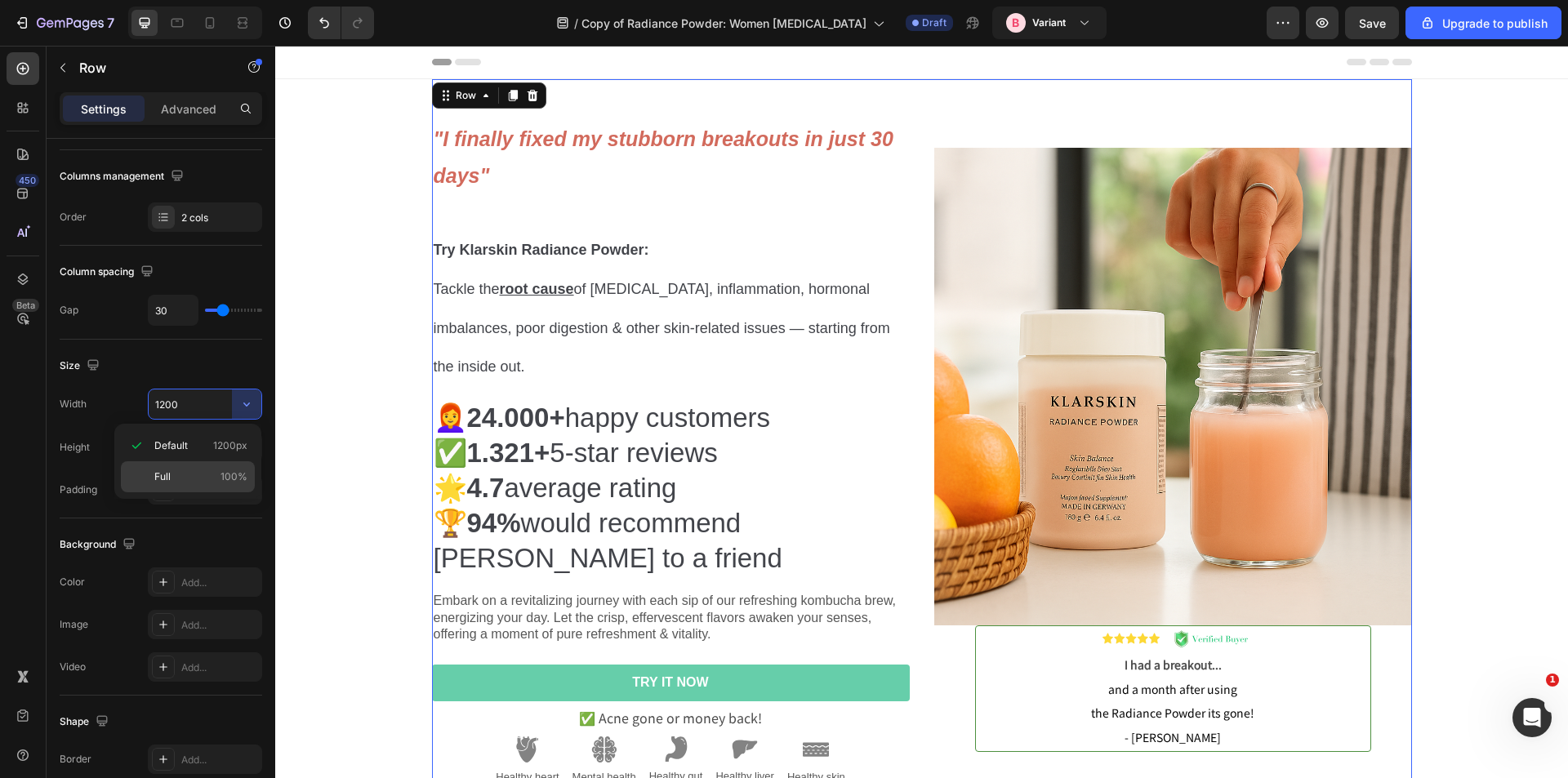
click at [163, 478] on span "Full" at bounding box center [162, 477] width 16 height 15
type input "100%"
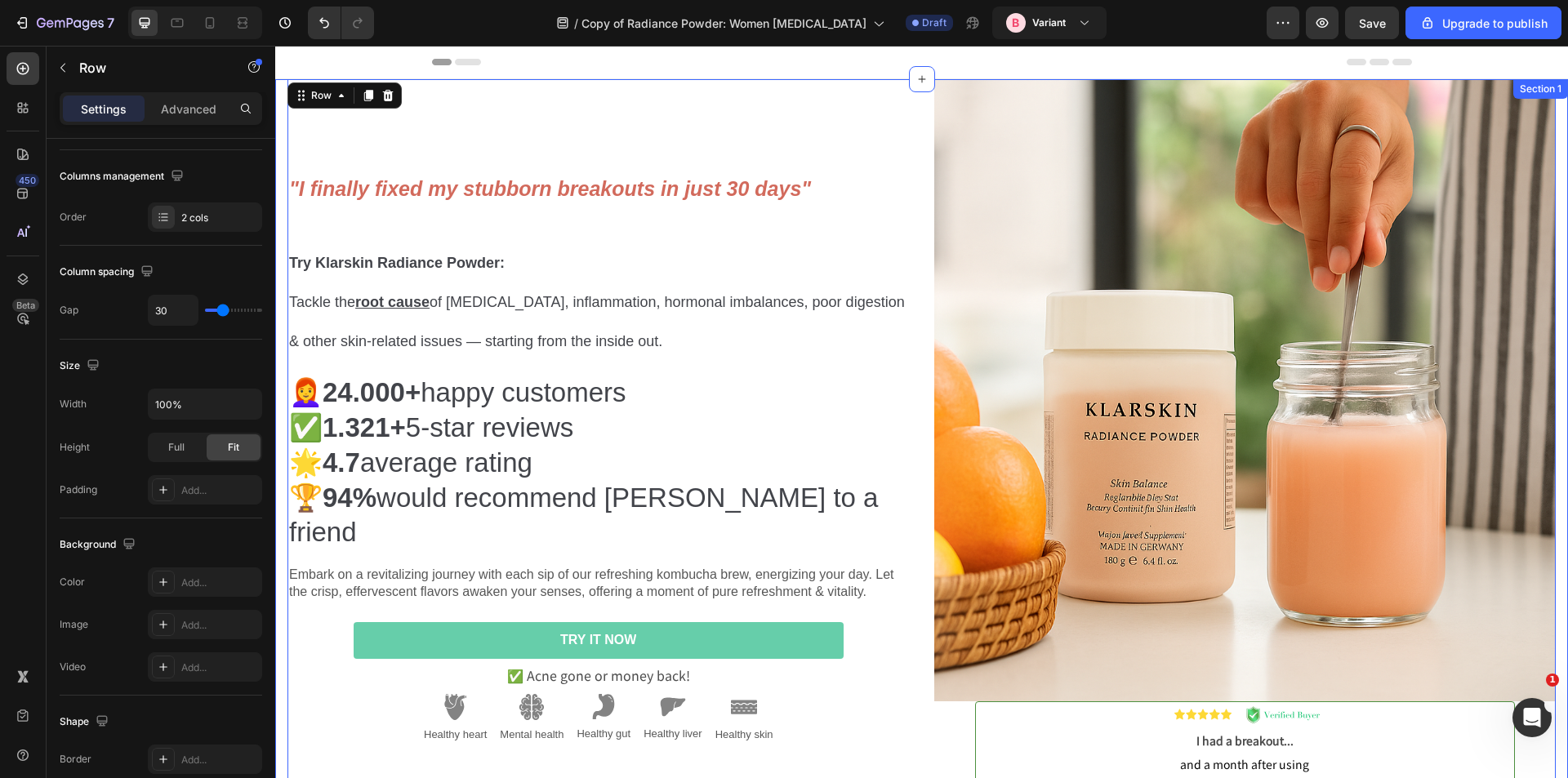
click at [281, 93] on div ""I finally fixed my stubborn breakouts in just 30 days" Try Klarskin Radiance P…" at bounding box center [922, 465] width 1293 height 773
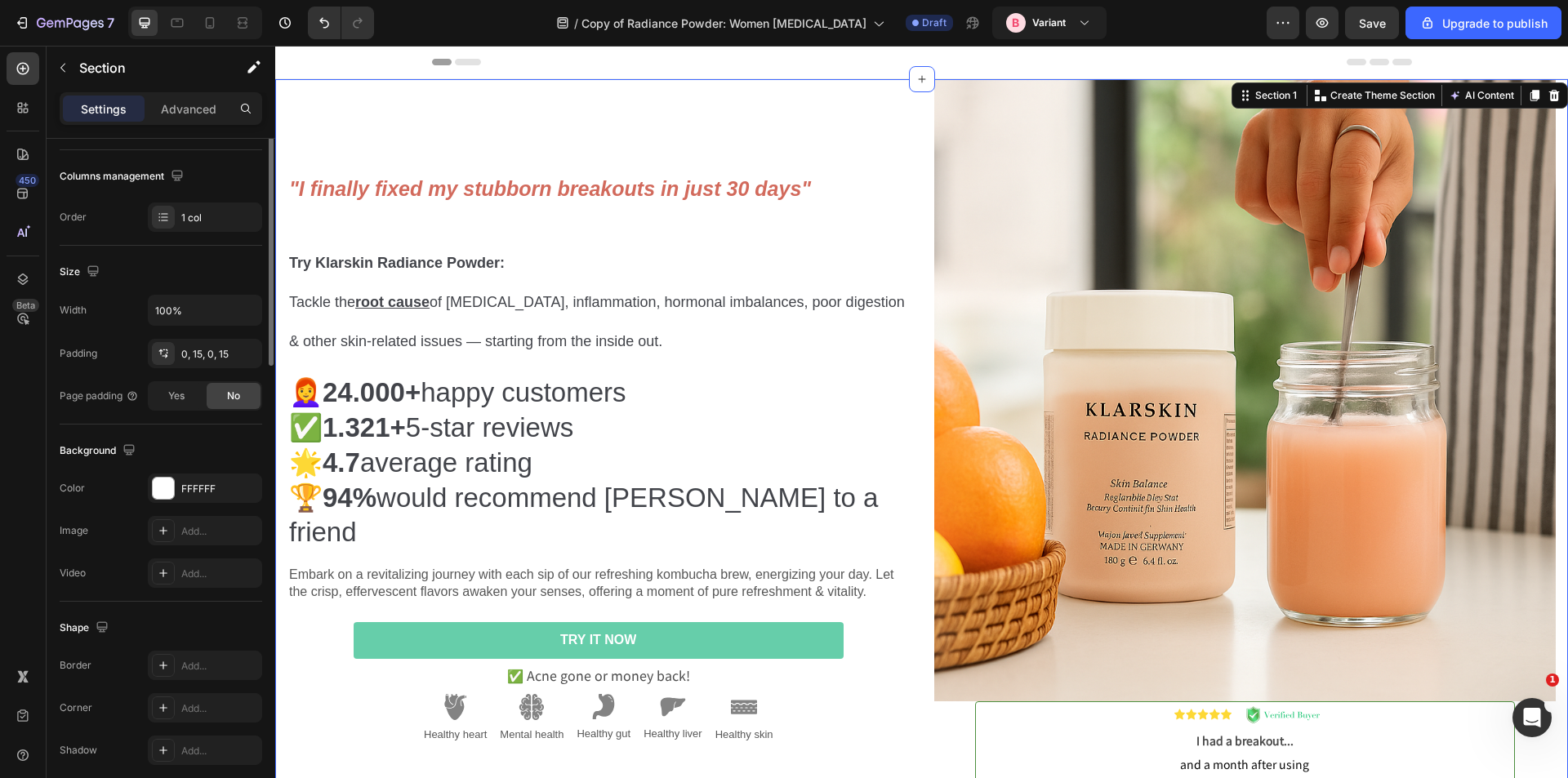
scroll to position [0, 0]
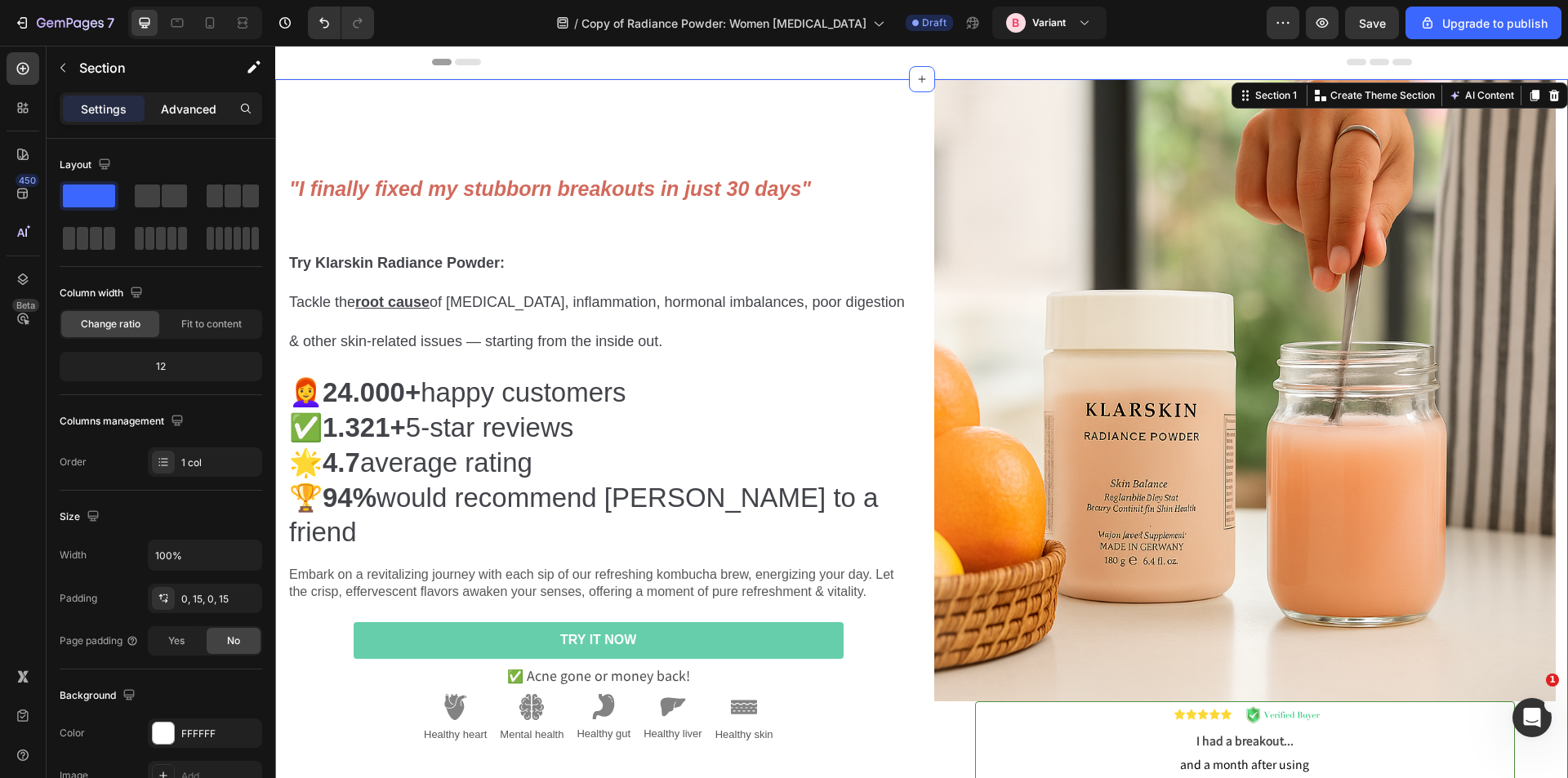
click at [189, 104] on p "Advanced" at bounding box center [188, 109] width 55 height 17
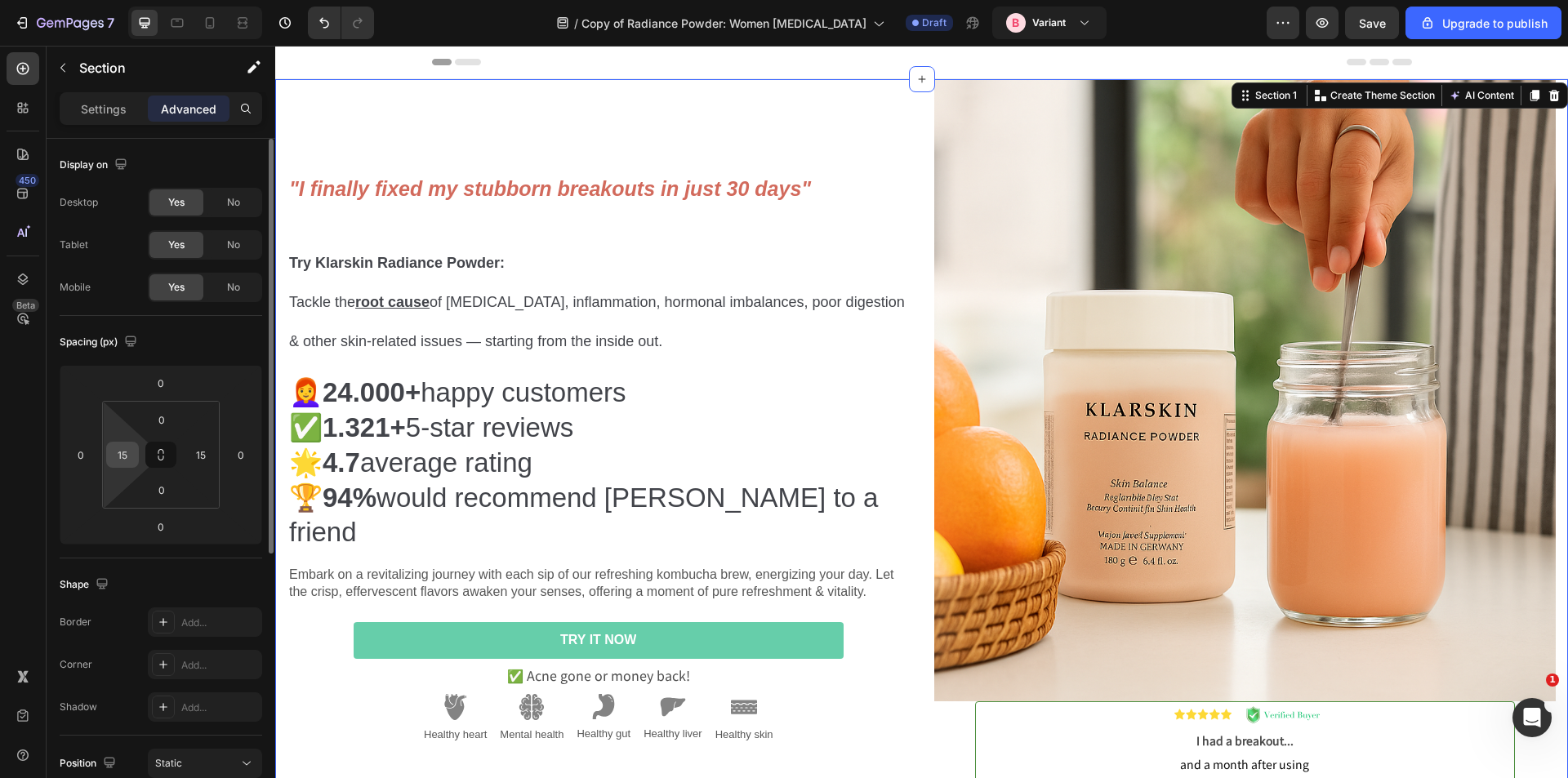
click at [120, 453] on input "15" at bounding box center [123, 455] width 25 height 25
type input "0"
click at [194, 459] on input "15" at bounding box center [201, 455] width 25 height 25
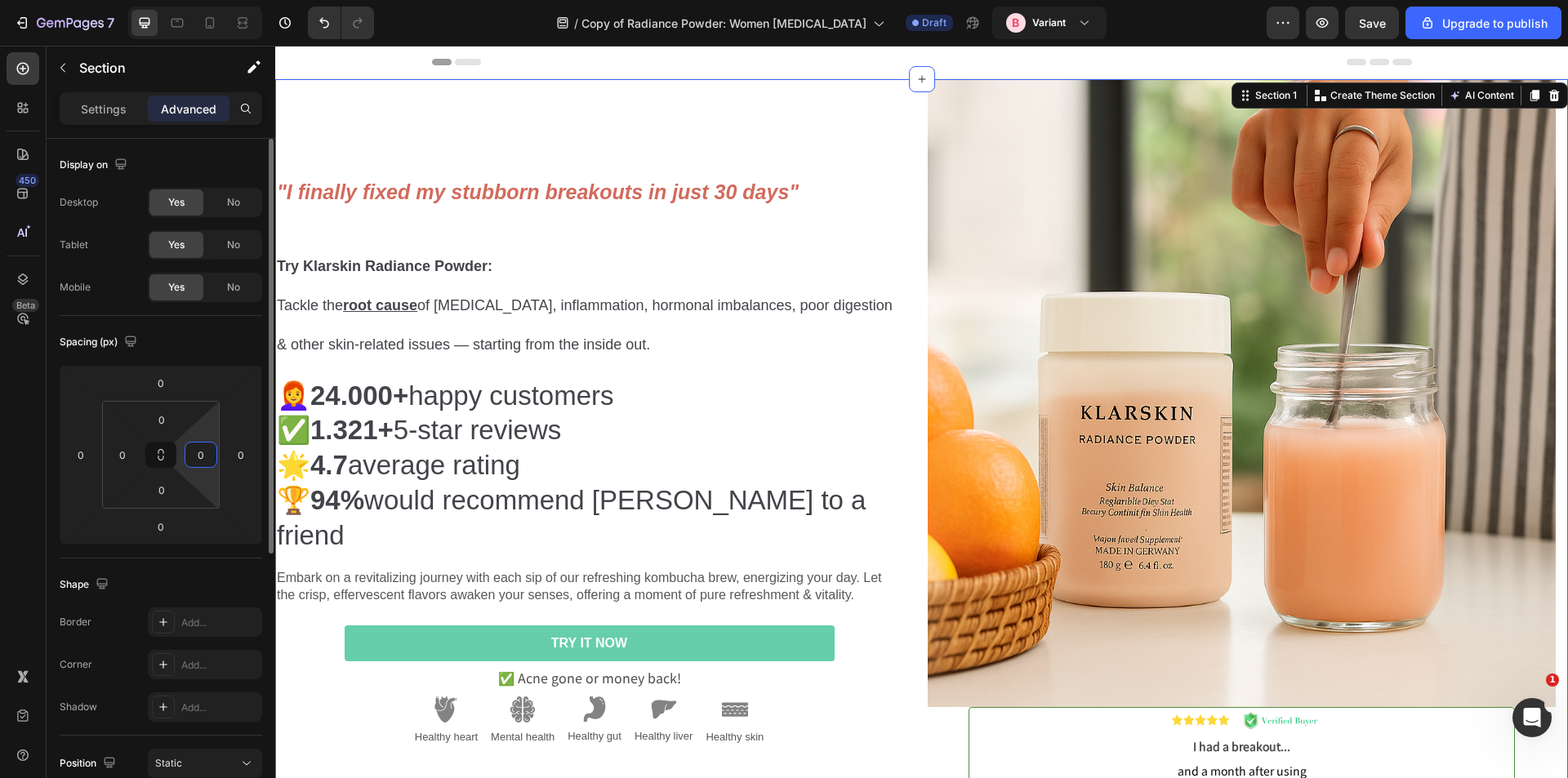
type input "0"
click at [224, 347] on div "Spacing (px)" at bounding box center [161, 342] width 203 height 26
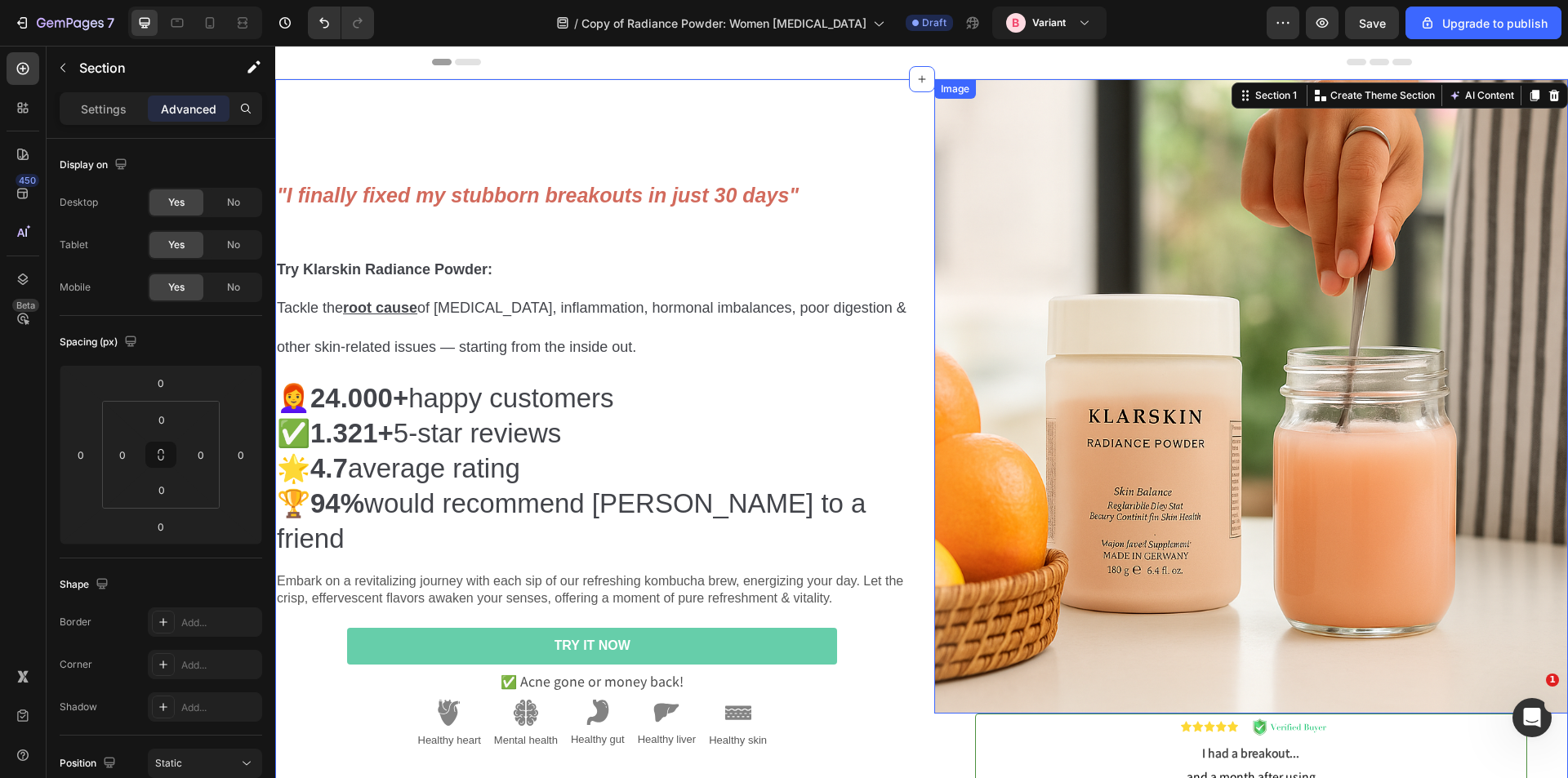
scroll to position [245, 0]
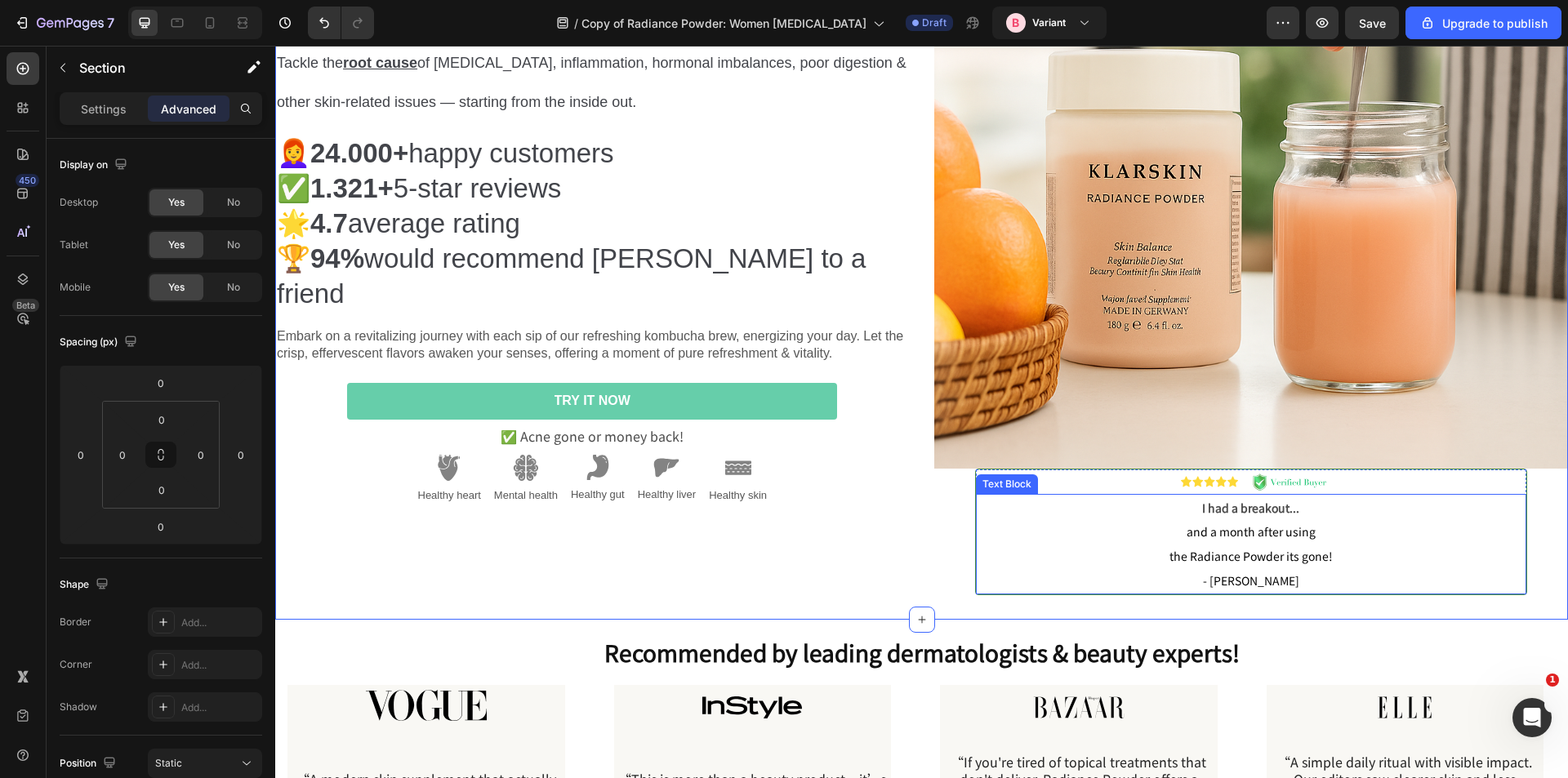
click at [1048, 496] on p "I had a breakout..." at bounding box center [1252, 508] width 548 height 25
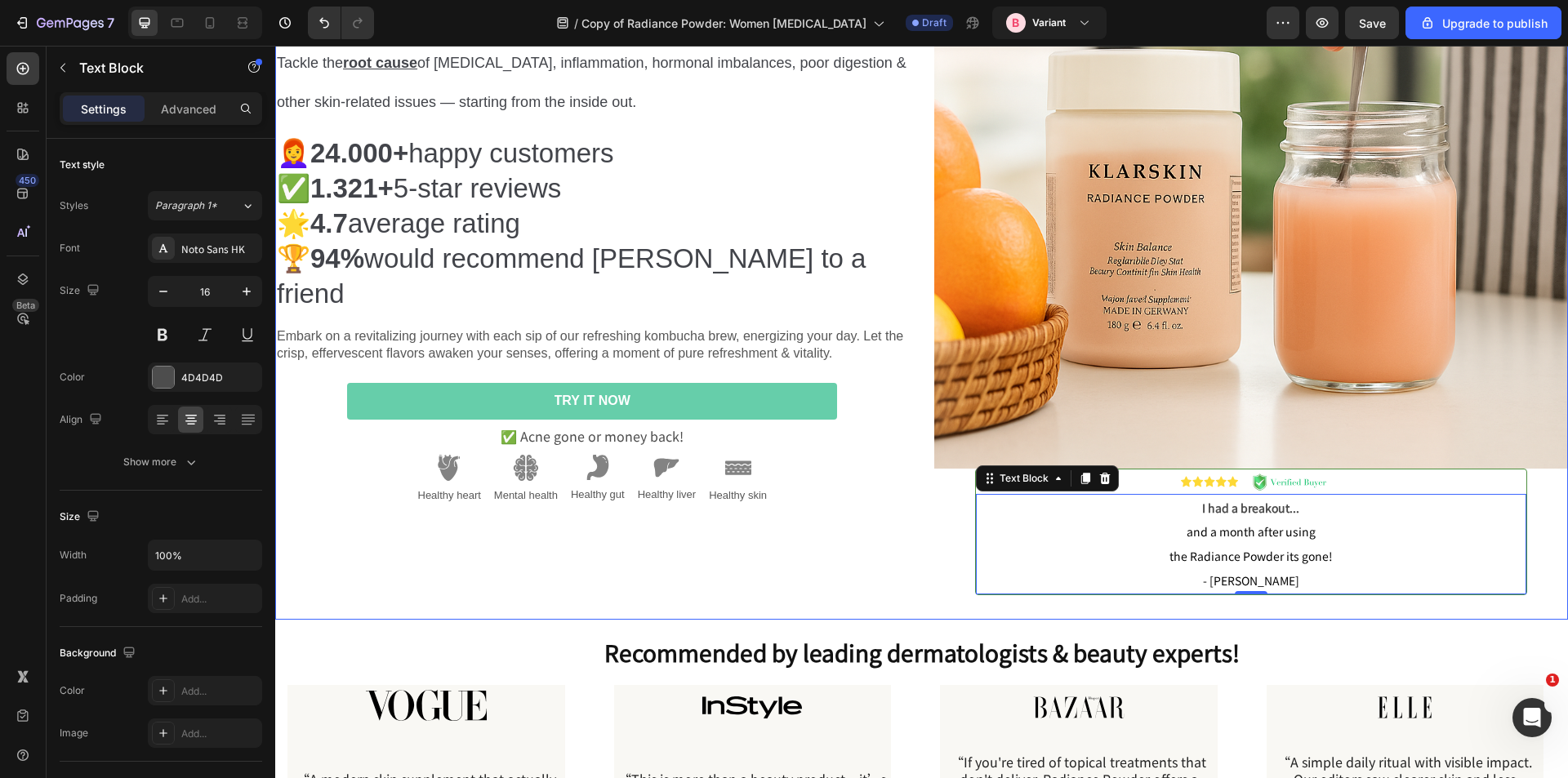
click at [917, 469] on div ""I finally fixed my stubborn breakouts in just 30 days" Try Klarskin Radiance P…" at bounding box center [922, 227] width 1293 height 785
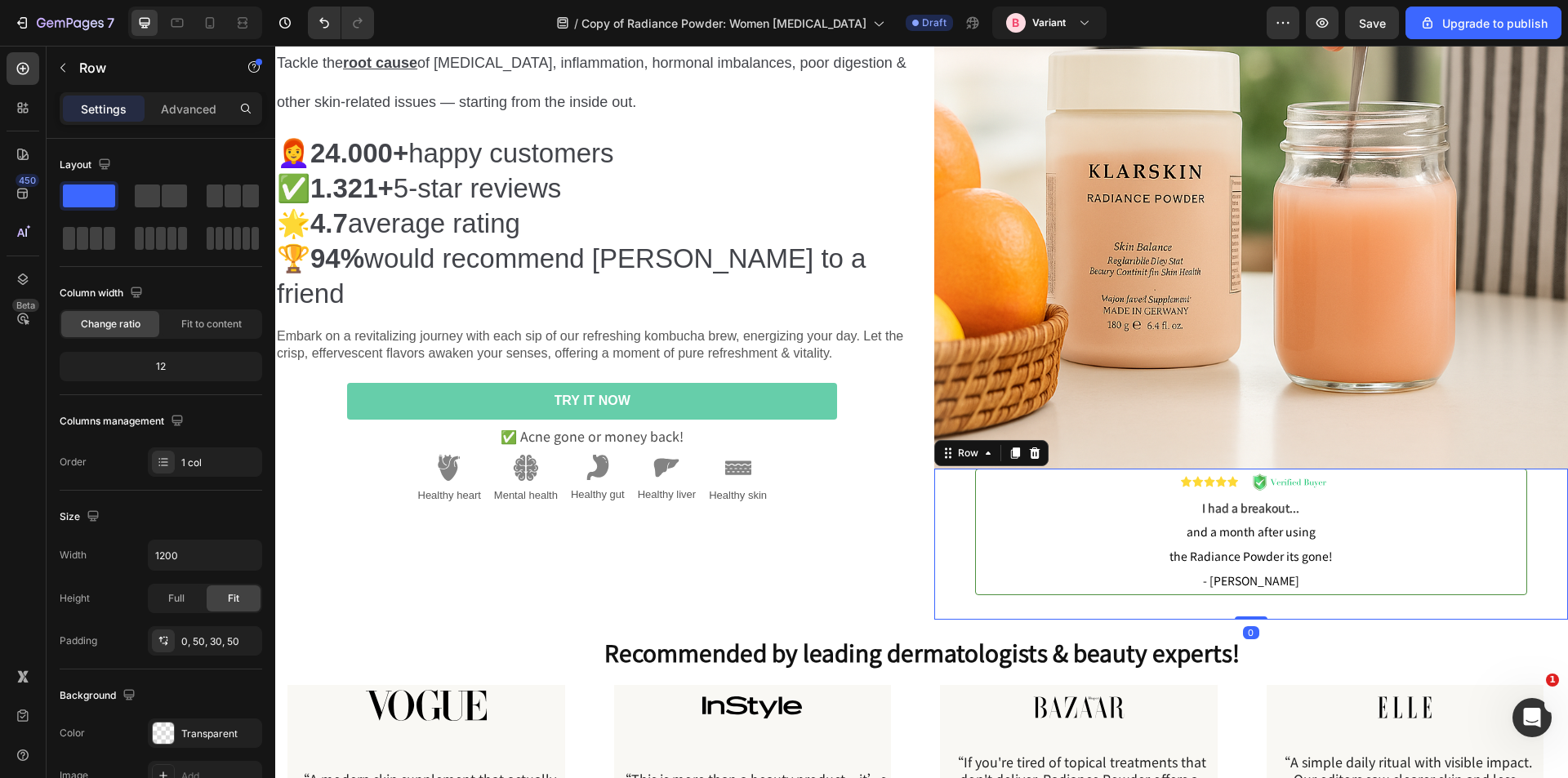
click at [943, 515] on div "Image I had a breakout... and a month after using the Radiance Powder its gone!…" at bounding box center [1252, 543] width 635 height 151
click at [855, 526] on div ""I finally fixed my stubborn breakouts in just 30 days" Try Klarskin Radiance P…" at bounding box center [592, 226] width 635 height 673
click at [889, 572] on div ""I finally fixed my stubborn breakouts in just 30 days" Try Klarskin Radiance P…" at bounding box center [592, 227] width 635 height 785
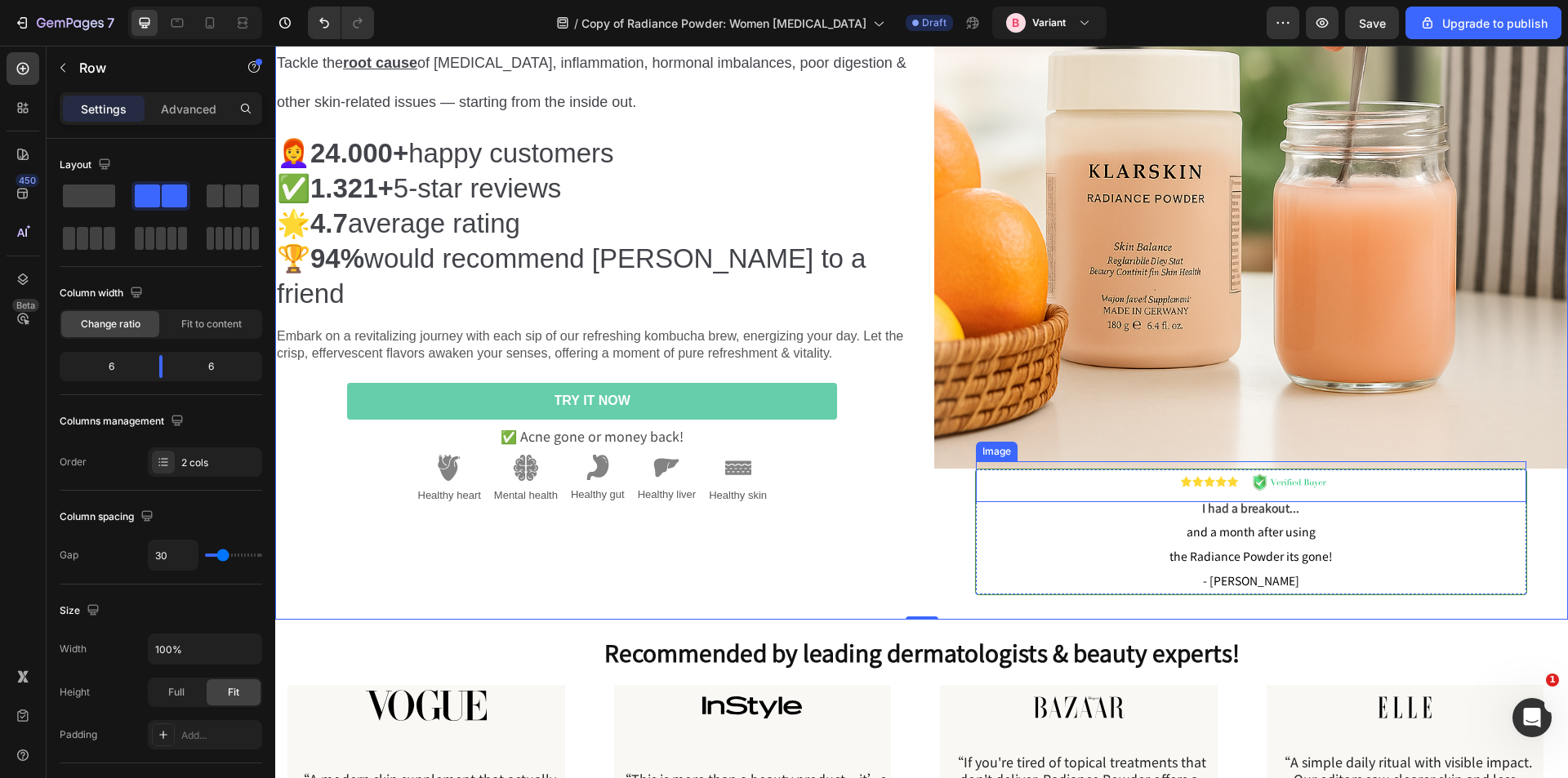
click at [1034, 473] on div at bounding box center [1251, 482] width 551 height 41
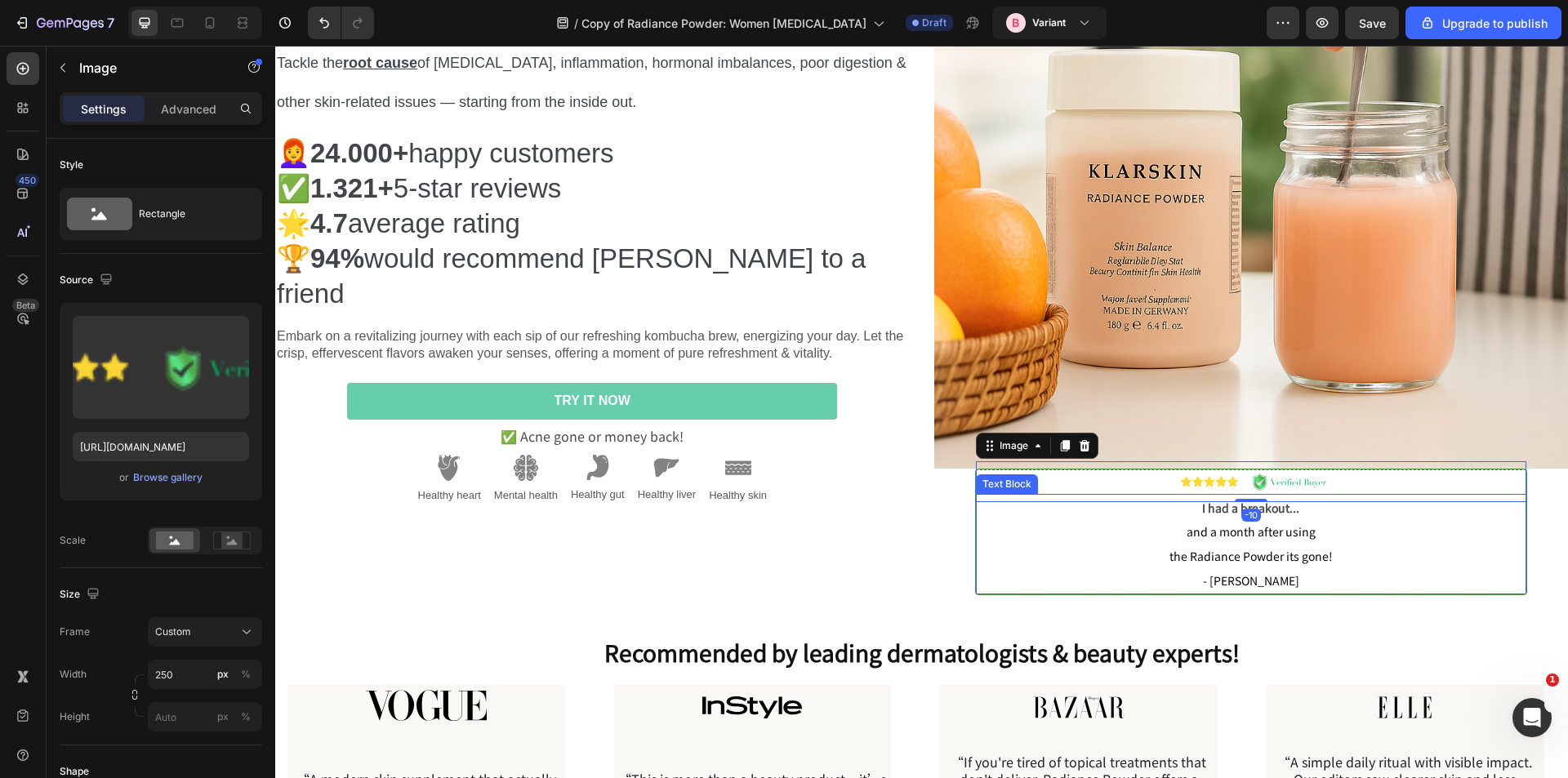
click at [1084, 550] on p "and a month after using the Radiance Powder its gone! - Analiza C." at bounding box center [1252, 556] width 548 height 72
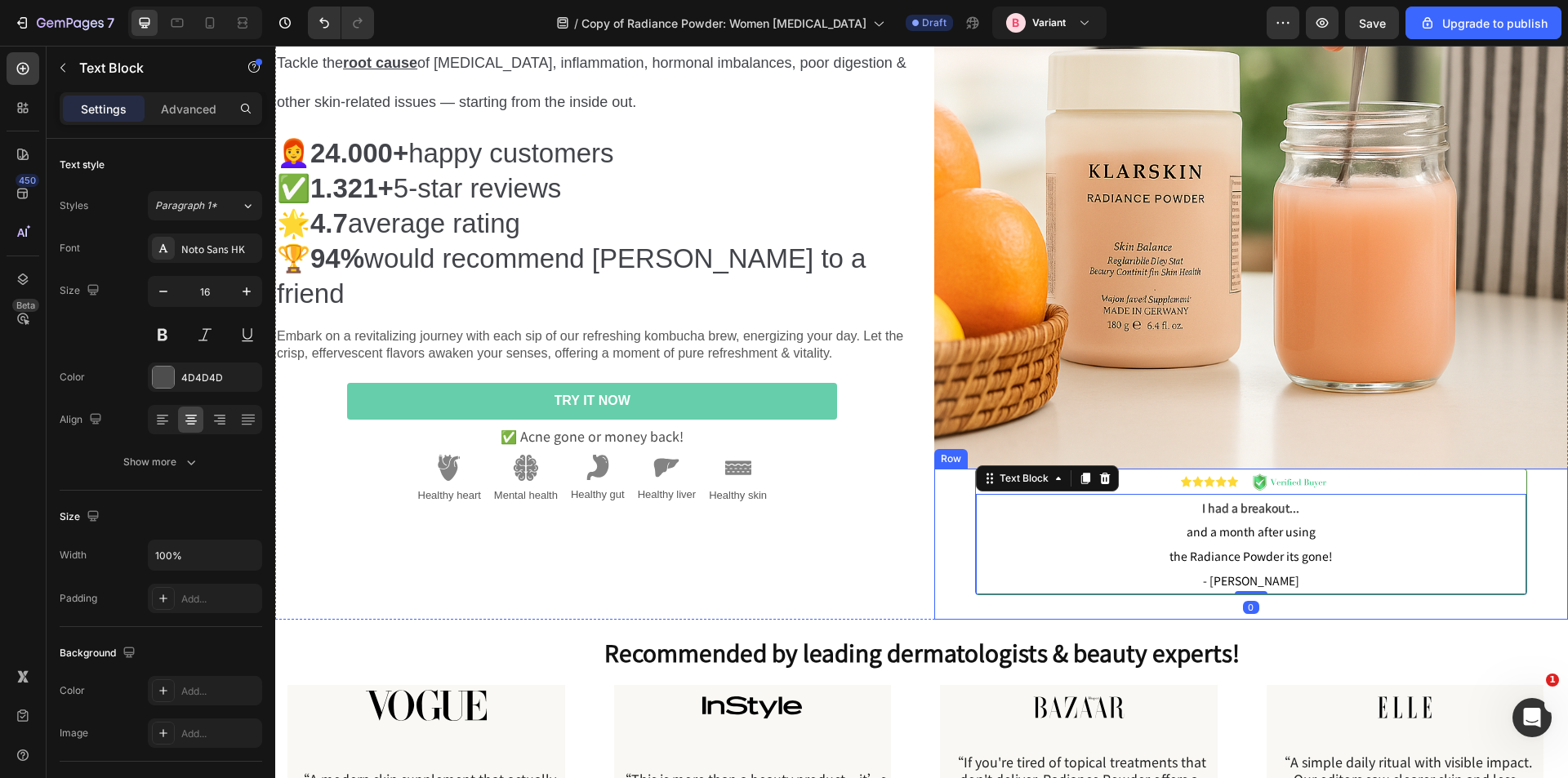
click at [1549, 497] on div "Image I had a breakout... and a month after using the Radiance Powder its gone!…" at bounding box center [1252, 543] width 635 height 151
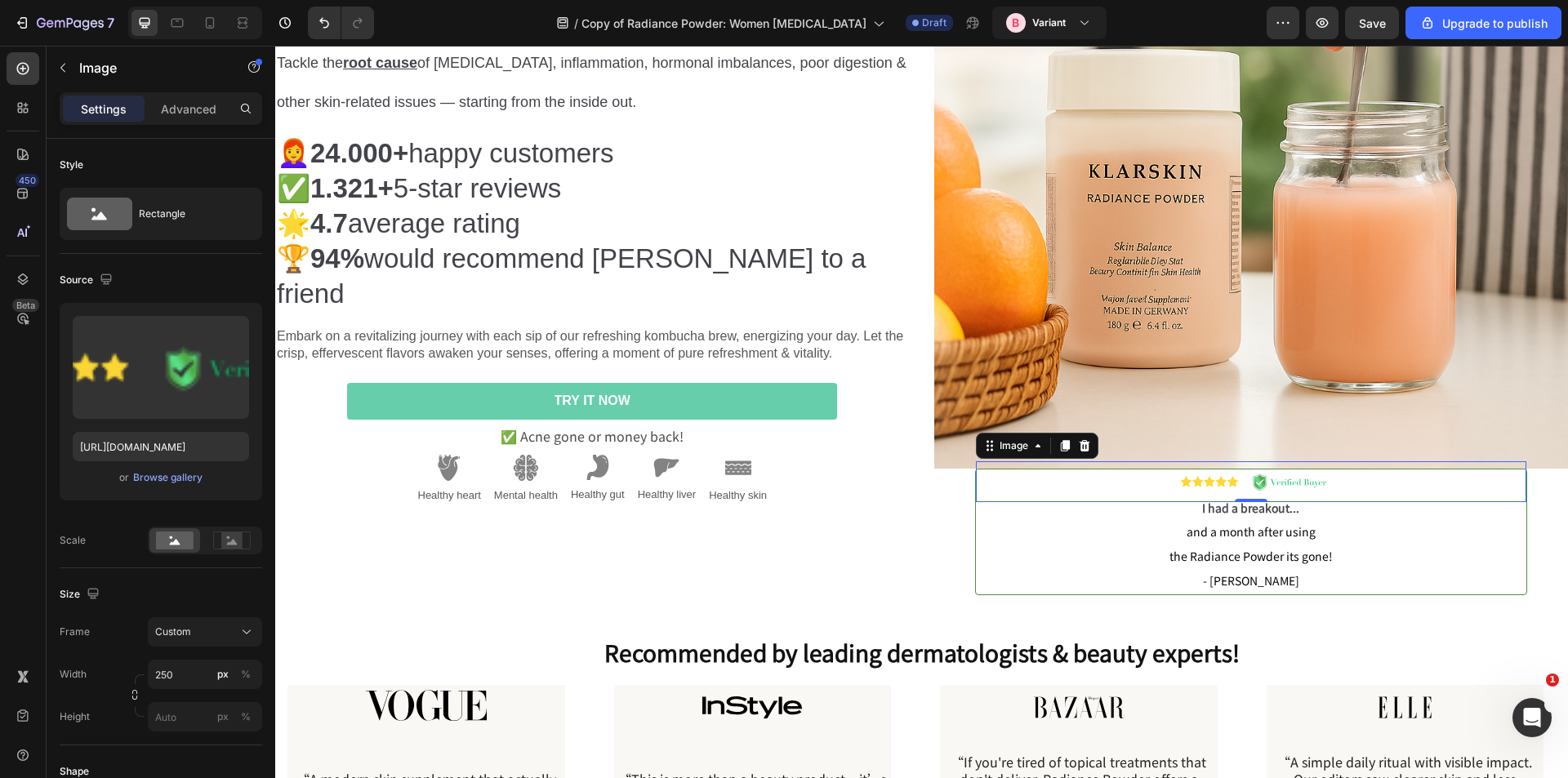
click at [1510, 468] on div at bounding box center [1251, 482] width 551 height 41
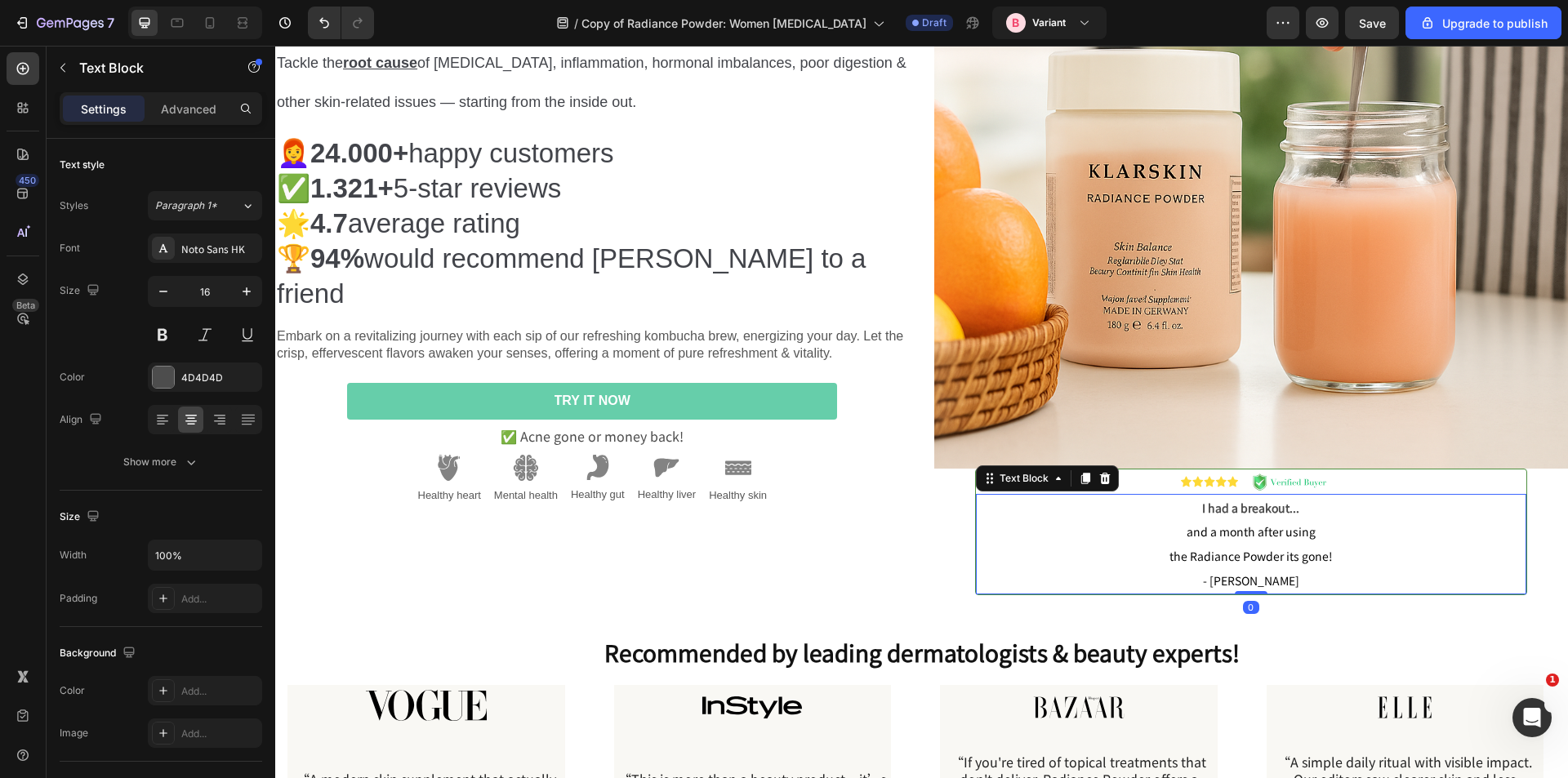
click at [1463, 553] on p "and a month after using the Radiance Powder its gone! - Analiza C." at bounding box center [1252, 556] width 548 height 72
click at [1028, 471] on div "Text Block" at bounding box center [1024, 478] width 55 height 15
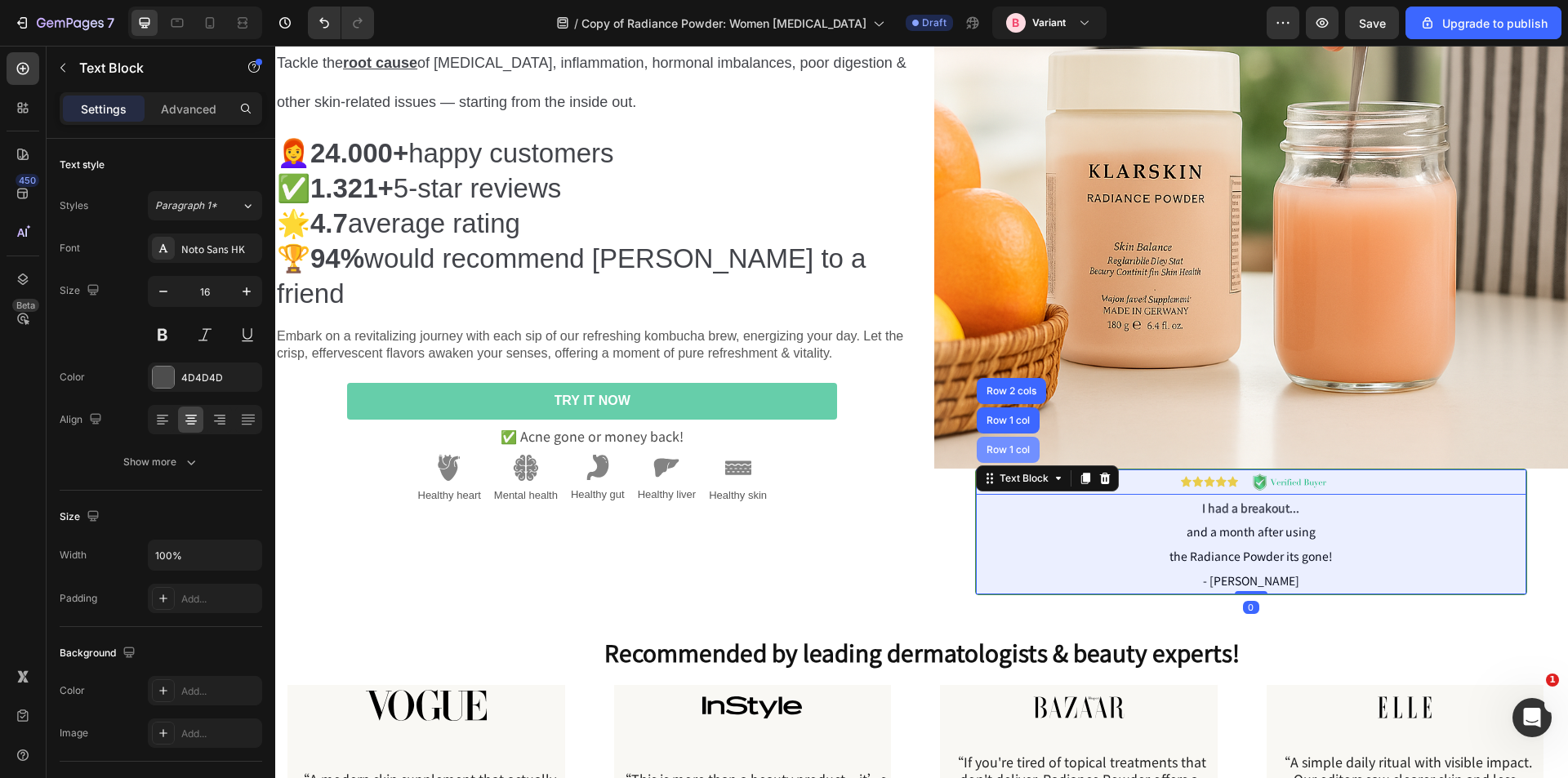
click at [1009, 452] on div "Row 1 col" at bounding box center [1008, 450] width 63 height 26
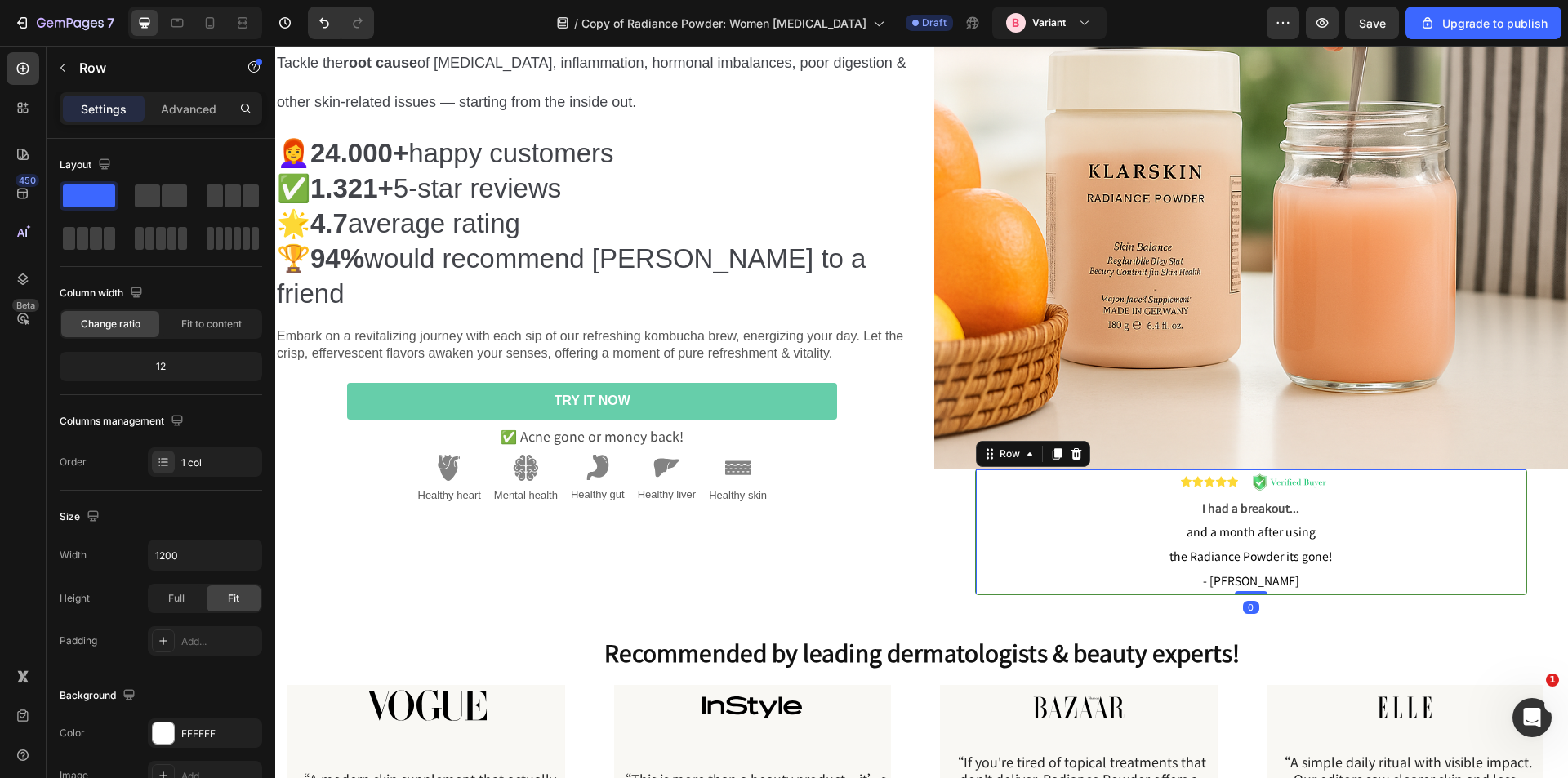
click at [184, 122] on div "Settings Advanced" at bounding box center [161, 109] width 203 height 33
click at [184, 111] on p "Advanced" at bounding box center [188, 109] width 55 height 17
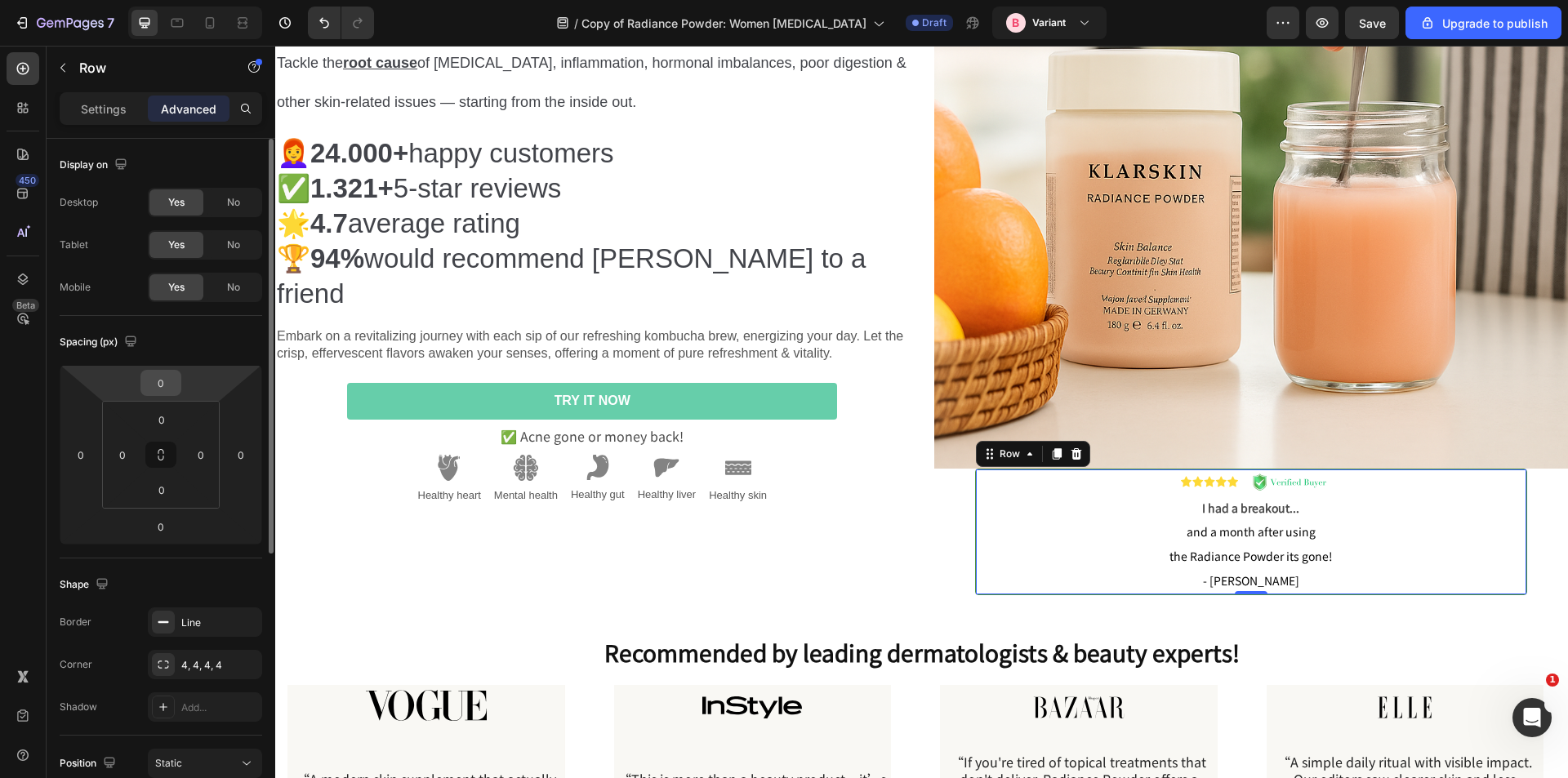
click at [159, 387] on input "0" at bounding box center [161, 383] width 33 height 25
type input "-30"
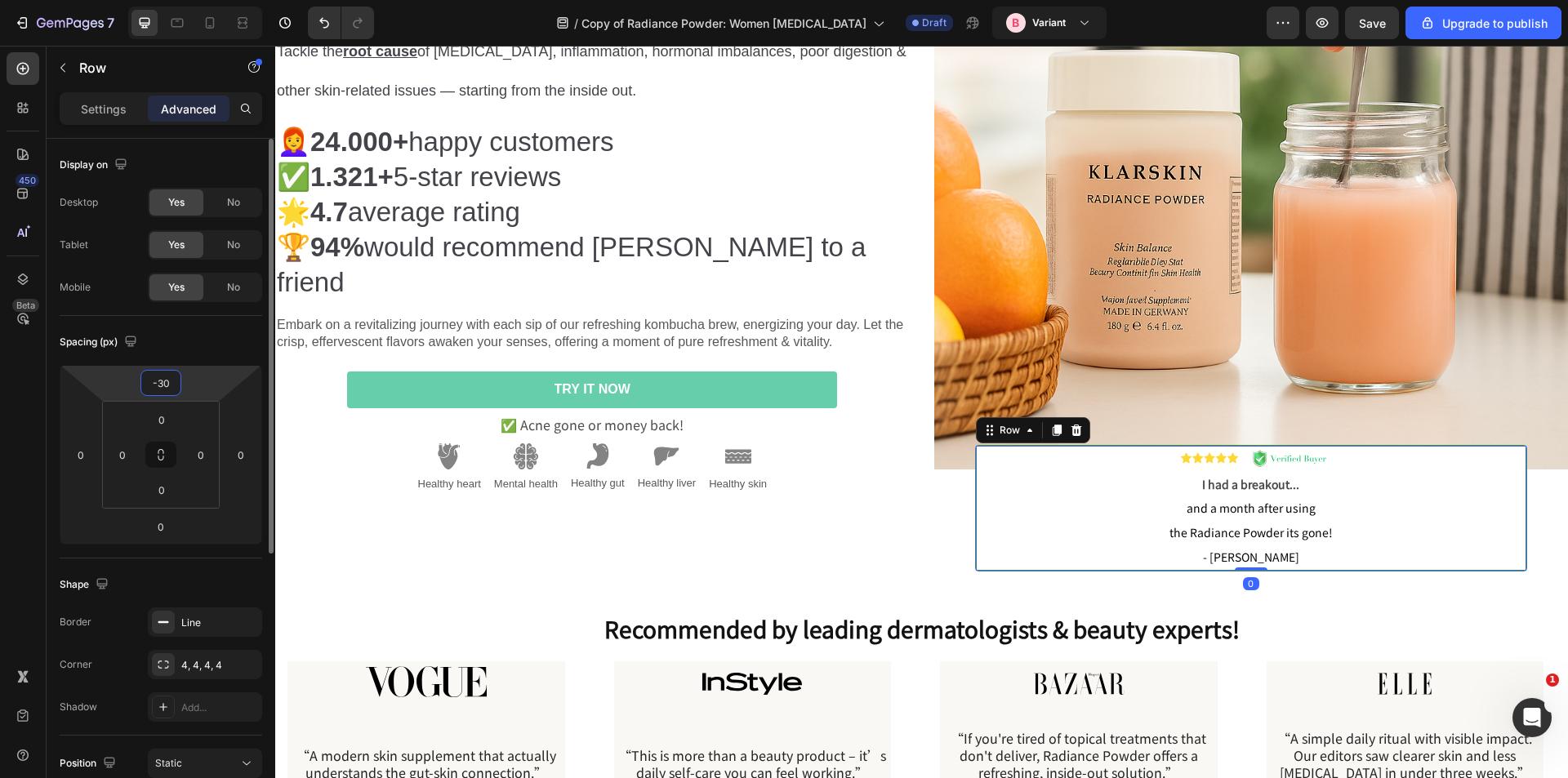
scroll to position [233, 0]
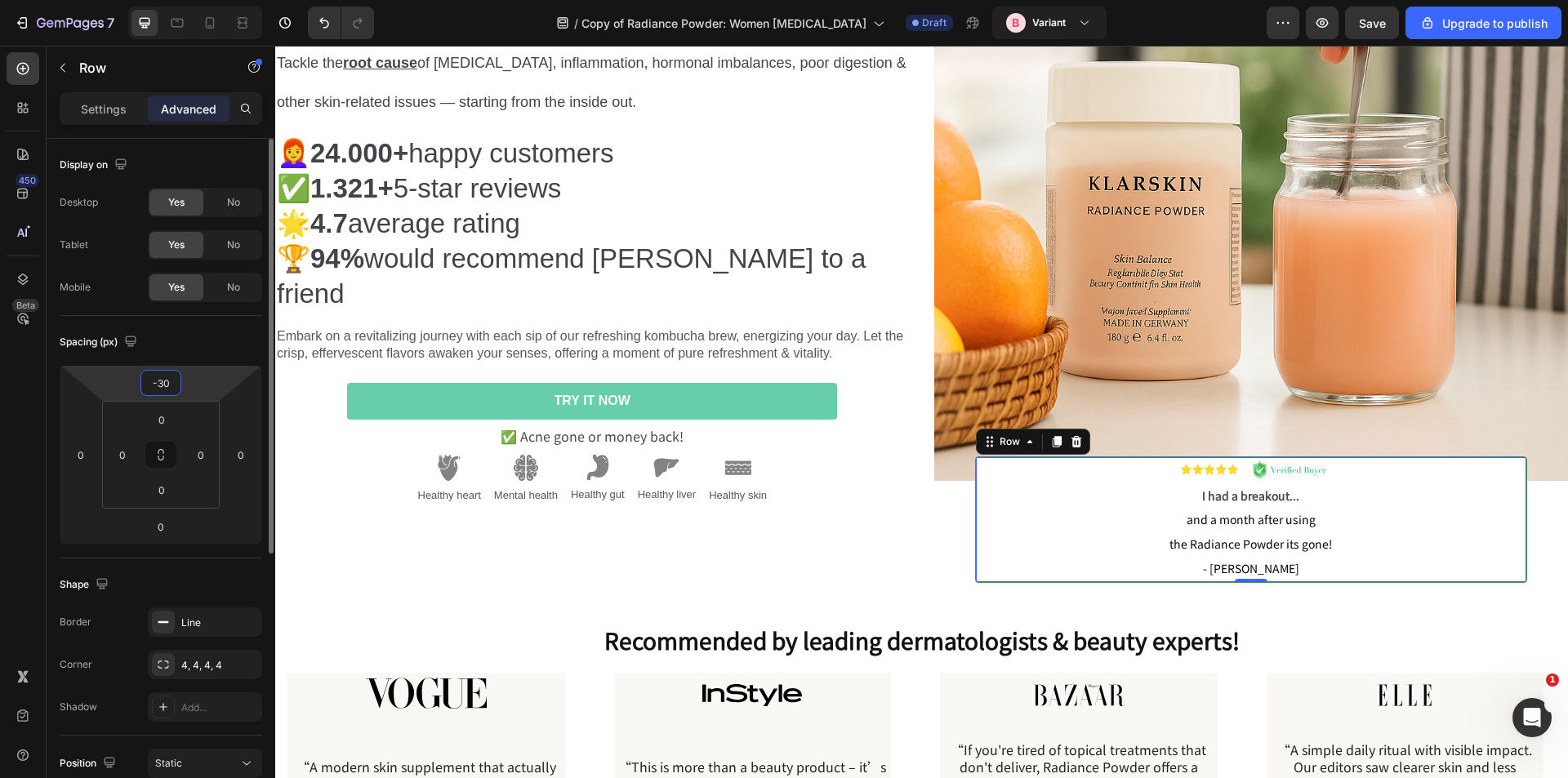
click at [159, 387] on input "-30" at bounding box center [161, 383] width 33 height 25
click at [160, 387] on input "-30" at bounding box center [161, 383] width 33 height 25
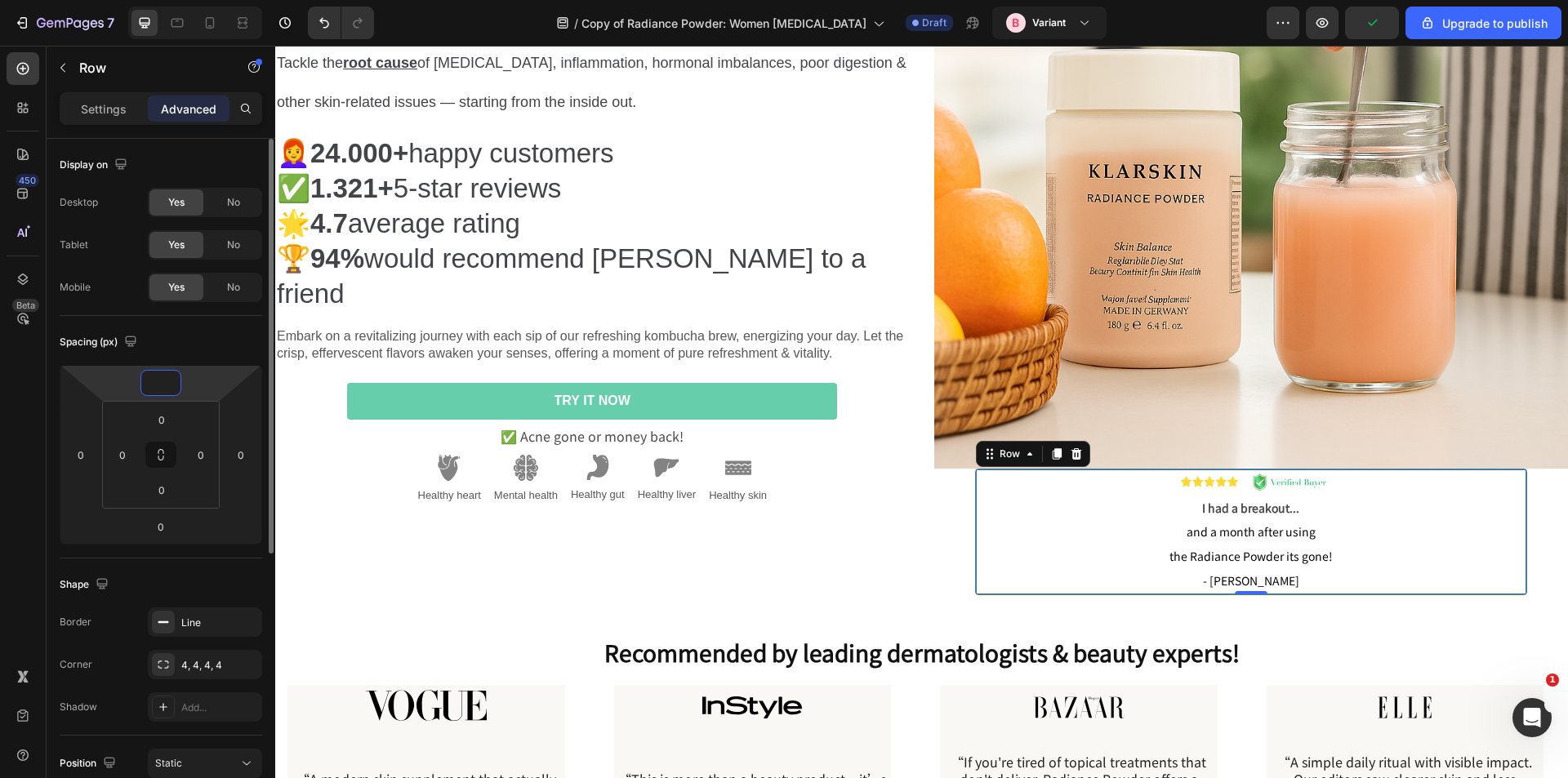
click at [160, 381] on input "number" at bounding box center [161, 383] width 33 height 25
type input "-50"
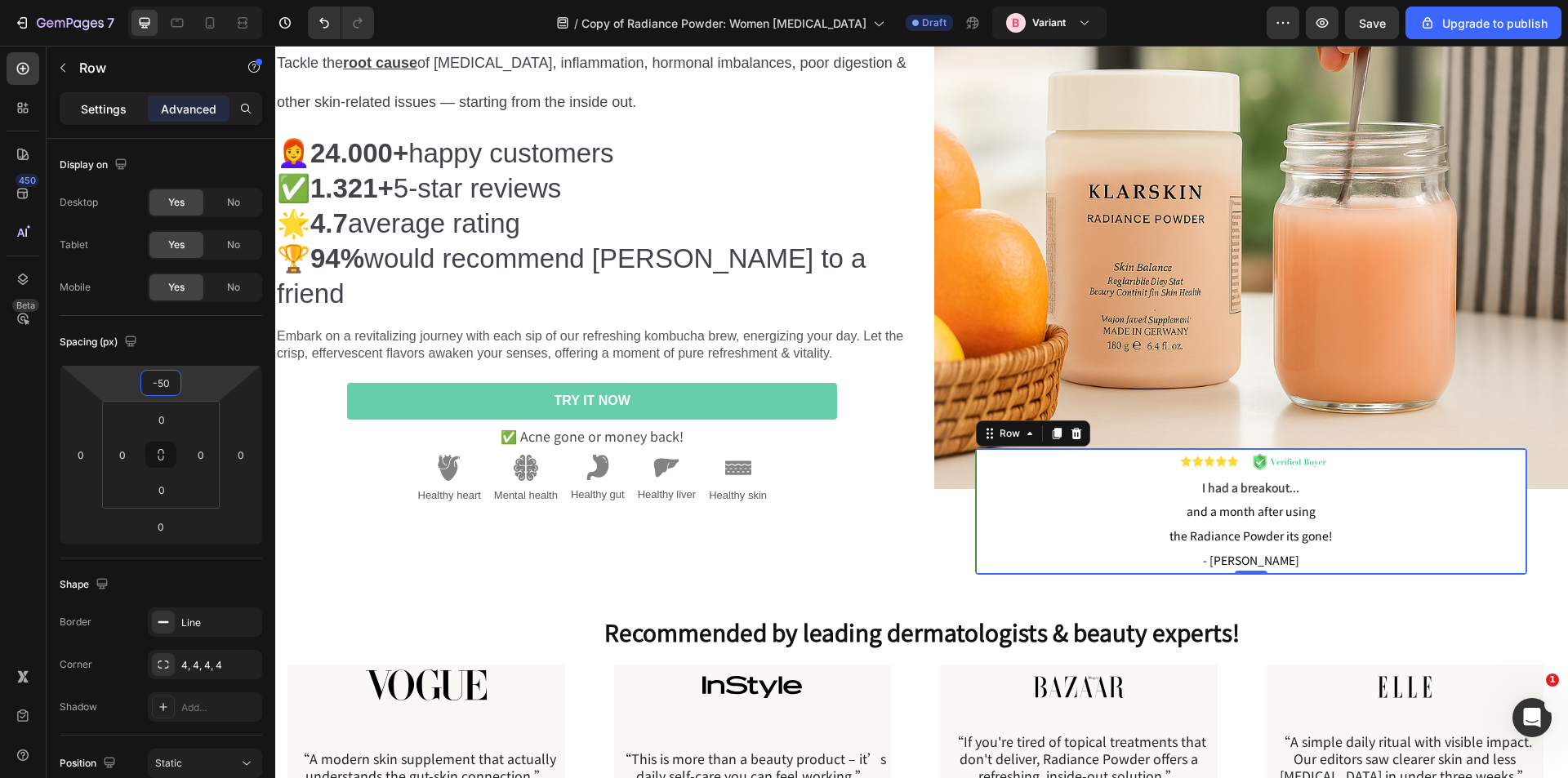
click at [110, 96] on div "Settings" at bounding box center [103, 109] width 82 height 26
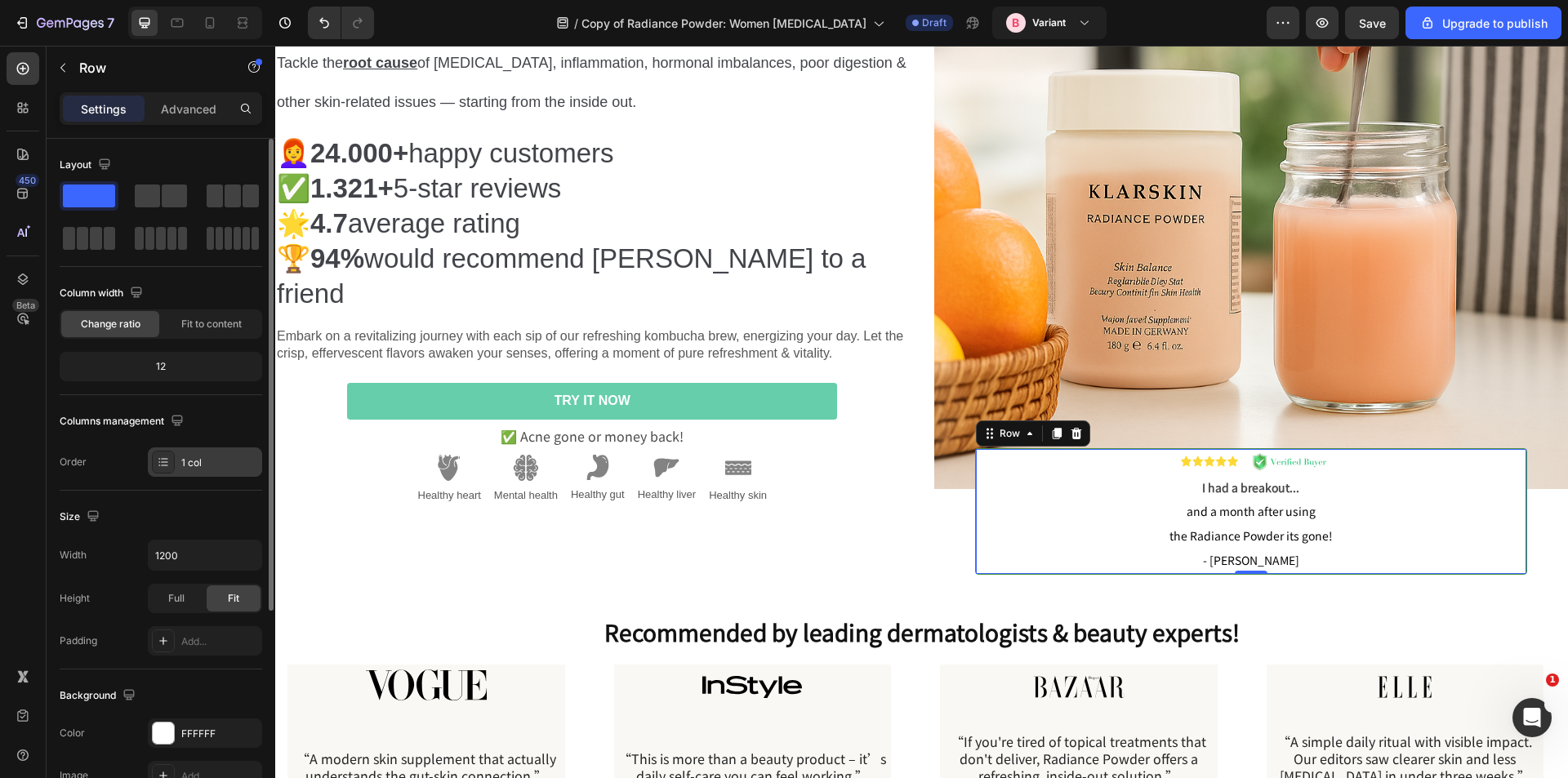
scroll to position [245, 0]
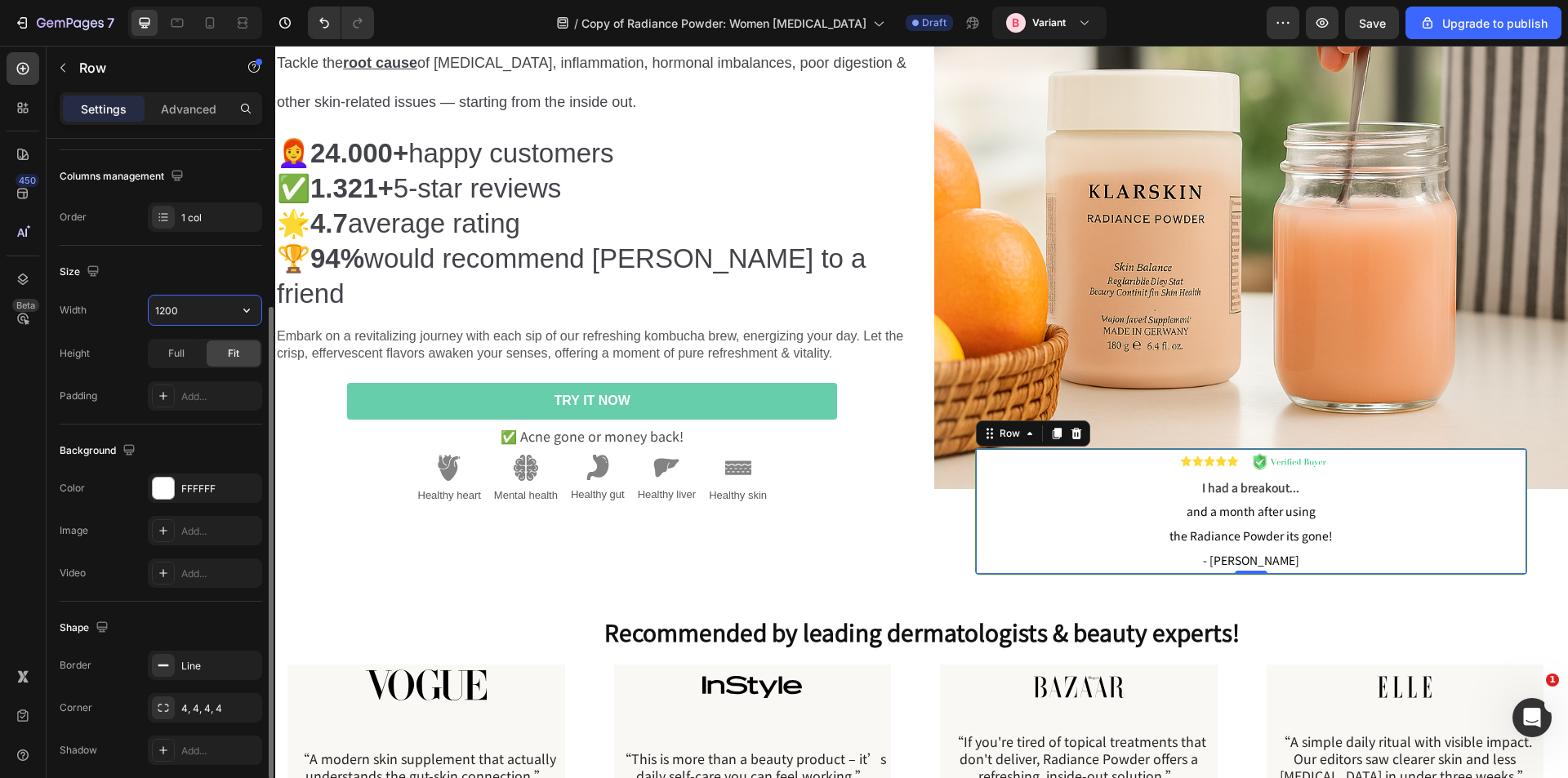
click at [189, 305] on input "1200" at bounding box center [205, 310] width 113 height 30
click at [253, 314] on icon "button" at bounding box center [247, 310] width 16 height 16
click at [1071, 500] on p "and a month after using the Radiance Powder its gone! - Analiza C." at bounding box center [1252, 535] width 548 height 72
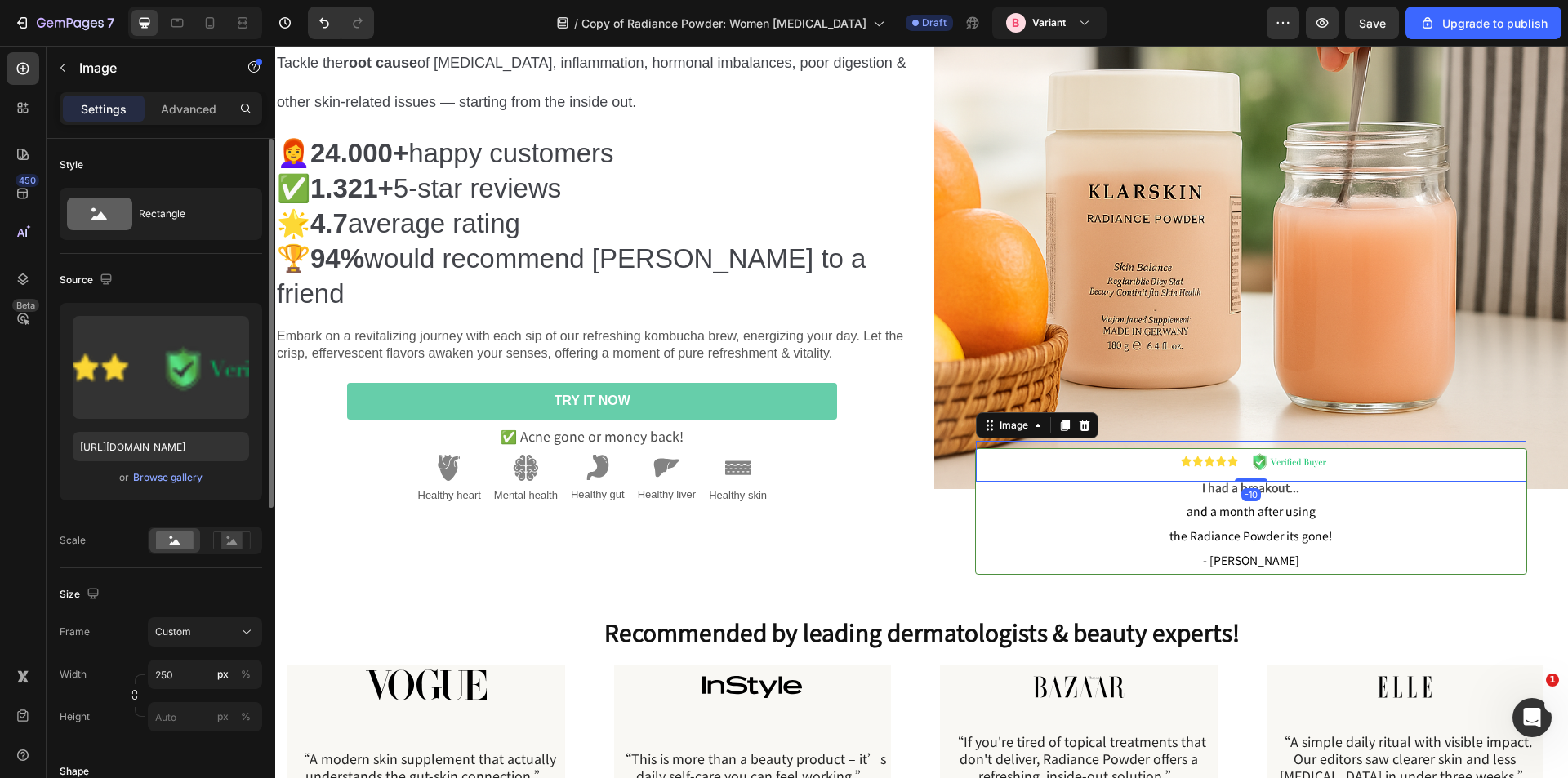
click at [1149, 447] on img at bounding box center [1251, 462] width 204 height 41
click at [1038, 419] on icon at bounding box center [1038, 426] width 13 height 13
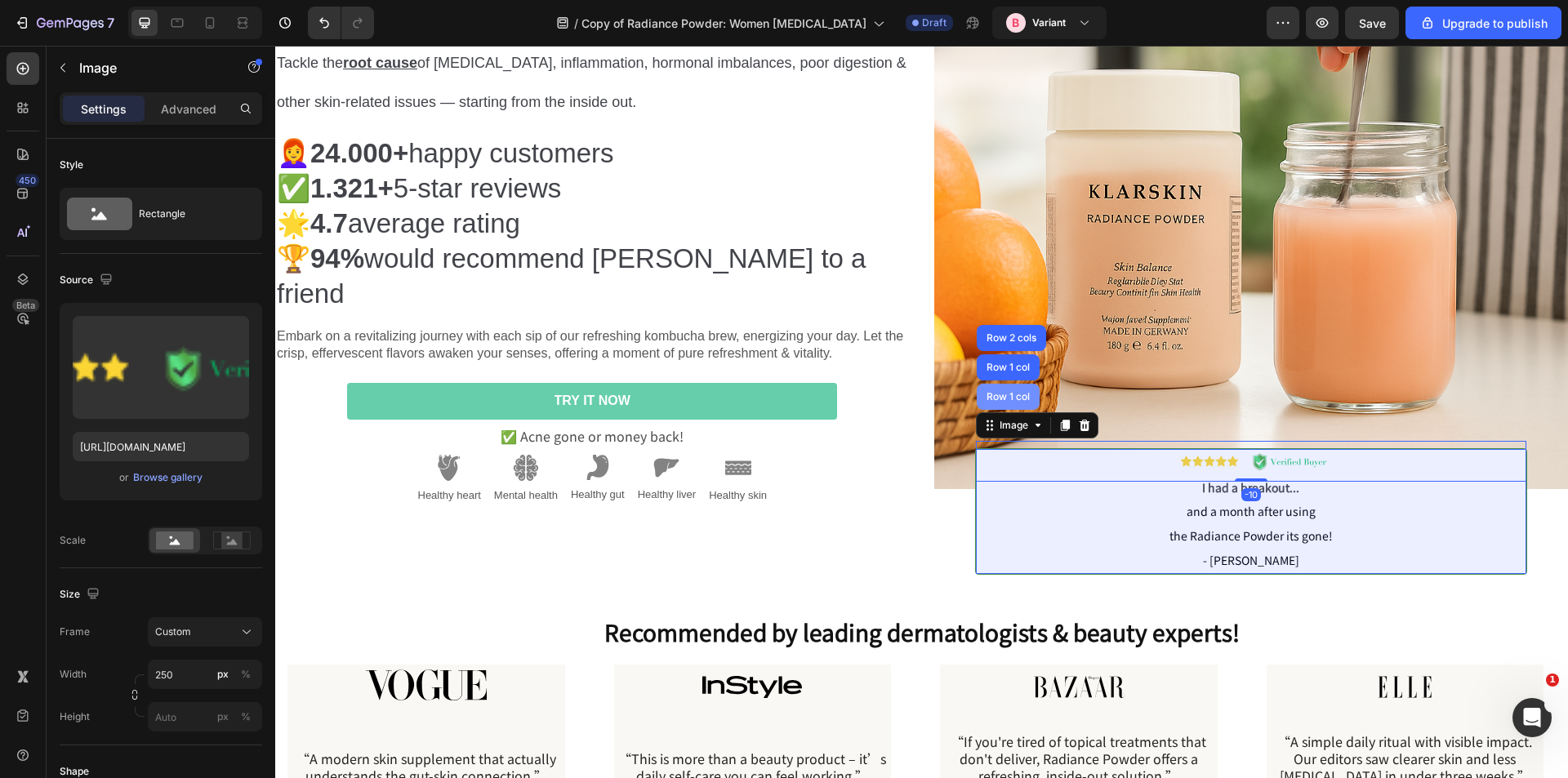
click at [1015, 397] on div "Row 1 col" at bounding box center [1008, 397] width 63 height 26
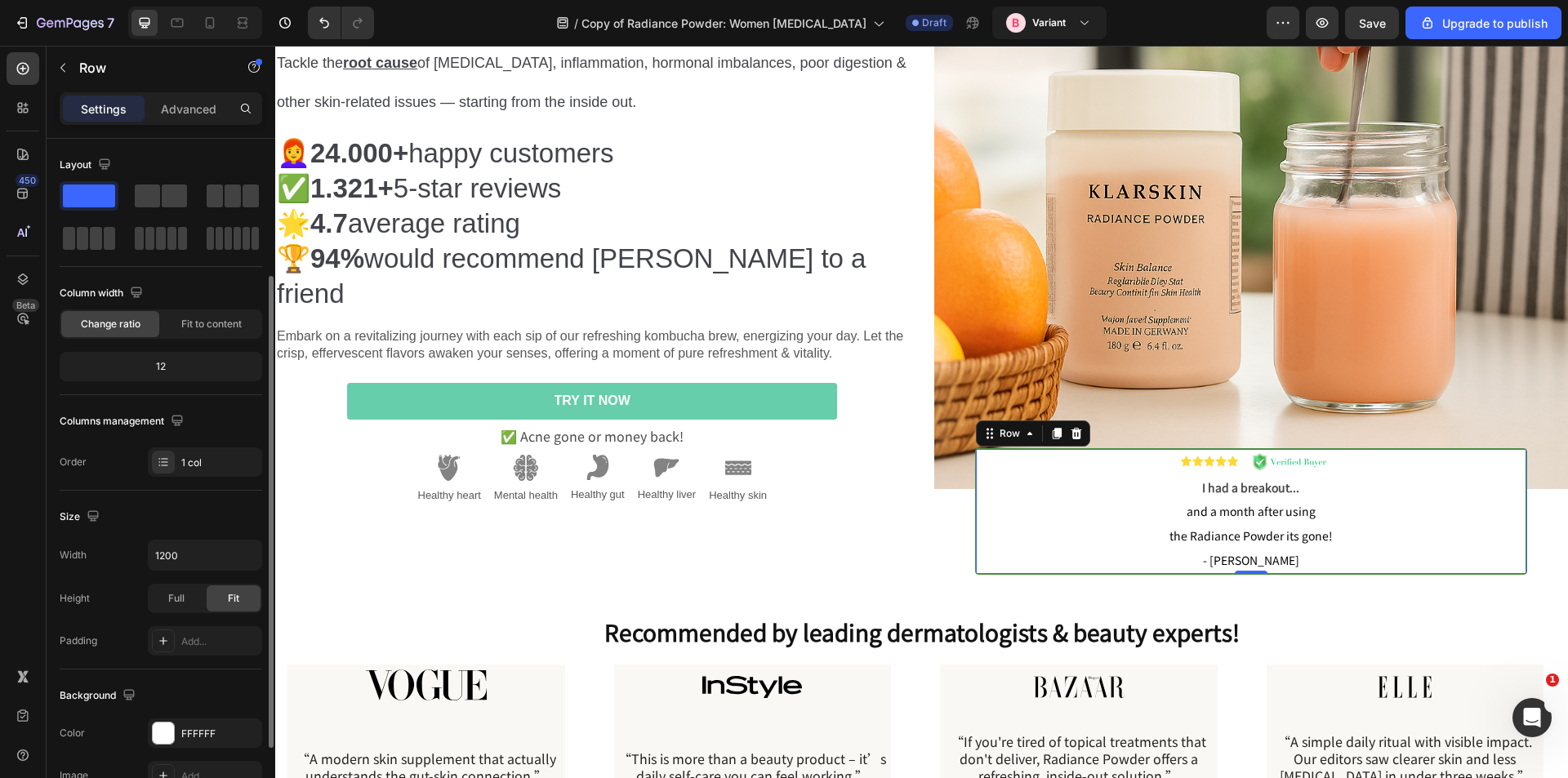
scroll to position [245, 0]
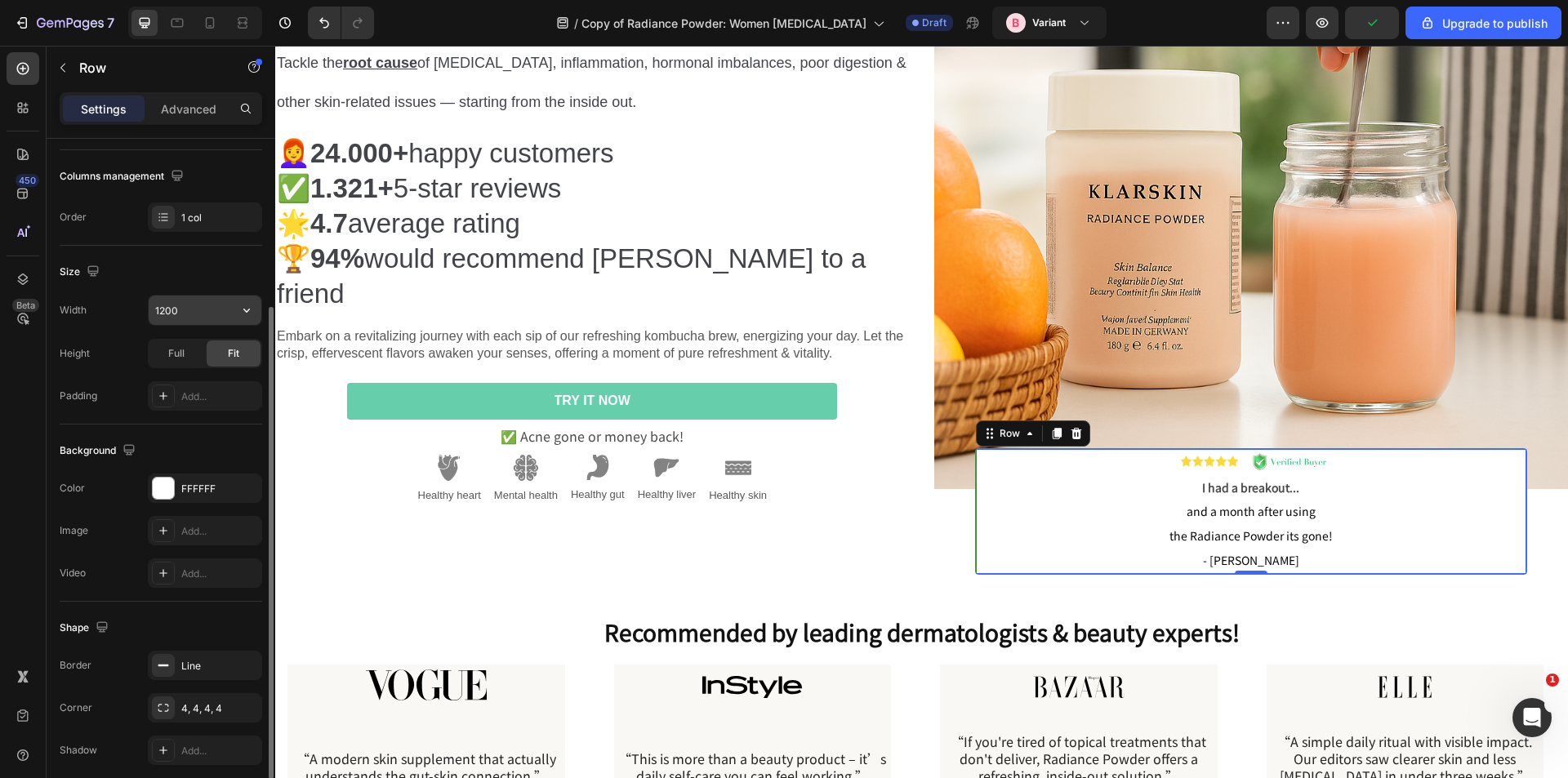
click at [186, 314] on input "1200" at bounding box center [205, 310] width 113 height 30
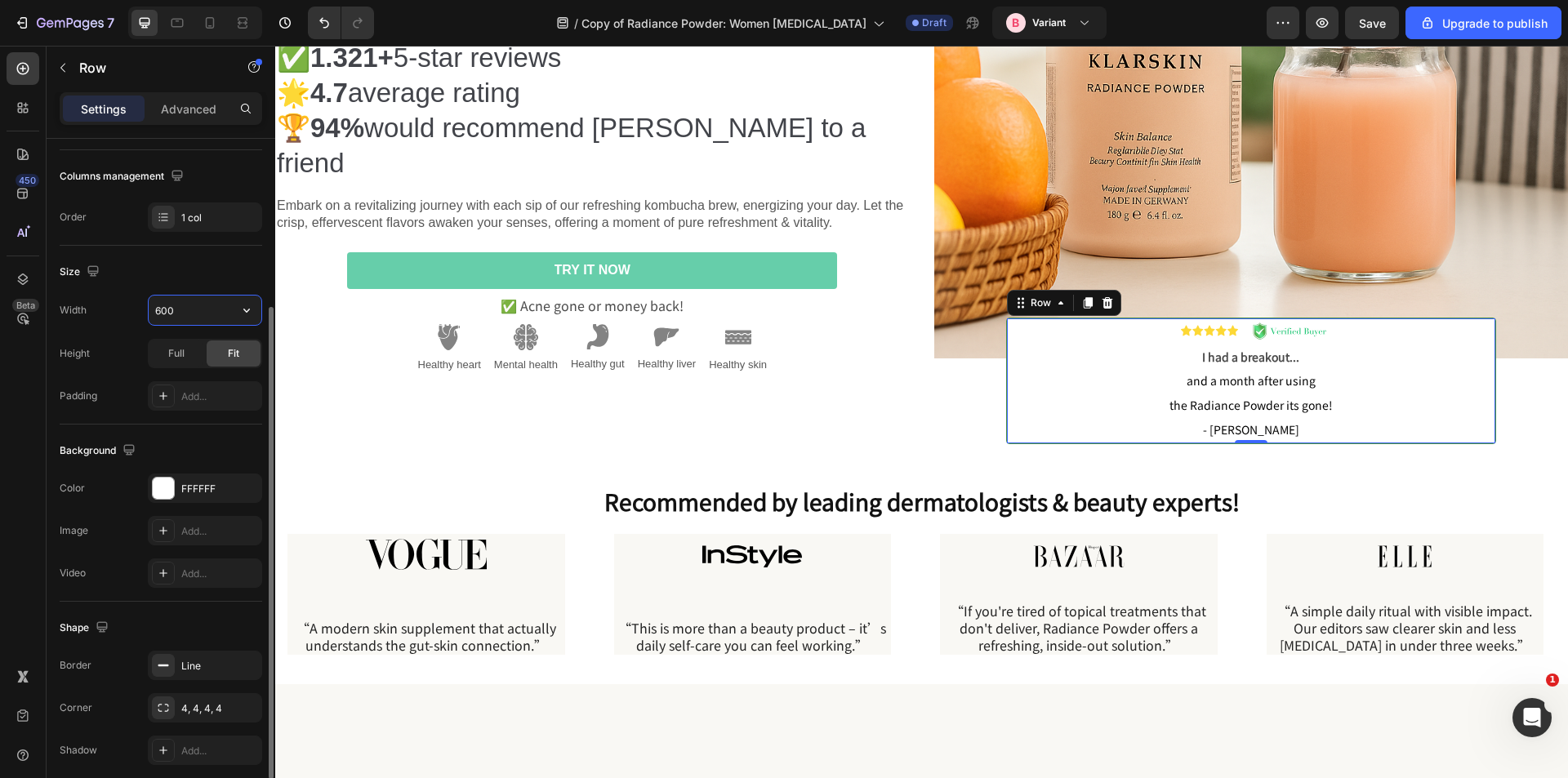
scroll to position [225, 0]
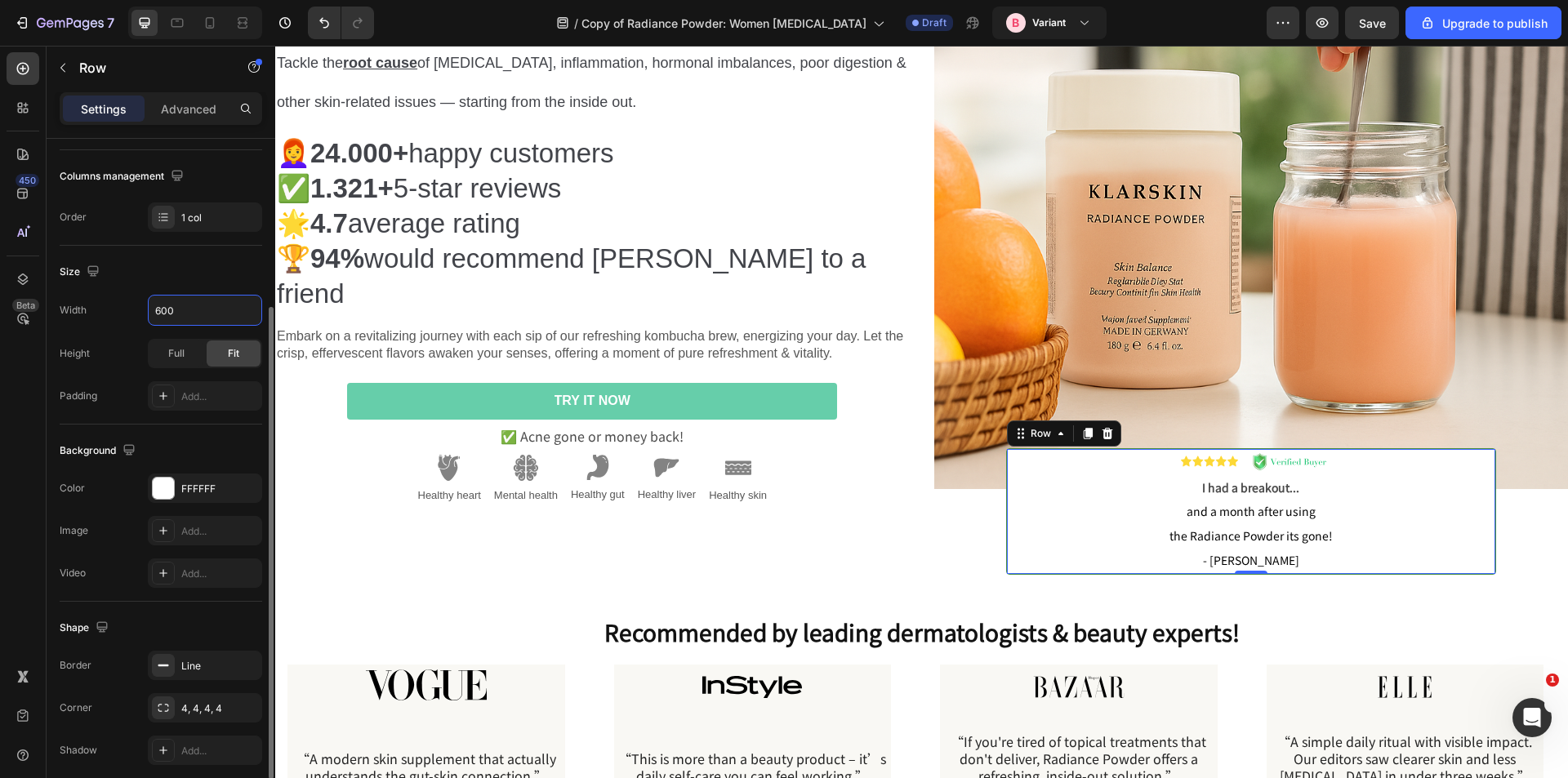
type input "600"
click at [128, 333] on div "Width 600 Height Full Fit Padding Add..." at bounding box center [161, 352] width 203 height 116
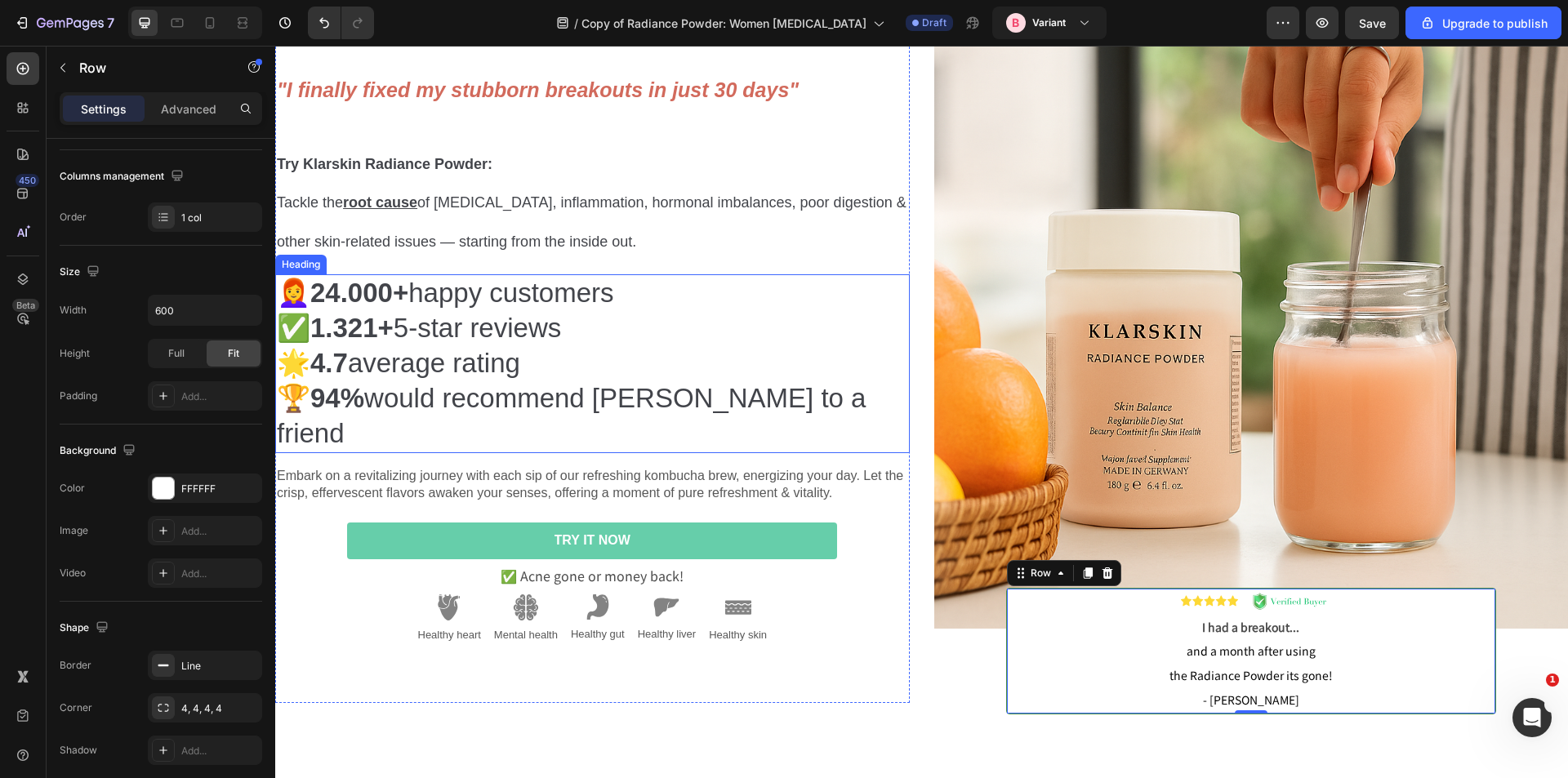
scroll to position [0, 0]
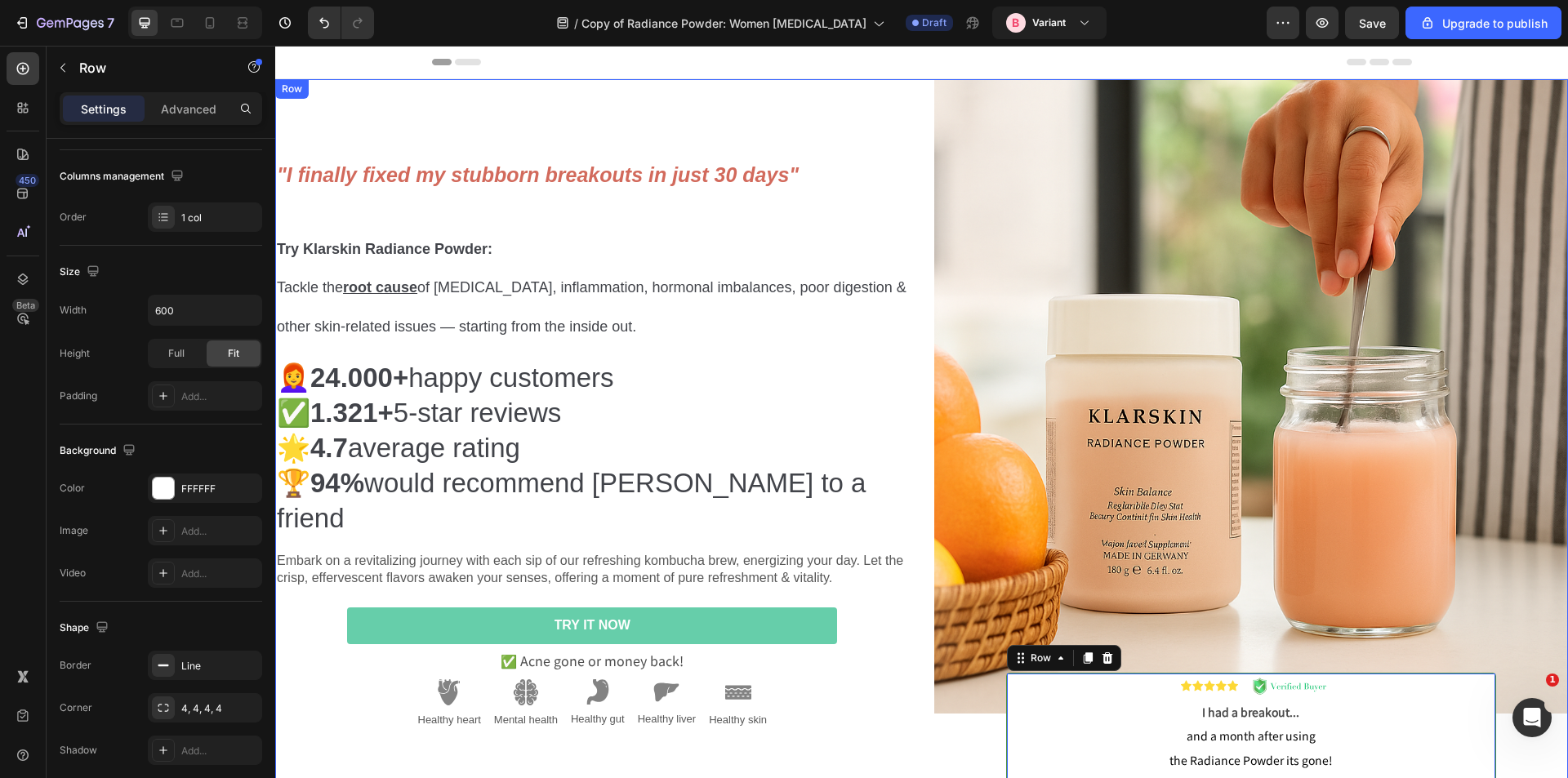
click at [614, 87] on div ""I finally fixed my stubborn breakouts in just 30 days" Try Klarskin Radiance P…" at bounding box center [592, 451] width 635 height 745
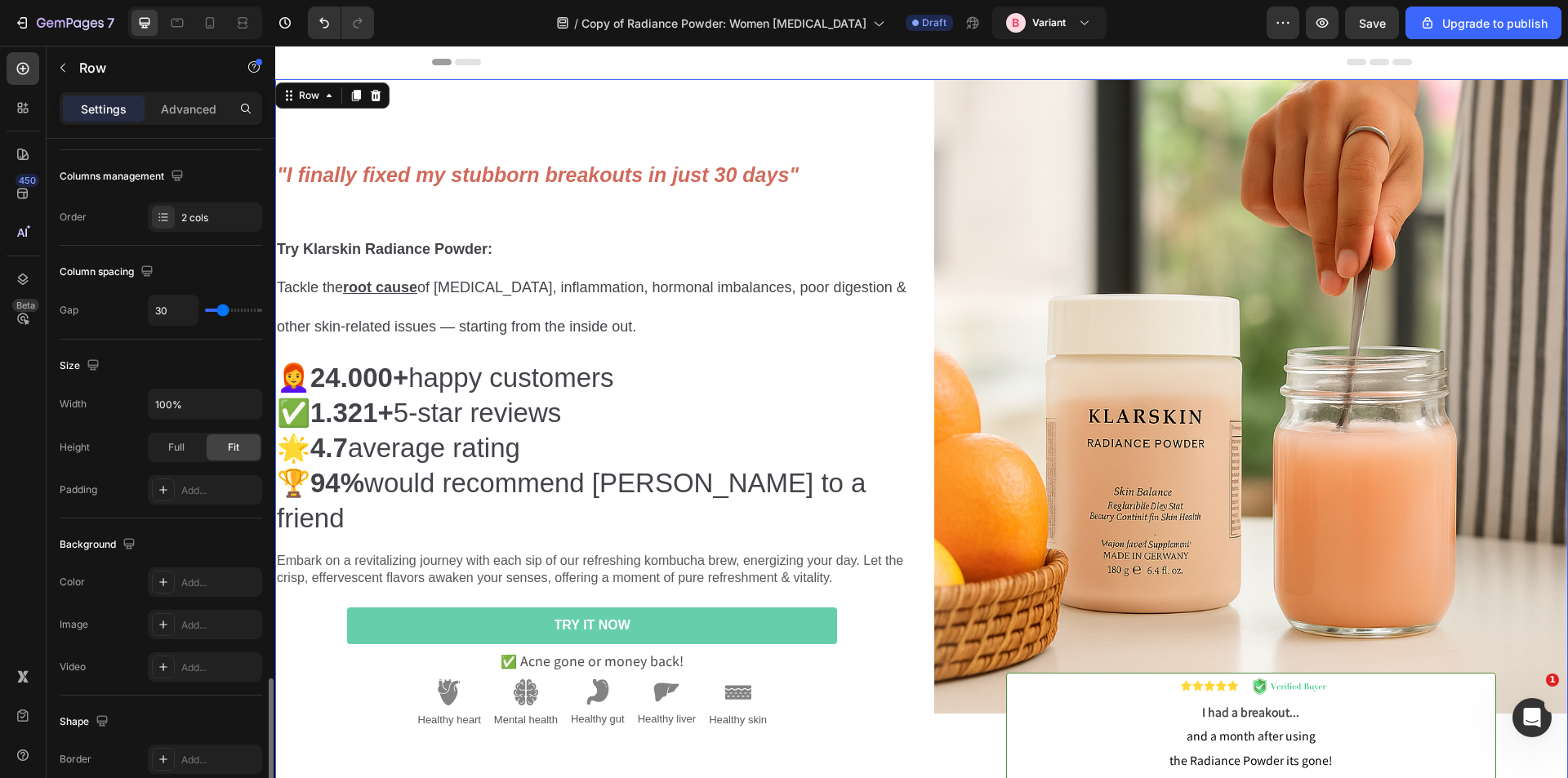
scroll to position [496, 0]
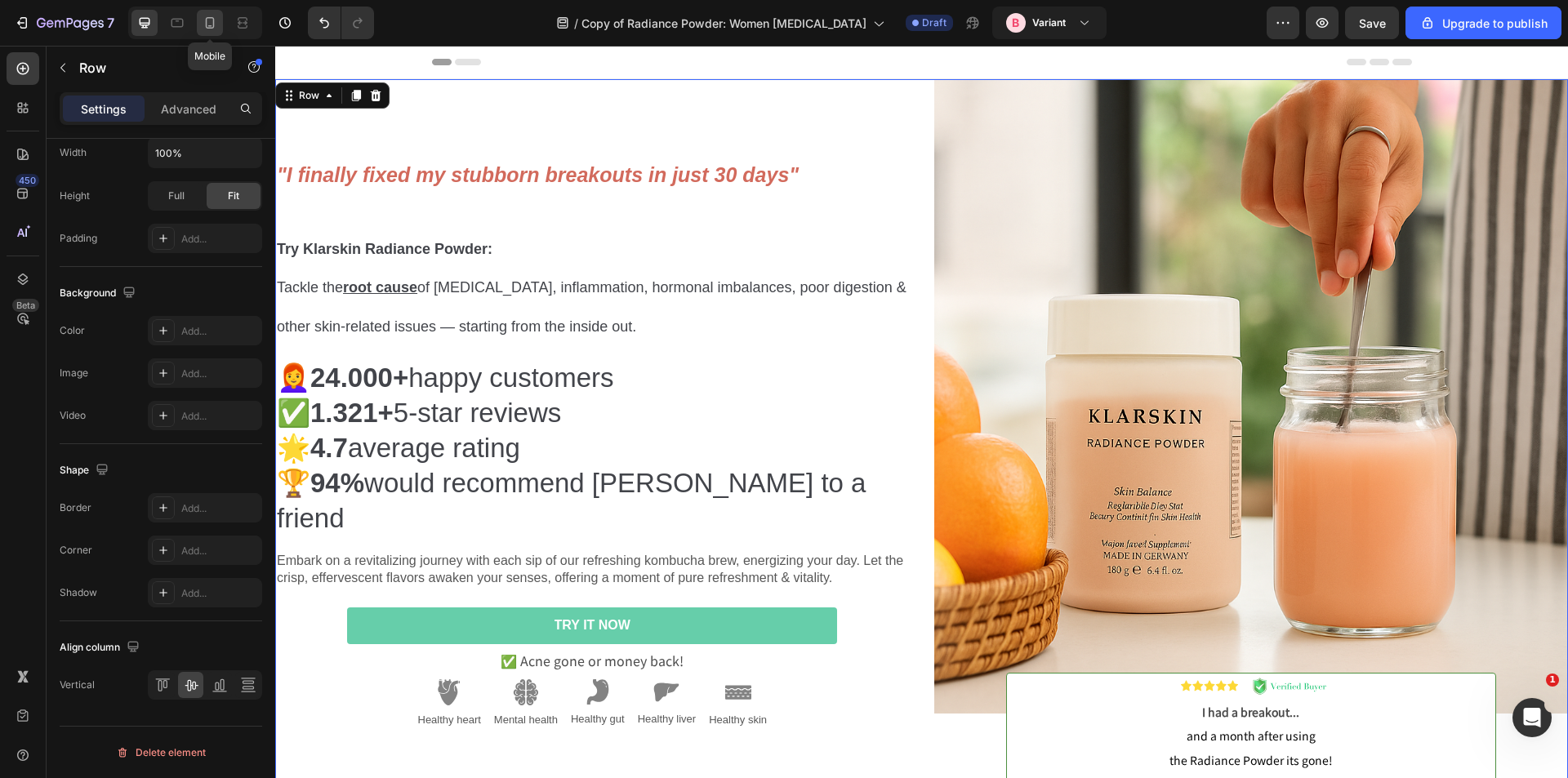
click at [214, 27] on icon at bounding box center [210, 23] width 9 height 12
type input "0"
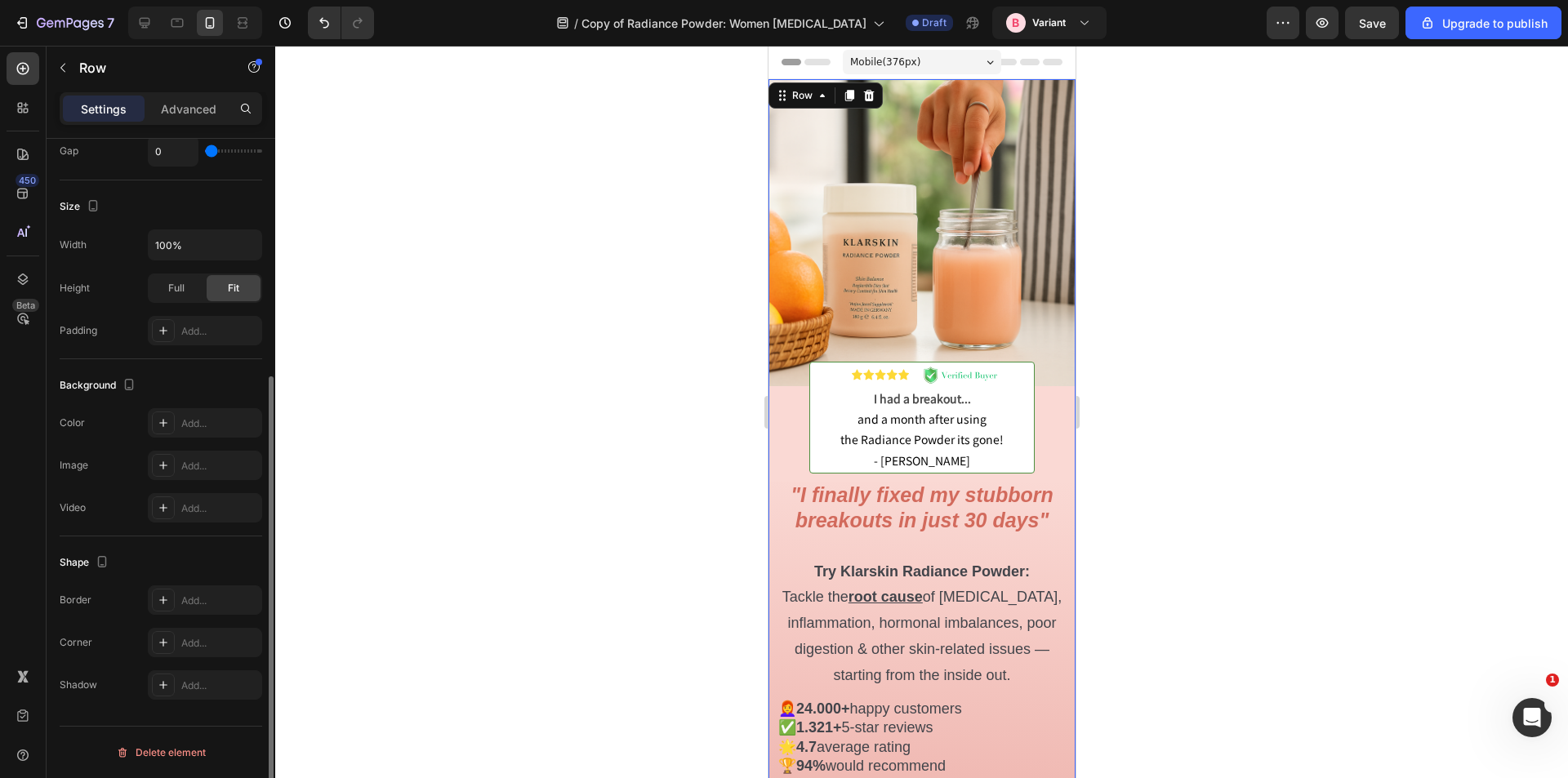
scroll to position [361, 0]
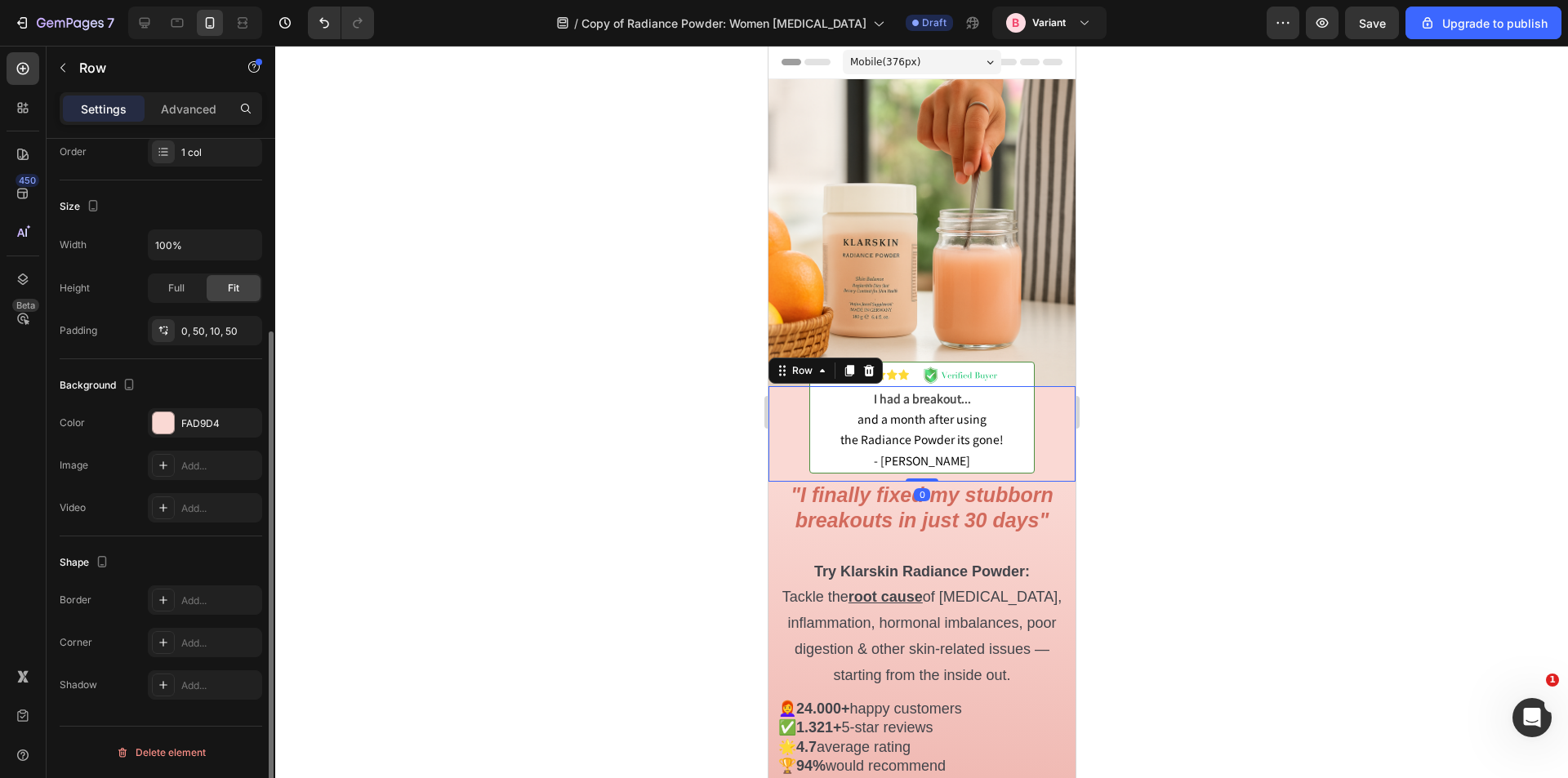
click at [783, 435] on div "Image I had a breakout... and a month after using the Radiance Powder its gone!…" at bounding box center [921, 434] width 307 height 96
click at [190, 431] on div "FAD9D4" at bounding box center [205, 424] width 48 height 15
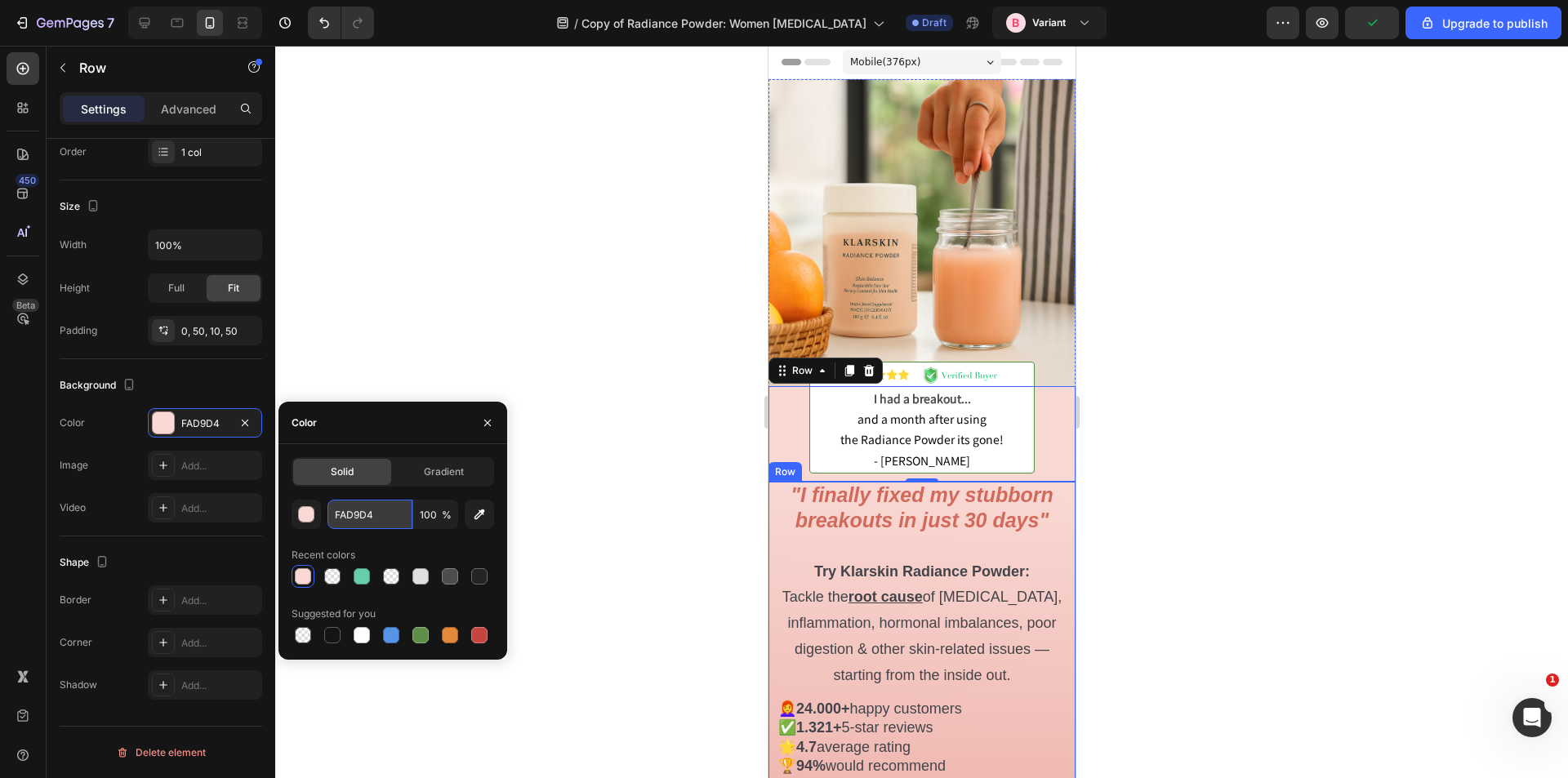
click at [345, 507] on input "FAD9D4" at bounding box center [370, 515] width 85 height 30
click at [148, 7] on div at bounding box center [195, 23] width 134 height 33
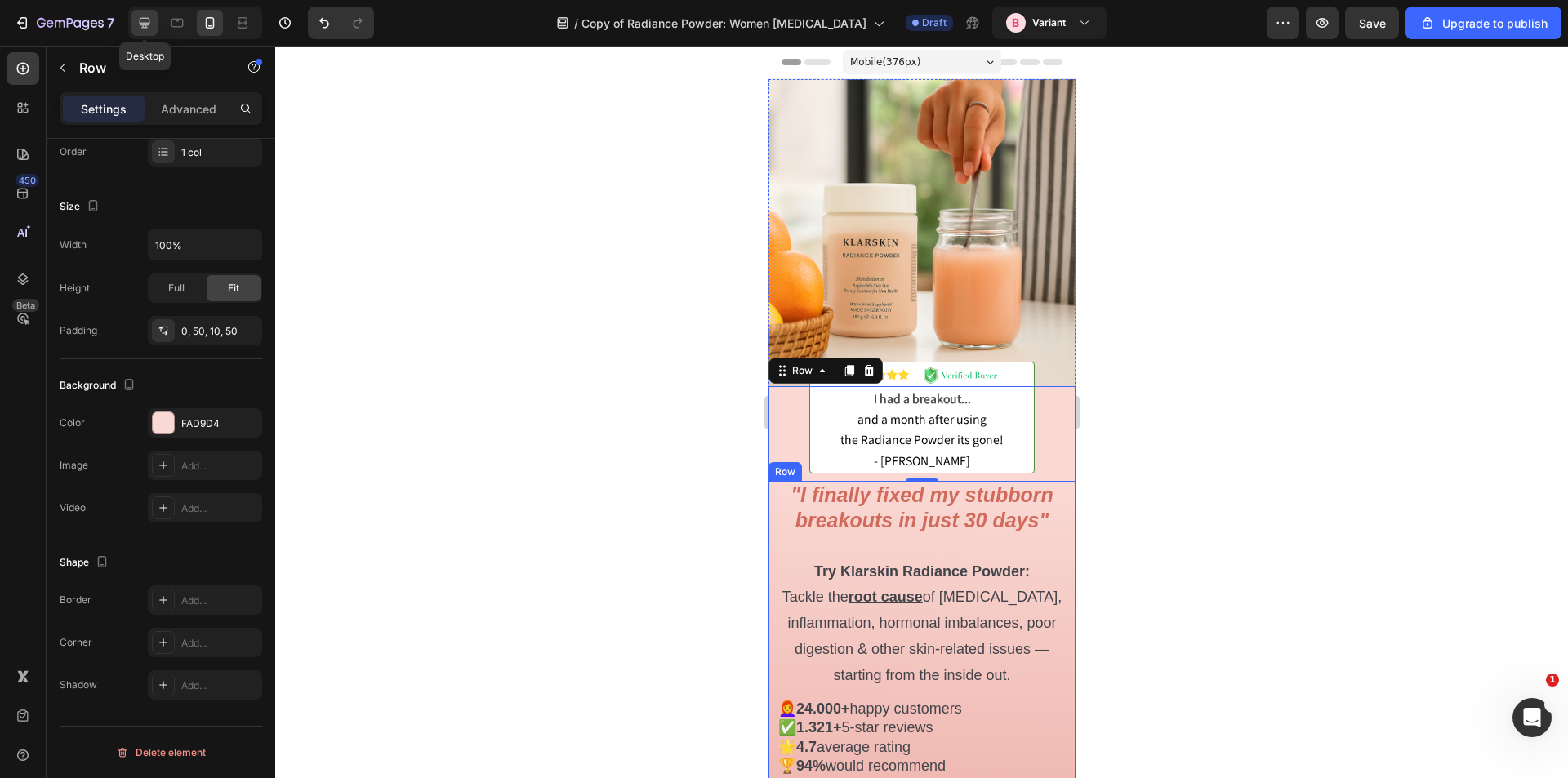
click at [148, 26] on icon at bounding box center [145, 23] width 11 height 11
type input "1200"
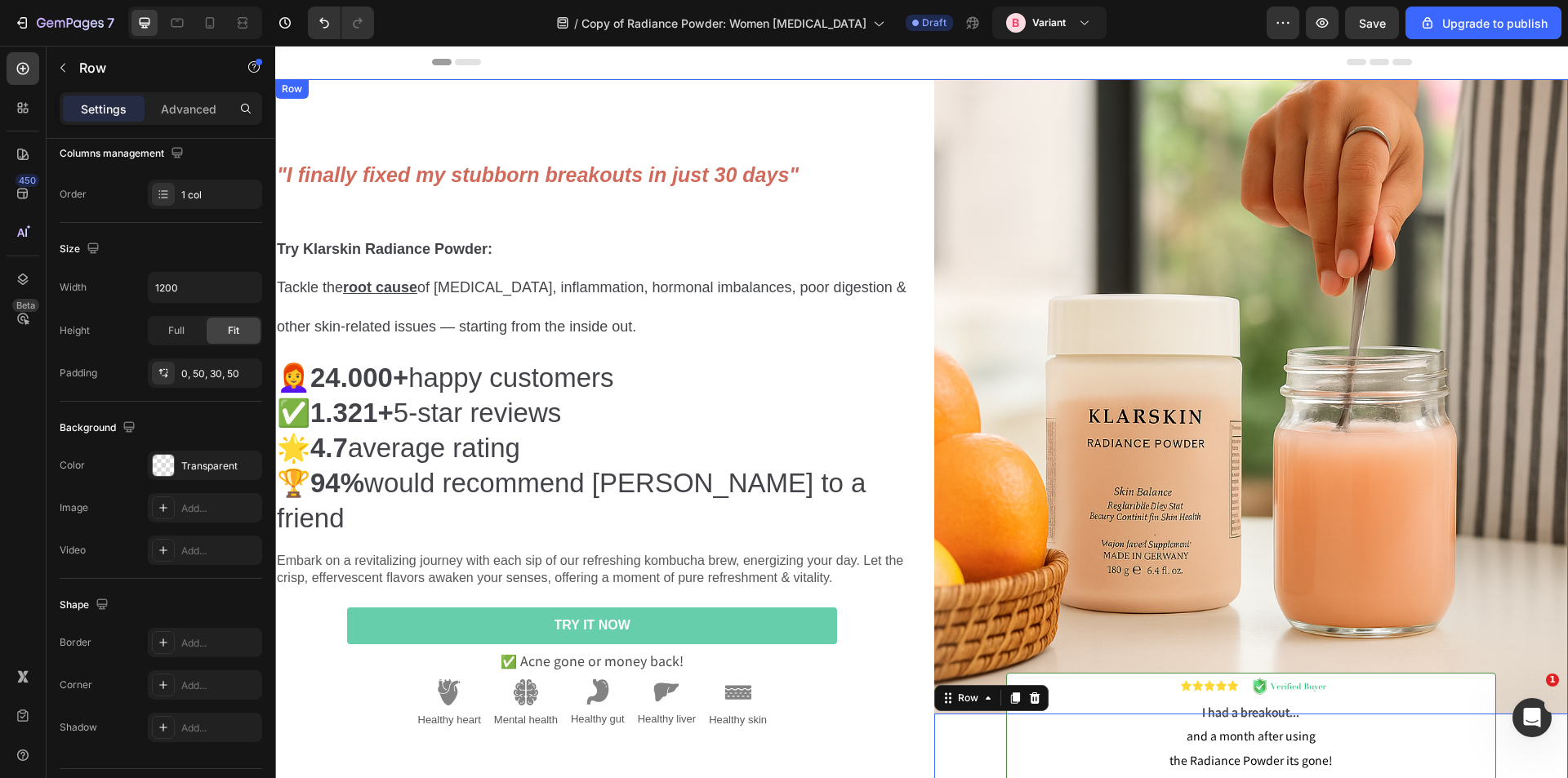
click at [463, 91] on div ""I finally fixed my stubborn breakouts in just 30 days" Try Klarskin Radiance P…" at bounding box center [592, 451] width 635 height 745
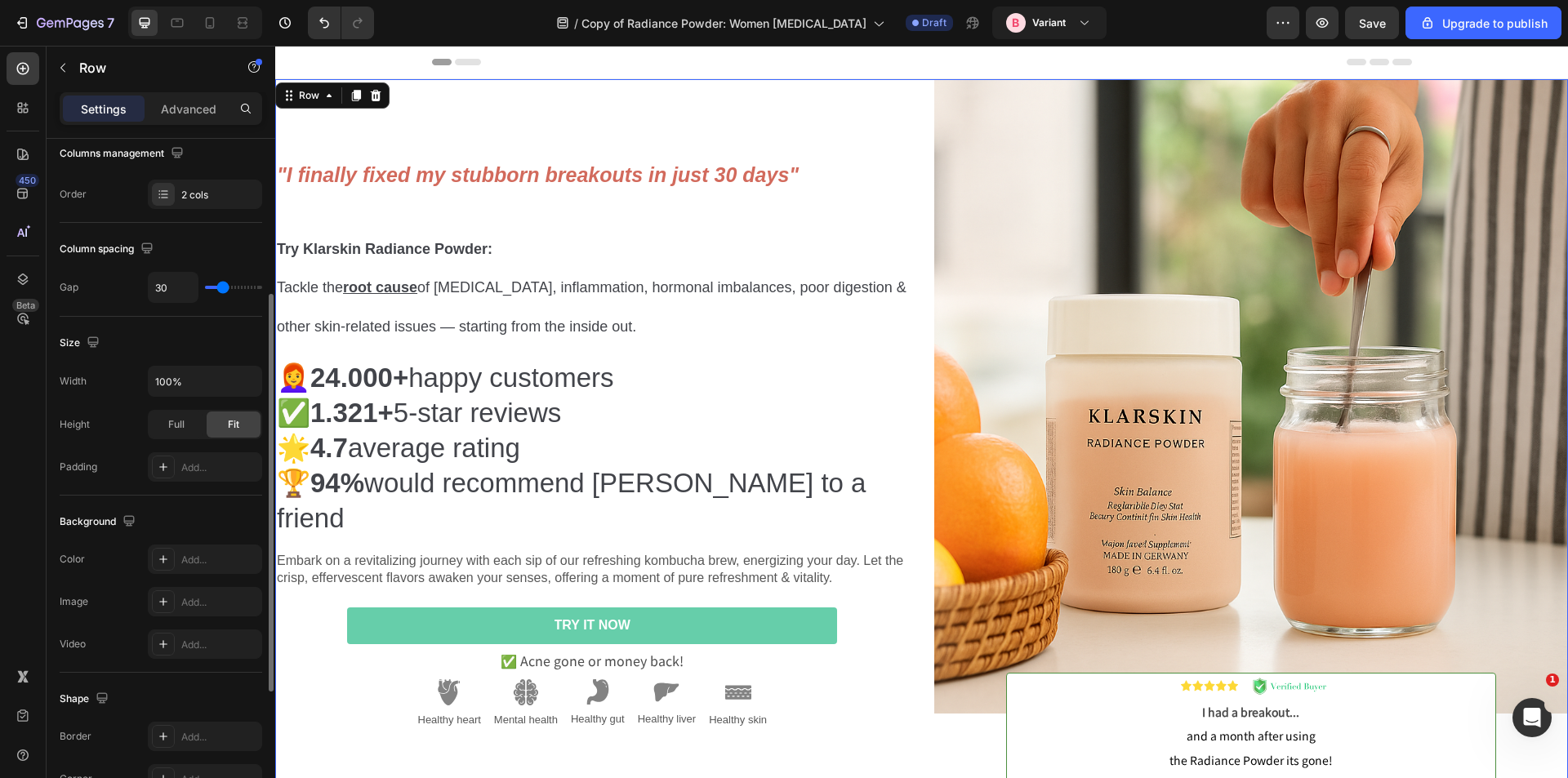
scroll to position [496, 0]
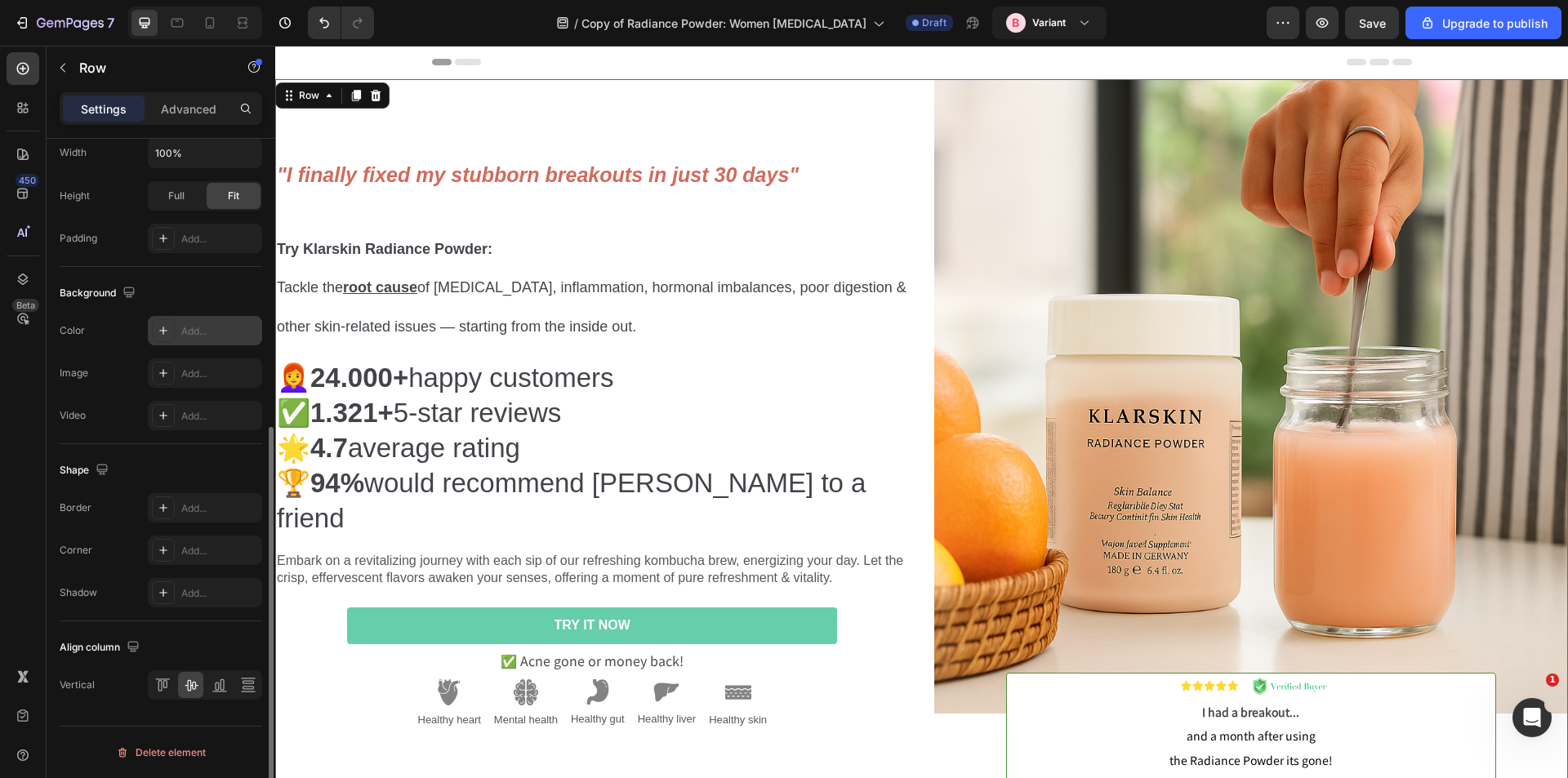
click at [206, 329] on div "Add..." at bounding box center [219, 332] width 77 height 15
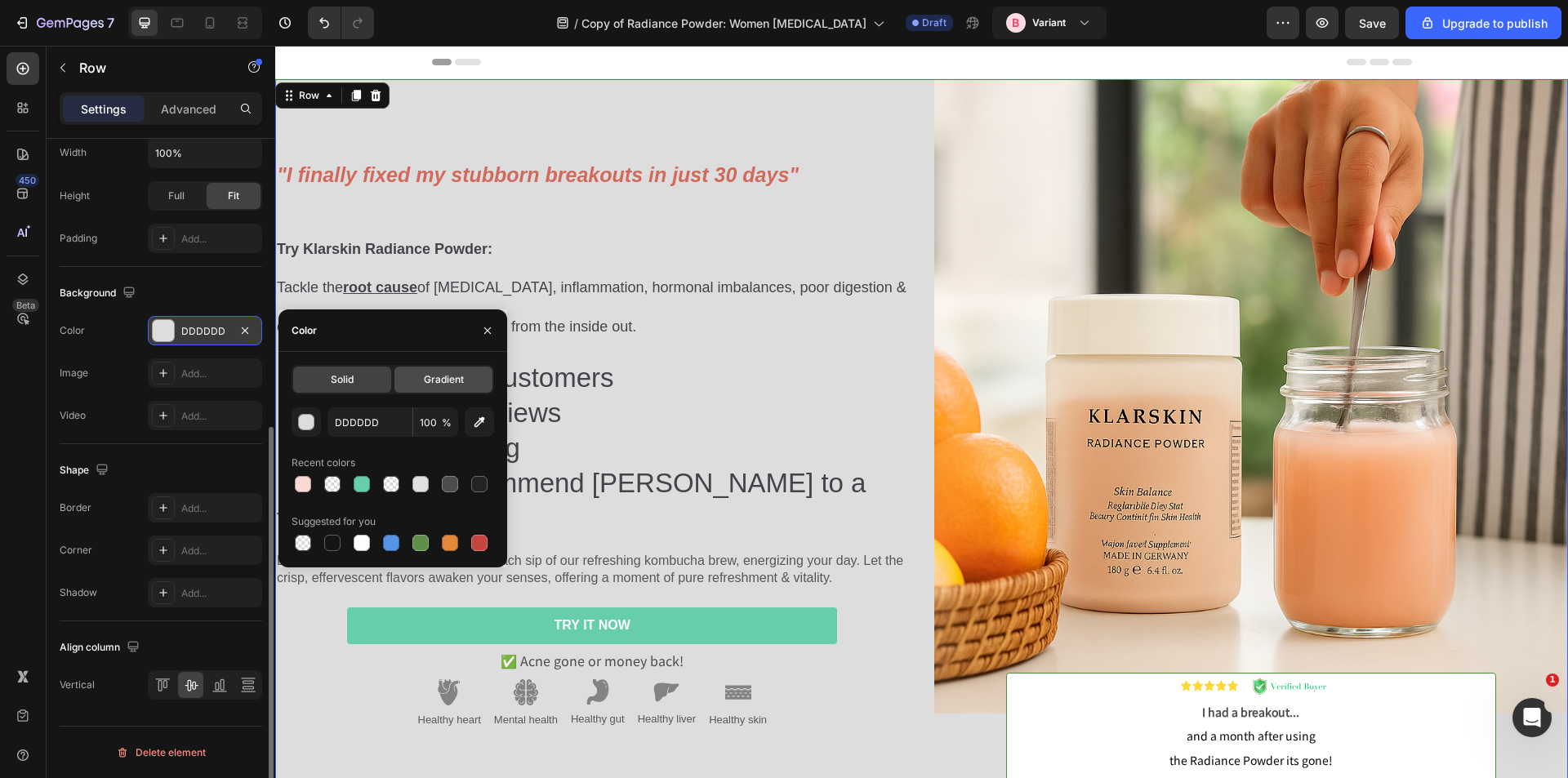
click at [432, 388] on div "Gradient" at bounding box center [443, 380] width 98 height 26
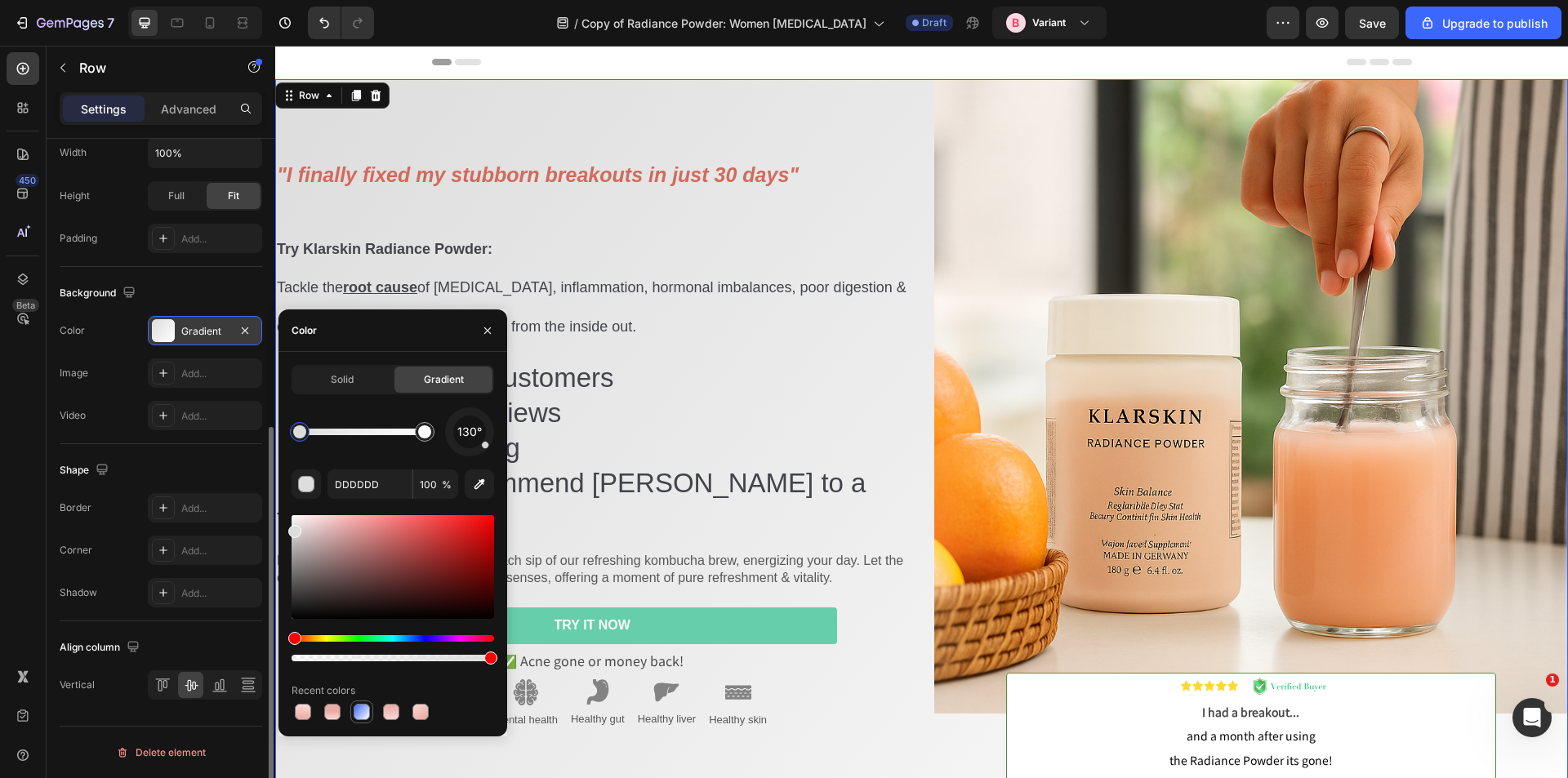
click at [367, 712] on div at bounding box center [362, 712] width 16 height 16
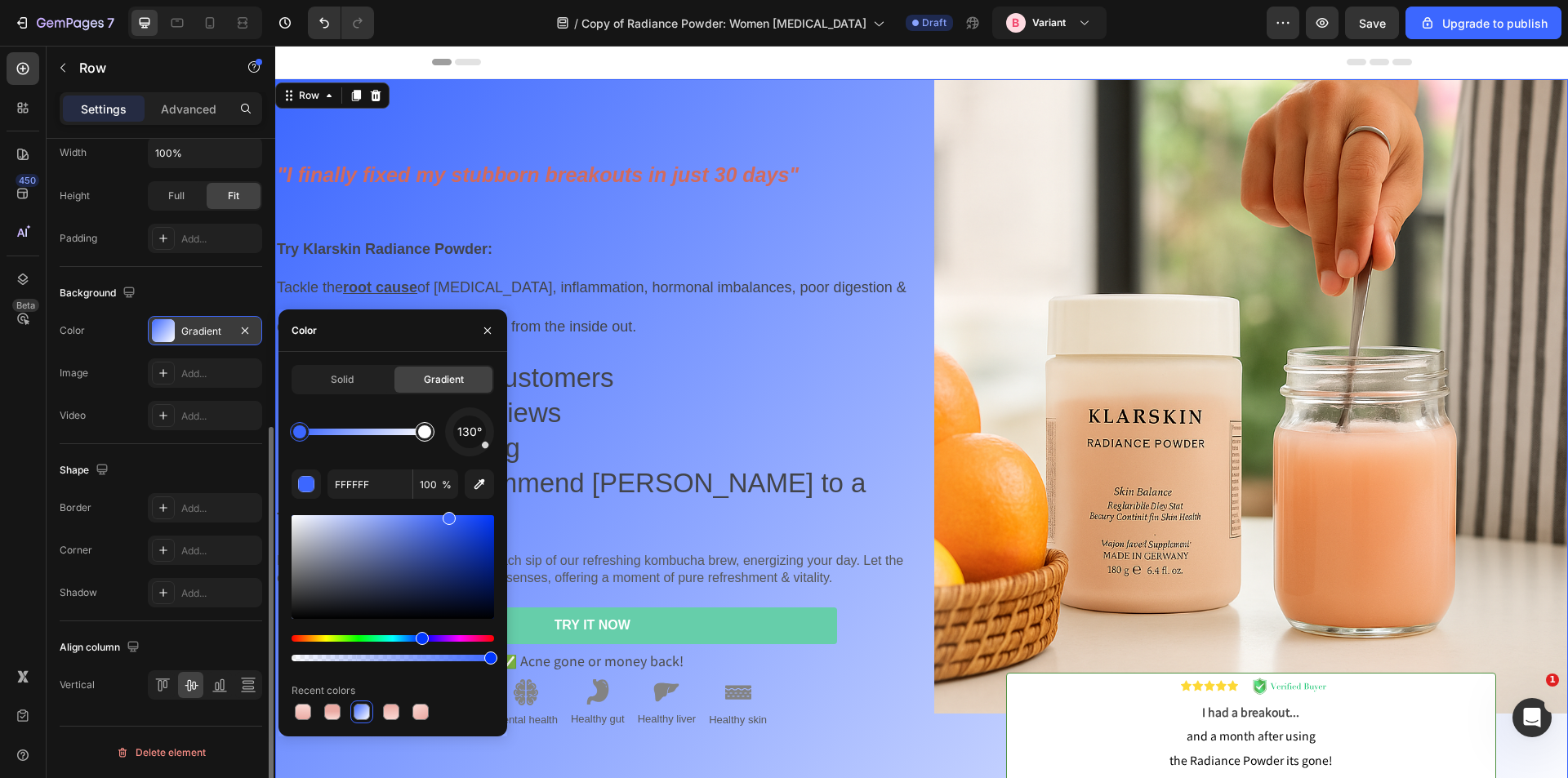
click at [424, 439] on div at bounding box center [425, 432] width 20 height 20
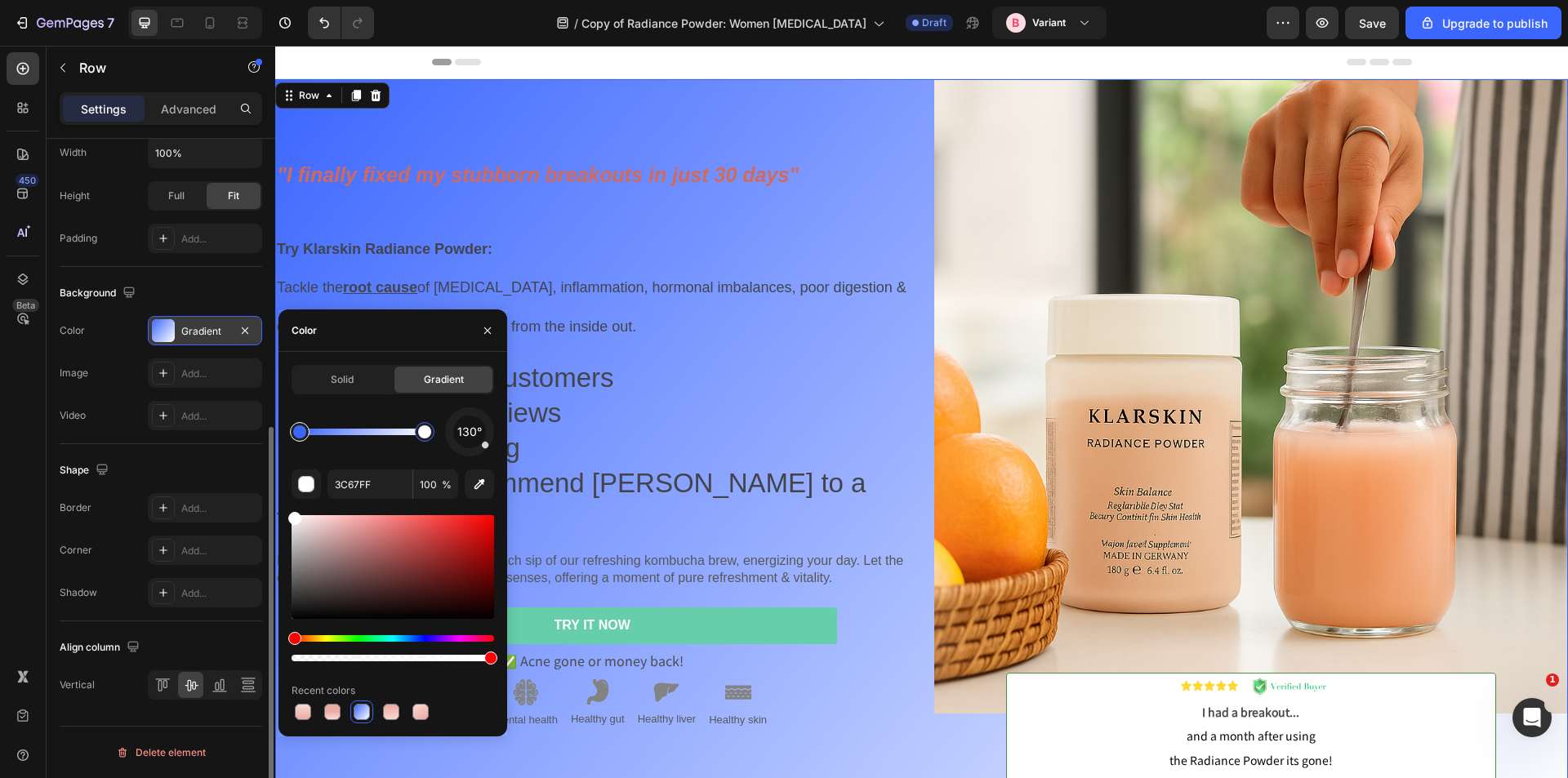
click at [294, 434] on div at bounding box center [300, 432] width 13 height 13
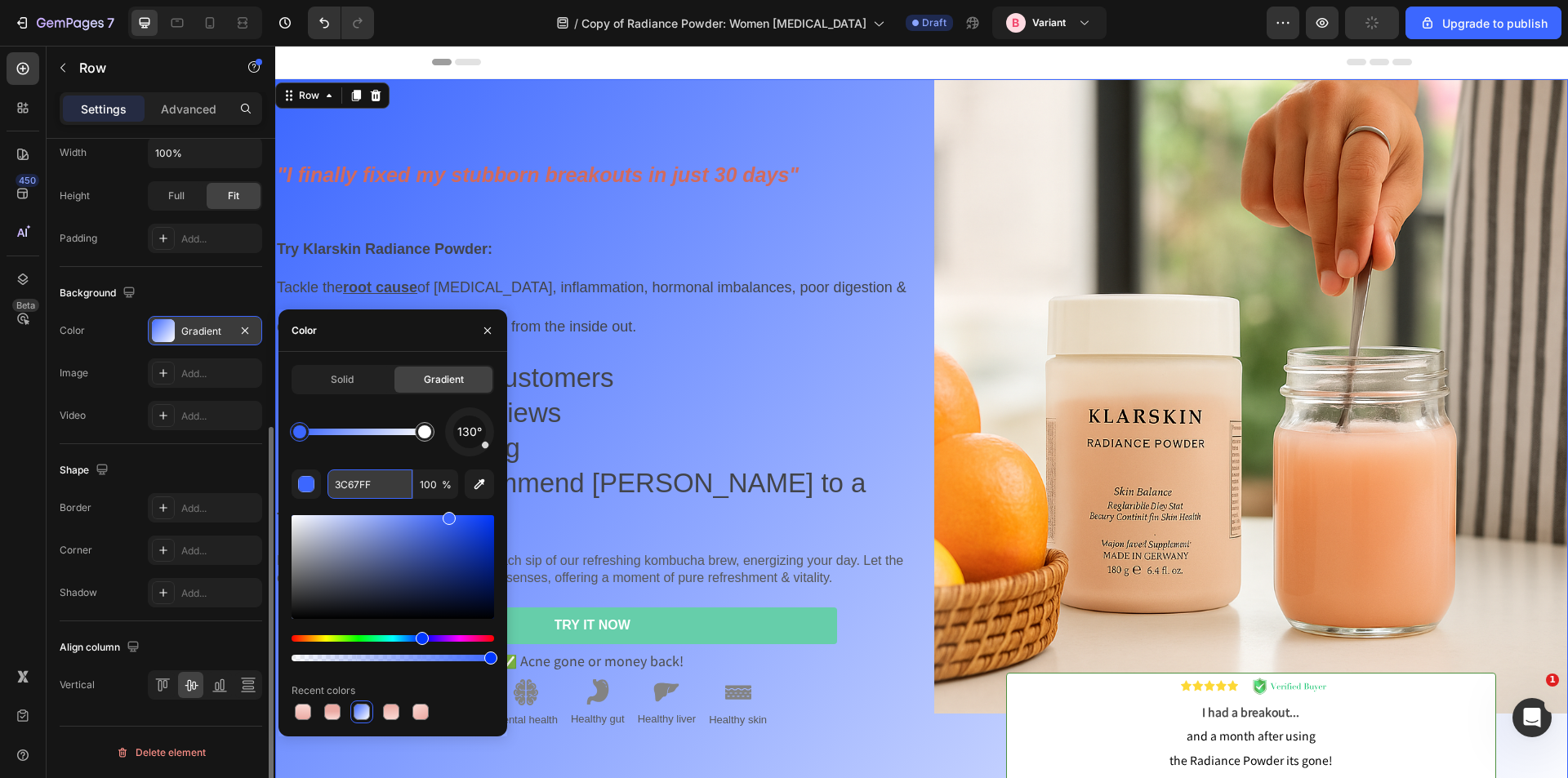
click at [346, 481] on input "3C67FF" at bounding box center [370, 484] width 85 height 30
paste input "FAD9D4"
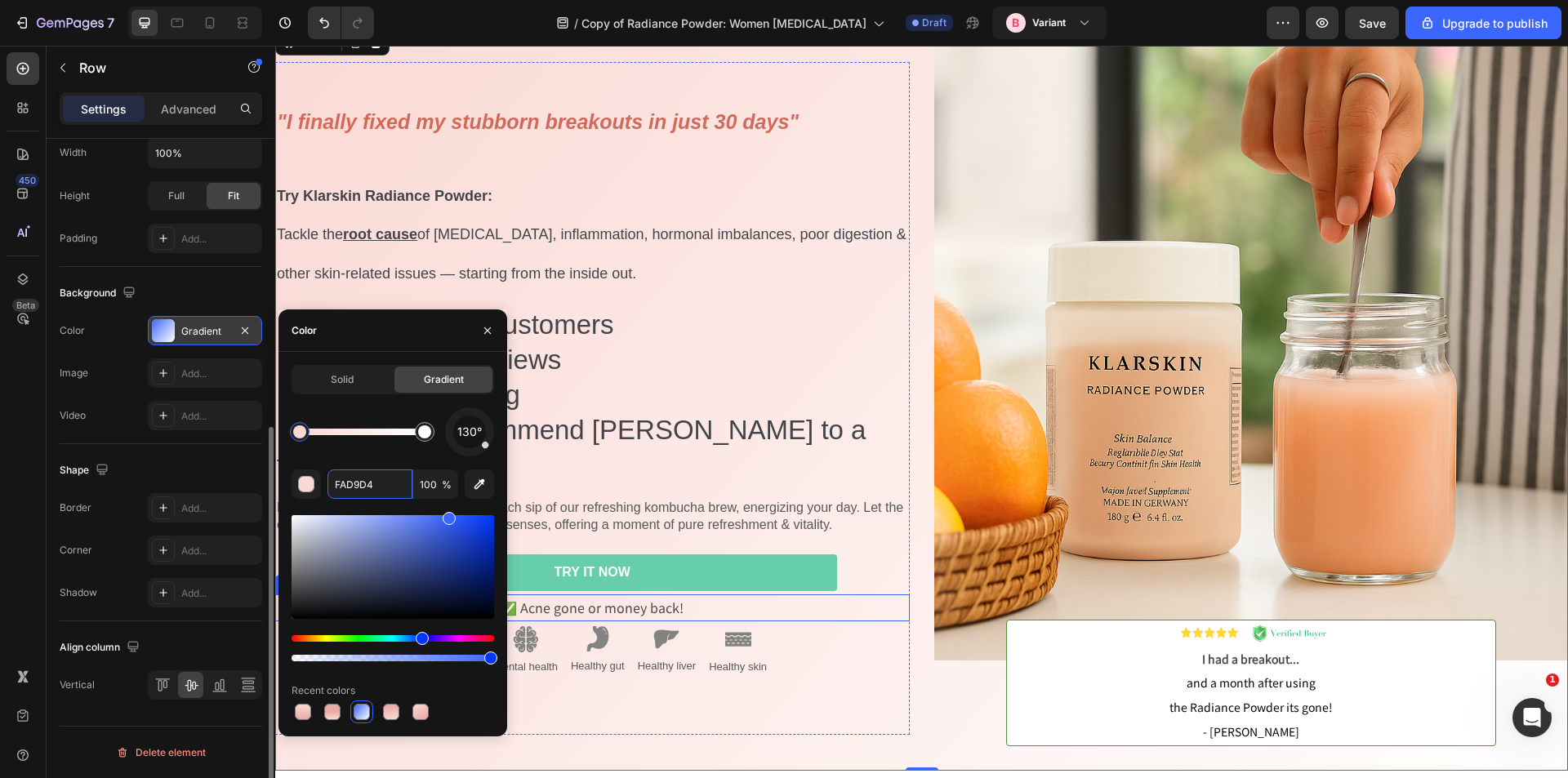
scroll to position [82, 0]
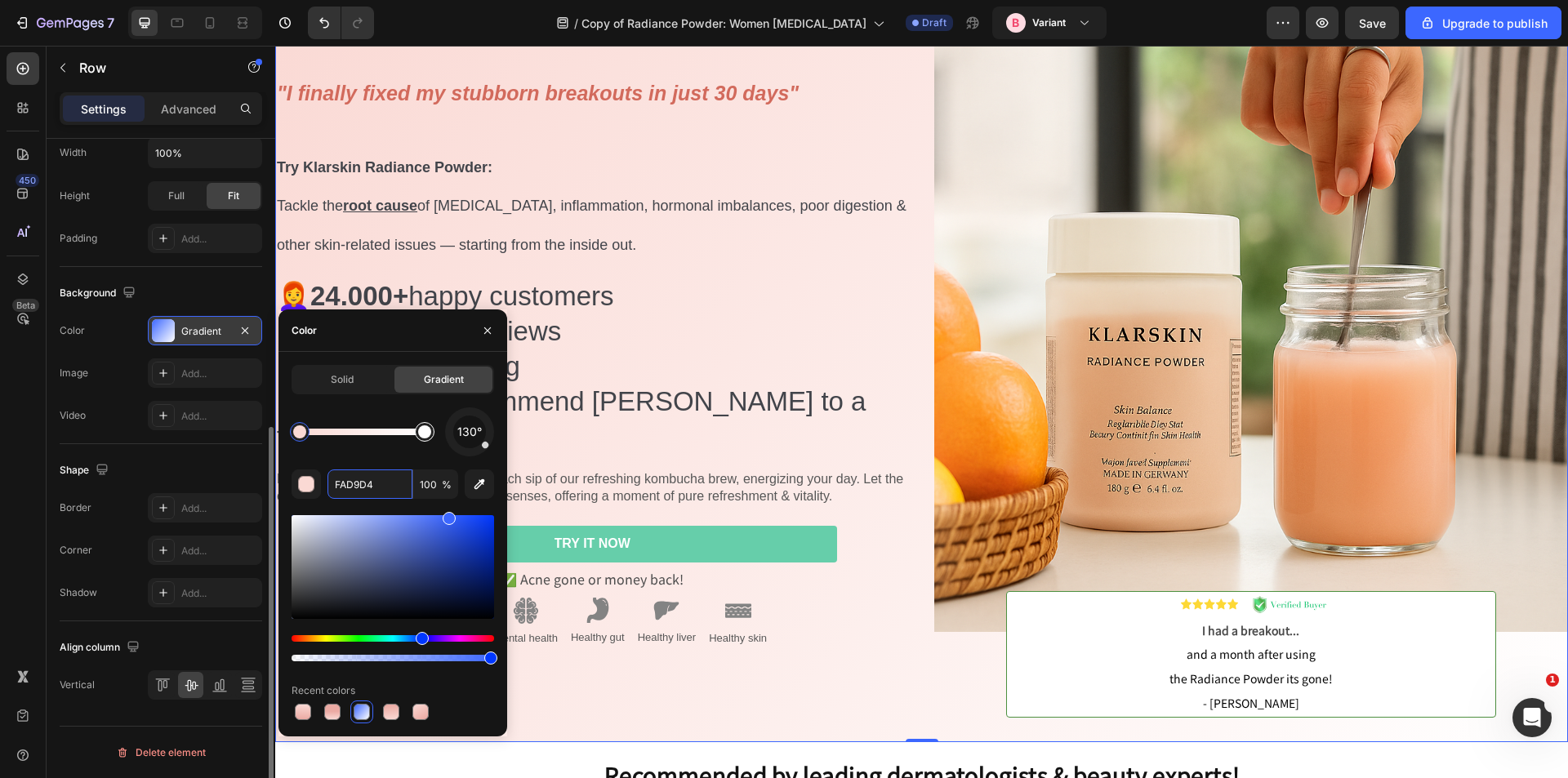
type input "FFFFFF"
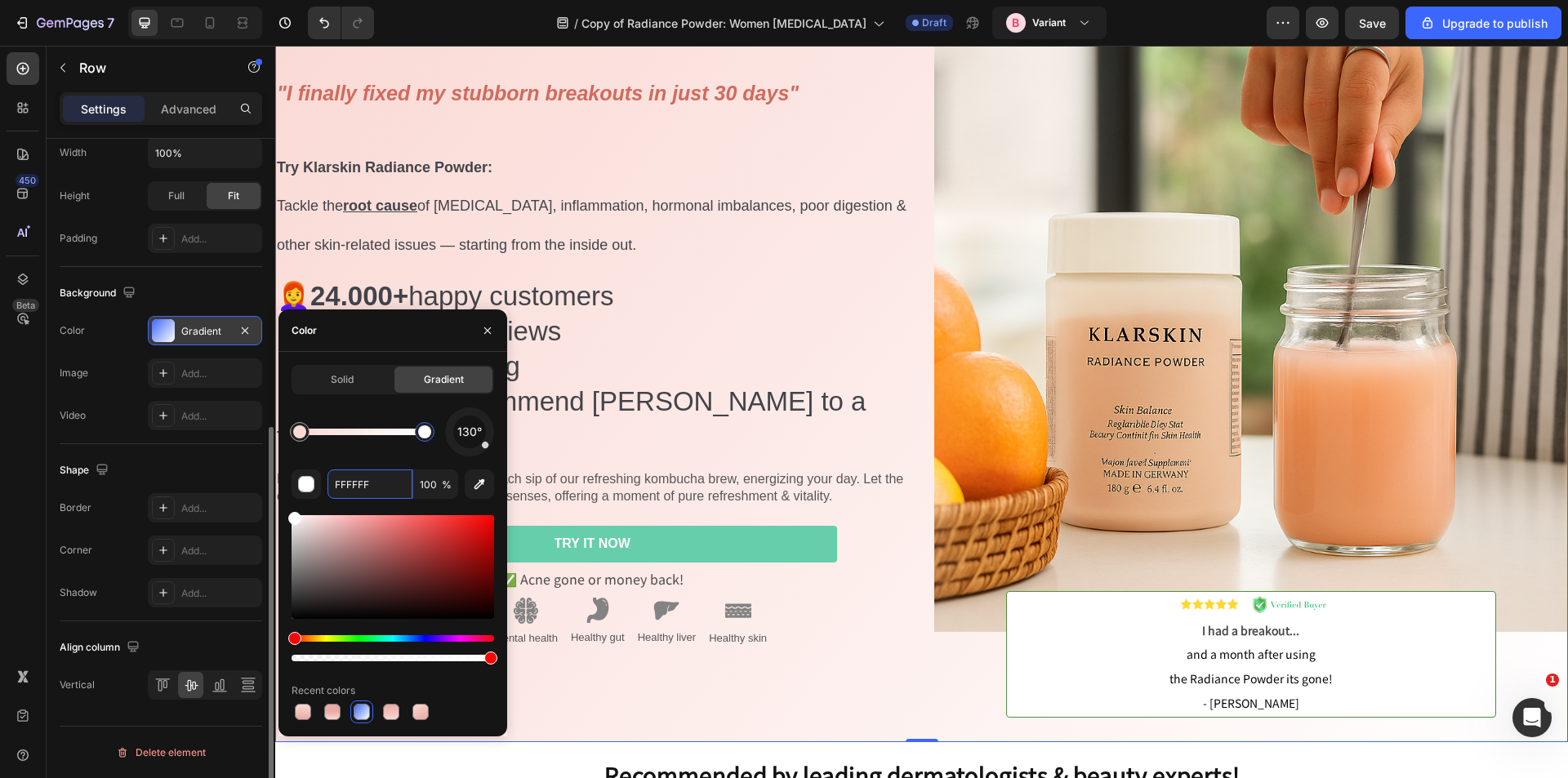
click at [428, 434] on div at bounding box center [425, 432] width 13 height 13
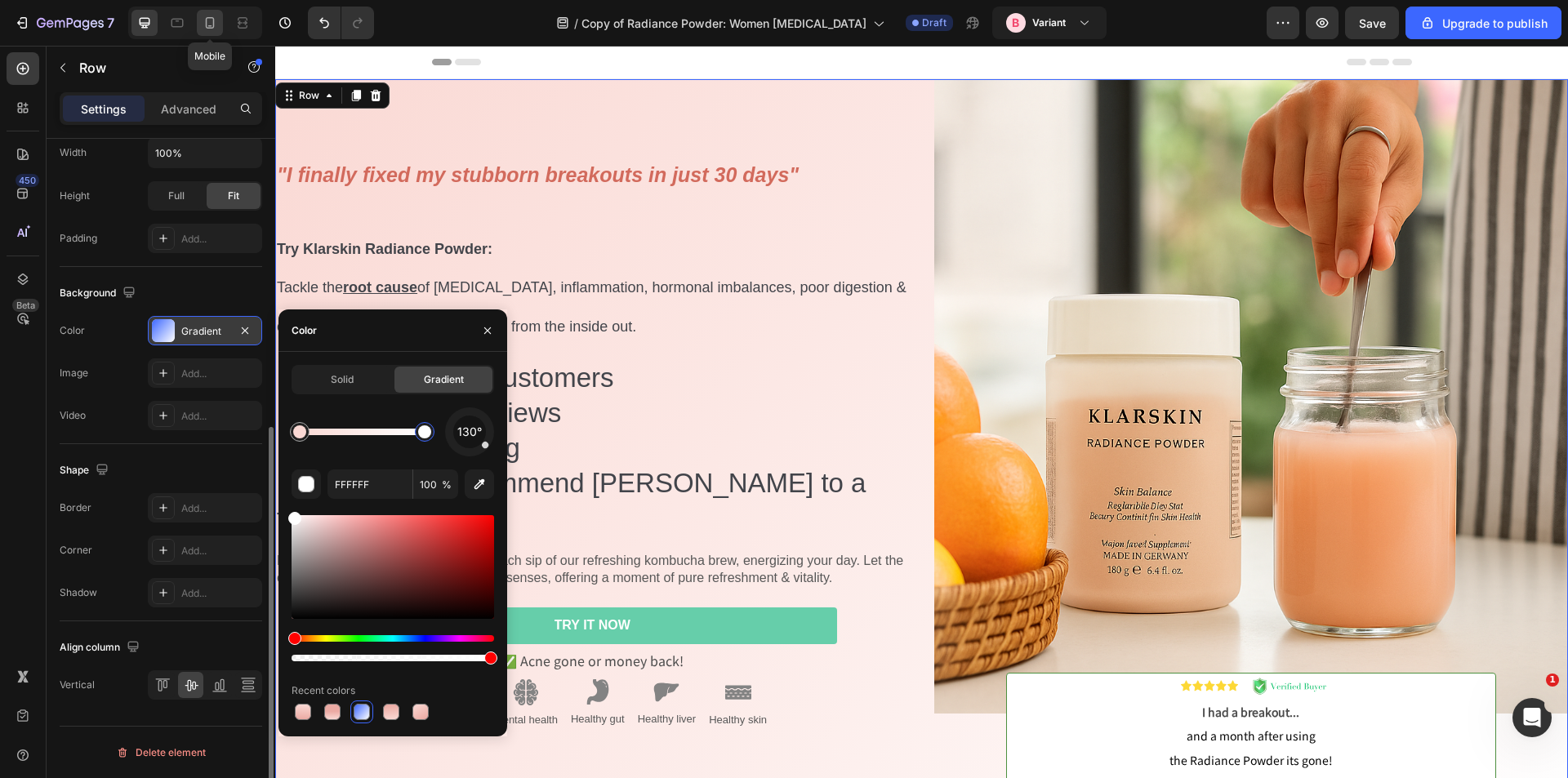
click at [220, 16] on div at bounding box center [210, 23] width 26 height 26
type input "0"
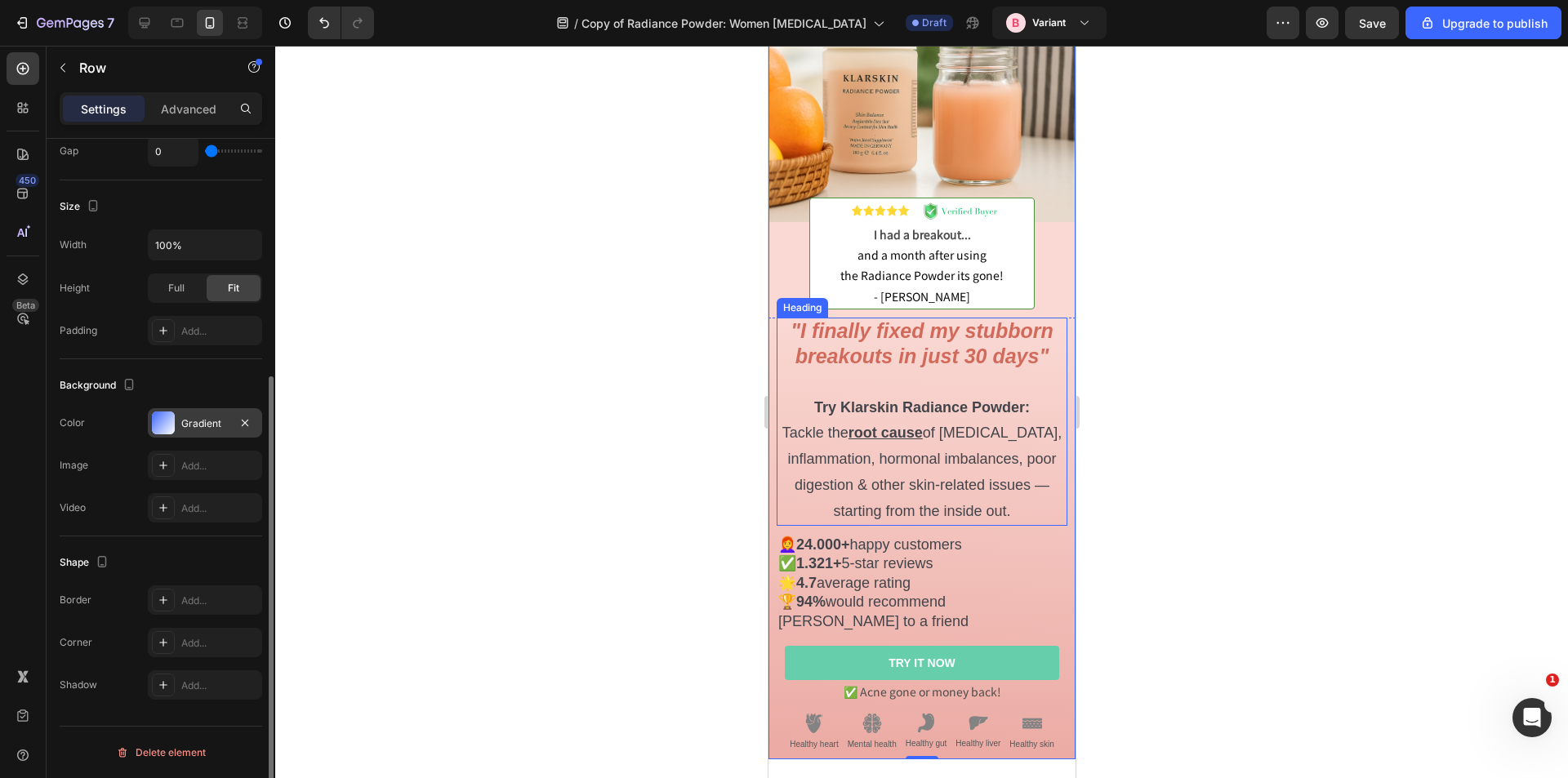
scroll to position [327, 0]
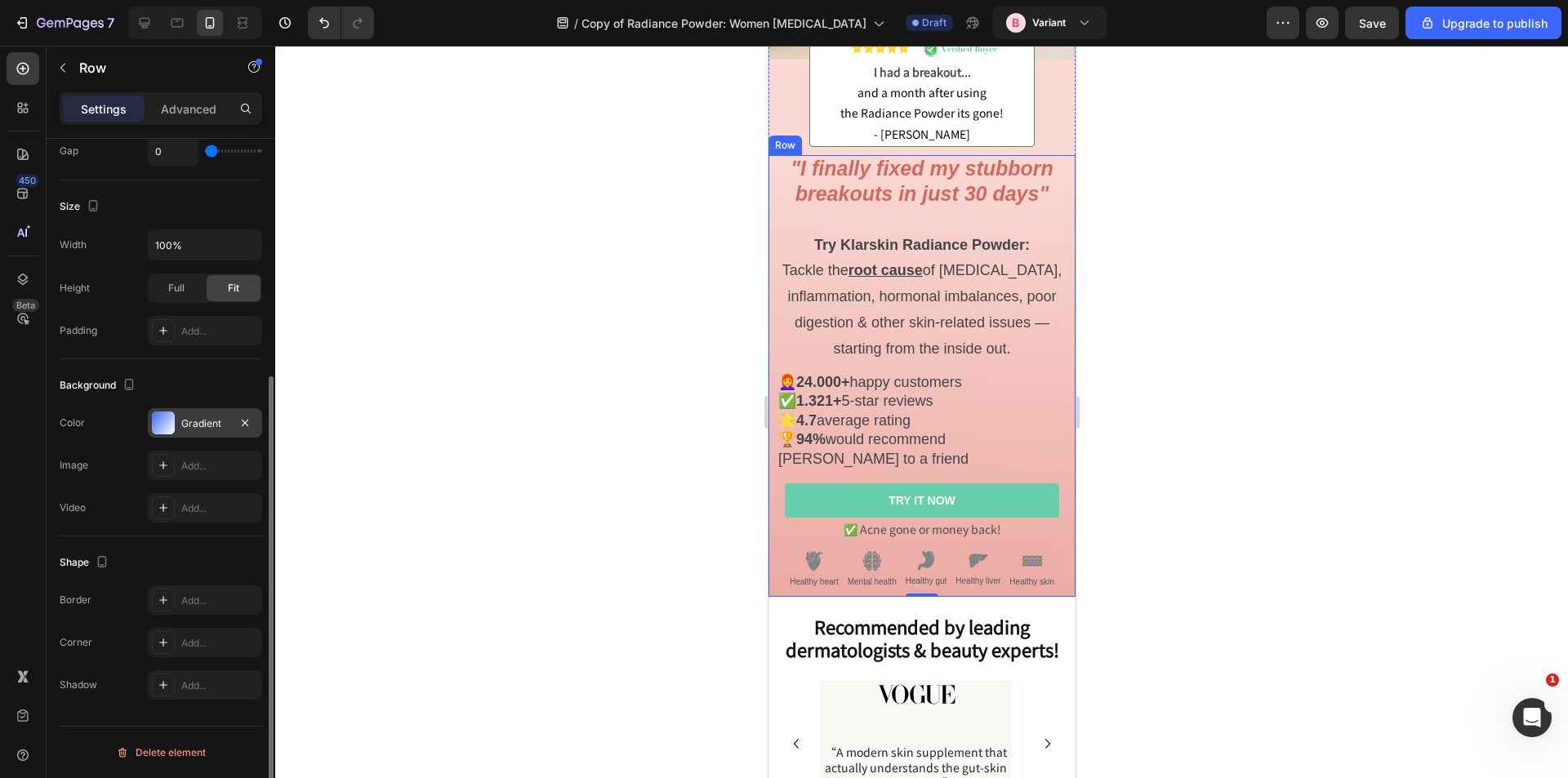
click at [1060, 535] on div ""I finally fixed my stubborn breakouts in just 30 days" Try Klarskin Radiance P…" at bounding box center [921, 371] width 307 height 434
click at [198, 424] on div "Gradient" at bounding box center [205, 424] width 48 height 15
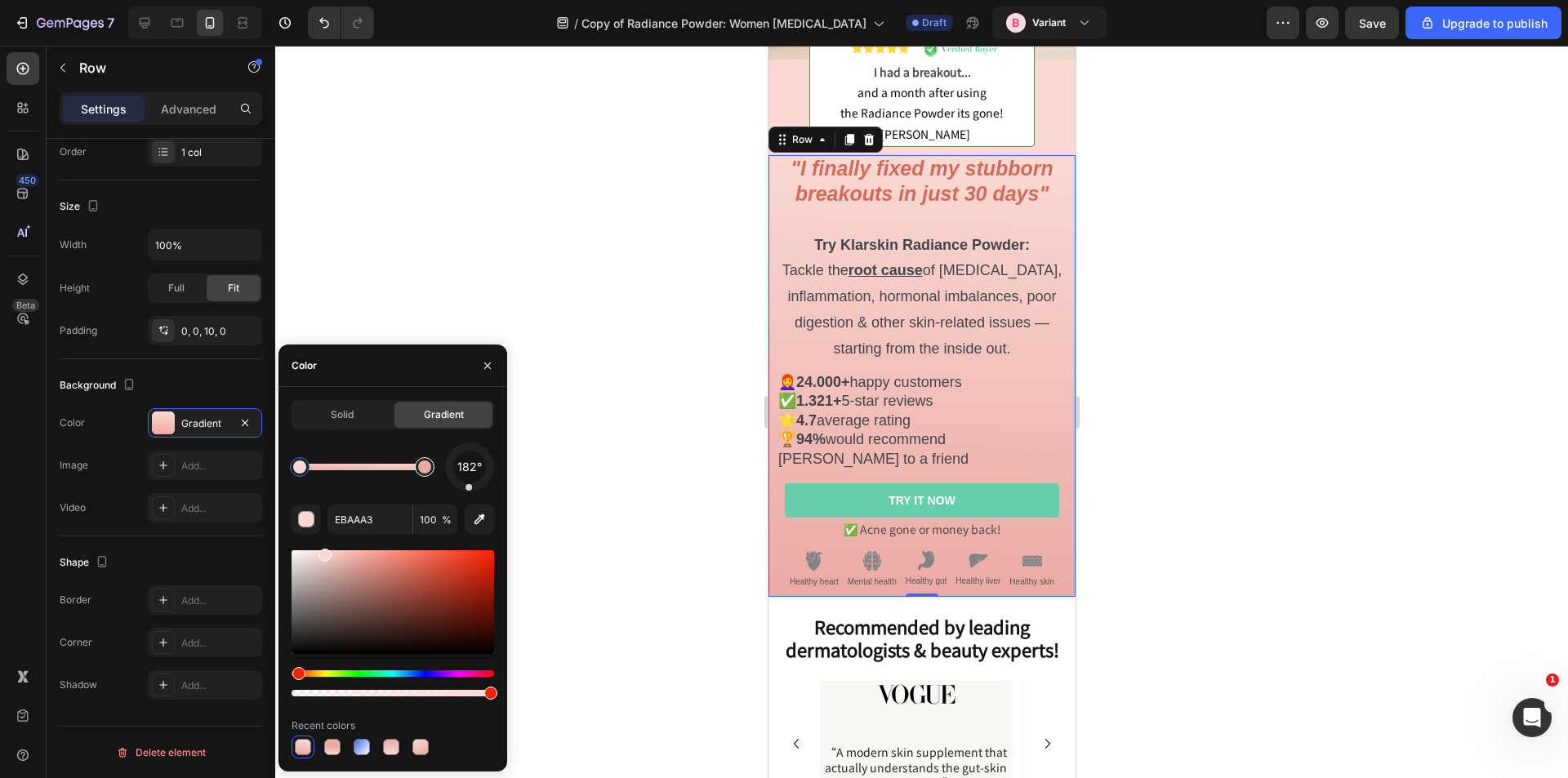
click at [432, 465] on div at bounding box center [425, 467] width 20 height 20
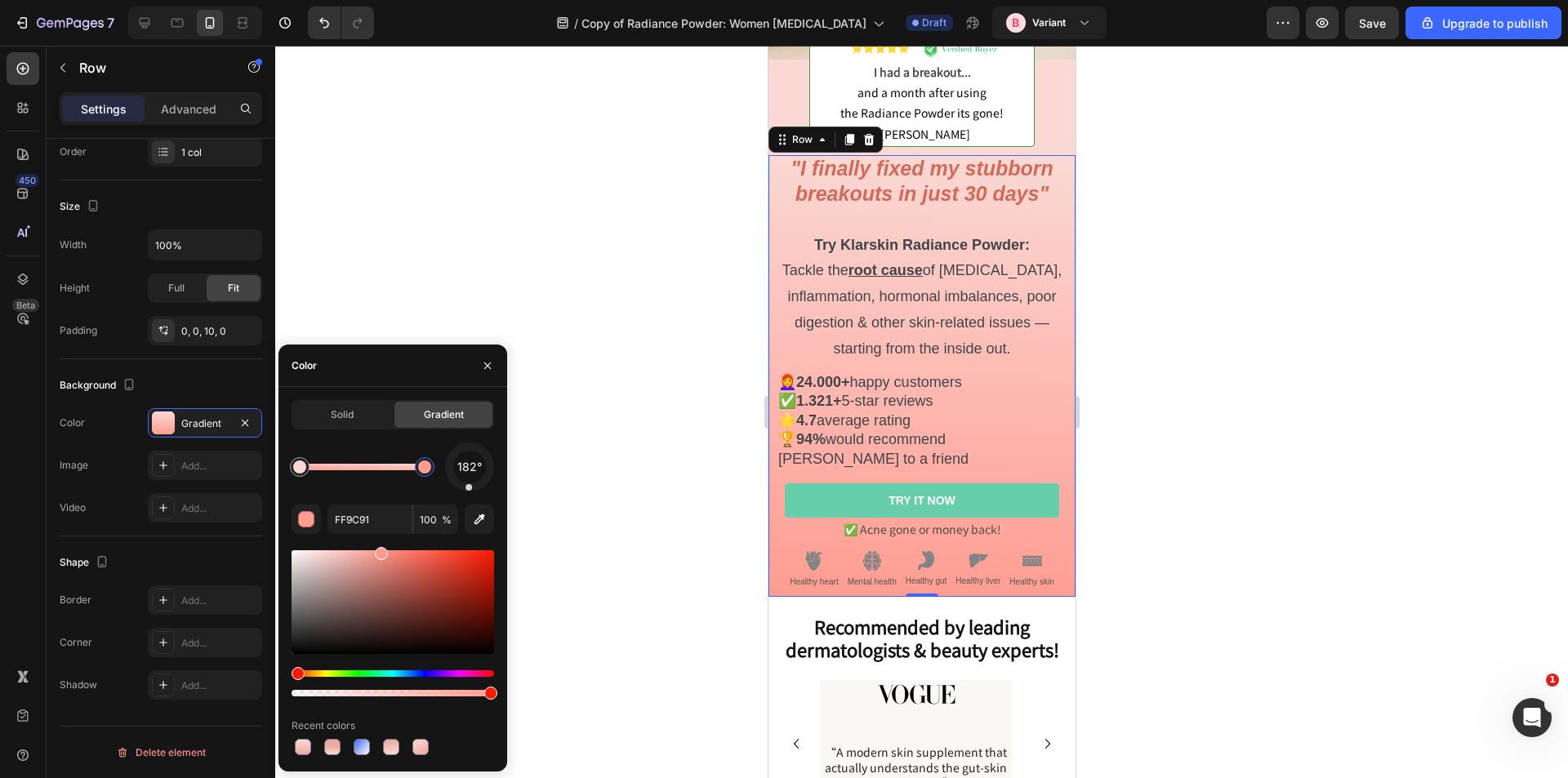
drag, startPoint x: 355, startPoint y: 560, endPoint x: 360, endPoint y: 547, distance: 13.9
type input "FFA59B"
click at [366, 529] on input "FFA59B" at bounding box center [370, 519] width 85 height 30
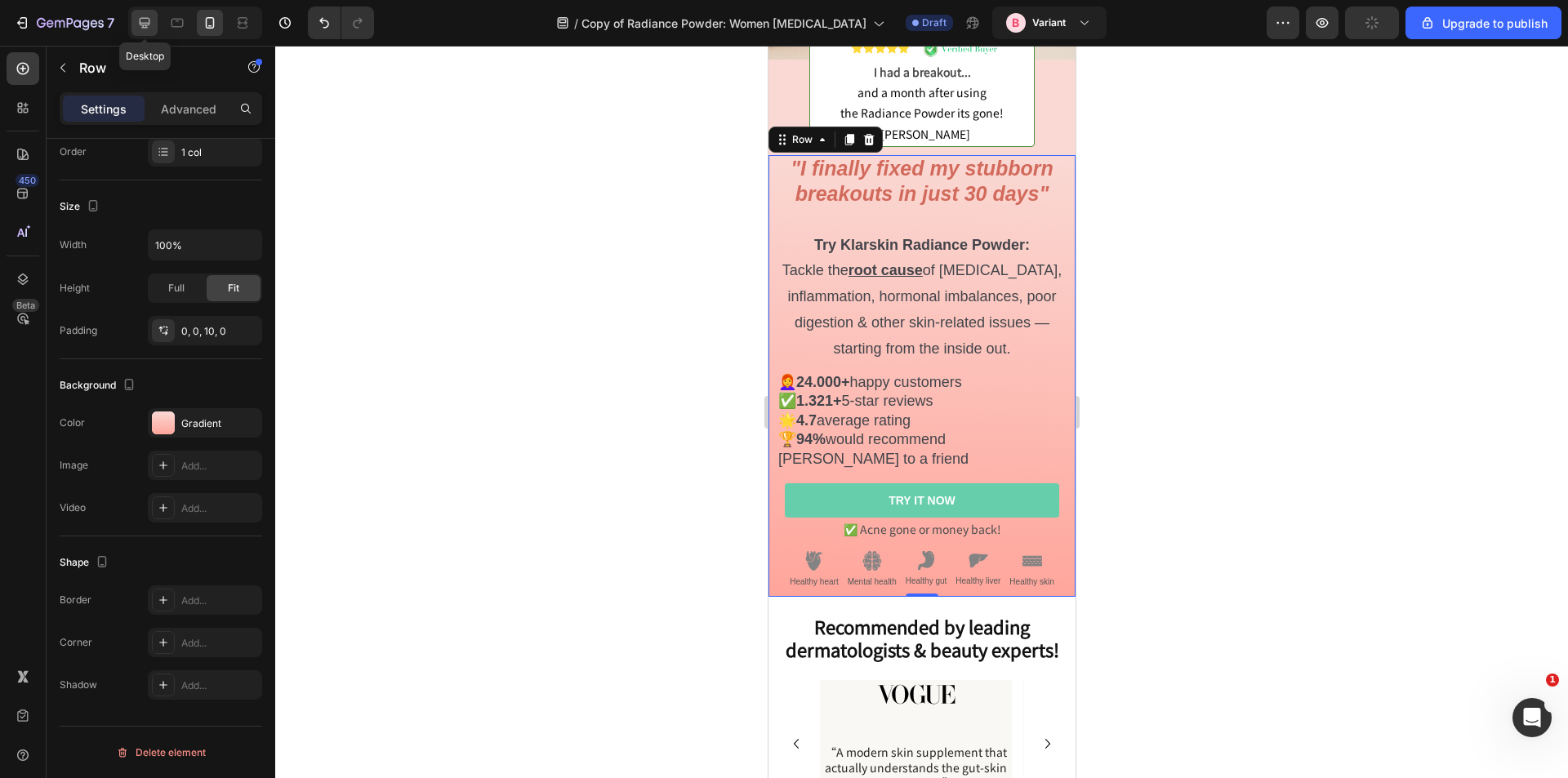
click at [144, 14] on div at bounding box center [145, 23] width 26 height 26
type input "1200"
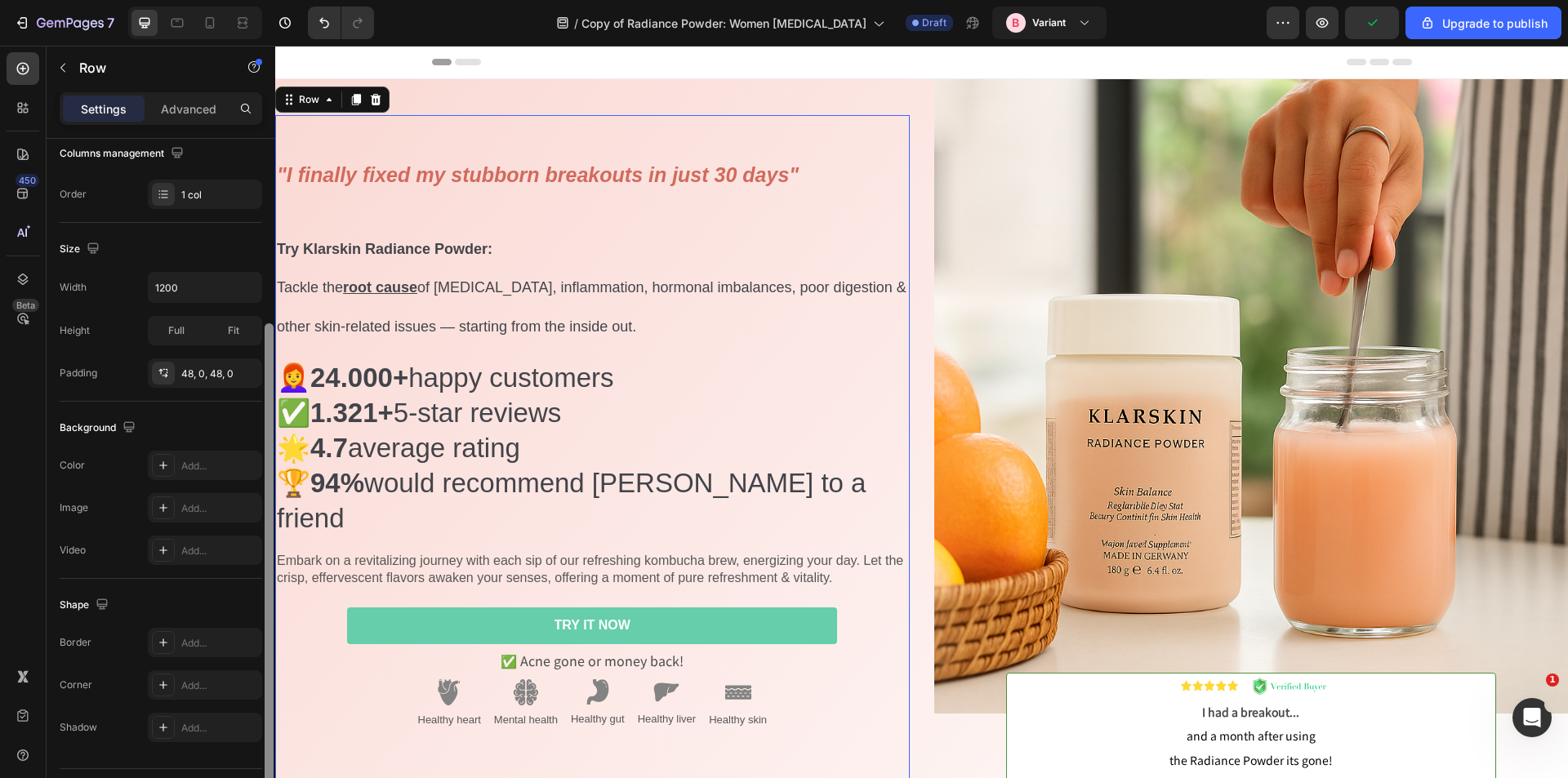
scroll to position [26, 0]
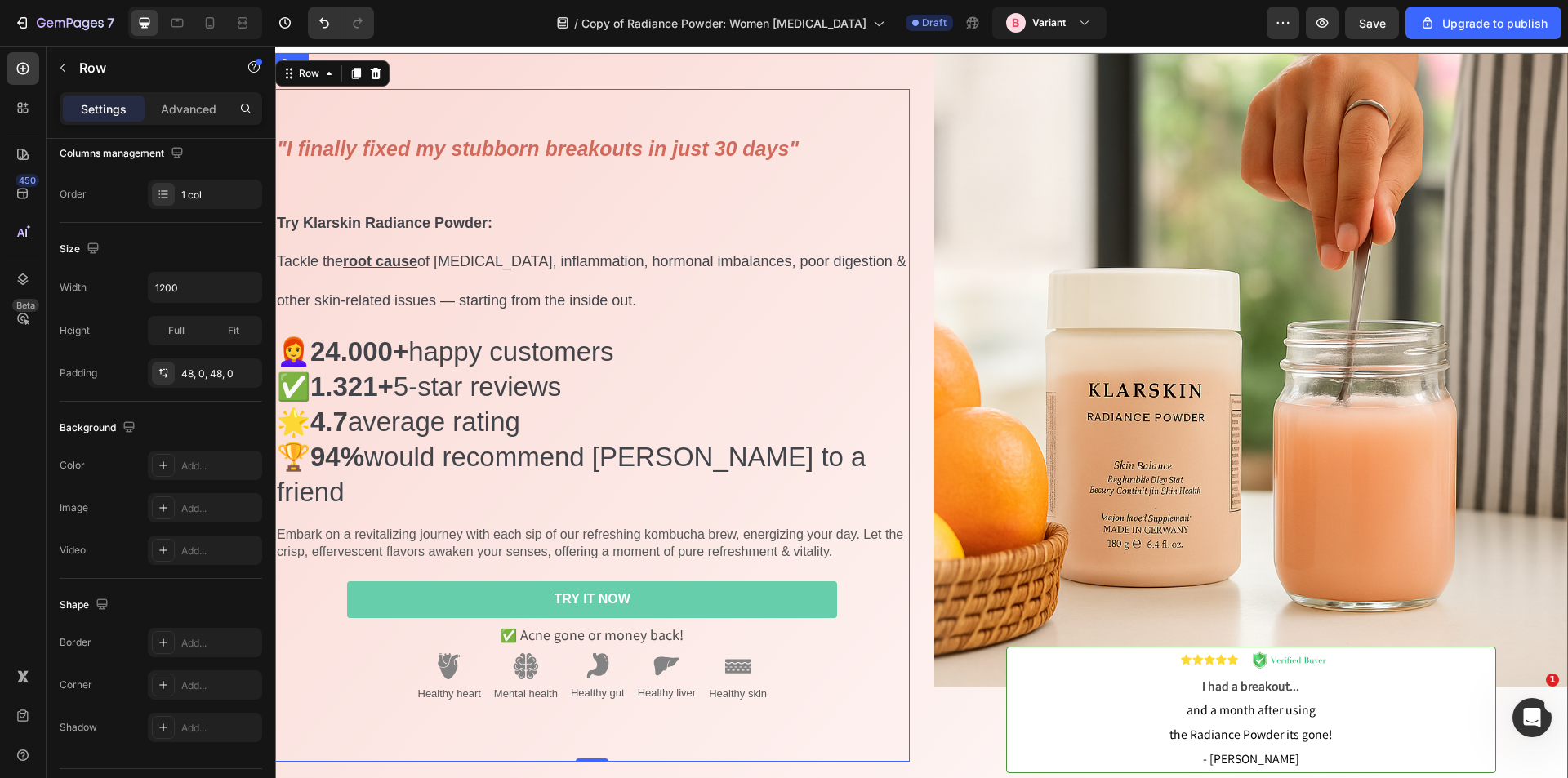
click at [713, 65] on div ""I finally fixed my stubborn breakouts in just 30 days" Try Klarskin Radiance P…" at bounding box center [592, 425] width 635 height 745
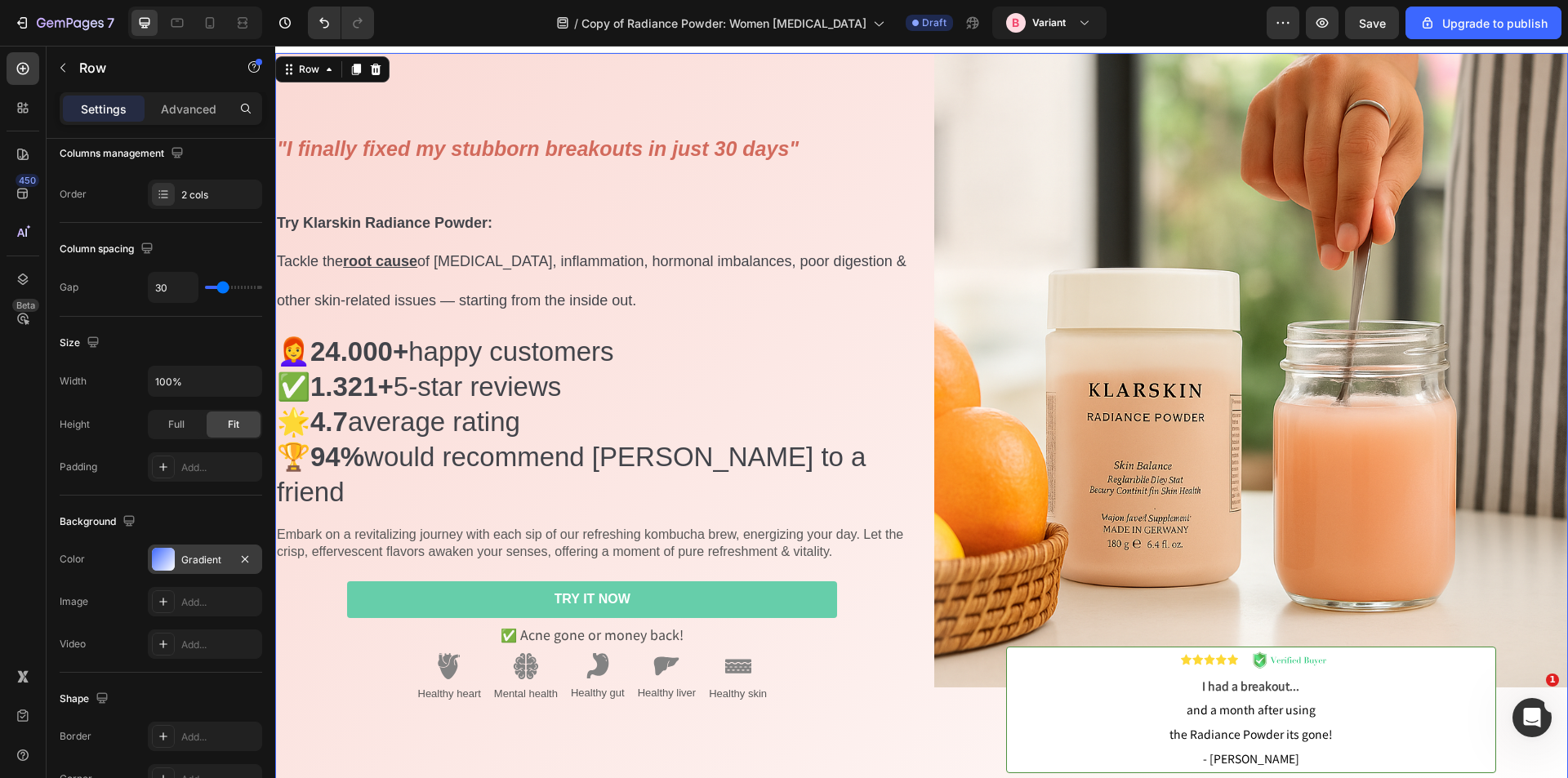
click at [195, 552] on div "Gradient" at bounding box center [205, 560] width 48 height 15
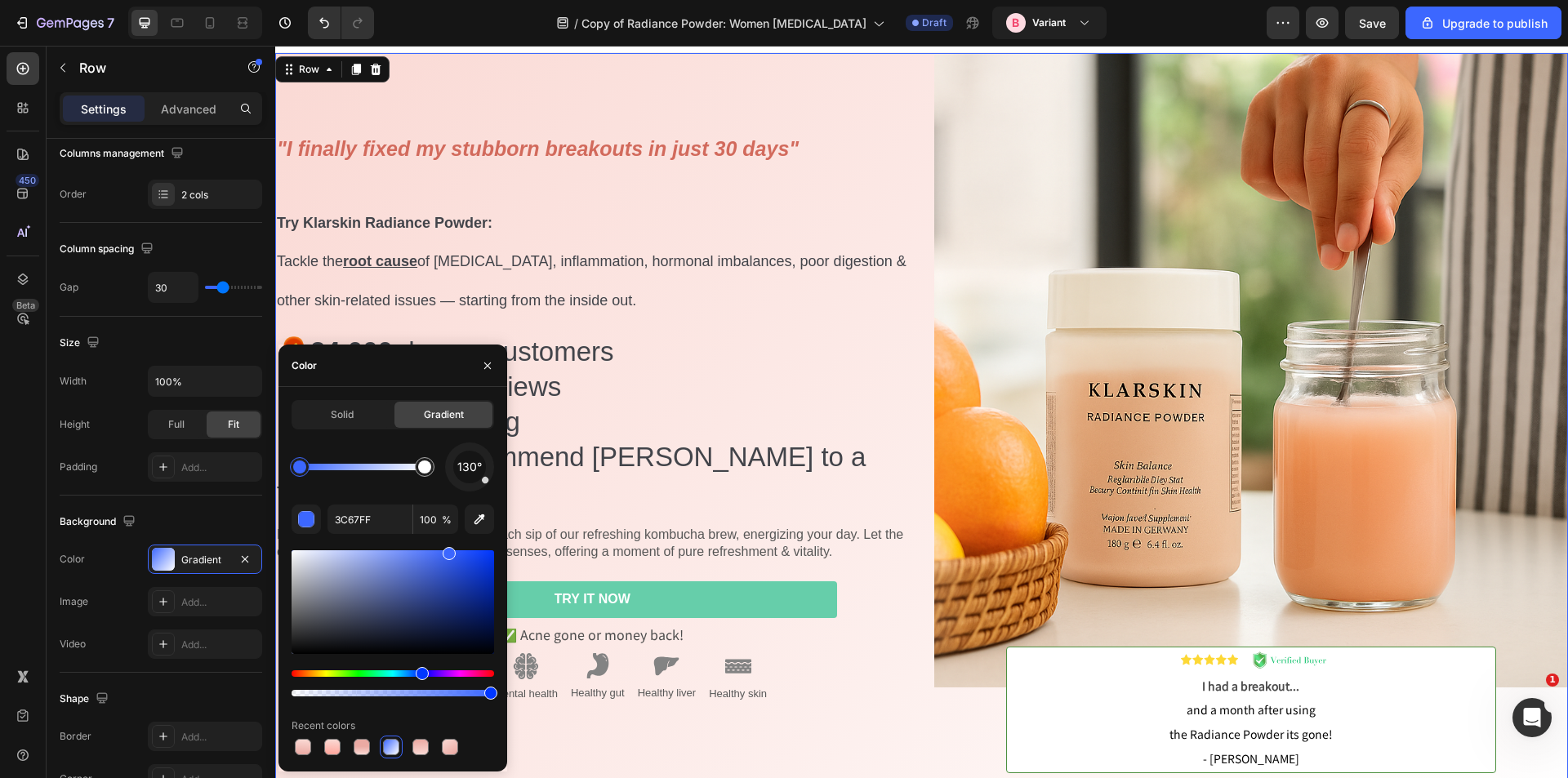
click at [513, 63] on div ""I finally fixed my stubborn breakouts in just 30 days" Try Klarskin Radiance P…" at bounding box center [592, 425] width 635 height 745
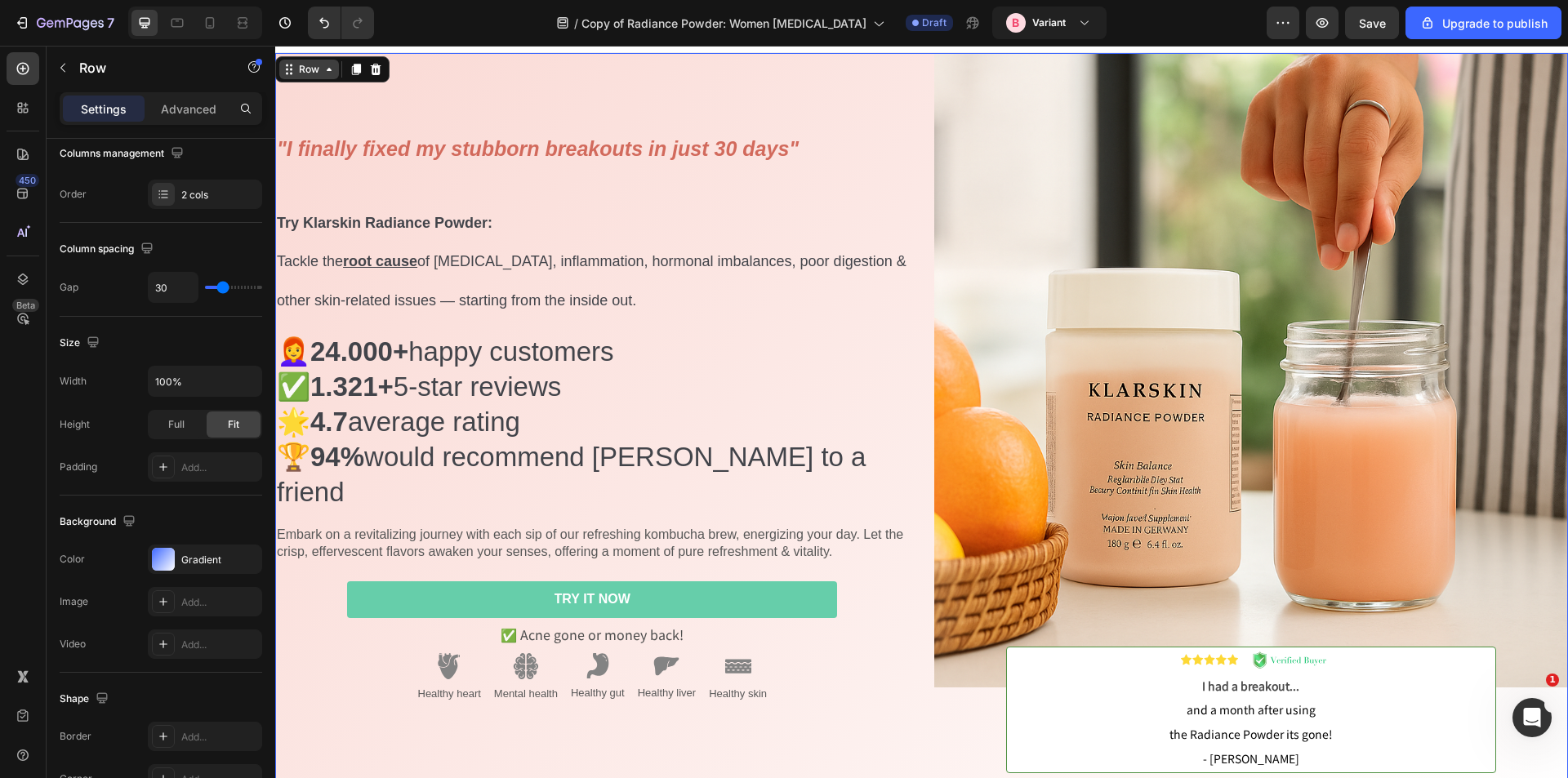
click at [310, 65] on div "Row" at bounding box center [309, 69] width 27 height 15
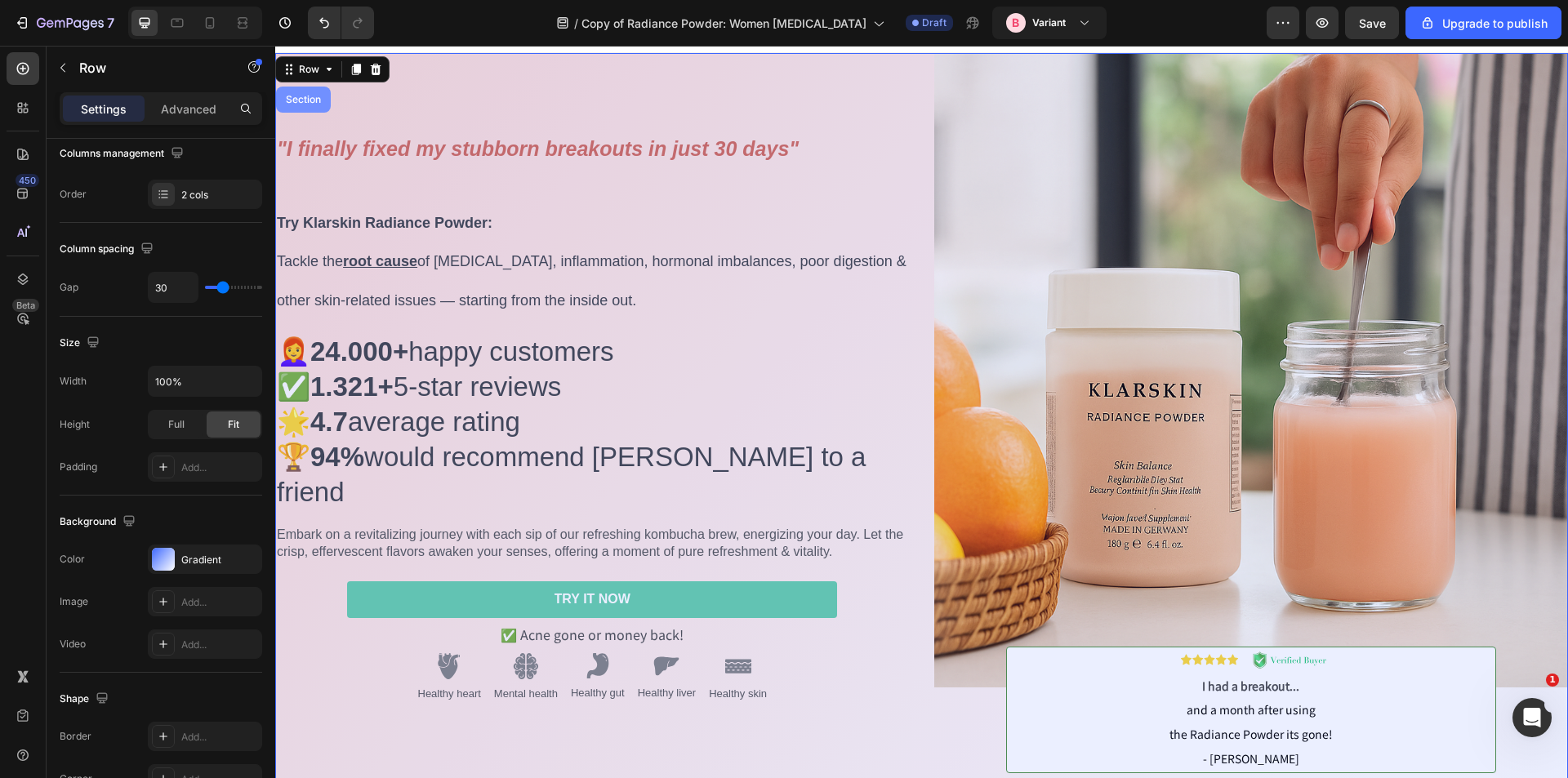
click at [309, 97] on div "Section" at bounding box center [303, 100] width 42 height 10
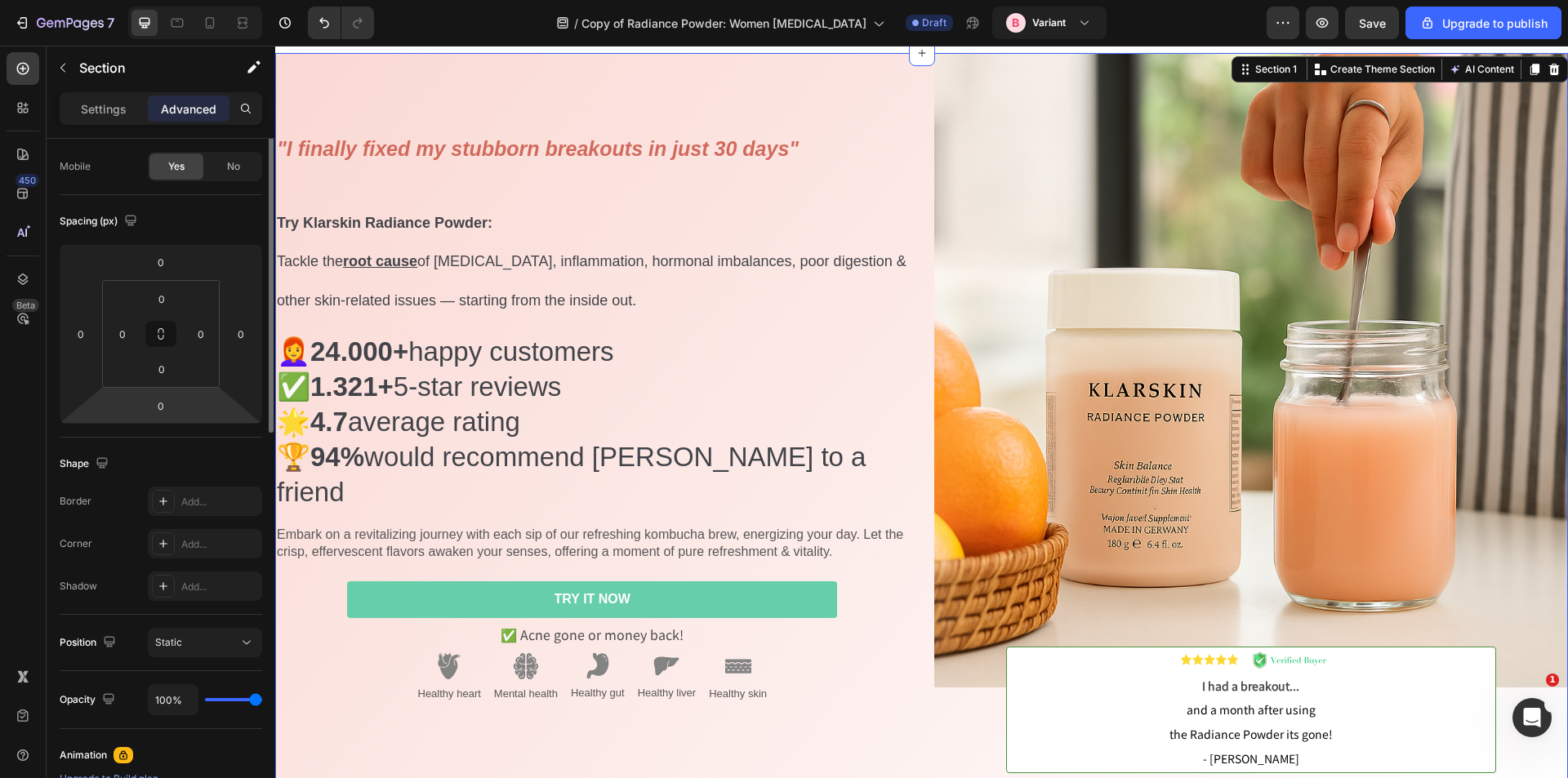
scroll to position [0, 0]
click at [98, 110] on p "Settings" at bounding box center [104, 109] width 46 height 17
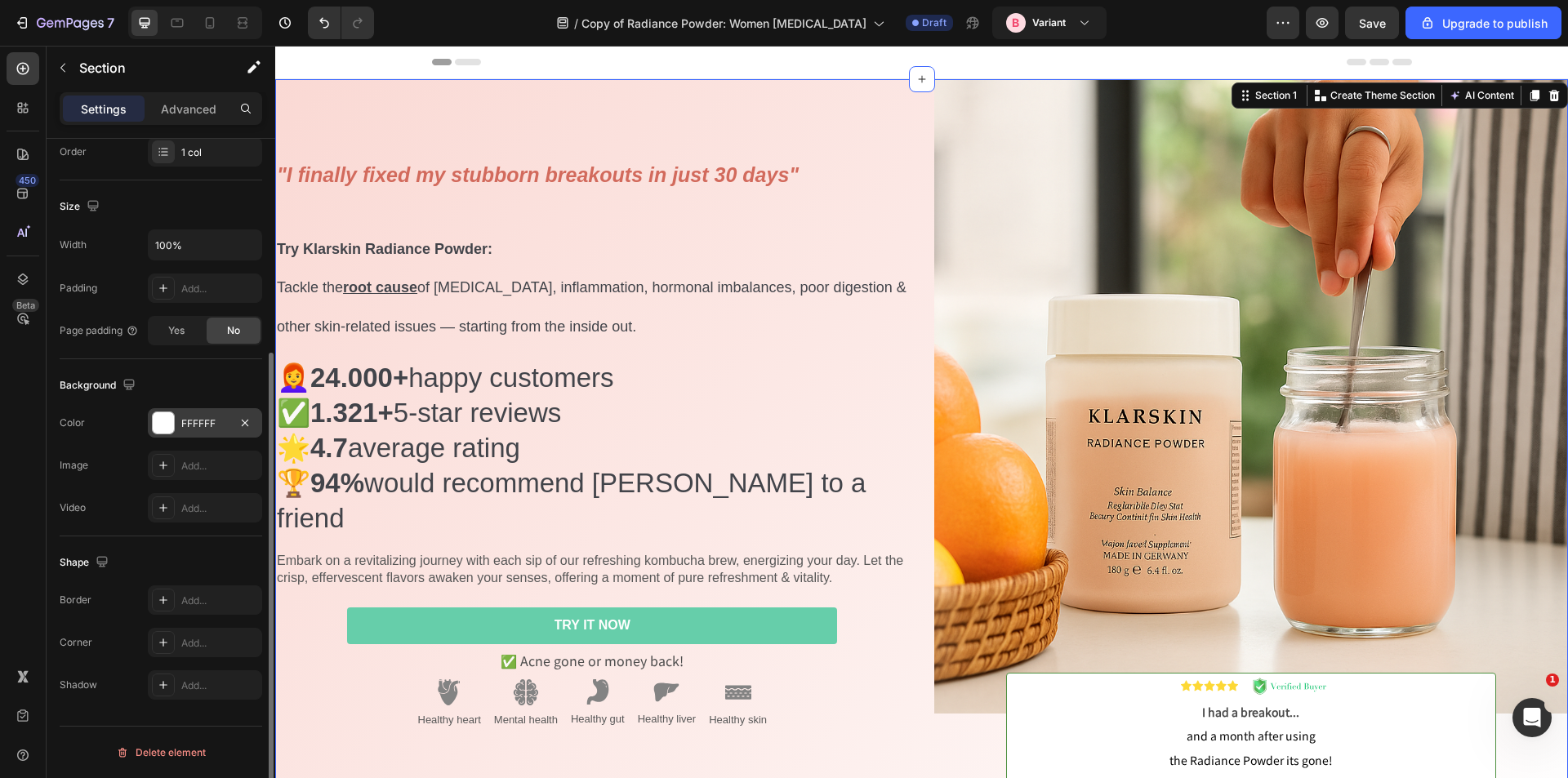
click at [208, 415] on div "FFFFFF" at bounding box center [205, 423] width 114 height 30
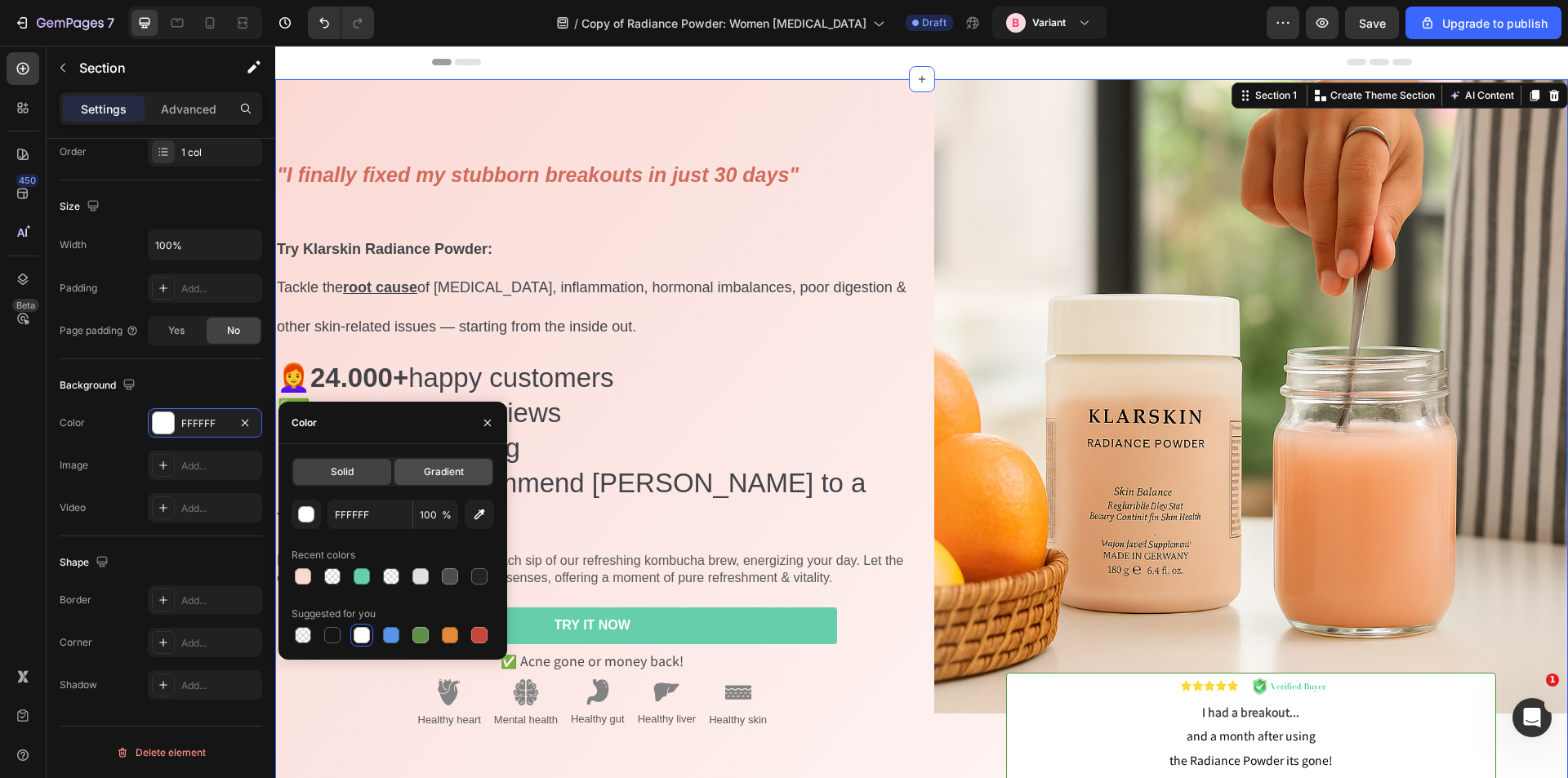
click at [455, 474] on span "Gradient" at bounding box center [444, 472] width 40 height 15
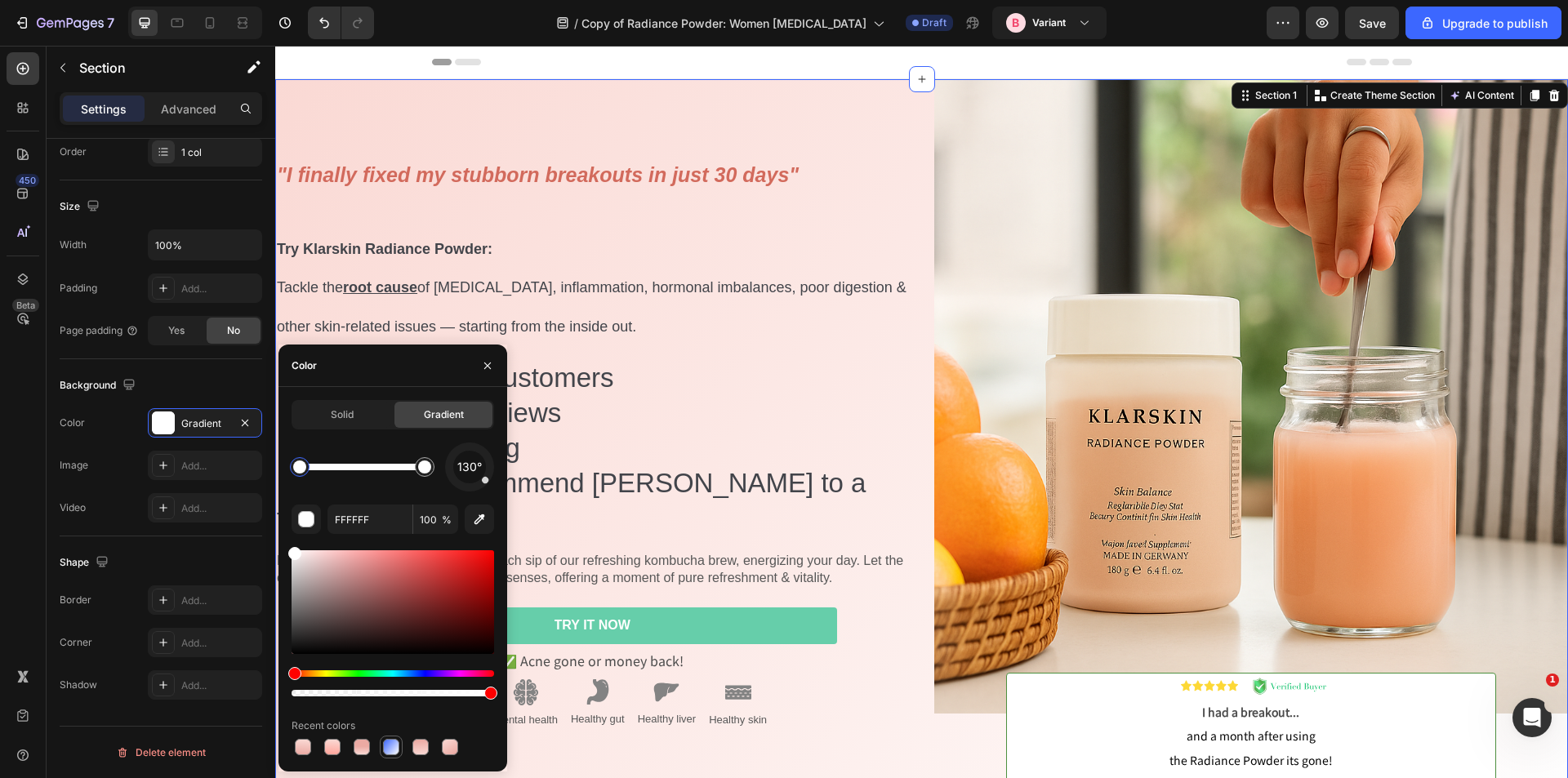
click at [392, 752] on div at bounding box center [391, 748] width 16 height 16
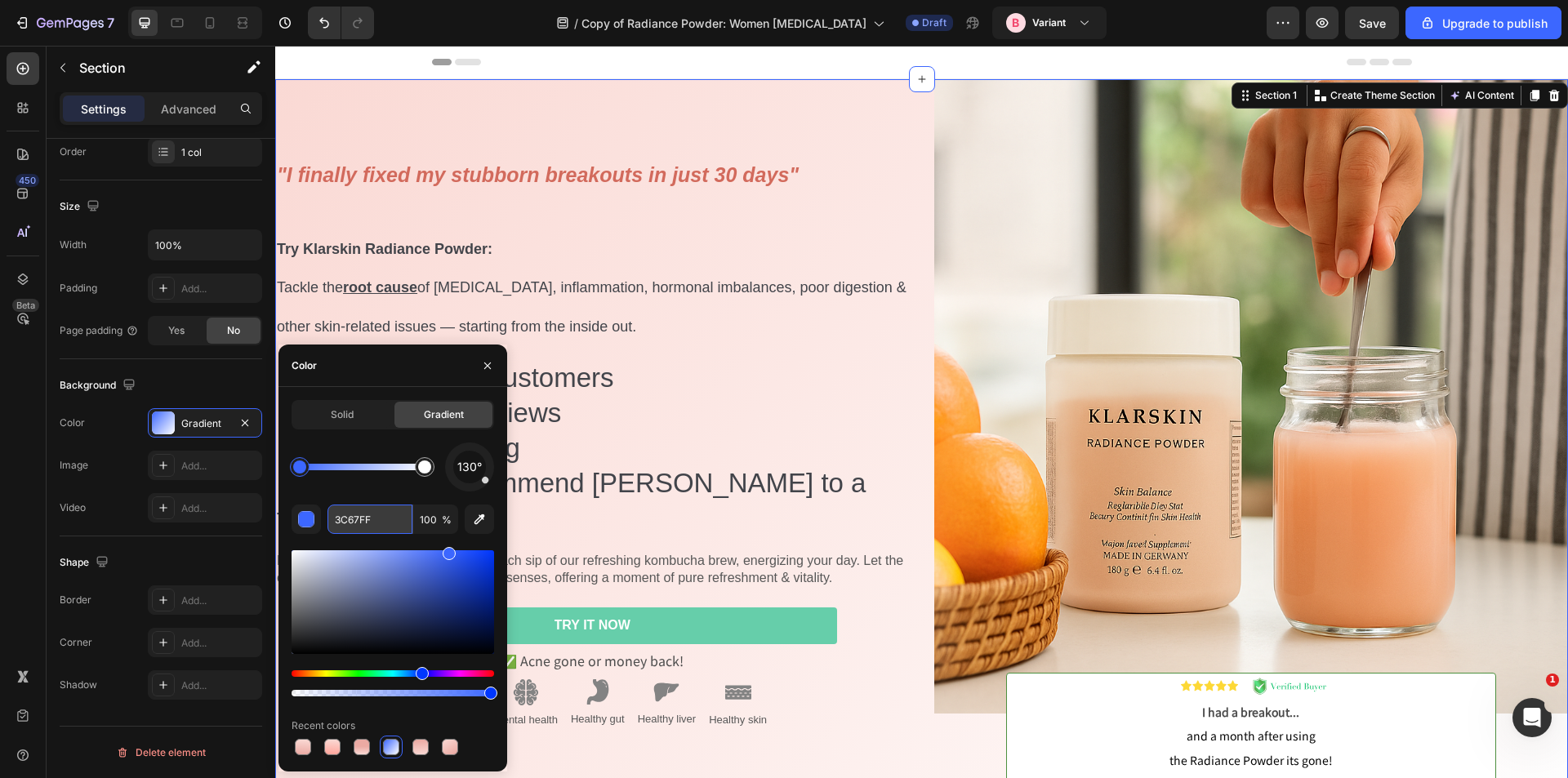
click at [362, 519] on input "3C67FF" at bounding box center [370, 519] width 85 height 30
paste input "FFA59B"
click at [366, 496] on div "130° FFA59B 100 % Recent colors" at bounding box center [393, 601] width 203 height 316
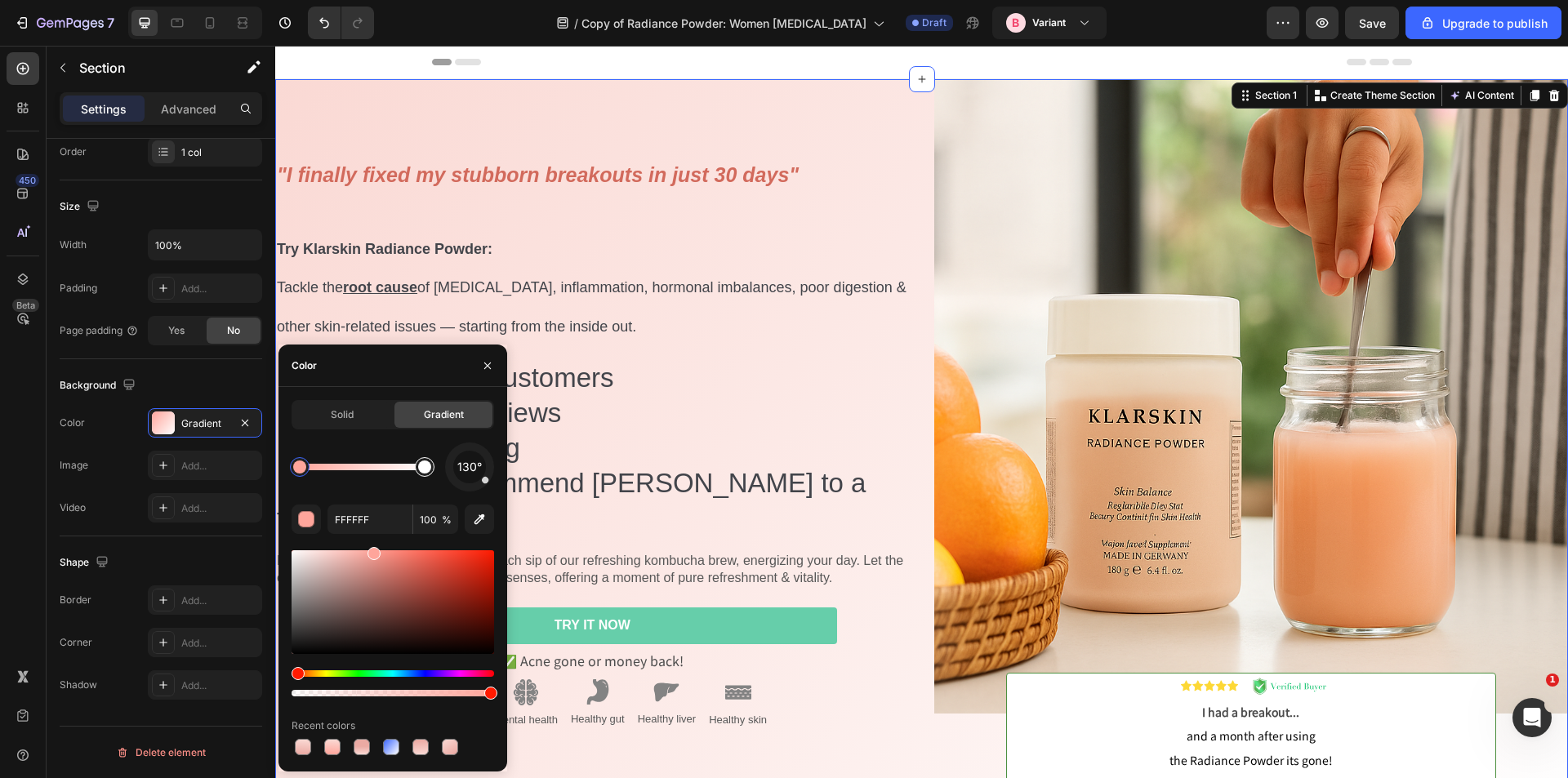
click at [425, 465] on div at bounding box center [425, 467] width 13 height 13
click at [362, 515] on input "FFFFFF" at bounding box center [370, 519] width 85 height 30
paste input "A59B"
type input "FFA59B"
click at [369, 490] on div "130°" at bounding box center [393, 468] width 203 height 49
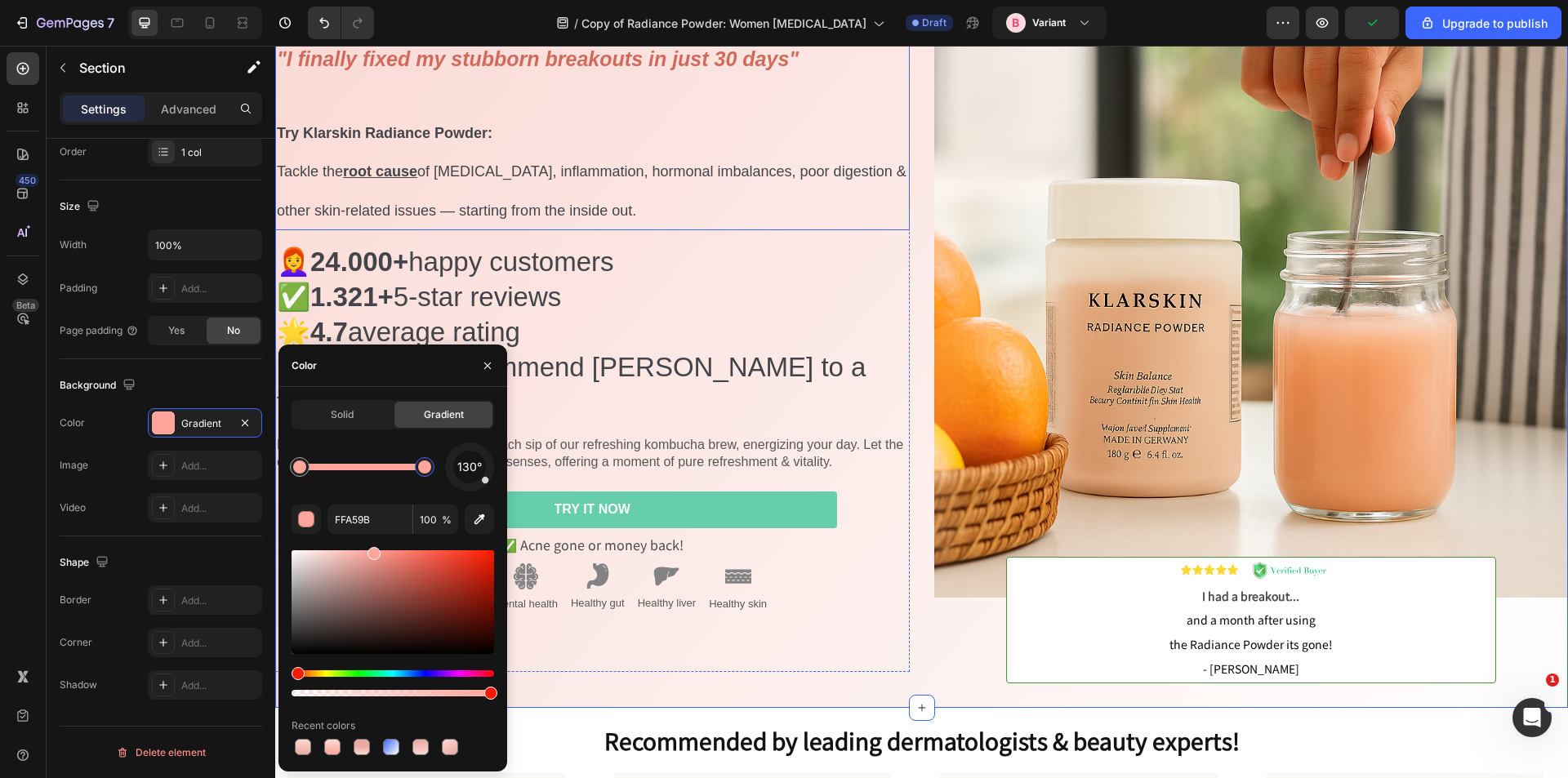
scroll to position [82, 0]
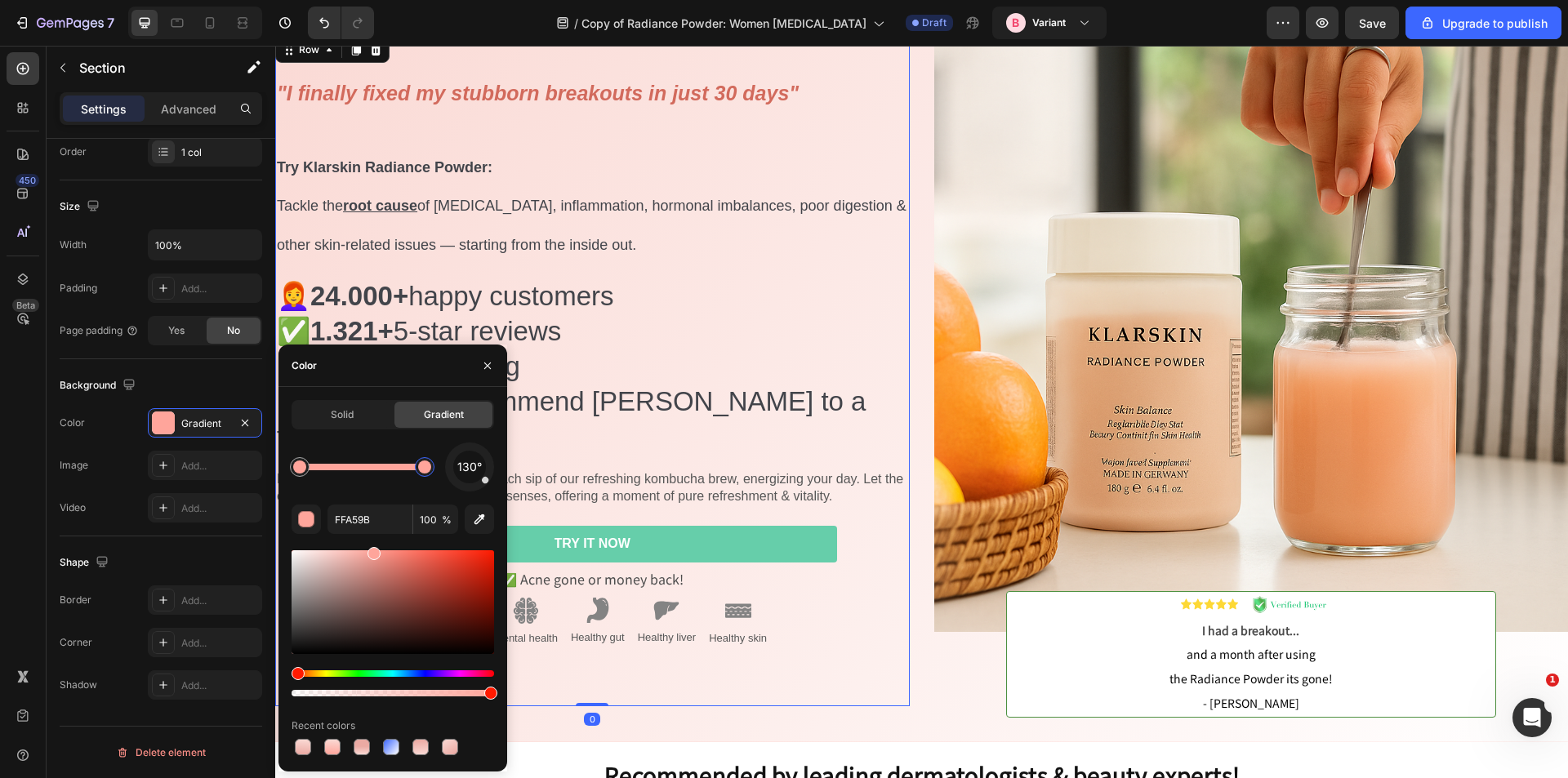
click at [455, 70] on div ""I finally fixed my stubborn breakouts in just 30 days" Try Klarskin Radiance P…" at bounding box center [592, 370] width 635 height 673
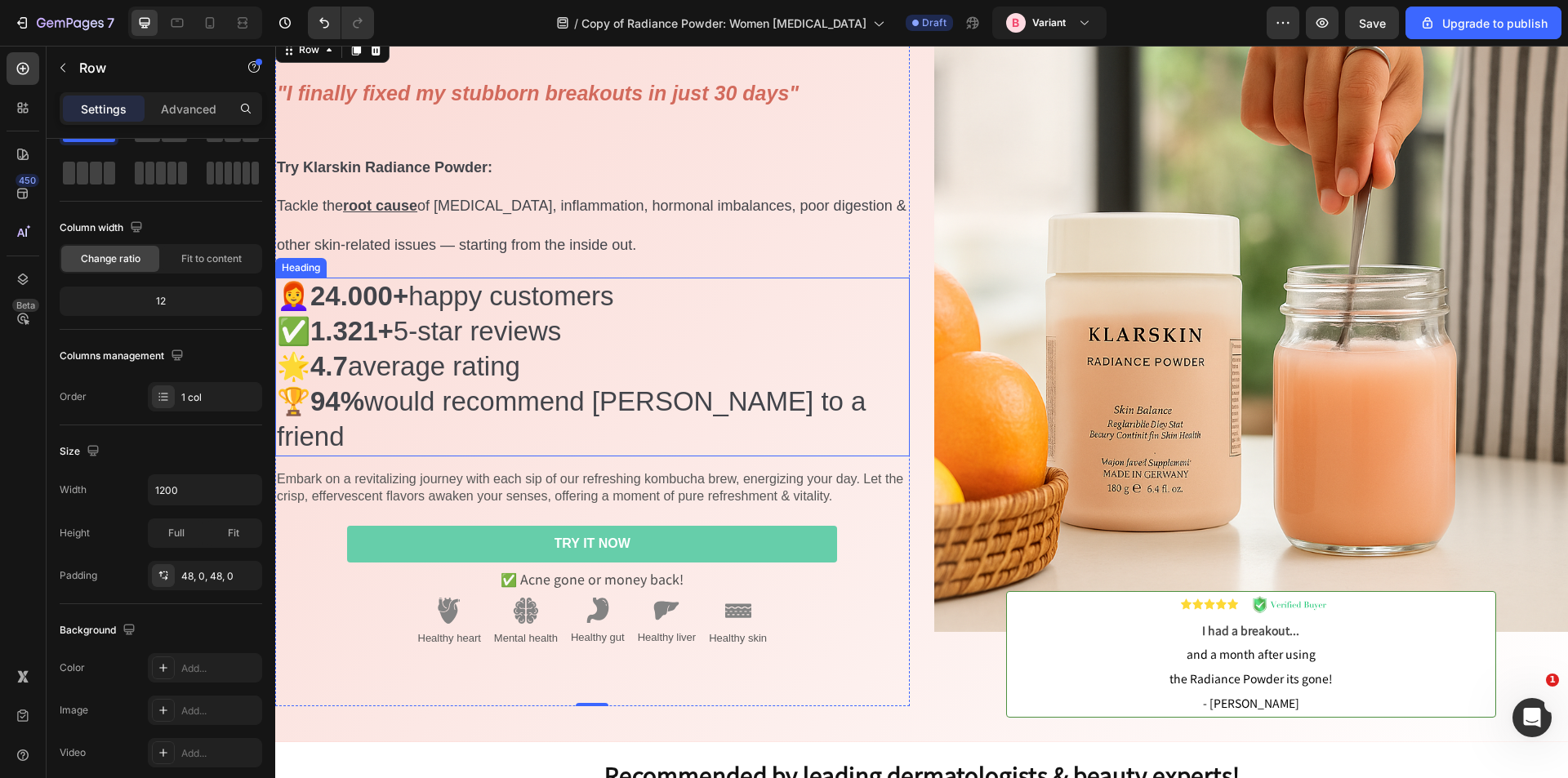
scroll to position [0, 0]
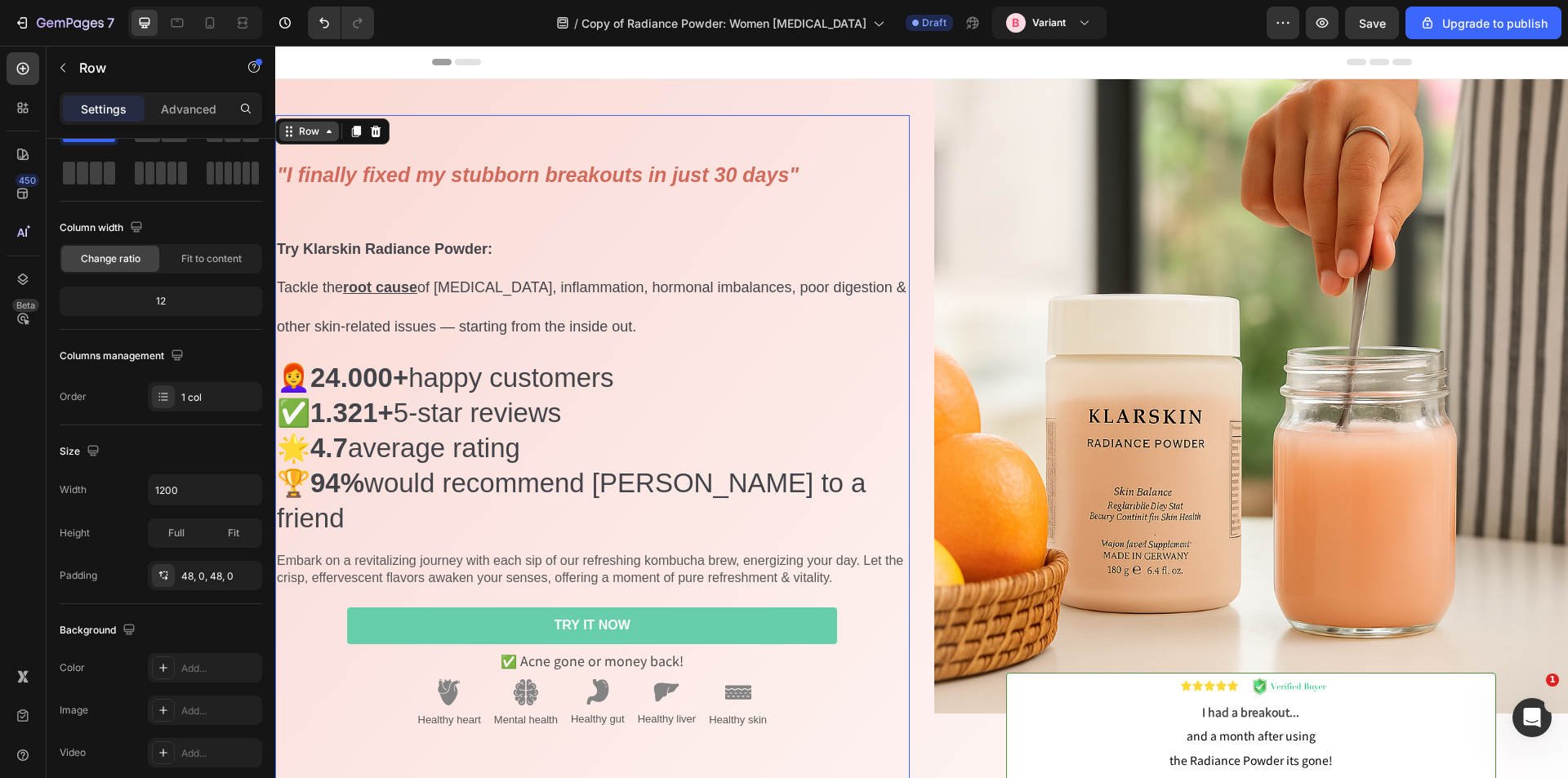
click at [329, 133] on icon at bounding box center [329, 132] width 5 height 3
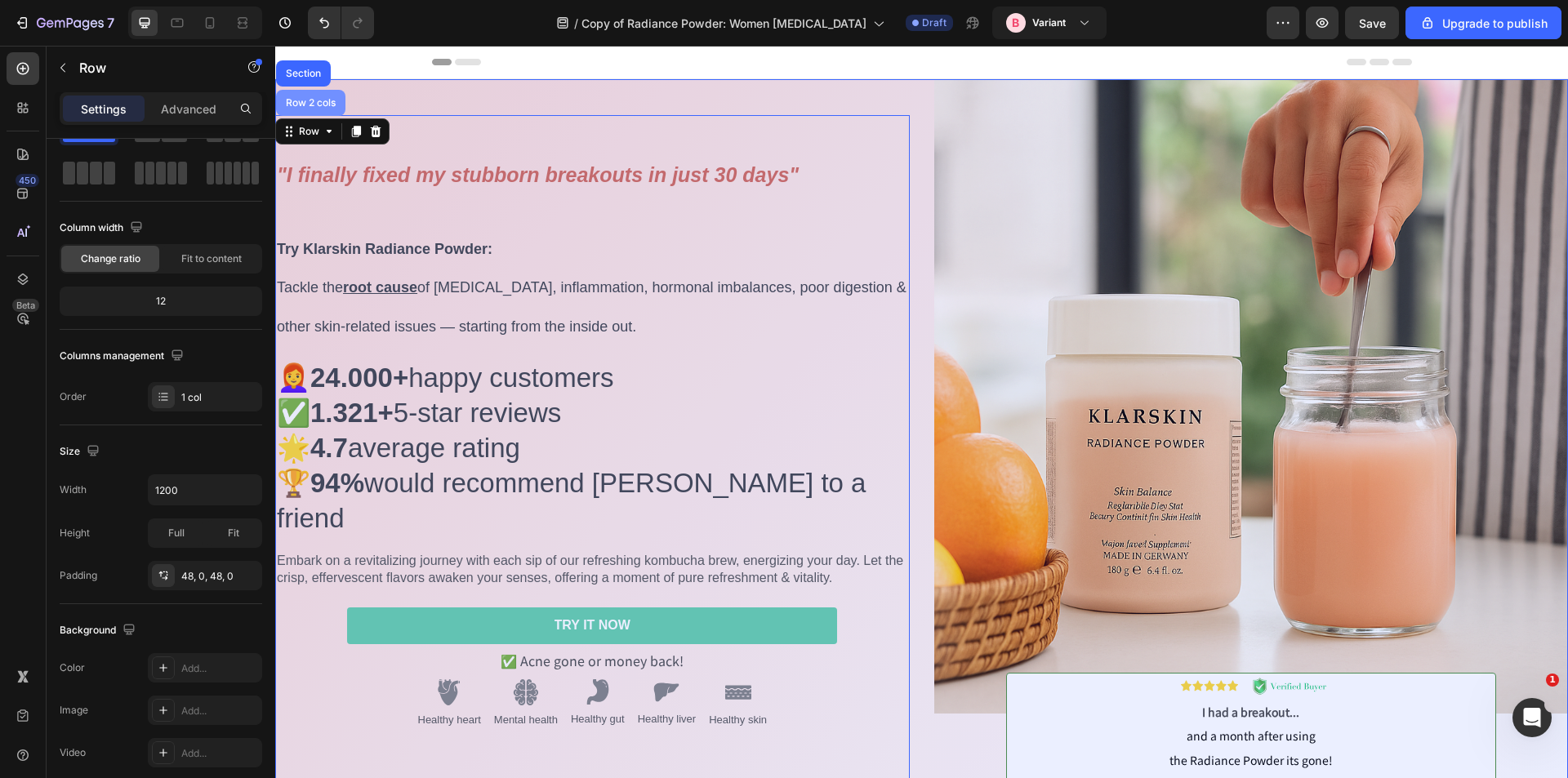
click at [316, 116] on div "Row 2 cols" at bounding box center [310, 103] width 69 height 26
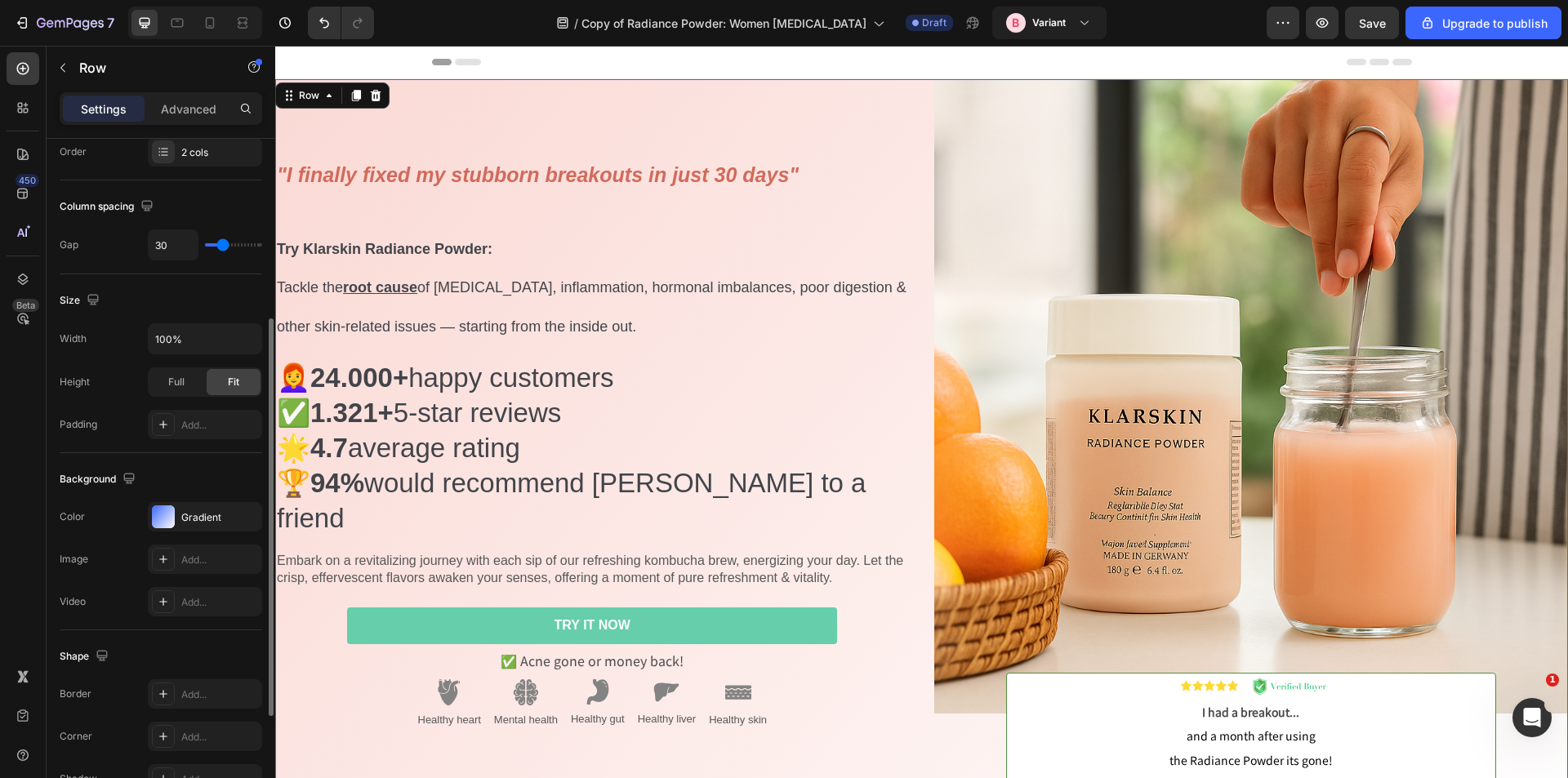
scroll to position [392, 0]
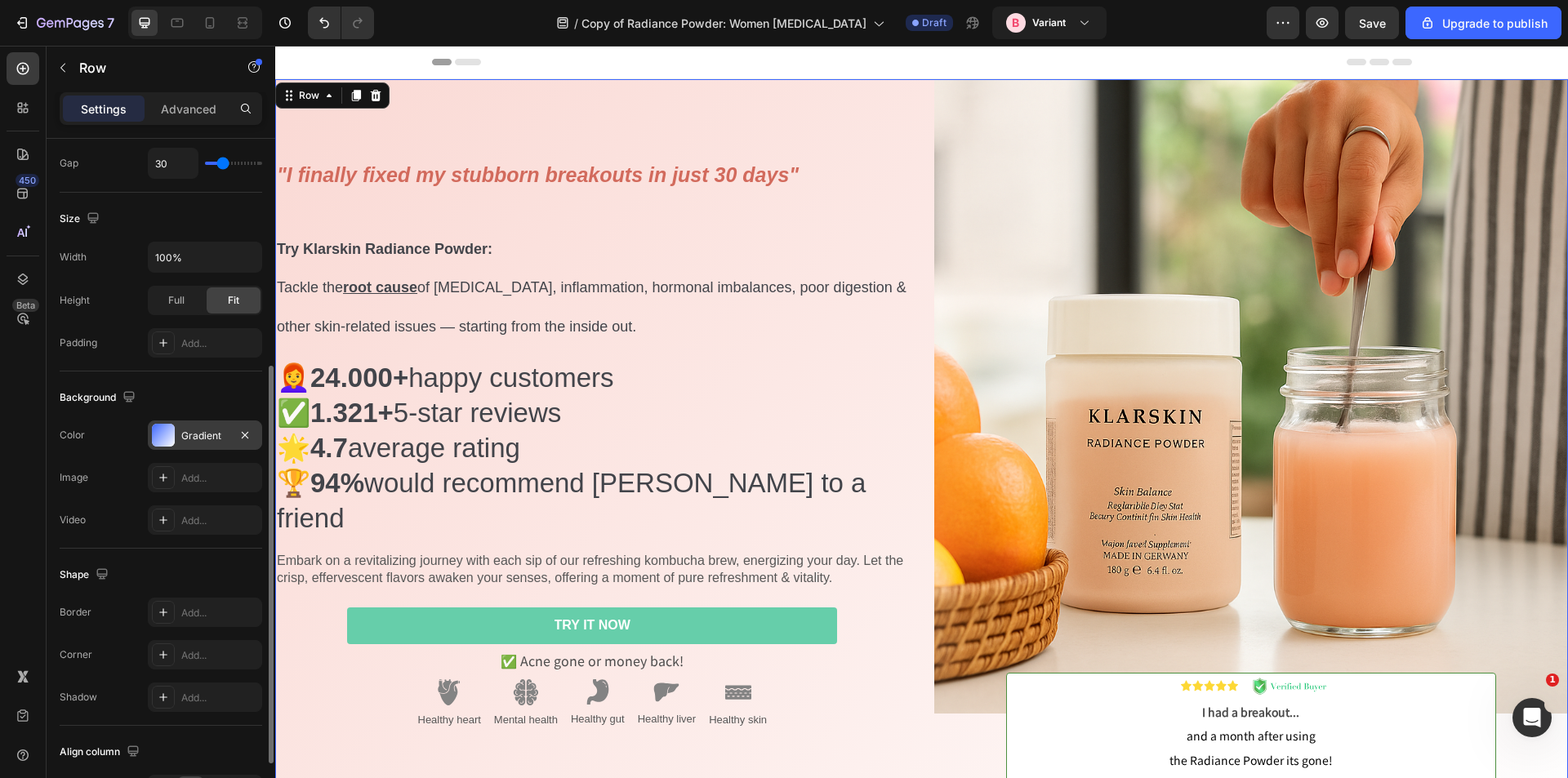
click at [190, 437] on div "Gradient" at bounding box center [205, 436] width 48 height 15
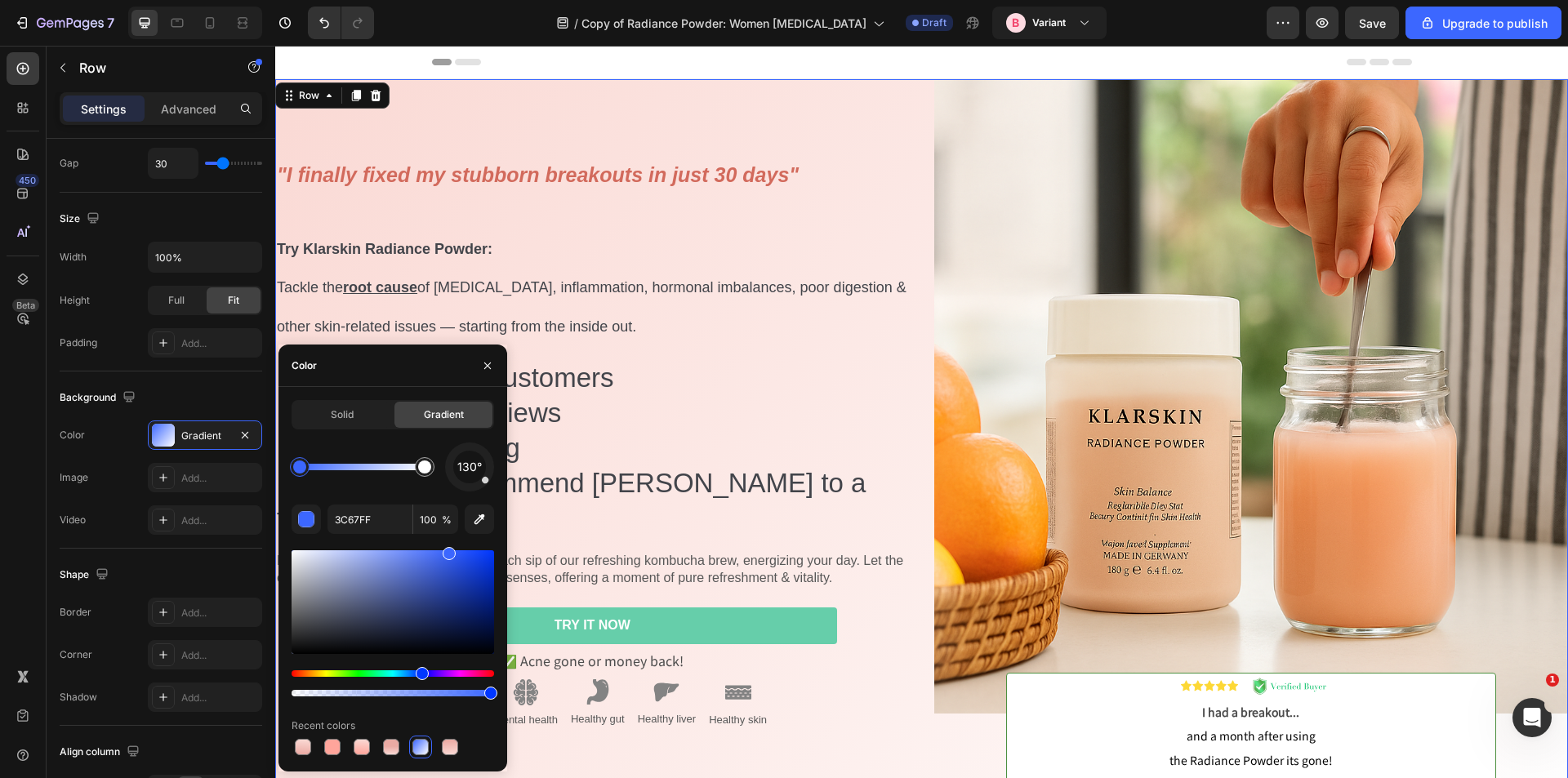
click at [298, 467] on div at bounding box center [300, 467] width 13 height 13
click at [819, 137] on div ""I finally fixed my stubborn breakouts in just 30 days" Try Klarskin Radiance P…" at bounding box center [592, 451] width 635 height 673
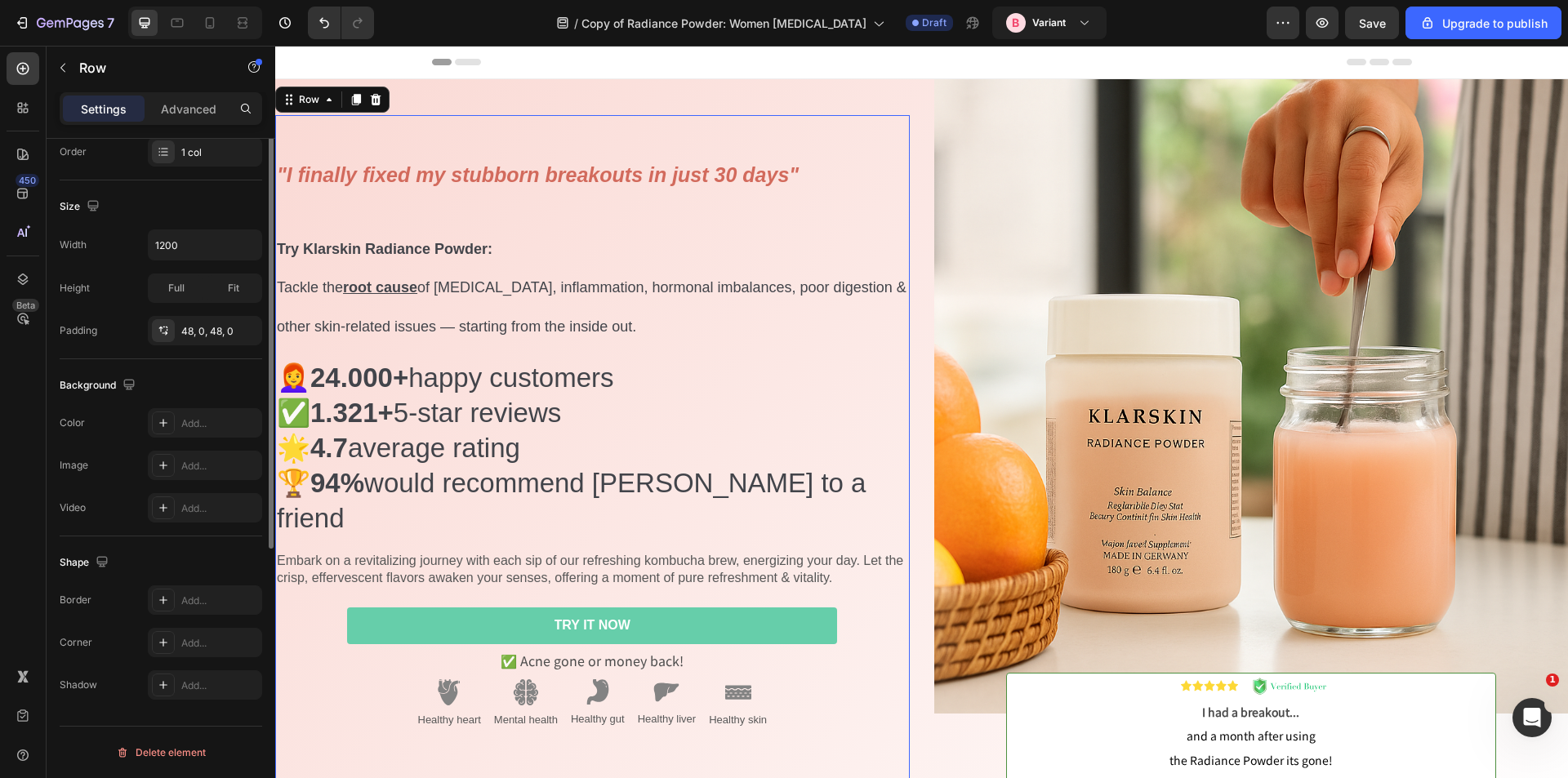
scroll to position [65, 0]
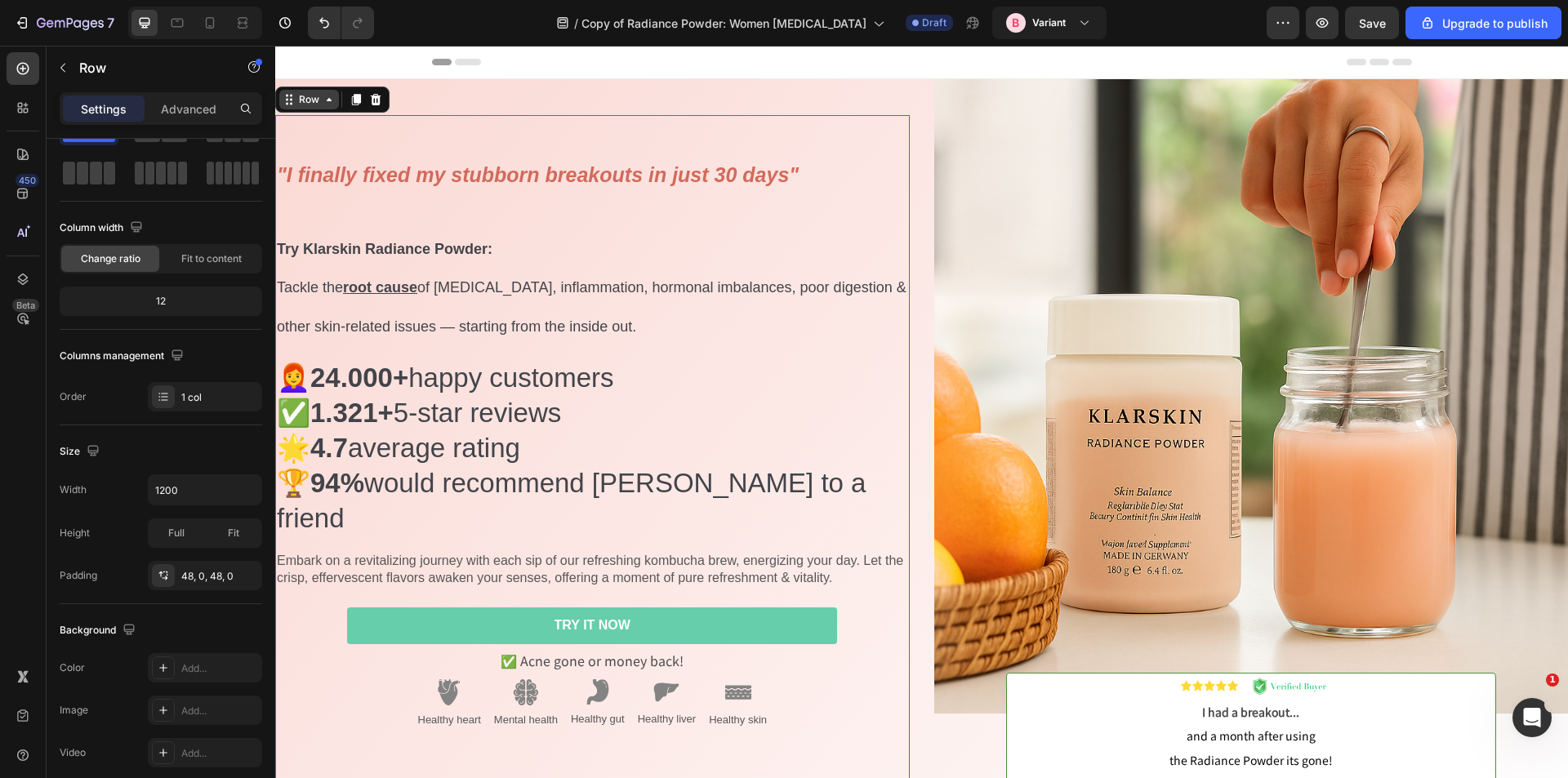
click at [317, 107] on div "Row" at bounding box center [309, 100] width 27 height 15
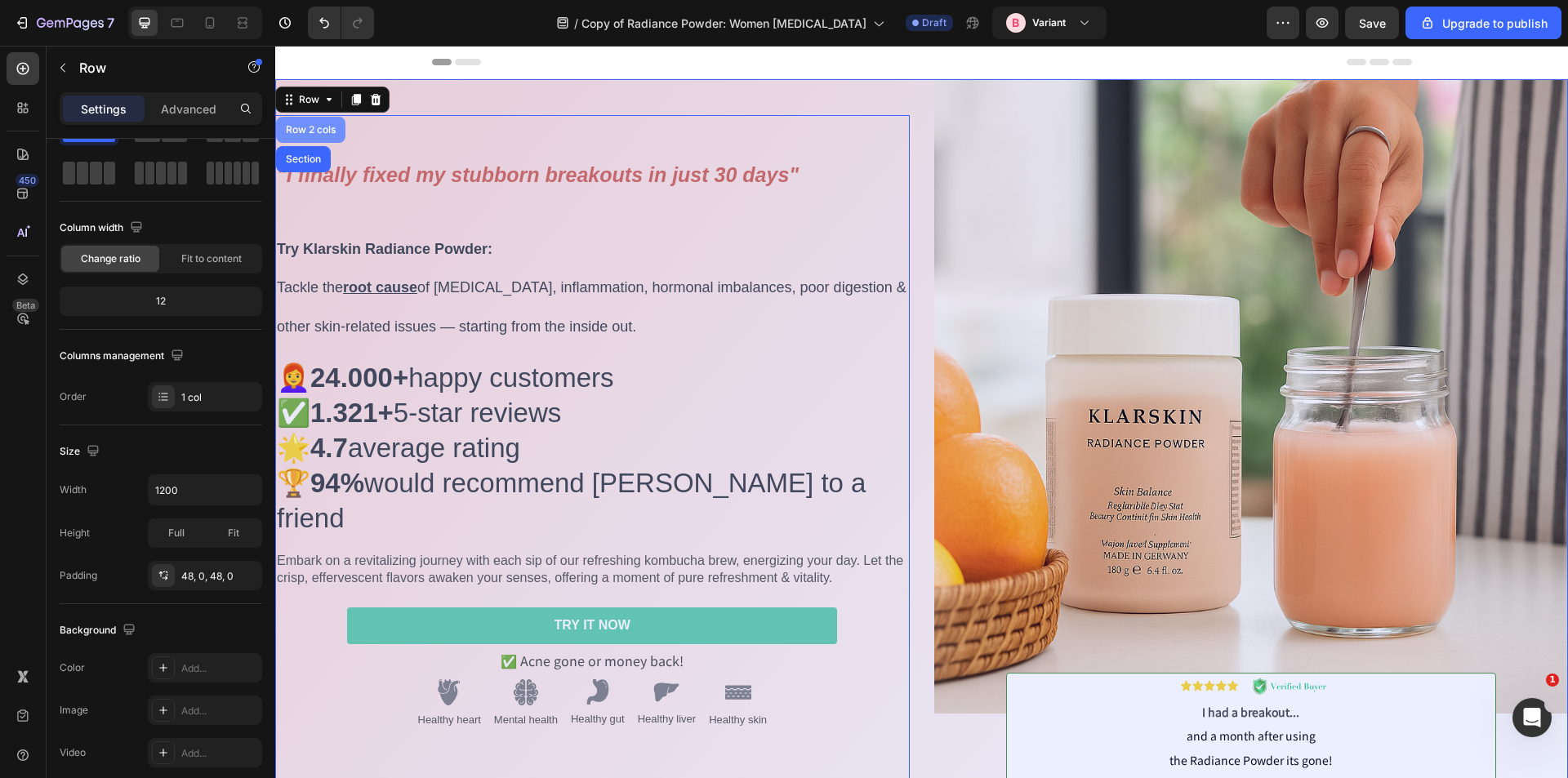
click at [314, 143] on div "Row 2 cols" at bounding box center [310, 130] width 69 height 26
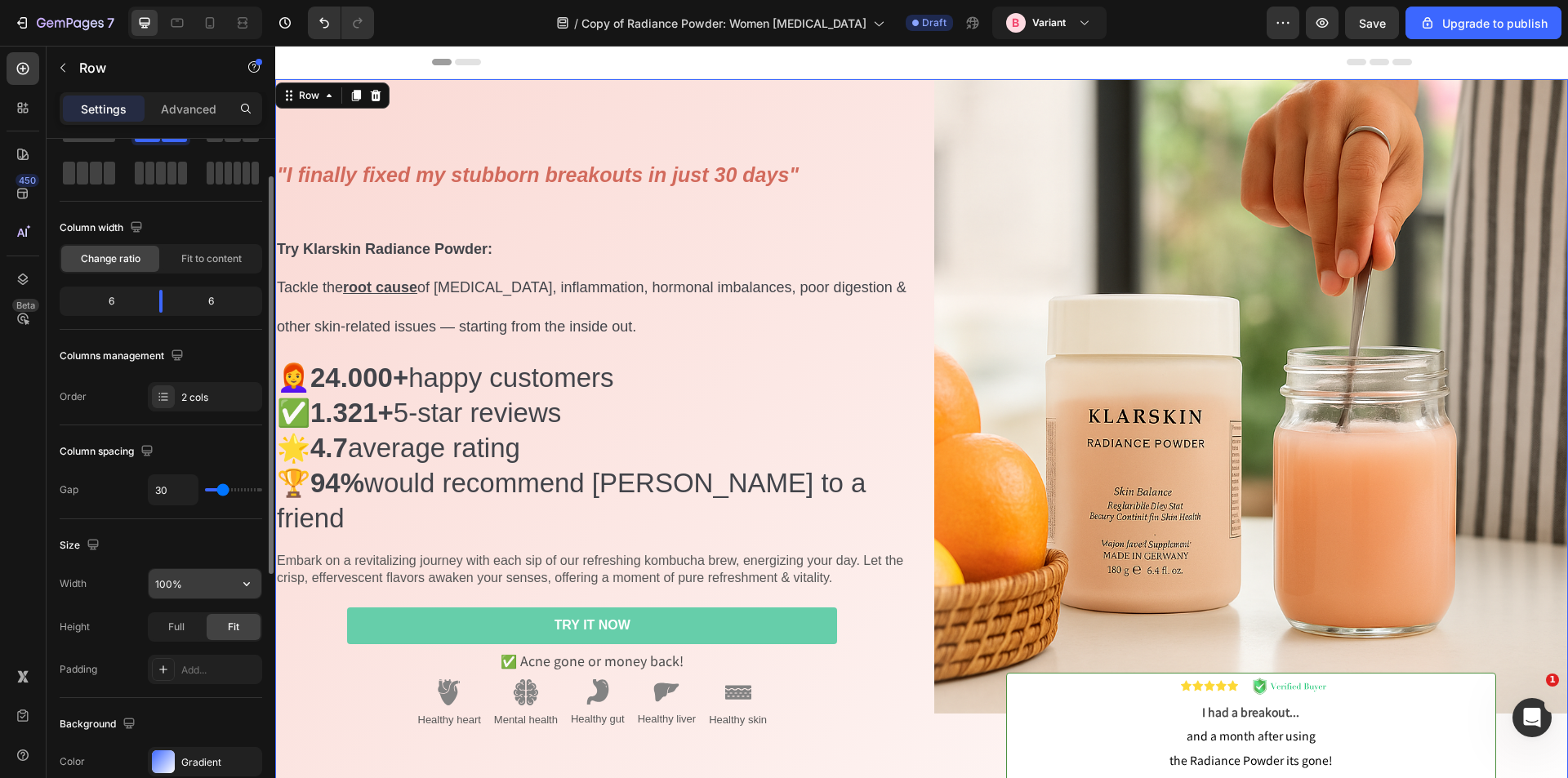
scroll to position [310, 0]
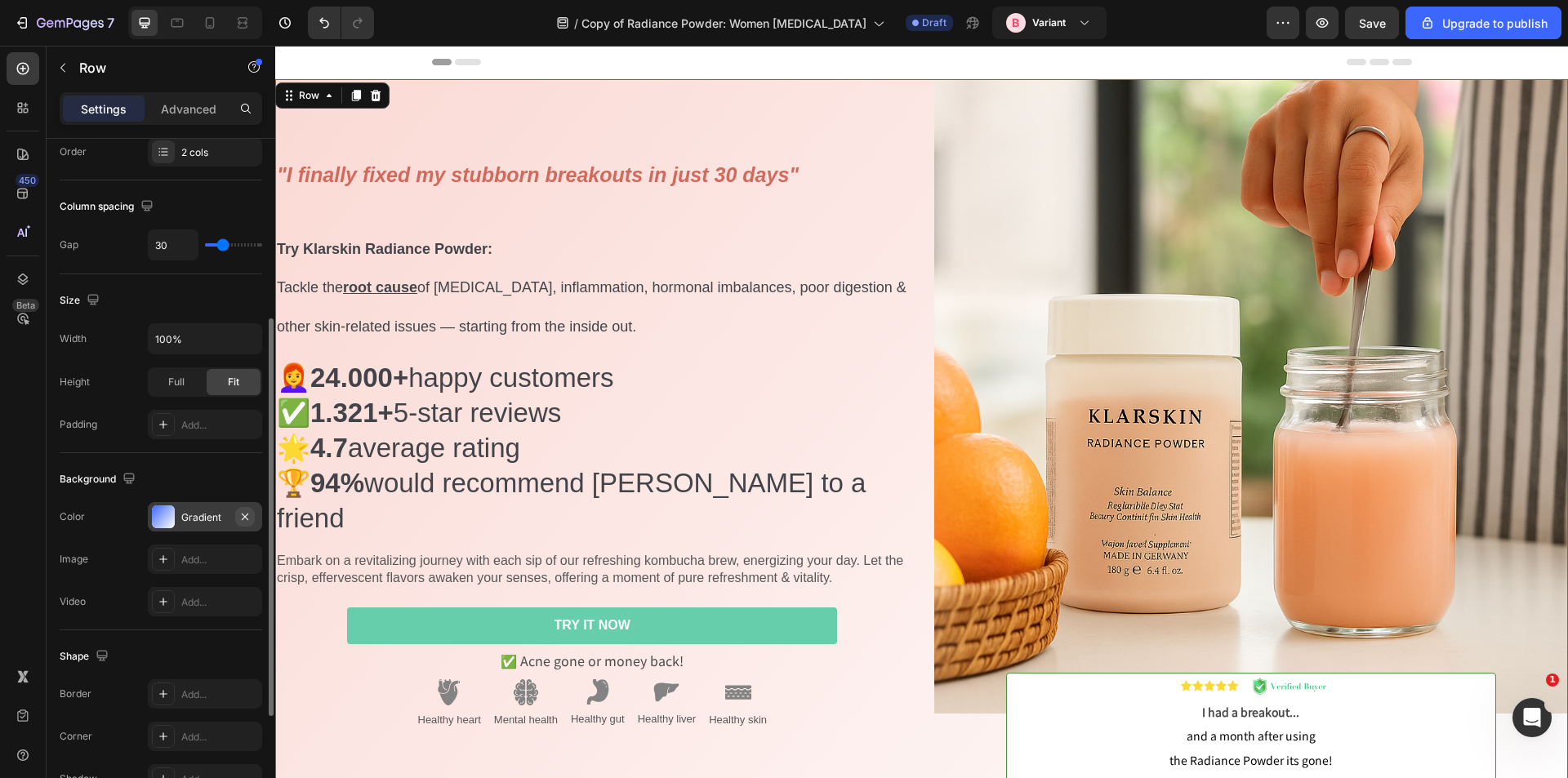
click at [250, 516] on icon "button" at bounding box center [245, 517] width 13 height 13
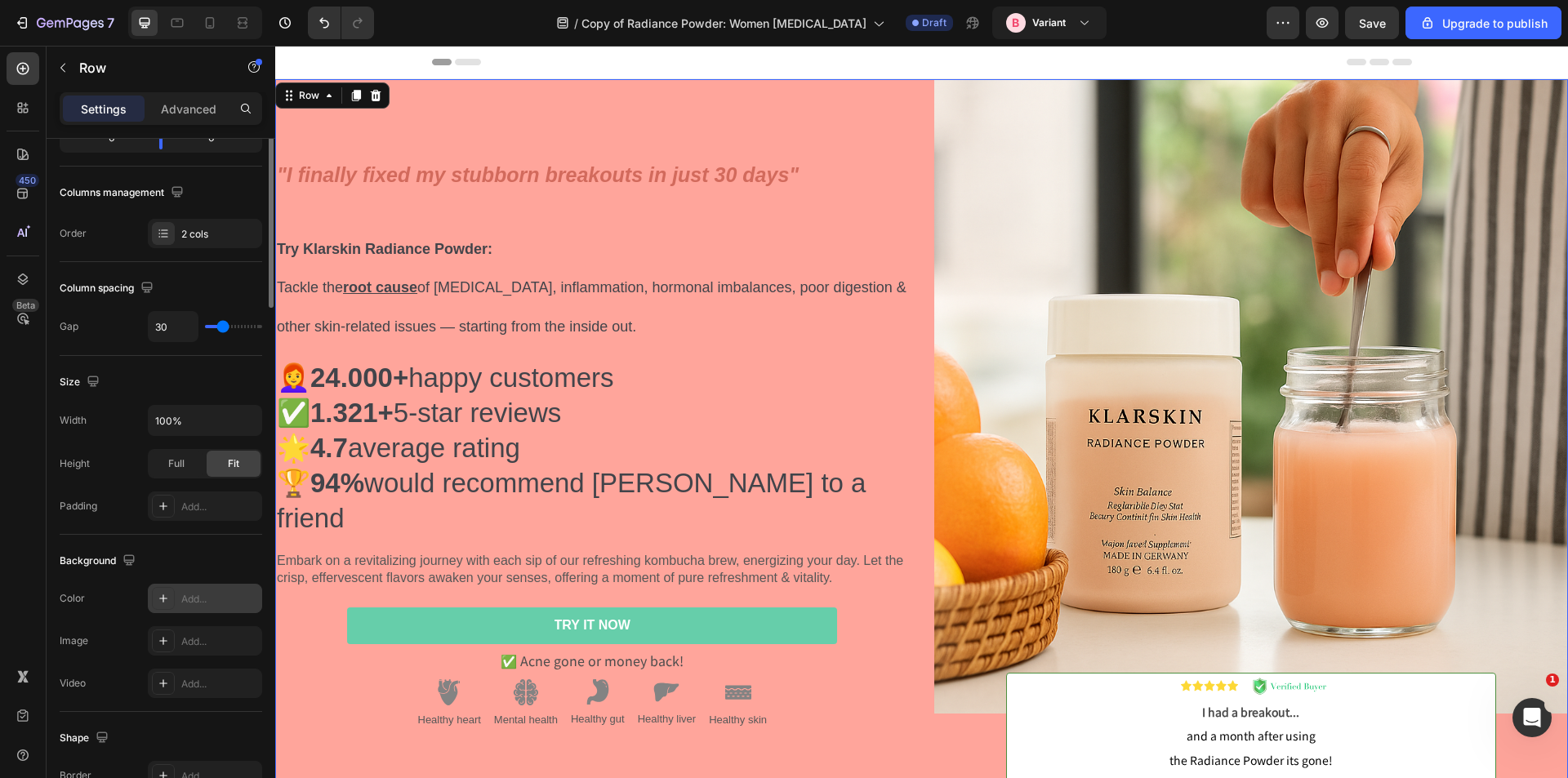
scroll to position [0, 0]
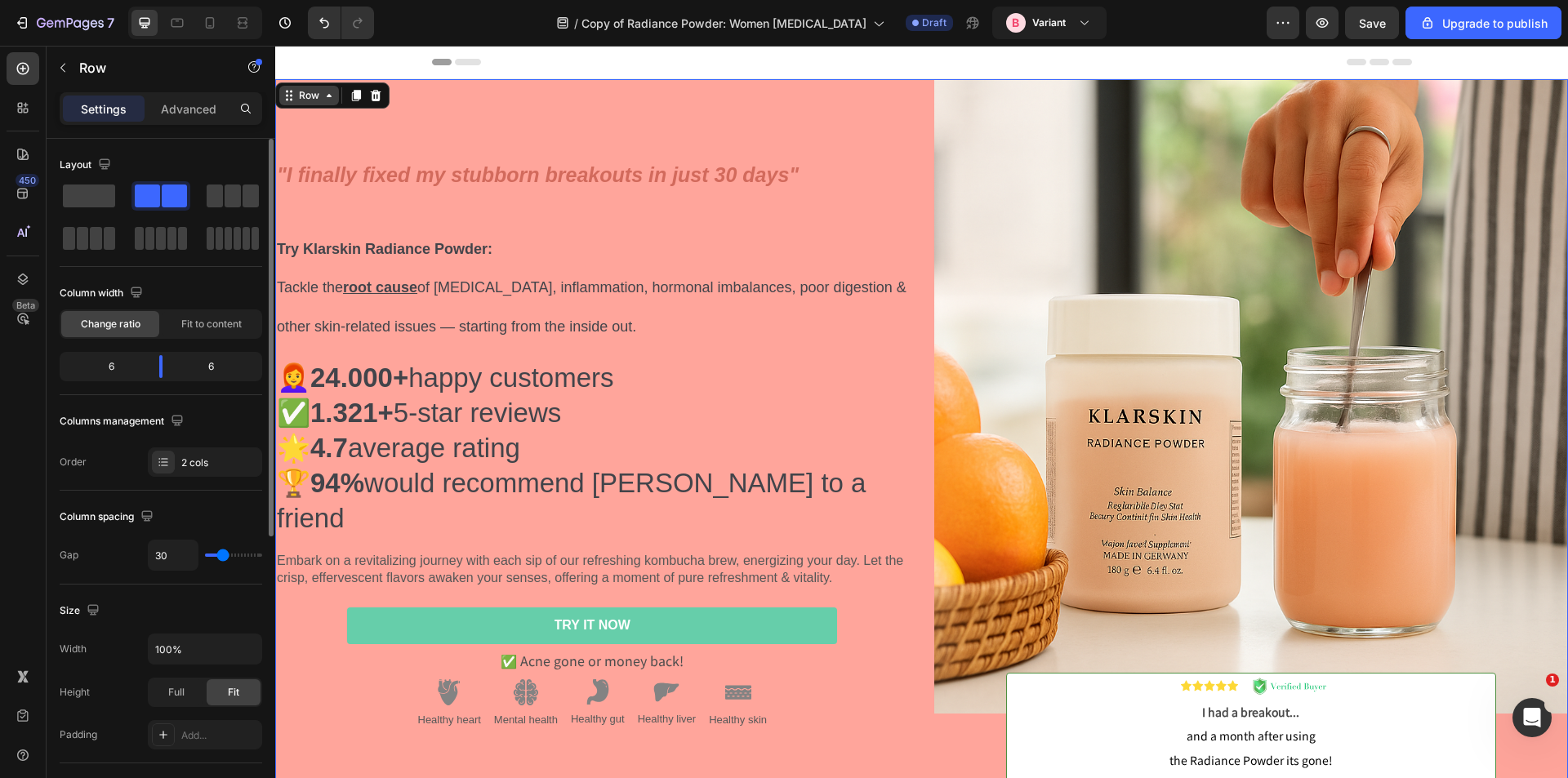
click at [324, 94] on icon at bounding box center [329, 96] width 13 height 13
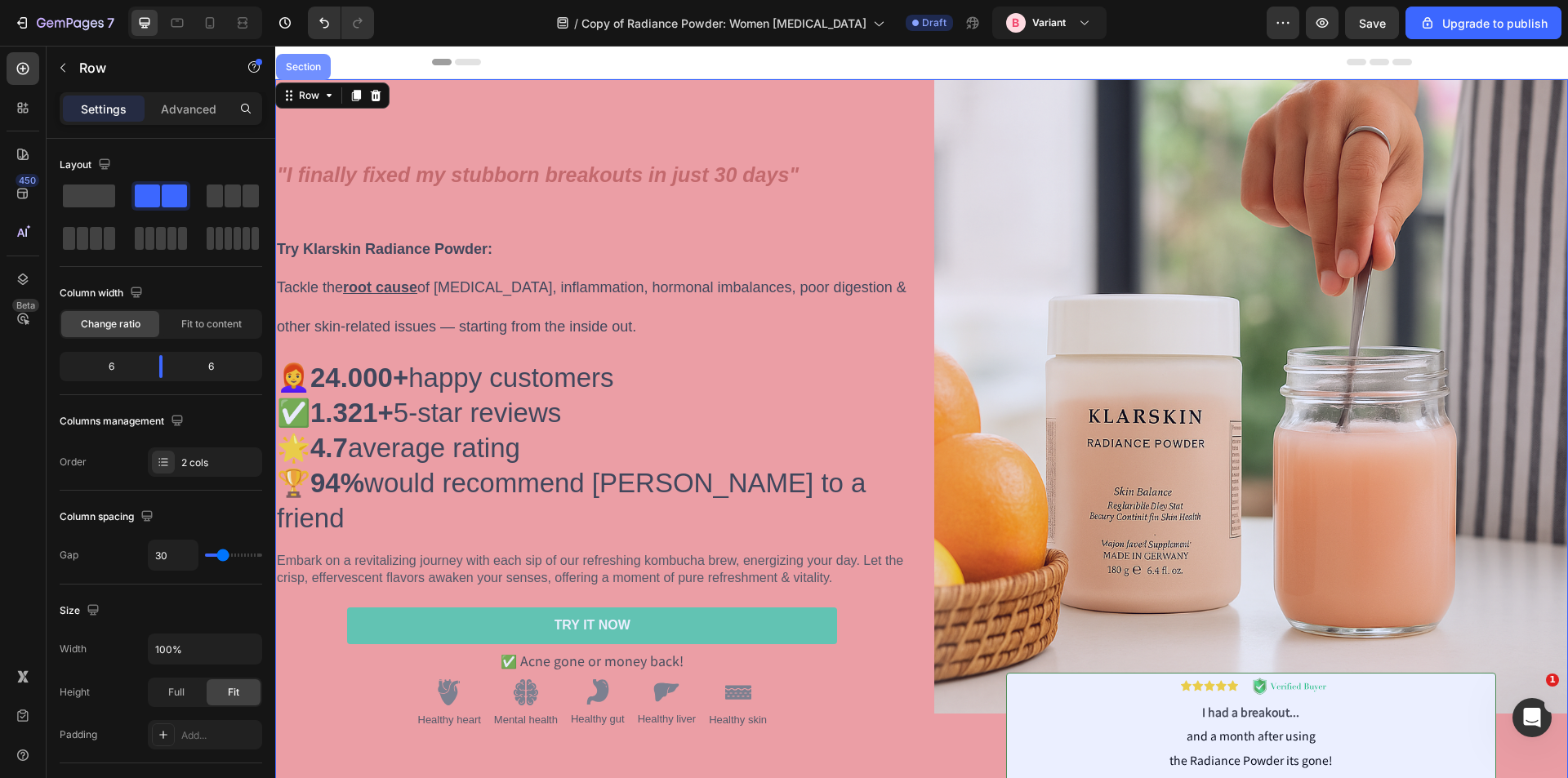
click at [318, 80] on div "Section" at bounding box center [303, 67] width 54 height 26
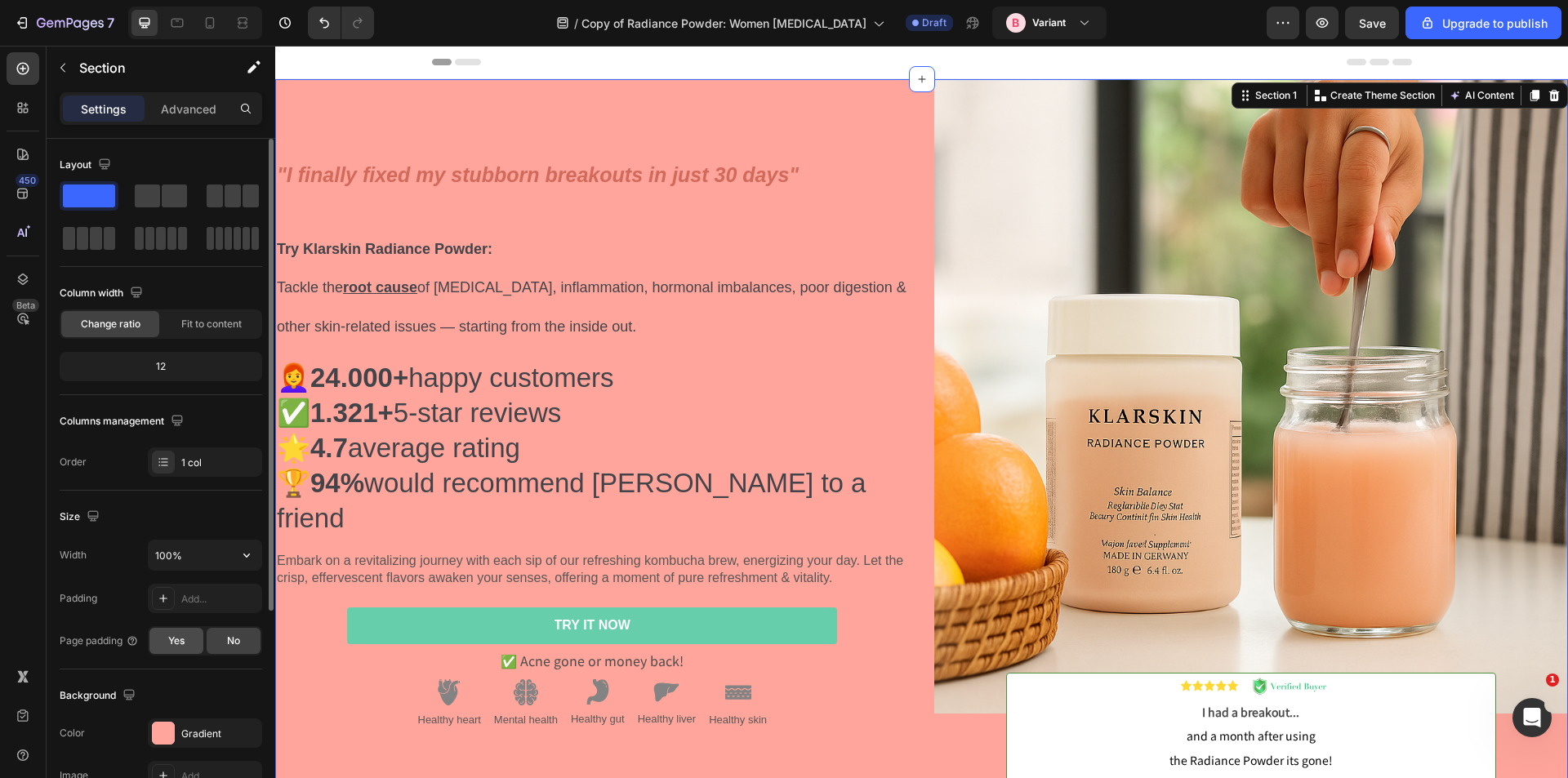
scroll to position [82, 0]
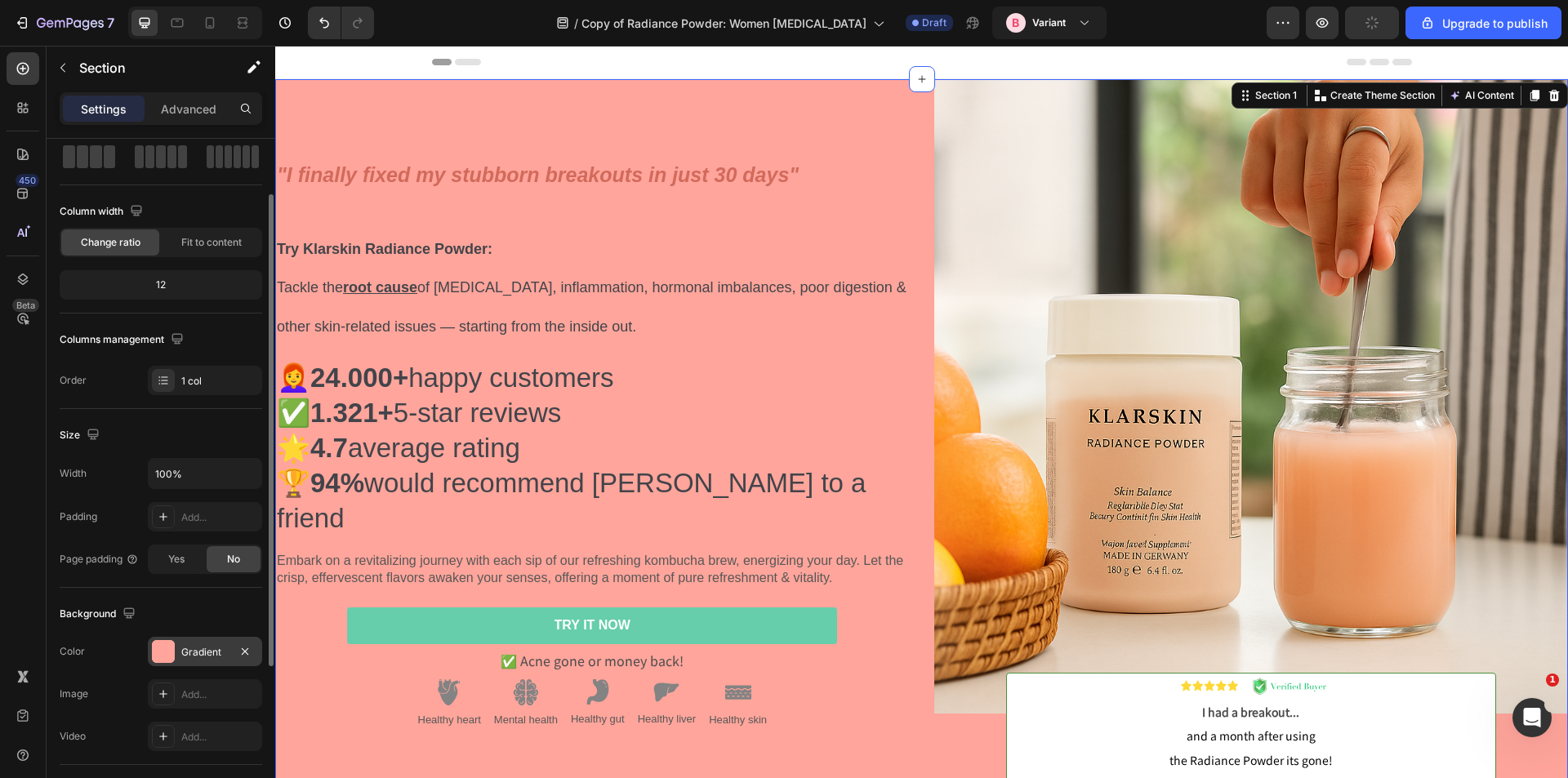
click at [203, 653] on div "Gradient" at bounding box center [205, 653] width 48 height 15
click at [198, 25] on div at bounding box center [210, 23] width 26 height 26
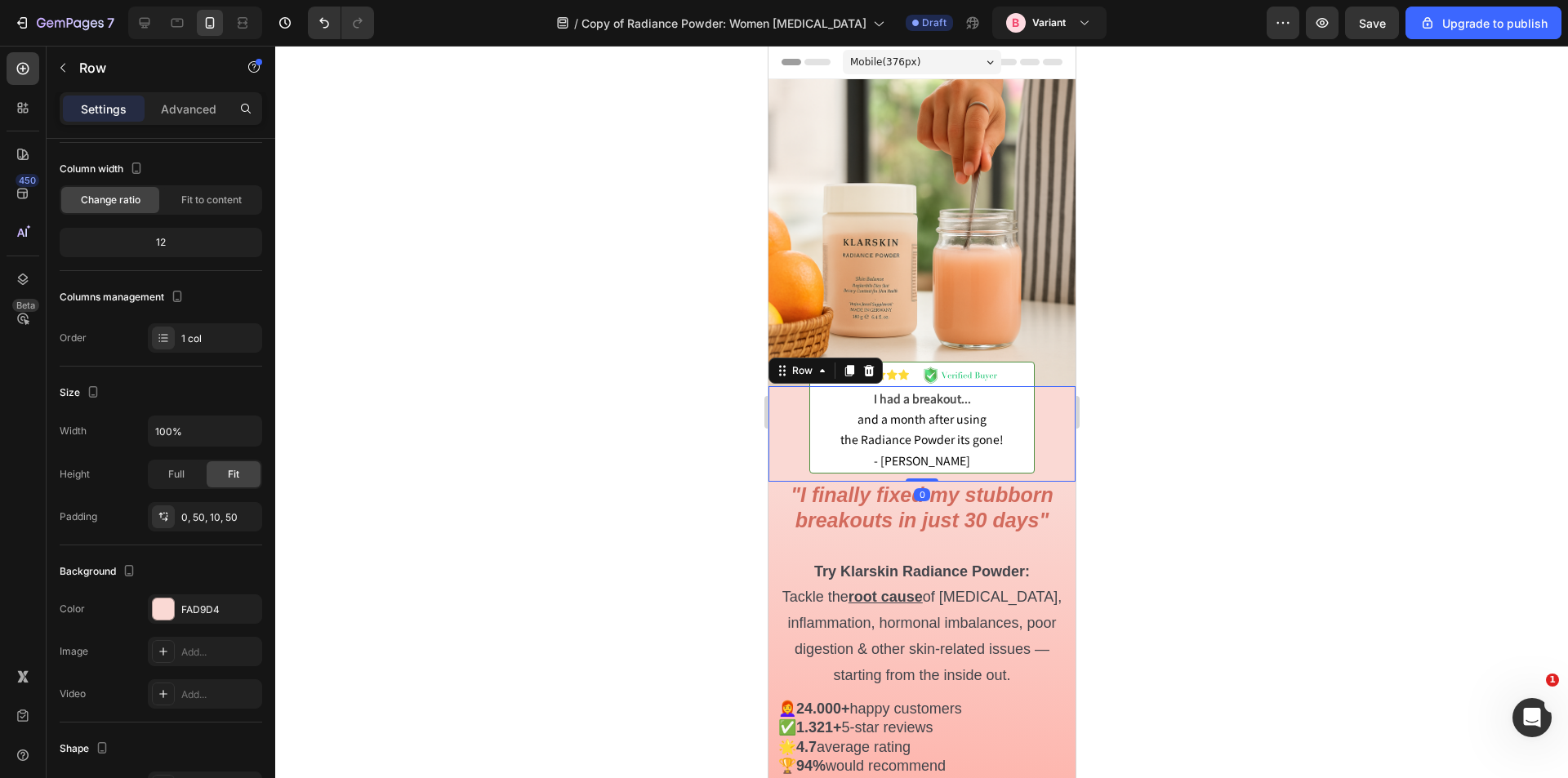
click at [789, 440] on div "Image I had a breakout... and a month after using the Radiance Powder its gone!…" at bounding box center [921, 434] width 307 height 96
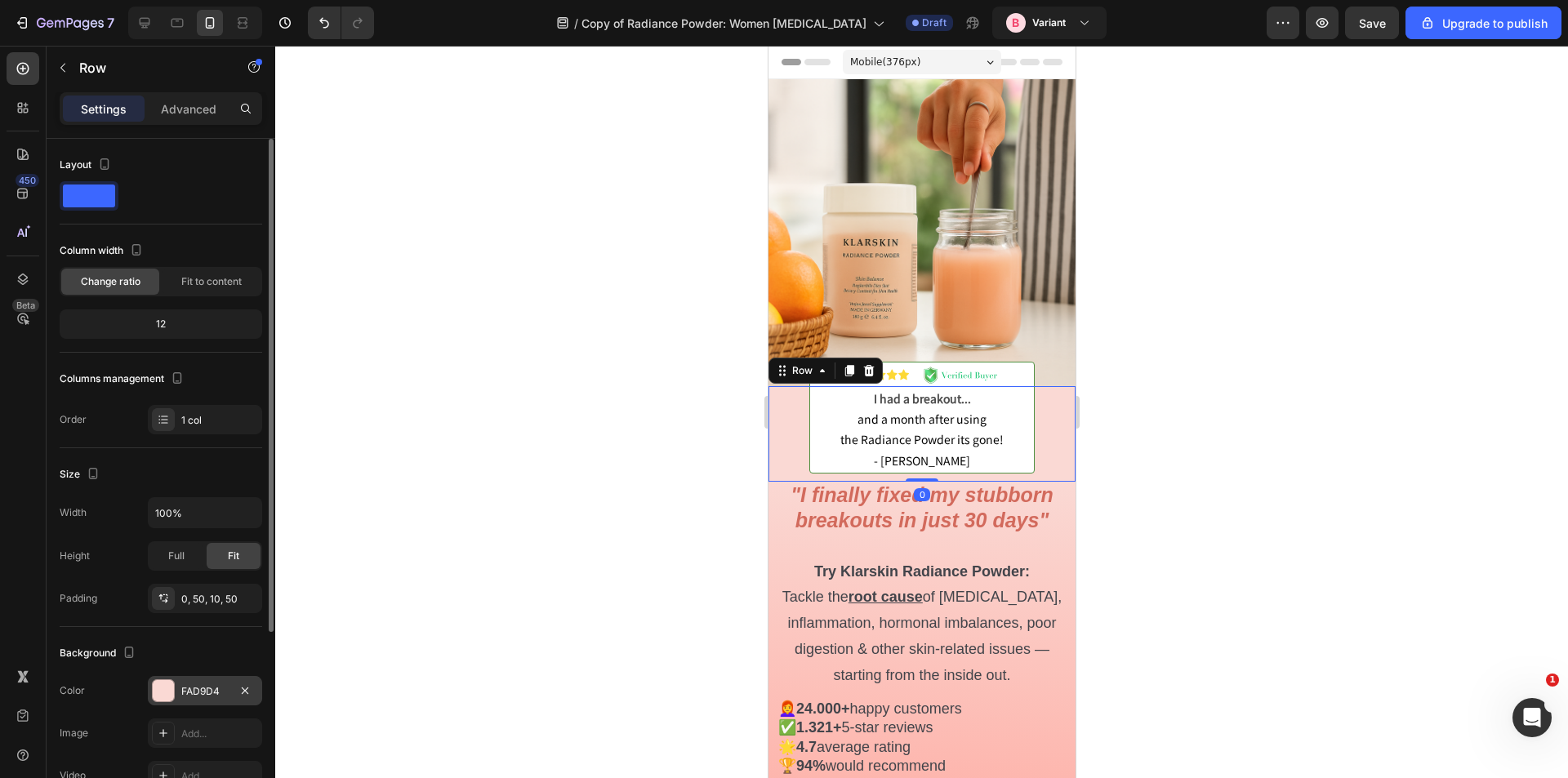
click at [182, 681] on div "FAD9D4" at bounding box center [205, 691] width 114 height 30
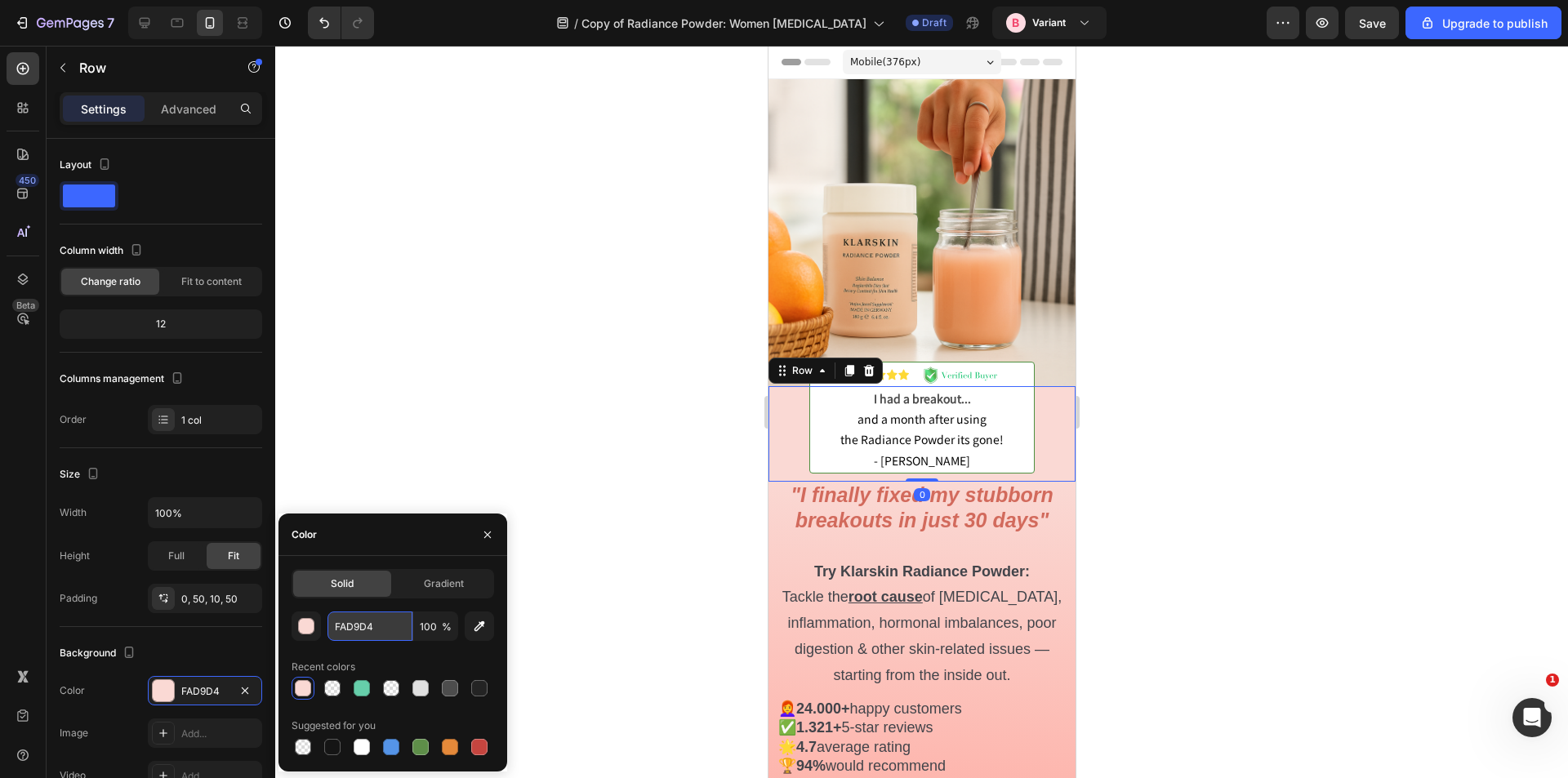
click at [362, 623] on input "FAD9D4" at bounding box center [370, 627] width 85 height 30
click at [138, 16] on icon at bounding box center [145, 23] width 16 height 16
type input "1200"
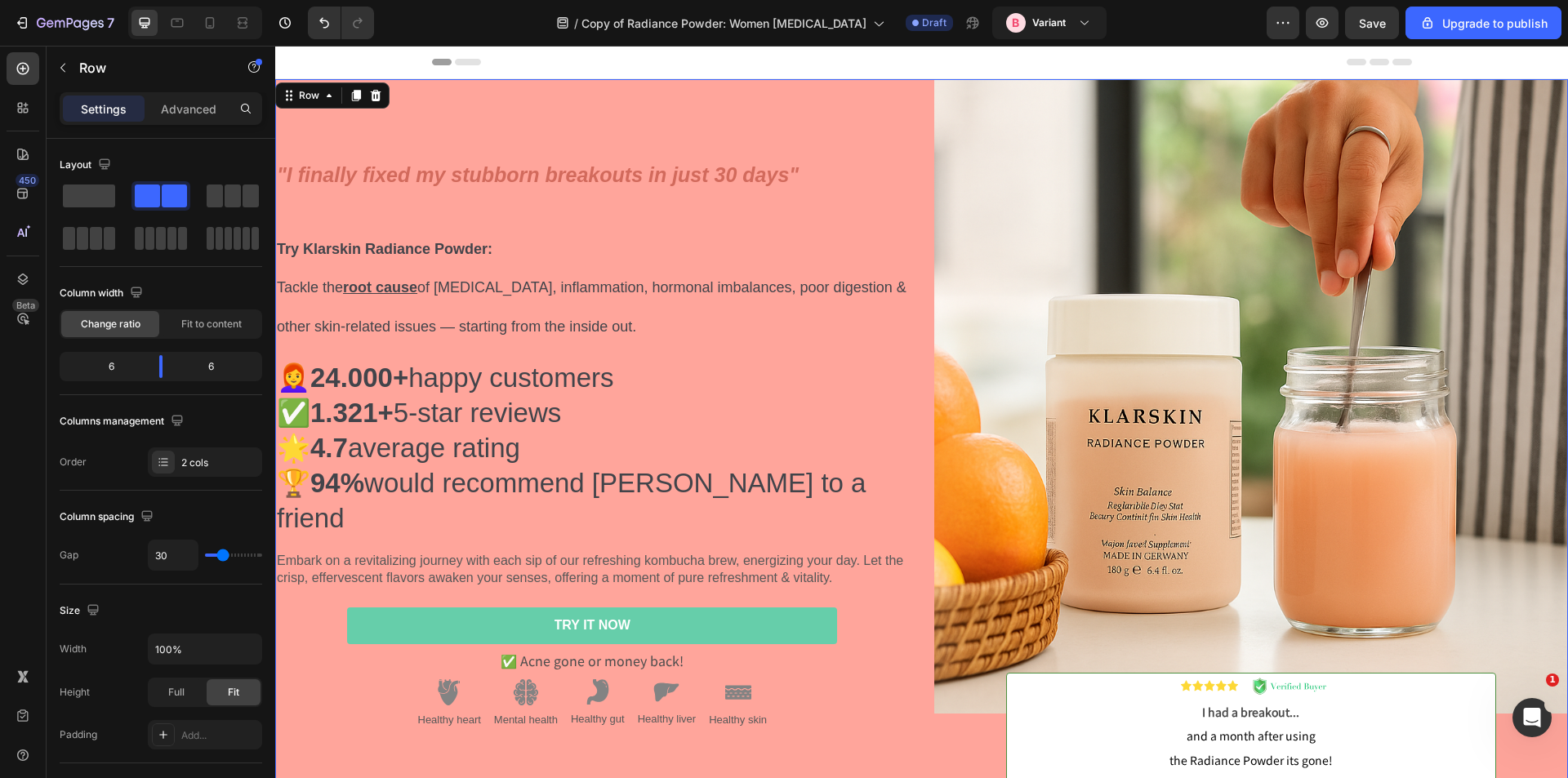
click at [391, 89] on div ""I finally fixed my stubborn breakouts in just 30 days" Try Klarskin Radiance P…" at bounding box center [592, 451] width 635 height 745
click at [324, 90] on icon at bounding box center [329, 96] width 13 height 13
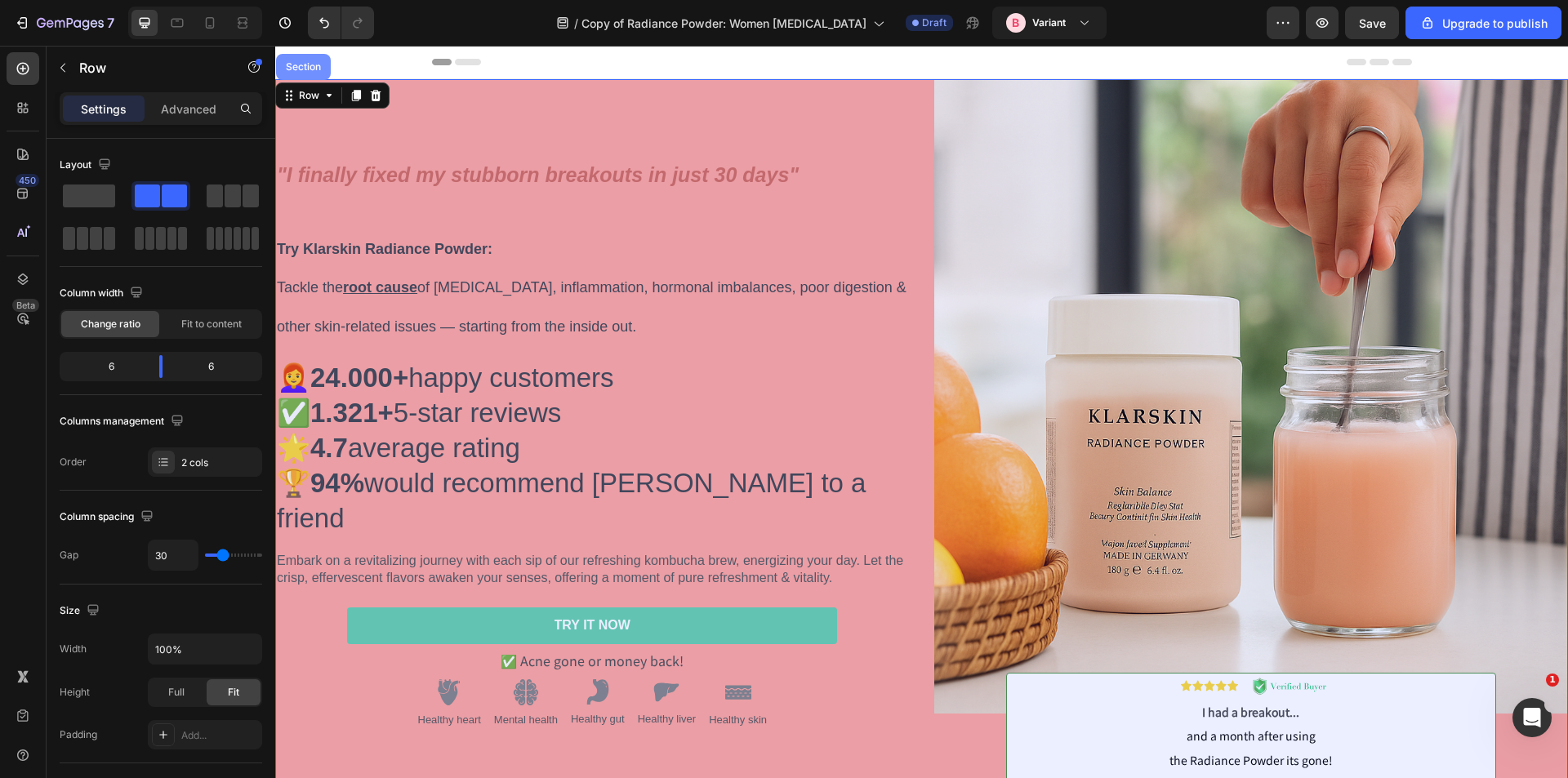
click at [312, 72] on div "Section" at bounding box center [303, 67] width 54 height 26
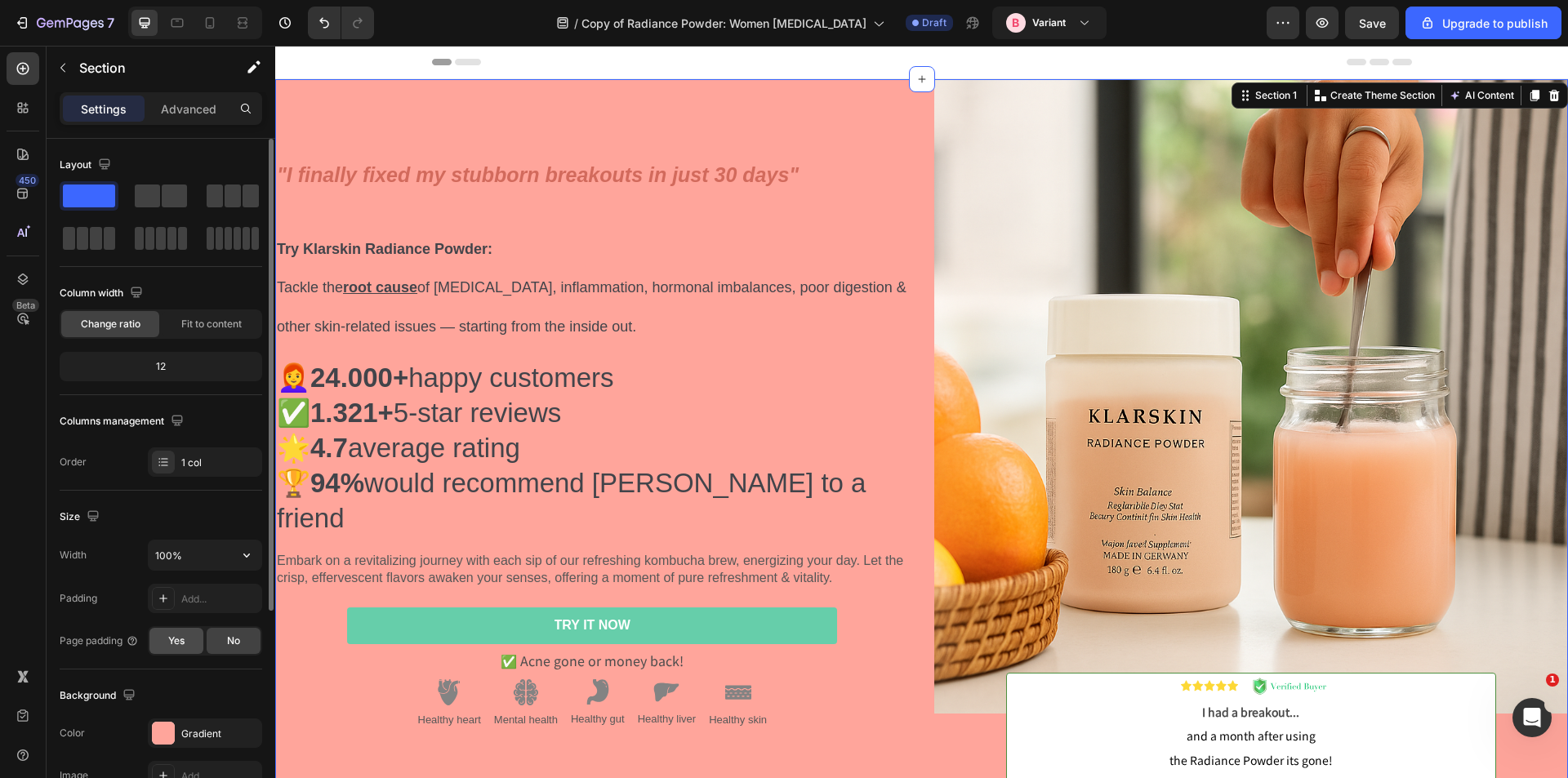
scroll to position [245, 0]
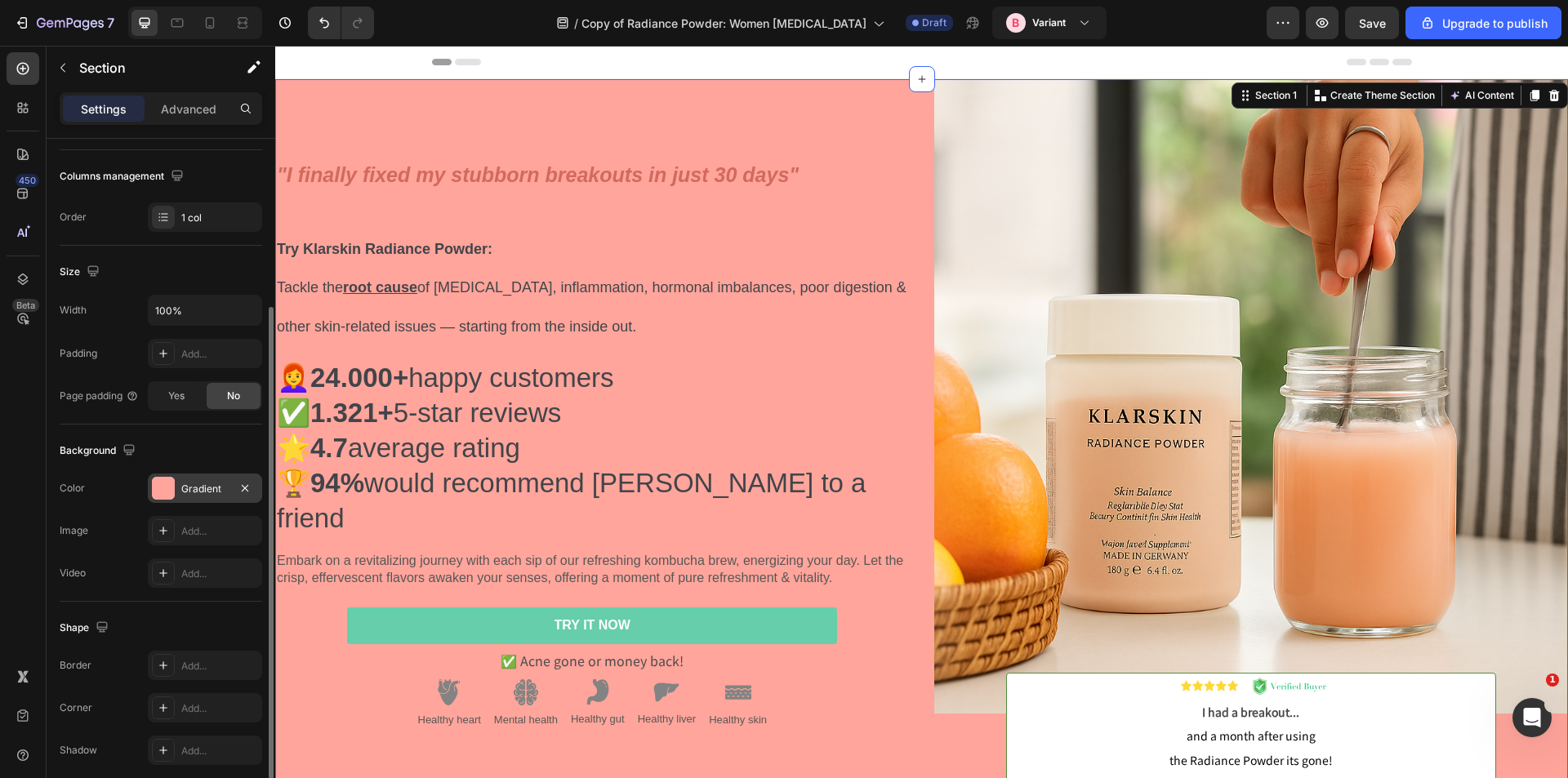
click at [203, 491] on div "Gradient" at bounding box center [205, 489] width 48 height 15
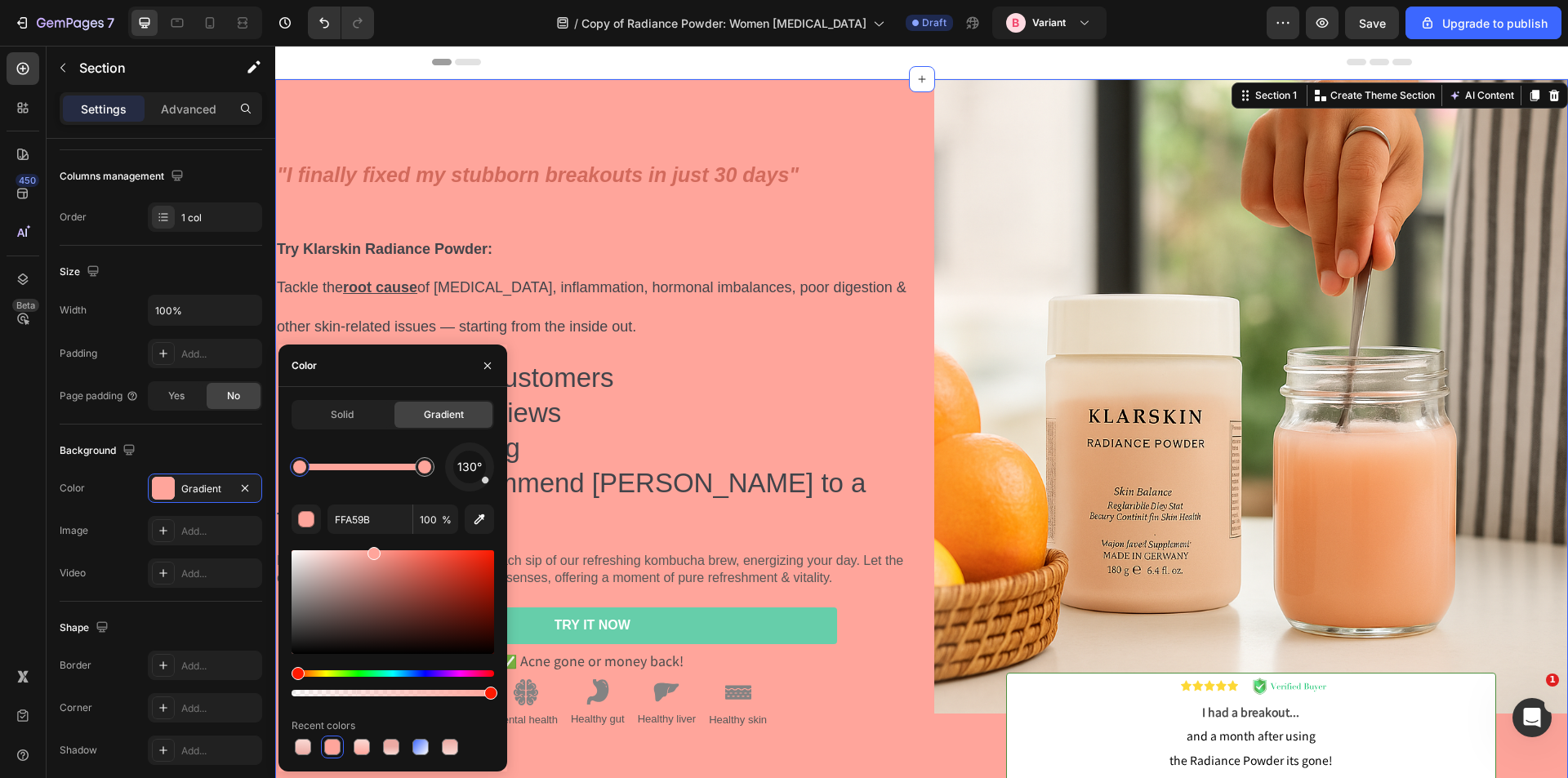
click at [296, 467] on div at bounding box center [300, 467] width 13 height 13
click at [348, 522] on input "FFA59B" at bounding box center [370, 519] width 85 height 30
paste input "AD9D4"
type input "FAD9D4"
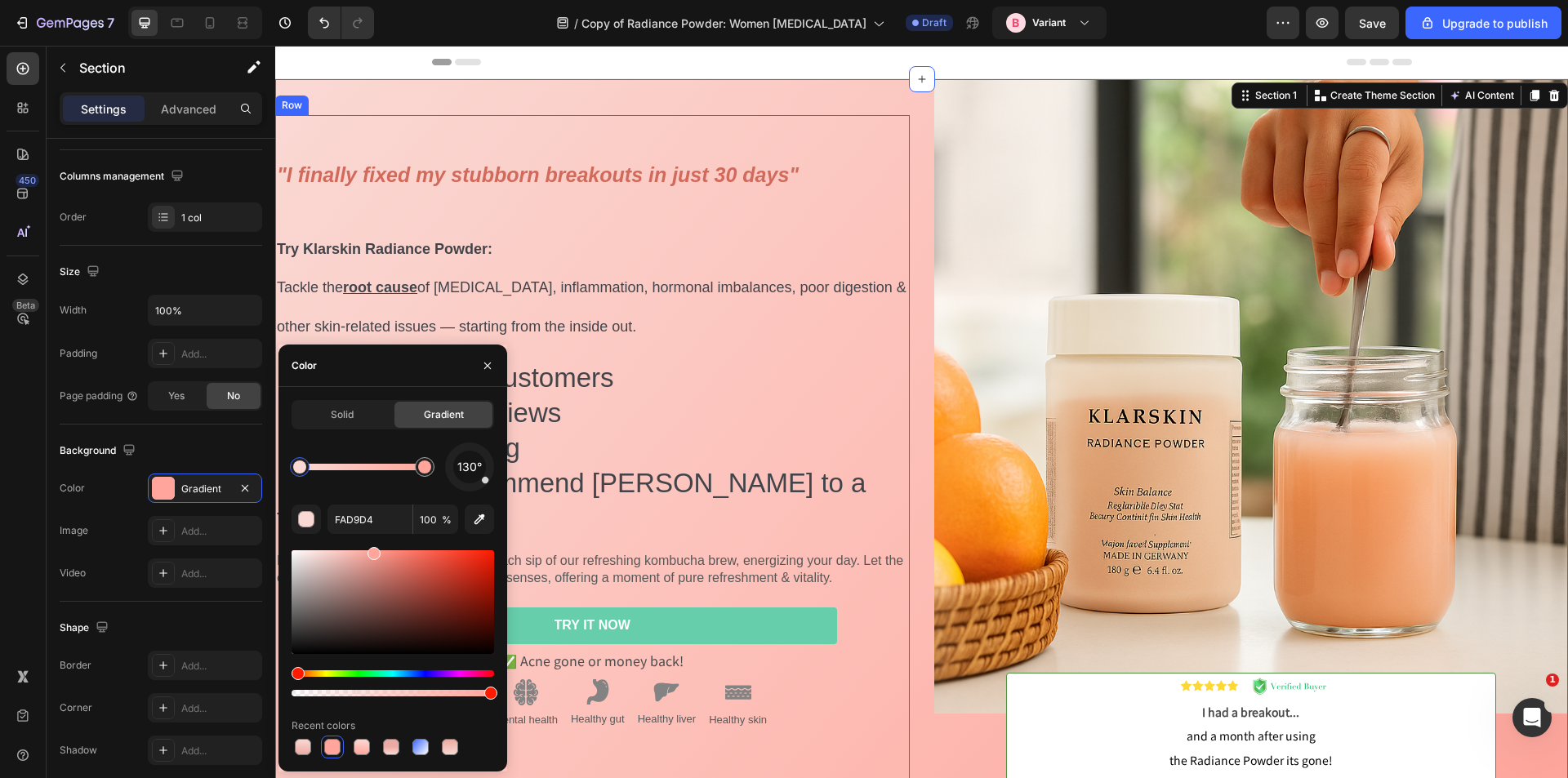
click at [870, 227] on h2 ""I finally fixed my stubborn breakouts in just 30 days" Try Klarskin Radiance P…" at bounding box center [592, 250] width 635 height 193
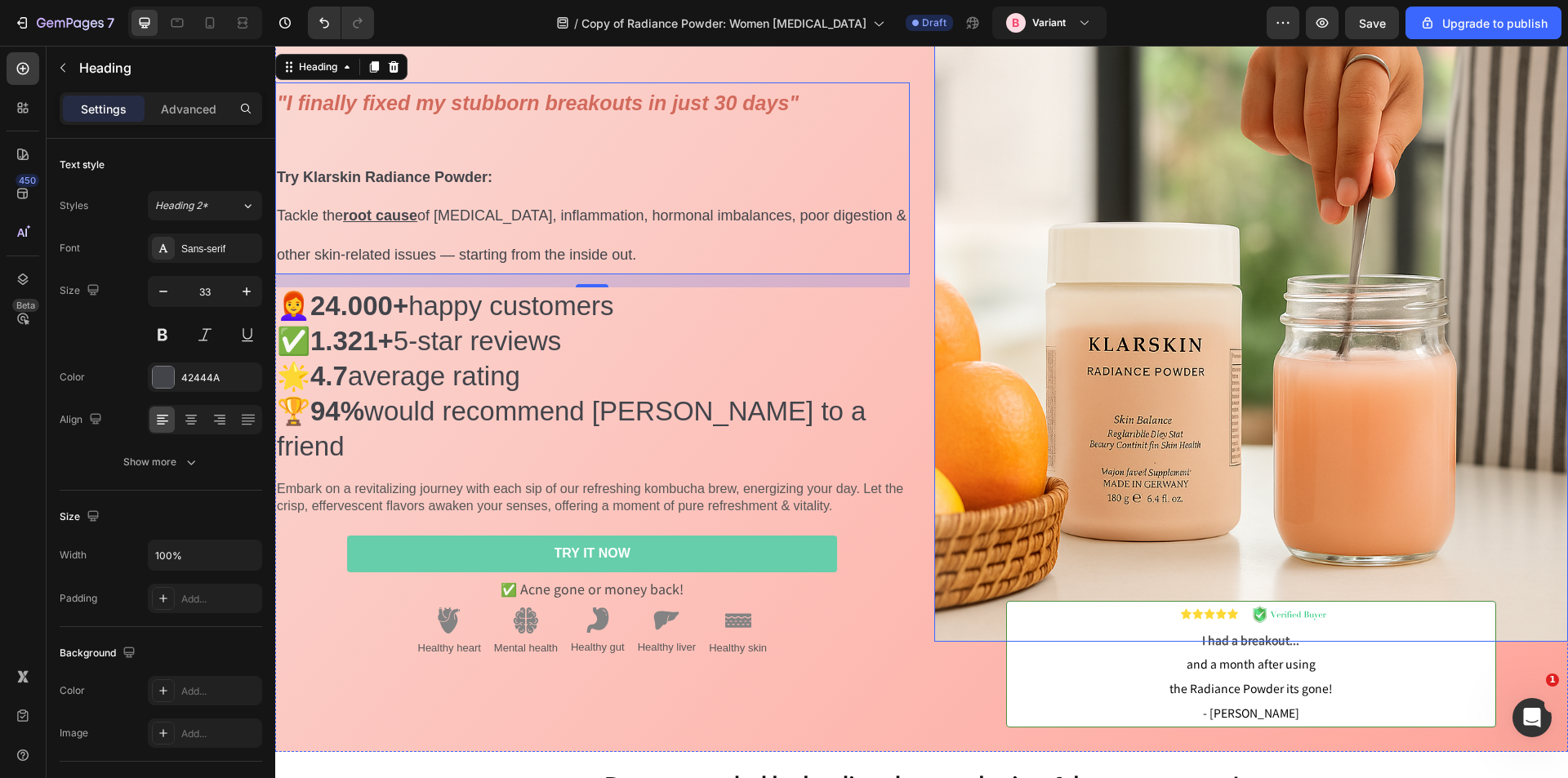
scroll to position [163, 0]
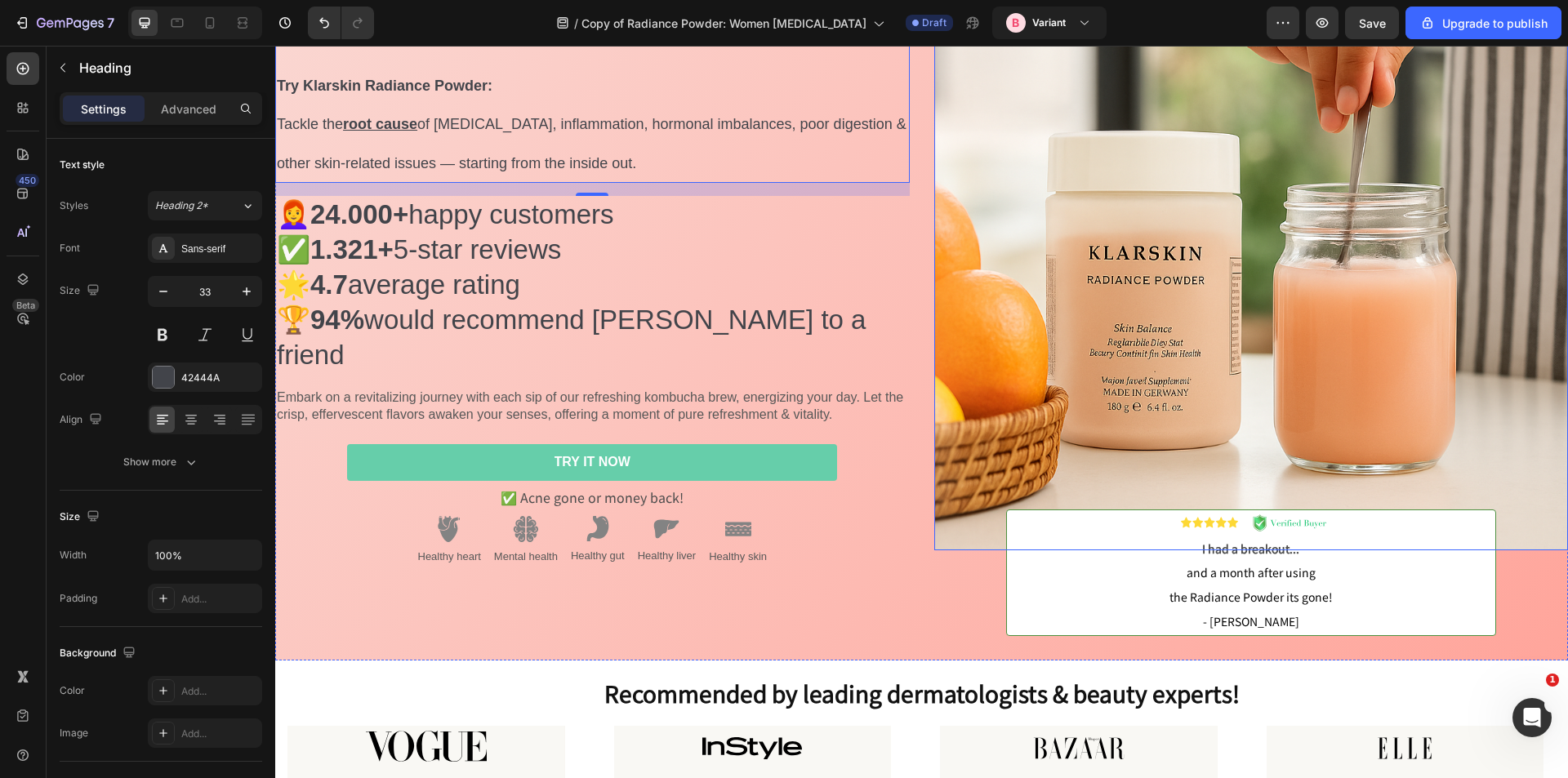
click at [982, 413] on img at bounding box center [1252, 233] width 635 height 635
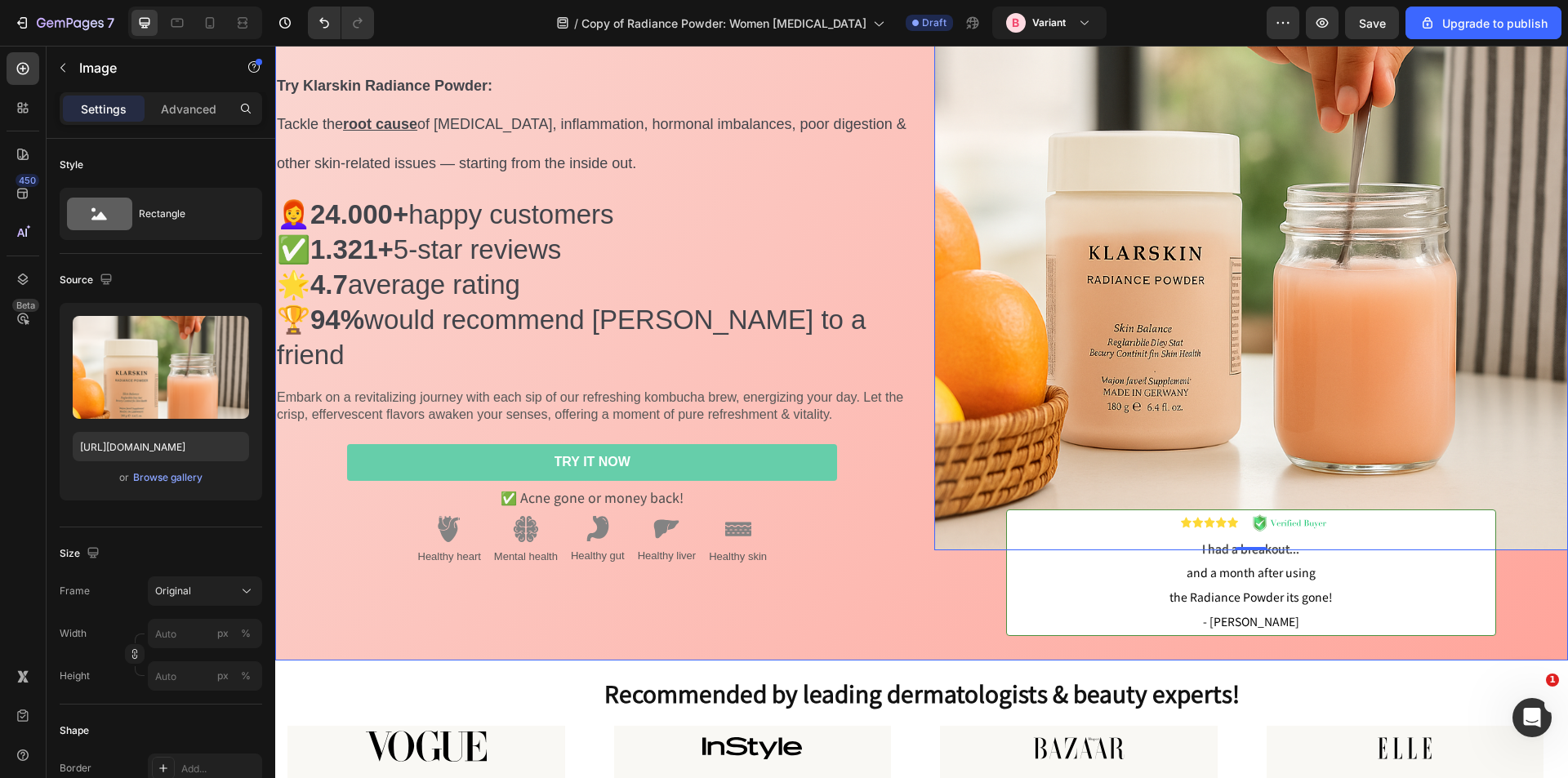
scroll to position [0, 0]
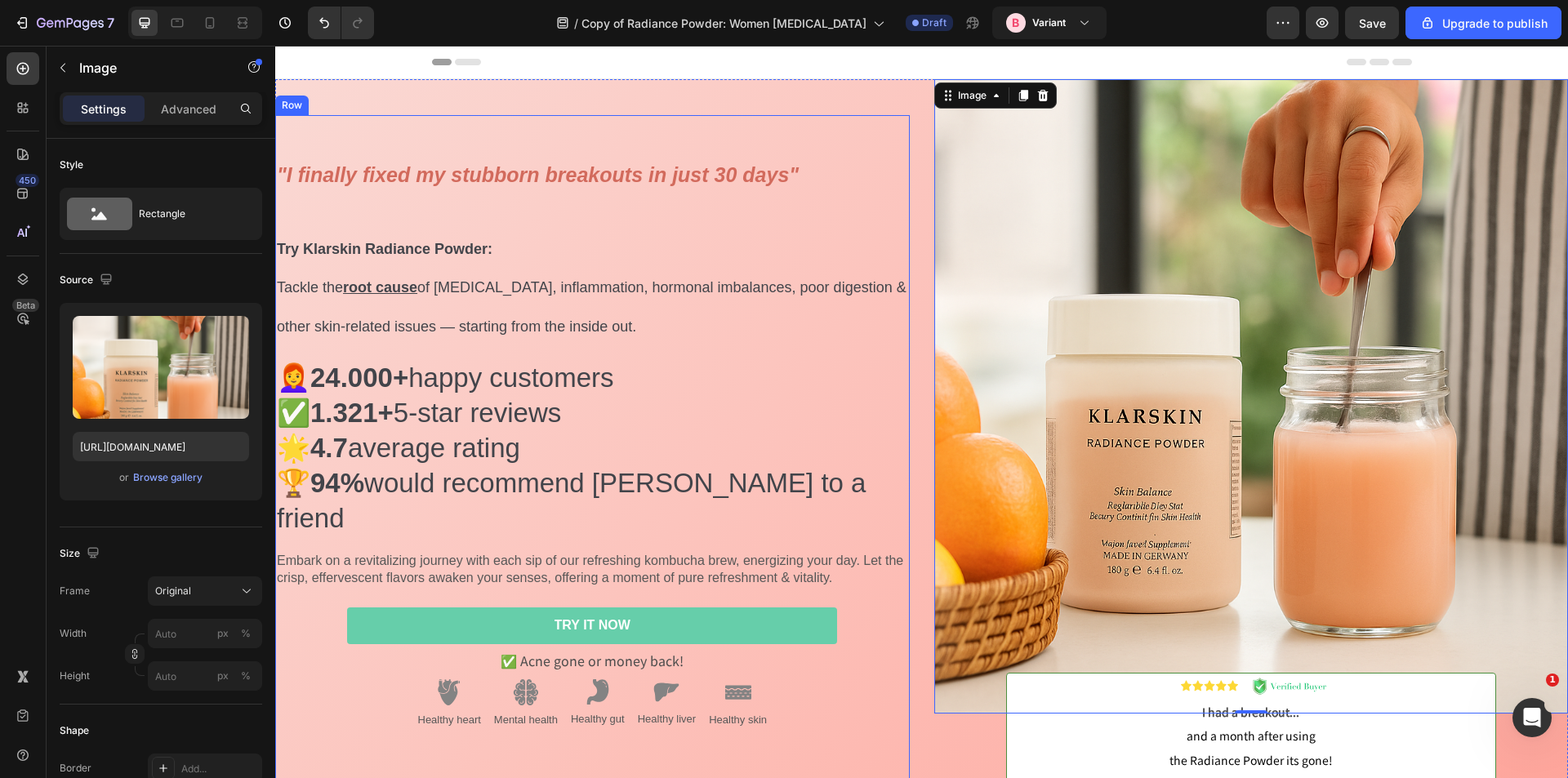
click at [417, 145] on div ""I finally fixed my stubborn breakouts in just 30 days" Try Klarskin Radiance P…" at bounding box center [592, 451] width 635 height 673
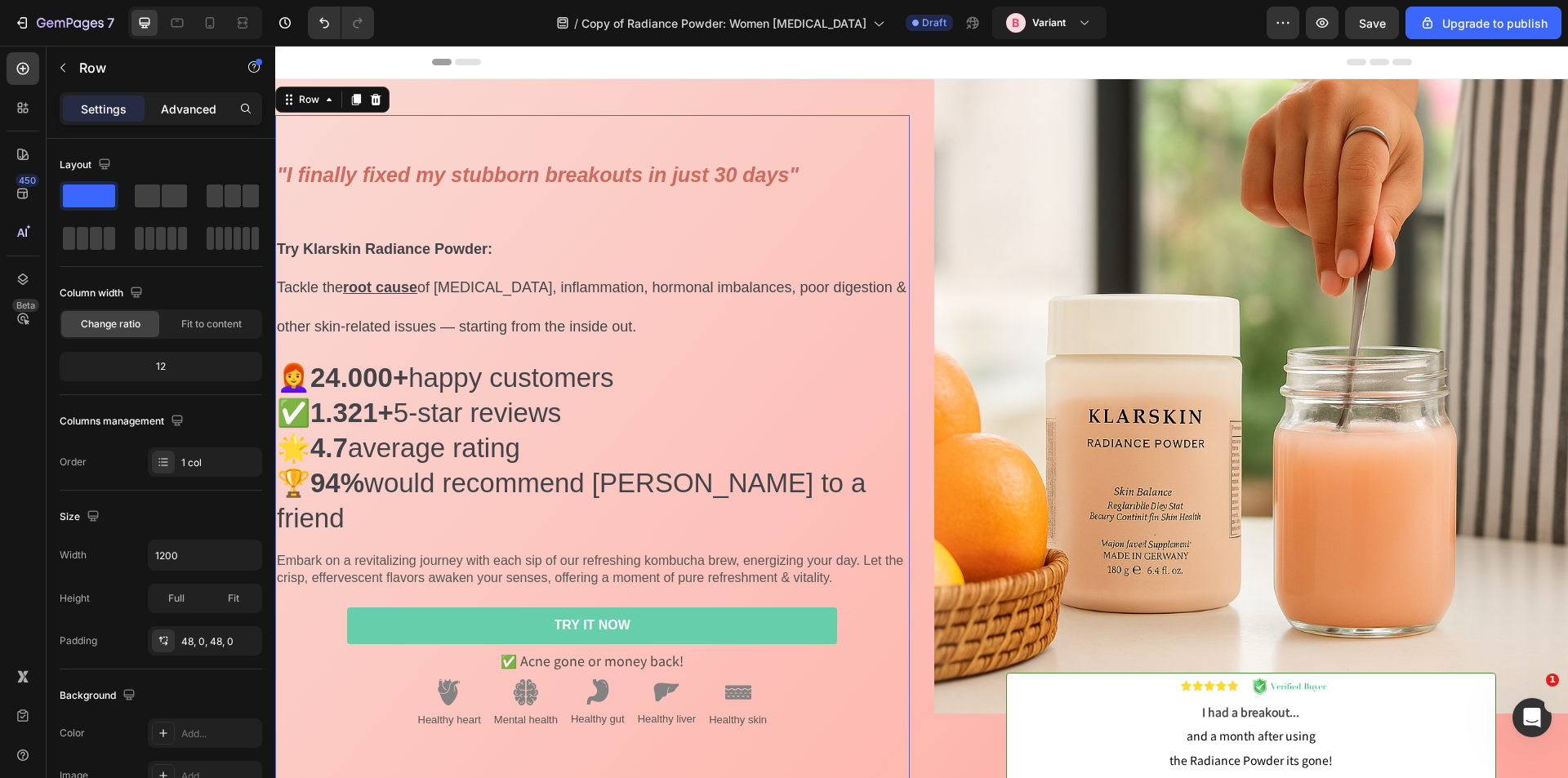
click at [184, 109] on p "Advanced" at bounding box center [188, 109] width 55 height 17
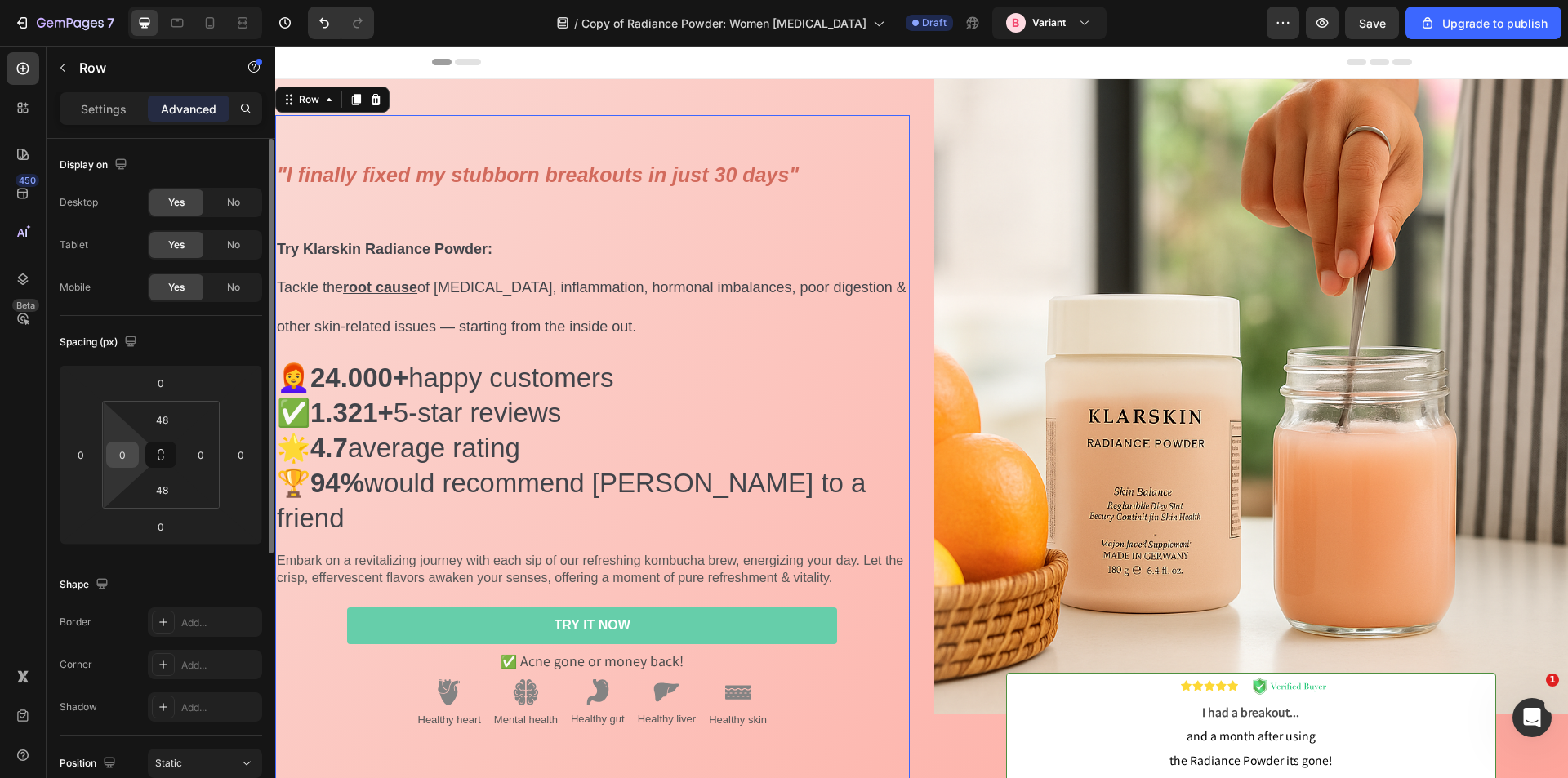
click at [128, 451] on input "0" at bounding box center [123, 455] width 25 height 25
type input "30"
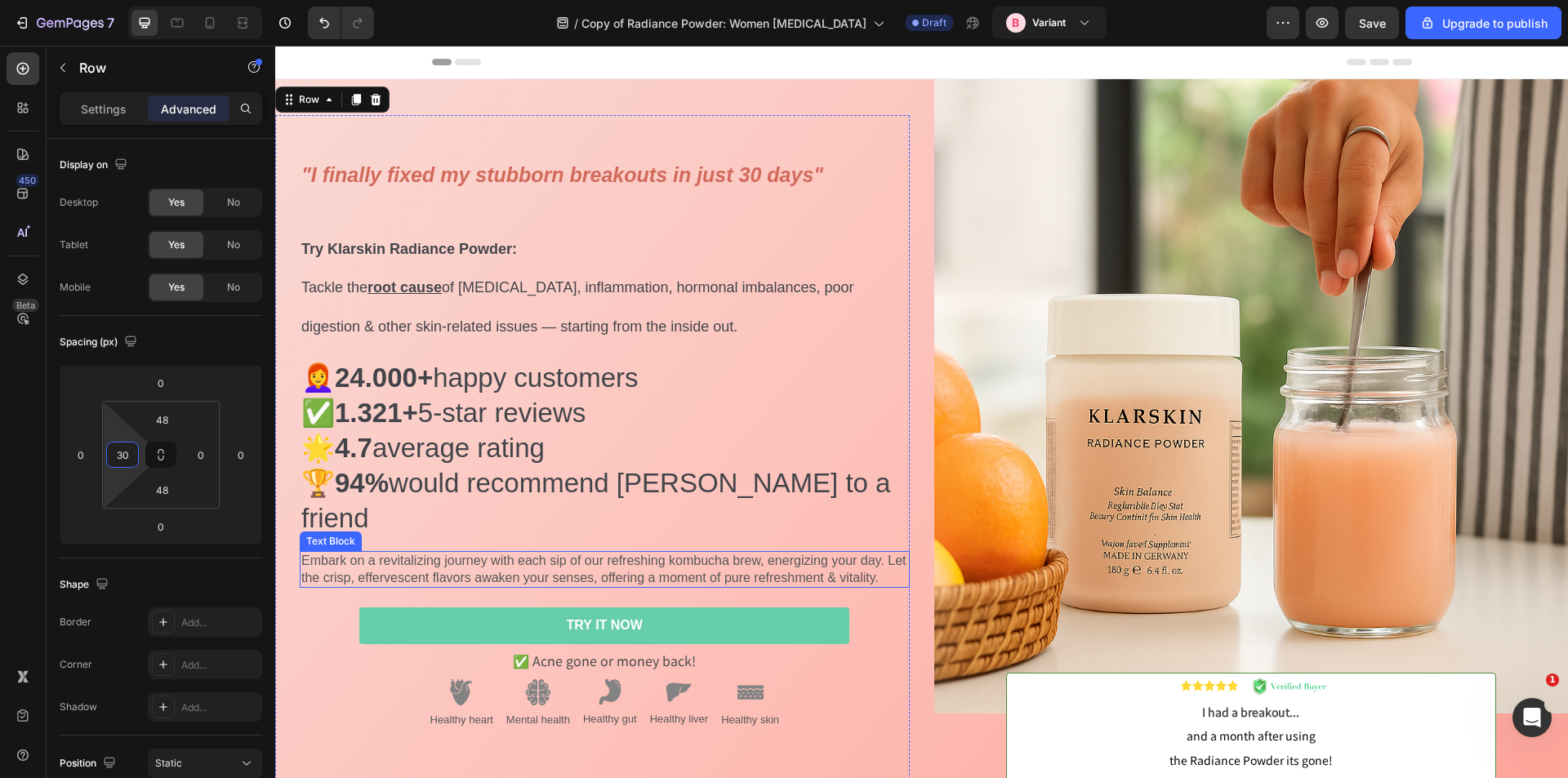
click at [410, 552] on p "Embark on a revitalizing journey with each sip of our refreshing kombucha brew,…" at bounding box center [604, 570] width 607 height 35
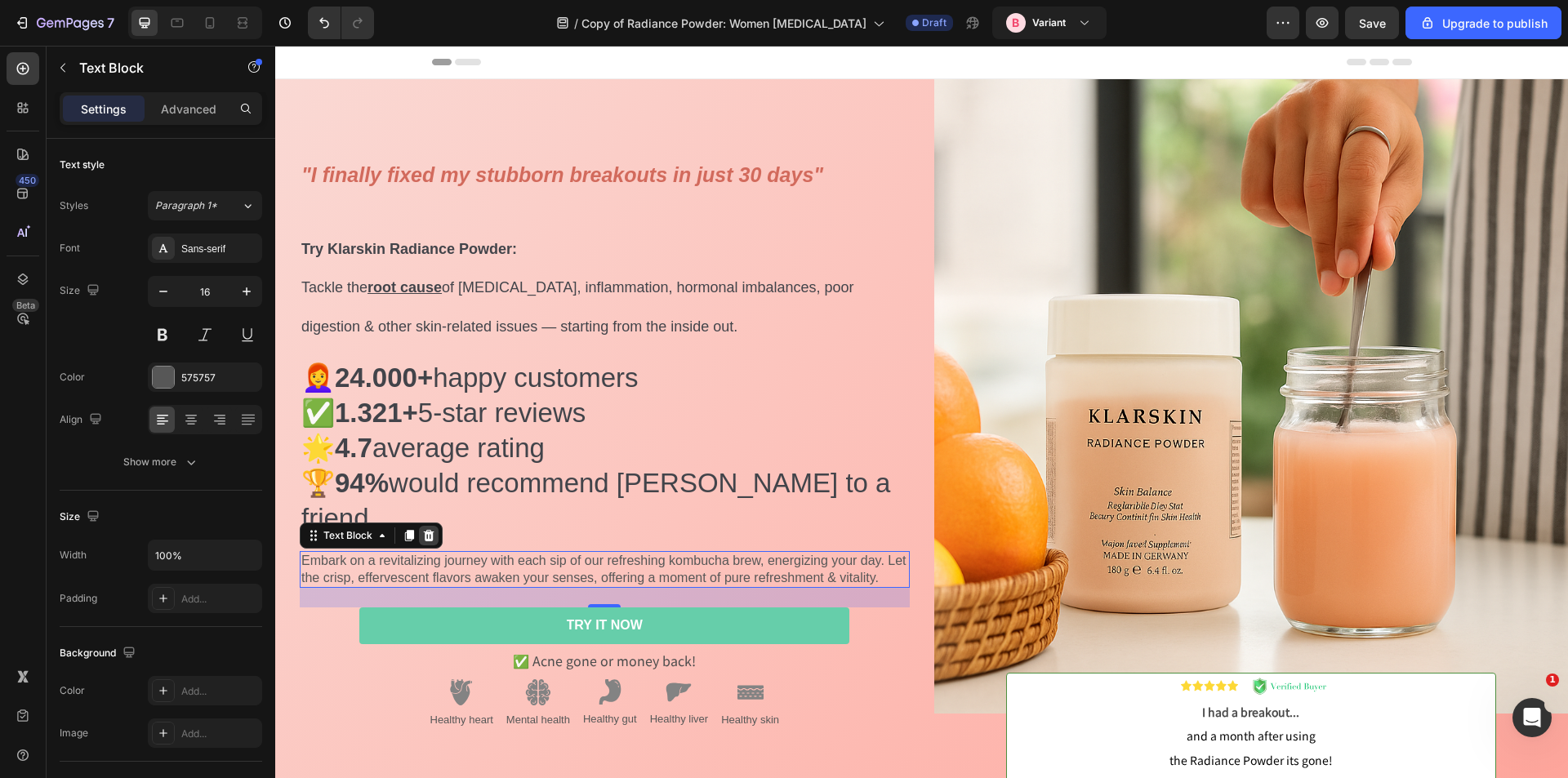
click at [431, 529] on icon at bounding box center [429, 536] width 13 height 13
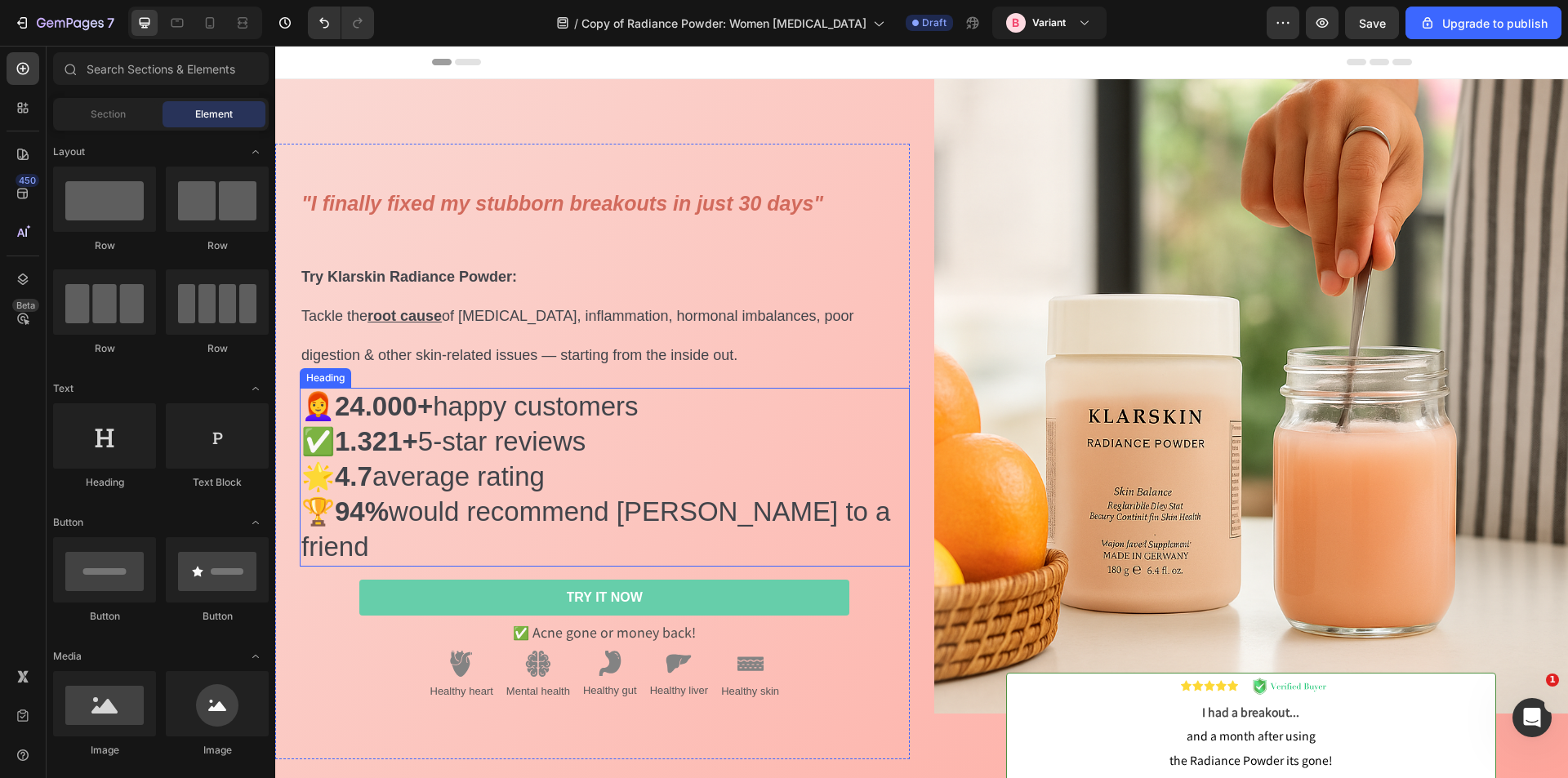
click at [434, 448] on h2 "👩‍🦰 24.000+ happy customers ✅ 1.321+ 5-star reviews 🌟 4.7 average rating 🏆 94% …" at bounding box center [604, 477] width 610 height 179
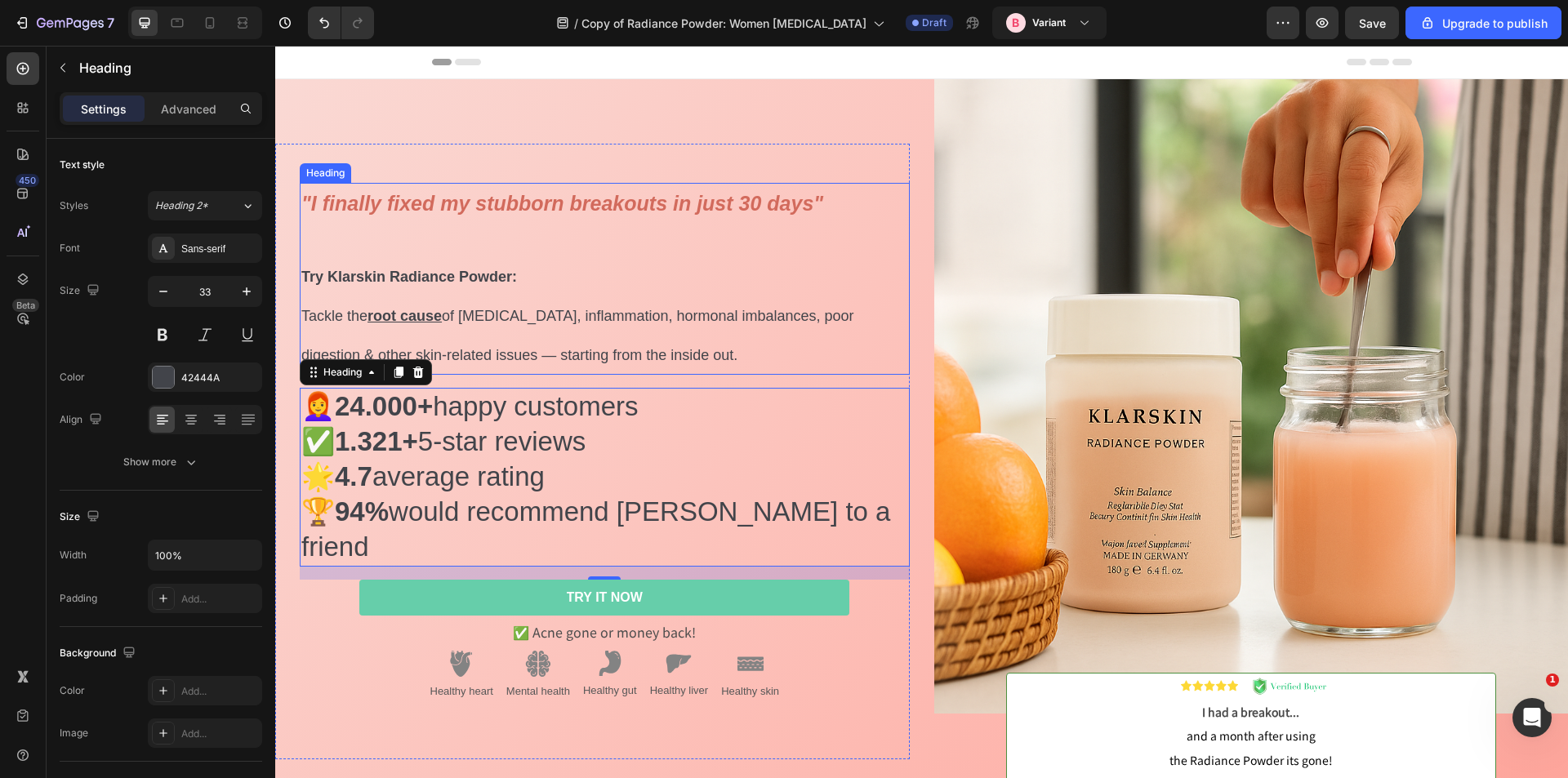
click at [440, 215] on strong ""I finally fixed my stubborn breakouts in just 30 days"" at bounding box center [562, 203] width 522 height 23
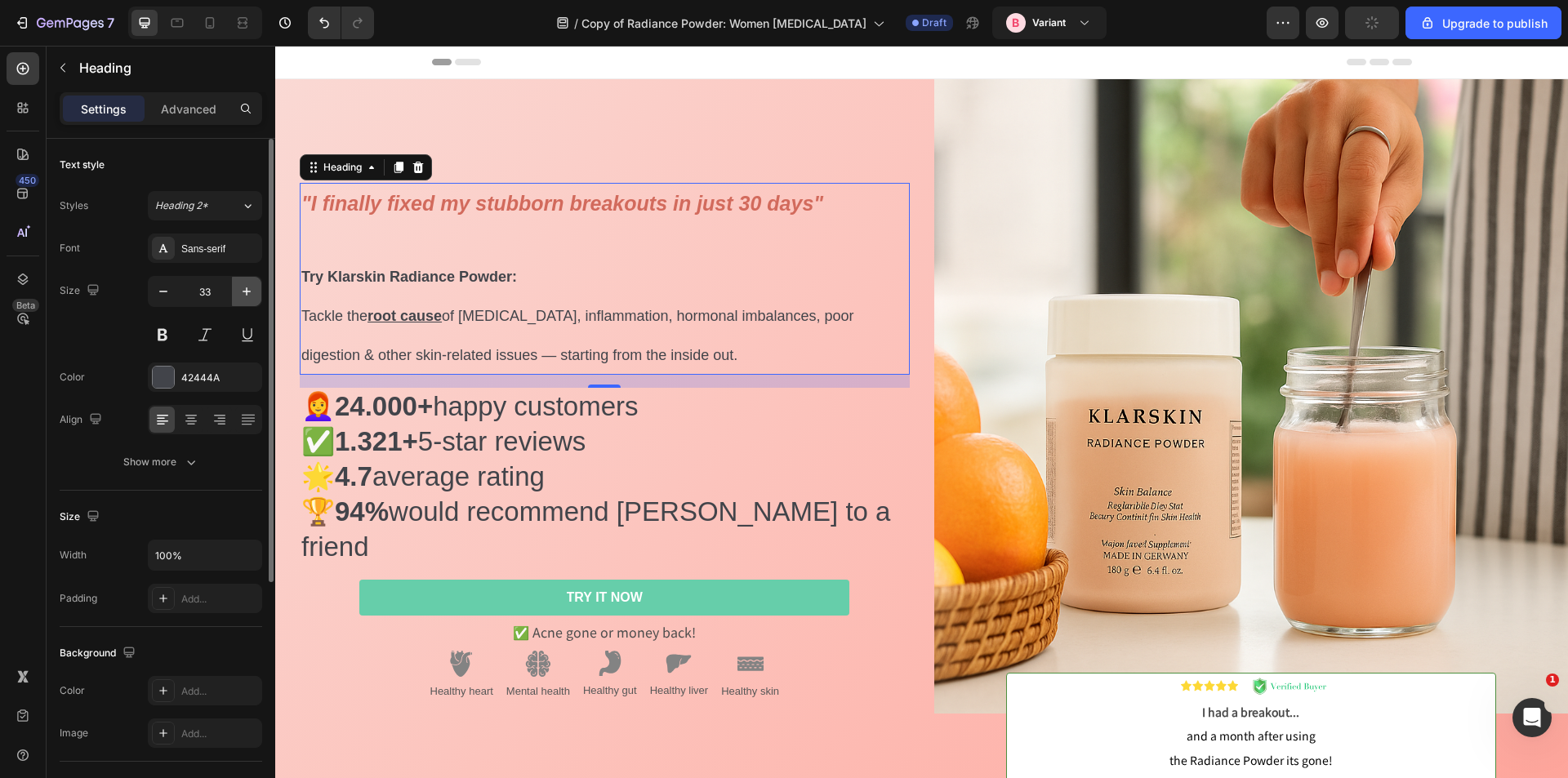
click at [247, 289] on icon "button" at bounding box center [247, 291] width 8 height 8
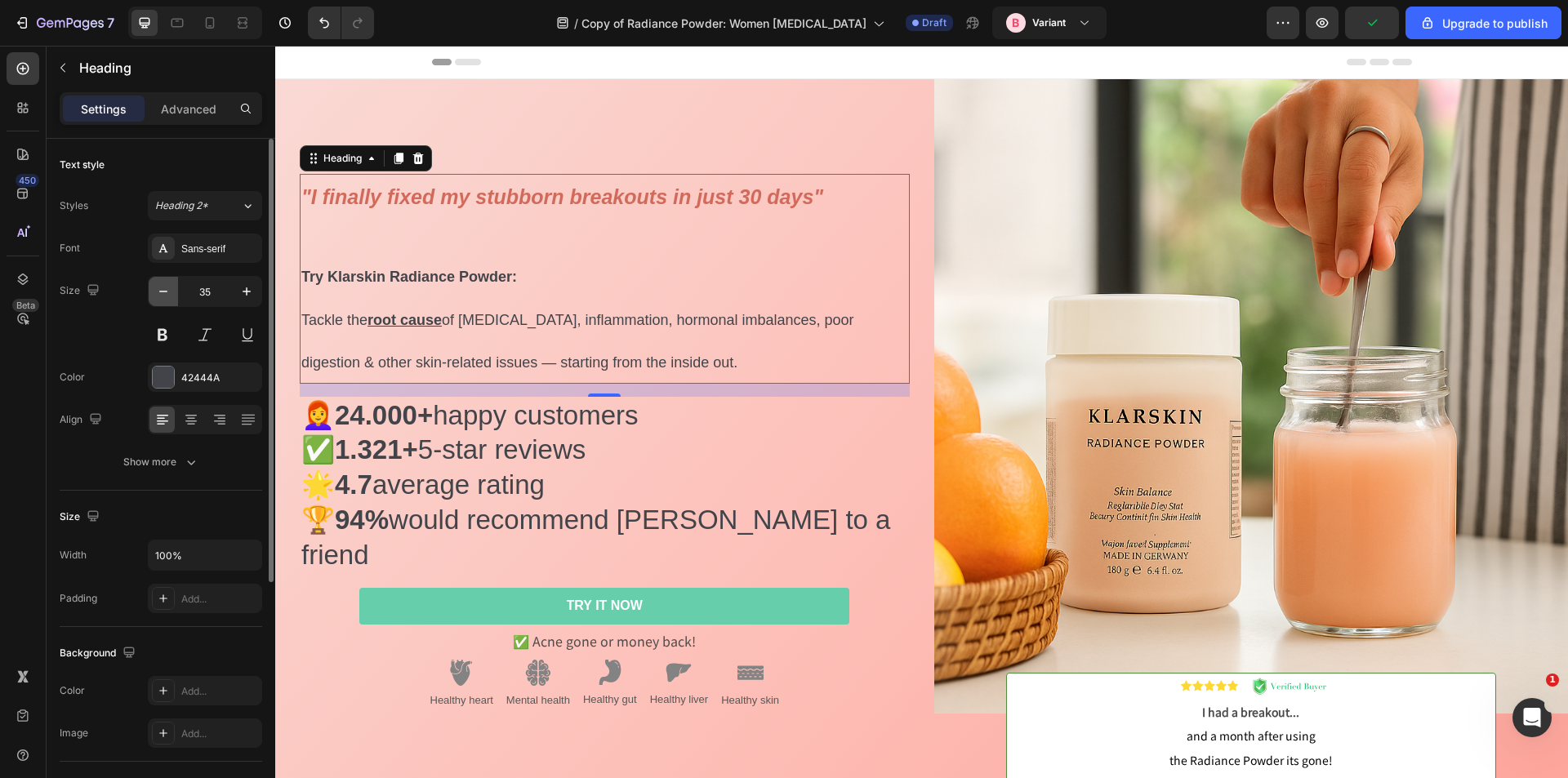
click at [168, 291] on icon "button" at bounding box center [163, 291] width 16 height 16
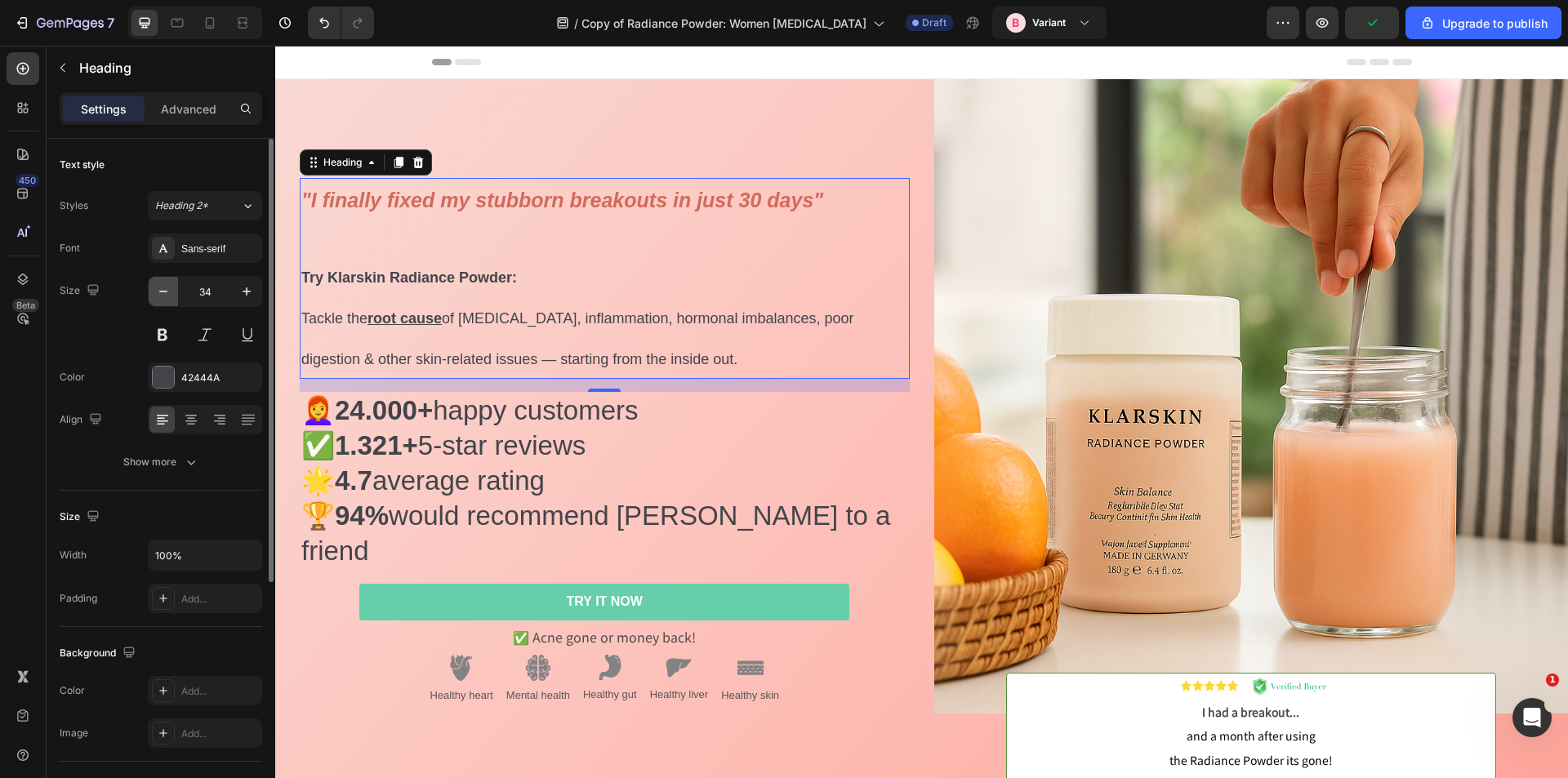
type input "33"
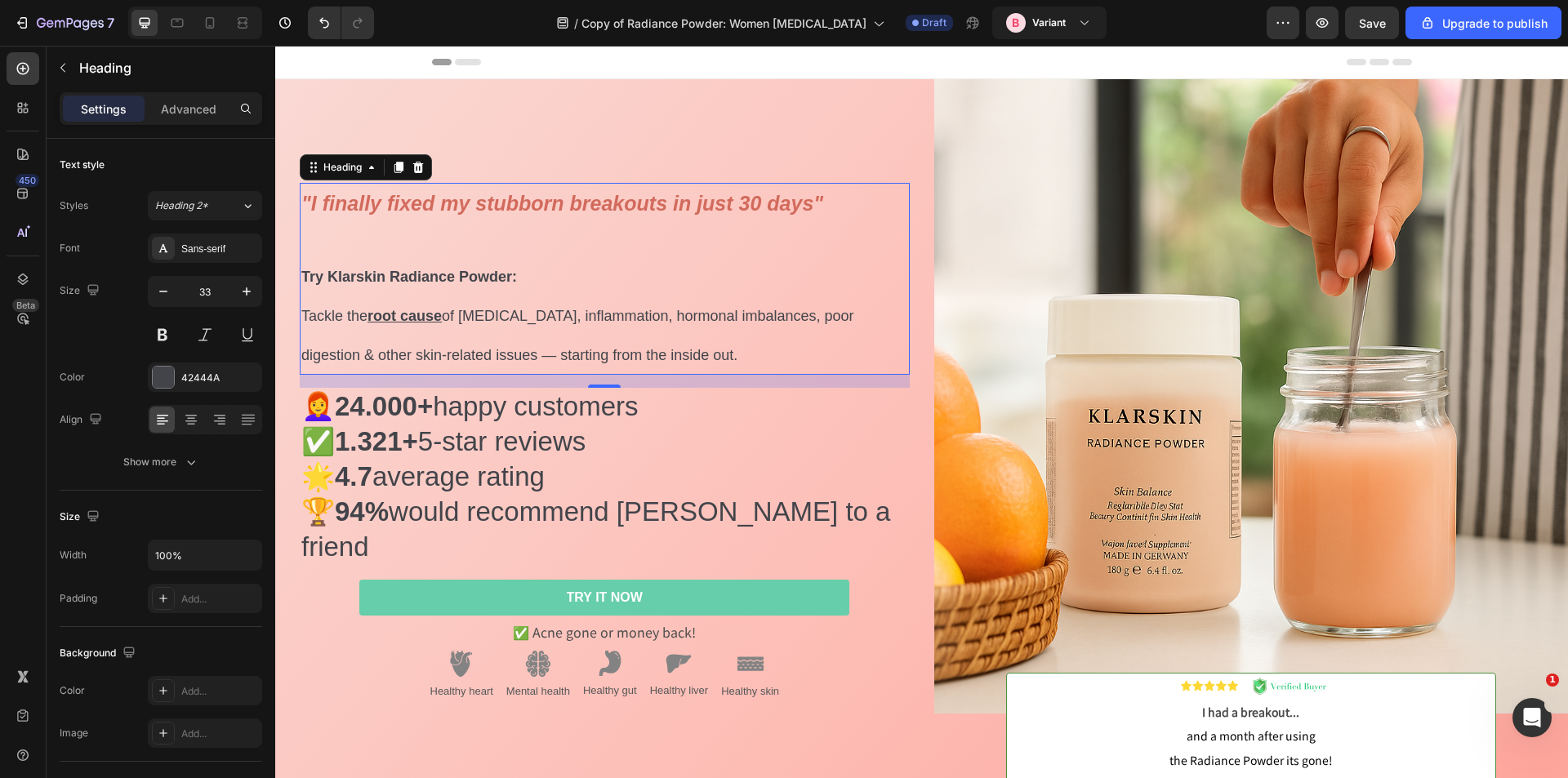
click at [673, 251] on h2 ""I finally fixed my stubborn breakouts in just 30 days" Try Klarskin Radiance P…" at bounding box center [604, 279] width 610 height 193
click at [673, 251] on p ""I finally fixed my stubborn breakouts in just 30 days" ⁠⁠⁠⁠⁠⁠⁠ Try Klarskin Ra…" at bounding box center [604, 279] width 607 height 189
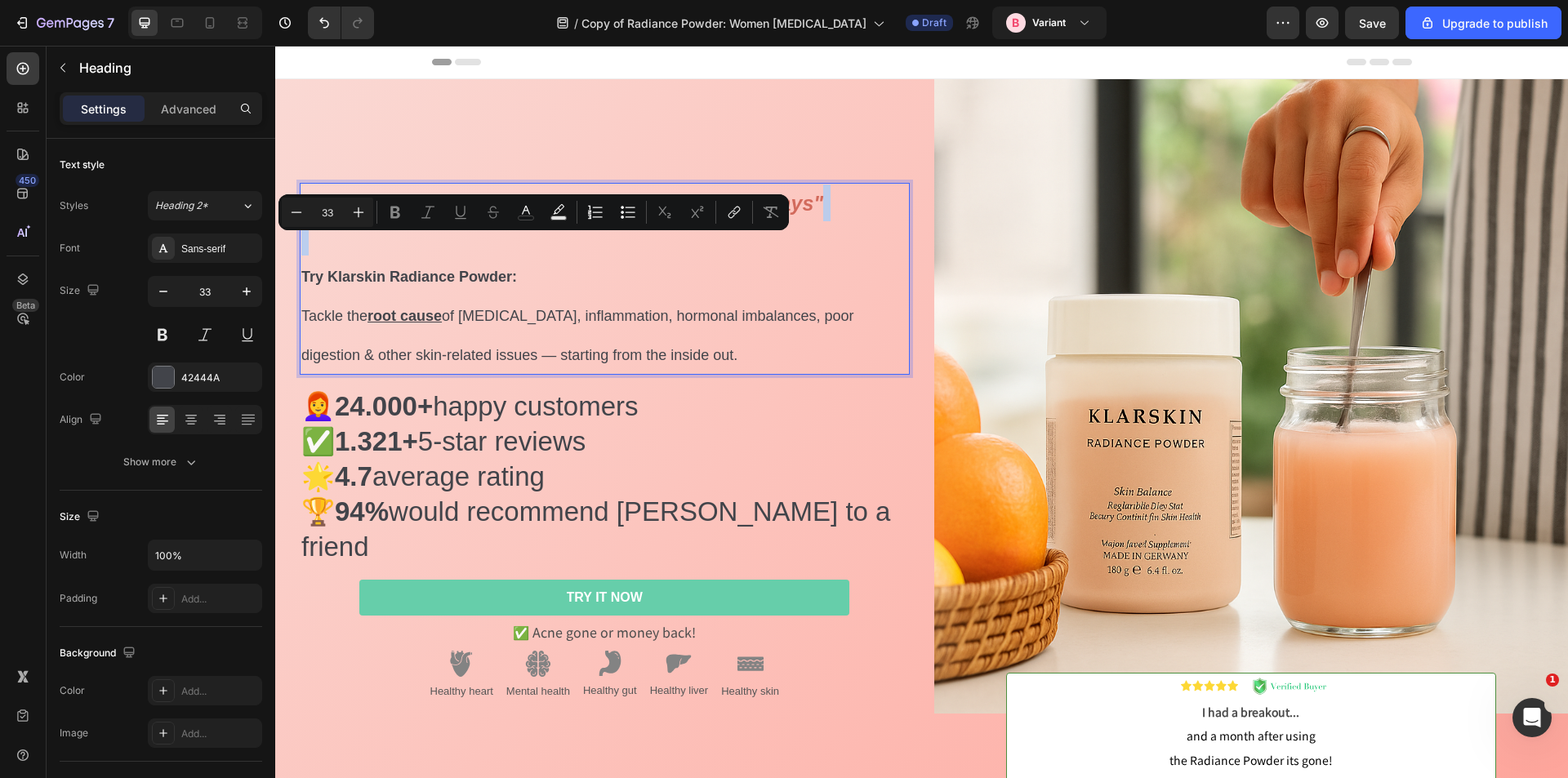
click at [673, 251] on p ""I finally fixed my stubborn breakouts in just 30 days" Try Klarskin Radiance P…" at bounding box center [604, 279] width 607 height 189
type input "18"
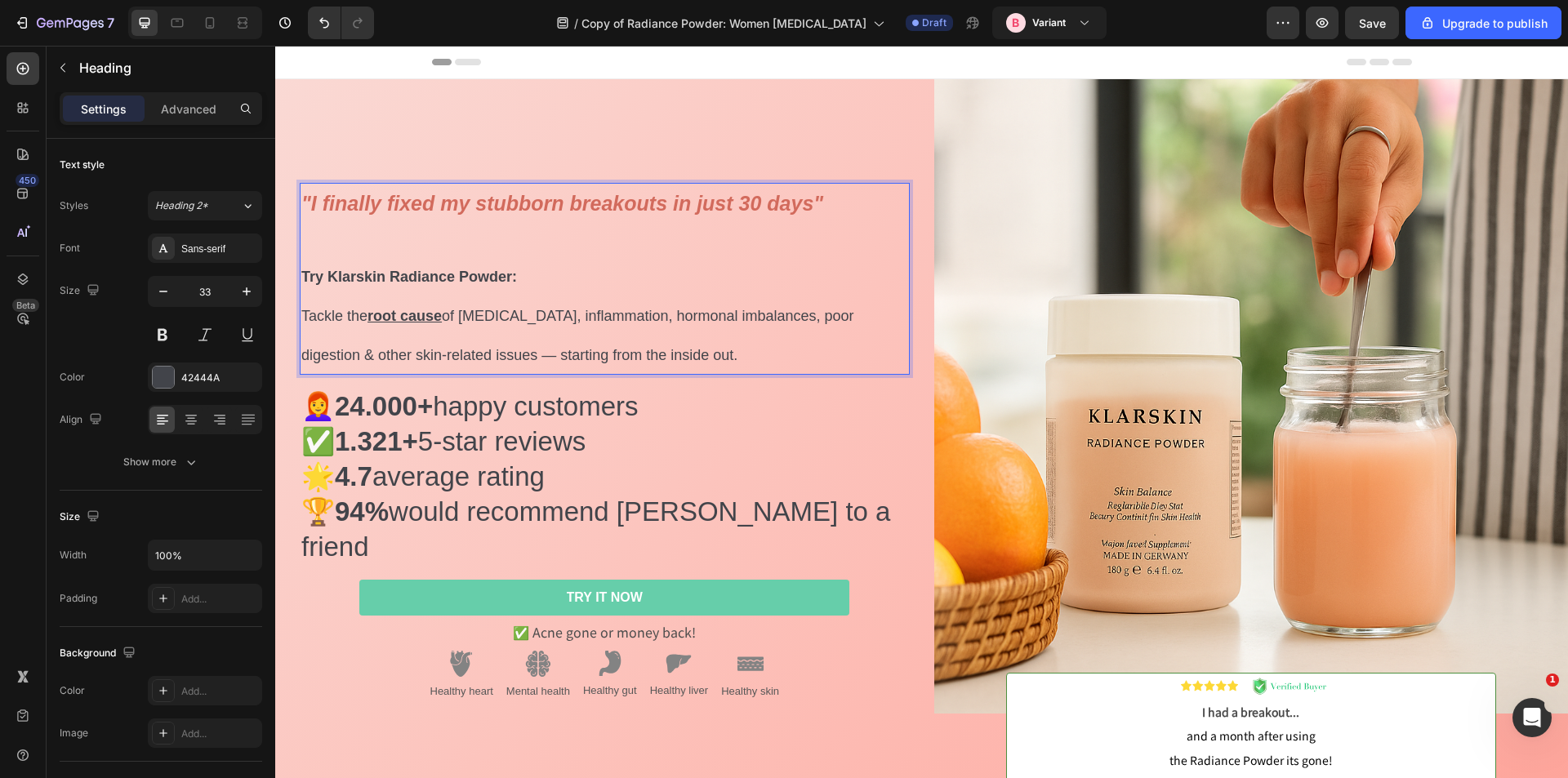
click at [676, 312] on p ""I finally fixed my stubborn breakouts in just 30 days" Try Klarskin Radiance P…" at bounding box center [604, 279] width 607 height 189
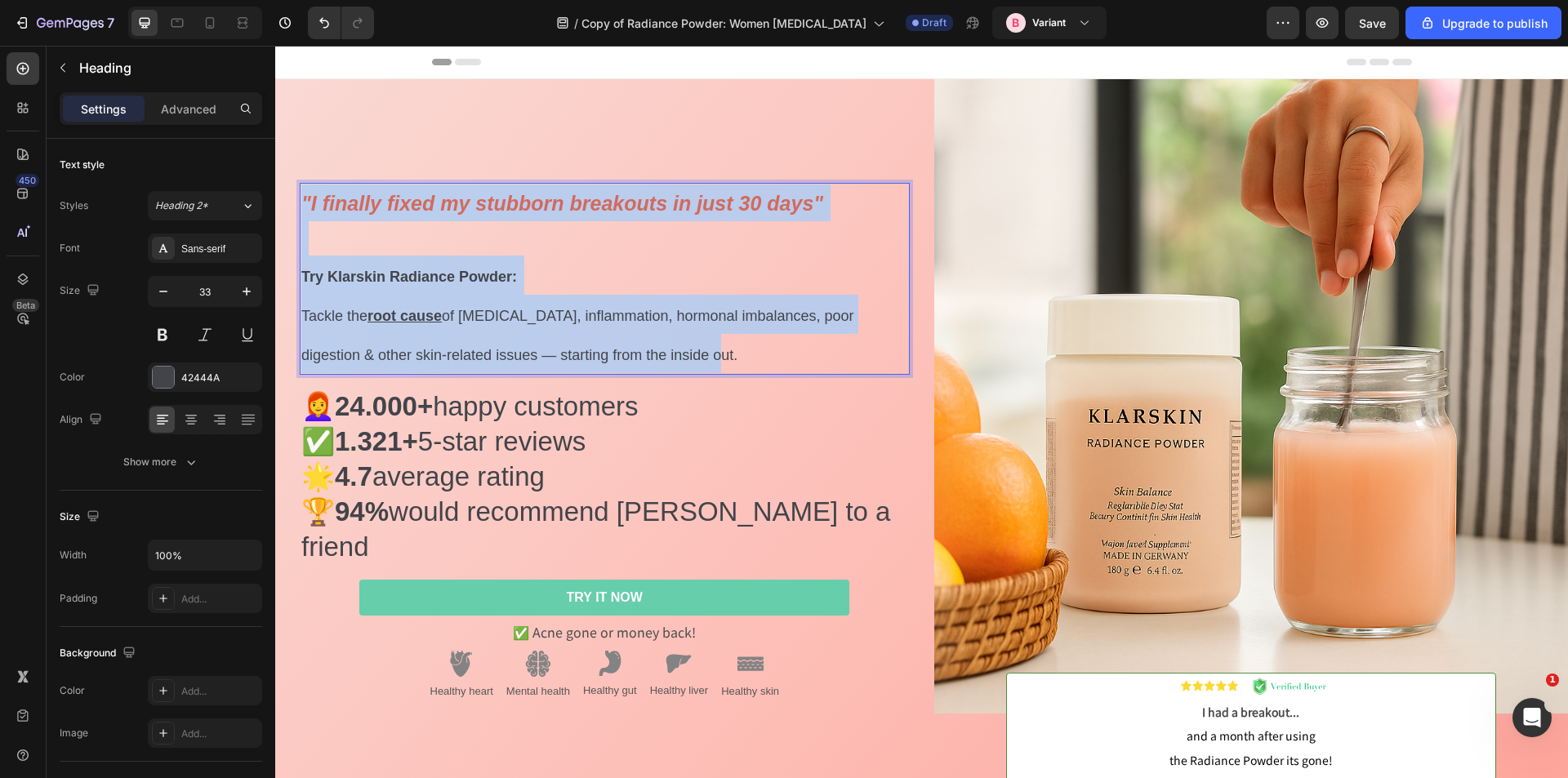
drag, startPoint x: 692, startPoint y: 372, endPoint x: 304, endPoint y: 213, distance: 419.3
click at [304, 213] on p ""I finally fixed my stubborn breakouts in just 30 days" Try Klarskin Radiance P…" at bounding box center [604, 279] width 607 height 189
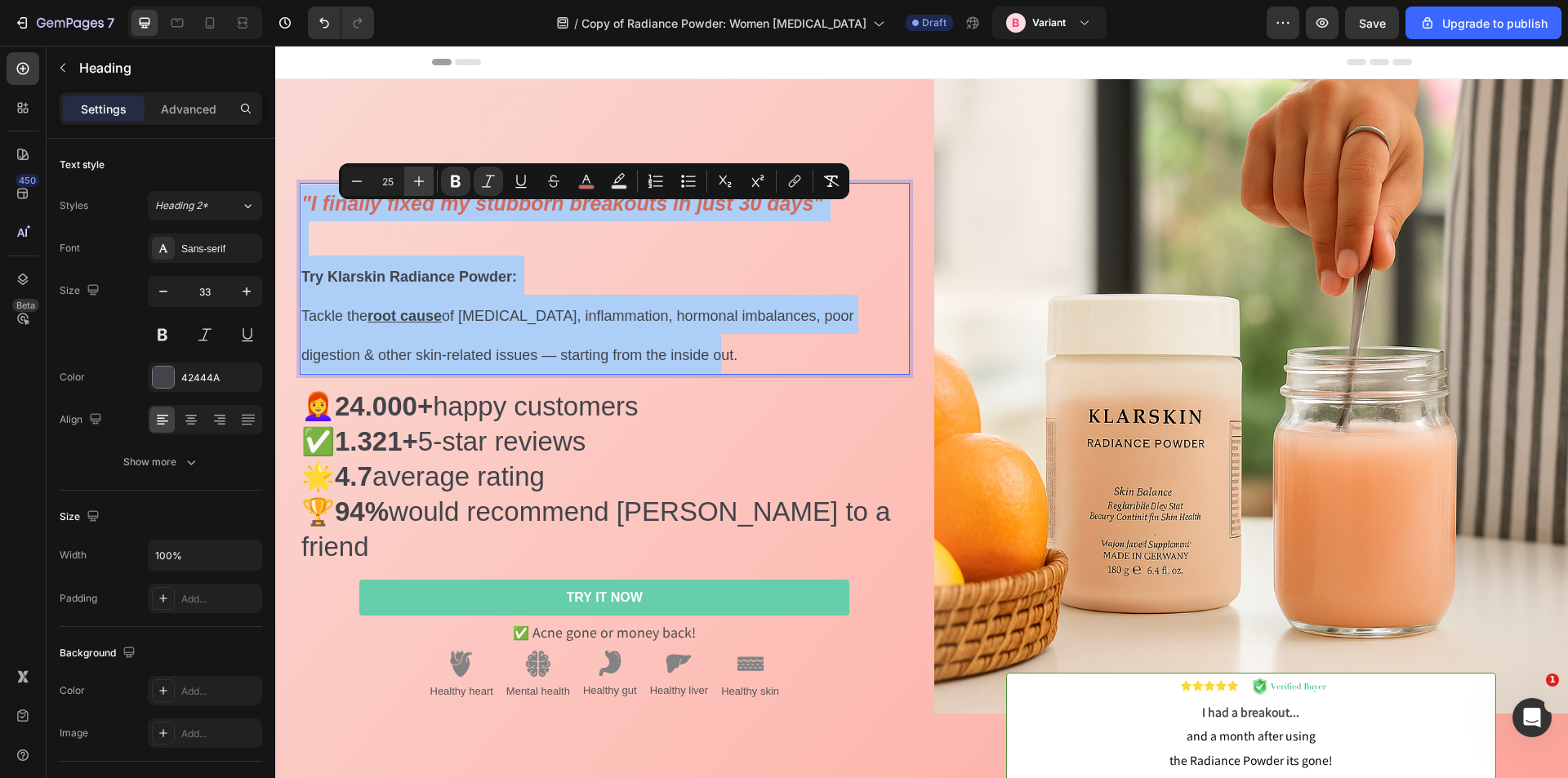
click at [426, 185] on icon "Editor contextual toolbar" at bounding box center [419, 181] width 16 height 16
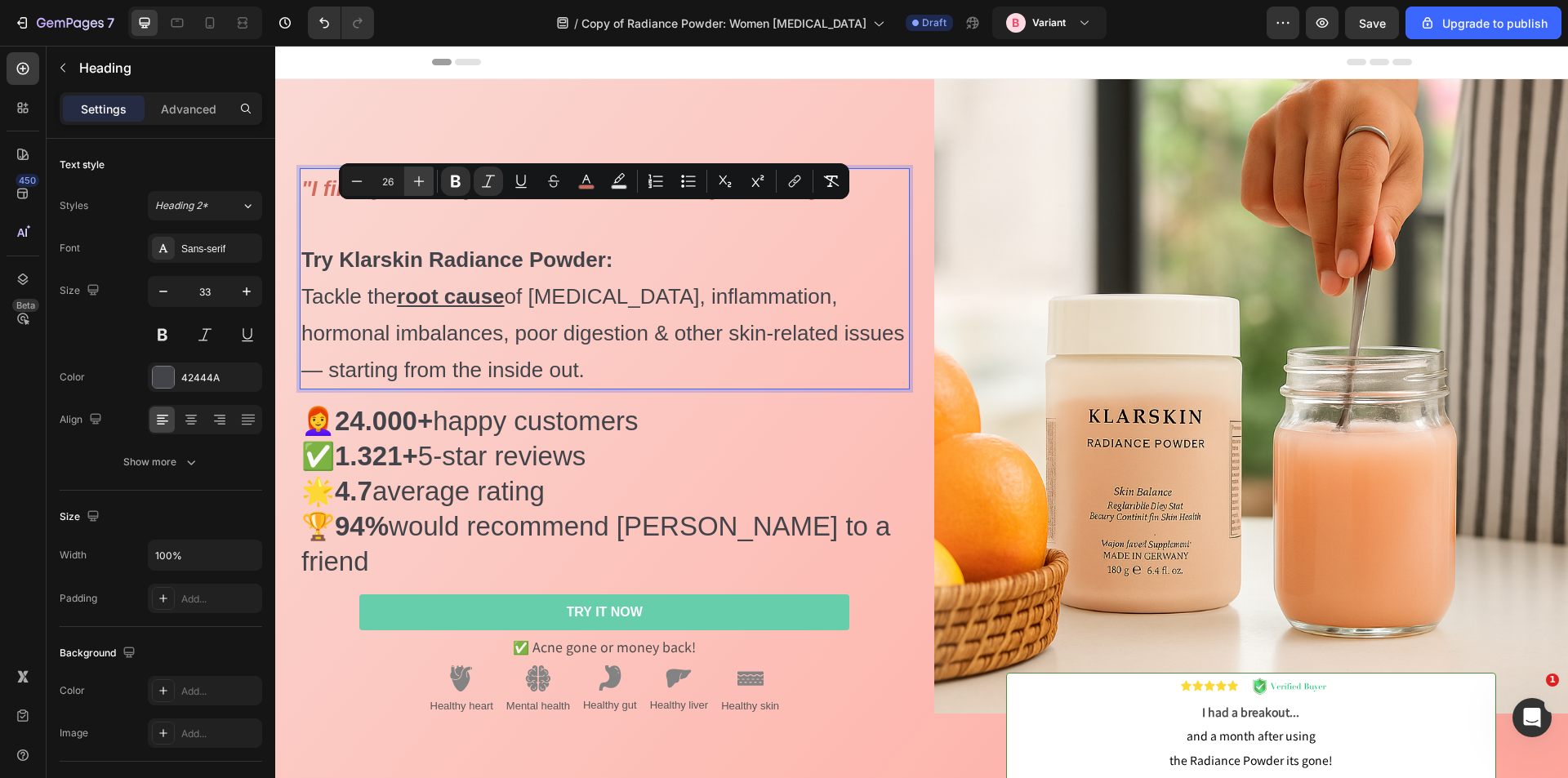
click at [426, 185] on icon "Editor contextual toolbar" at bounding box center [419, 181] width 16 height 16
click at [418, 185] on icon "Editor contextual toolbar" at bounding box center [419, 181] width 16 height 16
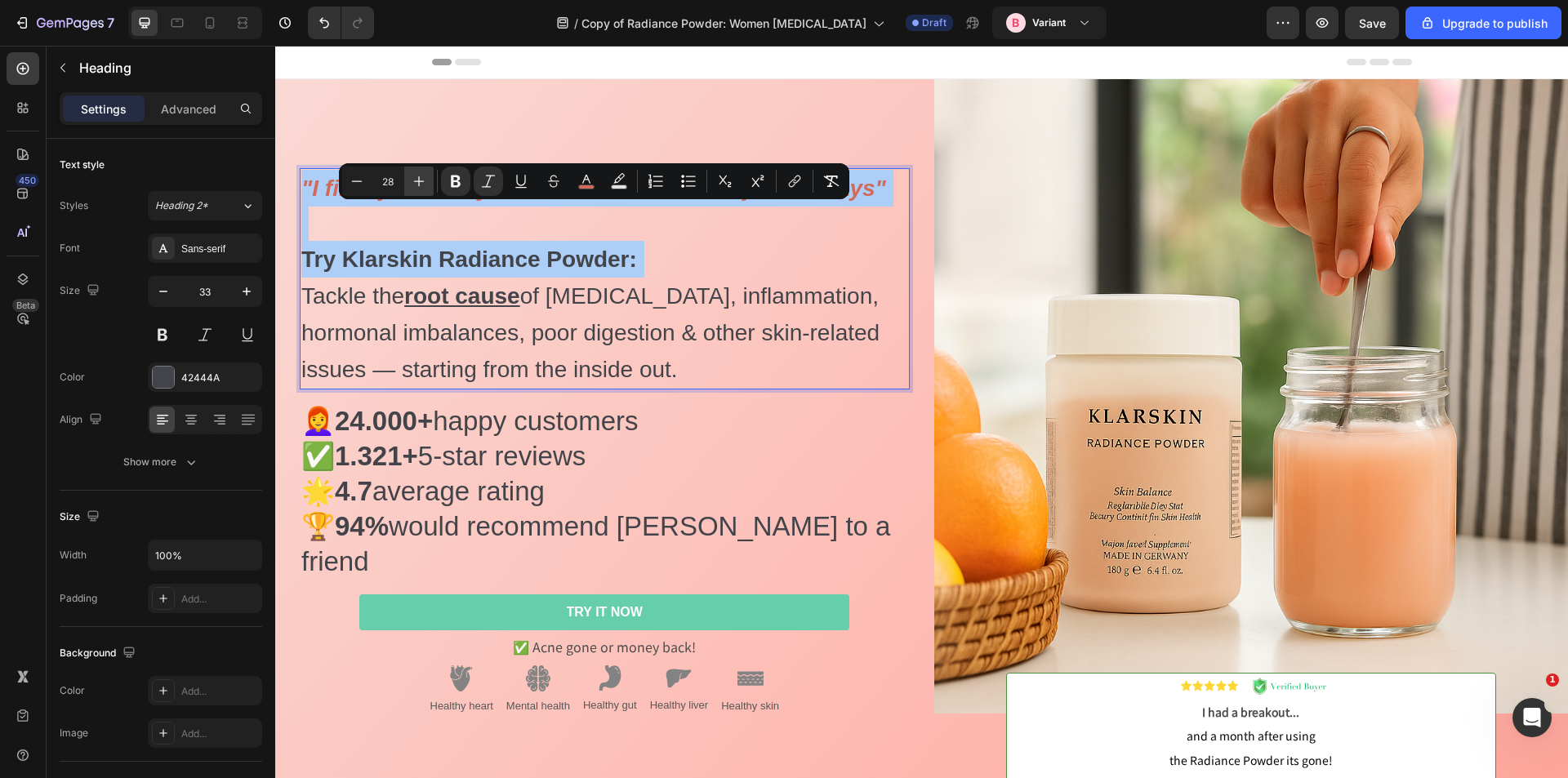
click at [418, 185] on icon "Editor contextual toolbar" at bounding box center [419, 181] width 16 height 16
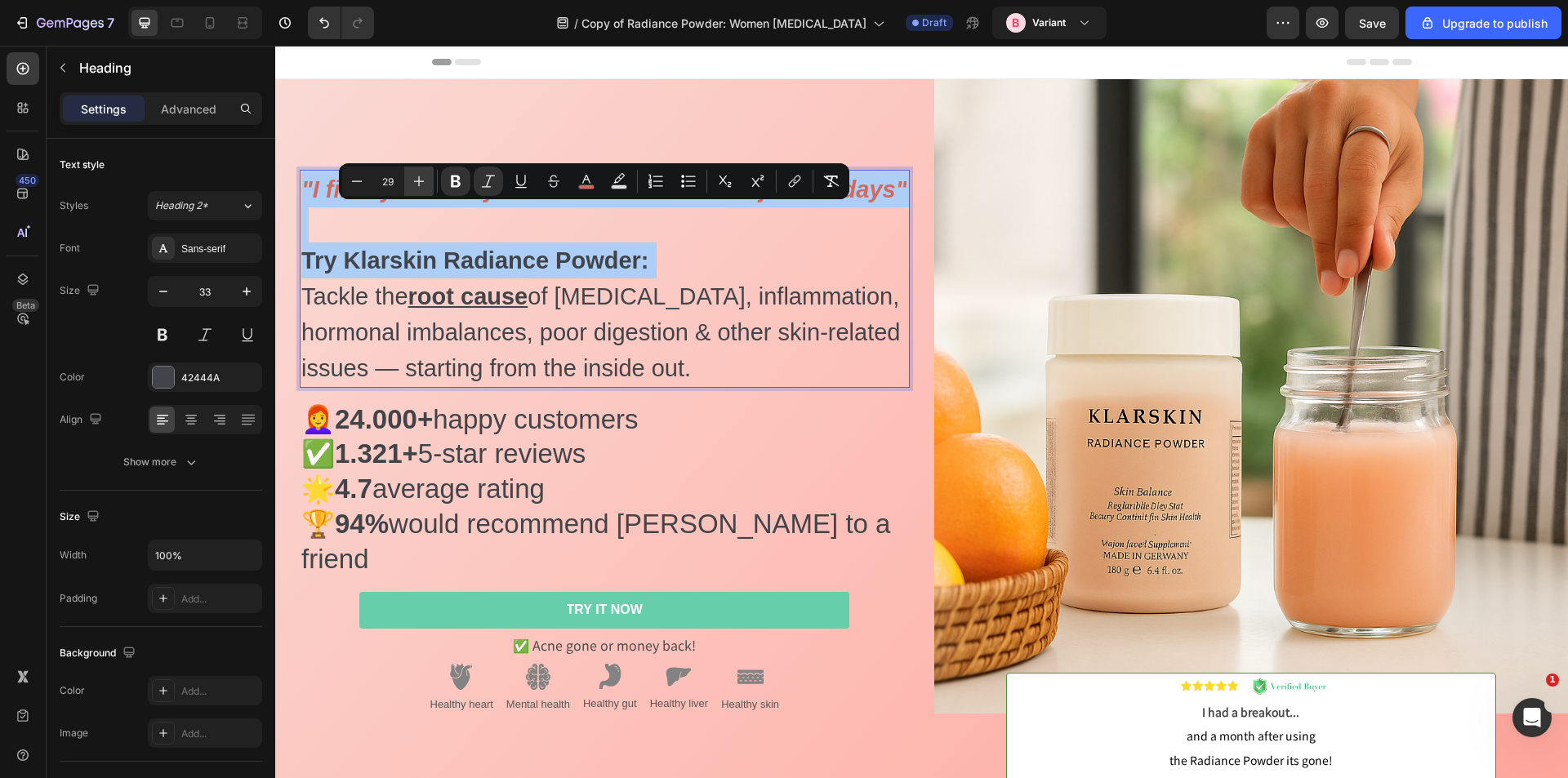
click at [418, 185] on icon "Editor contextual toolbar" at bounding box center [419, 181] width 16 height 16
type input "30"
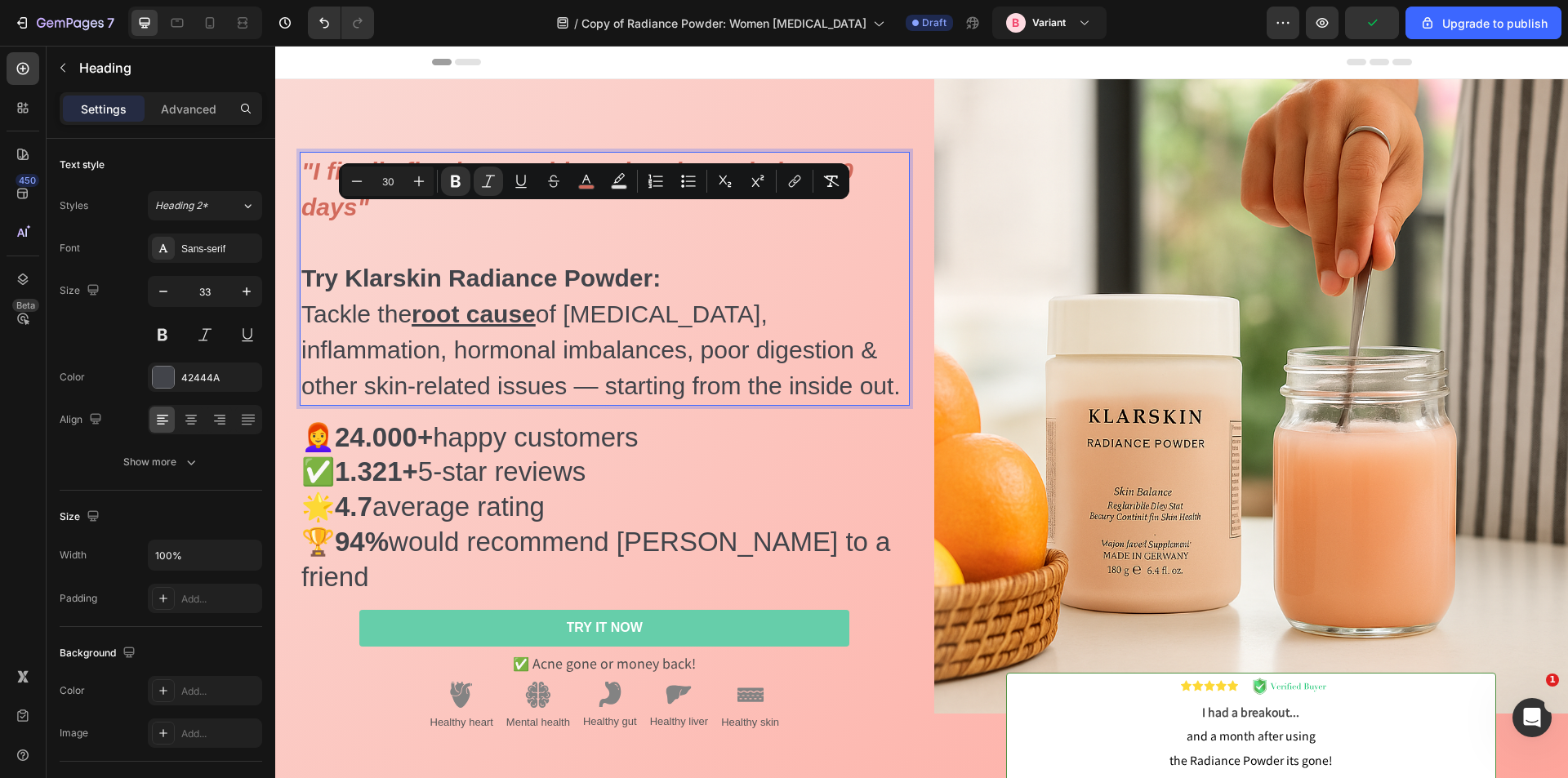
click at [394, 291] on strong "Try Klarskin Radiance Powder:" at bounding box center [481, 277] width 359 height 27
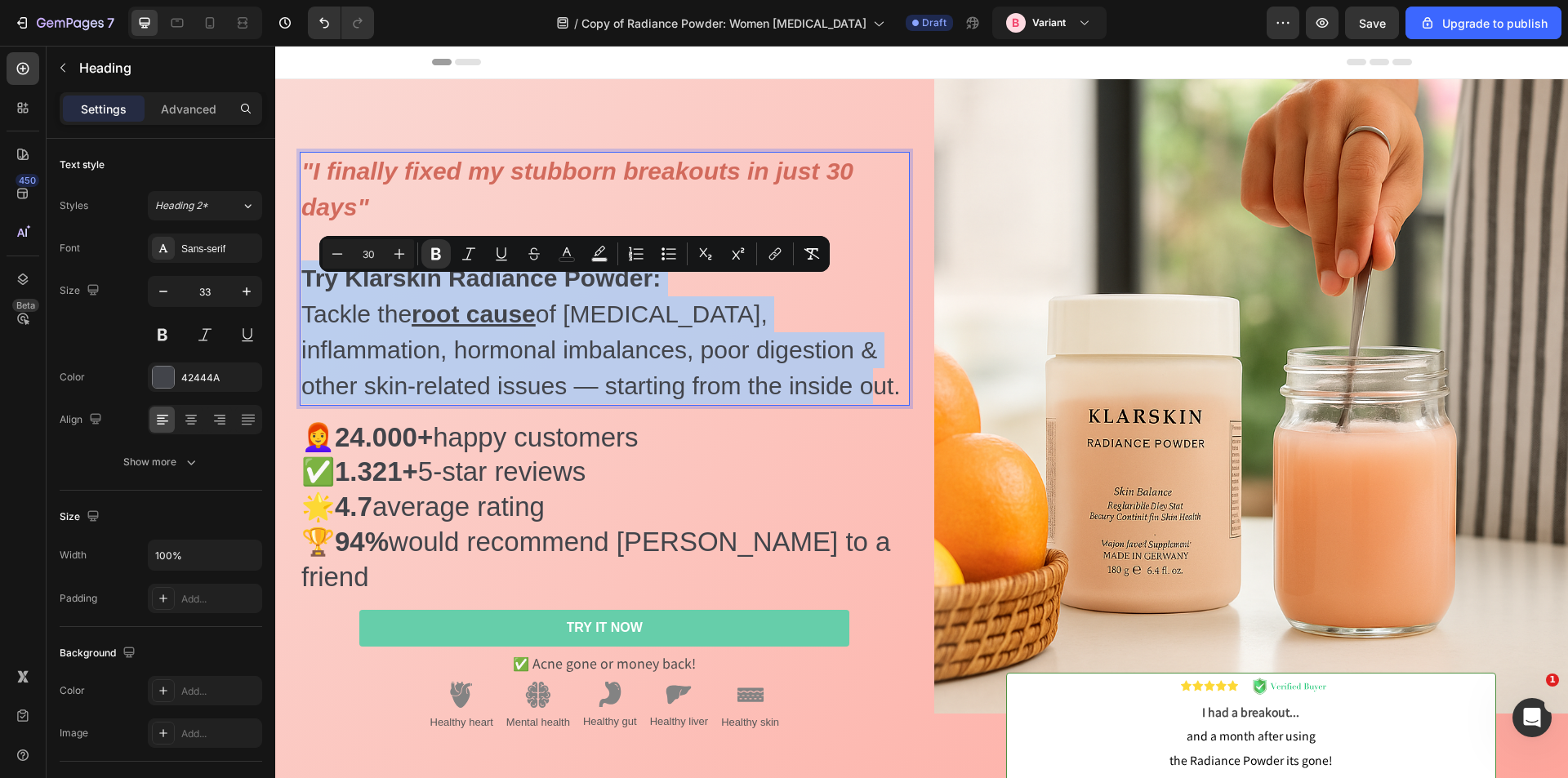
drag, startPoint x: 792, startPoint y: 398, endPoint x: 307, endPoint y: 299, distance: 495.0
click at [307, 299] on p ""I finally fixed my stubborn breakouts in just 30 days" Try Klarskin Radiance P…" at bounding box center [604, 277] width 607 height 249
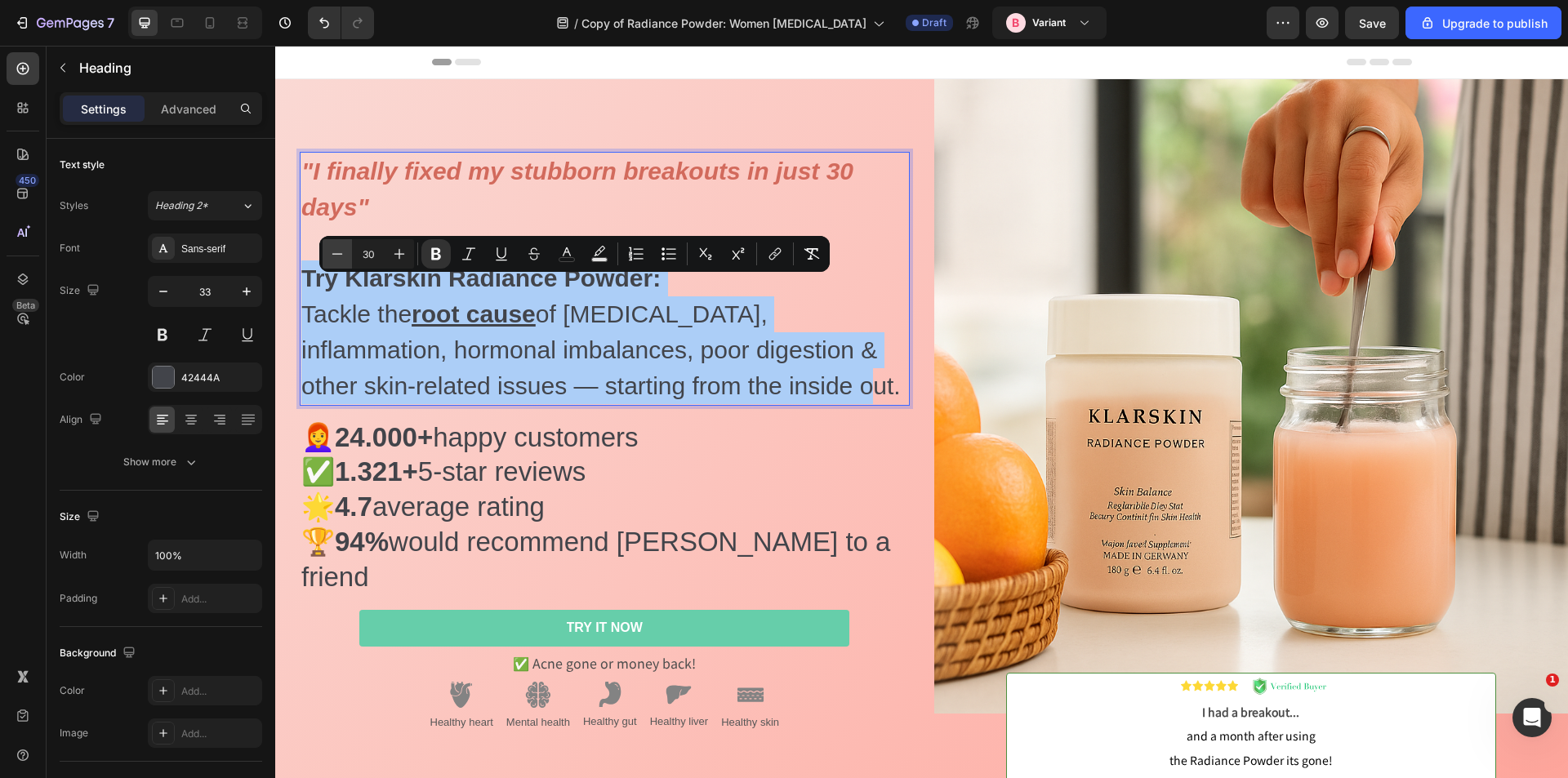
click at [334, 256] on icon "Editor contextual toolbar" at bounding box center [338, 254] width 16 height 16
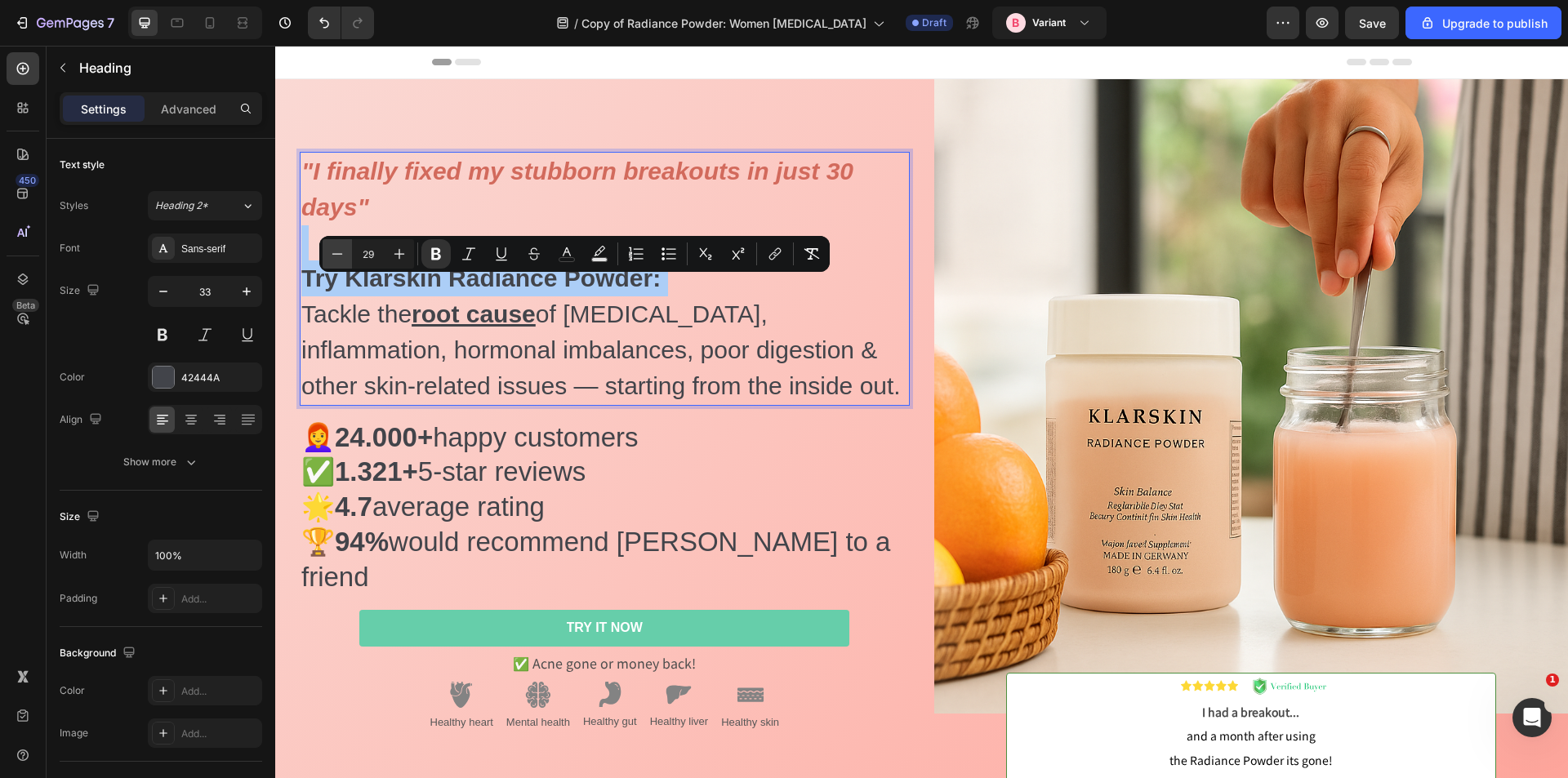
click at [334, 256] on icon "Editor contextual toolbar" at bounding box center [338, 254] width 16 height 16
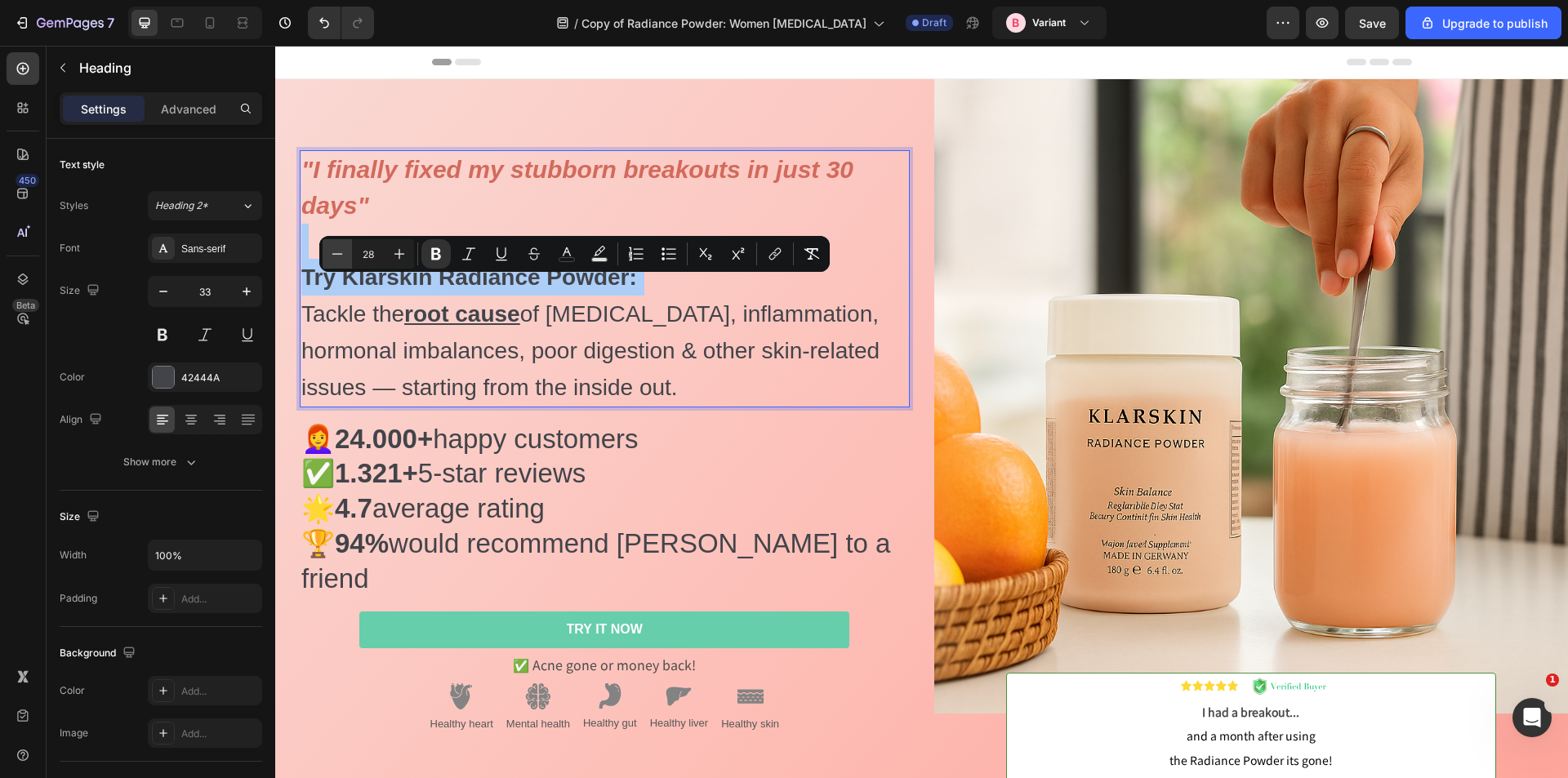
click at [334, 256] on icon "Editor contextual toolbar" at bounding box center [338, 254] width 16 height 16
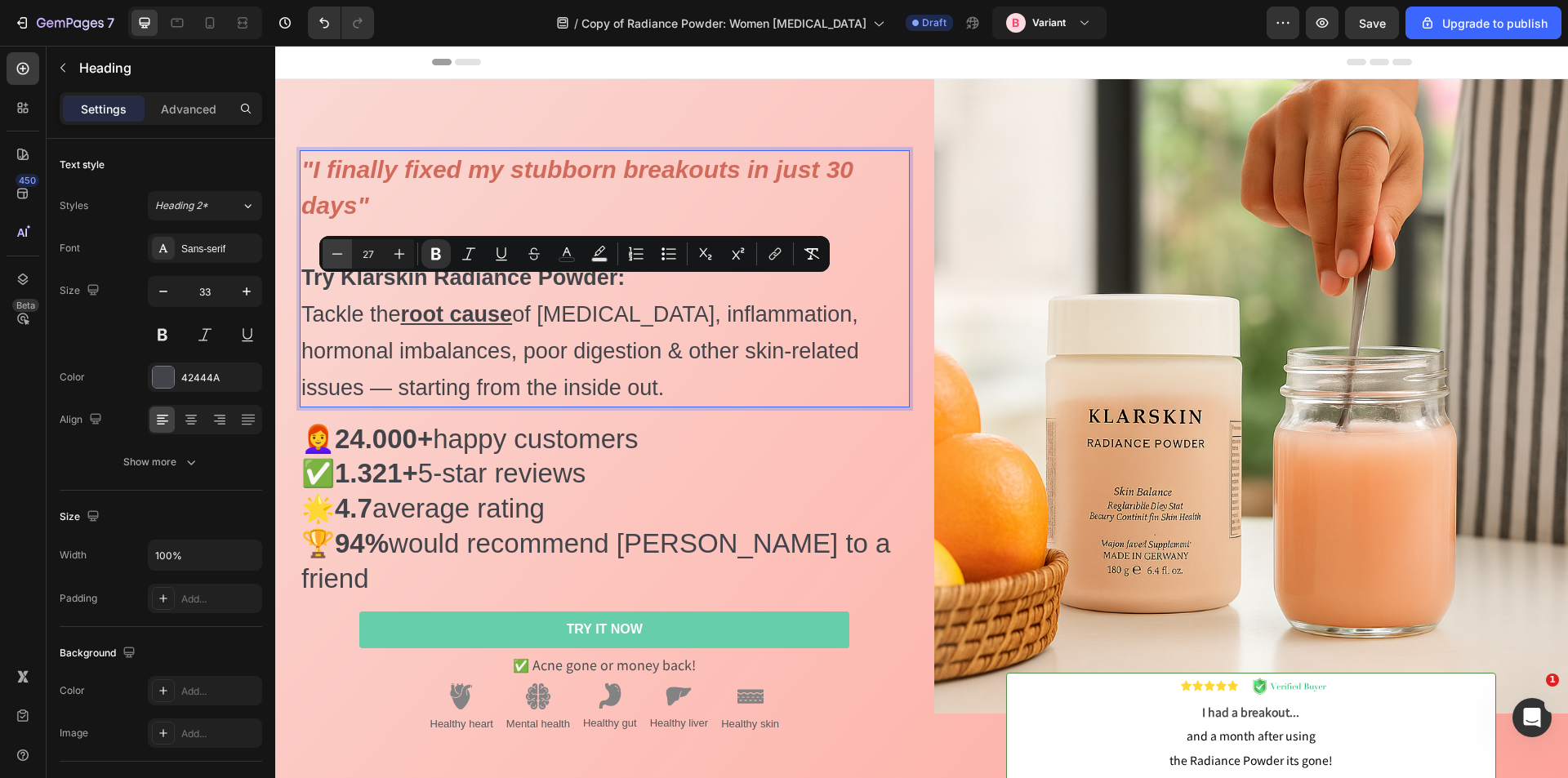
click at [334, 256] on icon "Editor contextual toolbar" at bounding box center [338, 254] width 16 height 16
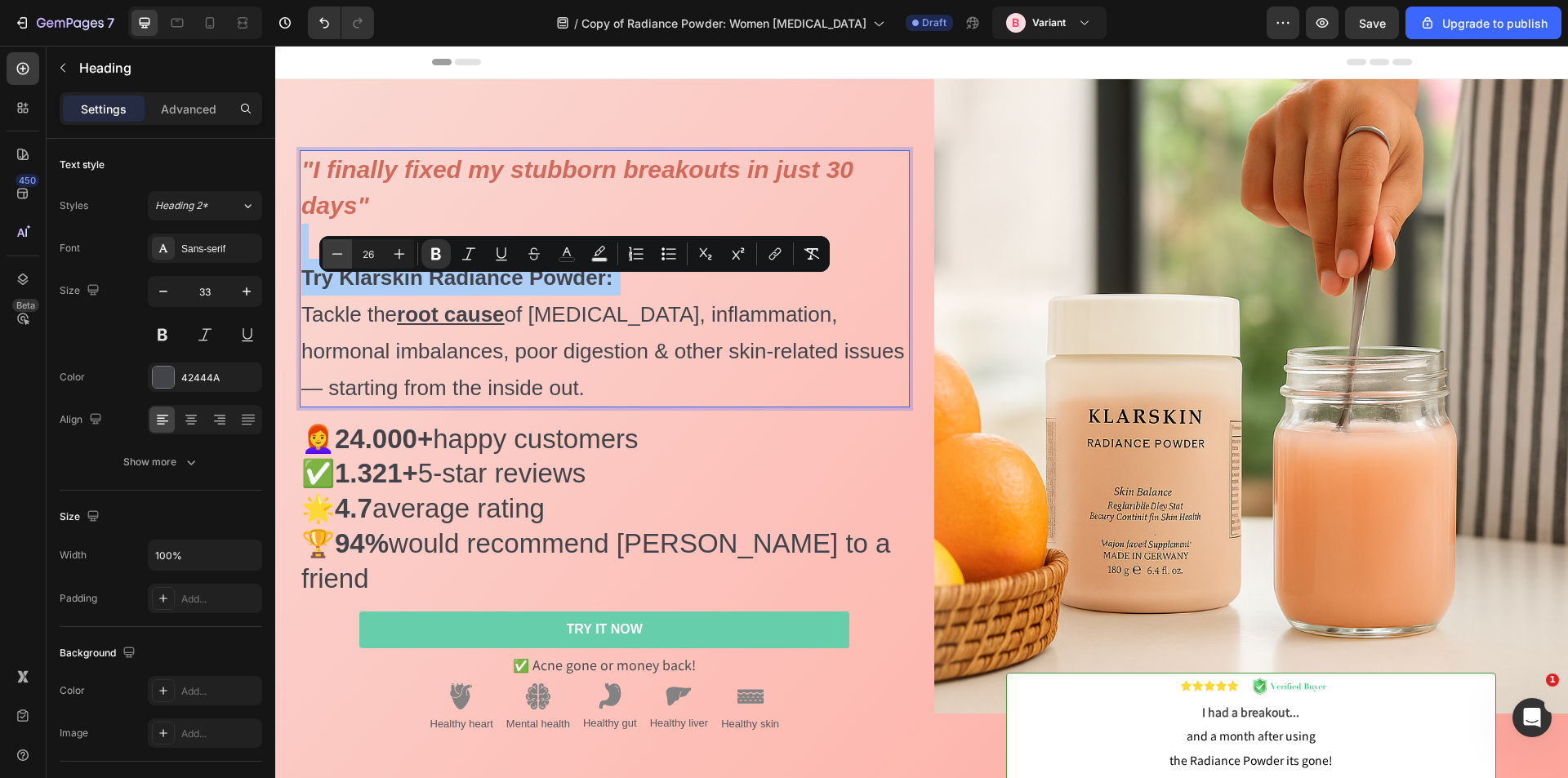
click at [334, 256] on icon "Editor contextual toolbar" at bounding box center [338, 254] width 16 height 16
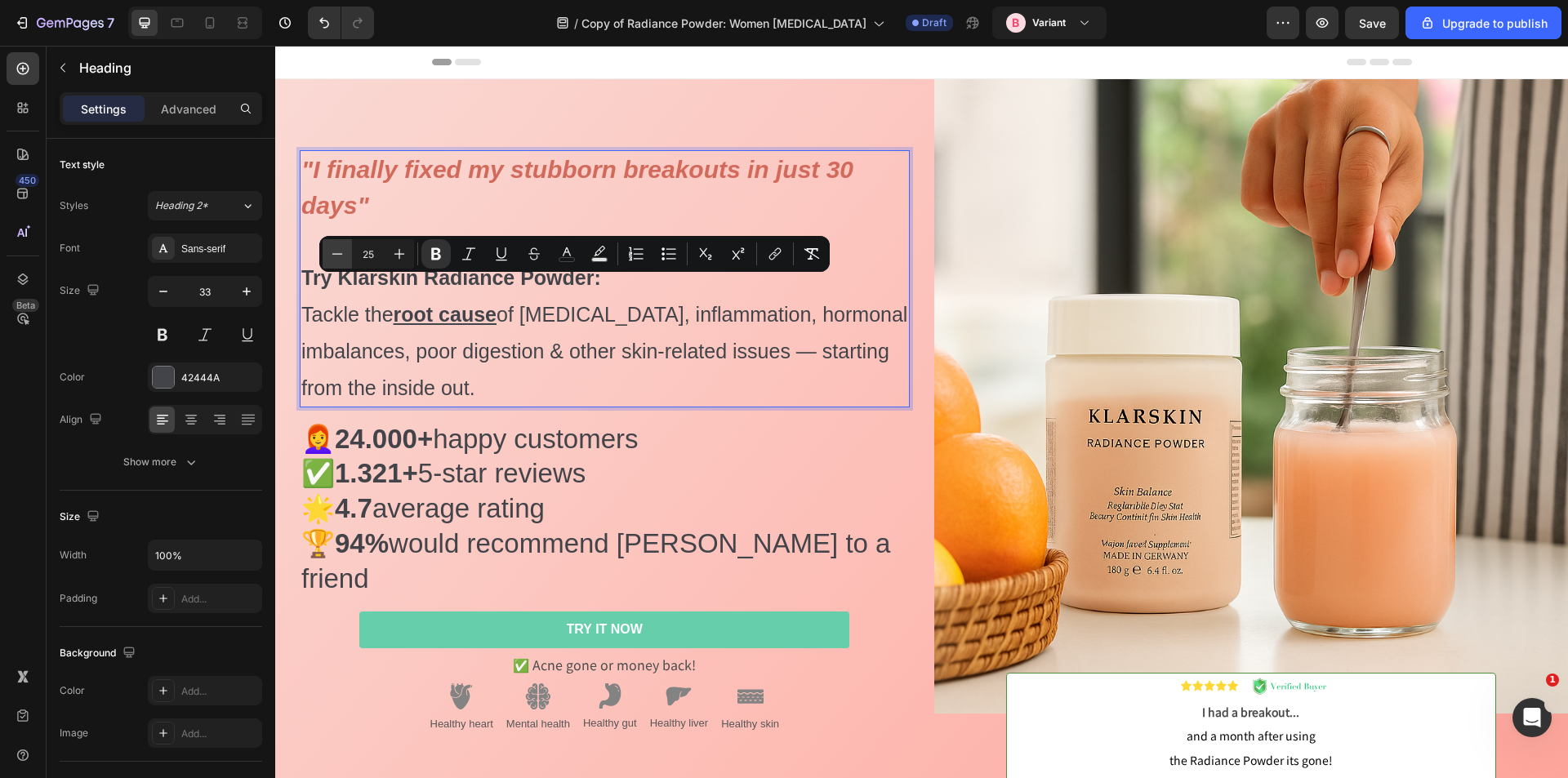
click at [334, 256] on icon "Editor contextual toolbar" at bounding box center [338, 254] width 16 height 16
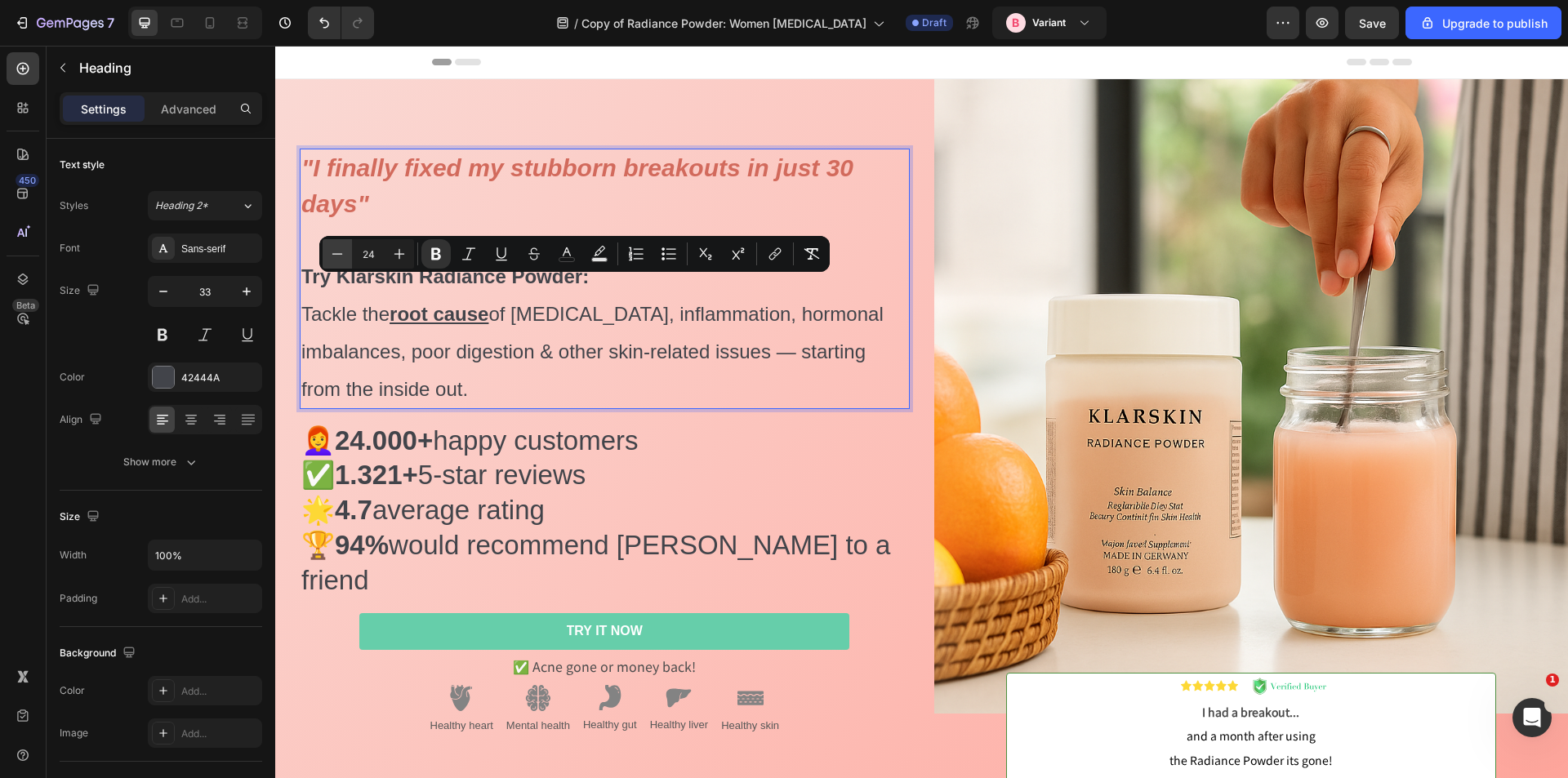
click at [334, 256] on icon "Editor contextual toolbar" at bounding box center [338, 254] width 16 height 16
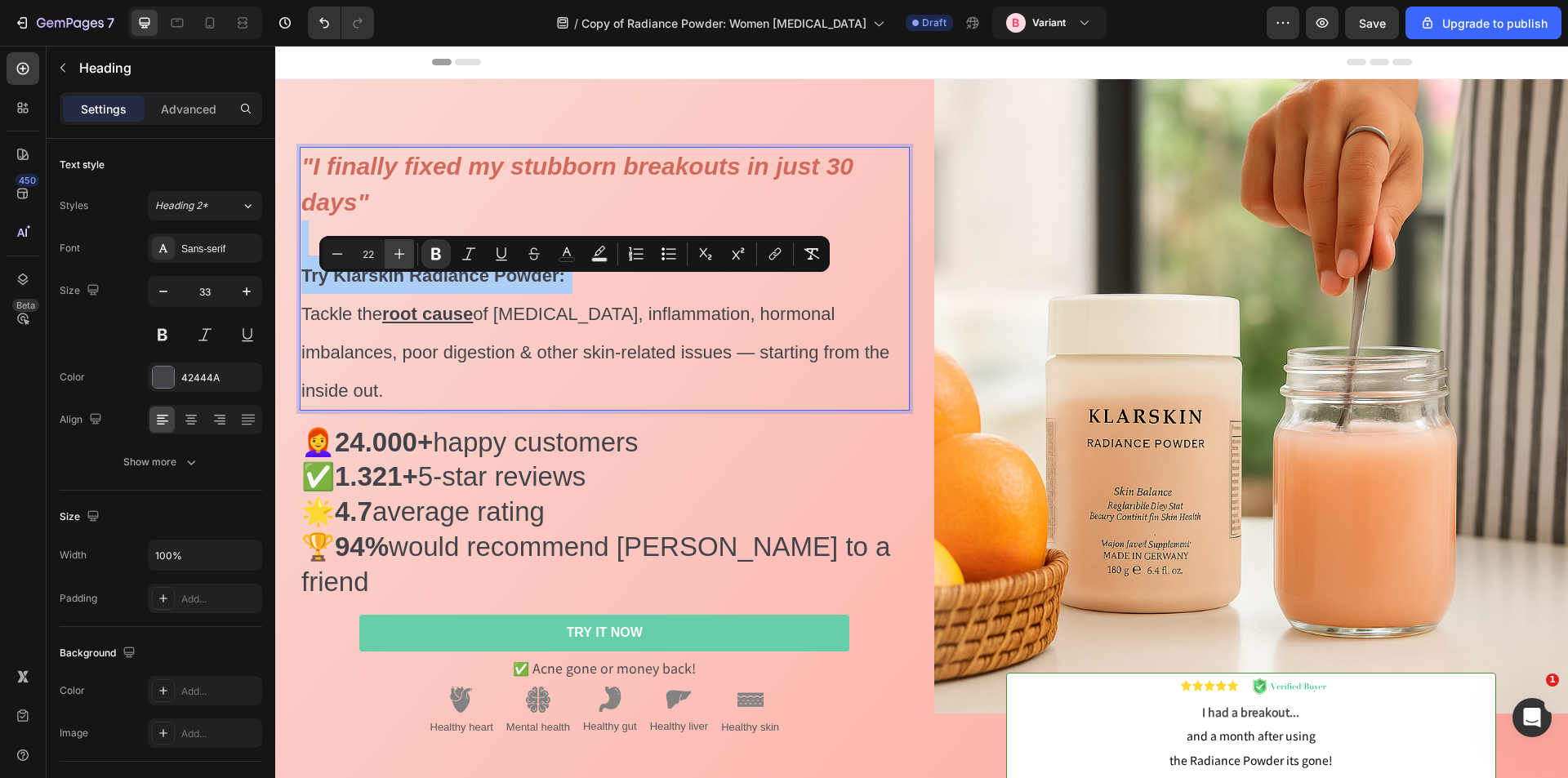
click at [403, 246] on icon "Editor contextual toolbar" at bounding box center [399, 254] width 16 height 16
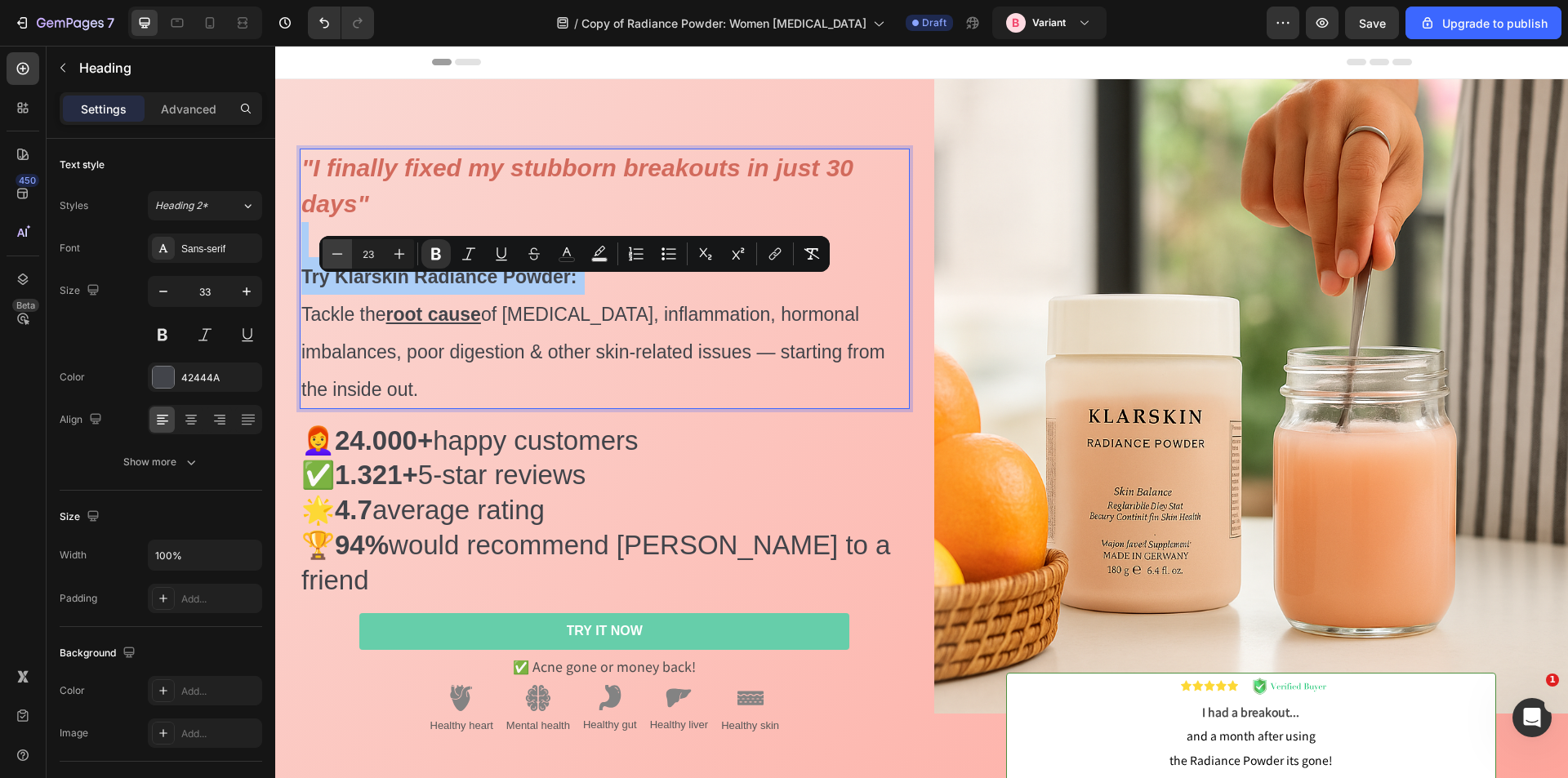
click at [346, 250] on button "Minus" at bounding box center [338, 254] width 30 height 30
type input "22"
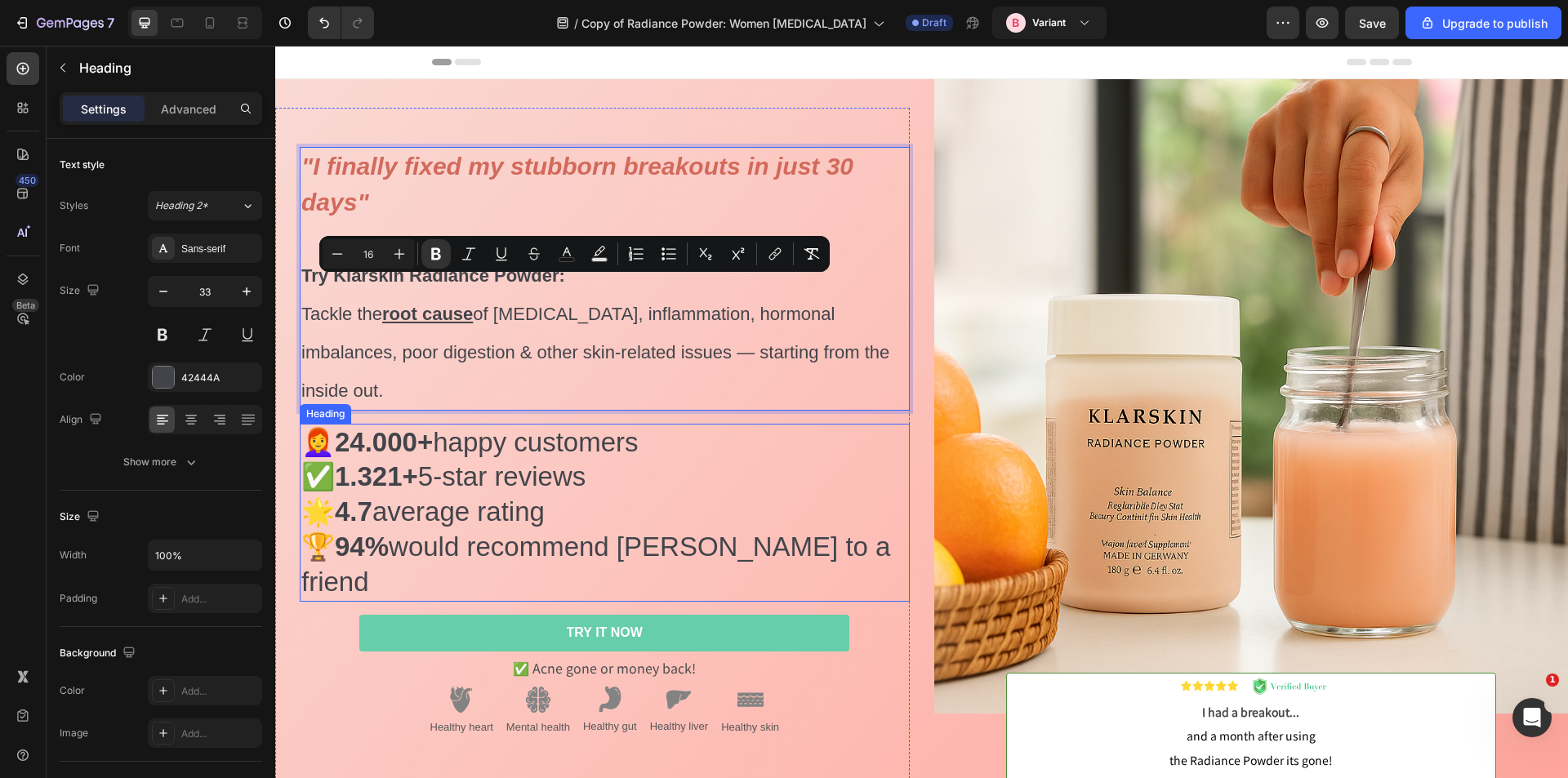
click at [399, 522] on h2 "👩‍🦰 24.000+ happy customers ✅ 1.321+ 5-star reviews 🌟 4.7 average rating 🏆 94% …" at bounding box center [604, 513] width 610 height 179
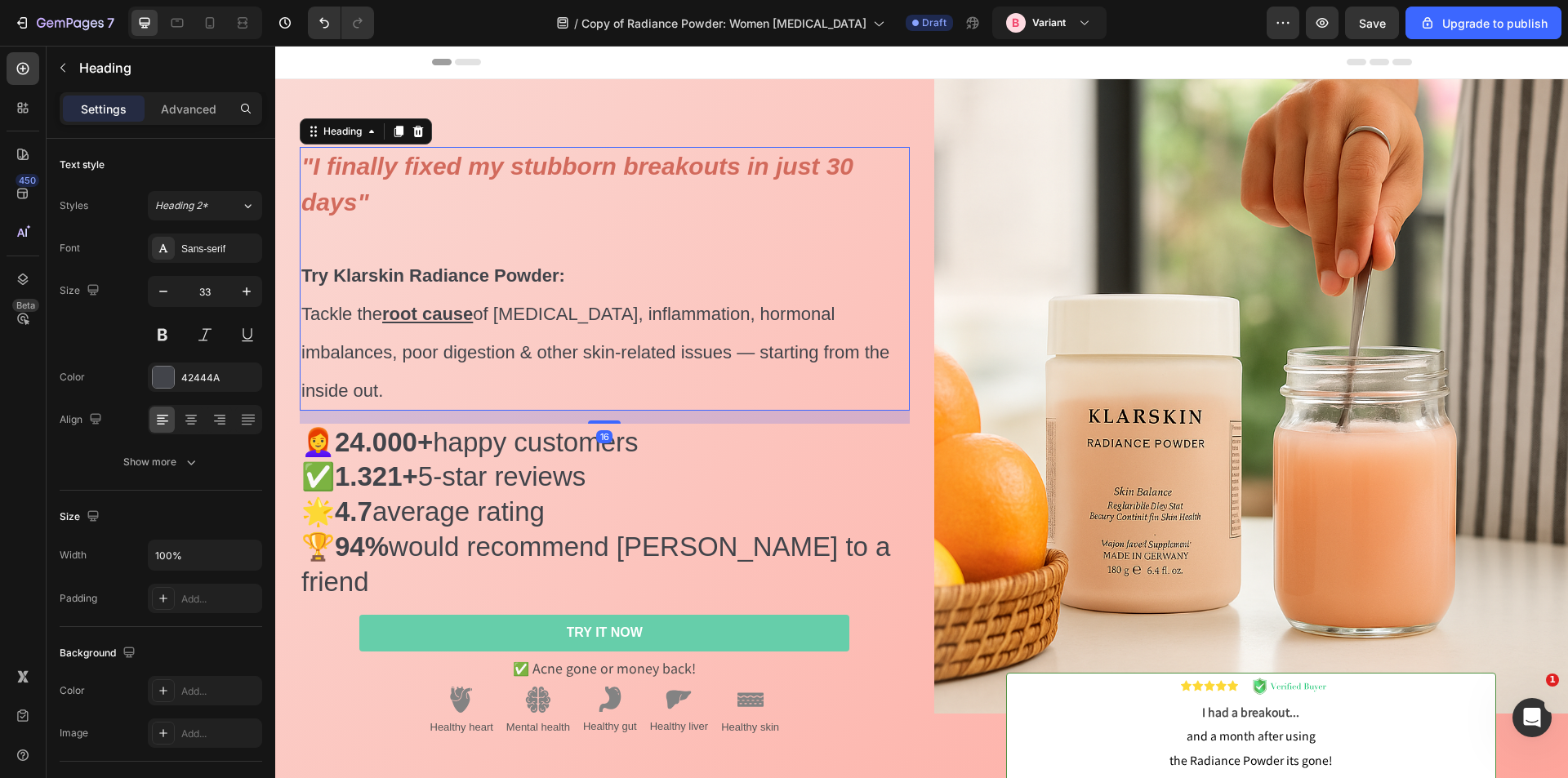
click at [417, 211] on strong ""I finally fixed my stubborn breakouts in just 30 days"" at bounding box center [577, 184] width 552 height 63
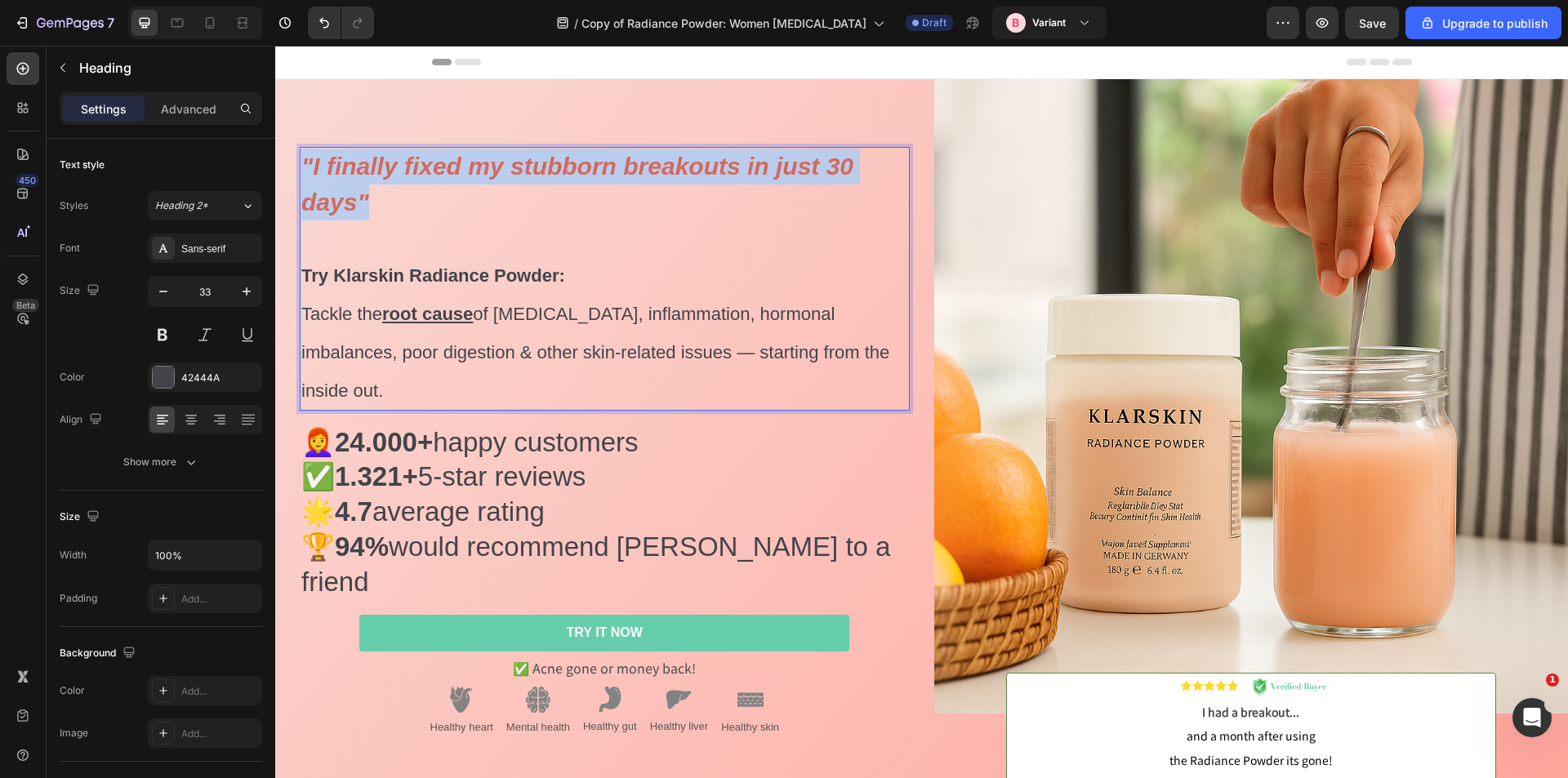
drag, startPoint x: 371, startPoint y: 243, endPoint x: 305, endPoint y: 198, distance: 79.9
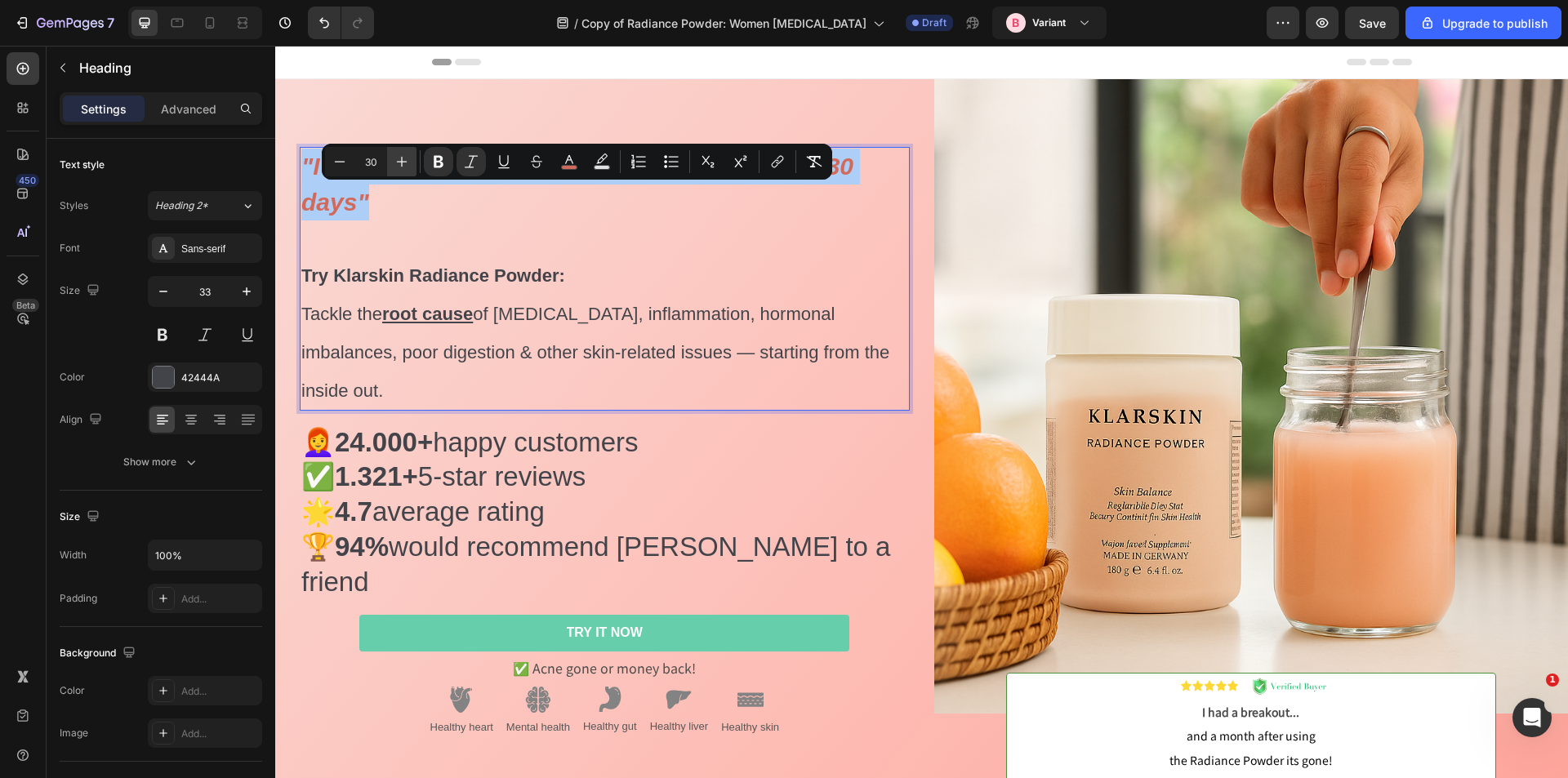
click at [407, 165] on icon "Editor contextual toolbar" at bounding box center [402, 161] width 16 height 16
type input "34"
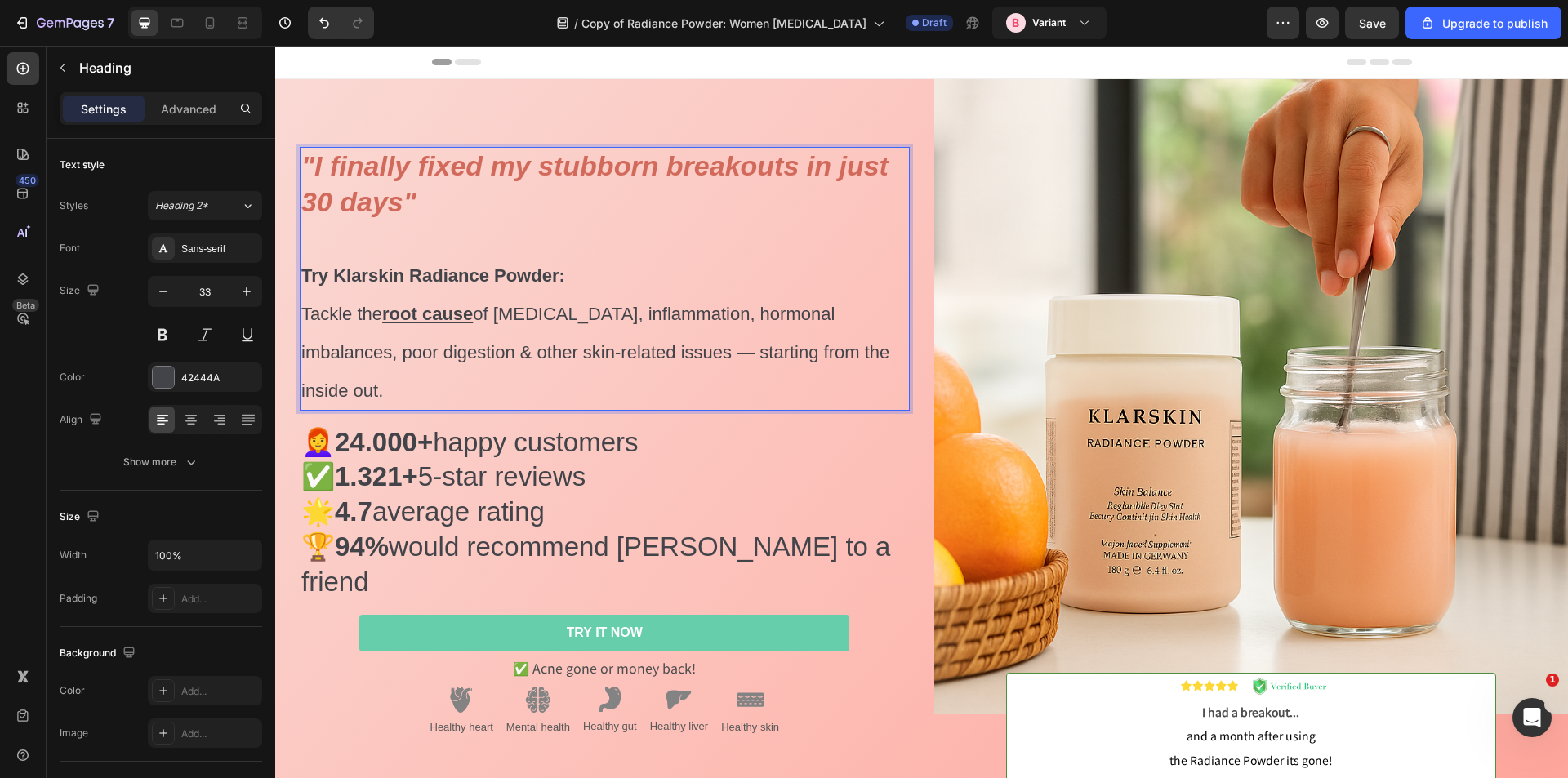
click at [459, 370] on p ""I finally fixed my stubborn breakouts in just 30 days" Try Klarskin Radiance P…" at bounding box center [604, 278] width 607 height 259
click at [586, 510] on h2 "👩‍🦰 24.000+ happy customers ✅ 1.321+ 5-star reviews 🌟 4.7 average rating 🏆 94% …" at bounding box center [604, 513] width 610 height 179
click at [633, 285] on p "⁠⁠⁠⁠⁠⁠⁠ "I finally fixed my stubborn breakouts in just 30 days" Try Klarskin Ra…" at bounding box center [604, 278] width 607 height 259
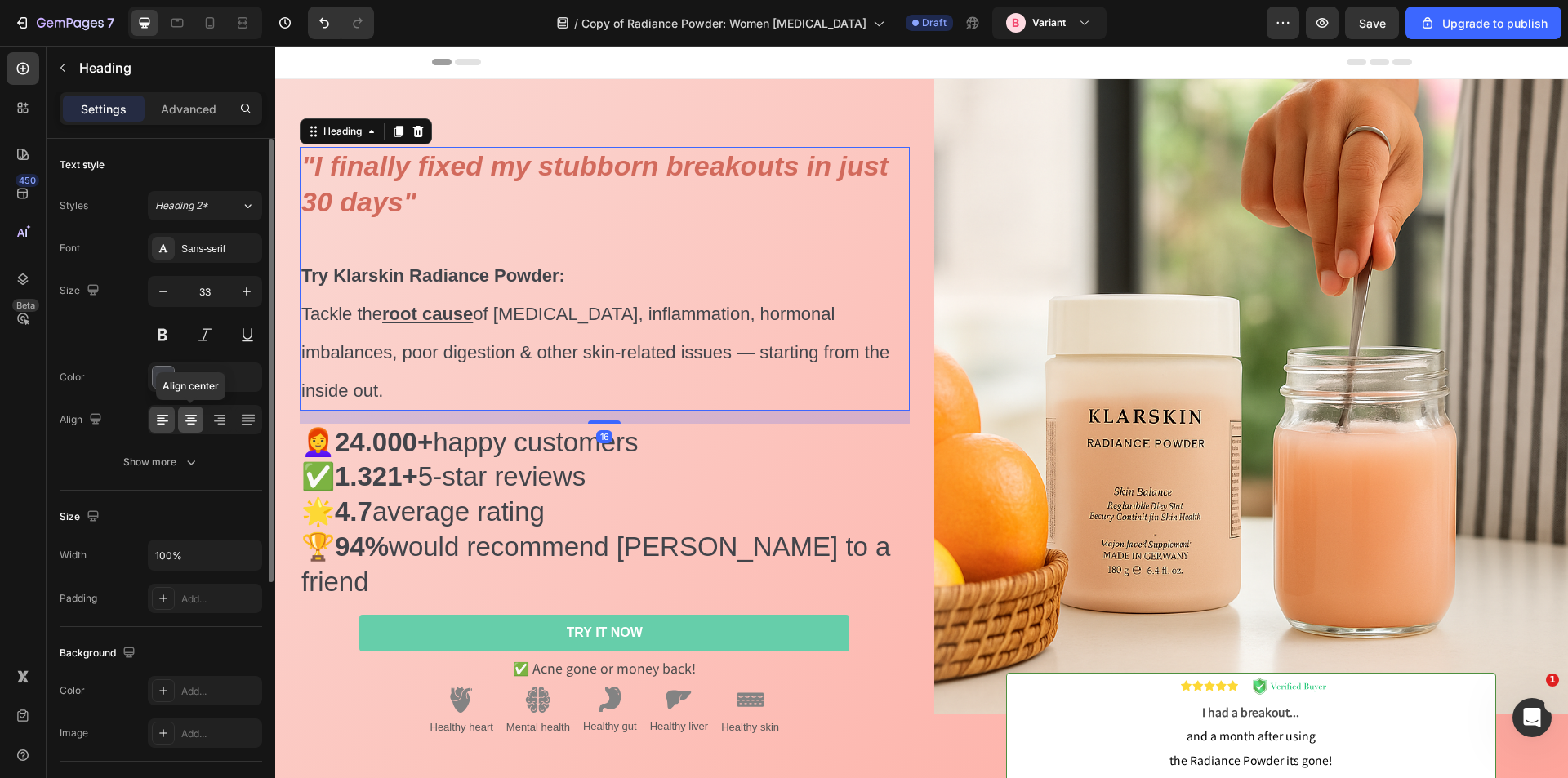
click at [199, 415] on div at bounding box center [190, 420] width 26 height 26
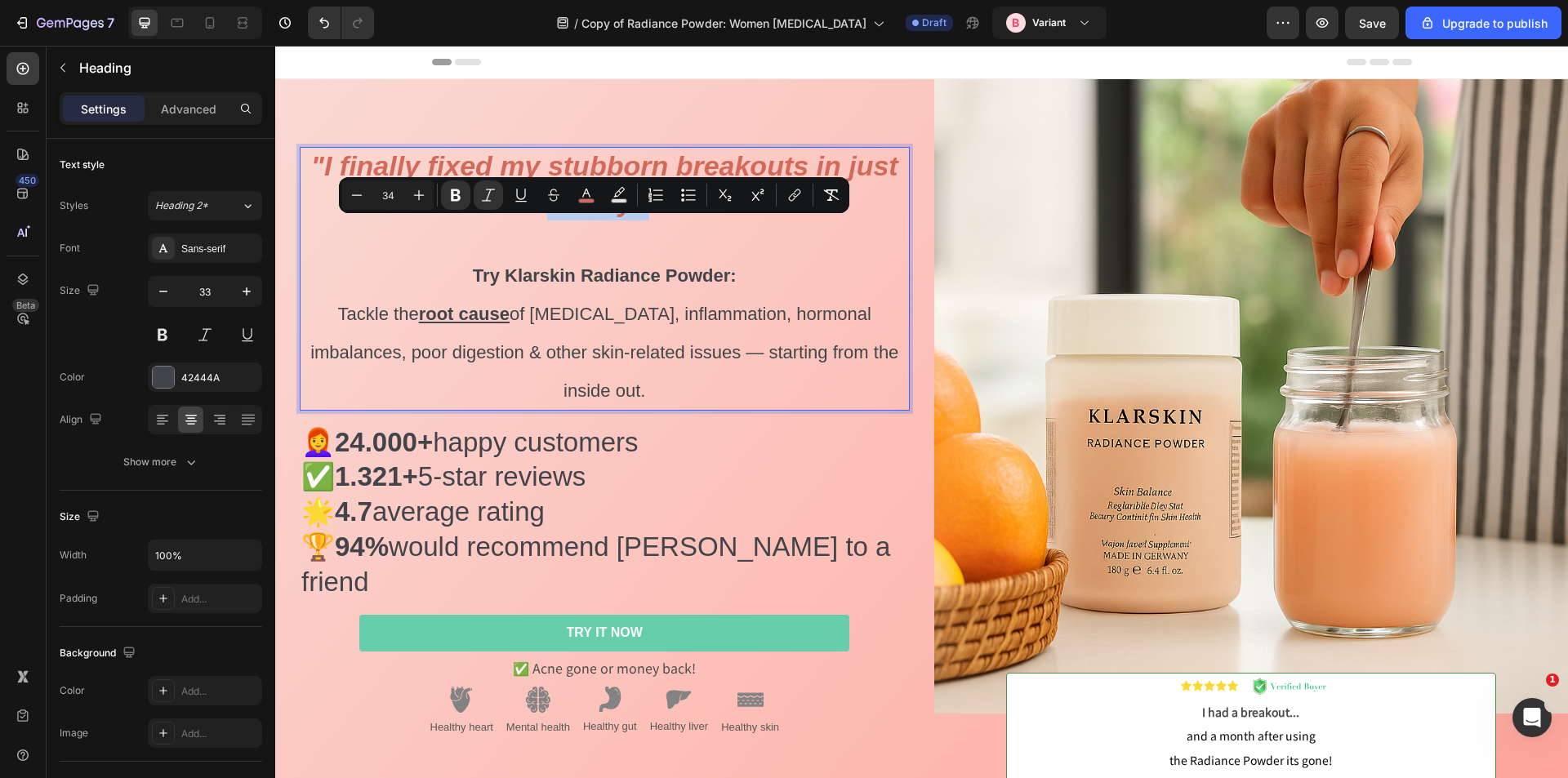
drag, startPoint x: 547, startPoint y: 235, endPoint x: 641, endPoint y: 239, distance: 94.1
click at [641, 217] on strong ""I finally fixed my stubborn breakouts in just 30 days"" at bounding box center [604, 183] width 587 height 67
click at [523, 198] on icon "Editor contextual toolbar" at bounding box center [520, 194] width 9 height 12
click at [591, 279] on p ""I finally fixed my stubborn breakouts in just 30 days " Try Klarskin Radiance …" at bounding box center [604, 278] width 607 height 259
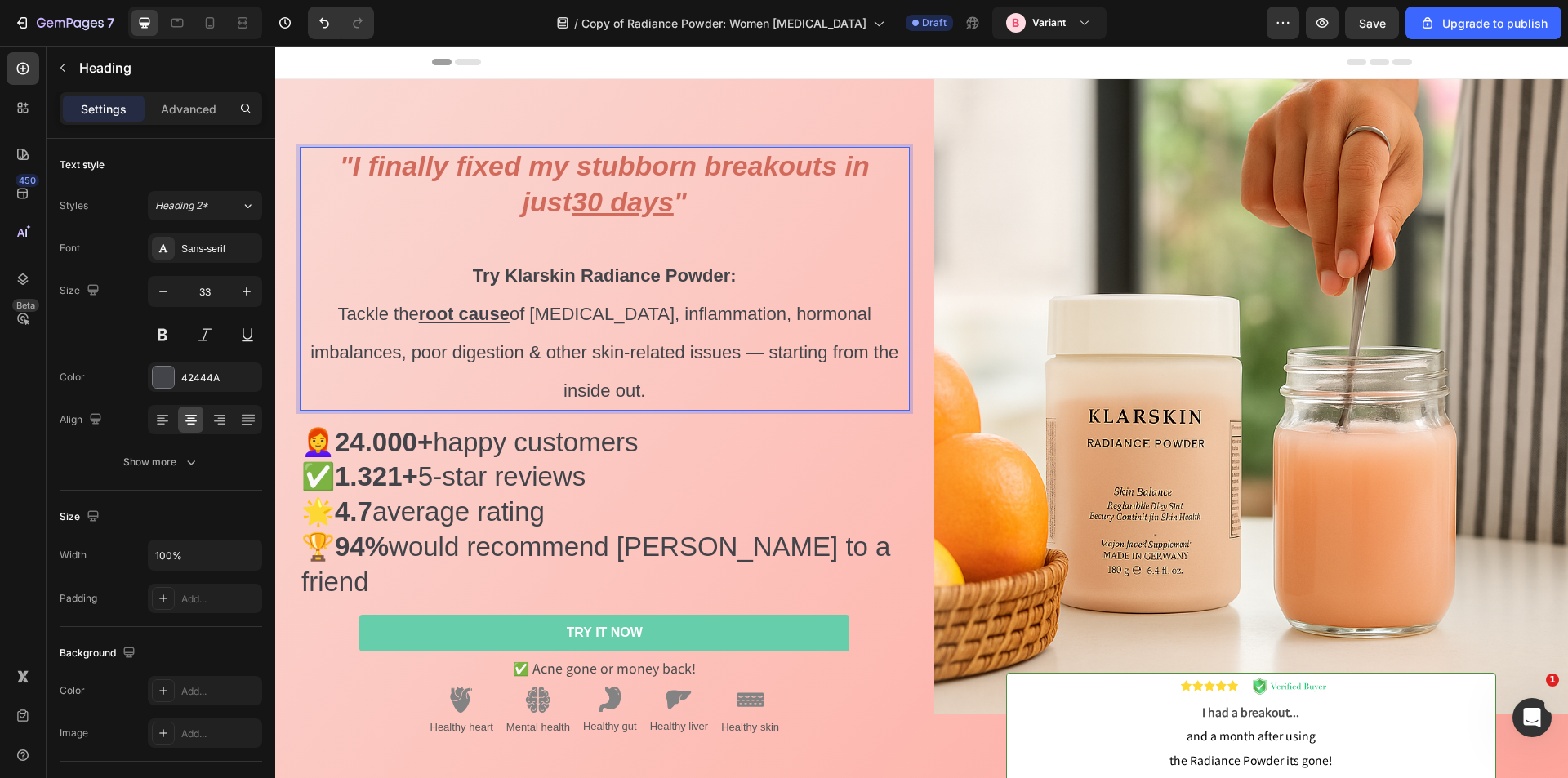
click at [722, 286] on strong "Try Klarskin Radiance Powder:" at bounding box center [604, 275] width 264 height 21
click at [738, 314] on p ""I finally fixed my stubborn breakouts in just 30 days " Try Klarskin Radiance …" at bounding box center [604, 278] width 607 height 259
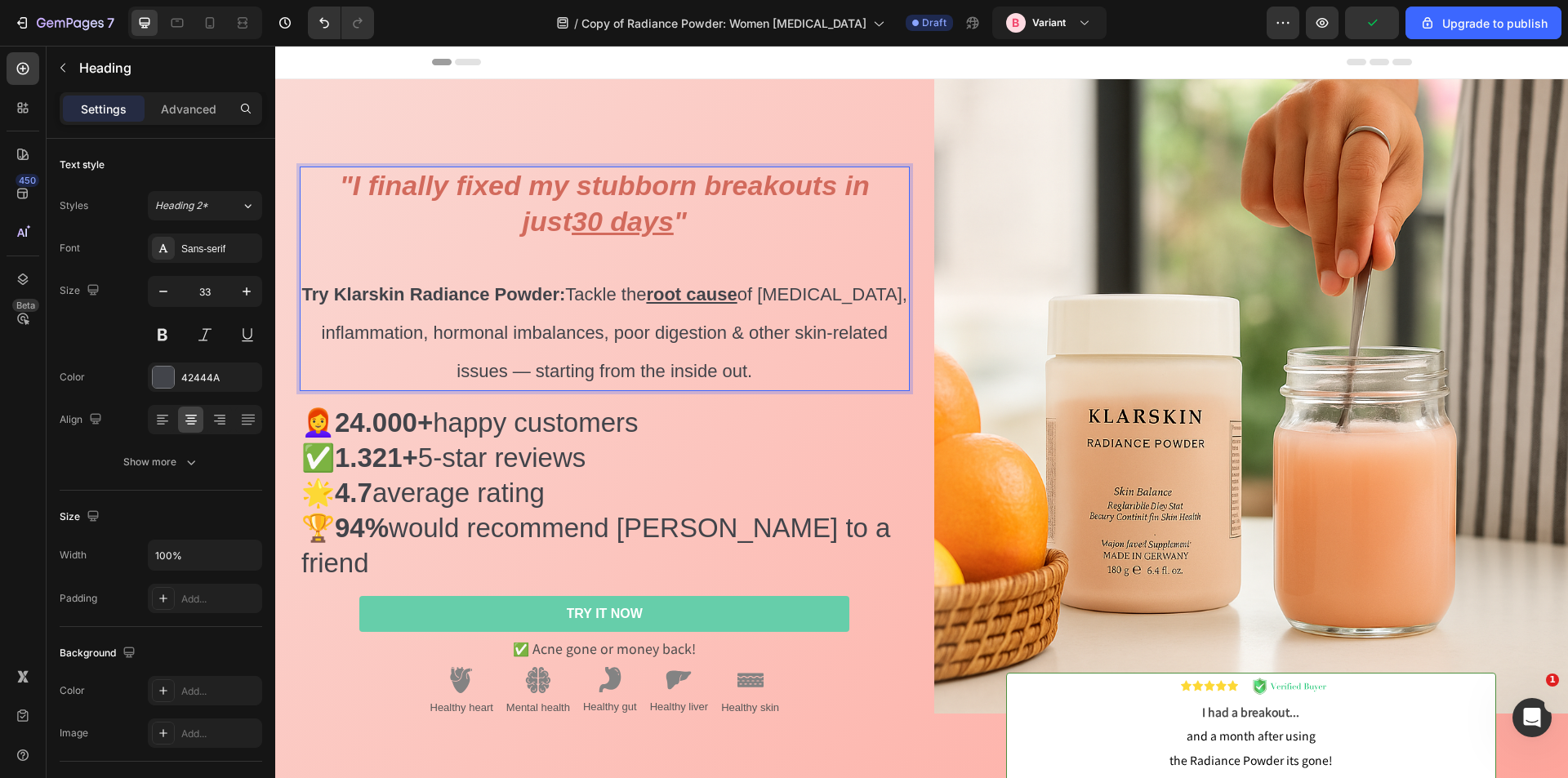
click at [590, 335] on p ""I finally fixed my stubborn breakouts in just 30 days " Try Klarskin Radiance …" at bounding box center [604, 278] width 607 height 221
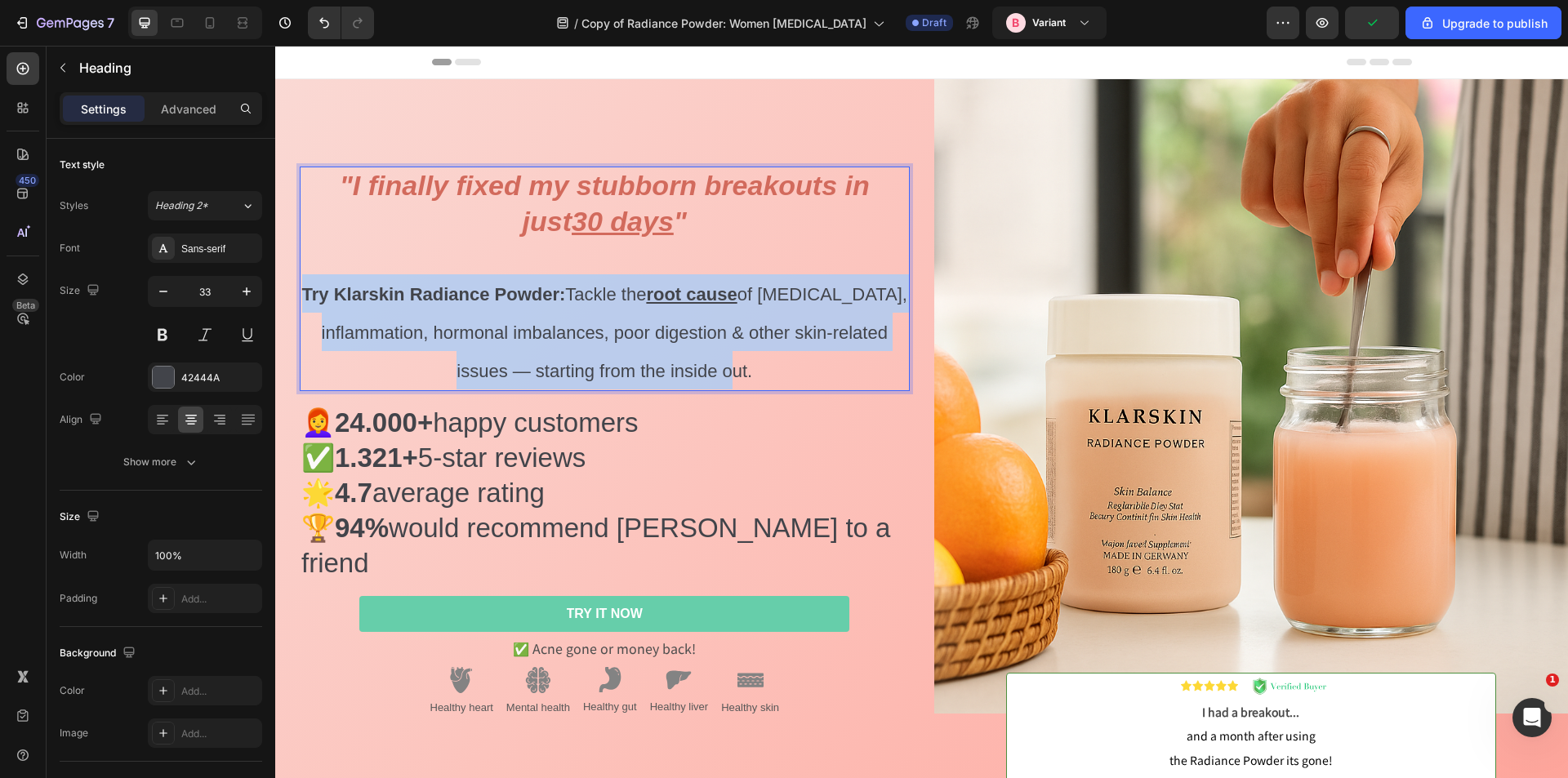
drag, startPoint x: 750, startPoint y: 389, endPoint x: 325, endPoint y: 313, distance: 431.7
click at [325, 313] on p ""I finally fixed my stubborn breakouts in just 30 days " Try Klarskin Radiance …" at bounding box center [604, 278] width 607 height 221
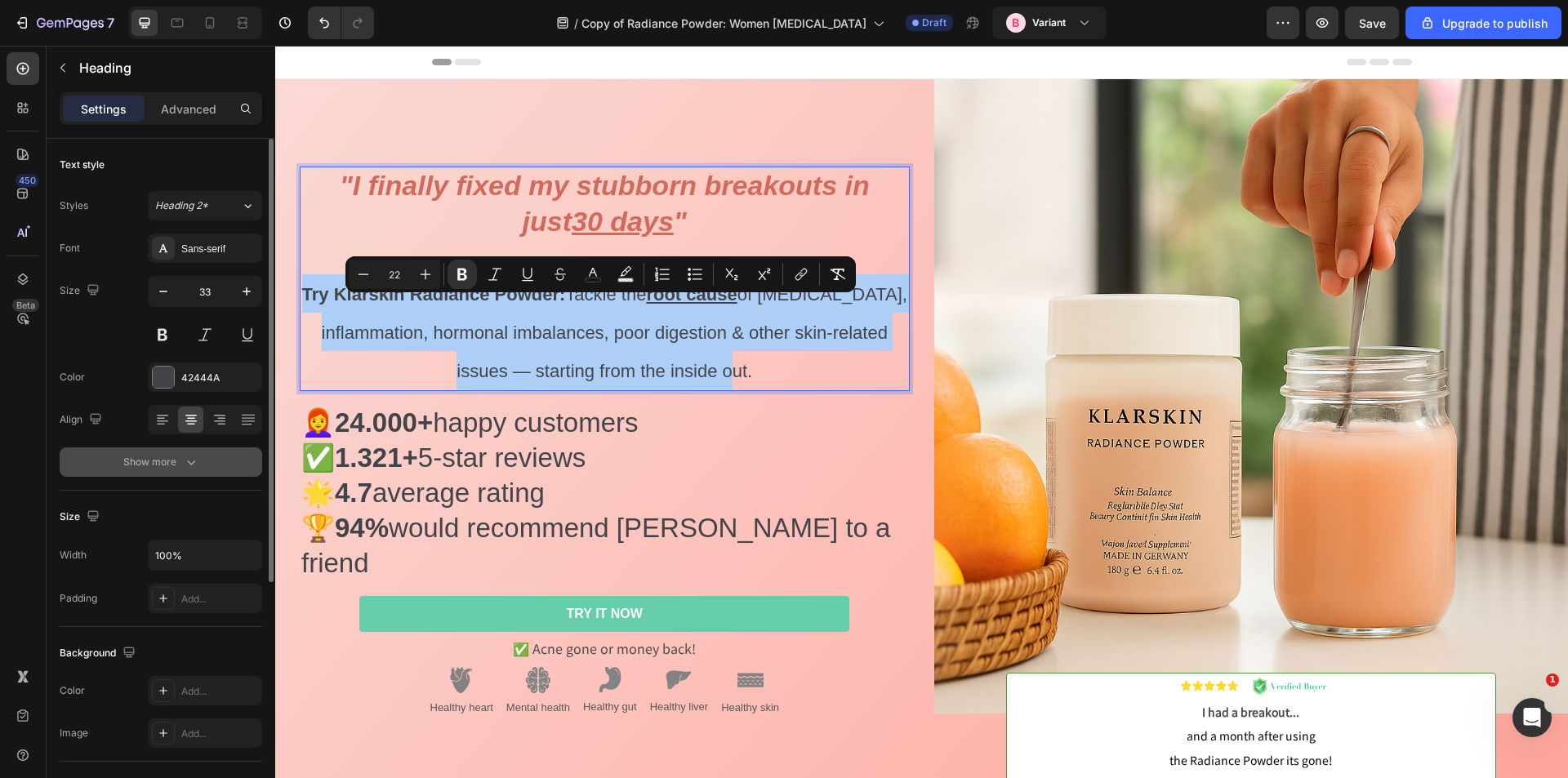
click at [186, 459] on icon "button" at bounding box center [191, 462] width 16 height 16
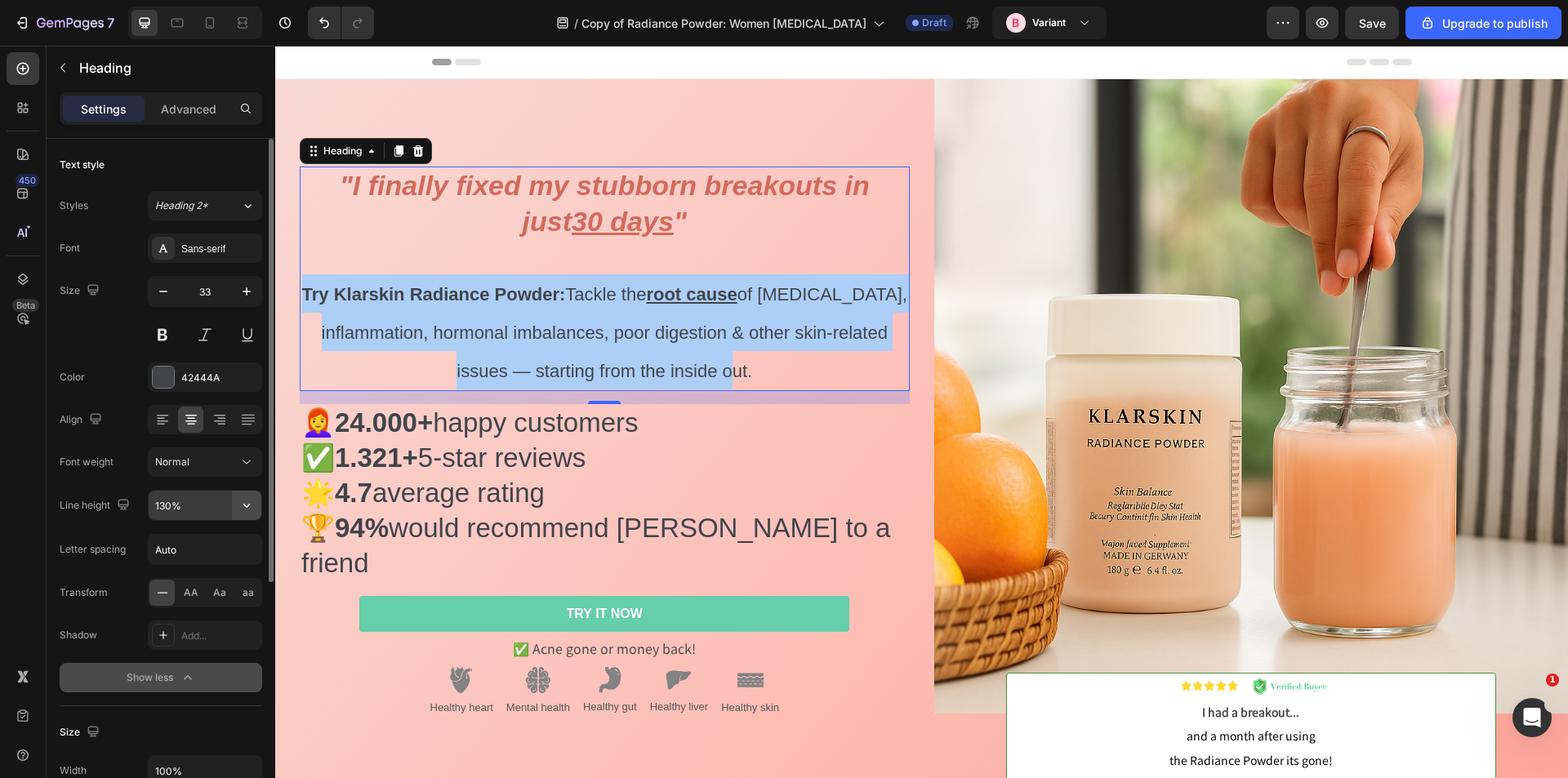
click at [249, 506] on icon "button" at bounding box center [247, 505] width 7 height 4
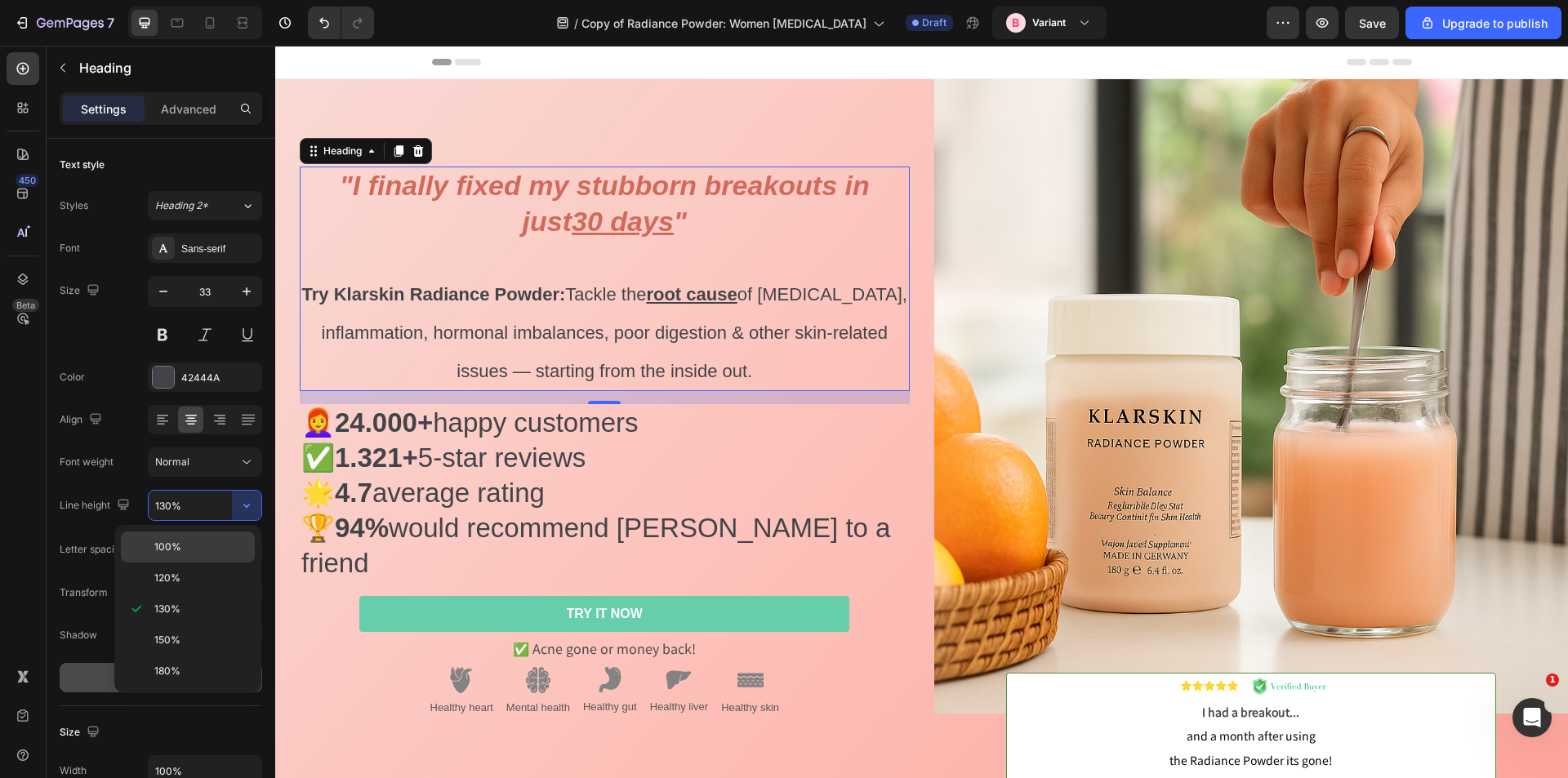
click at [172, 541] on span "100%" at bounding box center [167, 547] width 27 height 15
type input "100%"
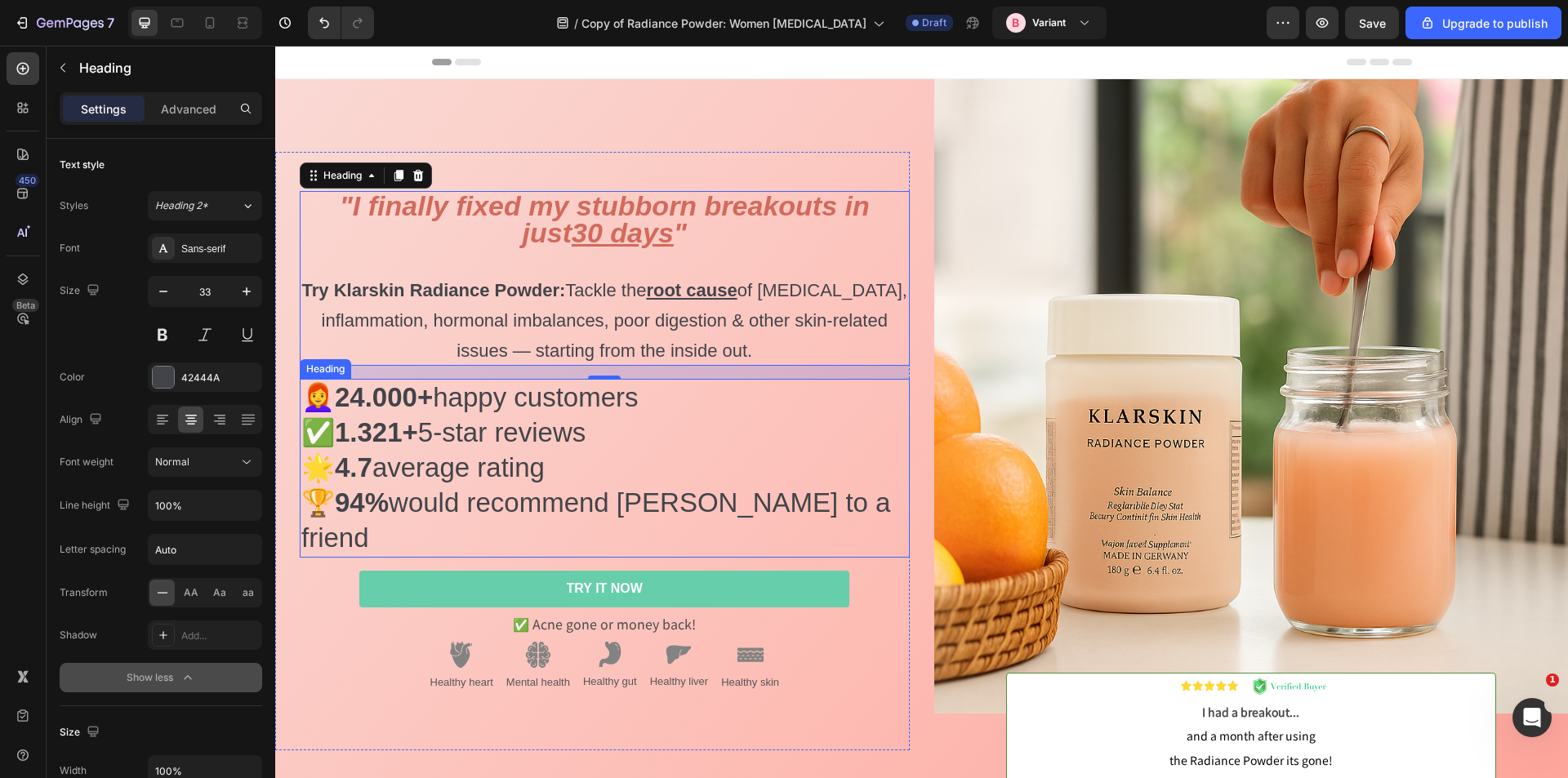
click at [337, 460] on h2 "👩‍🦰 24.000+ happy customers ✅ 1.321+ 5-star reviews 🌟 4.7 average rating 🏆 94% …" at bounding box center [604, 468] width 610 height 179
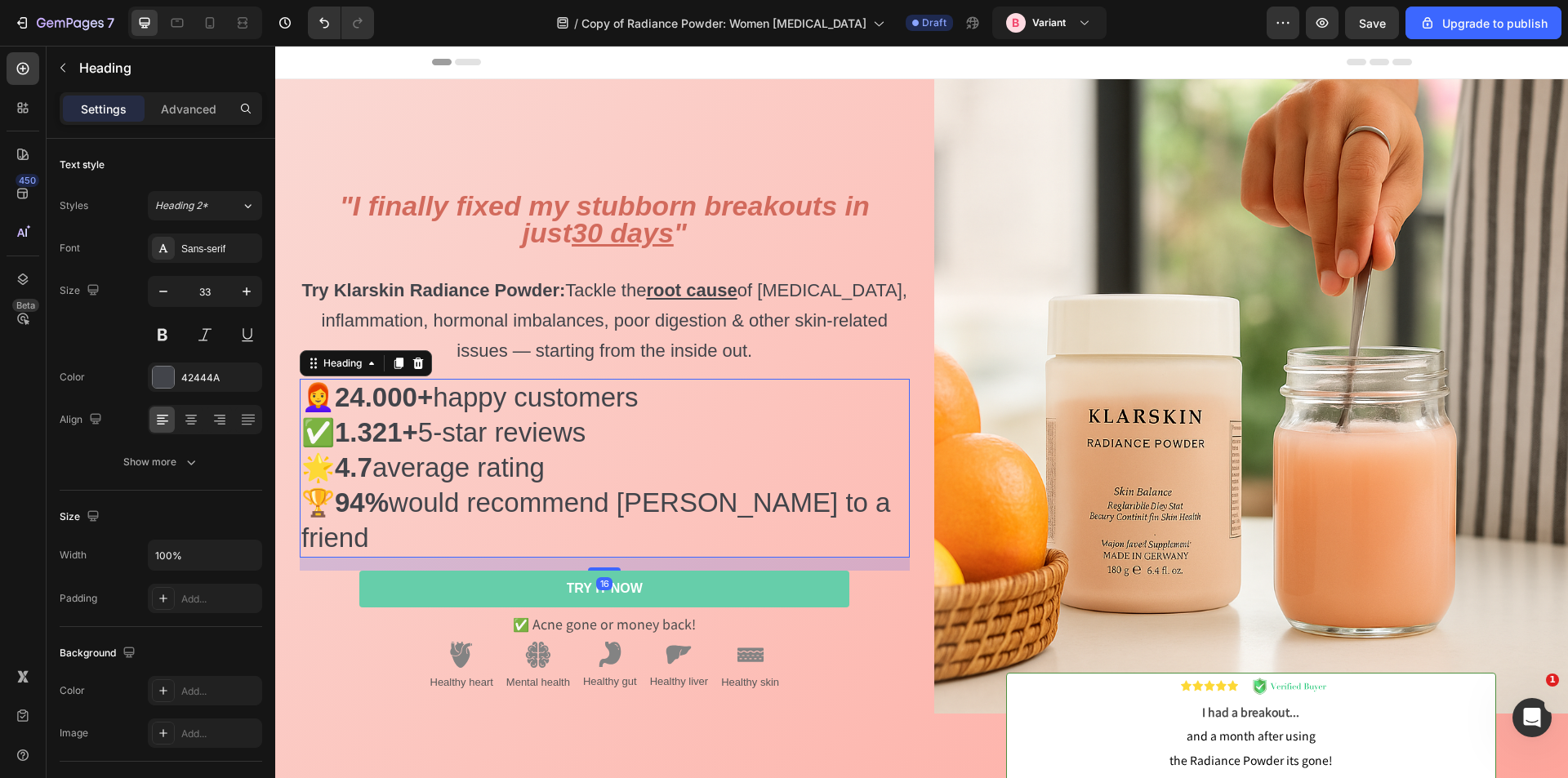
click at [312, 478] on h2 "👩‍🦰 24.000+ happy customers ✅ 1.321+ 5-star reviews 🌟 4.7 average rating 🏆 94% …" at bounding box center [604, 468] width 610 height 179
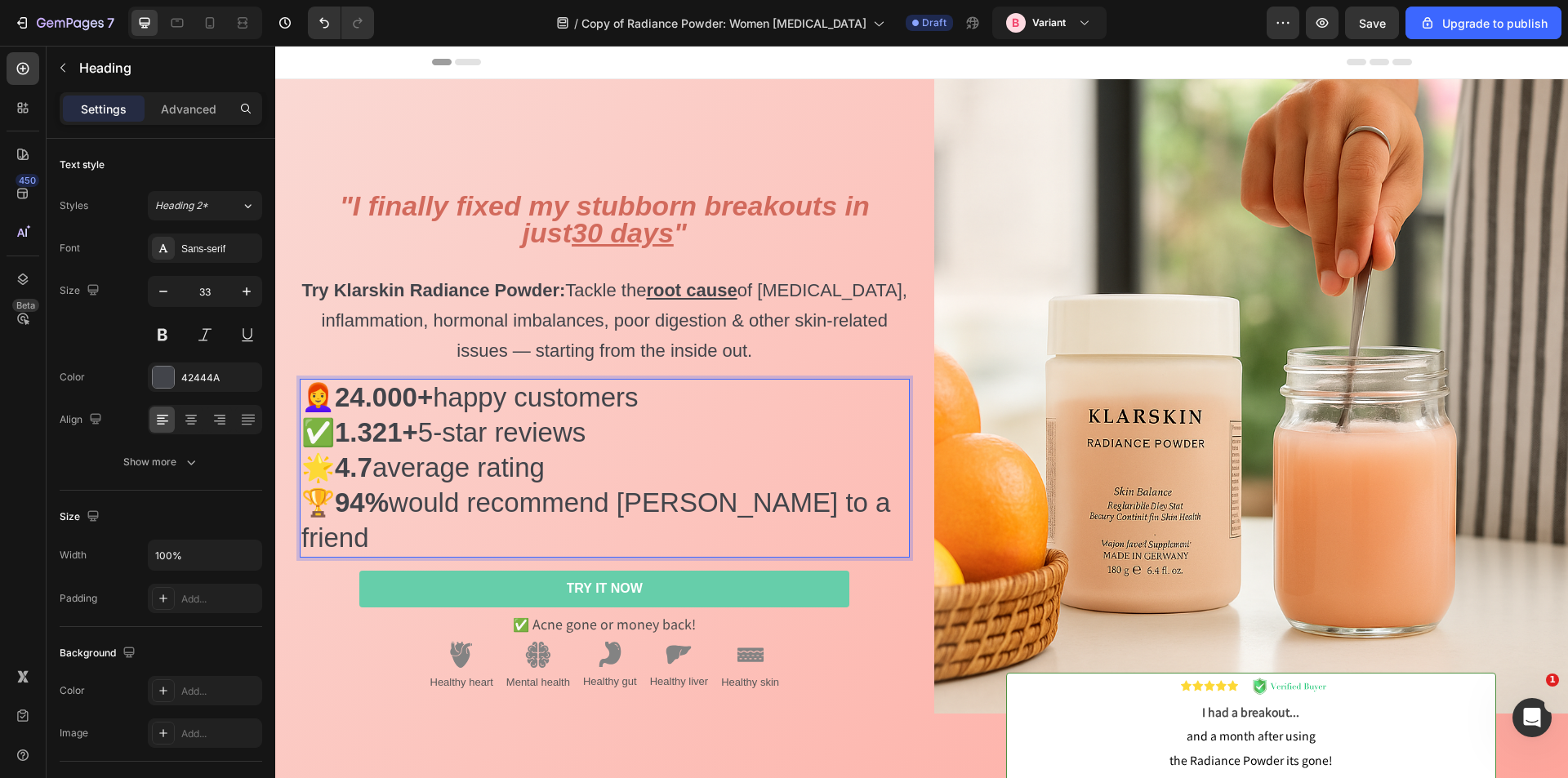
click at [302, 449] on p "👩‍🦰 24.000+ happy customers ✅ 1.321+ 5-star reviews 🌟 4.7 average rating 🏆 94% …" at bounding box center [604, 468] width 607 height 175
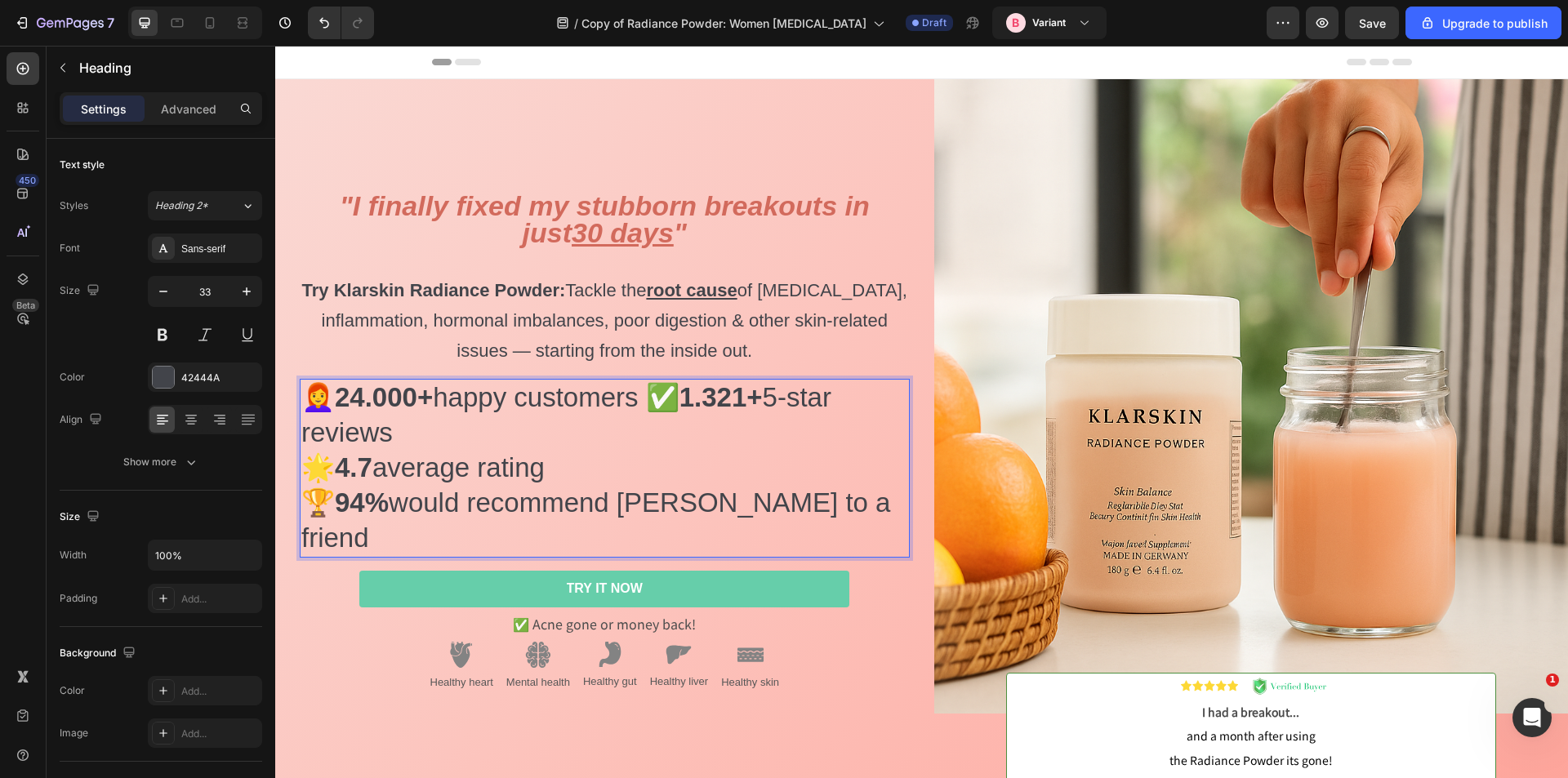
click at [310, 510] on p "👩‍🦰 24.000+ happy customers ✅ 1.321+ 5-star reviews 🌟 4.7 average rating 🏆 94% …" at bounding box center [604, 468] width 607 height 175
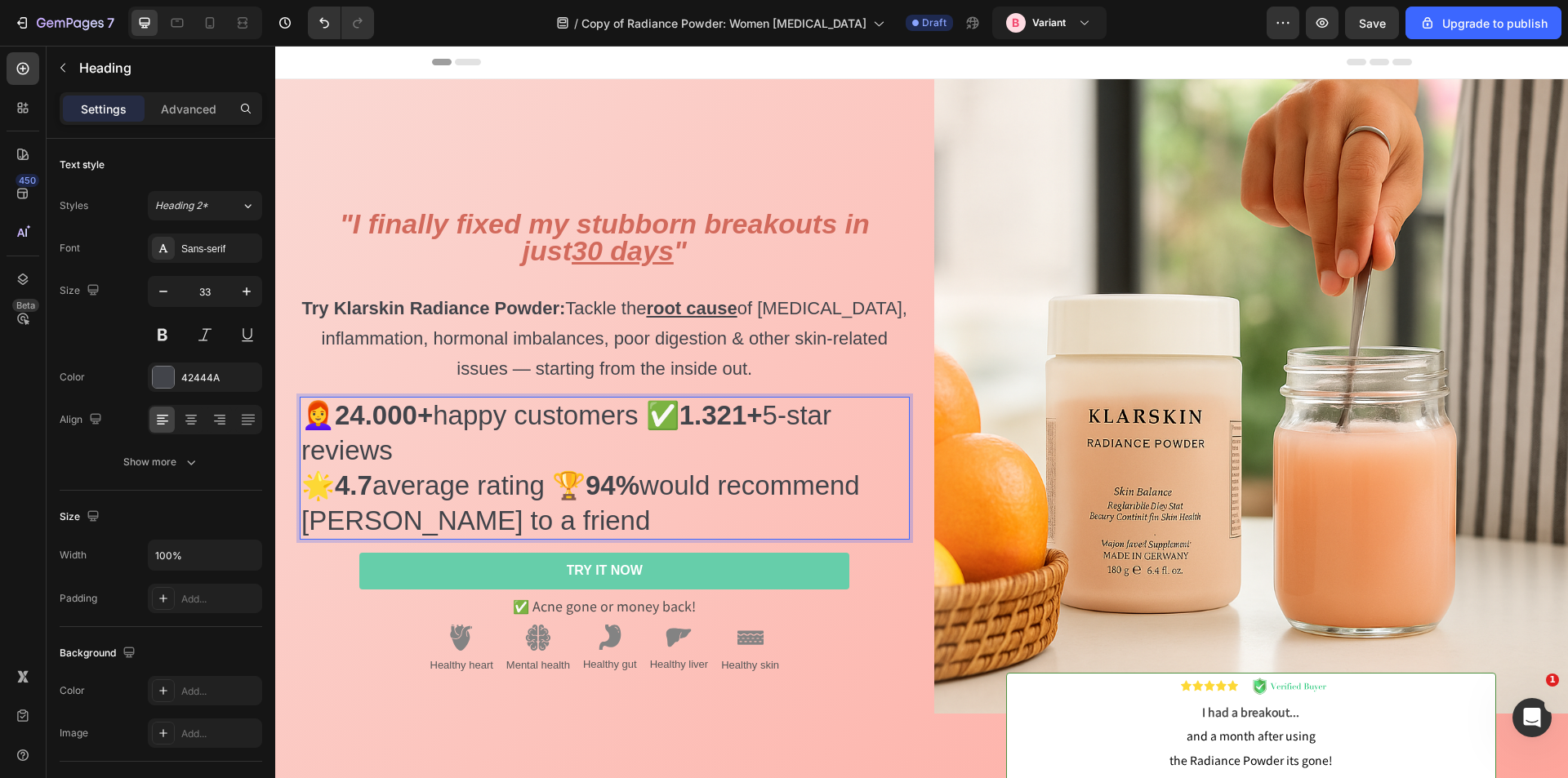
click at [556, 515] on p "👩‍🦰 24.000+ happy customers ✅ 1.321+ 5-star reviews 🌟 4.7 average rating 🏆 94% …" at bounding box center [604, 468] width 607 height 141
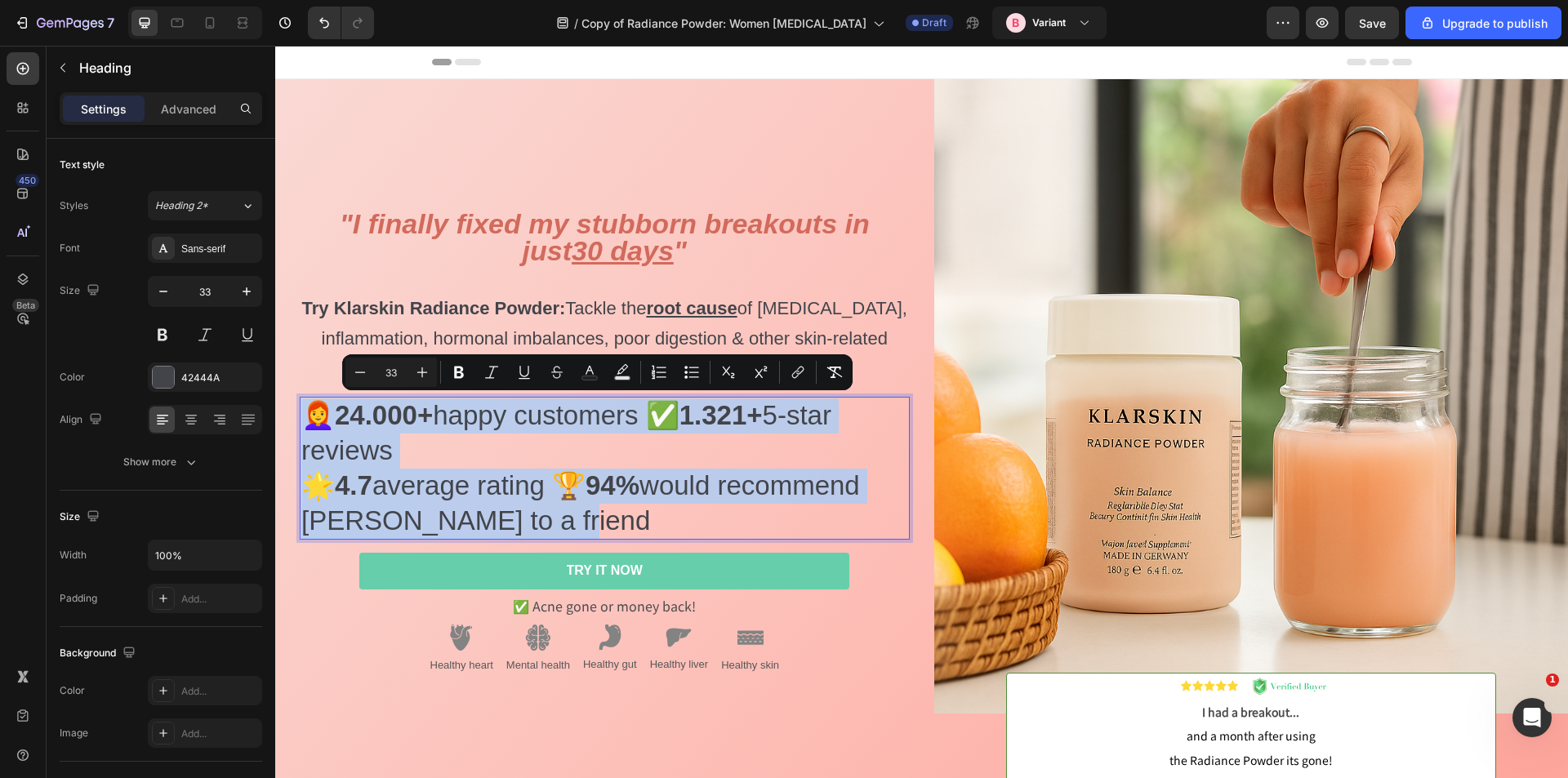
drag, startPoint x: 556, startPoint y: 518, endPoint x: 305, endPoint y: 411, distance: 272.9
click at [305, 411] on p "👩‍🦰 24.000+ happy customers ✅ 1.321+ 5-star reviews 🌟 4.7 average rating 🏆 94% …" at bounding box center [604, 468] width 607 height 141
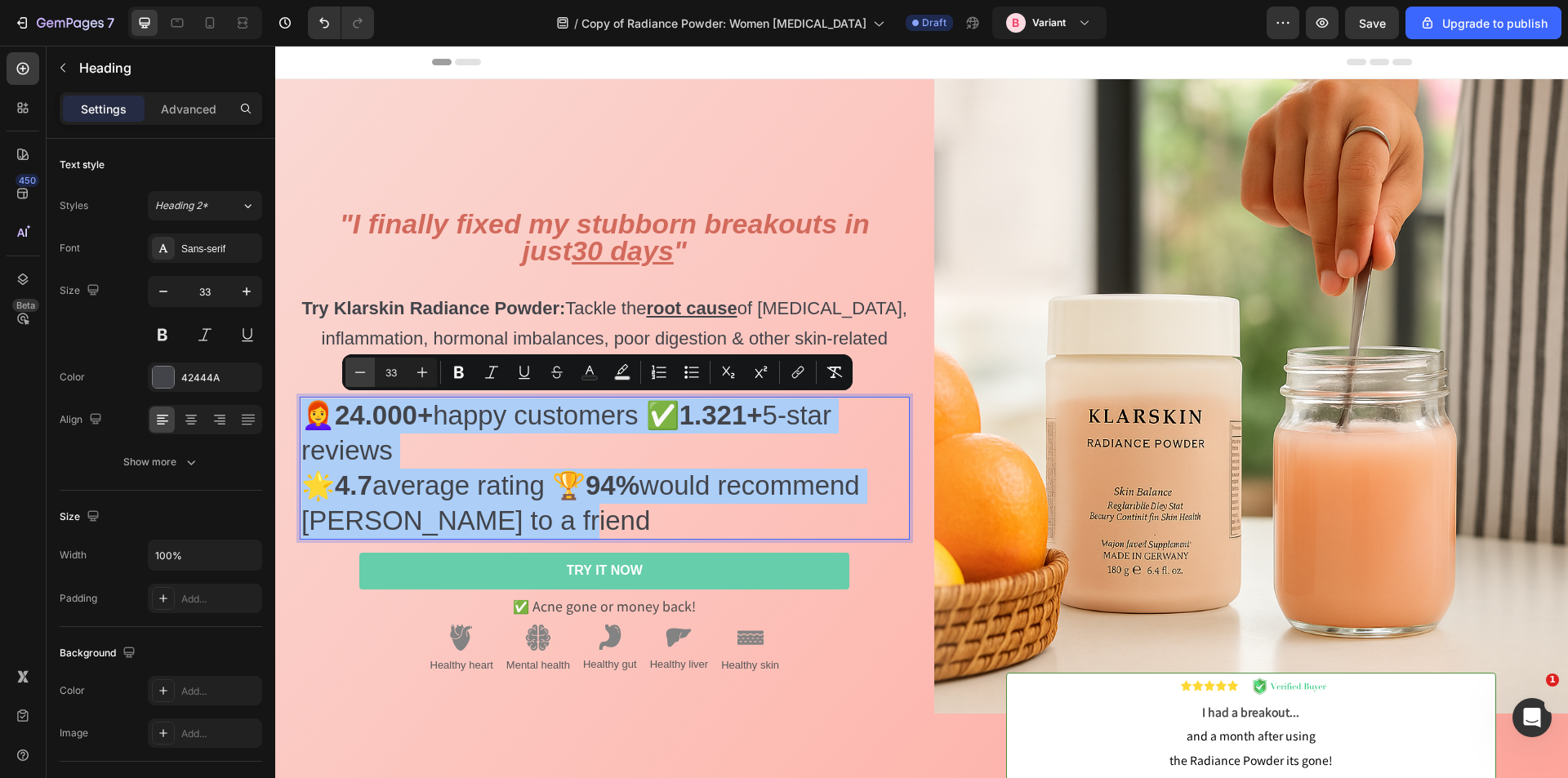
click at [368, 370] on button "Minus" at bounding box center [361, 372] width 30 height 30
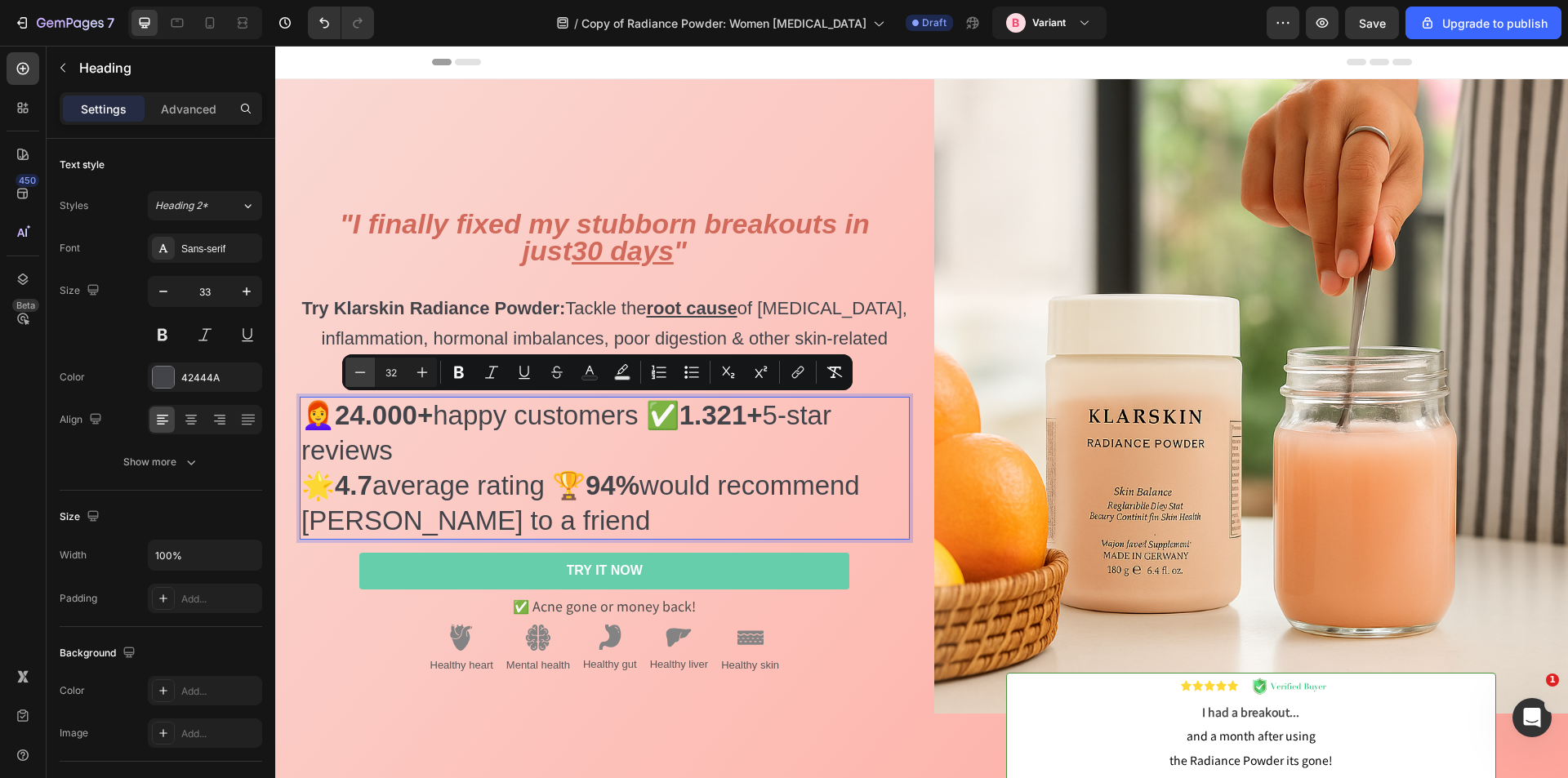
click at [368, 370] on button "Minus" at bounding box center [361, 372] width 30 height 30
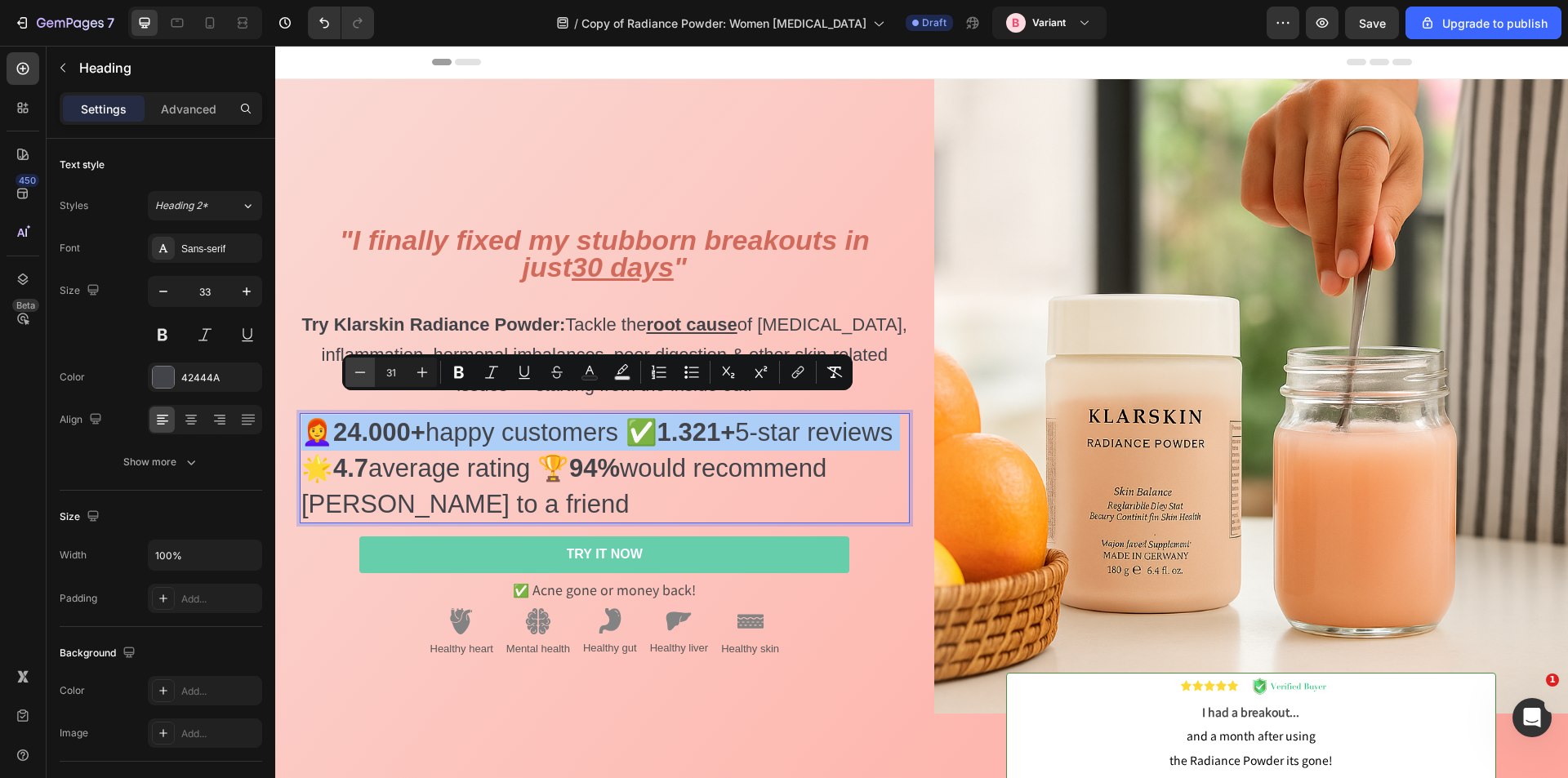
click at [368, 370] on button "Minus" at bounding box center [361, 372] width 30 height 30
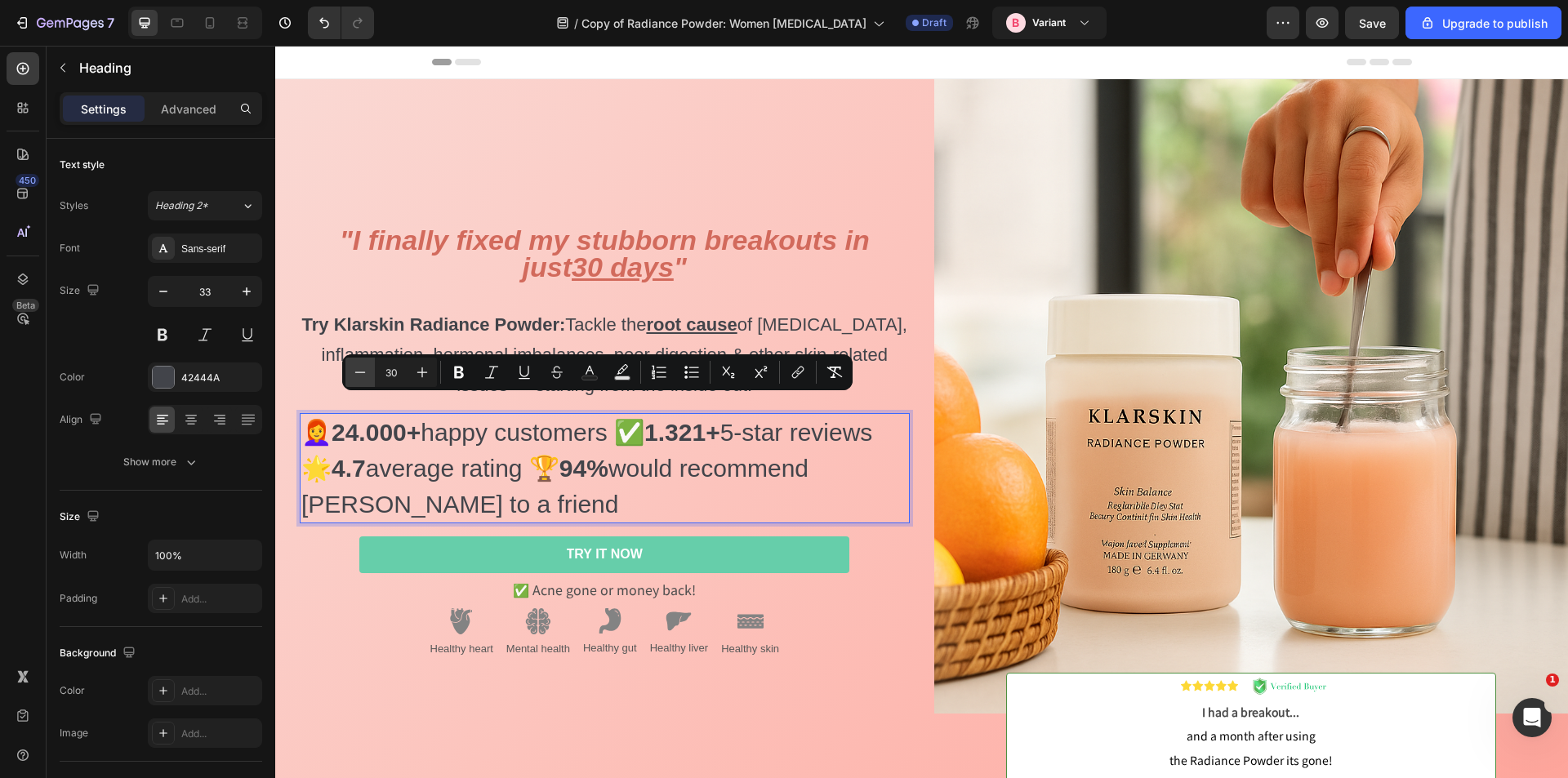
click at [368, 370] on button "Minus" at bounding box center [361, 372] width 30 height 30
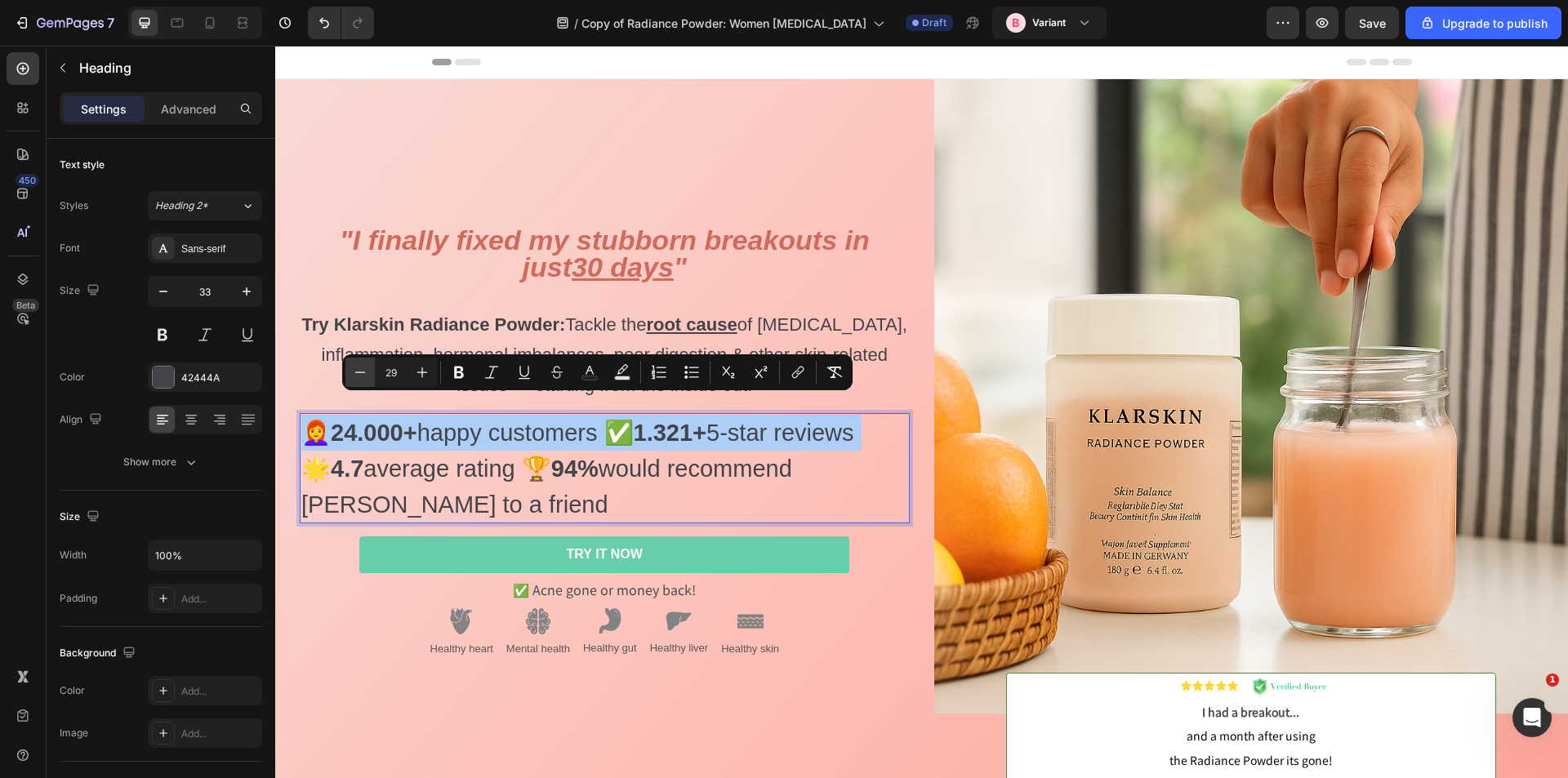
click at [368, 370] on button "Minus" at bounding box center [361, 372] width 30 height 30
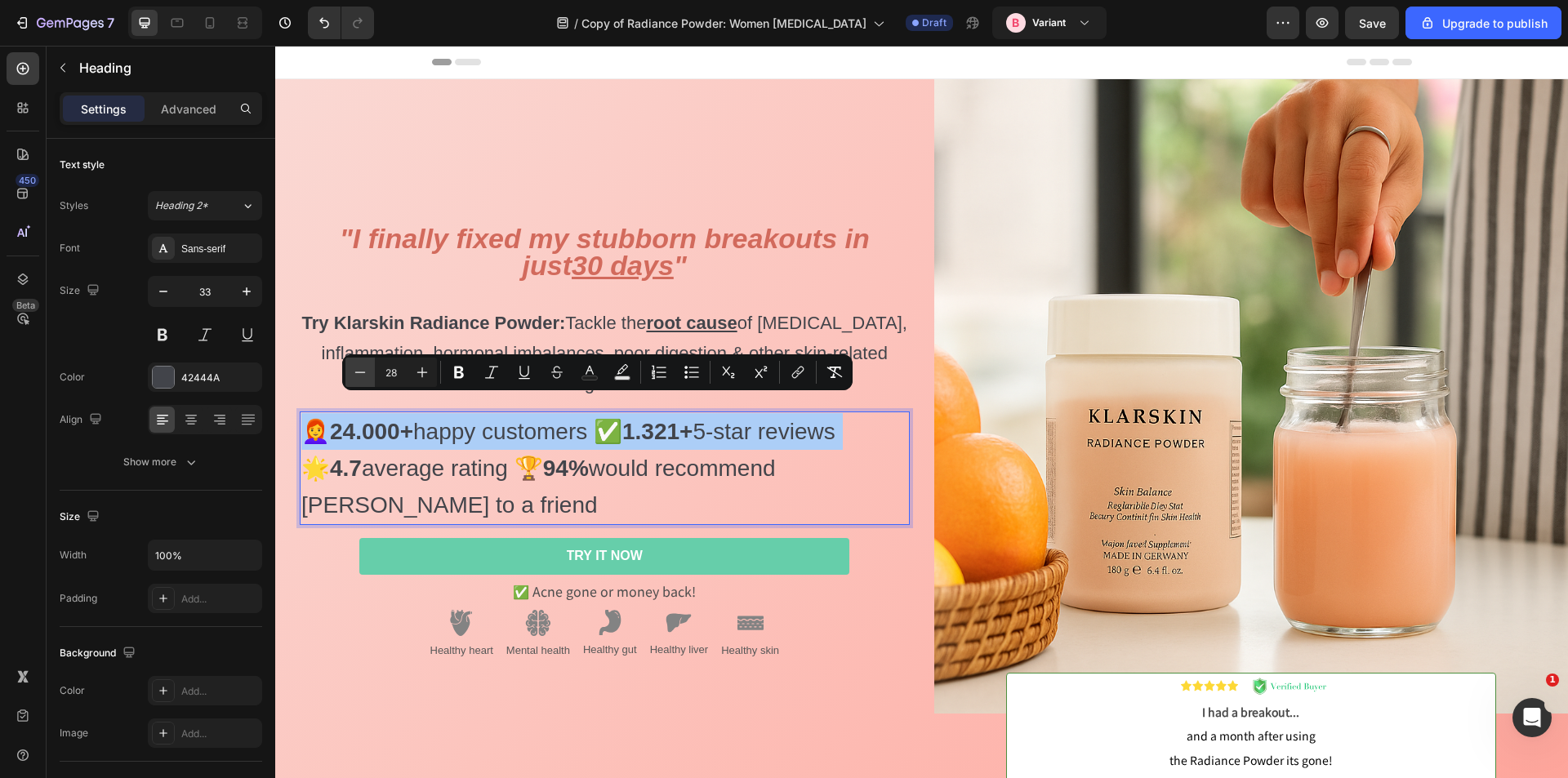
click at [368, 370] on button "Minus" at bounding box center [361, 372] width 30 height 30
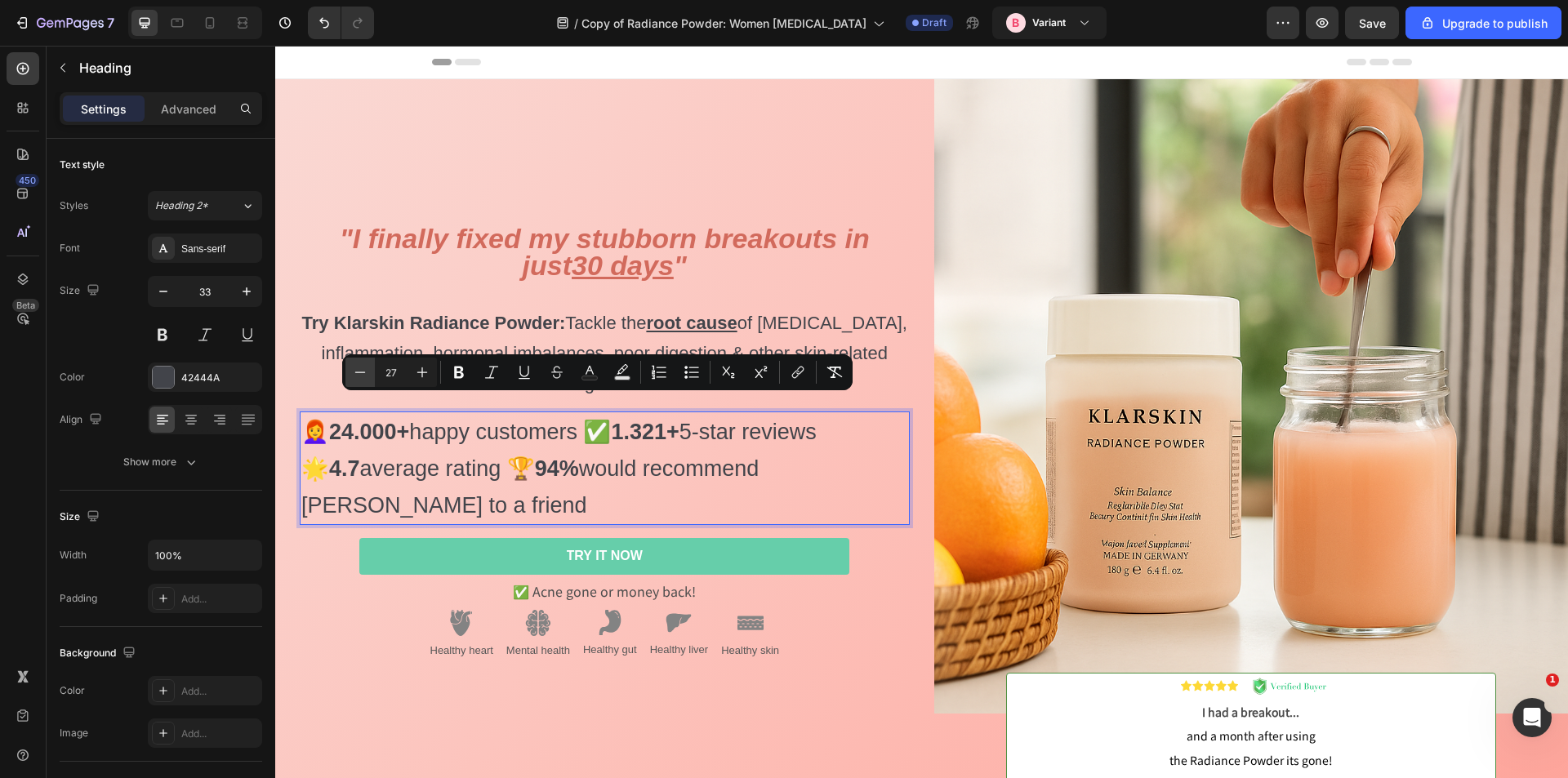
click at [368, 370] on button "Minus" at bounding box center [361, 372] width 30 height 30
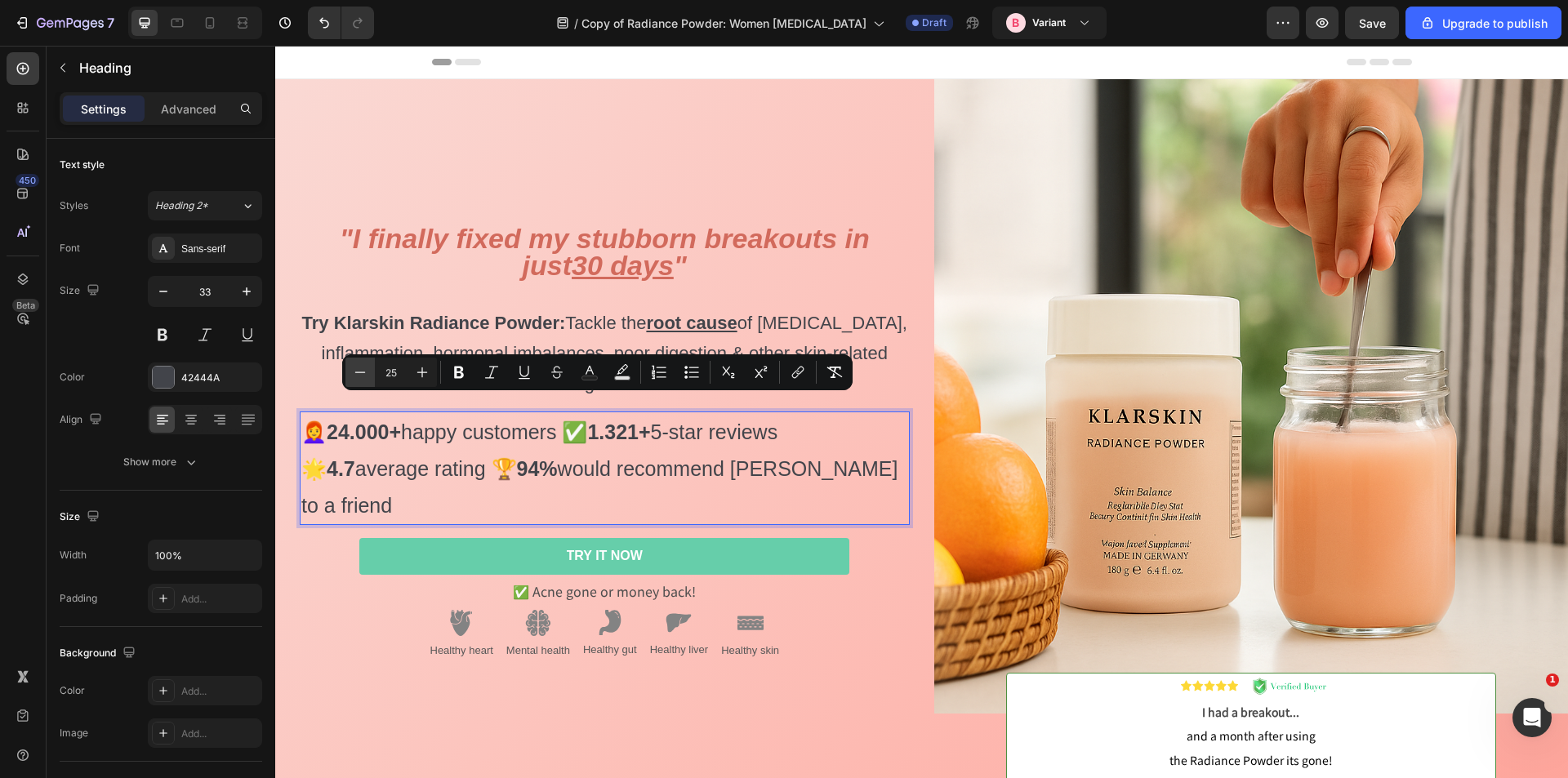
click at [368, 370] on button "Minus" at bounding box center [361, 372] width 30 height 30
type input "24"
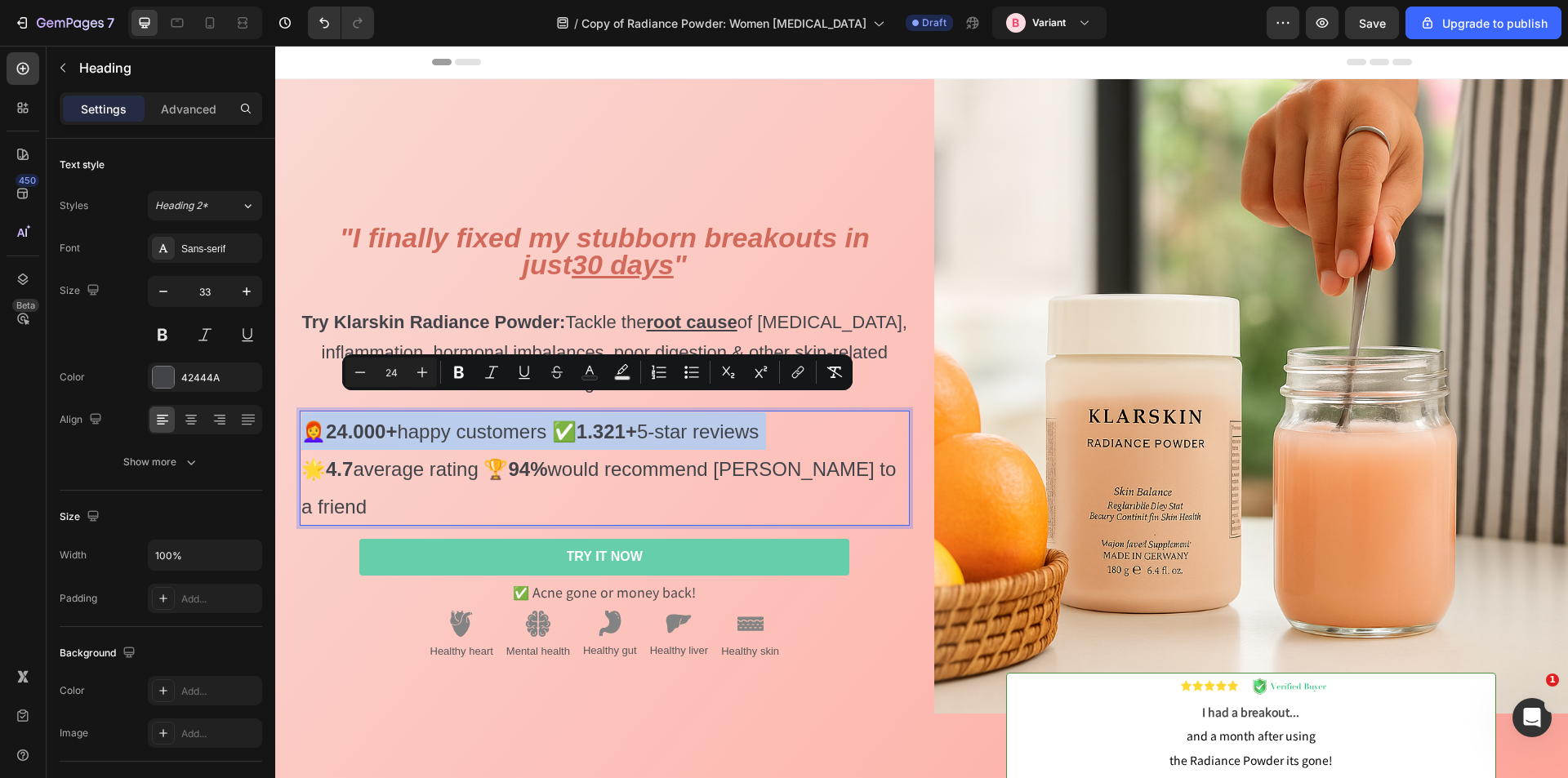
click at [758, 443] on span "👩‍🦰 24.000+ happy customers ✅ 1.321+ 5-star reviews" at bounding box center [530, 431] width 457 height 22
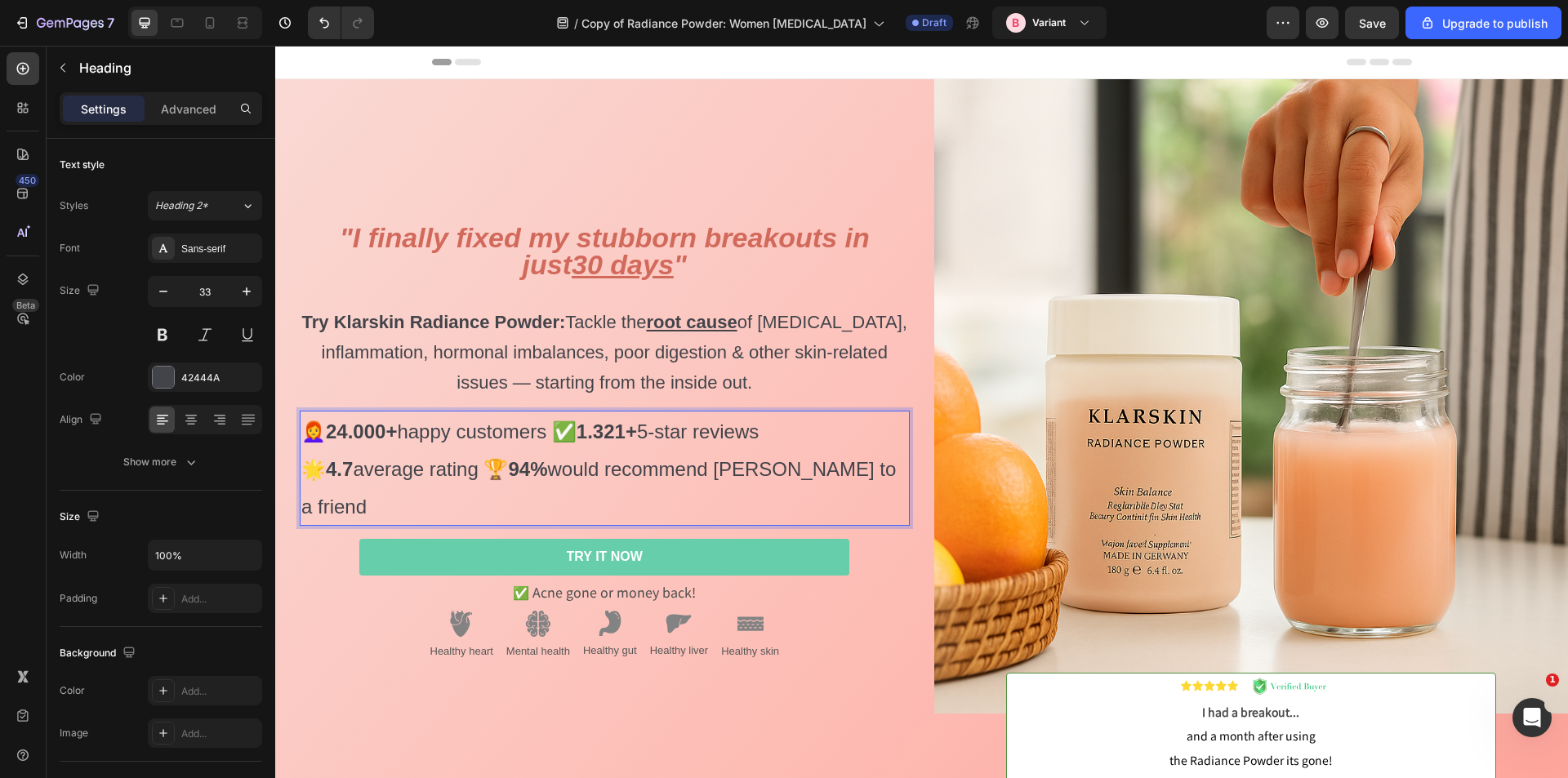
click at [410, 429] on p "👩‍🦰 24.000+ happy customers ✅ 1.321+ 5-star reviews 🌟 4.7 average rating 🏆 94% …" at bounding box center [604, 468] width 607 height 113
click at [441, 443] on span "👩‍🦰 24.000+ happy customers ✅ 1.321+ 5-star reviews" at bounding box center [530, 431] width 457 height 22
click at [338, 414] on div "⁠⁠⁠⁠⁠⁠⁠ "I finally fixed my stubborn breakouts in just 30 days " Try Klarskin R…" at bounding box center [604, 451] width 610 height 457
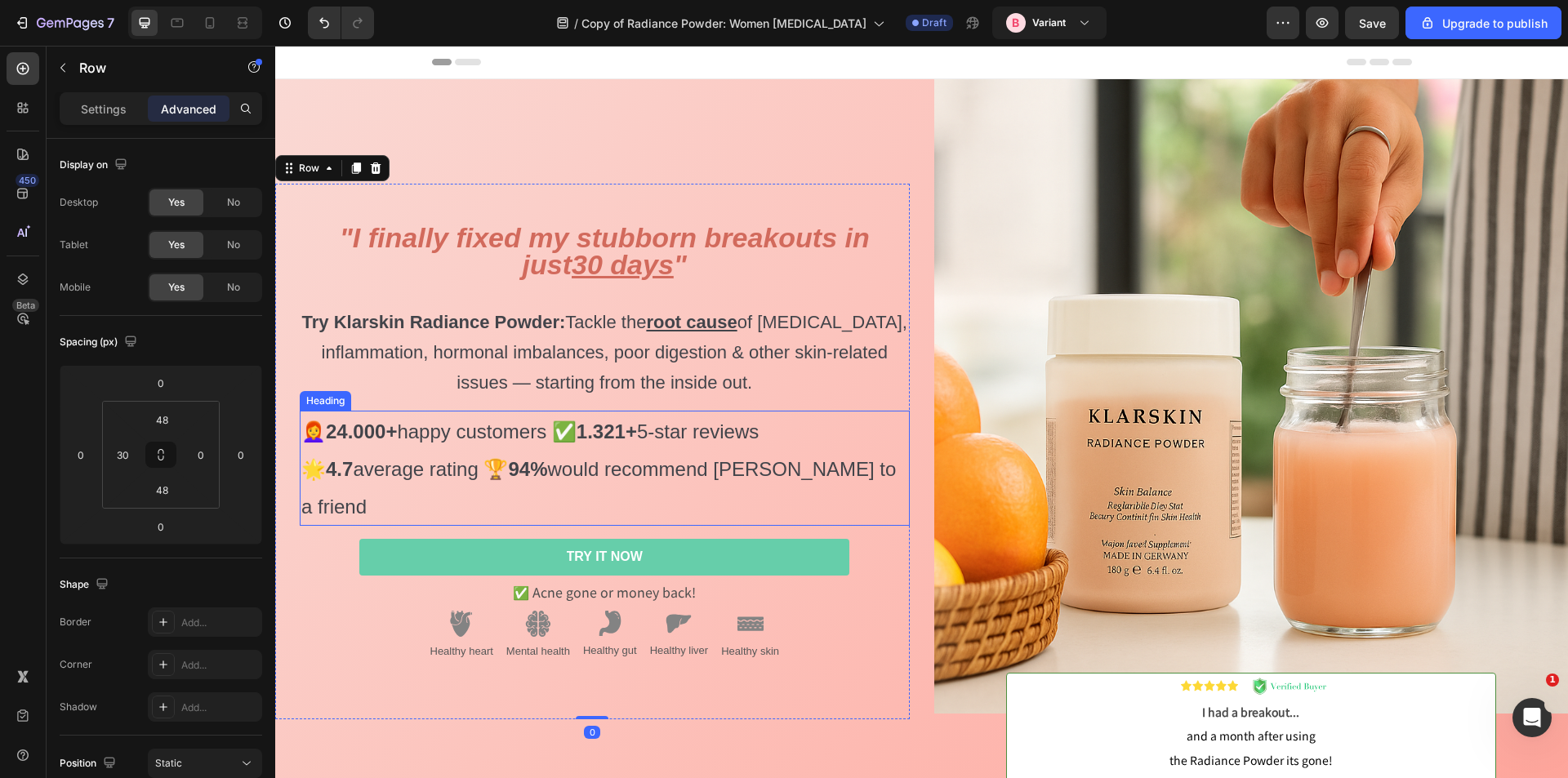
click at [434, 443] on span "👩‍🦰 24.000+ happy customers ✅ 1.321+ 5-star reviews" at bounding box center [530, 431] width 457 height 22
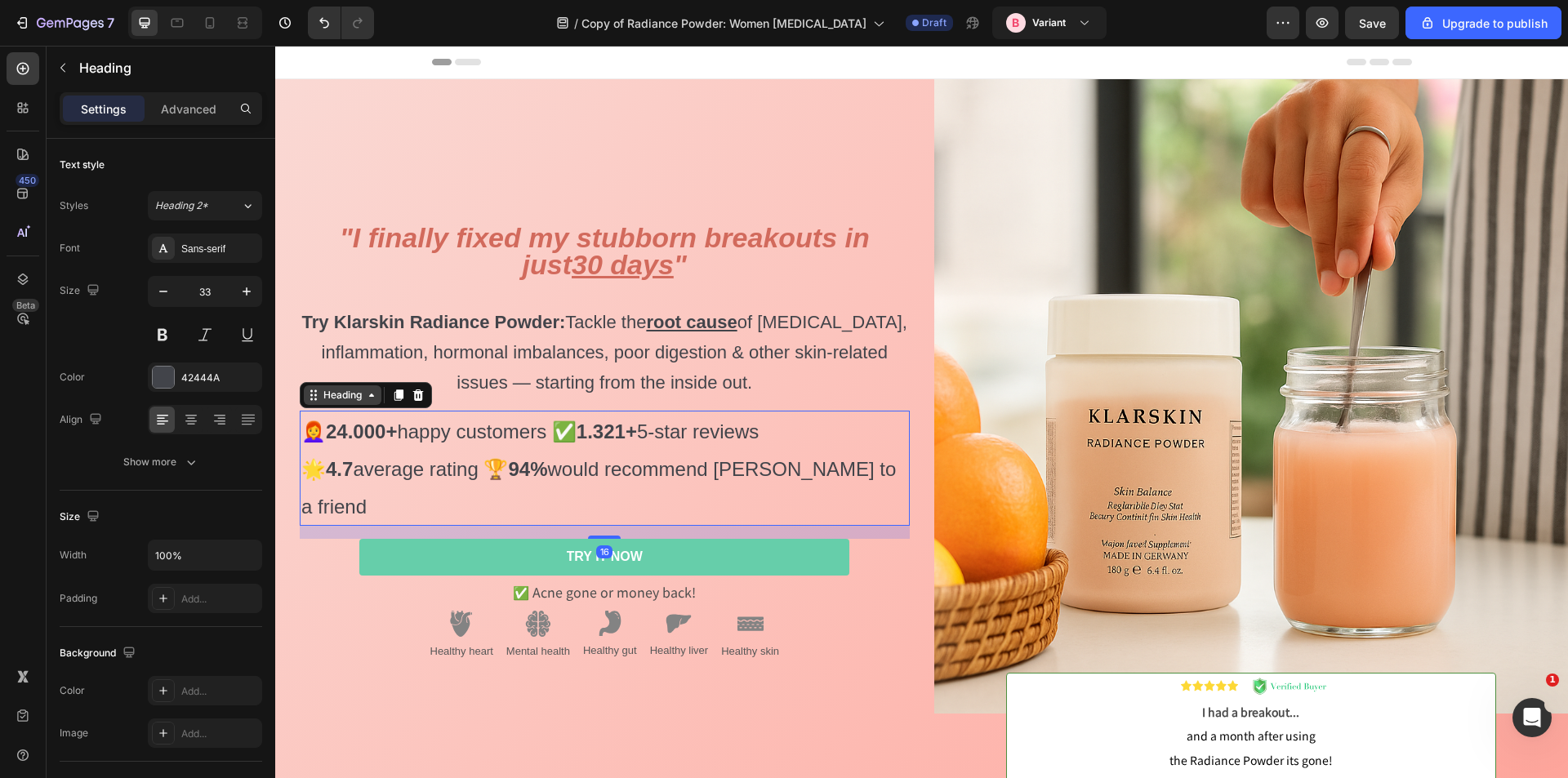
click at [375, 402] on icon at bounding box center [371, 395] width 13 height 13
click at [18, 103] on icon at bounding box center [23, 108] width 16 height 16
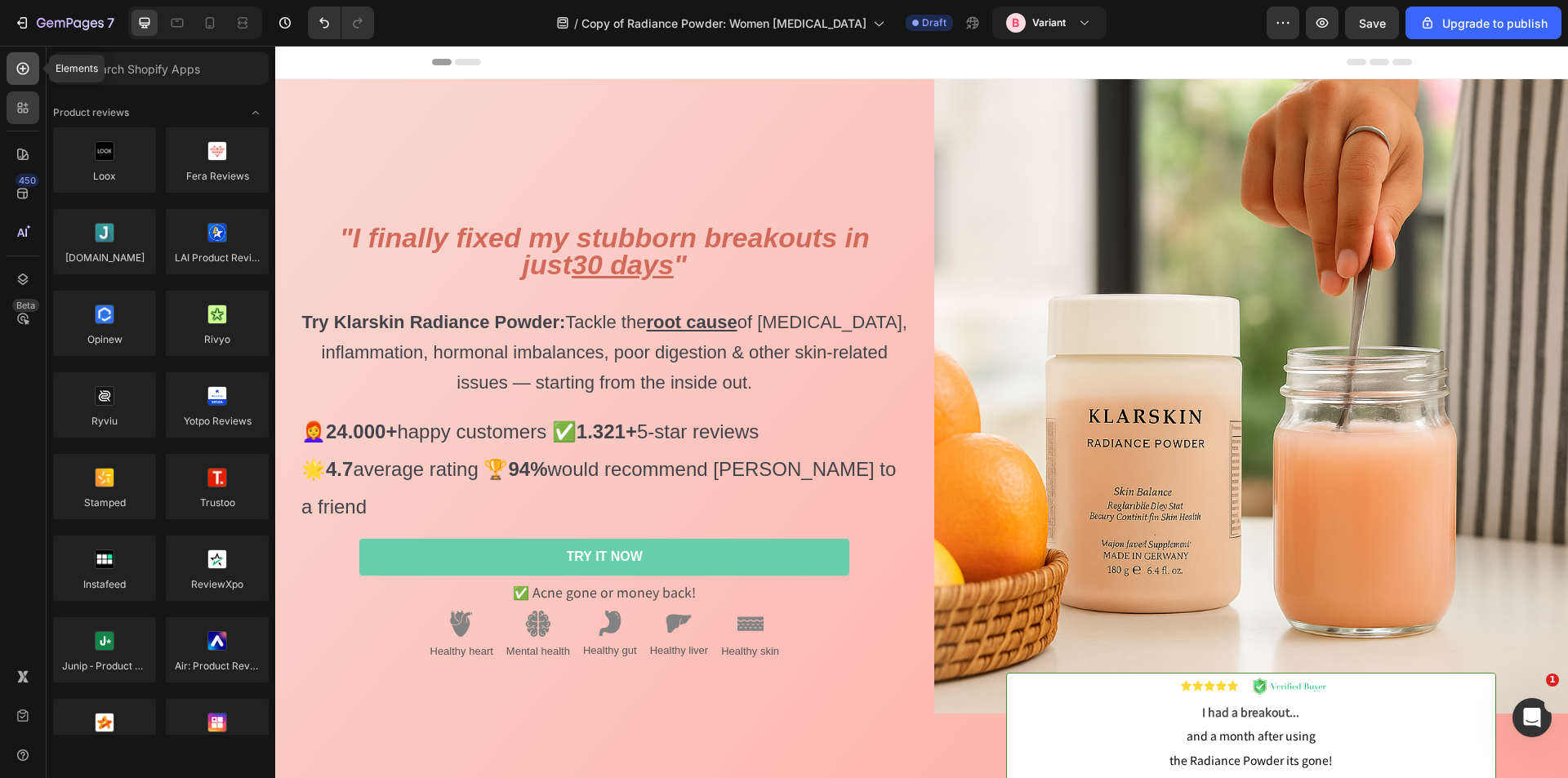
click at [28, 69] on icon at bounding box center [23, 68] width 12 height 12
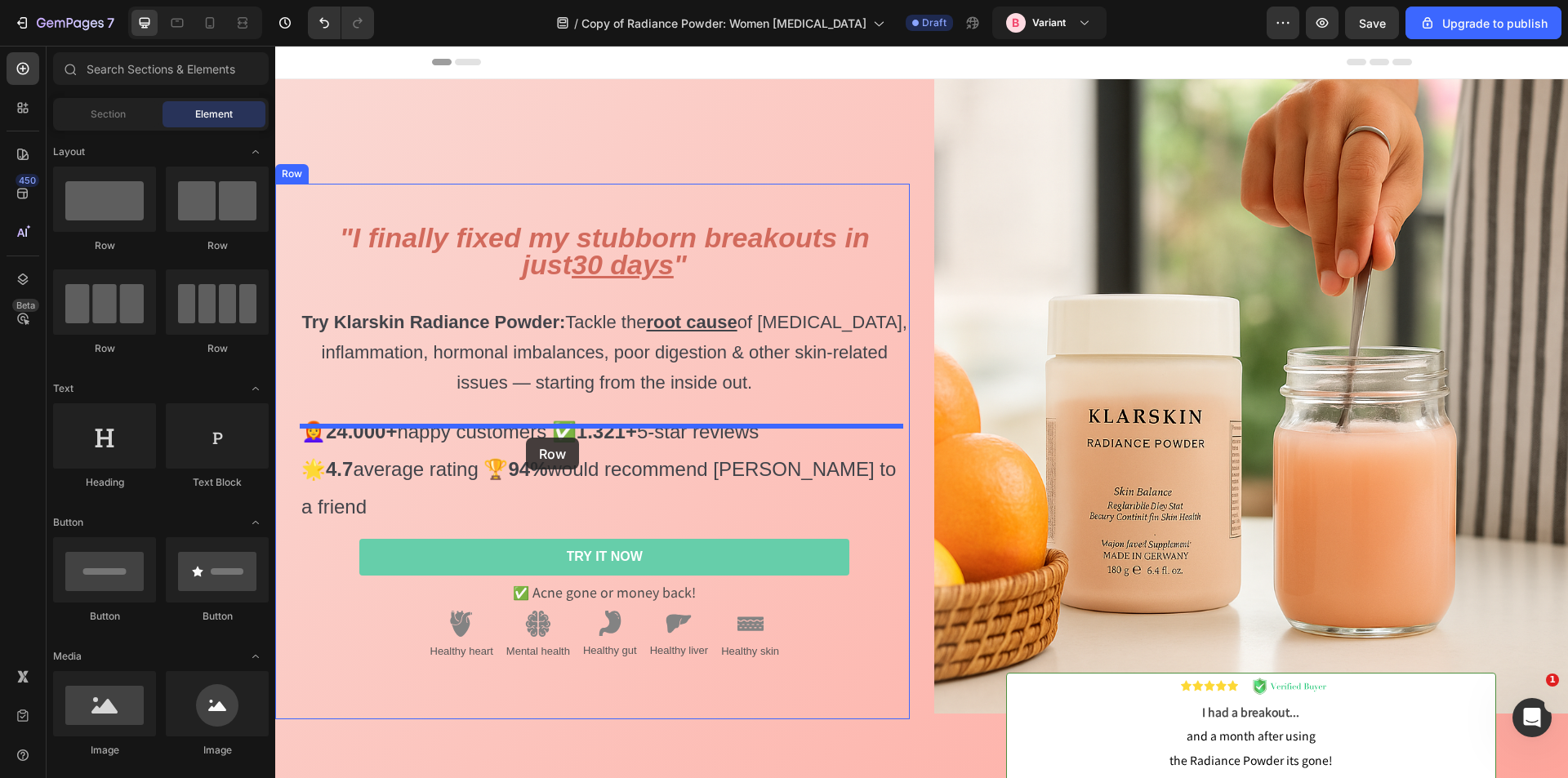
drag, startPoint x: 489, startPoint y: 258, endPoint x: 526, endPoint y: 438, distance: 183.8
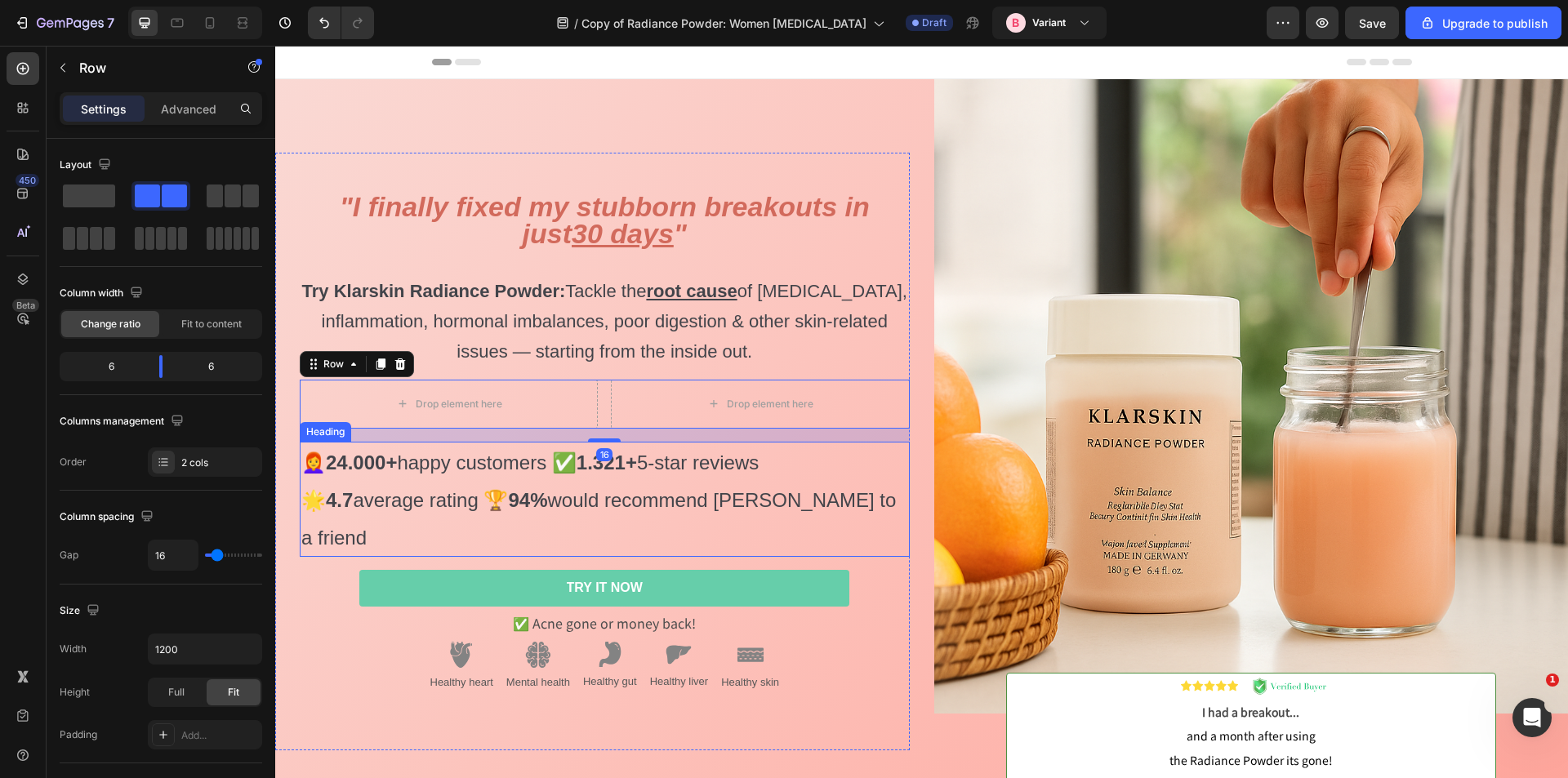
click at [410, 473] on span "👩‍🦰 24.000+ happy customers ✅ 1.321+ 5-star reviews" at bounding box center [530, 462] width 457 height 22
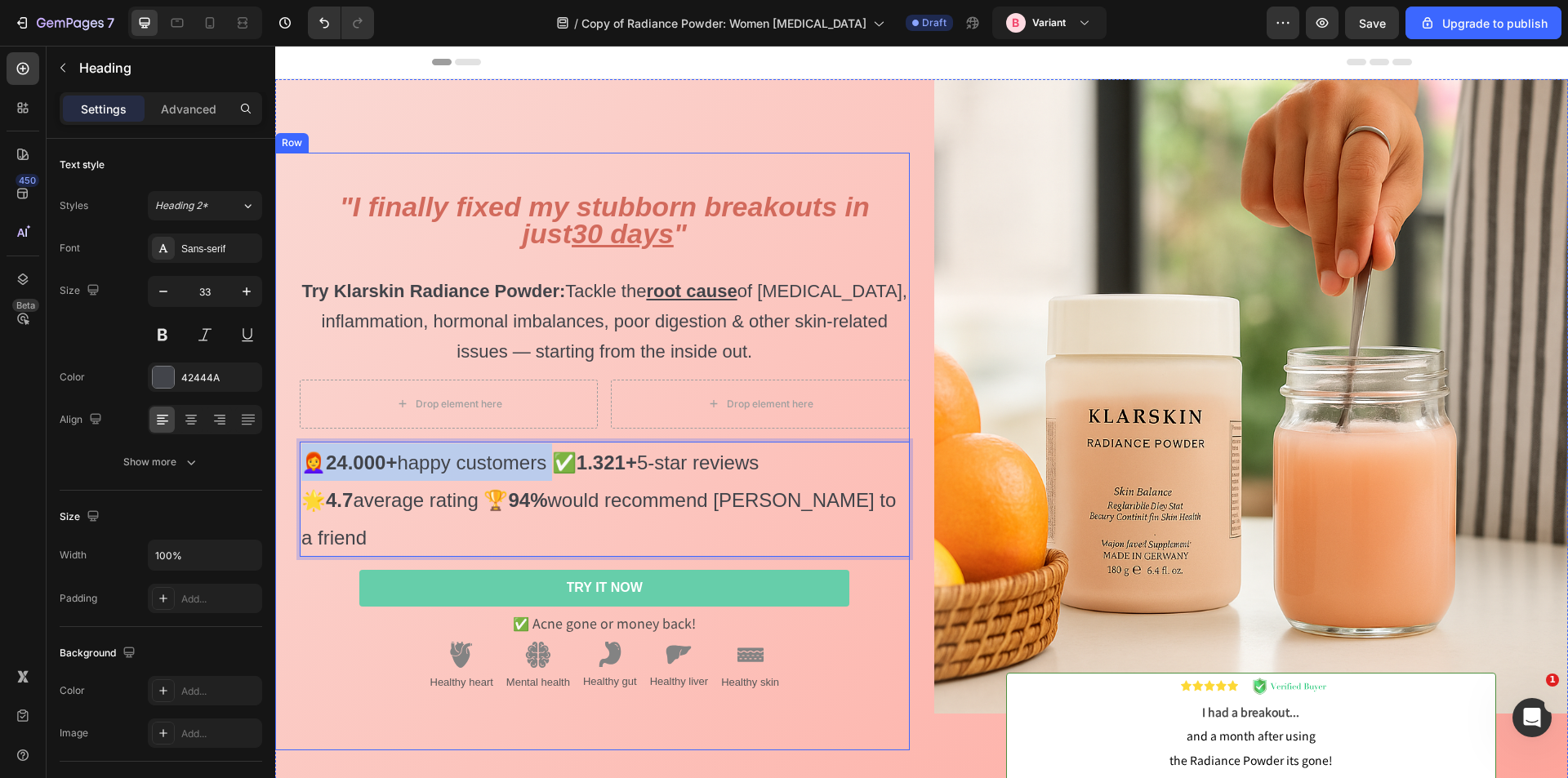
drag, startPoint x: 554, startPoint y: 482, endPoint x: 298, endPoint y: 478, distance: 256.0
click at [298, 478] on div "⁠⁠⁠⁠⁠⁠⁠ "I finally fixed my stubborn breakouts in just 30 days " Try Klarskin R…" at bounding box center [592, 451] width 635 height 598
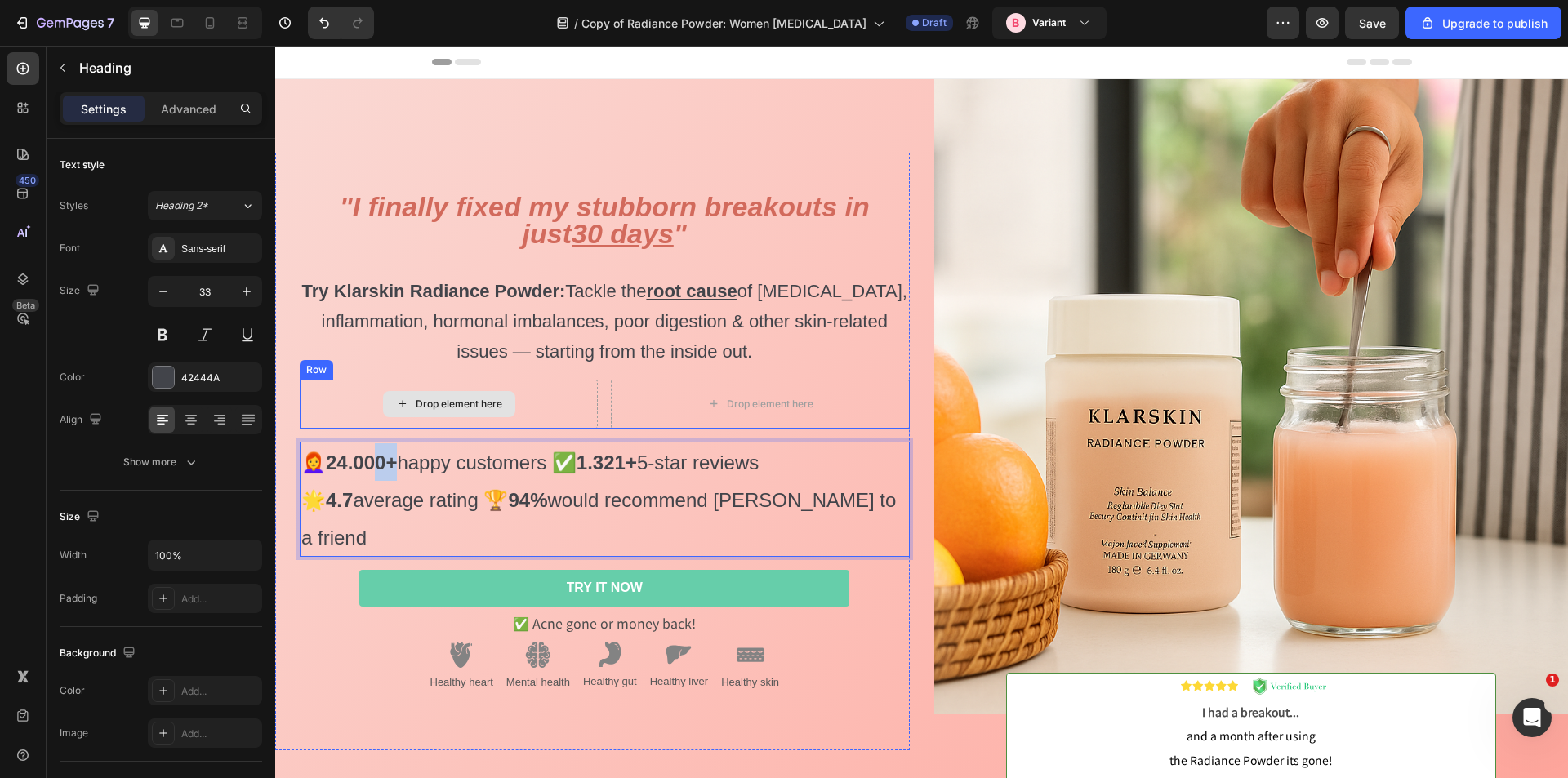
drag, startPoint x: 378, startPoint y: 480, endPoint x: 400, endPoint y: 421, distance: 63.0
click at [400, 421] on div "⁠⁠⁠⁠⁠⁠⁠ "I finally fixed my stubborn breakouts in just 30 days " Try Klarskin R…" at bounding box center [604, 451] width 610 height 519
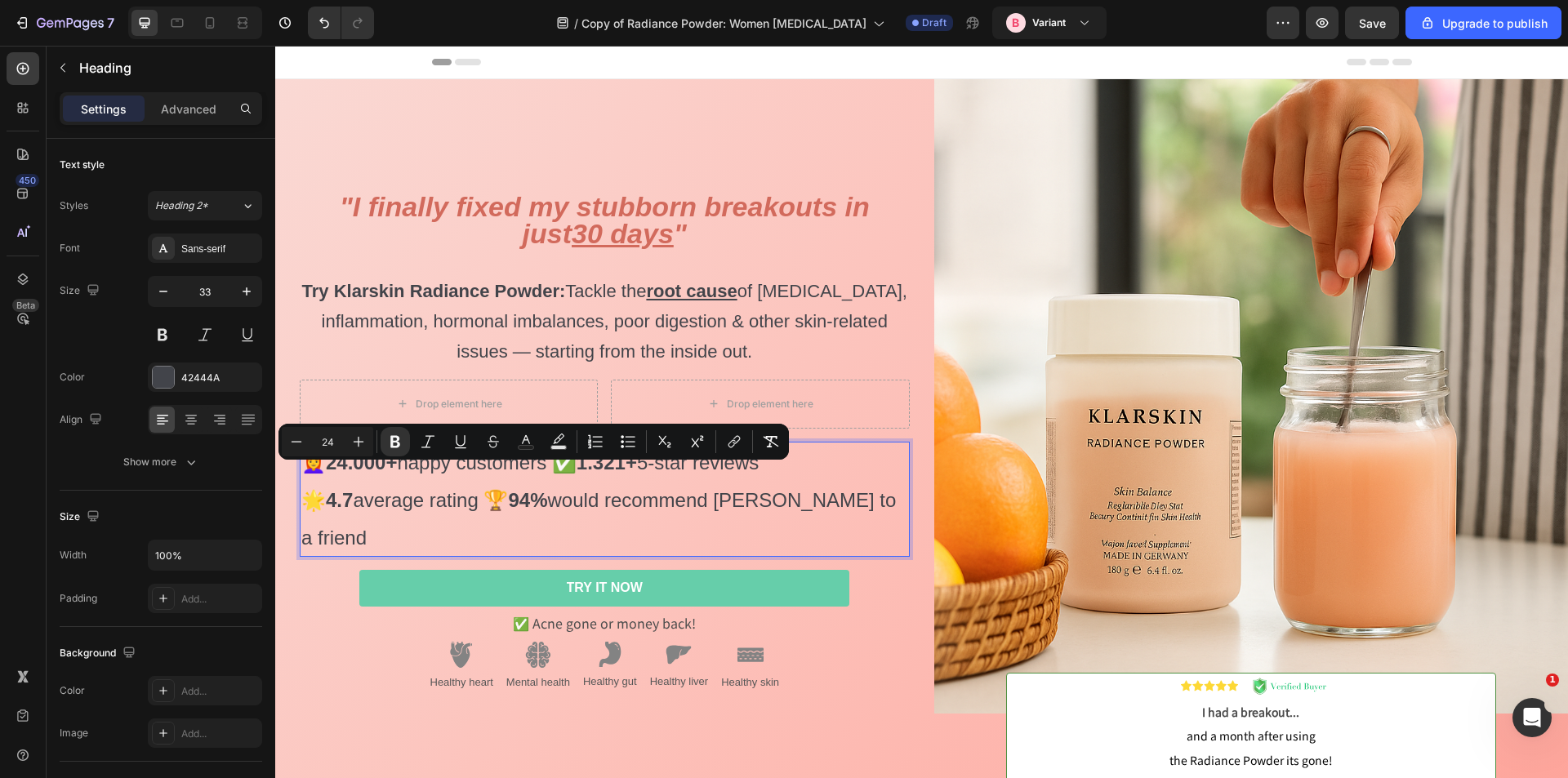
click at [431, 495] on p "👩‍🦰 24.000+ happy customers ✅ 1.321+ 5-star reviews 🌟 4.7 average rating 🏆 94% …" at bounding box center [604, 500] width 607 height 113
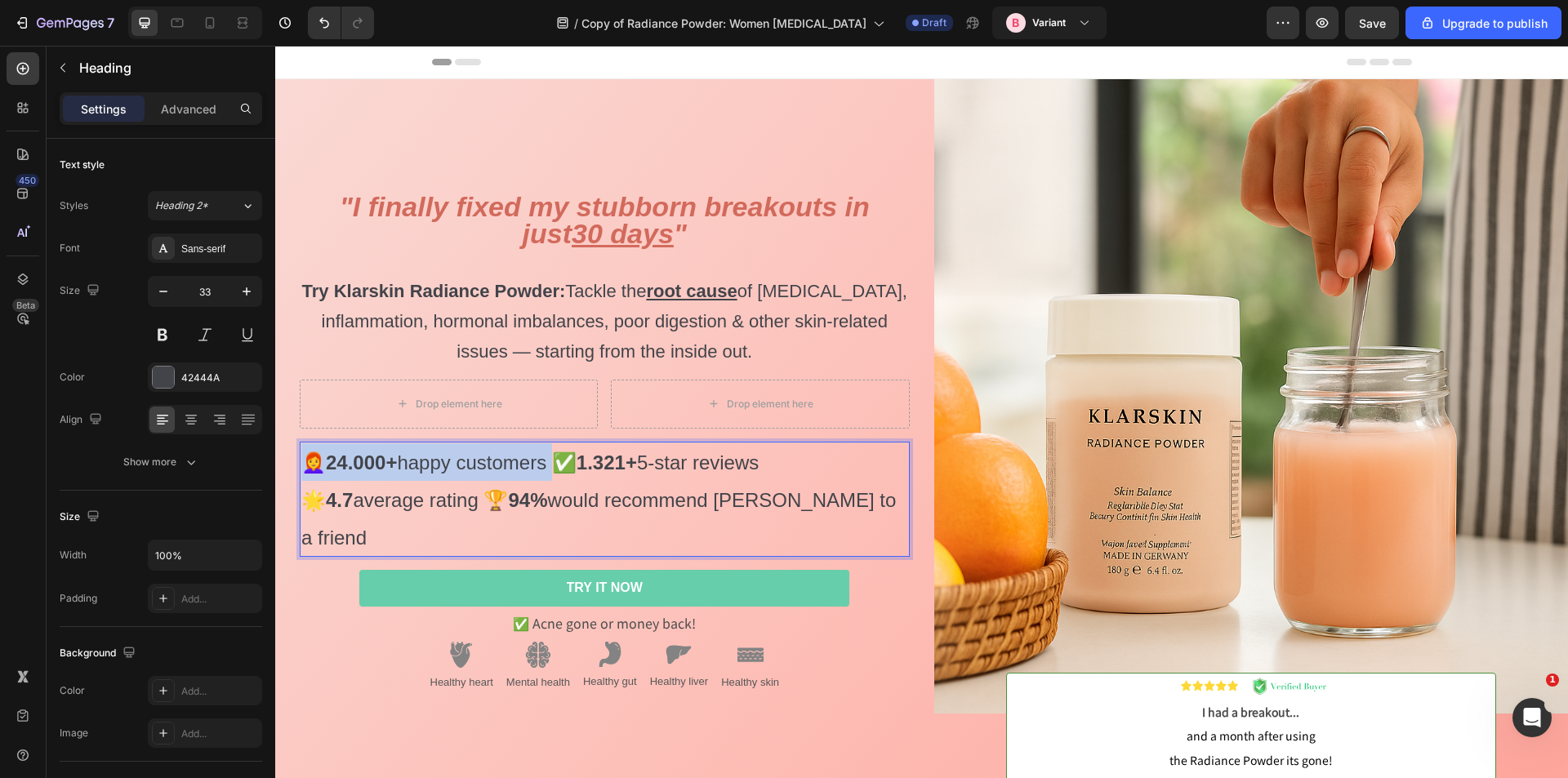
drag, startPoint x: 553, startPoint y: 480, endPoint x: 308, endPoint y: 480, distance: 245.0
click at [308, 473] on span "👩‍🦰 24.000+ happy customers ✅ 1.321+ 5-star reviews" at bounding box center [530, 462] width 457 height 22
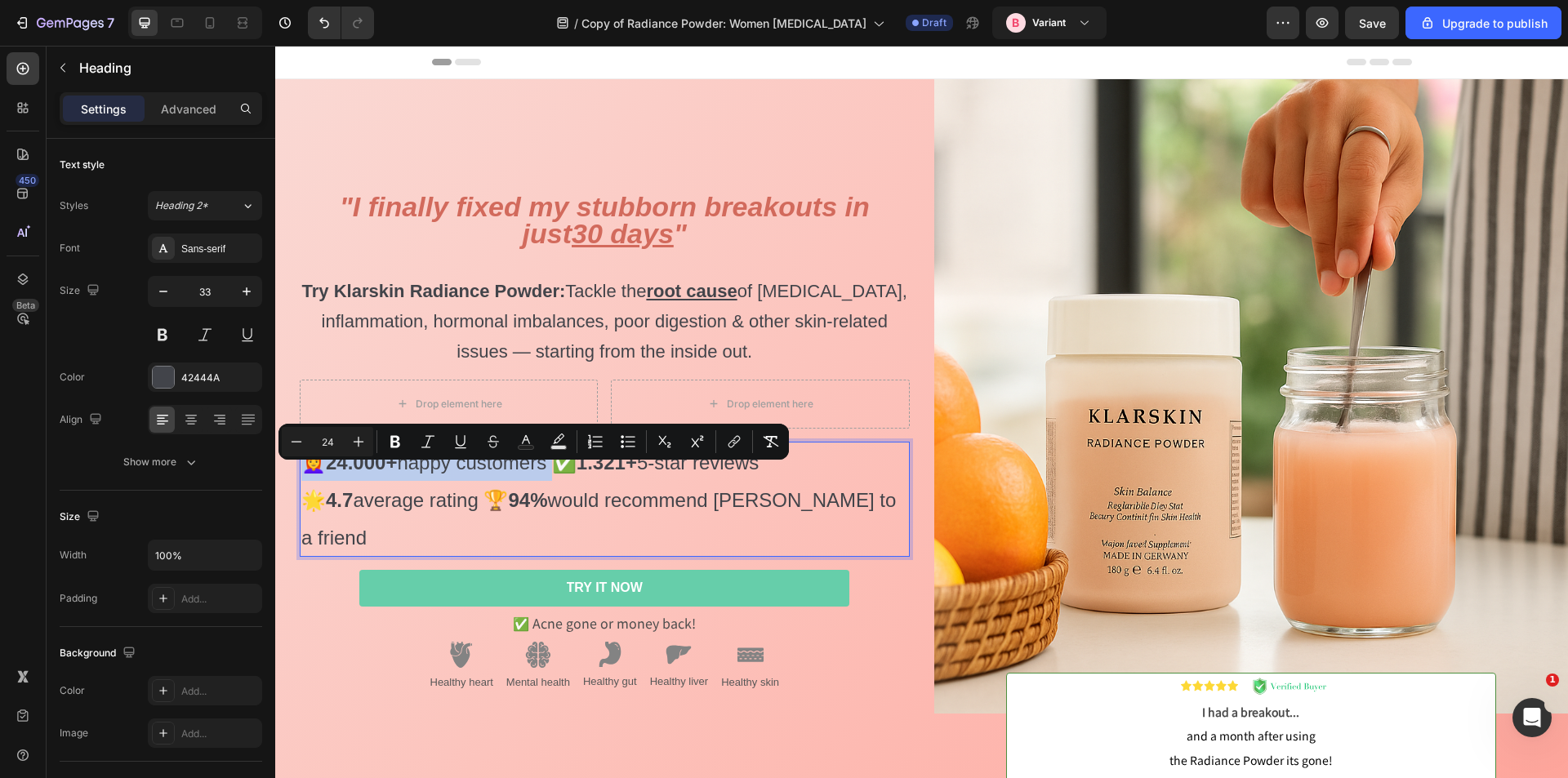
copy span "👩‍🦰 24.000+ happy customers"
click at [438, 410] on div "Drop element here" at bounding box center [449, 404] width 133 height 26
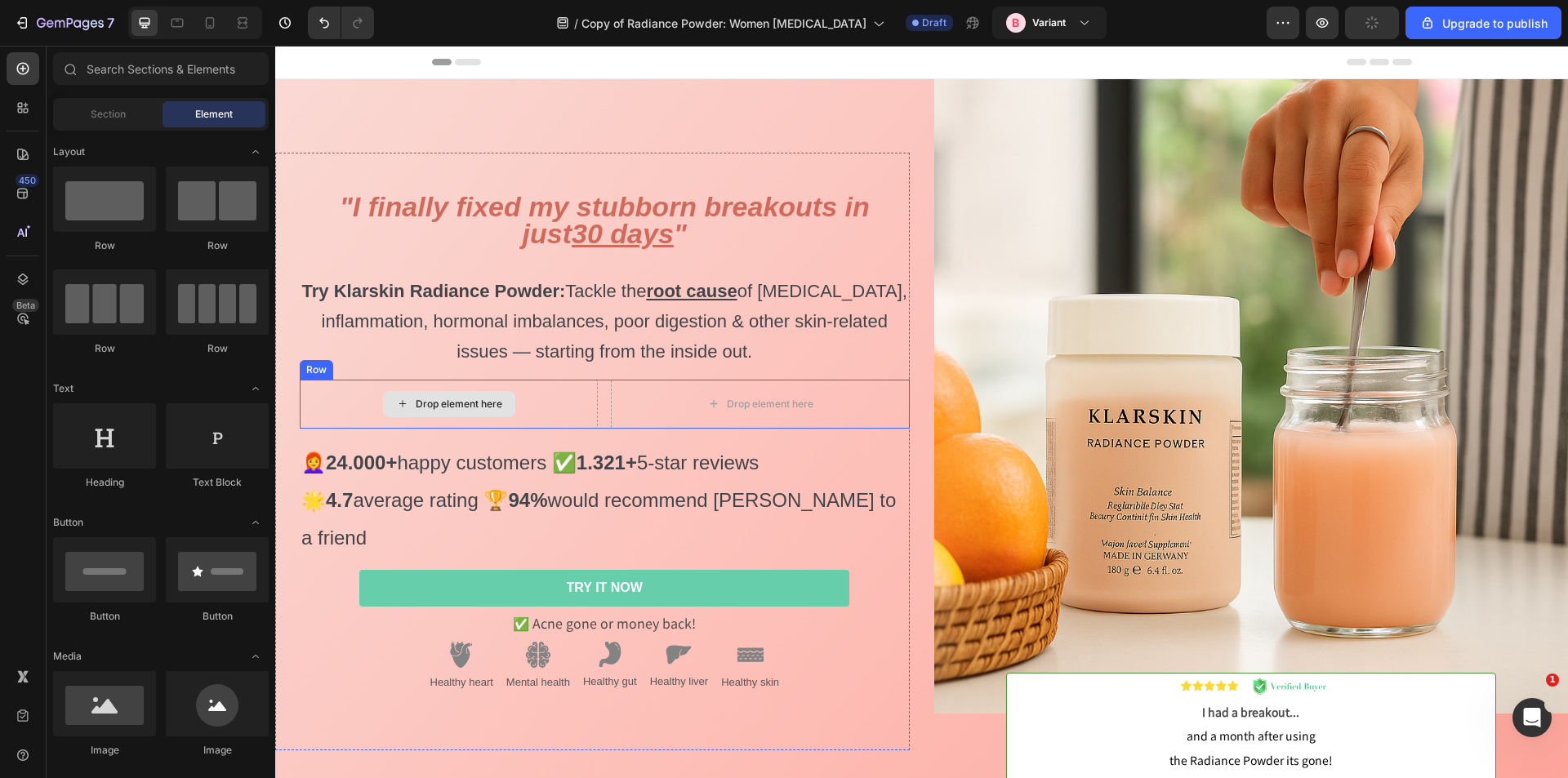
click at [451, 411] on div "Drop element here" at bounding box center [459, 404] width 86 height 13
click at [397, 473] on strong "24.000+" at bounding box center [362, 462] width 71 height 22
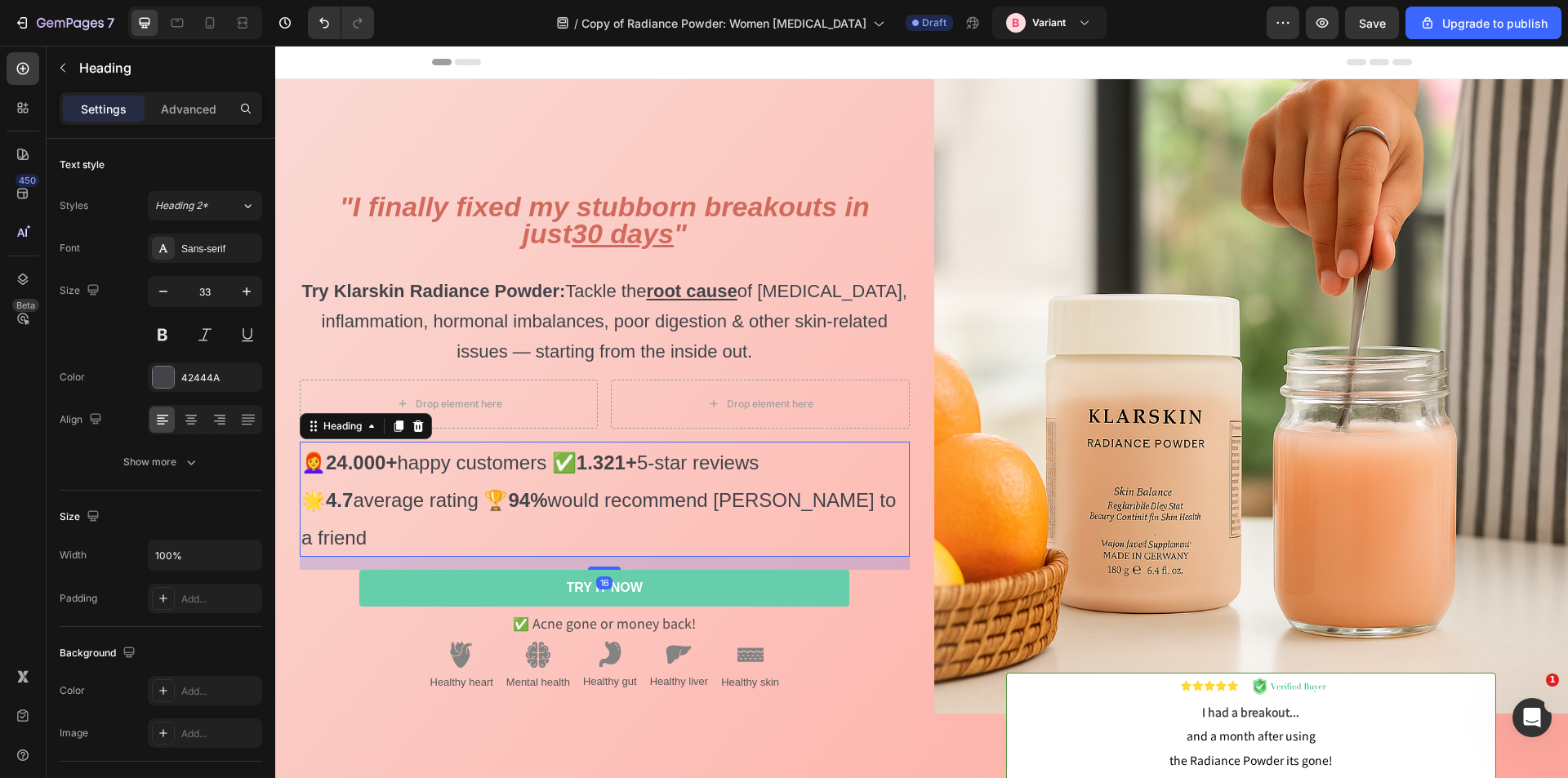
copy span "👩‍🦰 24.000+ happy customers"
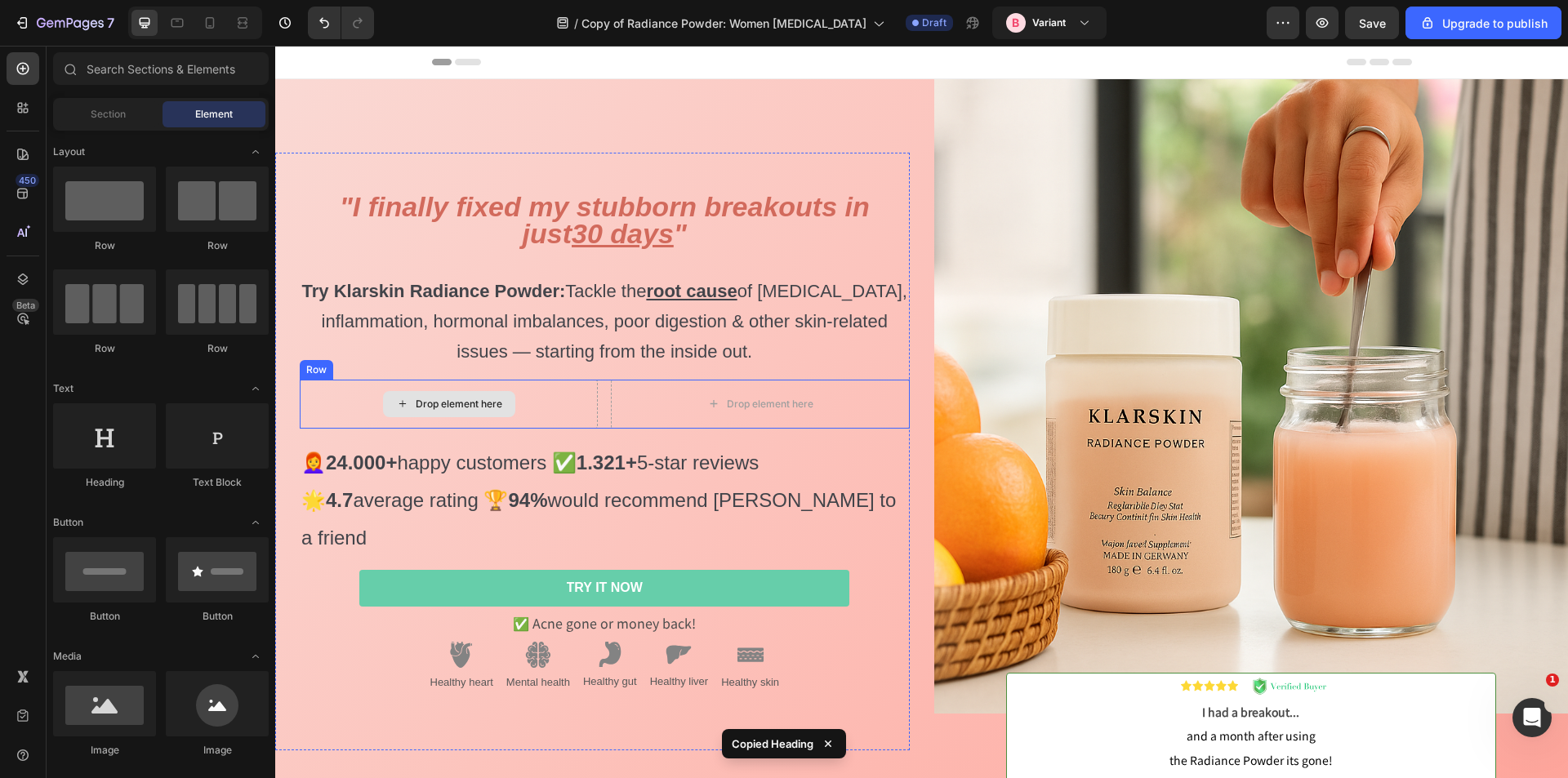
click at [488, 411] on div "Drop element here" at bounding box center [459, 404] width 86 height 13
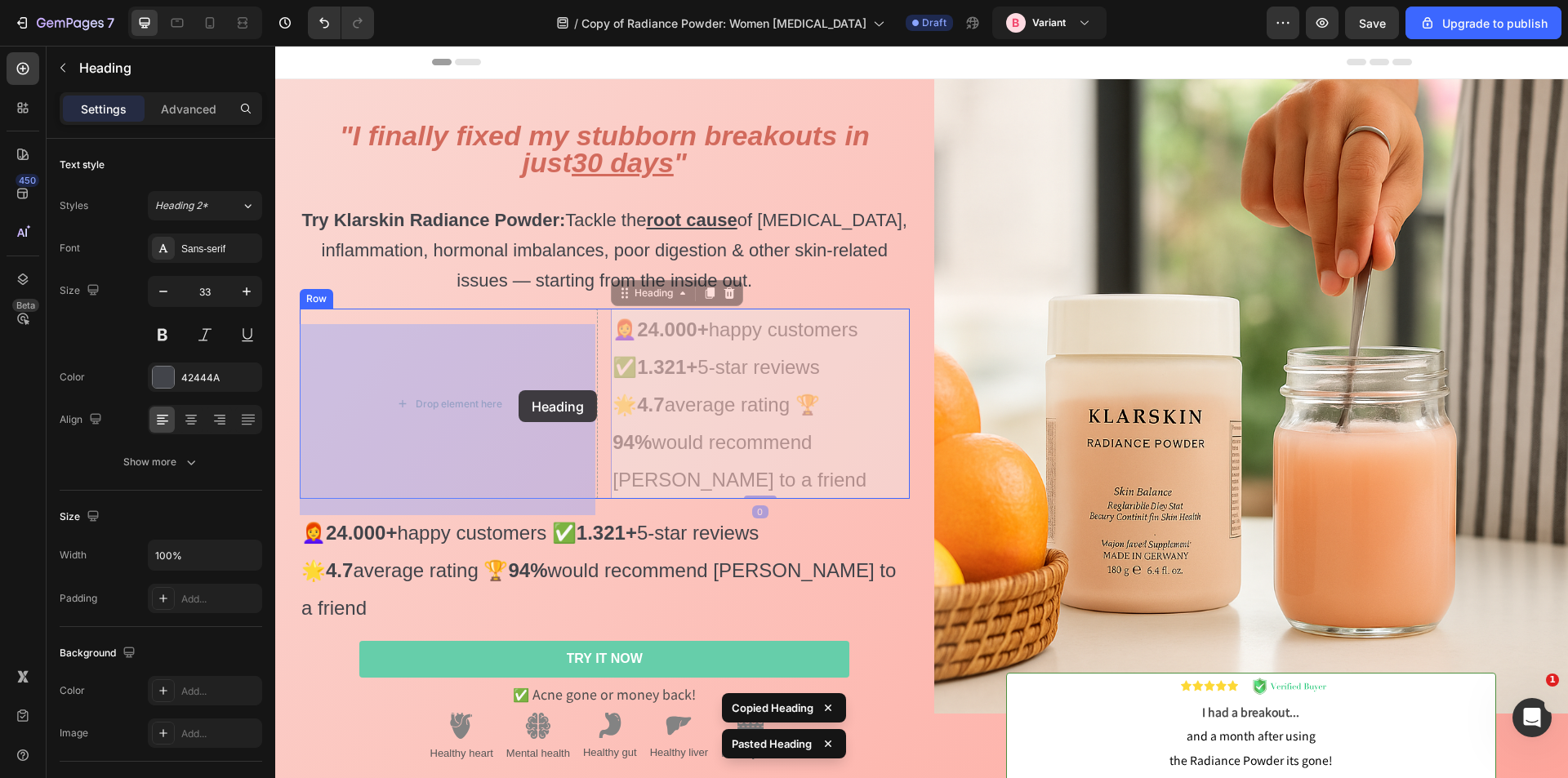
drag, startPoint x: 712, startPoint y: 391, endPoint x: 506, endPoint y: 390, distance: 206.0
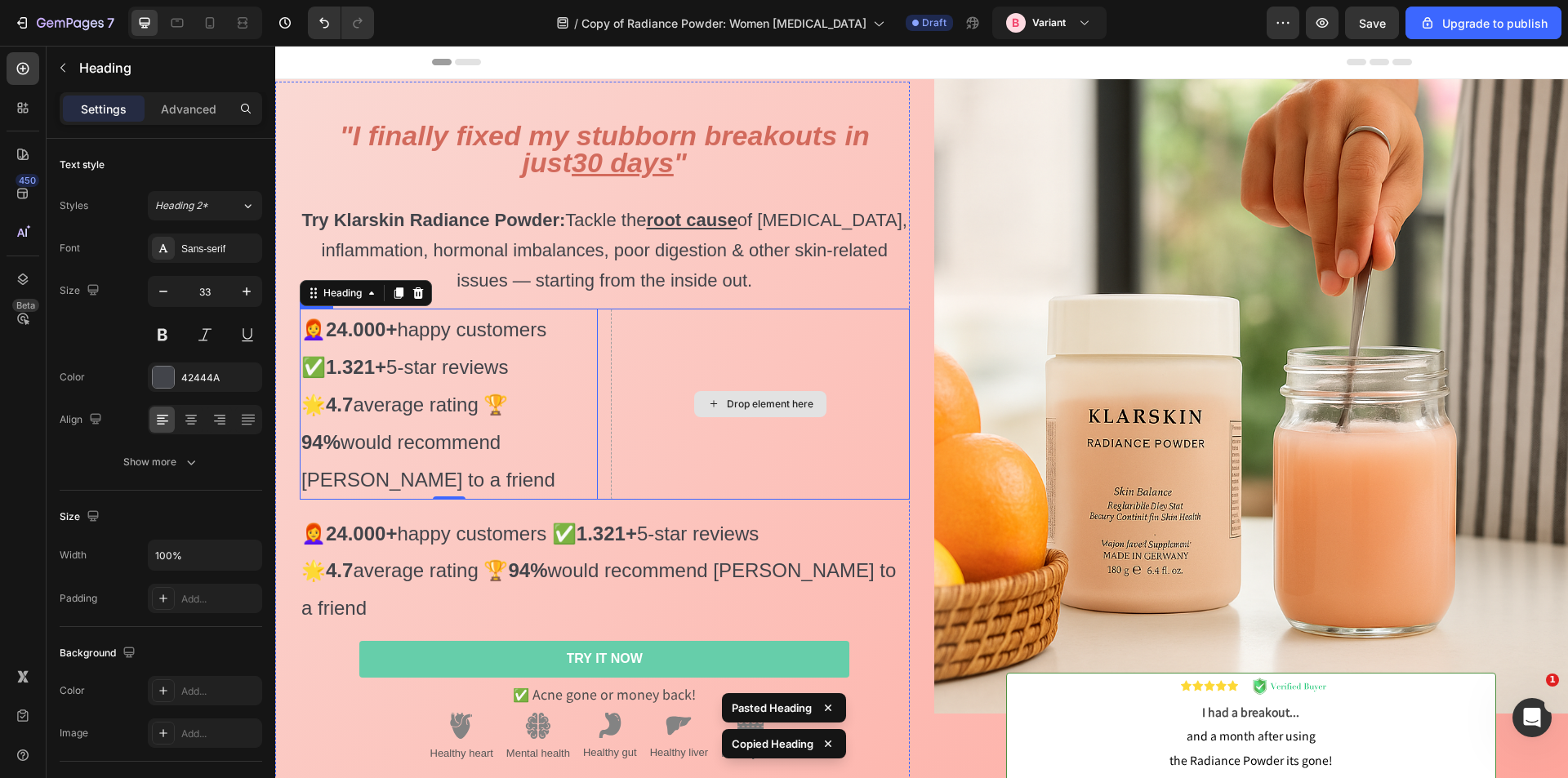
click at [707, 388] on div "Drop element here" at bounding box center [760, 404] width 298 height 191
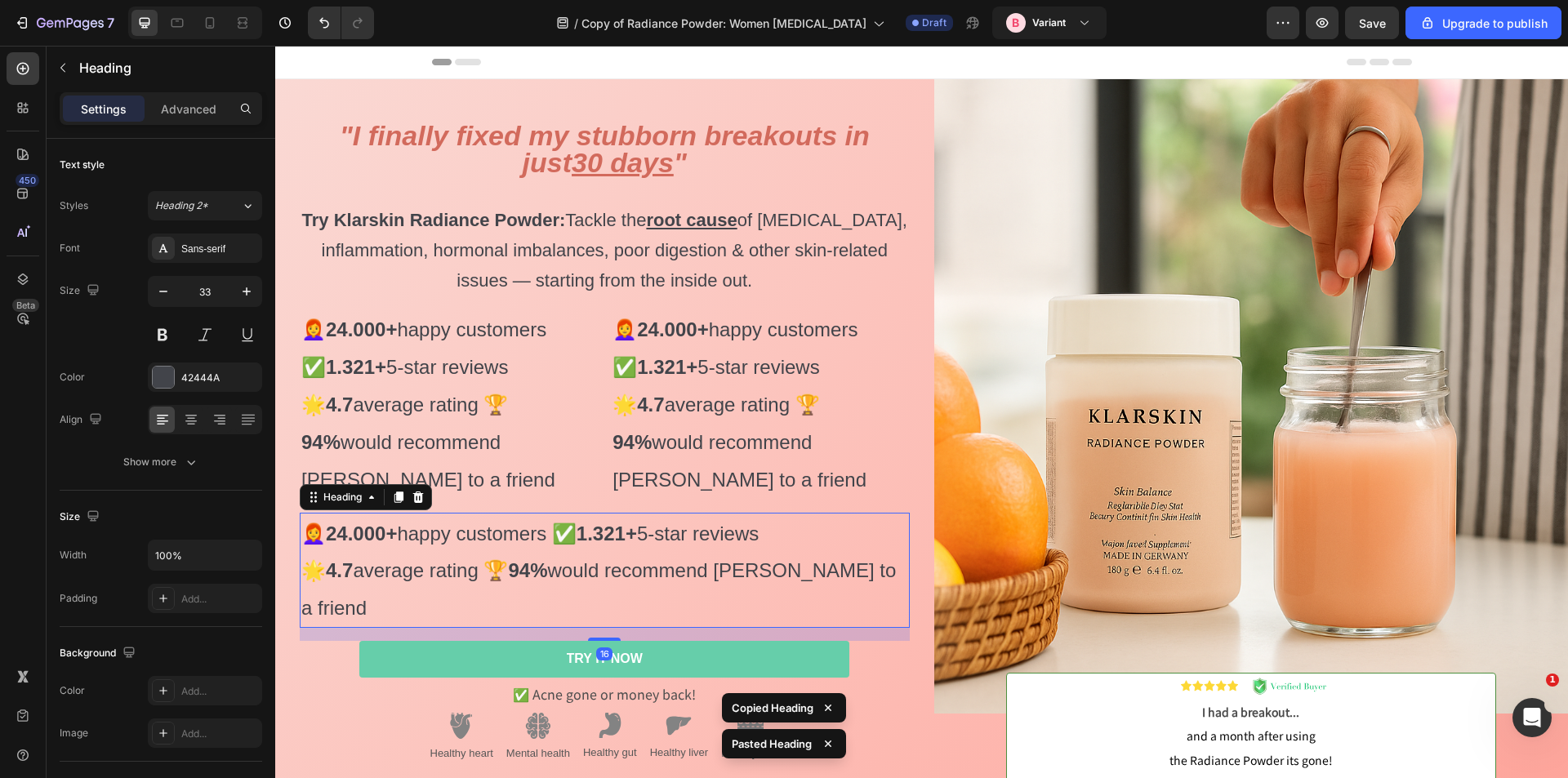
click at [441, 545] on span "👩‍🦰 24.000+ happy customers ✅ 1.321+ 5-star reviews" at bounding box center [530, 533] width 457 height 22
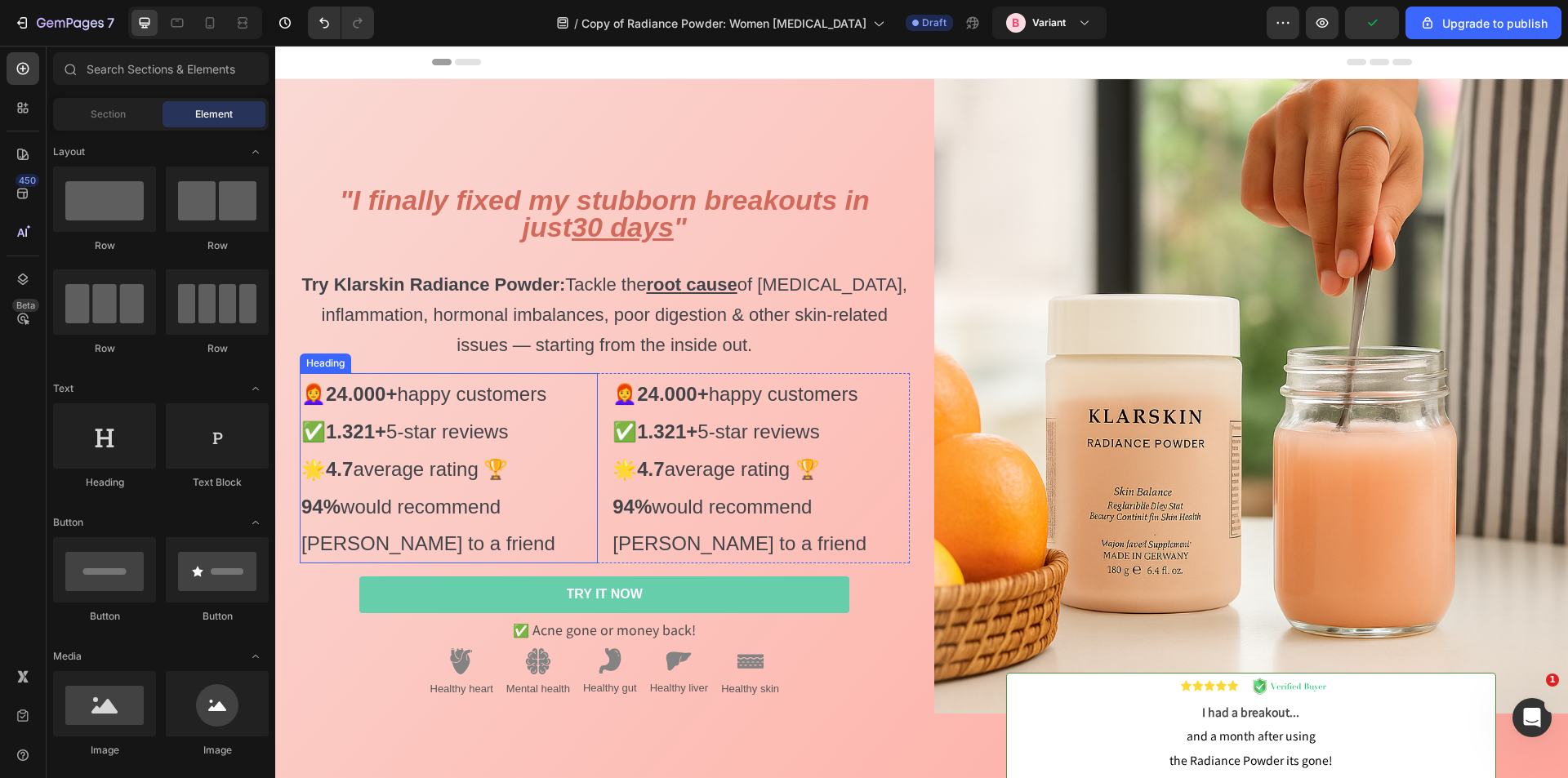
click at [348, 395] on strong "24.000+" at bounding box center [362, 394] width 71 height 22
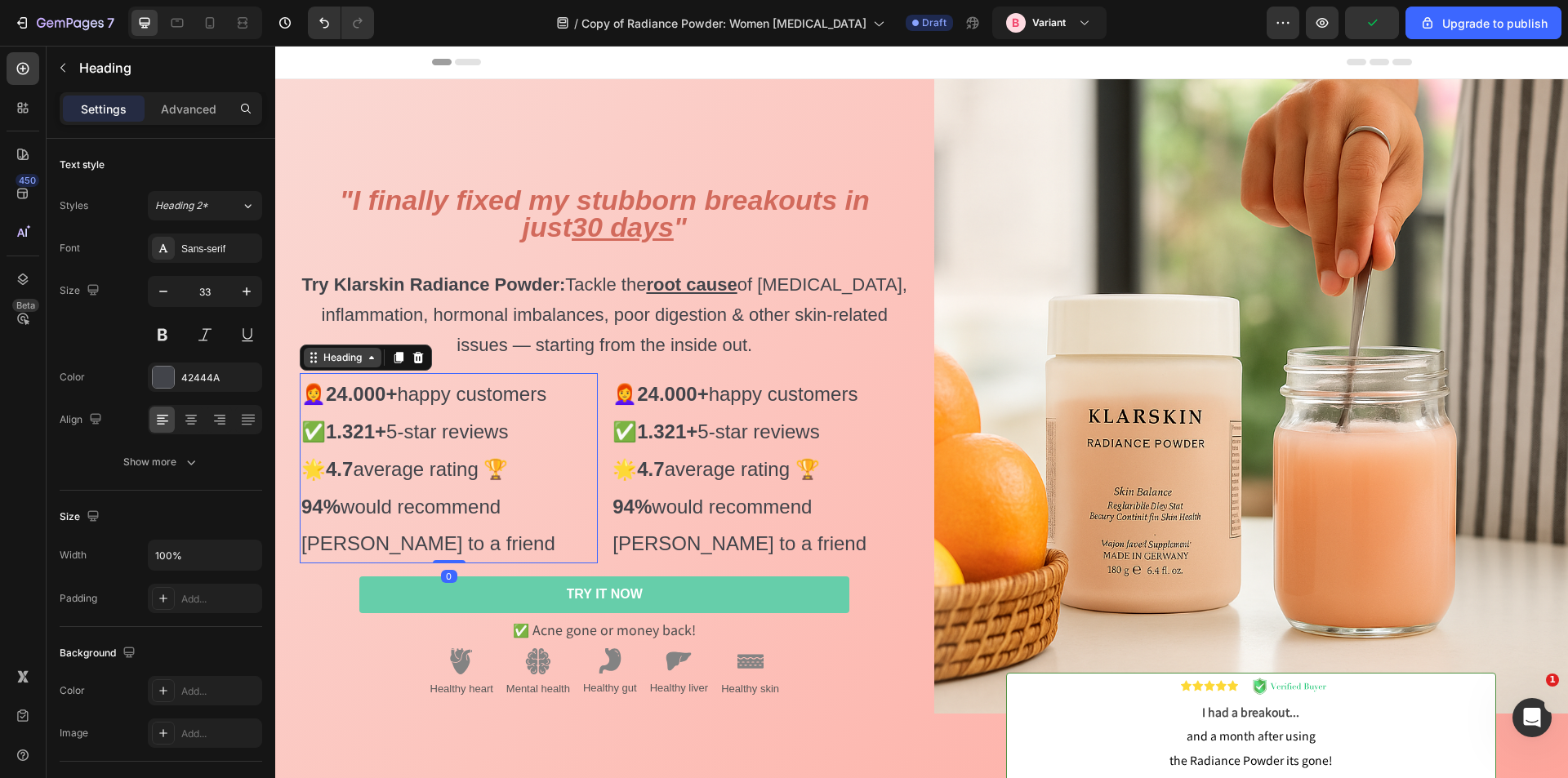
click at [353, 358] on div "Heading" at bounding box center [343, 357] width 45 height 15
click at [604, 375] on div "👩‍🦰 24.000+ happy customers ✅ 1.321+ 5-star reviews 🌟 4.7 average rating 🏆 94% …" at bounding box center [604, 468] width 610 height 191
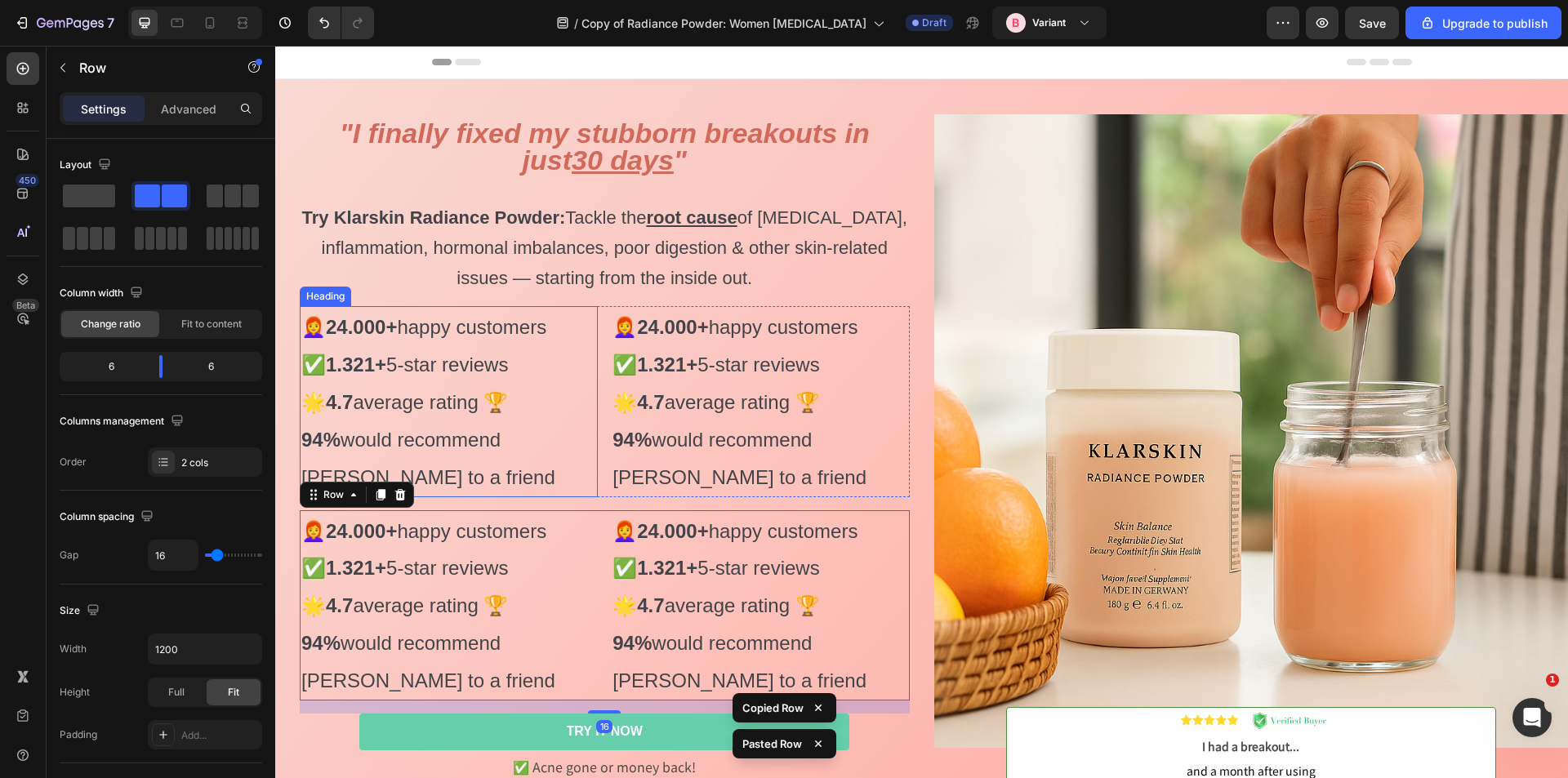
click at [437, 367] on span "👩‍🦰 24.000+ happy customers ✅ 1.321+ 5-star reviews" at bounding box center [424, 346] width 245 height 59
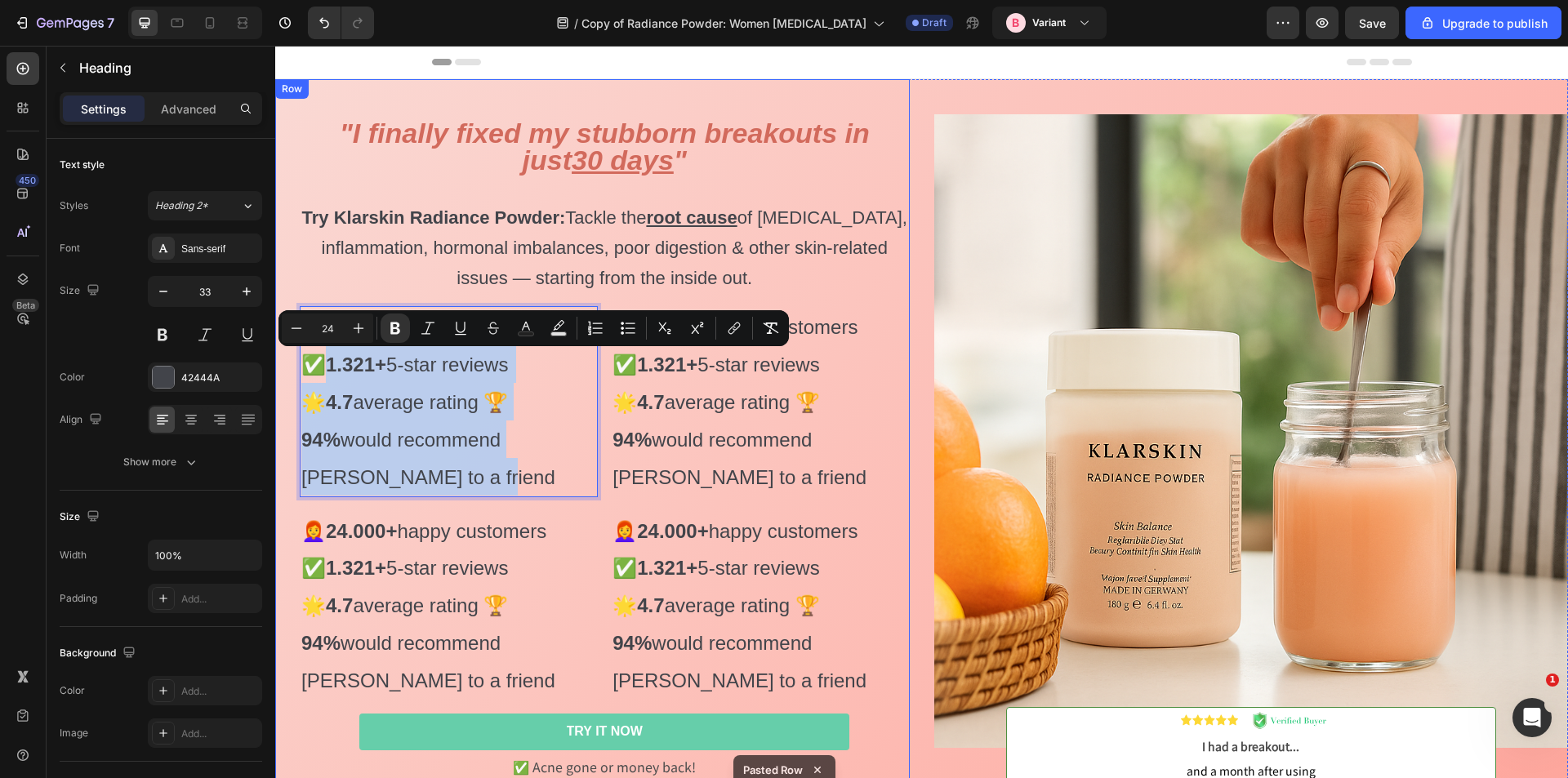
drag, startPoint x: 363, startPoint y: 477, endPoint x: 297, endPoint y: 366, distance: 129.1
click at [297, 366] on div "⁠⁠⁠⁠⁠⁠⁠ "I finally fixed my stubborn breakouts in just 30 days " Try Klarskin R…" at bounding box center [592, 487] width 635 height 815
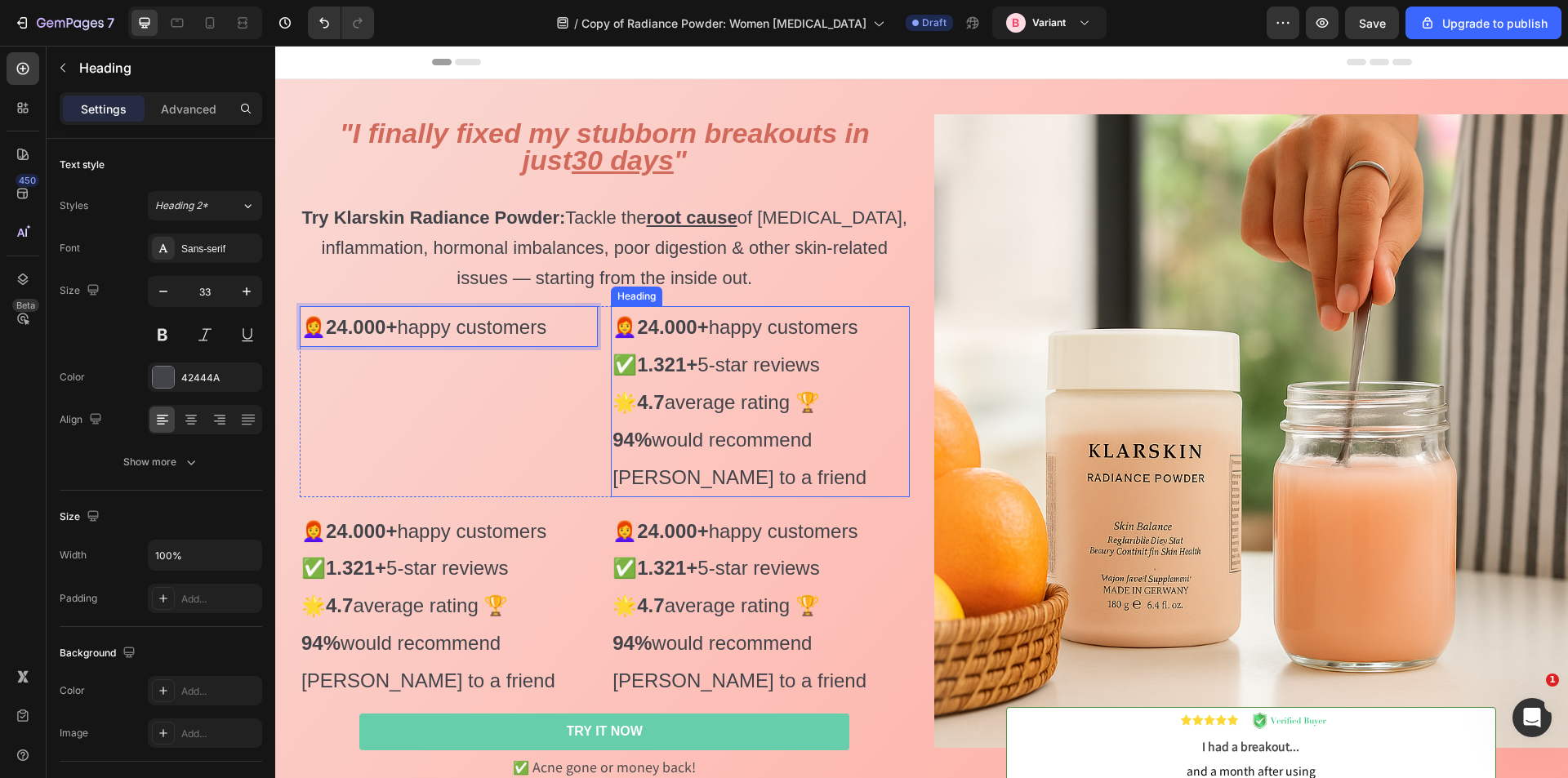
click at [713, 443] on span "🌟 4.7 average rating 🏆 94% would recommend Klarskin to a friend" at bounding box center [740, 440] width 254 height 97
drag, startPoint x: 867, startPoint y: 334, endPoint x: 828, endPoint y: 330, distance: 39.2
click at [857, 331] on span "👩‍🦰 24.000+ happy customers ✅ 1.321+ 5-star reviews" at bounding box center [735, 346] width 245 height 59
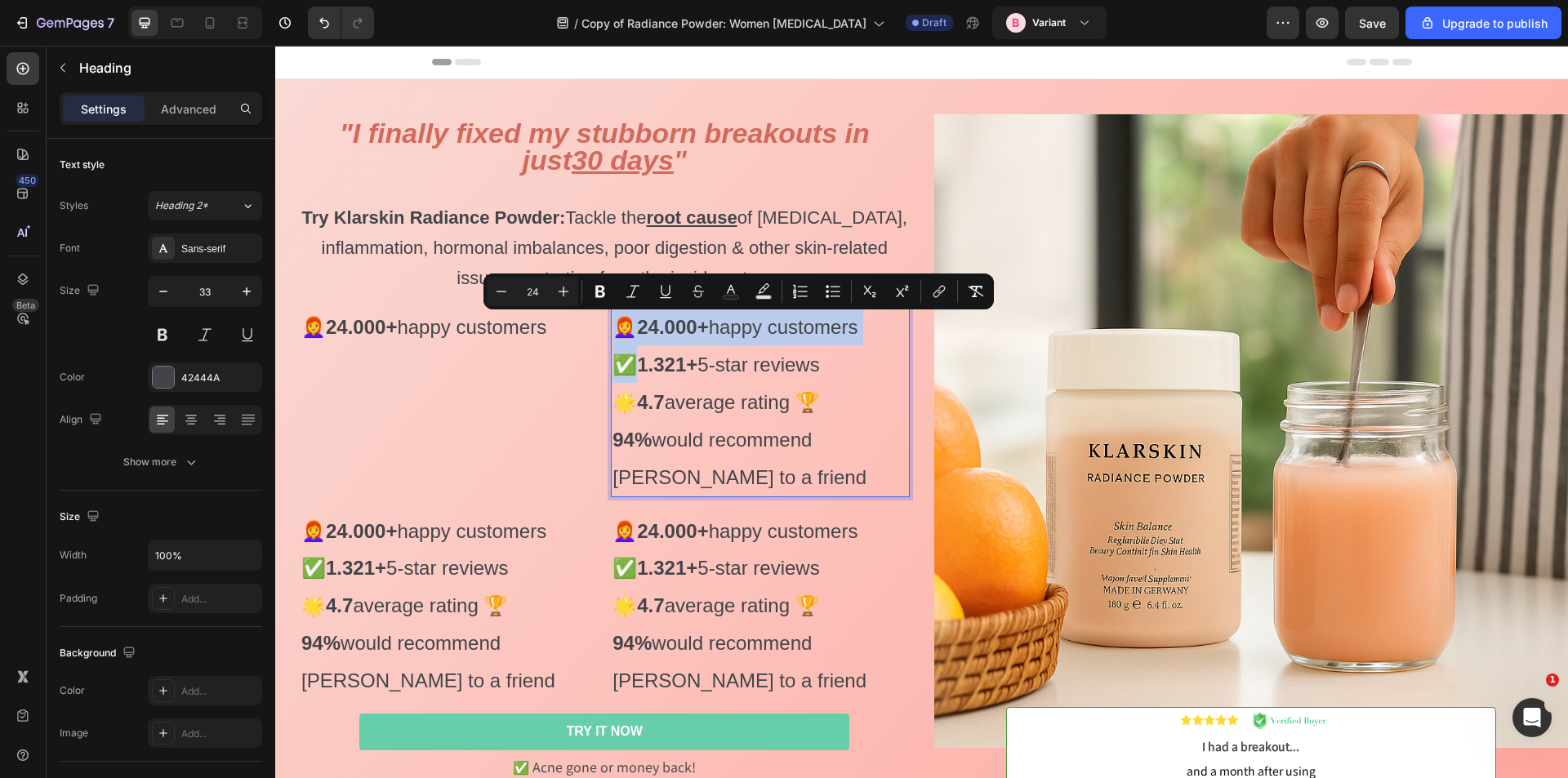
drag, startPoint x: 870, startPoint y: 331, endPoint x: 617, endPoint y: 326, distance: 253.0
click at [617, 326] on span "👩‍🦰 24.000+ happy customers ✅ 1.321+ 5-star reviews" at bounding box center [735, 346] width 245 height 59
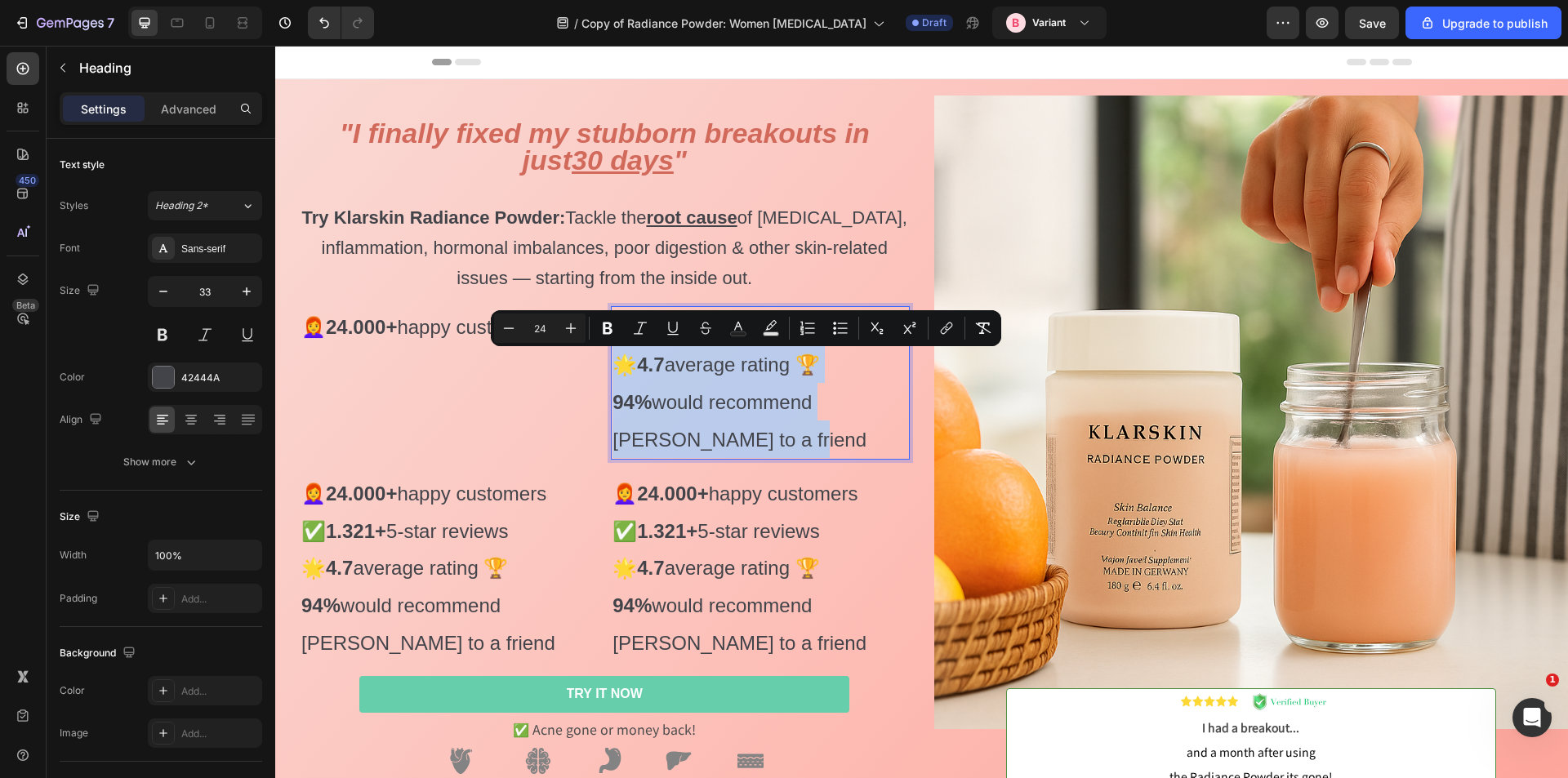
drag, startPoint x: 672, startPoint y: 437, endPoint x: 612, endPoint y: 358, distance: 99.2
click at [613, 358] on p "✅ 1.321+ 5-star reviews 🌟 4.7 average rating 🏆 94% would recommend Klarskin to …" at bounding box center [760, 383] width 295 height 150
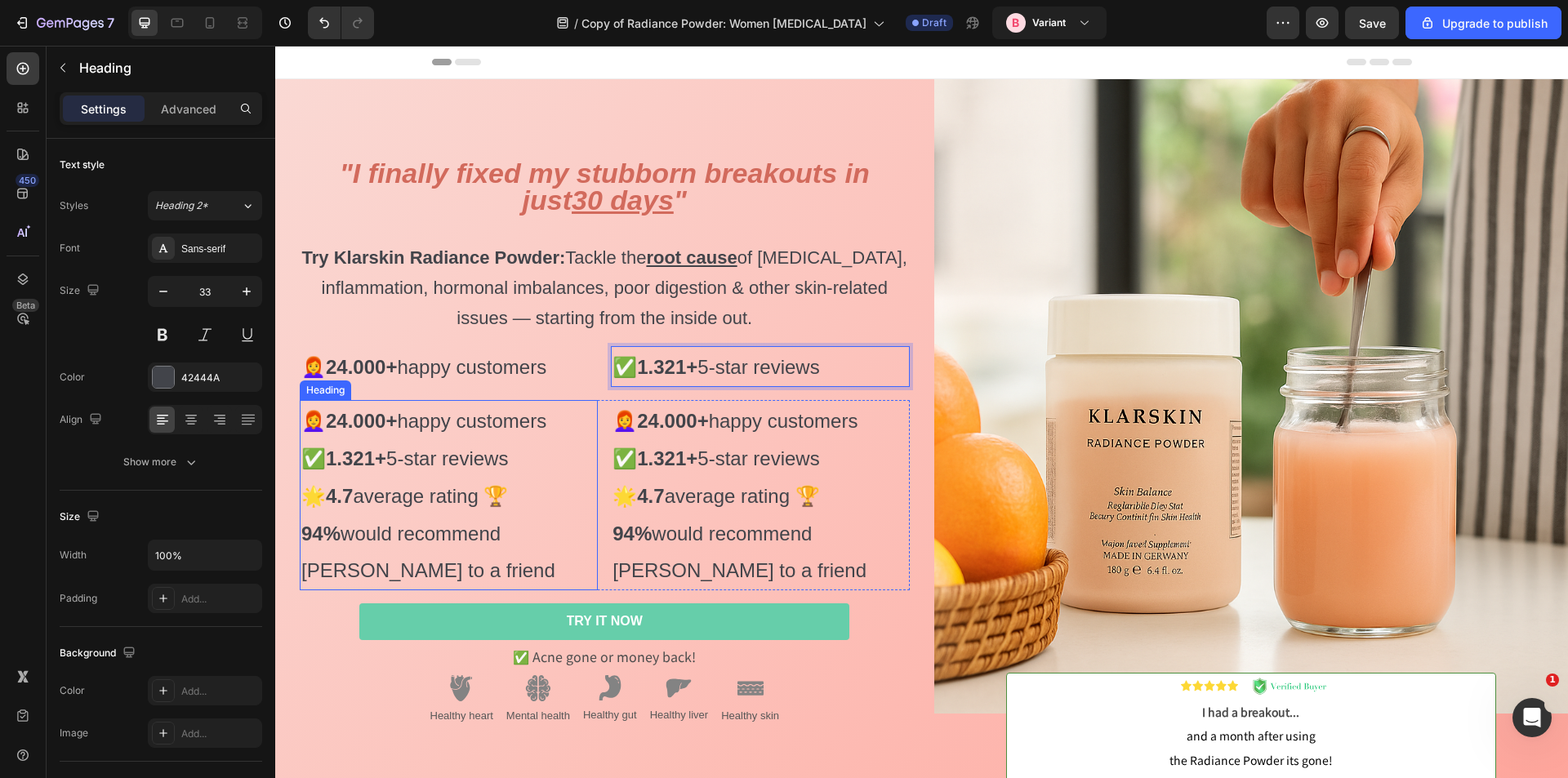
click at [399, 465] on span "👩‍🦰 24.000+ happy customers ✅ 1.321+ 5-star reviews" at bounding box center [424, 440] width 245 height 59
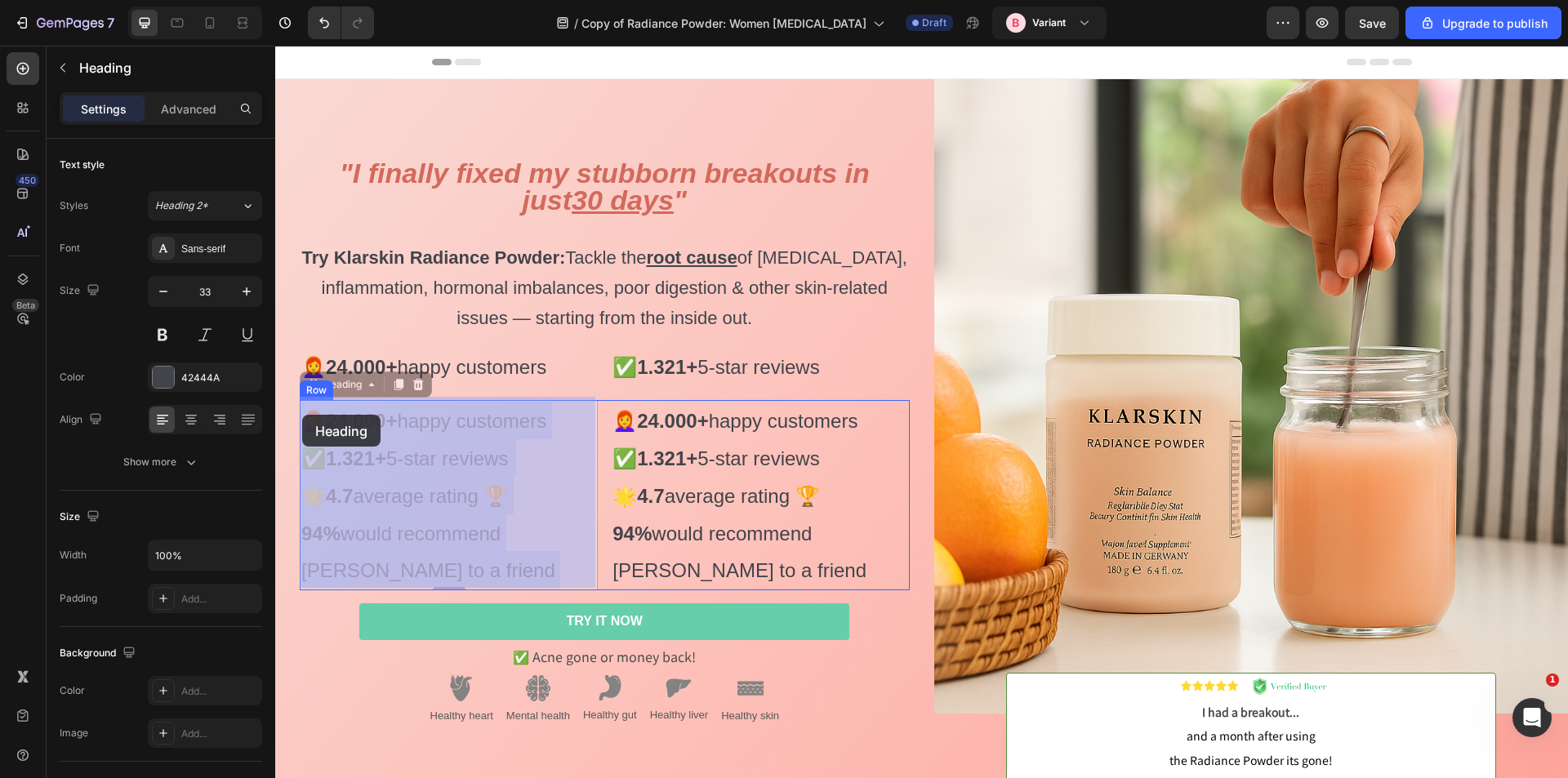
drag, startPoint x: 500, startPoint y: 459, endPoint x: 302, endPoint y: 415, distance: 202.8
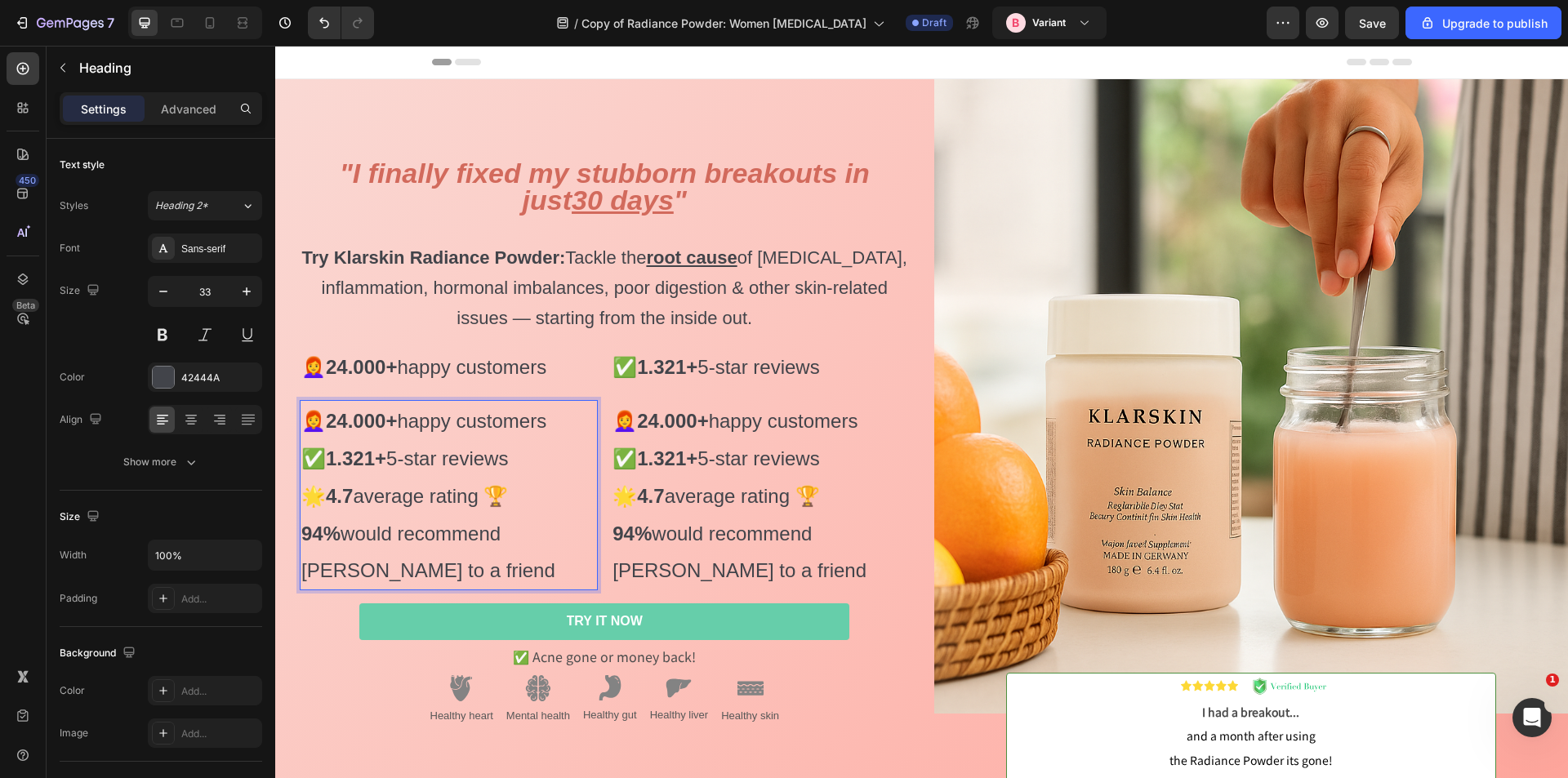
drag, startPoint x: 490, startPoint y: 455, endPoint x: 308, endPoint y: 422, distance: 185.0
click at [308, 422] on p "👩‍🦰 24.000+ happy customers ✅ 1.321+ 5-star reviews 🌟 4.7 average rating 🏆 94% …" at bounding box center [449, 496] width 295 height 188
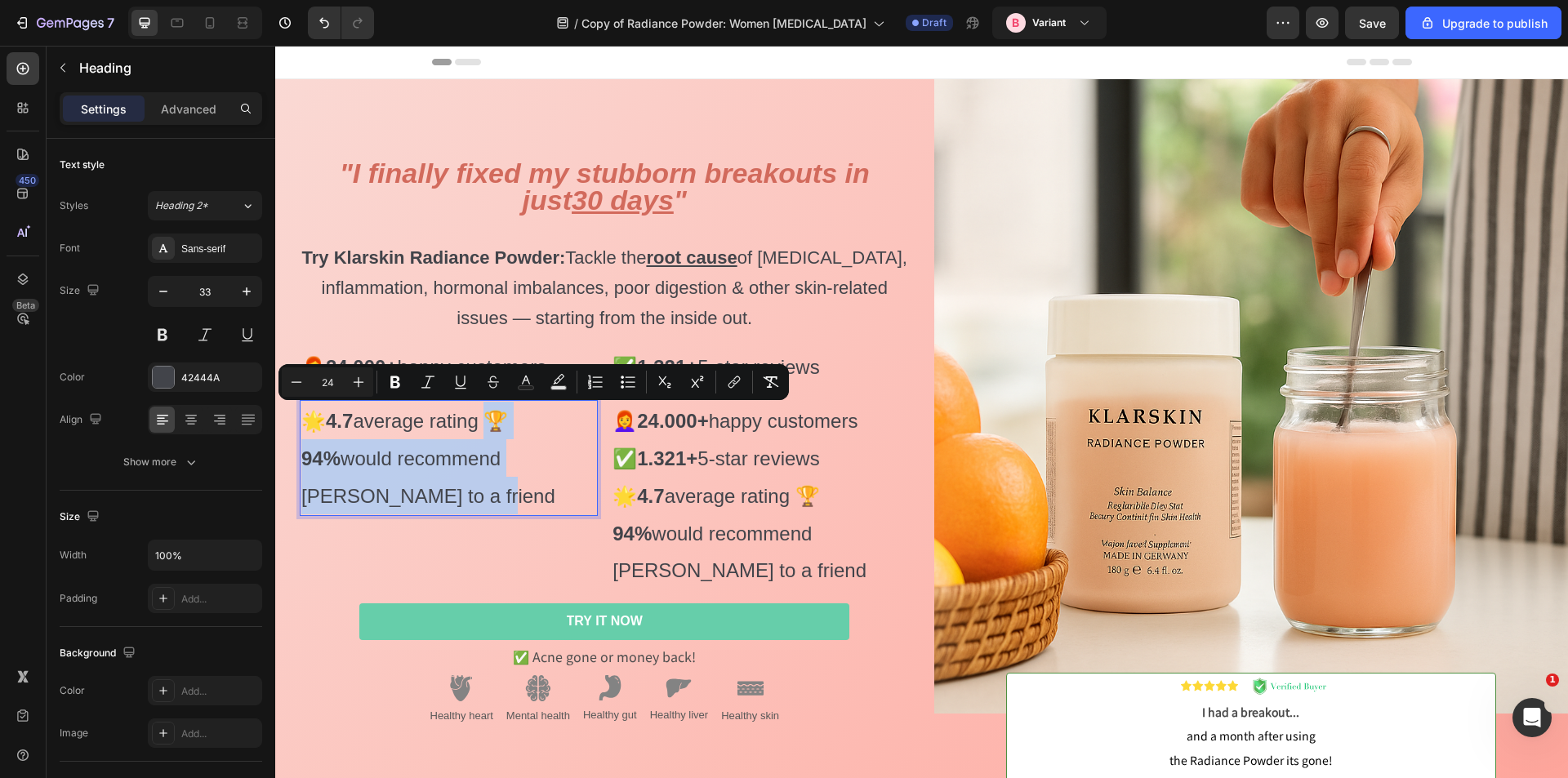
drag, startPoint x: 367, startPoint y: 494, endPoint x: 497, endPoint y: 424, distance: 147.6
click at [497, 424] on p "🌟 4.7 average rating 🏆 94% would recommend Klarskin to a friend" at bounding box center [449, 458] width 295 height 113
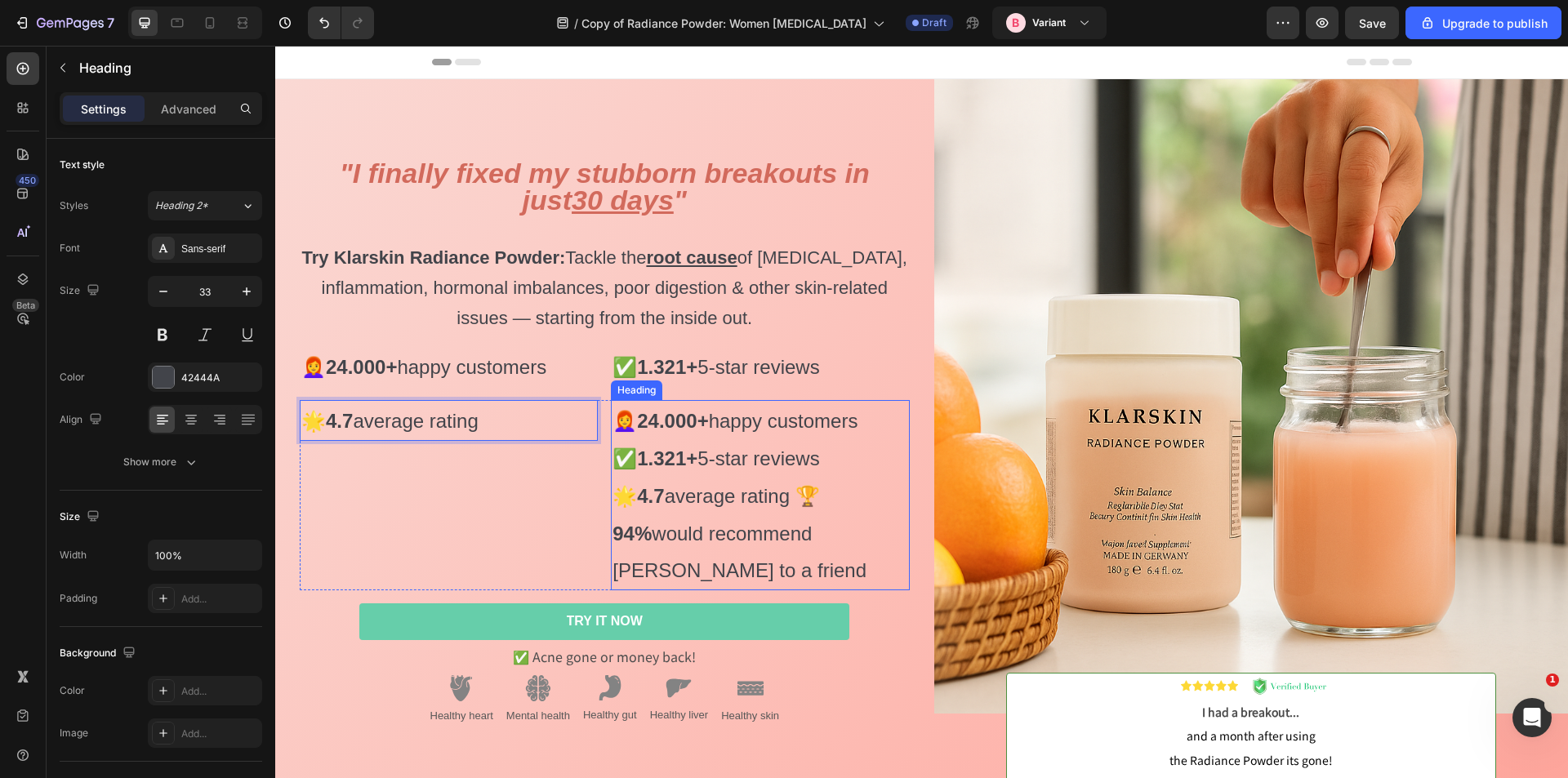
click at [769, 493] on span "🌟 4.7 average rating 🏆 94% would recommend Klarskin to a friend" at bounding box center [740, 533] width 254 height 97
click at [811, 499] on span "🌟 4.7 average rating 🏆 94% would recommend Klarskin to a friend" at bounding box center [740, 533] width 254 height 97
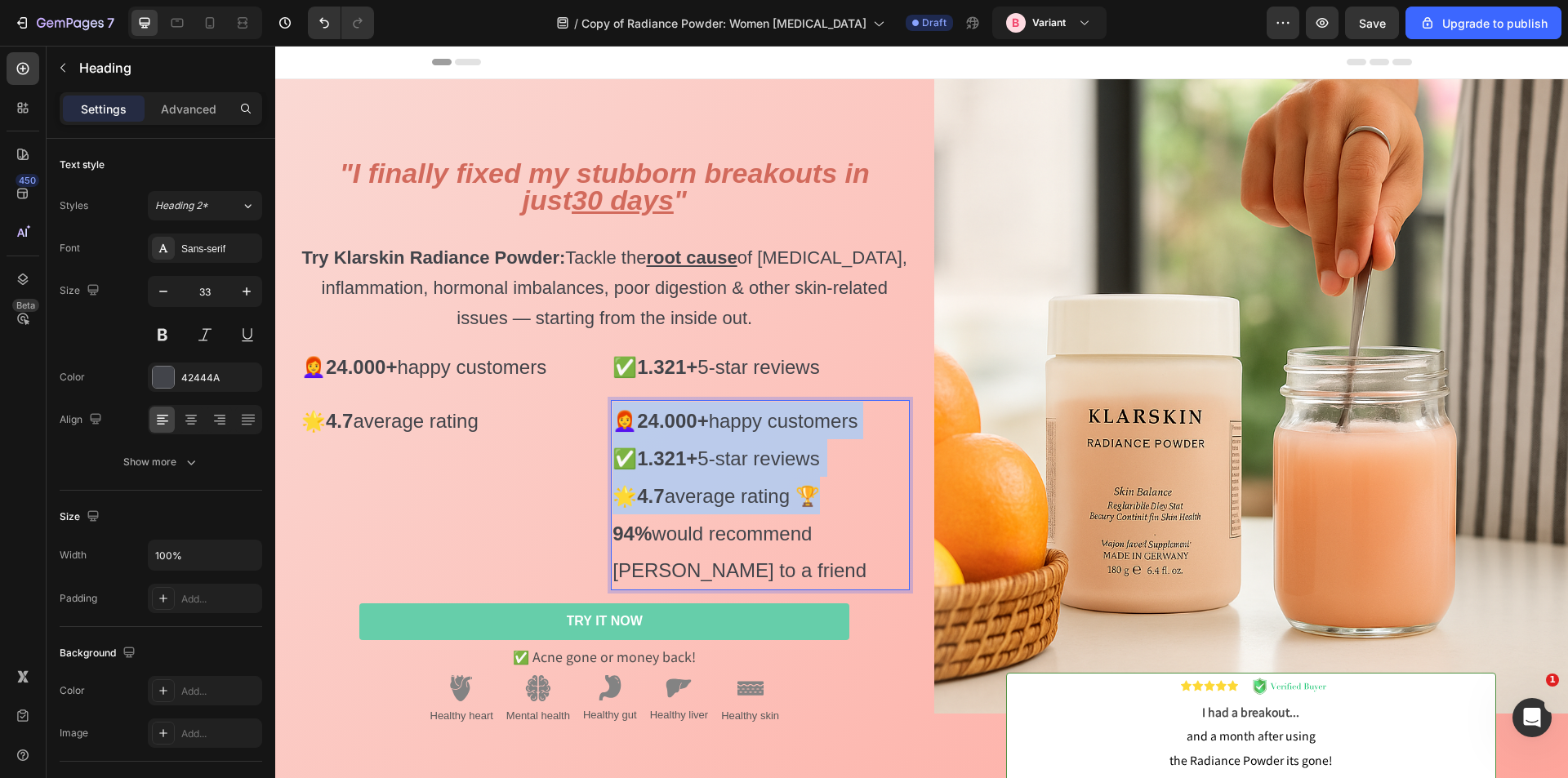
drag, startPoint x: 810, startPoint y: 498, endPoint x: 609, endPoint y: 421, distance: 215.2
click at [613, 421] on p "👩‍🦰 24.000+ happy customers ✅ 1.321+ 5-star reviews 🌟 4.7 average rating 🏆 94% …" at bounding box center [760, 496] width 295 height 188
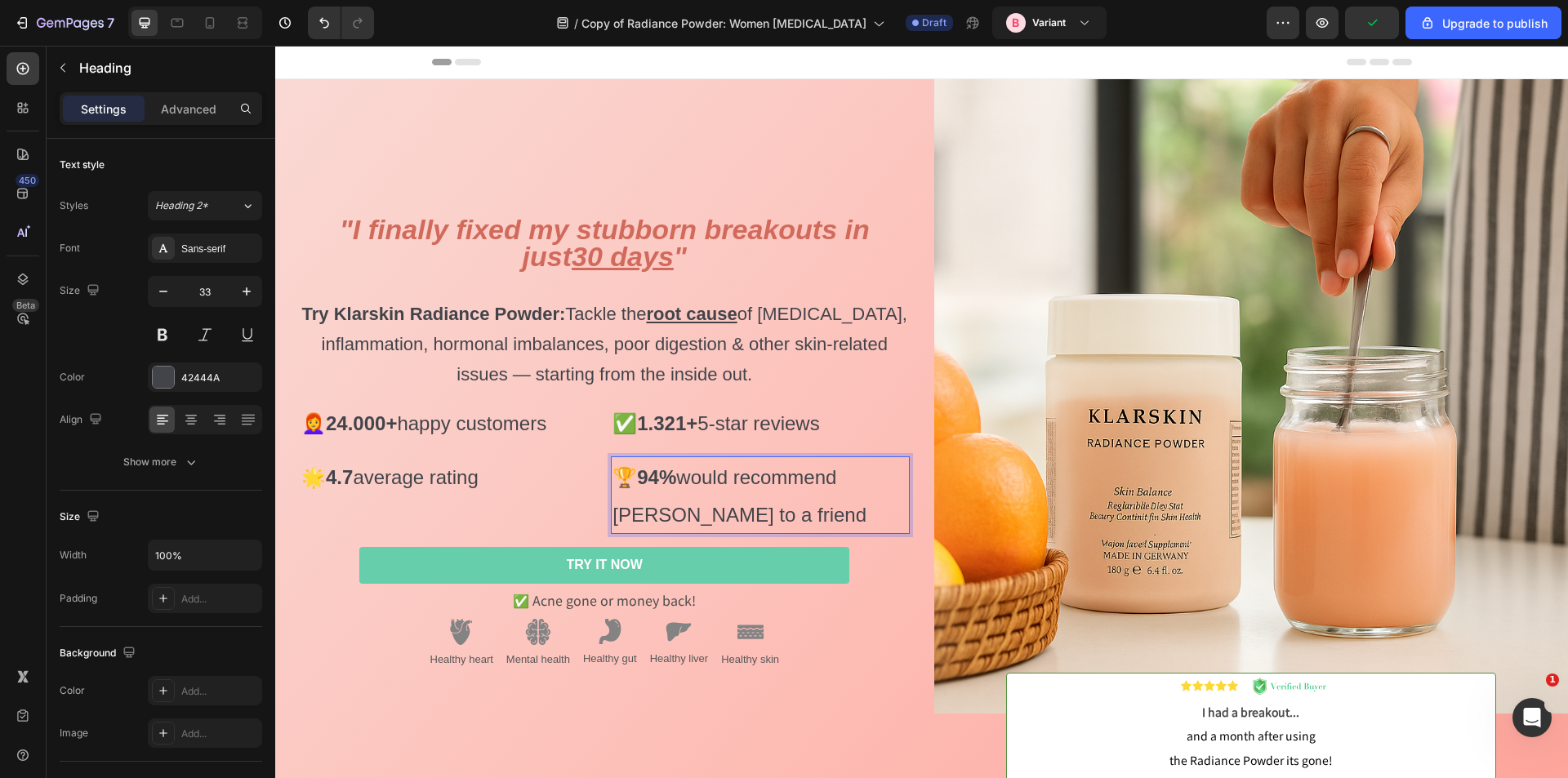
click at [687, 484] on span "🏆 94% would recommend Klarskin to a friend" at bounding box center [740, 496] width 254 height 59
click at [583, 459] on p "⁠⁠⁠⁠⁠⁠⁠ 🌟 4.7 average rating" at bounding box center [449, 477] width 295 height 38
click at [603, 459] on div "⁠⁠⁠⁠⁠⁠⁠ 🌟 4.7 average rating Heading 0 ⁠⁠⁠⁠⁠⁠⁠ 🏆 94% would recommend Klarskin t…" at bounding box center [604, 495] width 610 height 78
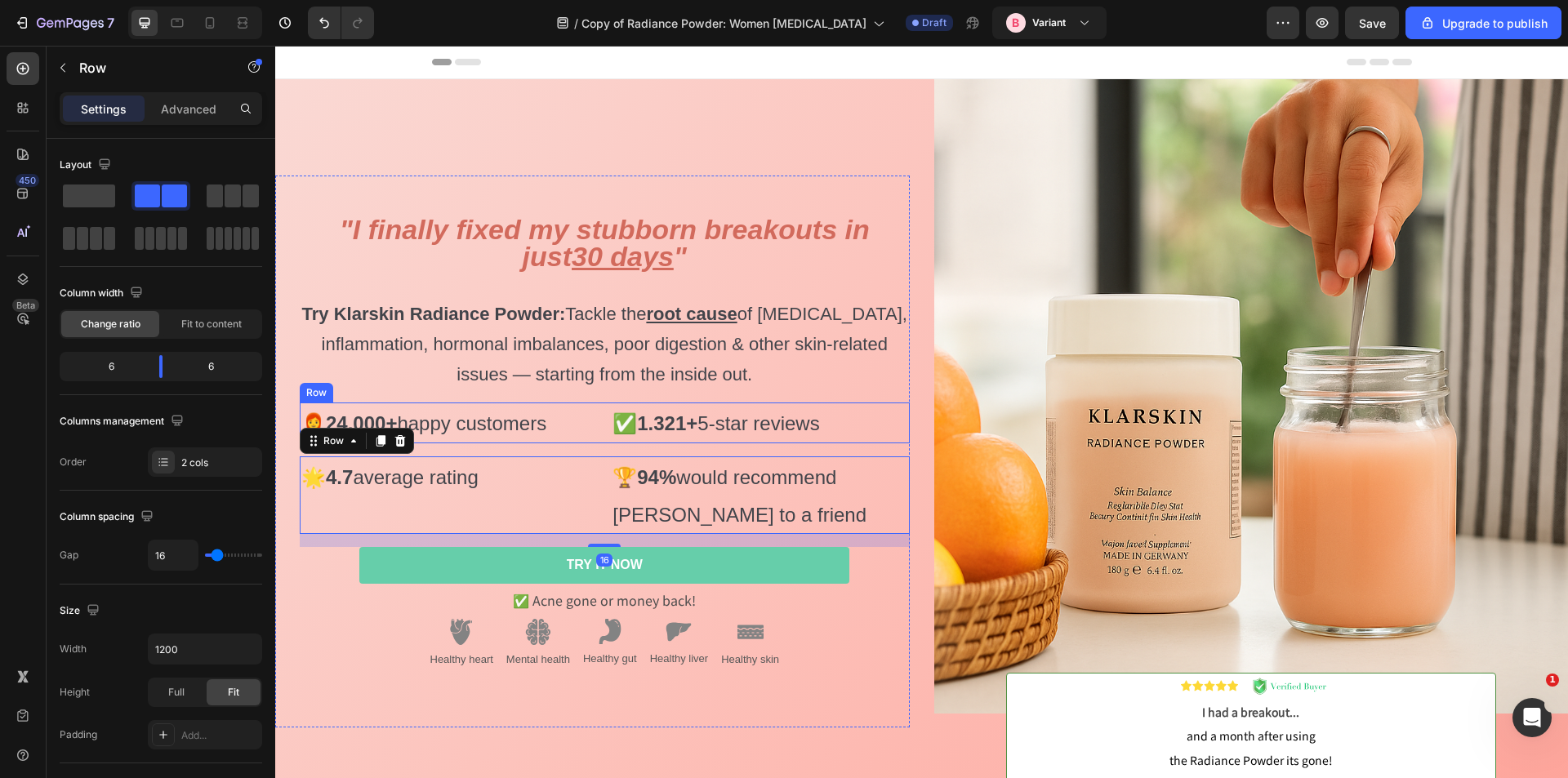
click at [603, 404] on div "⁠⁠⁠⁠⁠⁠⁠ 👩‍🦰 24.000+ happy customers Heading ⁠⁠⁠⁠⁠⁠⁠ ✅ 1.321+ 5-star reviews Hea…" at bounding box center [604, 423] width 610 height 41
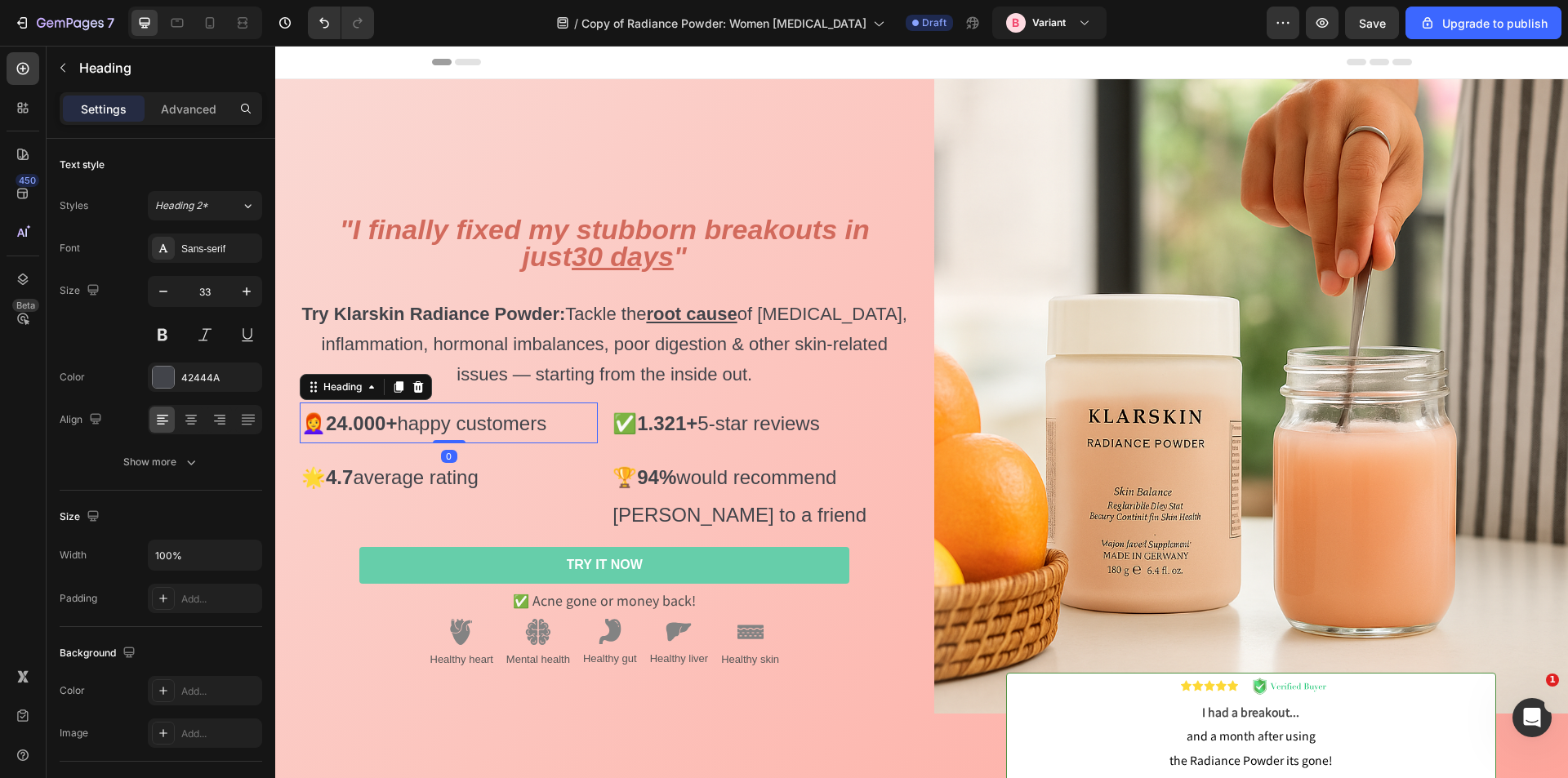
click at [452, 425] on span "👩‍🦰 24.000+ happy customers" at bounding box center [424, 423] width 245 height 22
click at [166, 290] on icon "button" at bounding box center [163, 291] width 16 height 16
type input "30"
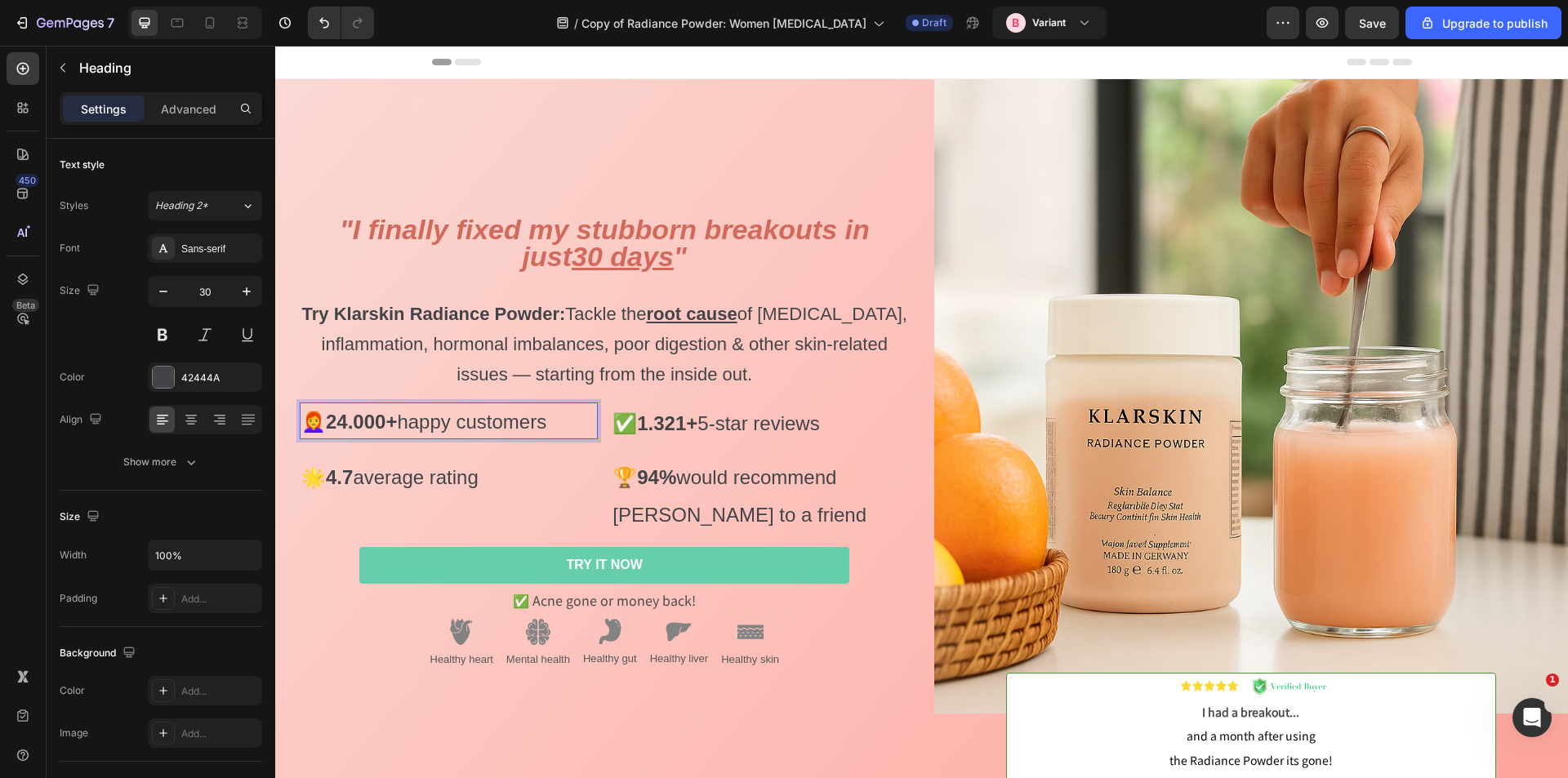
click at [433, 420] on span "👩‍🦰 24.000+ happy customers" at bounding box center [424, 422] width 245 height 22
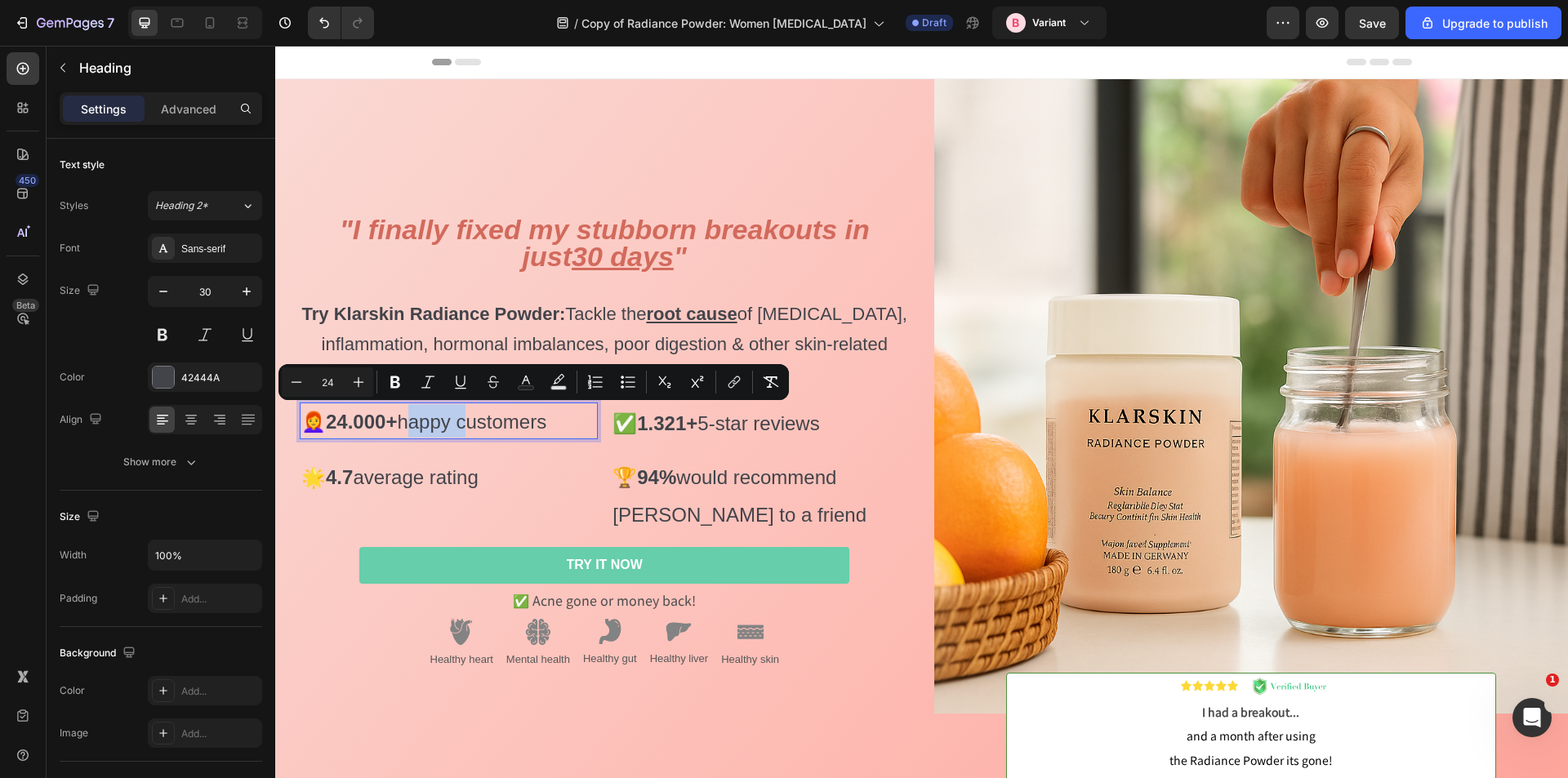
click at [433, 420] on span "👩‍🦰 24.000+ happy customers" at bounding box center [424, 422] width 245 height 22
click at [300, 385] on icon "Editor contextual toolbar" at bounding box center [296, 382] width 16 height 16
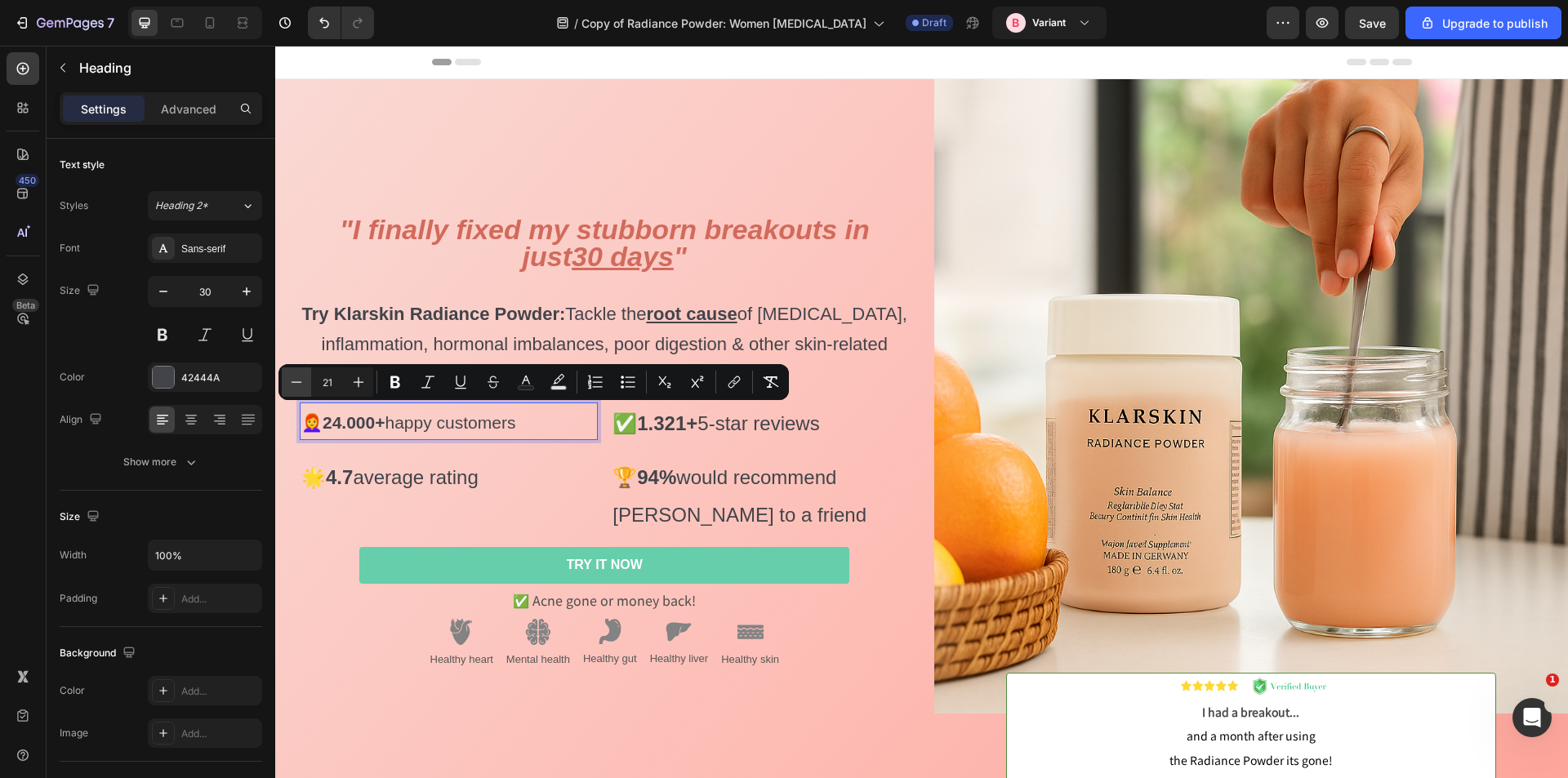
type input "20"
click at [675, 422] on strong "1.321+" at bounding box center [667, 423] width 60 height 22
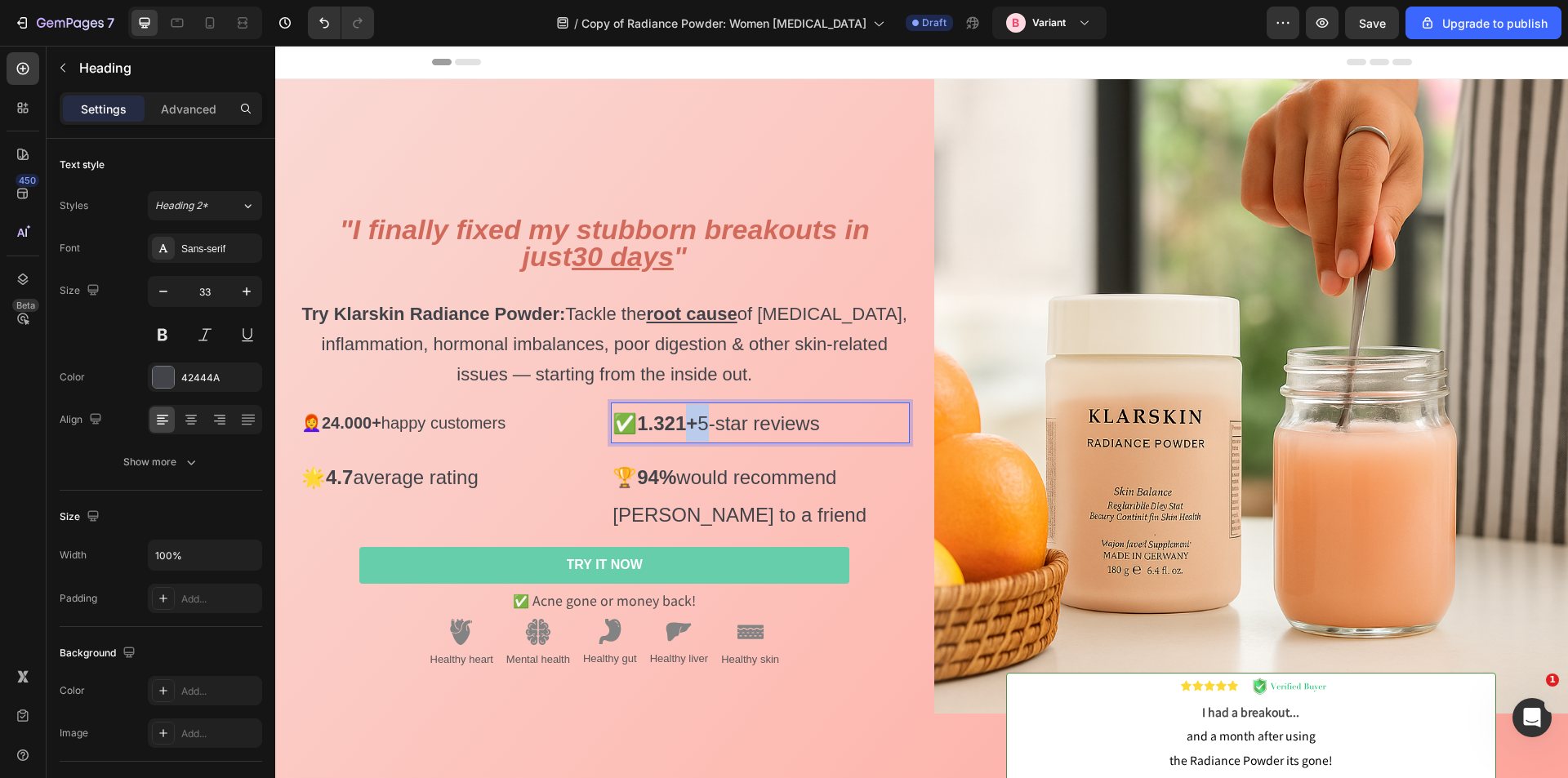
click at [688, 422] on strong "1.321+" at bounding box center [667, 423] width 60 height 22
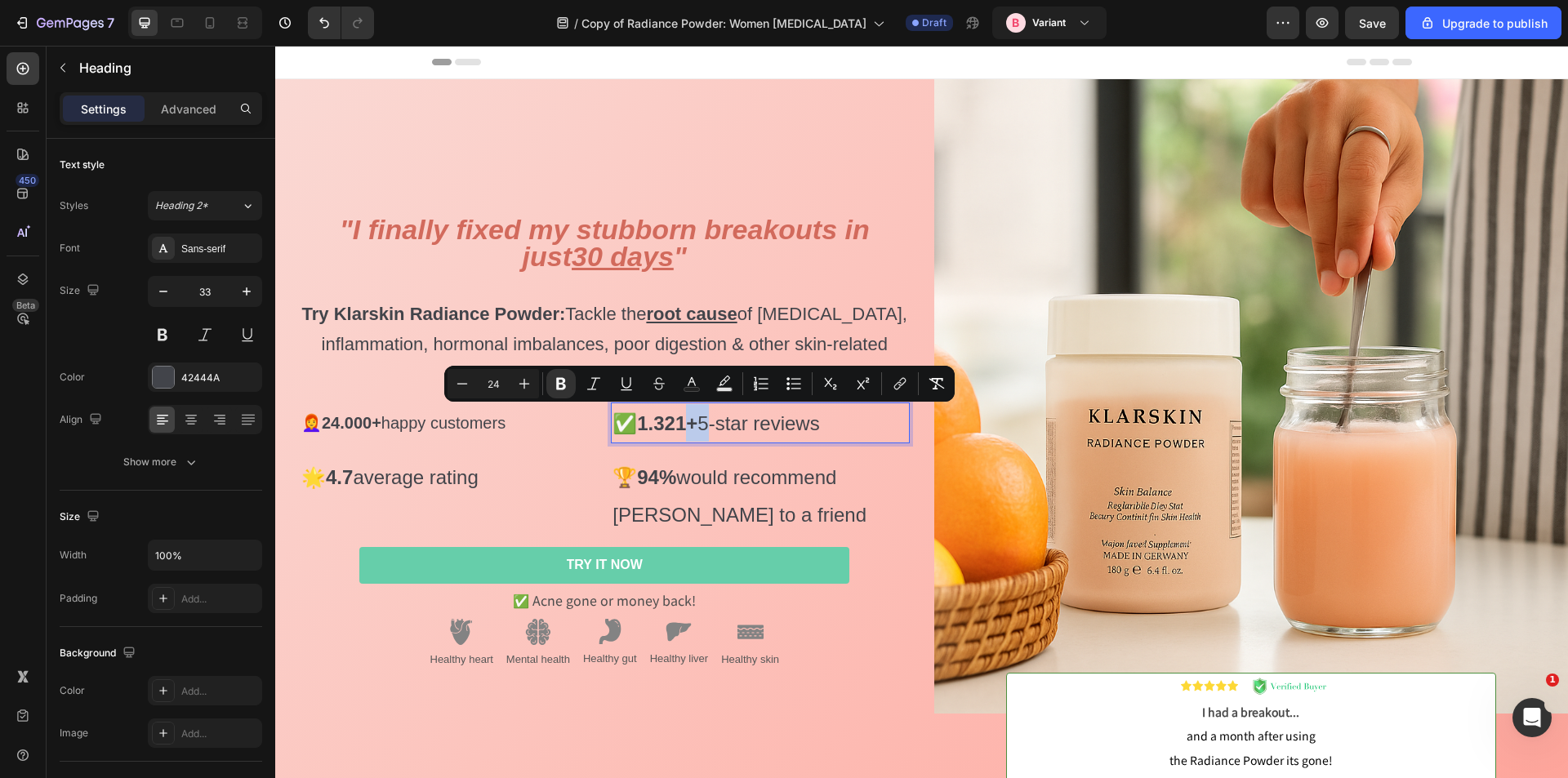
click at [688, 422] on strong "1.321+" at bounding box center [667, 423] width 60 height 22
click at [485, 383] on icon "Editor contextual toolbar" at bounding box center [482, 384] width 16 height 16
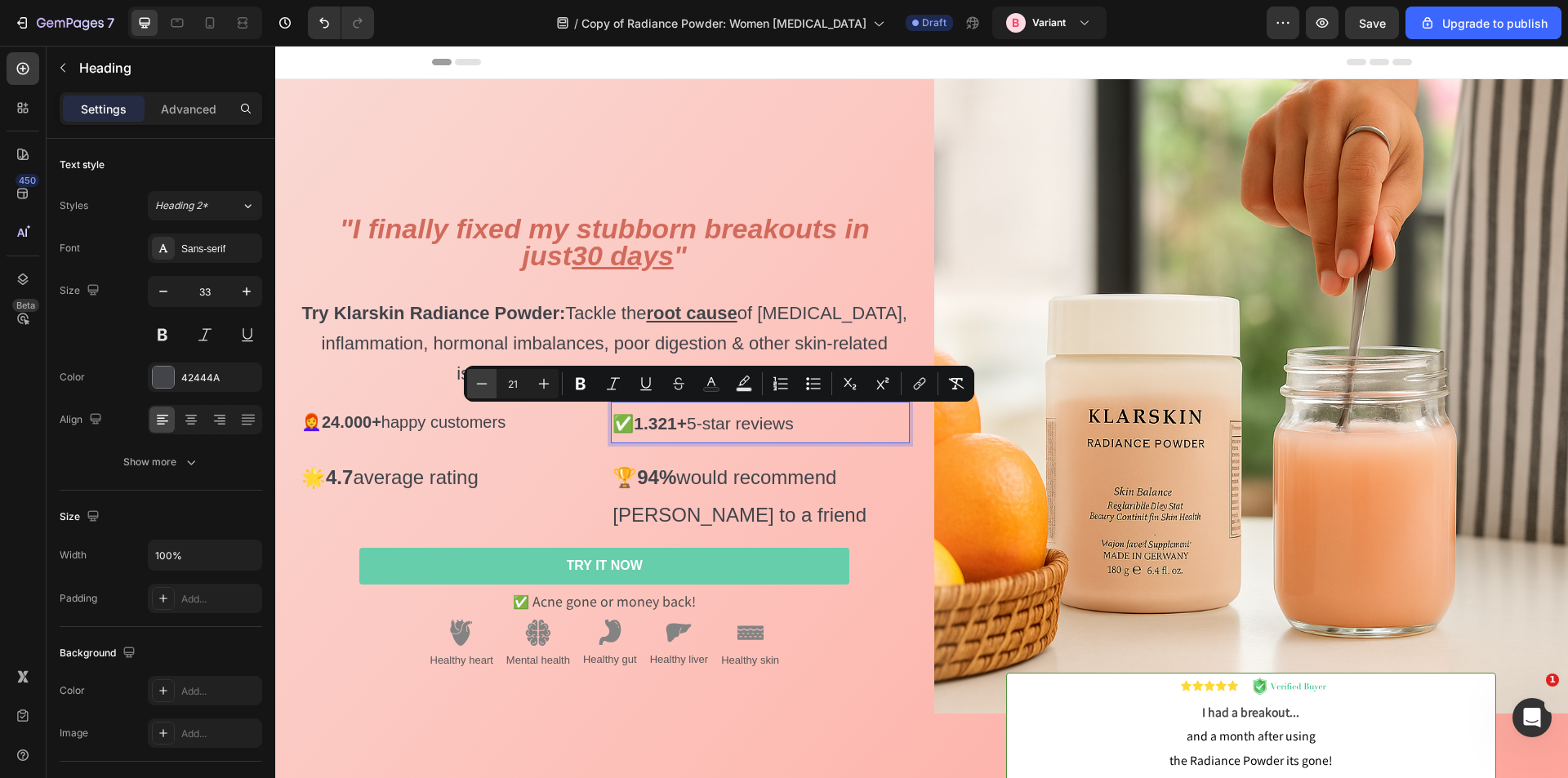
type input "20"
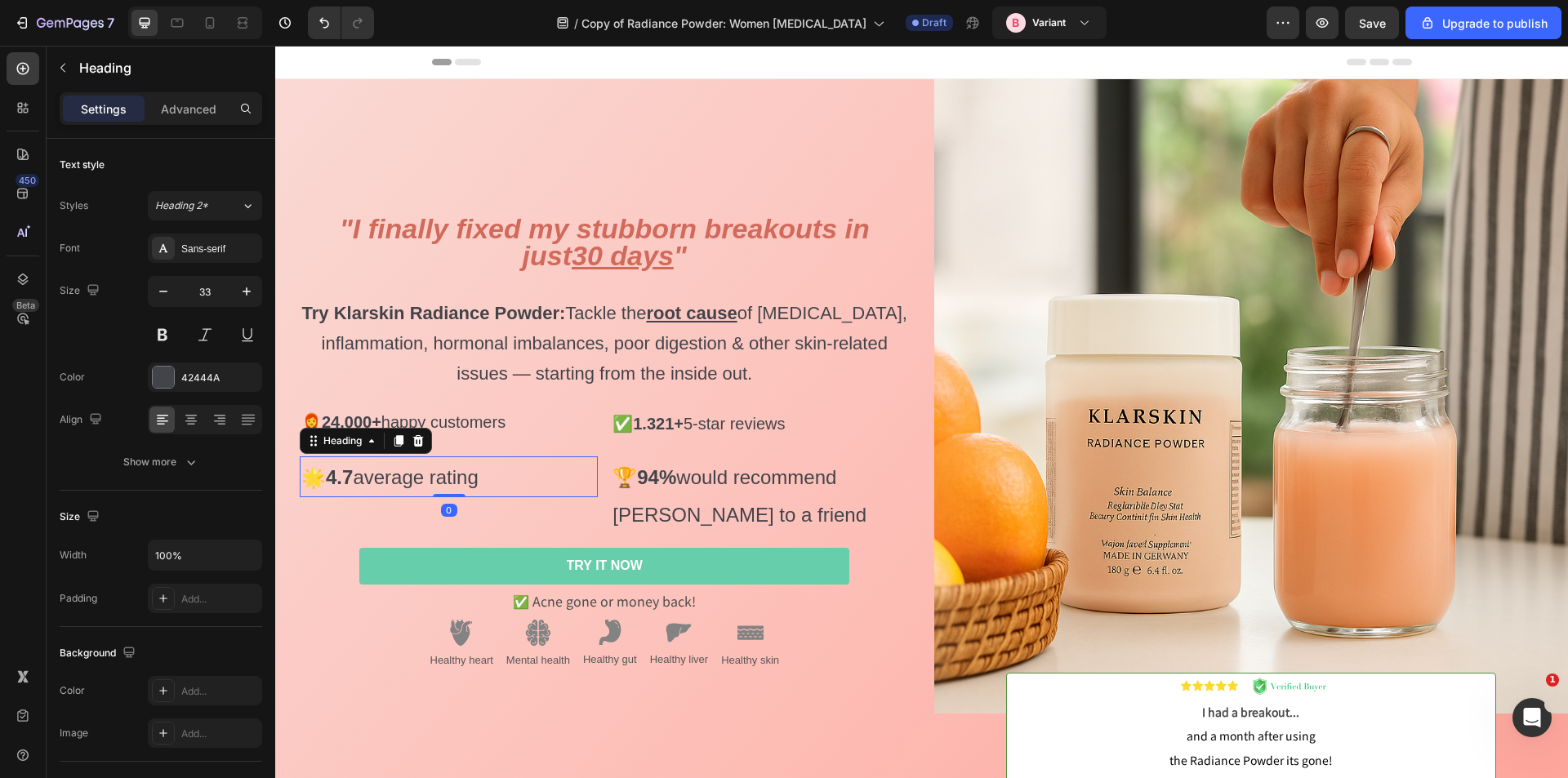
click at [380, 473] on span "🌟 4.7 average rating" at bounding box center [390, 477] width 177 height 22
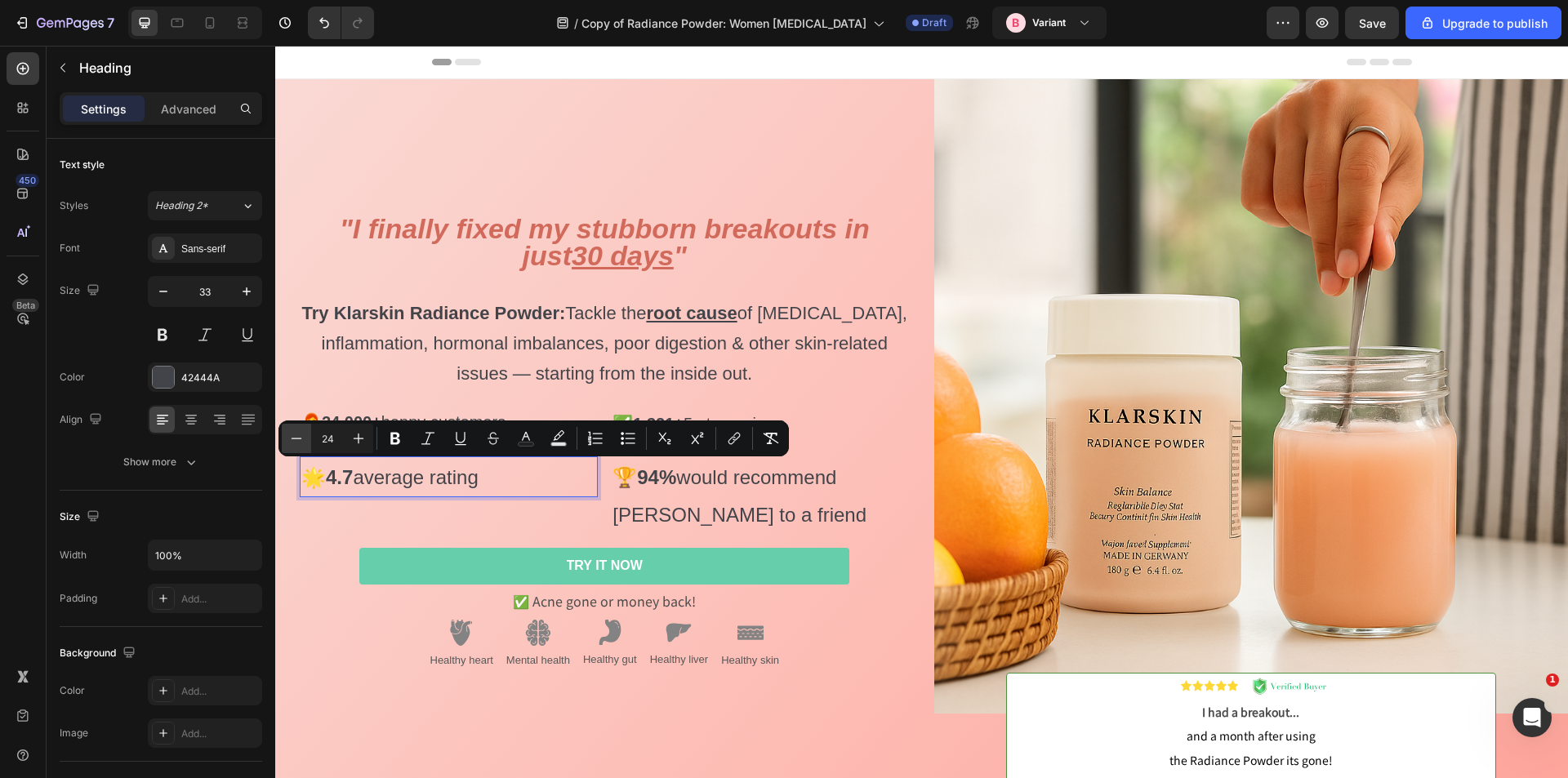
click at [307, 438] on button "Minus" at bounding box center [296, 439] width 30 height 30
type input "20"
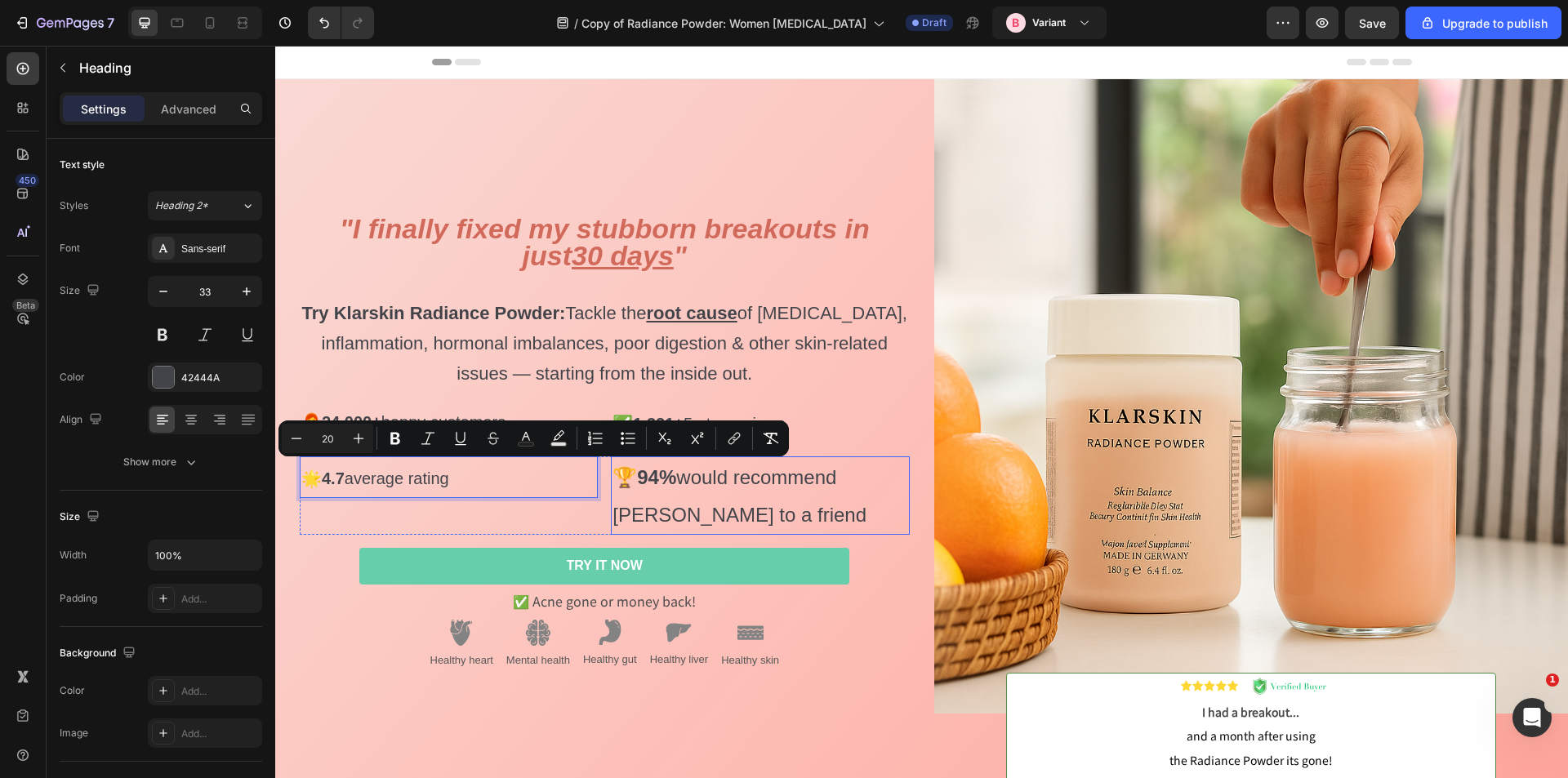
click at [685, 473] on span "🏆 94% would recommend Klarskin to a friend" at bounding box center [740, 496] width 254 height 59
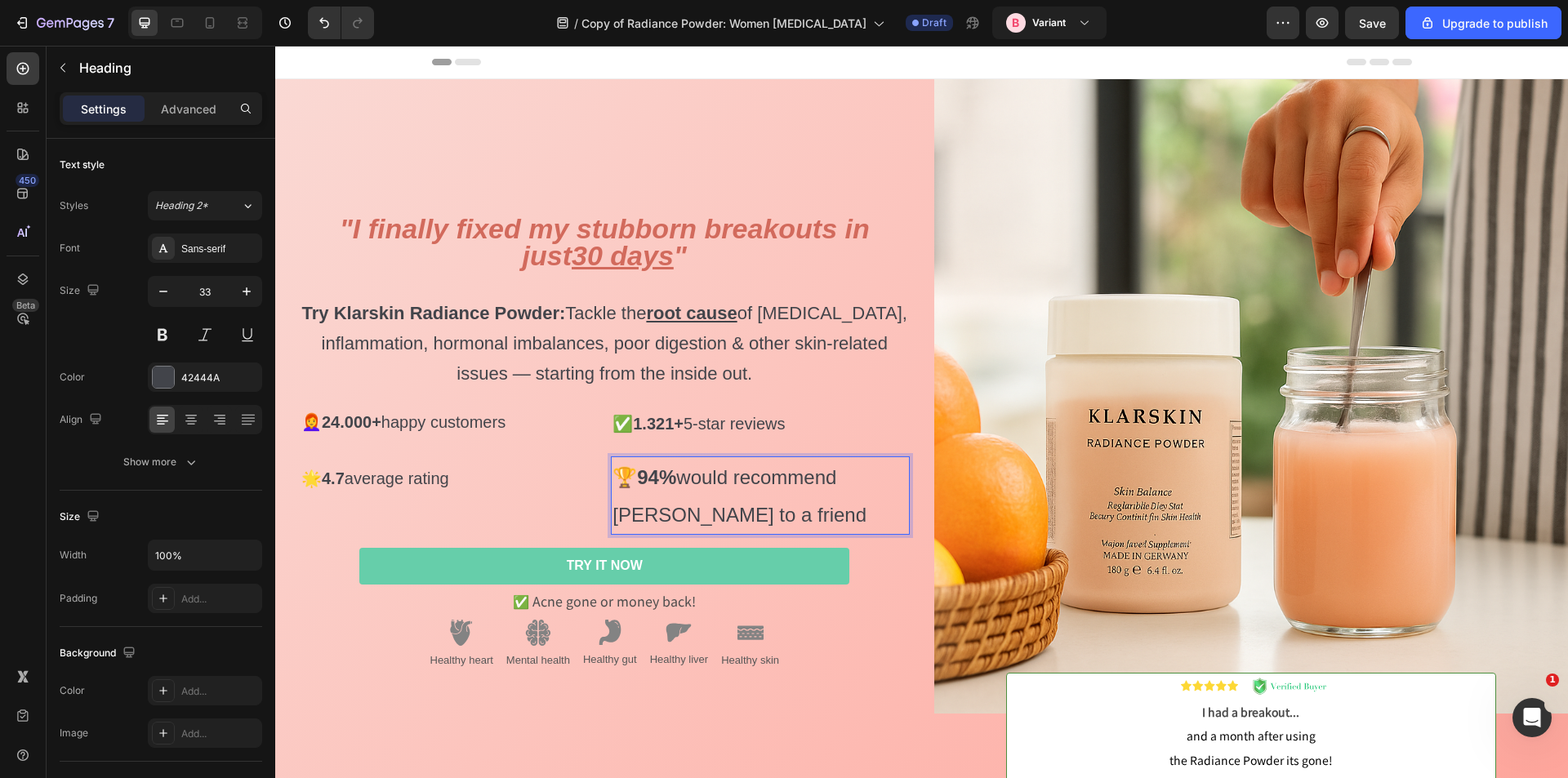
click at [685, 473] on span "🏆 94% would recommend Klarskin to a friend" at bounding box center [740, 496] width 254 height 59
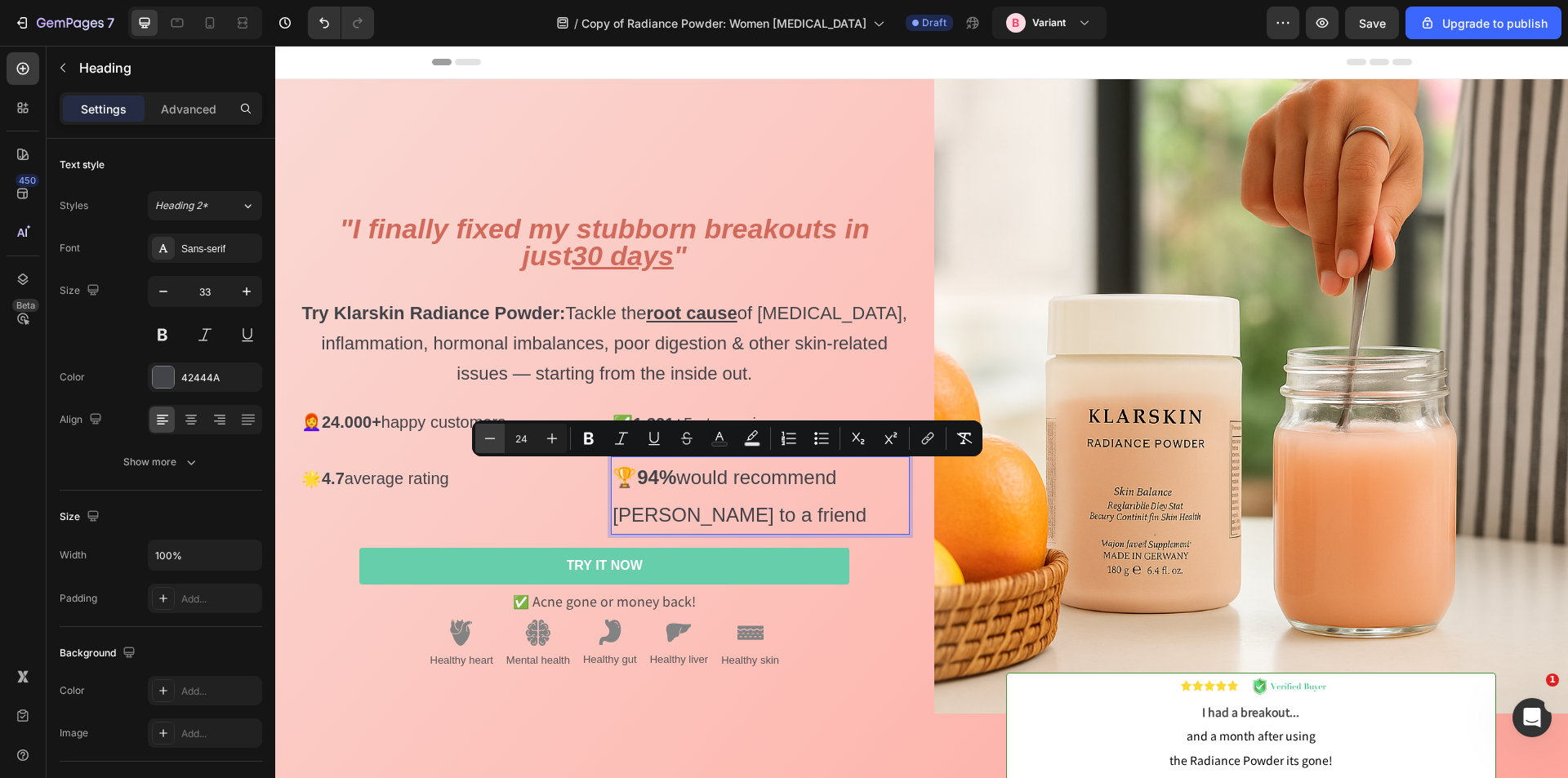
click at [490, 439] on icon "Editor contextual toolbar" at bounding box center [490, 438] width 11 height 1
type input "20"
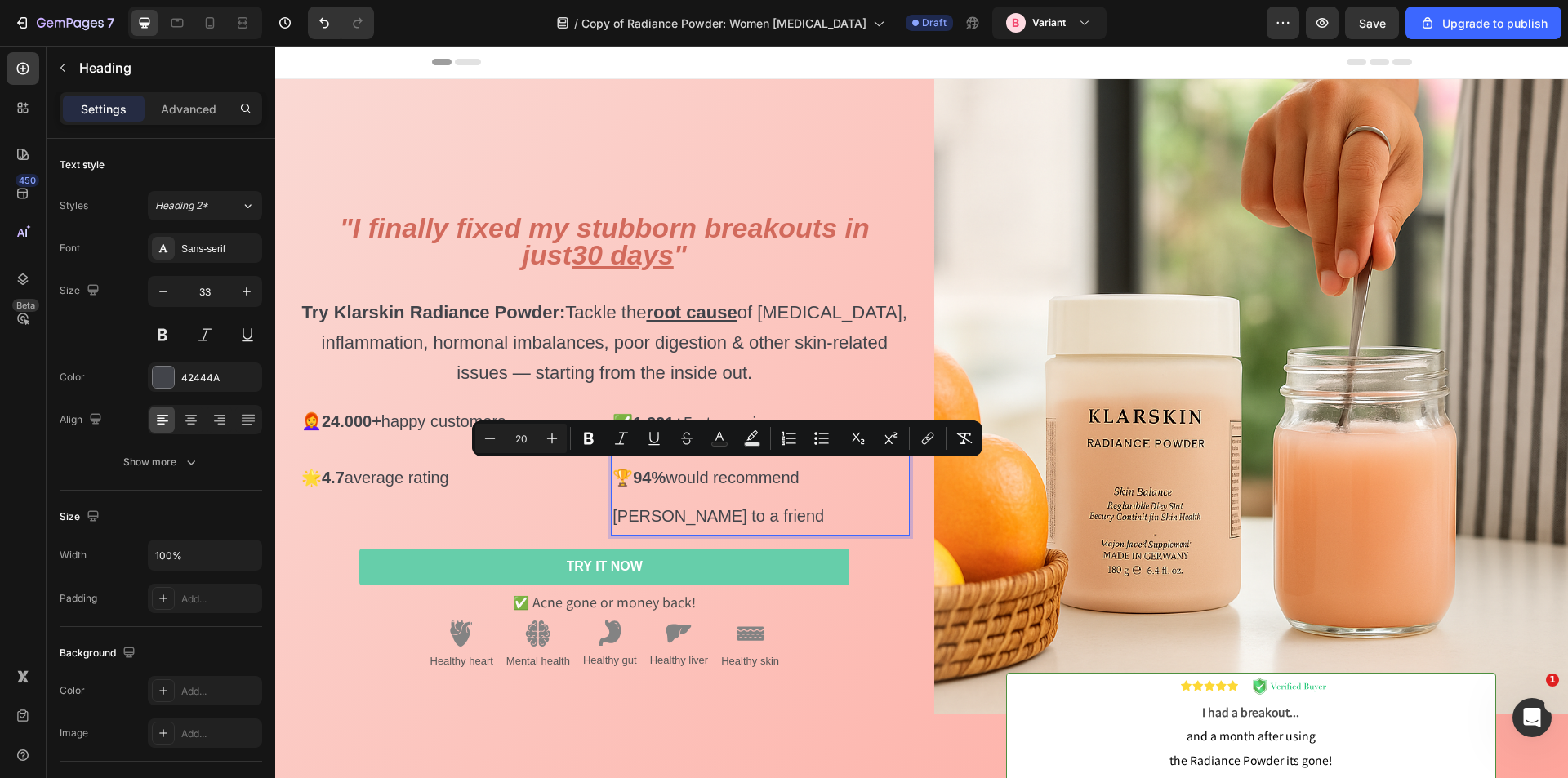
click at [648, 488] on p "🏆 94% would recommend Klarskin to a friend" at bounding box center [760, 495] width 295 height 77
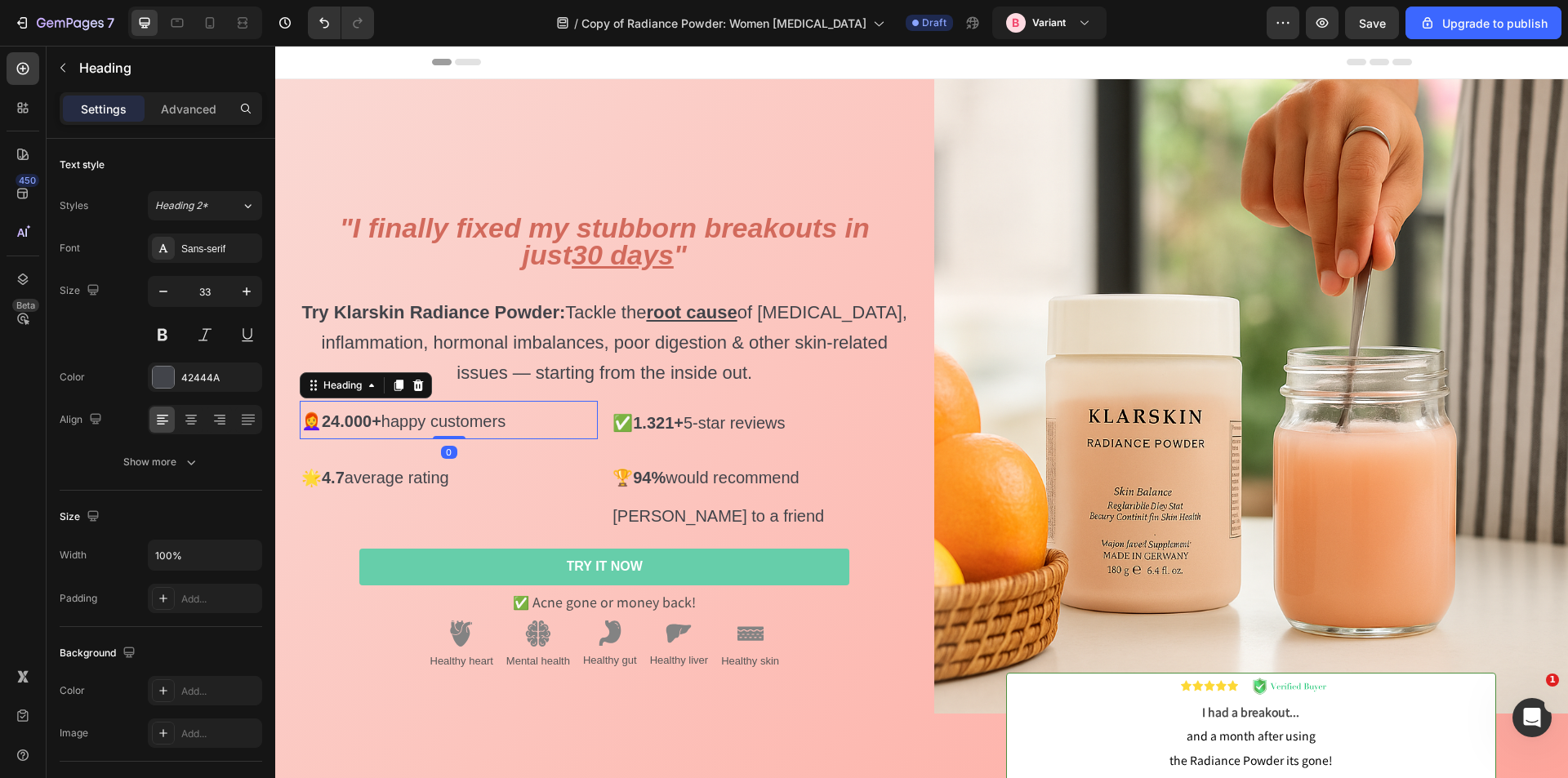
click at [544, 418] on p "⁠⁠⁠⁠⁠⁠⁠ 👩‍🦰 24.000+ happy customers" at bounding box center [449, 420] width 295 height 35
click at [601, 433] on div "⁠⁠⁠⁠⁠⁠⁠ 👩‍🦰 24.000+ happy customers Heading 0 ⁠⁠⁠⁠⁠⁠⁠ ✅ 1.321+ 5-star reviews H…" at bounding box center [604, 422] width 610 height 42
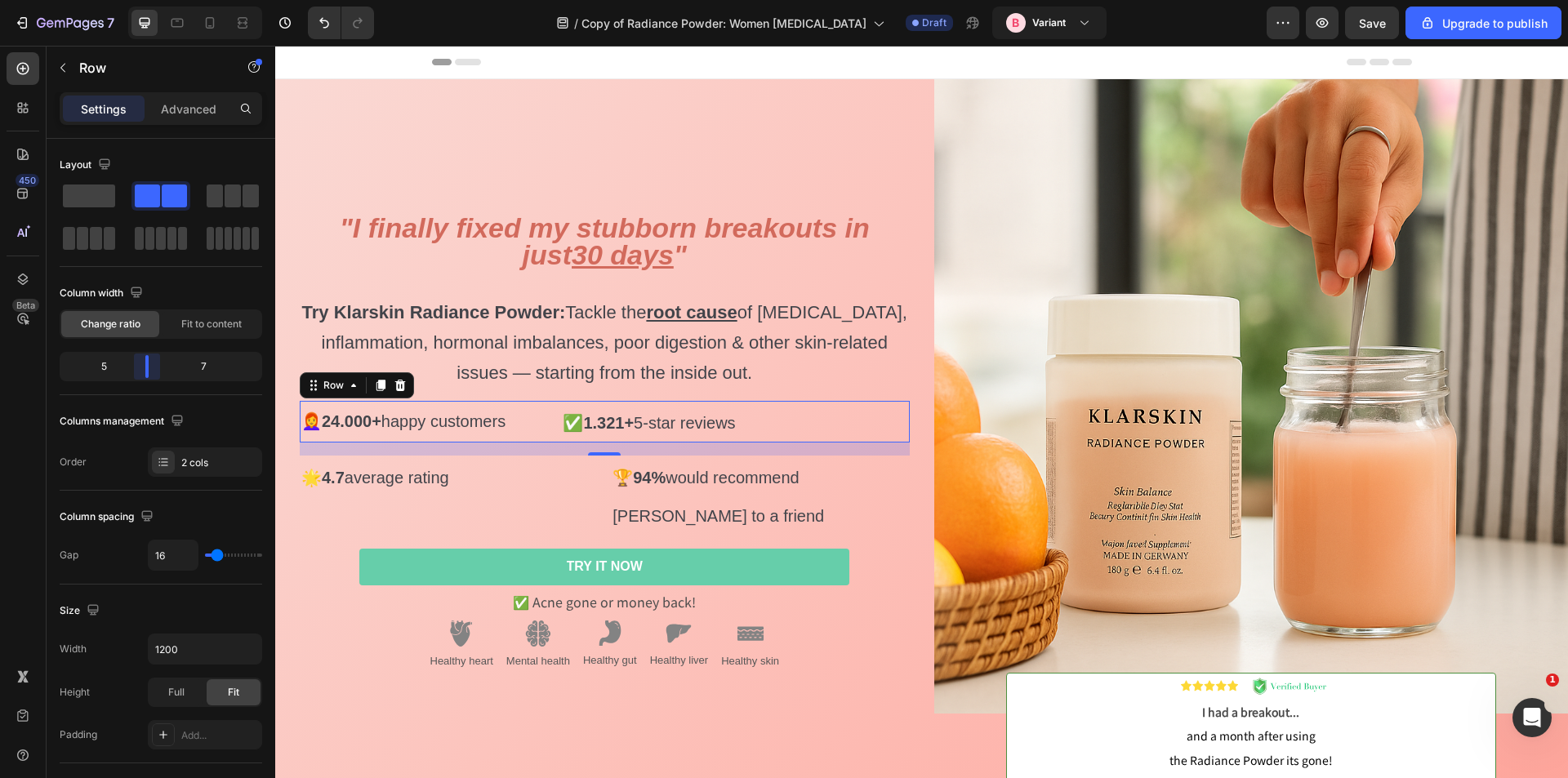
drag, startPoint x: 166, startPoint y: 370, endPoint x: 238, endPoint y: 441, distance: 101.1
click at [142, 0] on body "7 / Copy of Radiance Powder: Women Adult Acne Draft B Variant Preview Save Upgr…" at bounding box center [784, 0] width 1568 height 0
click at [569, 484] on p "⁠⁠⁠⁠⁠⁠⁠ 🌟 4.7 average rating" at bounding box center [449, 476] width 295 height 39
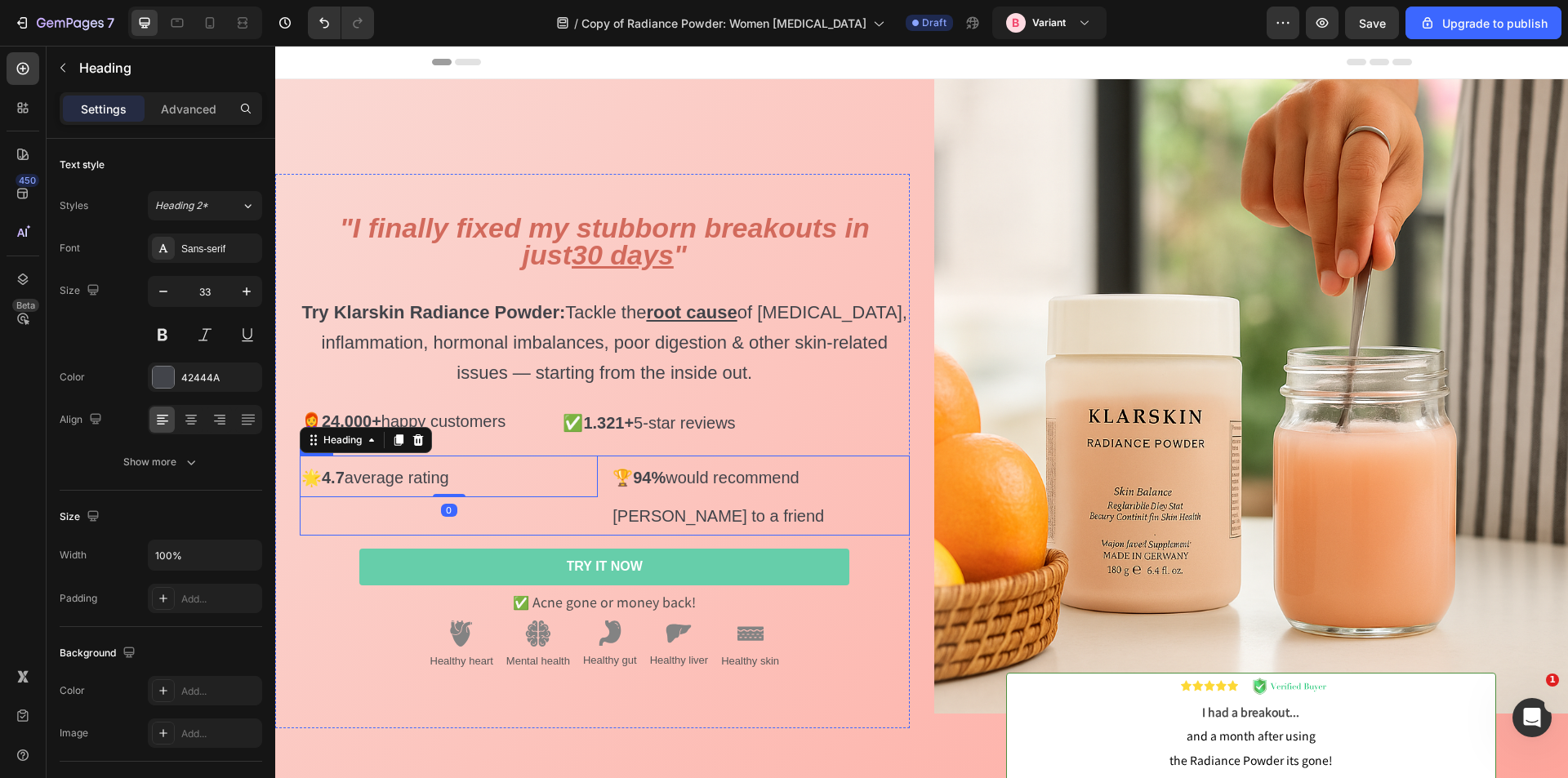
click at [585, 512] on div "⁠⁠⁠⁠⁠⁠⁠ 🌟 4.7 average rating Heading 0" at bounding box center [449, 495] width 298 height 80
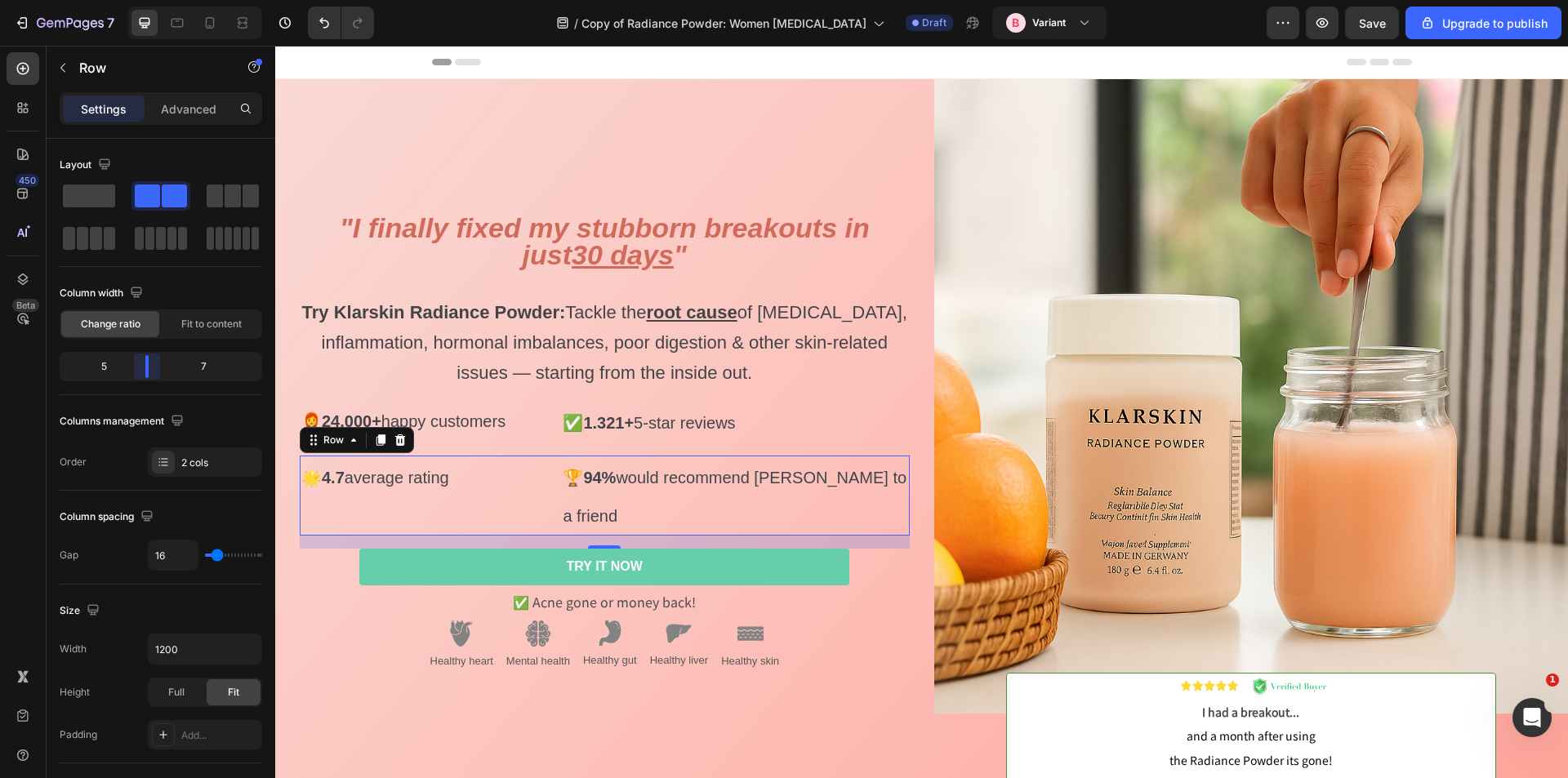
drag, startPoint x: 166, startPoint y: 370, endPoint x: 215, endPoint y: 380, distance: 50.0
click at [148, 0] on body "7 / Copy of Radiance Powder: Women Adult Acne Draft B Variant Preview Save Upgr…" at bounding box center [784, 0] width 1568 height 0
click at [547, 443] on div "⁠⁠⁠⁠⁠⁠⁠ 👩‍🦰 24.000+ happy customers Heading ⁠⁠⁠⁠⁠⁠⁠ ✅ 1.321+ 5-star reviews Hea…" at bounding box center [604, 422] width 610 height 42
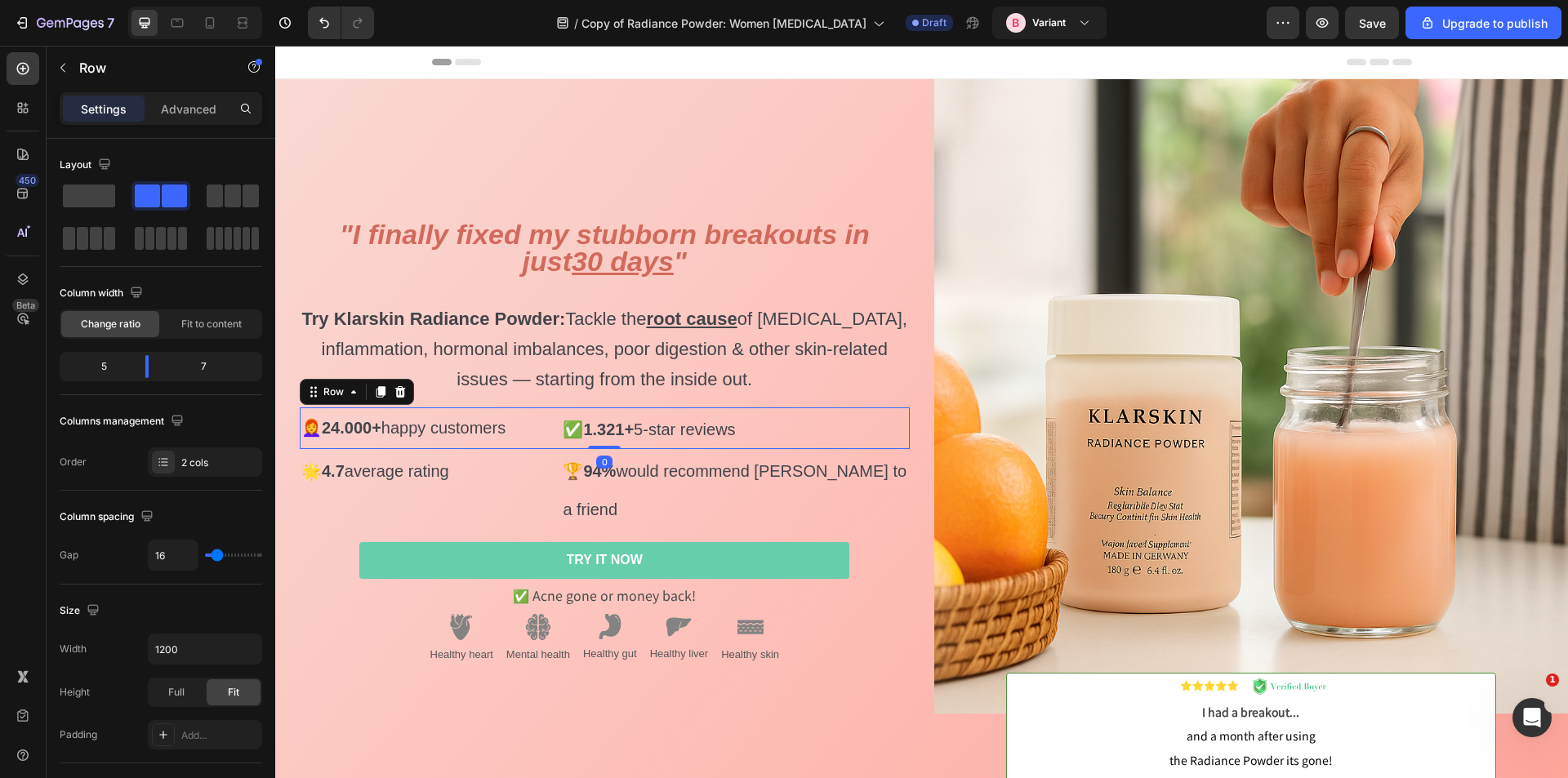
drag, startPoint x: 612, startPoint y: 470, endPoint x: 613, endPoint y: 446, distance: 24.0
click at [613, 446] on div "⁠⁠⁠⁠⁠⁠⁠ 👩‍🦰 24.000+ happy customers Heading ⁠⁠⁠⁠⁠⁠⁠ ✅ 1.321+ 5-star reviews Hea…" at bounding box center [604, 428] width 610 height 42
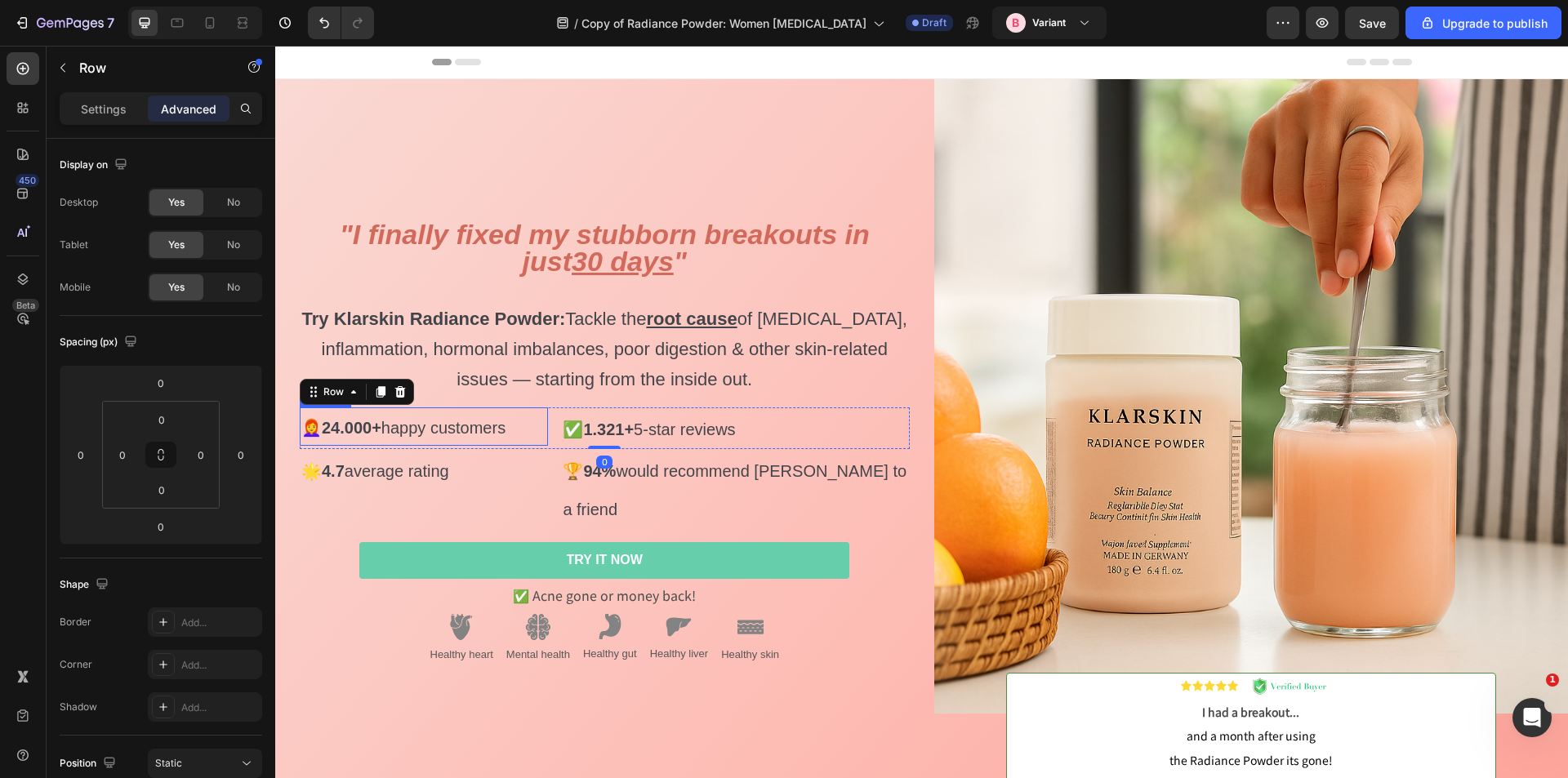
click at [522, 449] on div "⁠⁠⁠⁠⁠⁠⁠ 👩‍🦰 24.000+ happy customers Heading" at bounding box center [424, 428] width 249 height 42
click at [626, 143] on div "⁠⁠⁠⁠⁠⁠⁠ "I finally fixed my stubborn breakouts in just 30 days " Try Klarskin R…" at bounding box center [592, 451] width 635 height 745
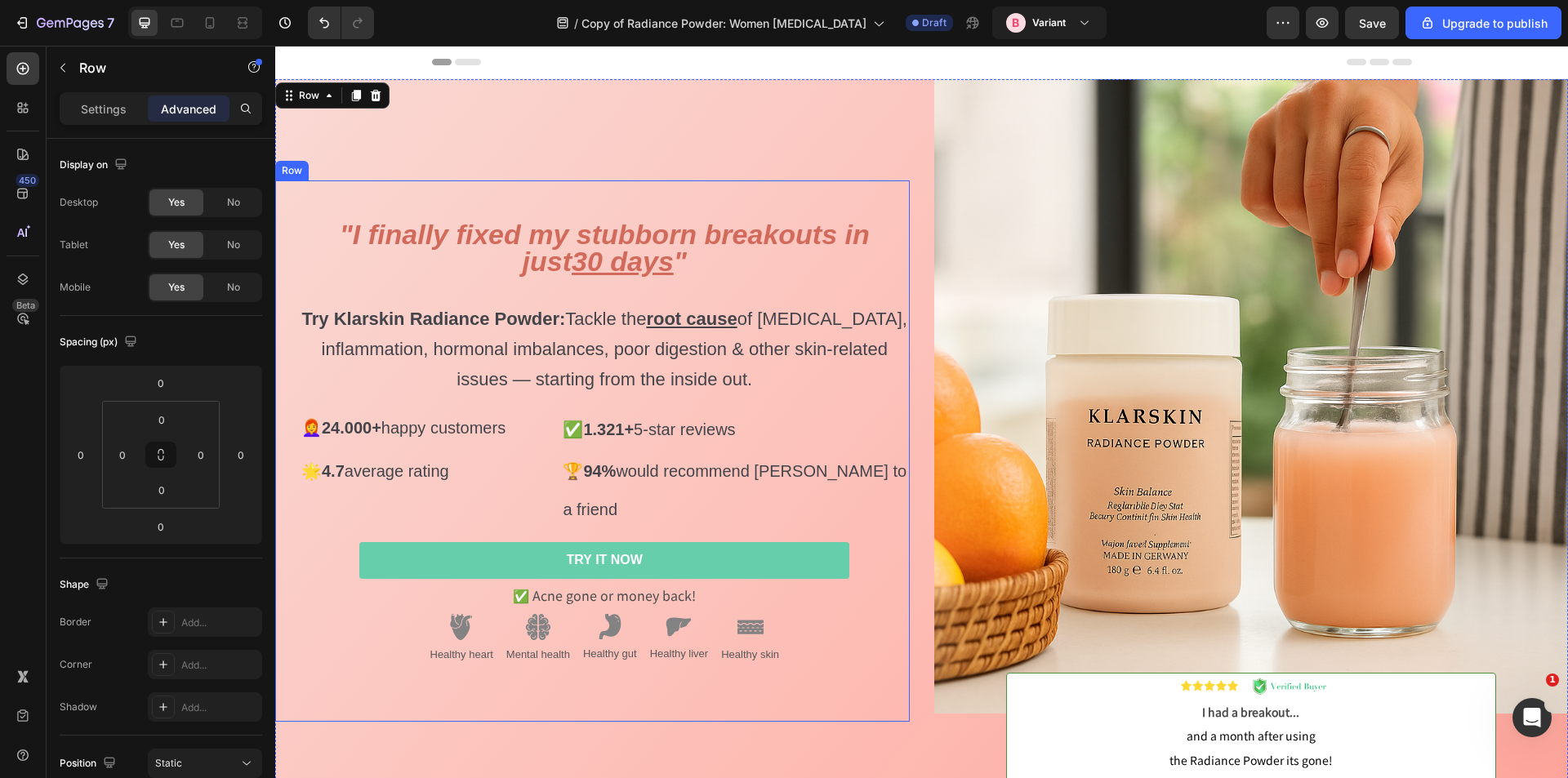
click at [580, 209] on div "⁠⁠⁠⁠⁠⁠⁠ "I finally fixed my stubborn breakouts in just 30 days " Try Klarskin R…" at bounding box center [592, 451] width 635 height 542
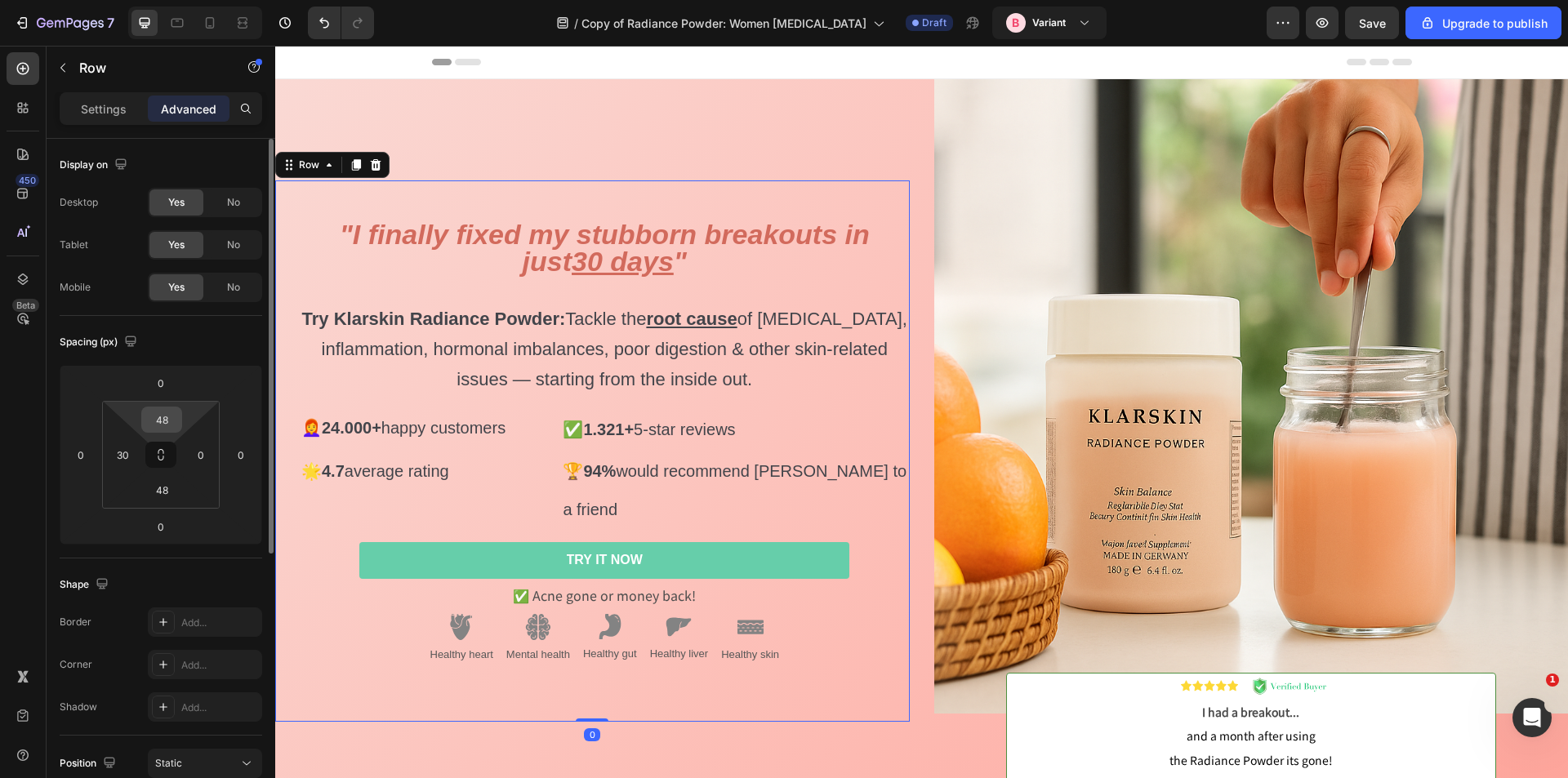
click at [165, 425] on input "48" at bounding box center [162, 420] width 33 height 25
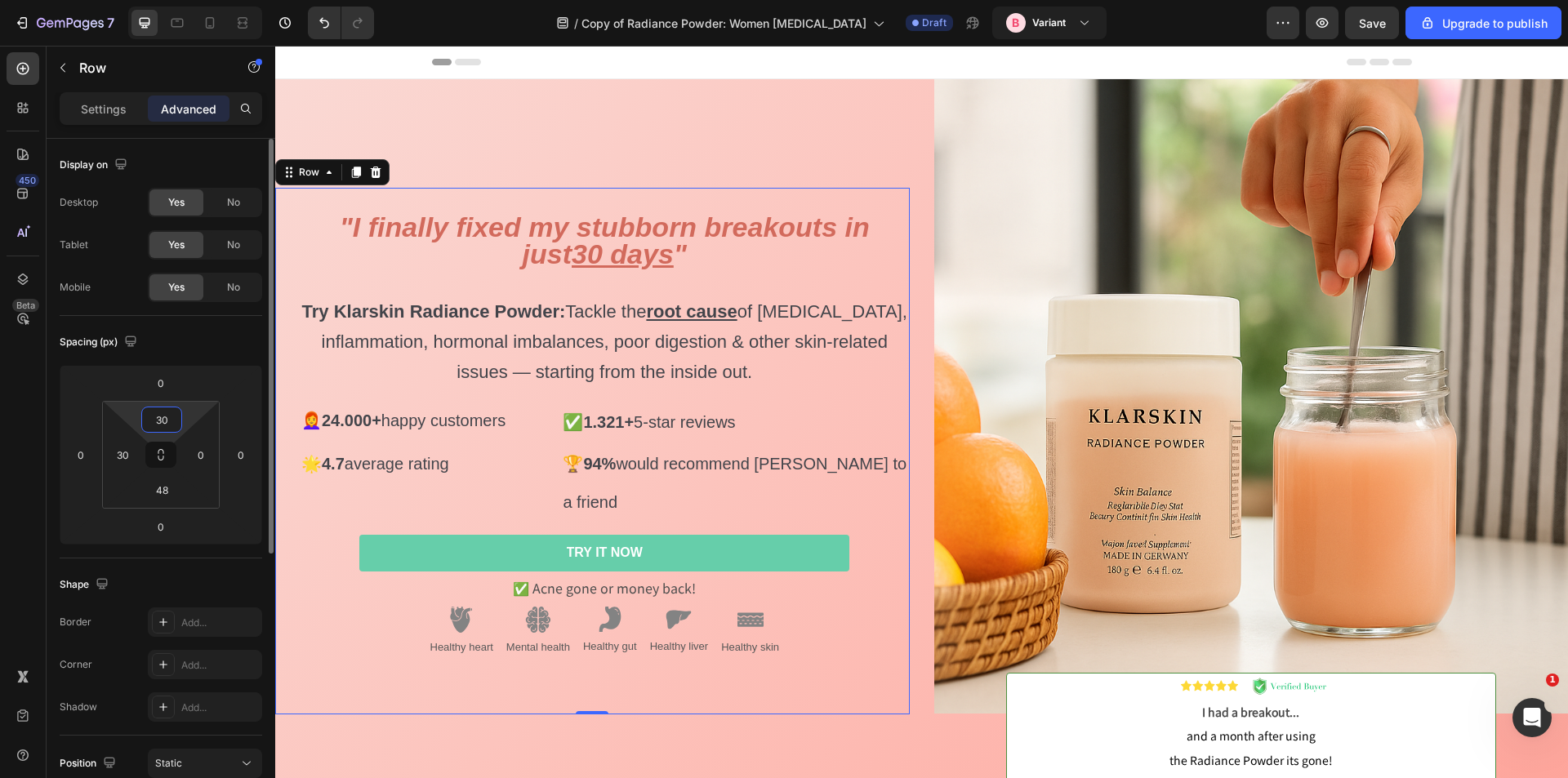
click at [165, 425] on input "30" at bounding box center [162, 420] width 33 height 25
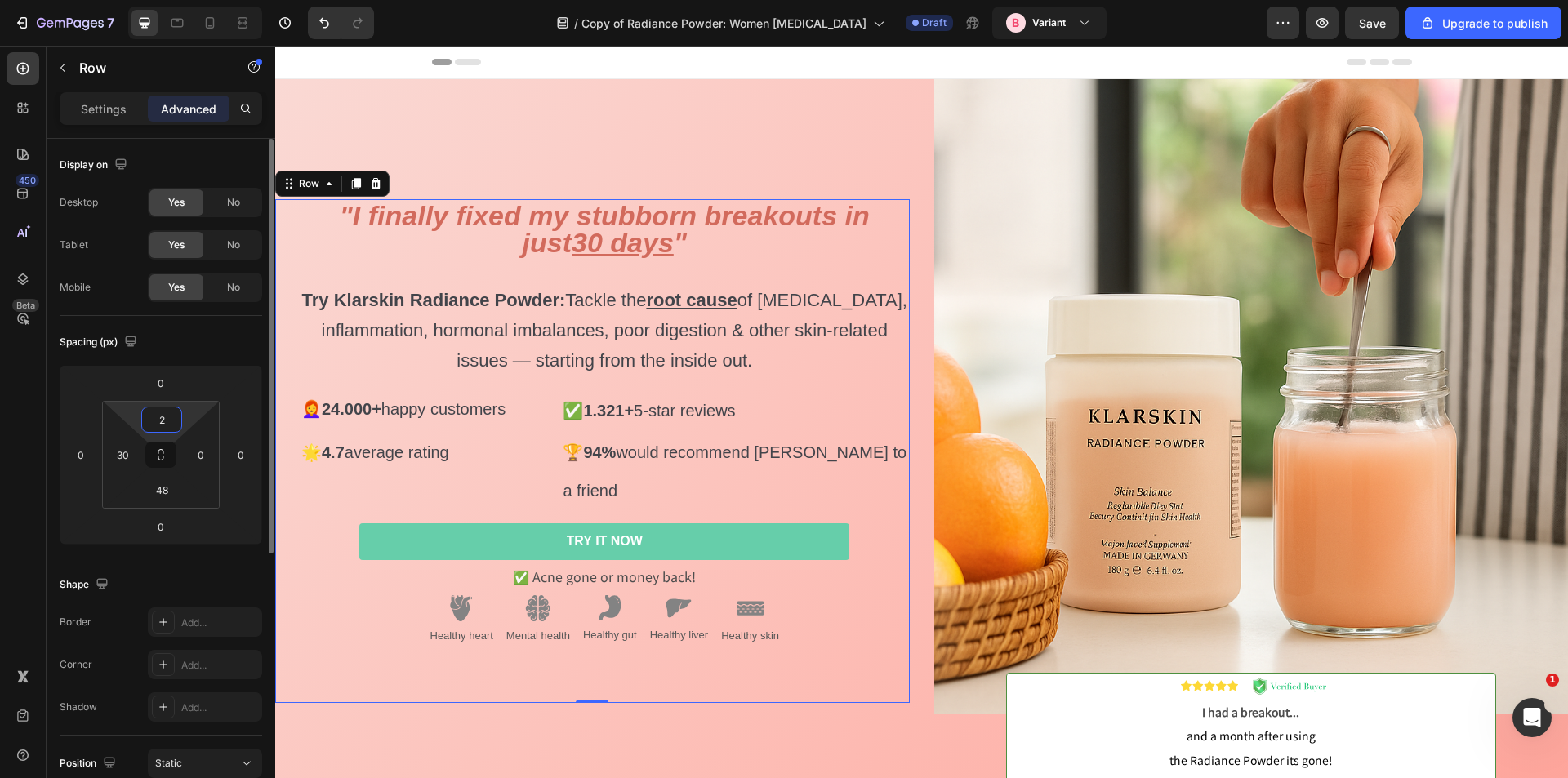
type input "25"
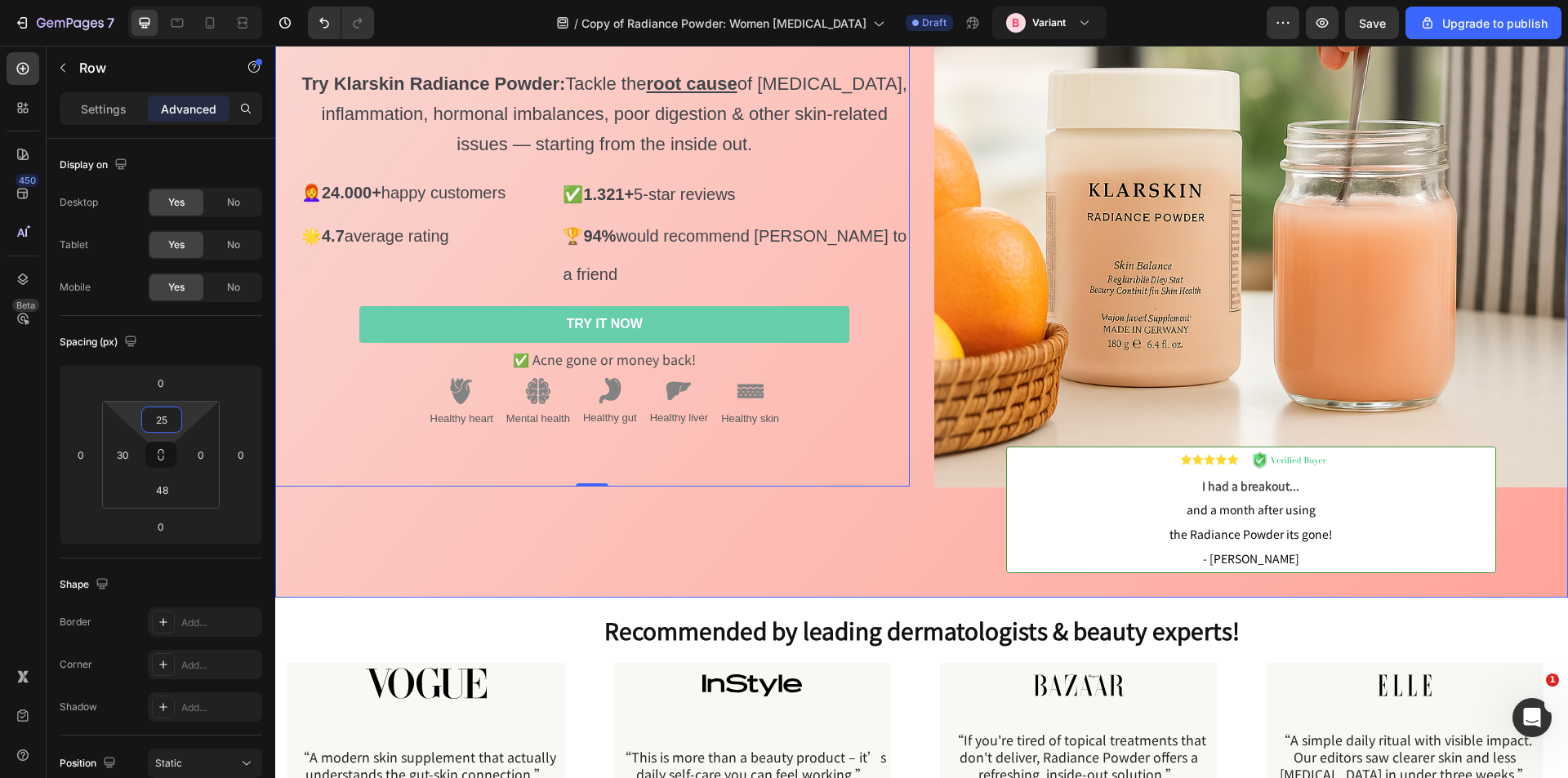
scroll to position [163, 0]
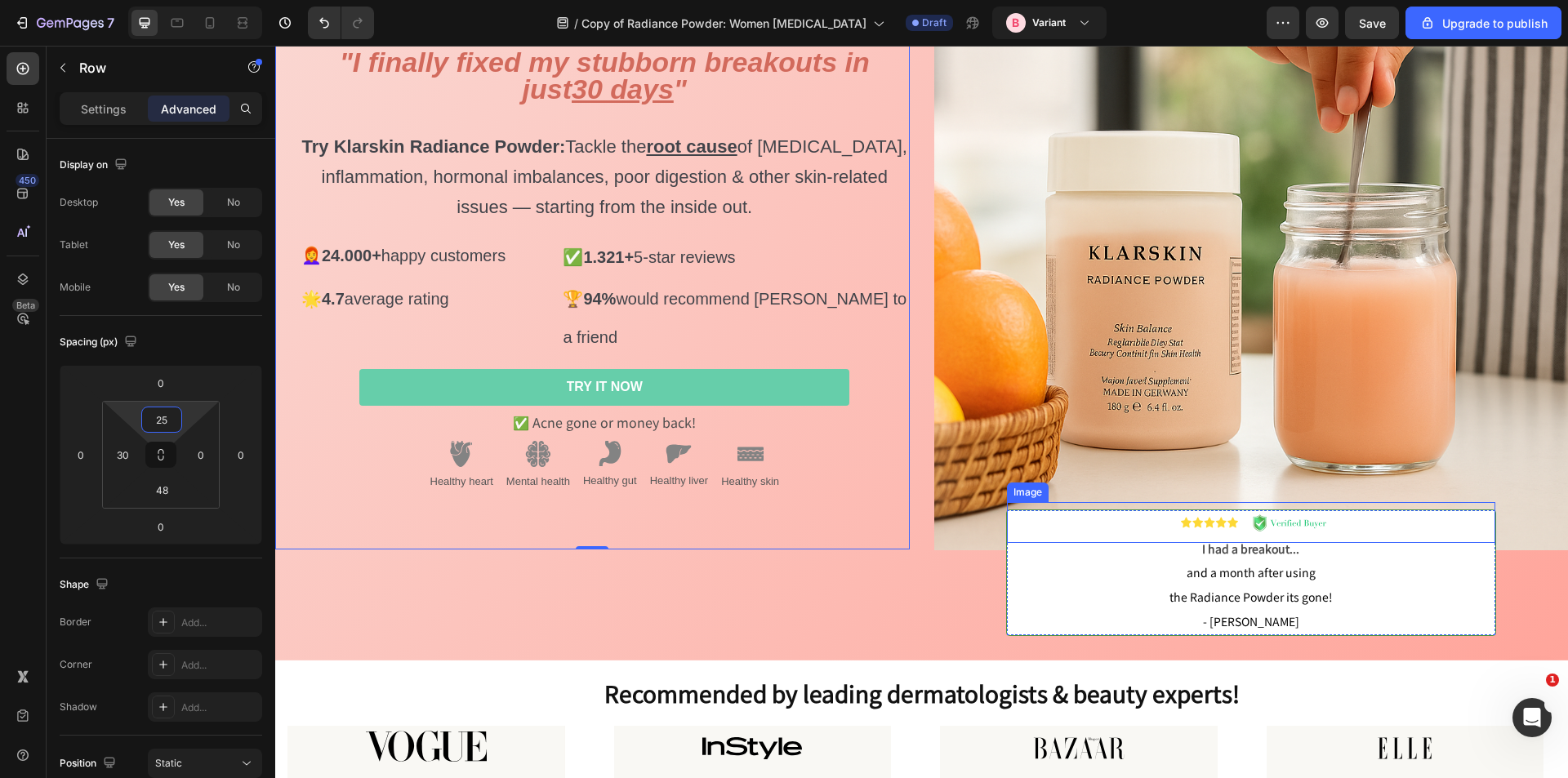
click at [1074, 518] on div at bounding box center [1251, 523] width 488 height 41
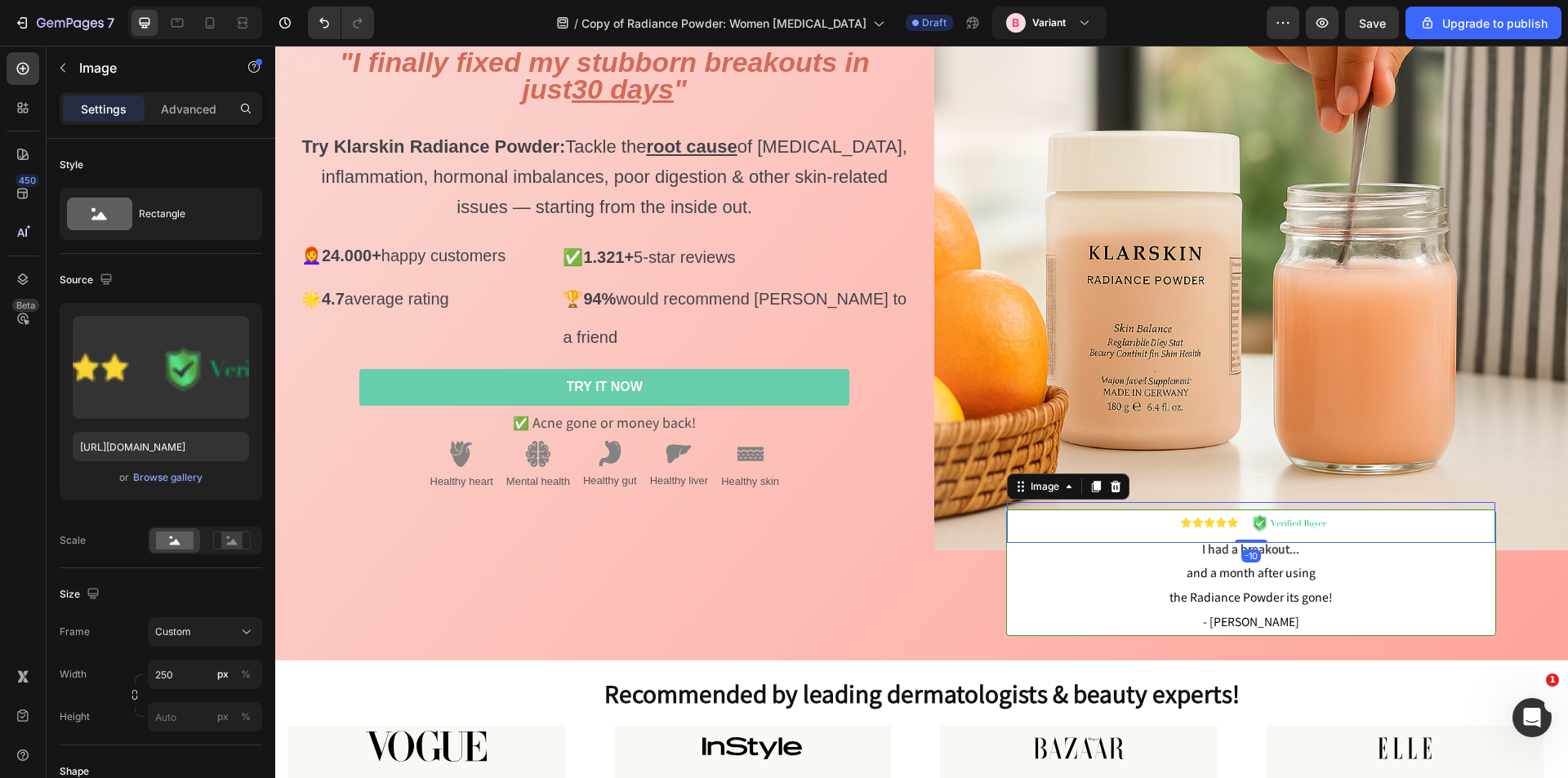
click at [1039, 502] on div at bounding box center [1251, 523] width 488 height 41
click at [1032, 580] on p "and a month after using the Radiance Powder its gone! - Analiza C." at bounding box center [1251, 596] width 485 height 72
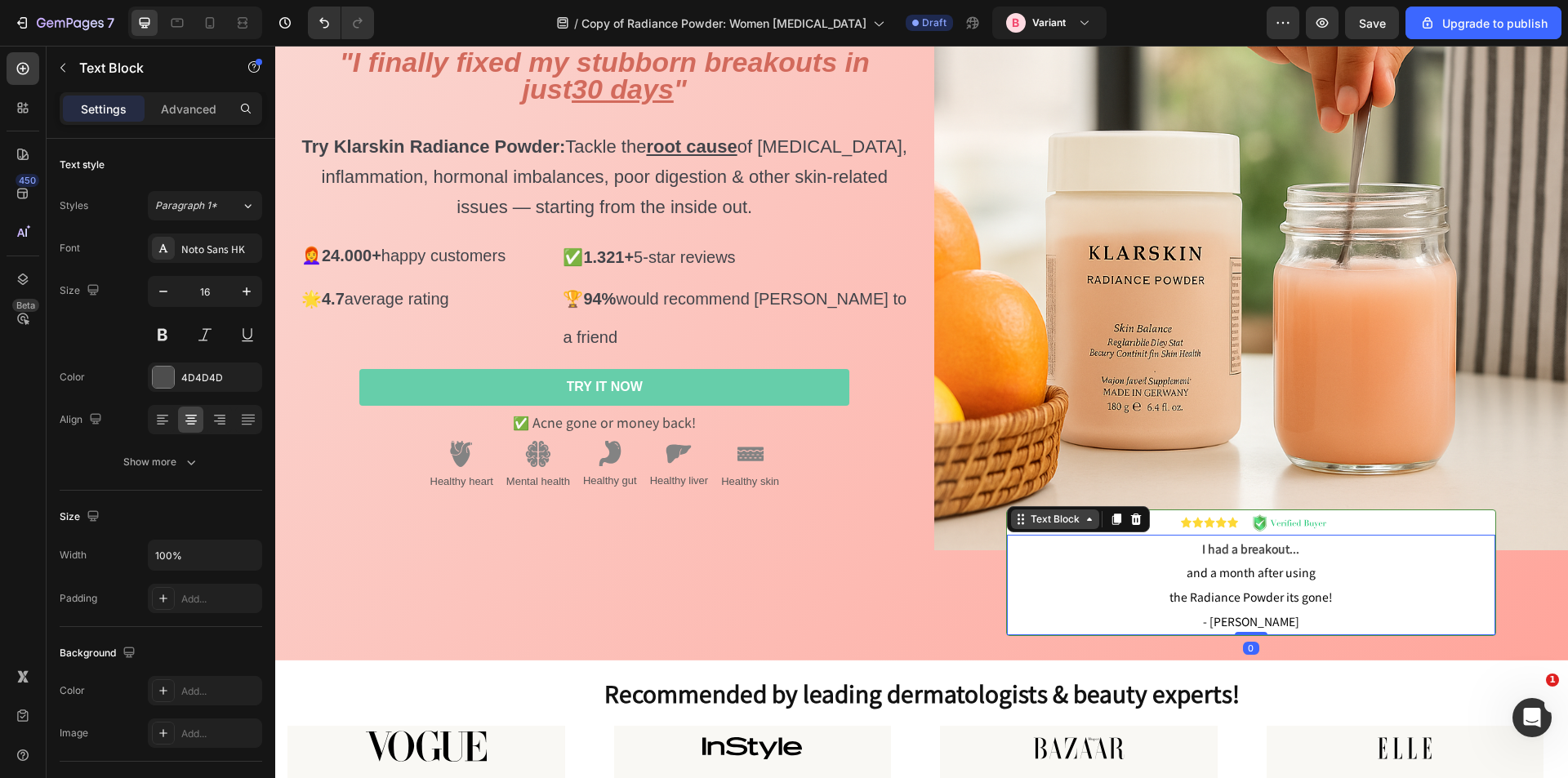
click at [1044, 519] on div "Text Block" at bounding box center [1055, 519] width 55 height 15
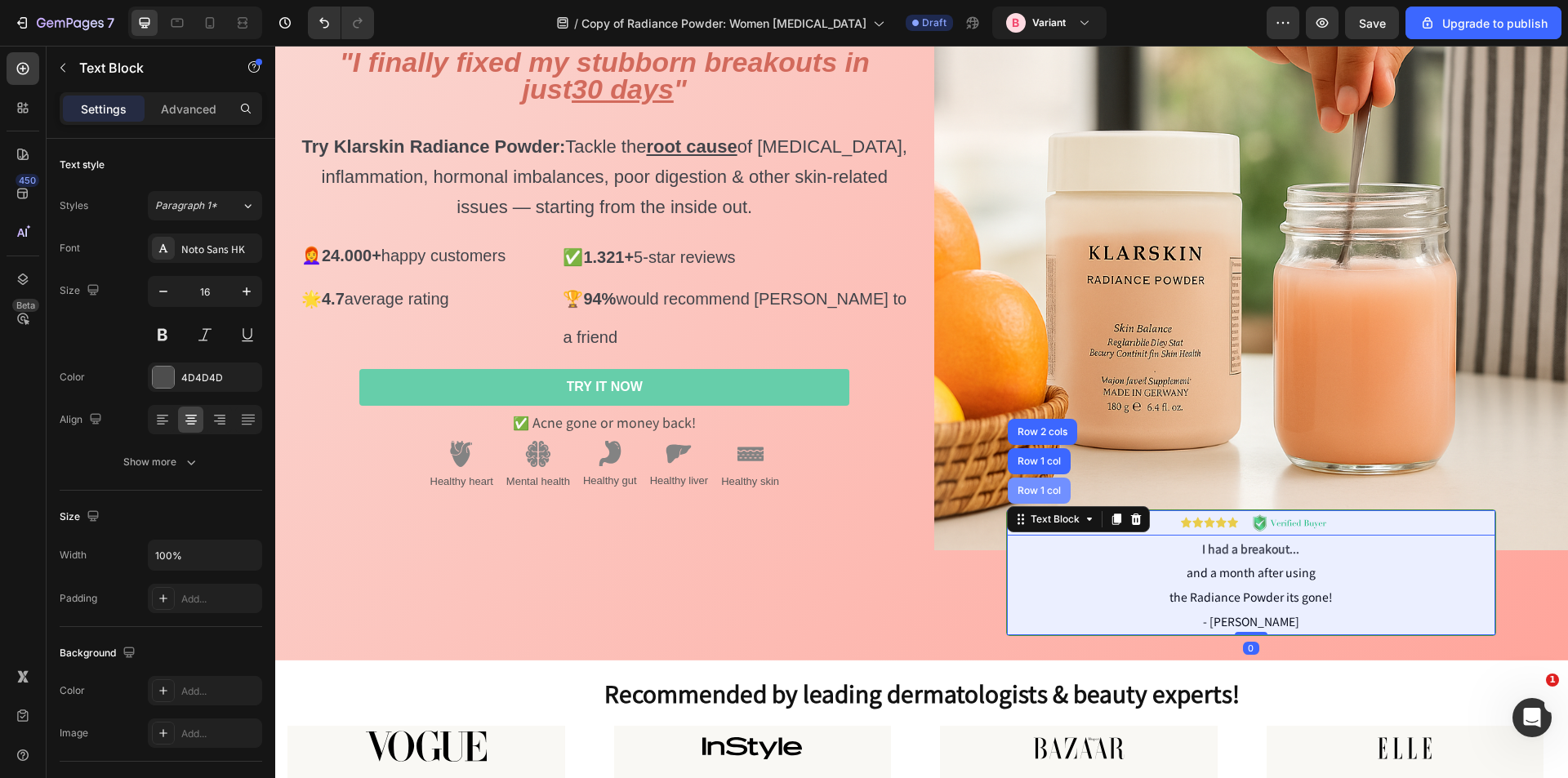
click at [1045, 496] on div "Row 1 col" at bounding box center [1039, 491] width 63 height 26
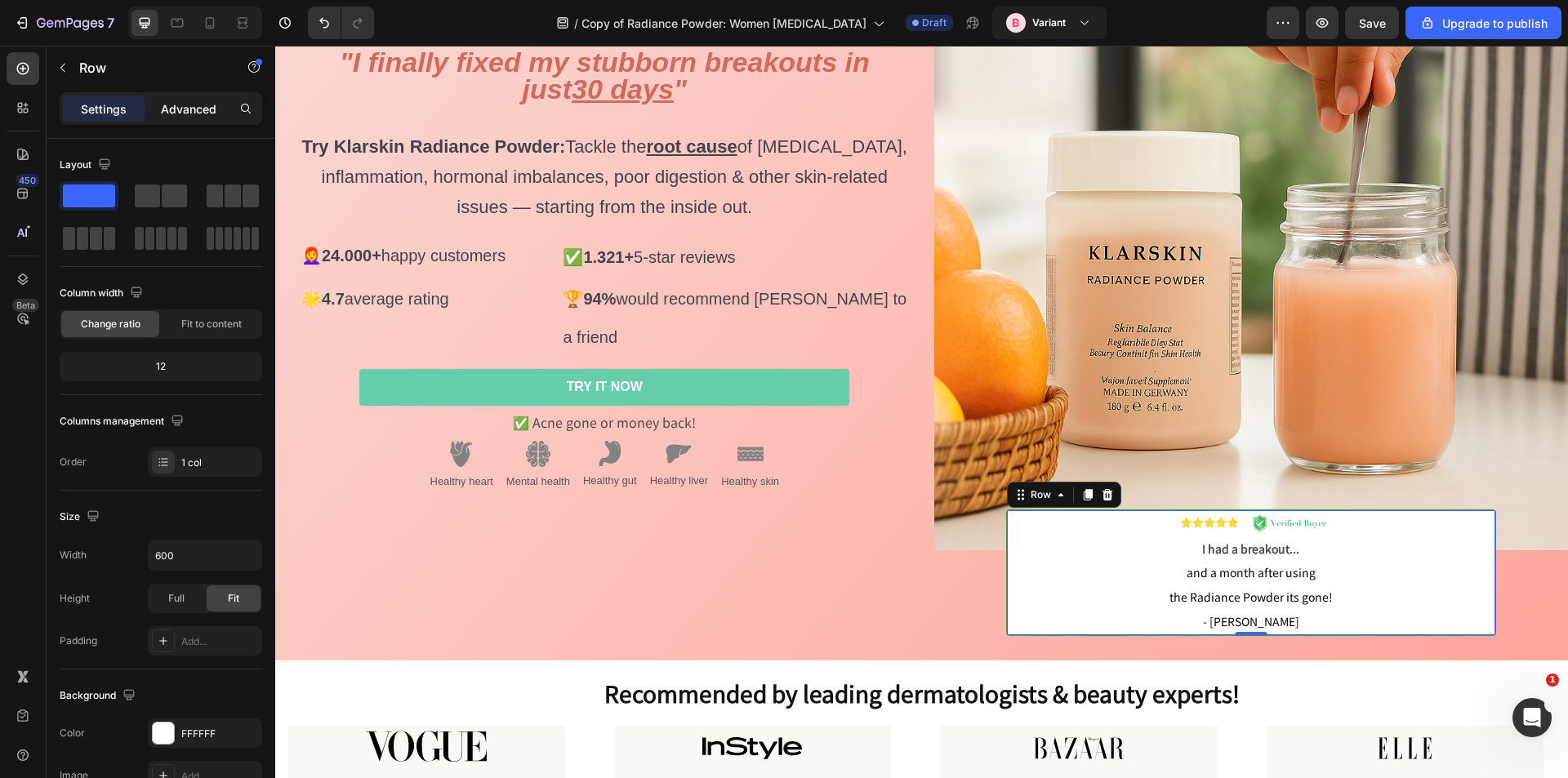
click at [200, 119] on div "Advanced" at bounding box center [189, 109] width 82 height 26
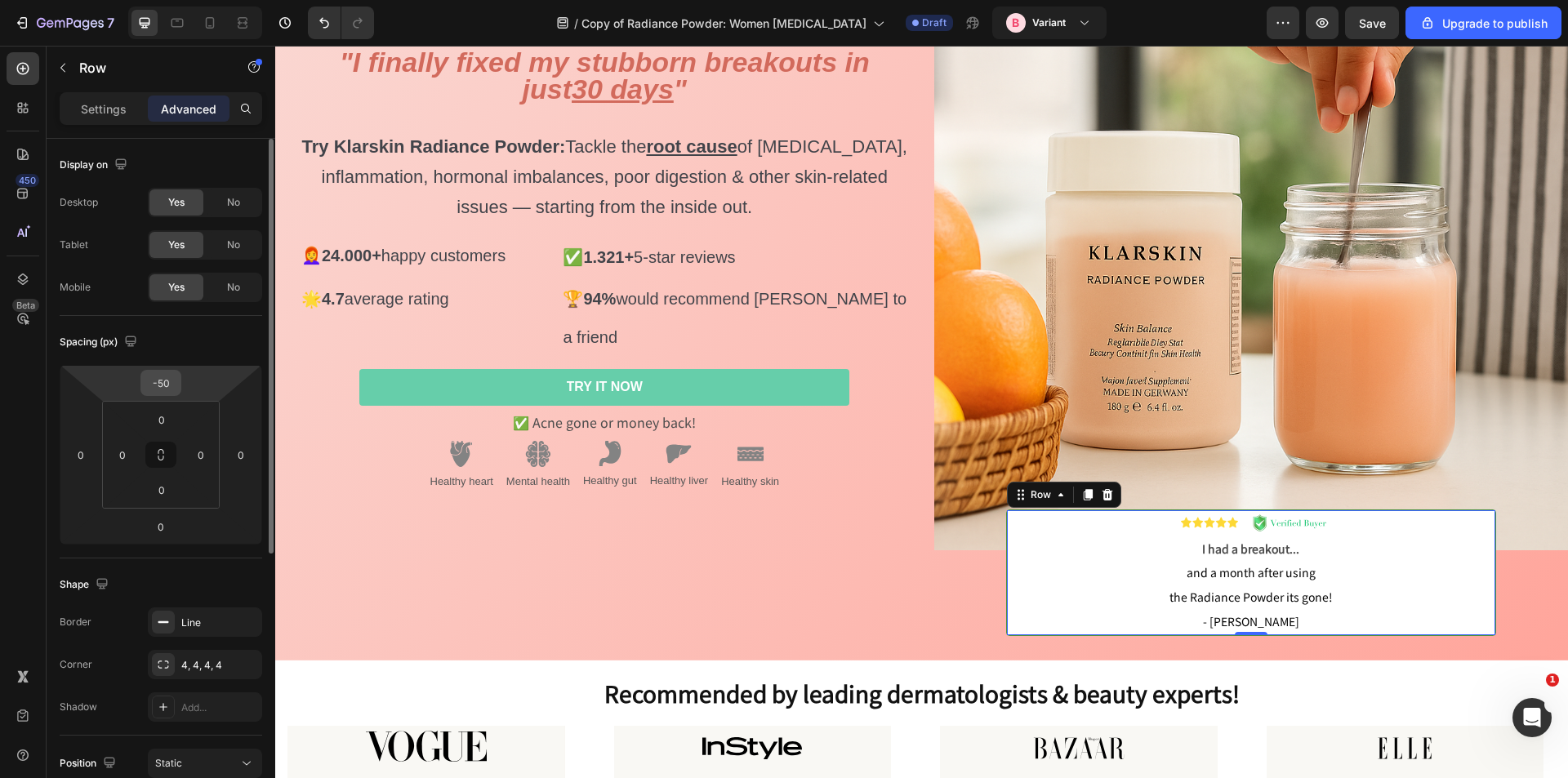
click at [171, 388] on input "-50" at bounding box center [161, 383] width 33 height 25
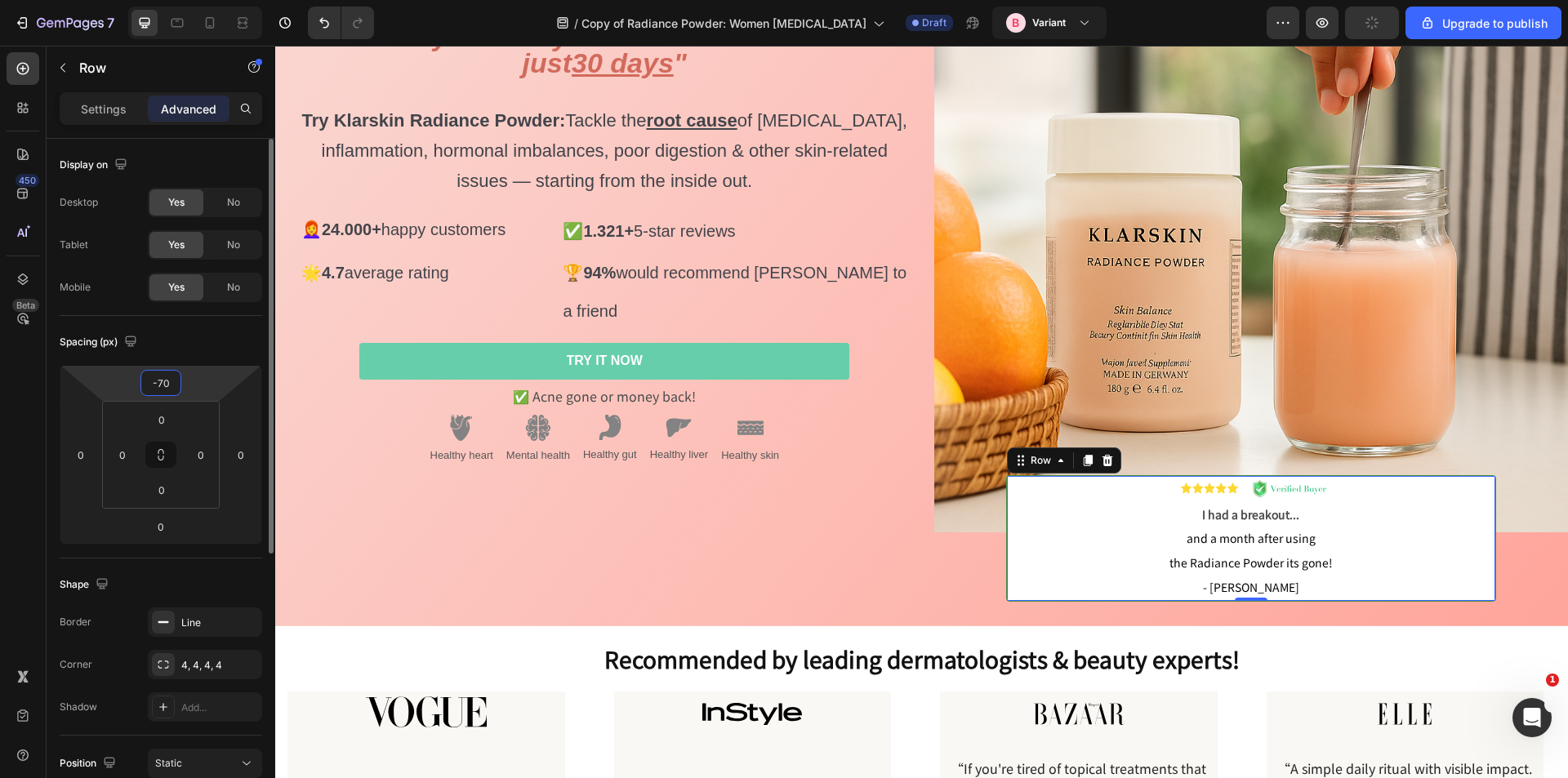
scroll to position [155, 0]
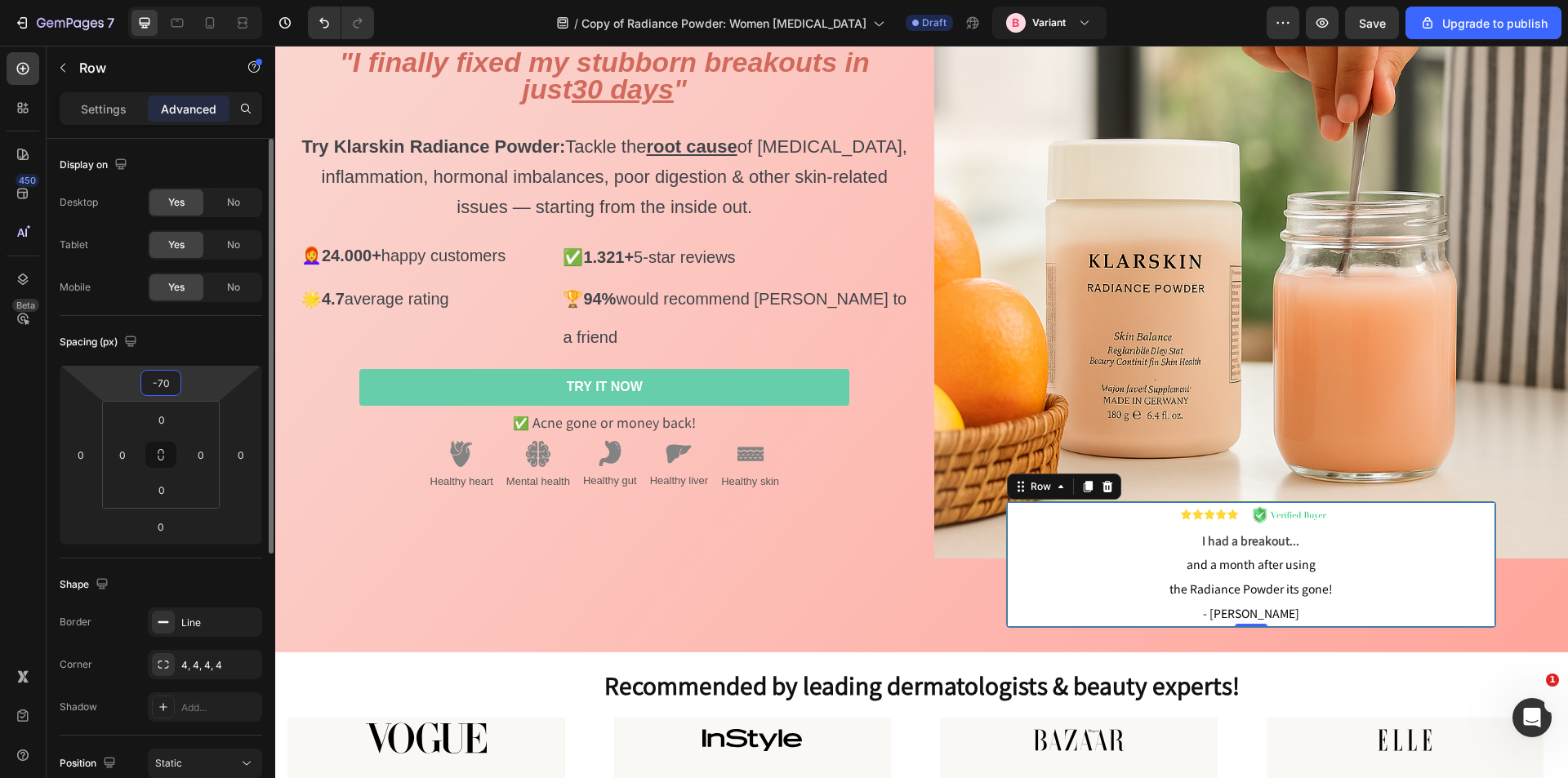
click at [171, 388] on input "-70" at bounding box center [161, 383] width 33 height 25
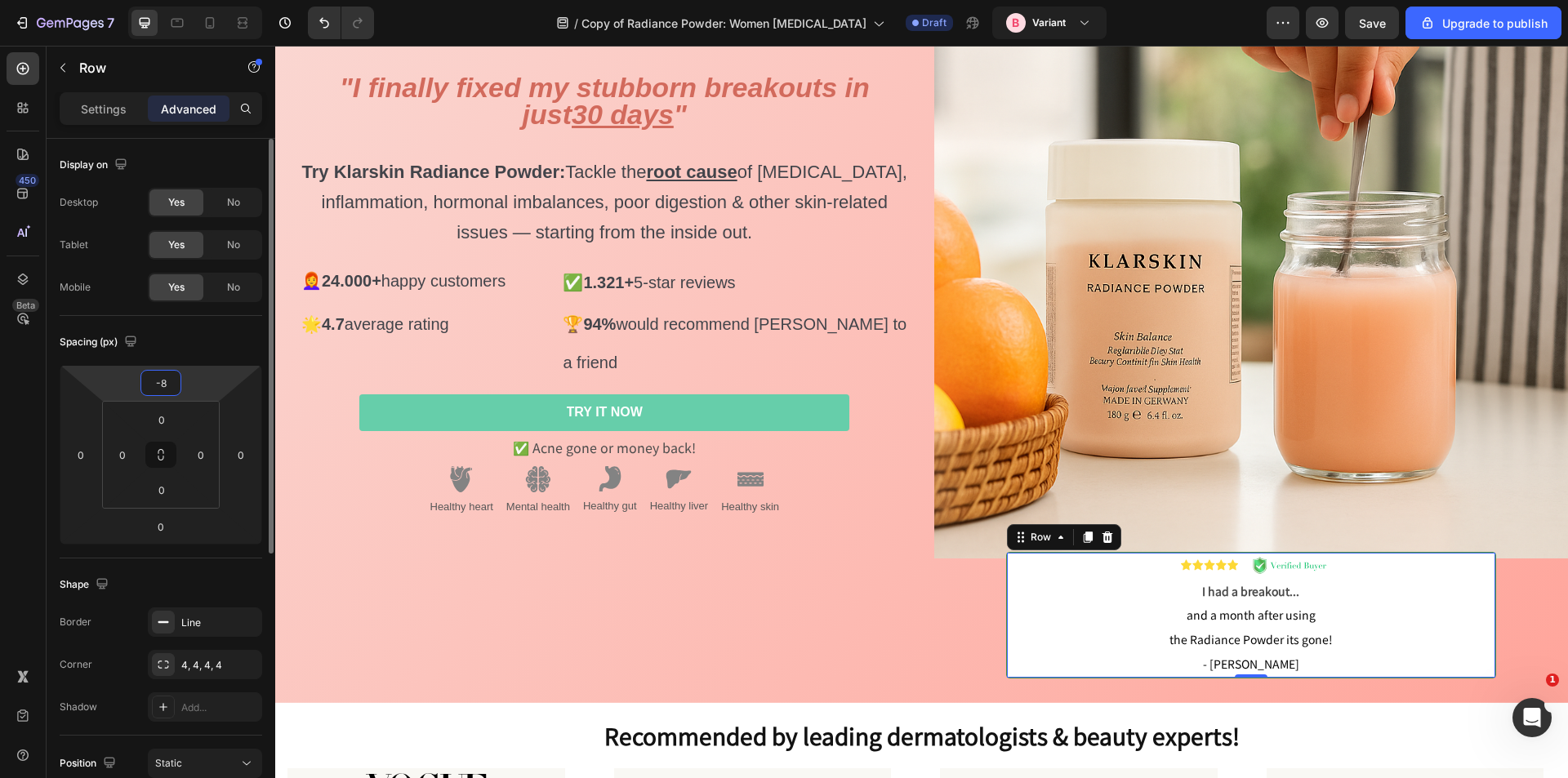
scroll to position [151, 0]
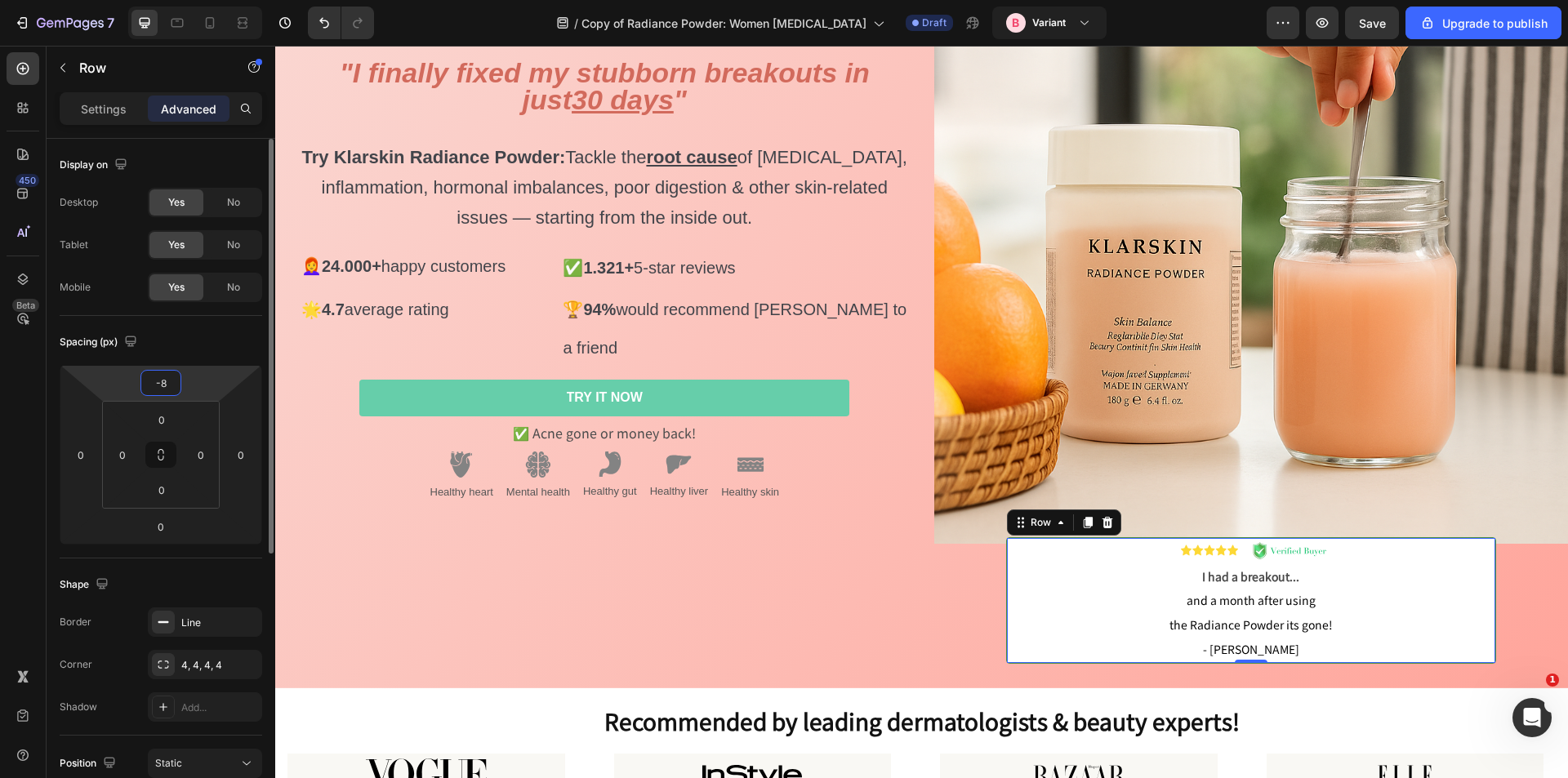
type input "-80"
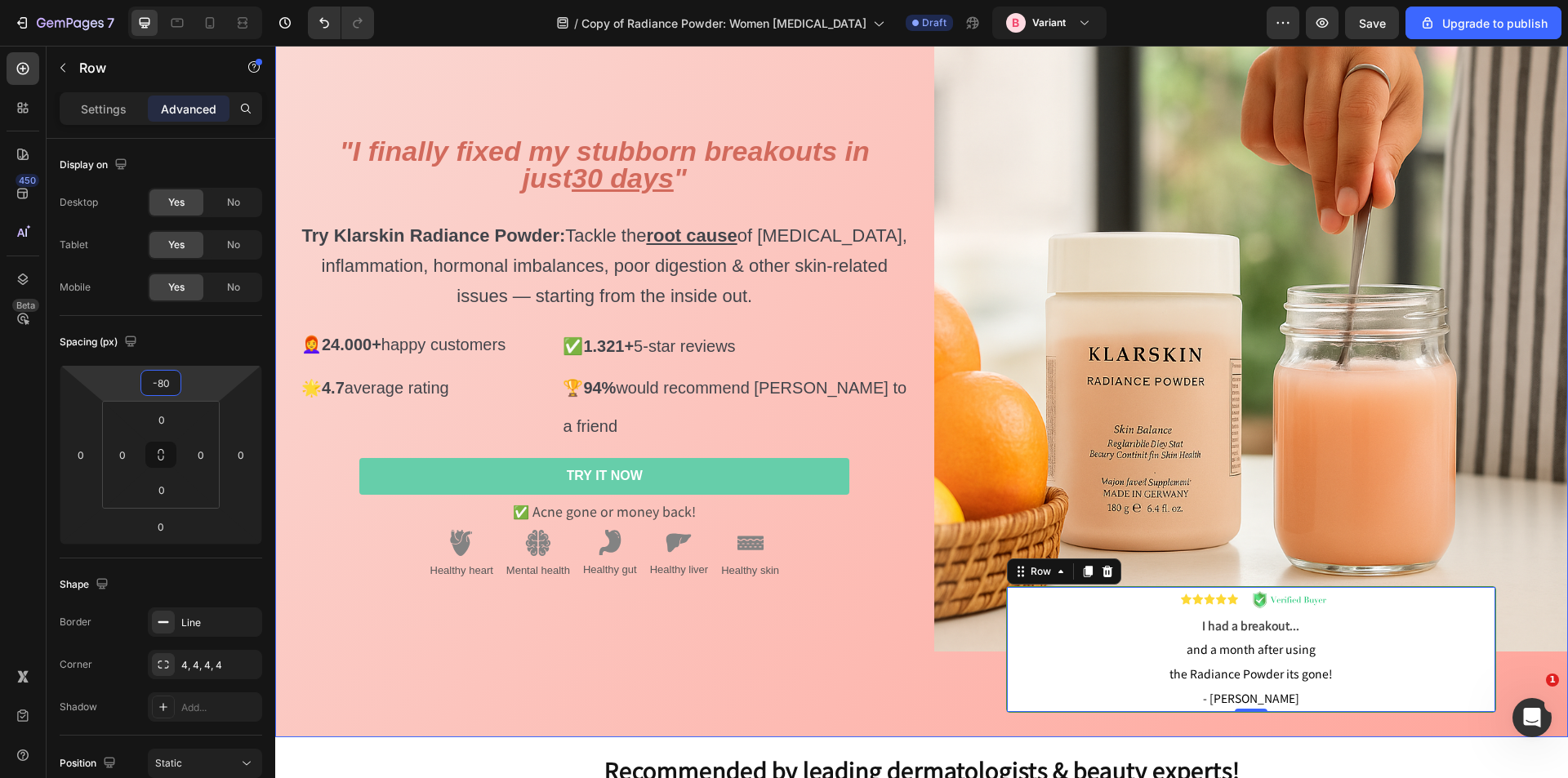
scroll to position [0, 0]
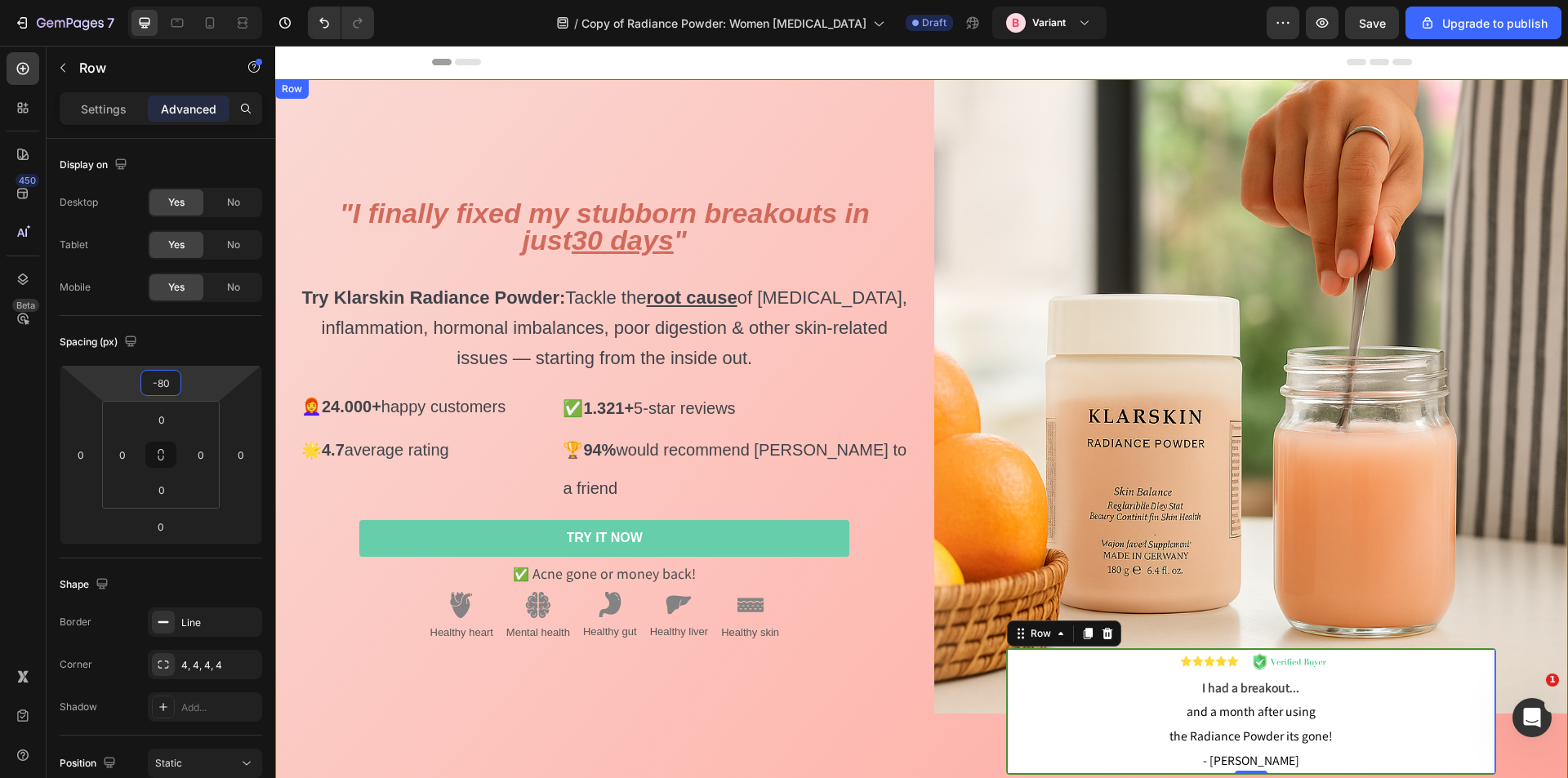
click at [785, 128] on div "⁠⁠⁠⁠⁠⁠⁠ "I finally fixed my stubborn breakouts in just 30 days " Try Klarskin R…" at bounding box center [592, 439] width 635 height 720
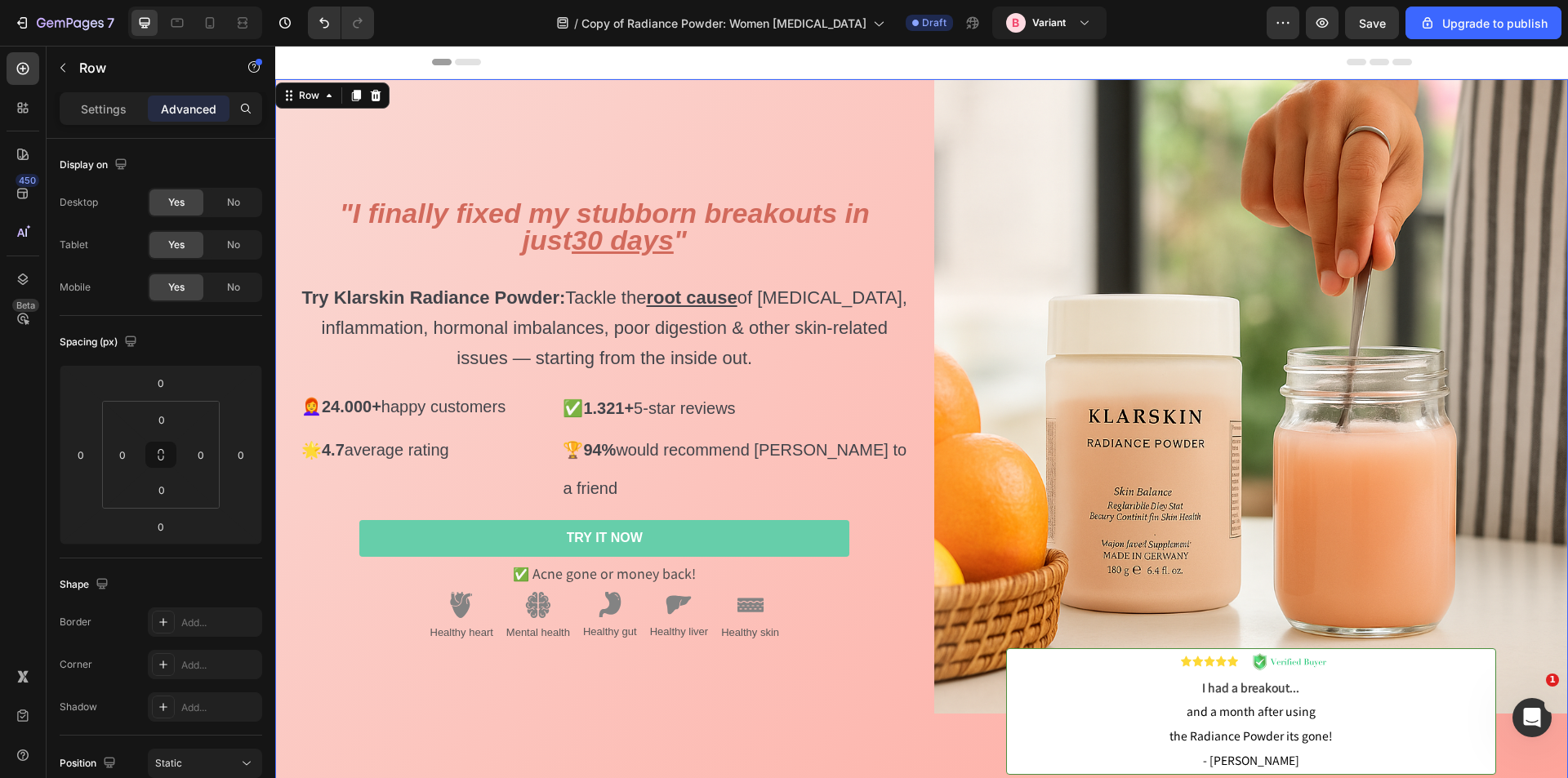
click at [471, 152] on div "⁠⁠⁠⁠⁠⁠⁠ "I finally fixed my stubborn breakouts in just 30 days " Try Klarskin R…" at bounding box center [592, 439] width 635 height 720
click at [572, 255] on u "30 days" at bounding box center [623, 240] width 102 height 31
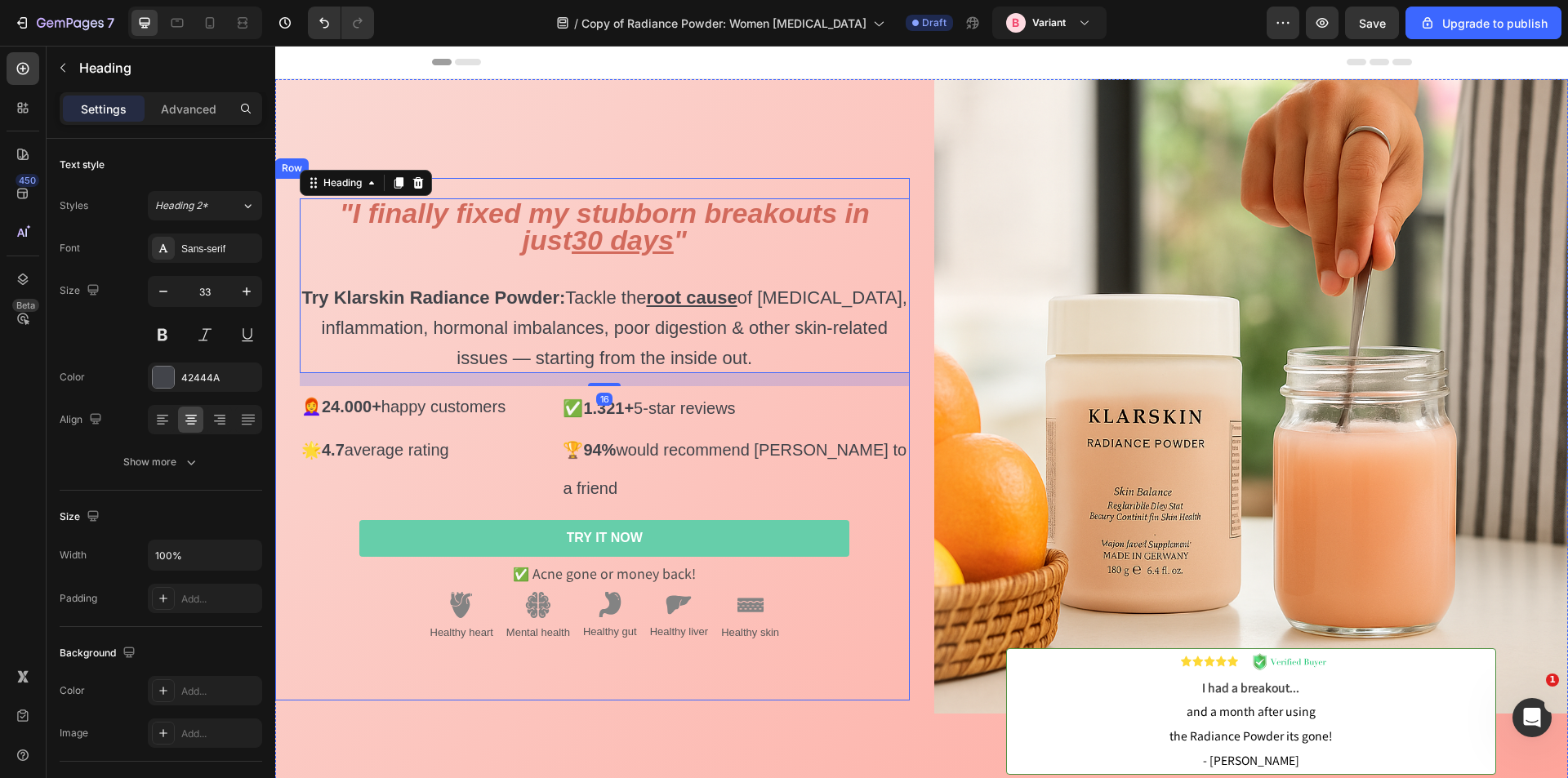
click at [567, 194] on div "⁠⁠⁠⁠⁠⁠⁠ "I finally fixed my stubborn breakouts in just 30 days " Try Klarskin R…" at bounding box center [592, 439] width 635 height 523
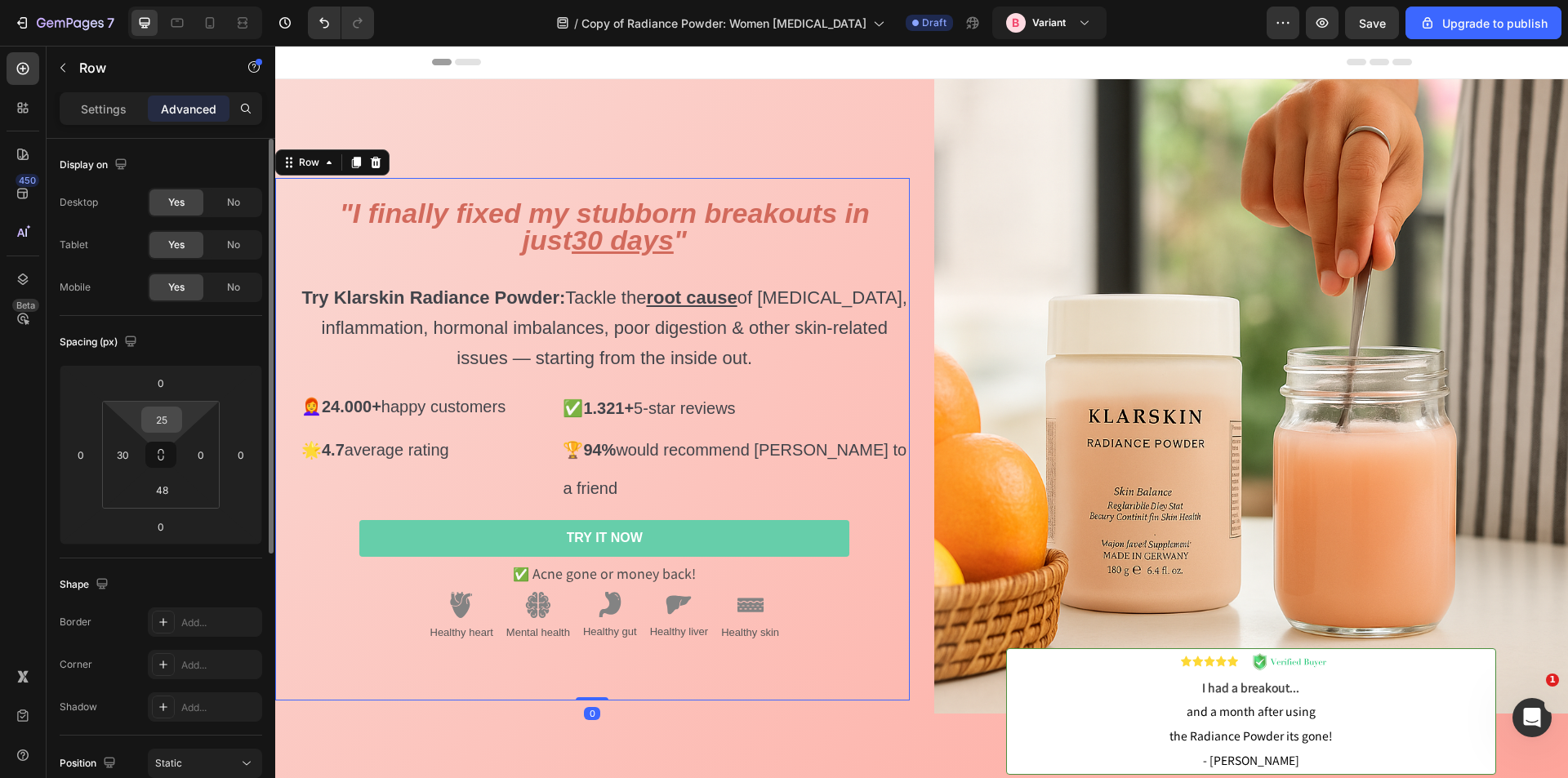
click at [165, 412] on input "25" at bounding box center [162, 420] width 33 height 25
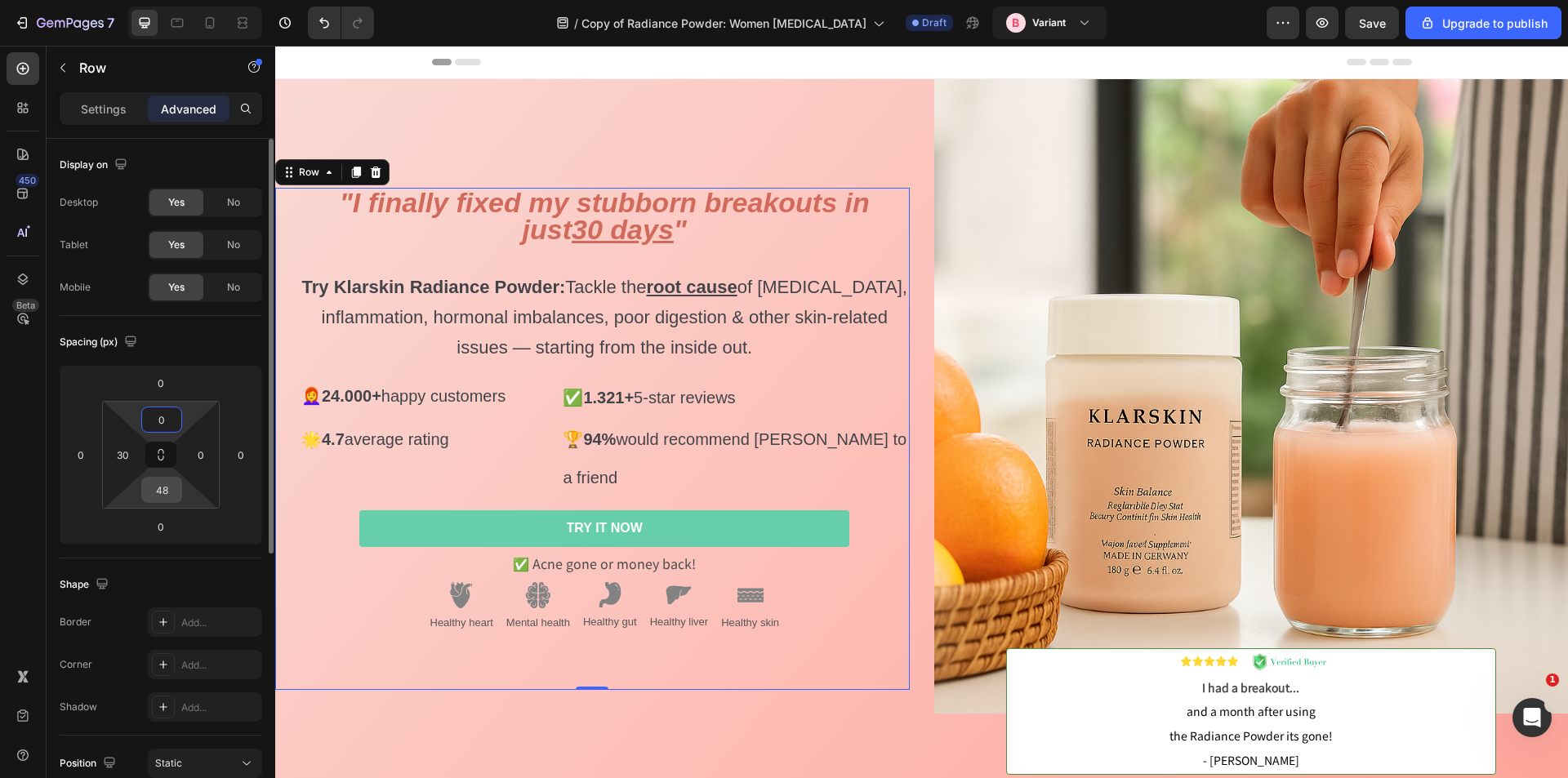
type input "0"
click at [165, 478] on input "48" at bounding box center [162, 490] width 33 height 25
type input "0"
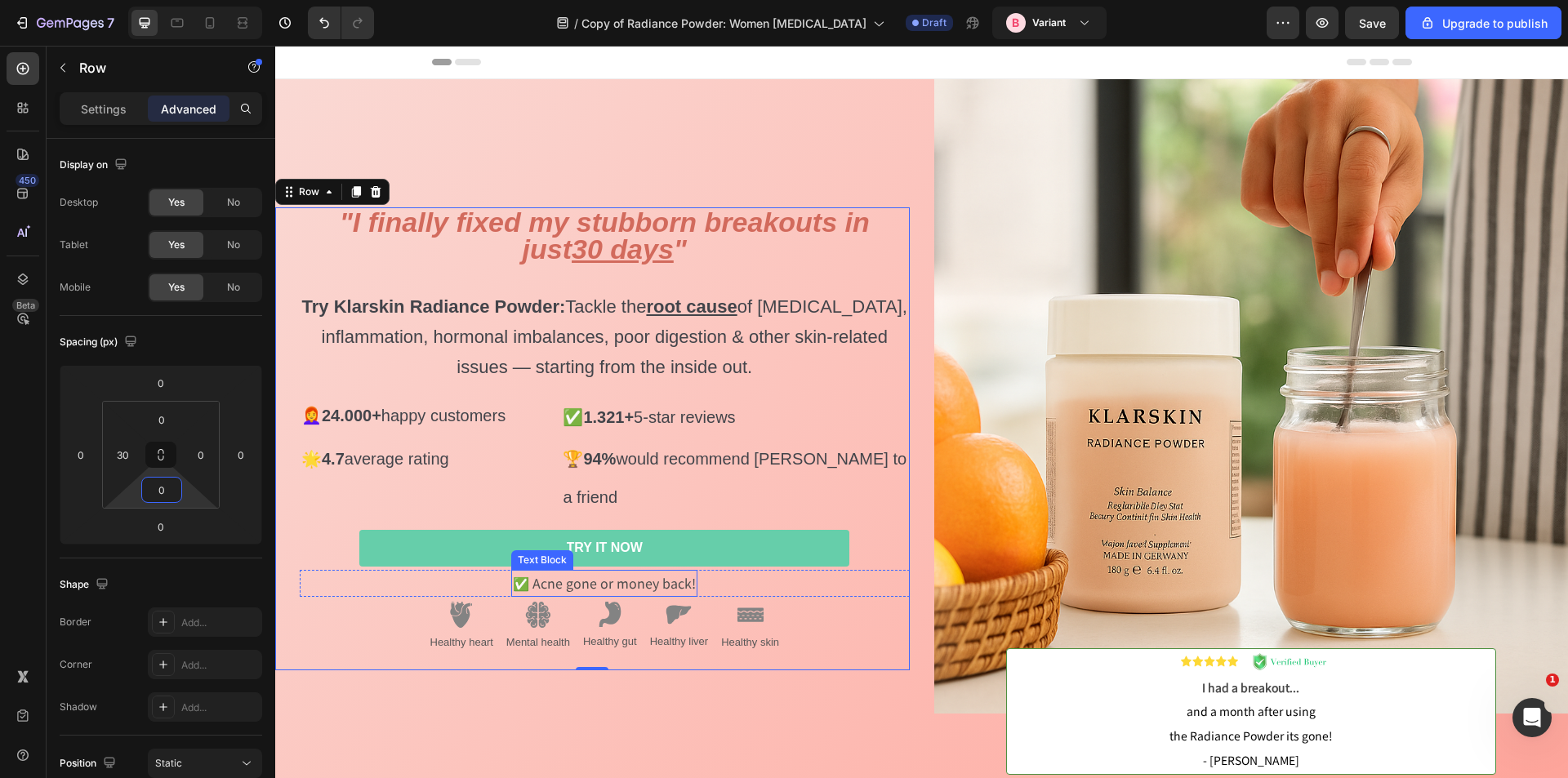
click at [641, 571] on p "✅ Acne gone or money back!" at bounding box center [604, 583] width 183 height 24
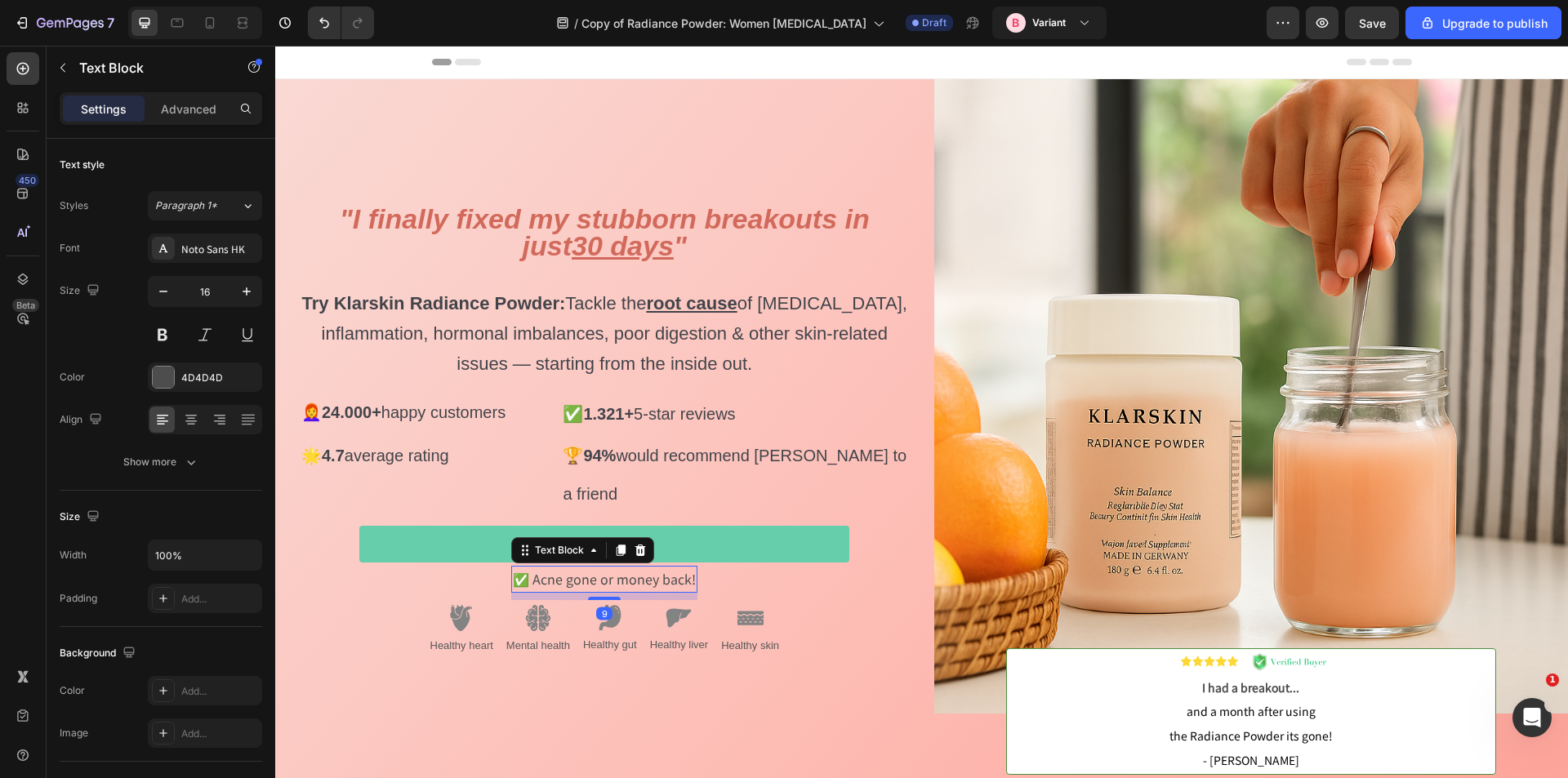
click at [600, 580] on div "⁠⁠⁠⁠⁠⁠⁠ "I finally fixed my stubborn breakouts in just 30 days " Try Klarskin R…" at bounding box center [604, 439] width 610 height 470
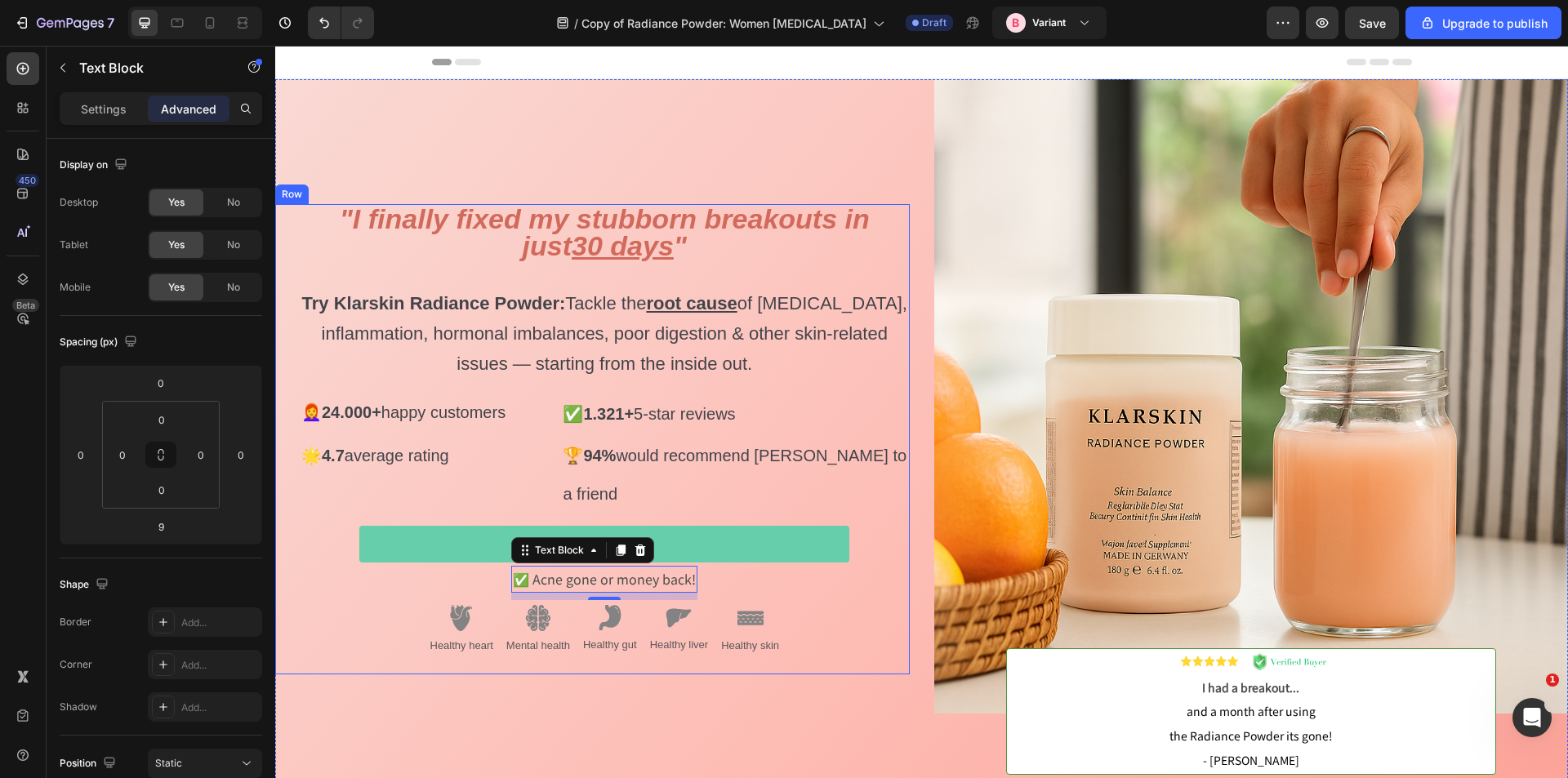
click at [902, 496] on div "⁠⁠⁠⁠⁠⁠⁠ "I finally fixed my stubborn breakouts in just 30 days " Try Klarskin R…" at bounding box center [604, 439] width 610 height 470
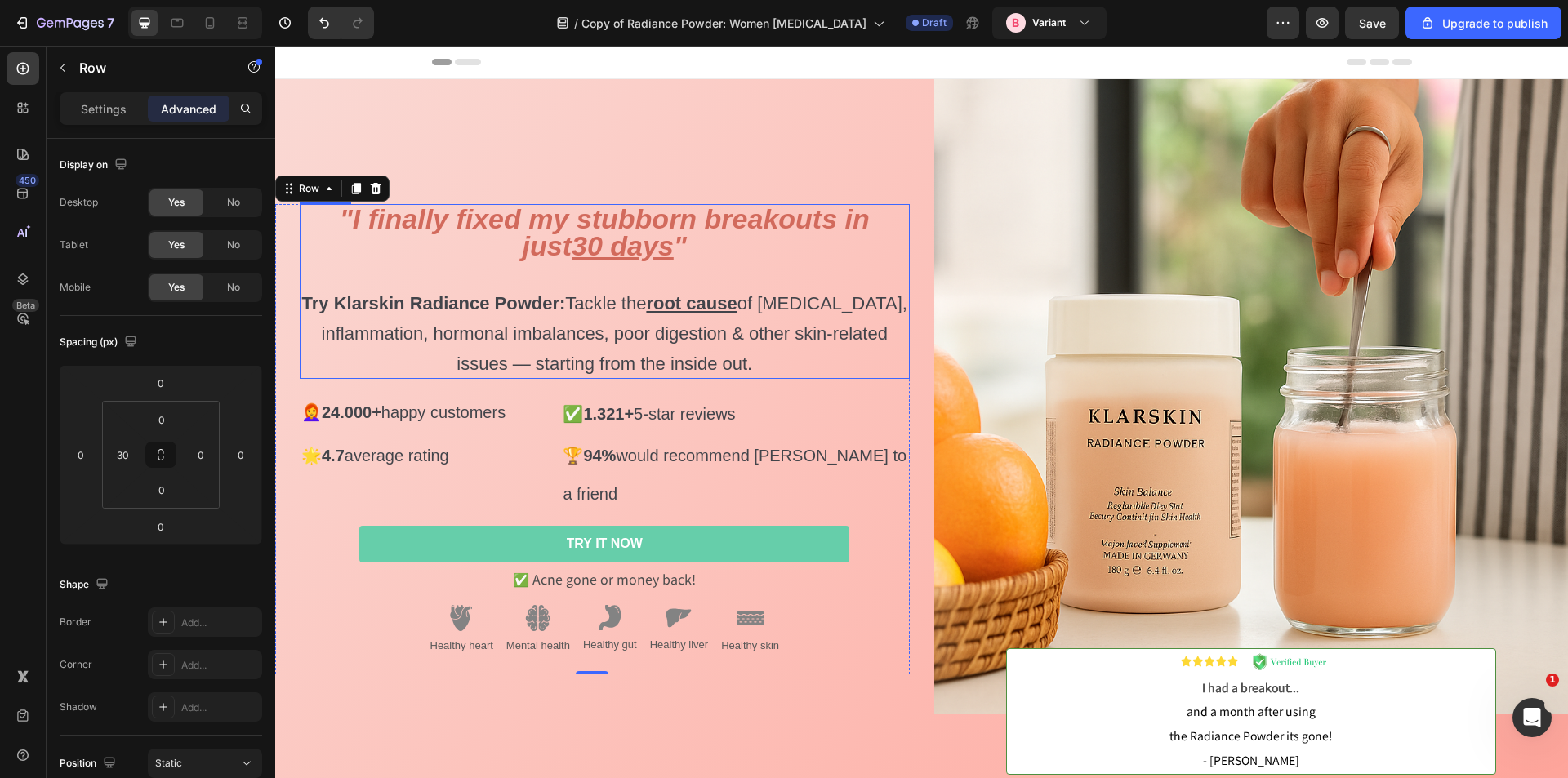
click at [519, 356] on span "Try Klarskin Radiance Powder: Tackle the root cause of adult acne, inflammation…" at bounding box center [604, 333] width 605 height 81
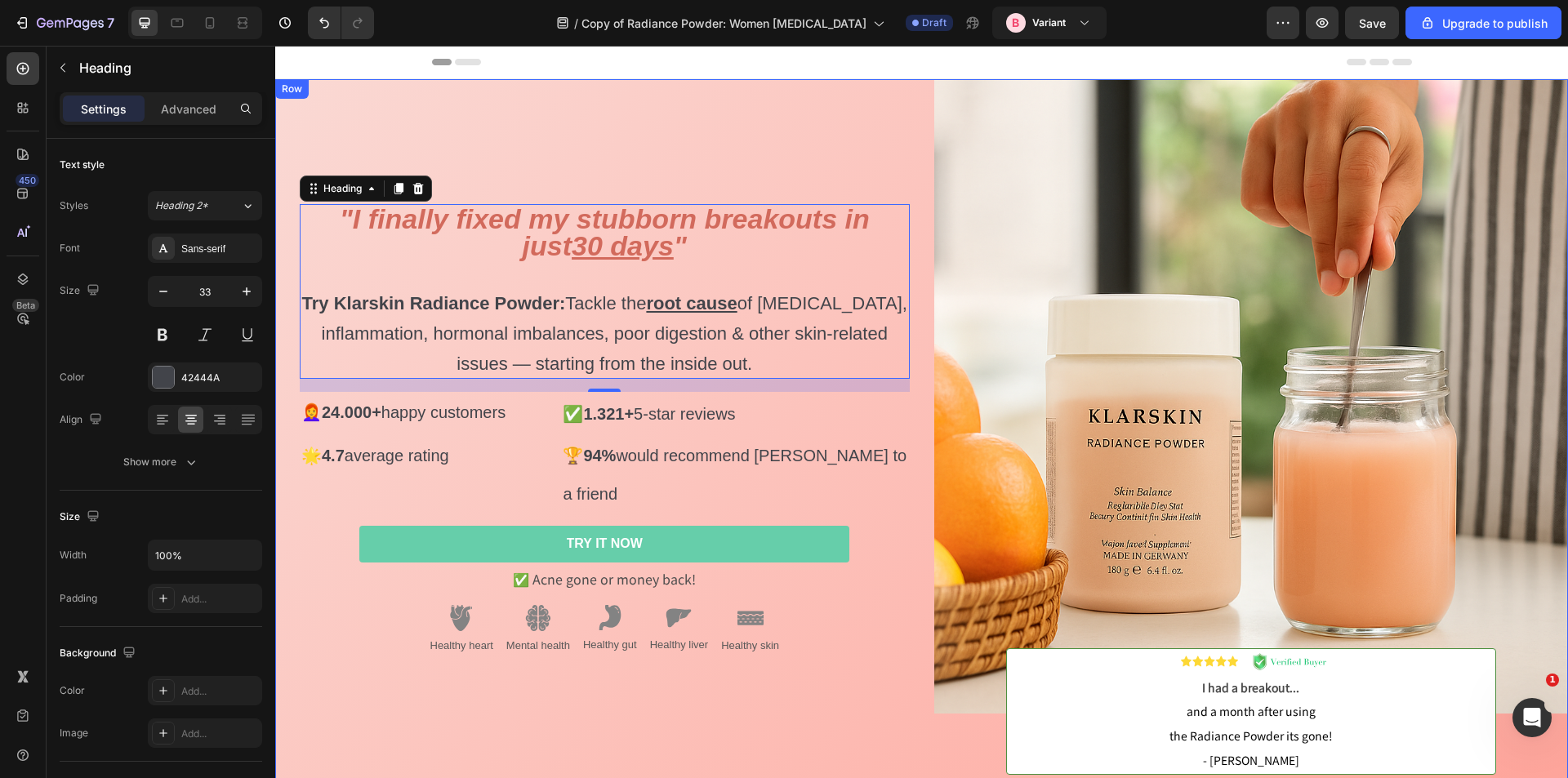
click at [621, 114] on div "⁠⁠⁠⁠⁠⁠⁠ "I finally fixed my stubborn breakouts in just 30 days " Try Klarskin R…" at bounding box center [592, 439] width 635 height 720
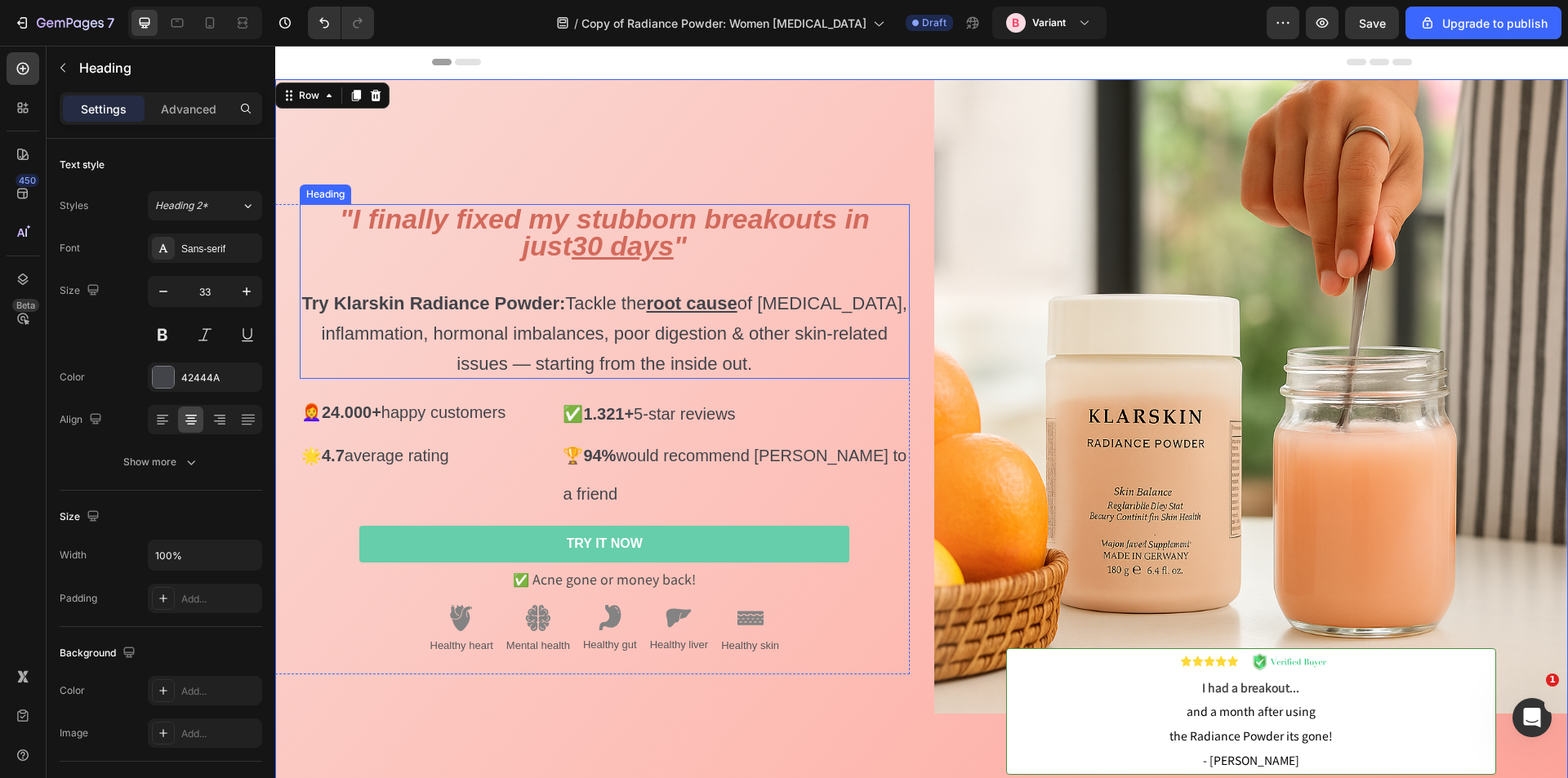
click at [534, 232] on strong ""I finally fixed my stubborn breakouts in just 30 days "" at bounding box center [605, 232] width 530 height 58
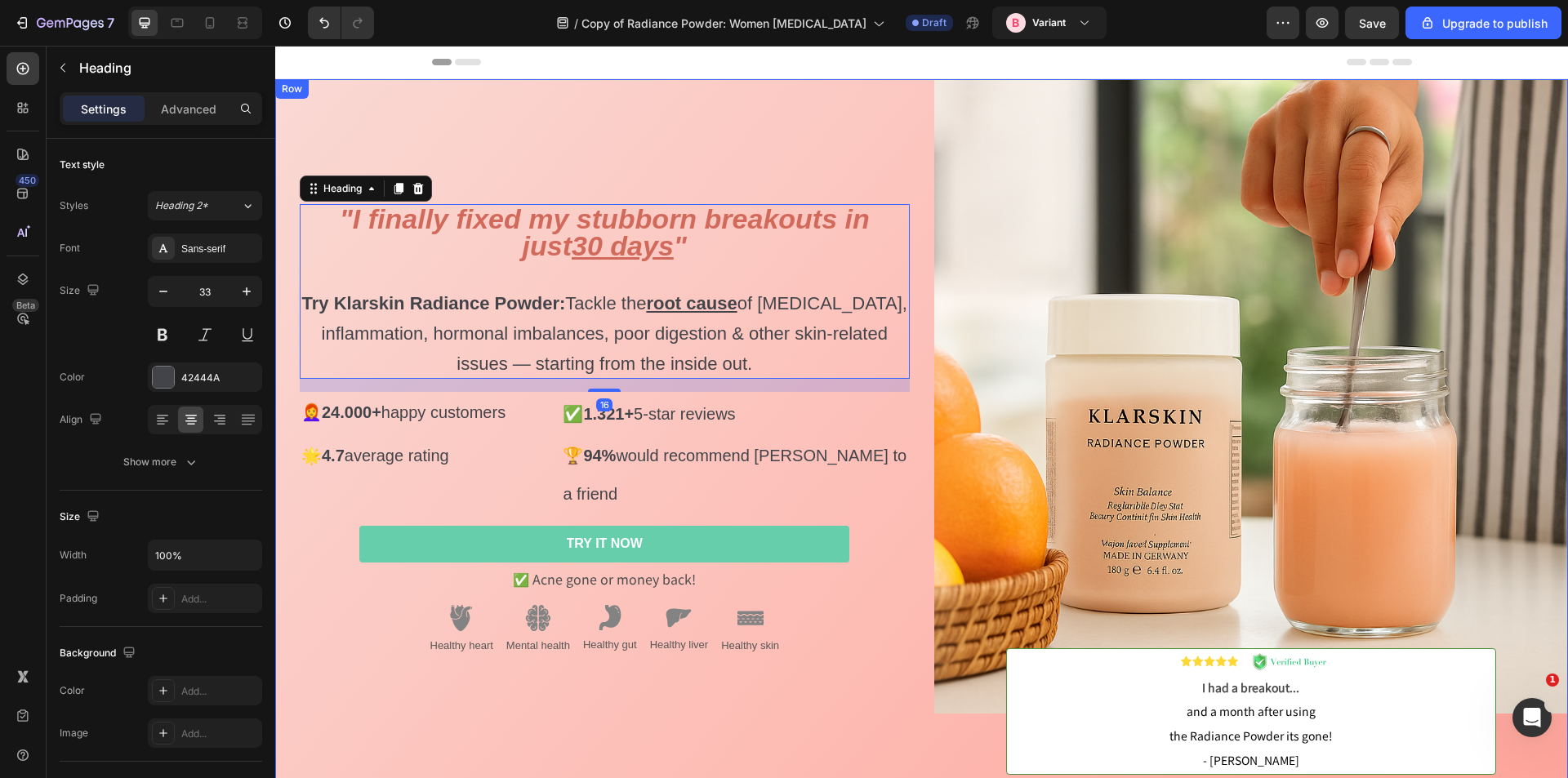
click at [556, 155] on div "⁠⁠⁠⁠⁠⁠⁠ "I finally fixed my stubborn breakouts in just 30 days " Try Klarskin R…" at bounding box center [592, 439] width 635 height 720
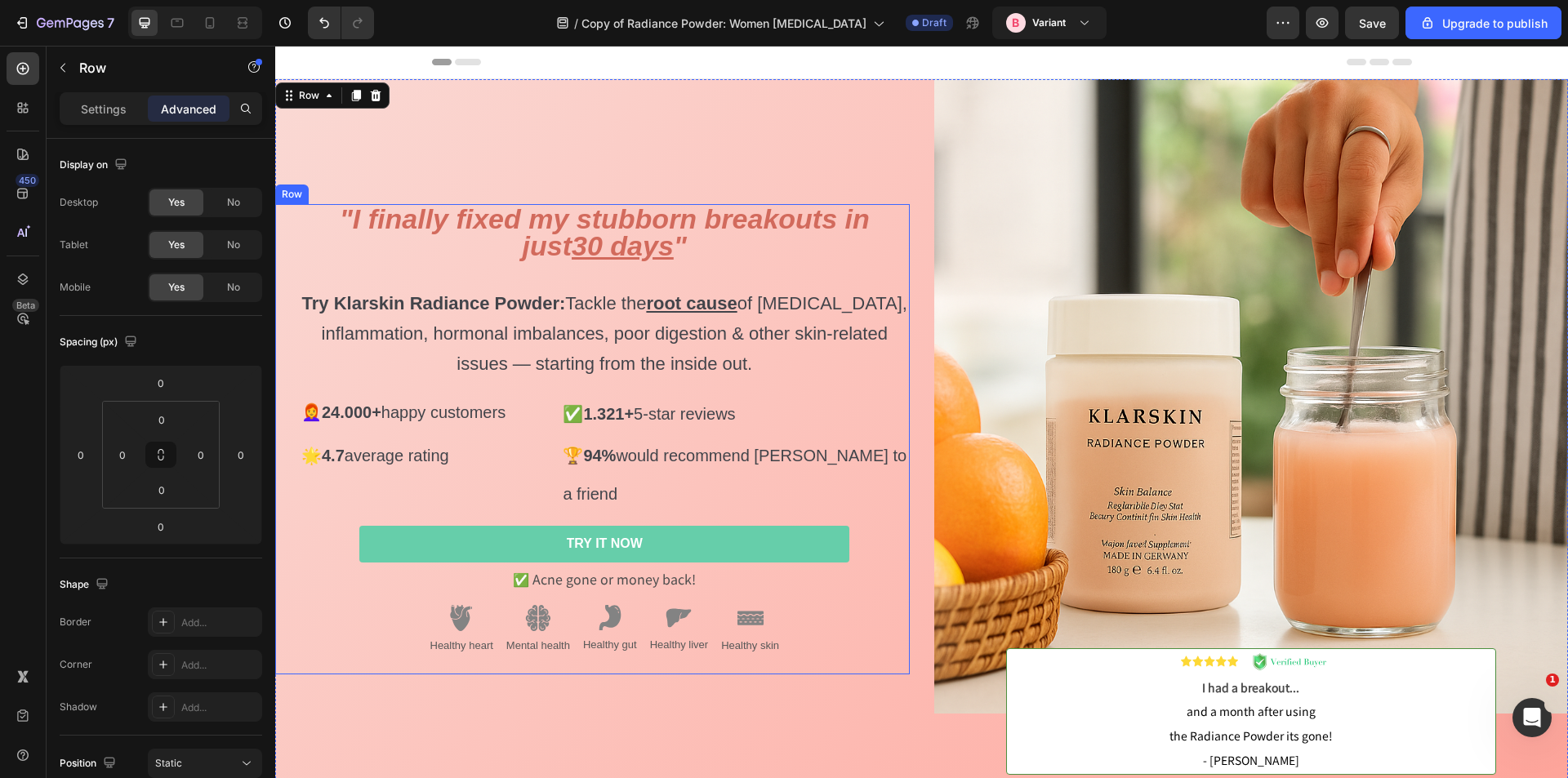
click at [289, 361] on div "⁠⁠⁠⁠⁠⁠⁠ "I finally fixed my stubborn breakouts in just 30 days " Try Klarskin R…" at bounding box center [592, 439] width 635 height 470
click at [240, 30] on icon at bounding box center [243, 23] width 16 height 16
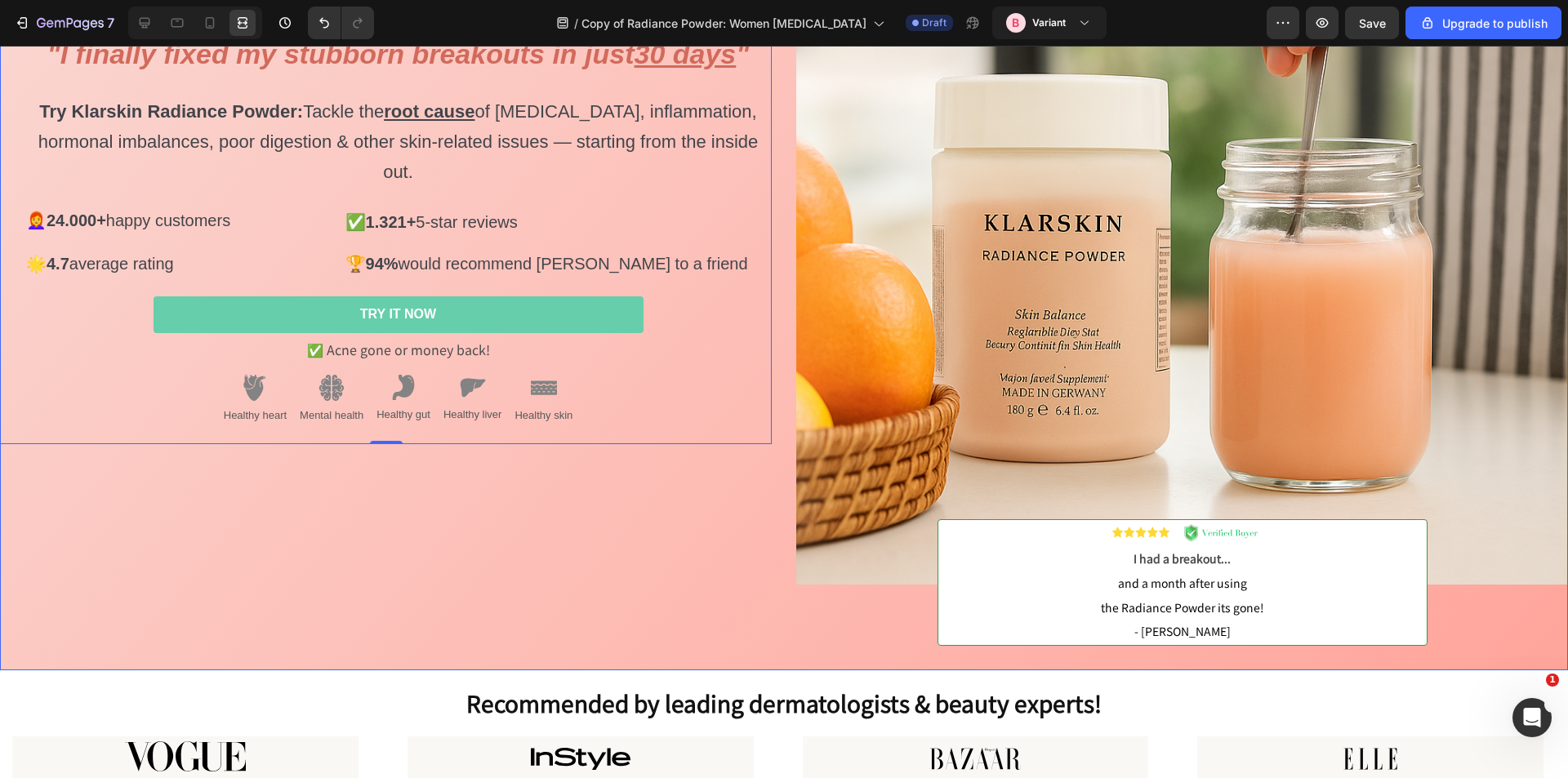
scroll to position [163, 0]
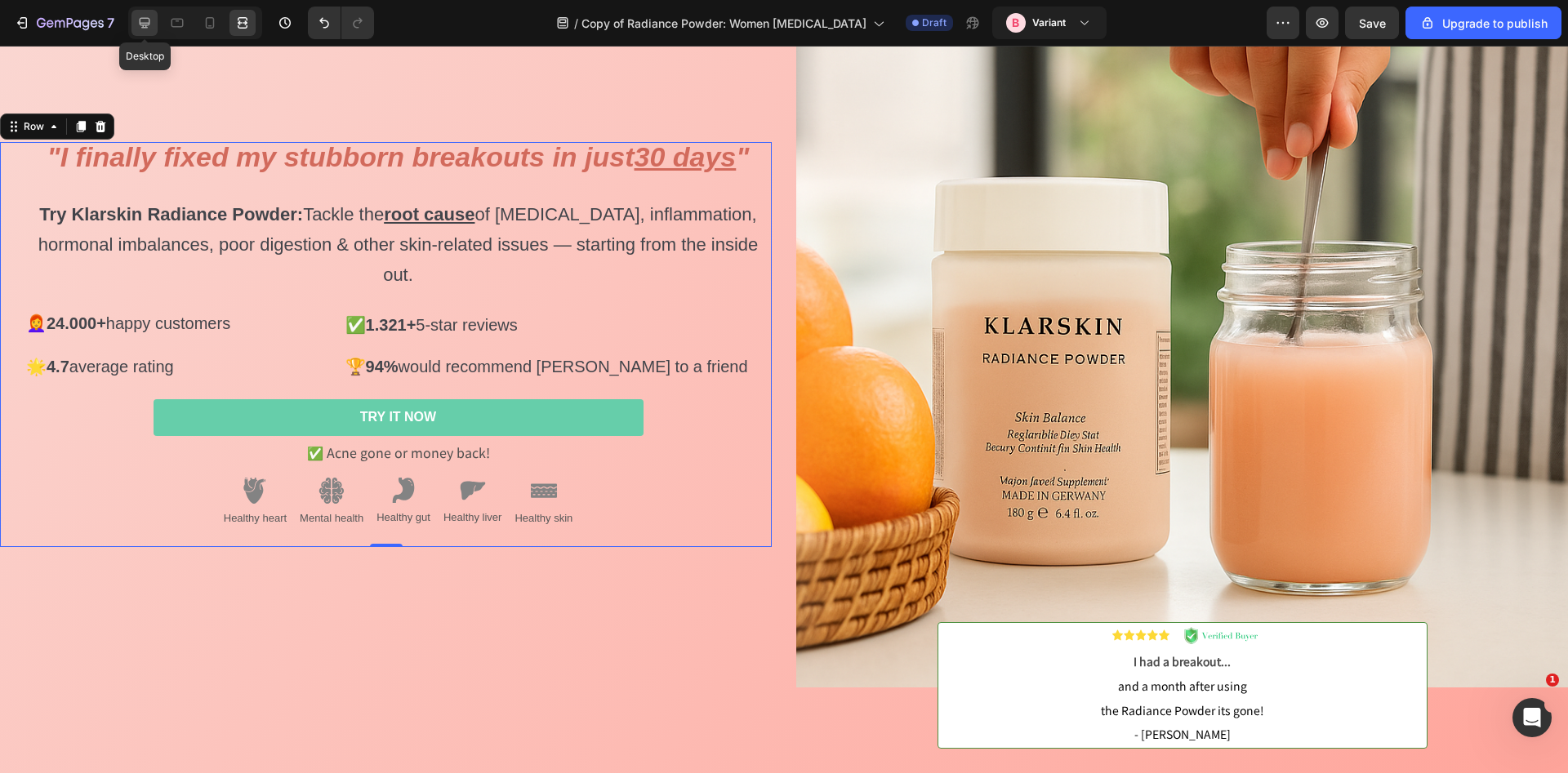
click at [139, 20] on icon at bounding box center [145, 23] width 16 height 16
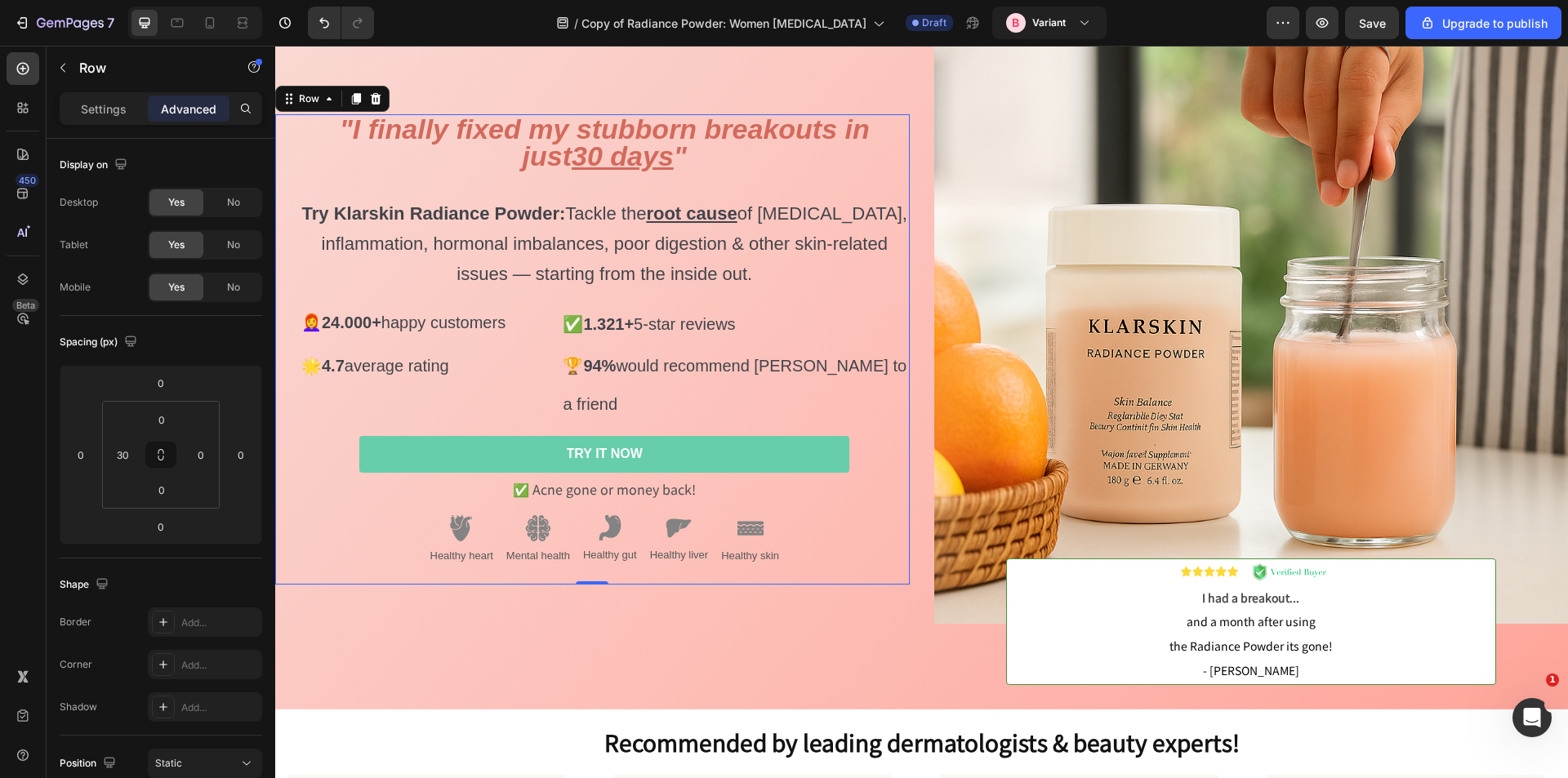
scroll to position [81, 0]
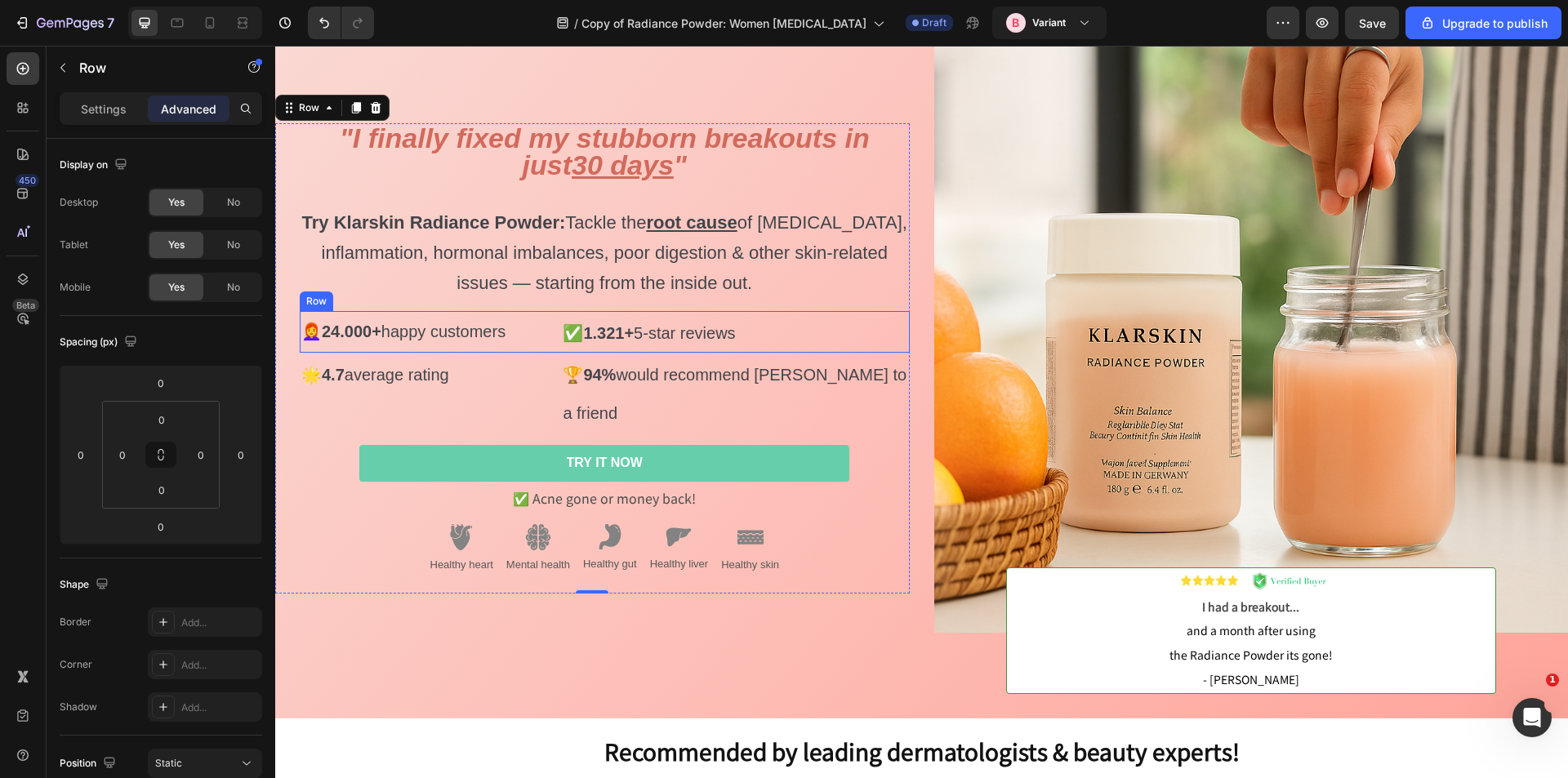
click at [548, 331] on div "⁠⁠⁠⁠⁠⁠⁠ 👩‍🦰 24.000+ happy customers Heading ⁠⁠⁠⁠⁠⁠⁠ ✅ 1.321+ 5-star reviews Hea…" at bounding box center [604, 332] width 610 height 42
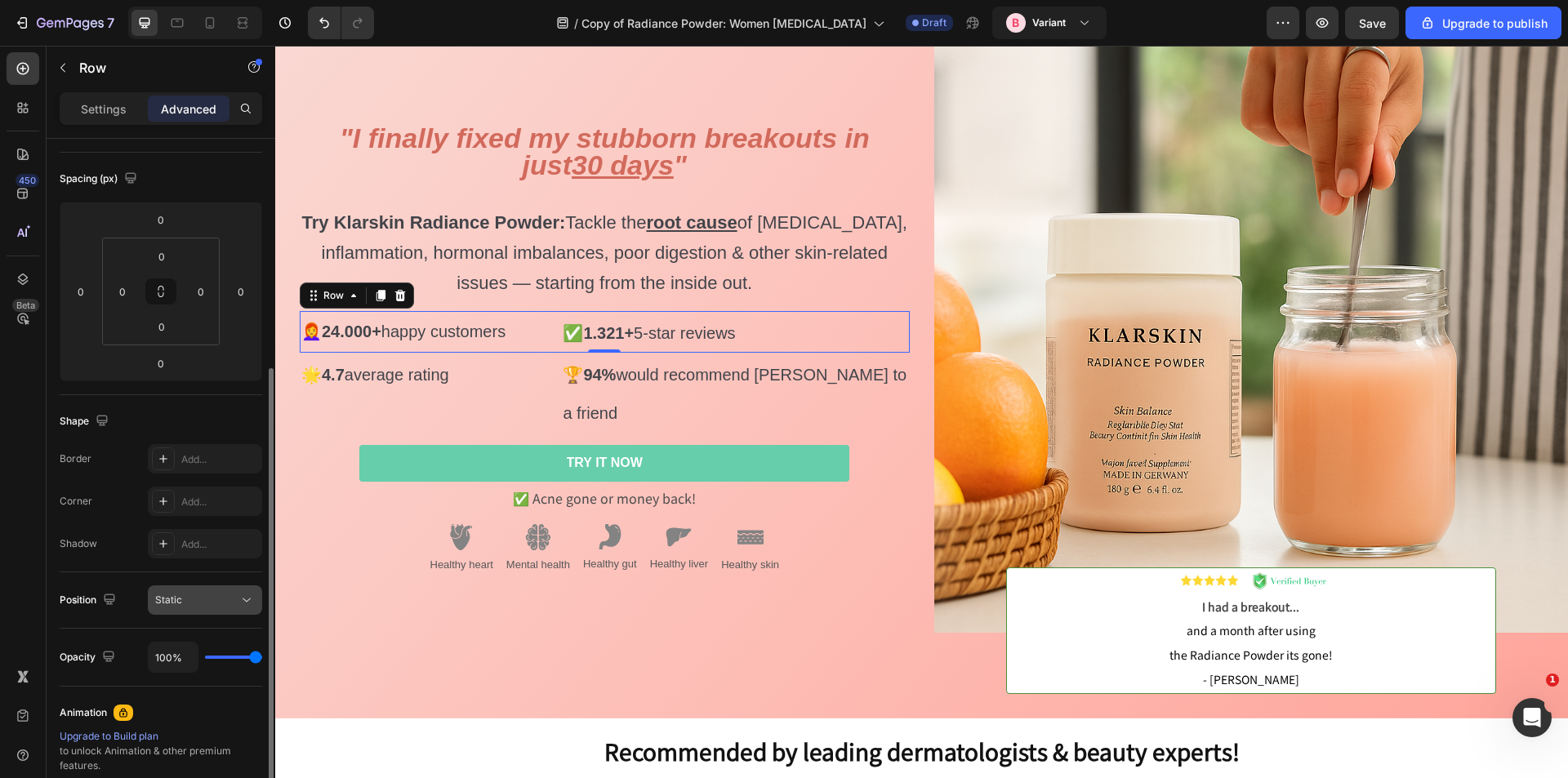
scroll to position [408, 0]
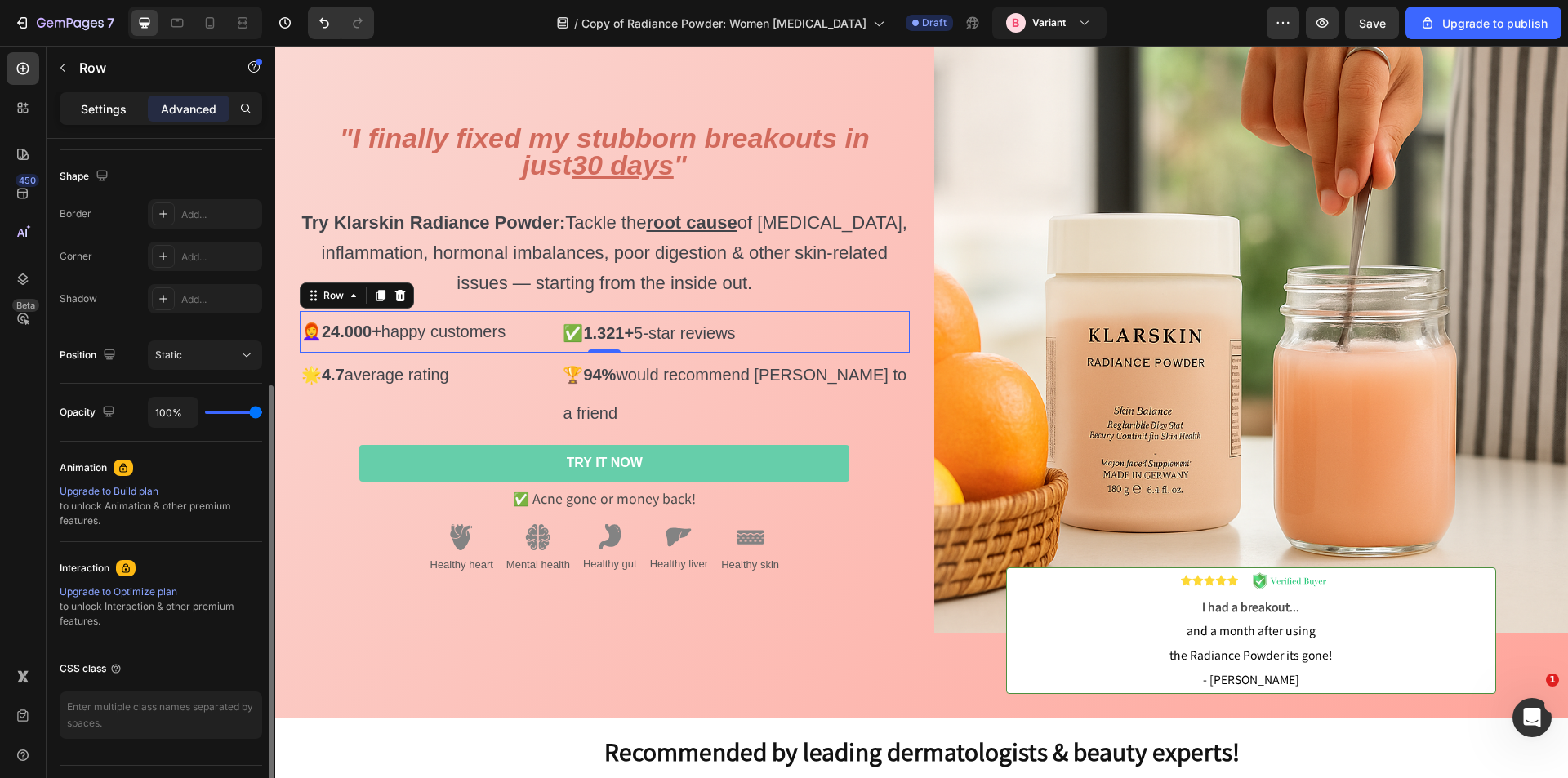
click at [91, 114] on p "Settings" at bounding box center [104, 109] width 46 height 17
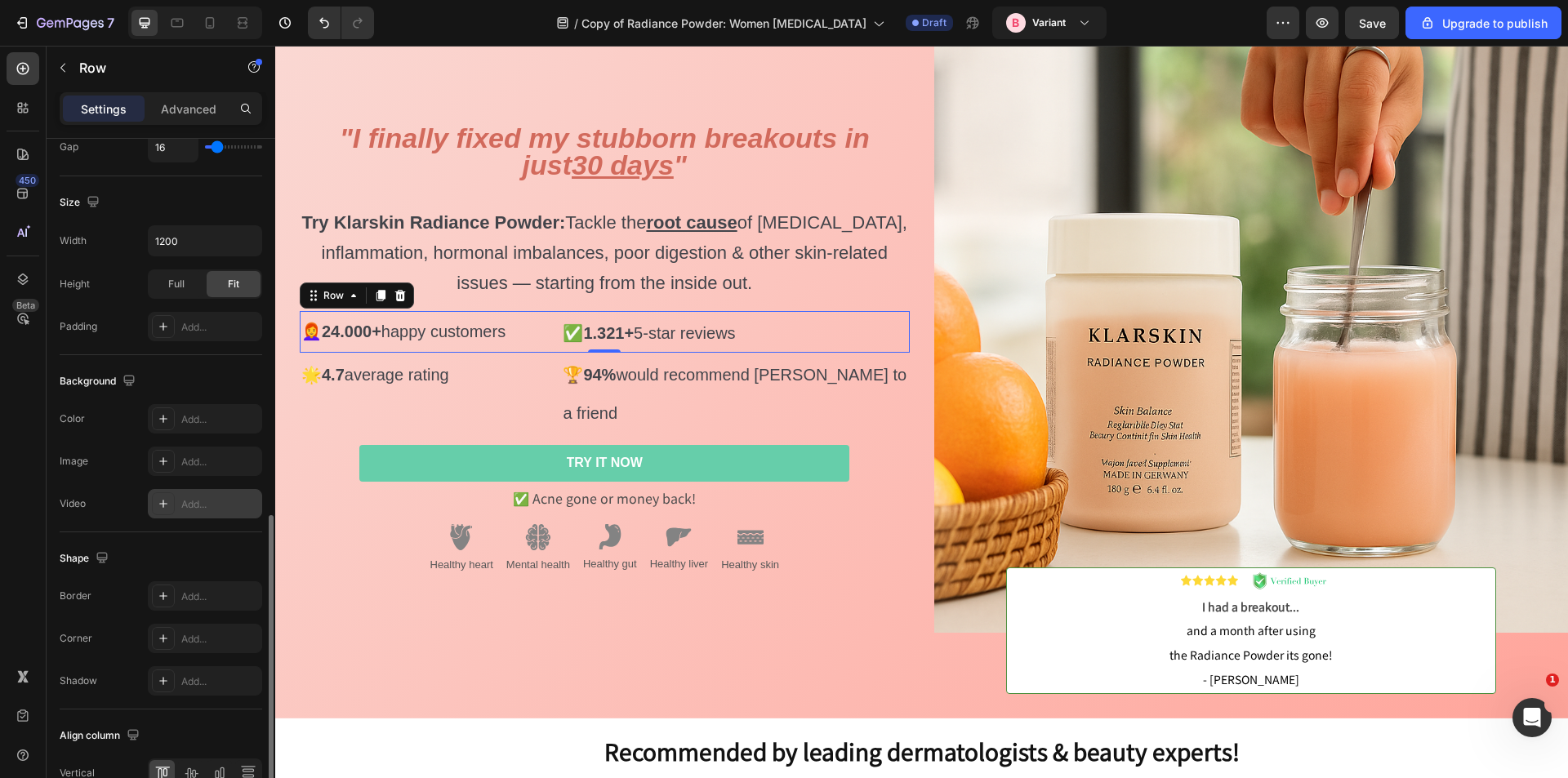
scroll to position [496, 0]
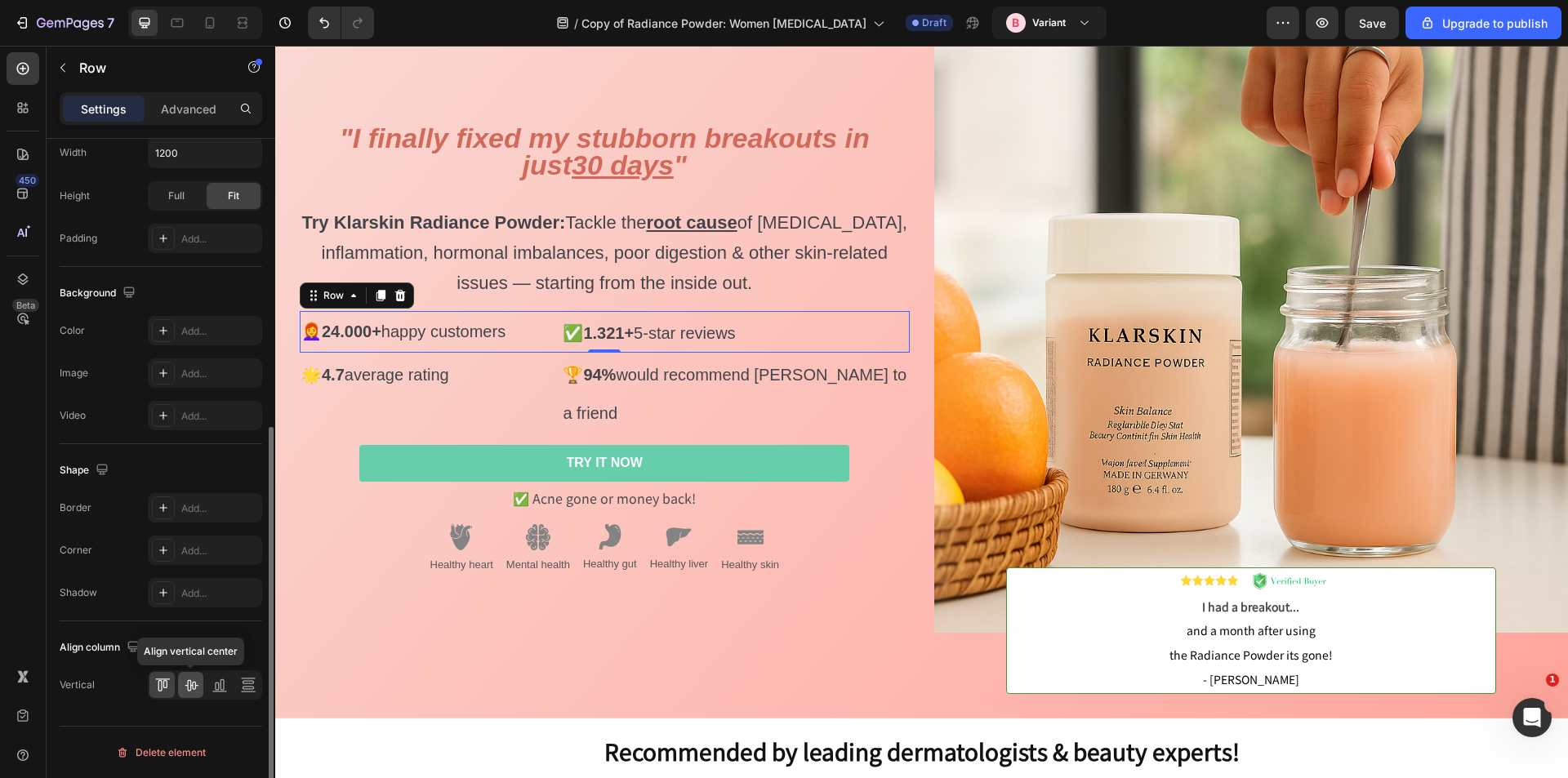
click at [190, 686] on icon at bounding box center [191, 686] width 13 height 12
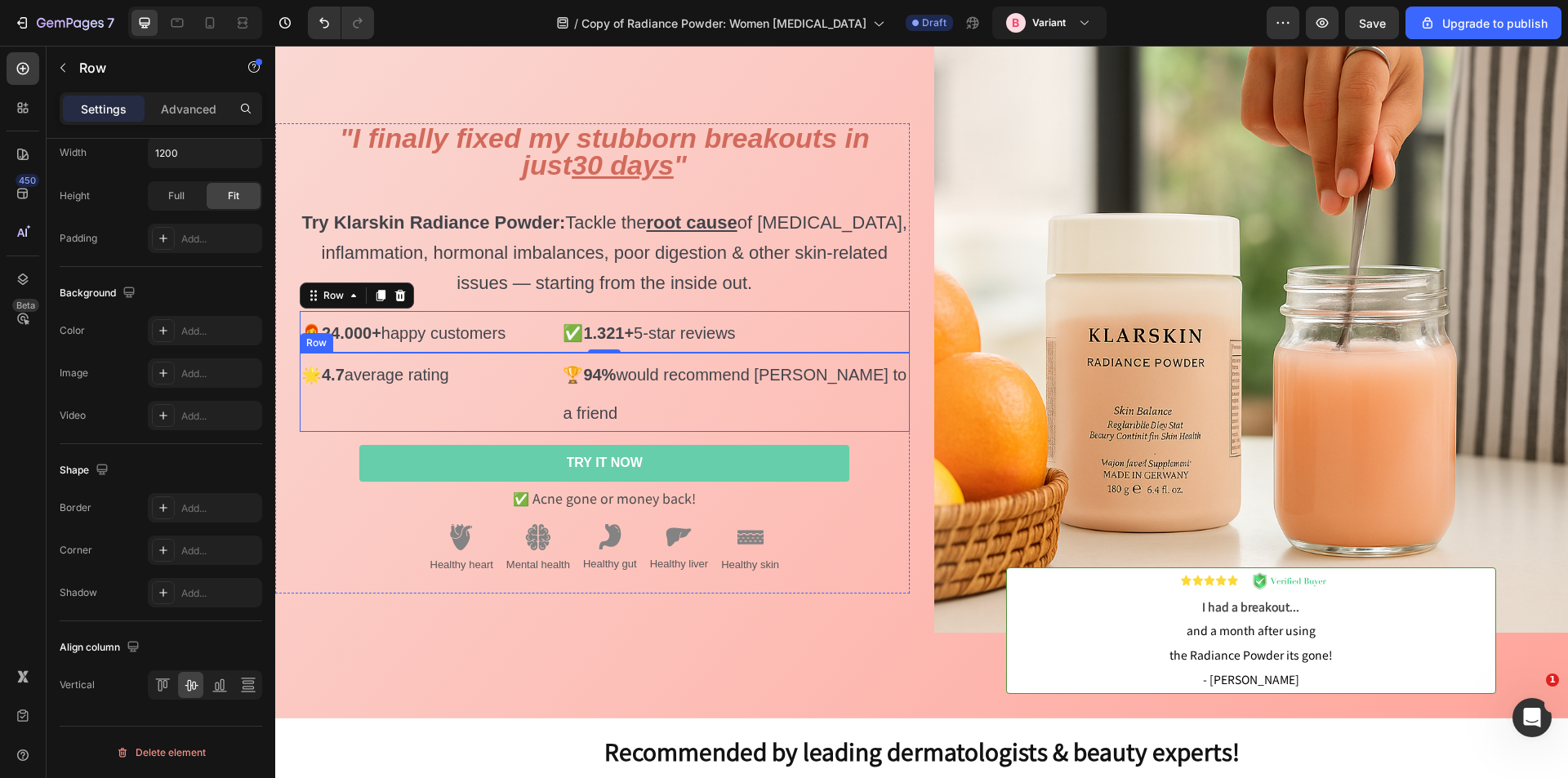
click at [550, 371] on div "⁠⁠⁠⁠⁠⁠⁠ 🌟 4.7 average rating Heading ⁠⁠⁠⁠⁠⁠⁠ 🏆 94% would recommend Klarskin to …" at bounding box center [604, 392] width 610 height 80
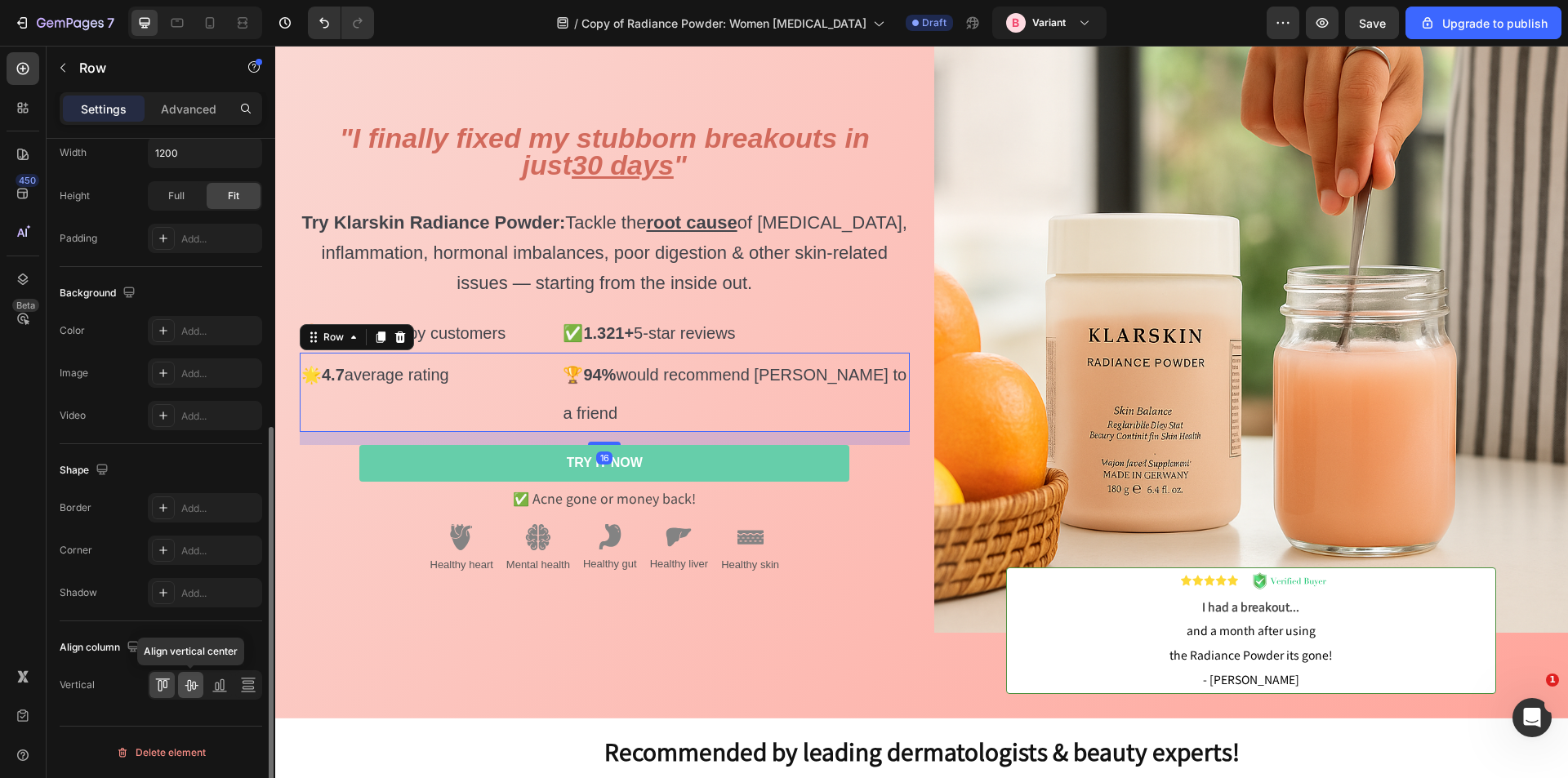
click at [192, 682] on icon at bounding box center [191, 685] width 16 height 16
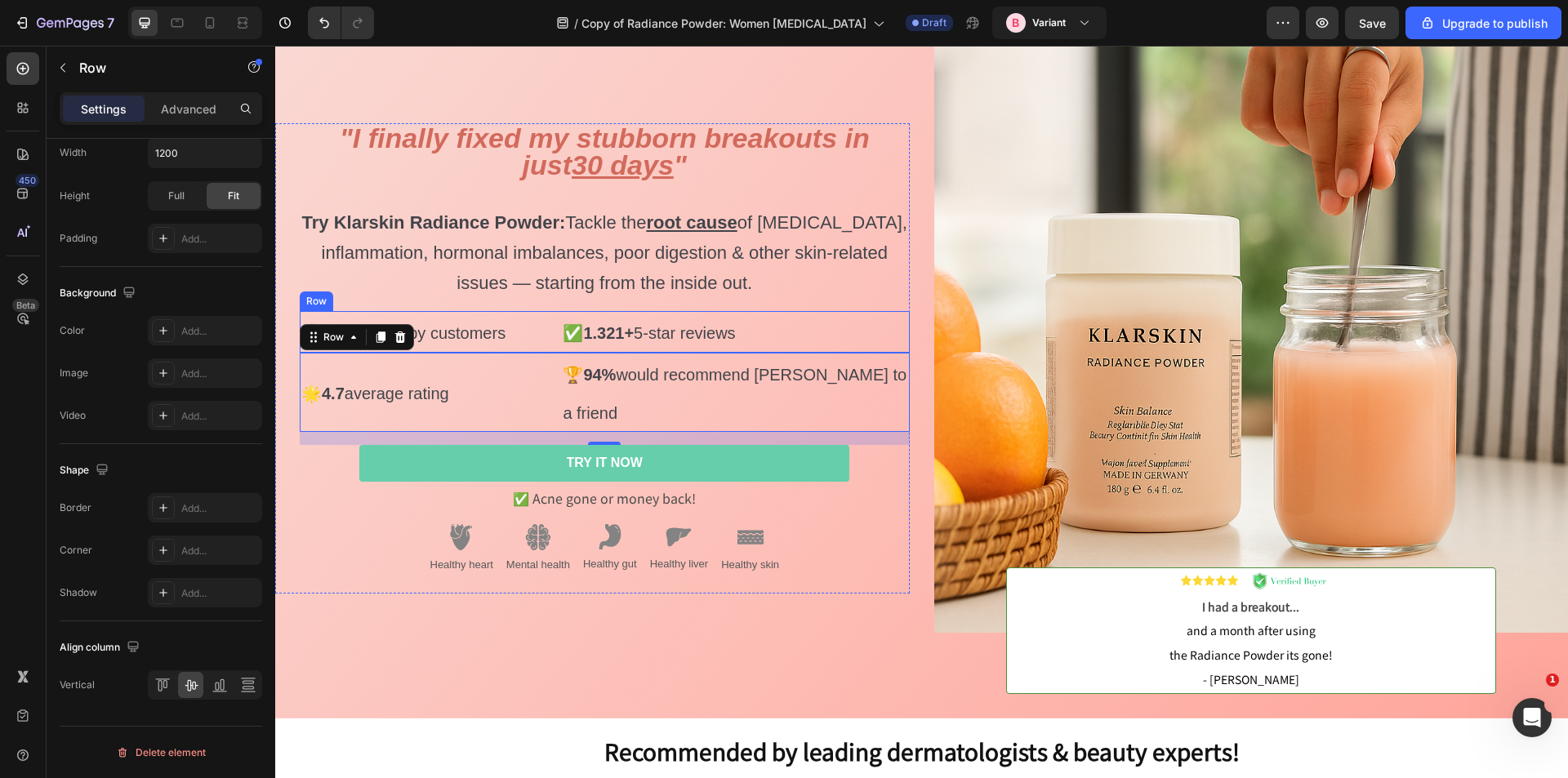
click at [550, 327] on div "⁠⁠⁠⁠⁠⁠⁠ 👩‍🦰 24.000+ happy customers Heading ⁠⁠⁠⁠⁠⁠⁠ ✅ 1.321+ 5-star reviews Hea…" at bounding box center [604, 332] width 610 height 42
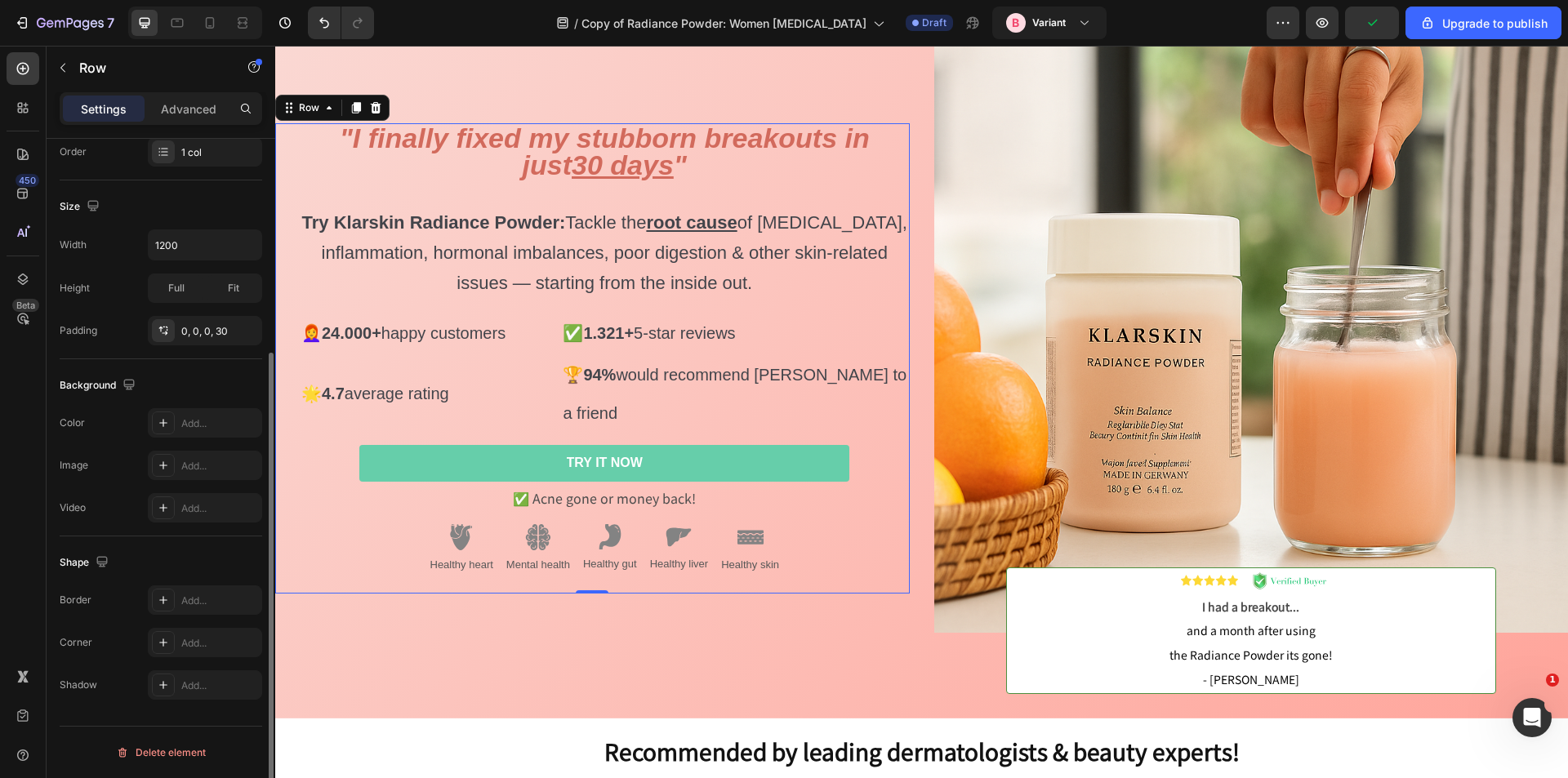
click at [900, 315] on div "⁠⁠⁠⁠⁠⁠⁠ "I finally fixed my stubborn breakouts in just 30 days " Try Klarskin R…" at bounding box center [604, 358] width 610 height 470
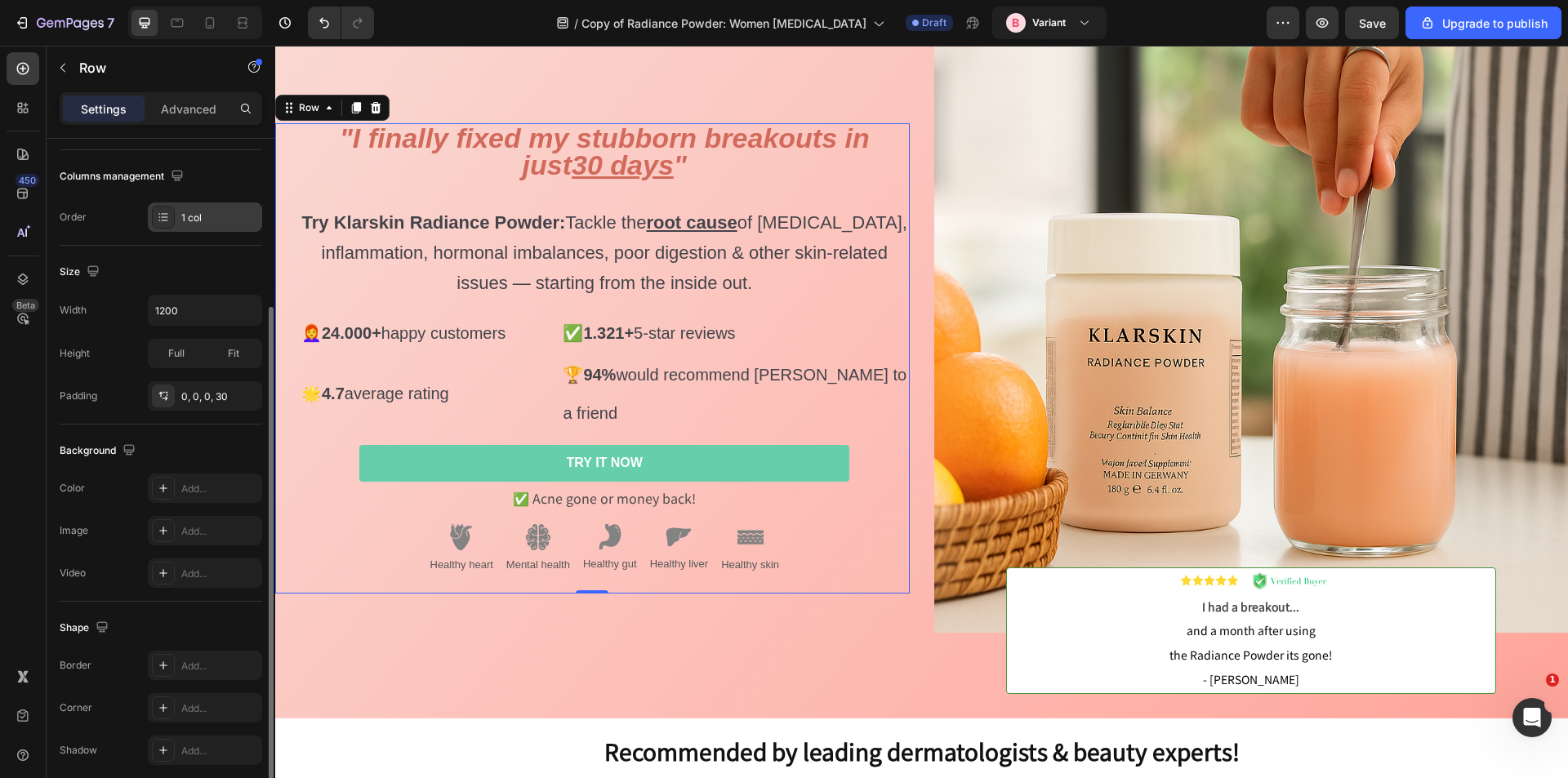
scroll to position [310, 0]
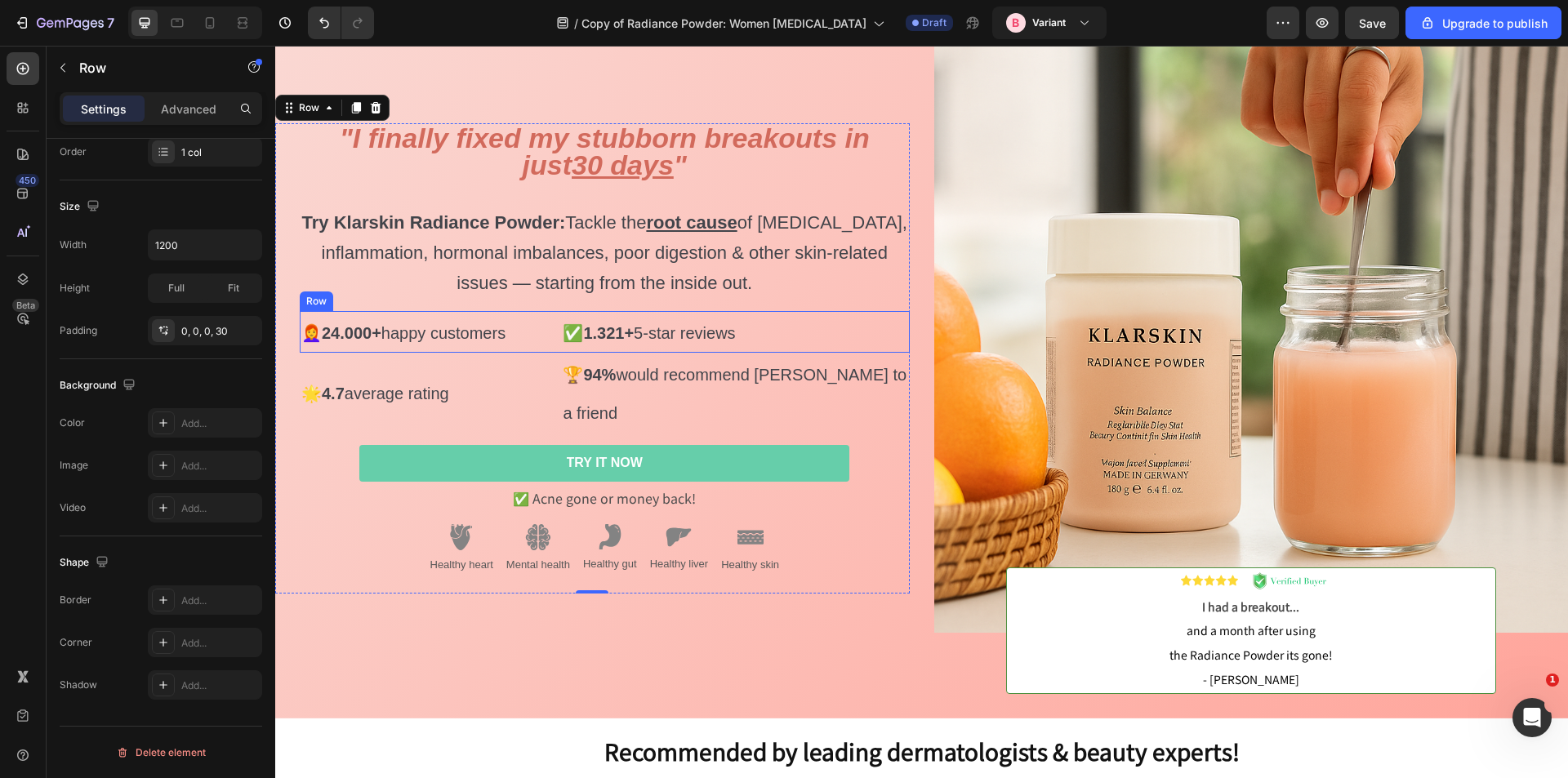
click at [548, 327] on div "⁠⁠⁠⁠⁠⁠⁠ 👩‍🦰 24.000+ happy customers Heading ⁠⁠⁠⁠⁠⁠⁠ ✅ 1.321+ 5-star reviews Hea…" at bounding box center [604, 332] width 610 height 42
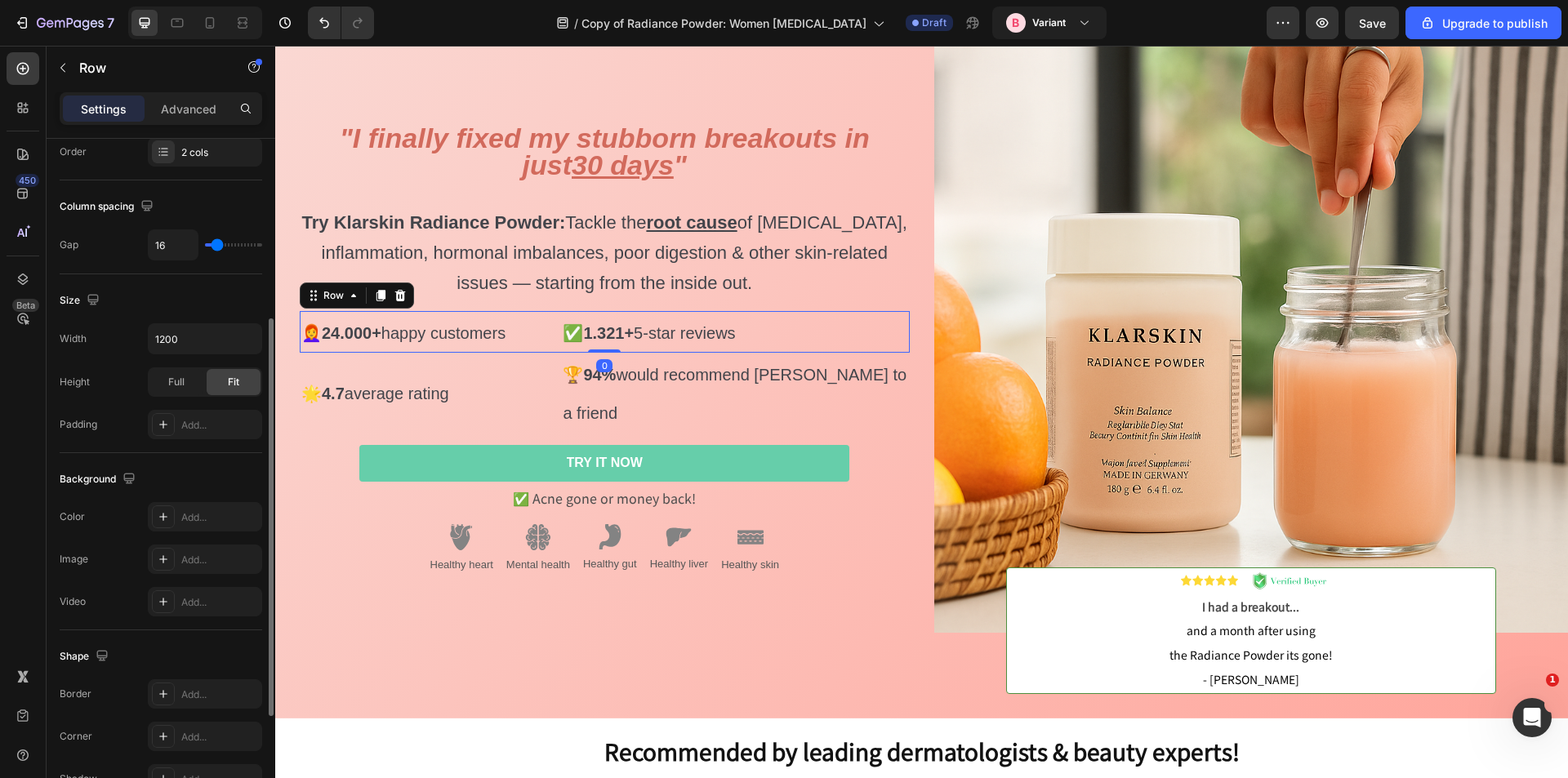
scroll to position [496, 0]
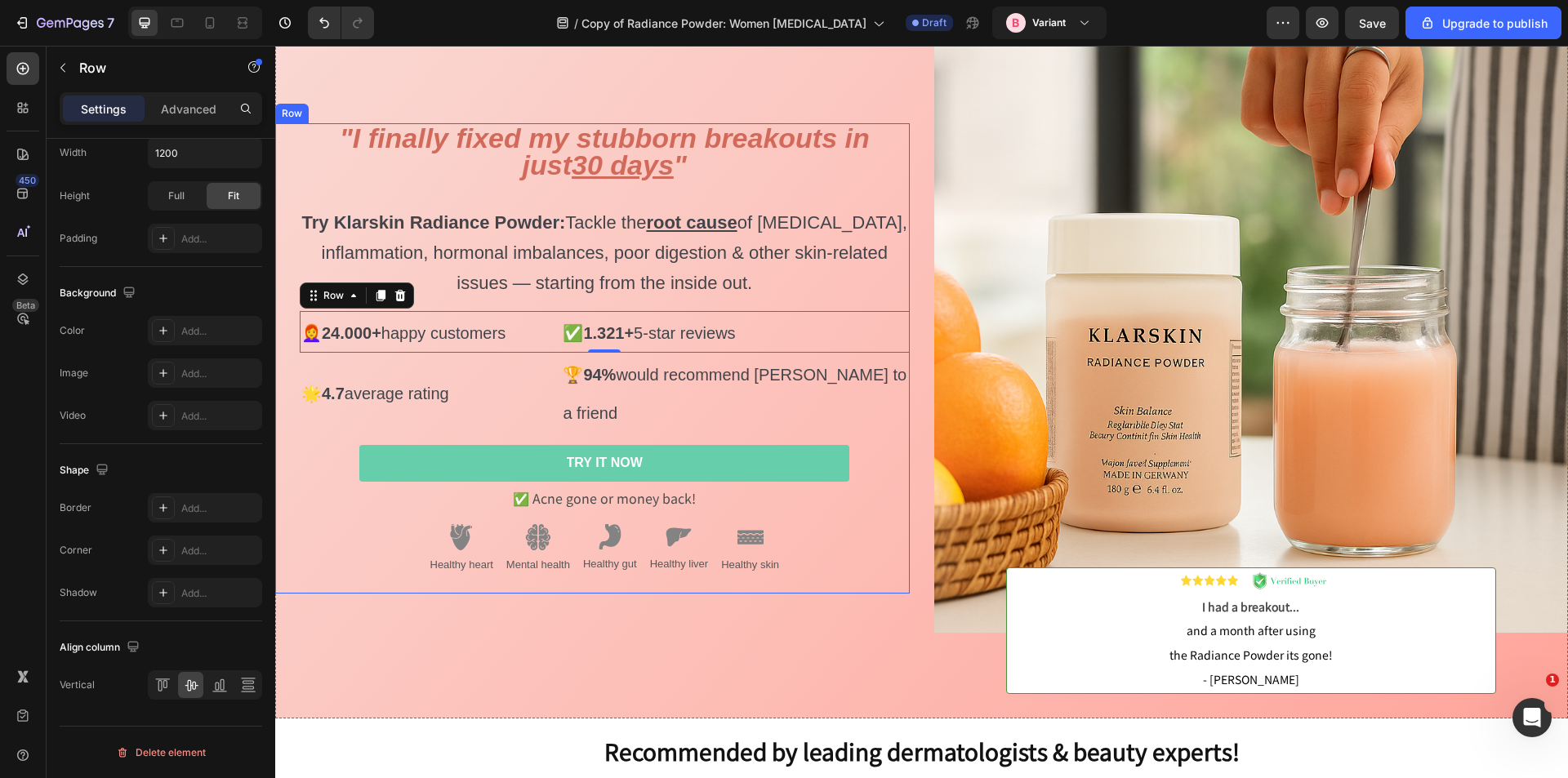
click at [287, 218] on div "⁠⁠⁠⁠⁠⁠⁠ "I finally fixed my stubborn breakouts in just 30 days " Try Klarskin R…" at bounding box center [592, 358] width 635 height 470
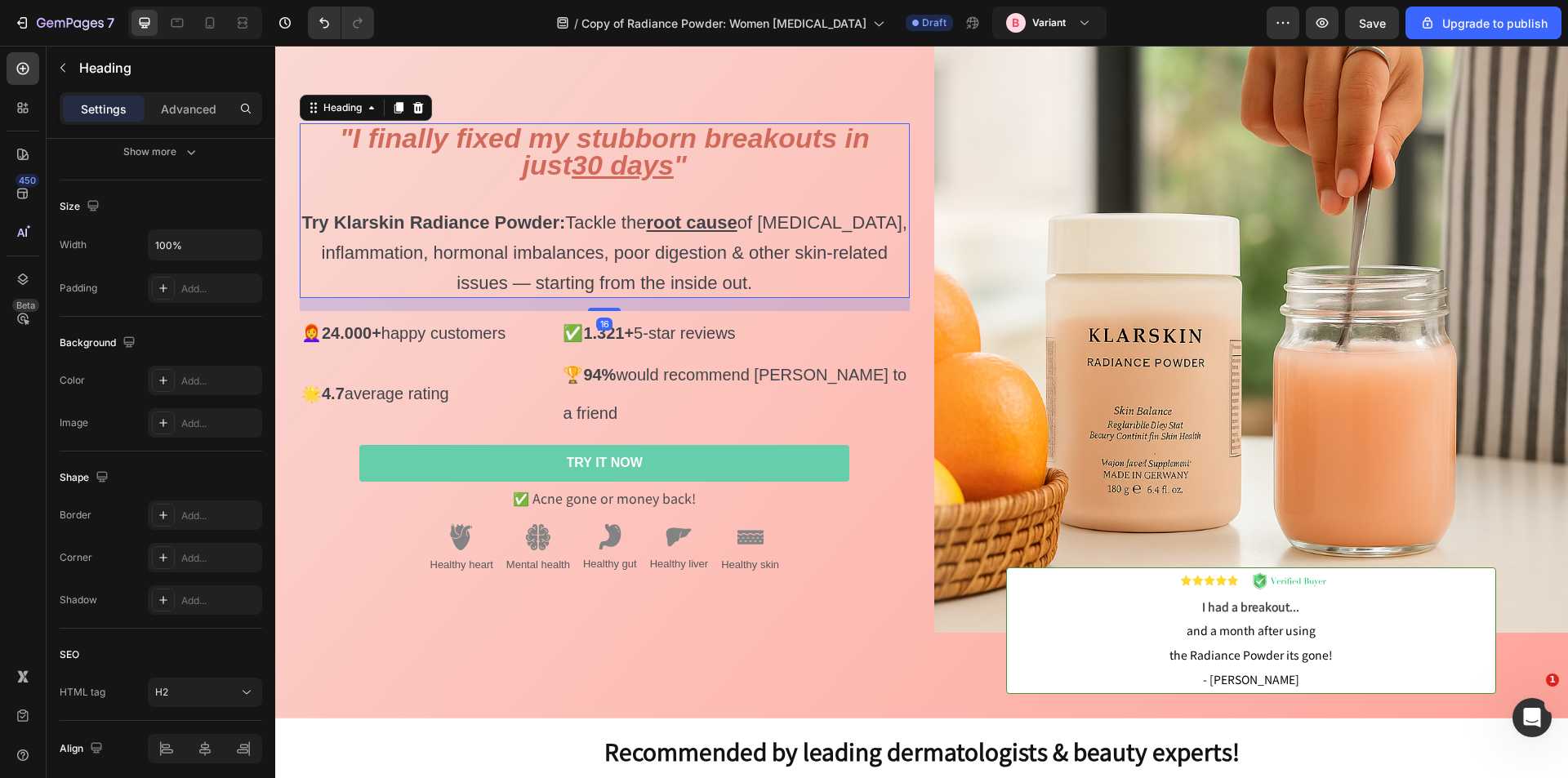
click at [380, 207] on p "⁠⁠⁠⁠⁠⁠⁠ "I finally fixed my stubborn breakouts in just 30 days " Try Klarskin R…" at bounding box center [604, 211] width 607 height 171
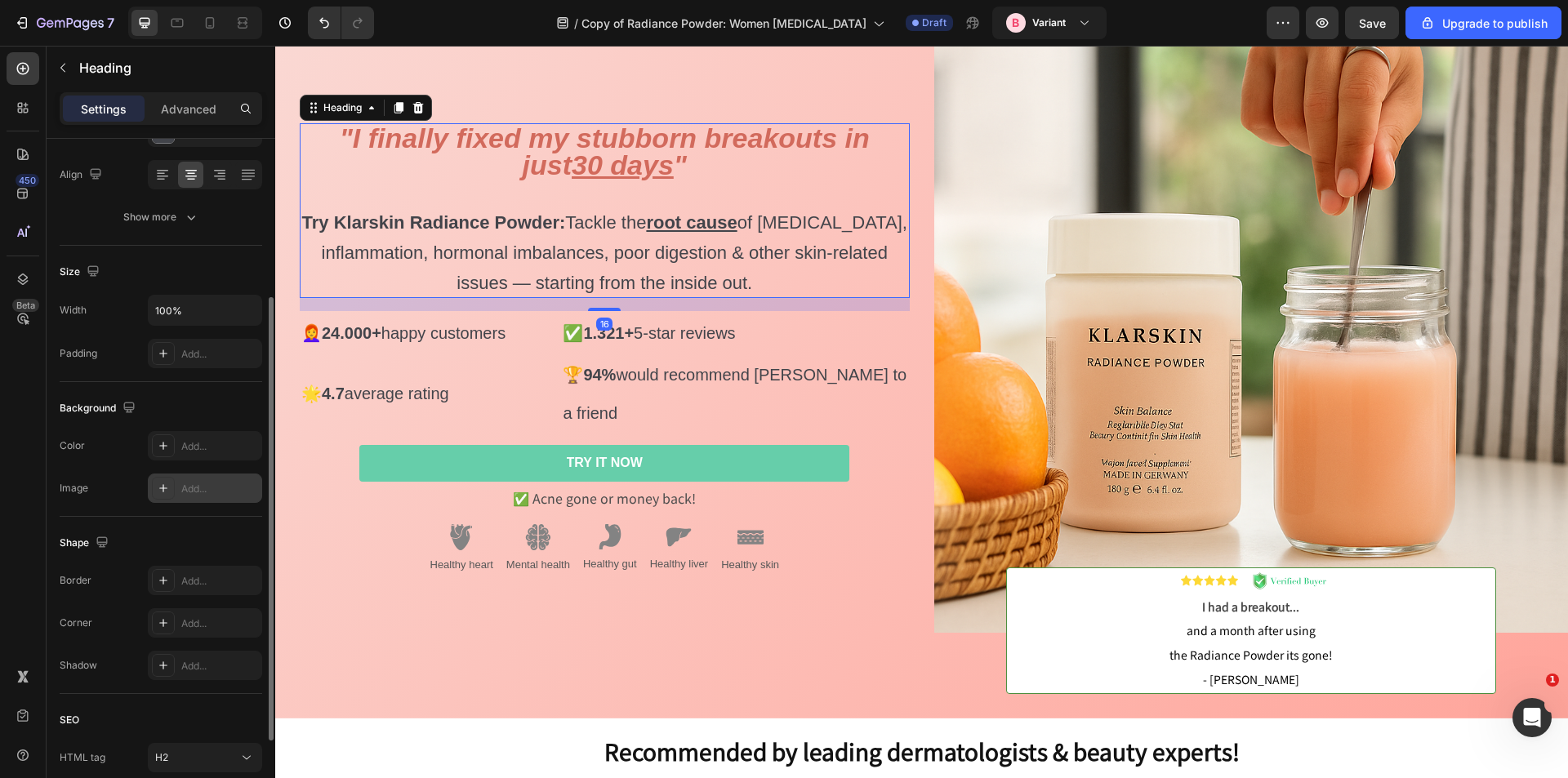
scroll to position [374, 0]
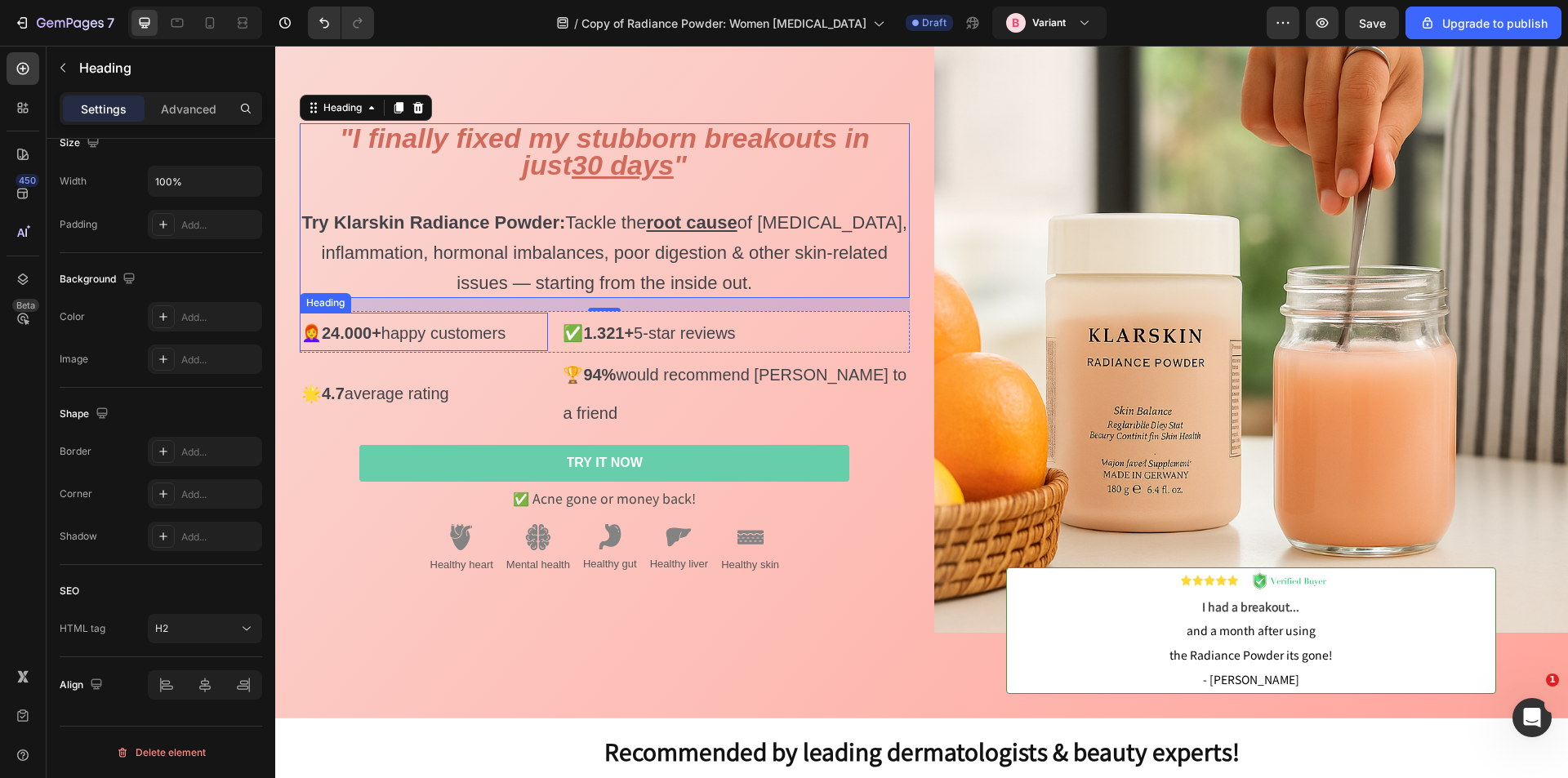
click at [420, 339] on p "⁠⁠⁠⁠⁠⁠⁠ 👩‍🦰 24.000+ happy customers" at bounding box center [424, 332] width 245 height 35
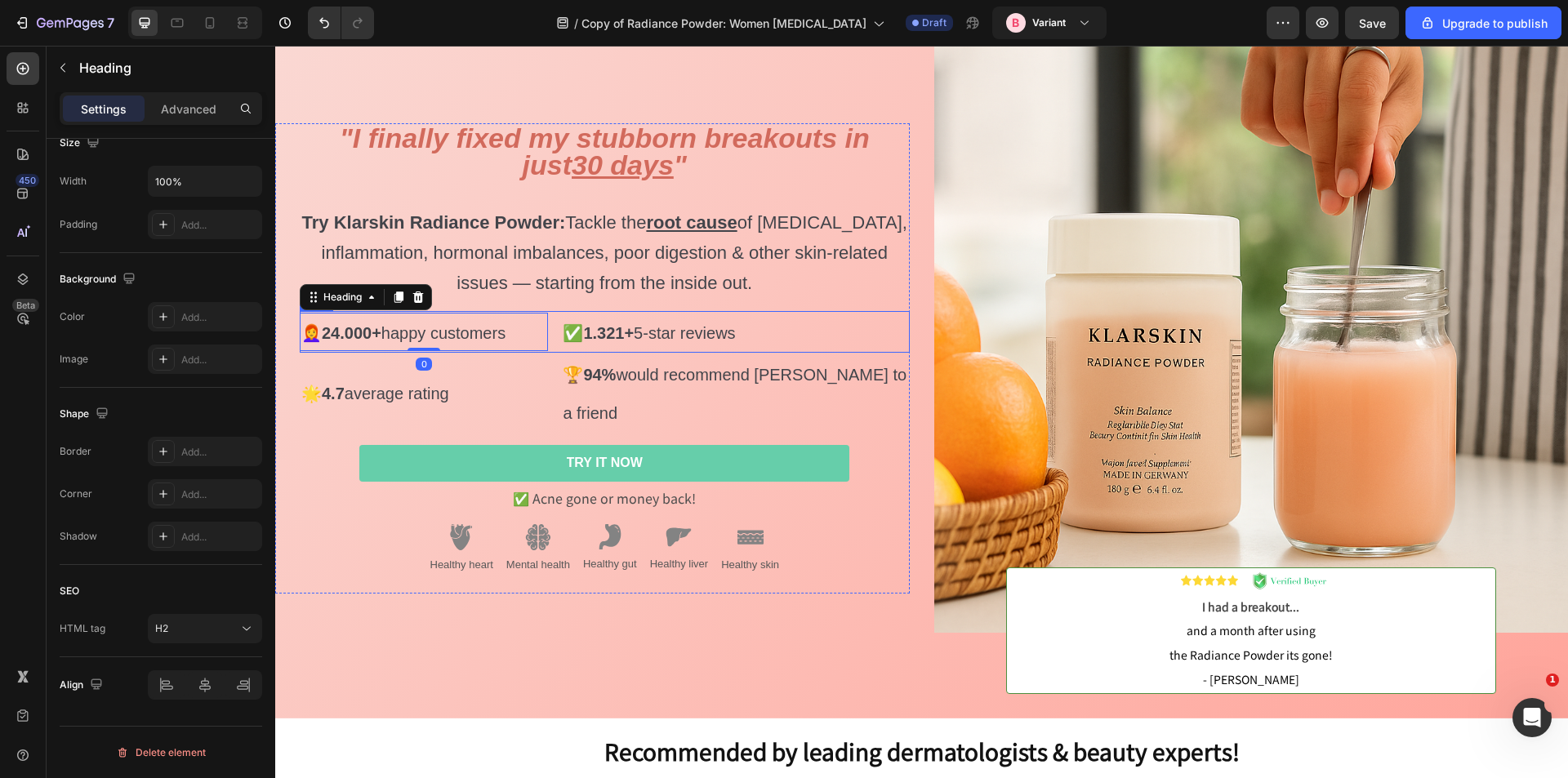
click at [557, 334] on div "⁠⁠⁠⁠⁠⁠⁠ 👩‍🦰 24.000+ happy customers Heading 0 ⁠⁠⁠⁠⁠⁠⁠ ✅ 1.321+ 5-star reviews H…" at bounding box center [604, 332] width 610 height 42
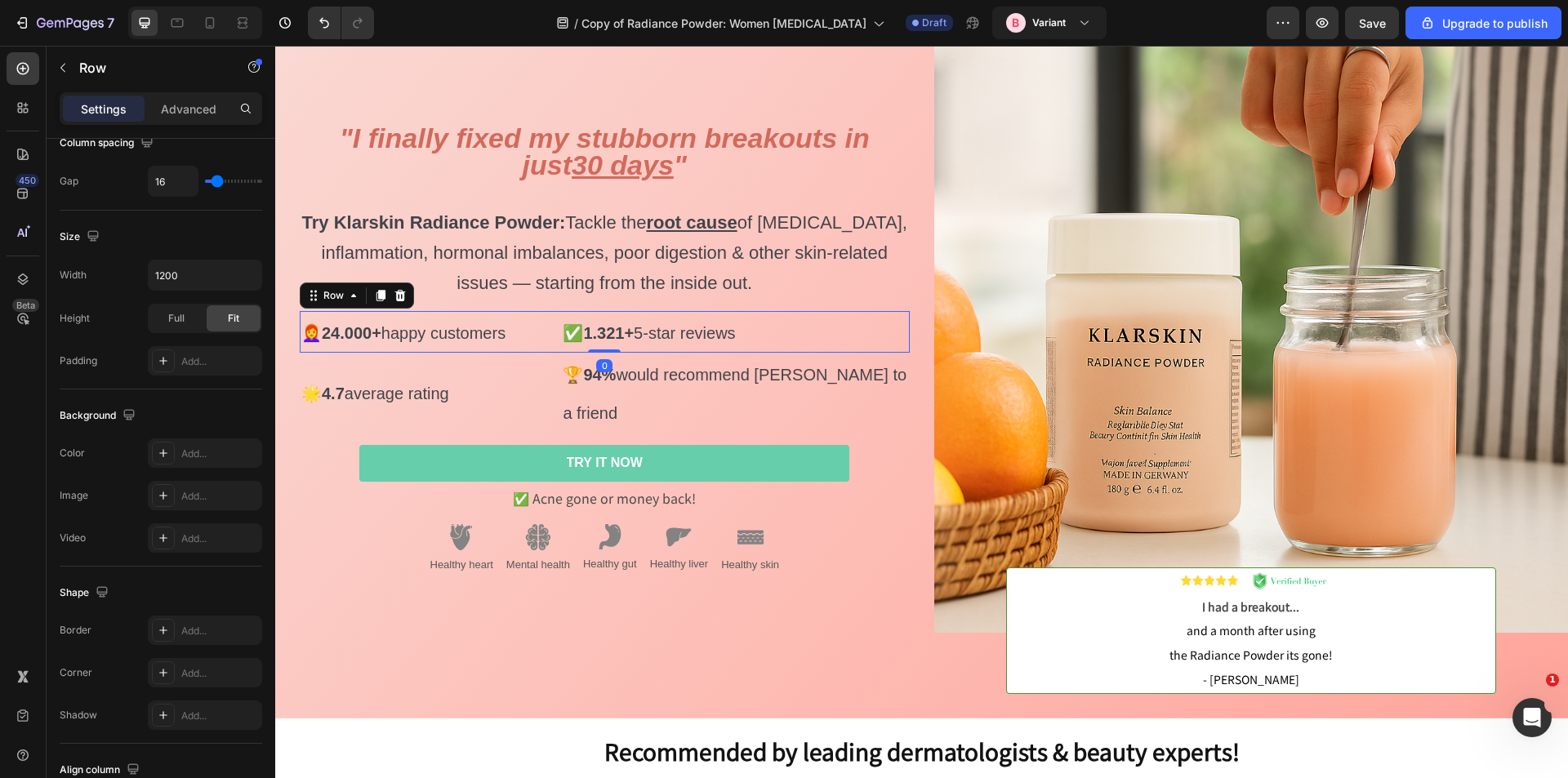
scroll to position [0, 0]
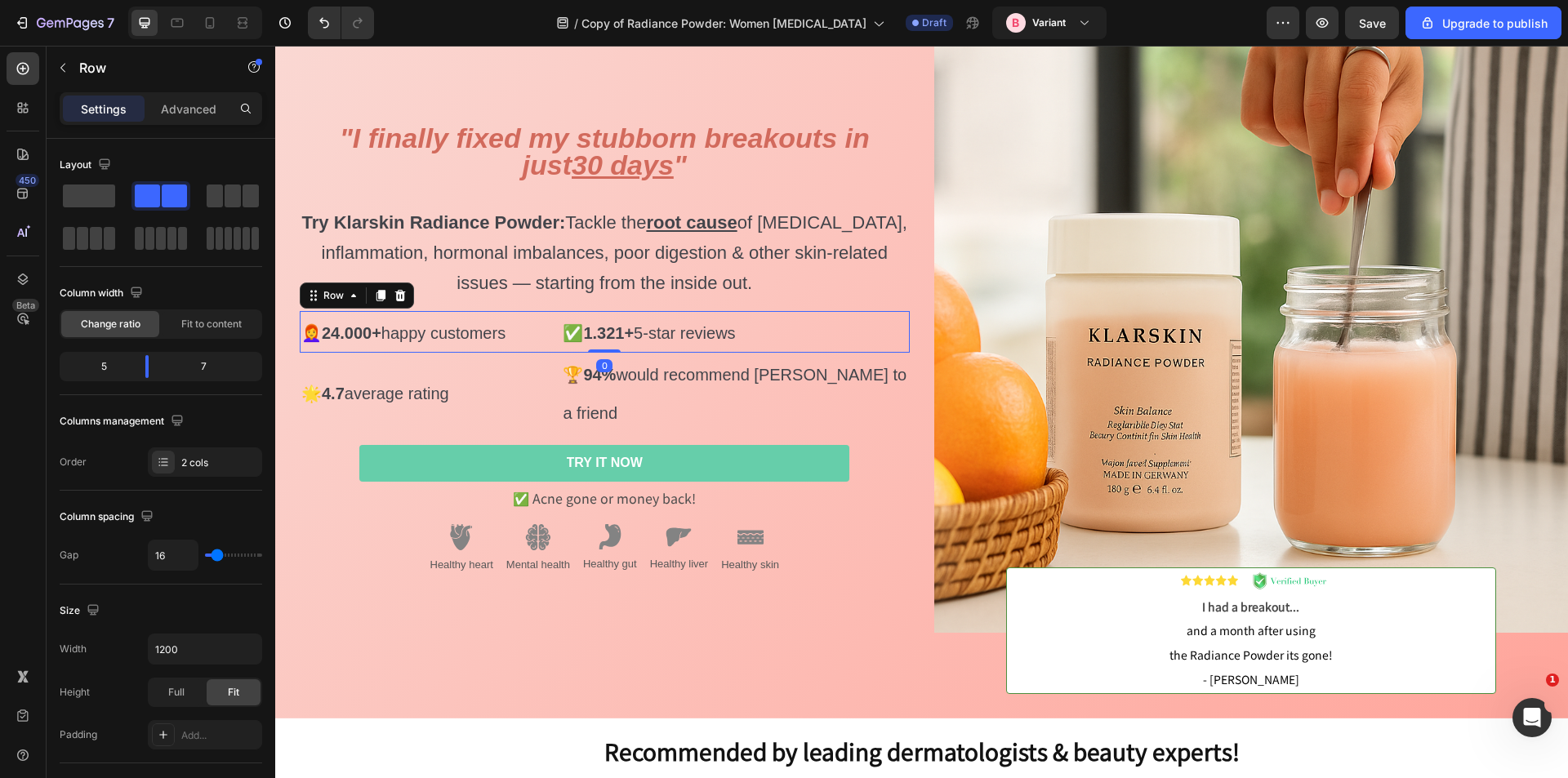
click at [548, 352] on div "⁠⁠⁠⁠⁠⁠⁠ 👩‍🦰 24.000+ happy customers Heading ⁠⁠⁠⁠⁠⁠⁠ ✅ 1.321+ 5-star reviews Hea…" at bounding box center [604, 332] width 610 height 42
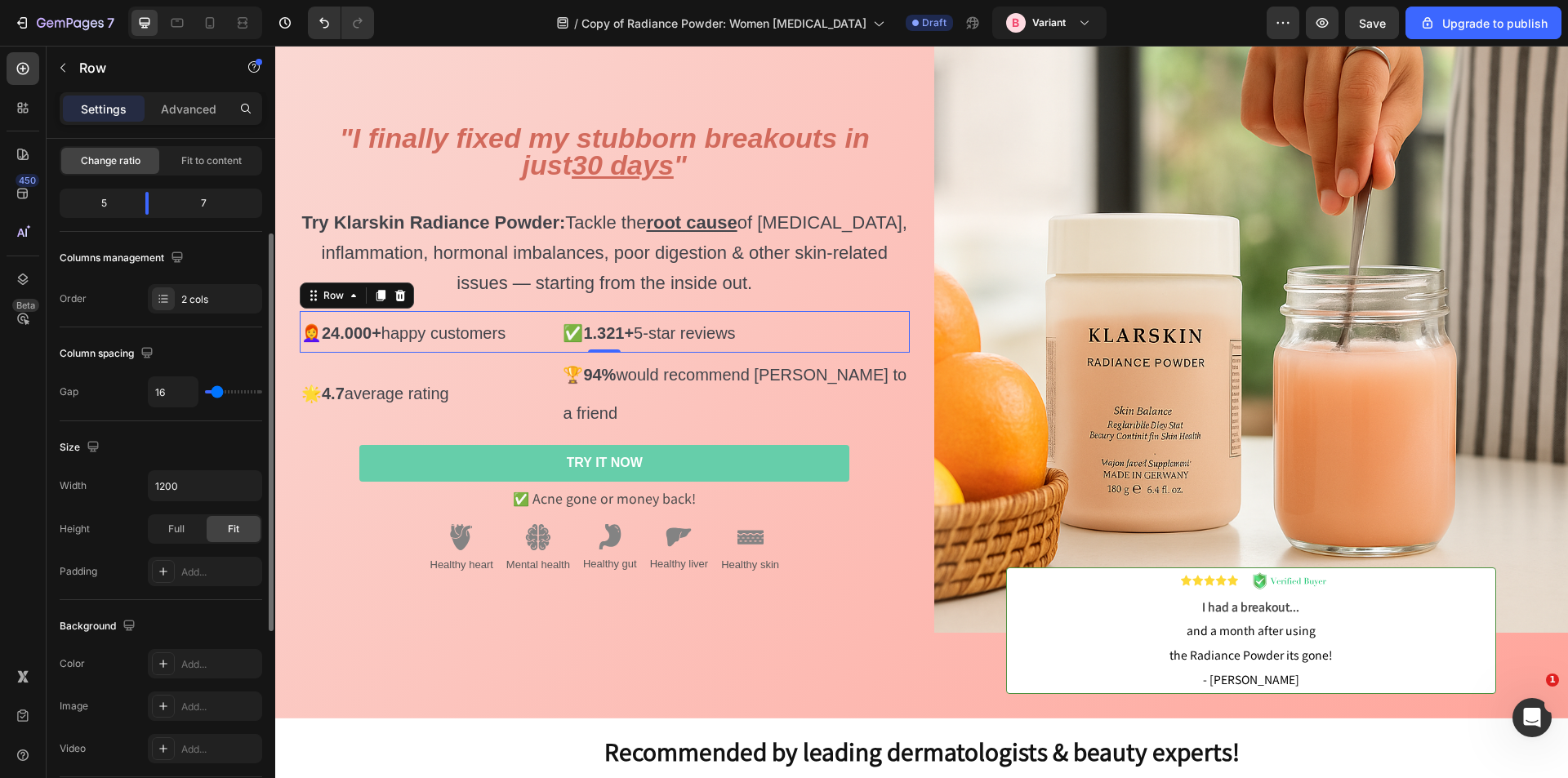
type input "0"
drag, startPoint x: 214, startPoint y: 393, endPoint x: 180, endPoint y: 392, distance: 34.0
type input "0"
click at [205, 392] on input "range" at bounding box center [233, 392] width 57 height 3
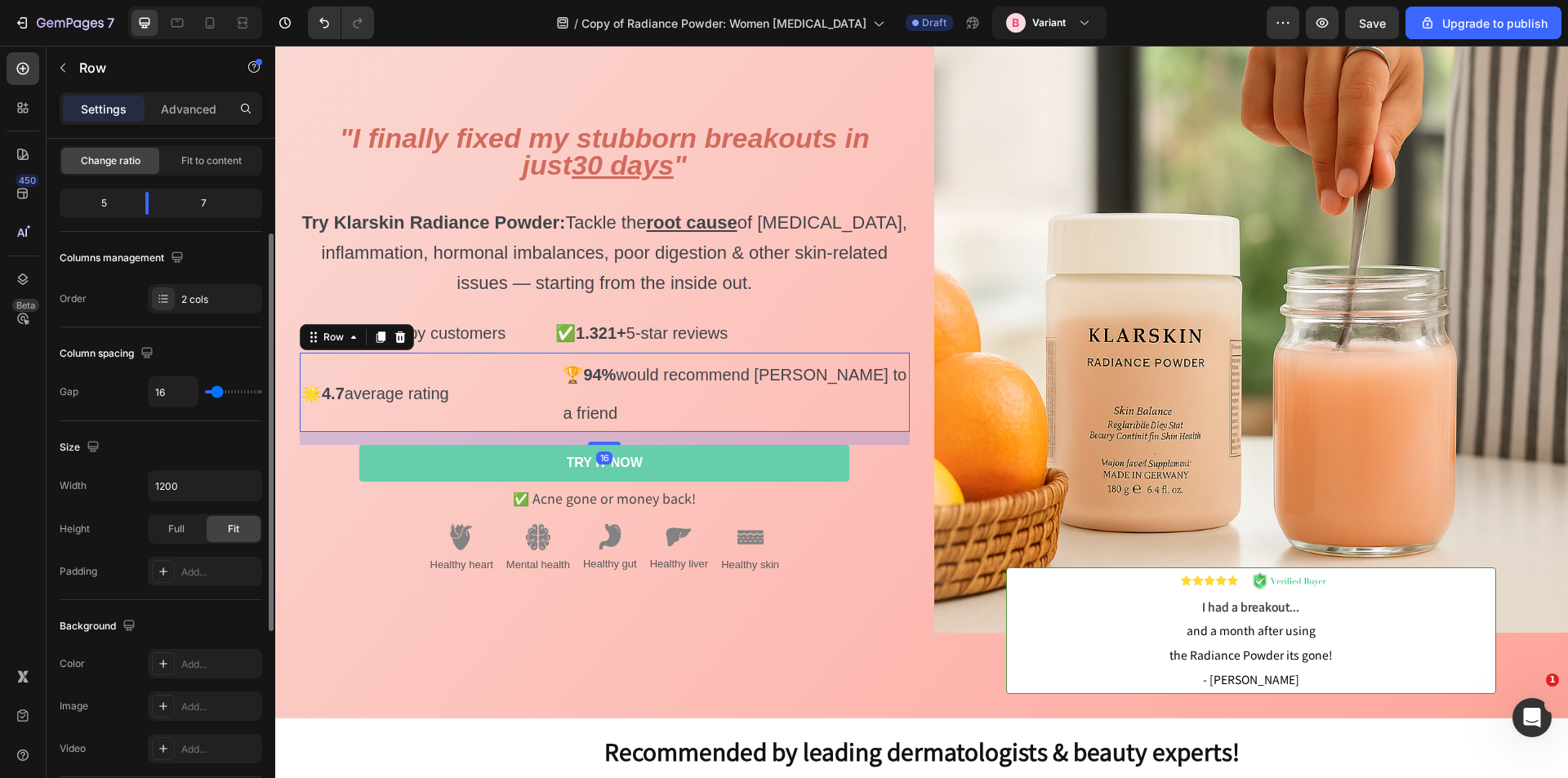
click at [548, 370] on div "⁠⁠⁠⁠⁠⁠⁠ 🌟 4.7 average rating Heading ⁠⁠⁠⁠⁠⁠⁠ 🏆 94% would recommend Klarskin to …" at bounding box center [604, 392] width 610 height 80
type input "0"
drag, startPoint x: 214, startPoint y: 391, endPoint x: 152, endPoint y: 386, distance: 62.2
type input "0"
click at [205, 390] on input "range" at bounding box center [233, 392] width 57 height 3
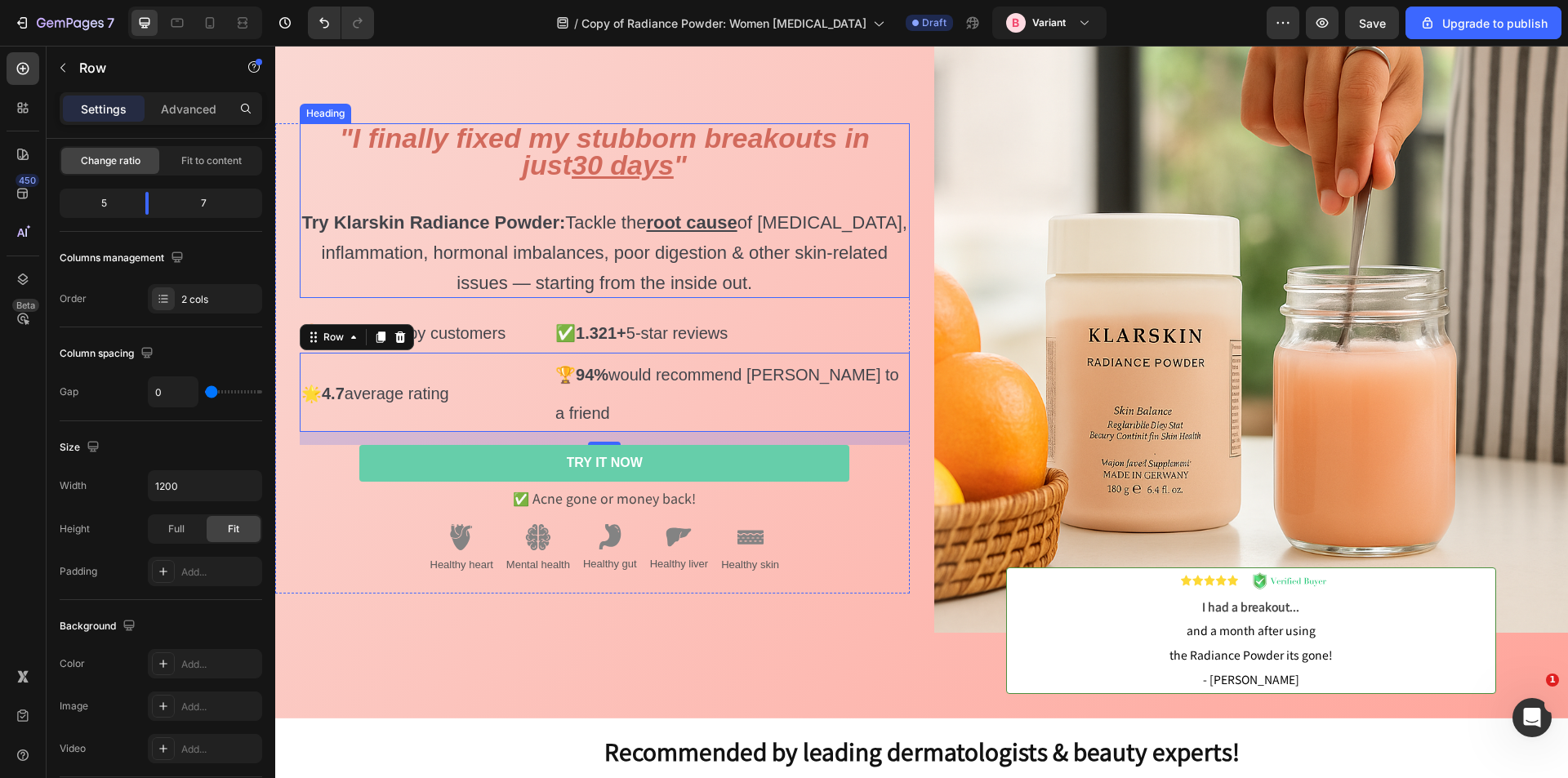
click at [784, 296] on p "⁠⁠⁠⁠⁠⁠⁠ "I finally fixed my stubborn breakouts in just 30 days " Try Klarskin R…" at bounding box center [604, 211] width 607 height 171
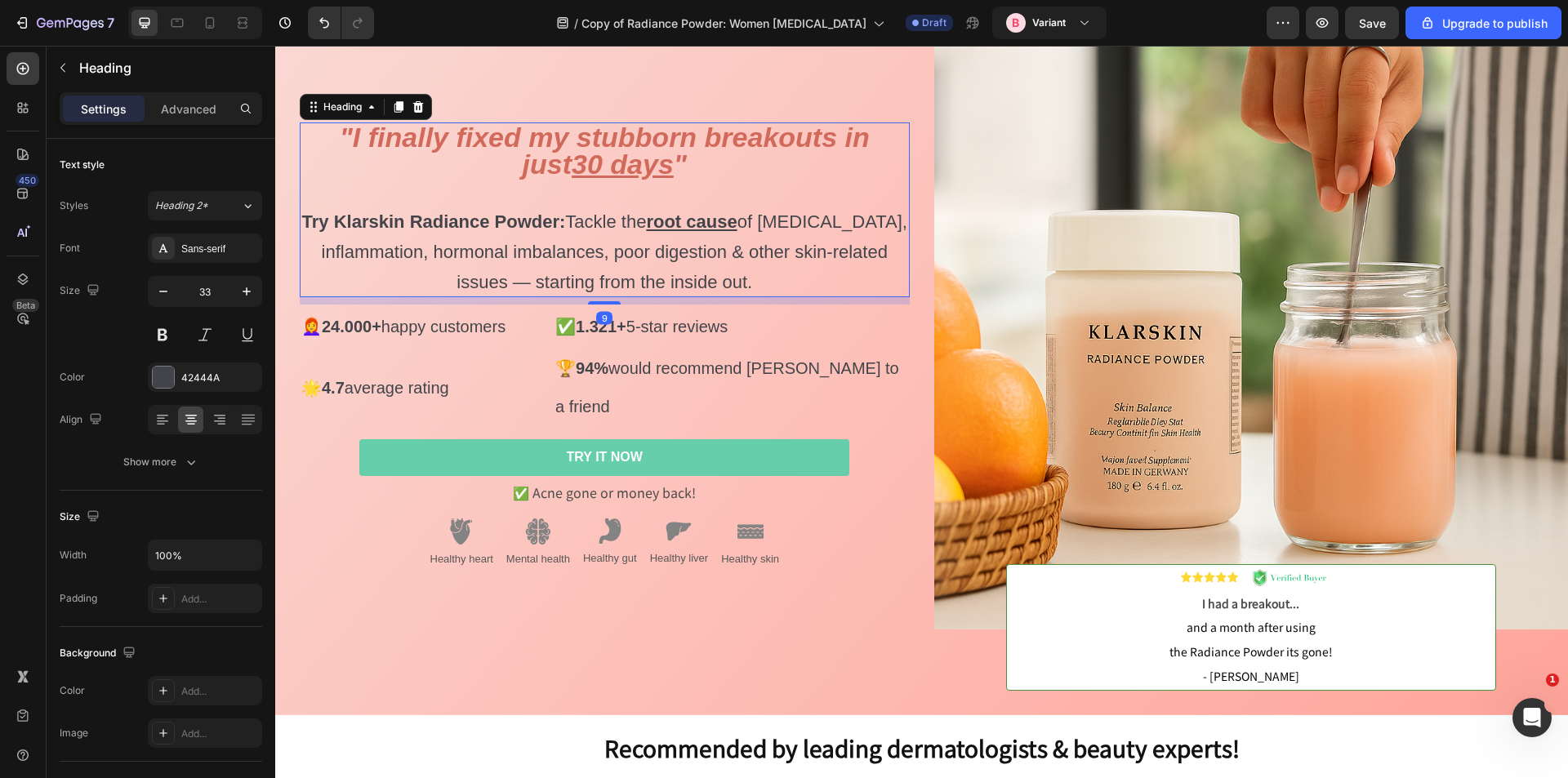
scroll to position [83, 0]
click at [608, 306] on div at bounding box center [604, 305] width 33 height 3
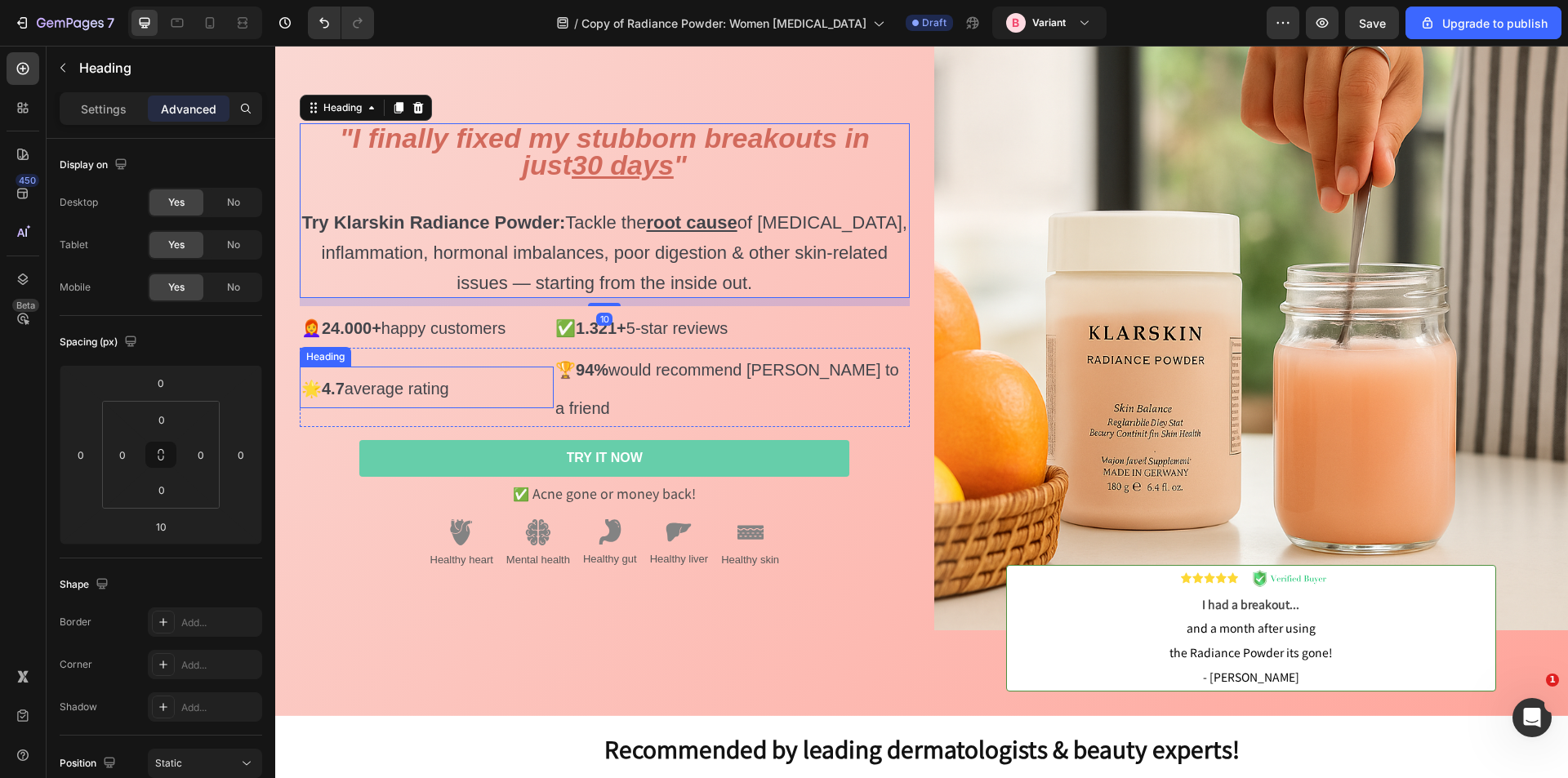
click at [532, 368] on p "⁠⁠⁠⁠⁠⁠⁠ 🌟 4.7 average rating" at bounding box center [427, 387] width 250 height 39
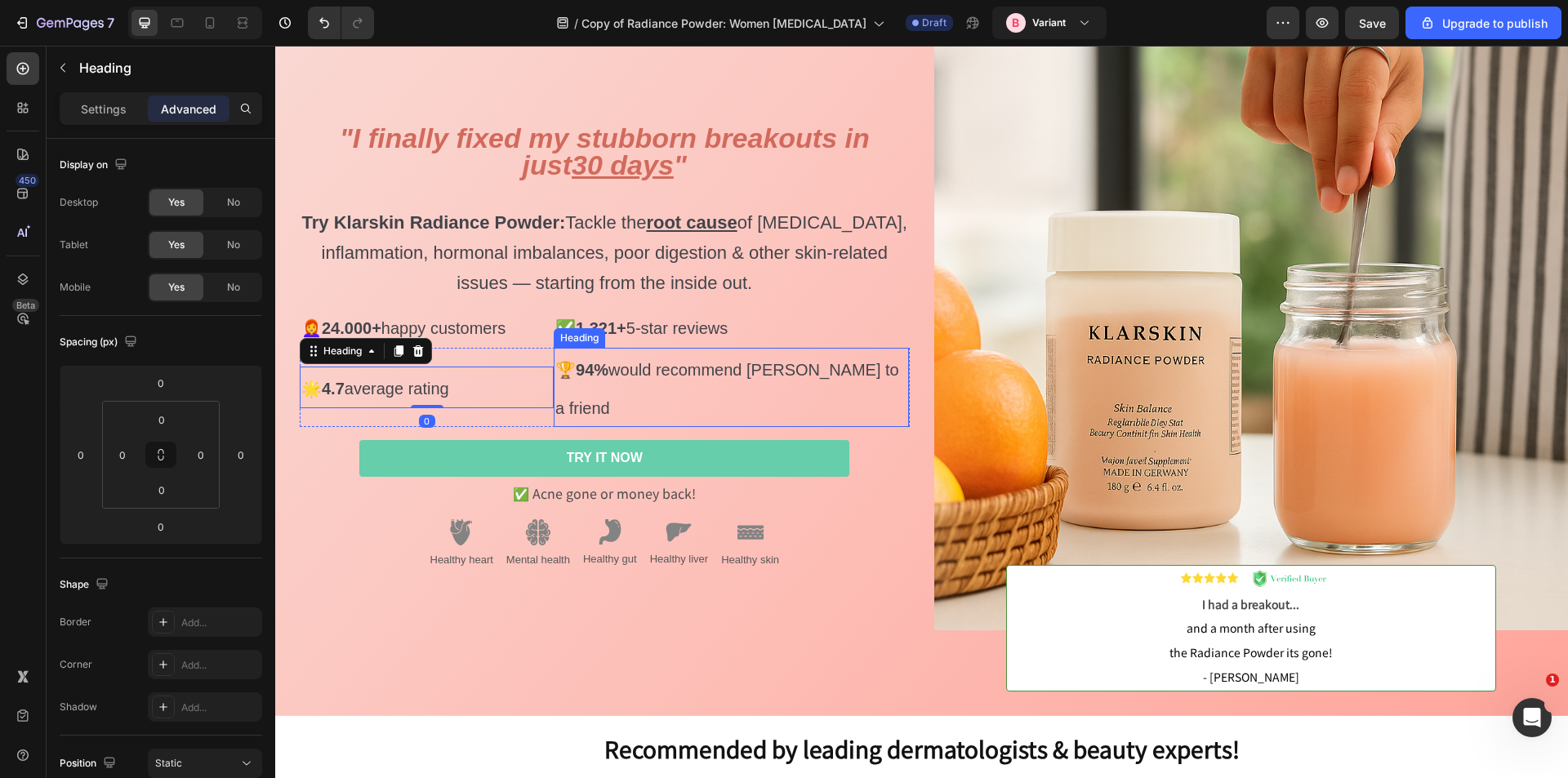
click at [589, 398] on p "⁠⁠⁠⁠⁠⁠⁠ 🏆 94% would recommend Klarskin to a friend" at bounding box center [730, 387] width 352 height 77
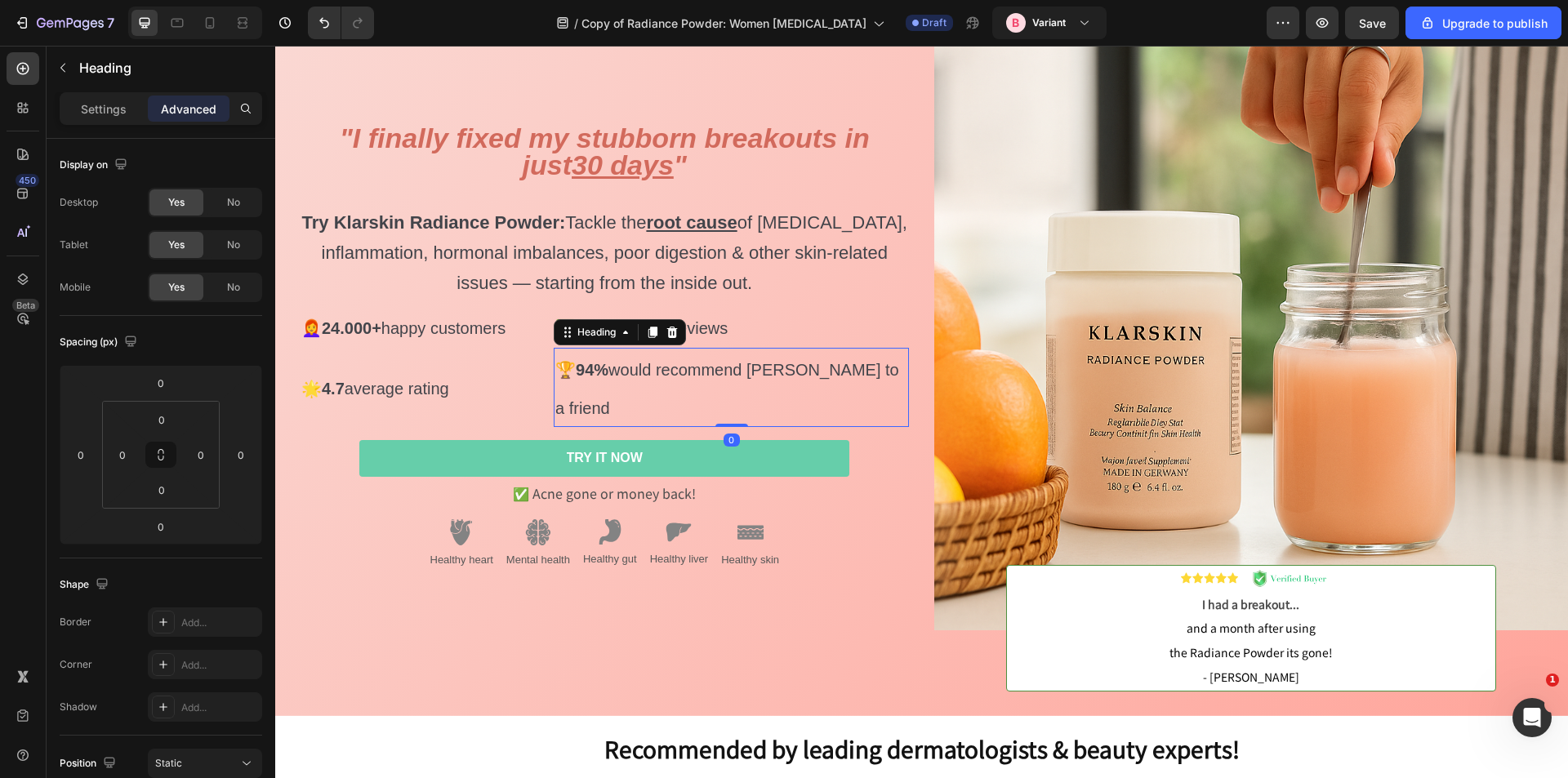
click at [553, 404] on h2 "⁠⁠⁠⁠⁠⁠⁠ 🏆 94% would recommend Klarskin to a friend" at bounding box center [730, 388] width 355 height 80
click at [422, 608] on div "⁠⁠⁠⁠⁠⁠⁠ "I finally fixed my stubborn breakouts in just 30 days " Try Klarskin R…" at bounding box center [592, 356] width 635 height 720
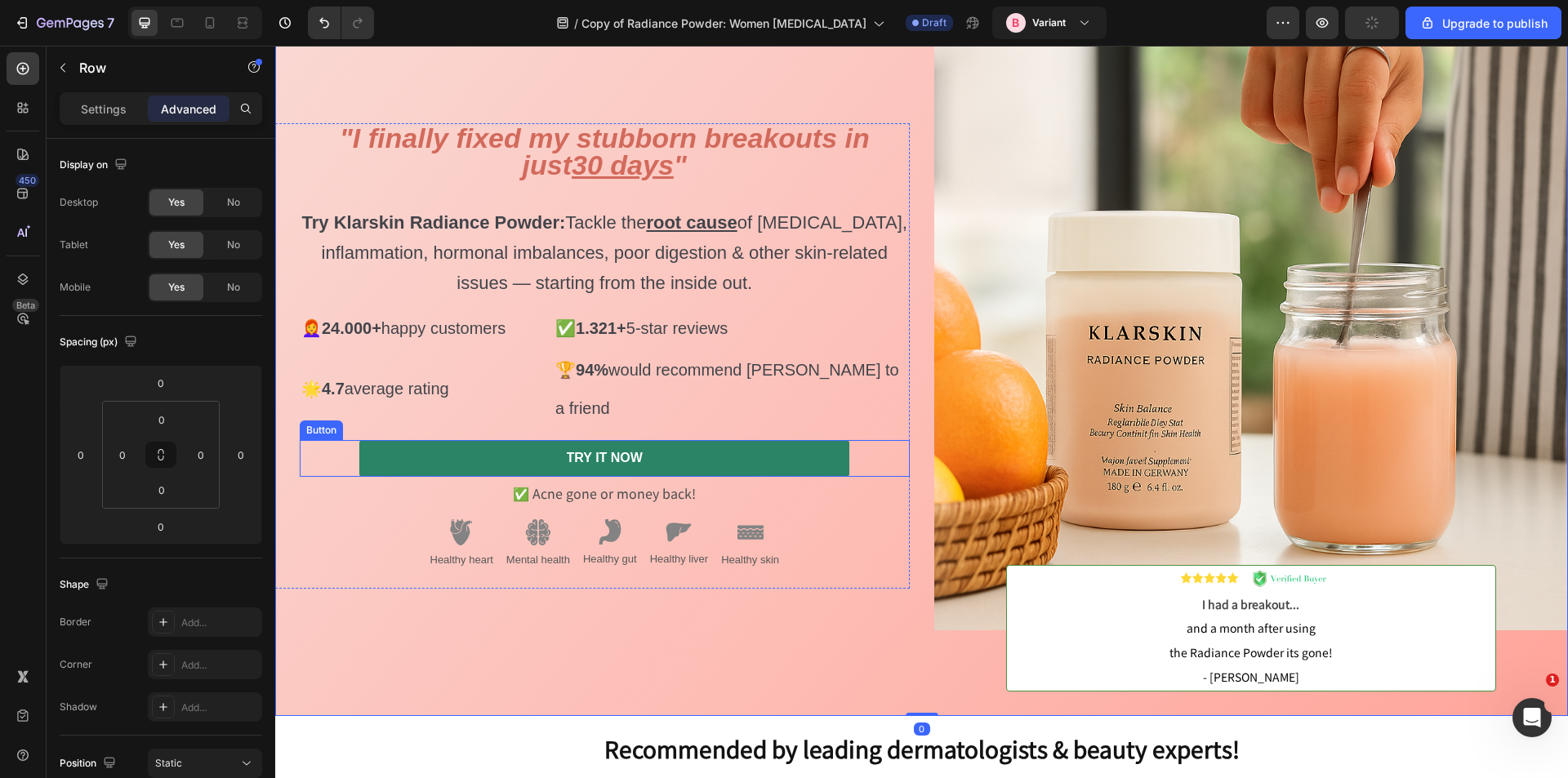
click at [404, 442] on link "TRY IT NOW" at bounding box center [604, 459] width 490 height 37
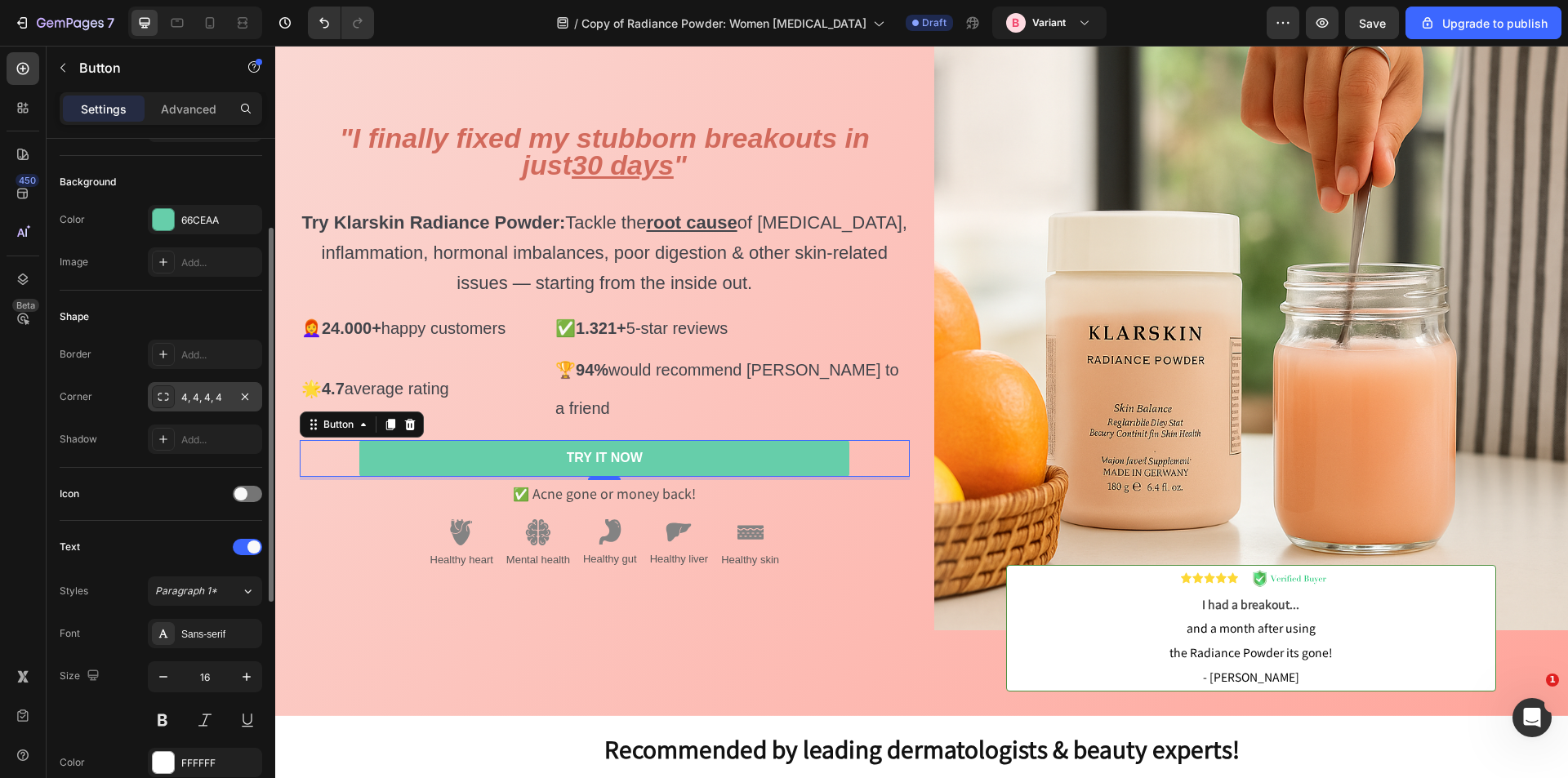
scroll to position [0, 0]
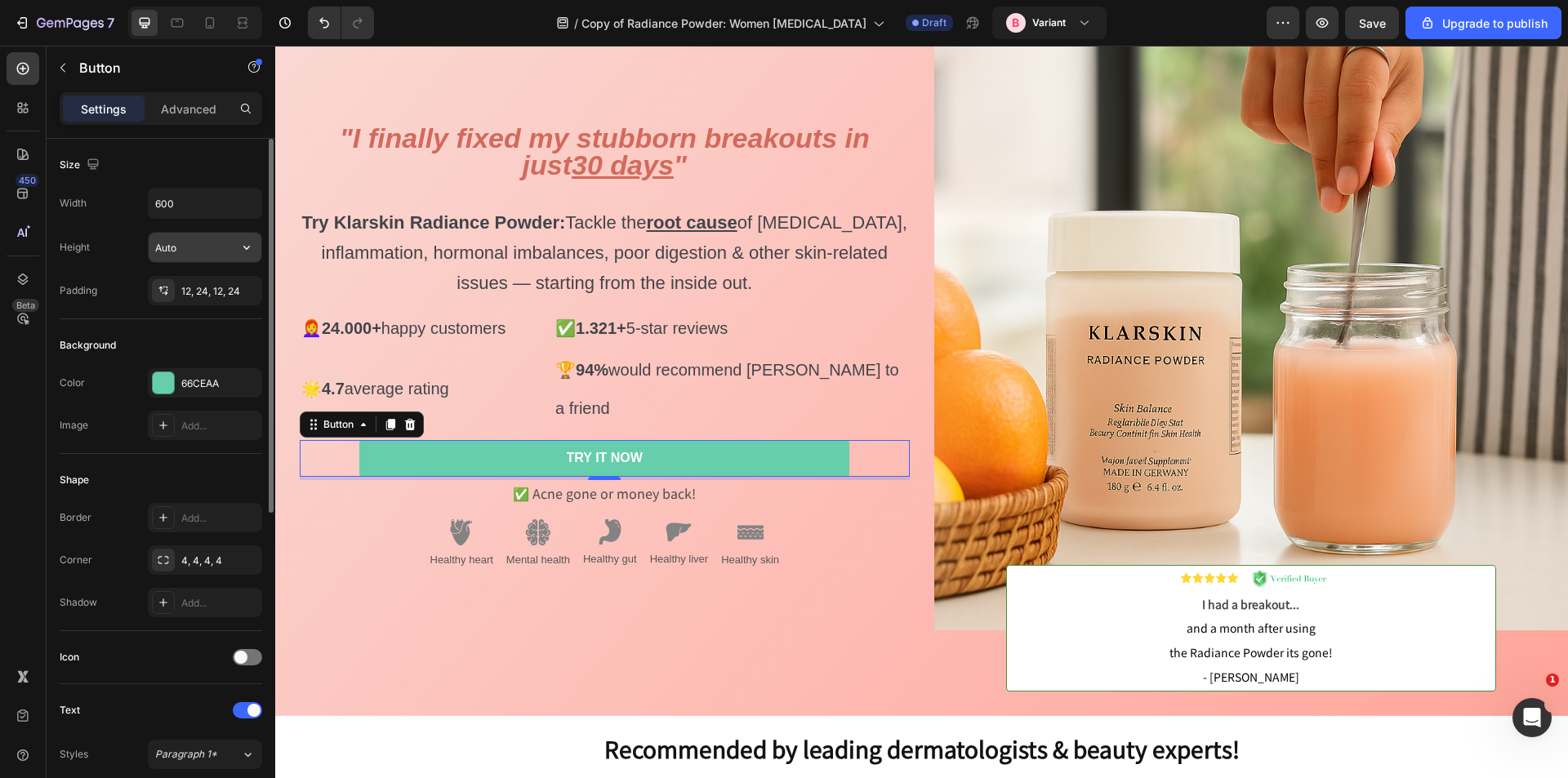
click at [217, 248] on input "Auto" at bounding box center [205, 248] width 113 height 30
click at [254, 248] on button "button" at bounding box center [247, 248] width 30 height 30
click at [181, 290] on span "Fit content" at bounding box center [179, 289] width 49 height 15
click at [165, 254] on input "Auto" at bounding box center [205, 248] width 113 height 30
click at [219, 244] on input "Auto" at bounding box center [205, 248] width 113 height 30
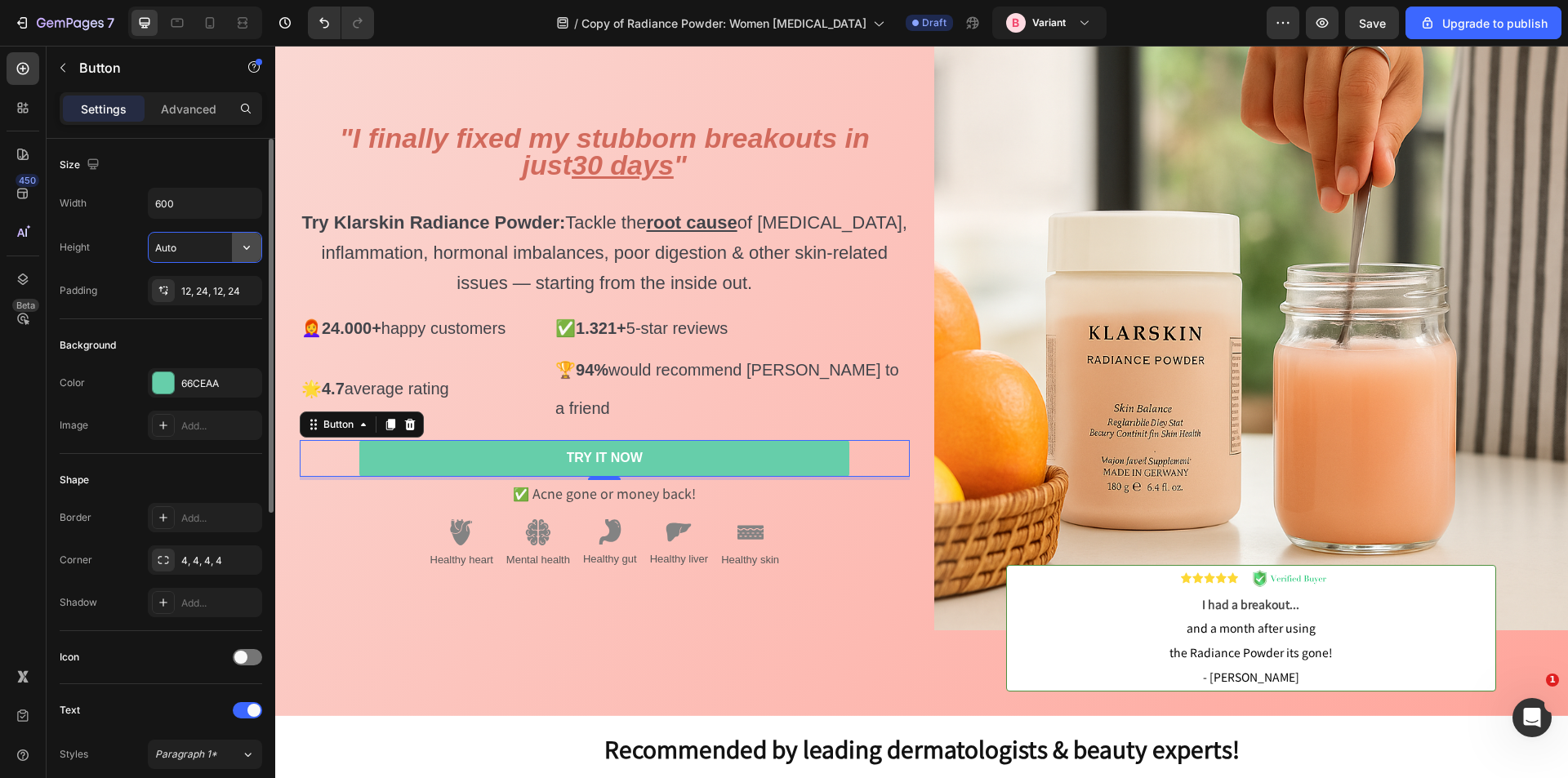
click at [253, 250] on icon "button" at bounding box center [247, 248] width 16 height 16
click at [651, 590] on div "⁠⁠⁠⁠⁠⁠⁠ "I finally fixed my stubborn breakouts in just 30 days " Try Klarskin R…" at bounding box center [592, 356] width 635 height 720
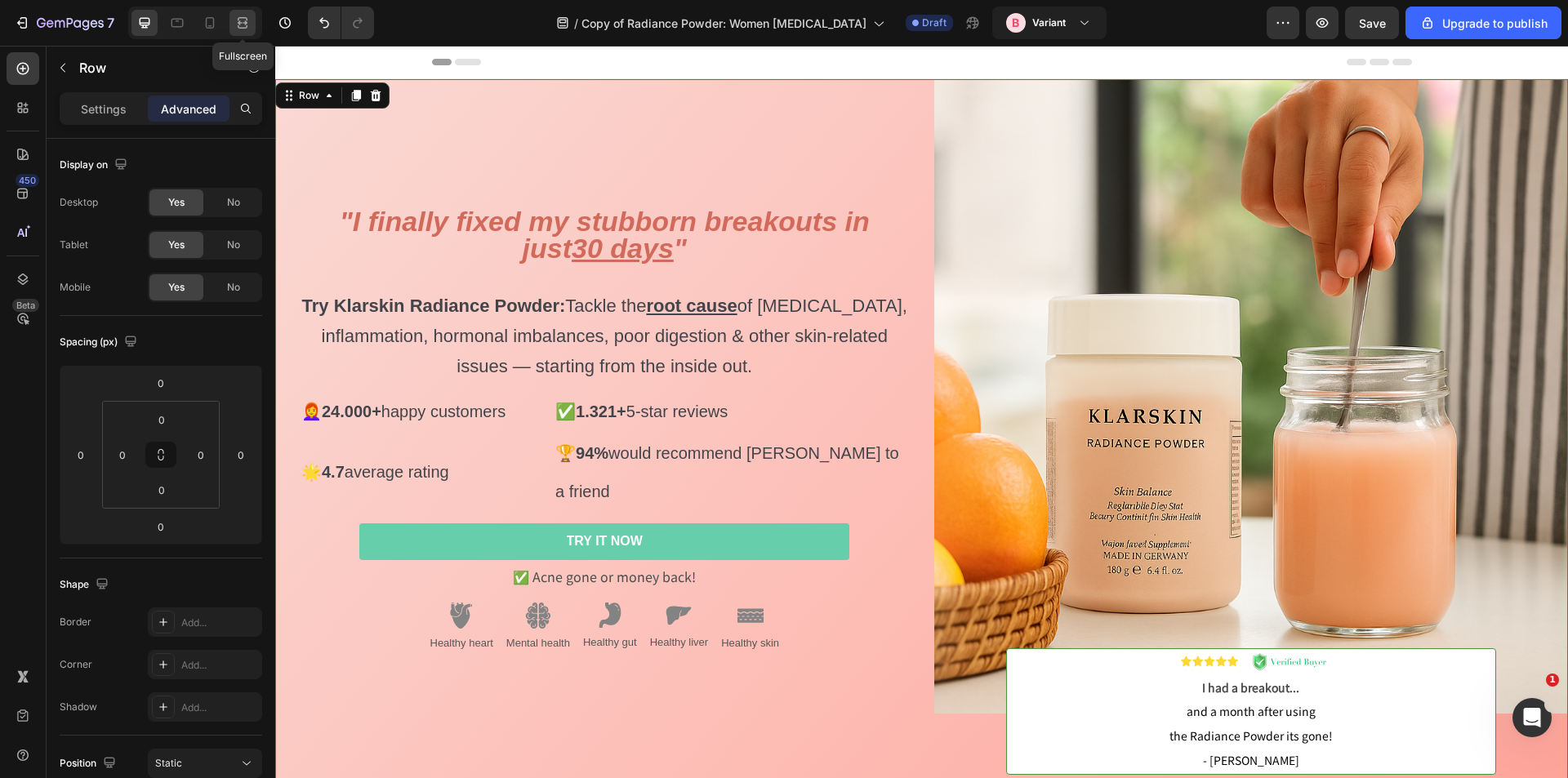
click at [245, 12] on div at bounding box center [243, 23] width 26 height 26
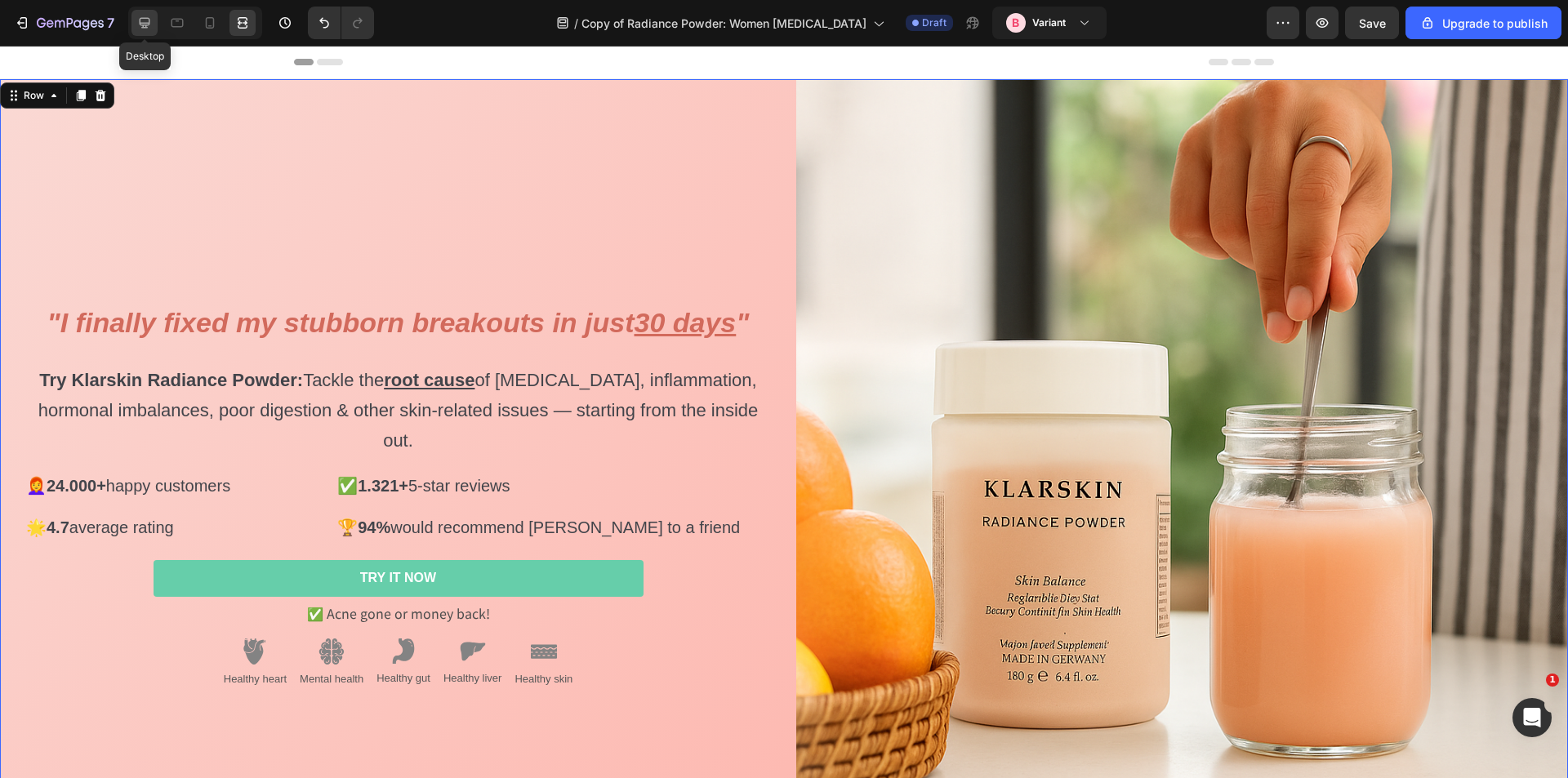
click at [155, 30] on div at bounding box center [145, 23] width 26 height 26
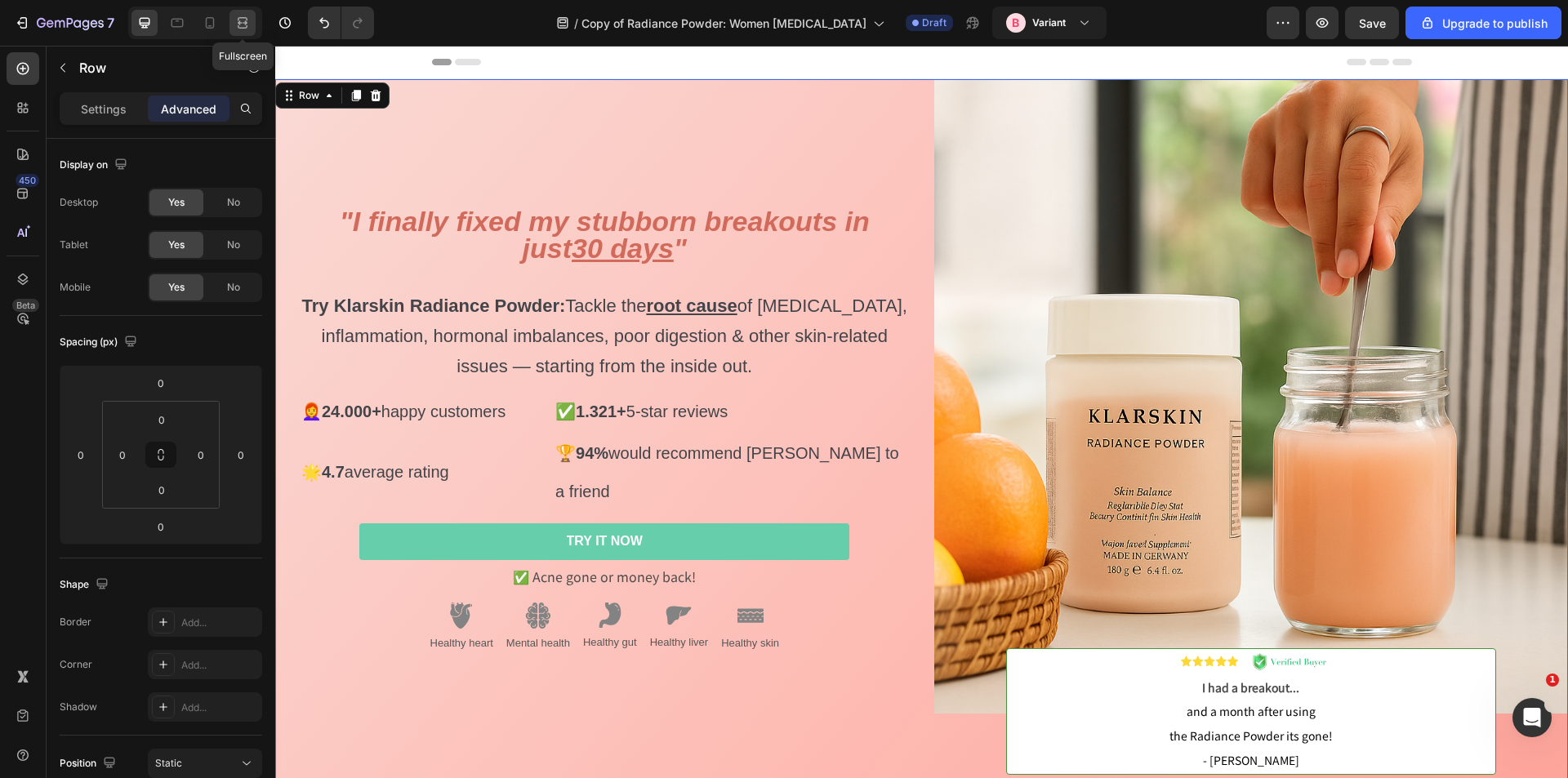
click at [243, 23] on icon at bounding box center [245, 22] width 5 height 4
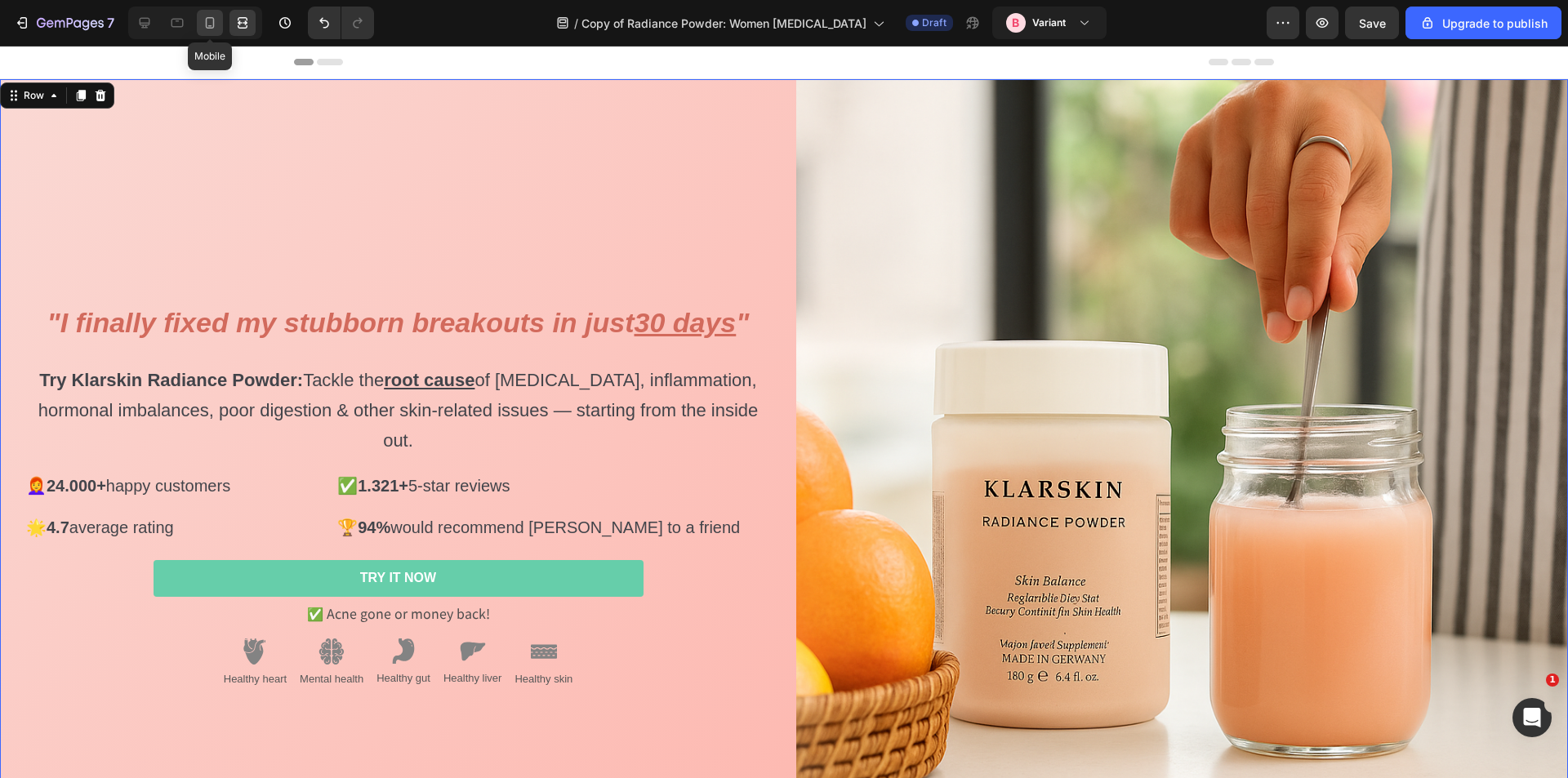
click at [222, 31] on div at bounding box center [210, 23] width 26 height 26
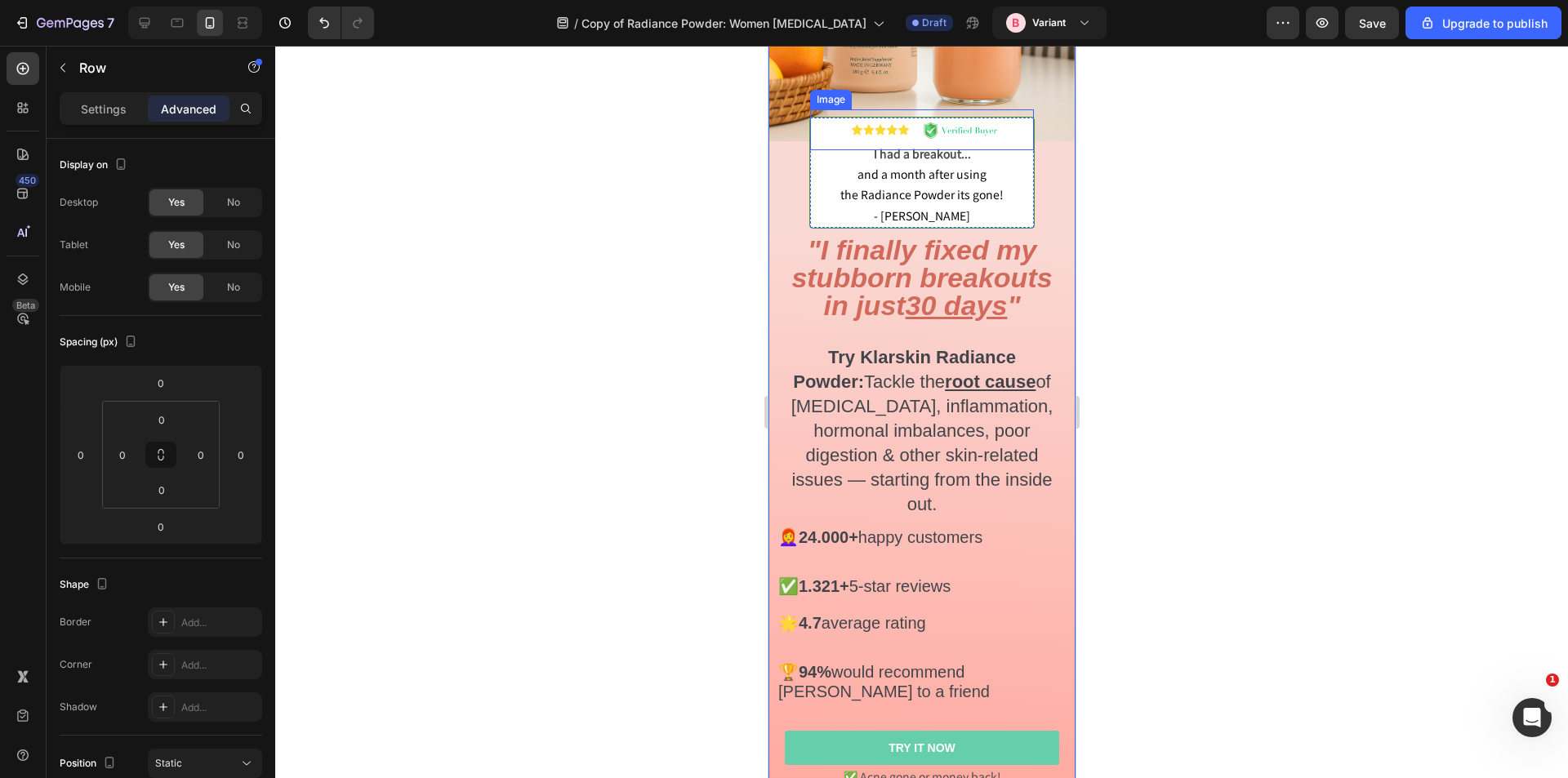
scroll to position [408, 0]
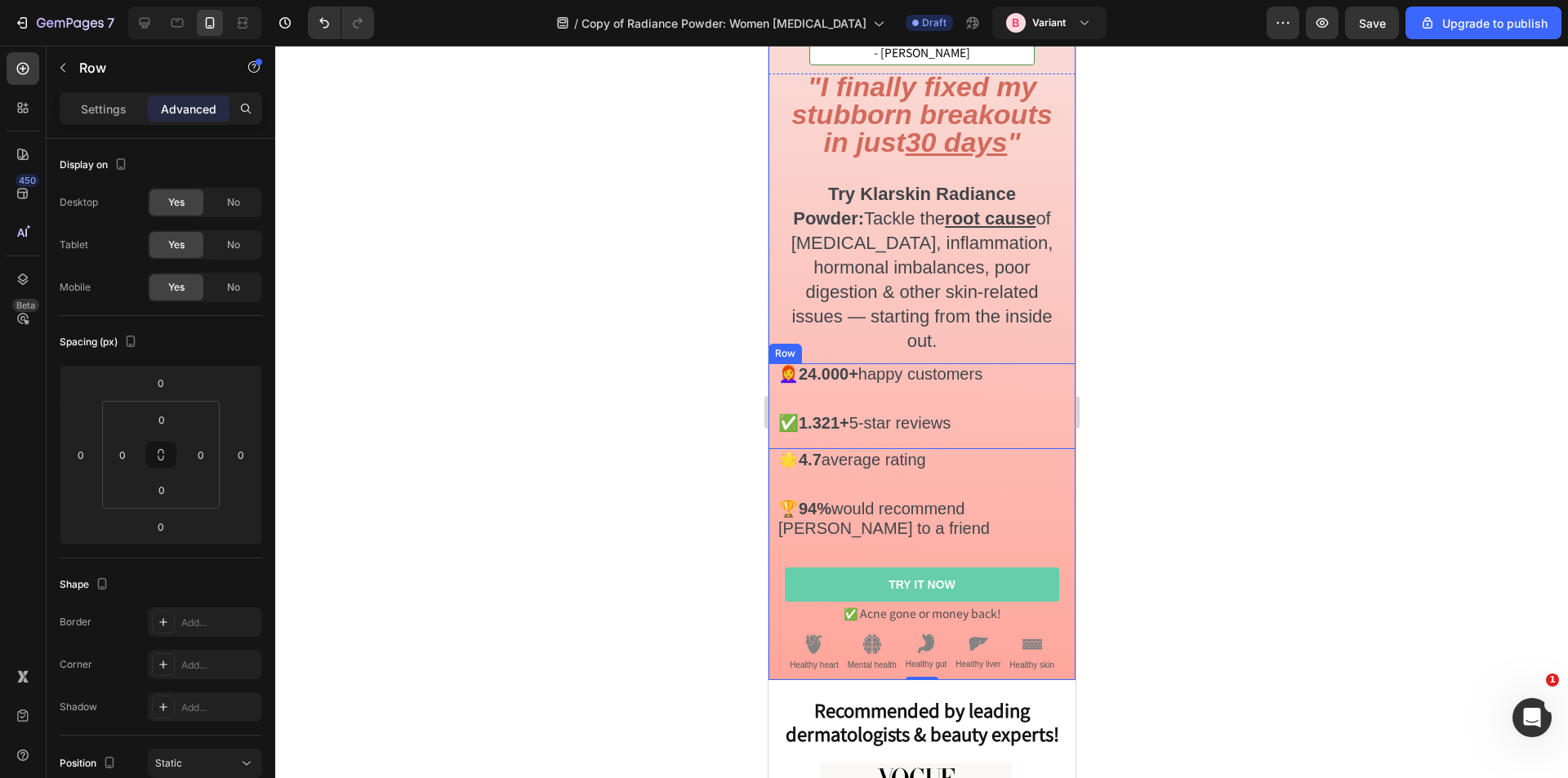
click at [945, 363] on div "⁠⁠⁠⁠⁠⁠⁠ 👩‍🦰 24.000+ happy customers Heading" at bounding box center [921, 381] width 307 height 36
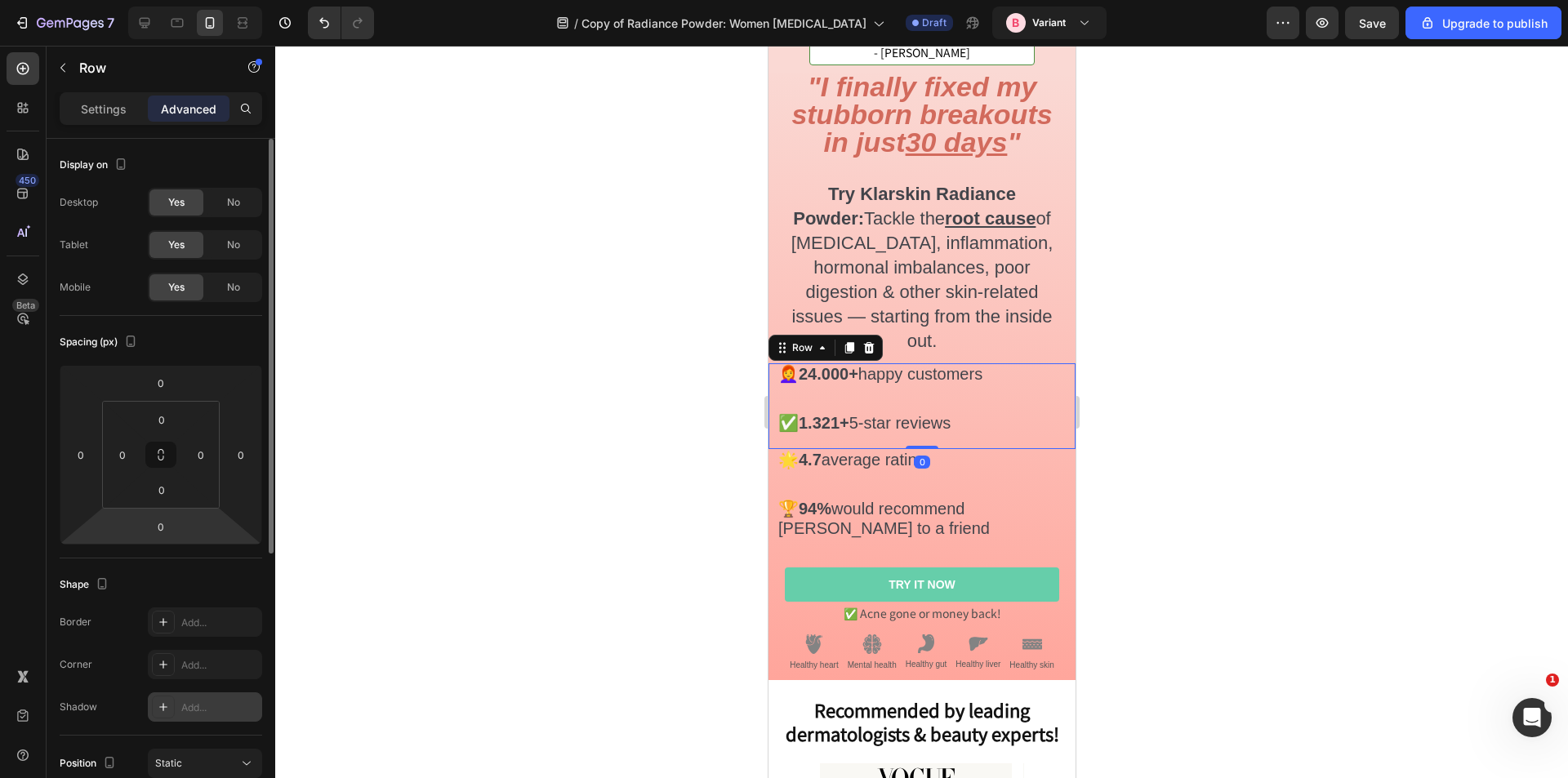
scroll to position [163, 0]
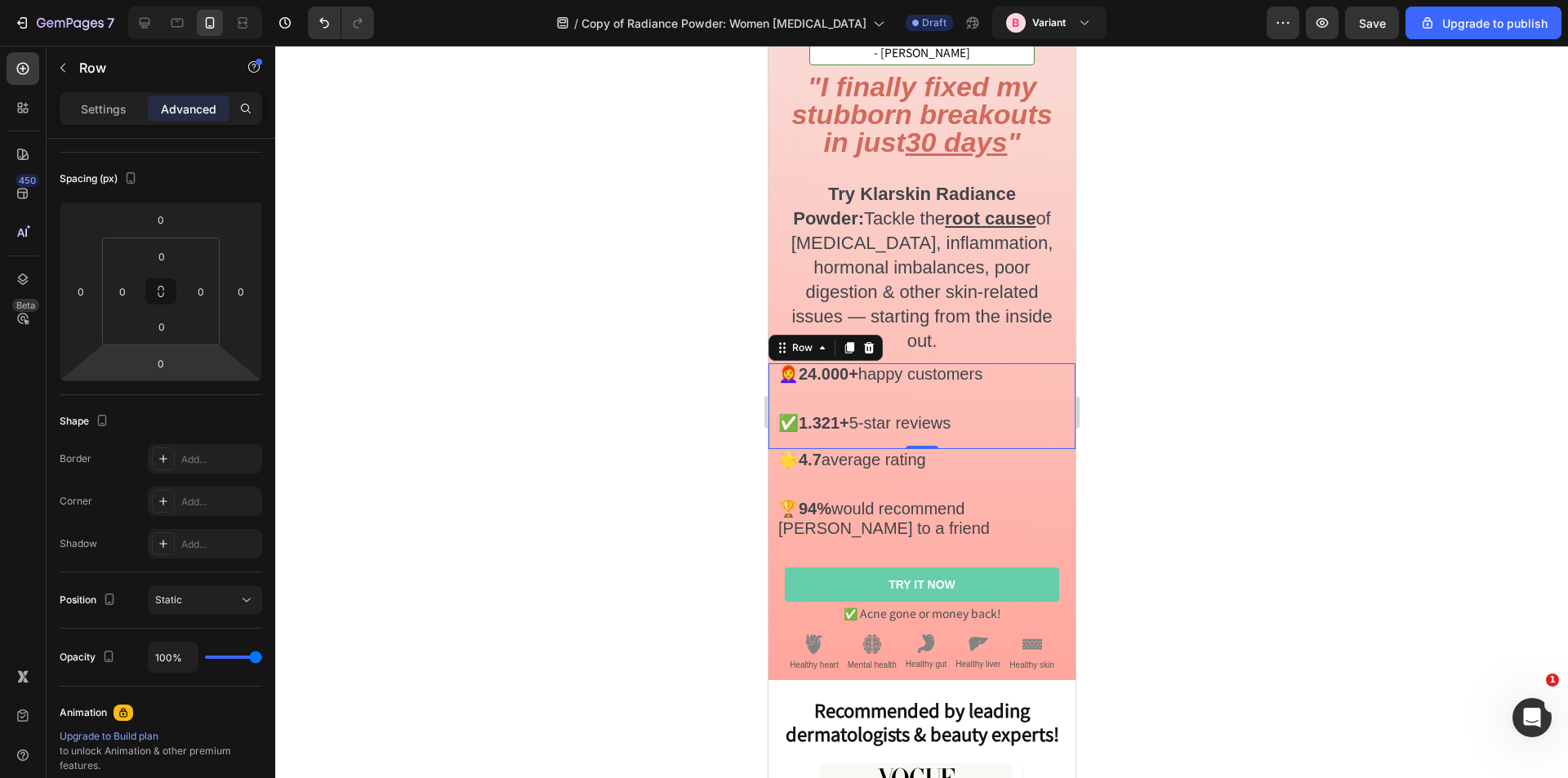
click at [936, 363] on div "⁠⁠⁠⁠⁠⁠⁠ 👩‍🦰 24.000+ happy customers Heading" at bounding box center [921, 381] width 307 height 36
click at [116, 114] on p "Settings" at bounding box center [104, 109] width 46 height 17
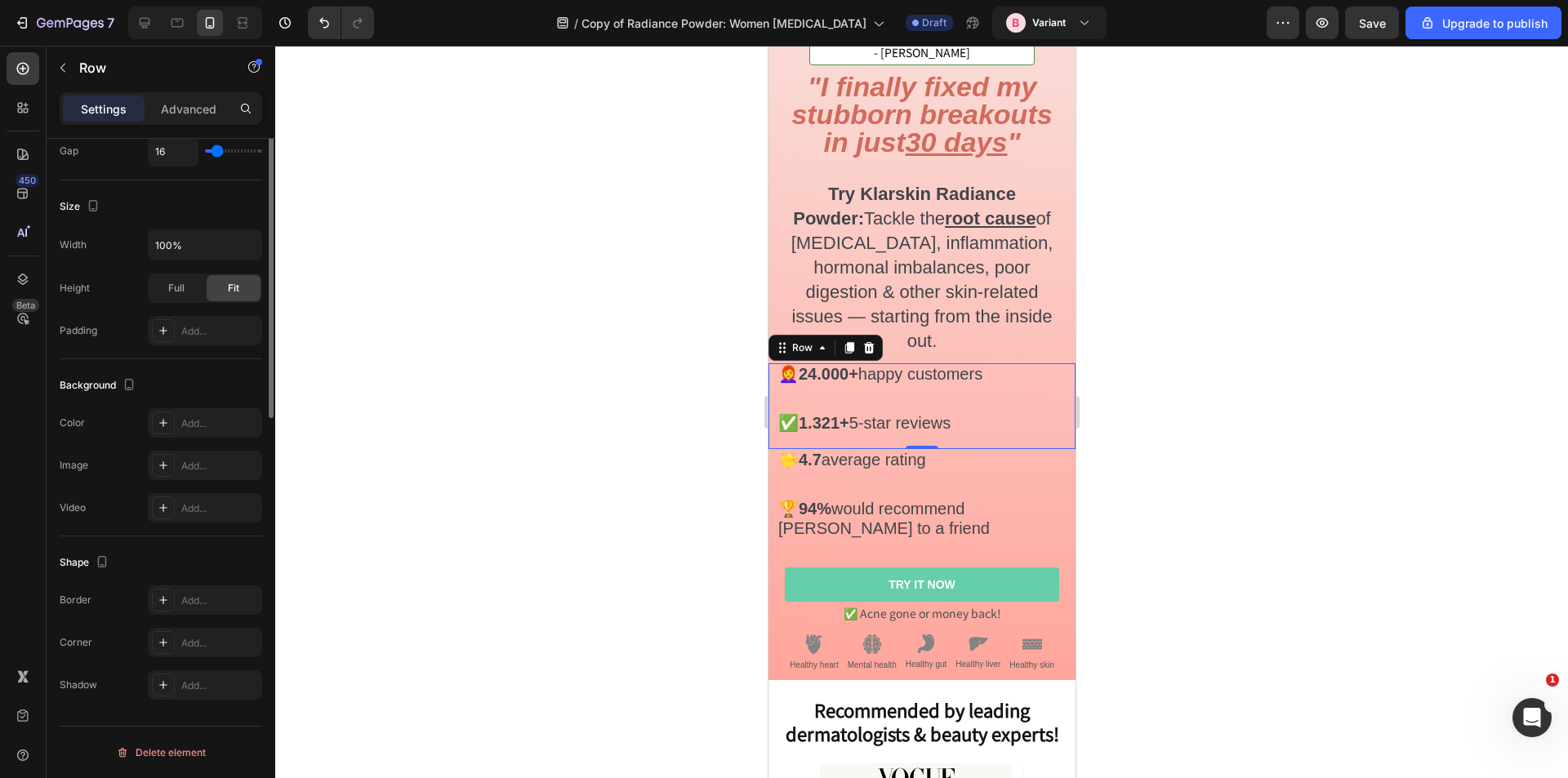
scroll to position [117, 0]
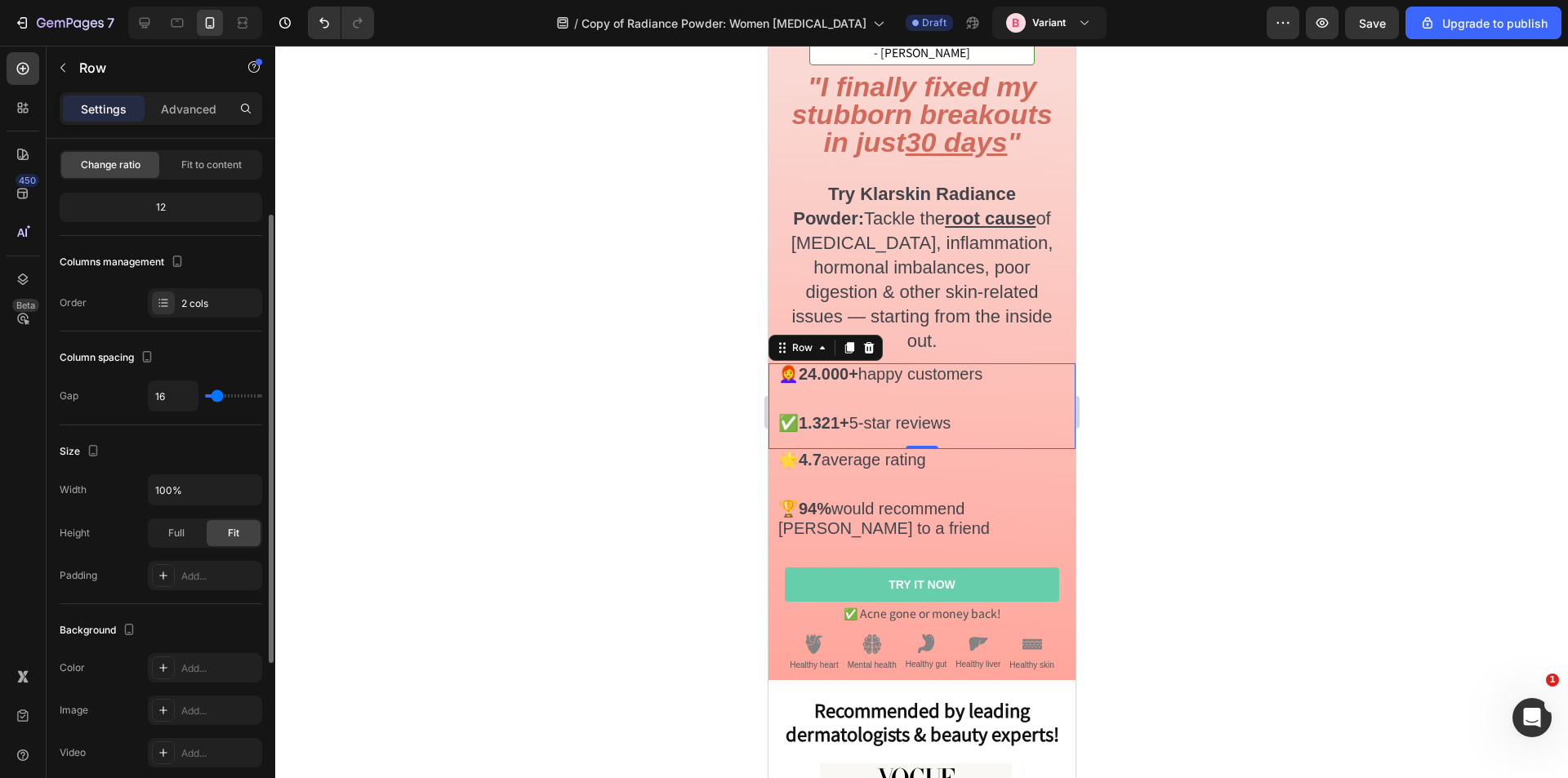
type input "0"
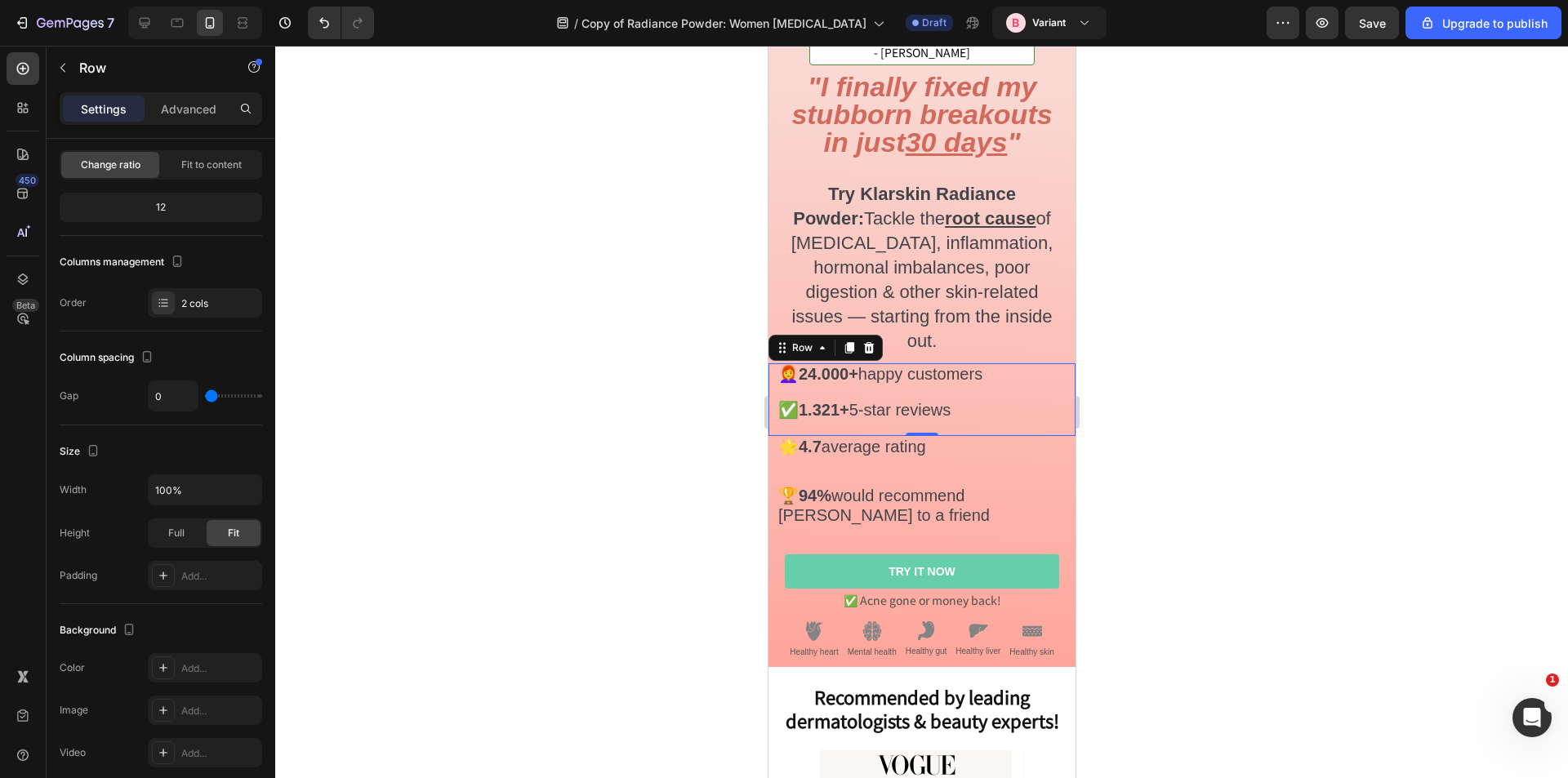
drag, startPoint x: 221, startPoint y: 398, endPoint x: 707, endPoint y: 361, distance: 487.4
type input "0"
click at [205, 394] on input "range" at bounding box center [233, 396] width 57 height 3
click at [959, 436] on div "⁠⁠⁠⁠⁠⁠⁠ 🌟 4.7 average rating Heading" at bounding box center [921, 454] width 307 height 36
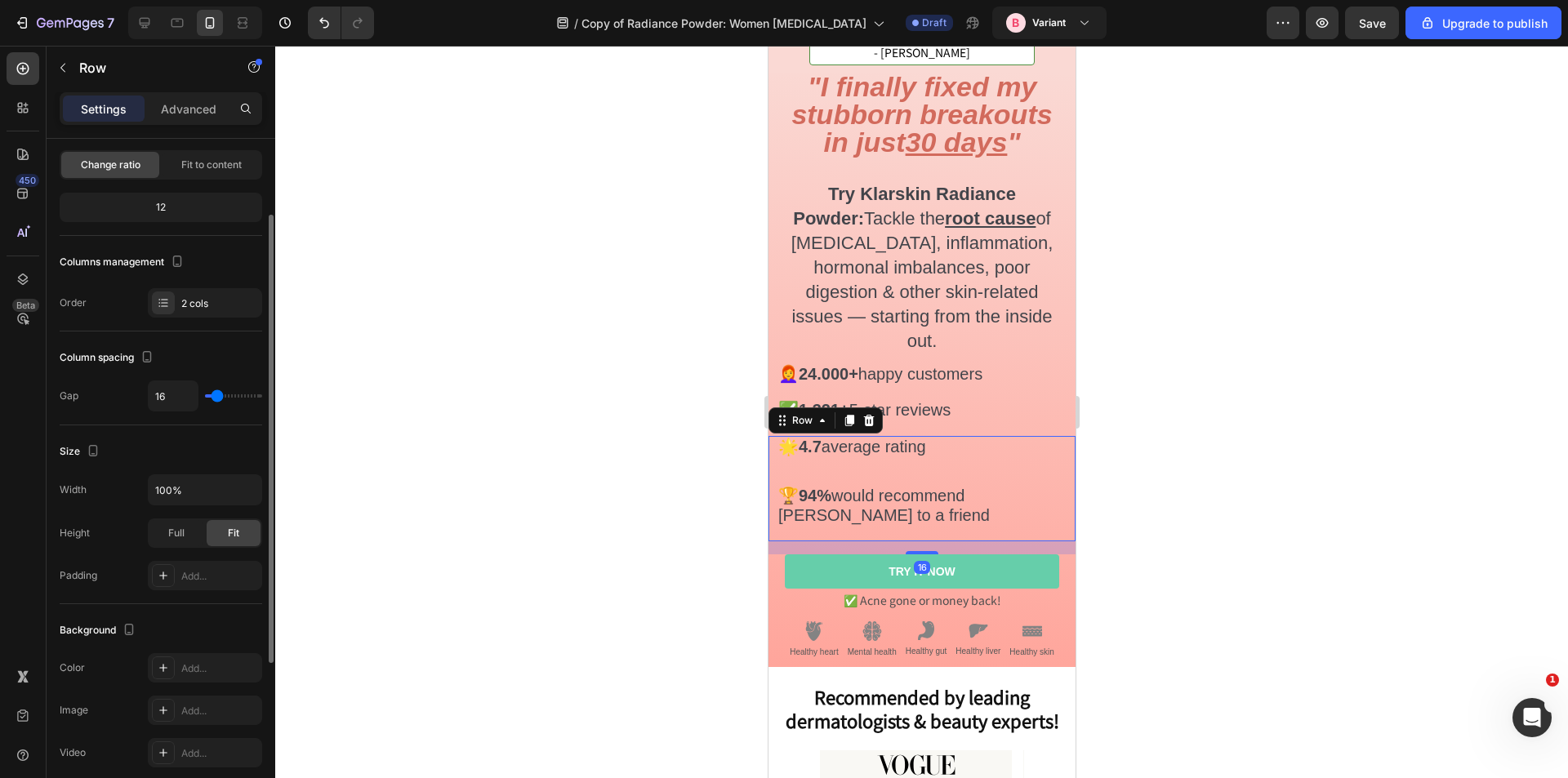
type input "0"
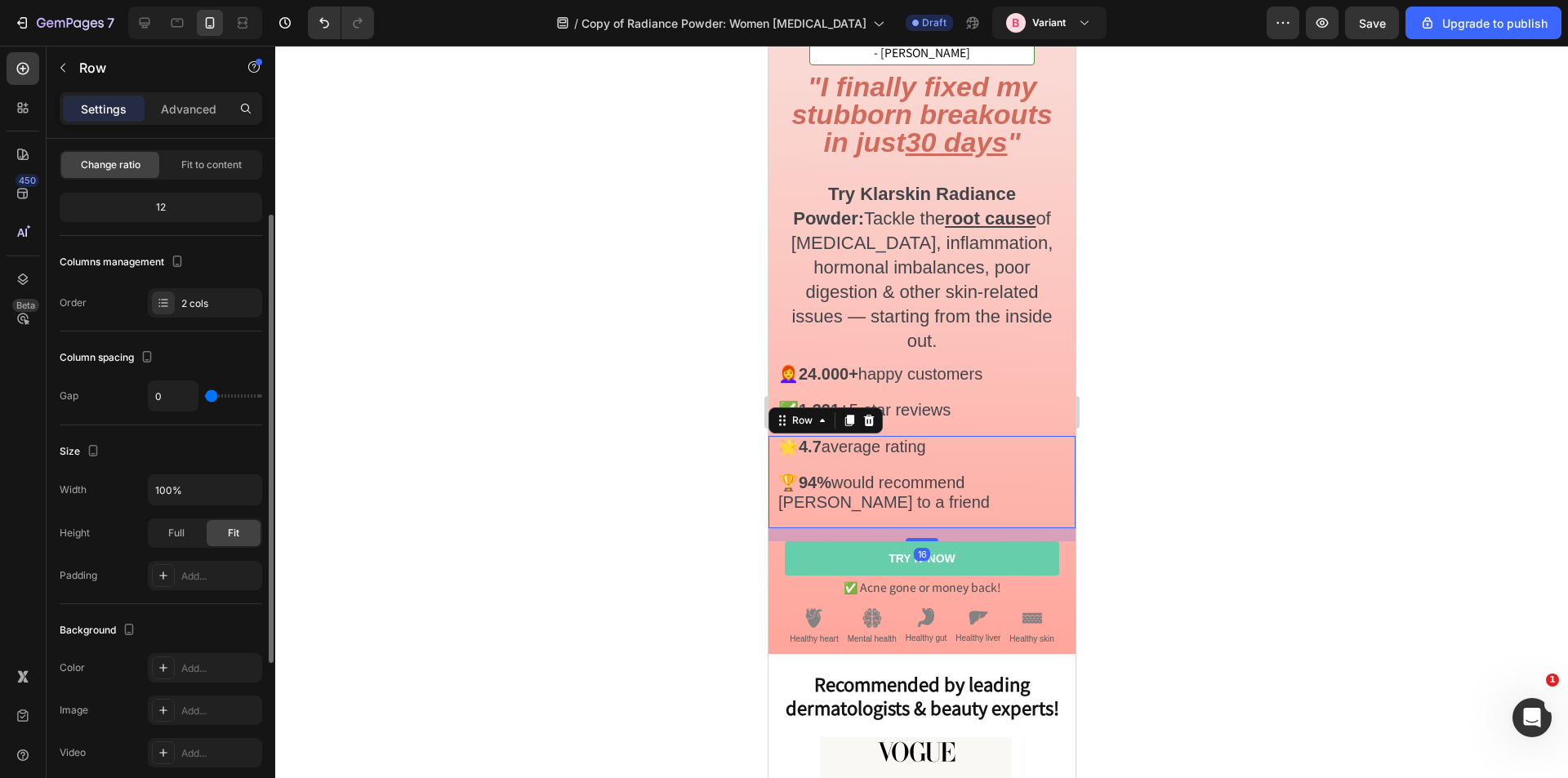
drag, startPoint x: 213, startPoint y: 396, endPoint x: 170, endPoint y: 393, distance: 43.1
type input "0"
click at [205, 394] on input "range" at bounding box center [233, 396] width 57 height 3
click at [1272, 338] on div at bounding box center [922, 412] width 1293 height 733
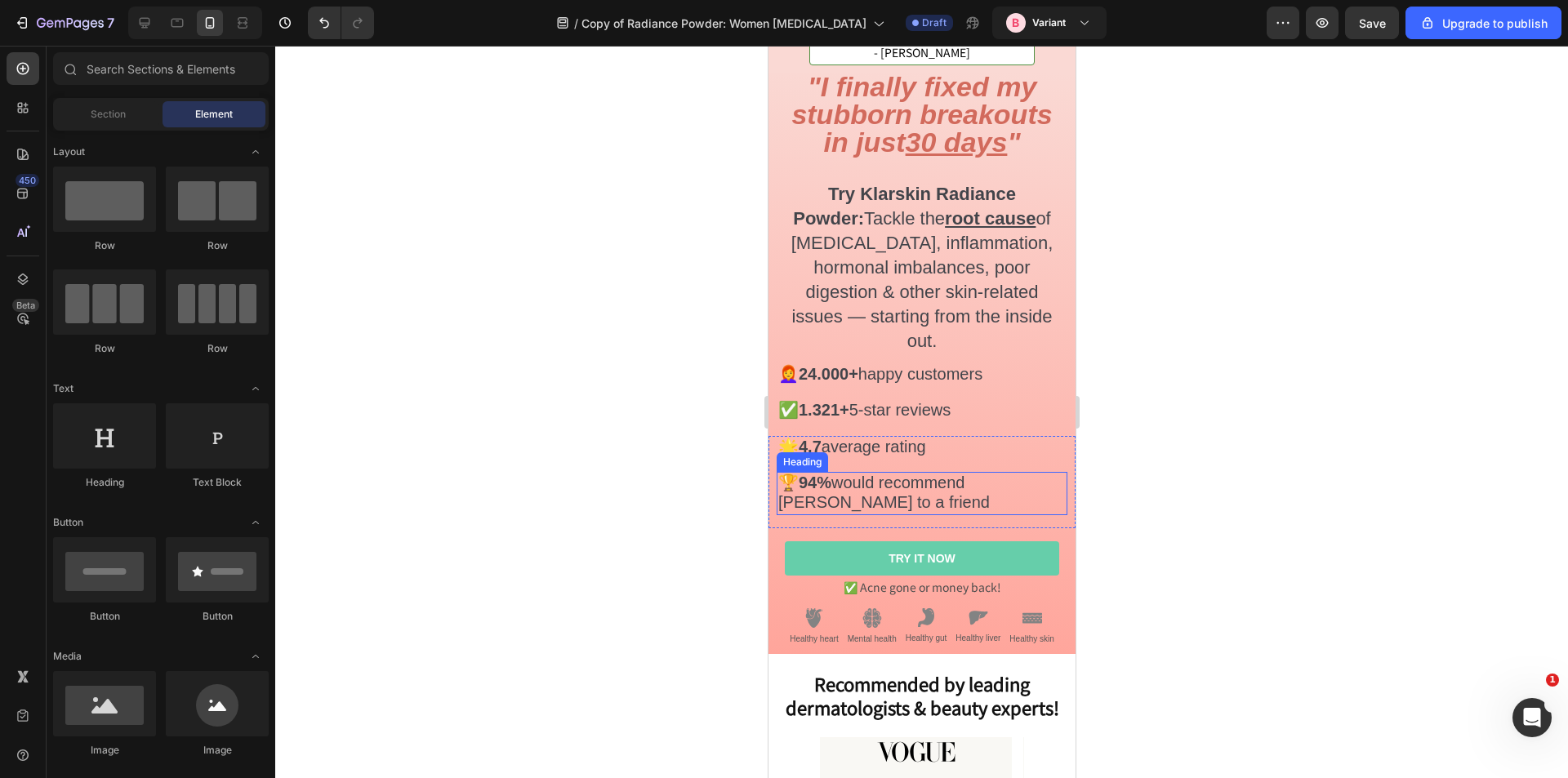
click at [892, 477] on h2 "⁠⁠⁠⁠⁠⁠⁠ 🏆 94% would recommend Klarskin to a friend" at bounding box center [921, 493] width 291 height 44
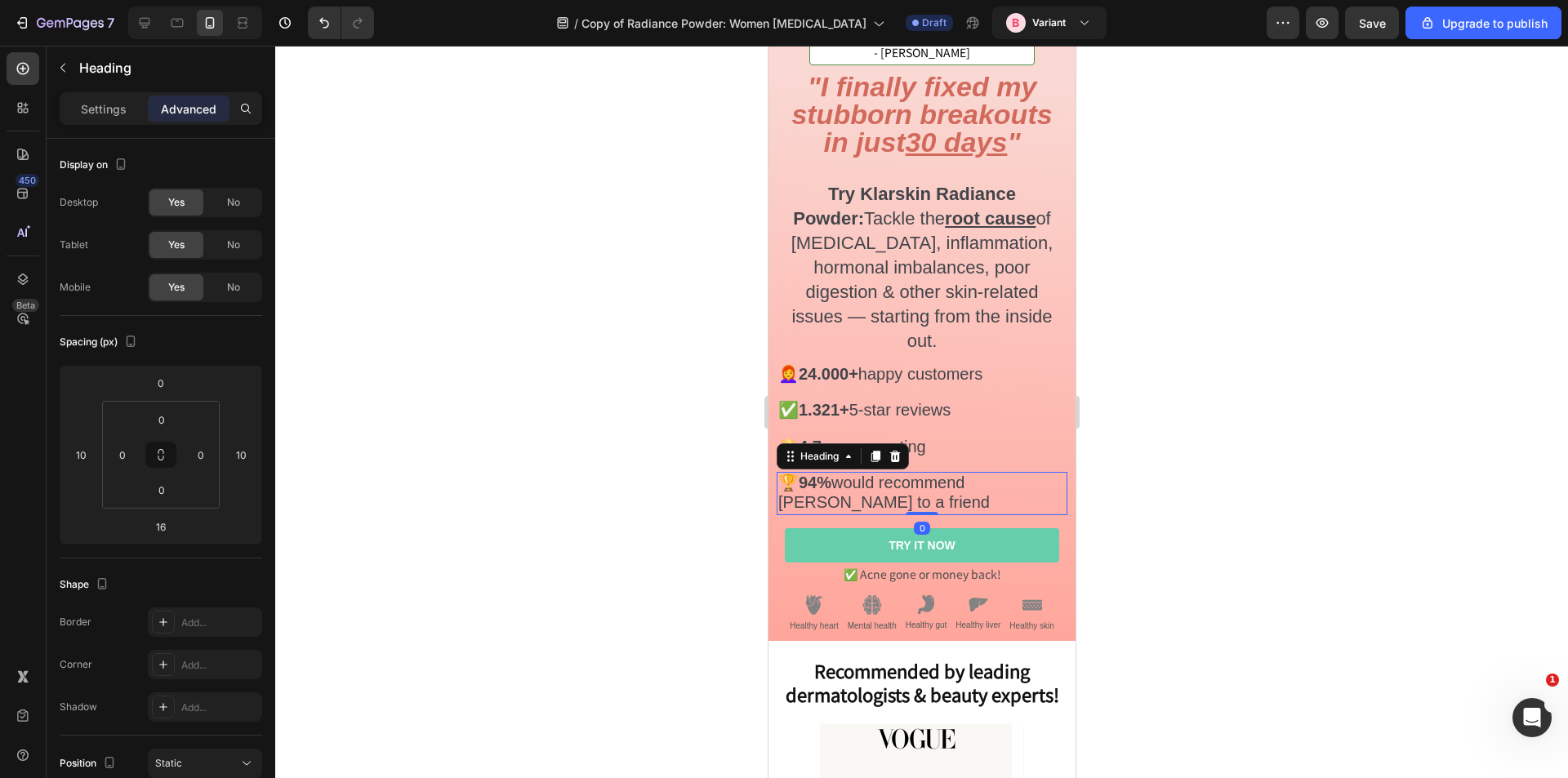
drag, startPoint x: 910, startPoint y: 491, endPoint x: 908, endPoint y: 463, distance: 28.1
click at [908, 472] on div "⁠⁠⁠⁠⁠⁠⁠ 🏆 94% would recommend Klarskin to a friend Heading 0" at bounding box center [921, 493] width 291 height 44
type input "0"
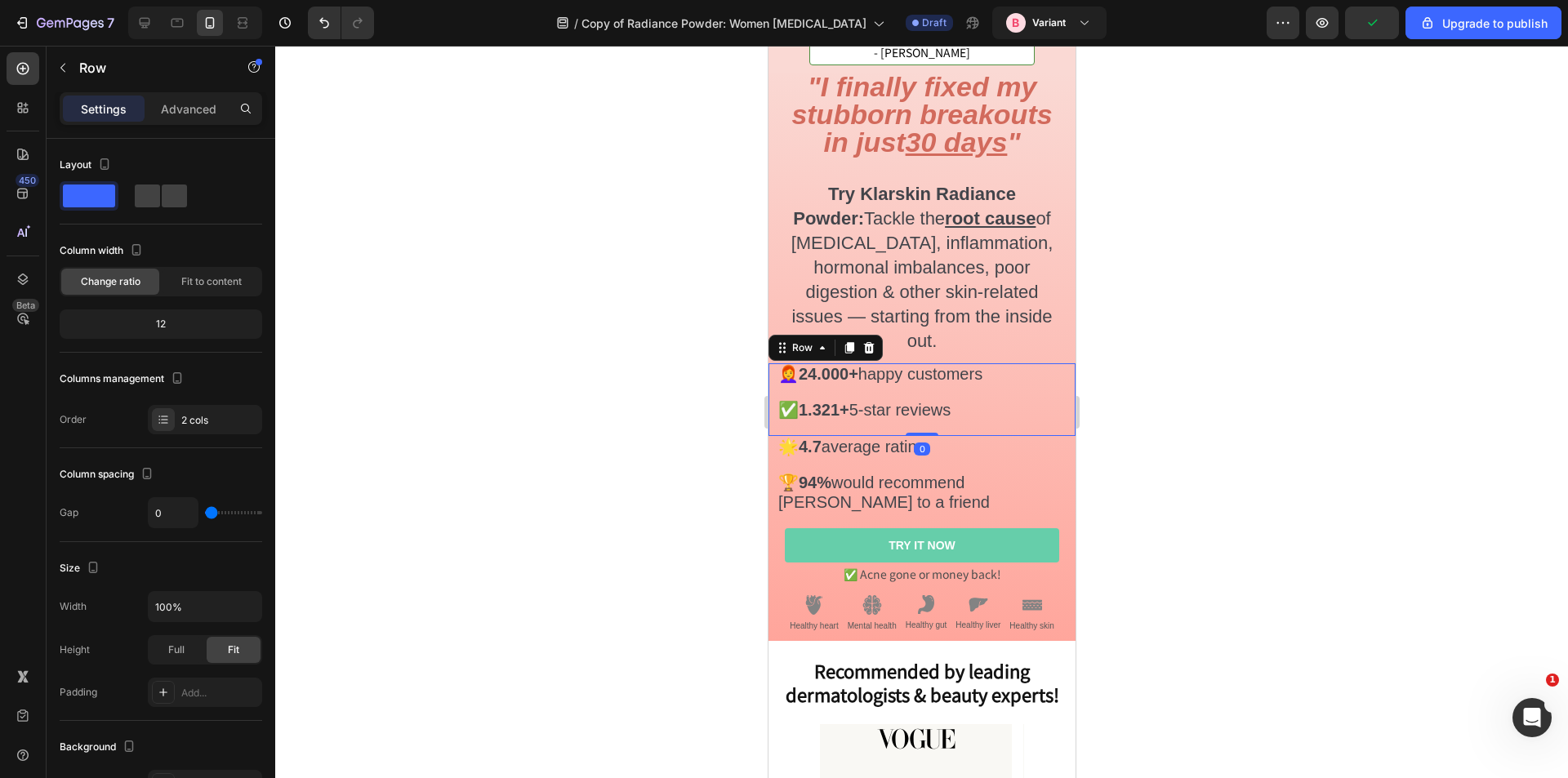
click at [942, 399] on div "⁠⁠⁠⁠⁠⁠⁠ ✅ 1.321+ 5-star reviews Heading" at bounding box center [921, 417] width 307 height 36
click at [912, 473] on p "⁠⁠⁠⁠⁠⁠⁠ 🏆 94% would recommend Klarskin to a friend" at bounding box center [921, 493] width 287 height 40
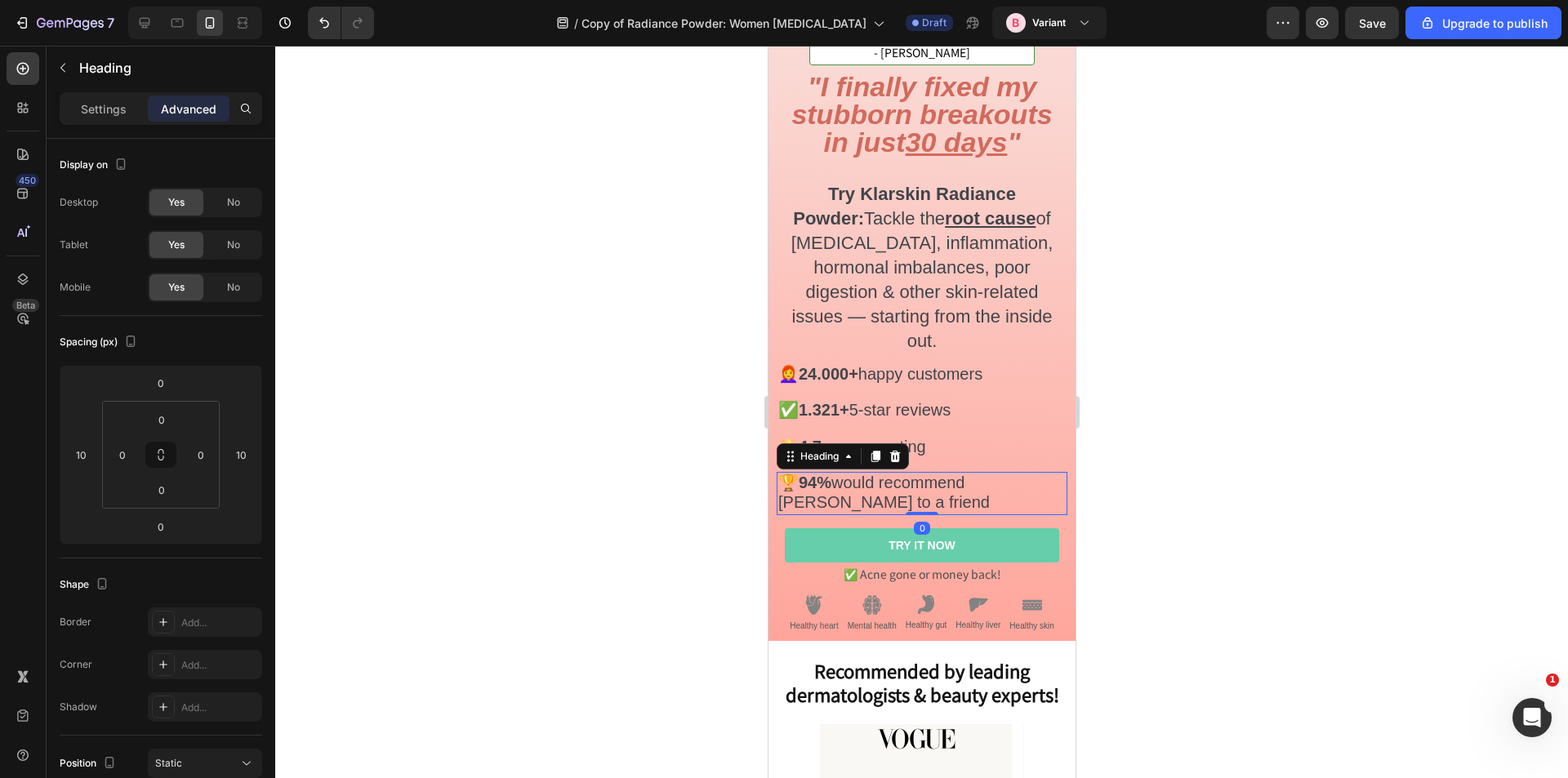
click at [1173, 397] on div at bounding box center [922, 412] width 1293 height 733
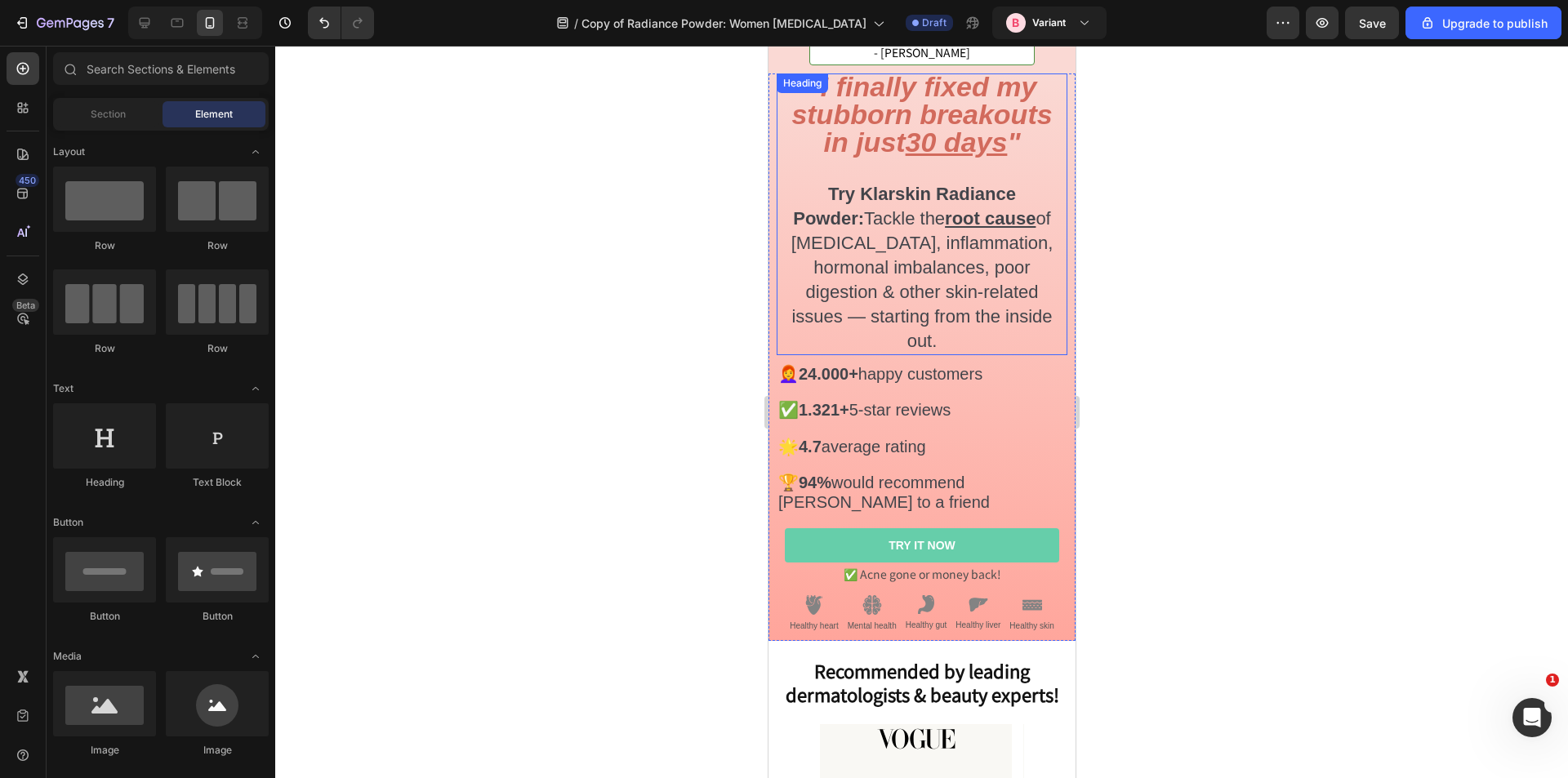
click at [903, 294] on span "Try Klarskin Radiance Powder: Tackle the root cause of adult acne, inflammation…" at bounding box center [922, 267] width 262 height 166
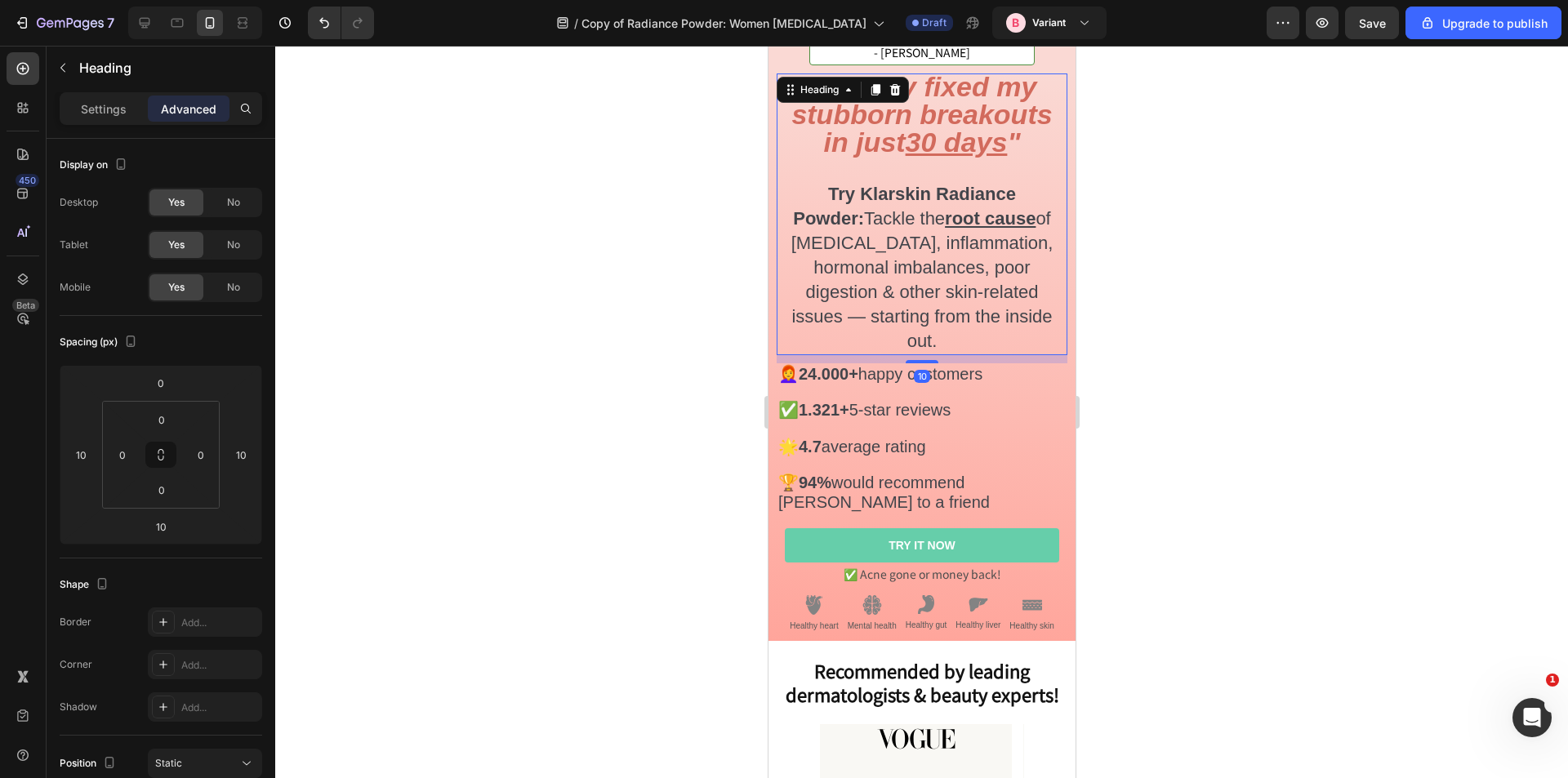
click at [575, 364] on div at bounding box center [922, 412] width 1293 height 733
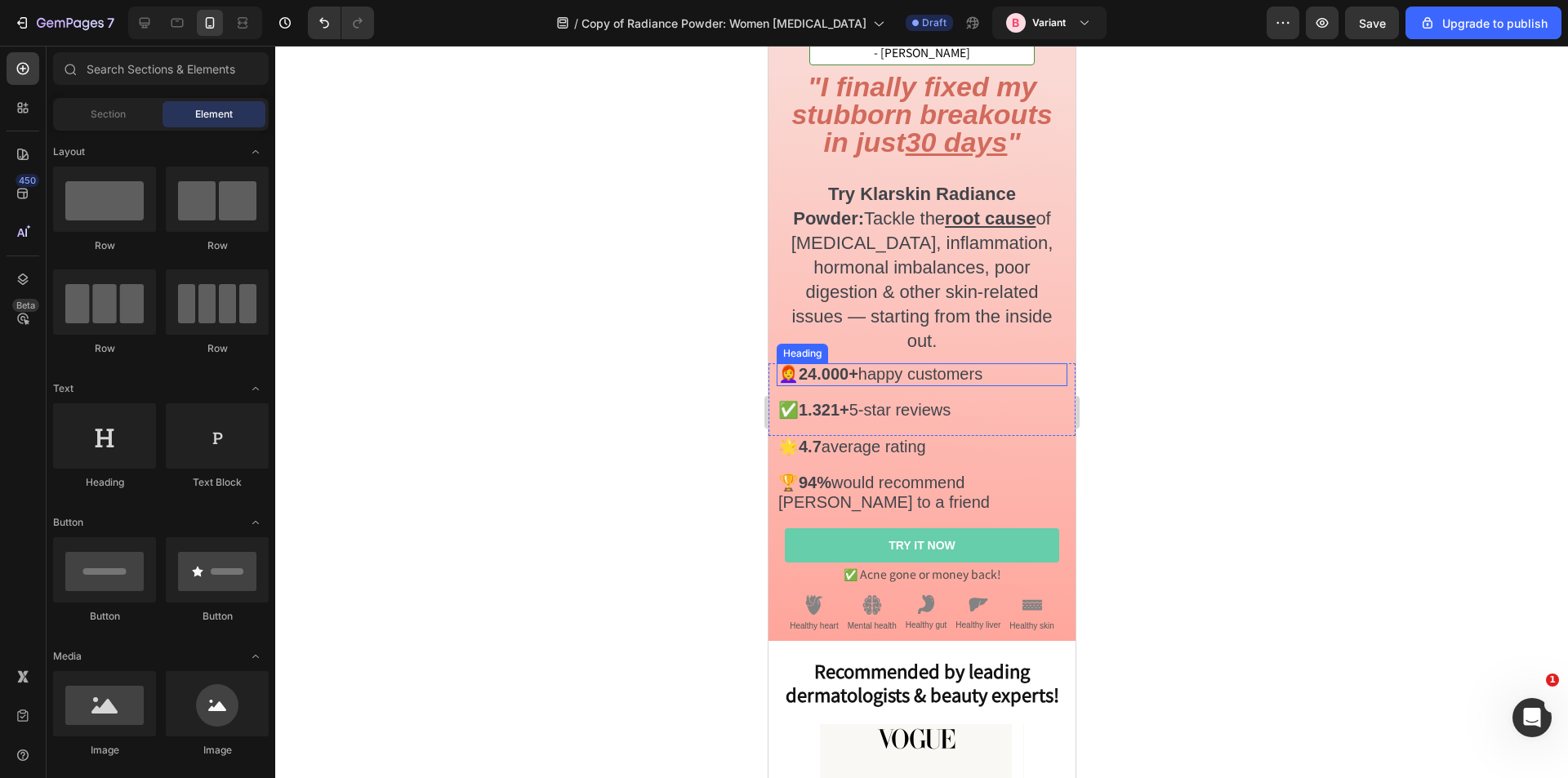
click at [872, 365] on span "👩‍🦰 24.000+ happy customers" at bounding box center [880, 374] width 204 height 18
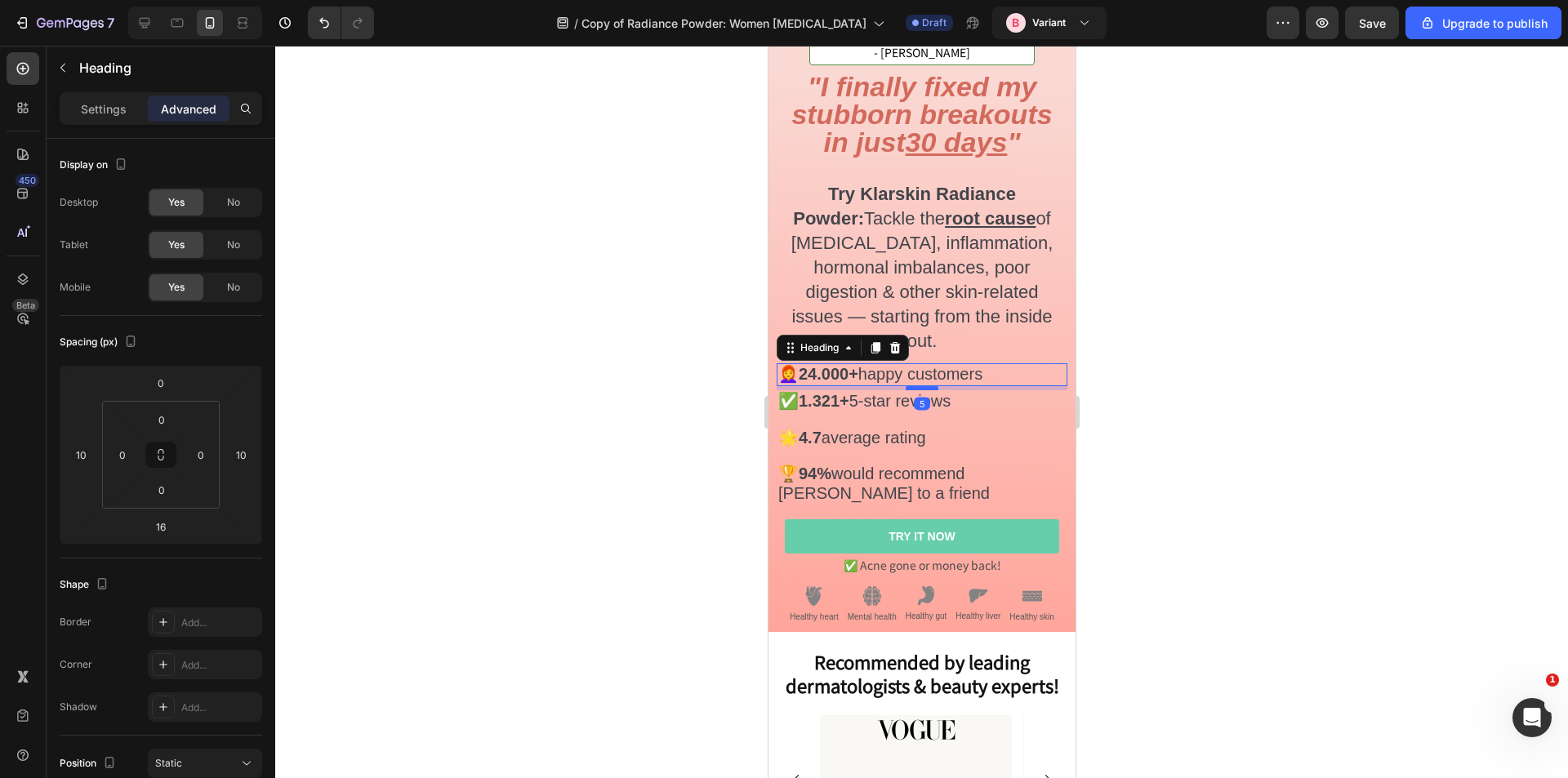
drag, startPoint x: 915, startPoint y: 362, endPoint x: 913, endPoint y: 353, distance: 9.2
click at [913, 385] on div at bounding box center [922, 388] width 33 height 5
type input "5"
click at [894, 392] on span "✅ 1.321+ 5-star reviews" at bounding box center [863, 401] width 172 height 18
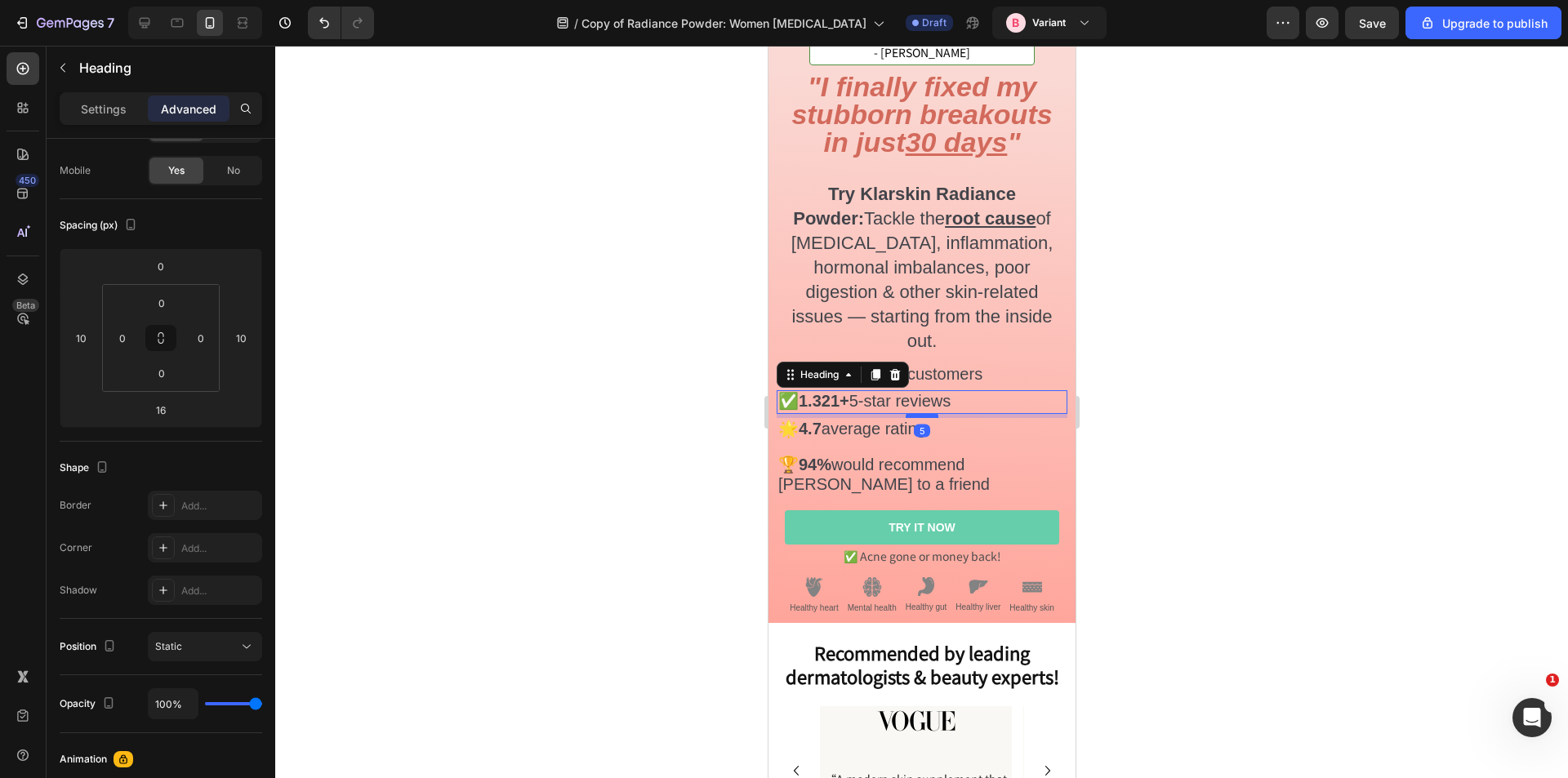
drag, startPoint x: 918, startPoint y: 387, endPoint x: 915, endPoint y: 378, distance: 9.5
click at [915, 413] on div at bounding box center [922, 416] width 33 height 5
type input "5"
click at [870, 420] on span "🌟 4.7 average rating" at bounding box center [852, 429] width 148 height 18
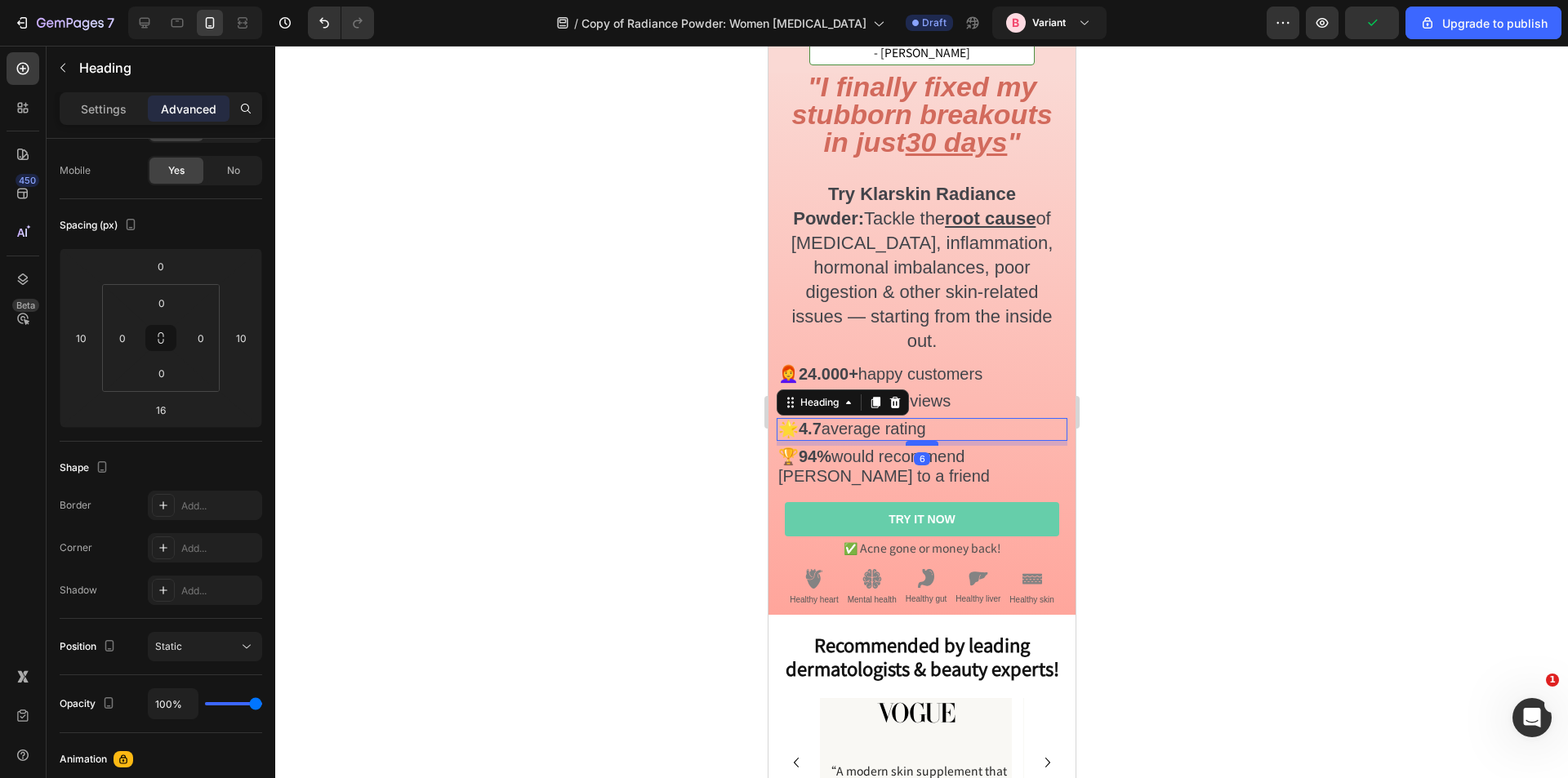
drag, startPoint x: 915, startPoint y: 414, endPoint x: 916, endPoint y: 406, distance: 8.1
click at [916, 441] on div at bounding box center [922, 444] width 33 height 5
click at [915, 440] on div at bounding box center [922, 443] width 33 height 5
type input "5"
click at [533, 402] on div at bounding box center [922, 412] width 1293 height 733
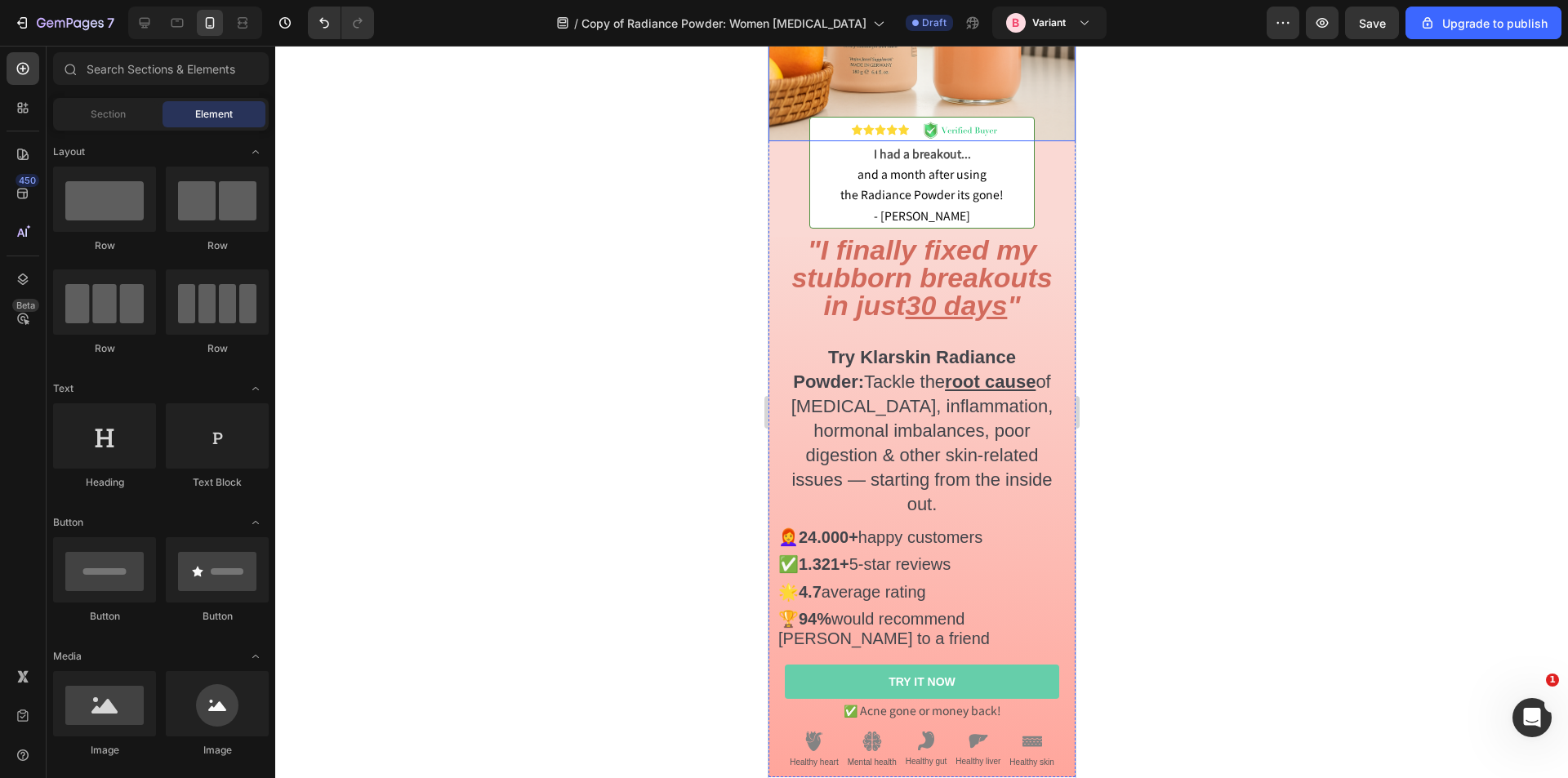
scroll to position [327, 0]
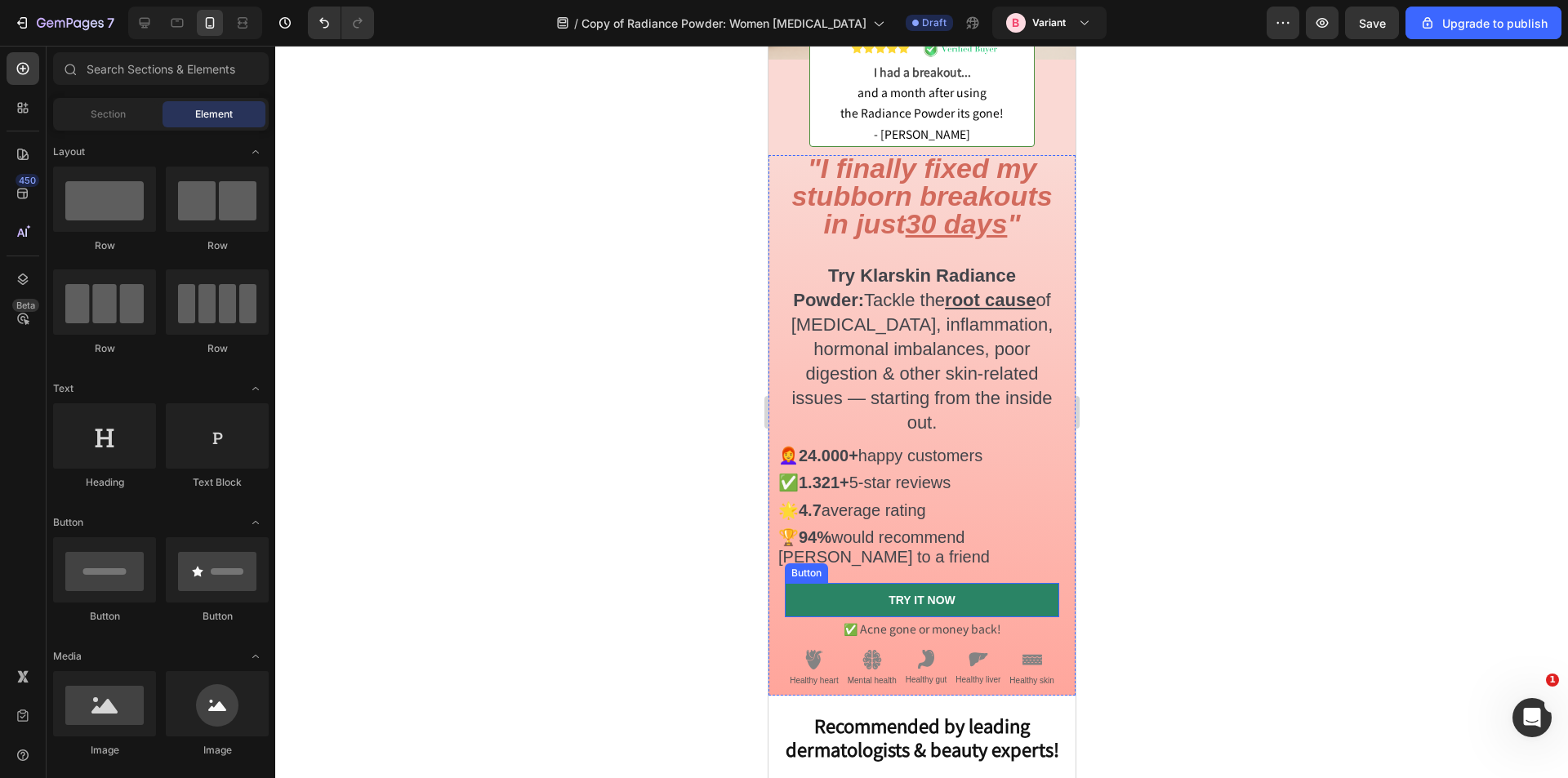
click at [965, 583] on link "TRY IT NOW" at bounding box center [921, 600] width 274 height 35
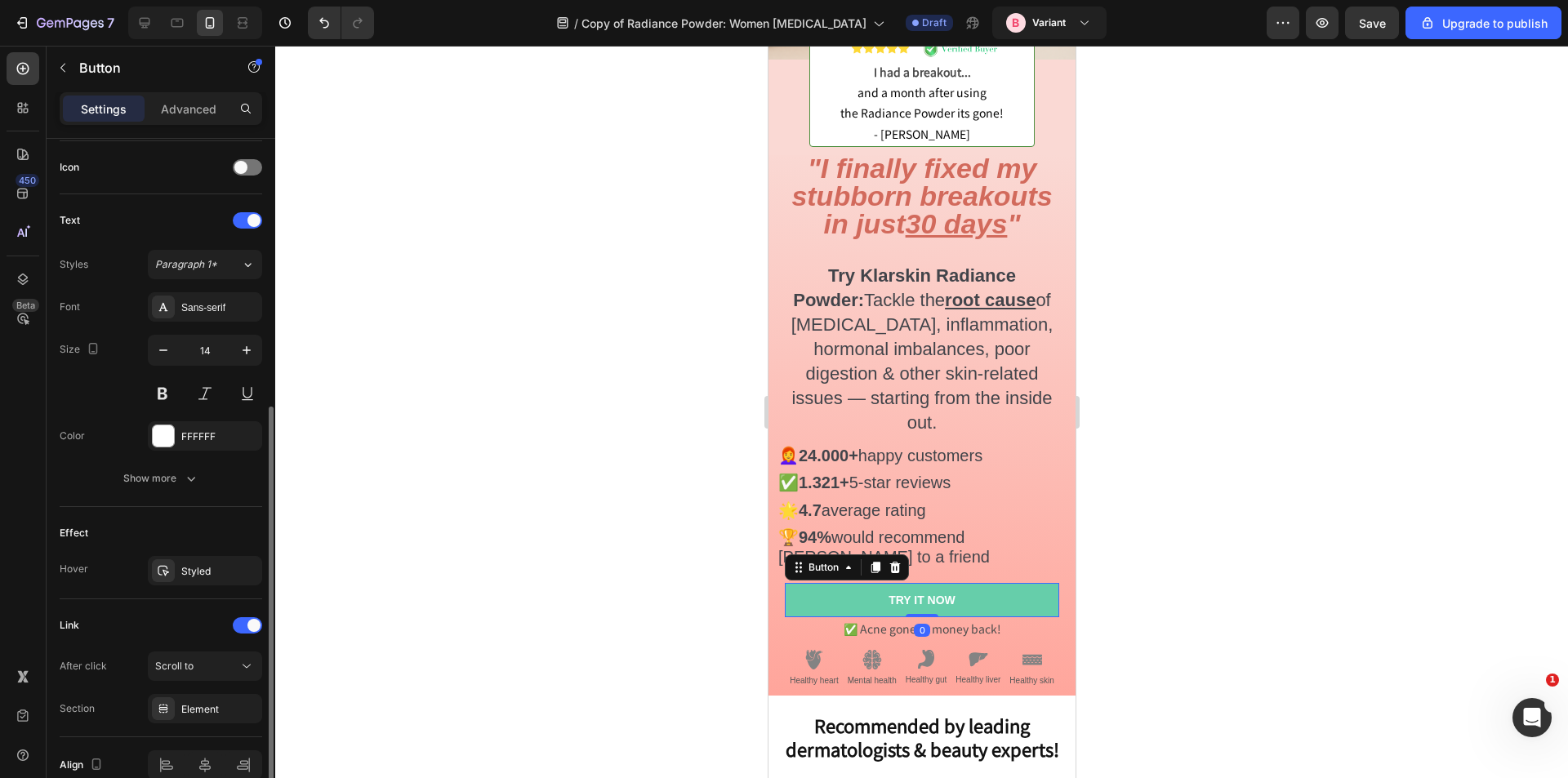
scroll to position [570, 0]
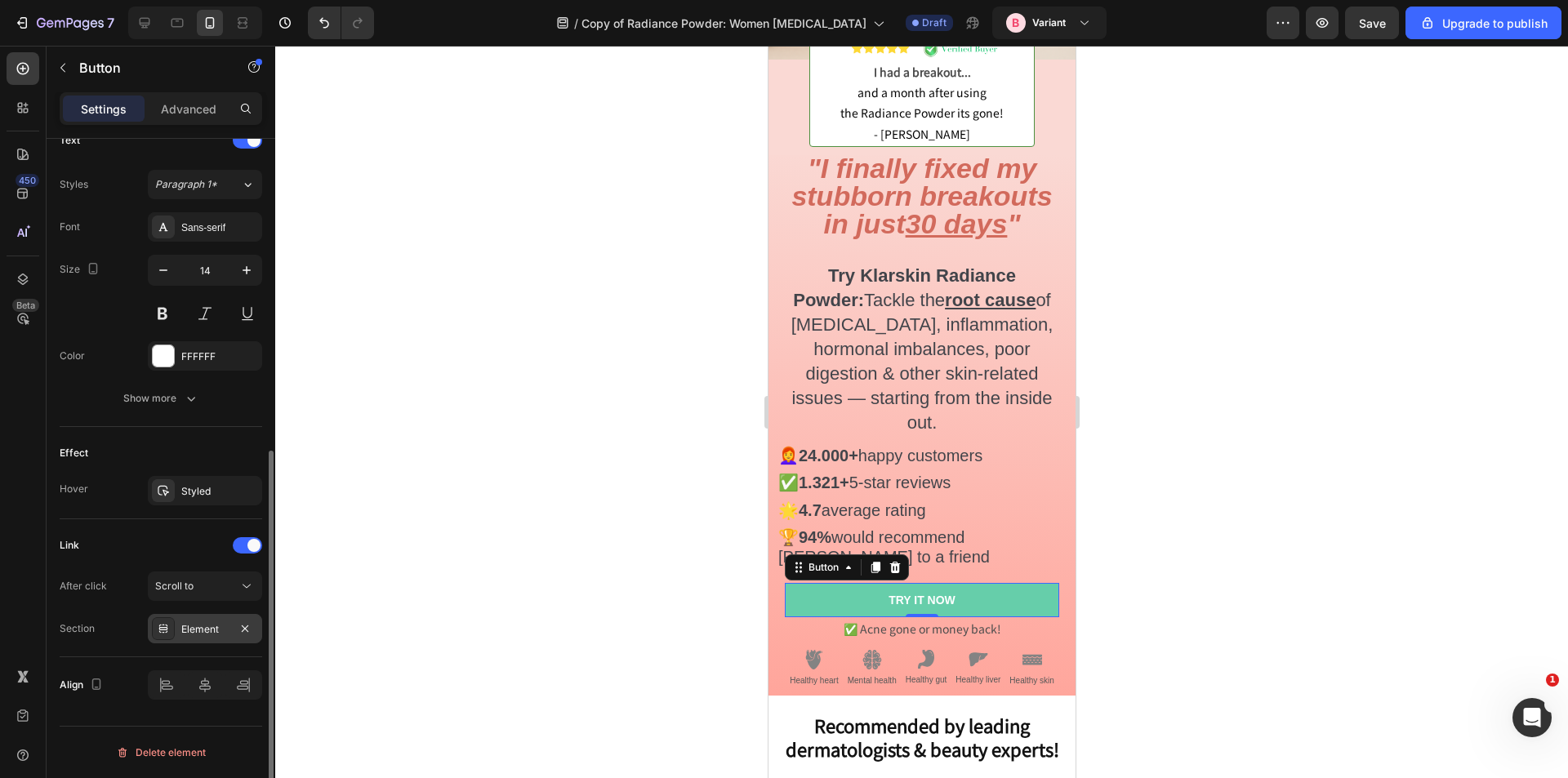
click at [197, 627] on div "Element" at bounding box center [205, 630] width 48 height 15
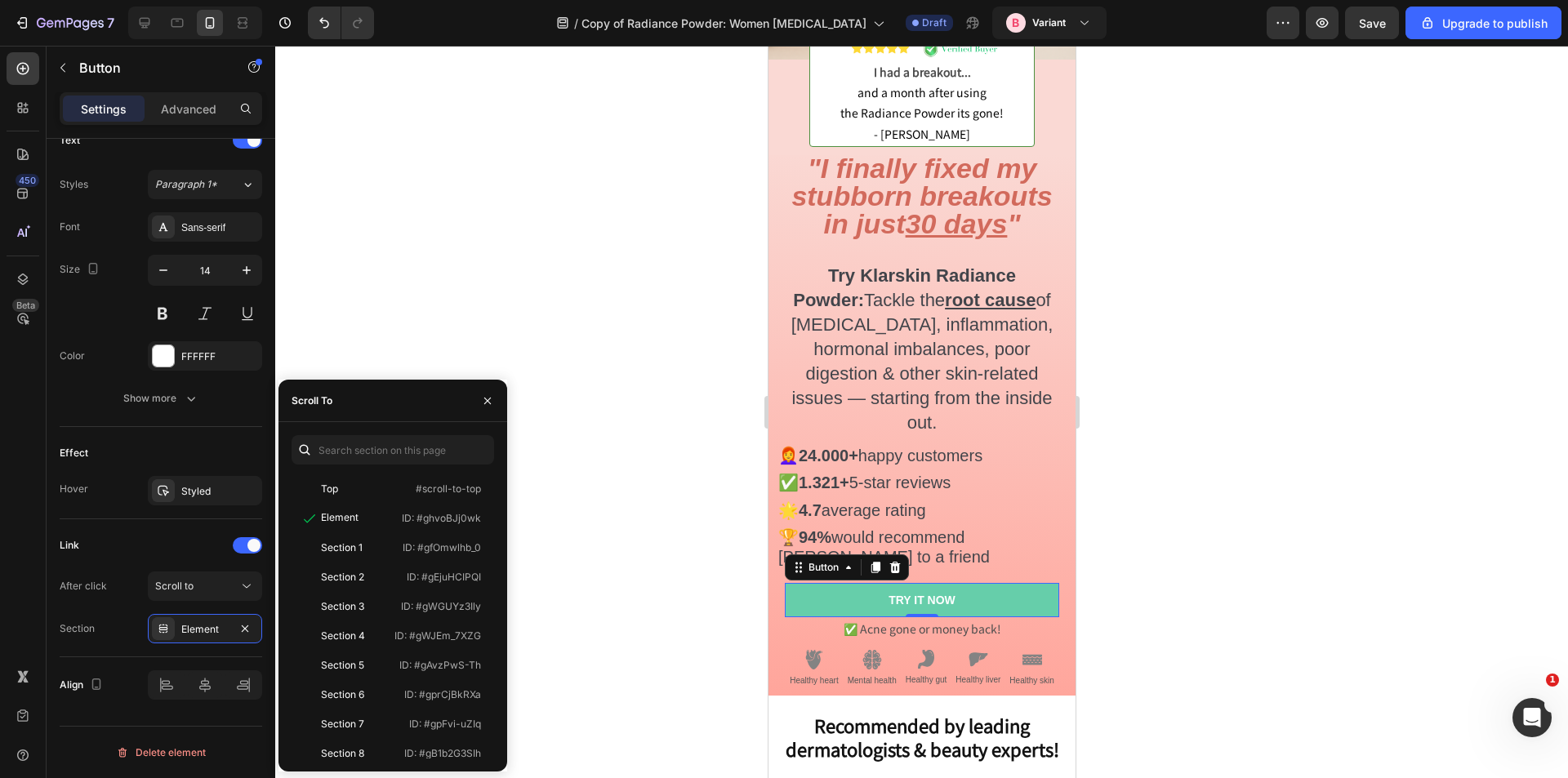
click at [656, 477] on div at bounding box center [922, 412] width 1293 height 733
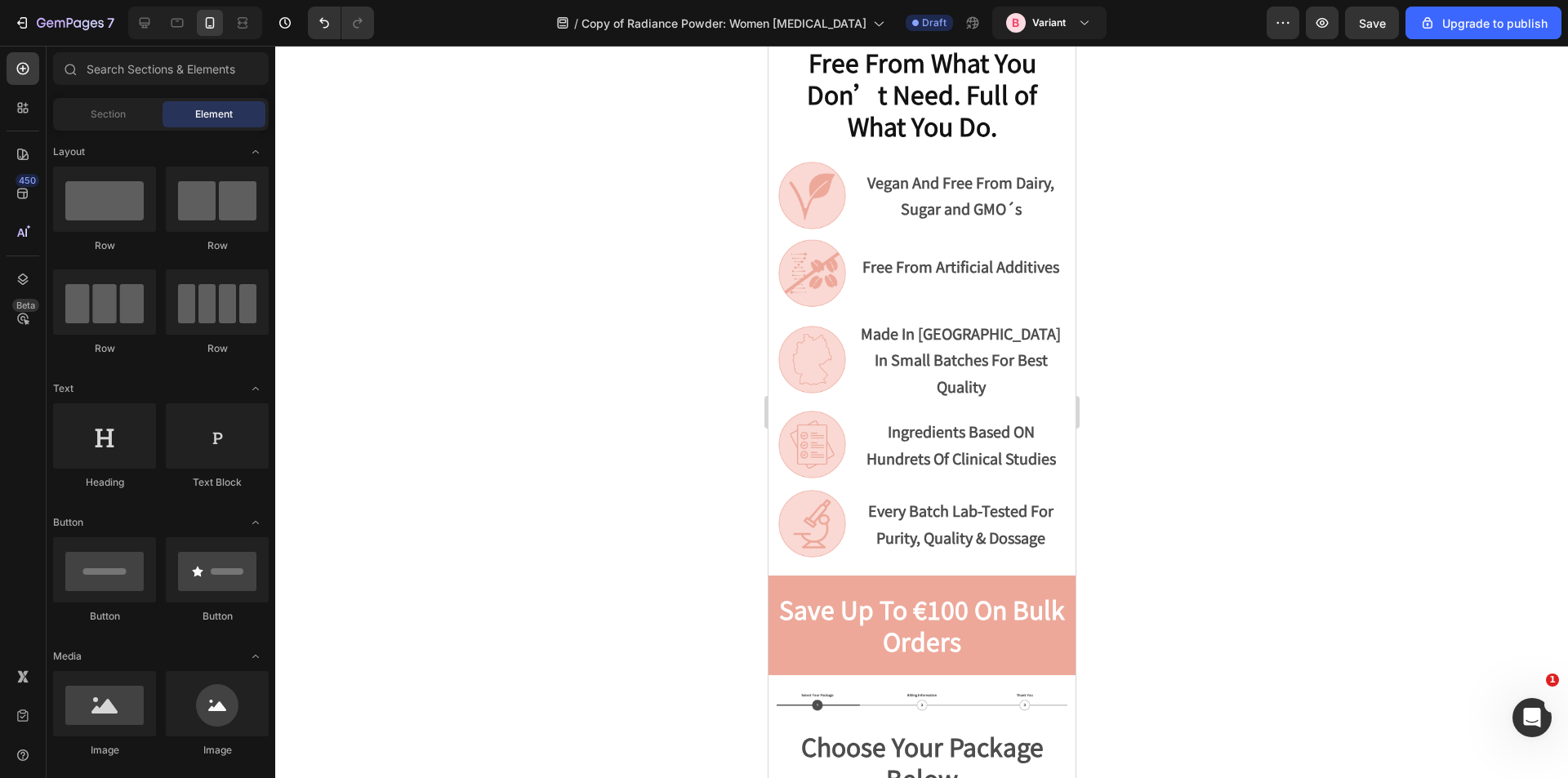
scroll to position [10860, 0]
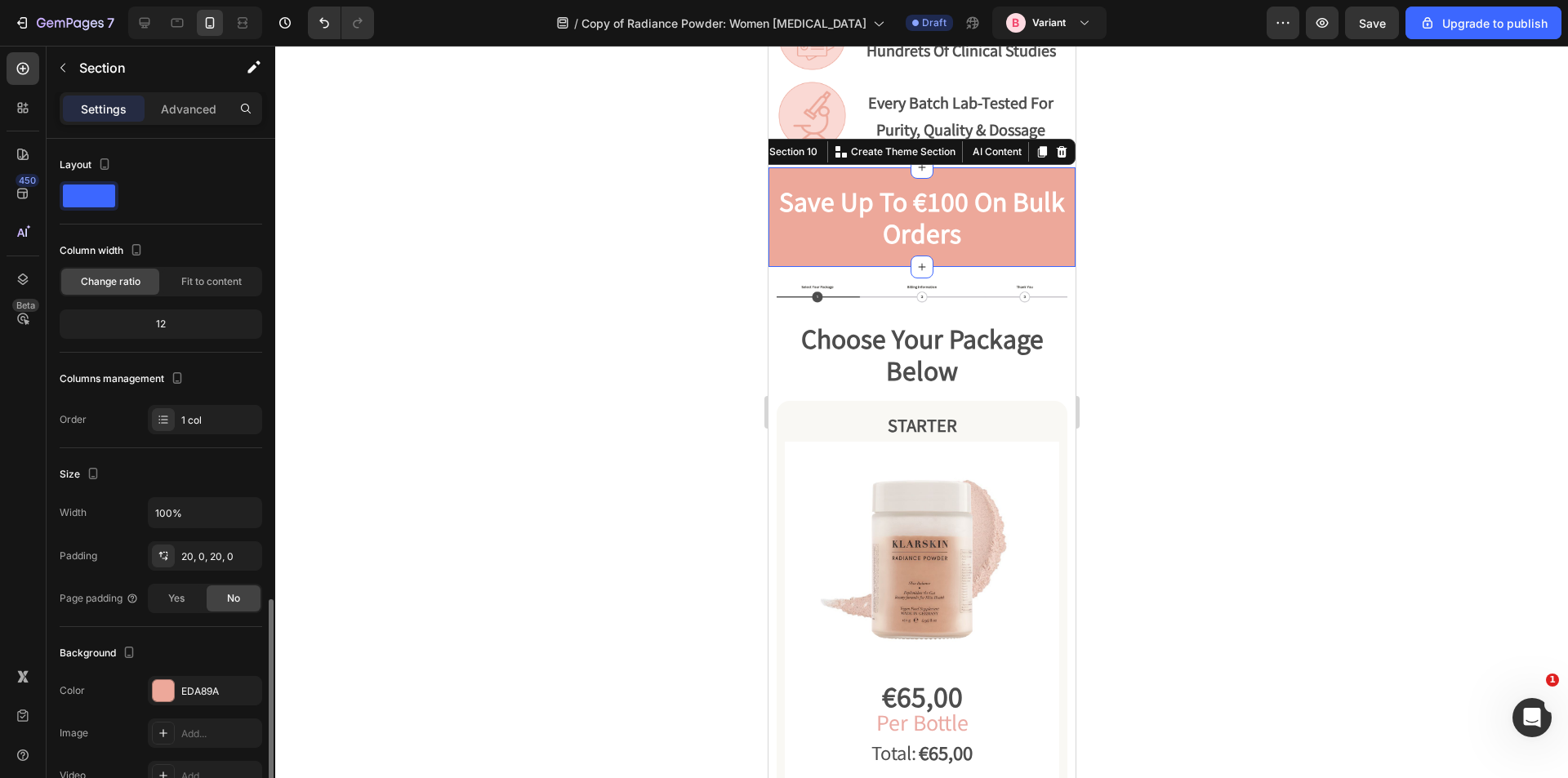
scroll to position [268, 0]
click at [836, 167] on div "Save Up To €100 On Bulk Orders Heading Section 10 You can create reusable secti…" at bounding box center [921, 217] width 307 height 100
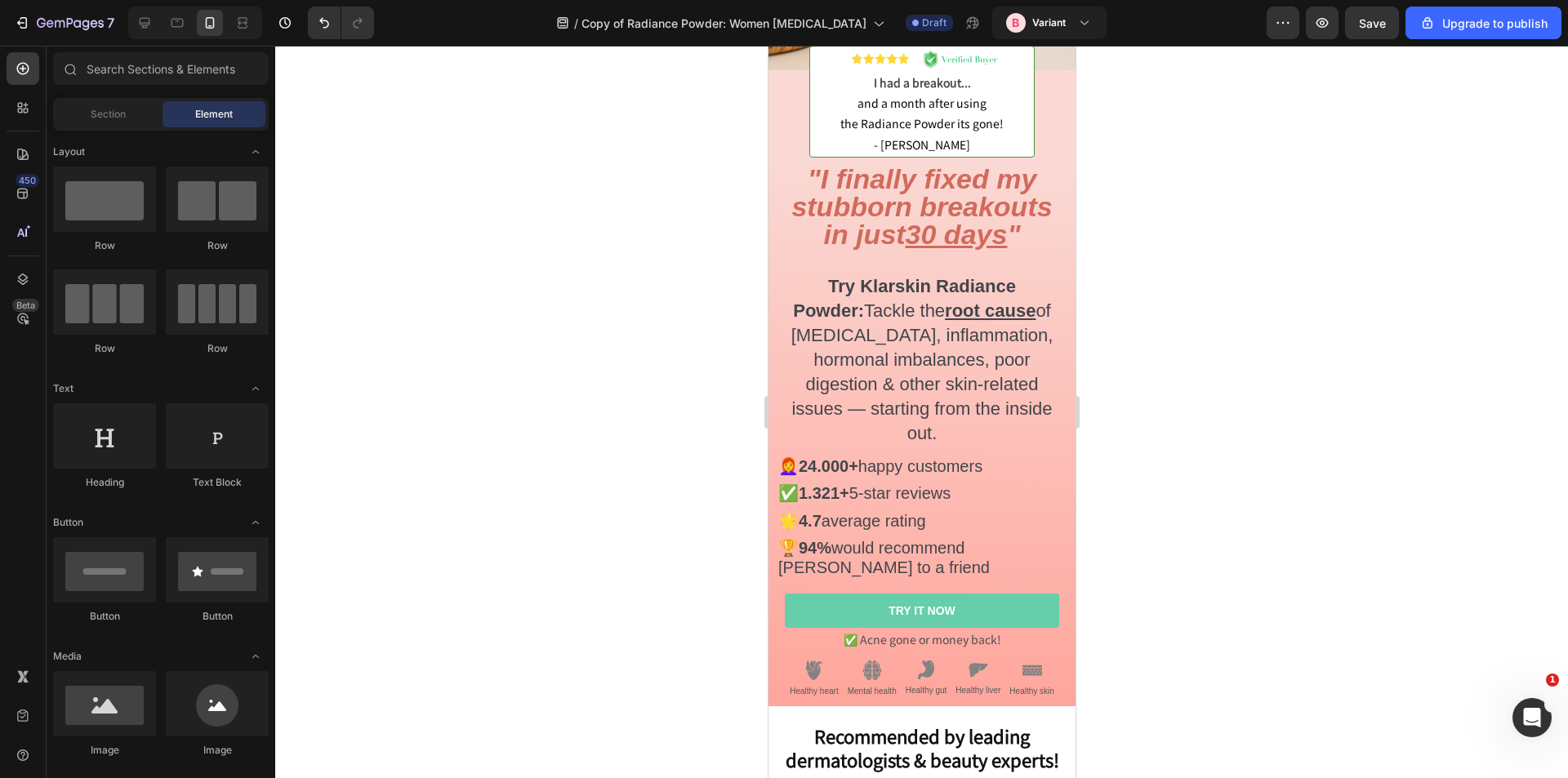
scroll to position [439, 0]
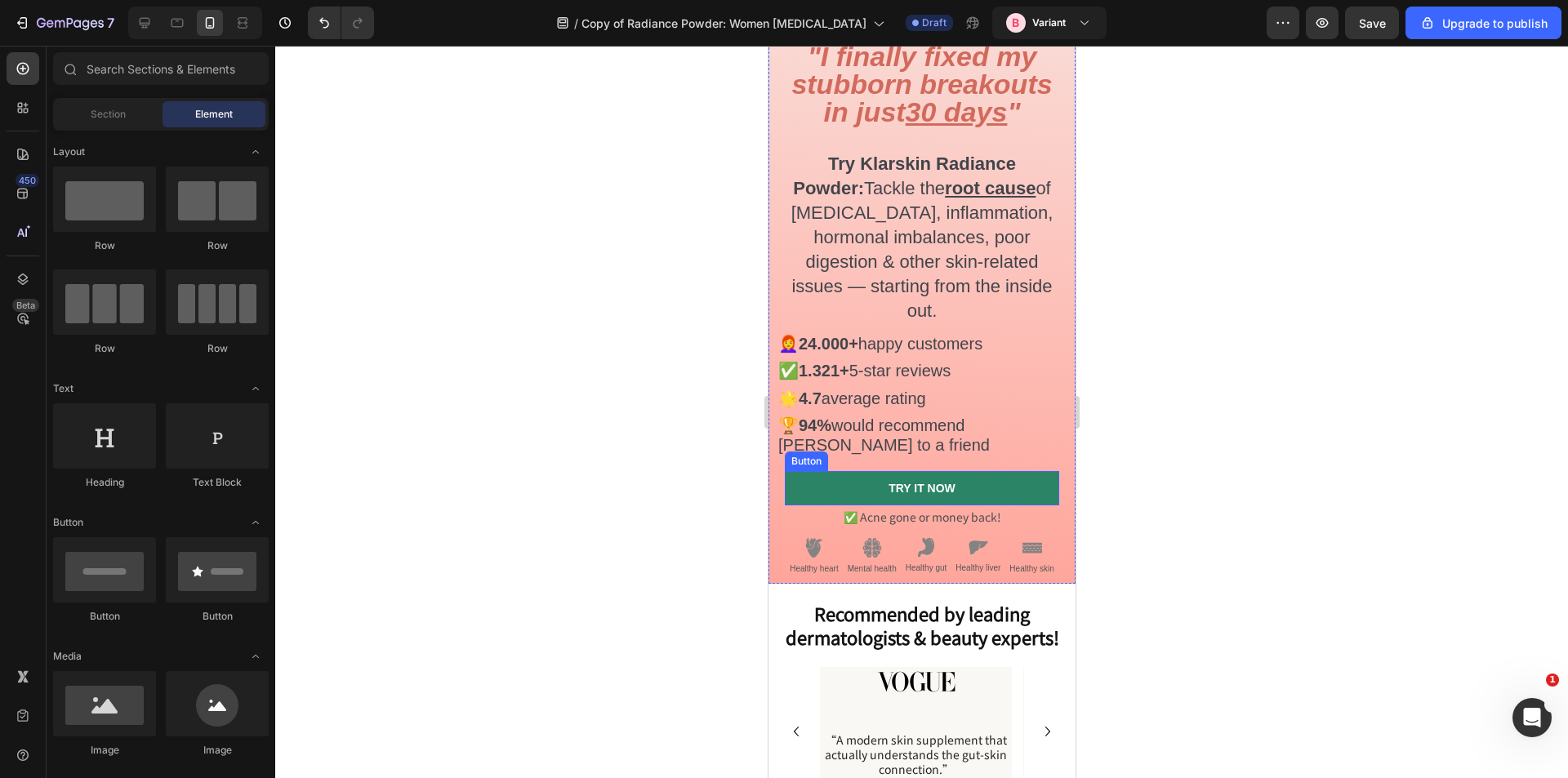
click at [996, 471] on link "TRY IT NOW" at bounding box center [921, 488] width 274 height 35
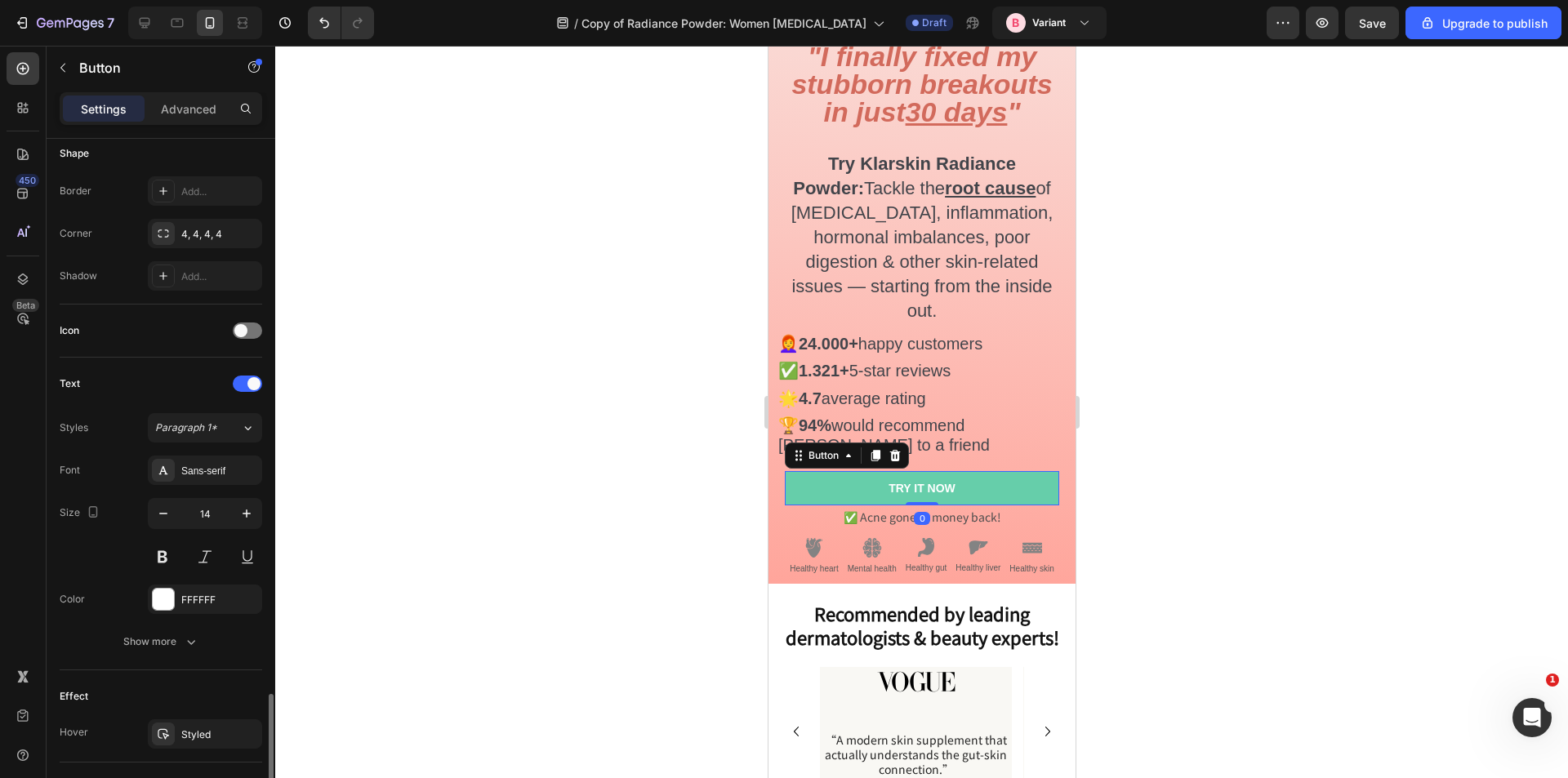
scroll to position [570, 0]
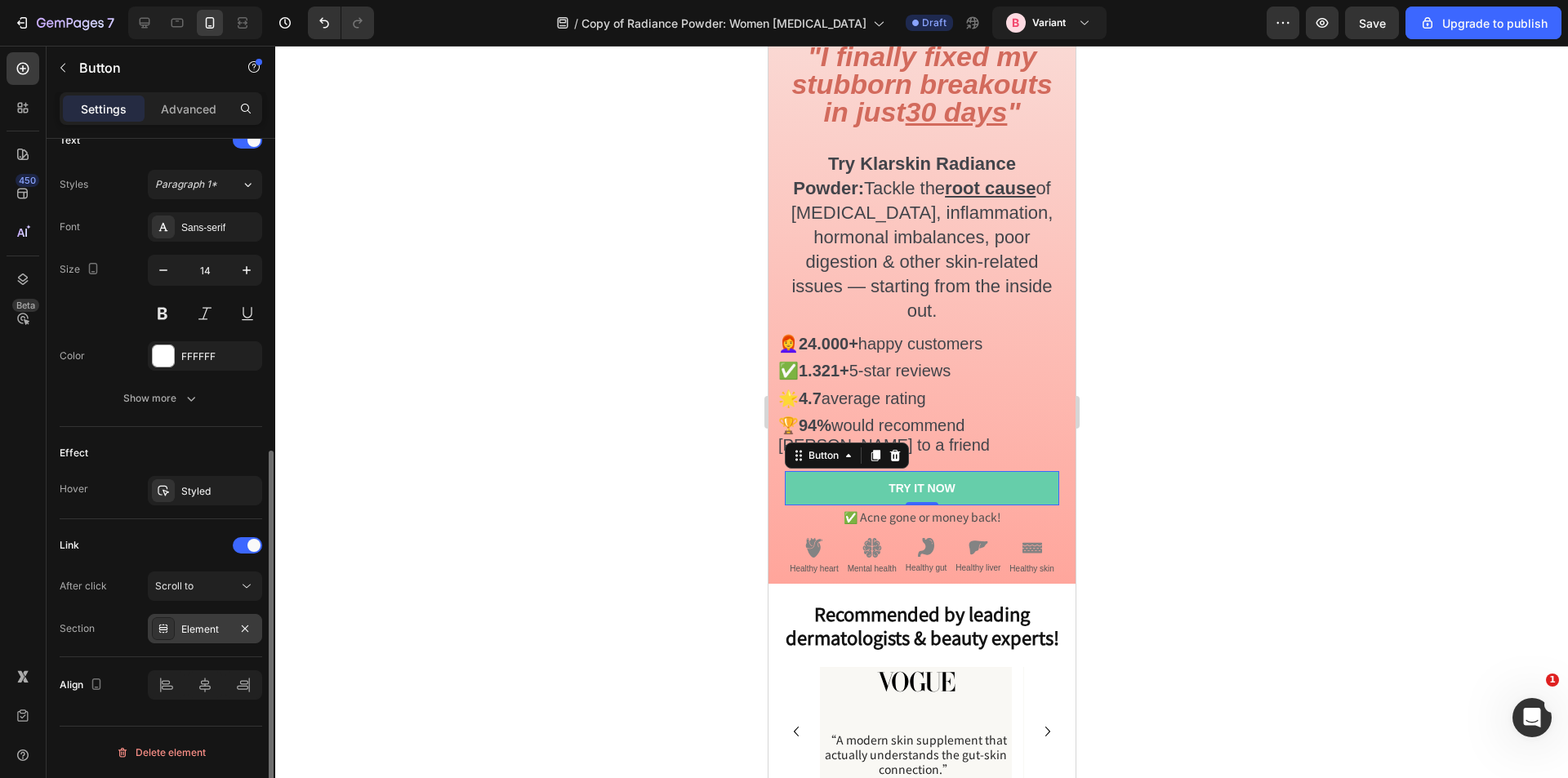
click at [199, 628] on div "Element" at bounding box center [205, 630] width 48 height 15
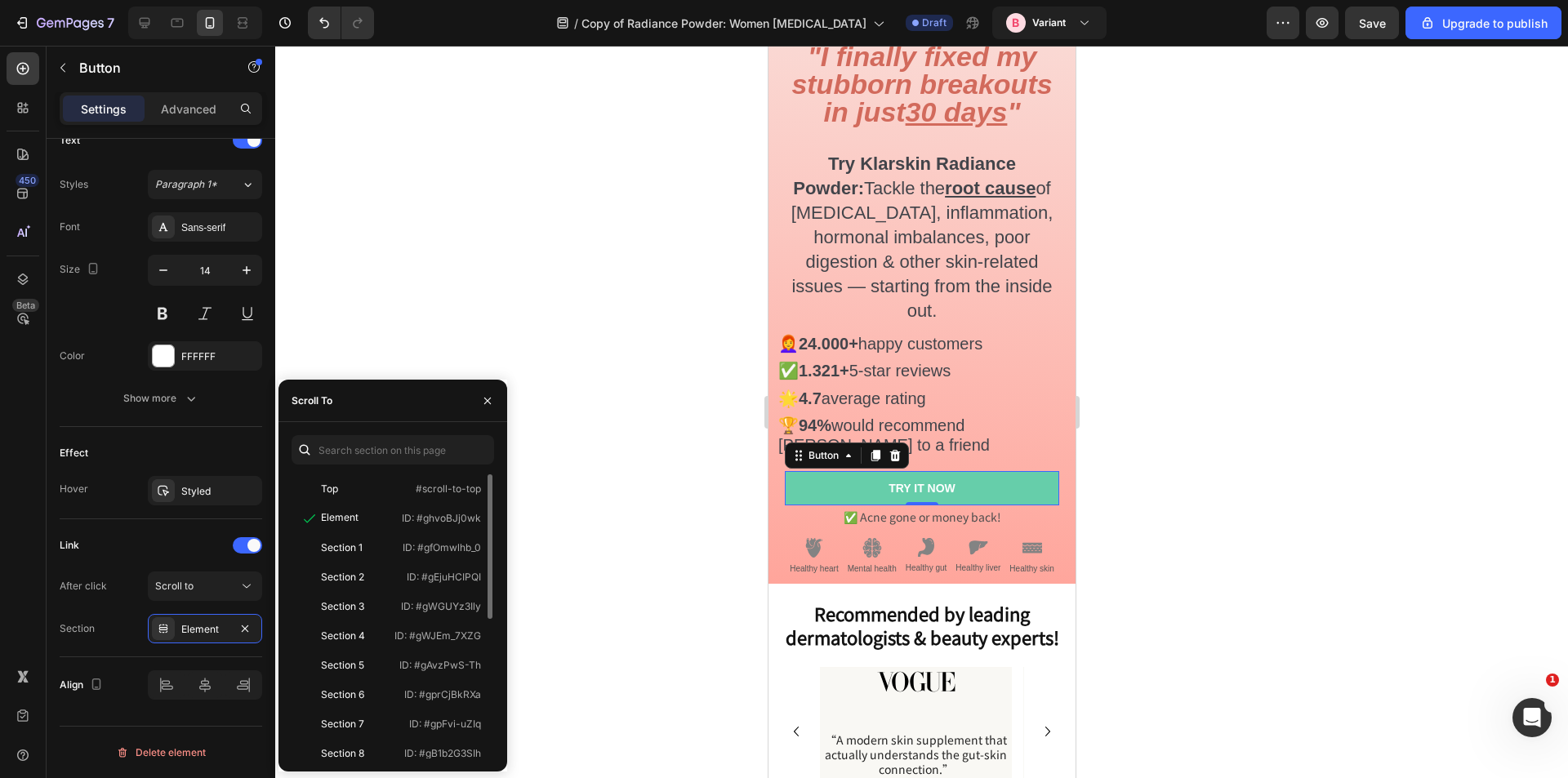
scroll to position [163, 0]
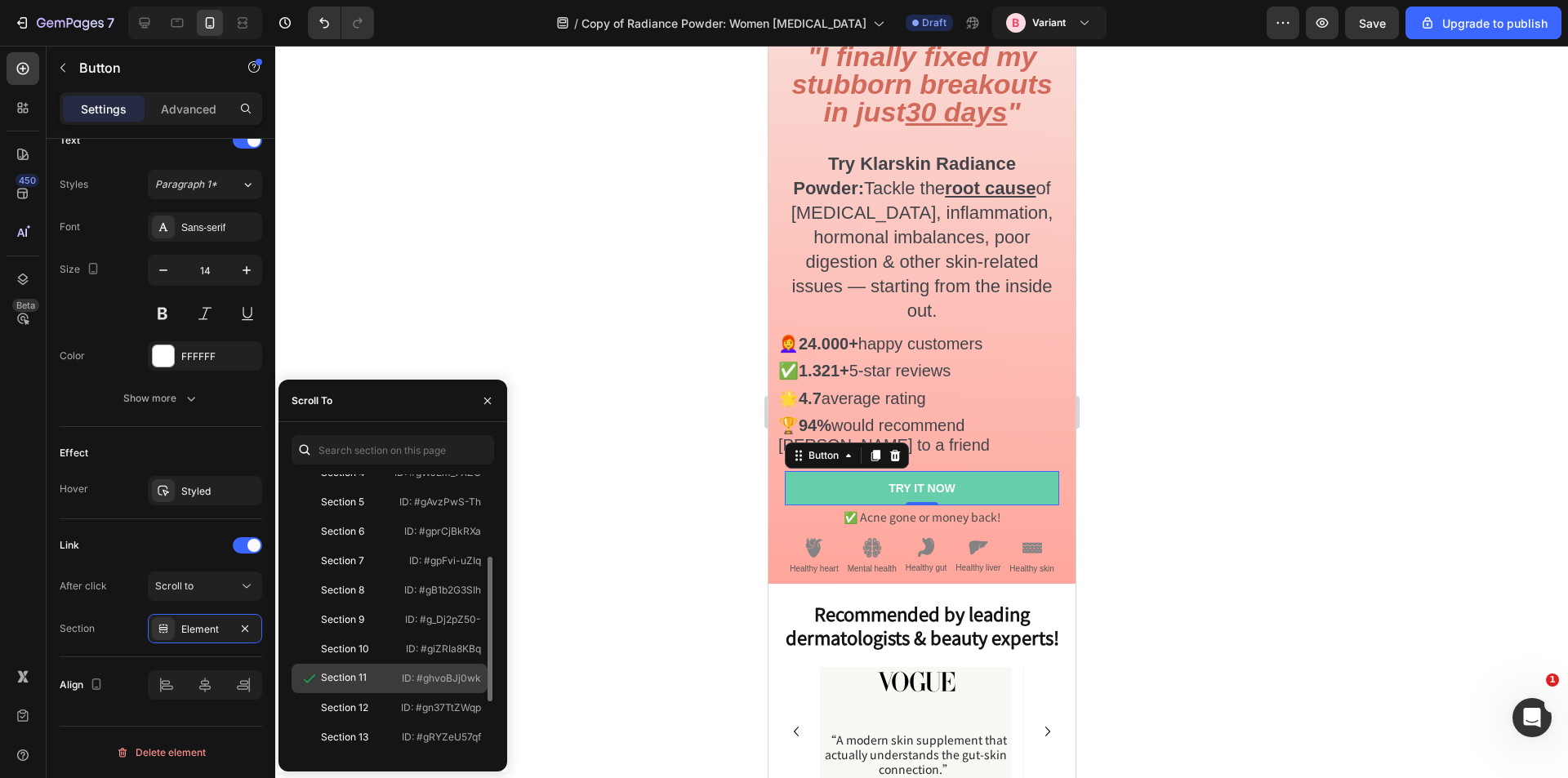
click at [348, 673] on div "Section 11" at bounding box center [344, 678] width 46 height 15
click at [562, 592] on div at bounding box center [922, 412] width 1293 height 733
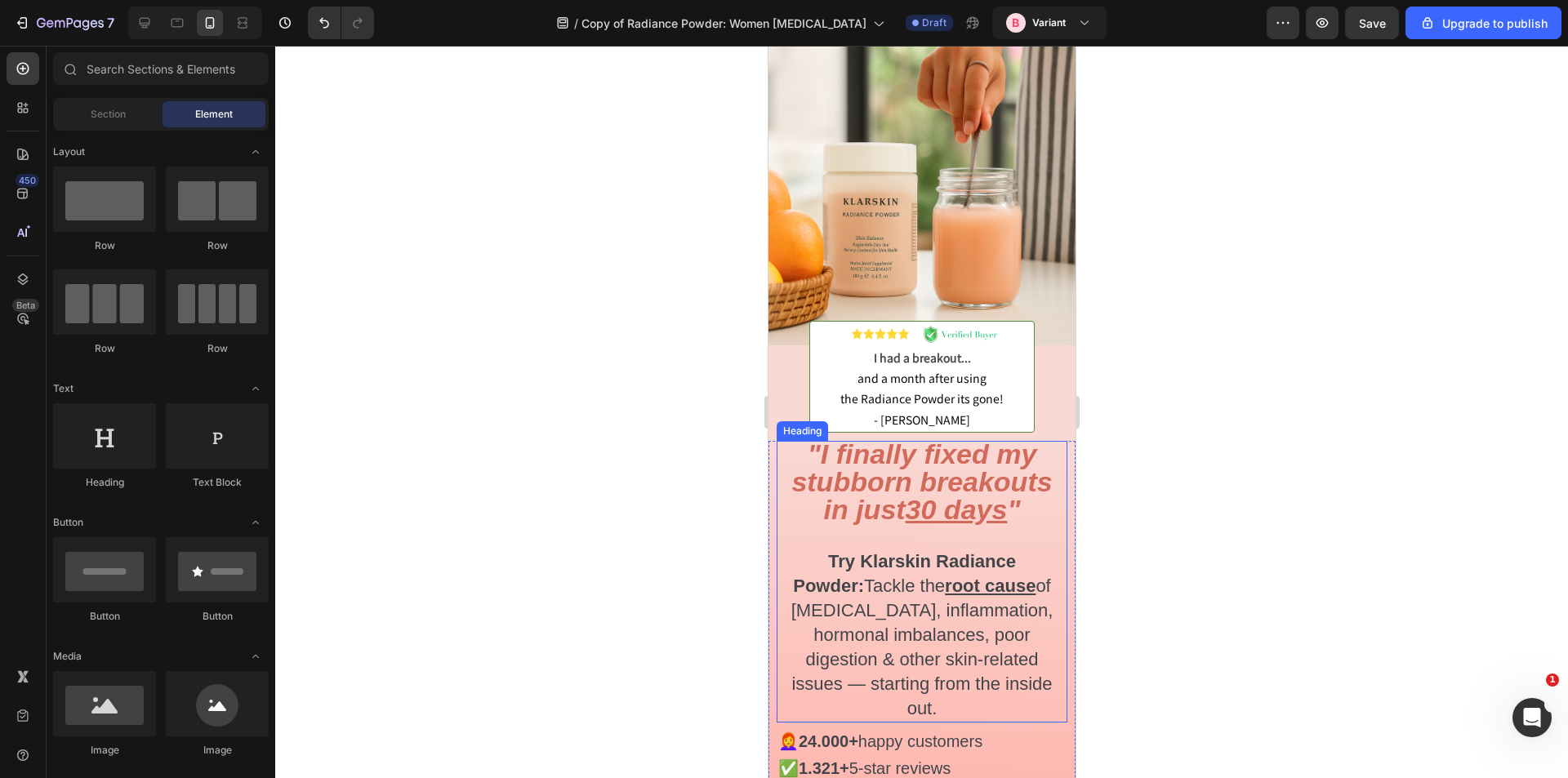
scroll to position [0, 0]
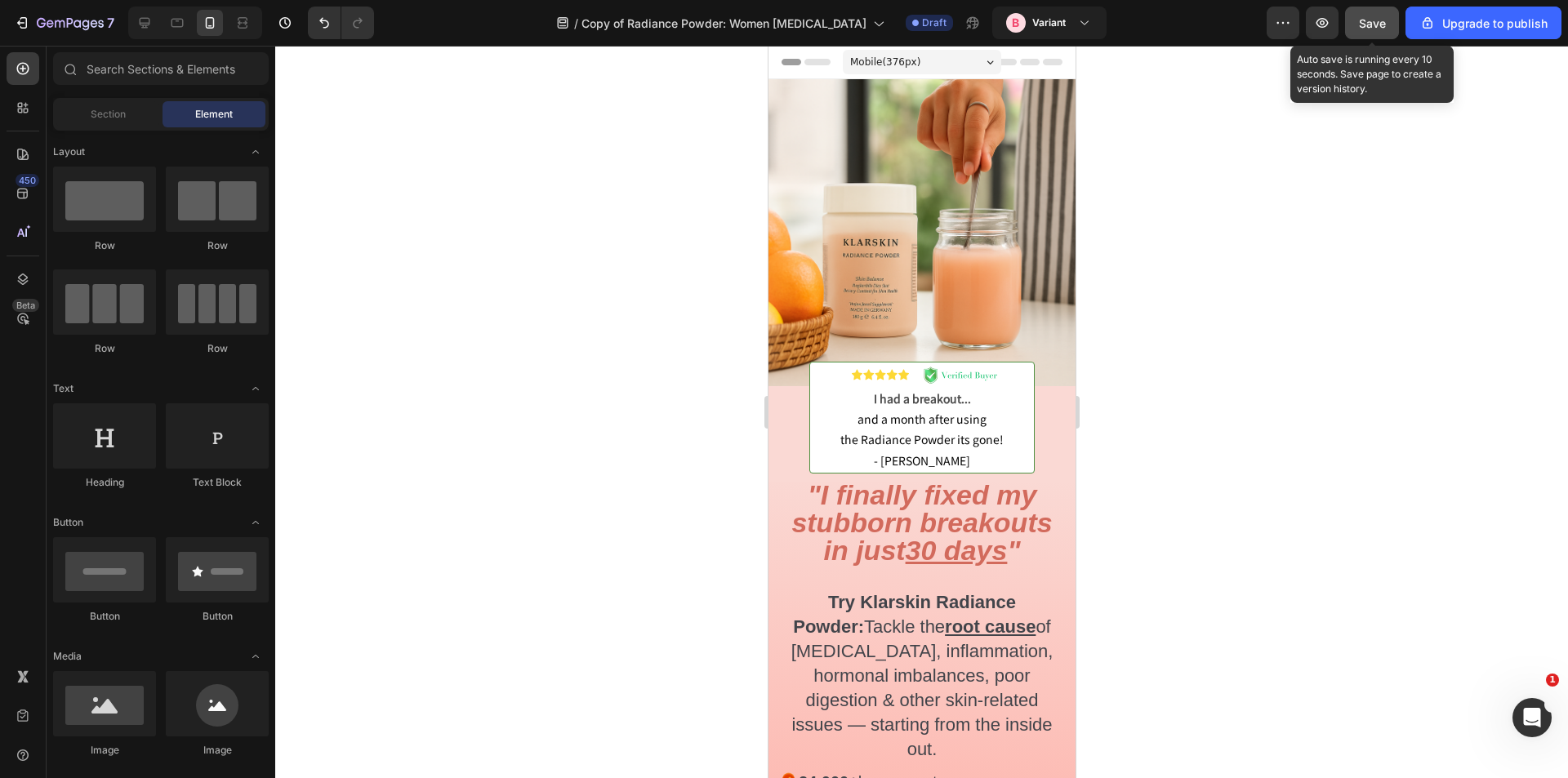
click at [1361, 30] on span "Save" at bounding box center [1372, 23] width 27 height 14
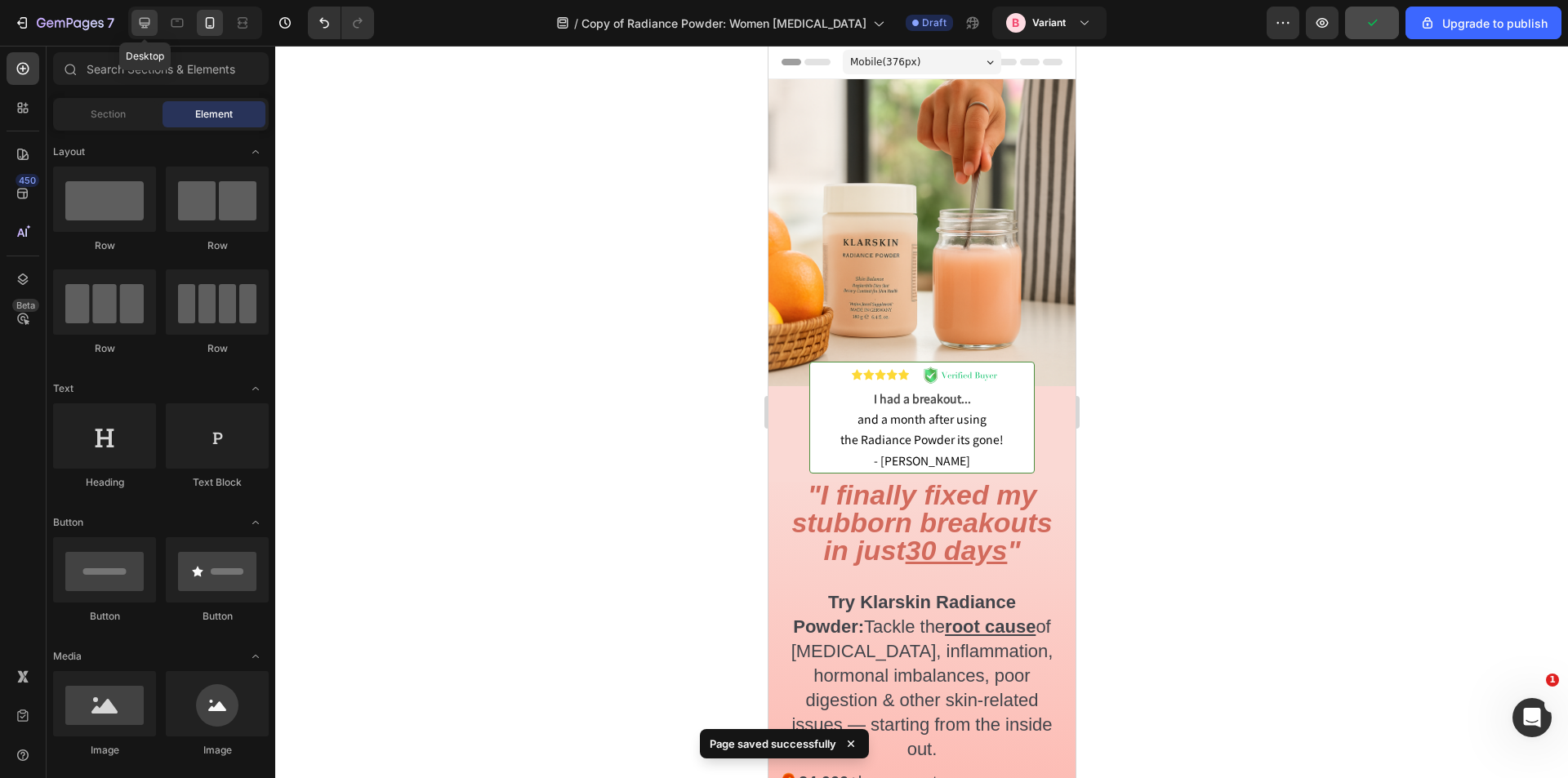
click at [138, 21] on icon at bounding box center [145, 23] width 16 height 16
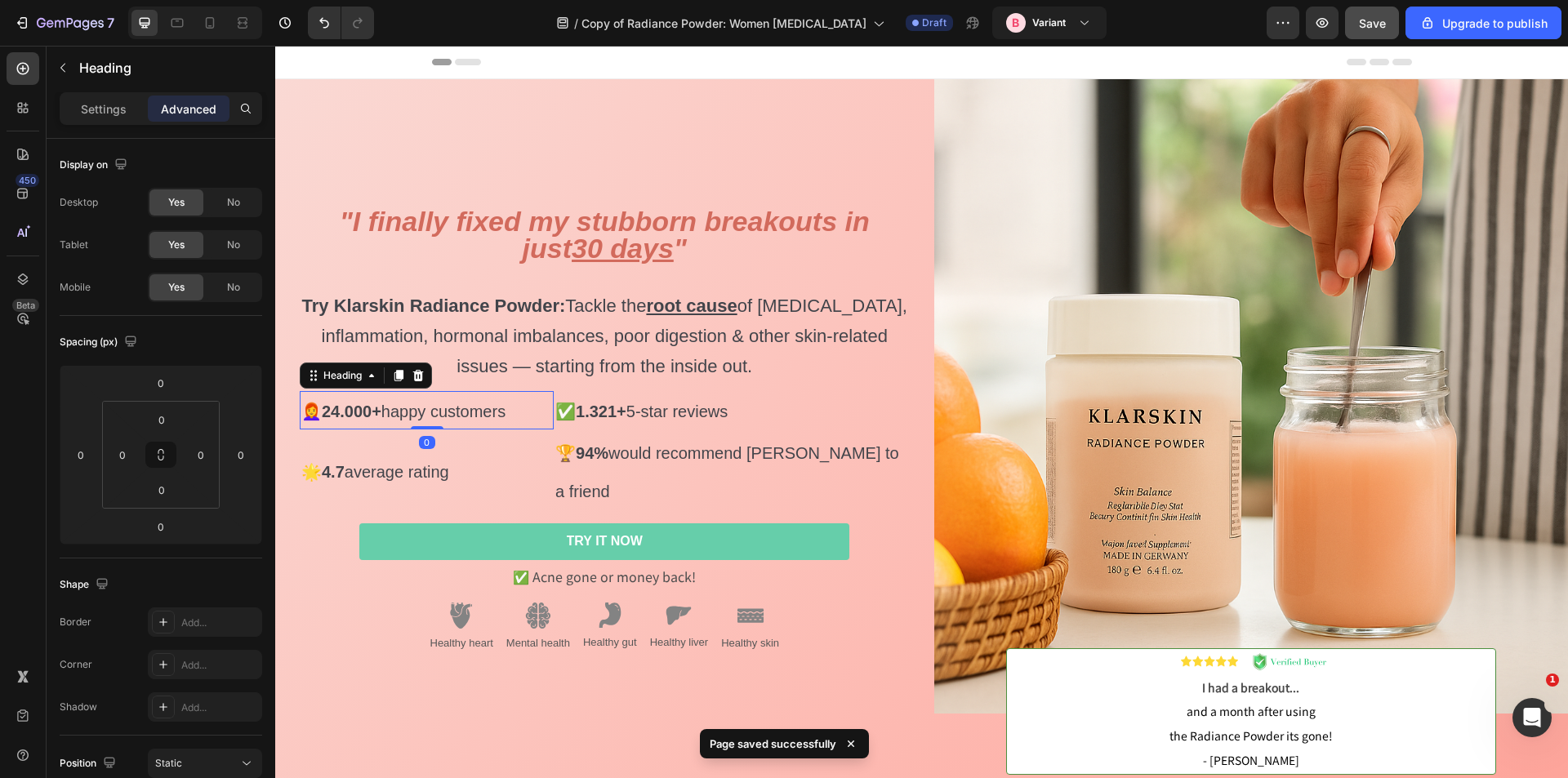
click at [525, 430] on h2 "👩‍🦰 24.000+ happy customers" at bounding box center [427, 410] width 254 height 39
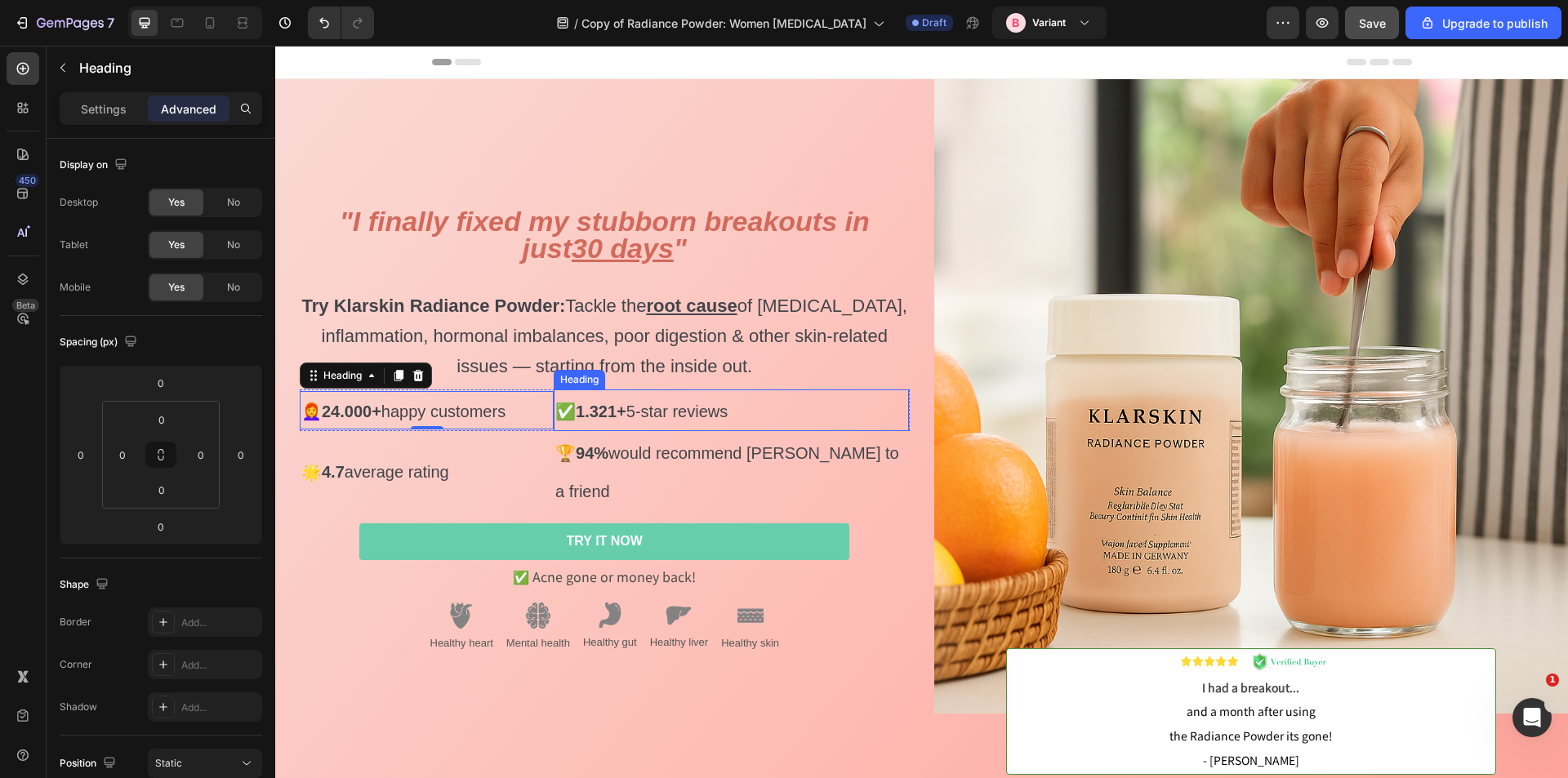
click at [743, 425] on h2 "✅ 1.321+ 5-star reviews" at bounding box center [730, 410] width 355 height 42
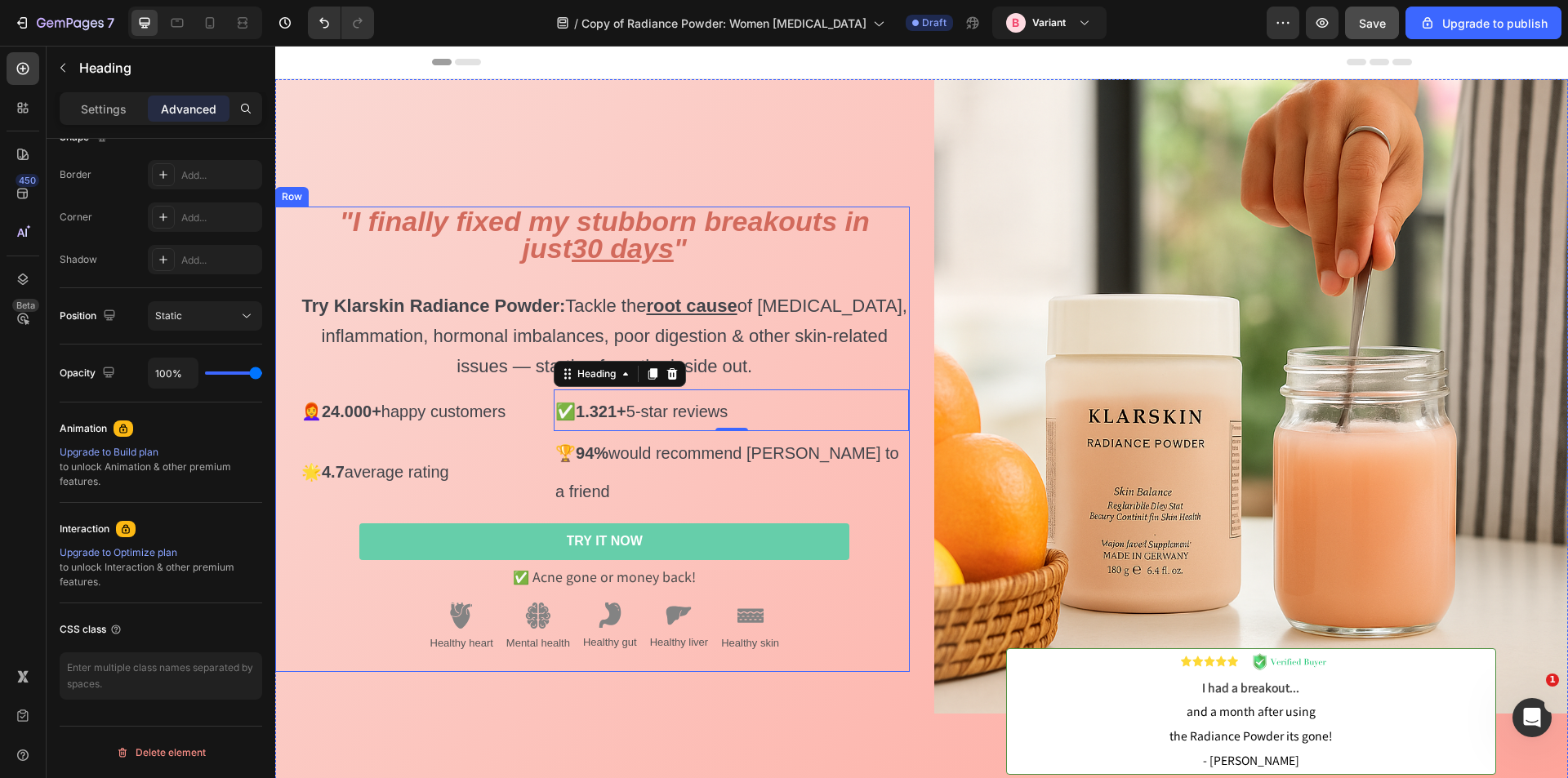
click at [376, 655] on div ""I finally fixed my stubborn breakouts in just 30 days " Try Klarskin Radiance …" at bounding box center [592, 439] width 635 height 720
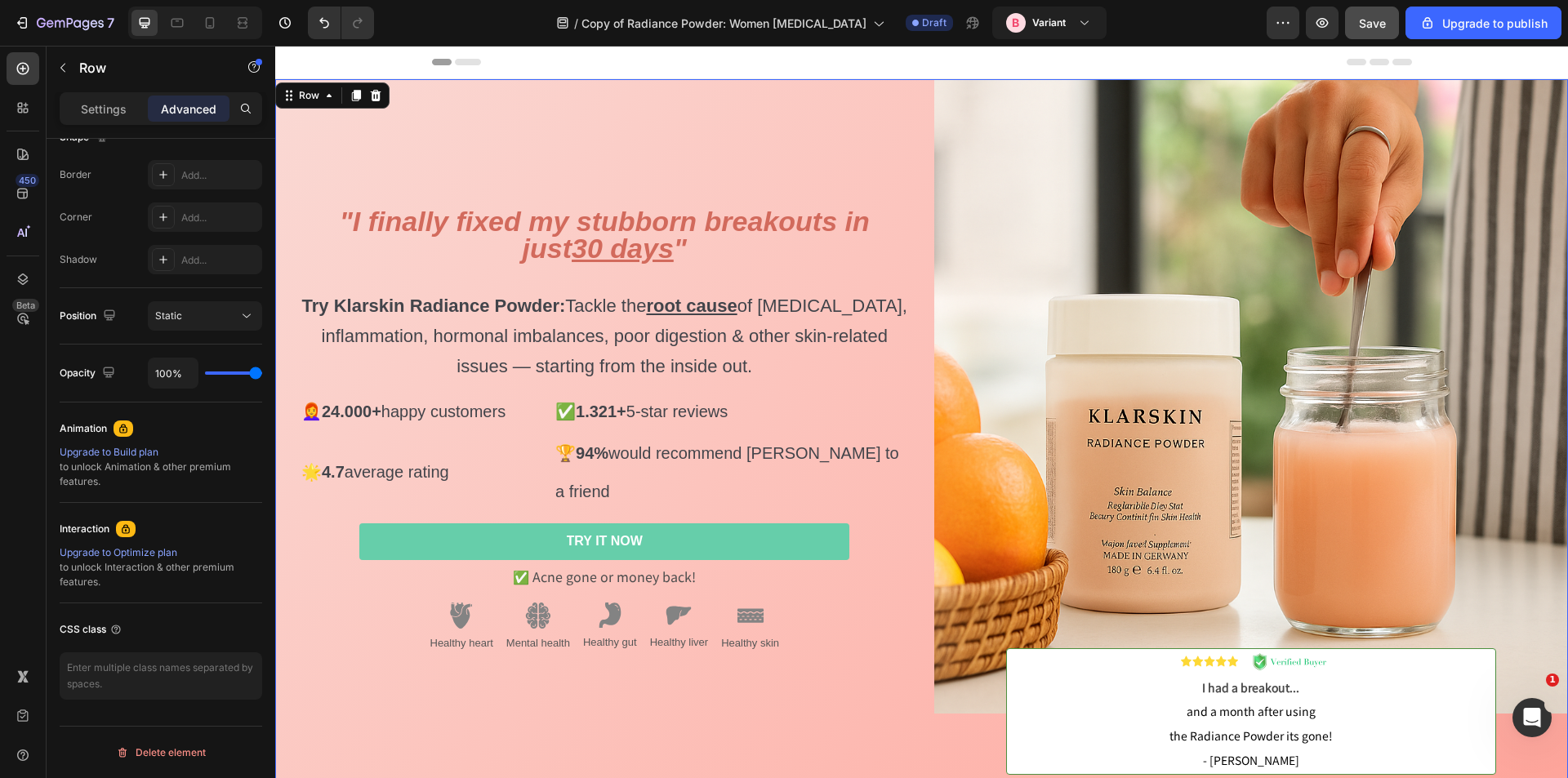
scroll to position [0, 0]
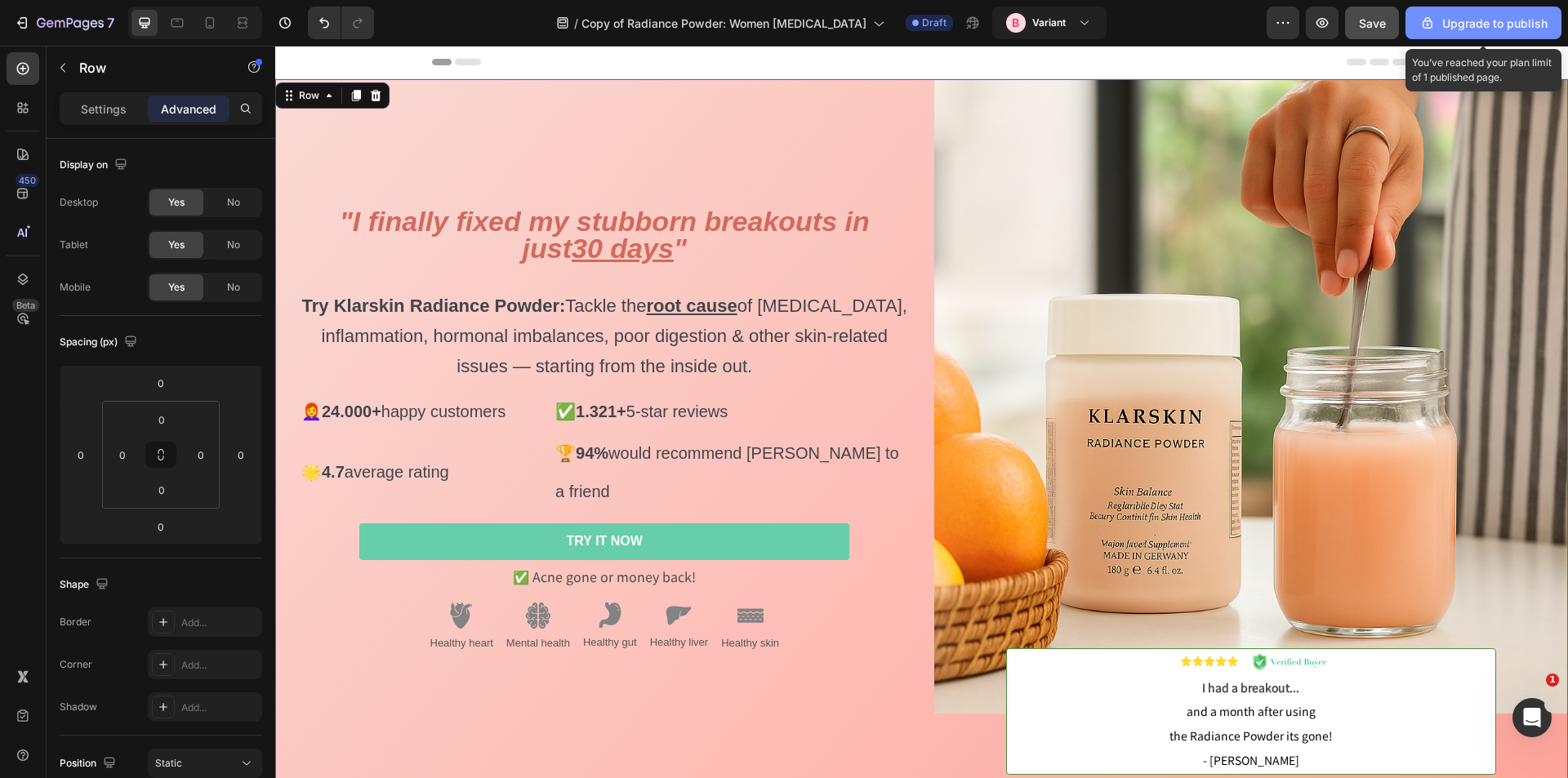
click at [1474, 23] on div "Upgrade to publish" at bounding box center [1484, 23] width 128 height 17
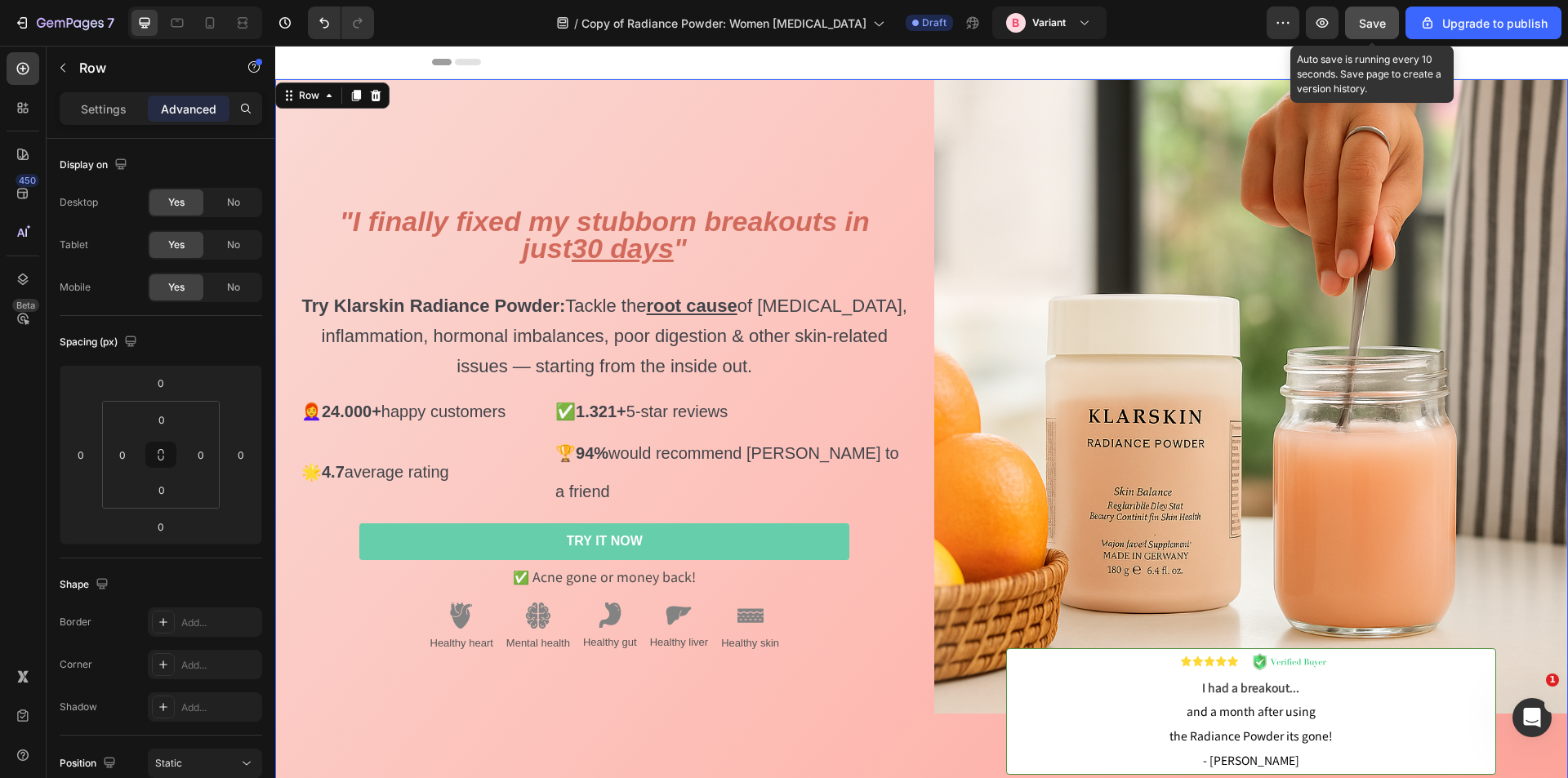
click at [1379, 26] on span "Save" at bounding box center [1372, 23] width 27 height 14
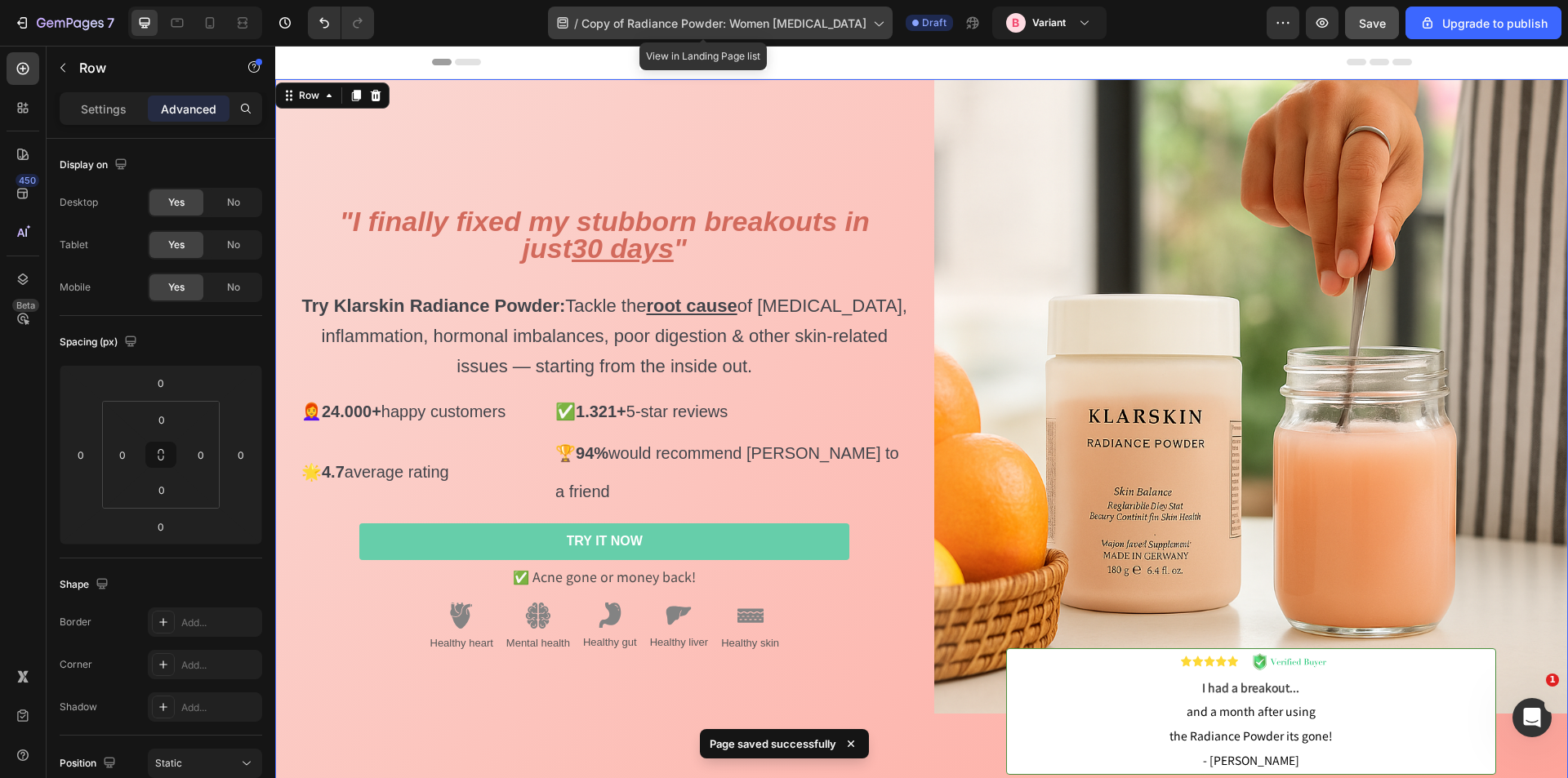
click at [870, 31] on div "/ Copy of Radiance Powder: Women Adult Acne" at bounding box center [721, 23] width 345 height 33
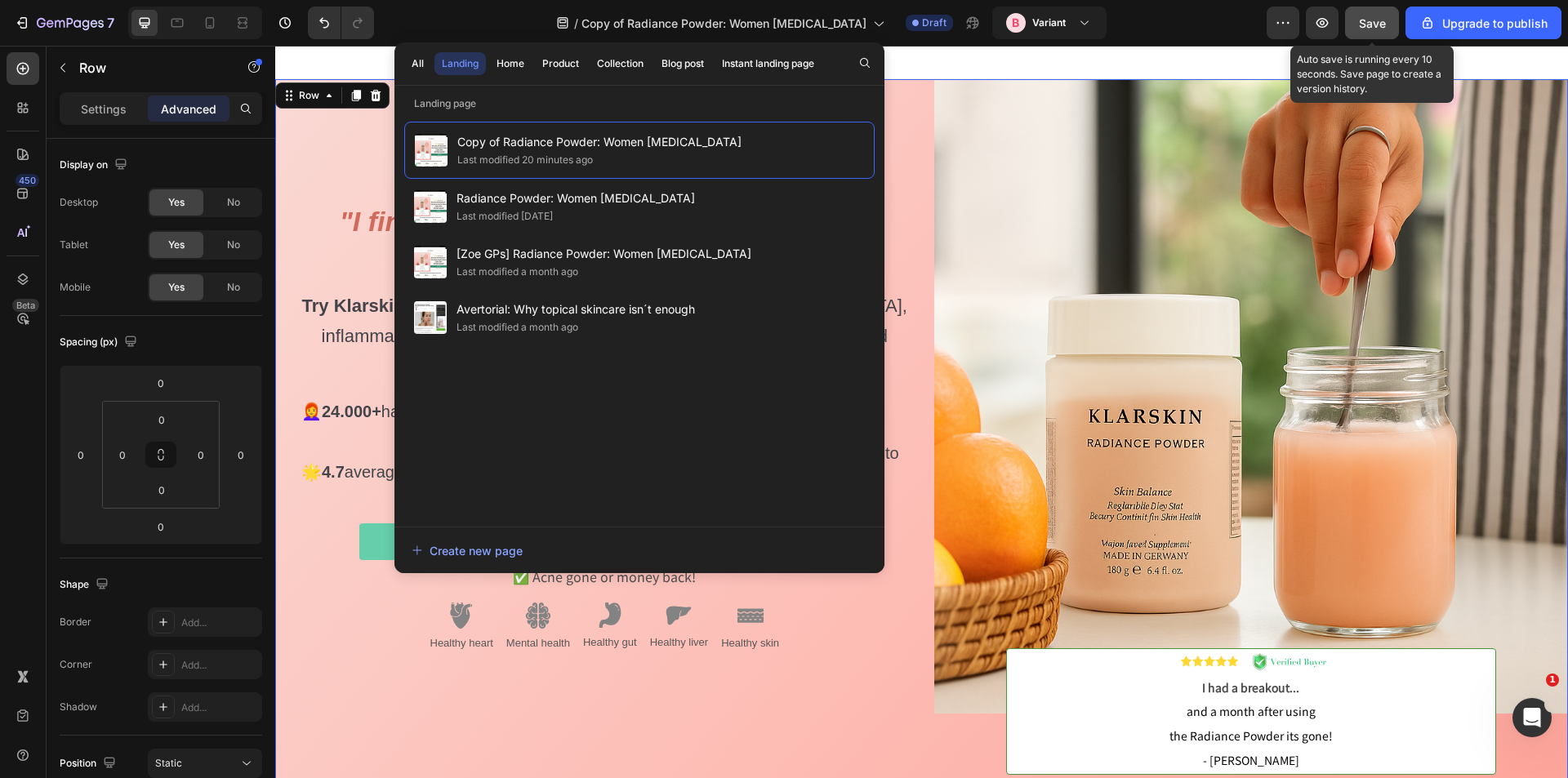
click at [1381, 31] on div "Save" at bounding box center [1372, 23] width 27 height 17
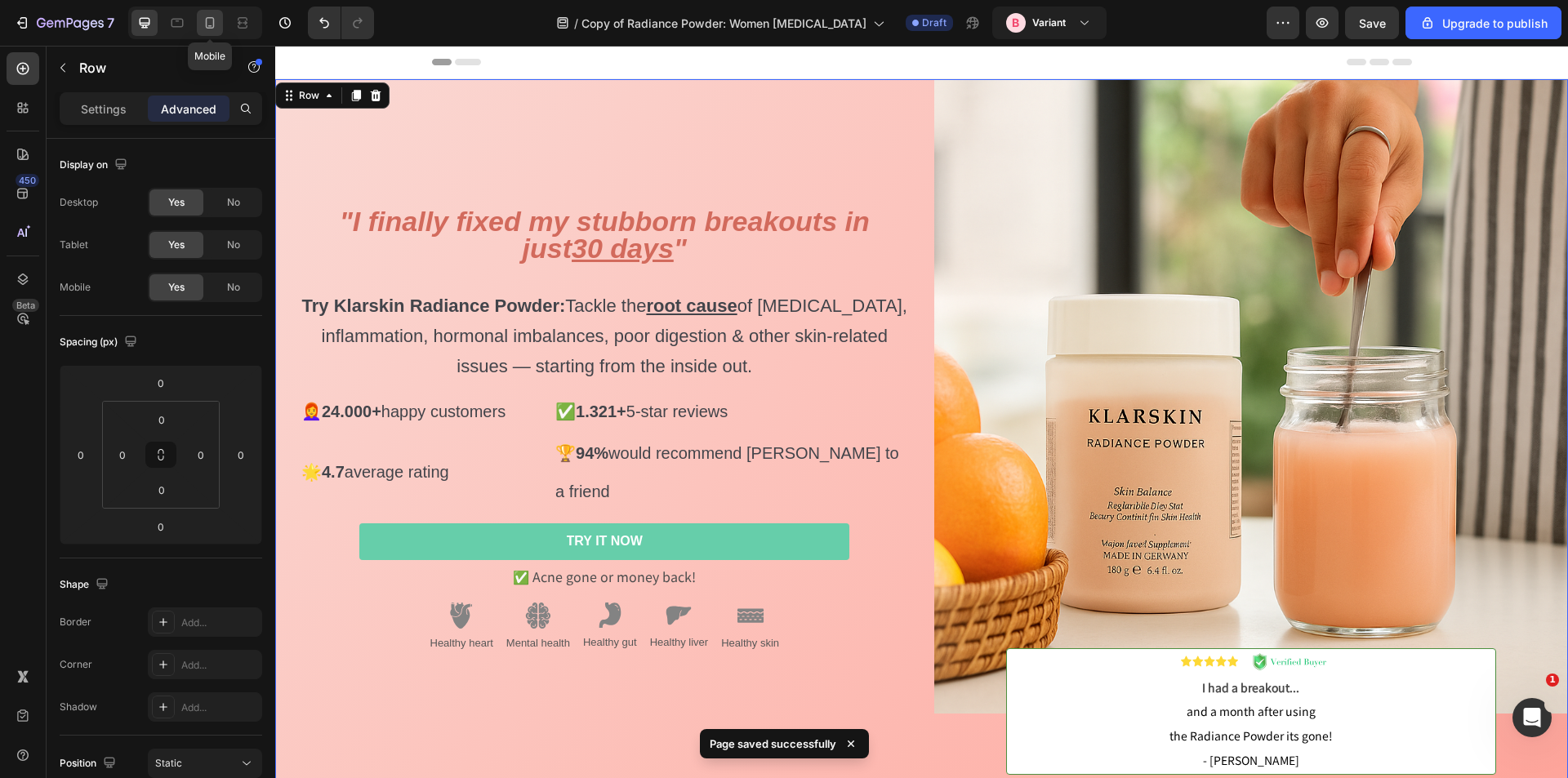
click at [220, 26] on div at bounding box center [210, 23] width 26 height 26
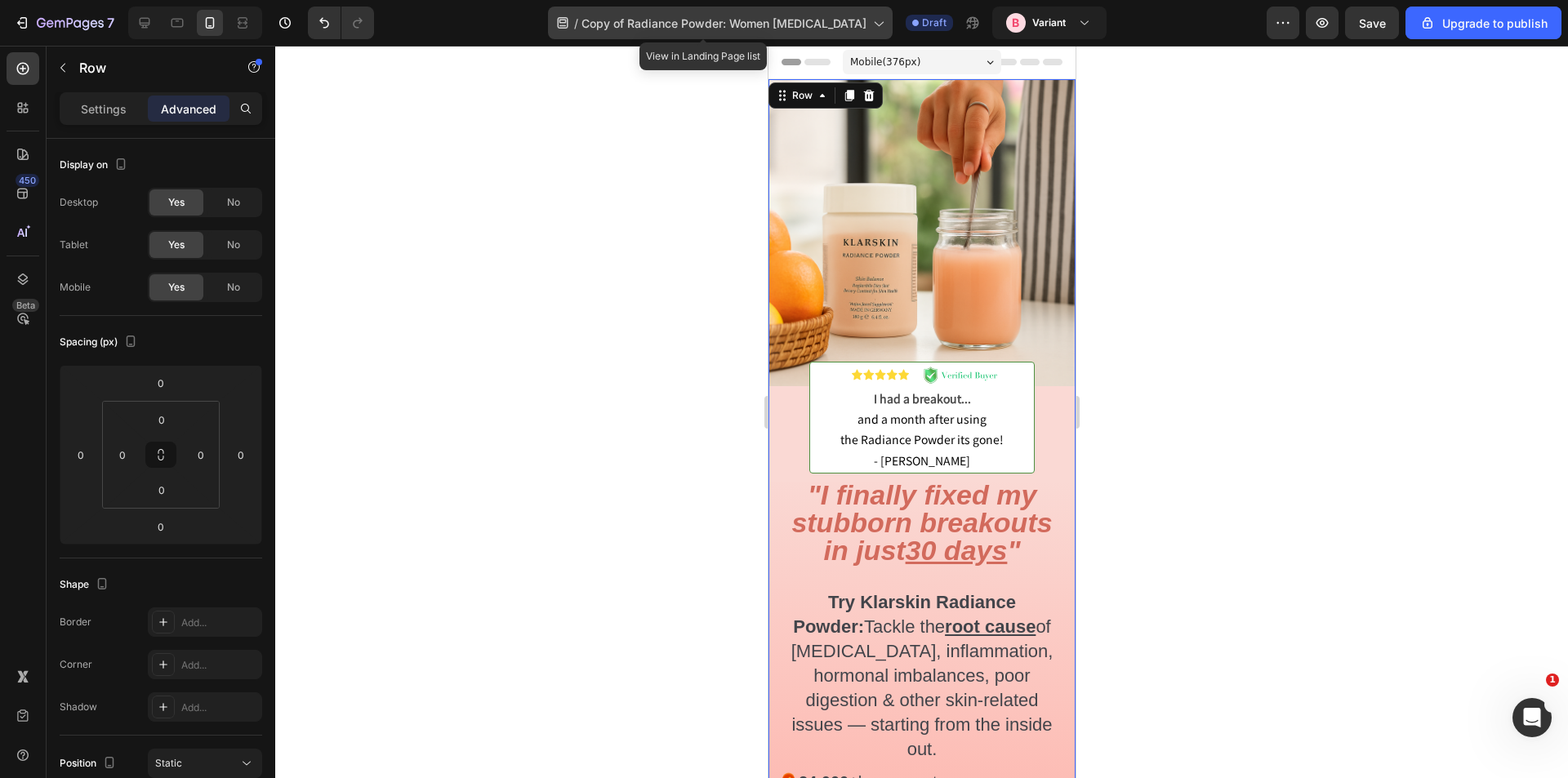
click at [819, 28] on span "Copy of Radiance Powder: Women Adult Acne" at bounding box center [724, 23] width 285 height 17
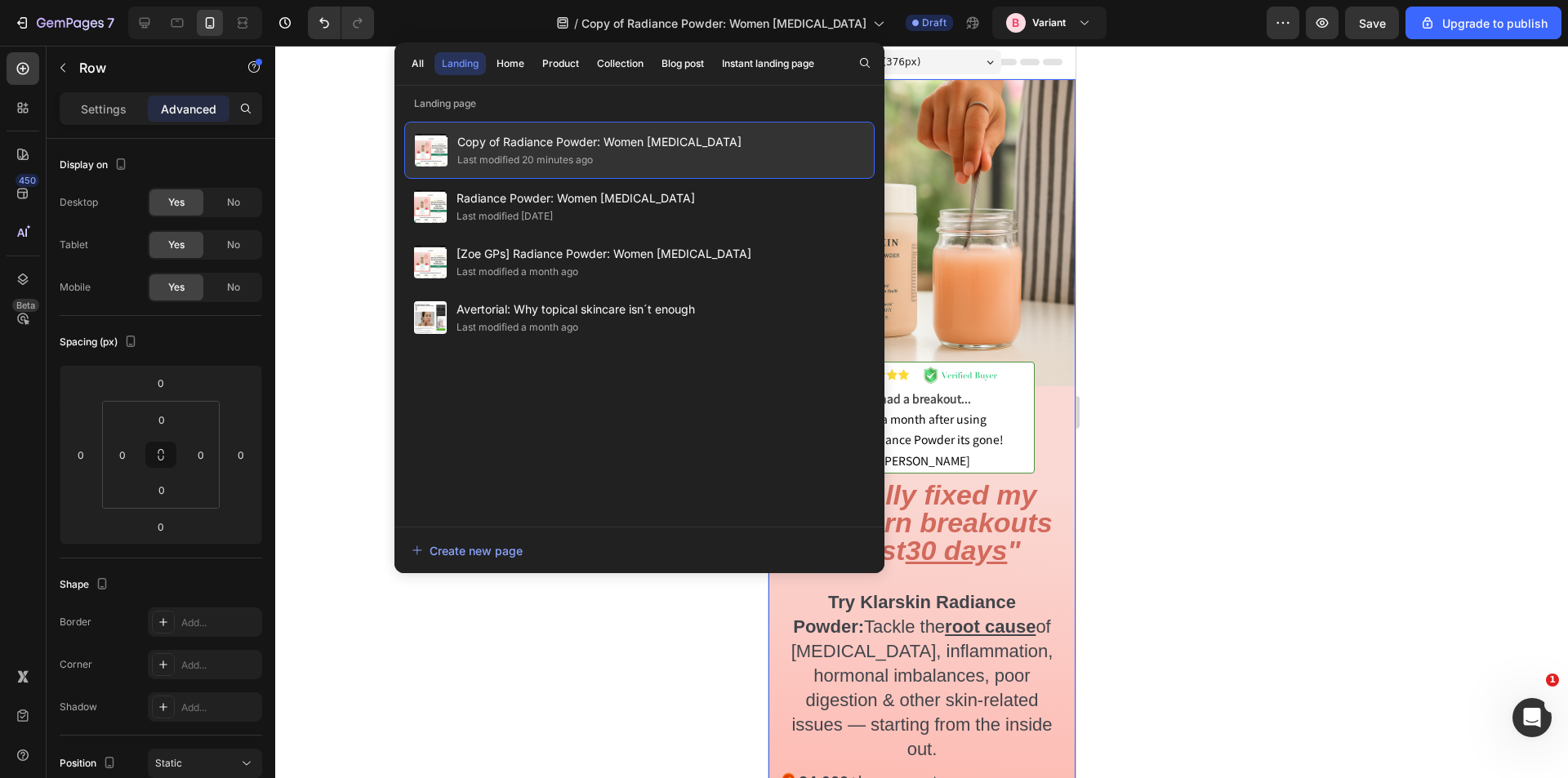
click at [542, 151] on div "Last modified 20 minutes ago" at bounding box center [525, 160] width 136 height 16
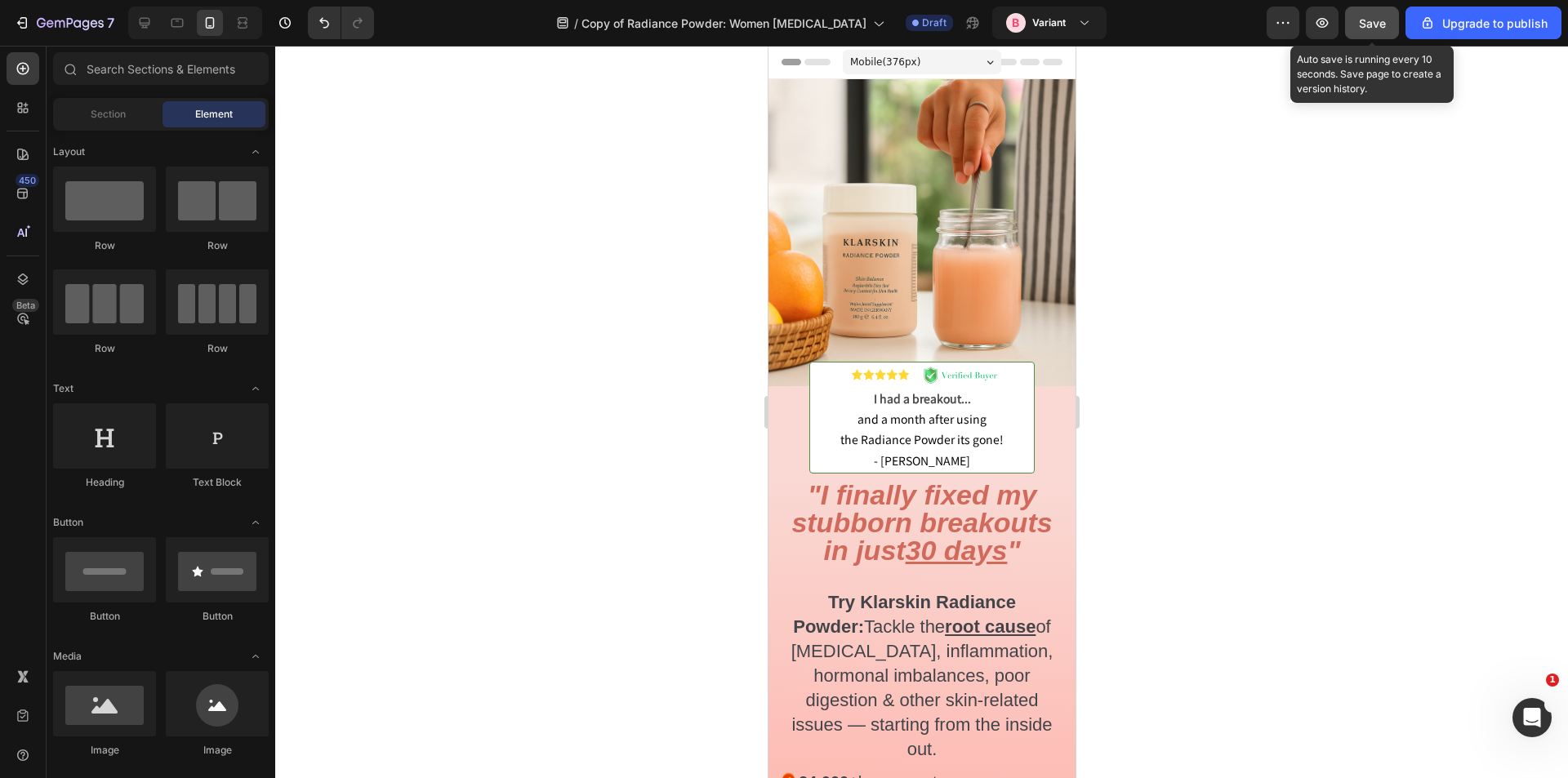
click at [1353, 31] on button "Save" at bounding box center [1372, 23] width 54 height 33
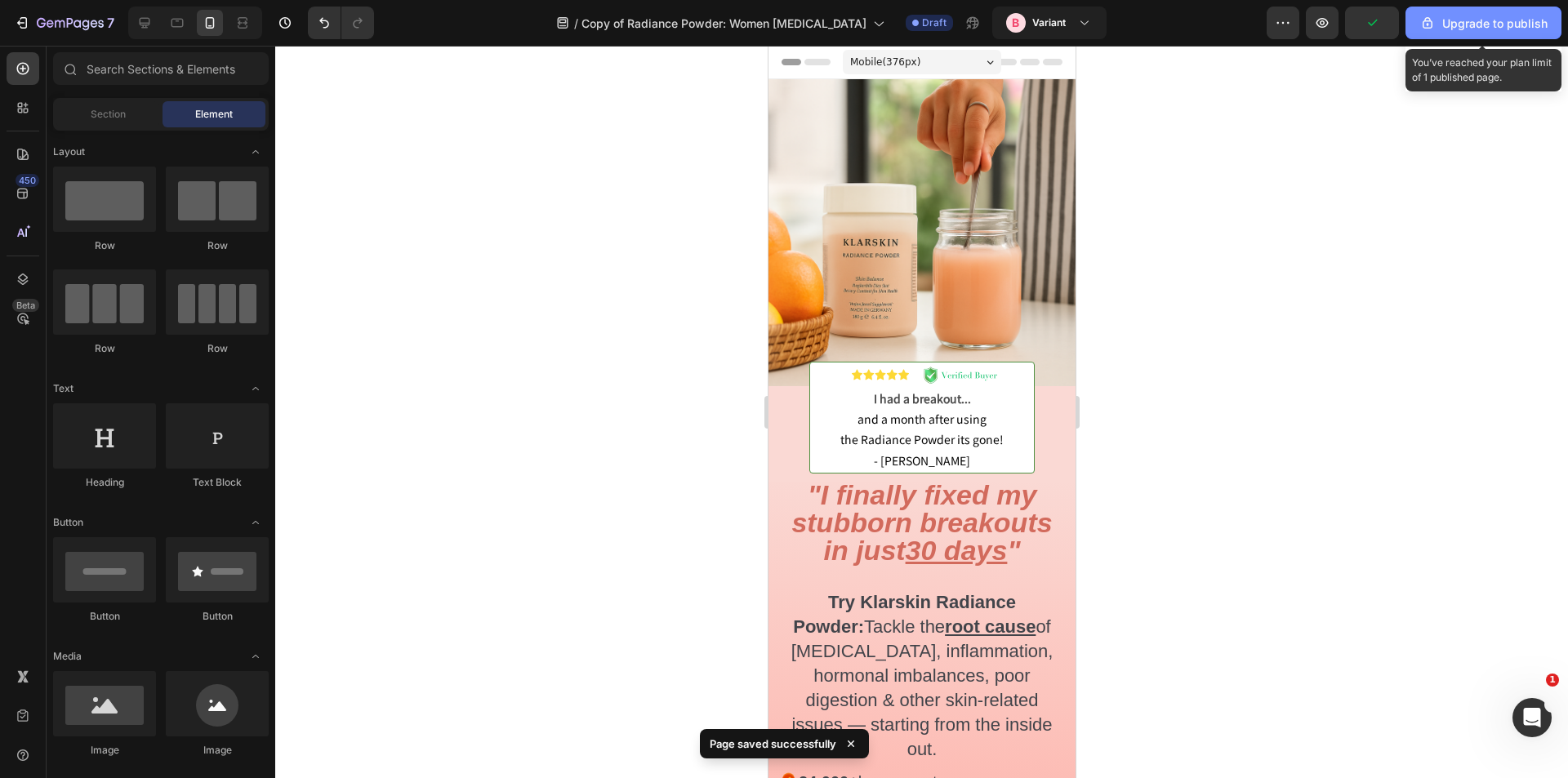
click at [1477, 12] on button "Upgrade to publish" at bounding box center [1483, 23] width 156 height 33
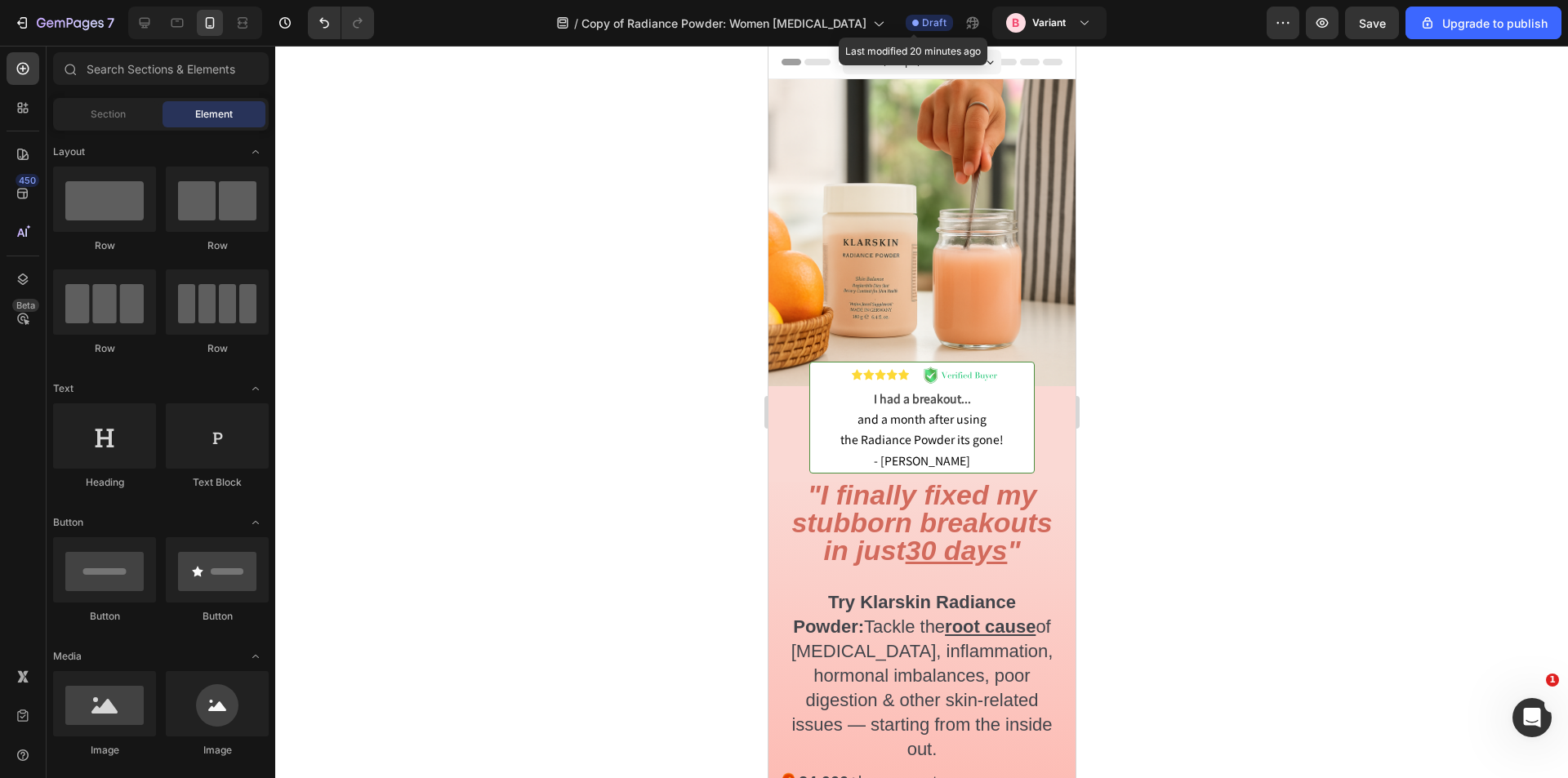
click at [906, 28] on div "Draft" at bounding box center [930, 23] width 48 height 16
click at [1290, 31] on button "button" at bounding box center [1283, 23] width 33 height 33
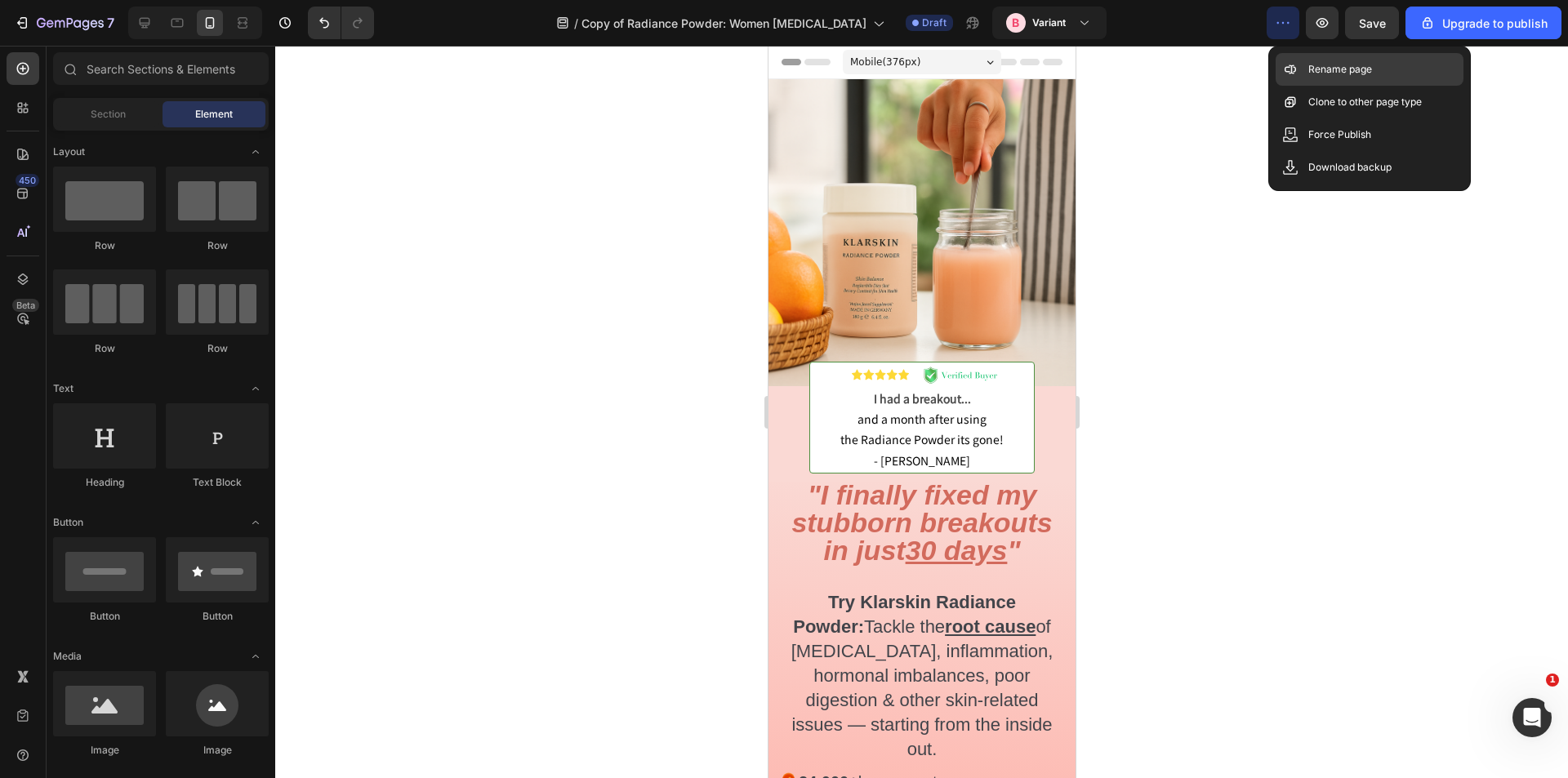
click at [1346, 63] on p "Rename page" at bounding box center [1340, 69] width 63 height 16
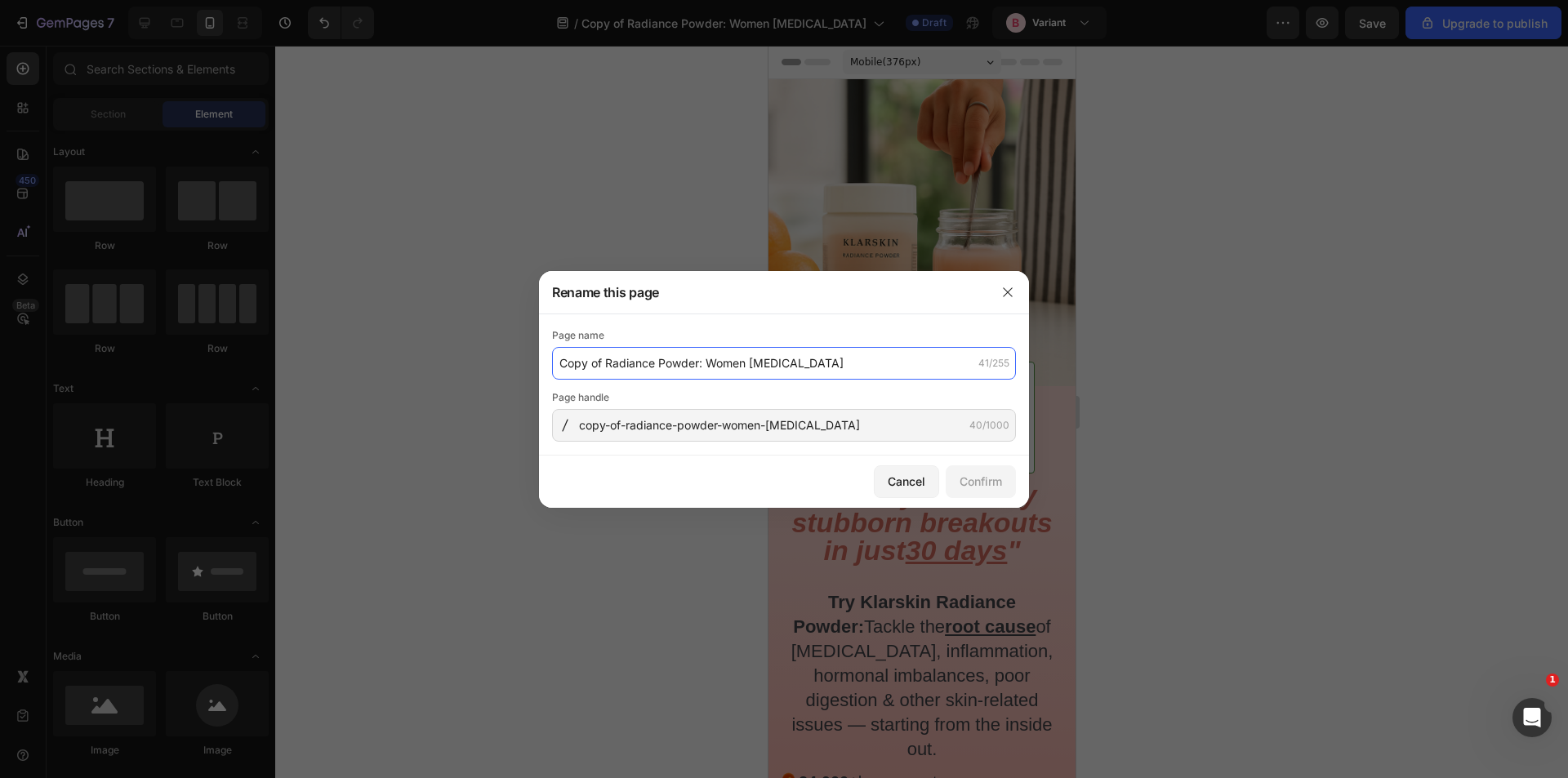
click at [605, 364] on input "Copy of Radiance Powder: Women Adult Acne" at bounding box center [783, 364] width 464 height 33
click at [609, 365] on input "Copy of Radiance Powder: Women Adult Acne" at bounding box center [783, 364] width 464 height 33
click at [604, 366] on input "Copy of Radiance Powder: Women Adult Acne" at bounding box center [783, 364] width 464 height 33
click at [623, 362] on input "Copy of Radiance Powder: Women Adult Acne" at bounding box center [783, 364] width 464 height 33
click at [647, 283] on h3 "Rename this page" at bounding box center [605, 292] width 107 height 20
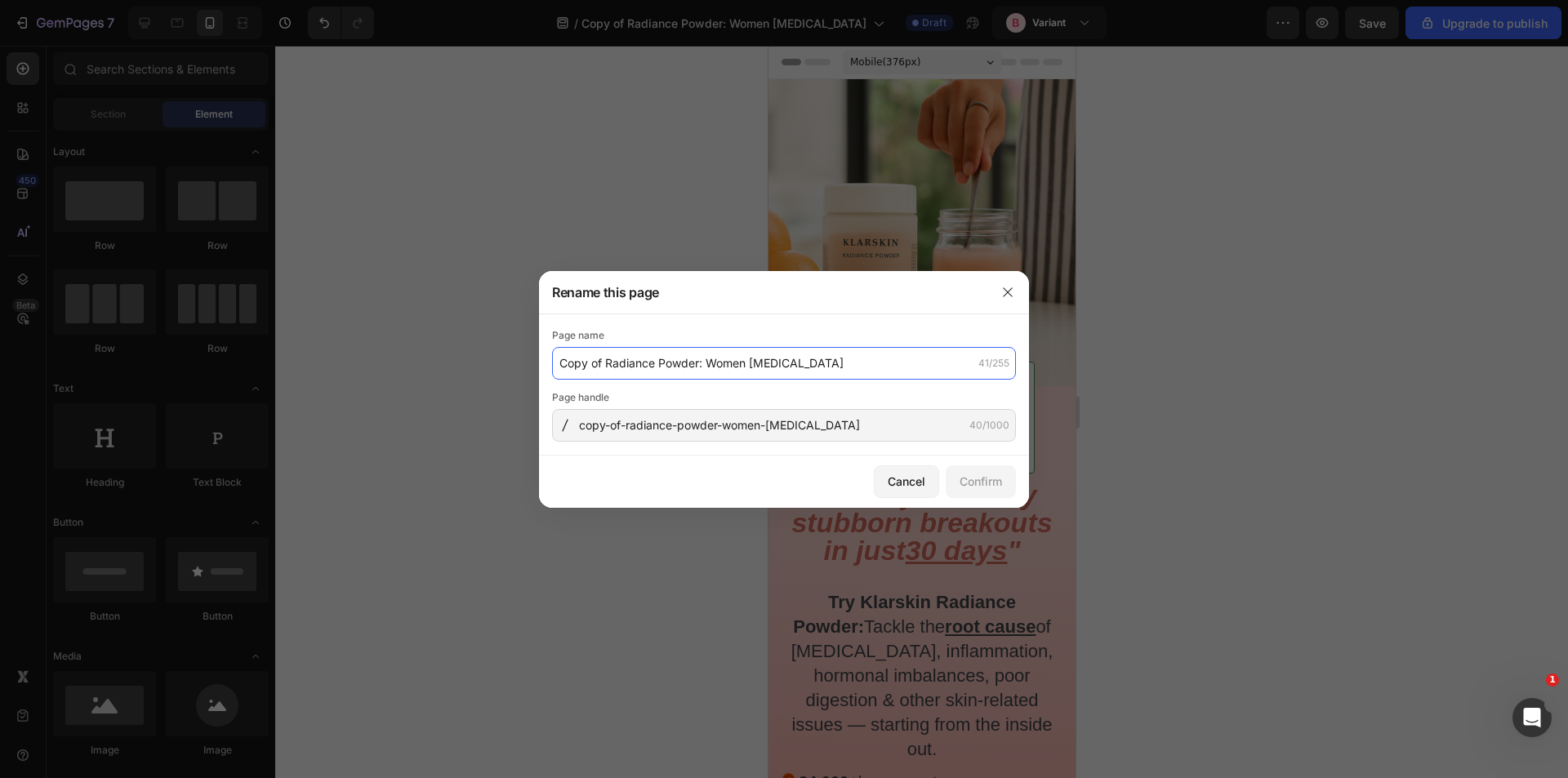
click at [592, 360] on input "Copy of Radiance Powder: Women Adult Acne" at bounding box center [783, 364] width 464 height 33
click at [604, 363] on input "Copy of Radiance Powder: Women Adult Acne" at bounding box center [783, 364] width 464 height 33
click at [610, 366] on input "Copy of Radiance Powder: Women Adult Acne" at bounding box center [783, 364] width 464 height 33
click at [610, 376] on input "Copy of Radiance Powder: Women Adult Acne" at bounding box center [783, 364] width 464 height 33
click at [674, 389] on div "Page handle" at bounding box center [783, 398] width 464 height 16
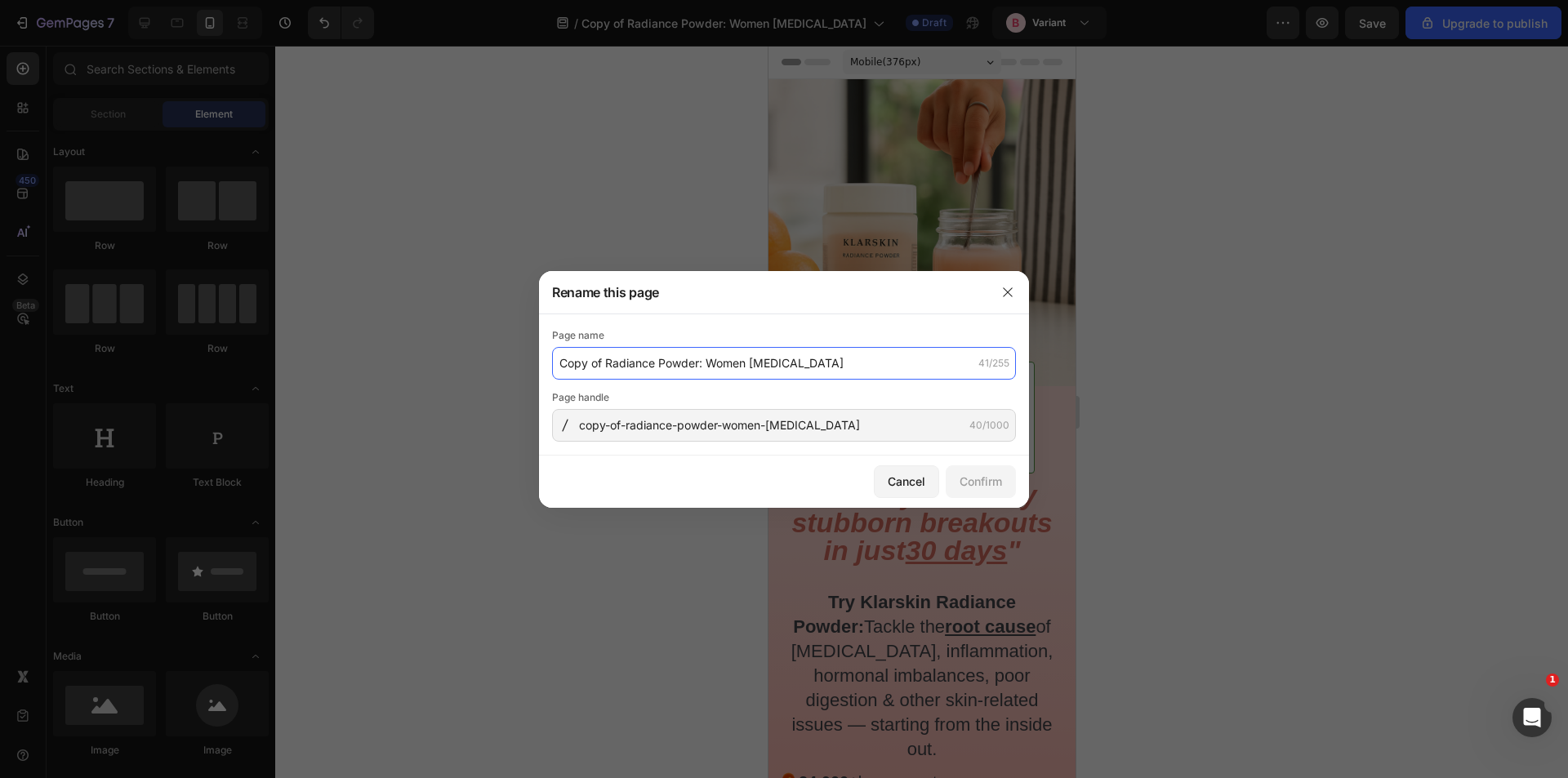
click at [855, 370] on input "Copy of Radiance Powder: Women Adult Acne" at bounding box center [783, 364] width 464 height 33
click at [849, 366] on input "Copy of Radiance Powder: Women Adult Acne" at bounding box center [783, 364] width 464 height 33
click at [808, 431] on input "copy-of-radiance-powder-women-adult-acne" at bounding box center [783, 426] width 464 height 33
click at [839, 426] on input "copy-of-radiance-powder-women-adult-acne" at bounding box center [783, 426] width 464 height 33
click at [724, 366] on input "Copy of Radiance Powder: Women Adult Acne" at bounding box center [783, 364] width 464 height 33
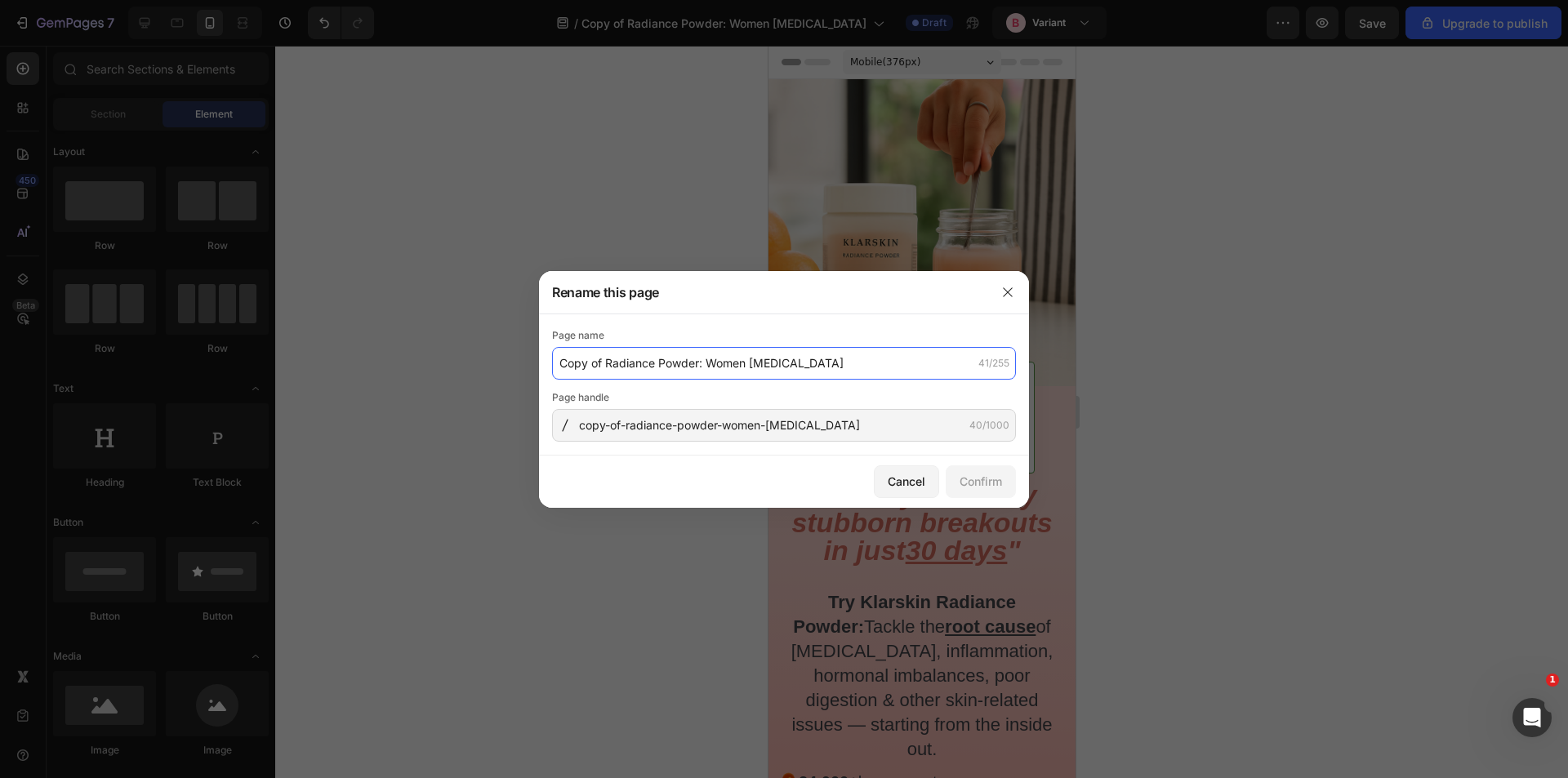
paste input "copy-of-radiance-powder-women-adult-a"
type input "copy-of-radiance-powder-women-adult-acne"
drag, startPoint x: 815, startPoint y: 362, endPoint x: 551, endPoint y: 370, distance: 264.1
click at [551, 370] on div "Page name copy-of-radiance-powder-women-adult-acne 40/255 Page handle copy-of-r…" at bounding box center [784, 385] width 490 height 142
click at [903, 470] on button "Cancel" at bounding box center [906, 482] width 65 height 33
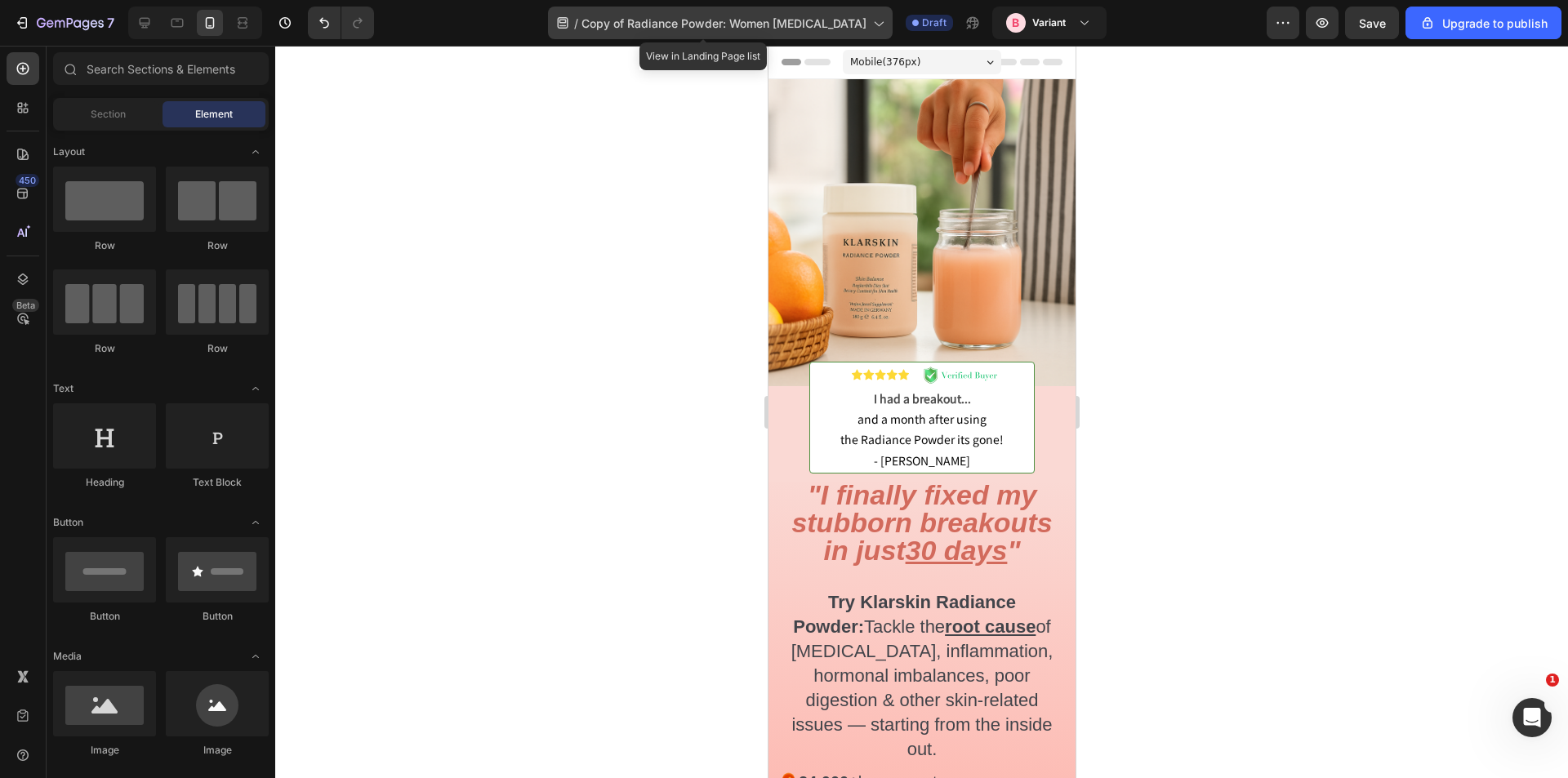
click at [836, 17] on span "Copy of Radiance Powder: Women Adult Acne" at bounding box center [724, 23] width 285 height 17
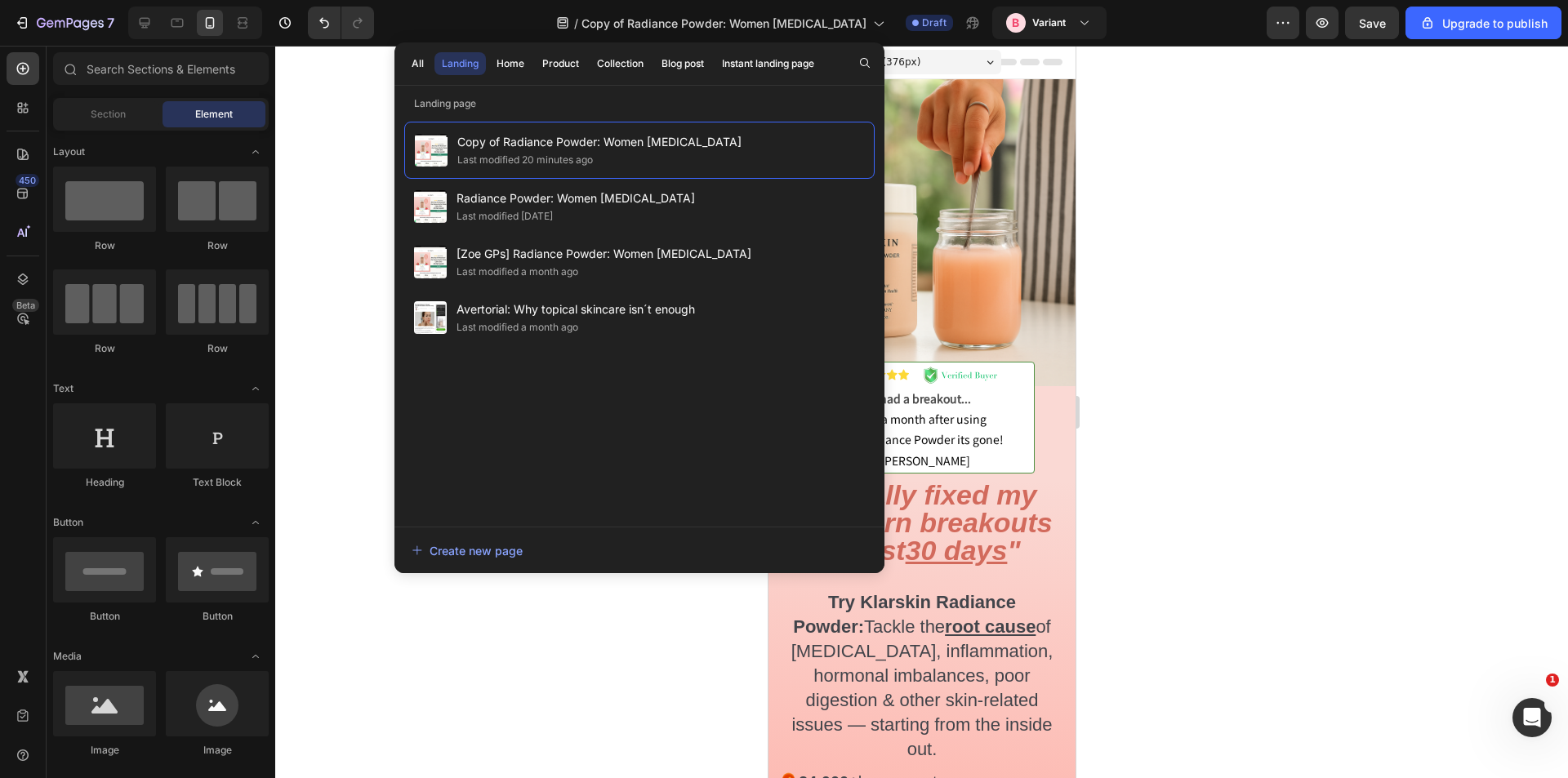
click at [1279, 84] on div at bounding box center [922, 412] width 1293 height 733
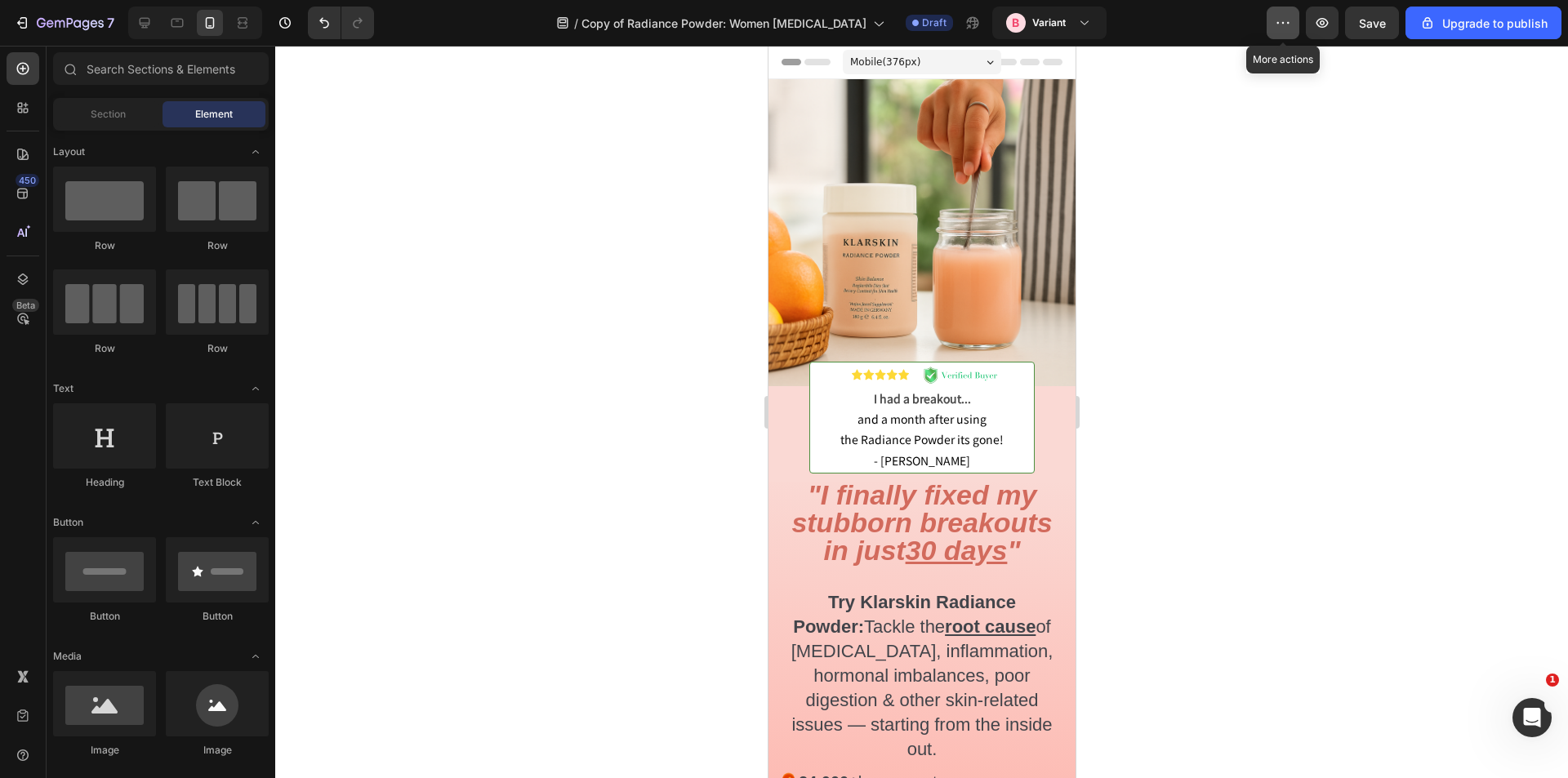
click at [1279, 39] on button "button" at bounding box center [1283, 23] width 33 height 33
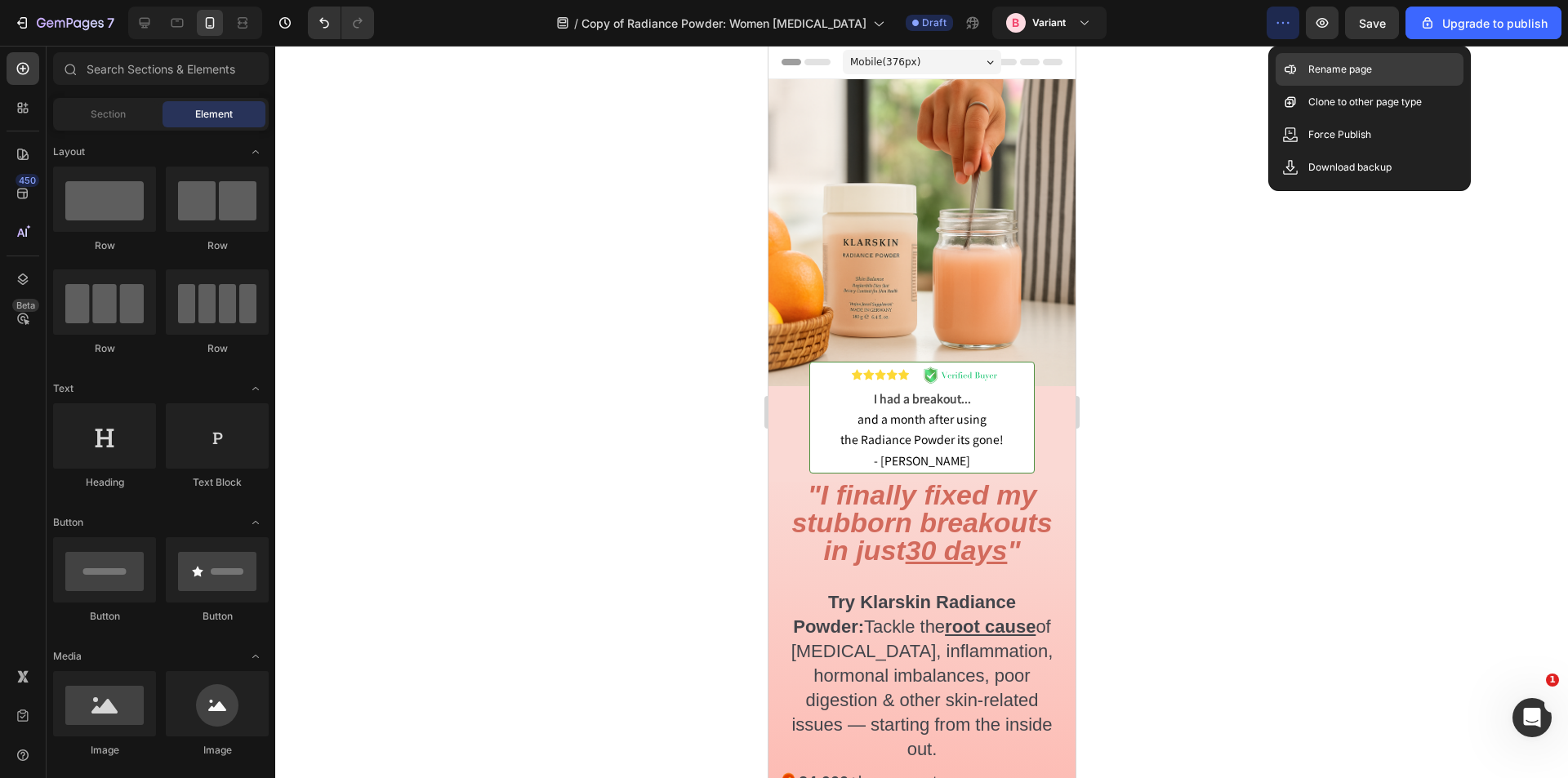
click at [1330, 65] on p "Rename page" at bounding box center [1340, 69] width 63 height 16
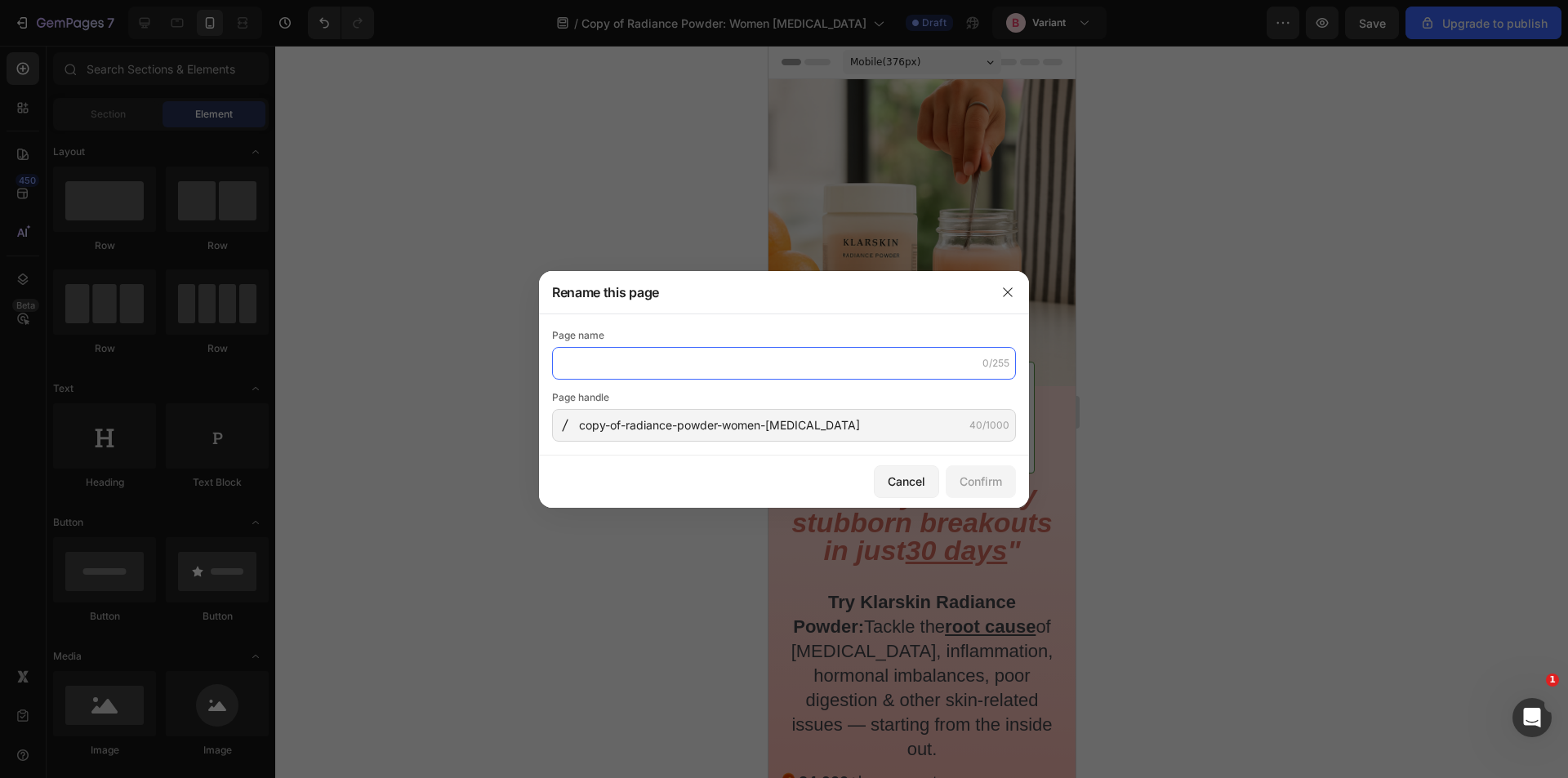
click at [648, 350] on input "text" at bounding box center [783, 364] width 464 height 33
click at [1204, 278] on div at bounding box center [784, 389] width 1568 height 778
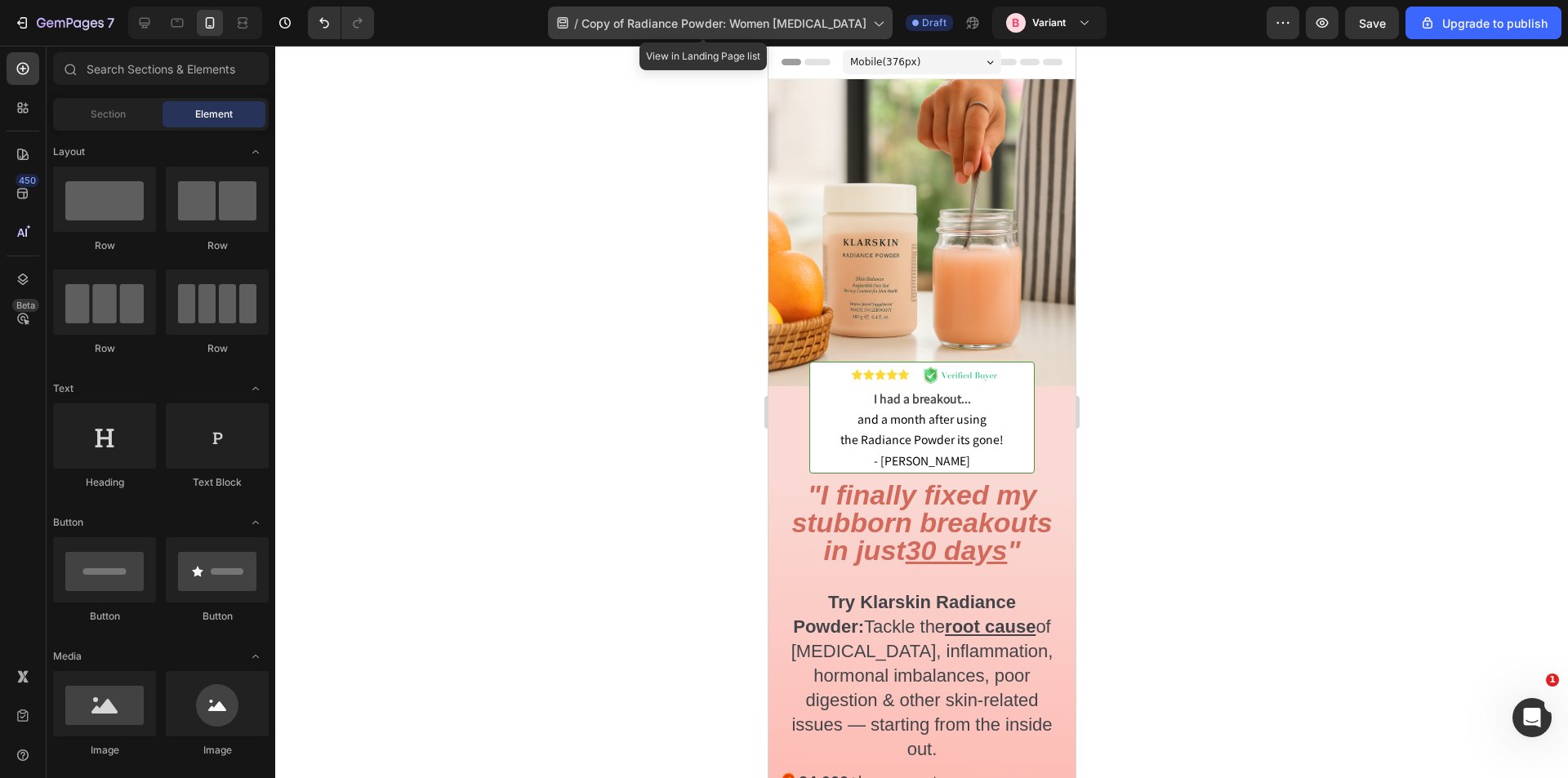
click at [749, 33] on div "/ Copy of Radiance Powder: Women Adult Acne" at bounding box center [721, 23] width 345 height 33
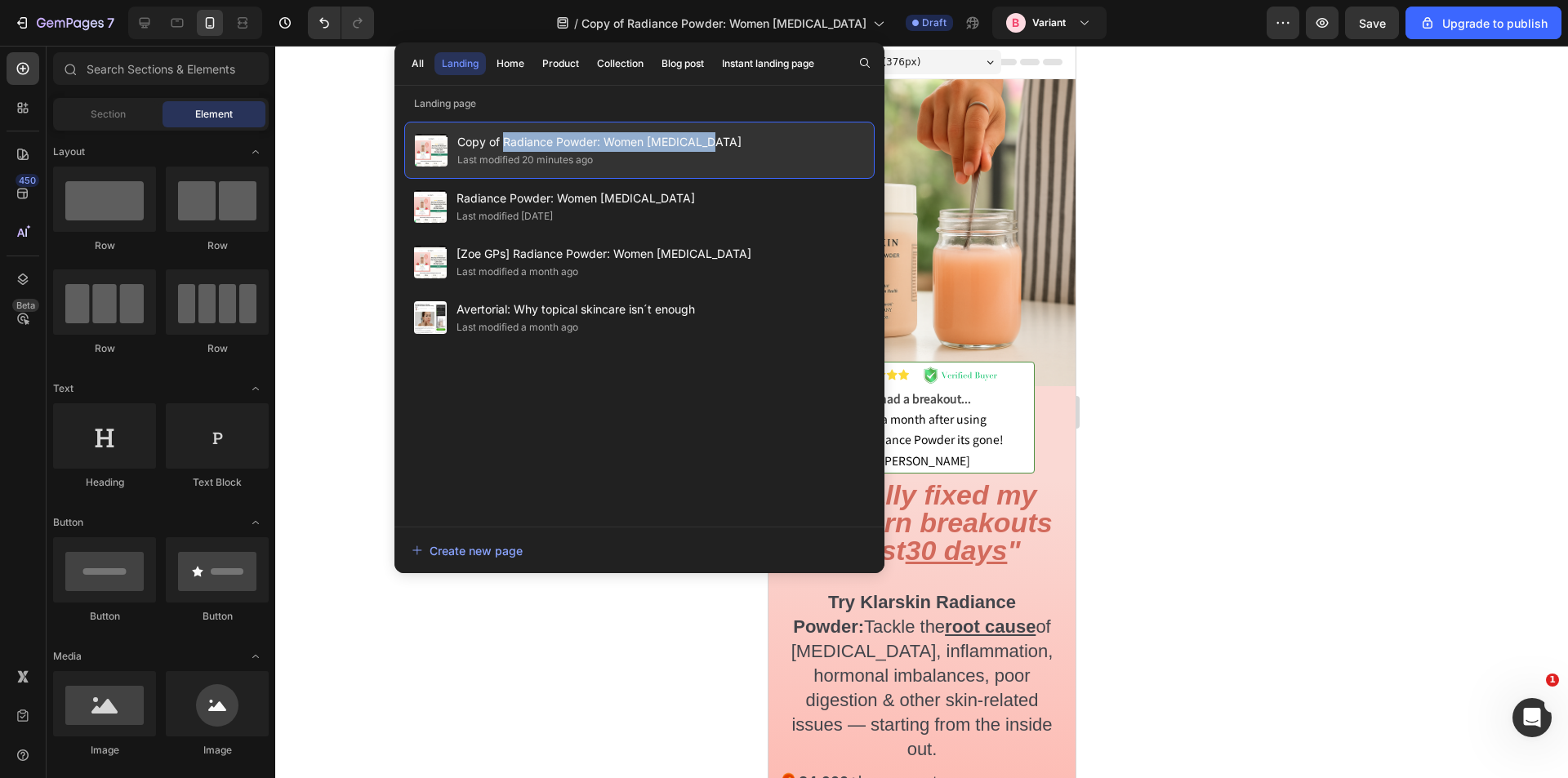
drag, startPoint x: 710, startPoint y: 147, endPoint x: 504, endPoint y: 144, distance: 206.0
click at [504, 144] on div "Copy of Radiance Powder: Women Adult Acne Last modified 20 minutes ago" at bounding box center [639, 150] width 470 height 57
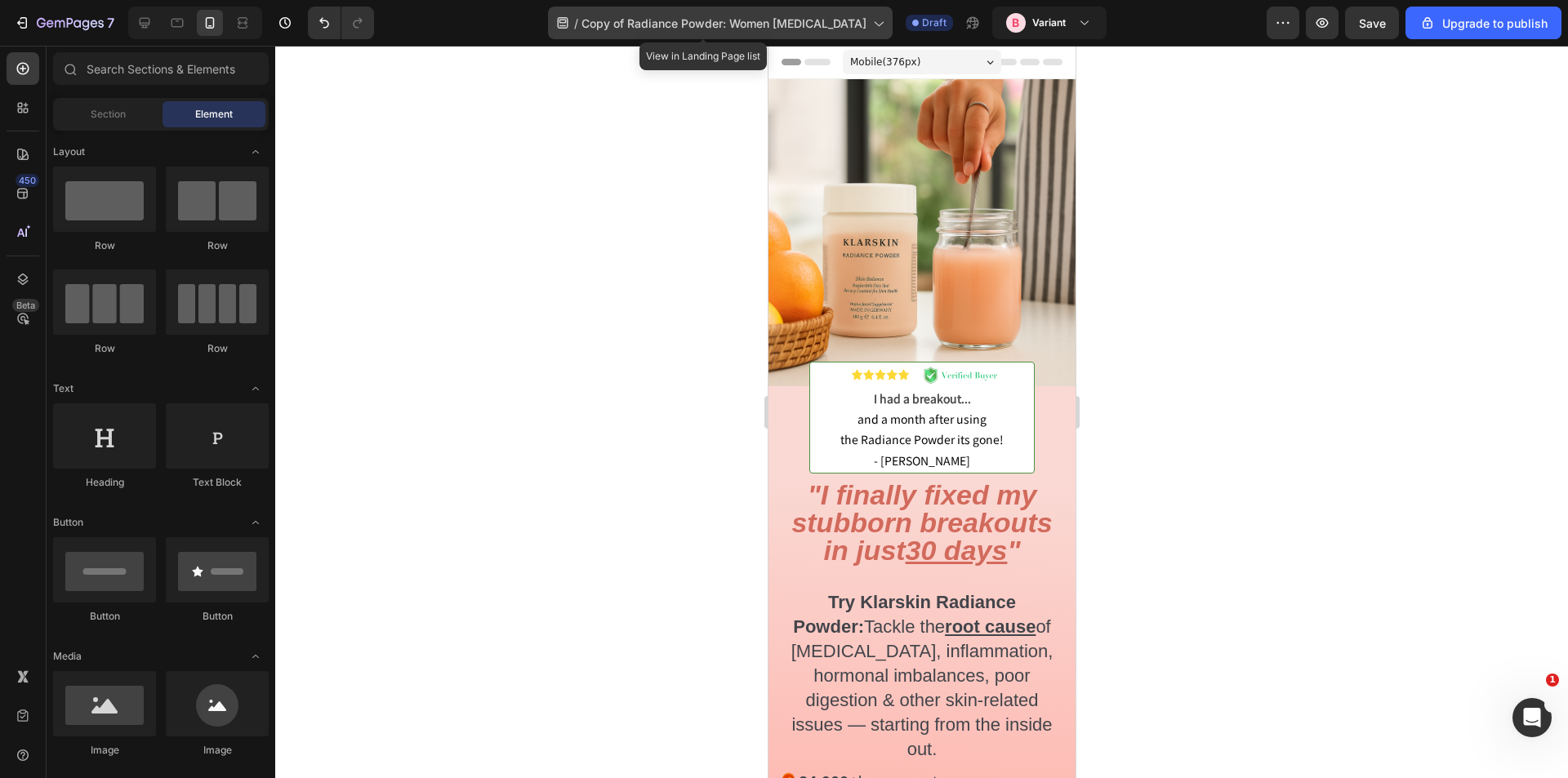
click at [748, 8] on div "/ Copy of Radiance Powder: Women Adult Acne" at bounding box center [721, 23] width 345 height 33
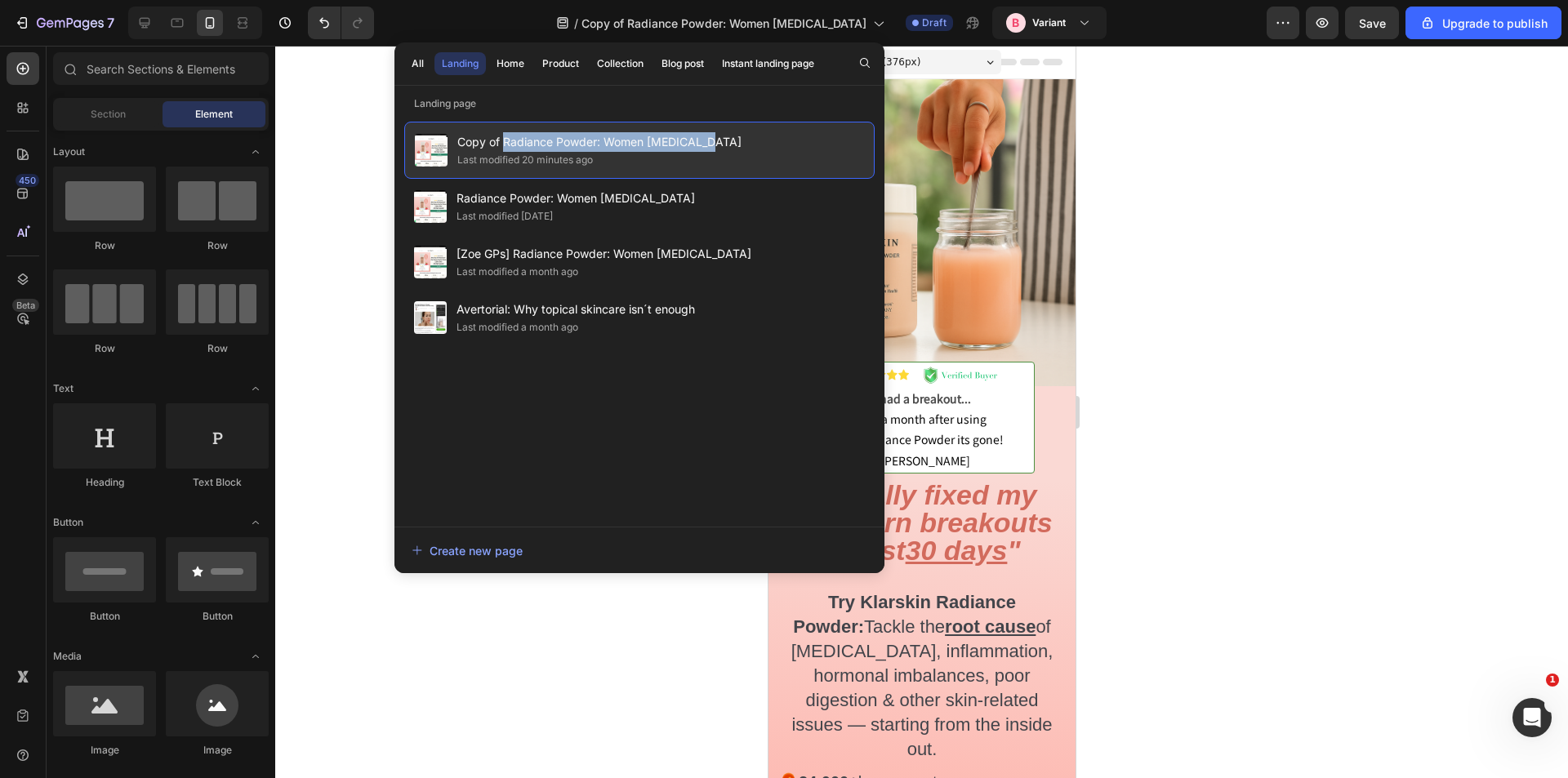
copy span "Radiance Powder: Women Adult Acne"
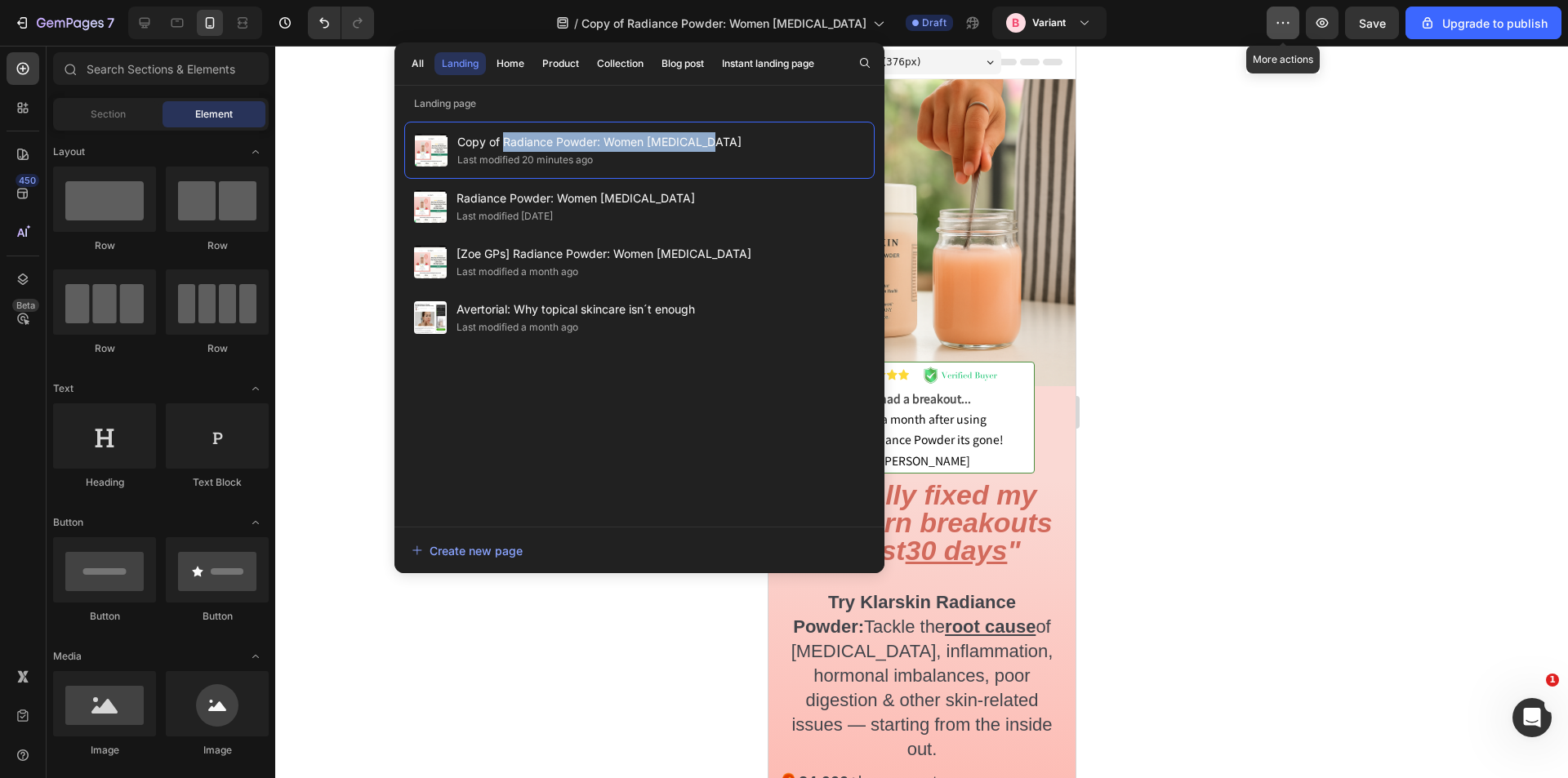
click at [1299, 17] on button "button" at bounding box center [1283, 23] width 33 height 33
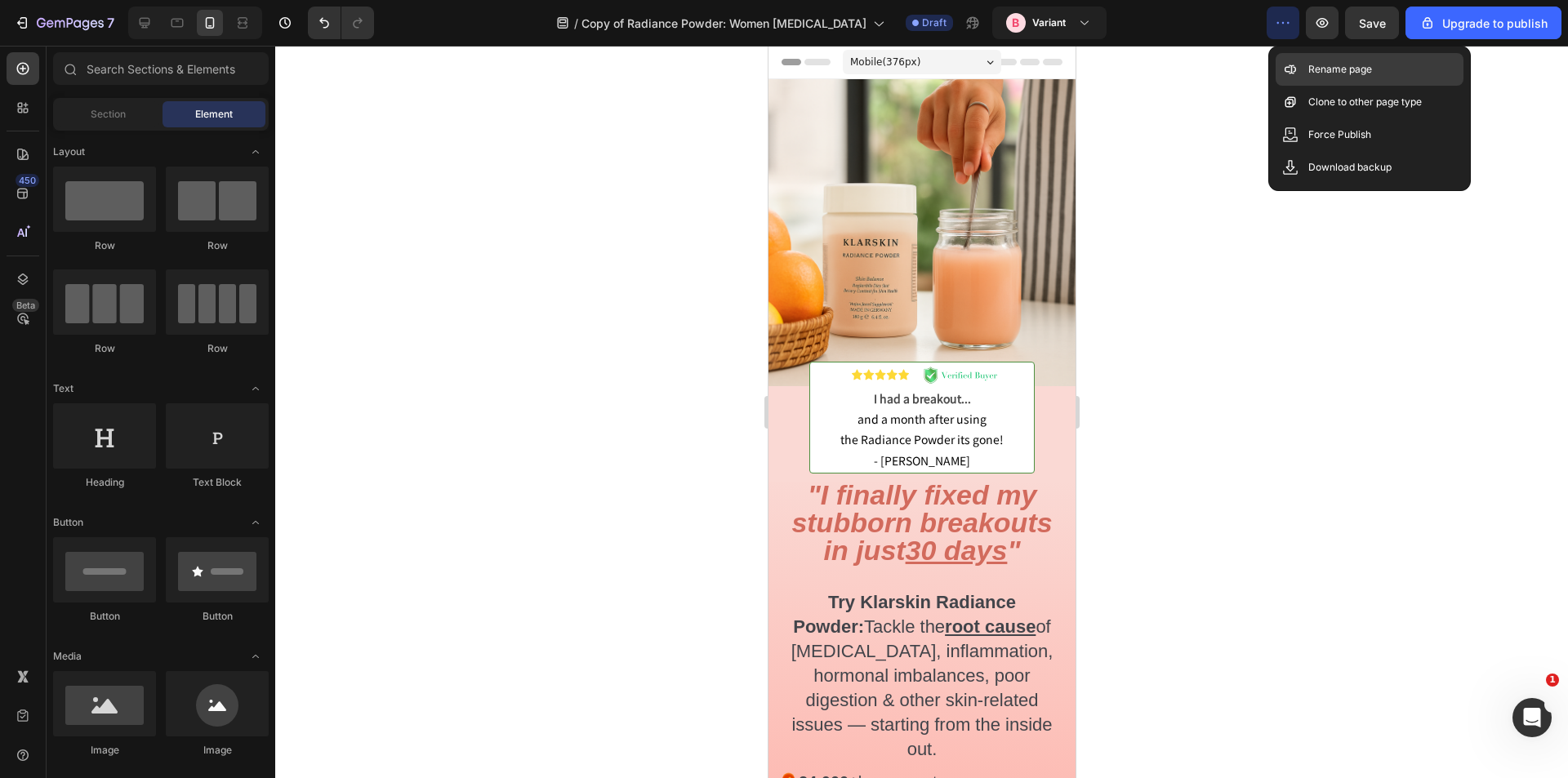
click at [1314, 75] on p "Rename page" at bounding box center [1340, 69] width 63 height 16
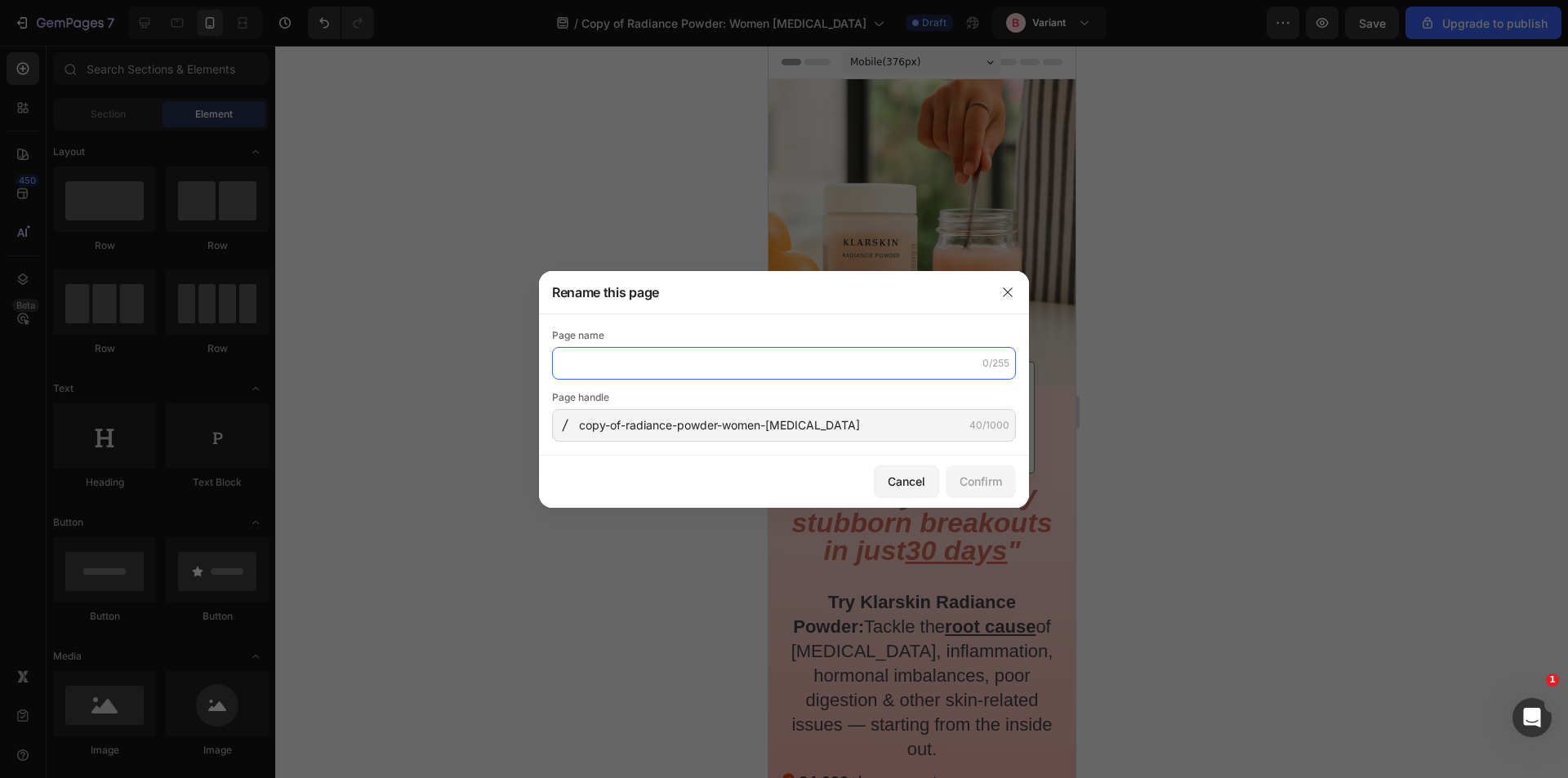
click at [663, 356] on input "text" at bounding box center [783, 364] width 464 height 33
paste input "Radiance Powder: Women Adult Acne"
type input "Radiance Powder: Women [MEDICAL_DATA] B"
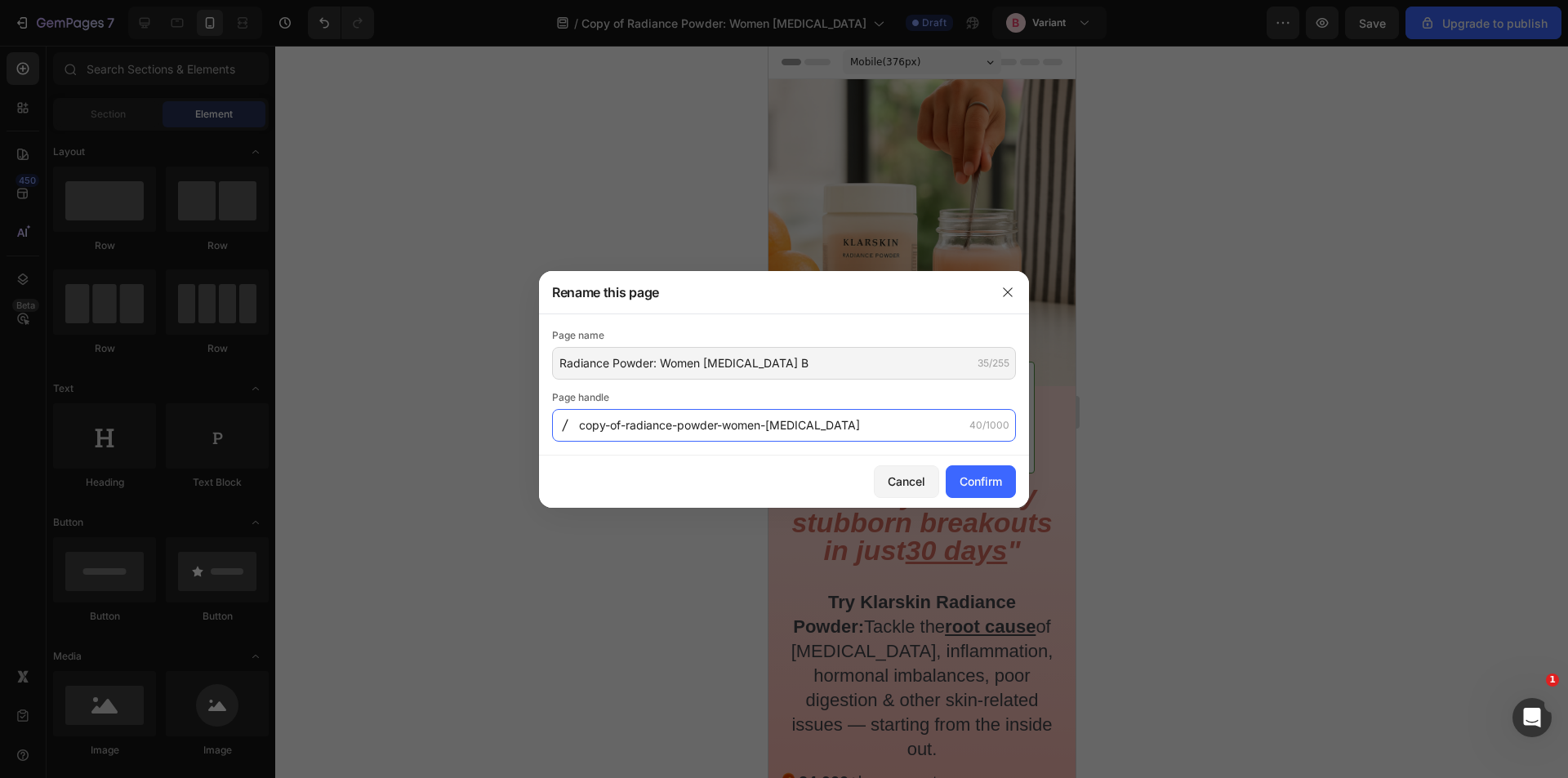
click at [831, 426] on input "copy-of-radiance-powder-women-adult-acne" at bounding box center [783, 426] width 464 height 33
click at [640, 428] on input "copy-of-radiance-powder-women-adult-acne" at bounding box center [783, 426] width 464 height 33
click at [630, 427] on input "copy-of-radiance-powder-women-adult-acne" at bounding box center [783, 426] width 464 height 33
paste input "Radiance-Powder--Women-Adult-A"
click at [684, 426] on input "Radiance-Powder--Women-Adult-Acne" at bounding box center [783, 426] width 464 height 33
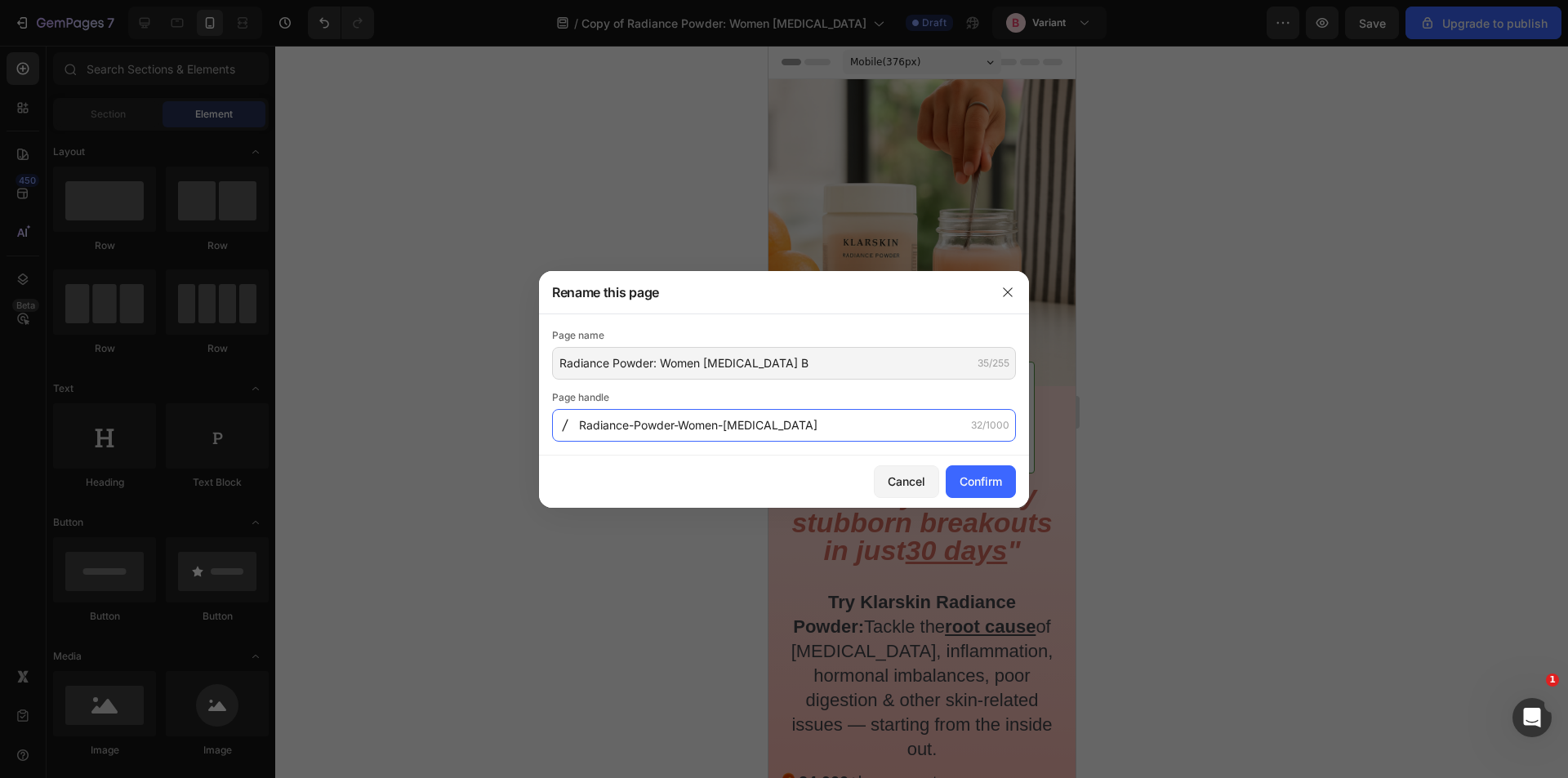
click at [809, 426] on input "Radiance-Powder-Women-Adult-Acne" at bounding box center [783, 426] width 464 height 33
type input "Radiance-Powder-Women-Adult-Acne-b"
click at [964, 479] on div "Confirm" at bounding box center [981, 481] width 43 height 17
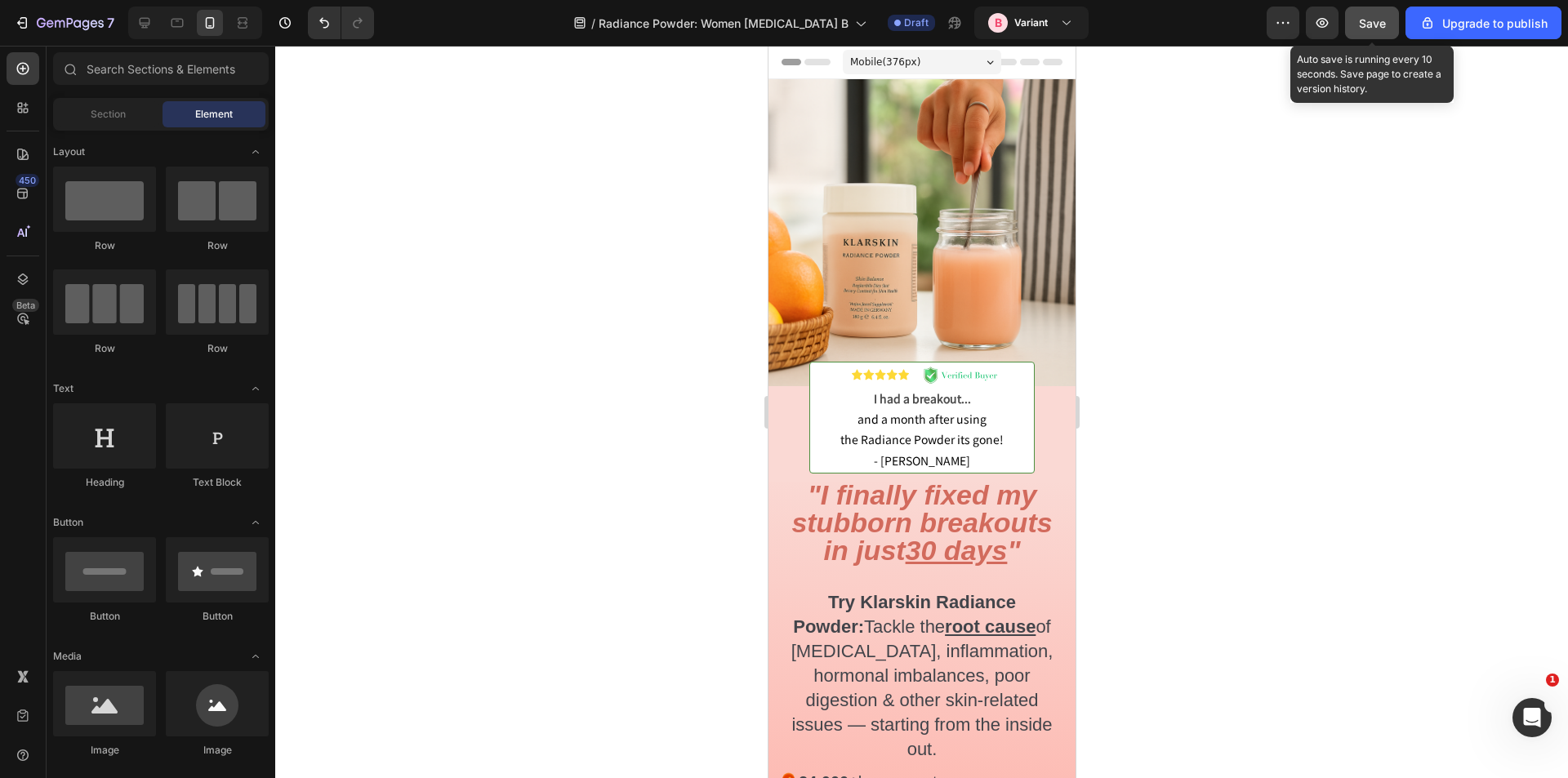
click at [1365, 21] on span "Save" at bounding box center [1372, 23] width 27 height 14
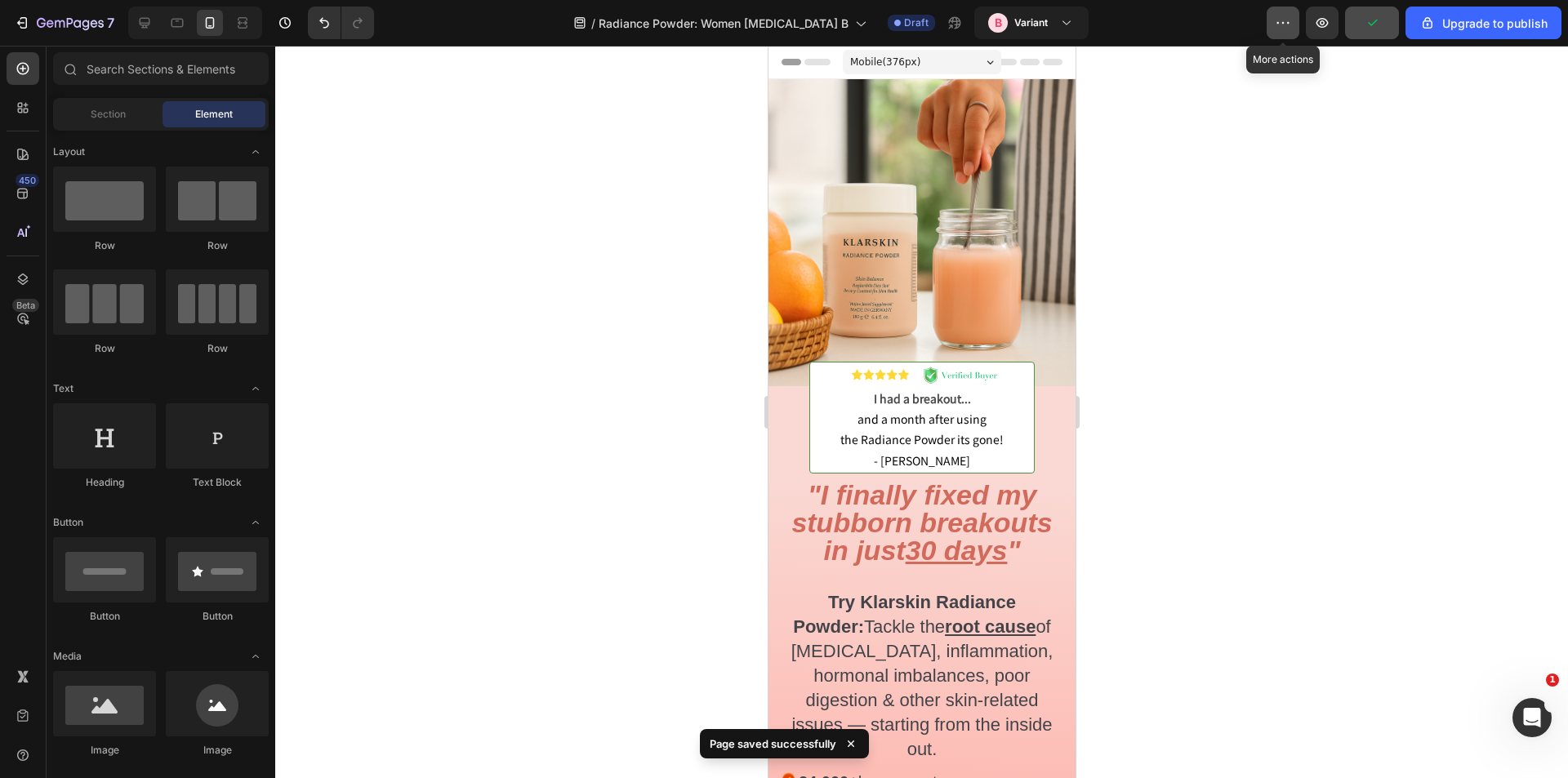
click at [1287, 24] on icon "button" at bounding box center [1283, 23] width 16 height 16
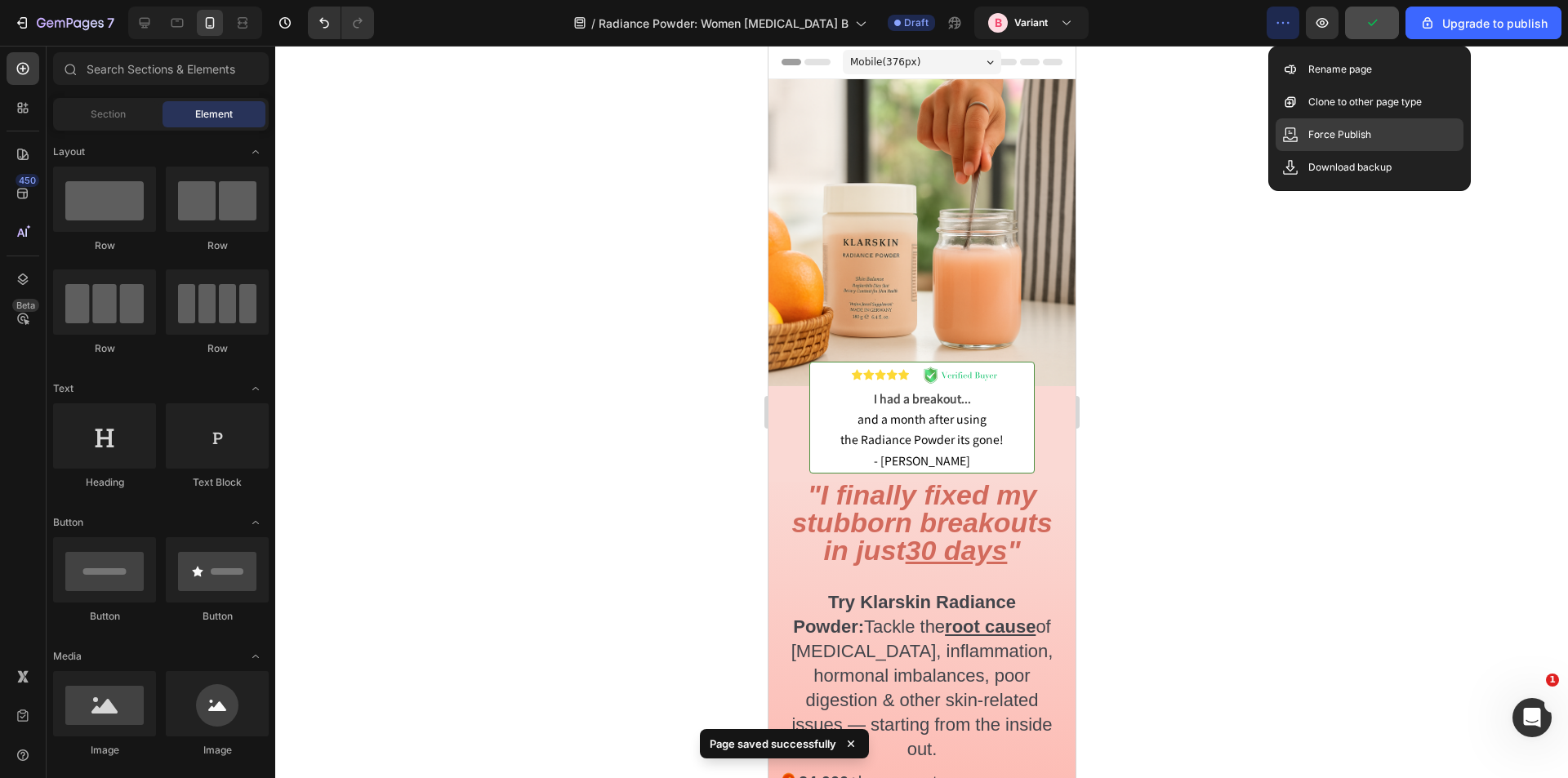
click at [1323, 137] on p "Force Publish" at bounding box center [1340, 135] width 63 height 16
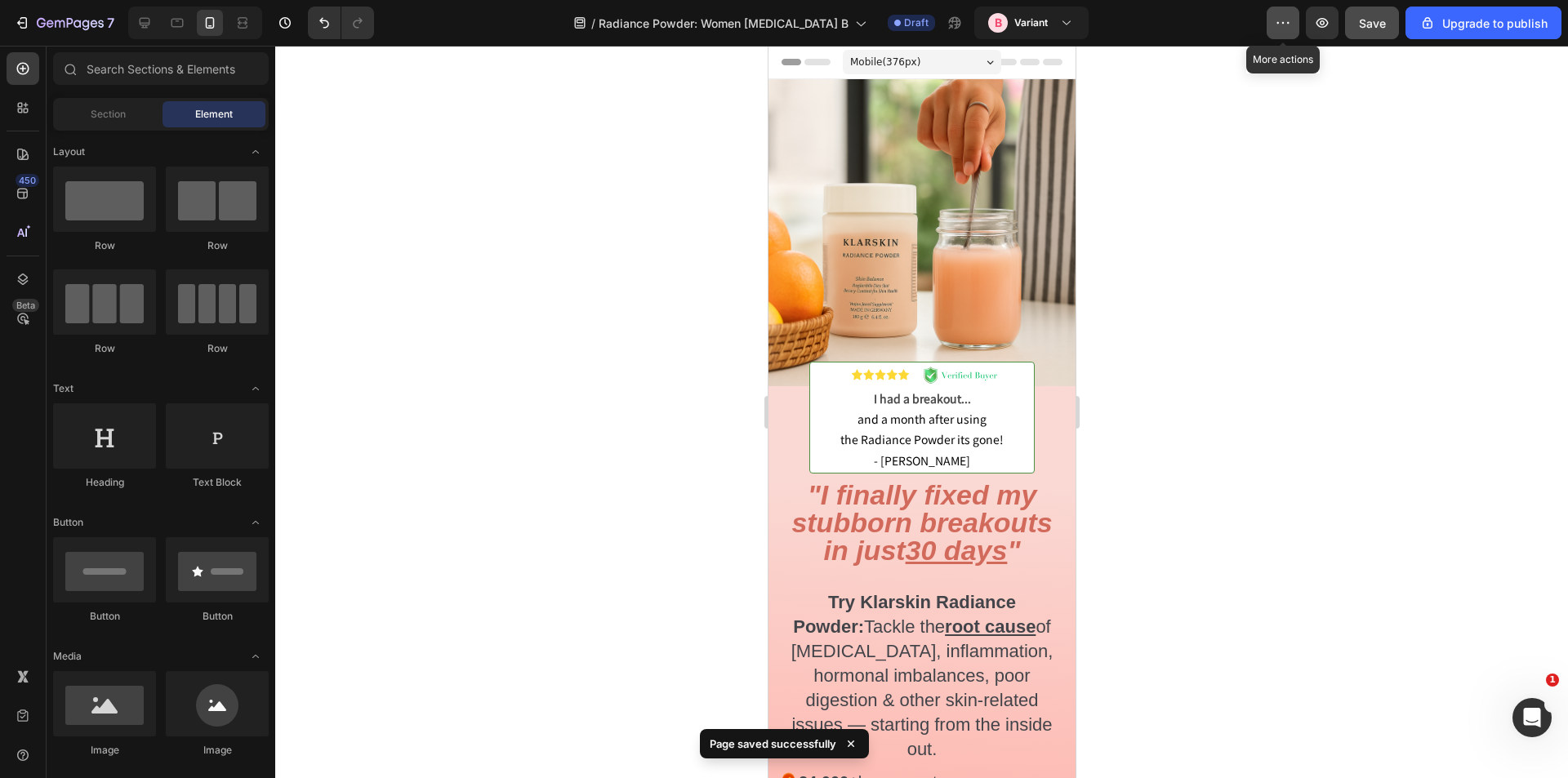
click at [1279, 26] on icon "button" at bounding box center [1283, 23] width 16 height 16
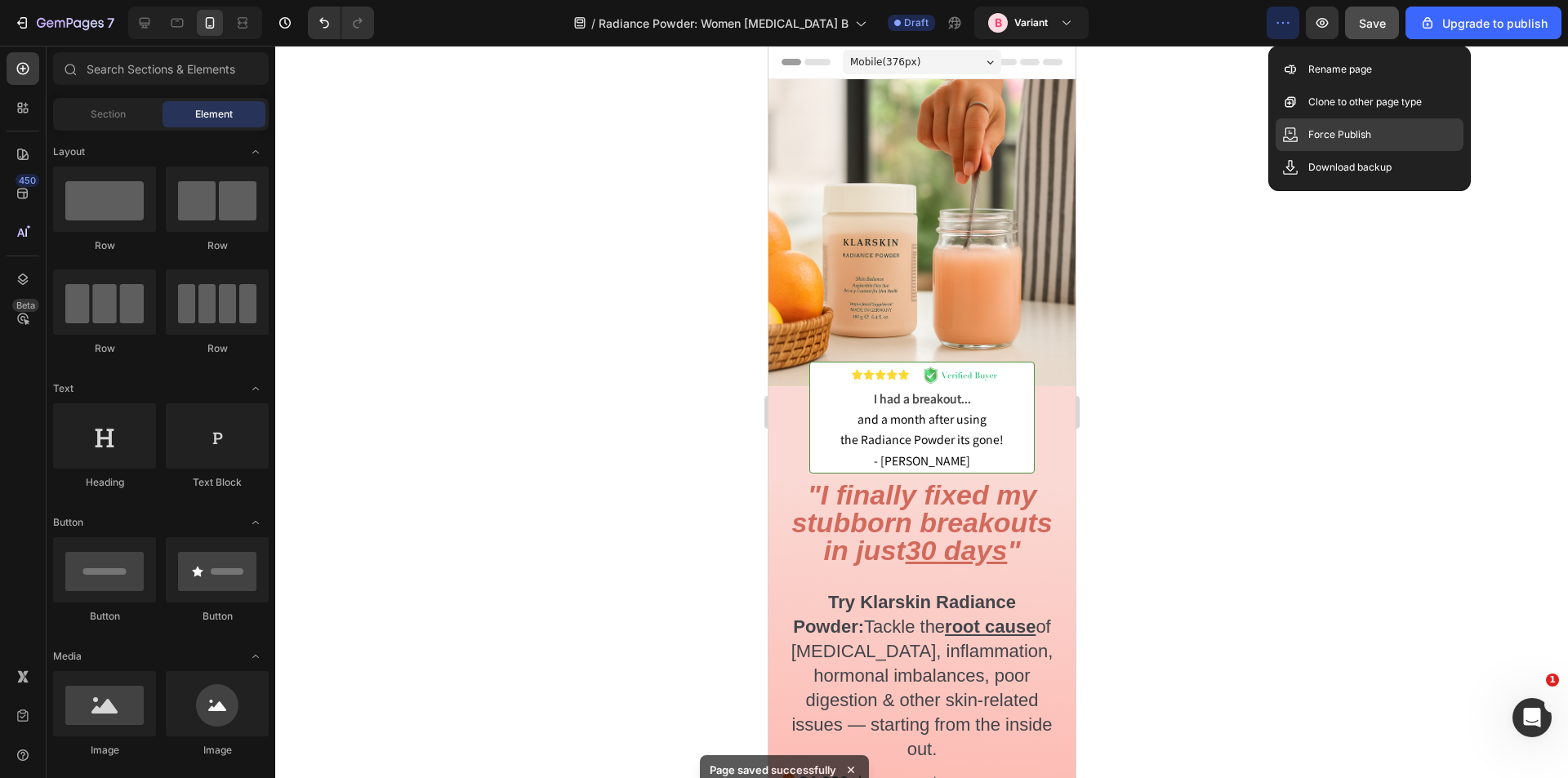
click at [1325, 128] on p "Force Publish" at bounding box center [1340, 135] width 63 height 16
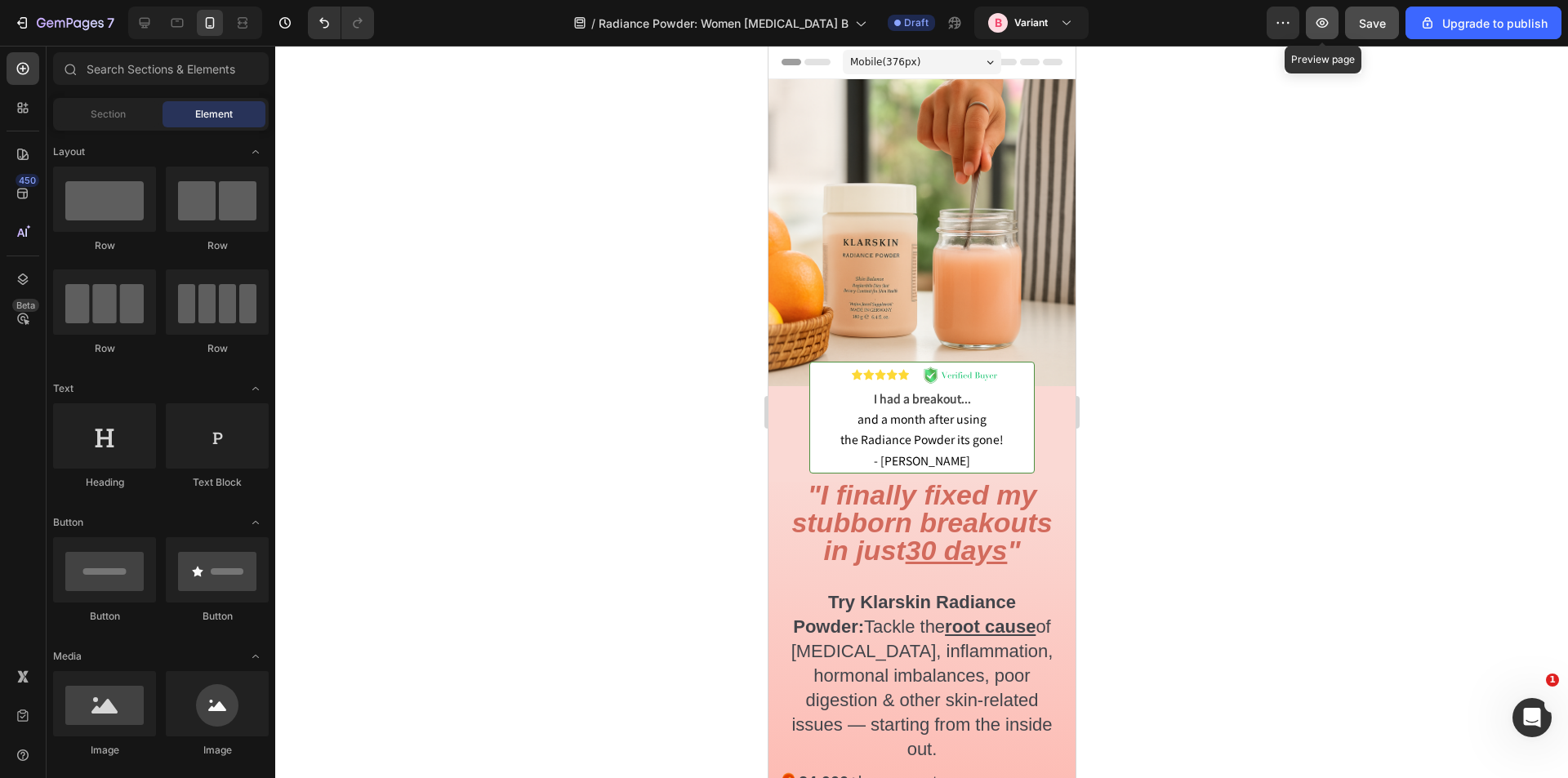
click at [1339, 21] on button "button" at bounding box center [1323, 23] width 33 height 33
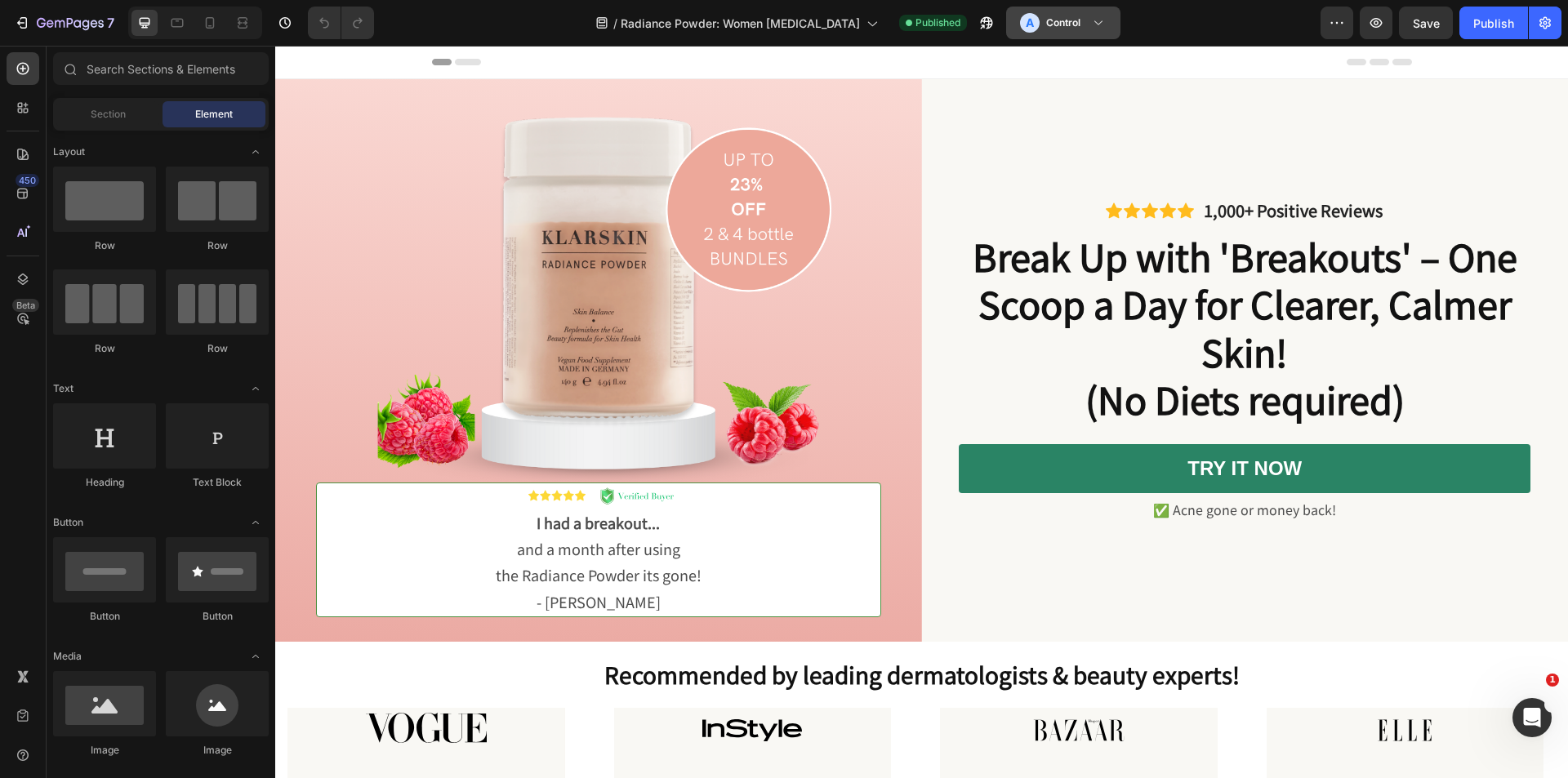
click at [1053, 24] on h3 "Control" at bounding box center [1064, 23] width 35 height 16
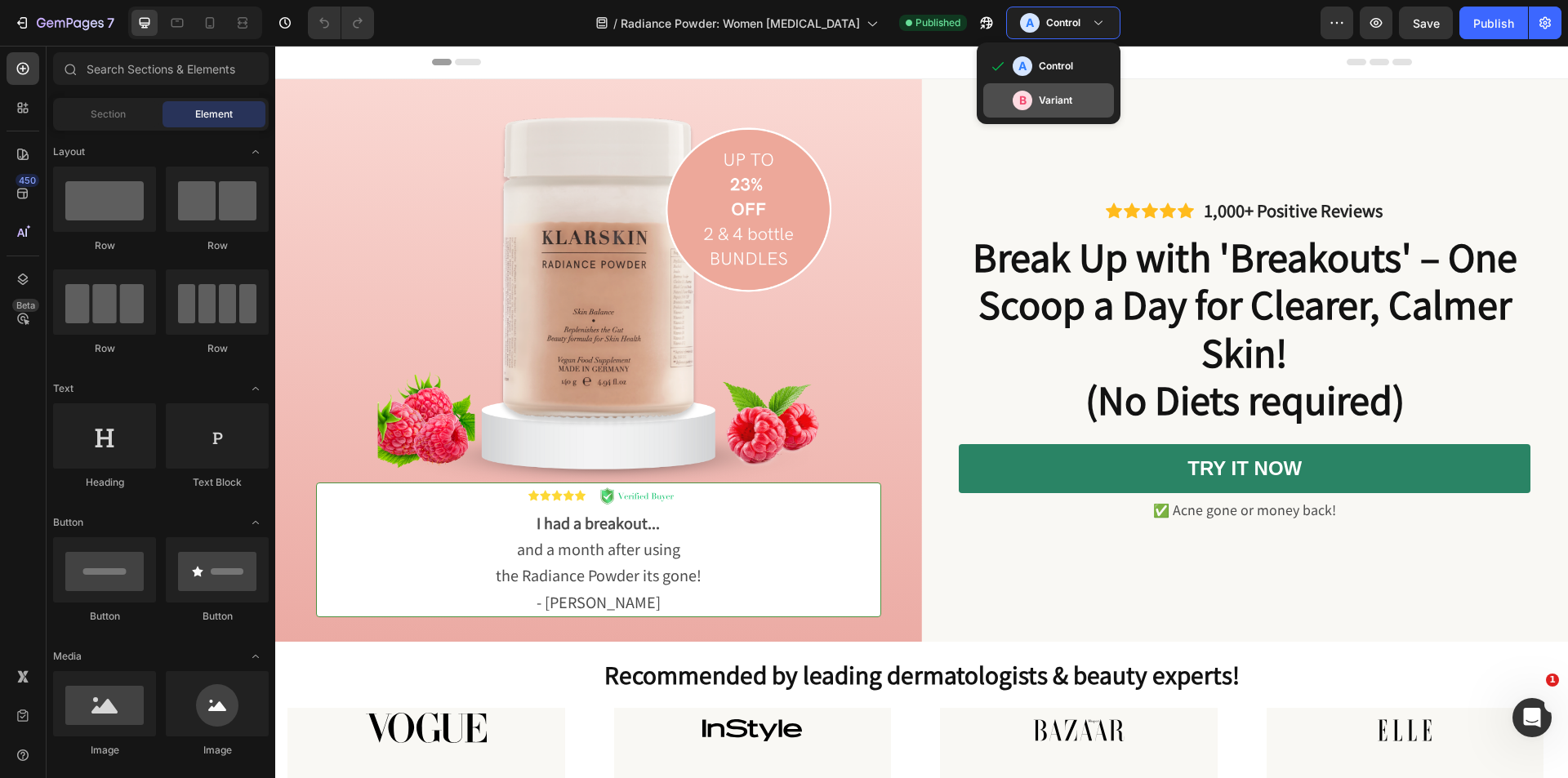
click at [1039, 96] on h3 "Variant" at bounding box center [1056, 100] width 34 height 16
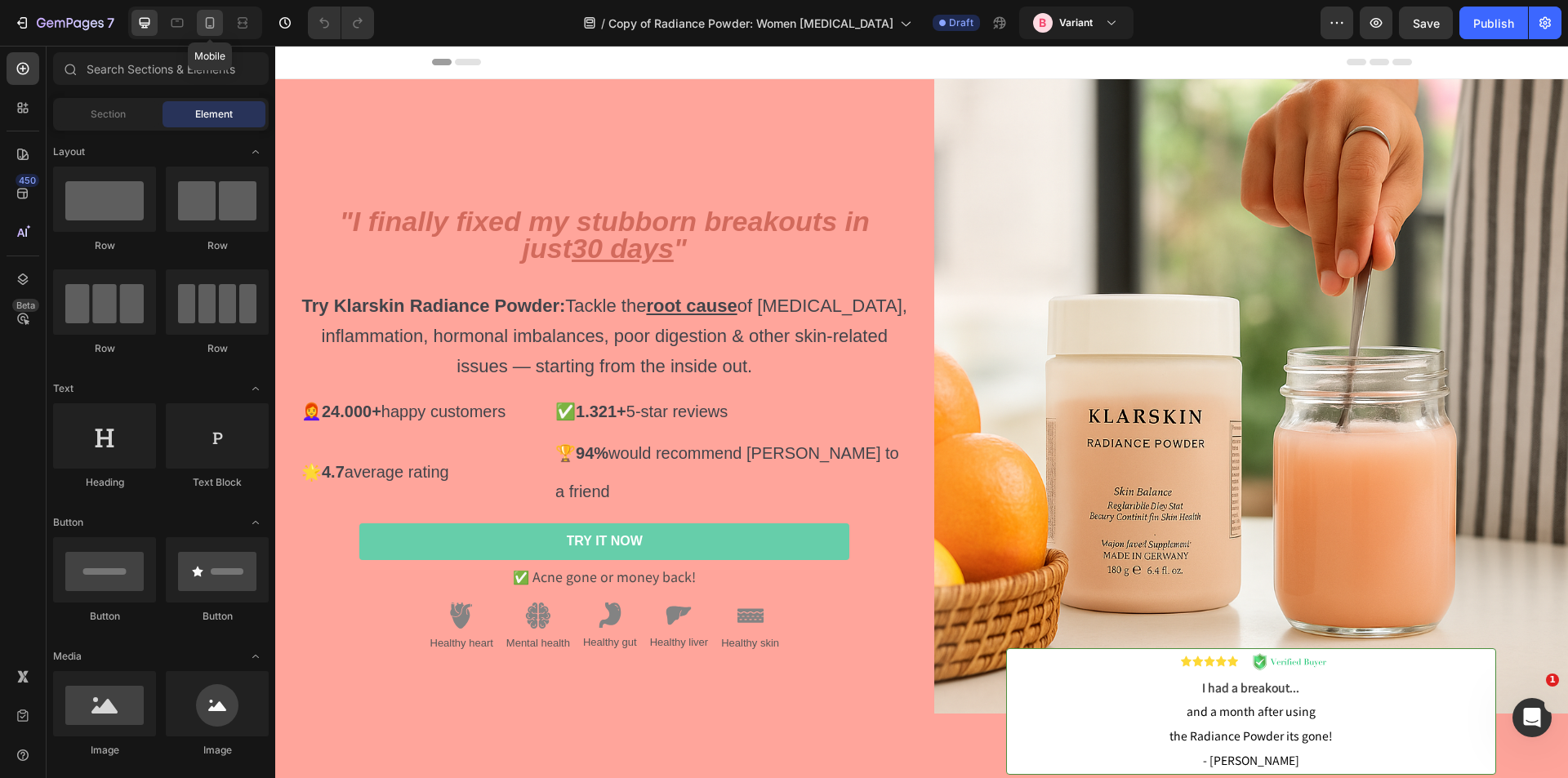
click at [213, 31] on div at bounding box center [210, 23] width 26 height 26
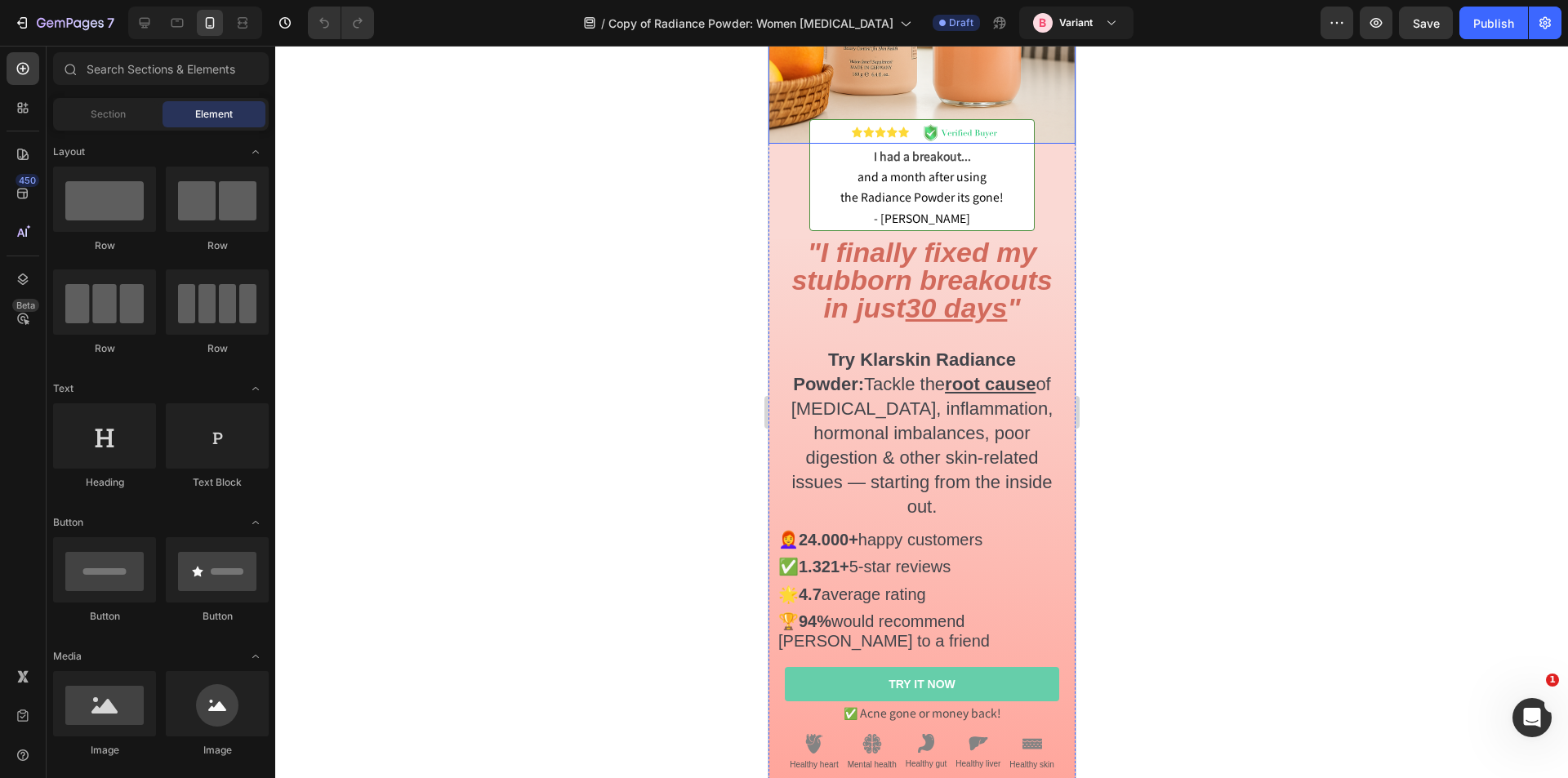
scroll to position [245, 0]
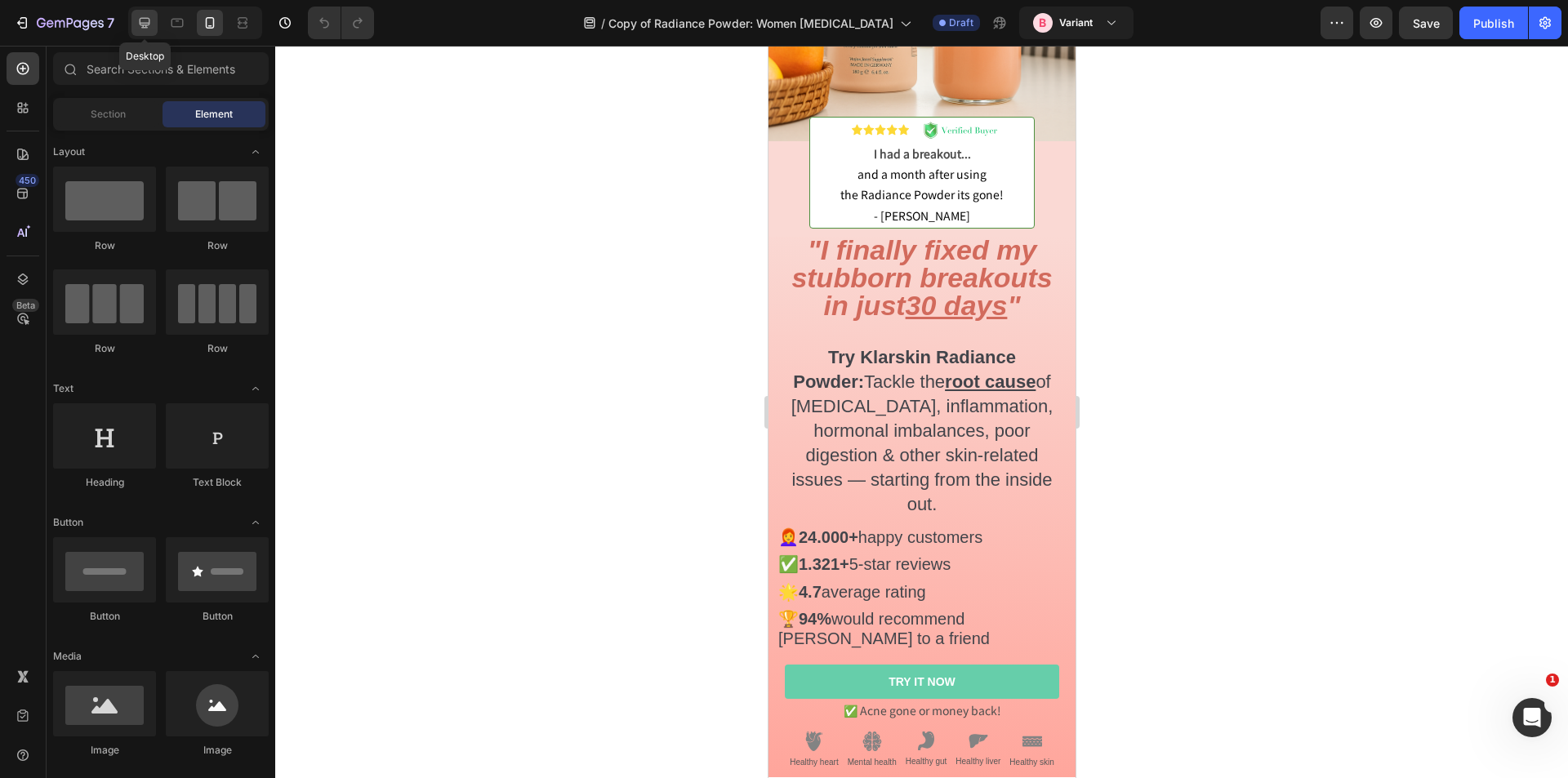
click at [140, 26] on icon at bounding box center [145, 23] width 16 height 16
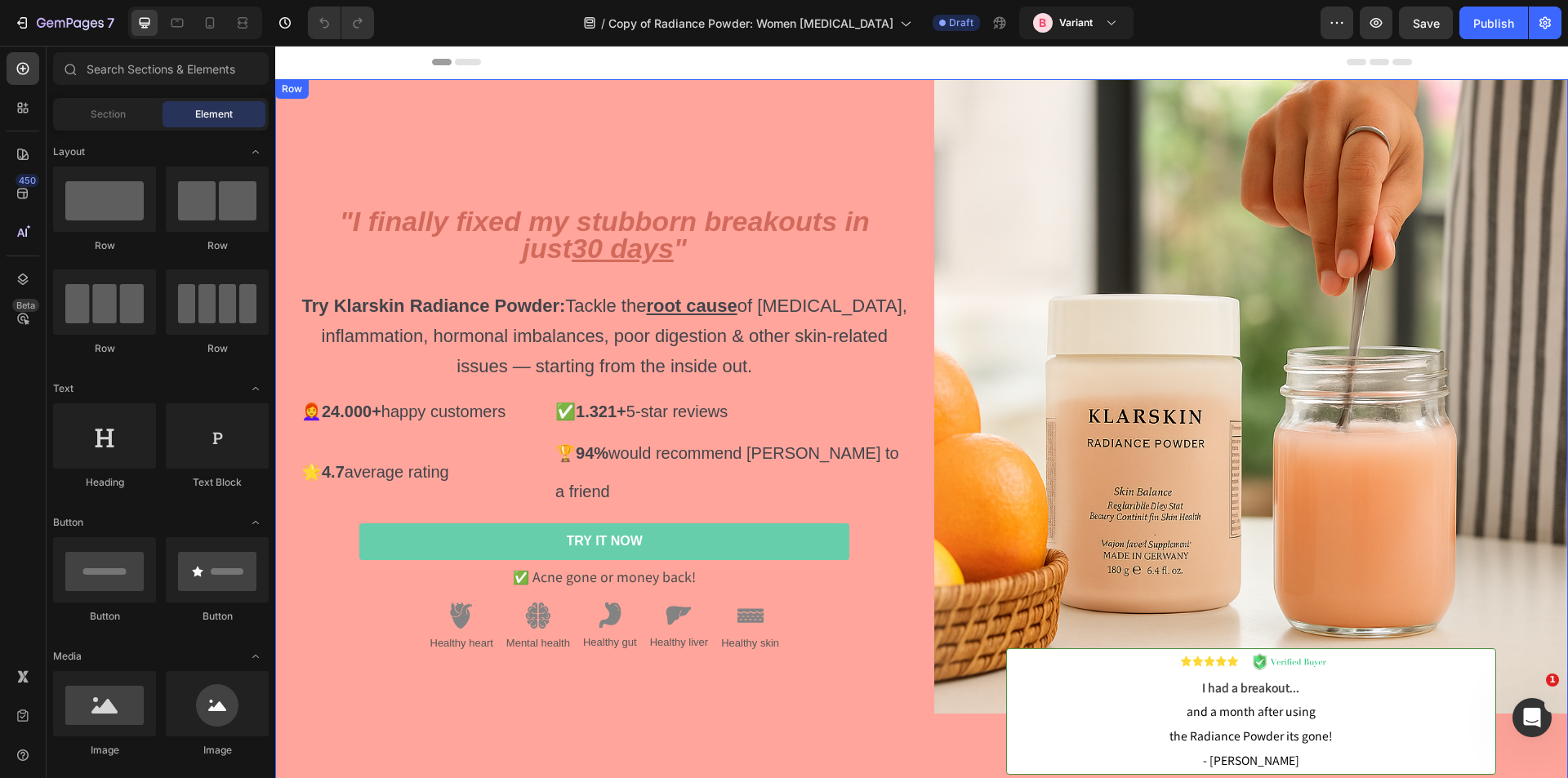
click at [395, 102] on div ""I finally fixed my stubborn breakouts in just 30 days " Try Klarskin Radiance …" at bounding box center [592, 439] width 635 height 720
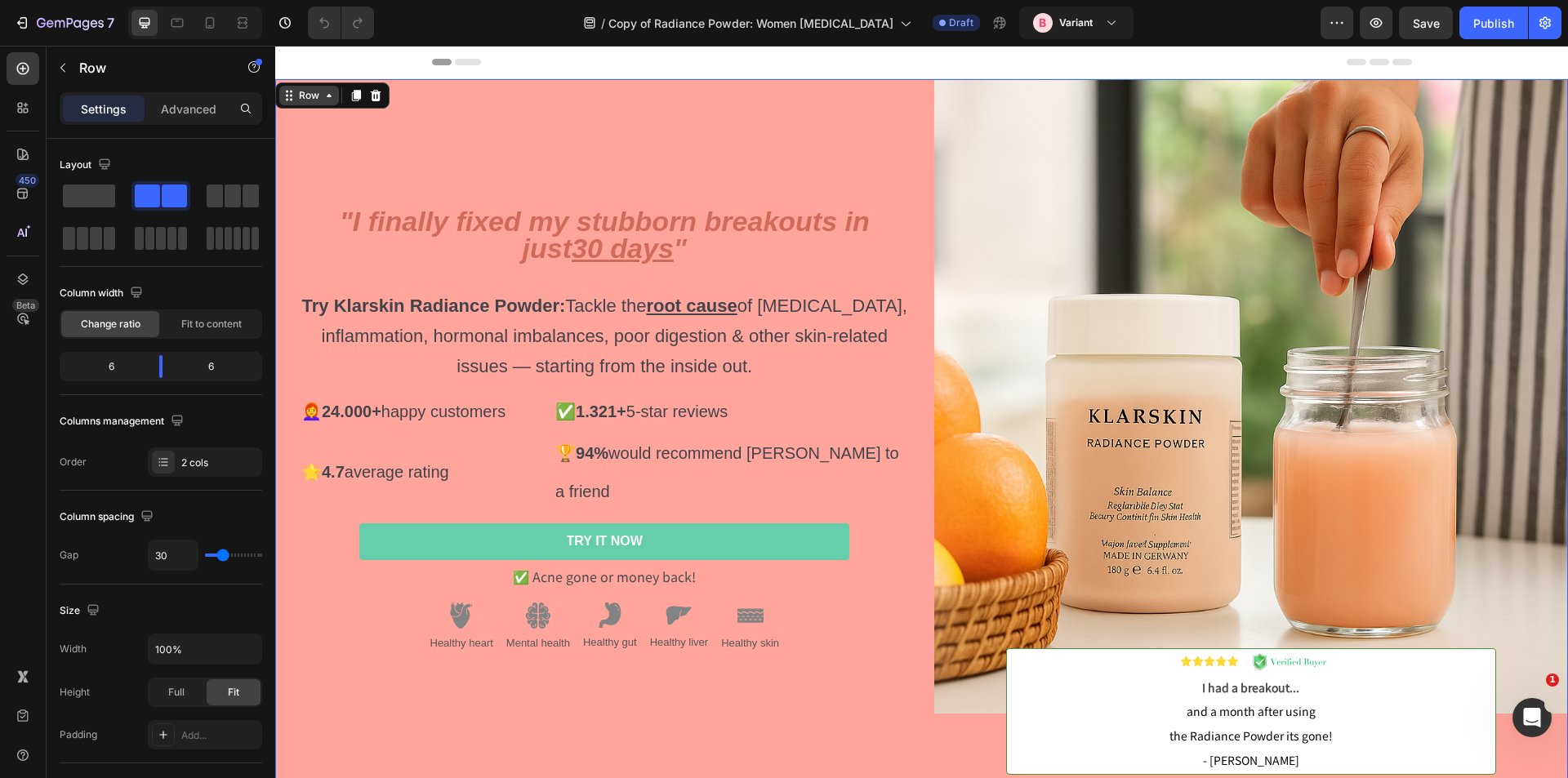
click at [313, 95] on div "Row" at bounding box center [309, 96] width 27 height 15
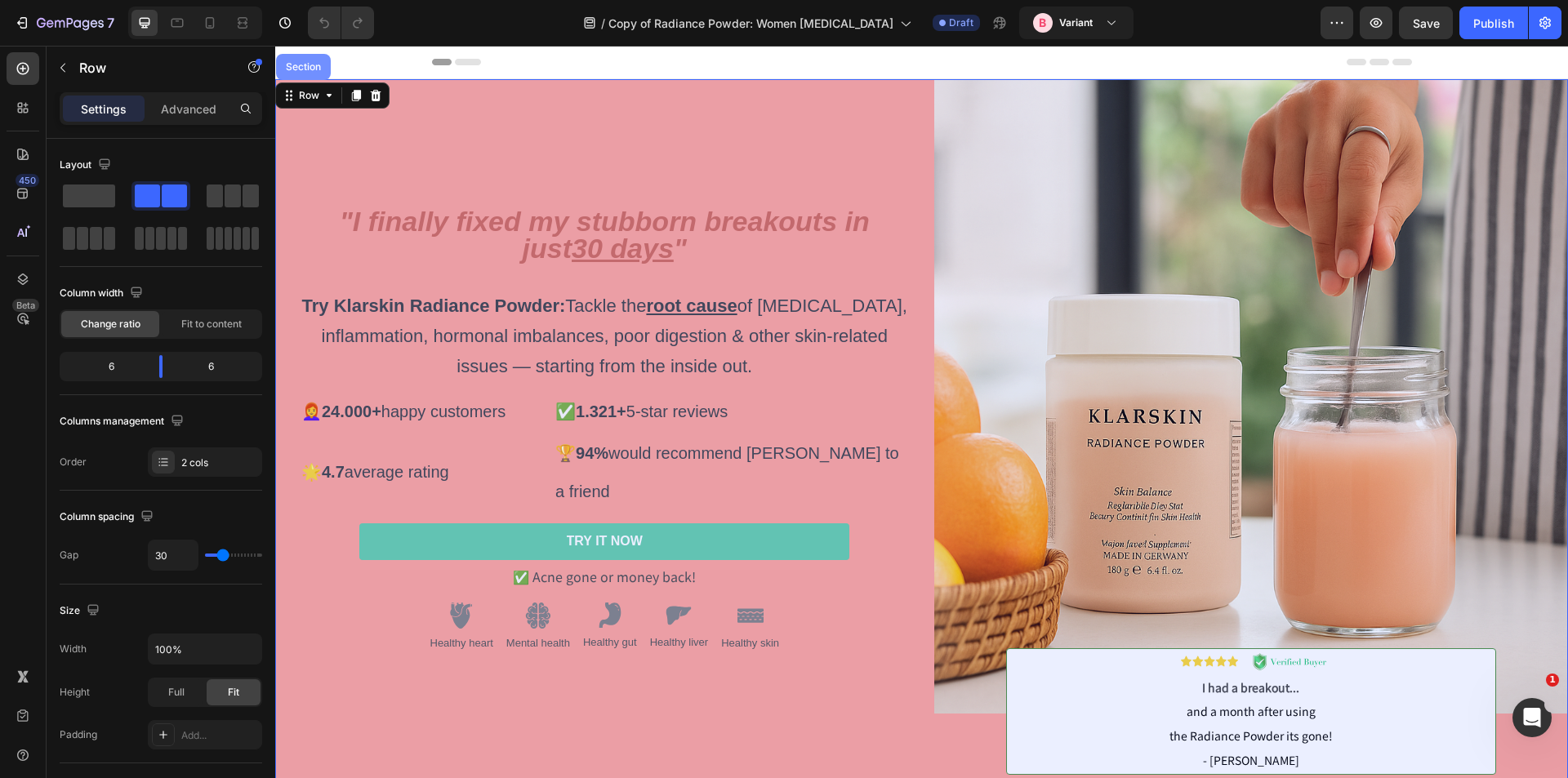
click at [301, 67] on div "Section" at bounding box center [303, 67] width 42 height 10
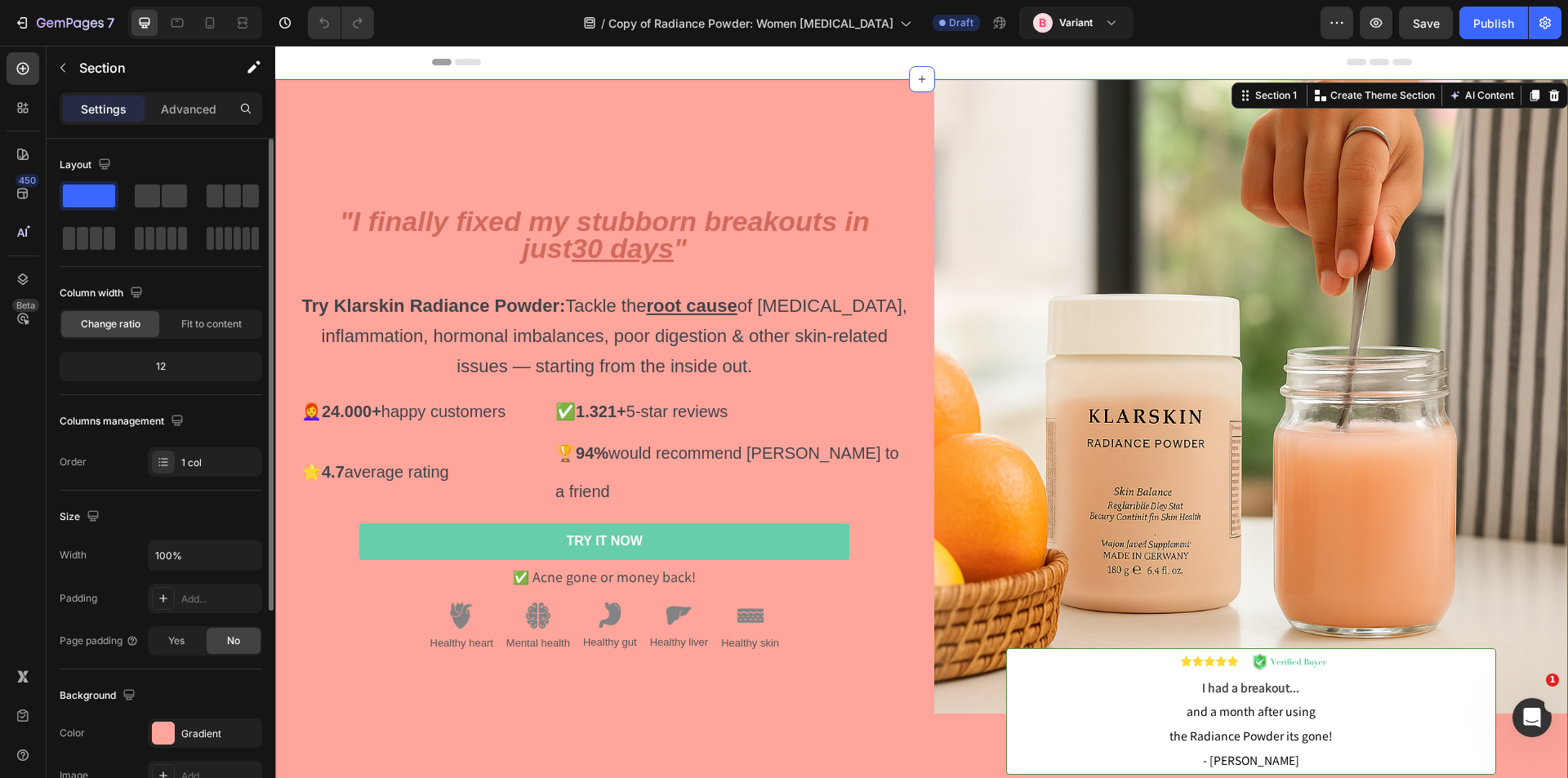
scroll to position [245, 0]
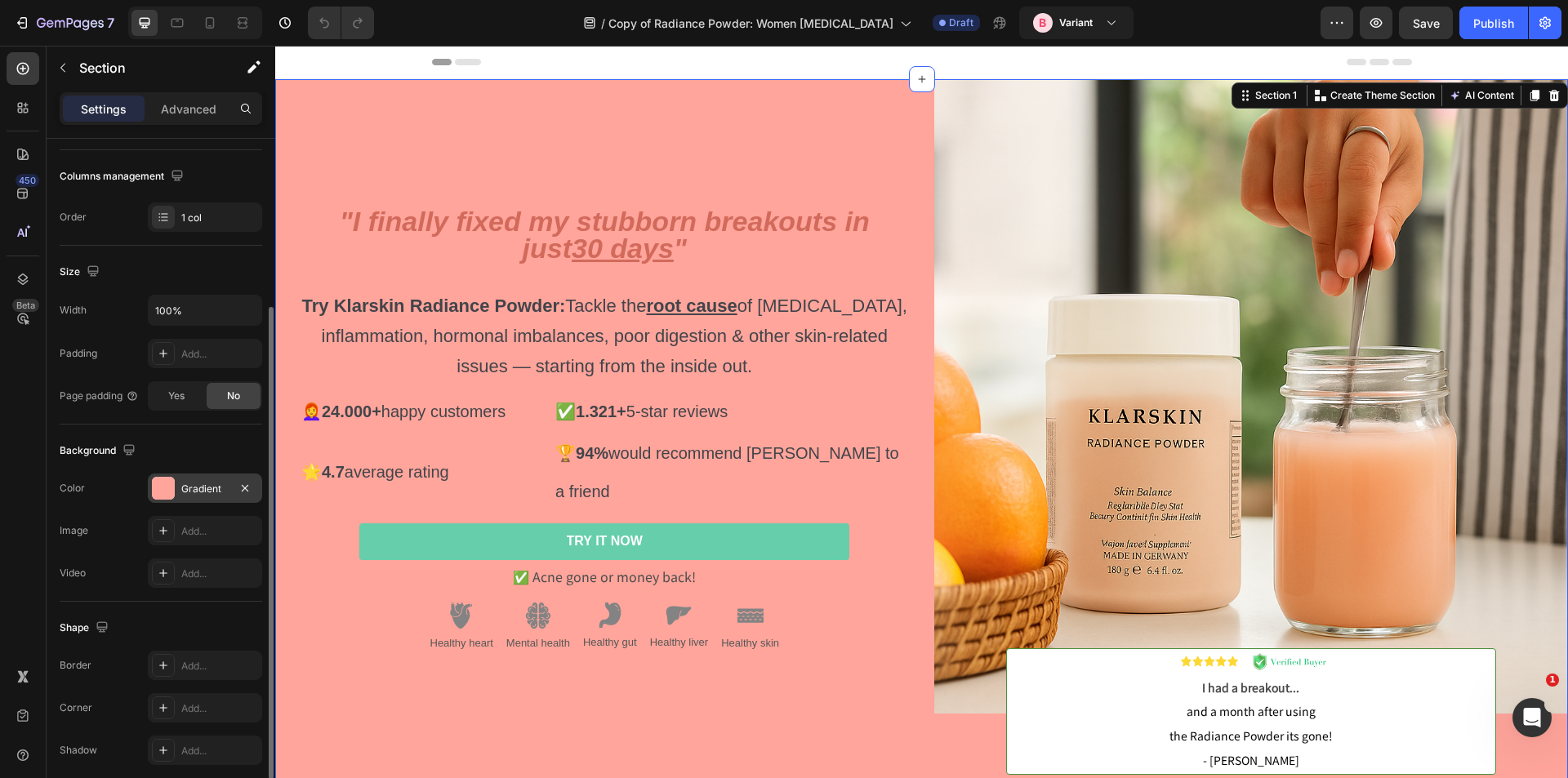
click at [201, 484] on div "Gradient" at bounding box center [205, 489] width 48 height 15
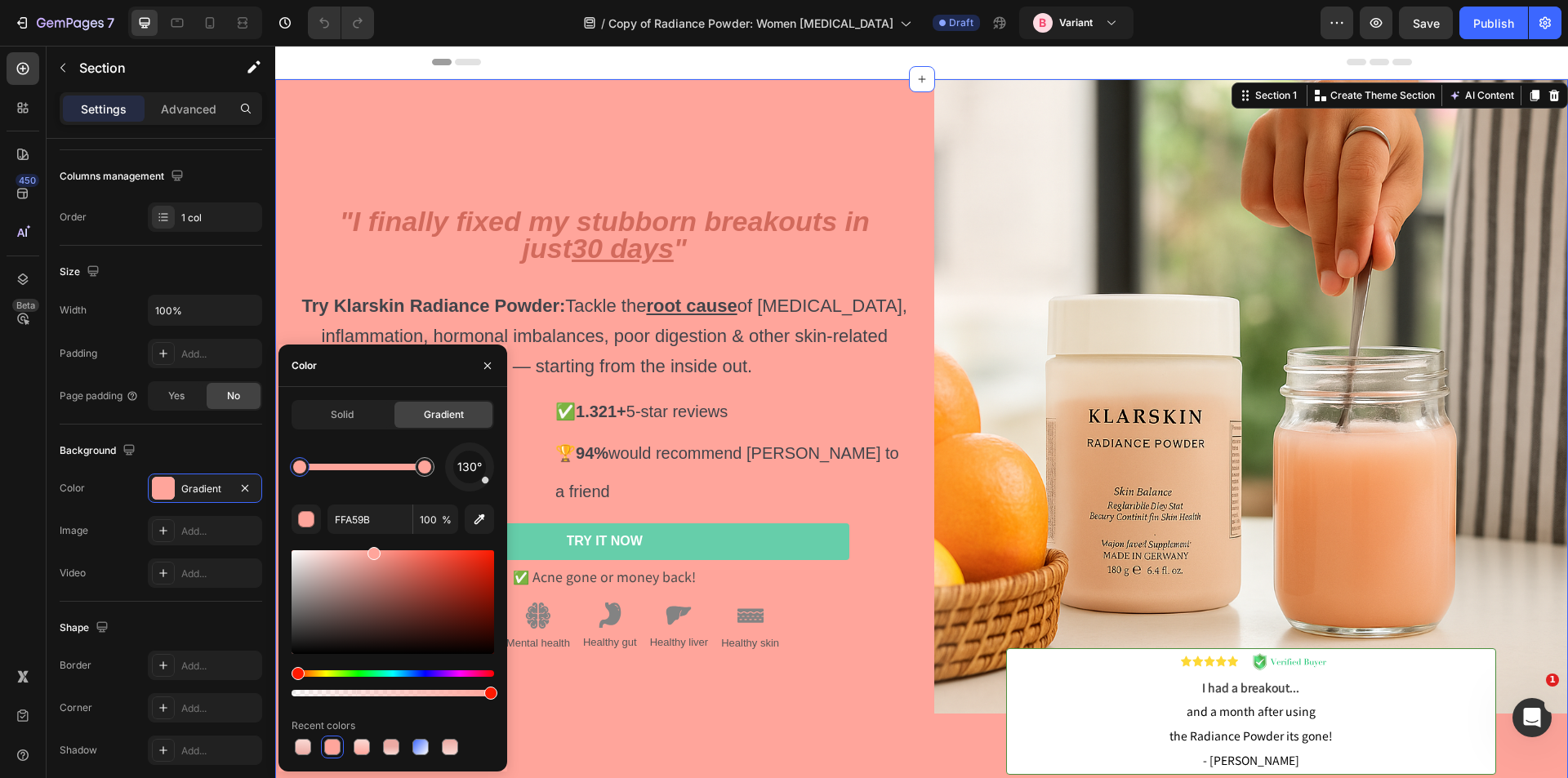
click at [301, 466] on div at bounding box center [300, 467] width 13 height 13
click at [352, 520] on input "FFA59B" at bounding box center [370, 519] width 85 height 30
click at [366, 518] on input "FFA59B" at bounding box center [370, 519] width 85 height 30
click at [211, 26] on icon at bounding box center [210, 23] width 9 height 12
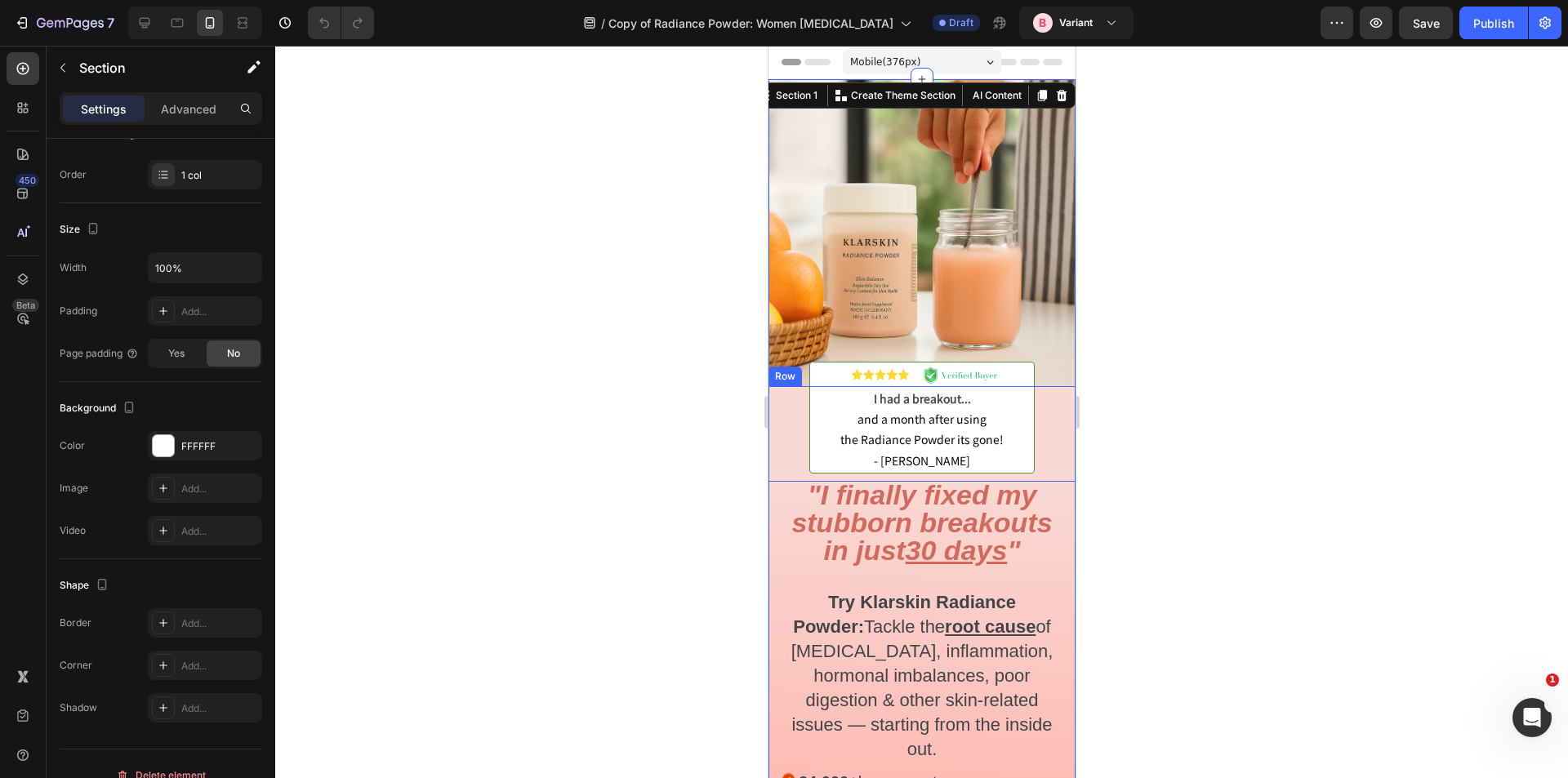
click at [795, 425] on div "Image I had a breakout... and a month after using the Radiance Powder its gone!…" at bounding box center [921, 434] width 307 height 96
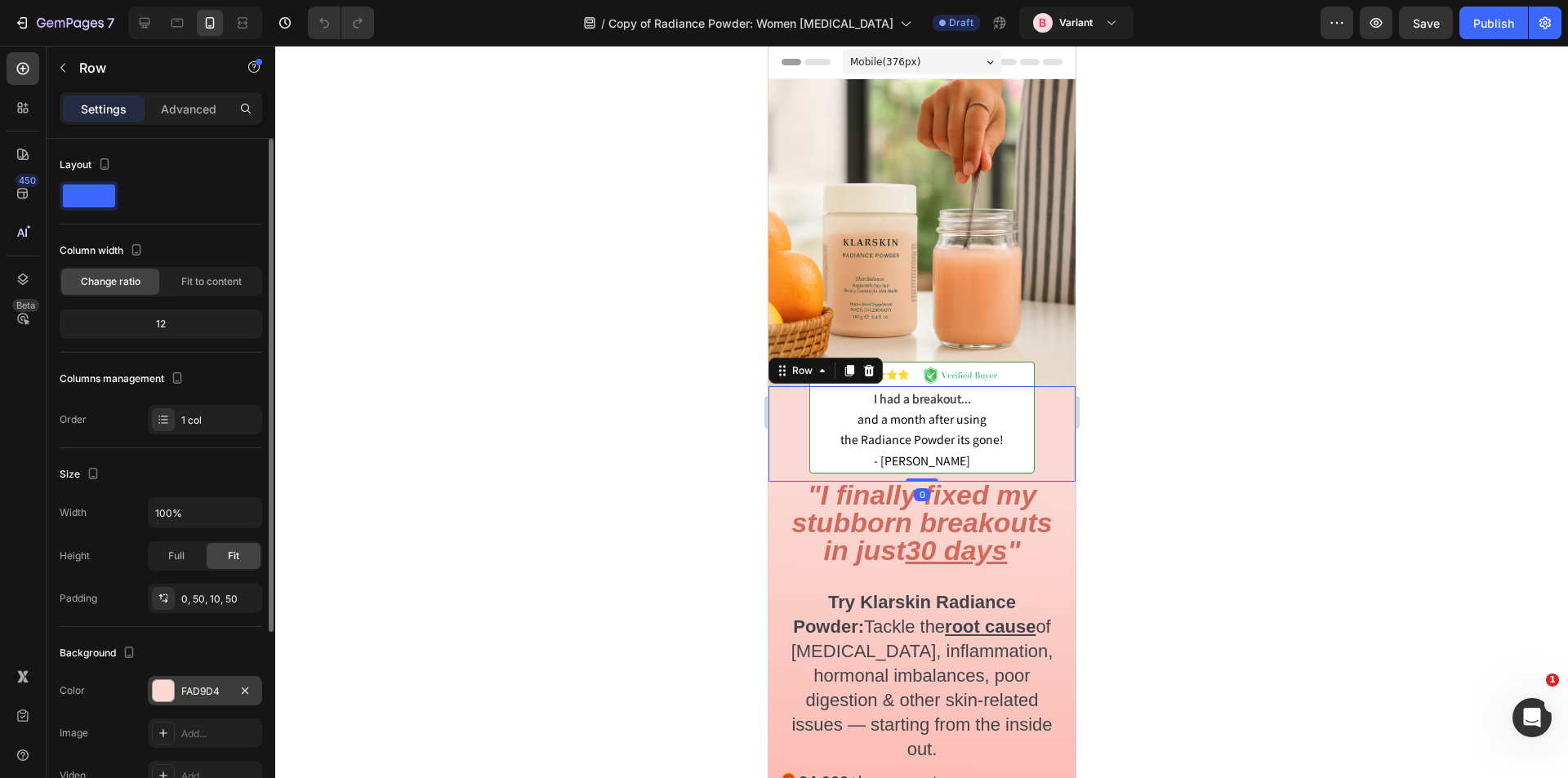
click at [190, 684] on div "FAD9D4" at bounding box center [205, 692] width 48 height 15
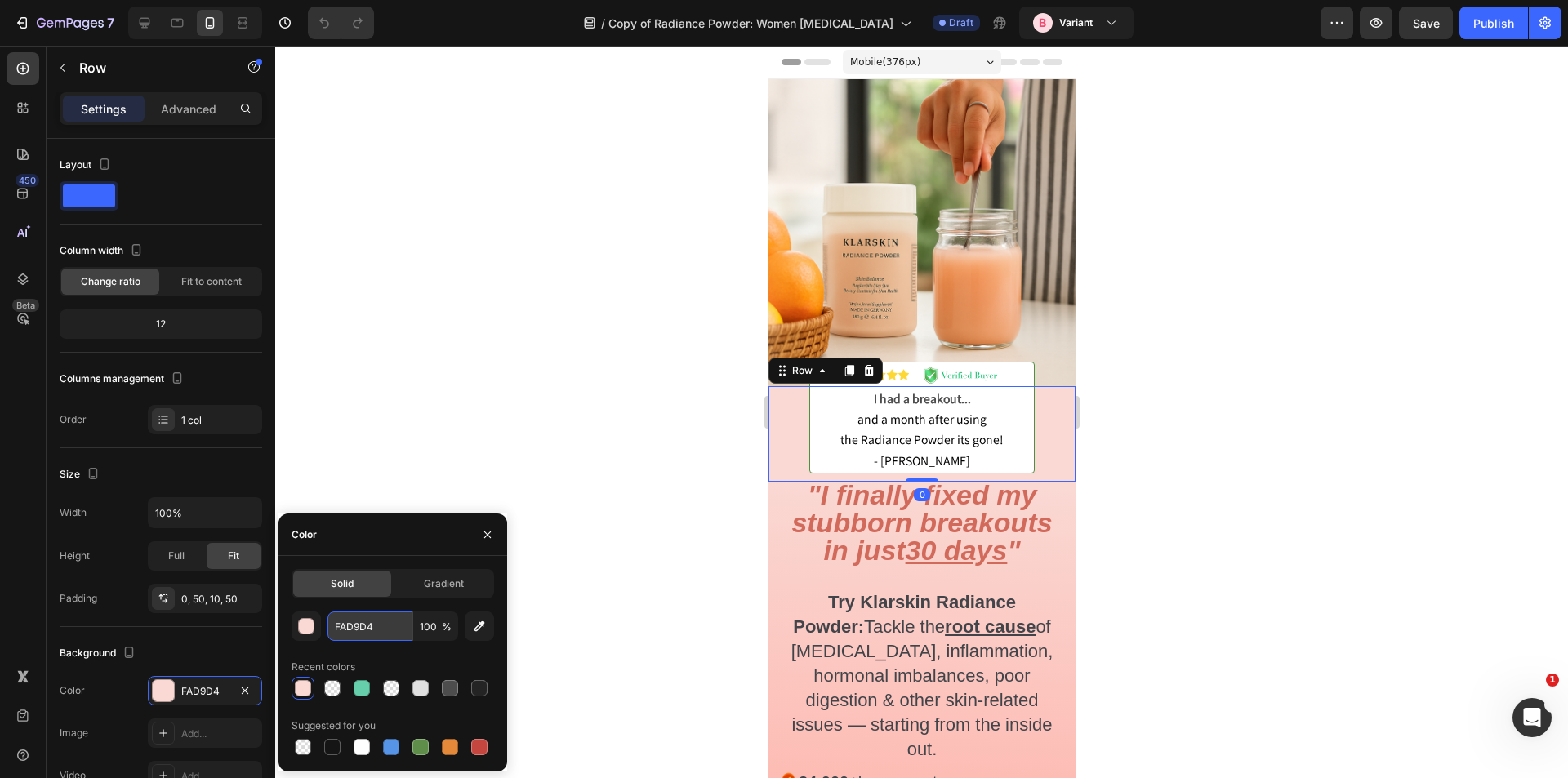
click at [358, 630] on input "FAD9D4" at bounding box center [370, 627] width 85 height 30
click at [145, 19] on icon at bounding box center [145, 23] width 11 height 11
type input "1200"
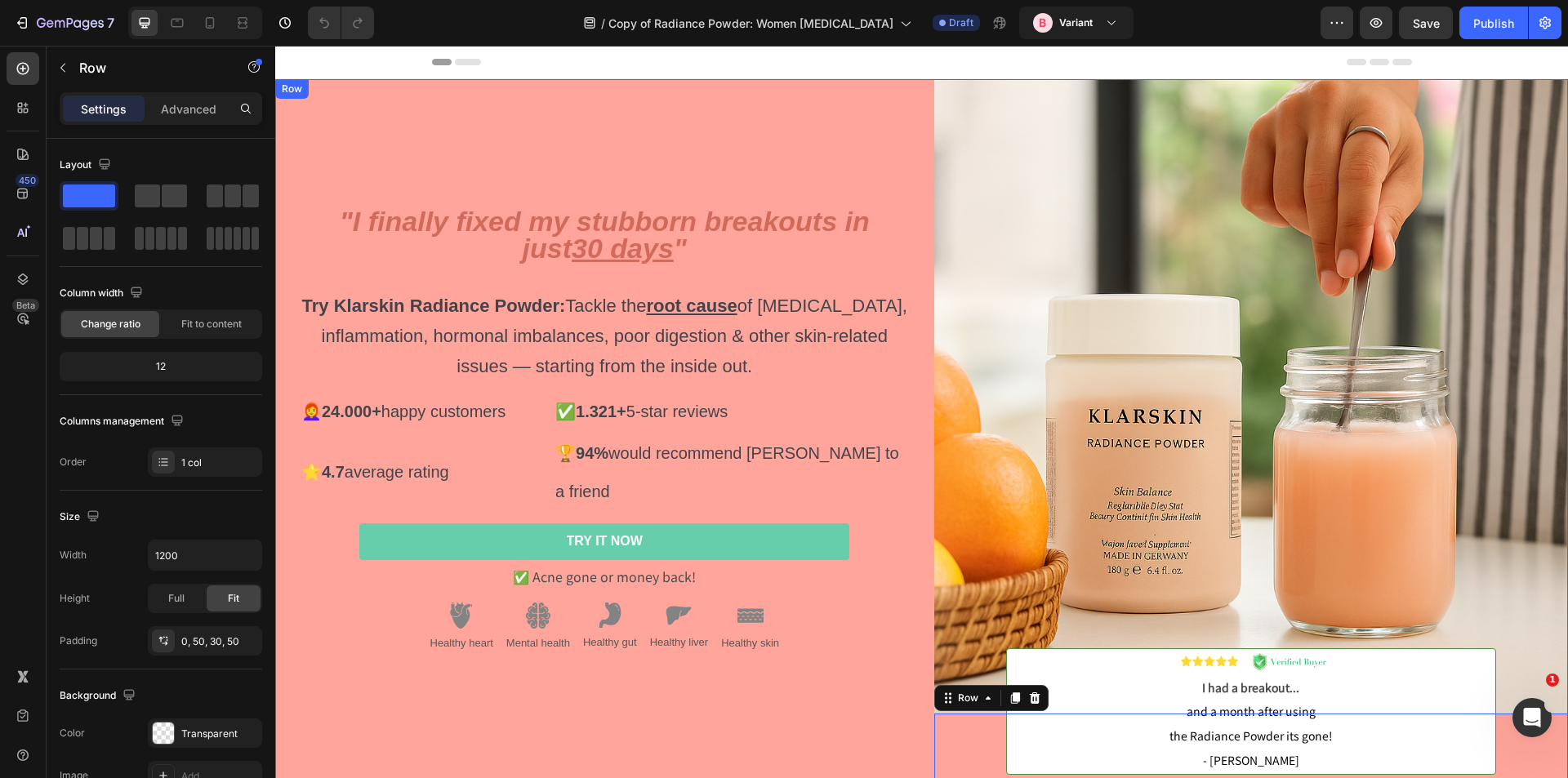
click at [390, 151] on div ""I finally fixed my stubborn breakouts in just 30 days " Try Klarskin Radiance …" at bounding box center [592, 439] width 635 height 720
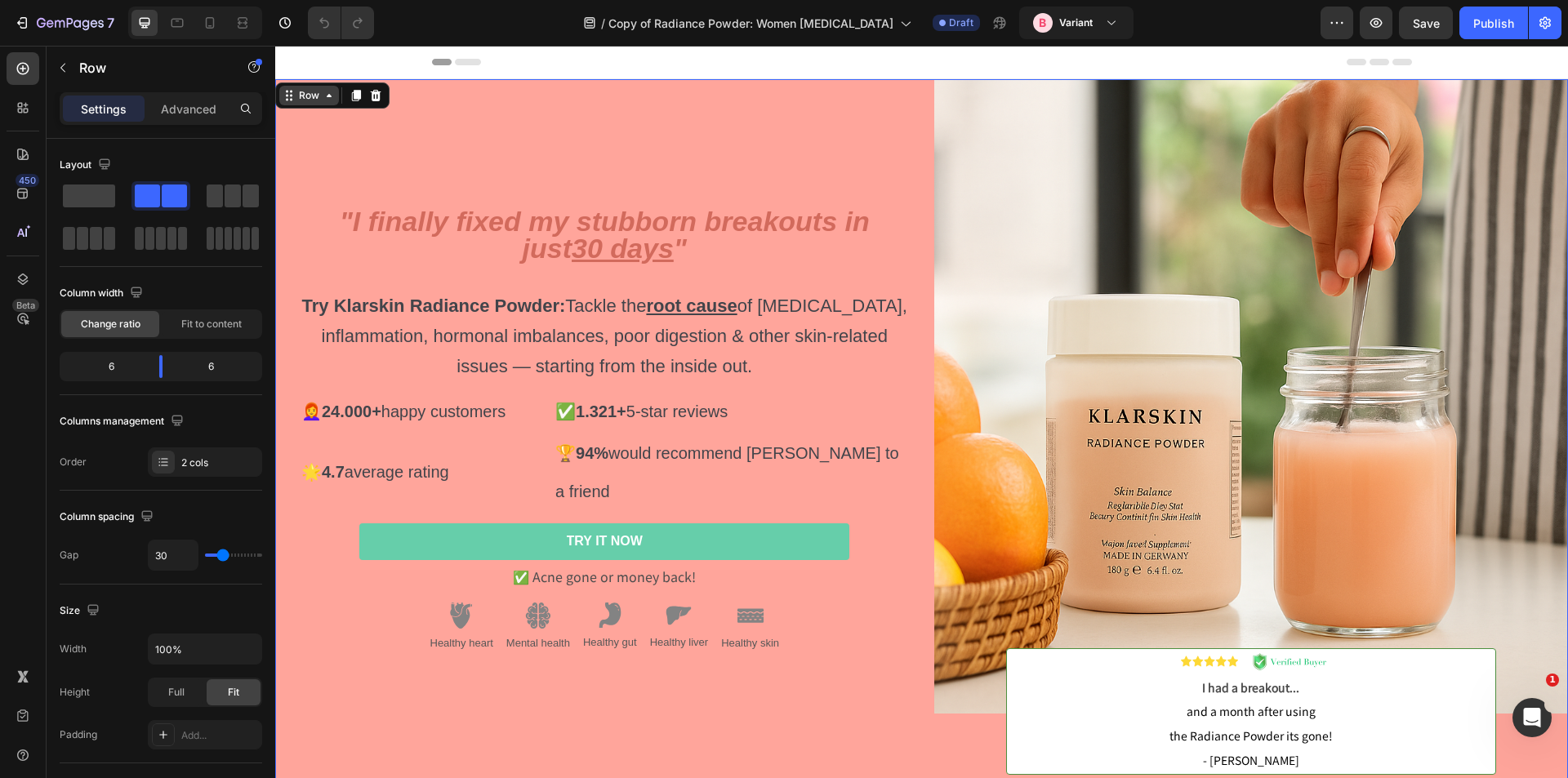
click at [327, 89] on icon at bounding box center [329, 96] width 13 height 13
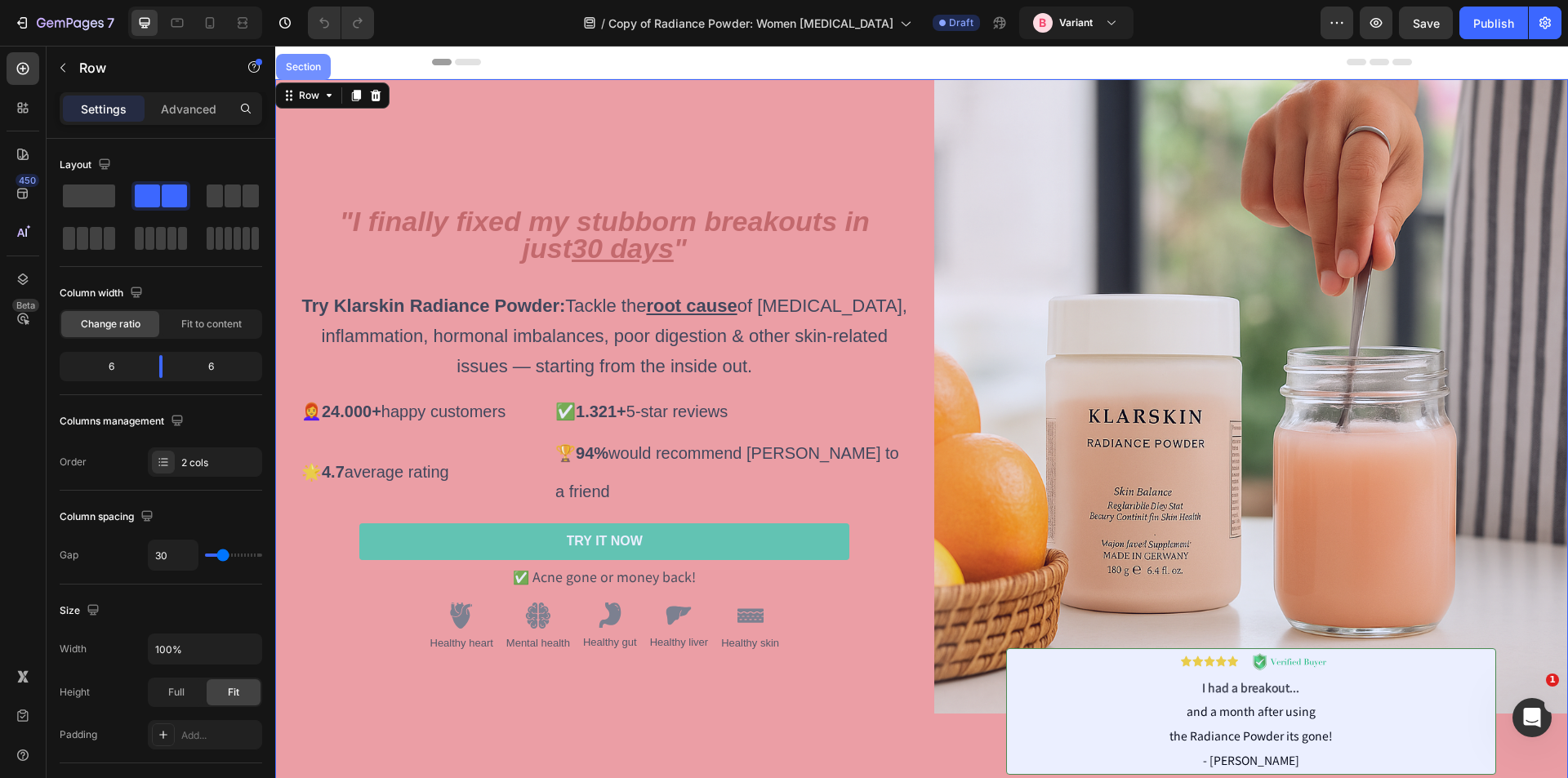
click at [316, 60] on div "Section" at bounding box center [303, 67] width 54 height 26
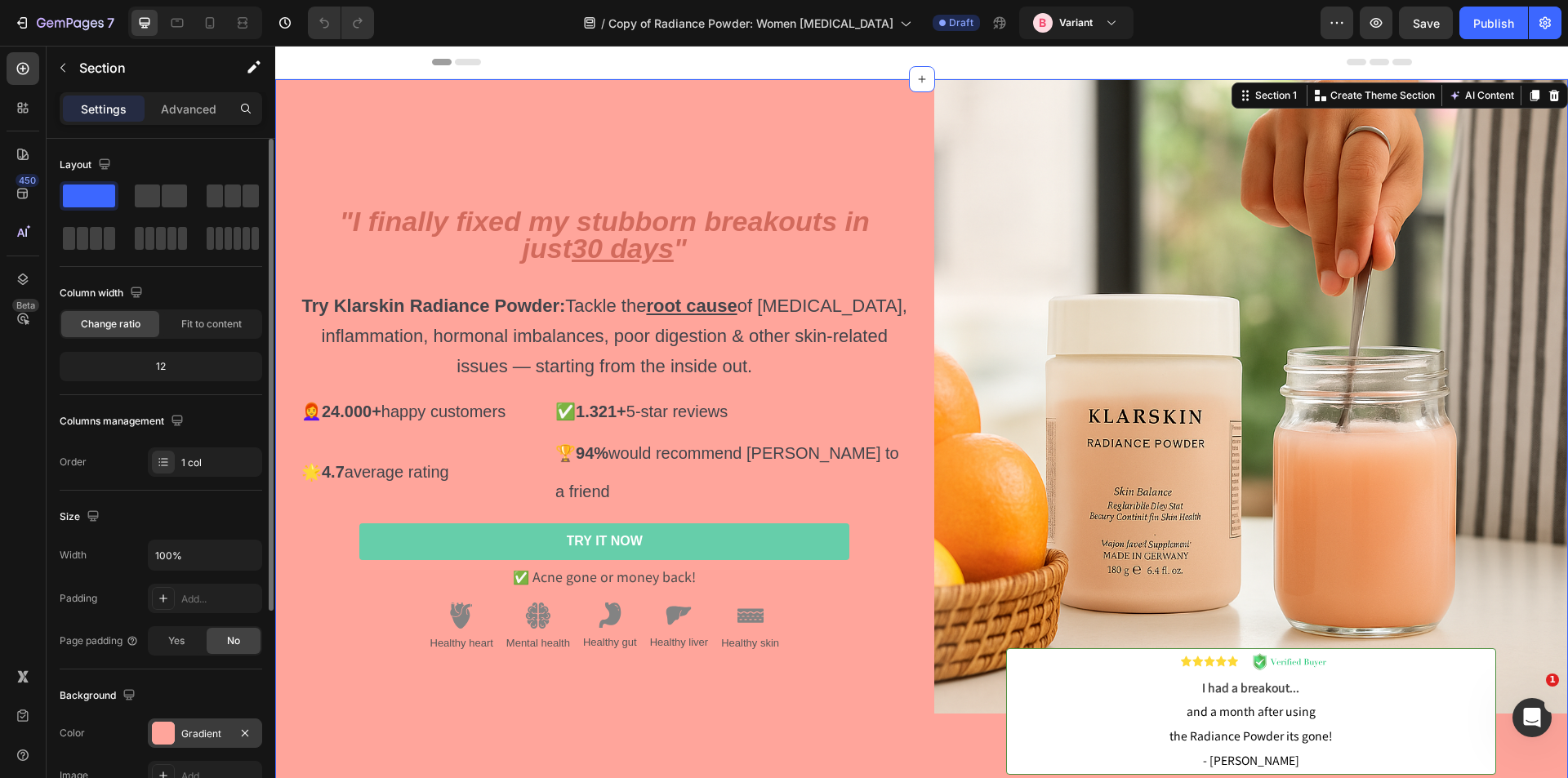
click at [187, 727] on div "Gradient" at bounding box center [205, 734] width 48 height 15
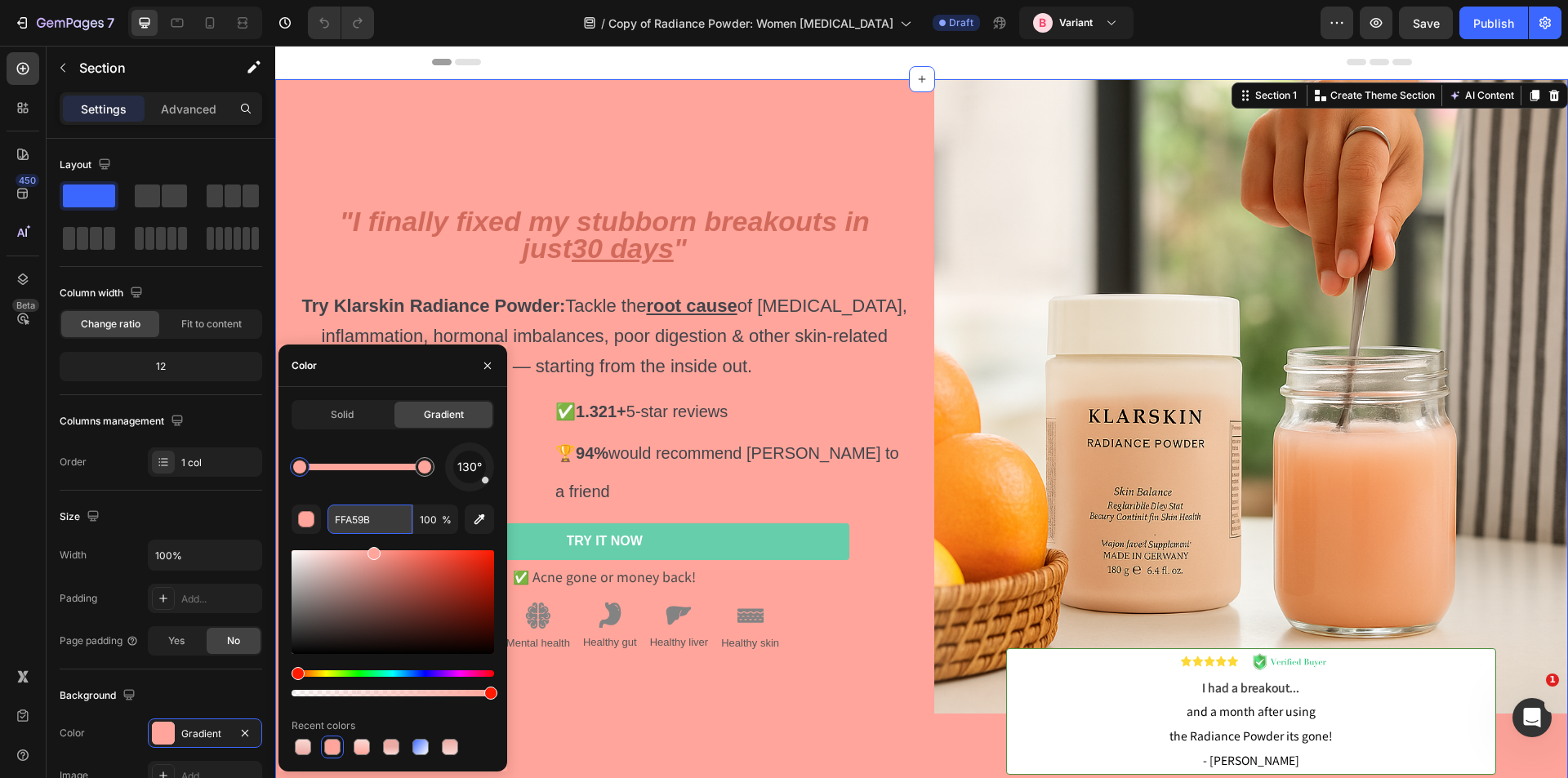
click at [348, 512] on input "FFA59B" at bounding box center [370, 519] width 85 height 30
paste input "AD9D4"
type input "FAD9D4"
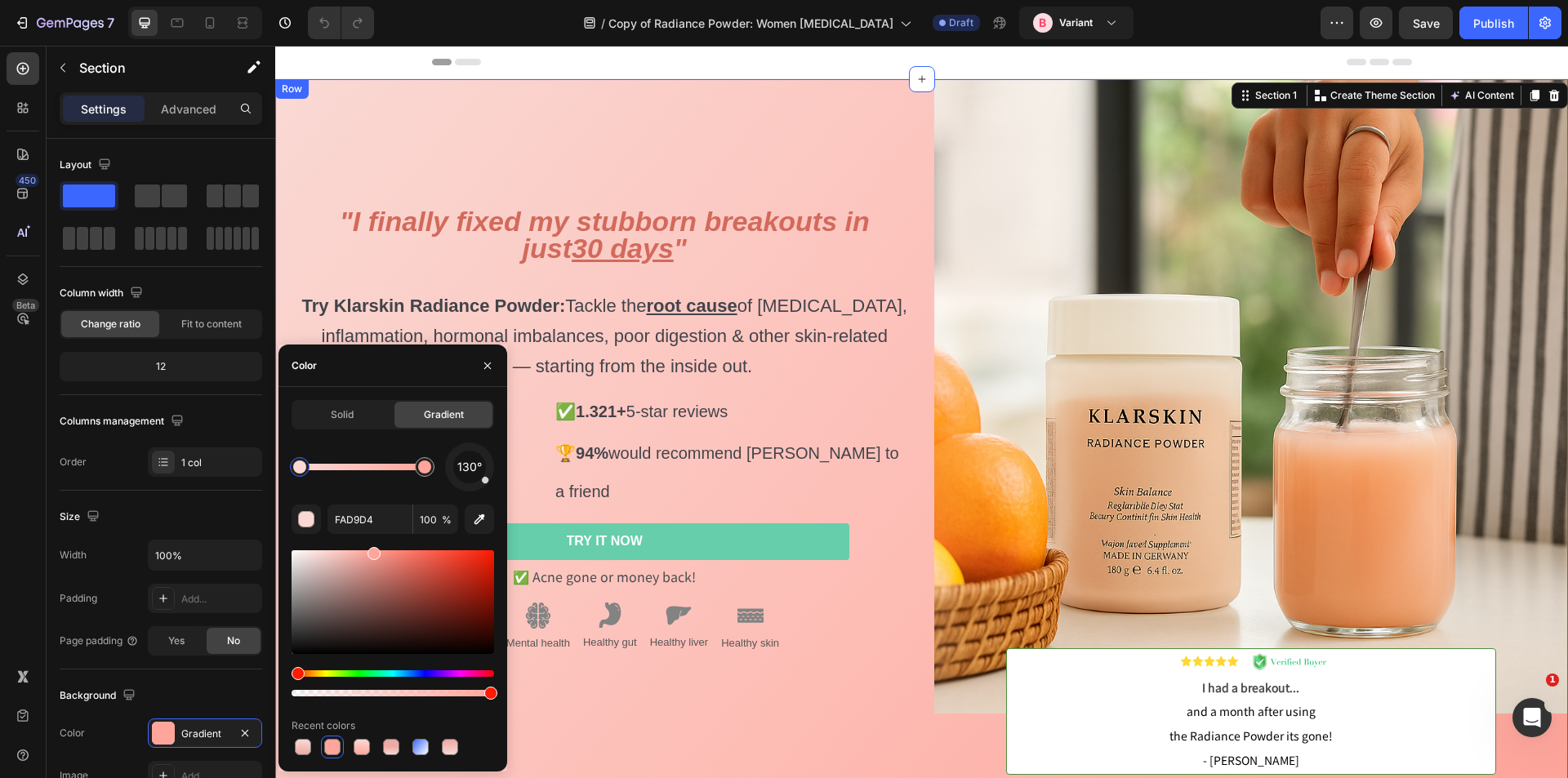
click at [597, 180] on div ""I finally fixed my stubborn breakouts in just 30 days " Try Klarskin Radiance …" at bounding box center [592, 439] width 635 height 720
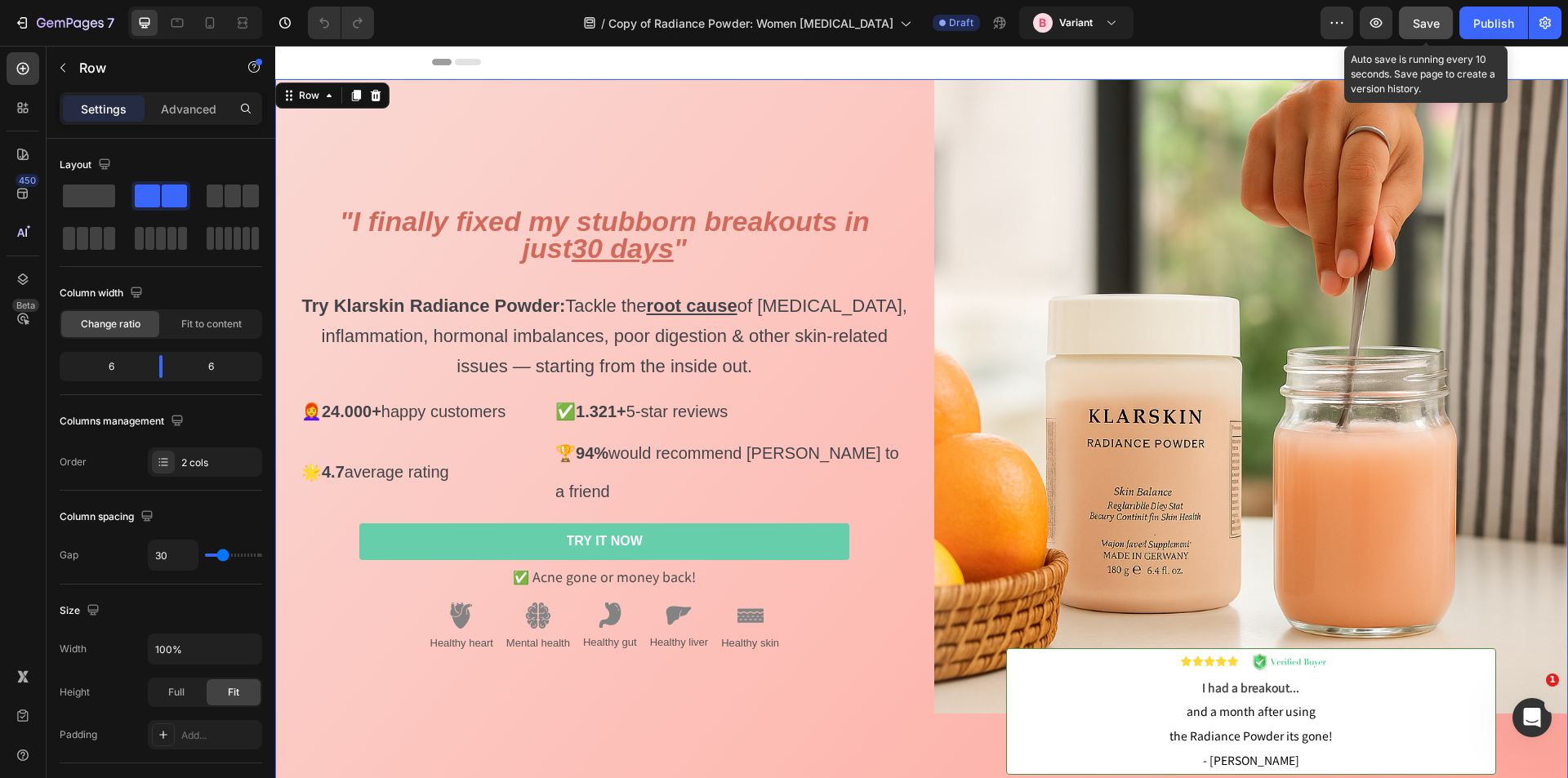
click at [1434, 12] on button "Save" at bounding box center [1426, 23] width 54 height 33
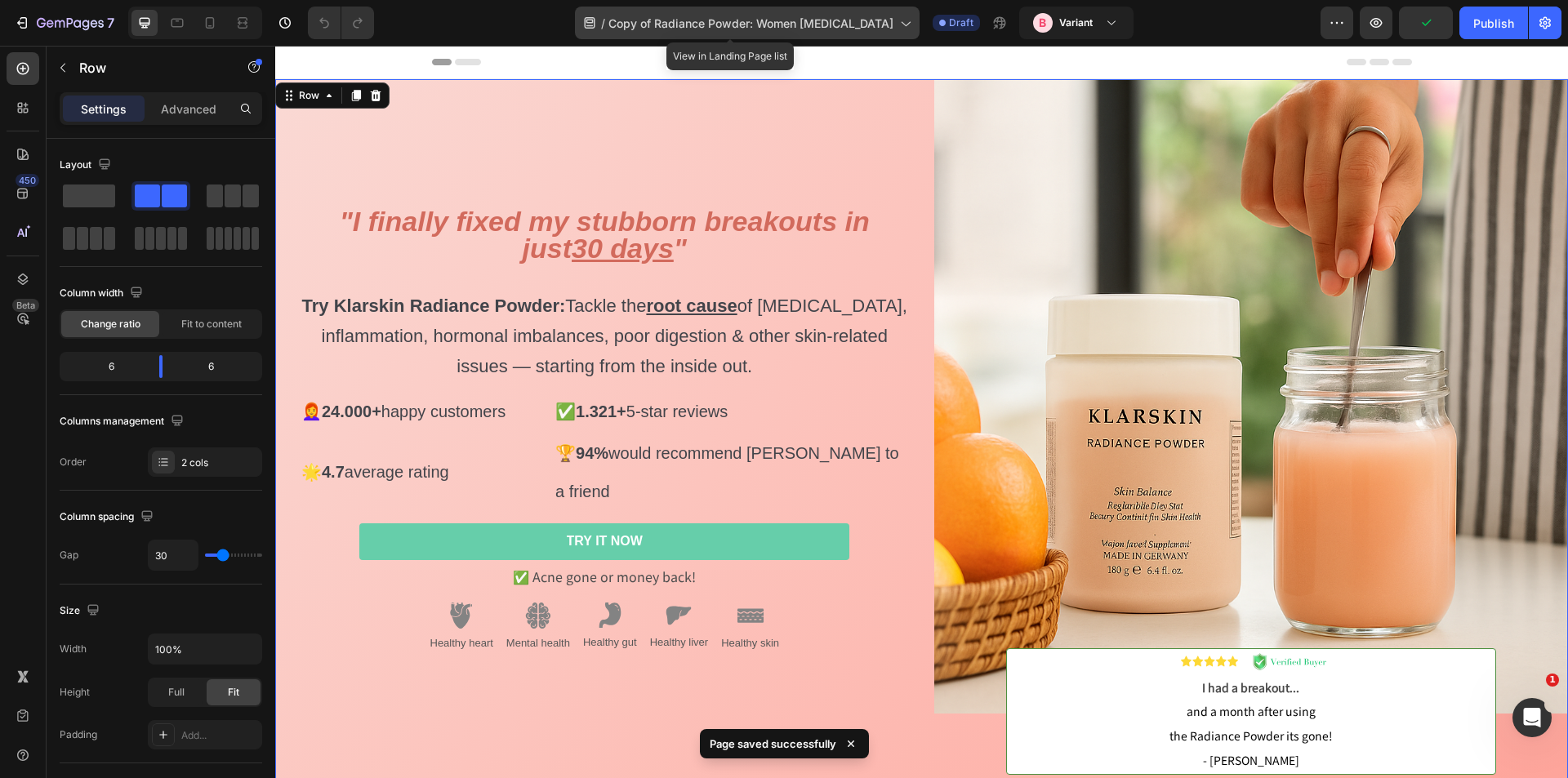
click at [901, 24] on icon at bounding box center [905, 25] width 9 height 5
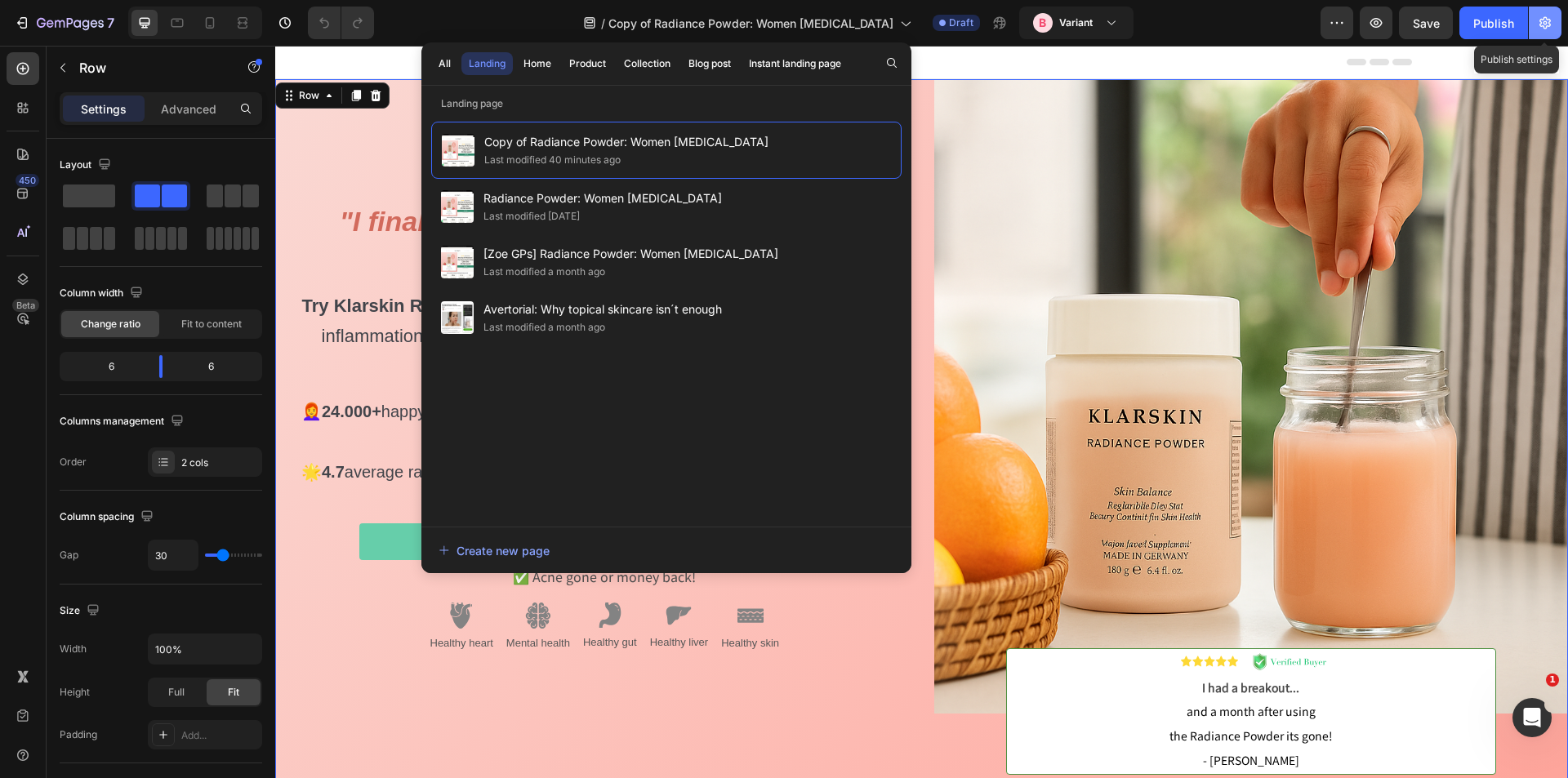
click at [1546, 22] on icon "button" at bounding box center [1546, 23] width 12 height 12
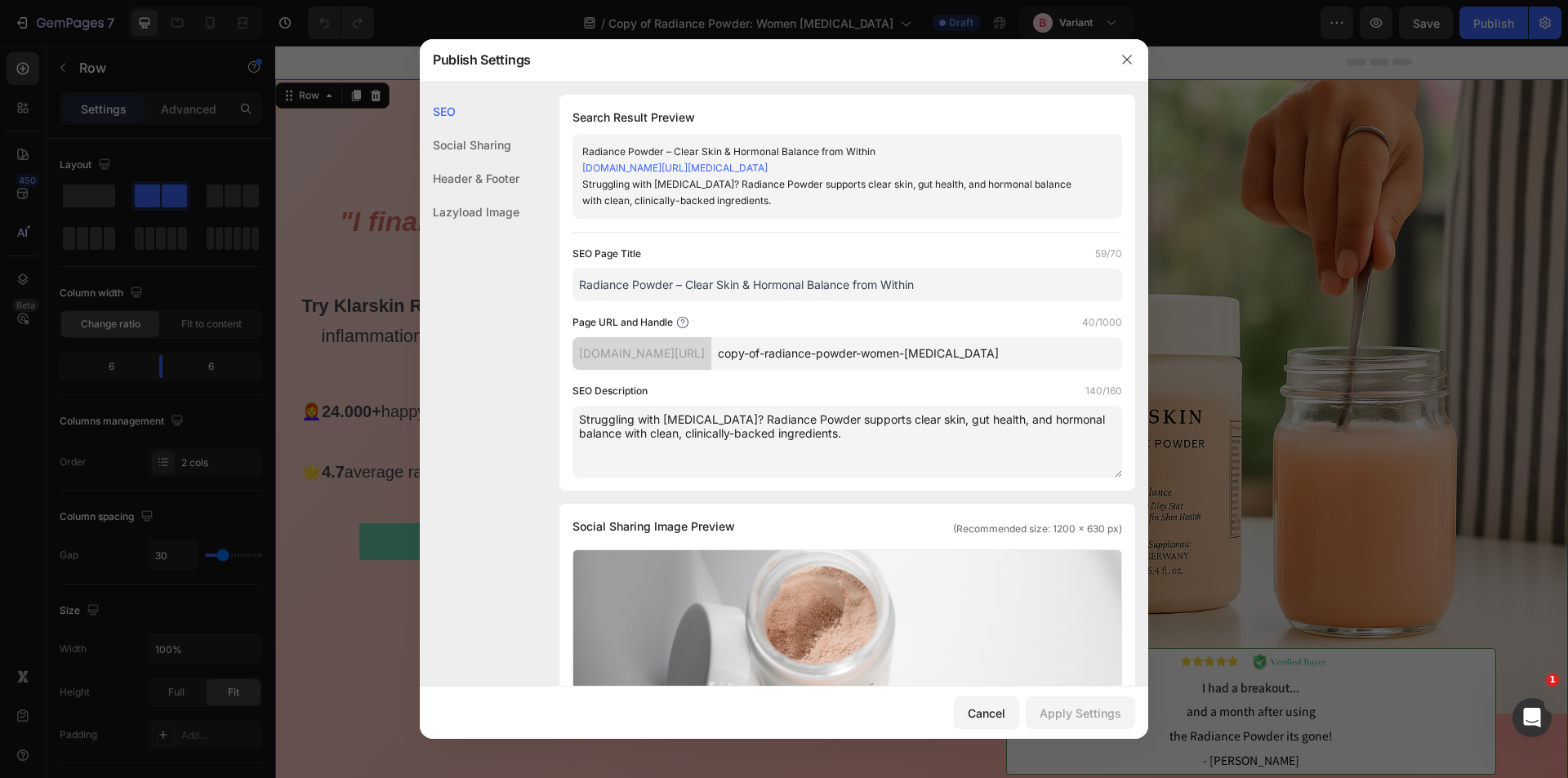
drag, startPoint x: 809, startPoint y: 359, endPoint x: 739, endPoint y: 358, distance: 70.0
click at [739, 358] on div "[DOMAIN_NAME][URL] copy-of-radiance-powder-women-[MEDICAL_DATA]" at bounding box center [847, 354] width 549 height 33
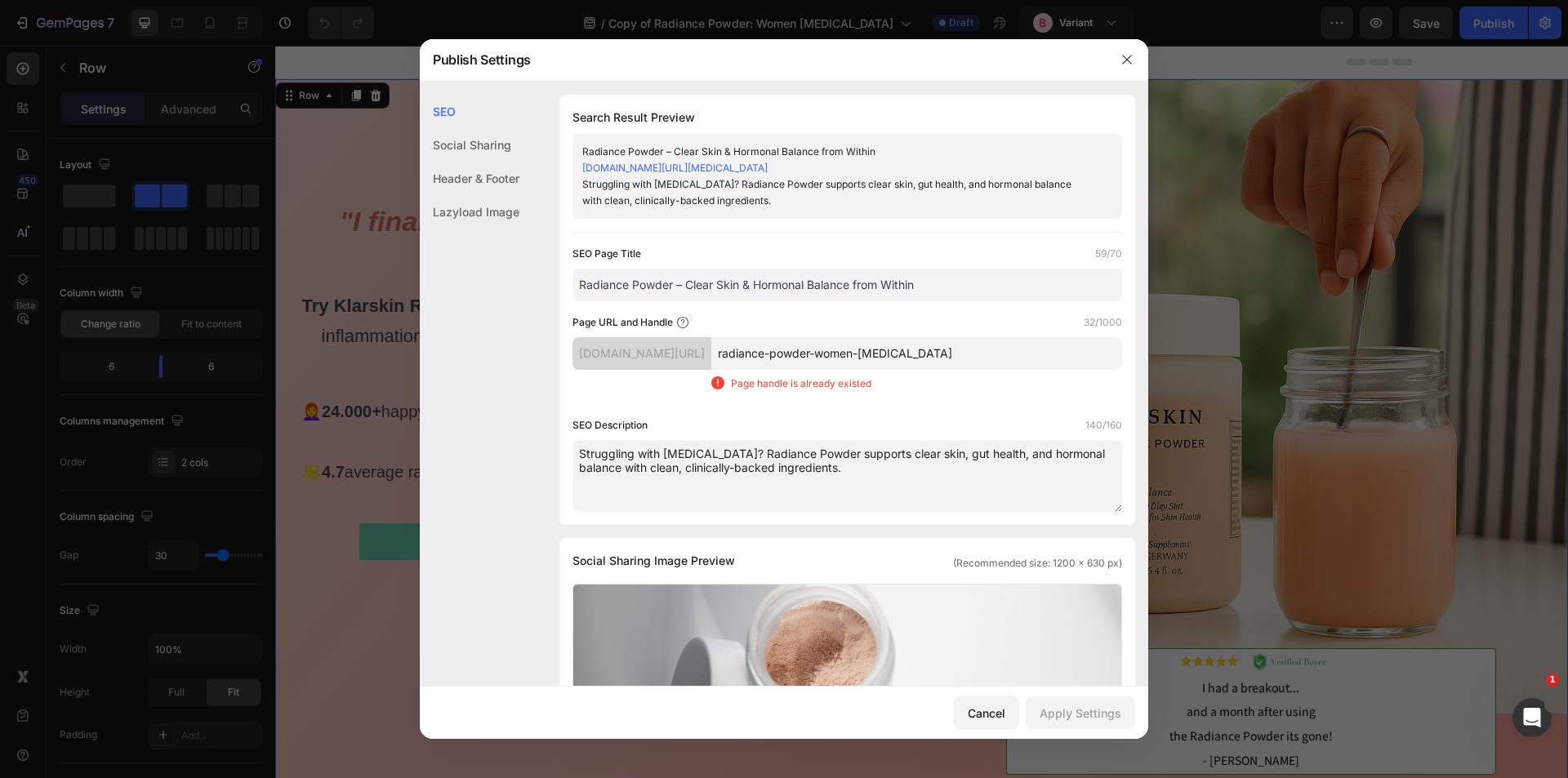
click at [969, 360] on input "radiance-powder-women-[MEDICAL_DATA]" at bounding box center [917, 354] width 411 height 33
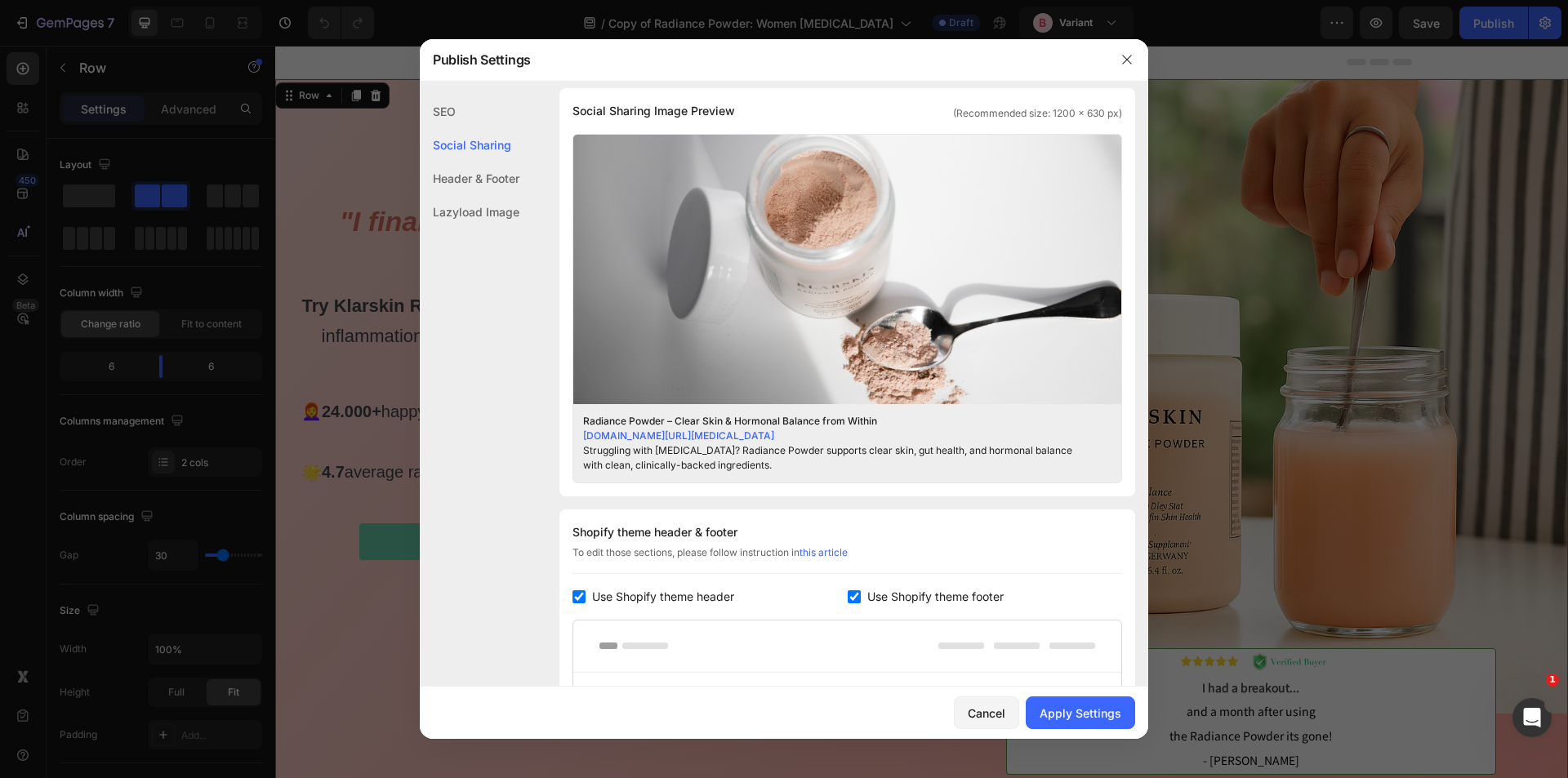
scroll to position [490, 0]
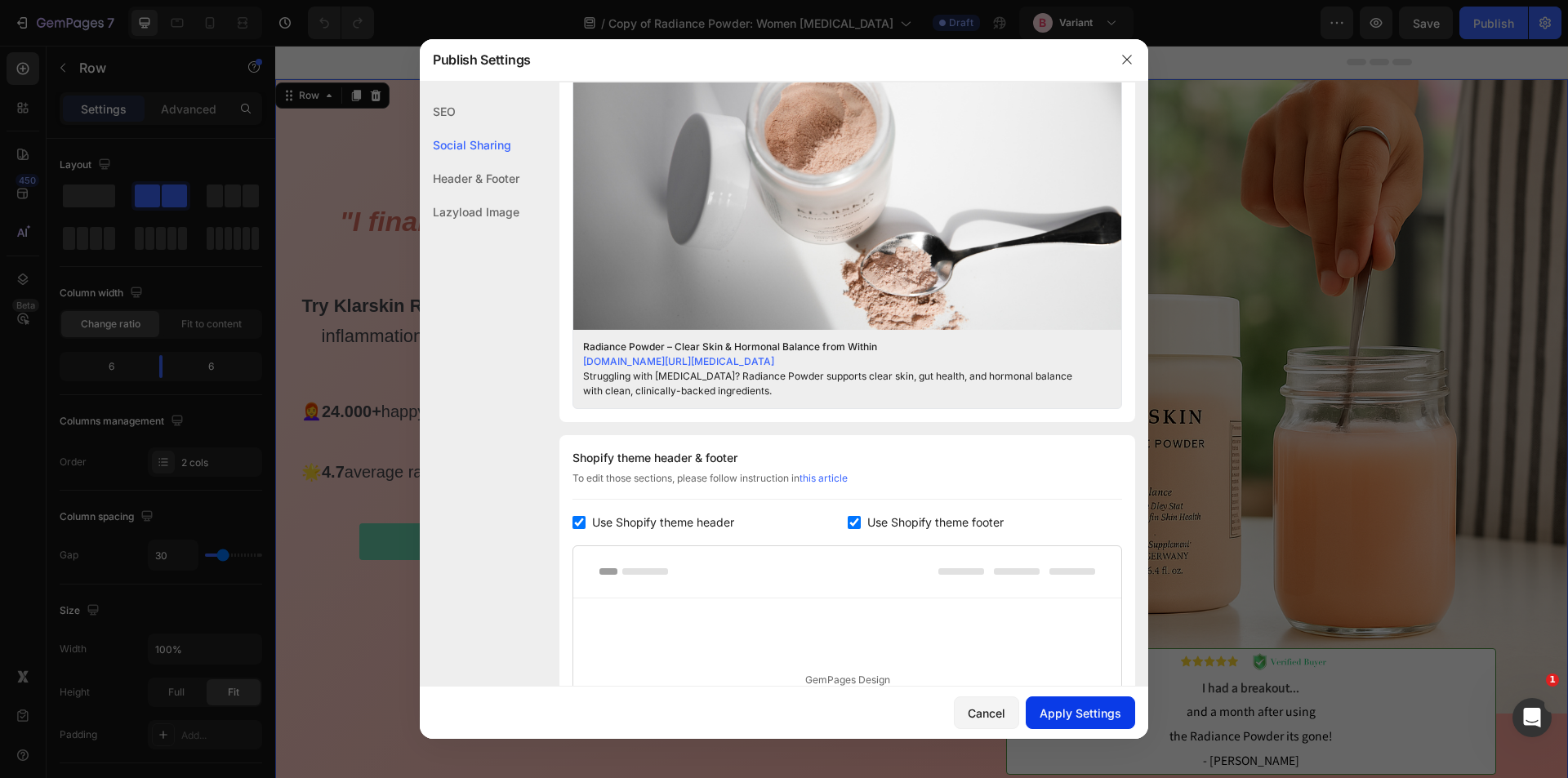
type input "radiance-powder-women-[MEDICAL_DATA]-b"
click at [1091, 716] on div "Apply Settings" at bounding box center [1080, 713] width 82 height 17
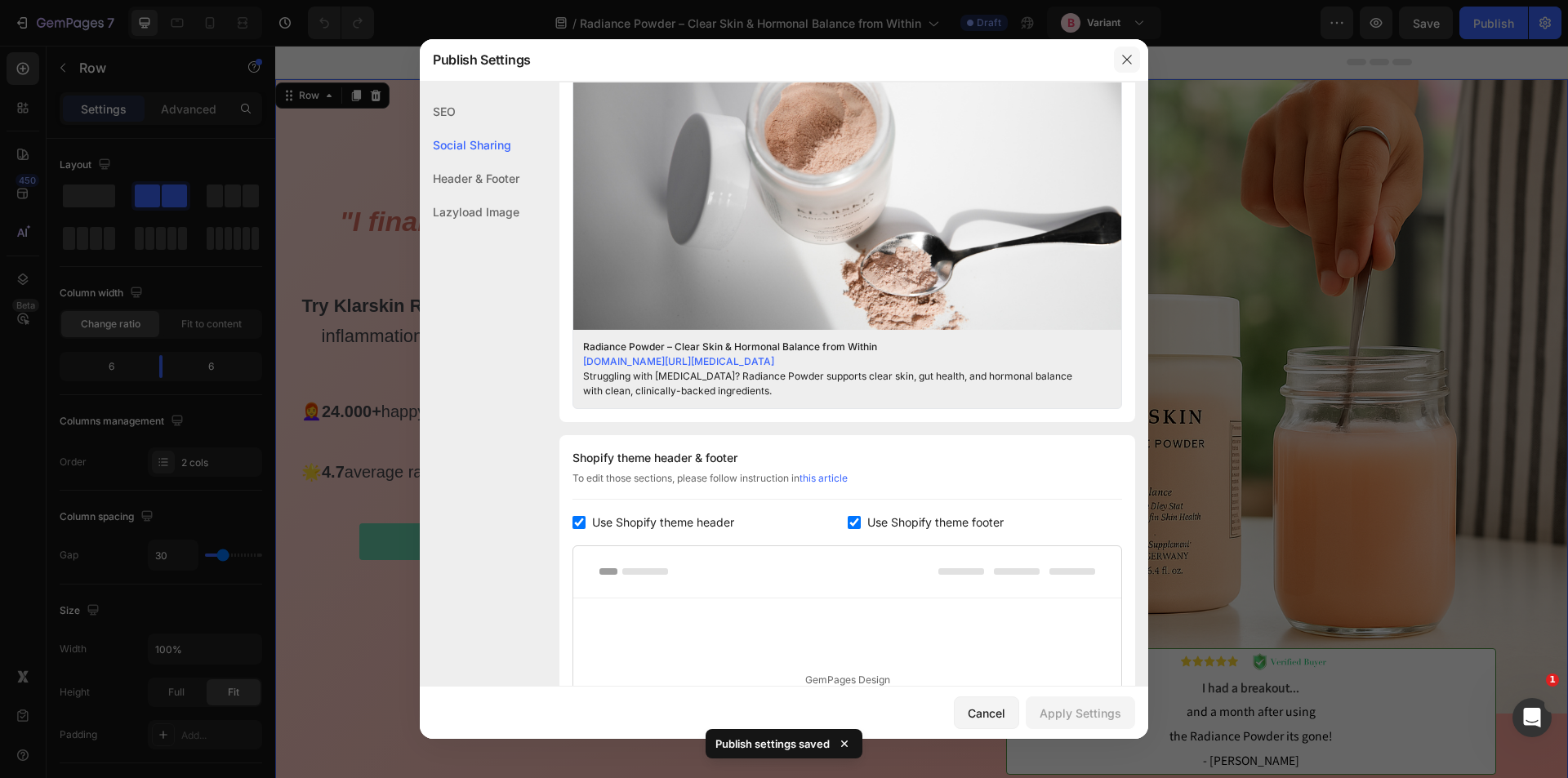
click at [1122, 58] on icon "button" at bounding box center [1127, 59] width 13 height 13
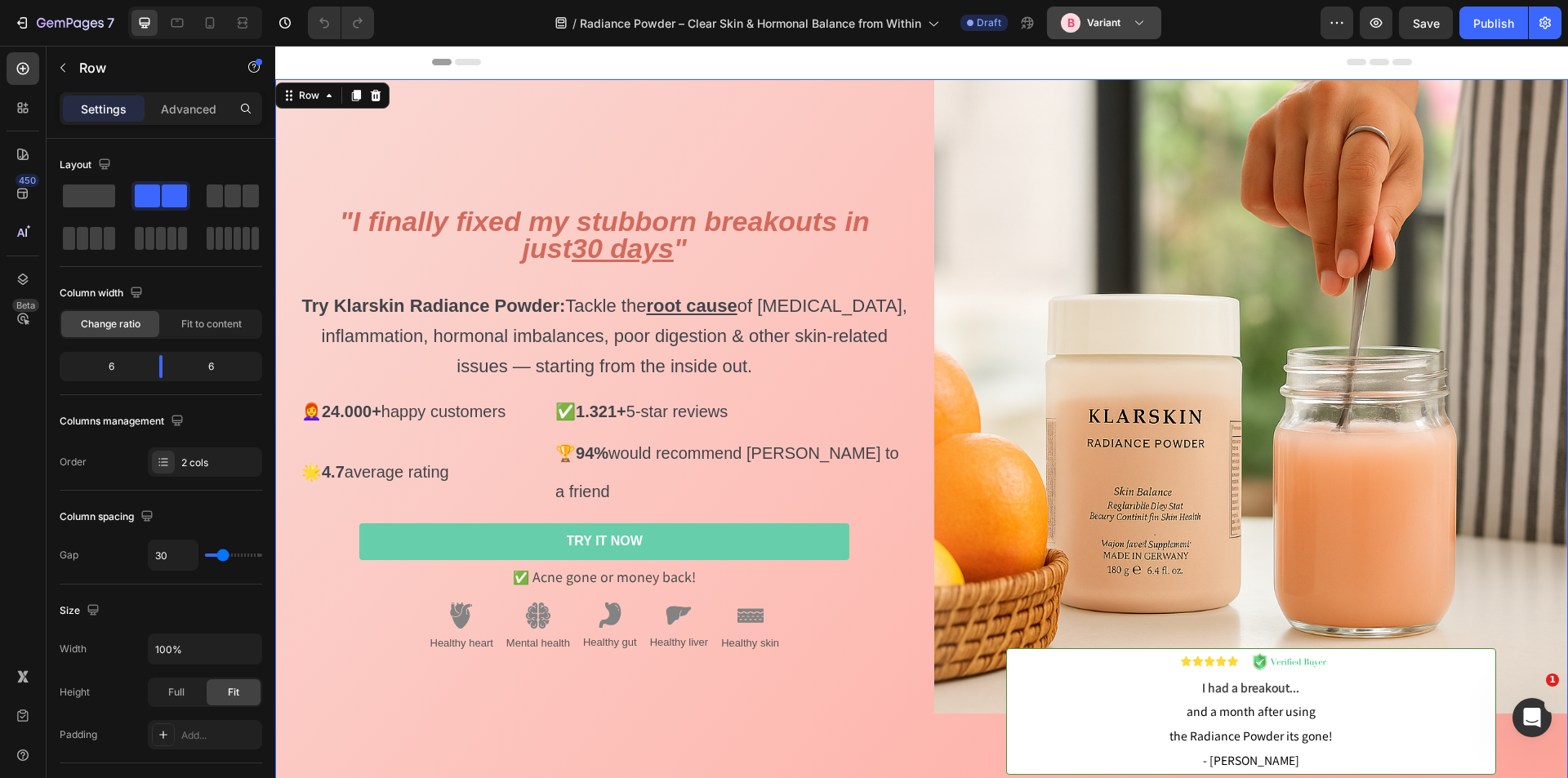
click at [1100, 21] on h3 "Variant" at bounding box center [1104, 23] width 34 height 16
click at [1249, 24] on div "/ Radiance Powder – Clear Skin & Hormonal Balance from Within Draft B Variant" at bounding box center [854, 23] width 934 height 33
click at [1336, 17] on icon "button" at bounding box center [1337, 23] width 16 height 16
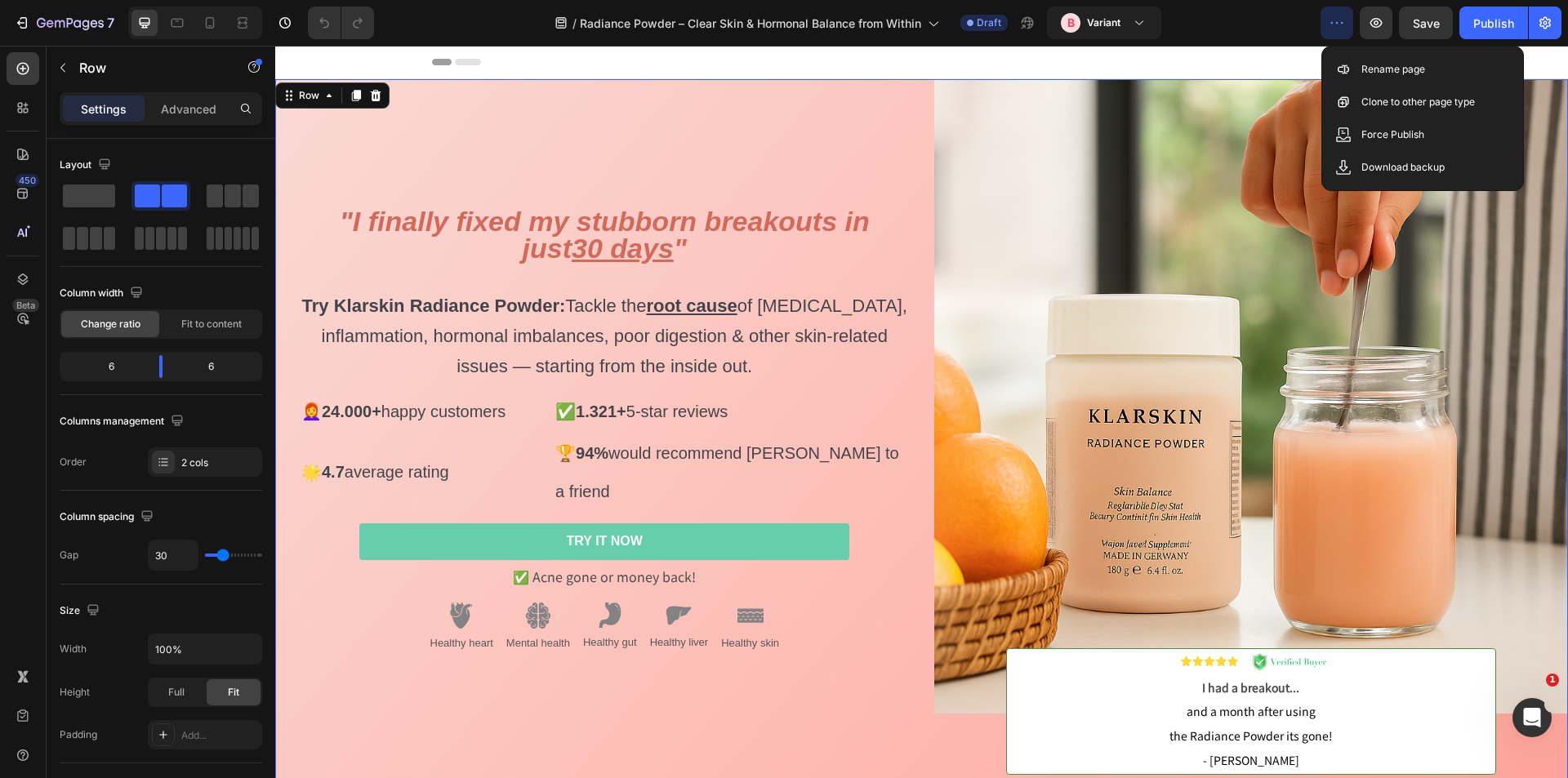
click at [1239, 24] on div "/ Radiance Powder – Clear Skin & Hormonal Balance from Within Draft B Variant" at bounding box center [854, 23] width 934 height 33
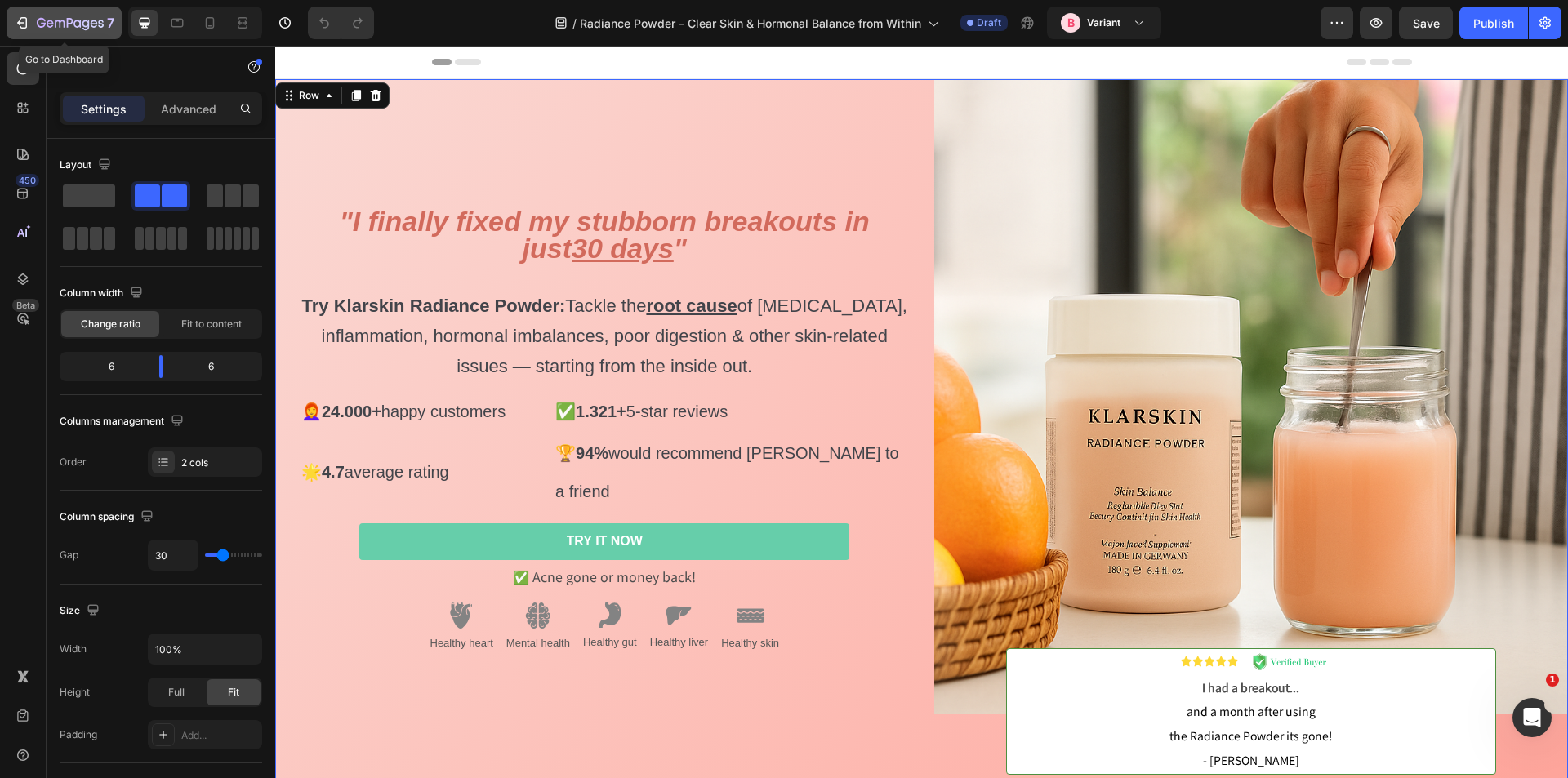
click at [30, 13] on div "7" at bounding box center [64, 23] width 100 height 20
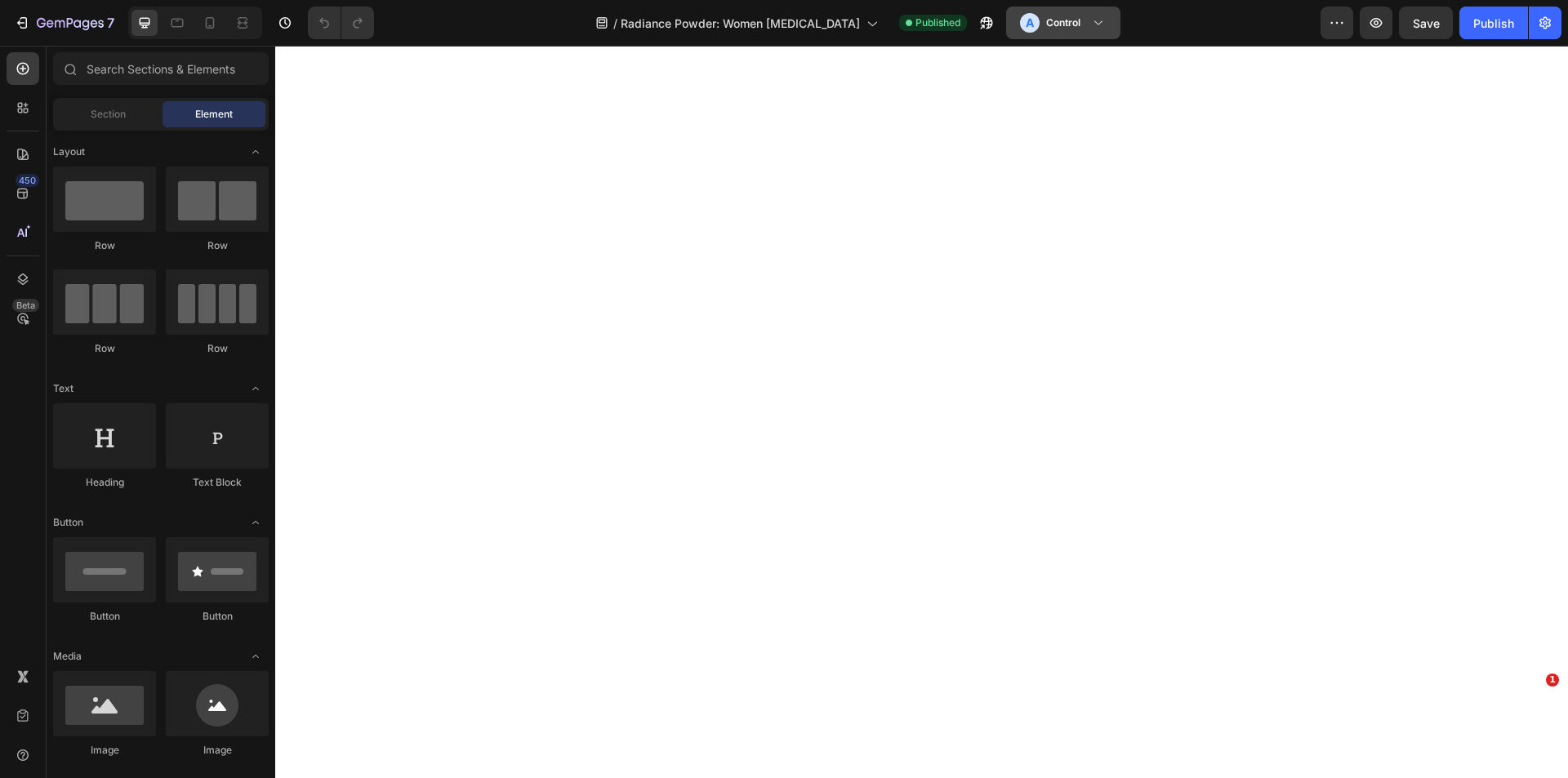
click at [1102, 22] on button "A Control" at bounding box center [1063, 23] width 114 height 33
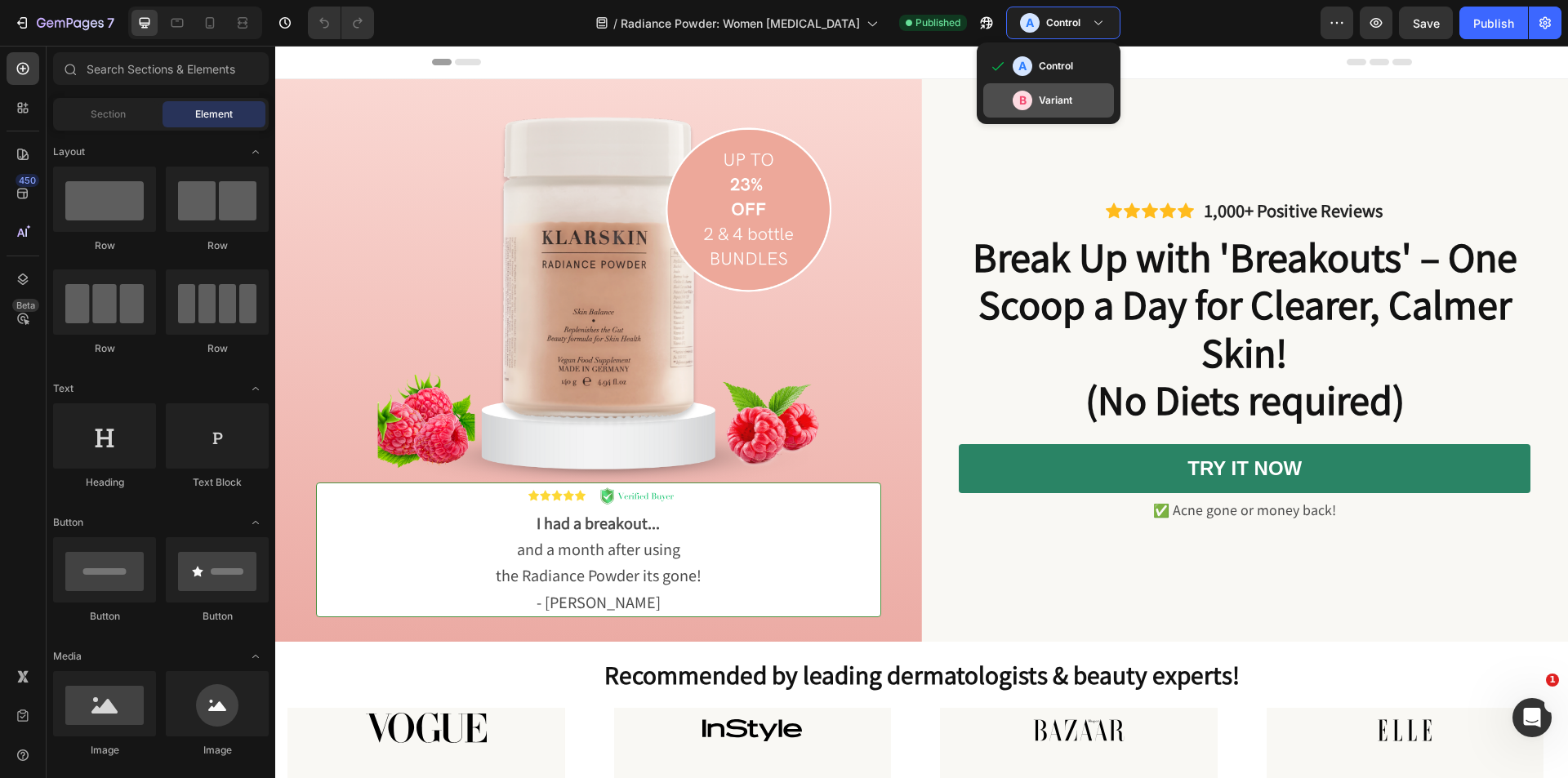
click at [1042, 94] on h3 "Variant" at bounding box center [1056, 100] width 34 height 16
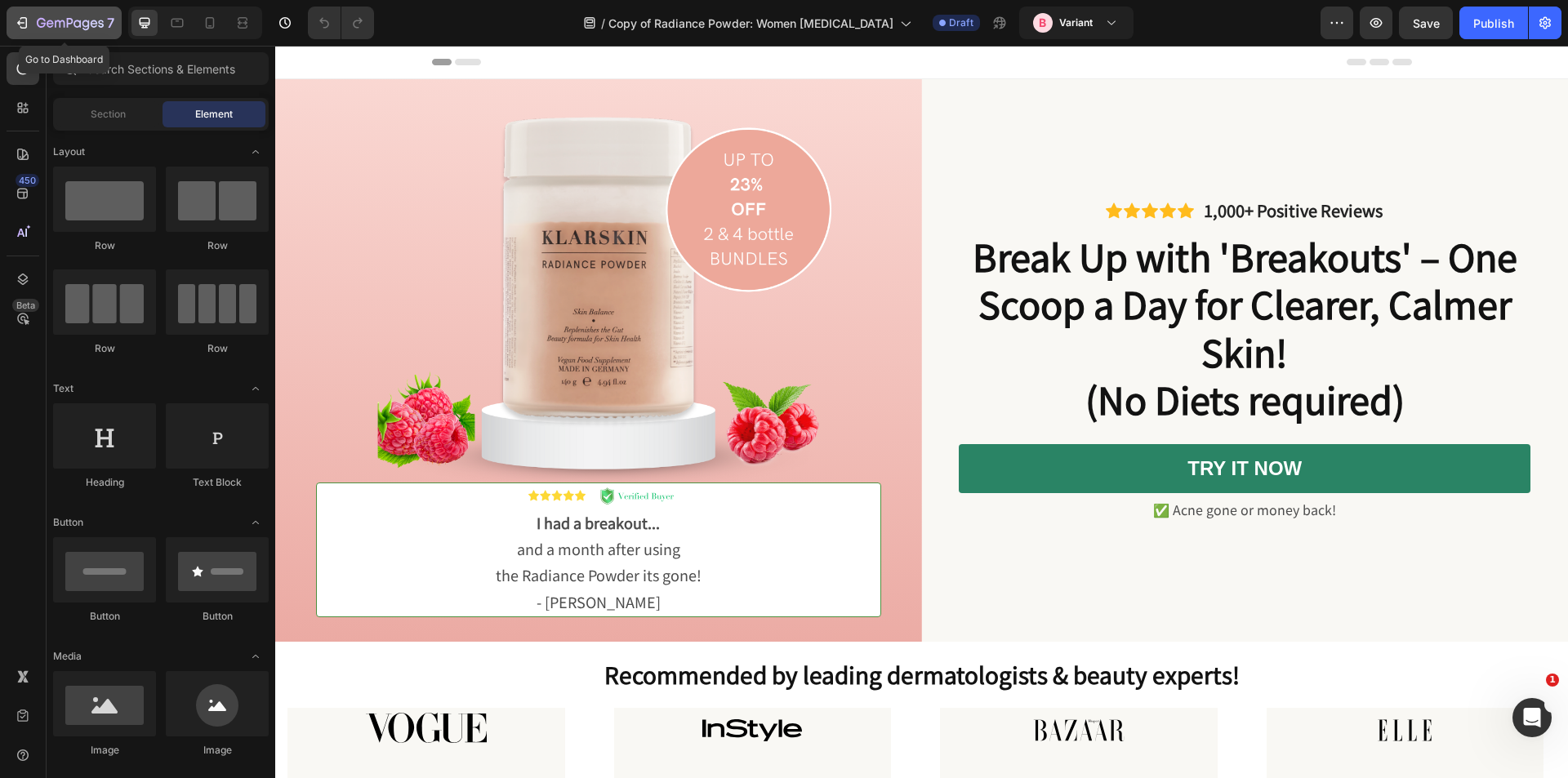
click at [44, 34] on button "7" at bounding box center [64, 23] width 115 height 33
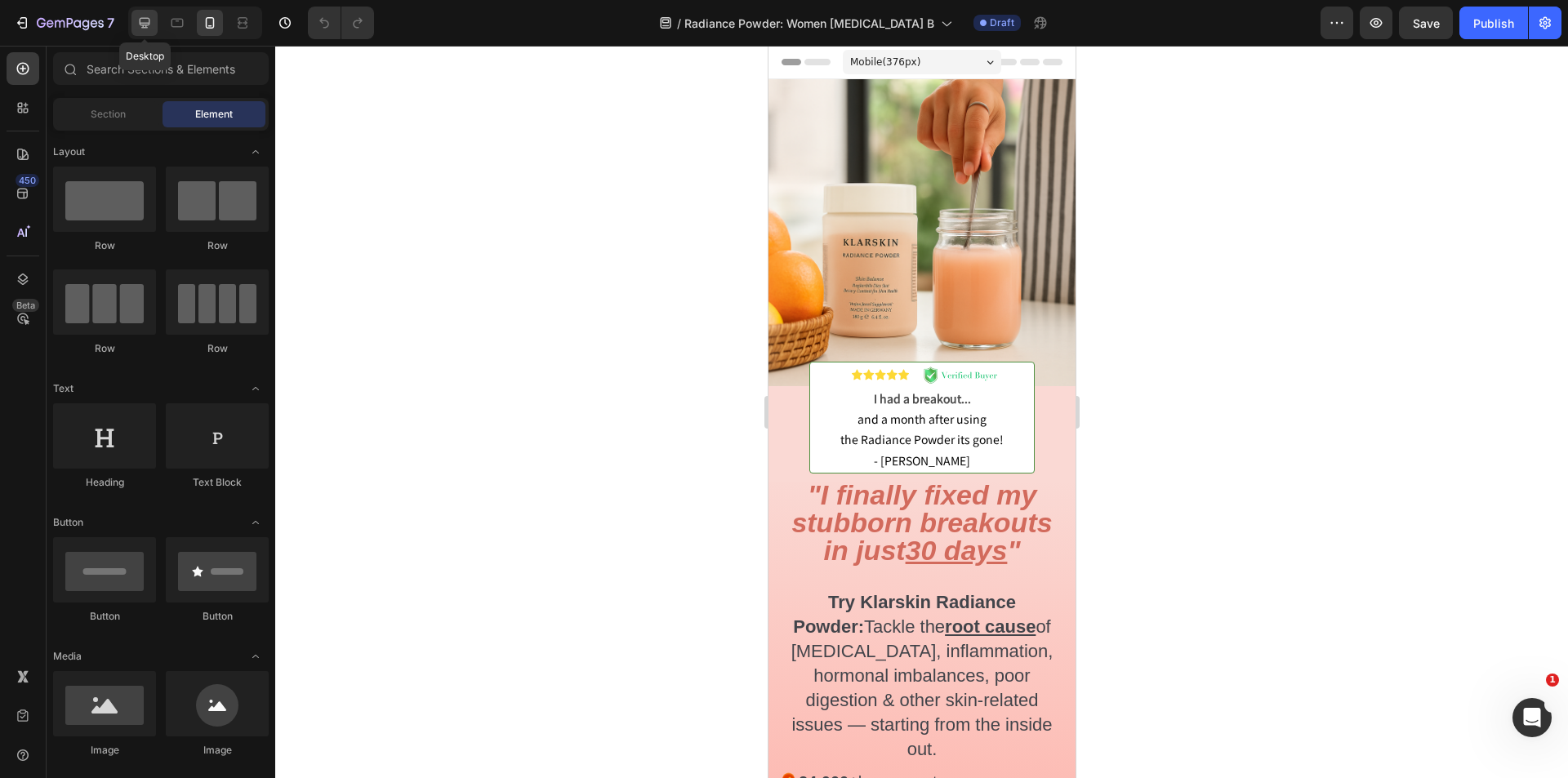
click at [148, 33] on div at bounding box center [145, 23] width 26 height 26
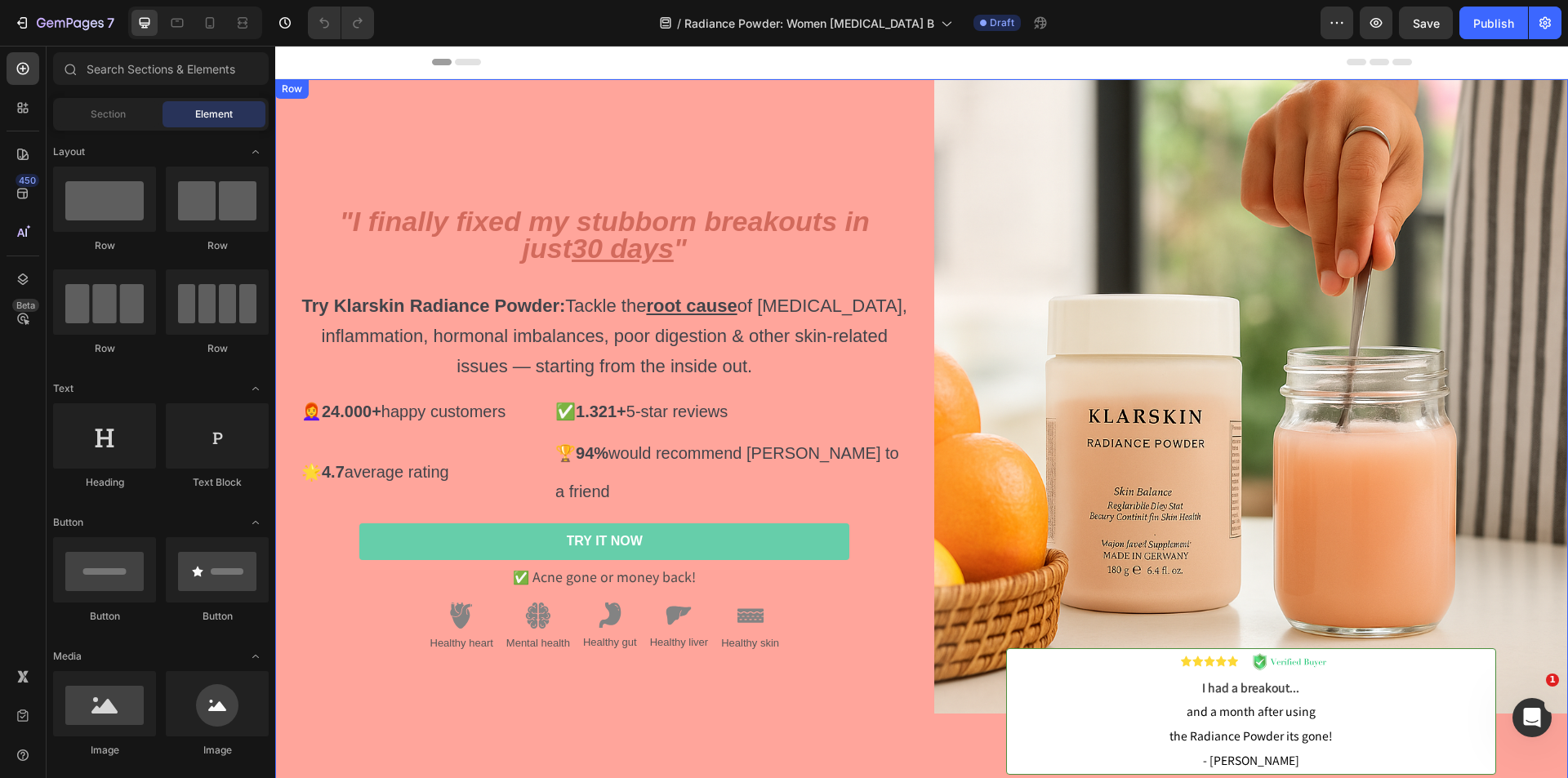
click at [482, 109] on div ""I finally fixed my stubborn breakouts in just 30 days " Try Klarskin Radiance …" at bounding box center [592, 439] width 635 height 720
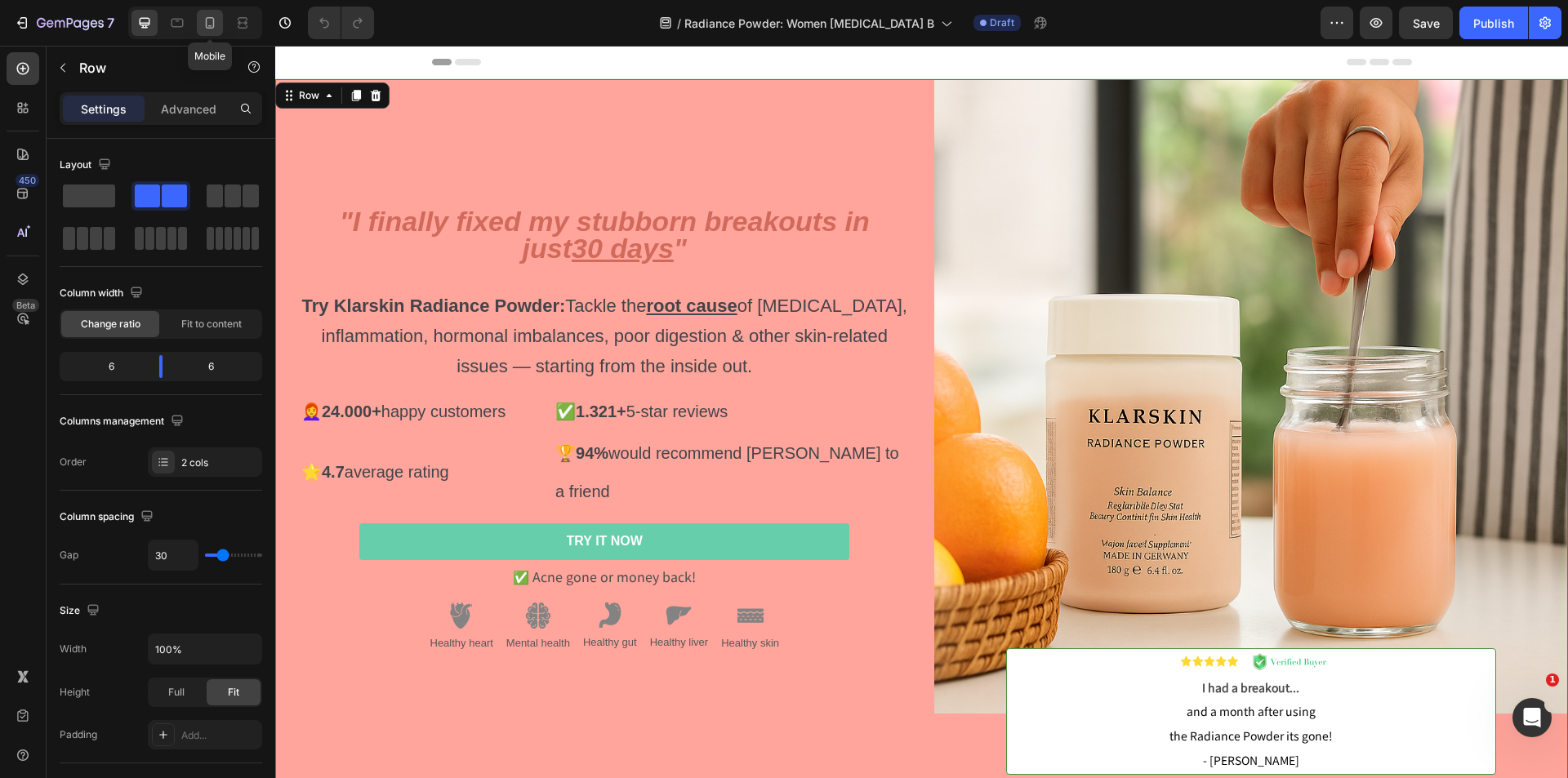
click at [220, 23] on div at bounding box center [210, 23] width 26 height 26
type input "0"
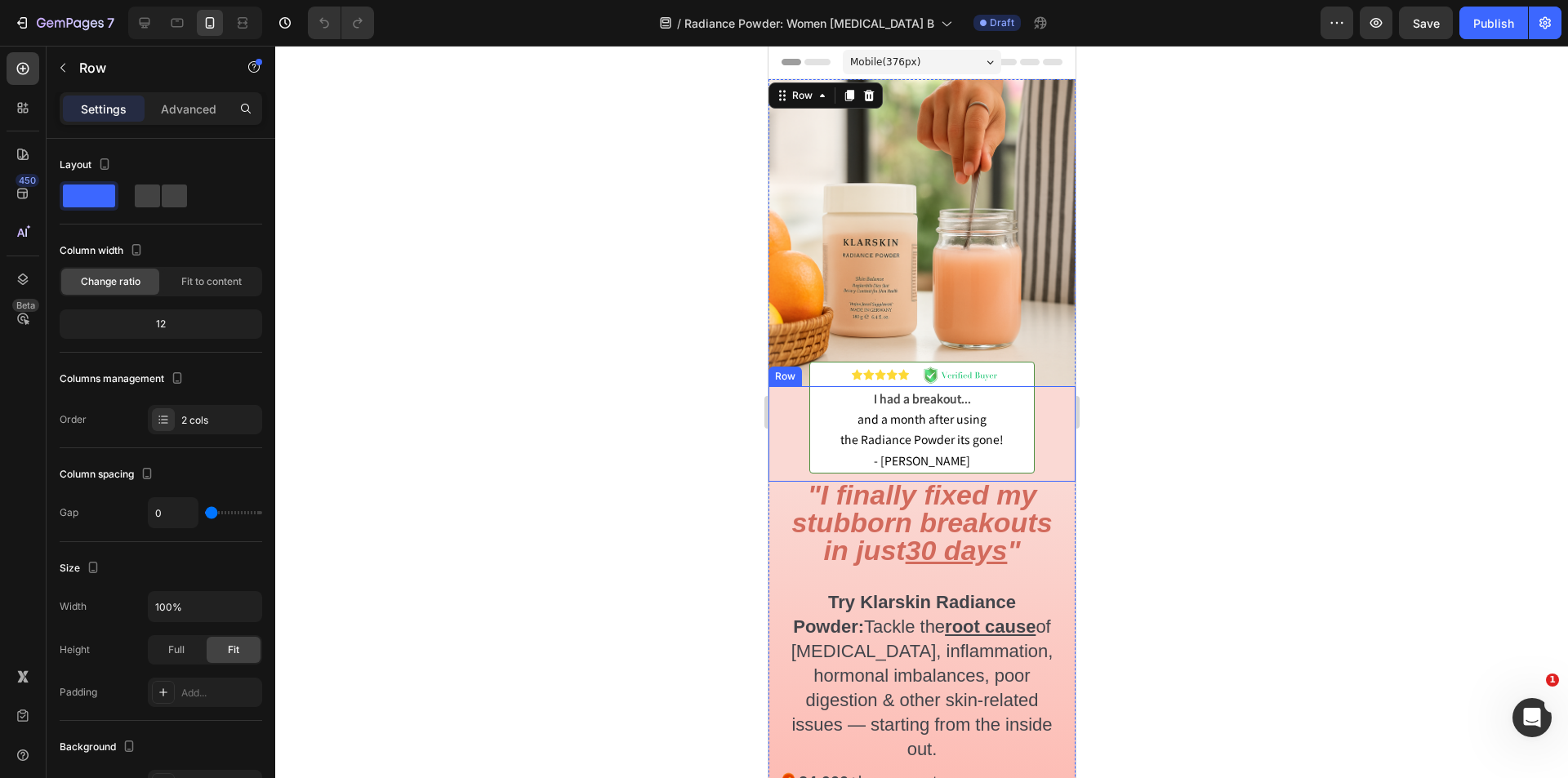
click at [780, 396] on div "Image I had a breakout... and a month after using the Radiance Powder its gone!…" at bounding box center [921, 434] width 307 height 96
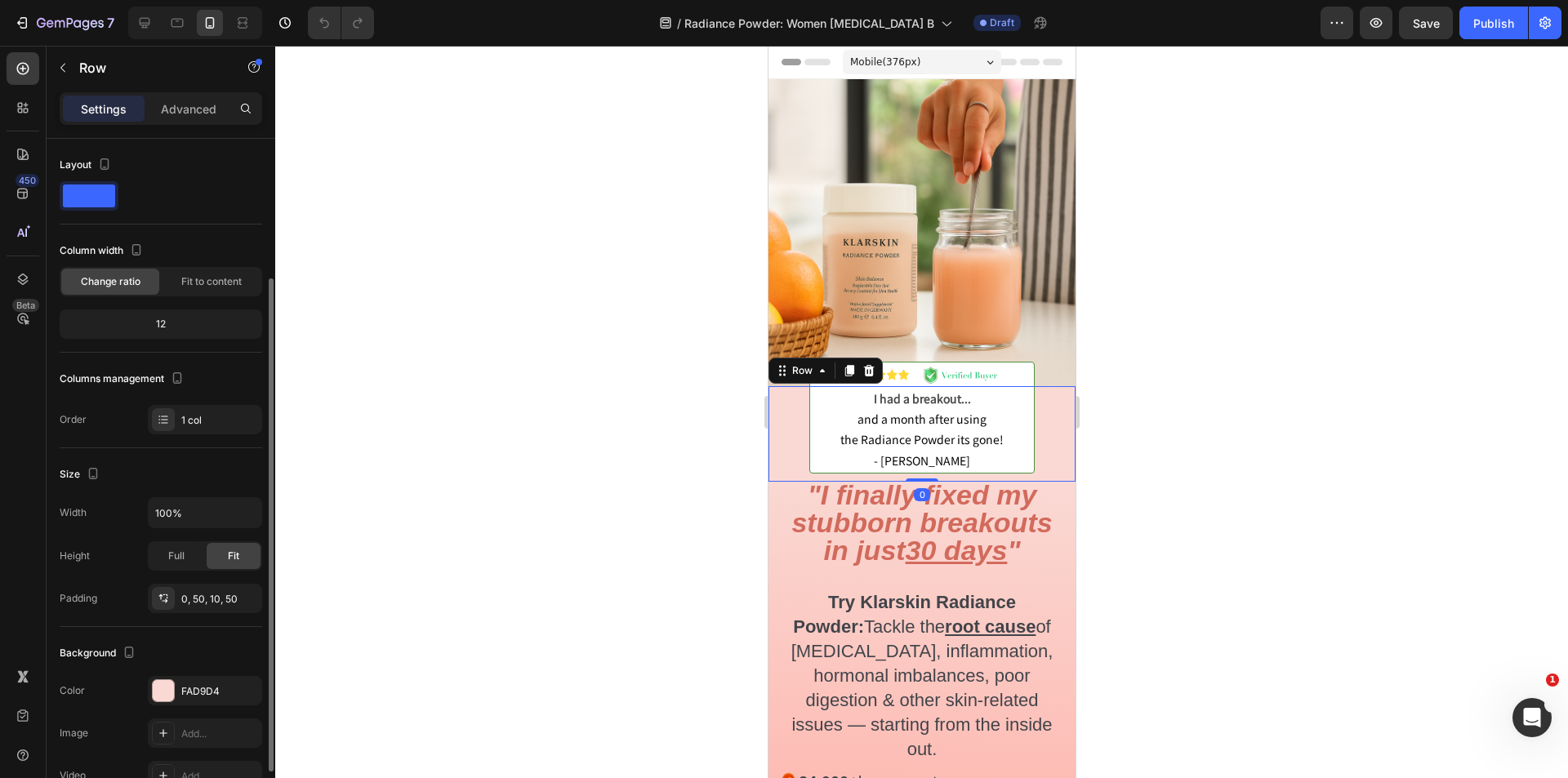
scroll to position [163, 0]
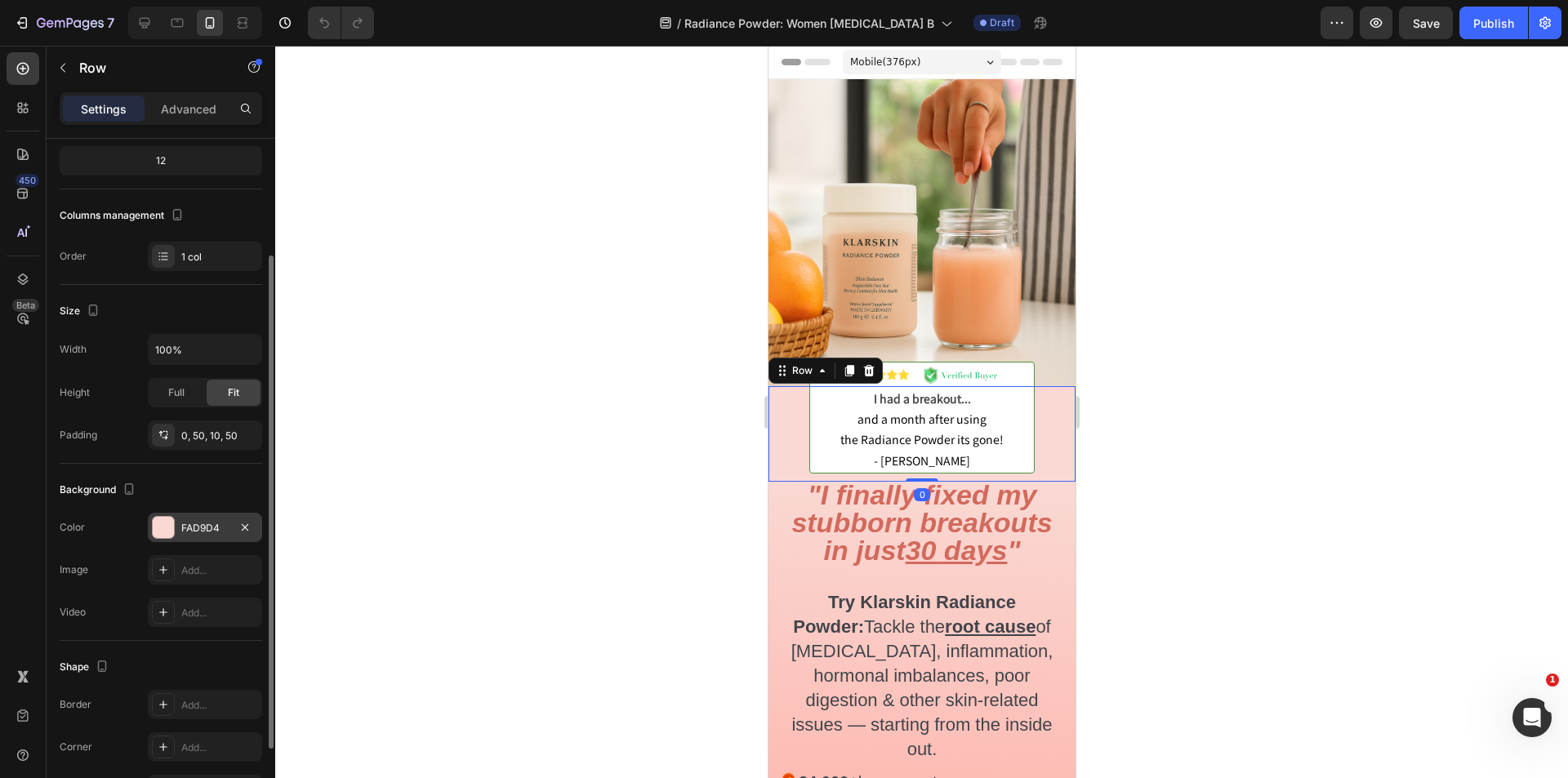
click at [195, 533] on div "FAD9D4" at bounding box center [205, 529] width 48 height 15
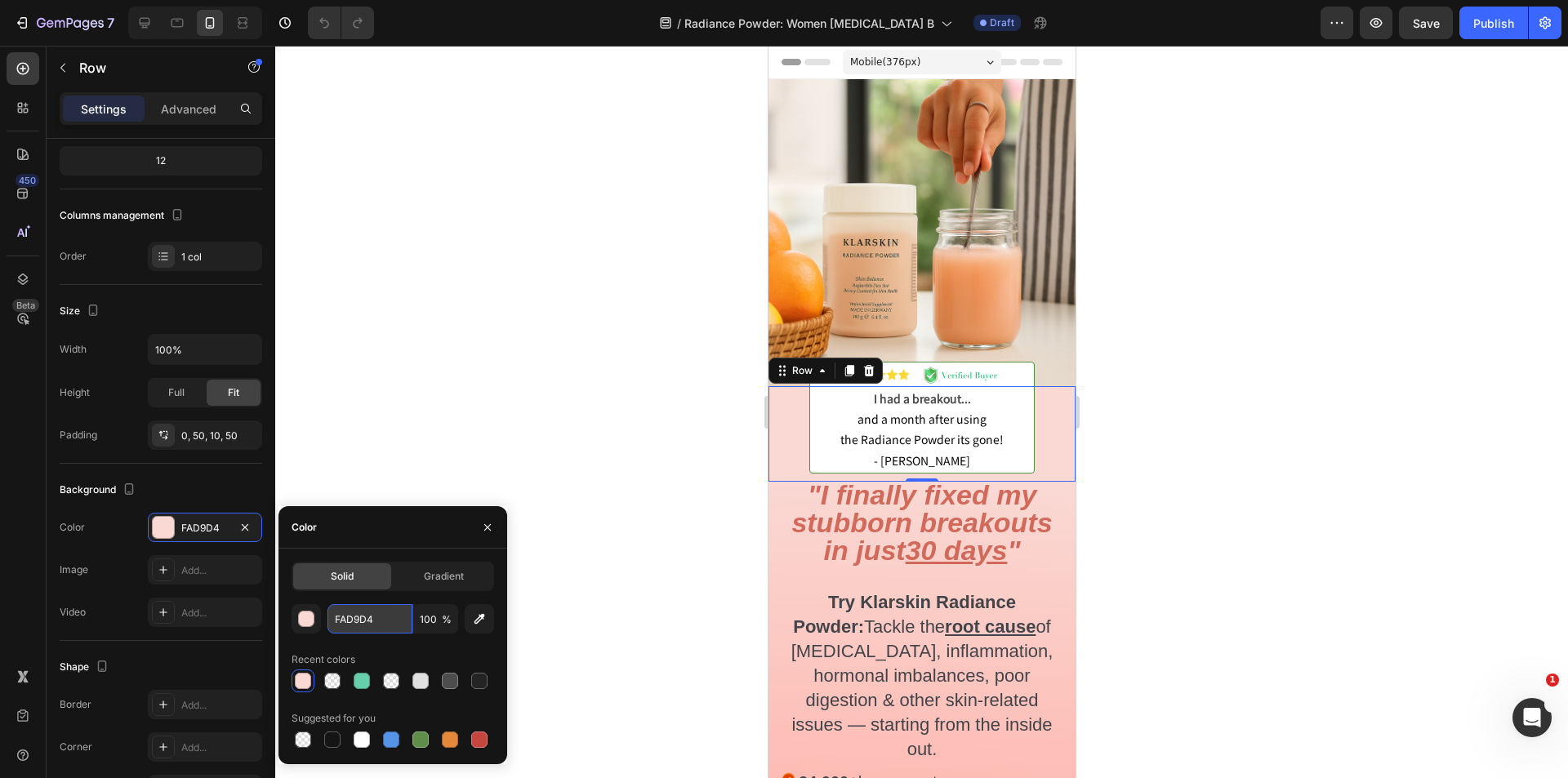
click at [354, 608] on input "FAD9D4" at bounding box center [370, 619] width 85 height 30
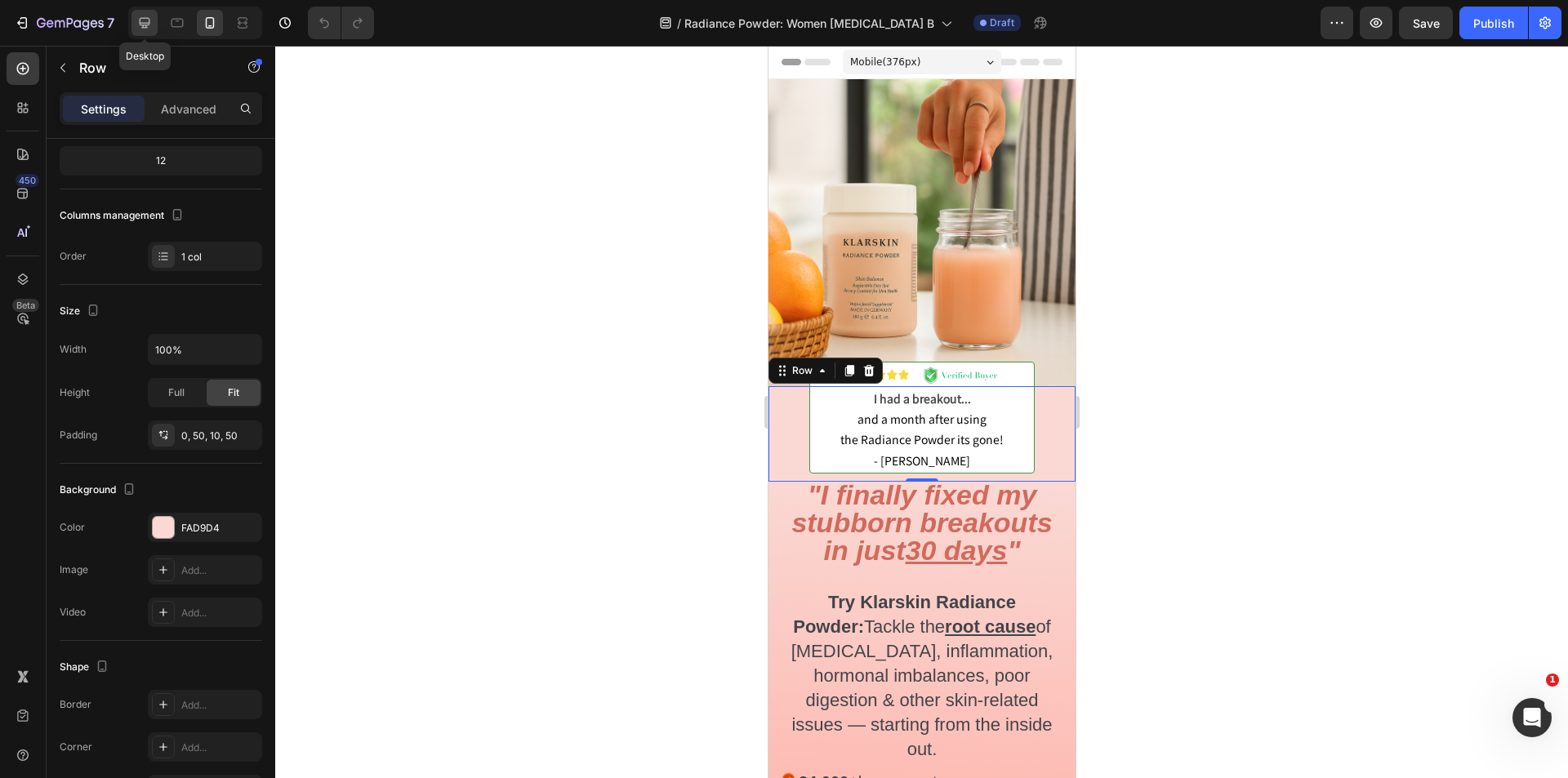
click at [143, 26] on icon at bounding box center [145, 23] width 11 height 11
type input "1200"
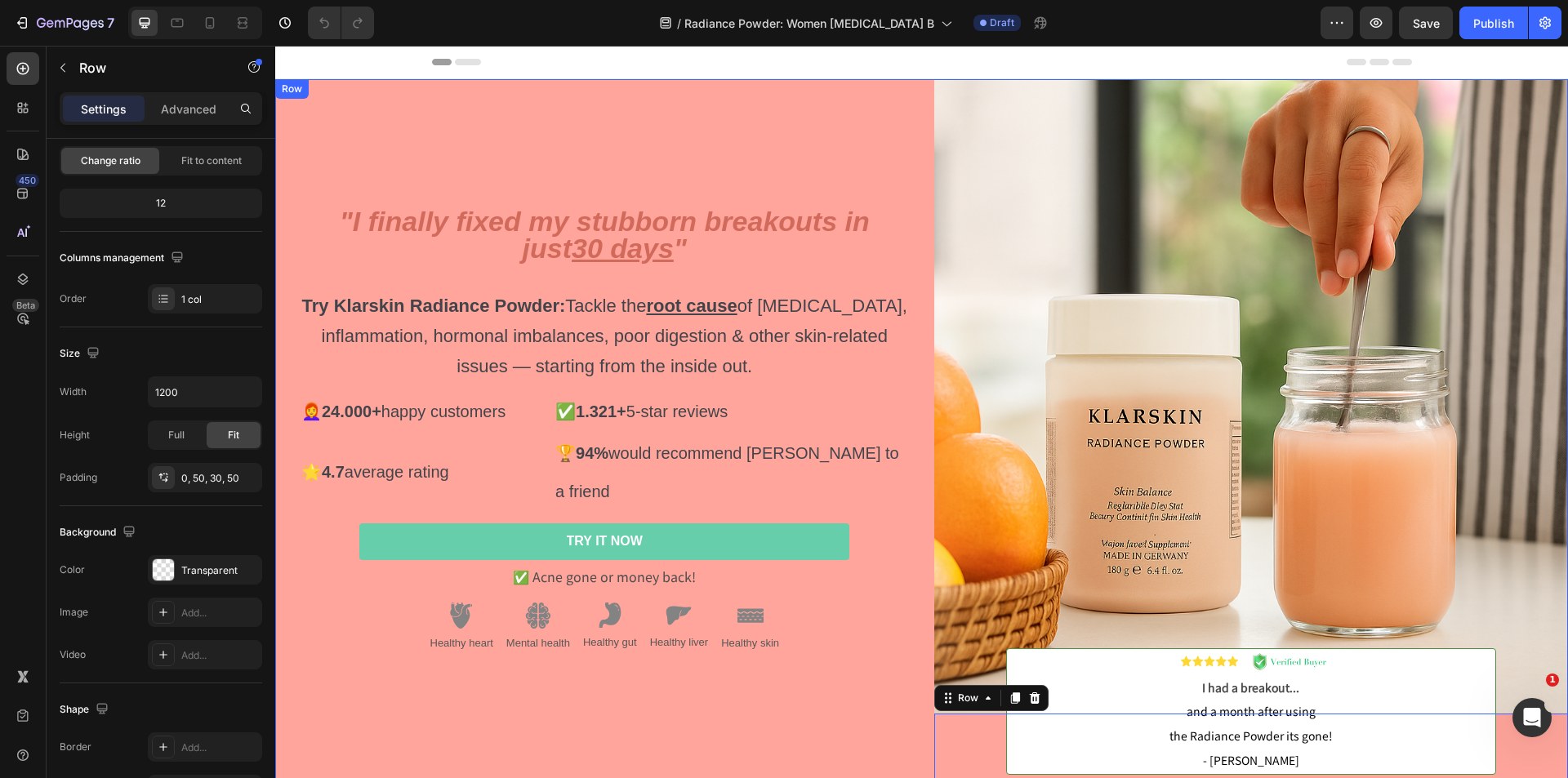
click at [353, 116] on div ""I finally fixed my stubborn breakouts in just 30 days " Try Klarskin Radiance …" at bounding box center [592, 439] width 635 height 720
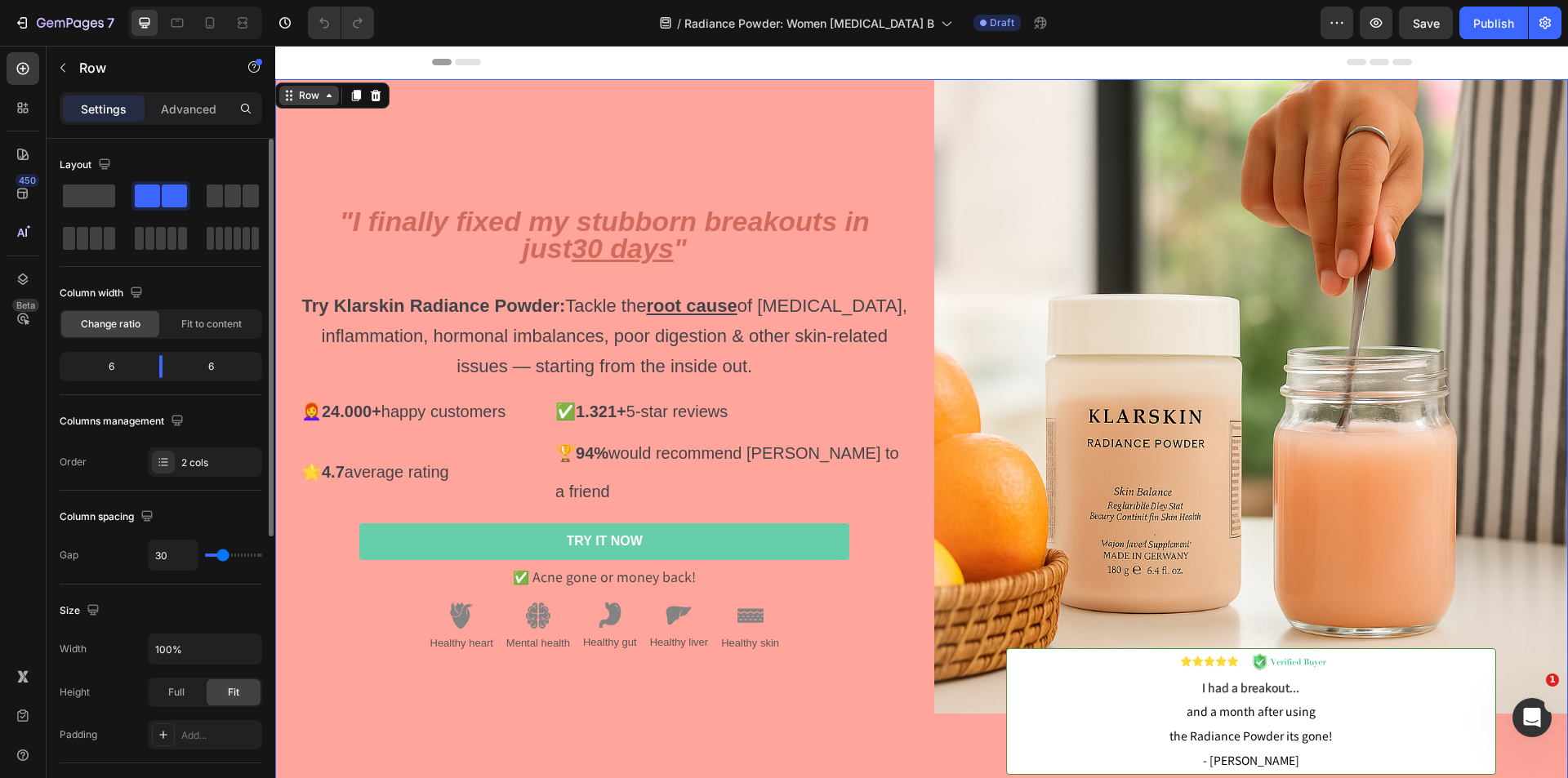
click at [321, 98] on div "Row" at bounding box center [309, 96] width 27 height 15
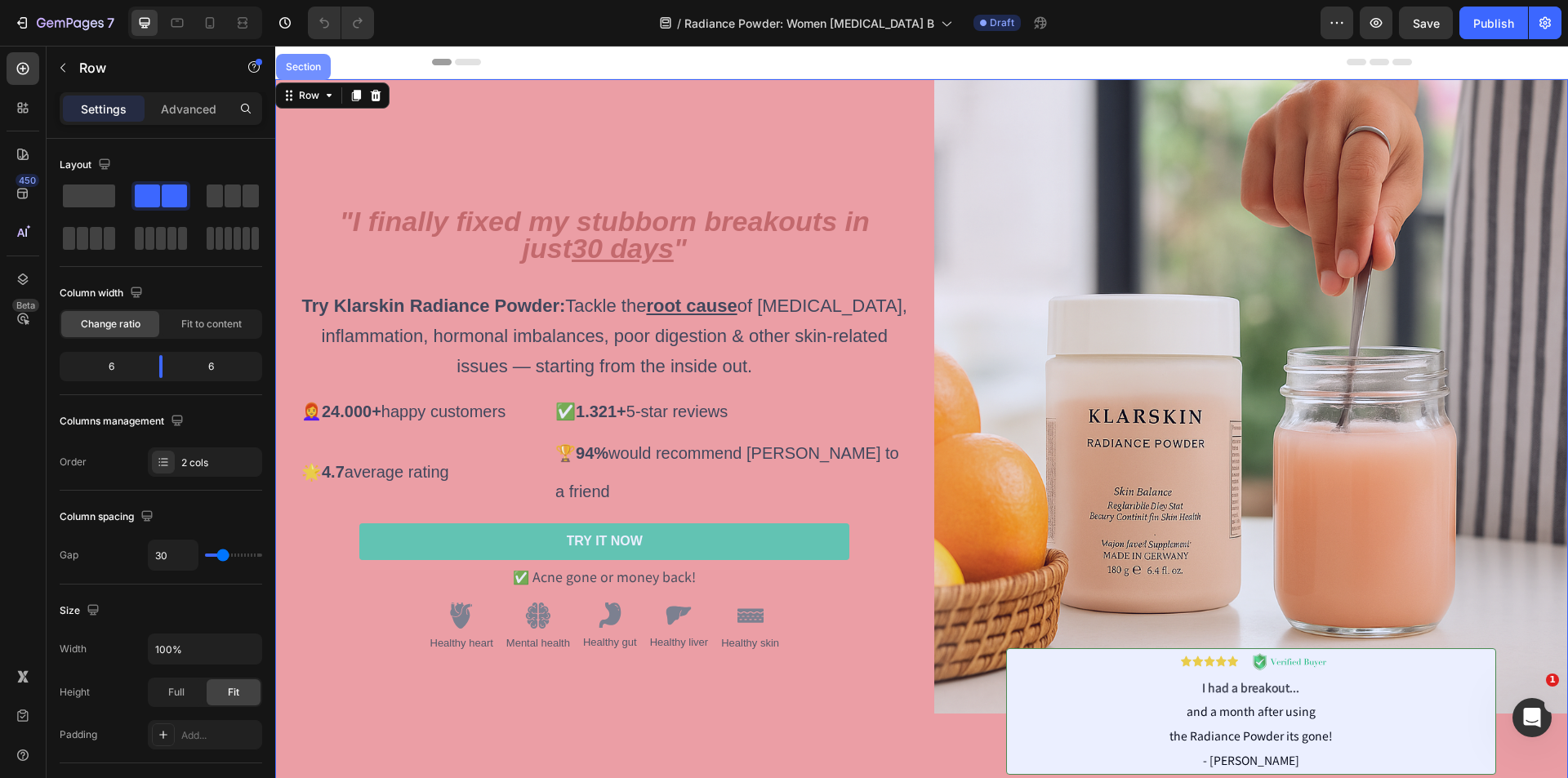
click at [318, 69] on div "Section" at bounding box center [303, 67] width 42 height 10
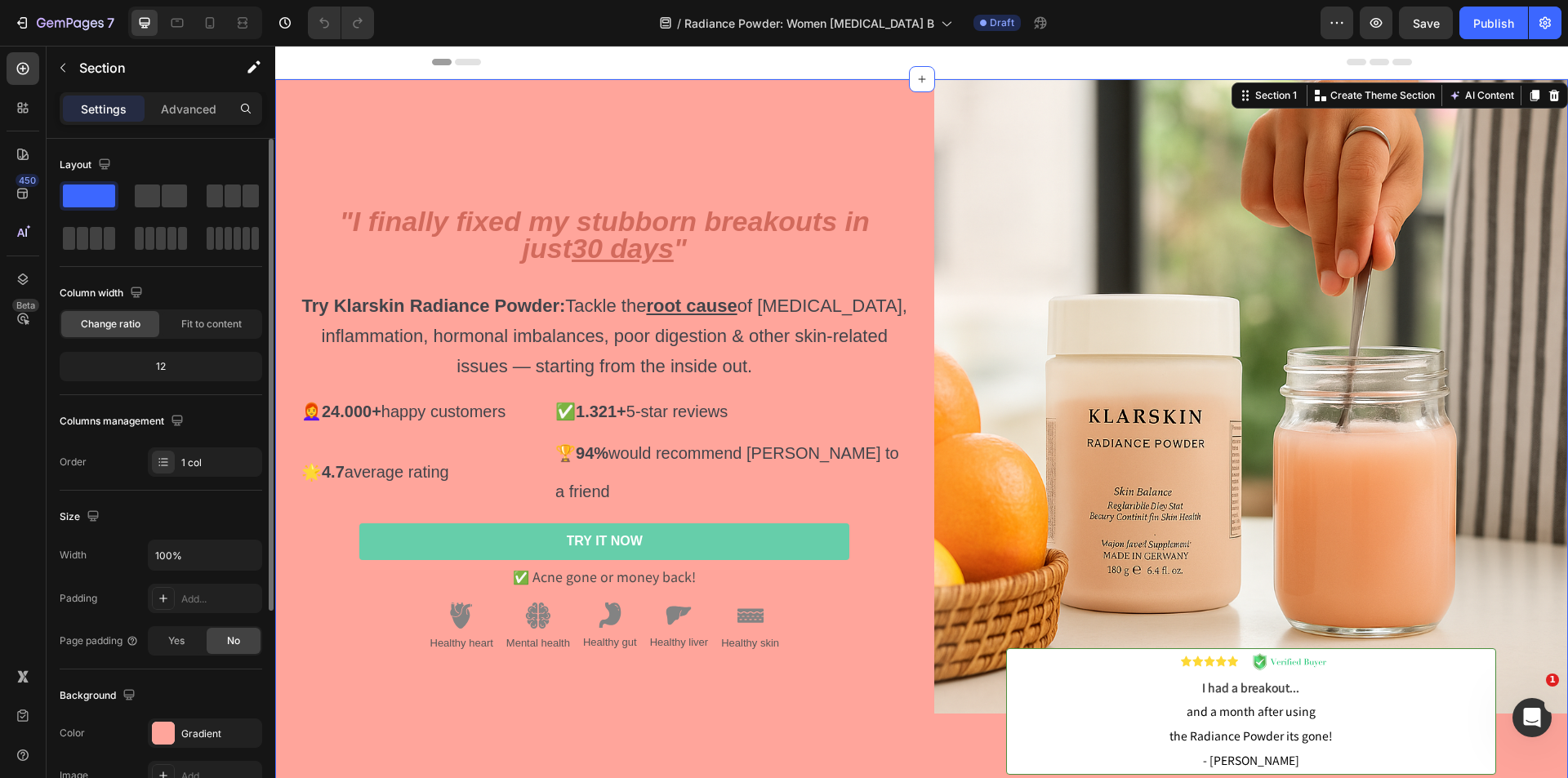
scroll to position [82, 0]
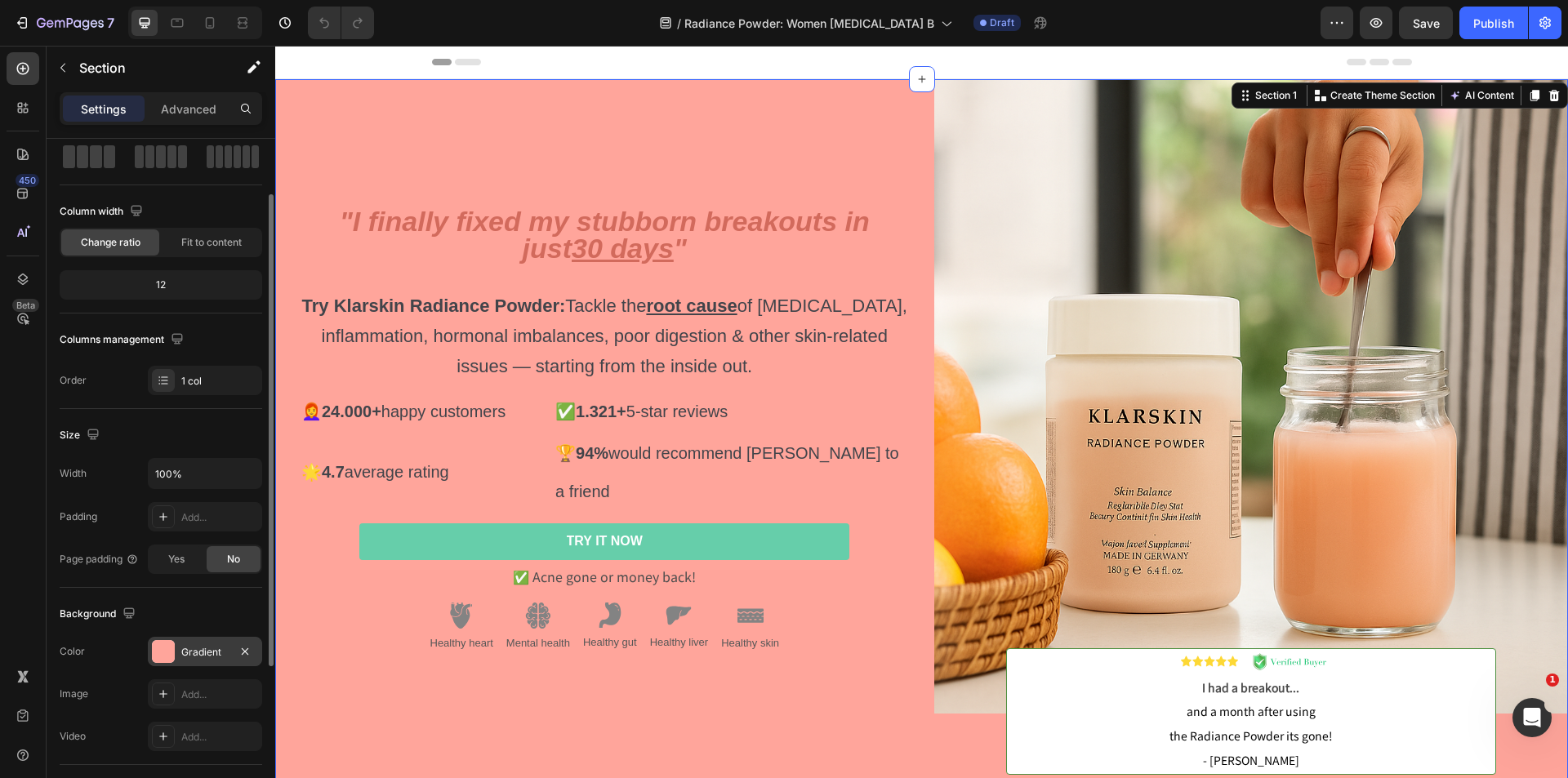
click at [208, 644] on div "Gradient" at bounding box center [205, 652] width 114 height 30
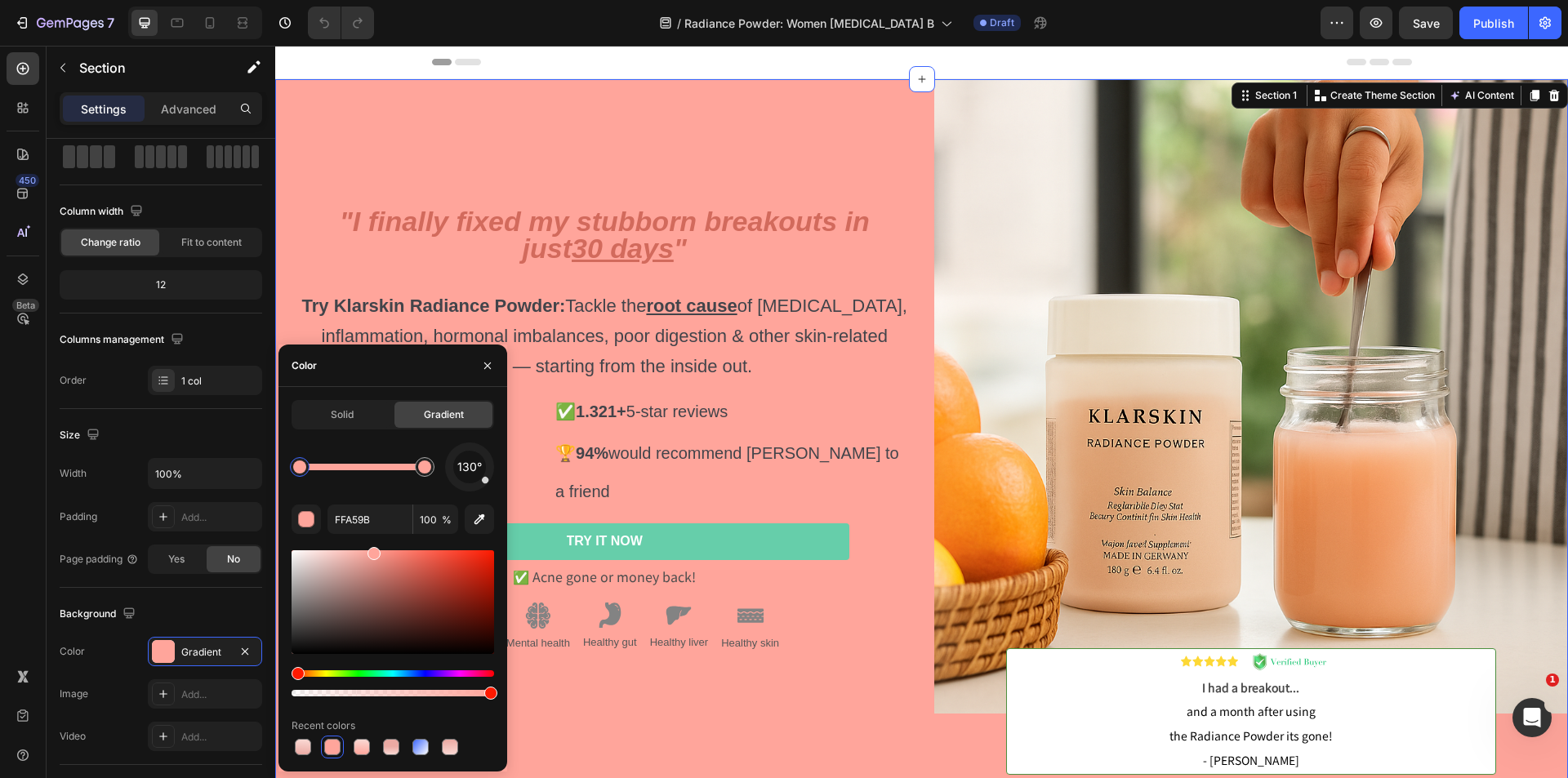
click at [301, 464] on div at bounding box center [300, 467] width 13 height 13
click at [340, 525] on input "FFA59B" at bounding box center [370, 519] width 85 height 30
paste input "AD9D4"
type input "FAD9D4"
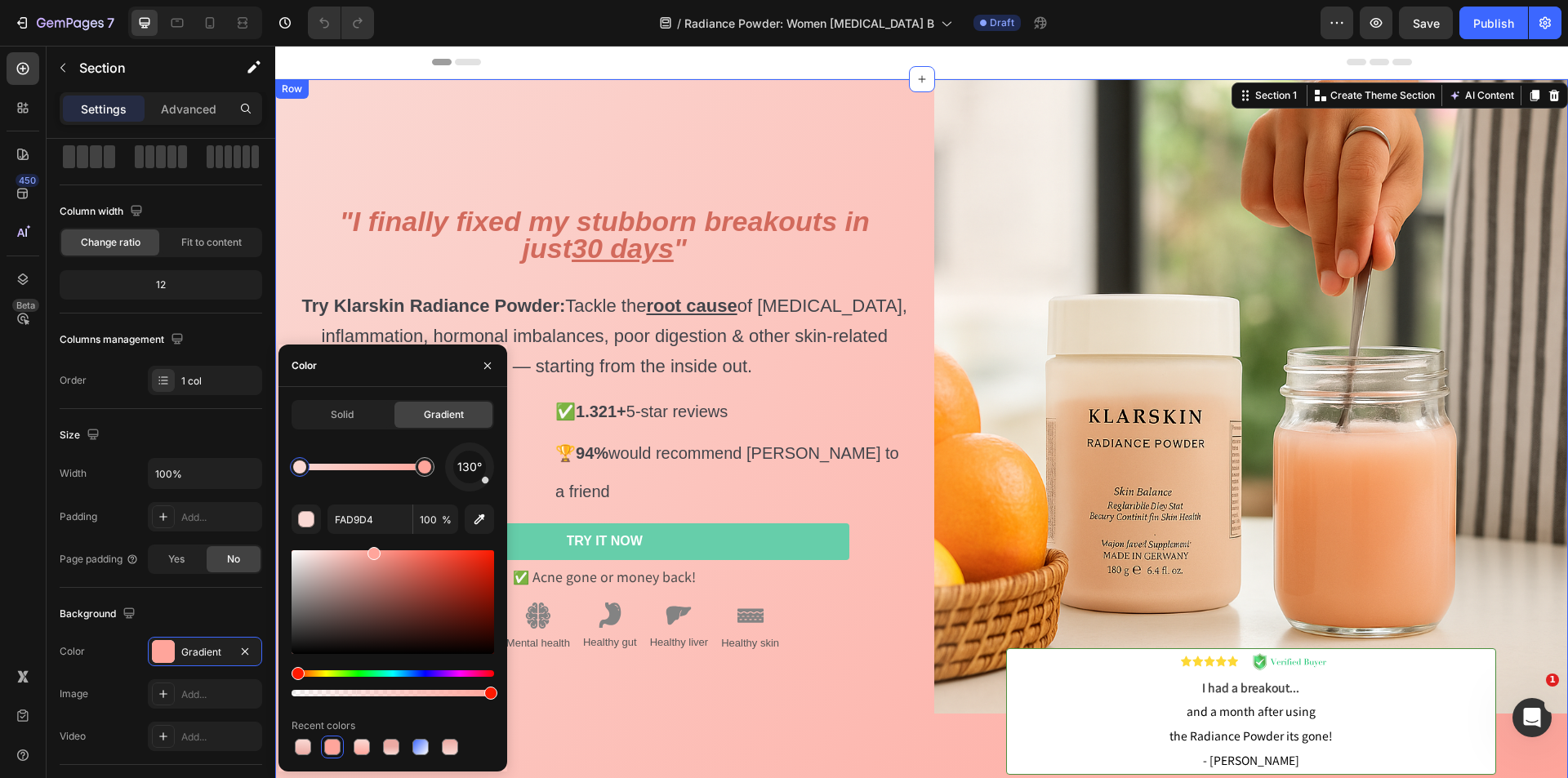
click at [469, 149] on div ""I finally fixed my stubborn breakouts in just 30 days " Try Klarskin Radiance …" at bounding box center [592, 439] width 635 height 720
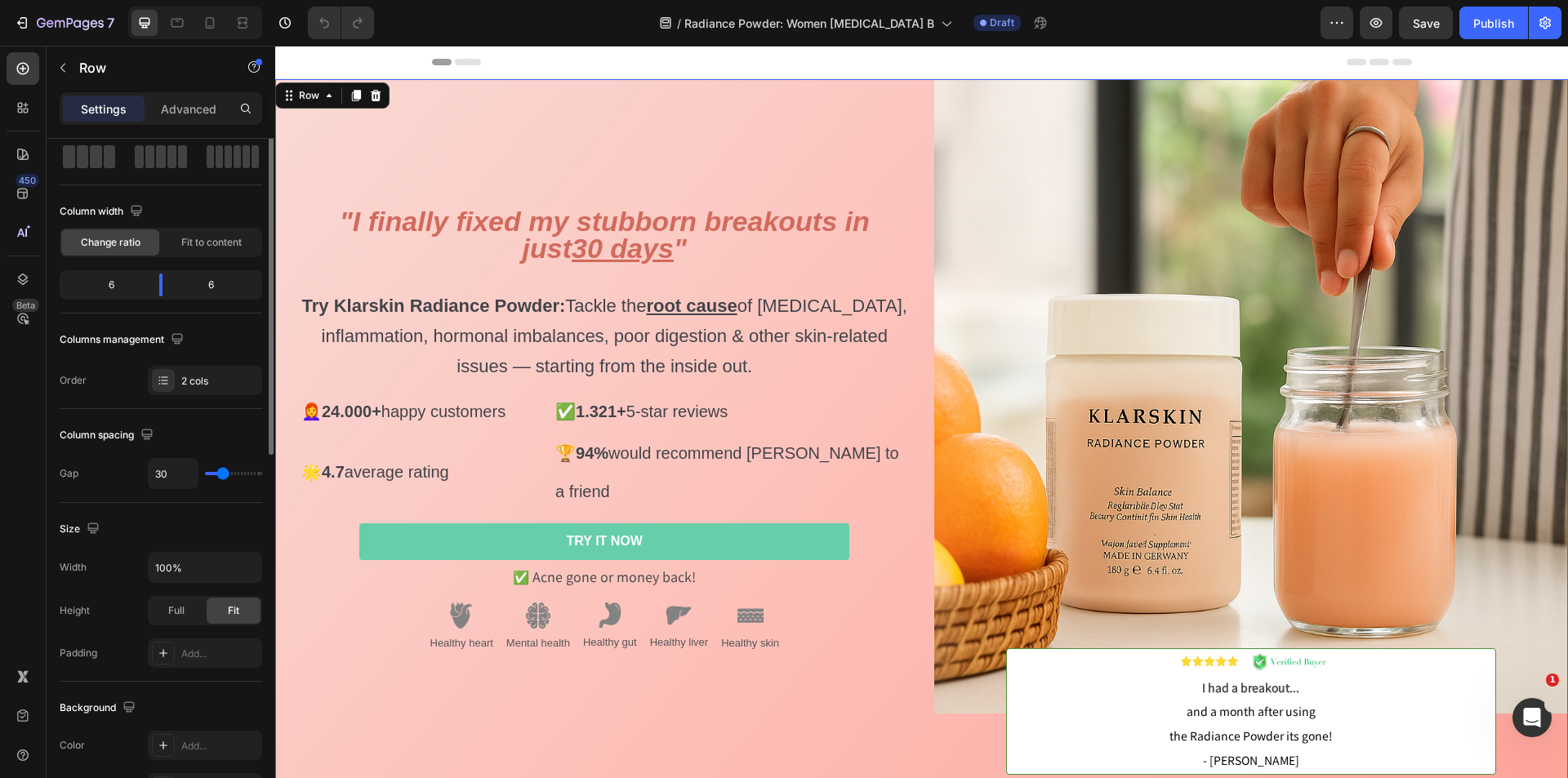
scroll to position [0, 0]
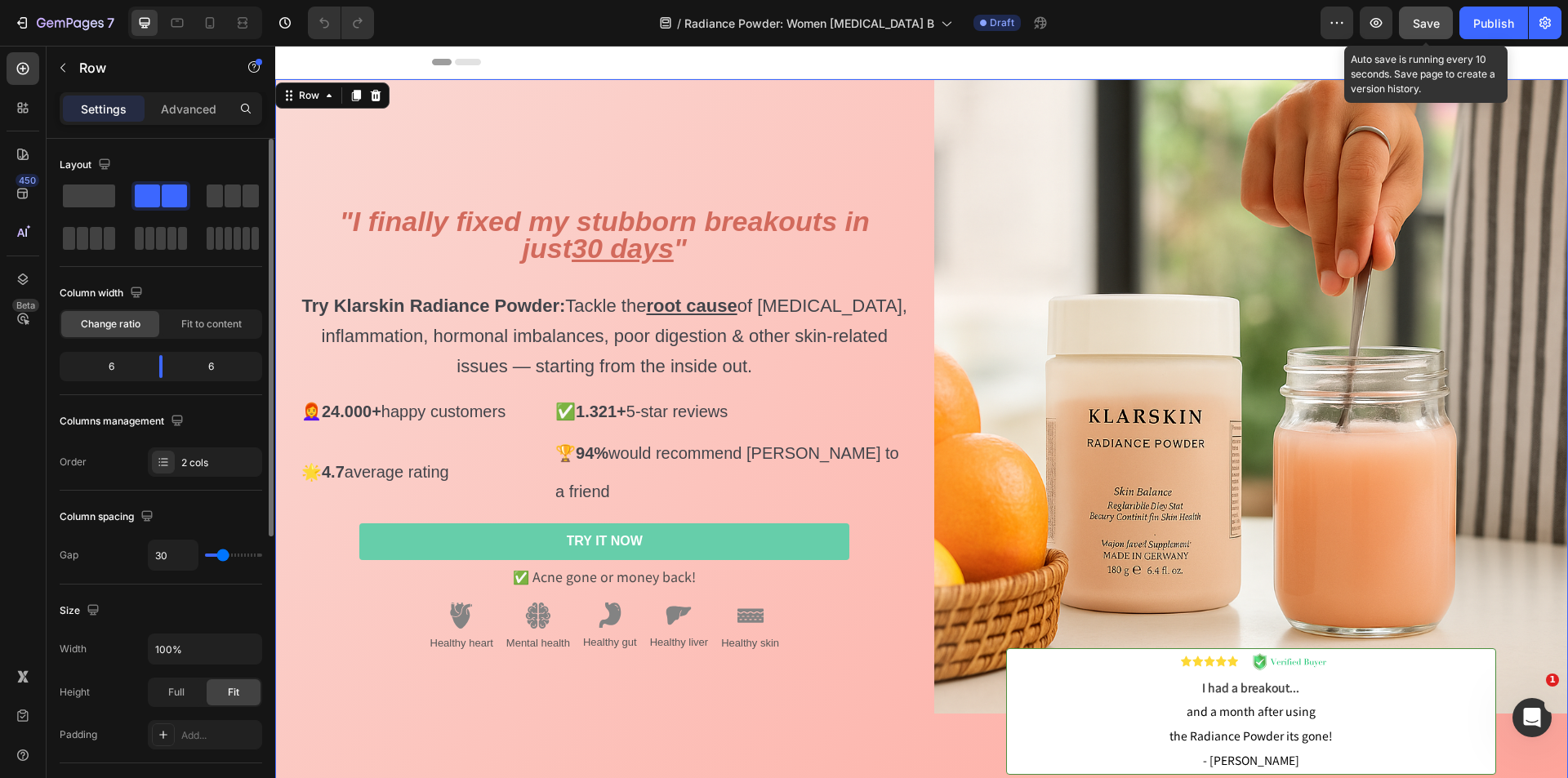
click at [1433, 9] on button "Save" at bounding box center [1426, 23] width 54 height 33
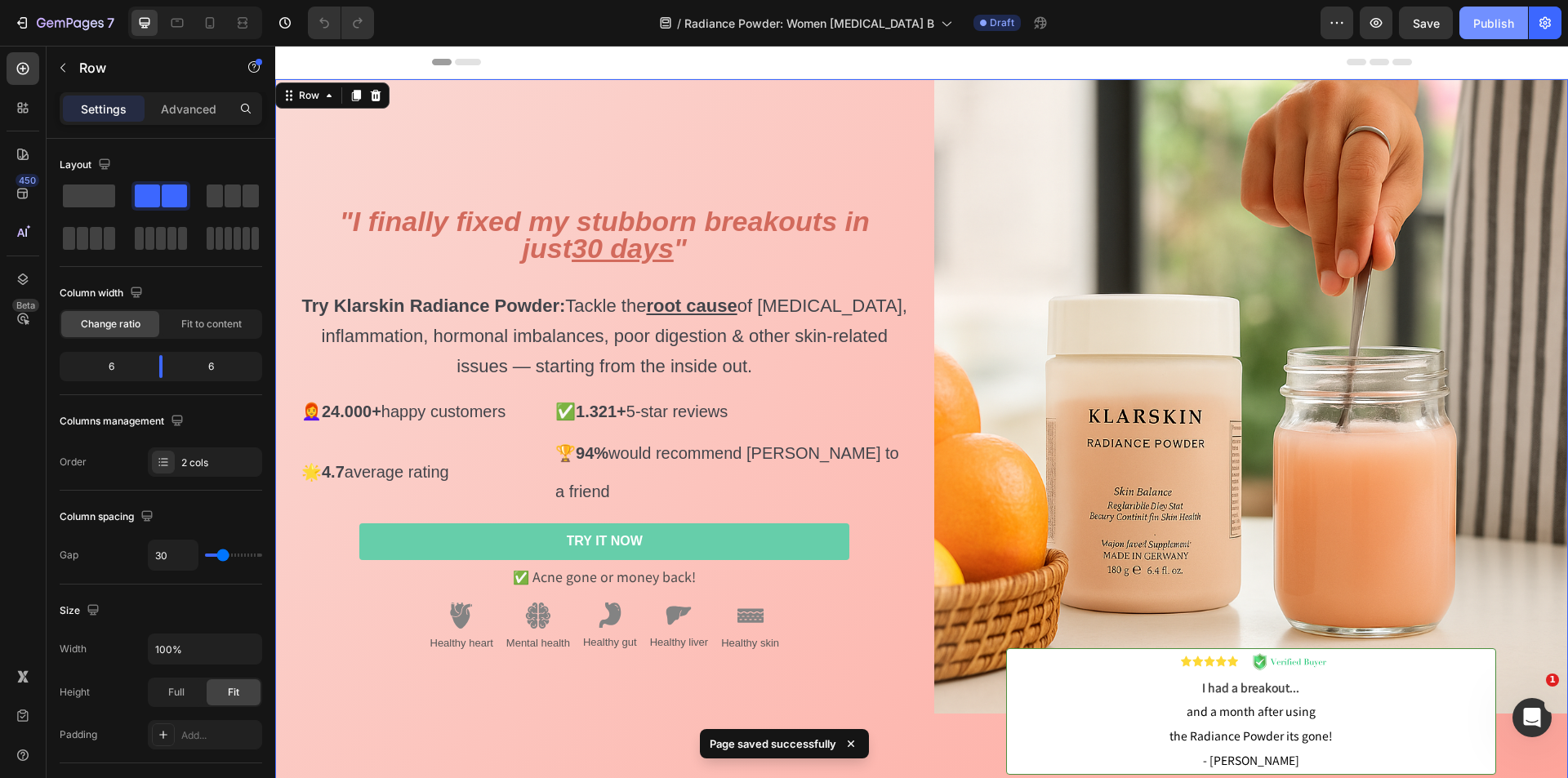
click at [1490, 27] on div "Publish" at bounding box center [1494, 23] width 41 height 17
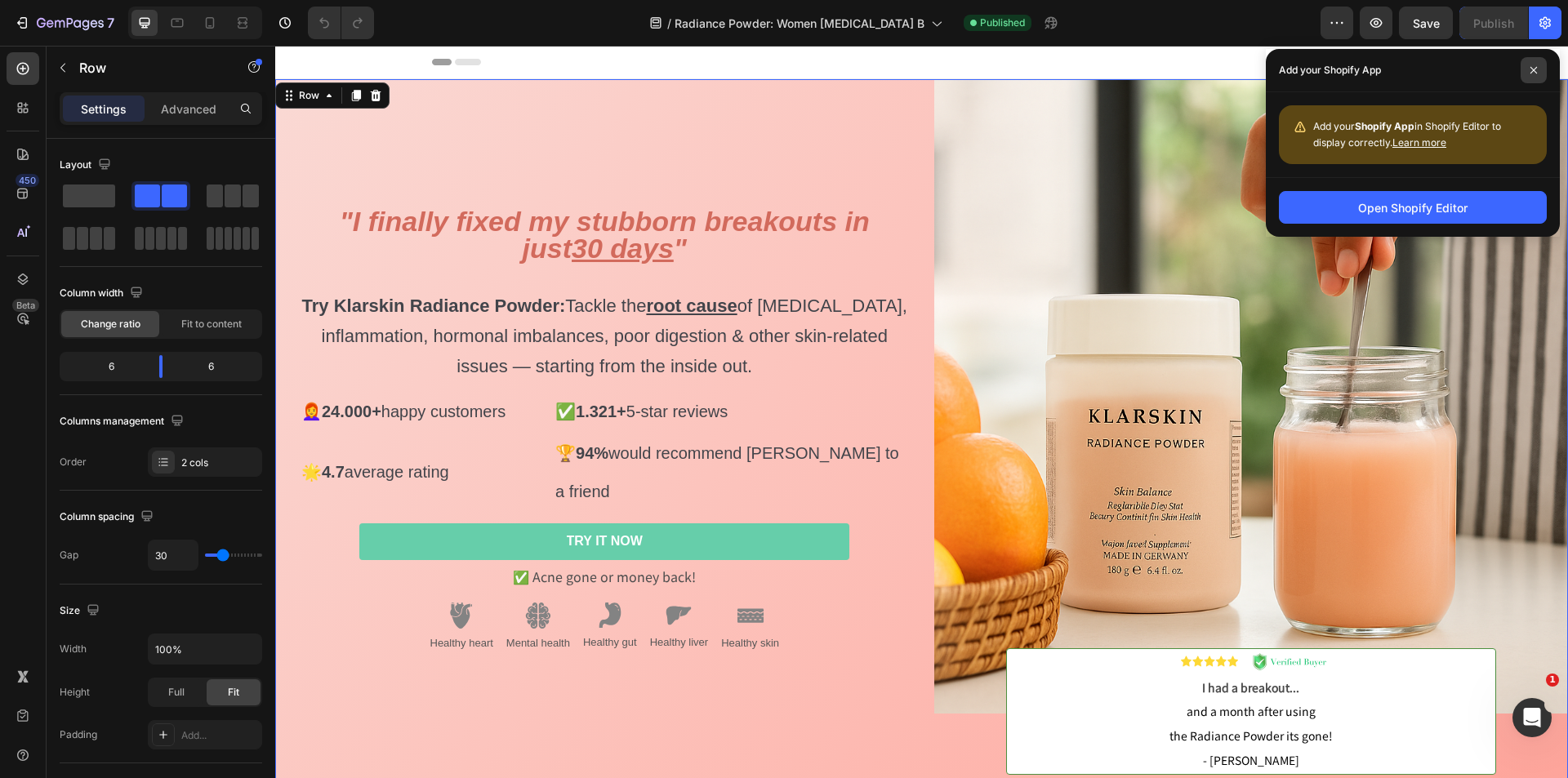
click at [1538, 70] on icon at bounding box center [1534, 70] width 8 height 8
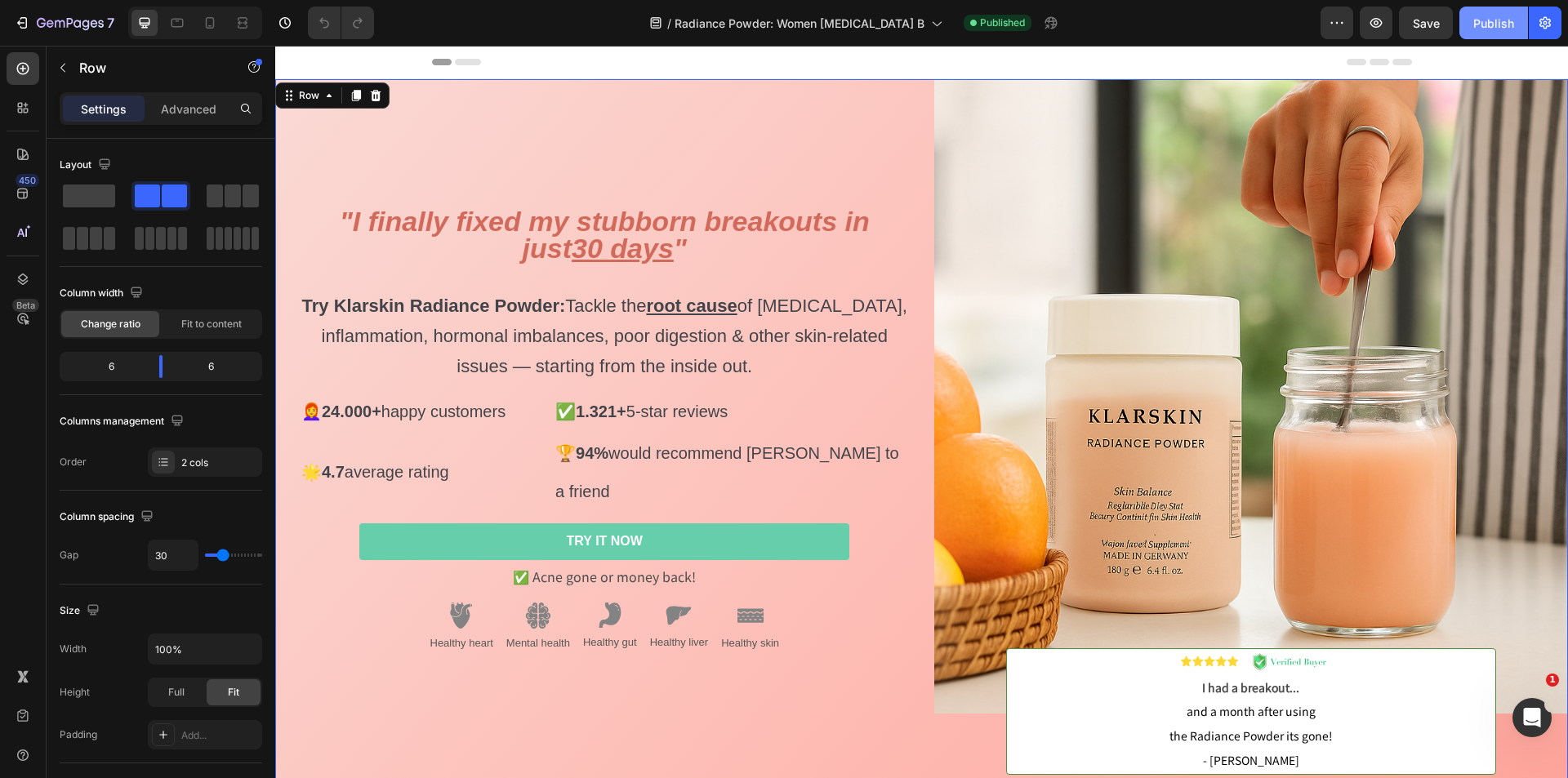
click at [1496, 23] on div "Publish" at bounding box center [1494, 23] width 41 height 17
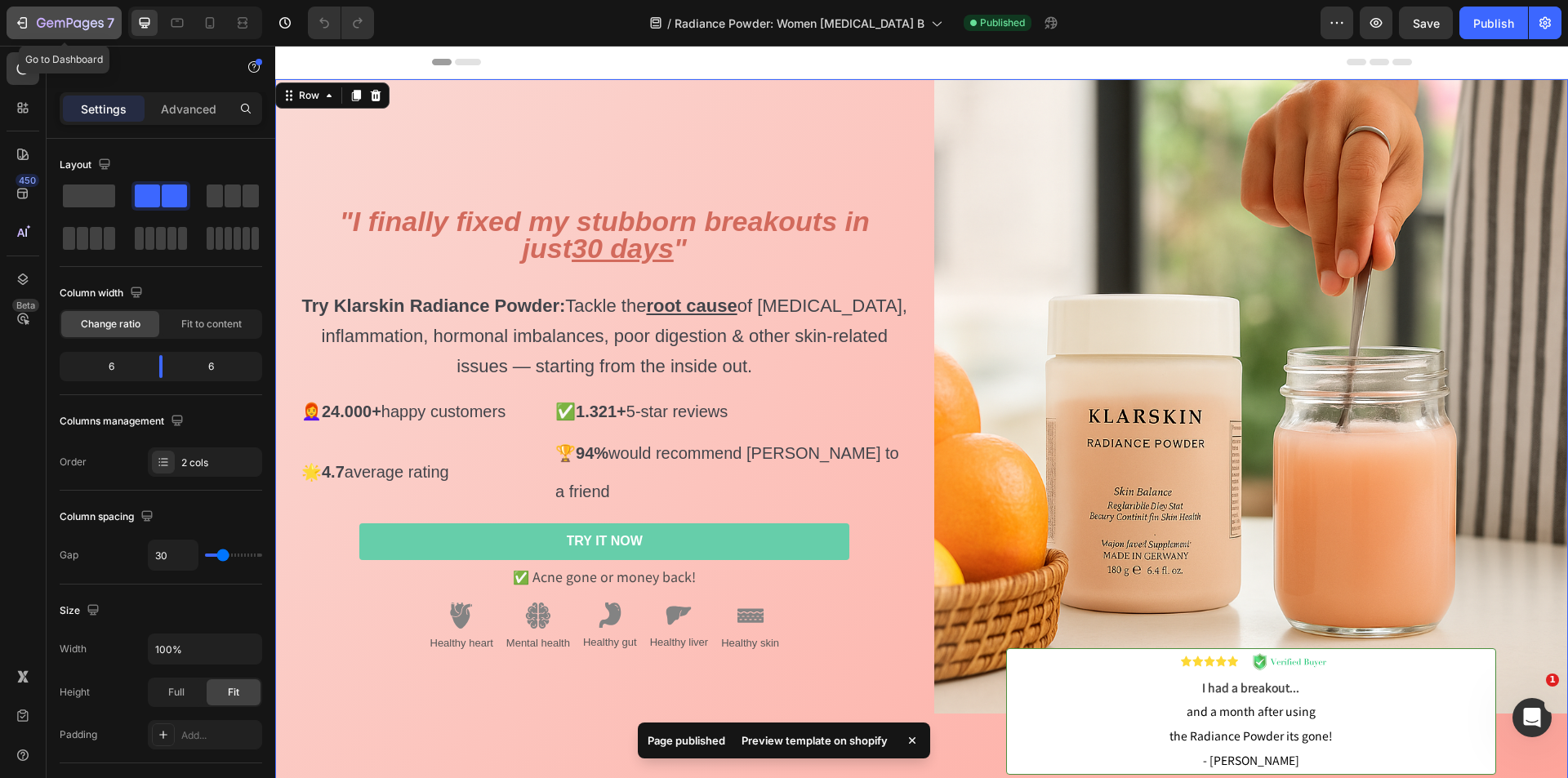
click at [68, 23] on icon "button" at bounding box center [70, 23] width 7 height 10
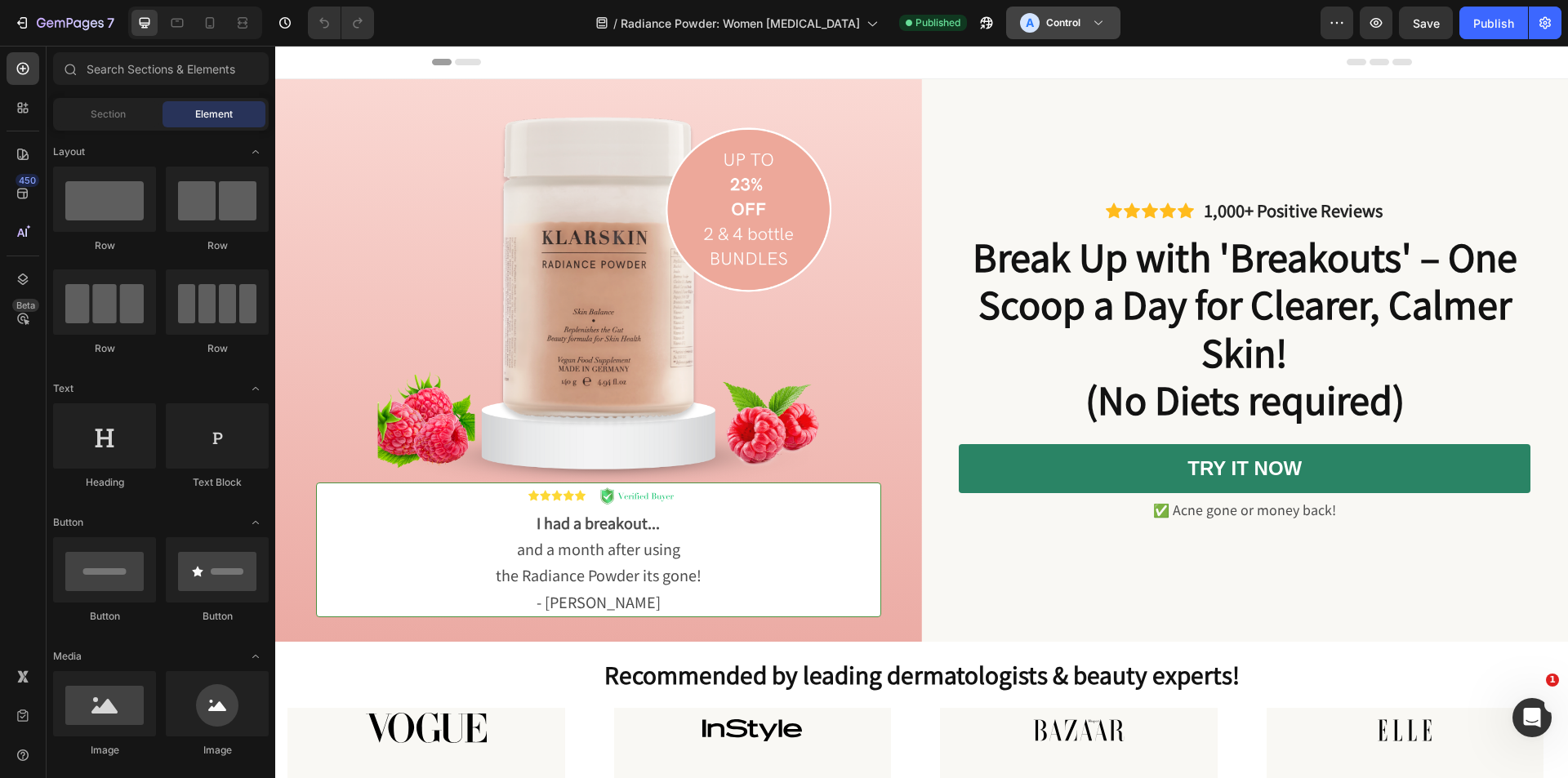
click at [1055, 26] on h3 "Control" at bounding box center [1064, 23] width 35 height 16
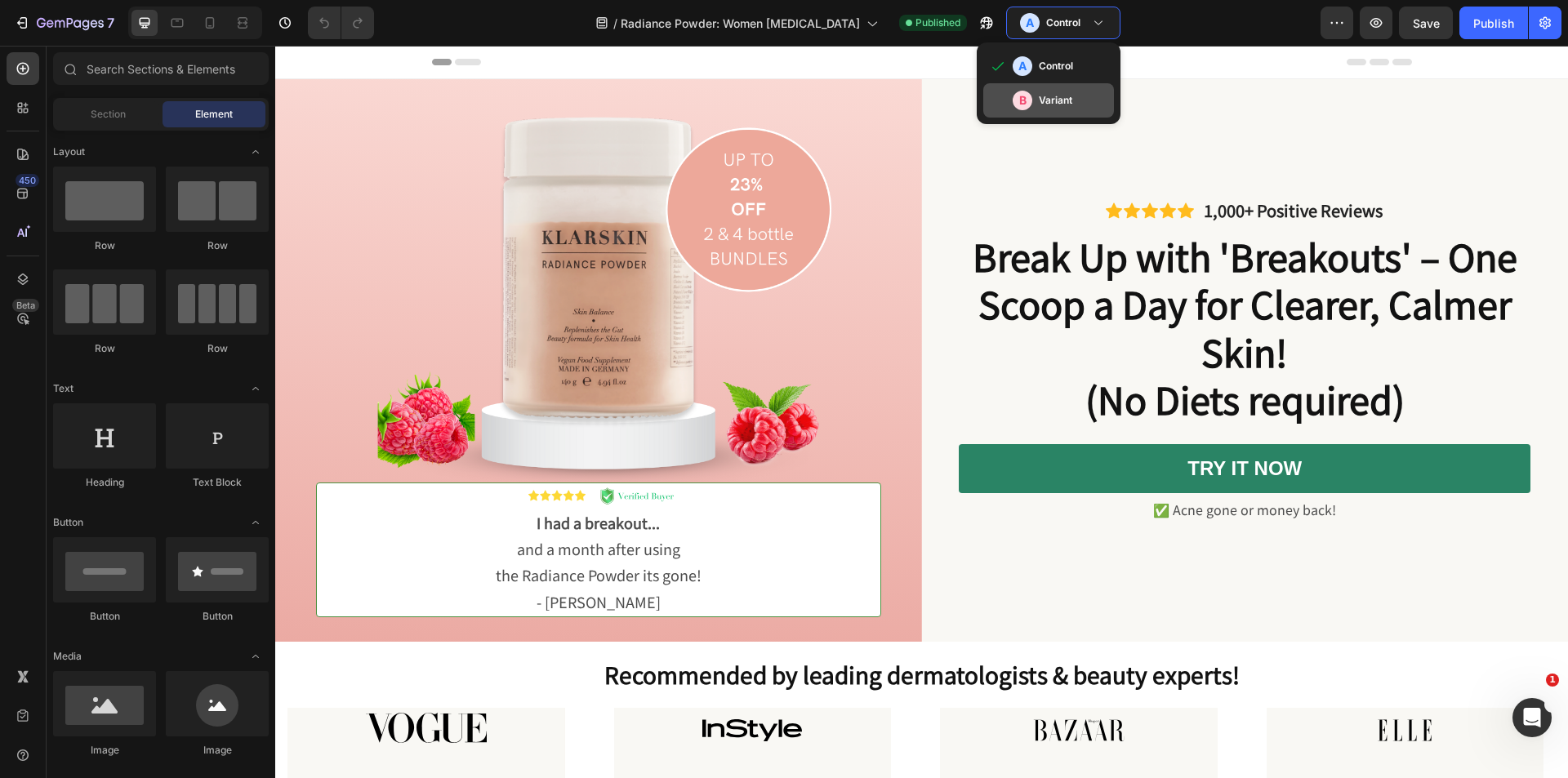
click at [1020, 107] on div "B Variant" at bounding box center [1060, 100] width 95 height 20
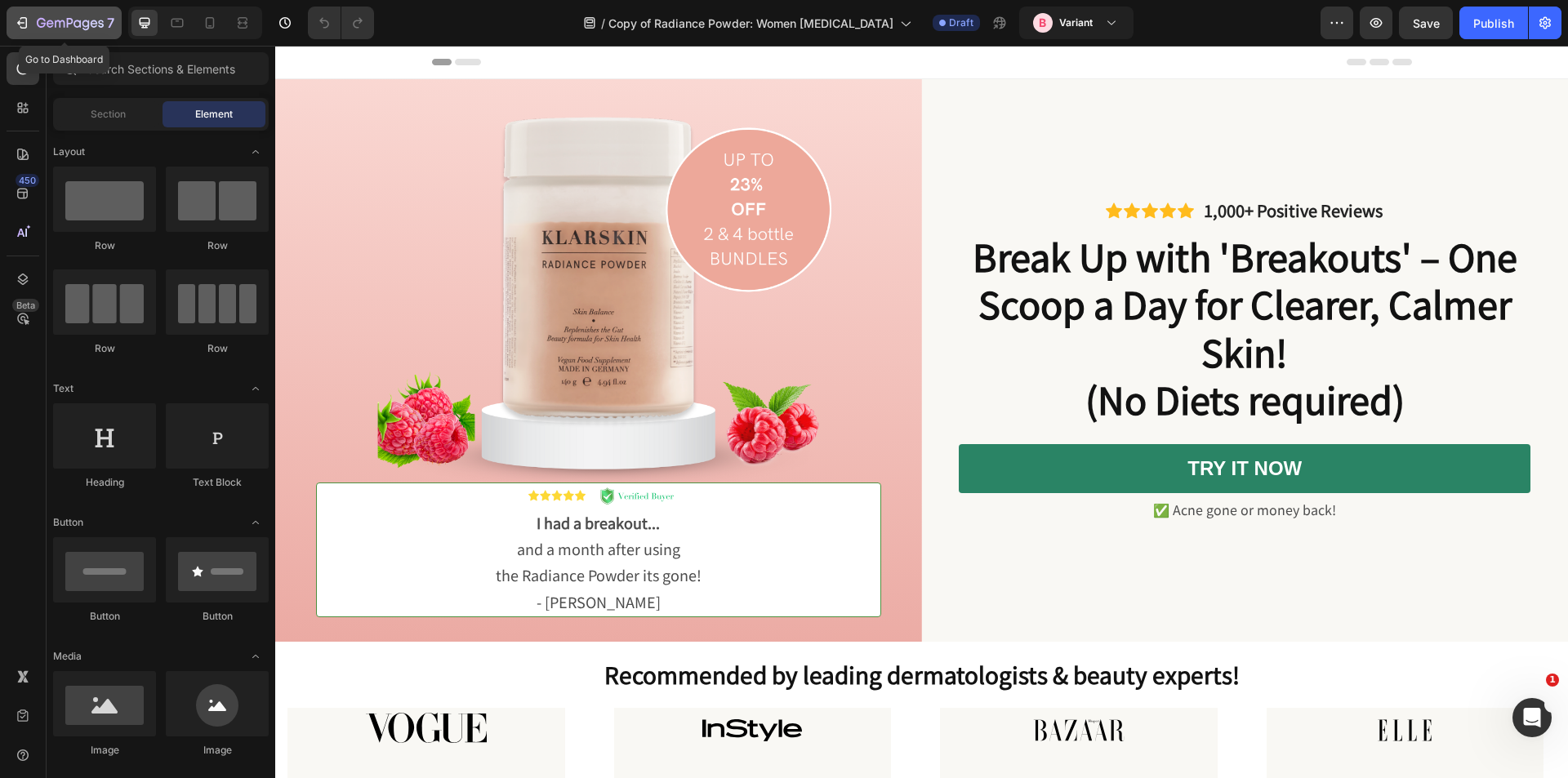
click at [31, 26] on div "7" at bounding box center [64, 23] width 100 height 20
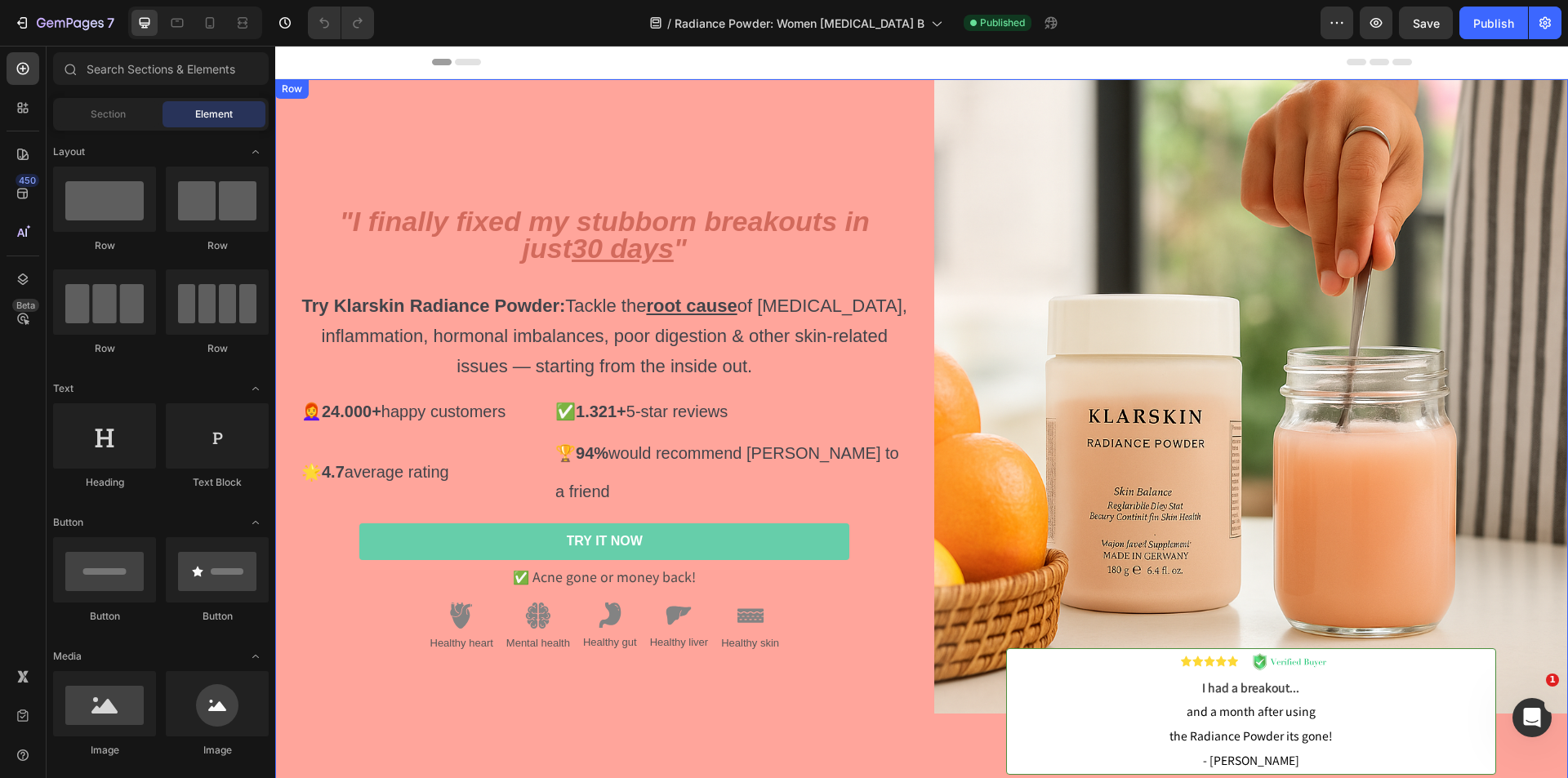
click at [372, 105] on div ""I finally fixed my stubborn breakouts in just 30 days " Try Klarskin Radiance …" at bounding box center [592, 439] width 635 height 720
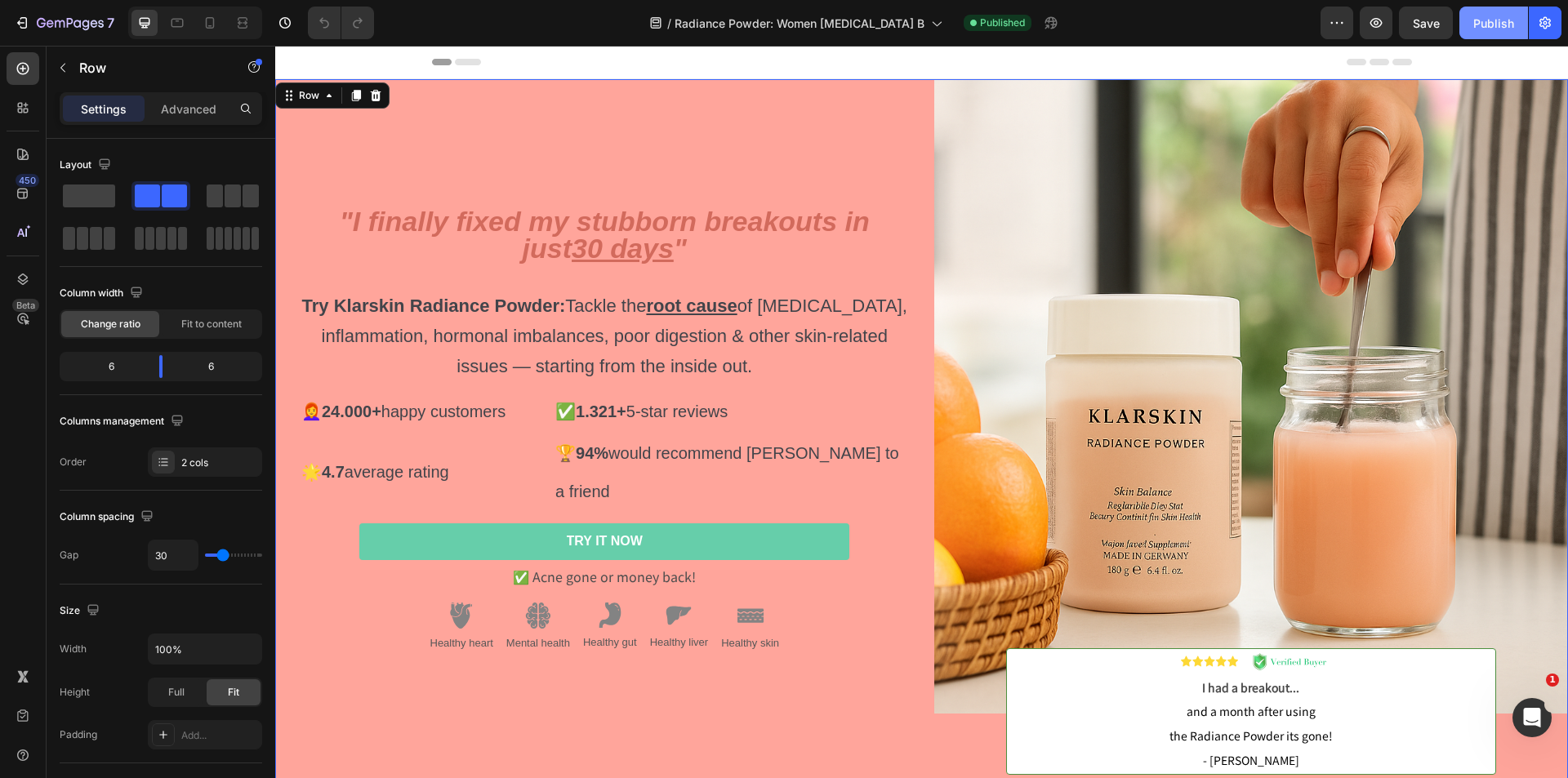
click at [1478, 16] on div "Publish" at bounding box center [1494, 23] width 41 height 17
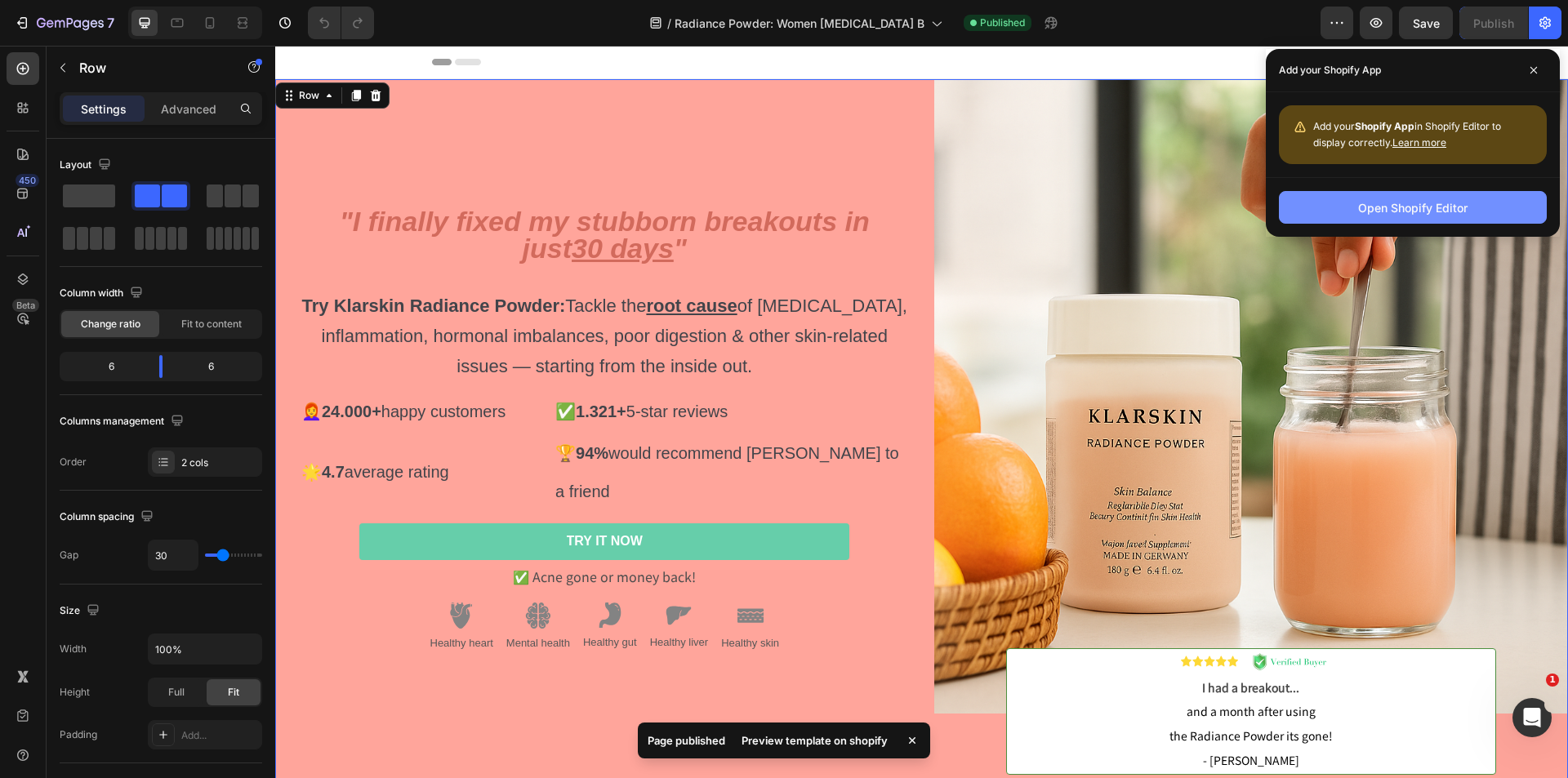
click at [1379, 206] on div "Open Shopify Editor" at bounding box center [1412, 207] width 110 height 17
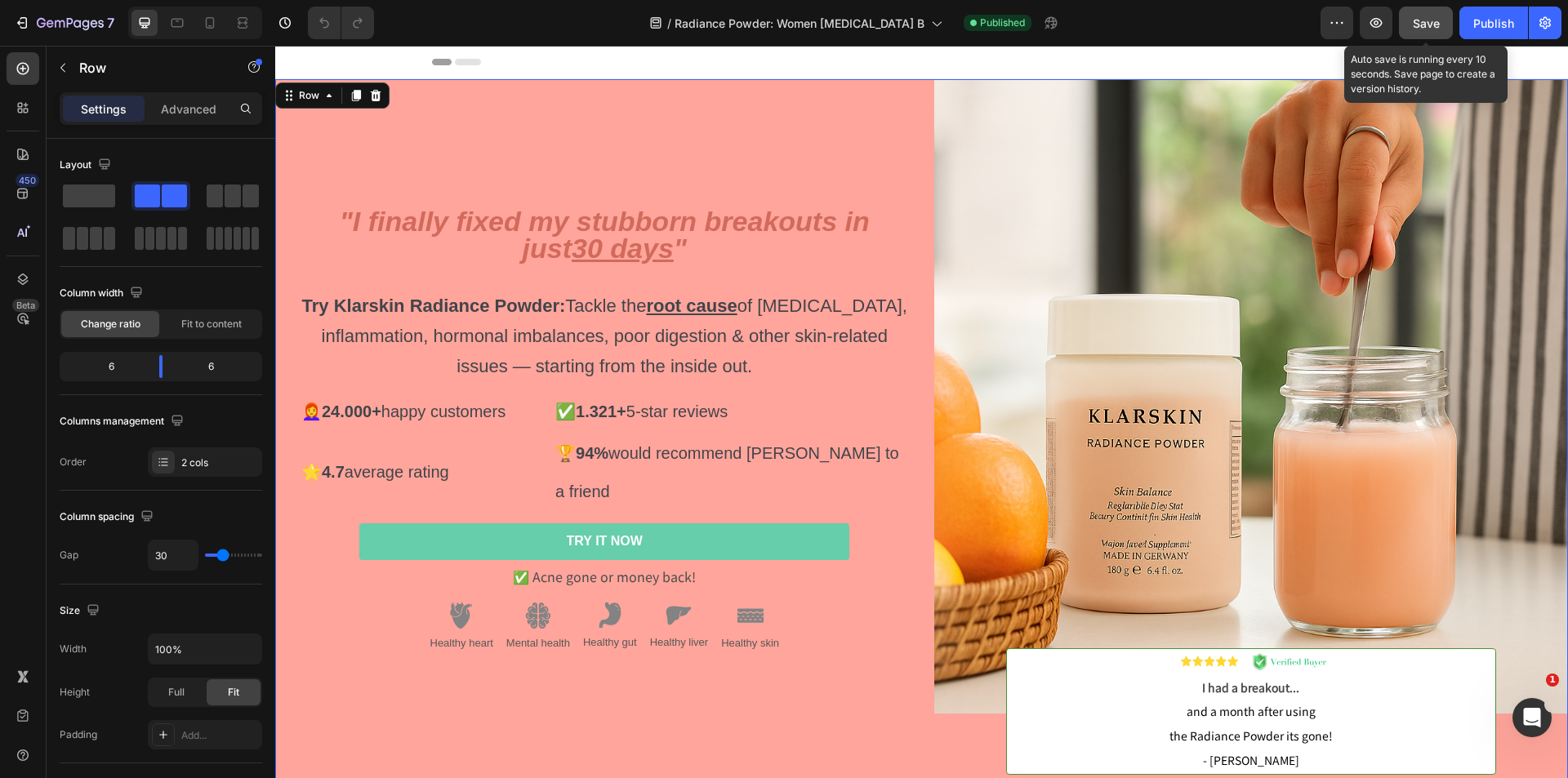
click at [1419, 21] on span "Save" at bounding box center [1426, 23] width 27 height 14
click at [1384, 25] on icon "button" at bounding box center [1376, 23] width 16 height 16
click at [1359, 14] on div "Preview Save Publish" at bounding box center [1441, 23] width 241 height 33
click at [1345, 20] on icon "button" at bounding box center [1337, 23] width 16 height 16
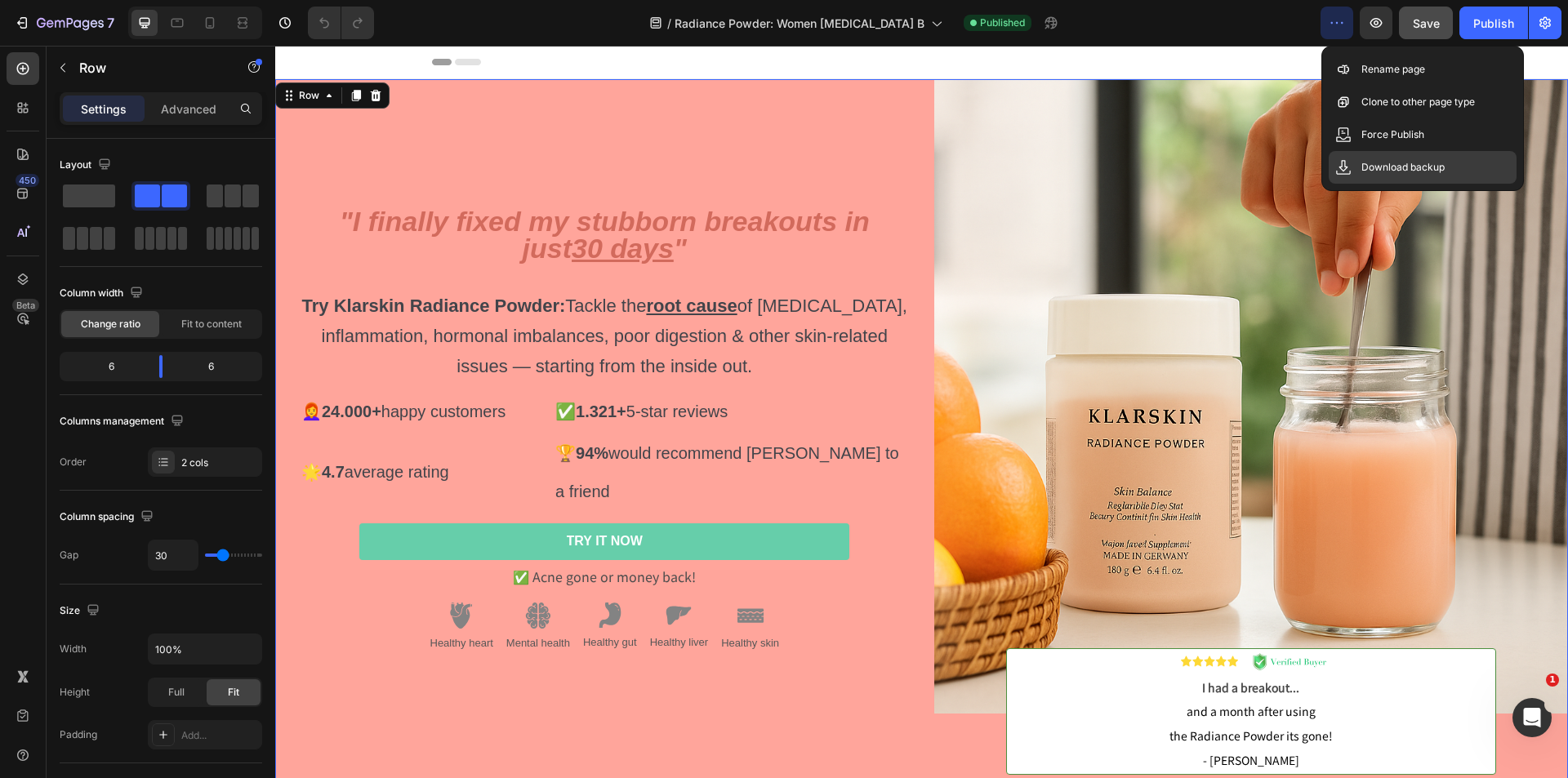
click at [1410, 164] on p "Download backup" at bounding box center [1402, 167] width 83 height 16
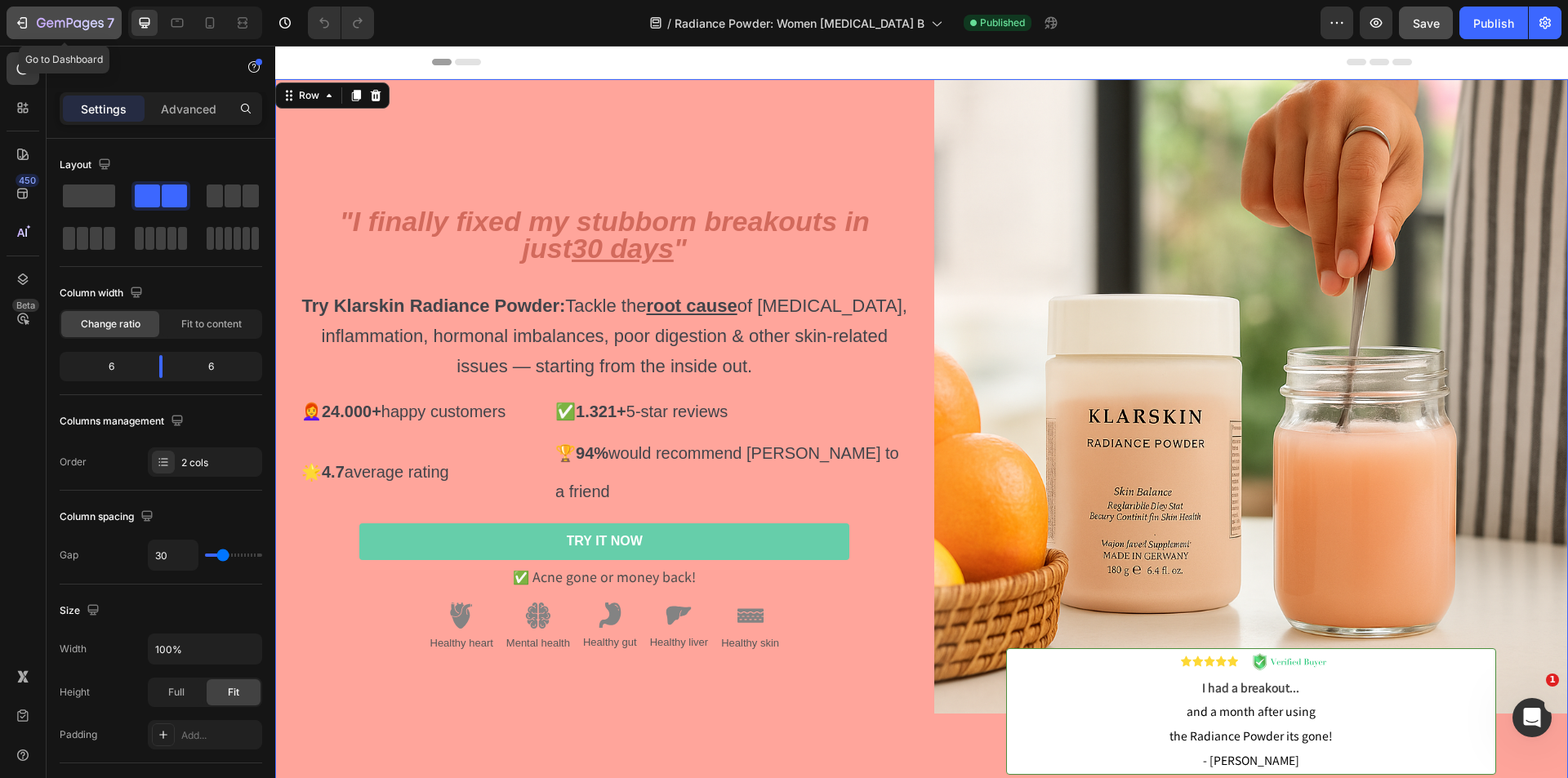
click at [52, 21] on icon "button" at bounding box center [50, 23] width 7 height 7
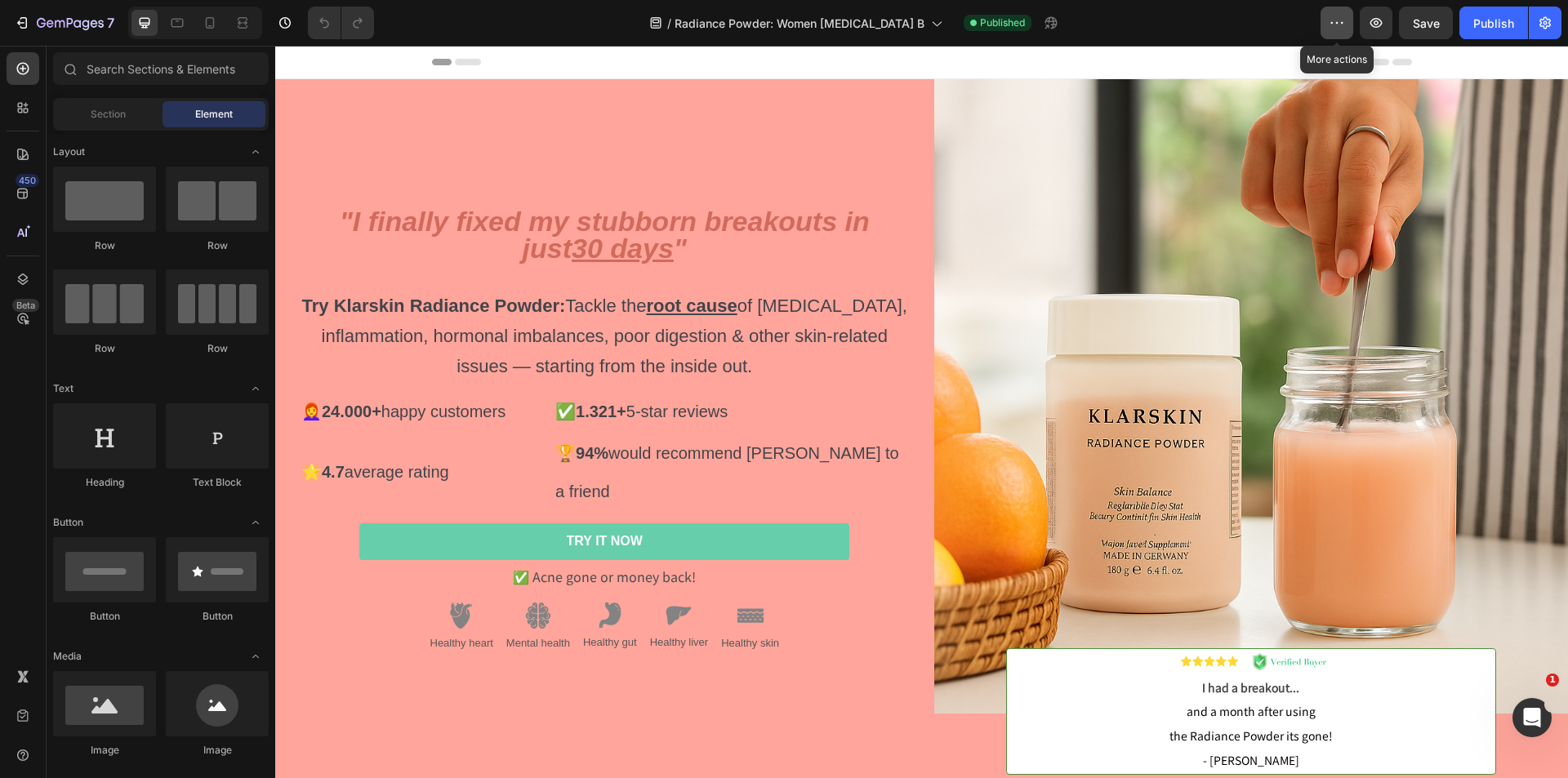
click at [1345, 33] on button "button" at bounding box center [1337, 23] width 33 height 33
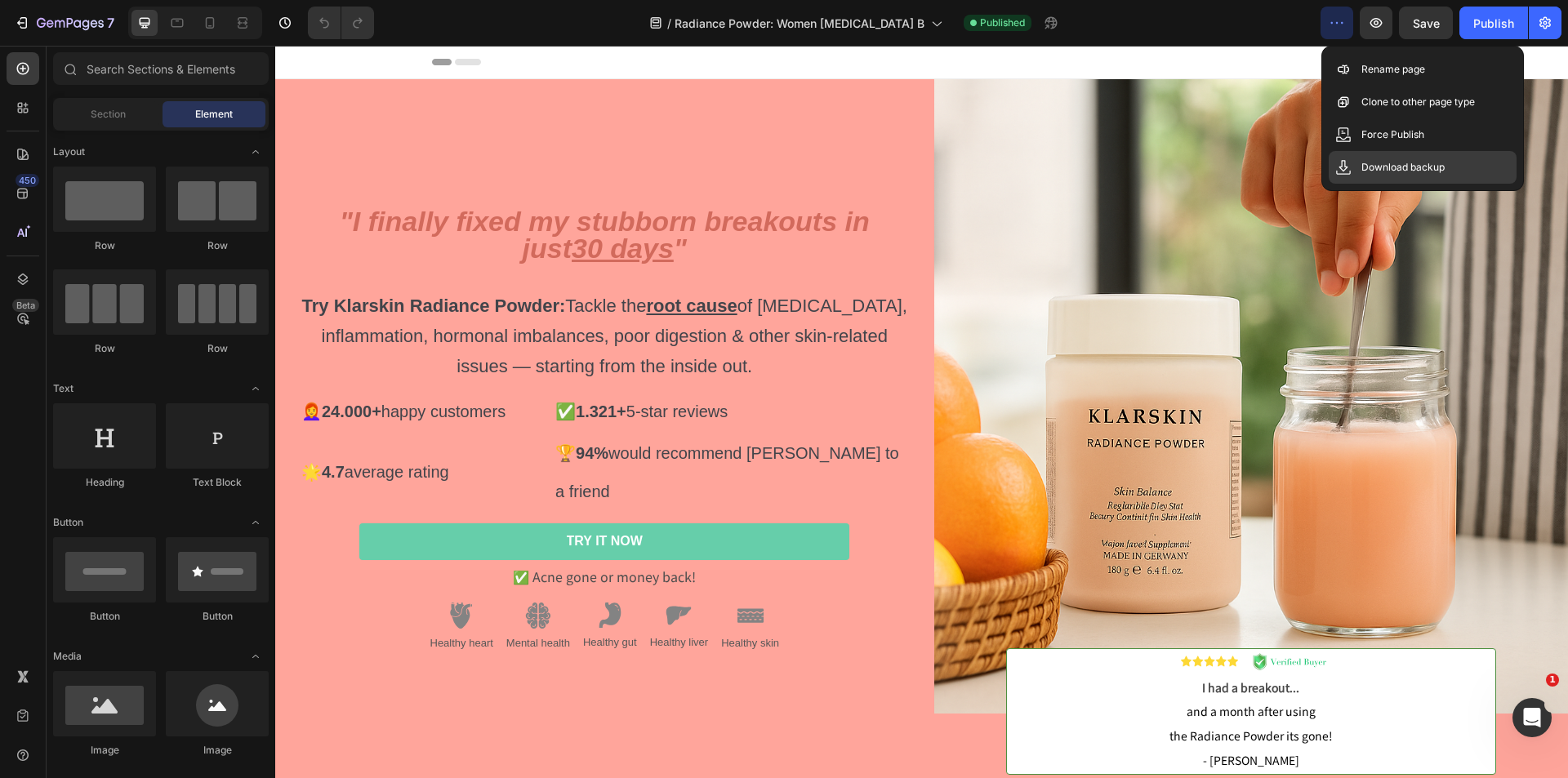
click at [1401, 162] on p "Download backup" at bounding box center [1402, 167] width 83 height 16
click at [1072, 69] on div "Header" at bounding box center [922, 63] width 980 height 33
click at [1410, 103] on p "Clone to other page type" at bounding box center [1418, 102] width 114 height 16
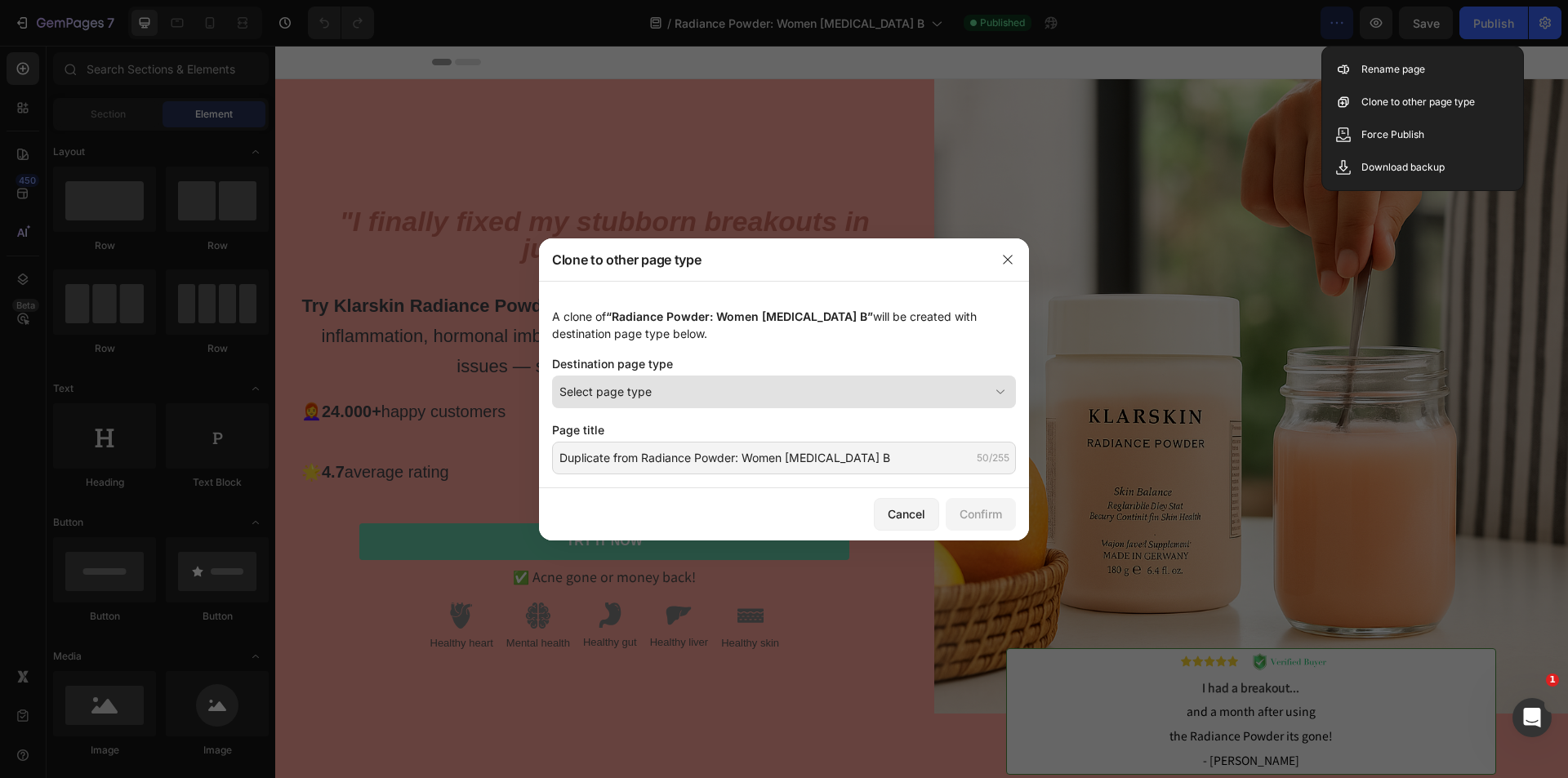
click at [665, 398] on div "Select page type" at bounding box center [774, 391] width 430 height 17
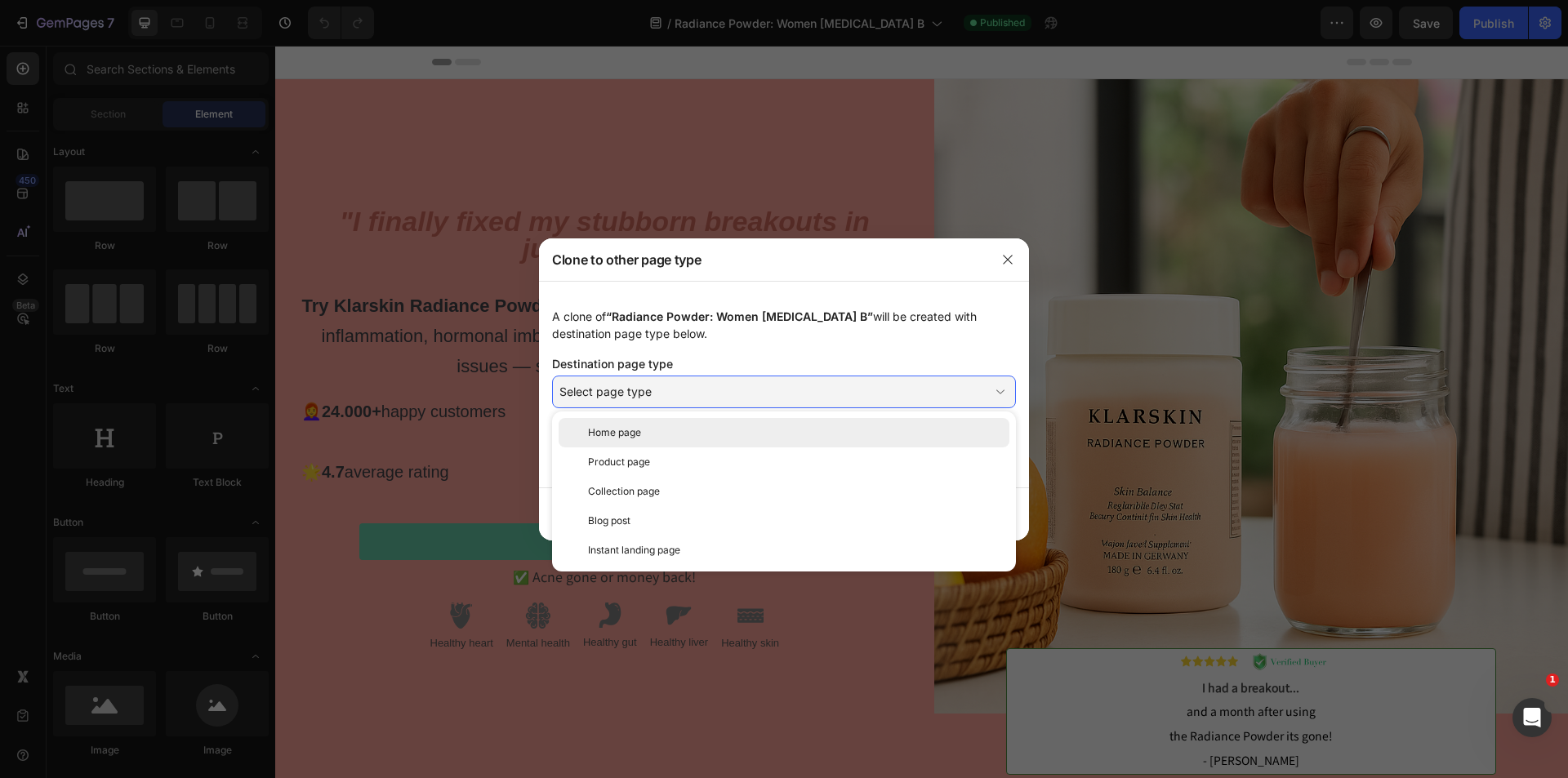
click at [621, 436] on span "Home page" at bounding box center [614, 433] width 53 height 15
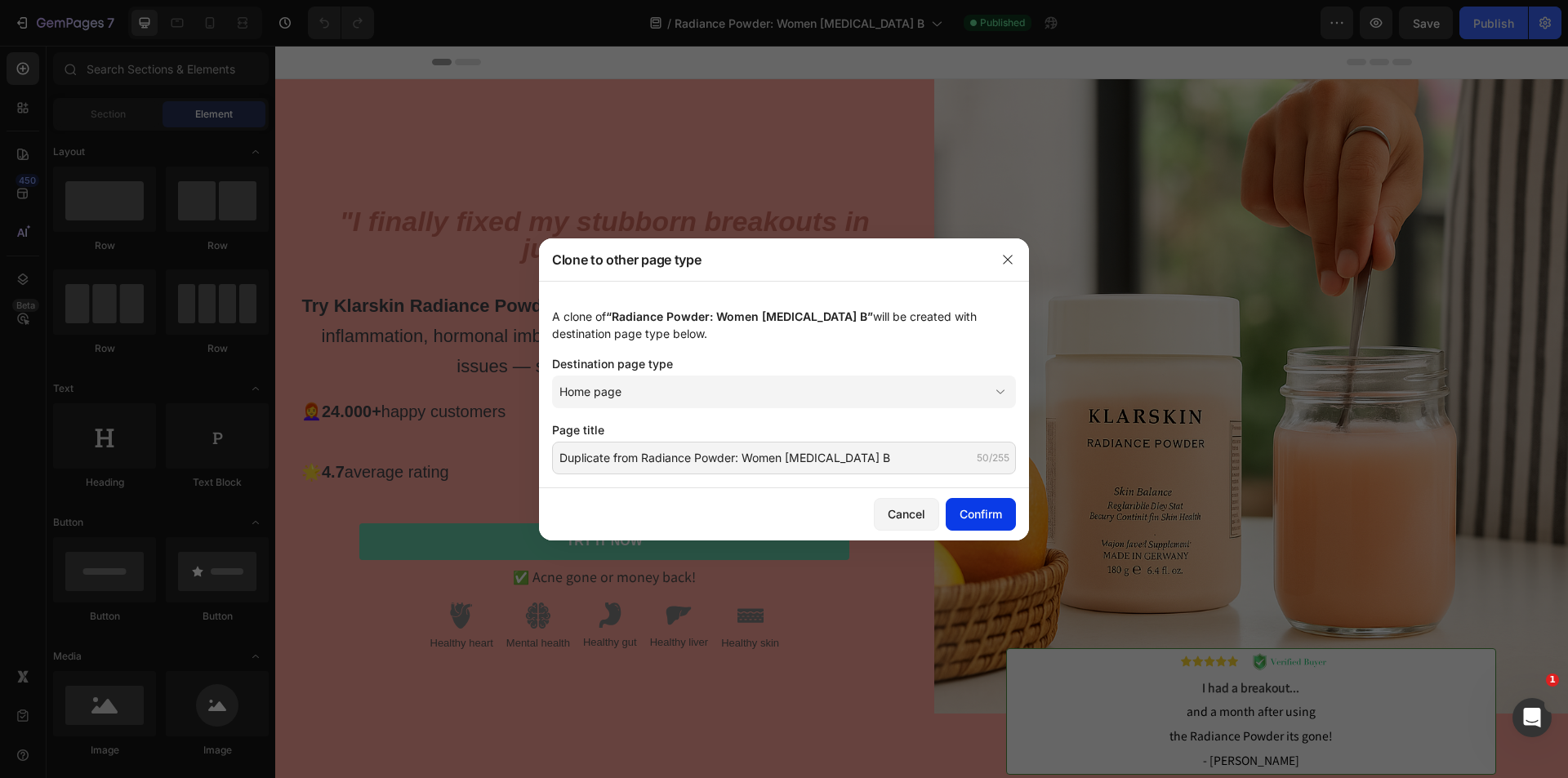
click at [974, 510] on div "Confirm" at bounding box center [981, 514] width 43 height 17
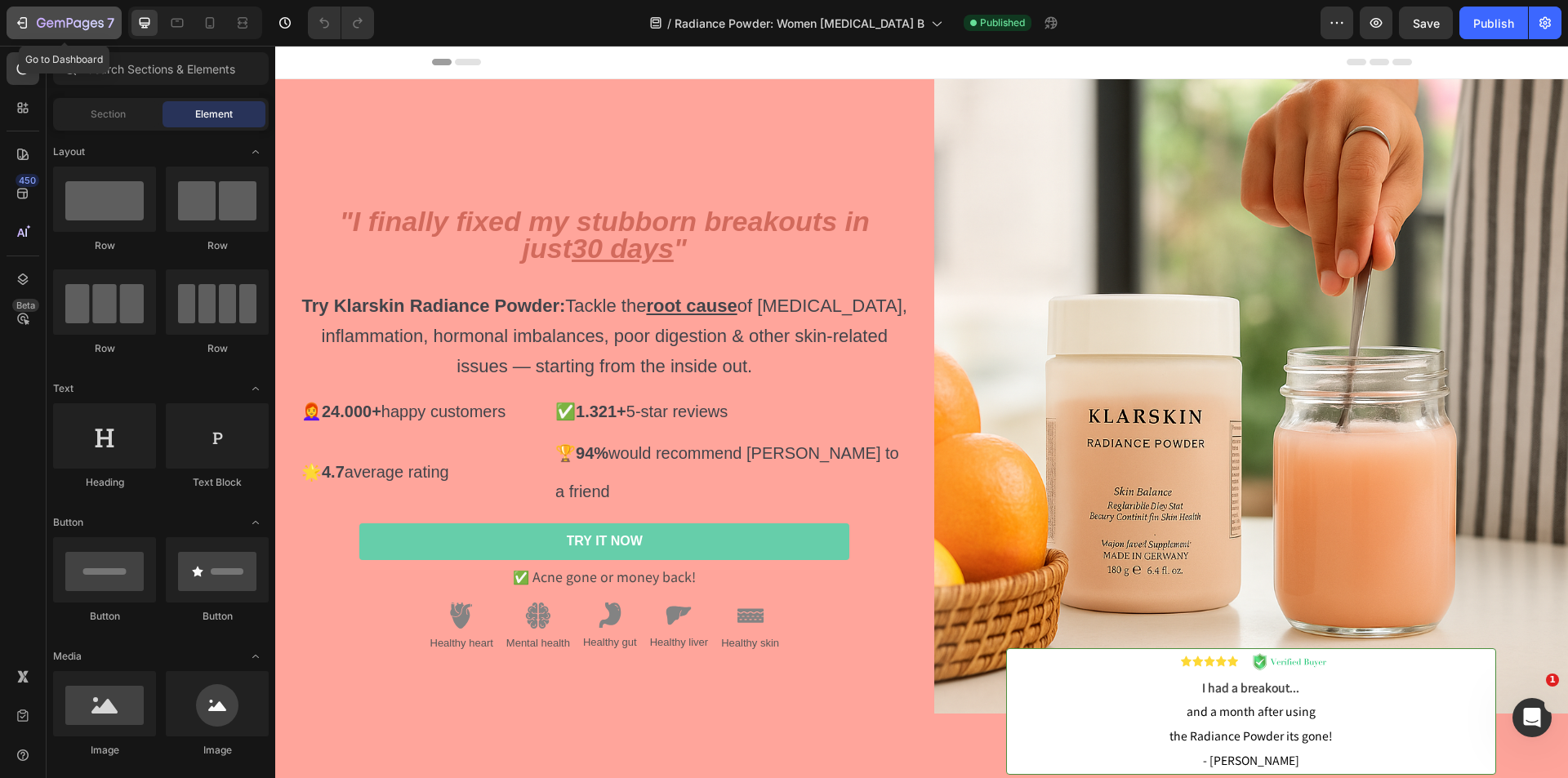
click at [68, 18] on icon "button" at bounding box center [70, 24] width 67 height 14
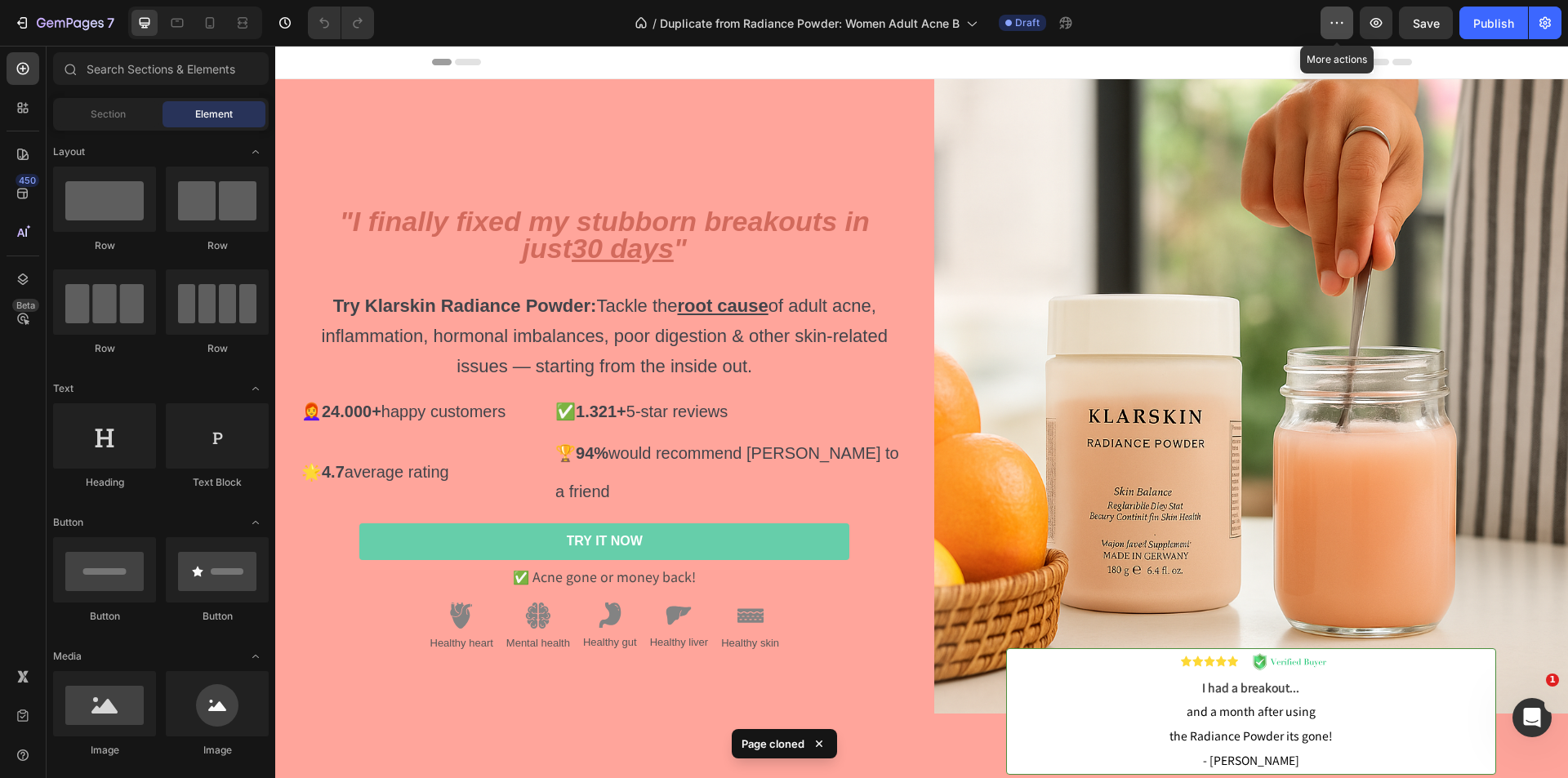
click at [1342, 24] on icon "button" at bounding box center [1337, 23] width 16 height 16
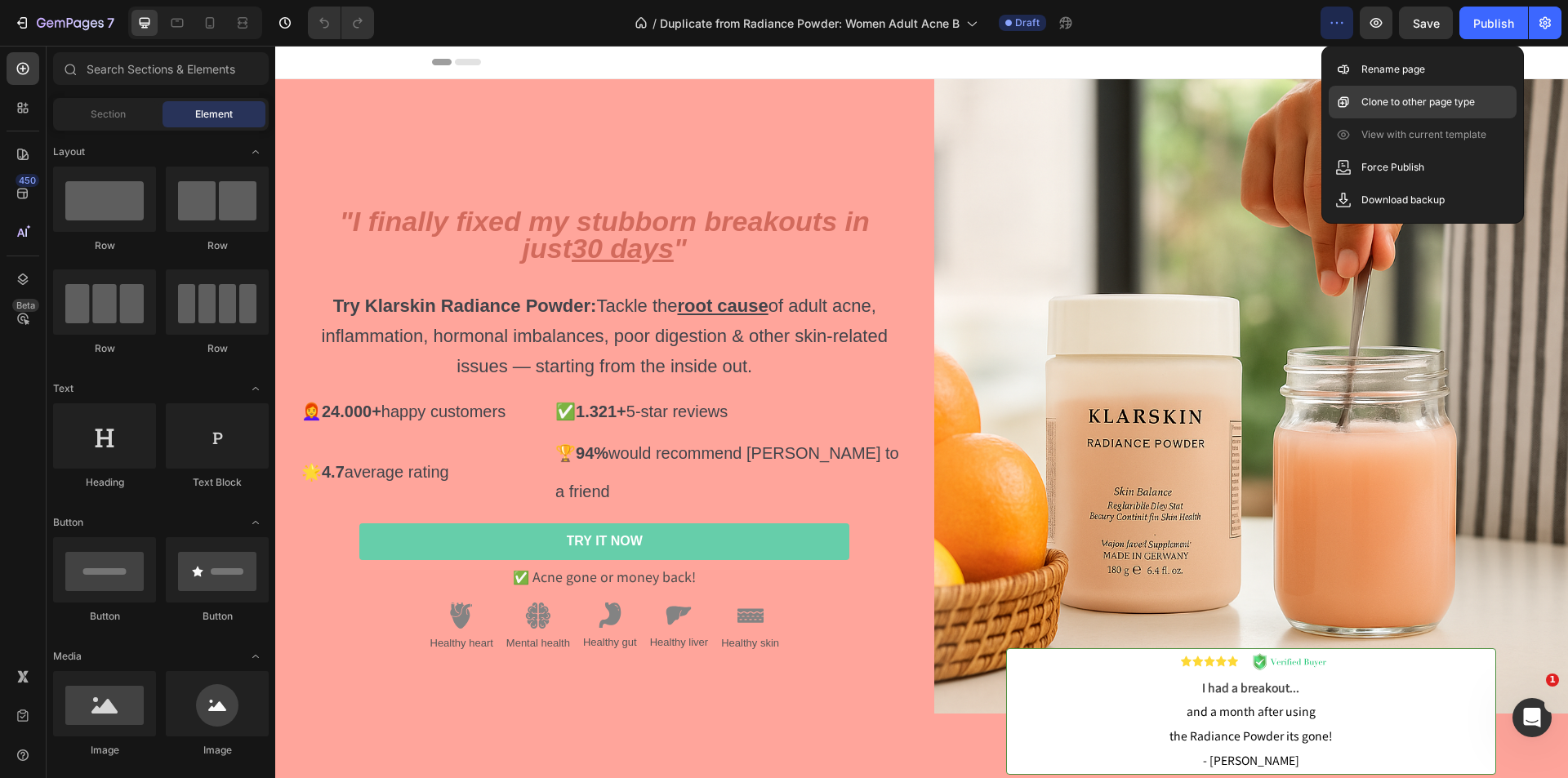
click at [1398, 98] on p "Clone to other page type" at bounding box center [1418, 102] width 114 height 16
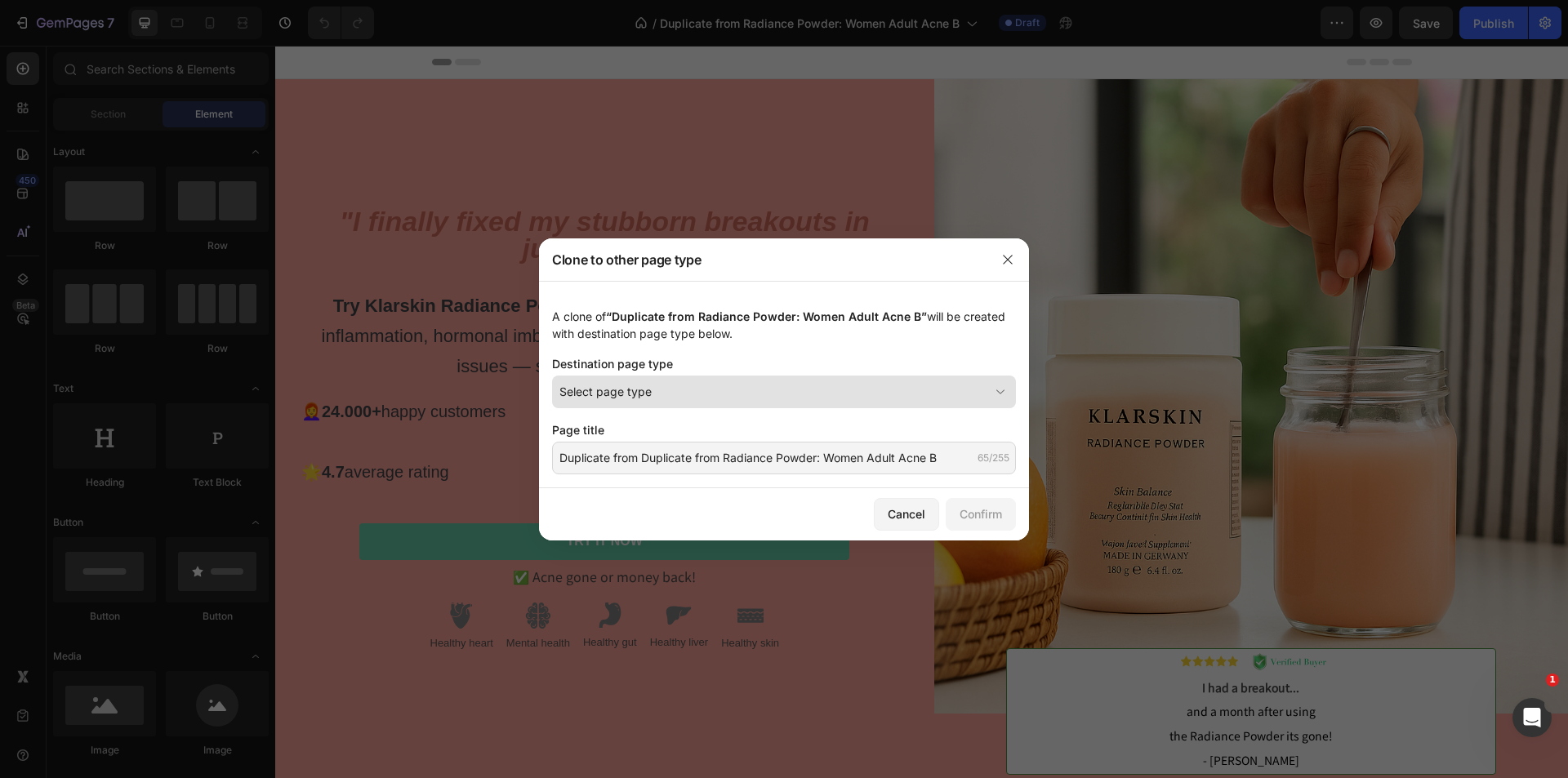
click at [754, 398] on div "Select page type" at bounding box center [774, 391] width 430 height 17
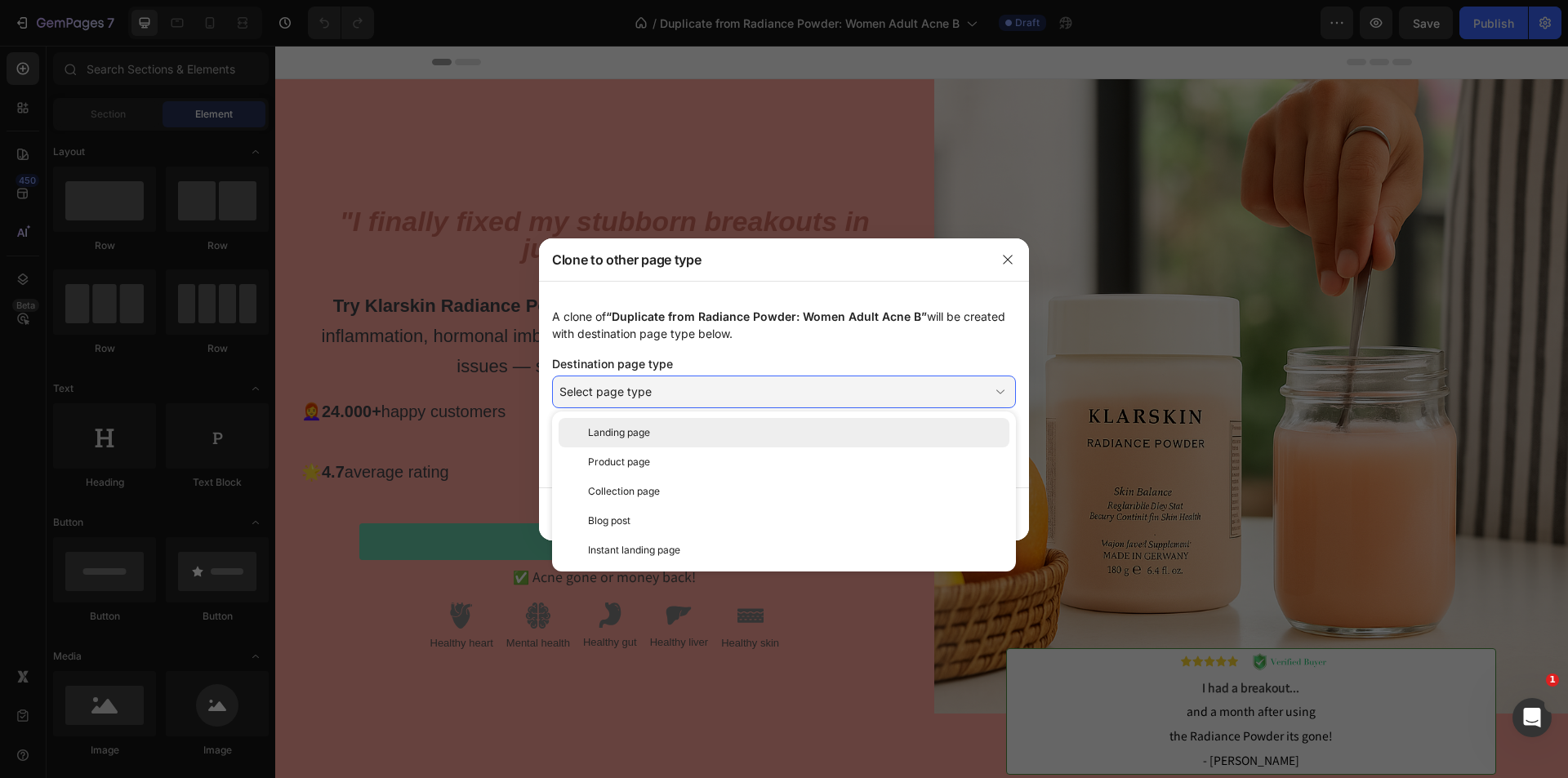
click at [657, 437] on div "Landing page" at bounding box center [796, 433] width 415 height 15
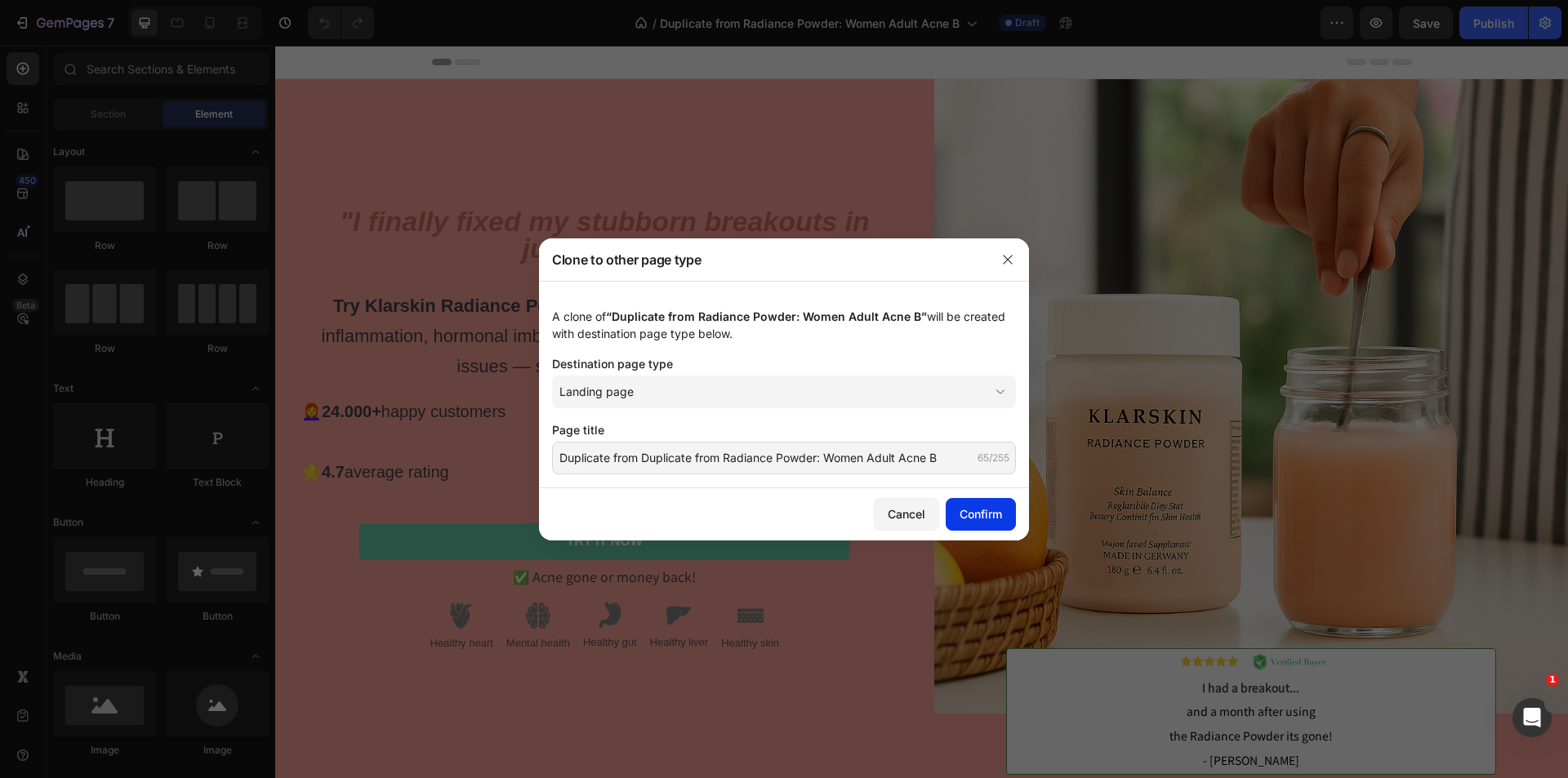
click at [970, 510] on div "Confirm" at bounding box center [981, 514] width 43 height 17
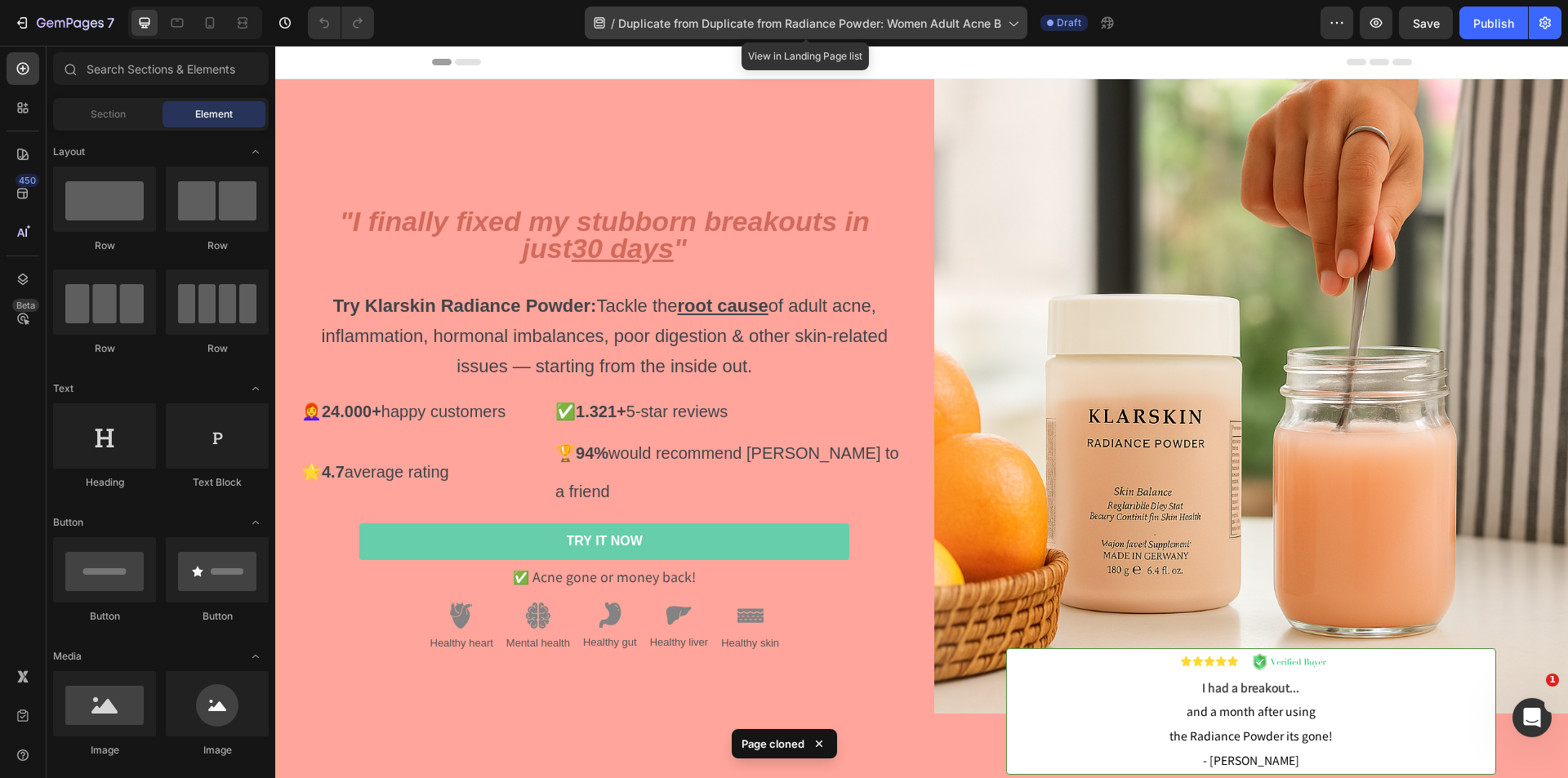
click at [1000, 21] on span "Duplicate from Duplicate from Radiance Powder: Women Adult Acne B" at bounding box center [810, 23] width 383 height 17
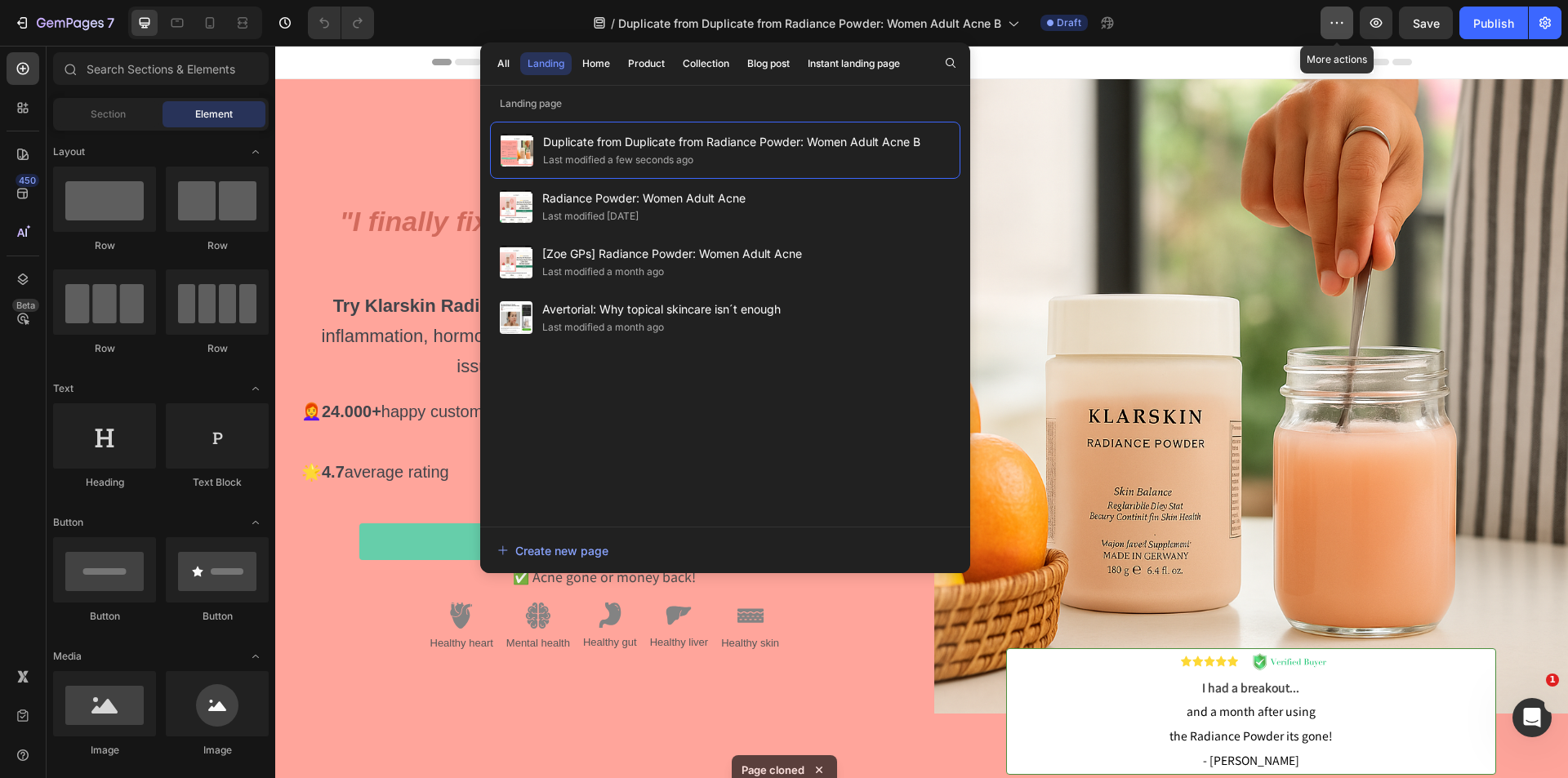
click at [1328, 35] on button "button" at bounding box center [1337, 23] width 33 height 33
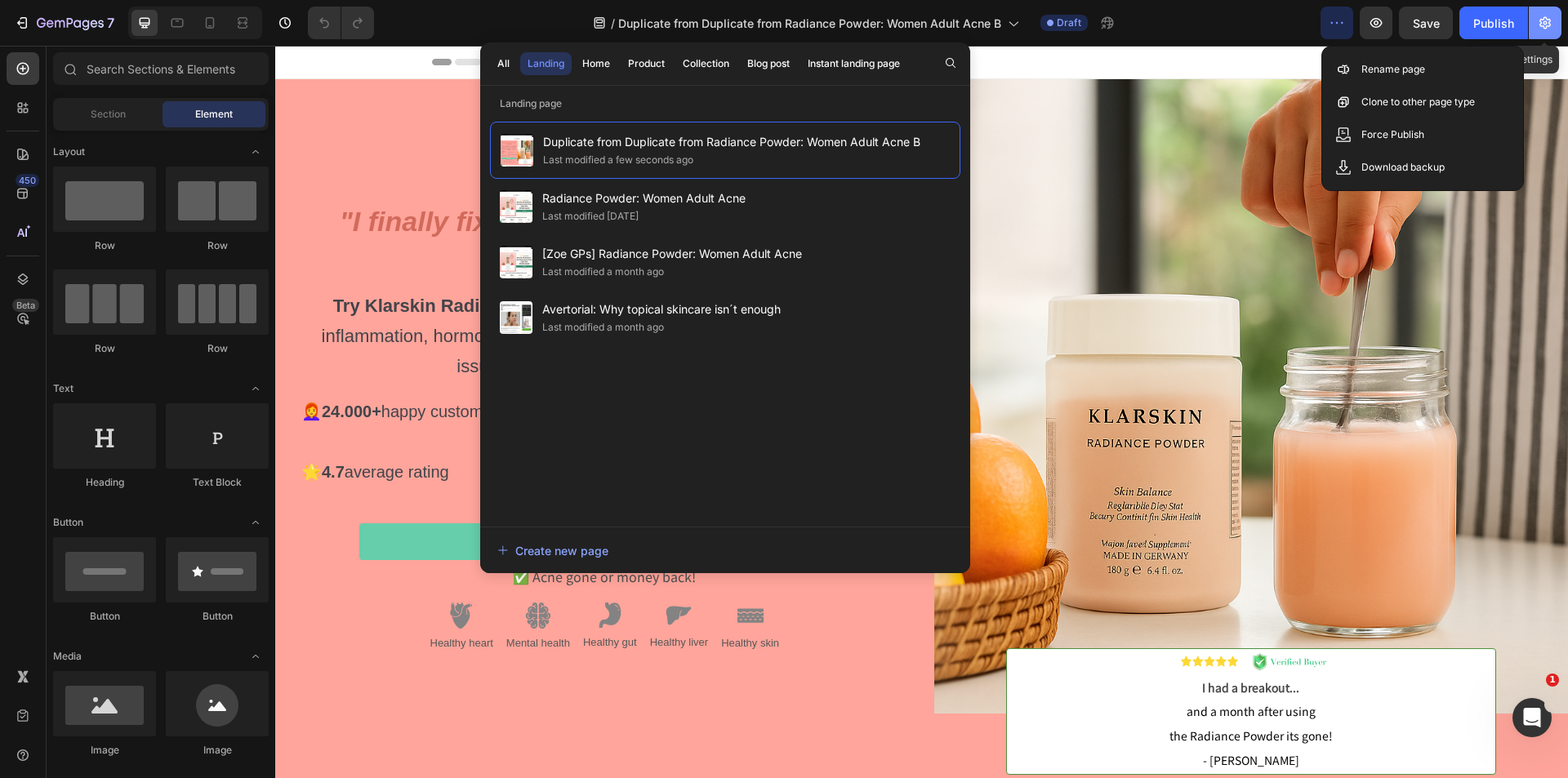
click at [1541, 20] on icon "button" at bounding box center [1546, 23] width 12 height 12
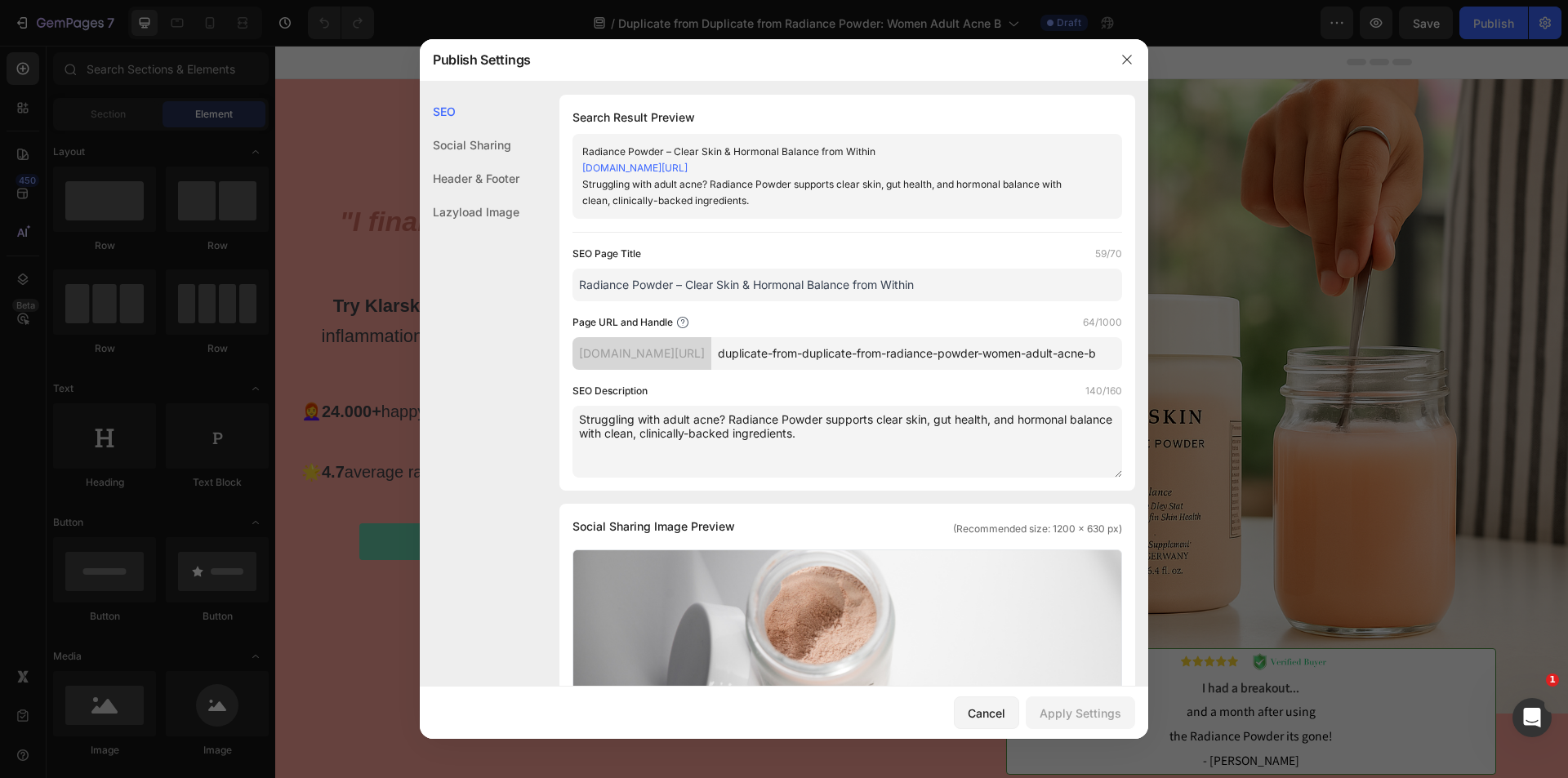
drag, startPoint x: 931, startPoint y: 355, endPoint x: 748, endPoint y: 356, distance: 183.0
click at [748, 356] on div "[DOMAIN_NAME][URL] duplicate-from-duplicate-from-radiance-powder-women-adult-ac…" at bounding box center [847, 354] width 549 height 33
type input "radiance-powder-women-adult-acne-b"
click at [1061, 708] on div "Apply Settings" at bounding box center [1080, 713] width 82 height 17
click at [1128, 66] on icon "button" at bounding box center [1127, 59] width 13 height 13
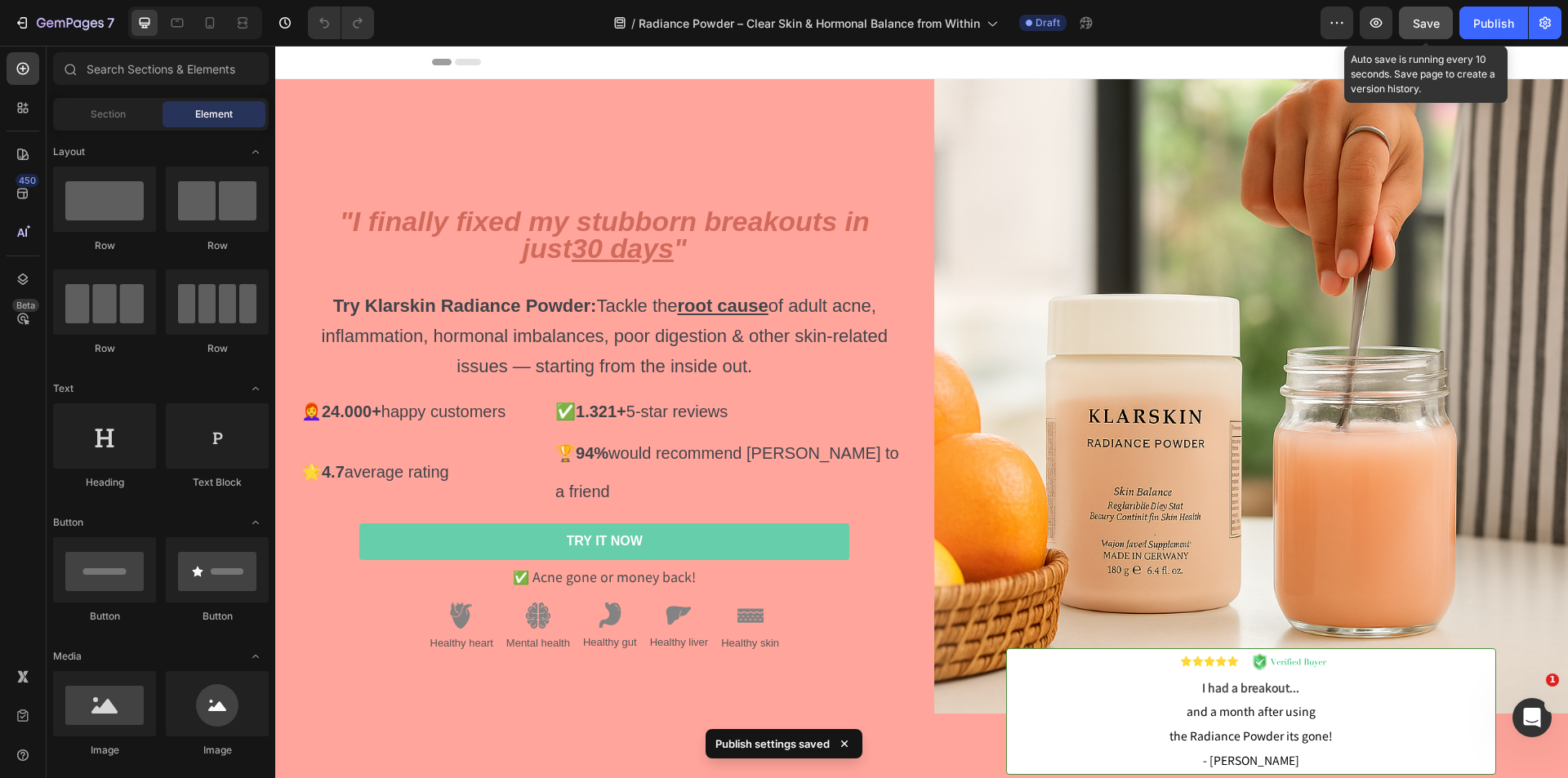
click at [1417, 20] on span "Save" at bounding box center [1426, 23] width 27 height 14
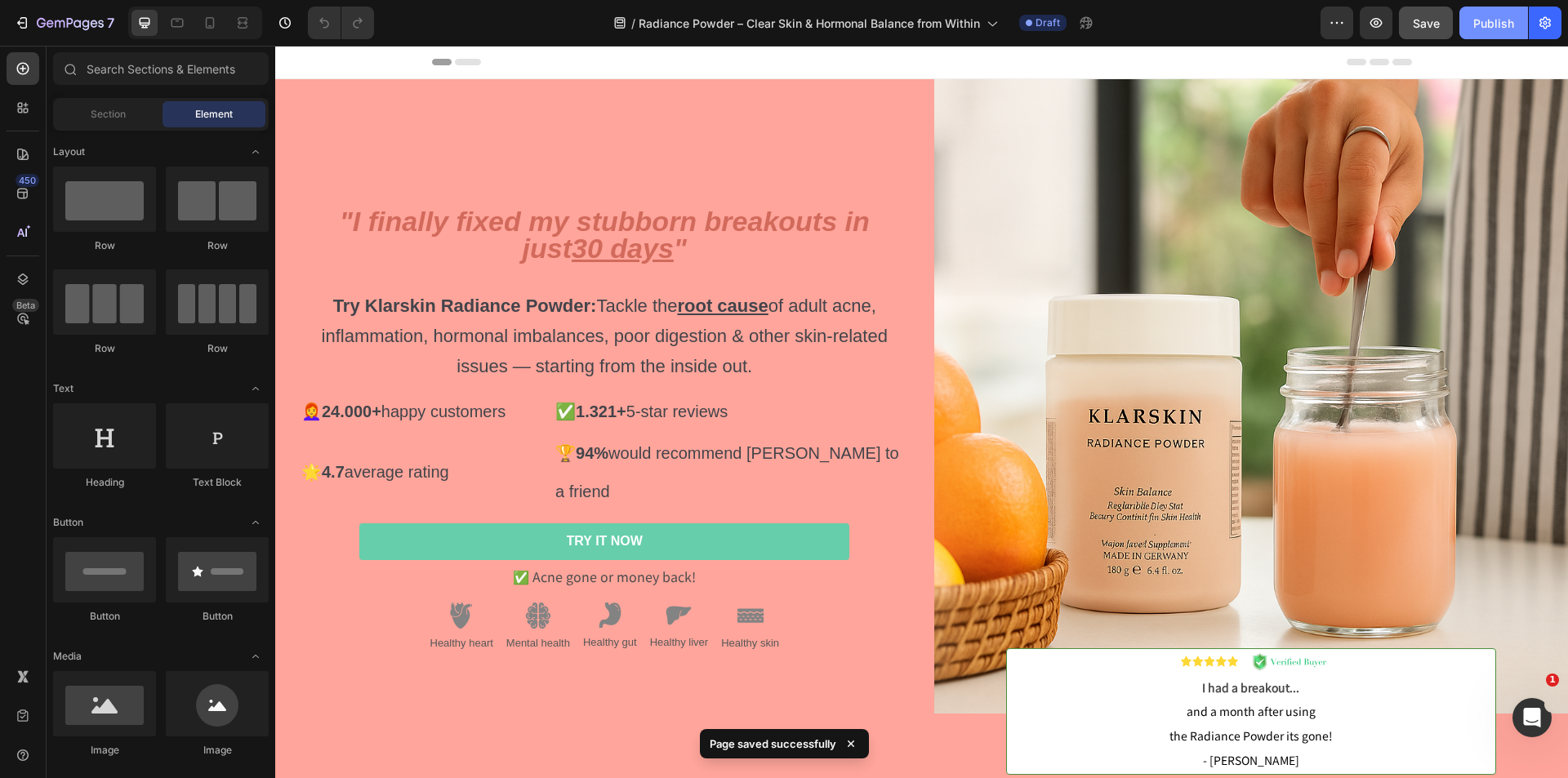
click at [1499, 19] on div "Publish" at bounding box center [1494, 23] width 41 height 17
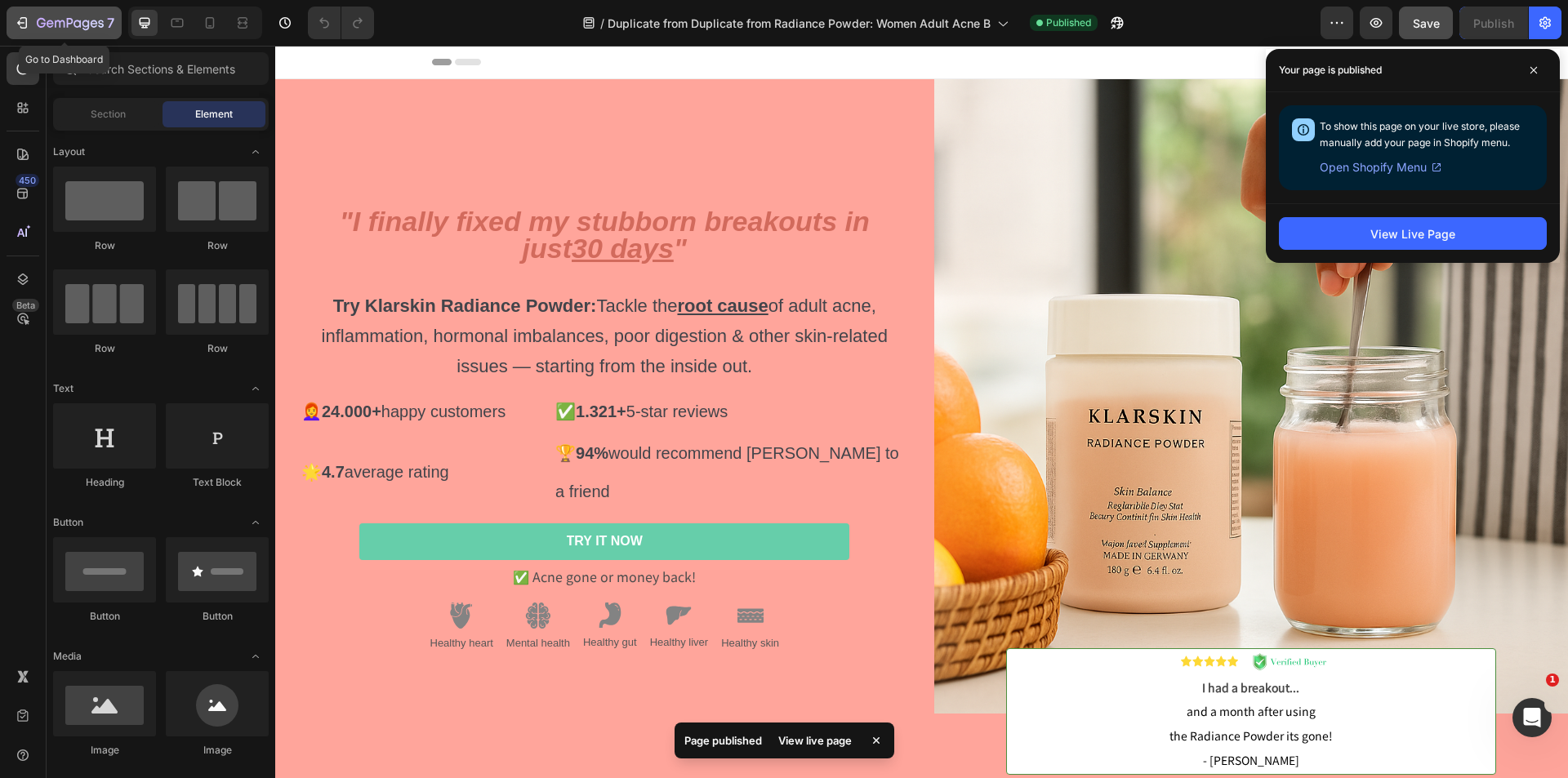
click at [61, 16] on div "7" at bounding box center [76, 23] width 77 height 20
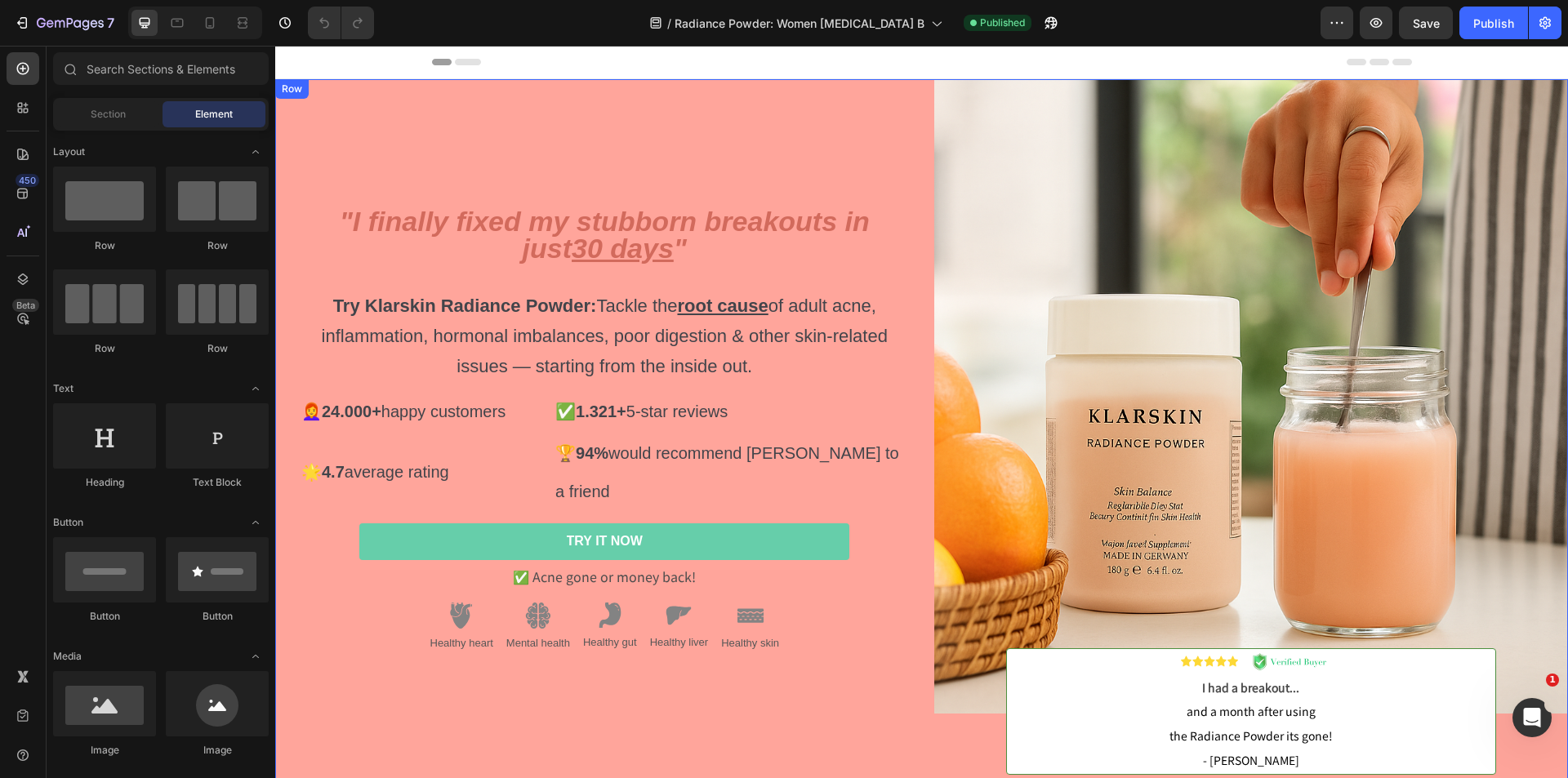
click at [424, 85] on div ""I finally fixed my stubborn breakouts in just 30 days " Try Klarskin Radiance …" at bounding box center [592, 439] width 635 height 720
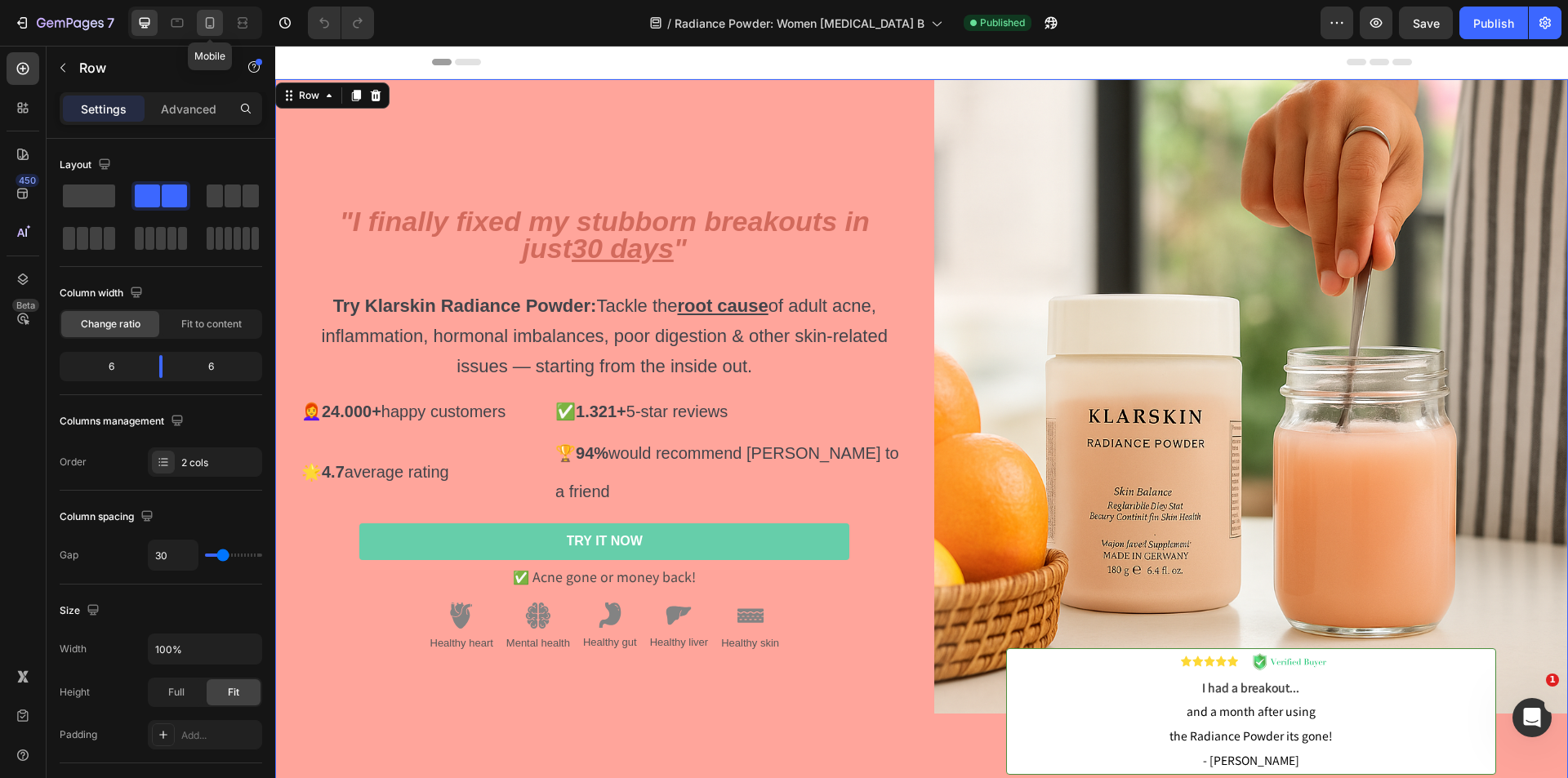
click at [198, 24] on div at bounding box center [210, 23] width 26 height 26
type input "0"
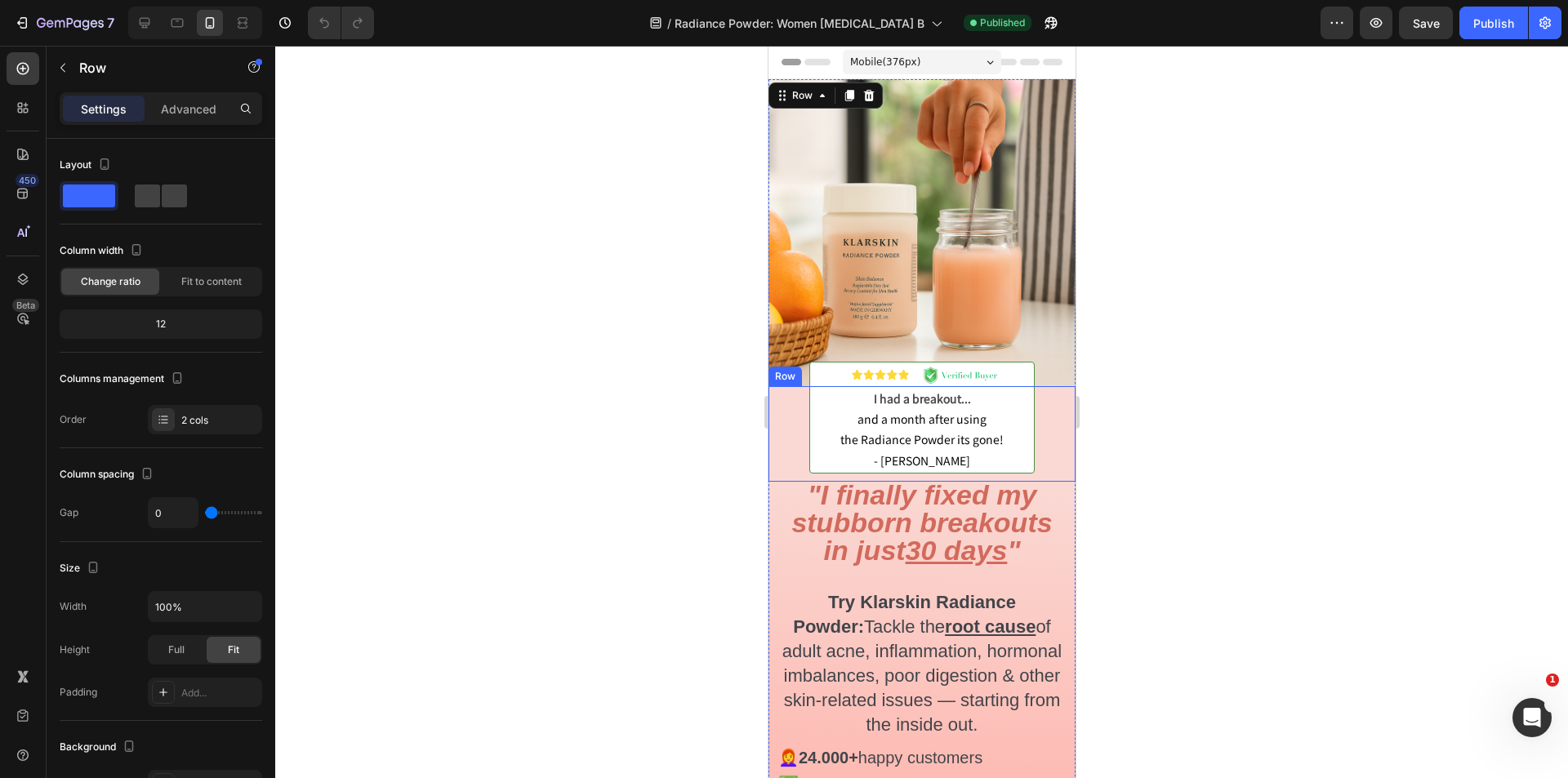
click at [782, 422] on div "Image I had a breakout... and a month after using the Radiance Powder its gone!…" at bounding box center [921, 434] width 307 height 96
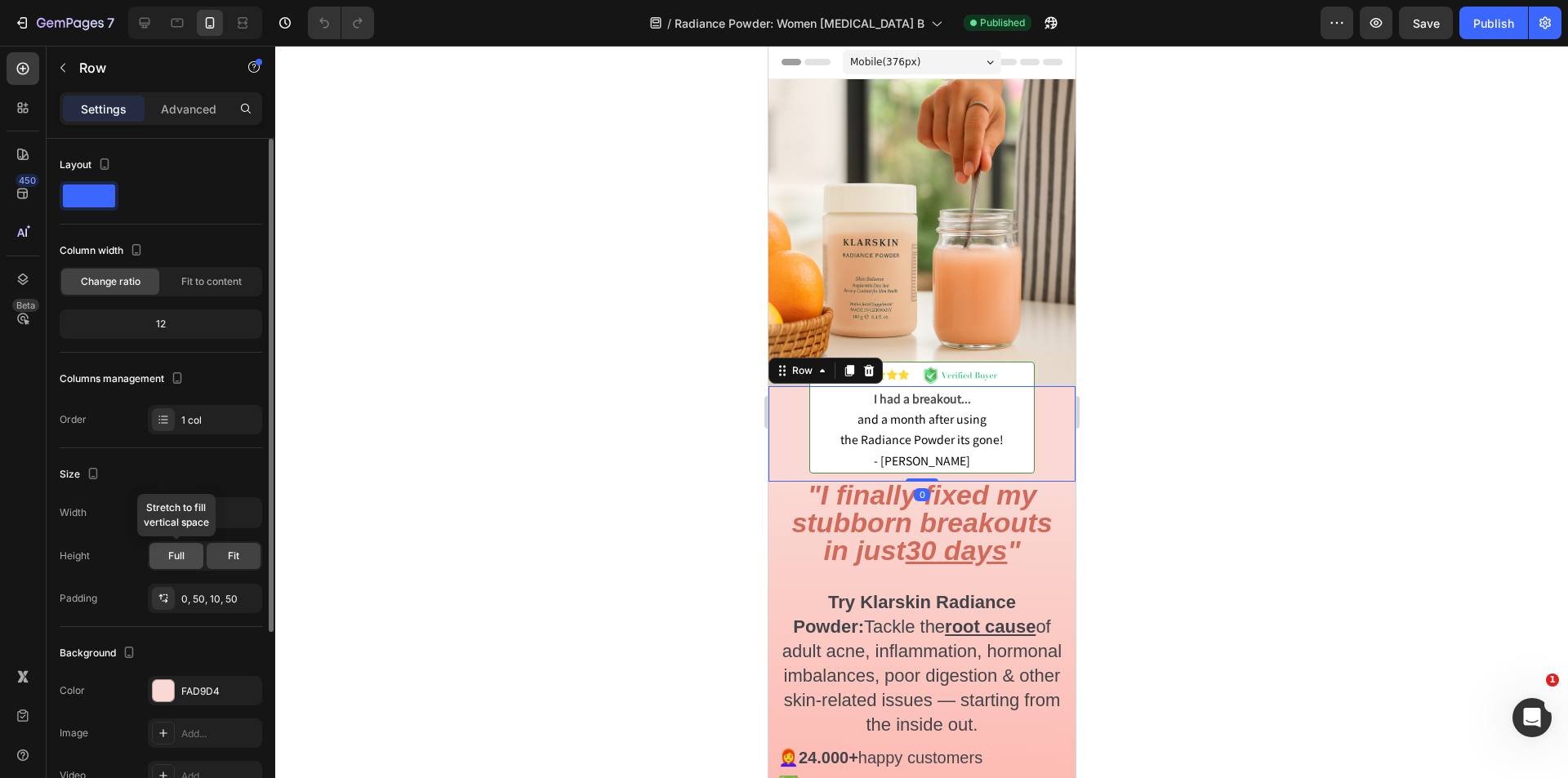
scroll to position [268, 0]
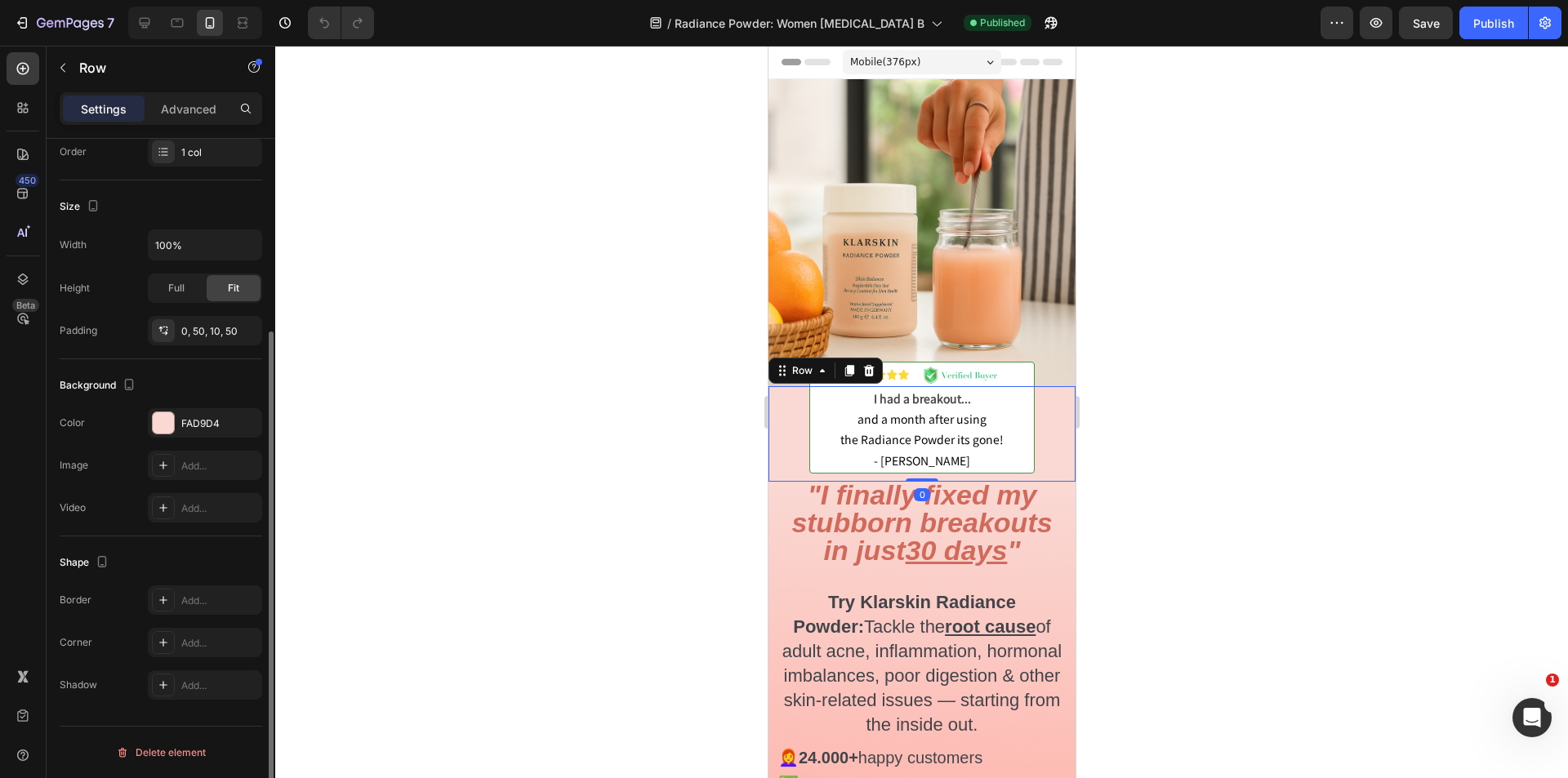
click at [196, 403] on div "Background The changes might be hidden by the video. Color FAD9D4 Image Add... …" at bounding box center [161, 447] width 203 height 177
click at [196, 417] on div "FAD9D4" at bounding box center [205, 424] width 48 height 15
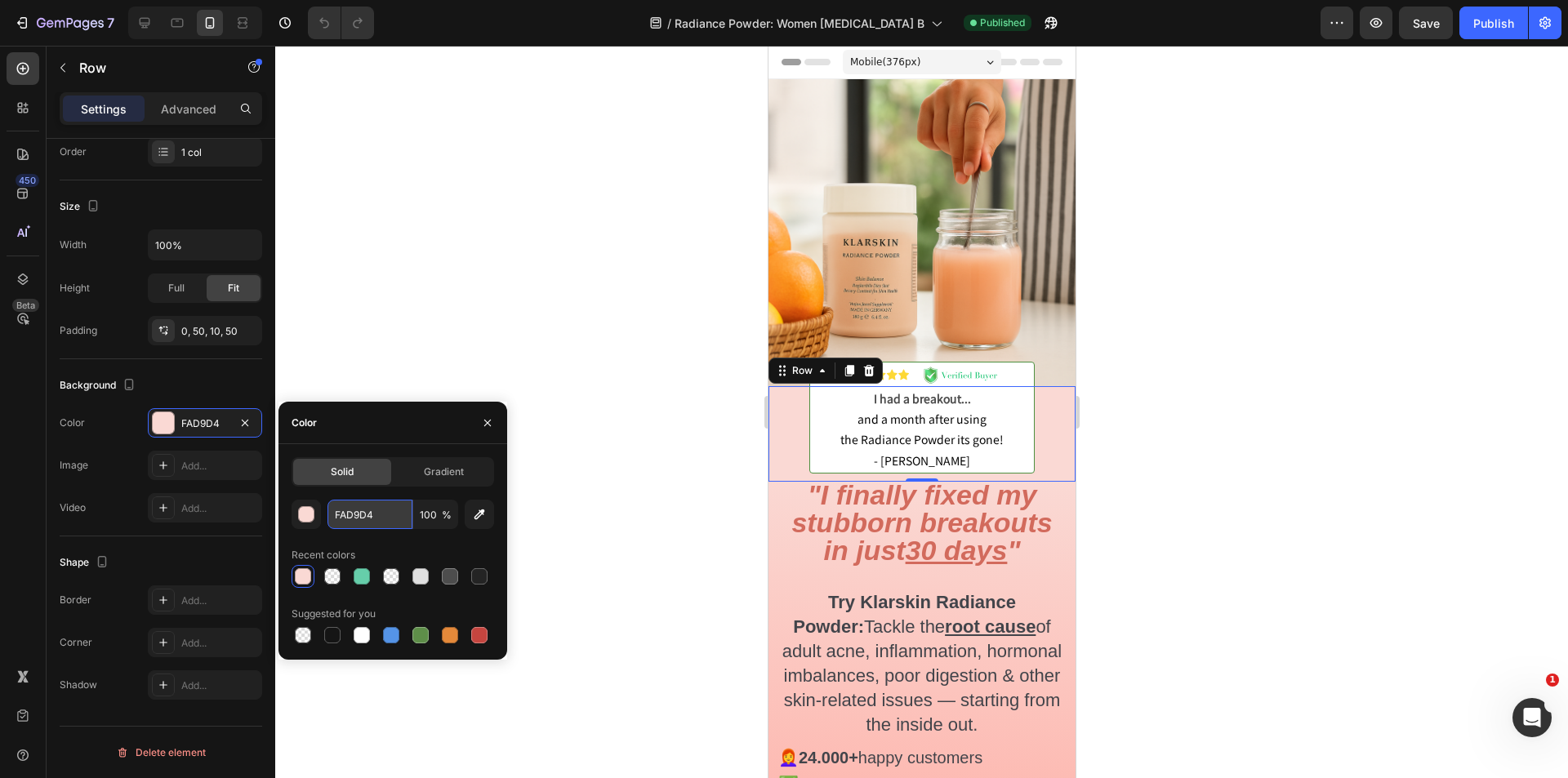
click at [362, 505] on input "FAD9D4" at bounding box center [370, 515] width 85 height 30
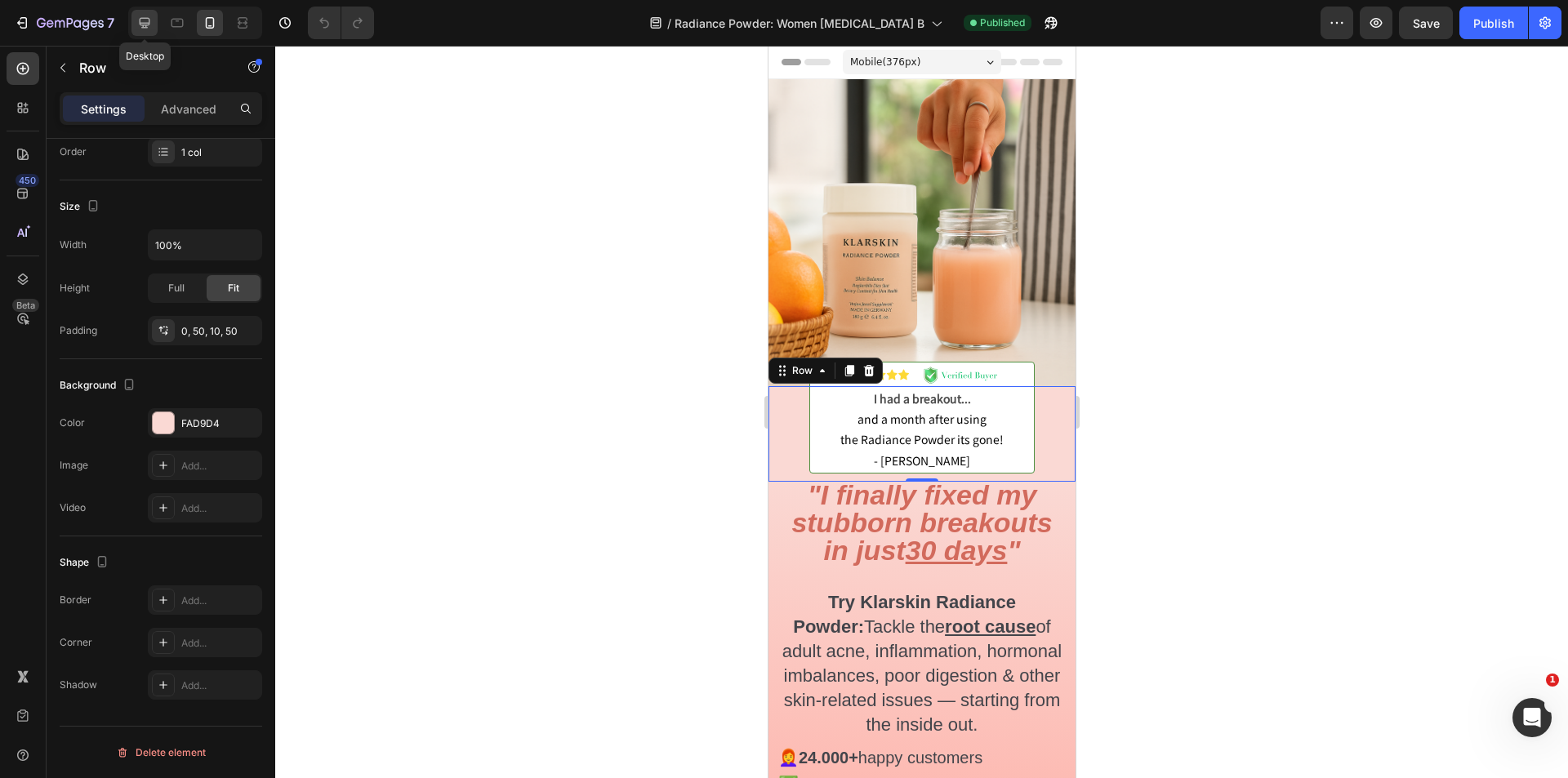
click at [153, 17] on div at bounding box center [145, 23] width 26 height 26
type input "1200"
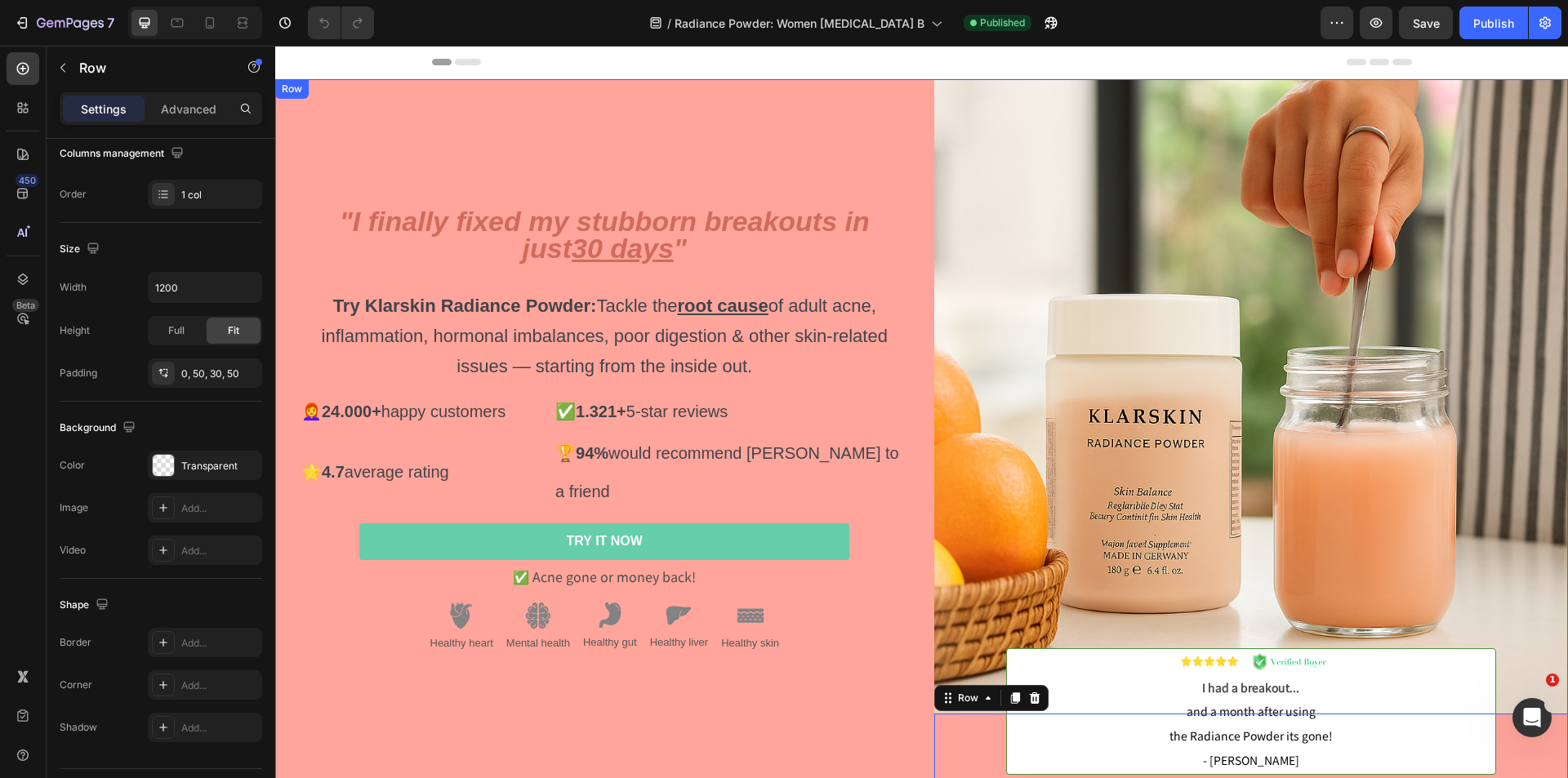
click at [361, 132] on div ""I finally fixed my stubborn breakouts in just 30 days " Try Klarskin Radiance …" at bounding box center [592, 439] width 635 height 720
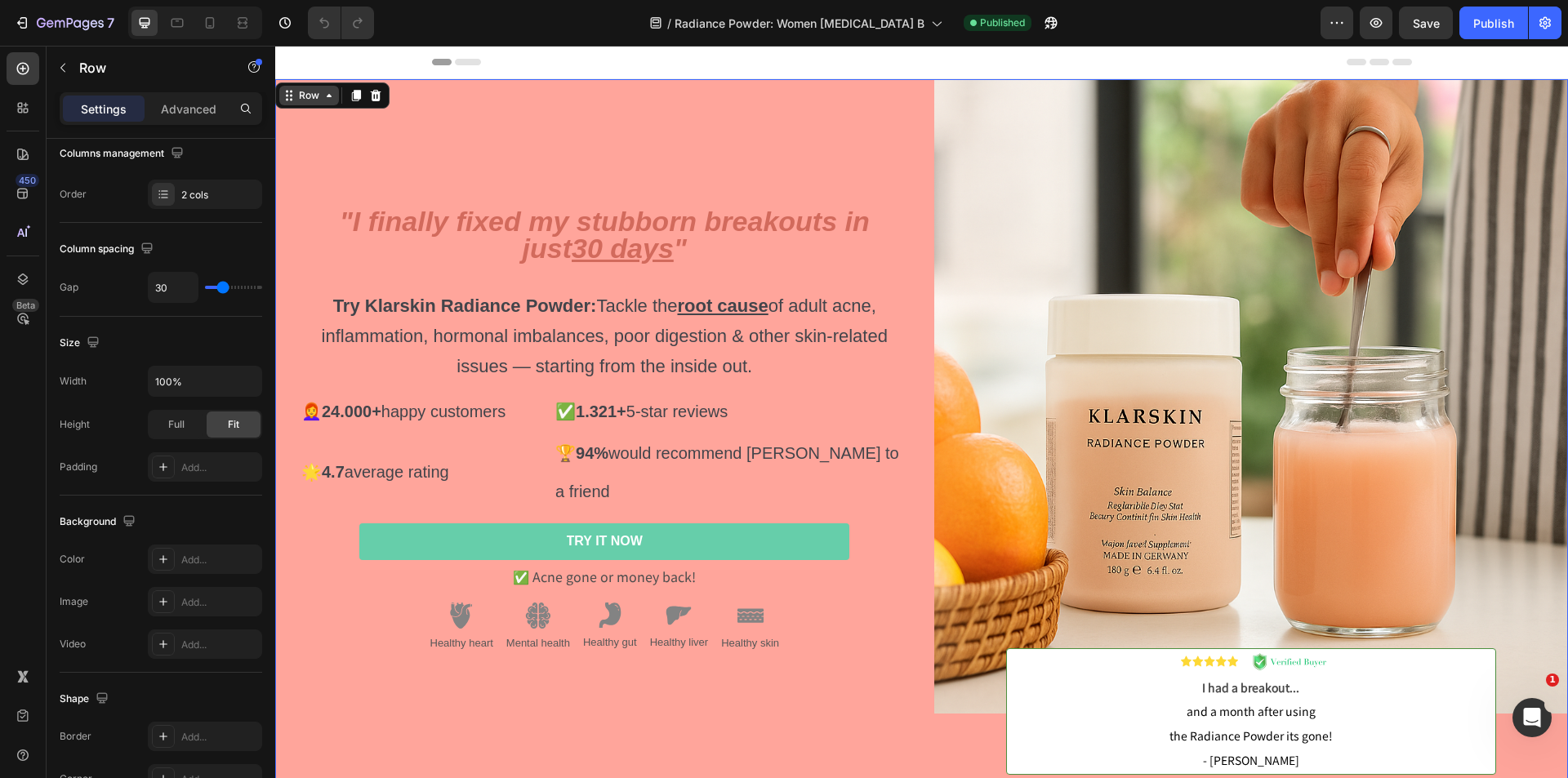
click at [336, 100] on div "Row" at bounding box center [309, 96] width 59 height 20
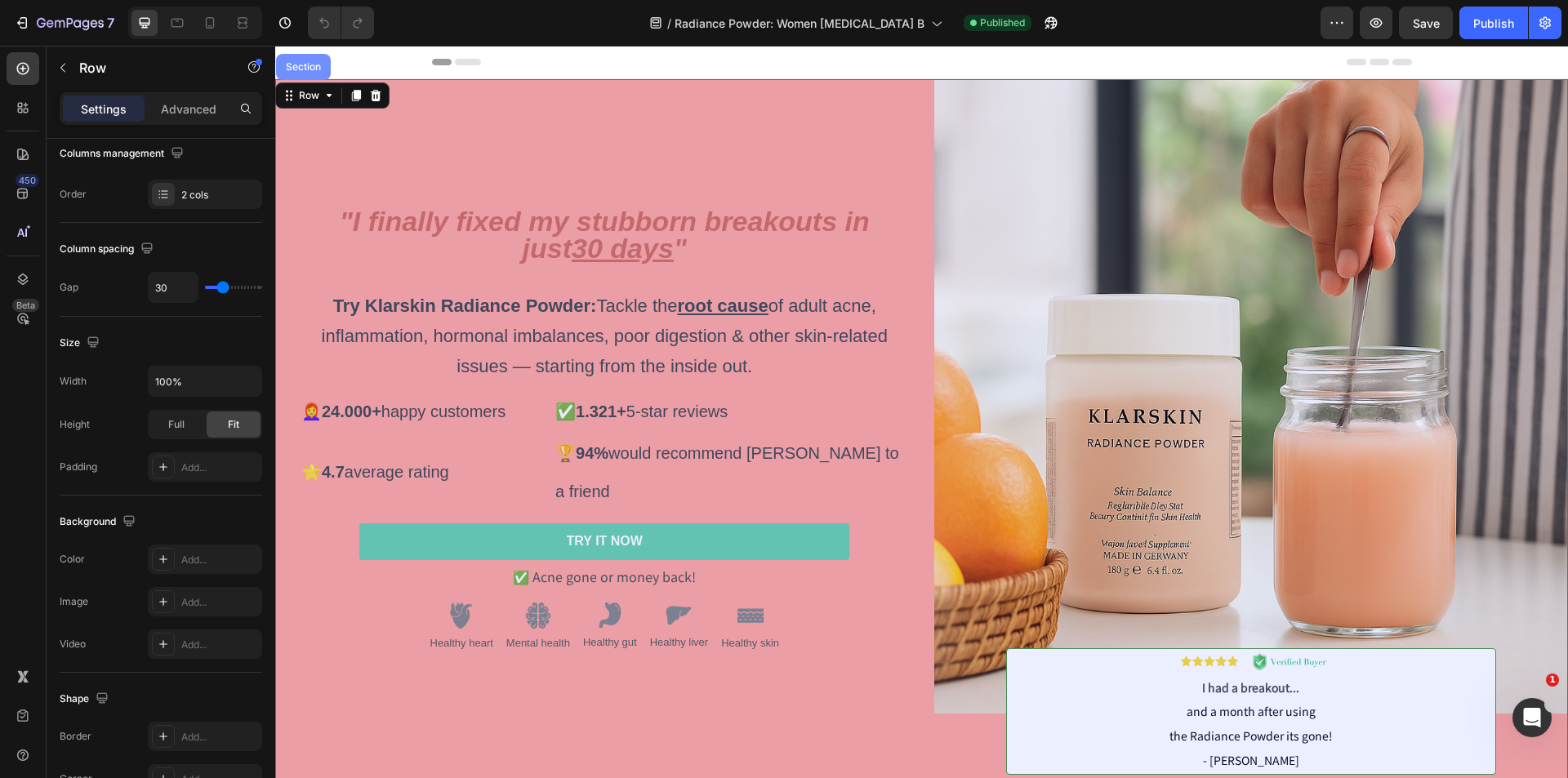
click at [320, 62] on div "Section" at bounding box center [303, 67] width 42 height 10
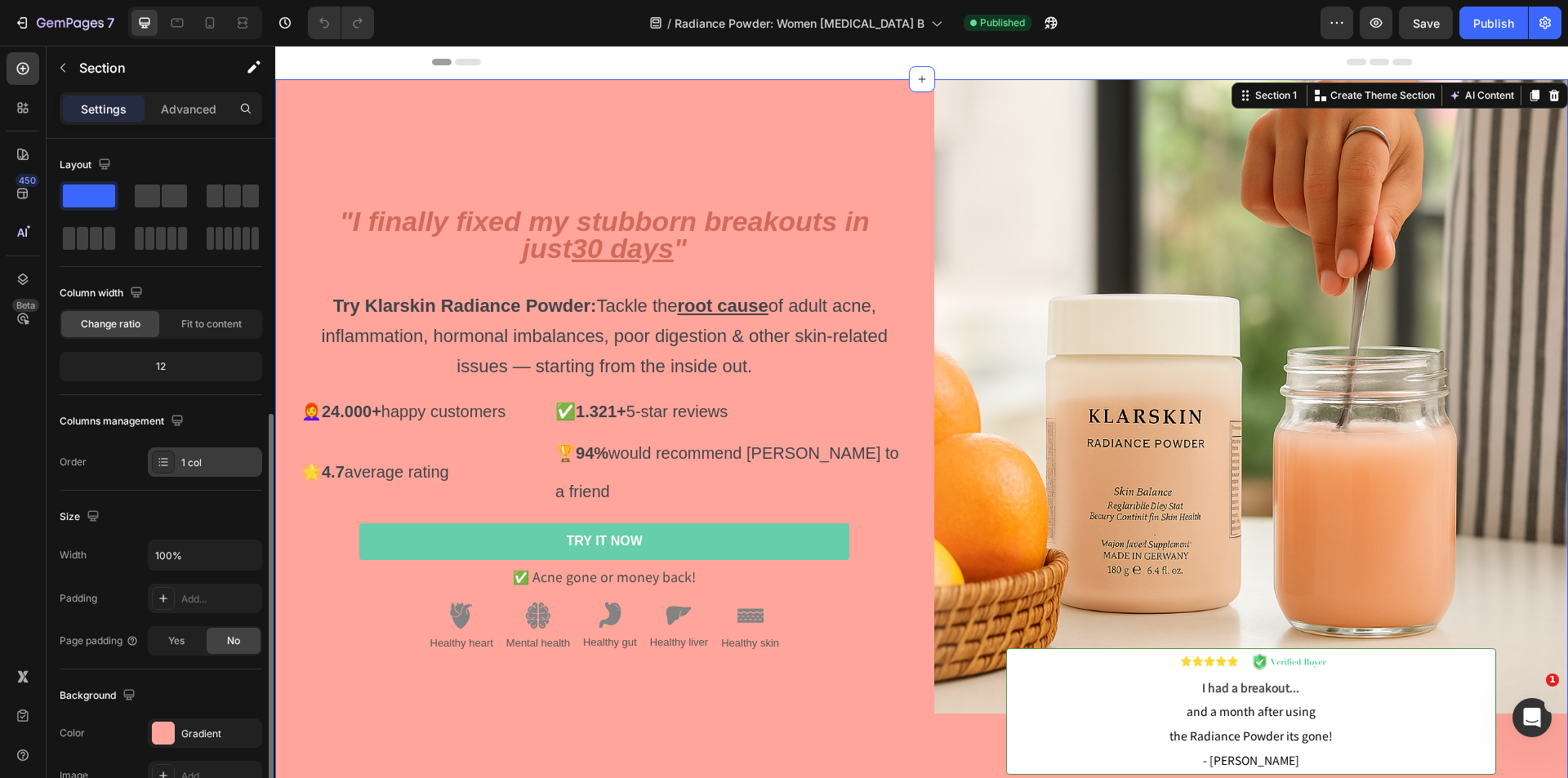
scroll to position [310, 0]
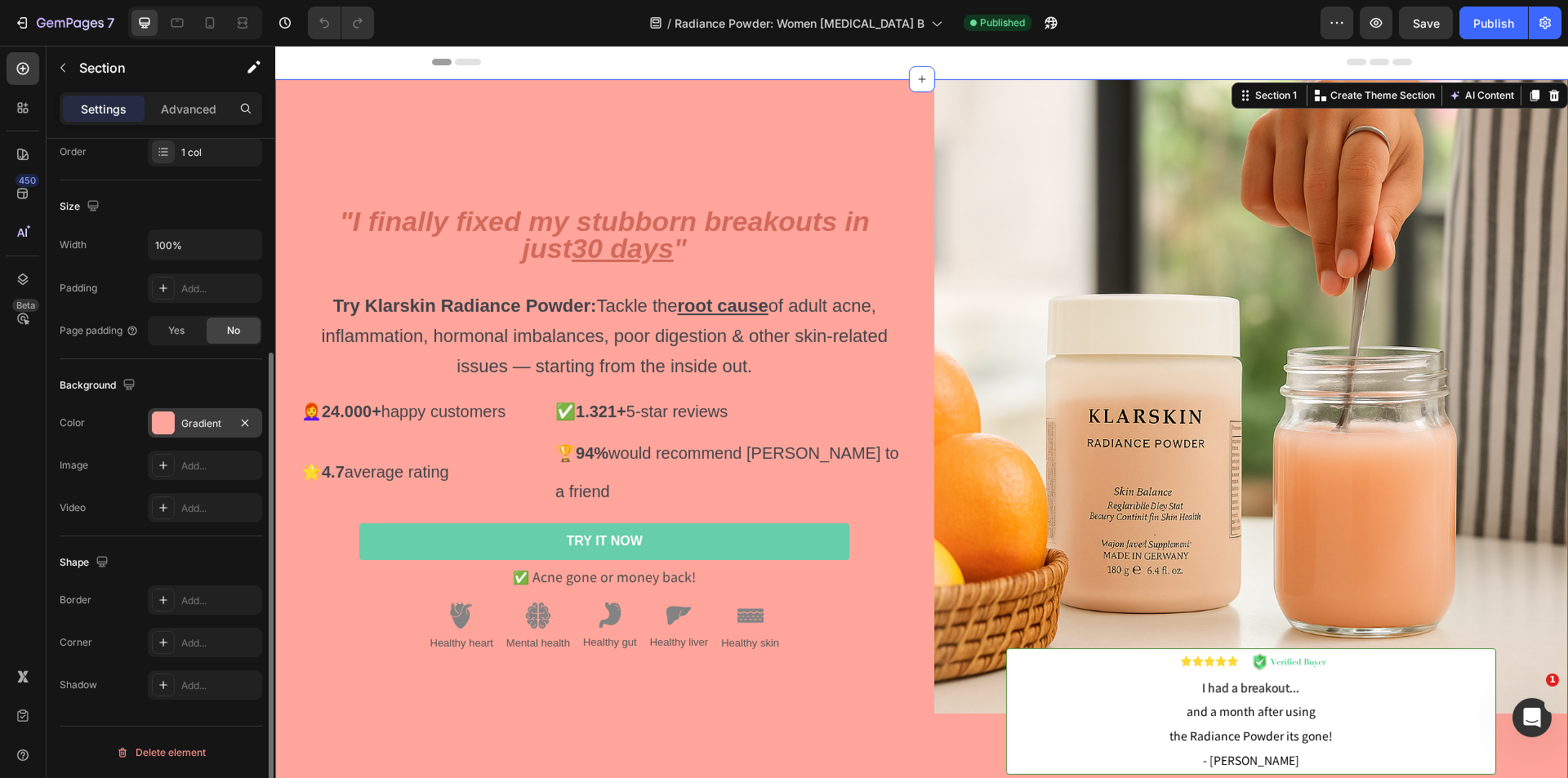
click at [205, 425] on div "Gradient" at bounding box center [205, 424] width 48 height 15
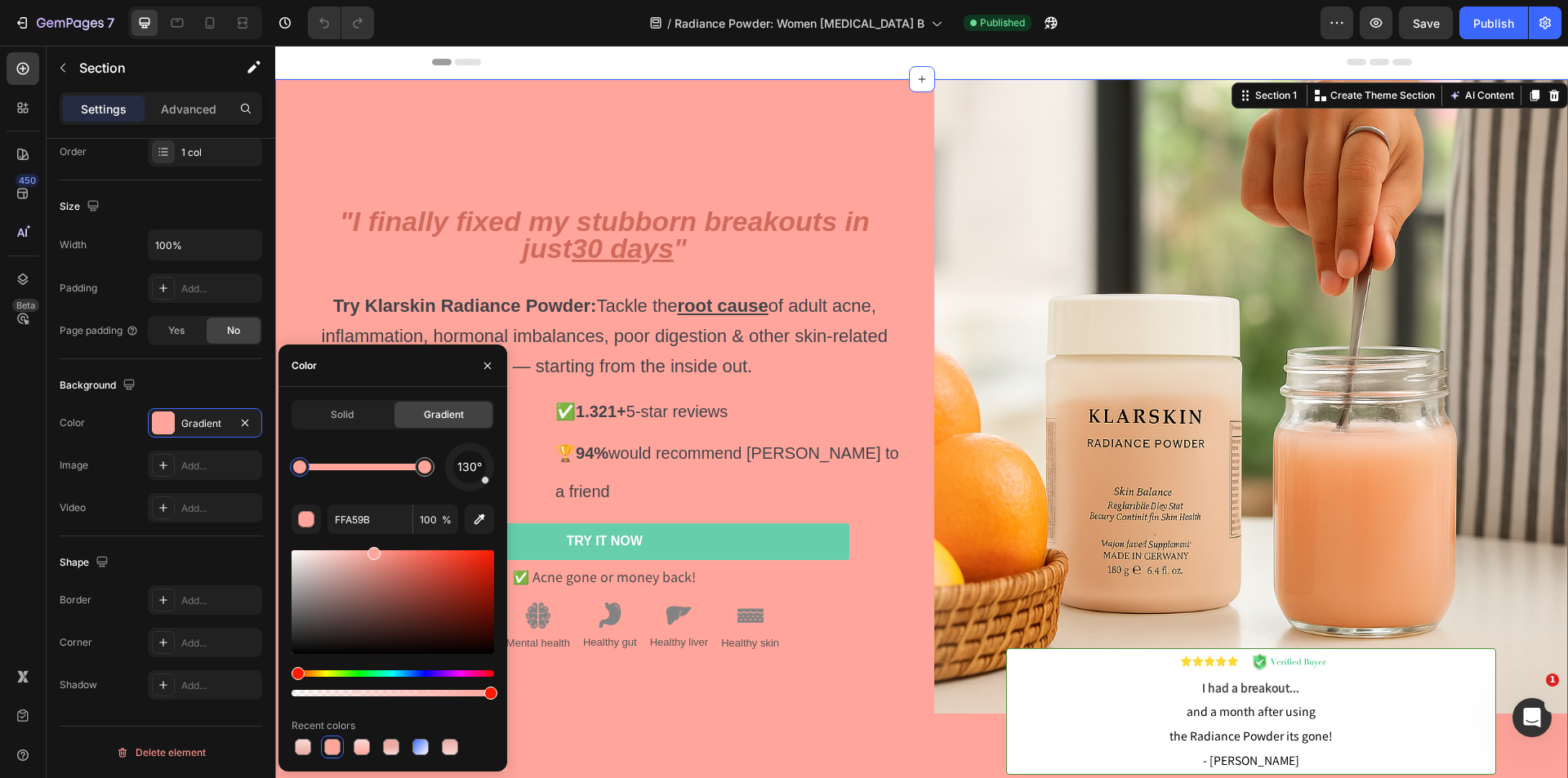
click at [303, 461] on div at bounding box center [300, 467] width 13 height 13
click at [358, 524] on input "FFA59B" at bounding box center [370, 519] width 85 height 30
paste input "AD9D4"
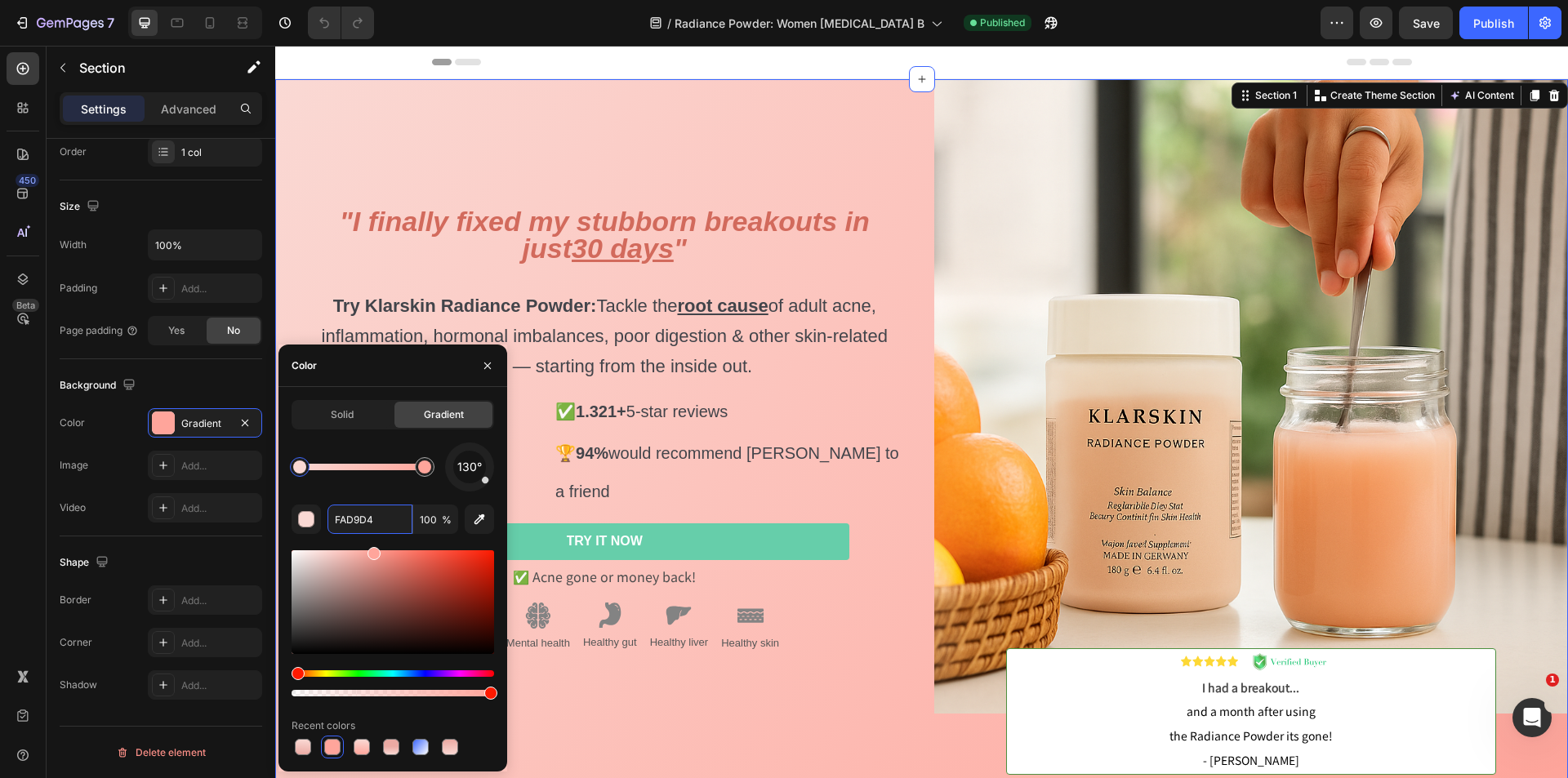
type input "FAD9D4"
drag, startPoint x: 381, startPoint y: 368, endPoint x: 1066, endPoint y: 43, distance: 758.2
click at [381, 368] on div "Color" at bounding box center [393, 366] width 229 height 43
click at [1415, 28] on span "Save" at bounding box center [1426, 23] width 27 height 14
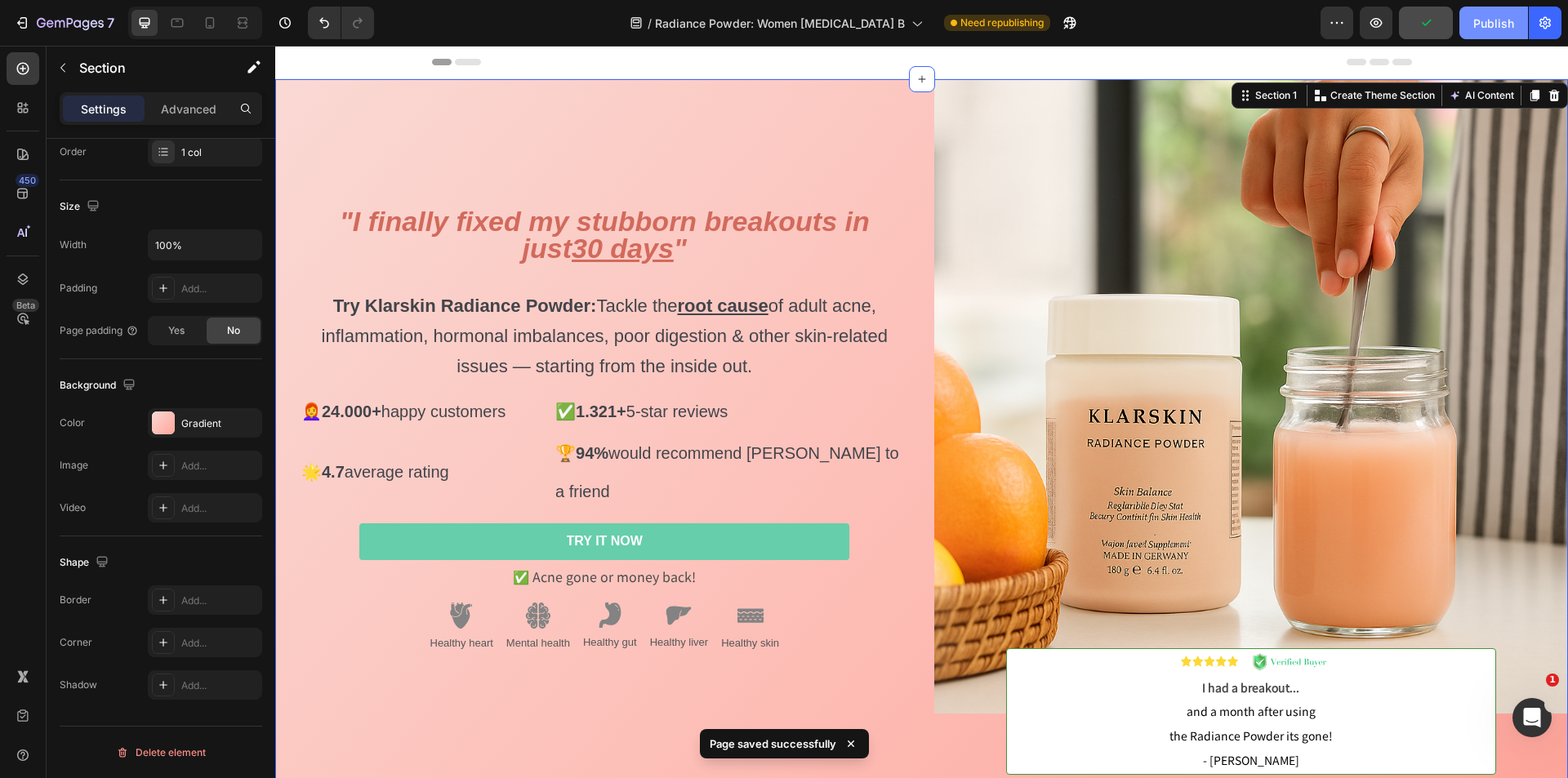
click at [1486, 25] on div "Publish" at bounding box center [1494, 23] width 41 height 17
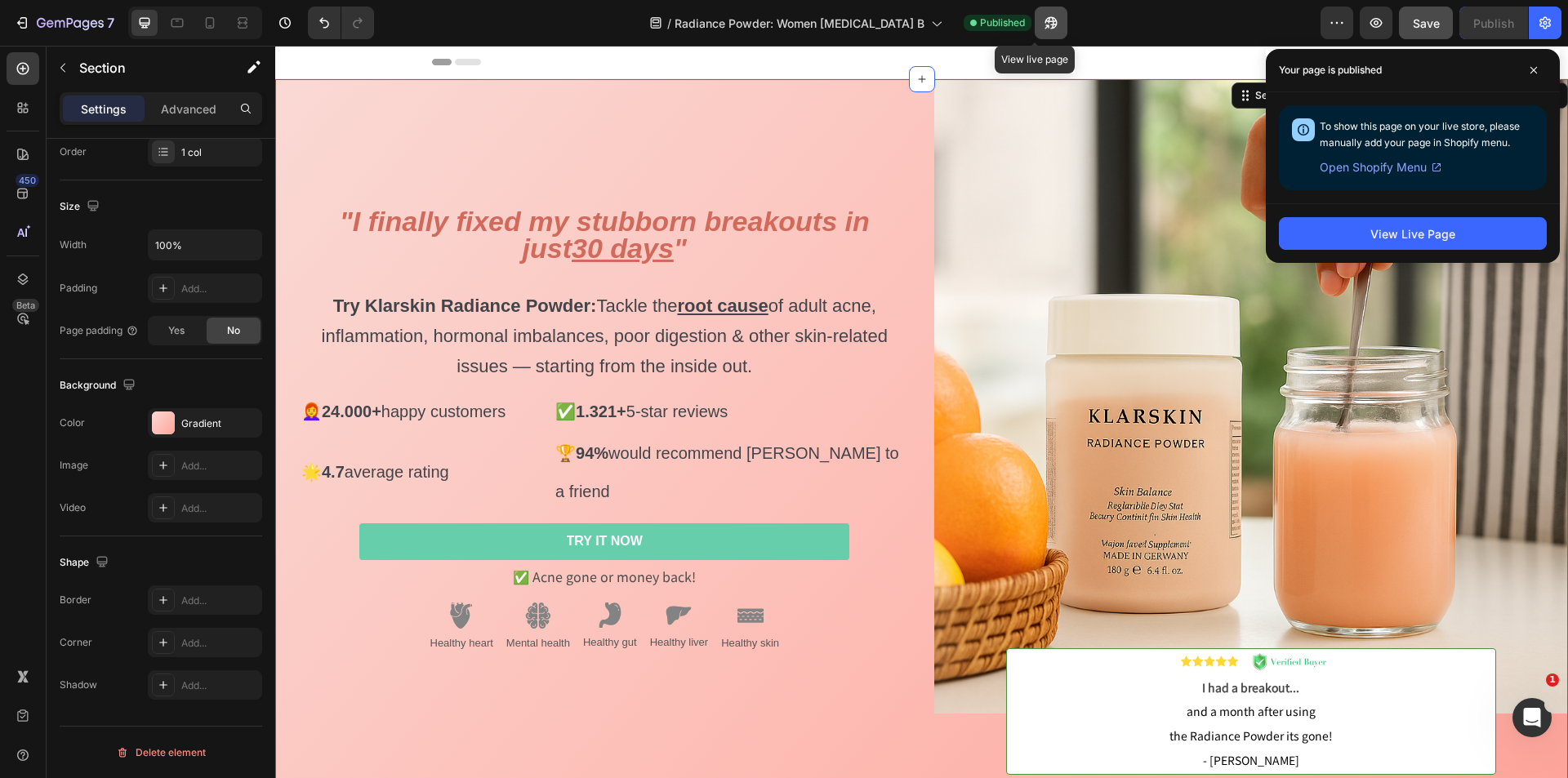
click at [1043, 21] on icon "button" at bounding box center [1052, 23] width 16 height 16
